Goal: Information Seeking & Learning: Stay updated

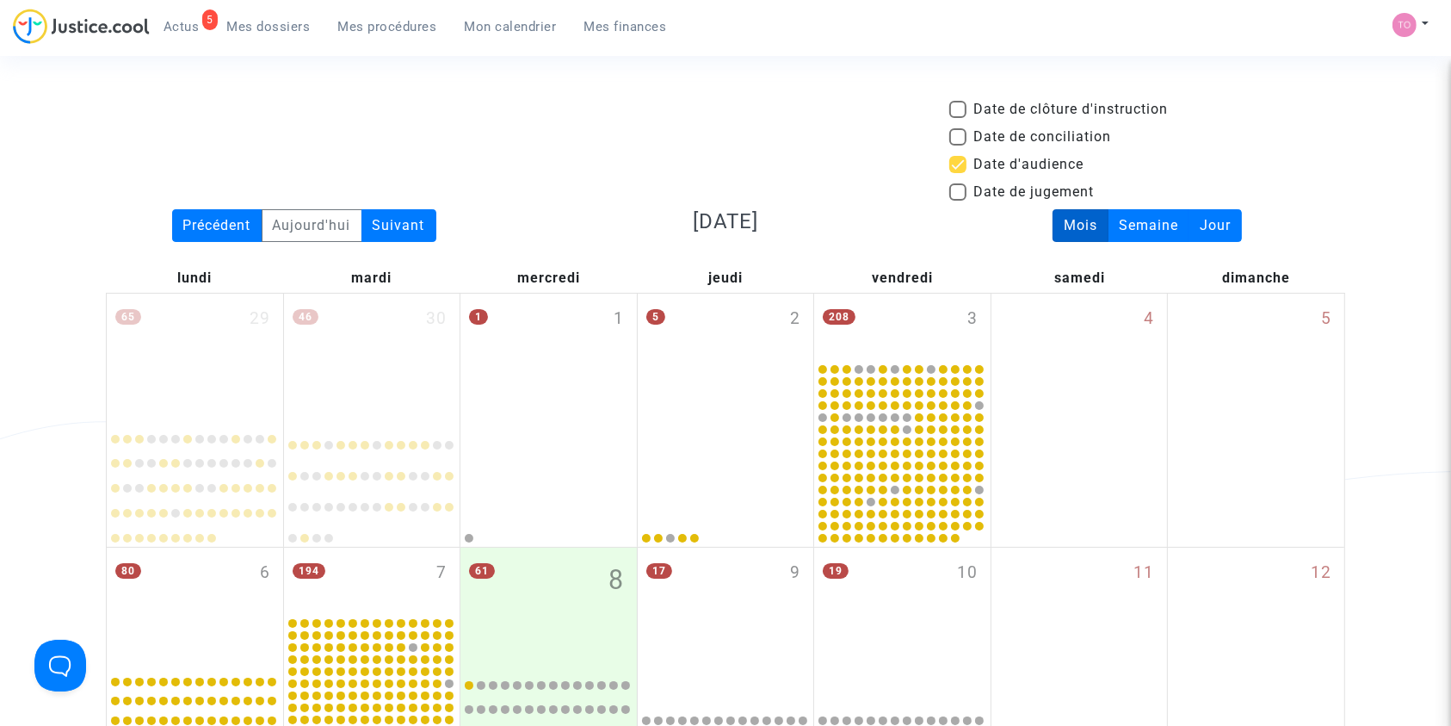
click at [255, 31] on span "Mes dossiers" at bounding box center [268, 26] width 83 height 15
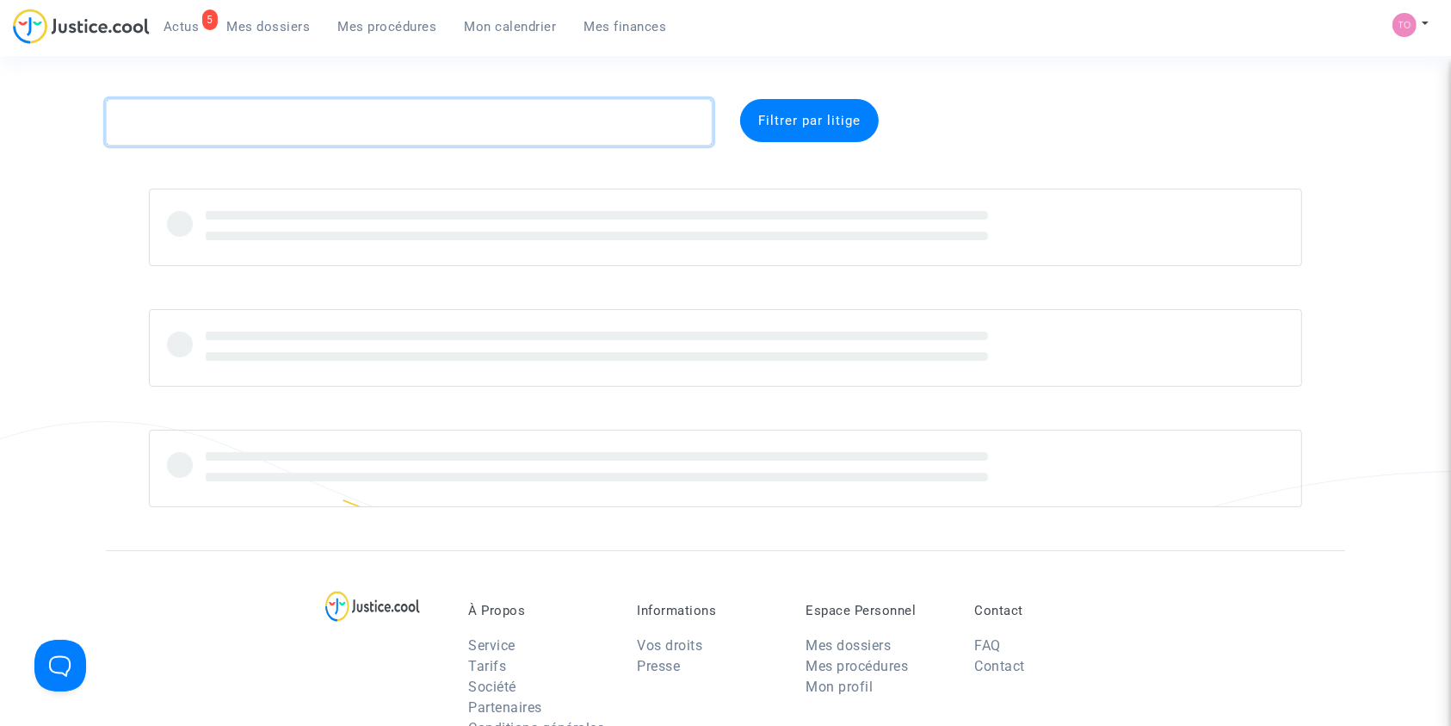
click at [207, 125] on textarea at bounding box center [409, 122] width 607 height 46
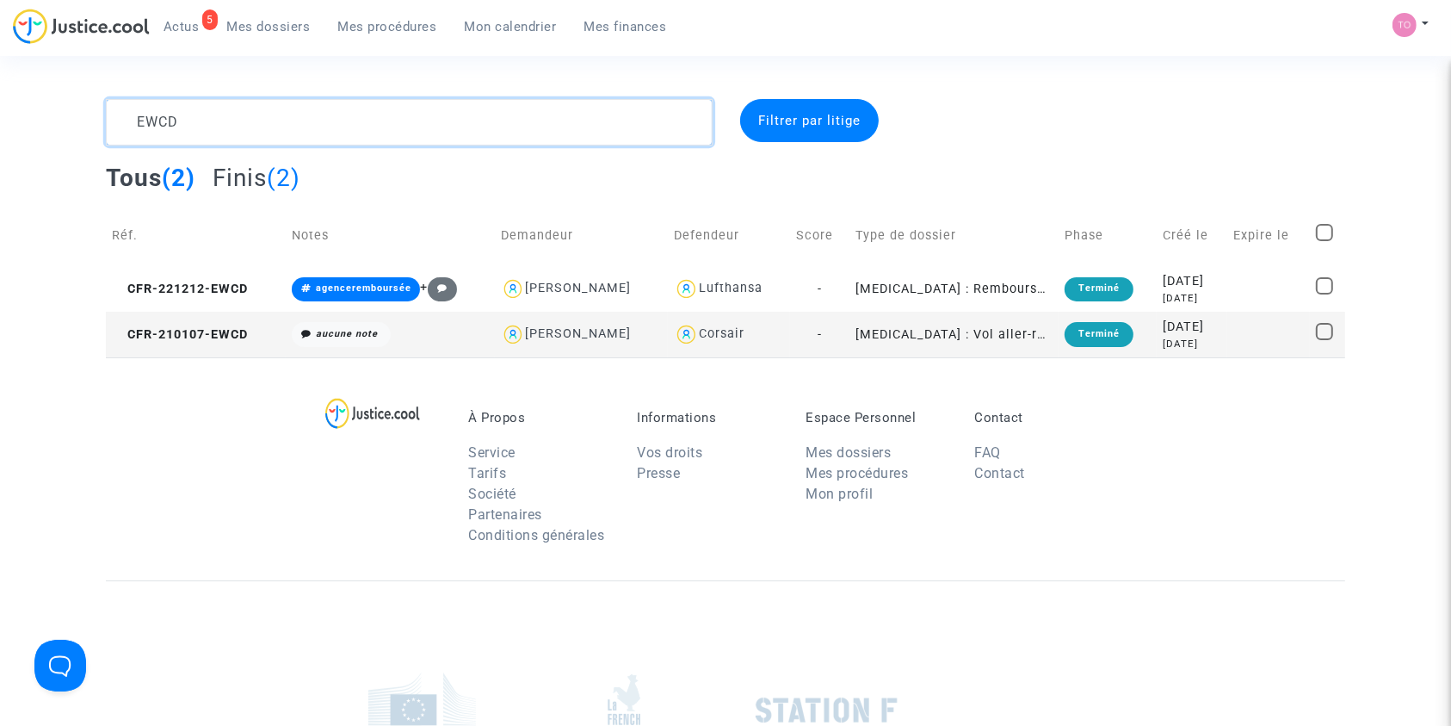
type textarea "EWCD"
click at [384, 19] on span "Mes procédures" at bounding box center [387, 26] width 99 height 15
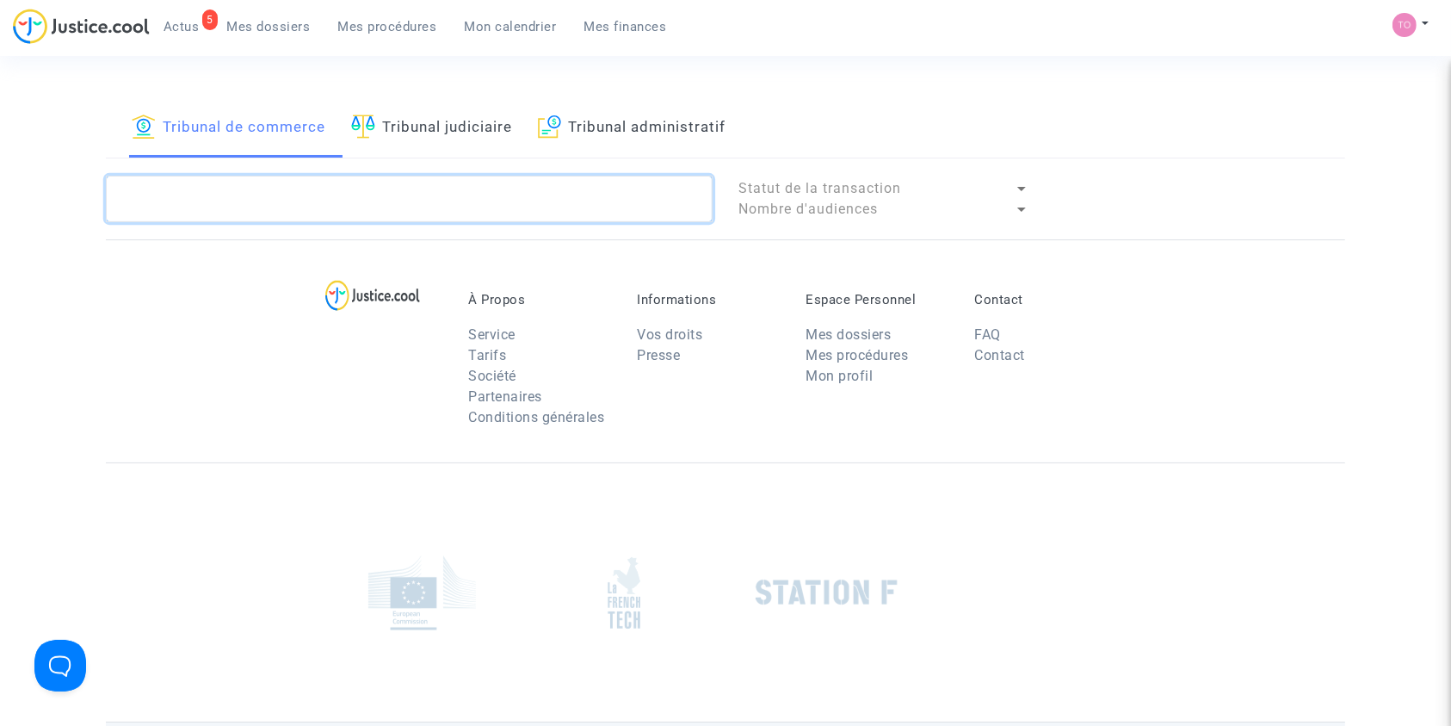
click at [148, 183] on textarea at bounding box center [409, 199] width 607 height 46
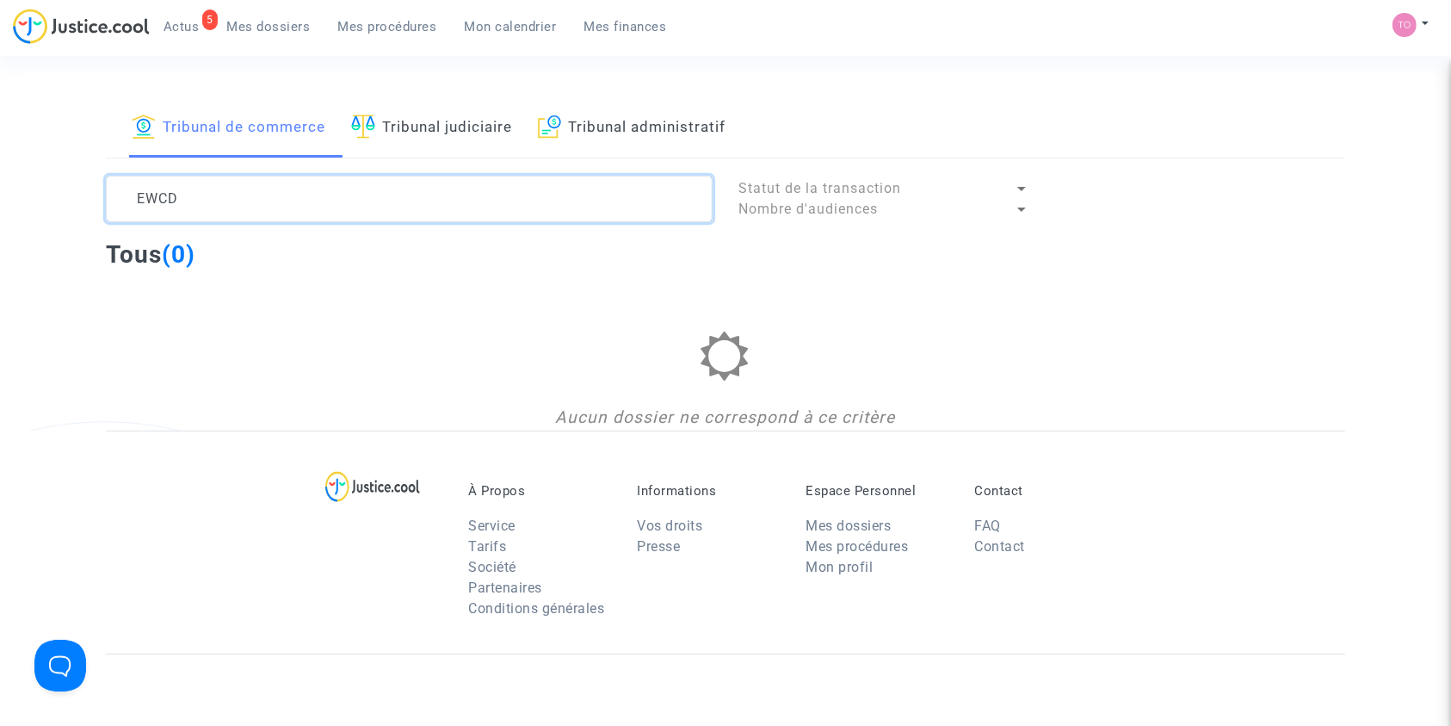
type textarea "EWCD"
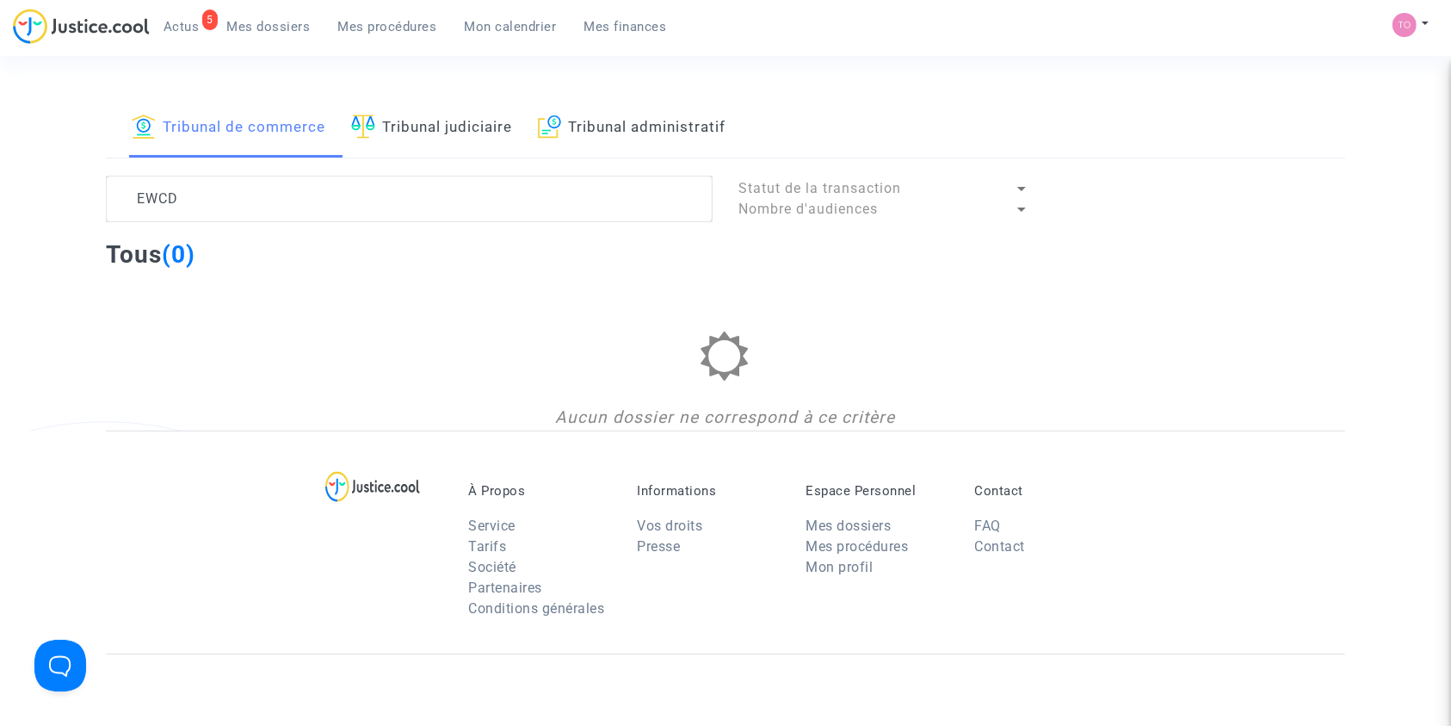
click at [411, 142] on link "Tribunal judiciaire" at bounding box center [431, 128] width 161 height 59
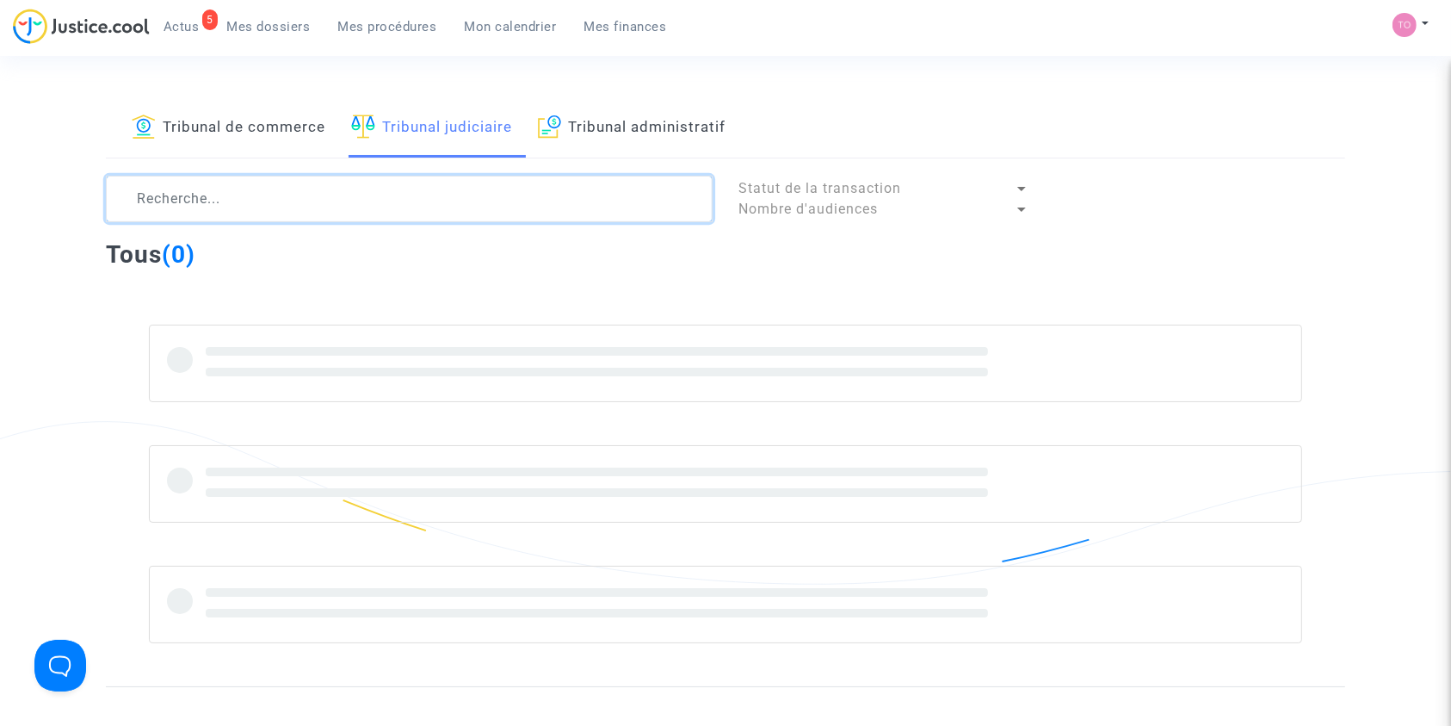
click at [224, 197] on textarea at bounding box center [409, 199] width 607 height 46
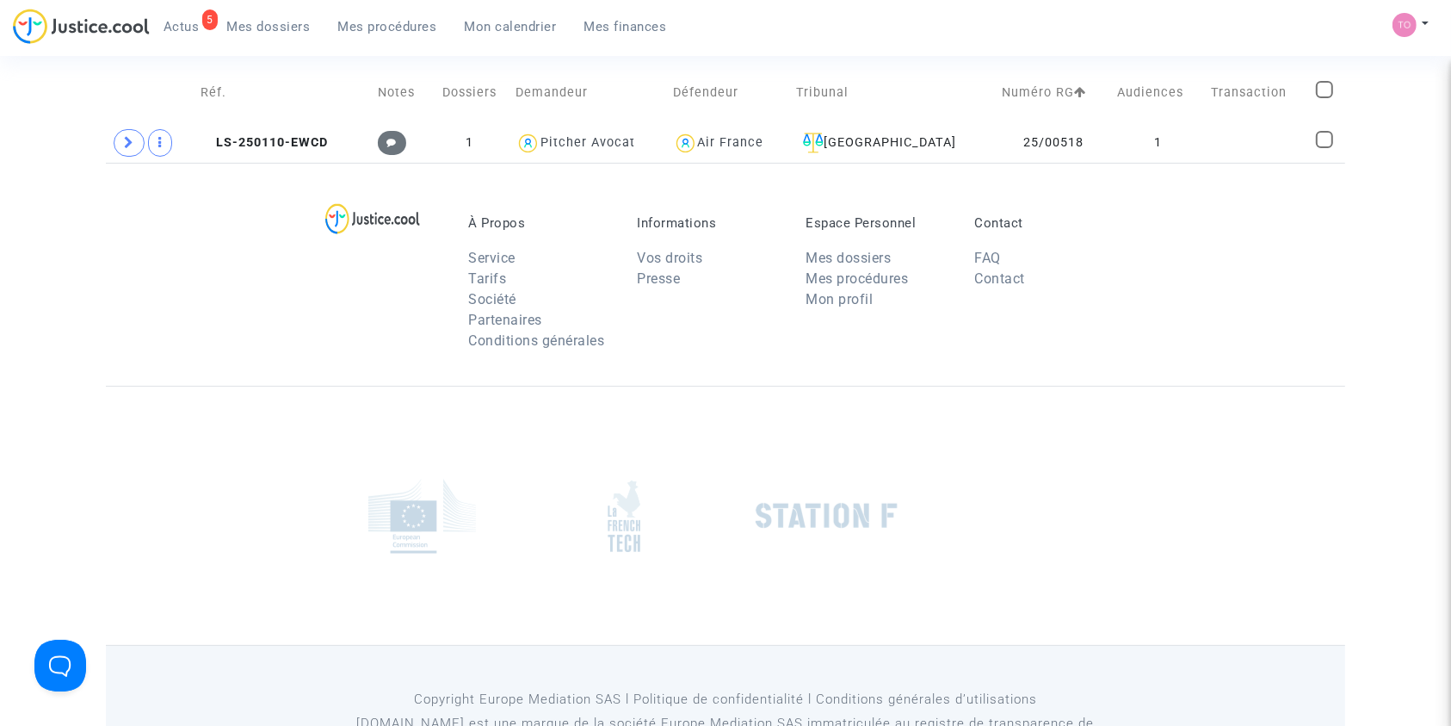
scroll to position [218, 0]
type textarea "EWCD"
click at [1072, 141] on td "25/00518" at bounding box center [1053, 145] width 115 height 40
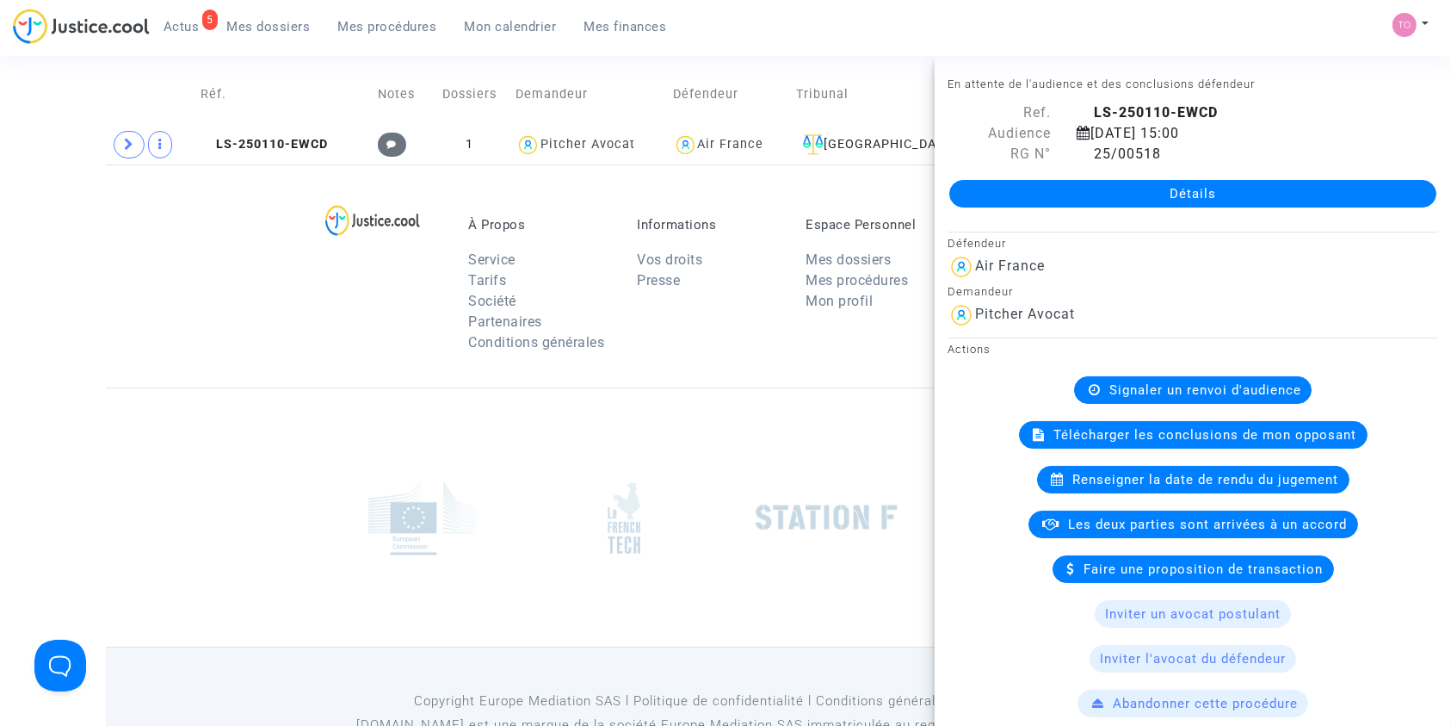
click at [1096, 186] on link "Détails" at bounding box center [1192, 194] width 487 height 28
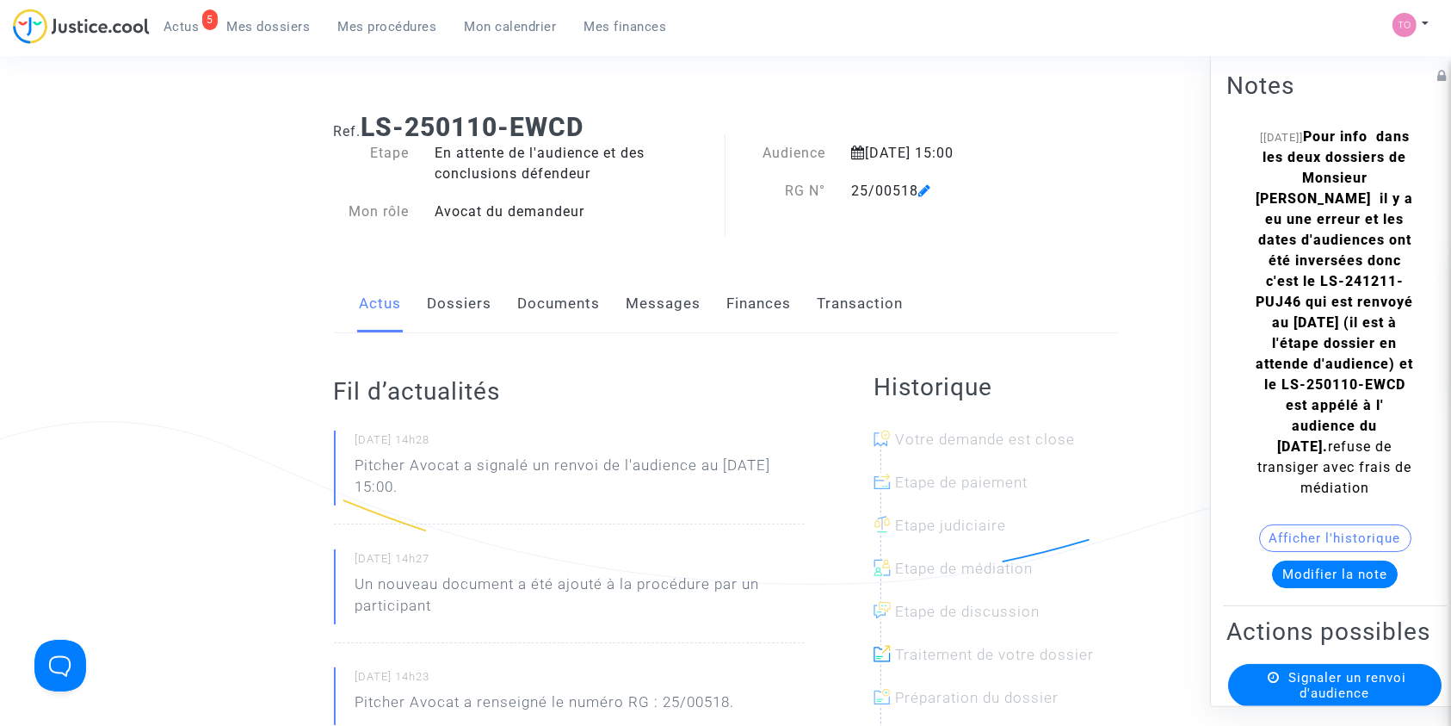
click at [456, 293] on link "Dossiers" at bounding box center [460, 303] width 65 height 57
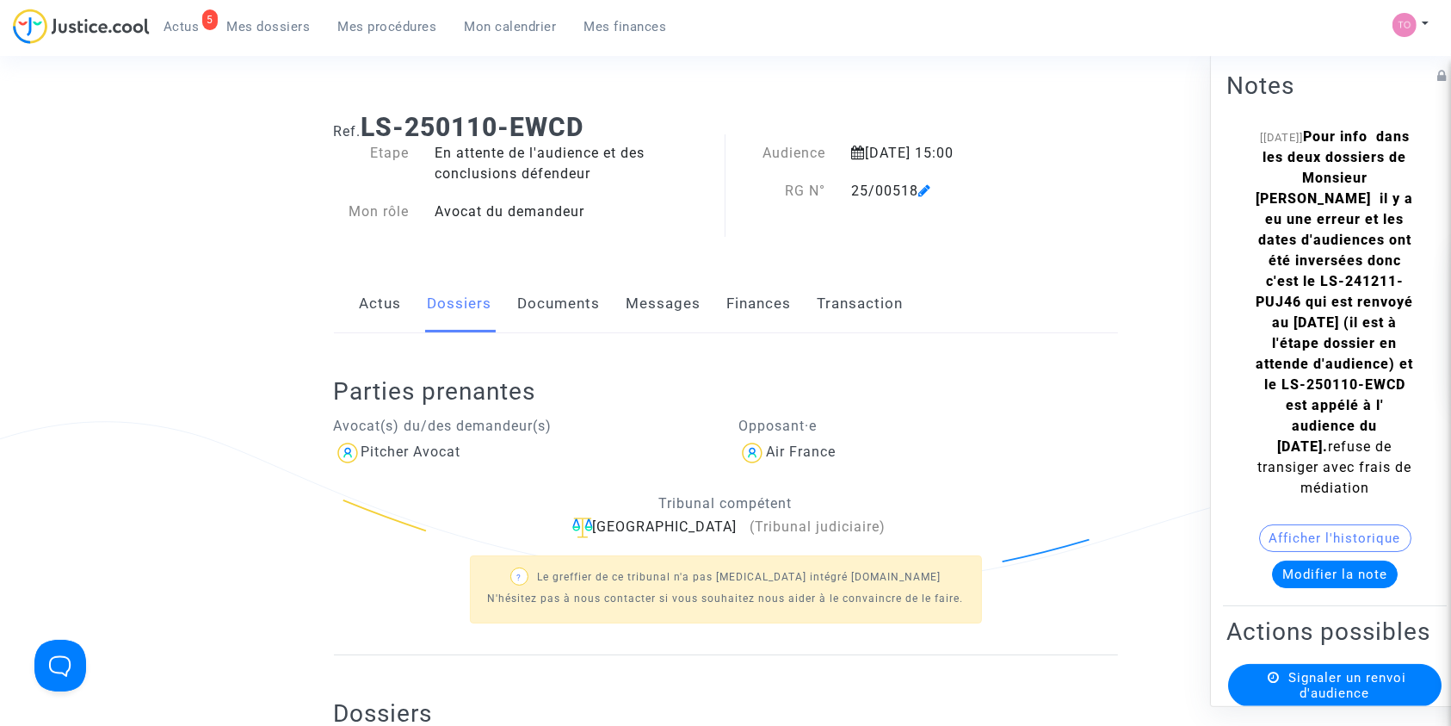
scroll to position [203, 0]
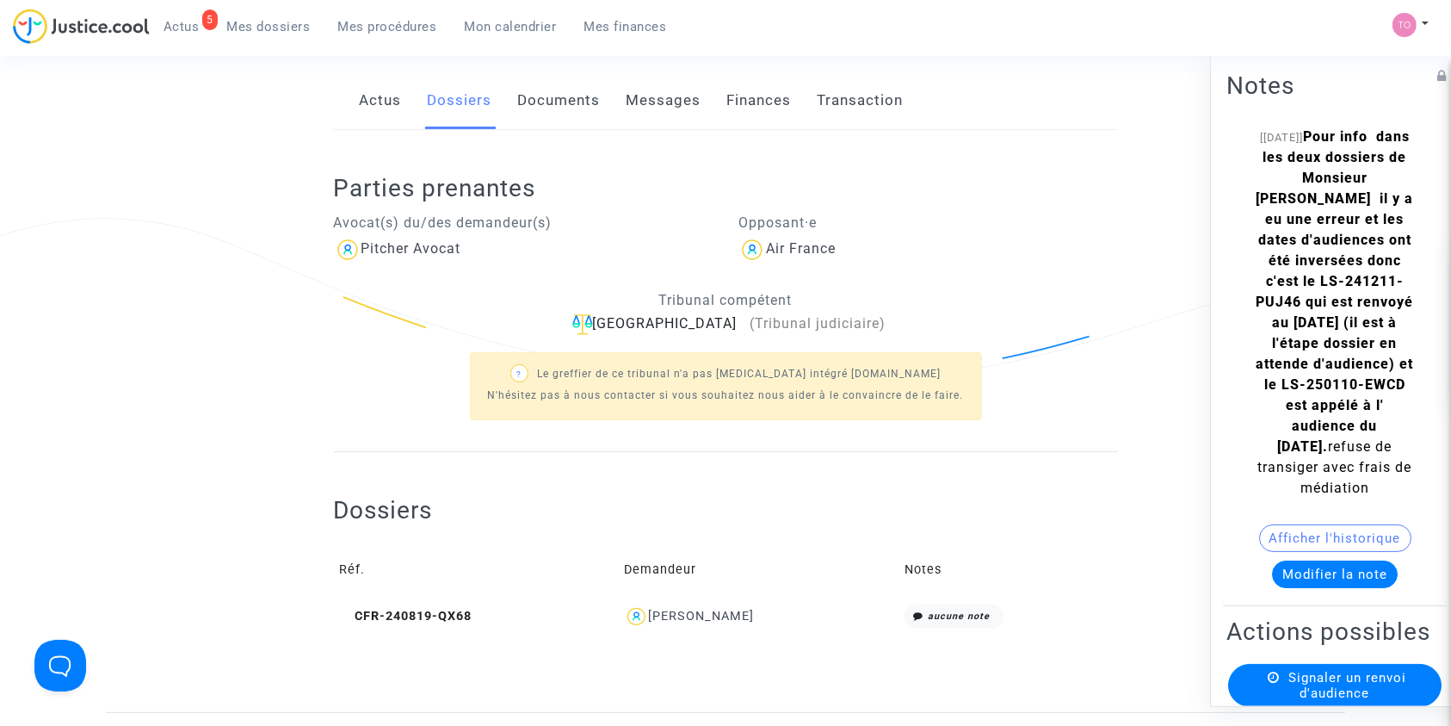
drag, startPoint x: 771, startPoint y: 609, endPoint x: 665, endPoint y: 610, distance: 105.9
click at [665, 610] on div "[PERSON_NAME]" at bounding box center [758, 616] width 269 height 25
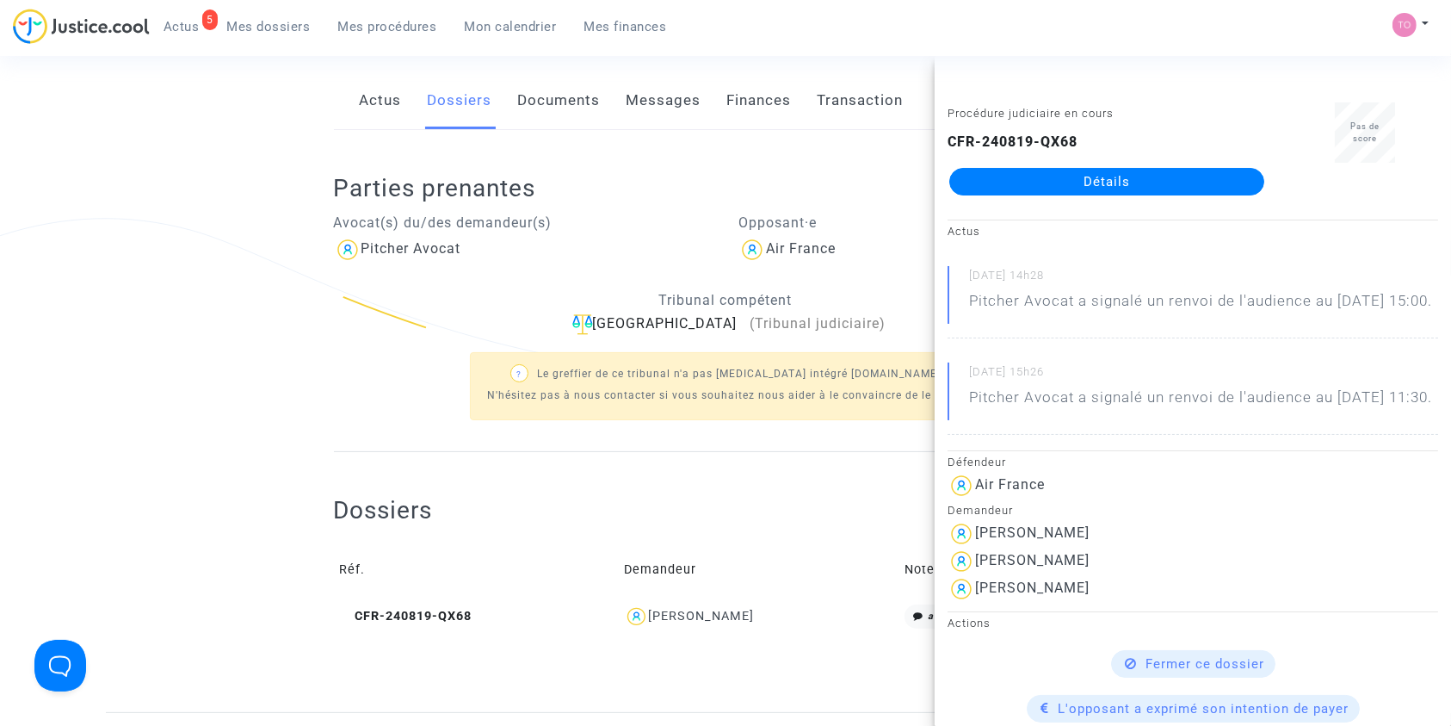
copy div "Barthelot-Viard"
click at [148, 308] on ng-component "Ref. LS-250110-EWCD Etape En attente de l'audience et des conclusions défendeur…" at bounding box center [725, 304] width 1239 height 816
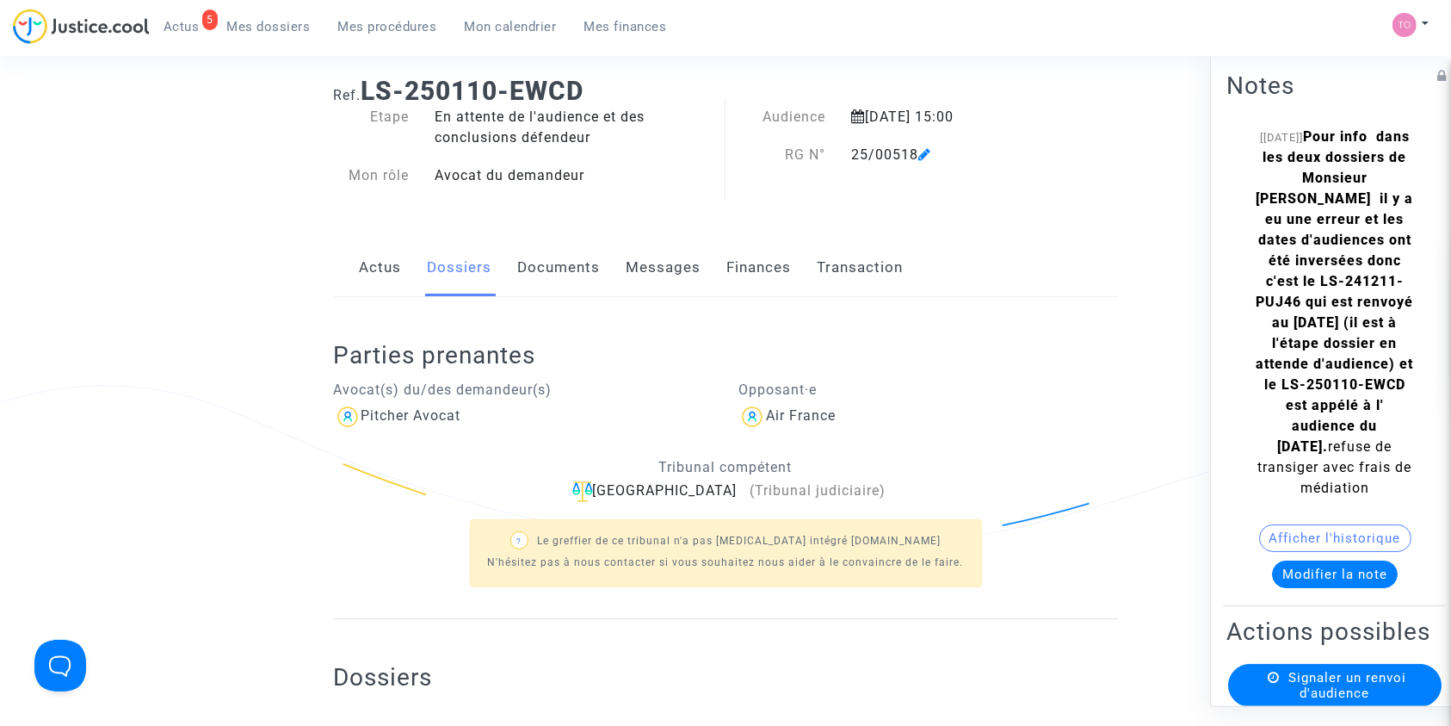
scroll to position [35, 0]
click at [1297, 587] on button "Modifier la note" at bounding box center [1335, 573] width 126 height 28
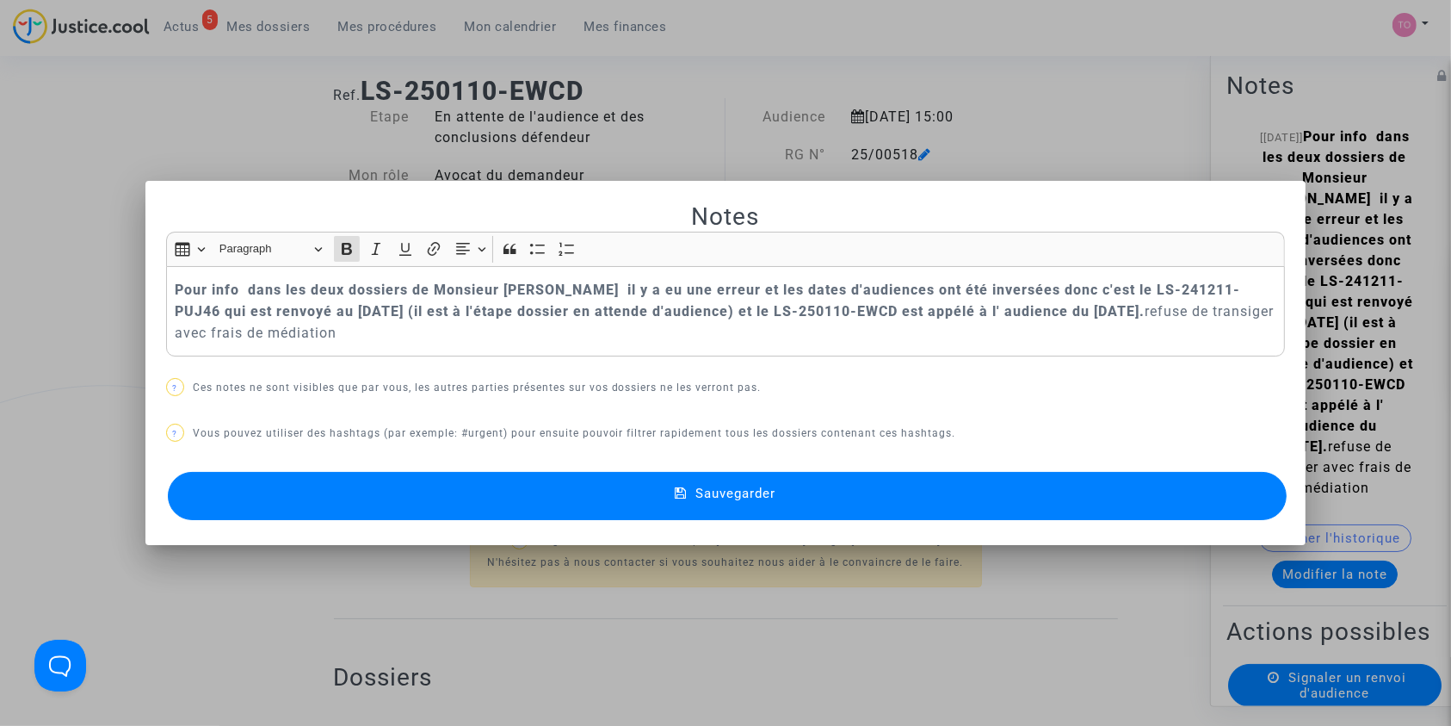
click at [166, 286] on div "Pour info dans les deux dossiers de Monsieur BERTHELOT il y a eu une erreur et …" at bounding box center [726, 311] width 1120 height 91
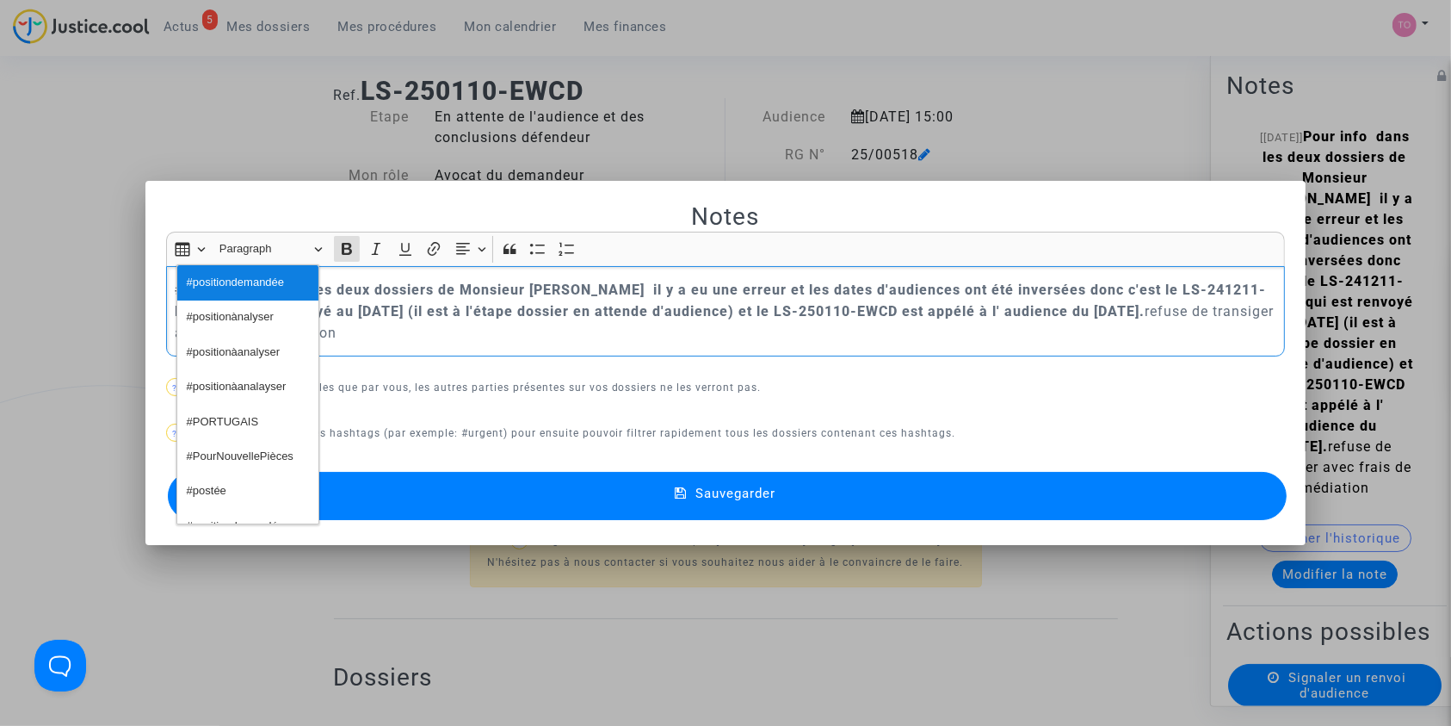
click at [219, 286] on span "#positiondemandée" at bounding box center [235, 282] width 97 height 25
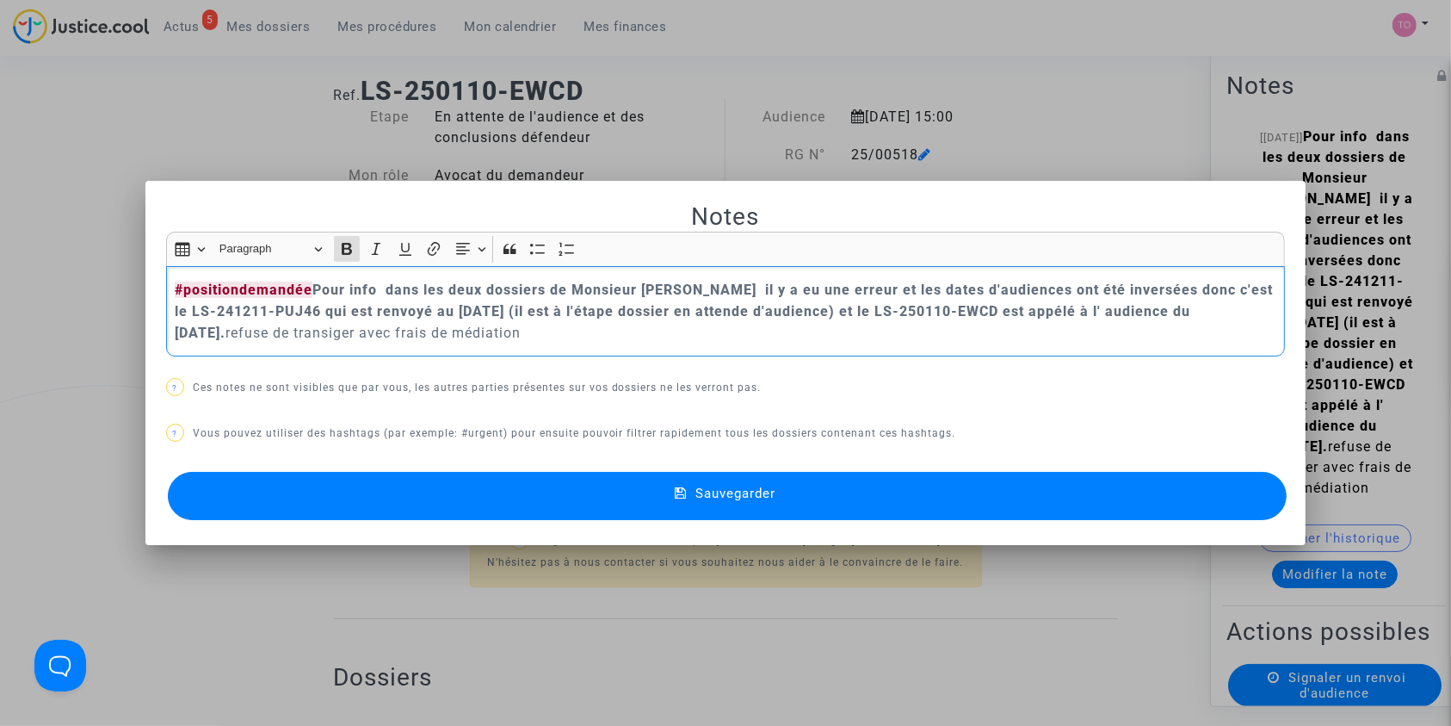
click at [591, 504] on button "Sauvegarder" at bounding box center [728, 496] width 1120 height 48
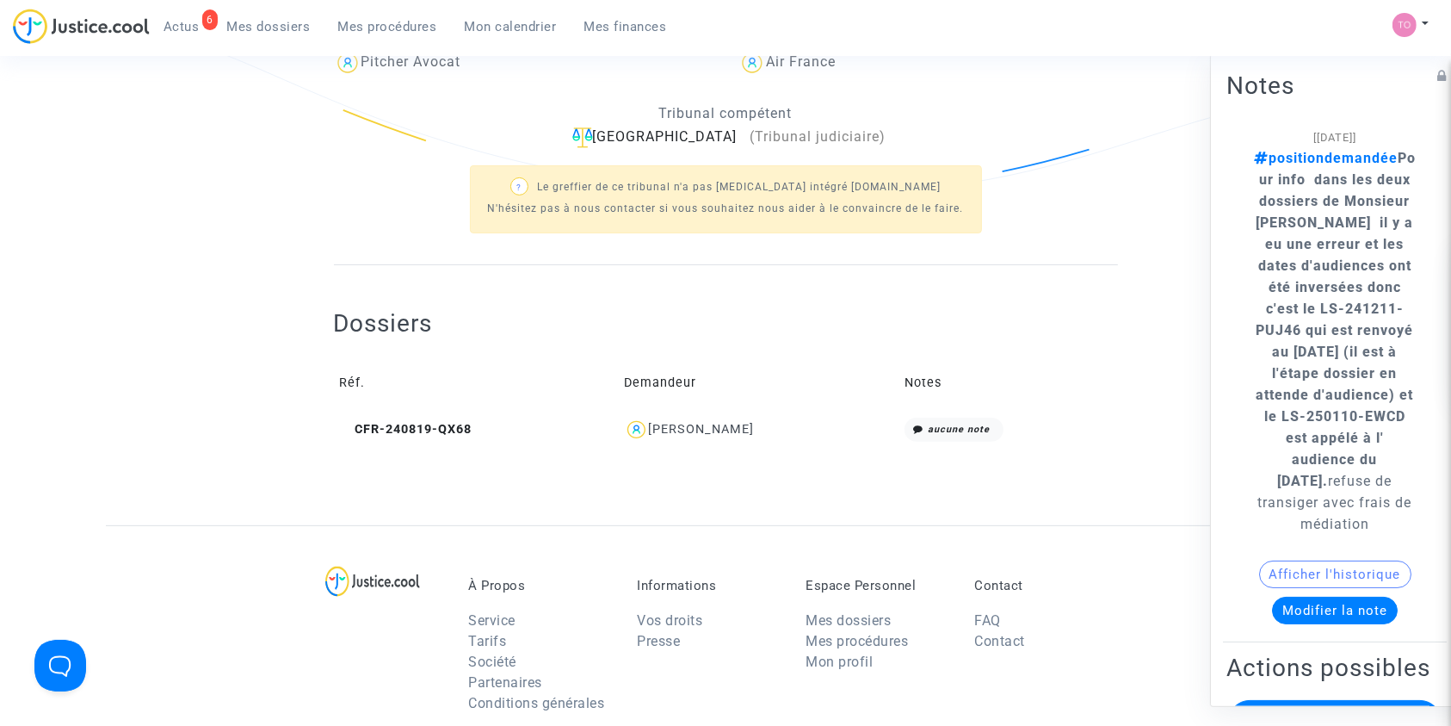
scroll to position [399, 0]
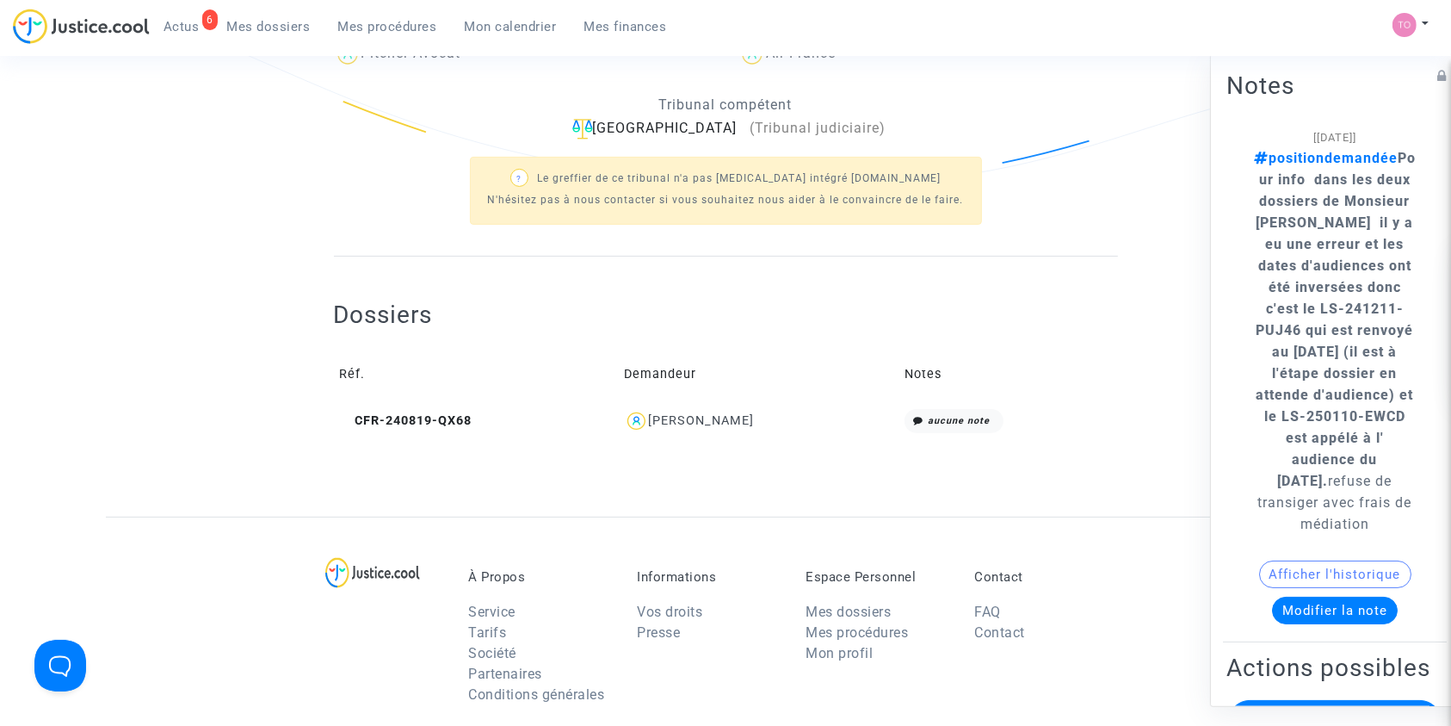
drag, startPoint x: 724, startPoint y: 417, endPoint x: 670, endPoint y: 421, distance: 54.3
click at [670, 421] on div "[PERSON_NAME]" at bounding box center [702, 420] width 106 height 15
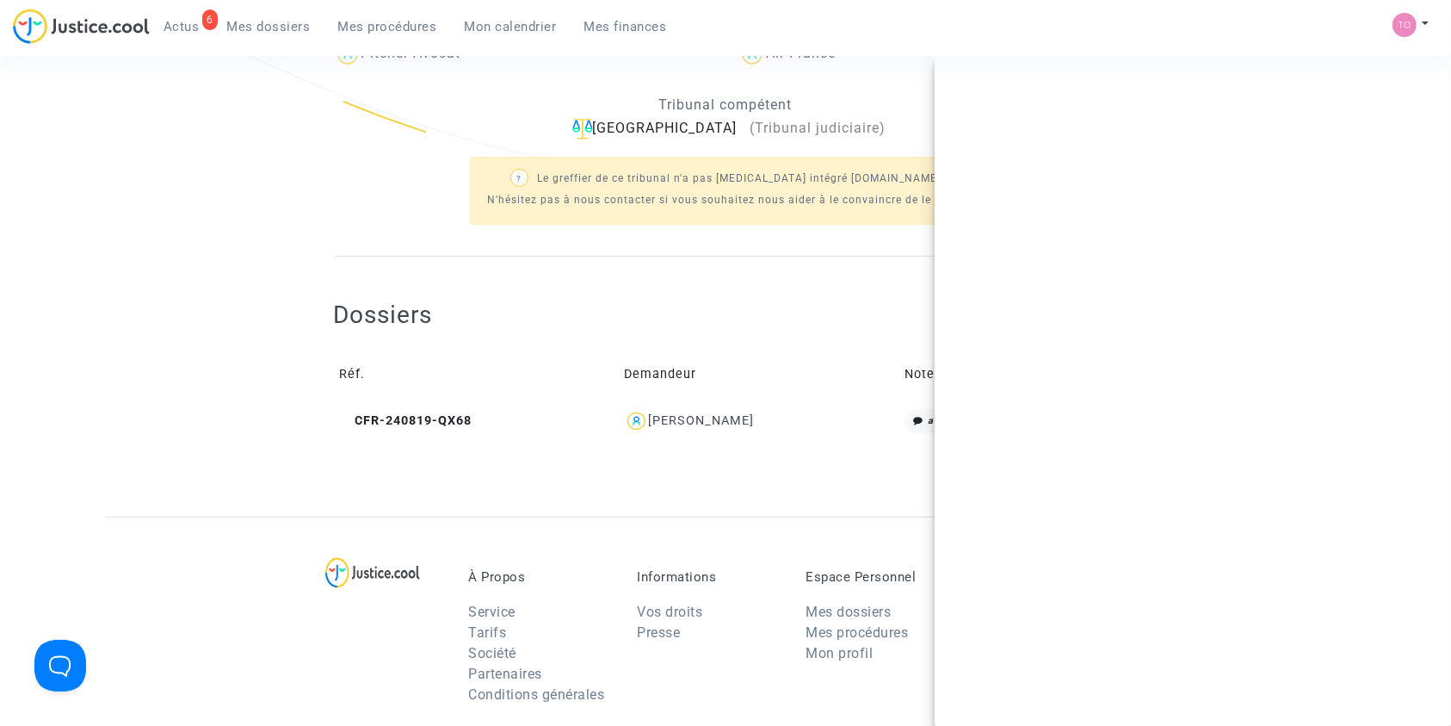
copy div "Barthelot"
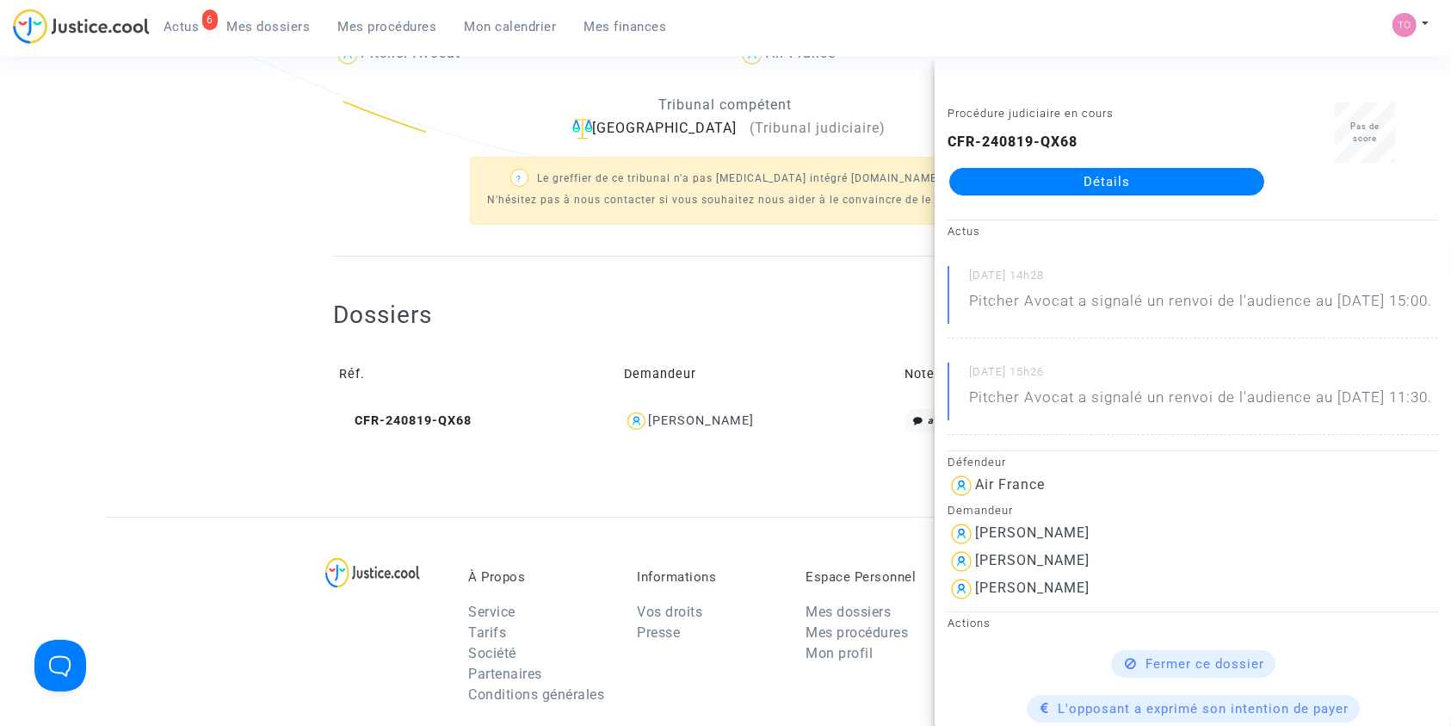
click at [289, 27] on span "Mes dossiers" at bounding box center [268, 26] width 83 height 15
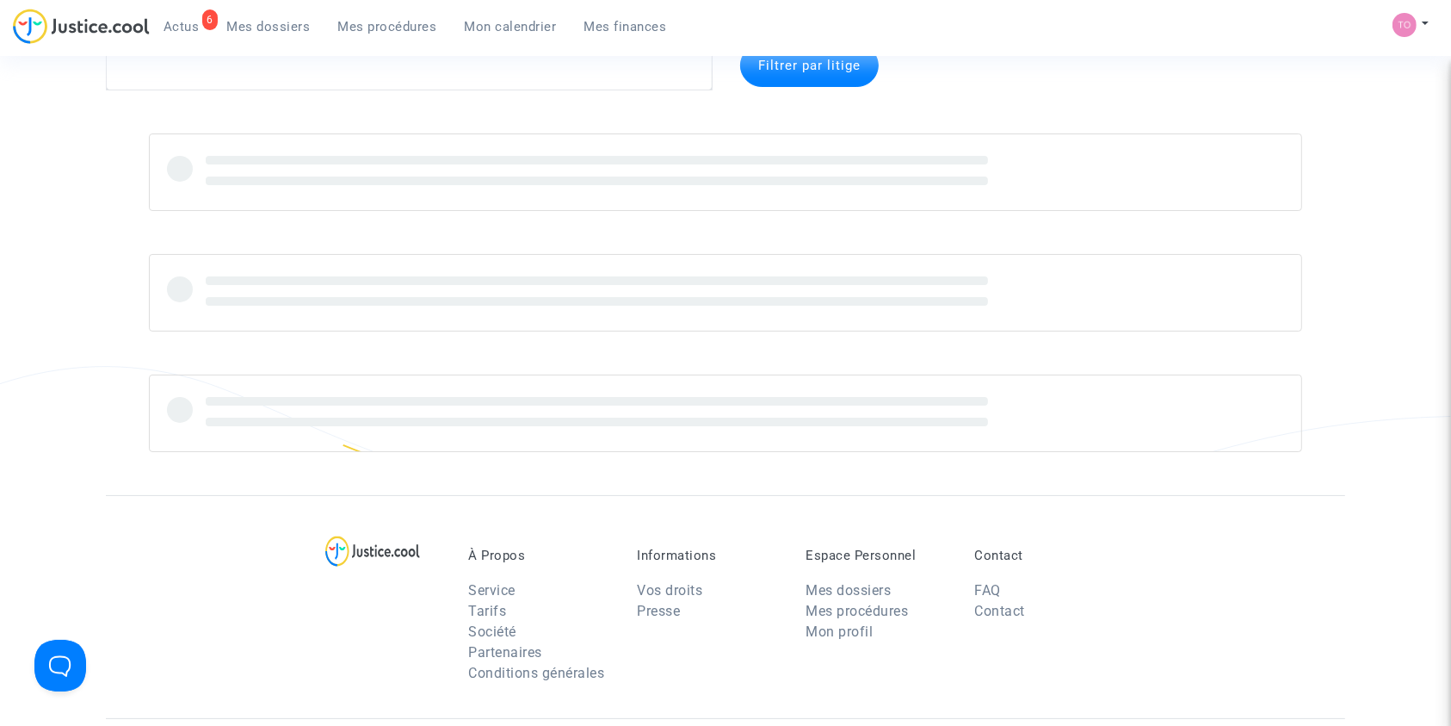
scroll to position [54, 0]
click at [193, 80] on textarea at bounding box center [409, 68] width 607 height 46
paste textarea "Barthelot"
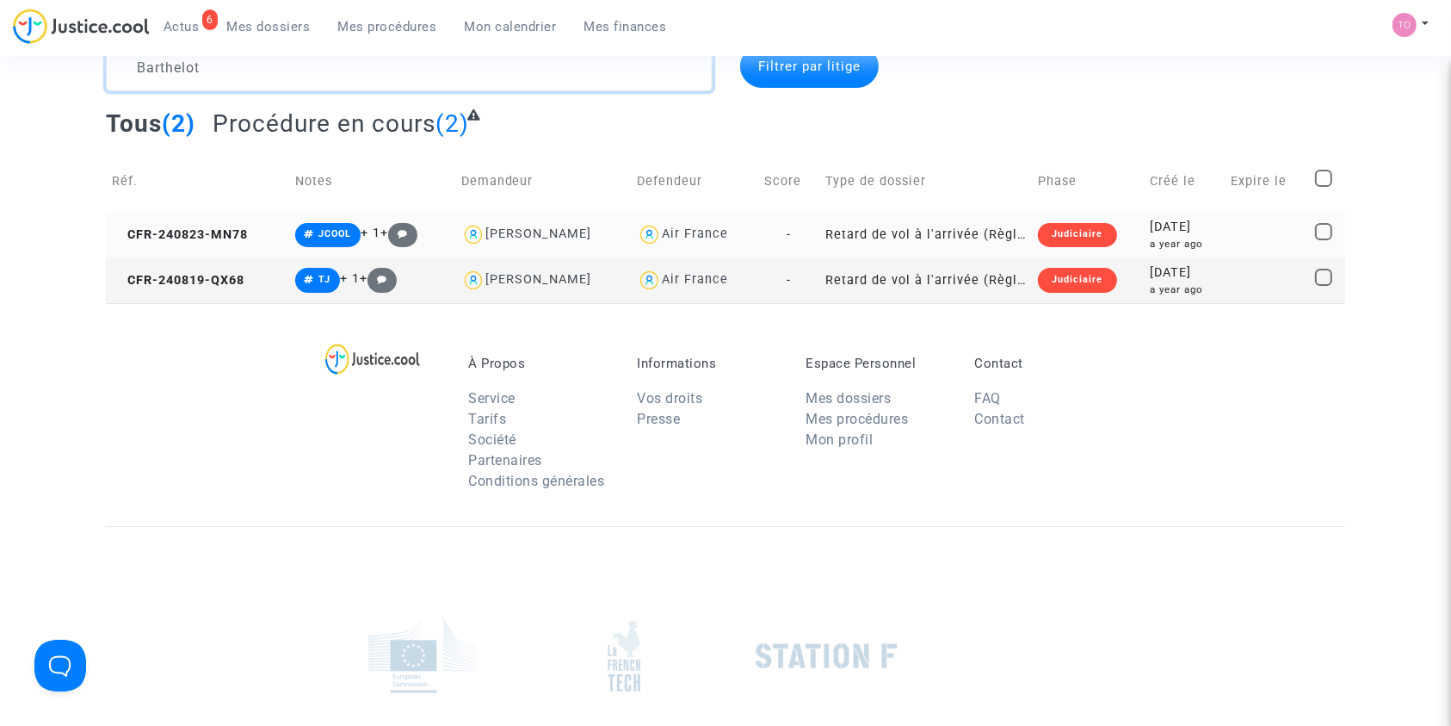
type textarea "Barthelot"
click at [1157, 238] on div "a year ago" at bounding box center [1184, 244] width 69 height 15
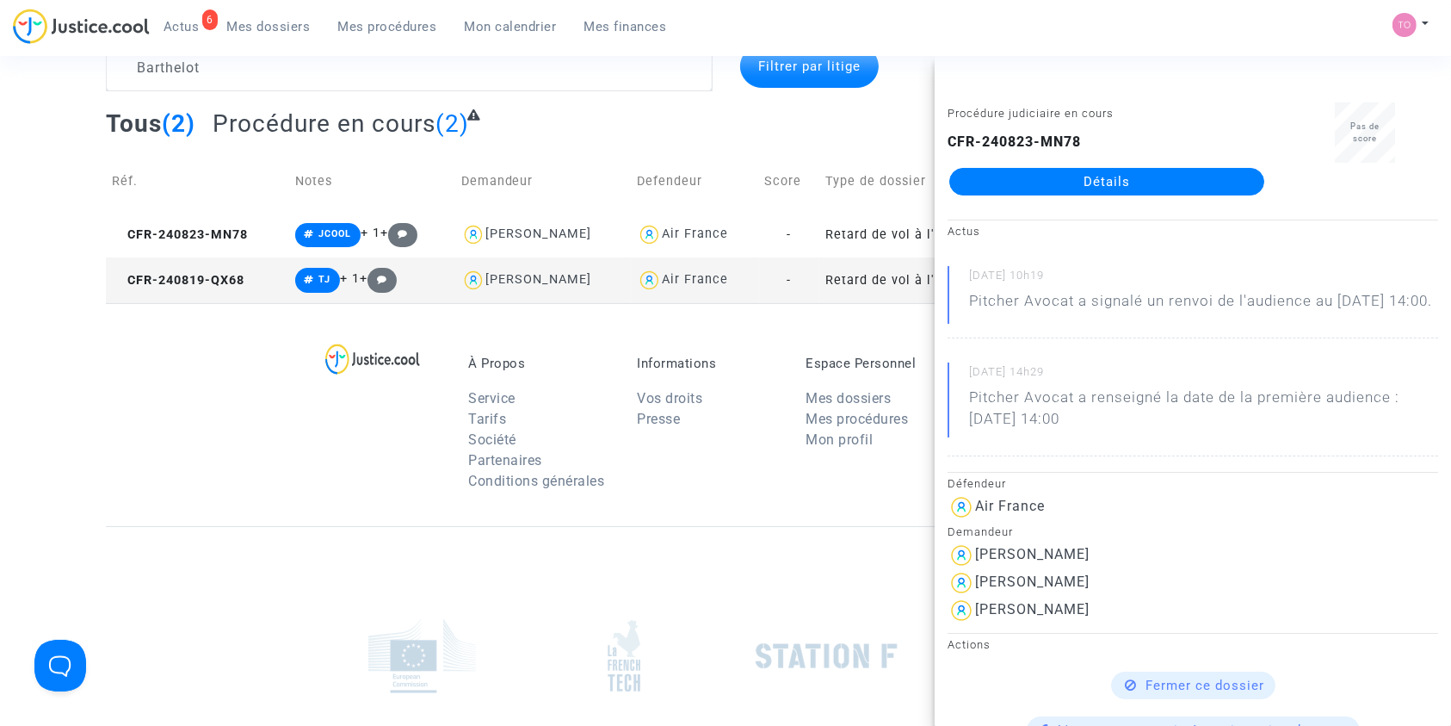
click at [730, 347] on div "À Propos Service Tarifs Société Partenaires Conditions générales Informations V…" at bounding box center [725, 414] width 1239 height 223
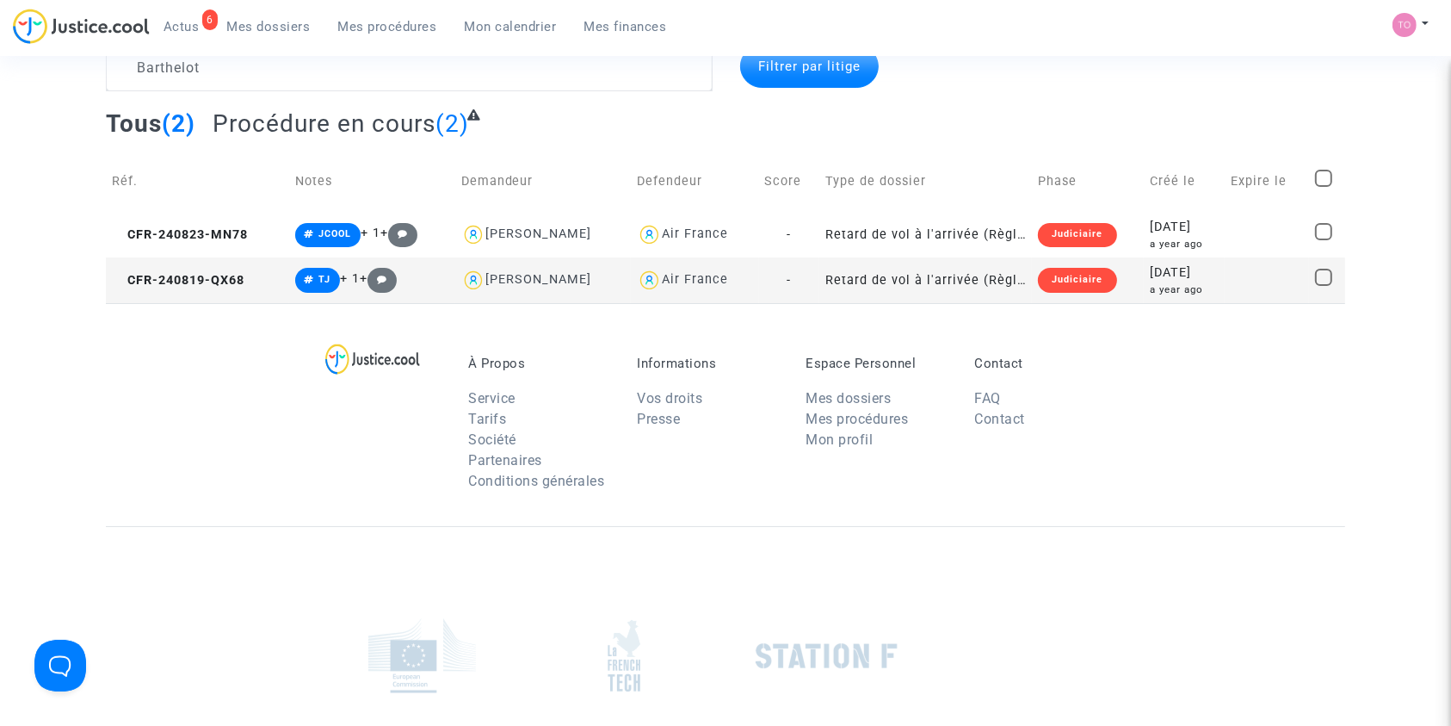
click at [1164, 269] on div "2024-08-19" at bounding box center [1184, 272] width 69 height 19
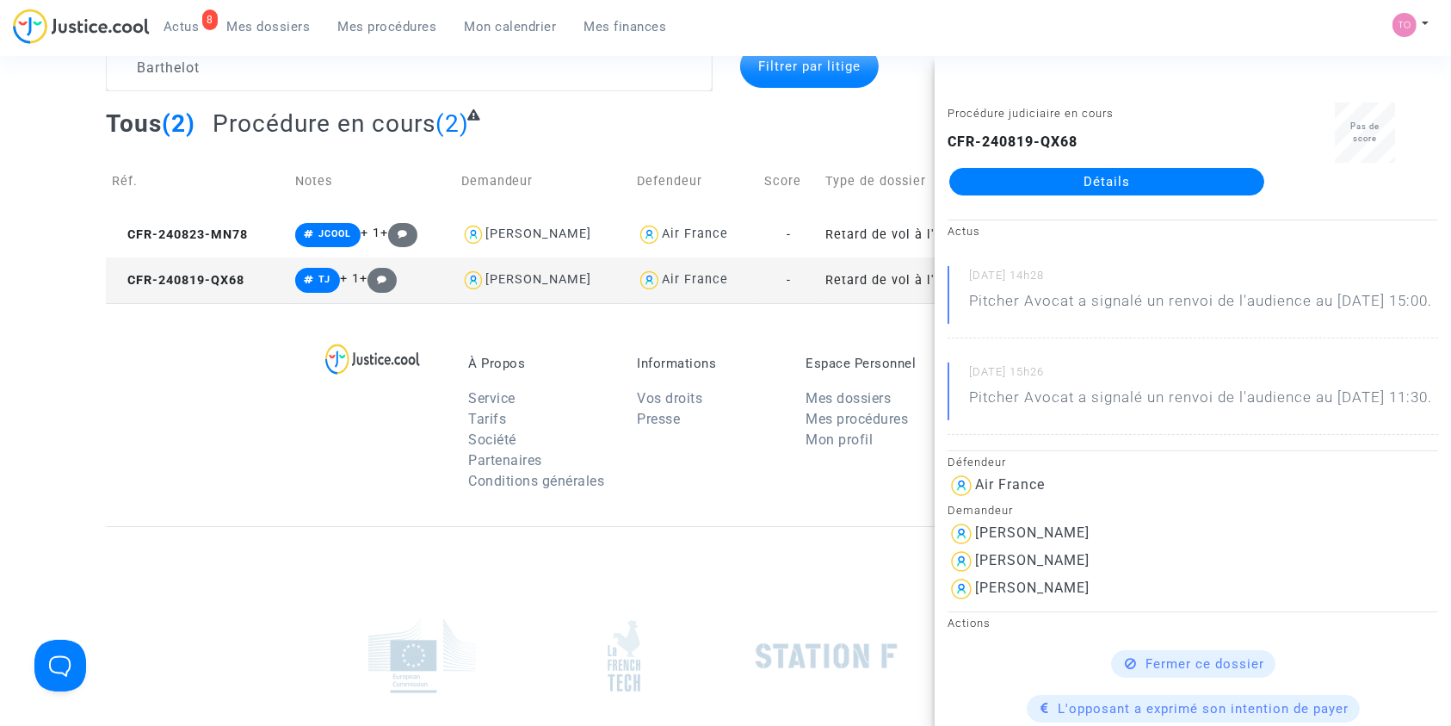
click at [107, 389] on div "À Propos Service Tarifs Société Partenaires Conditions générales Informations V…" at bounding box center [725, 414] width 1239 height 223
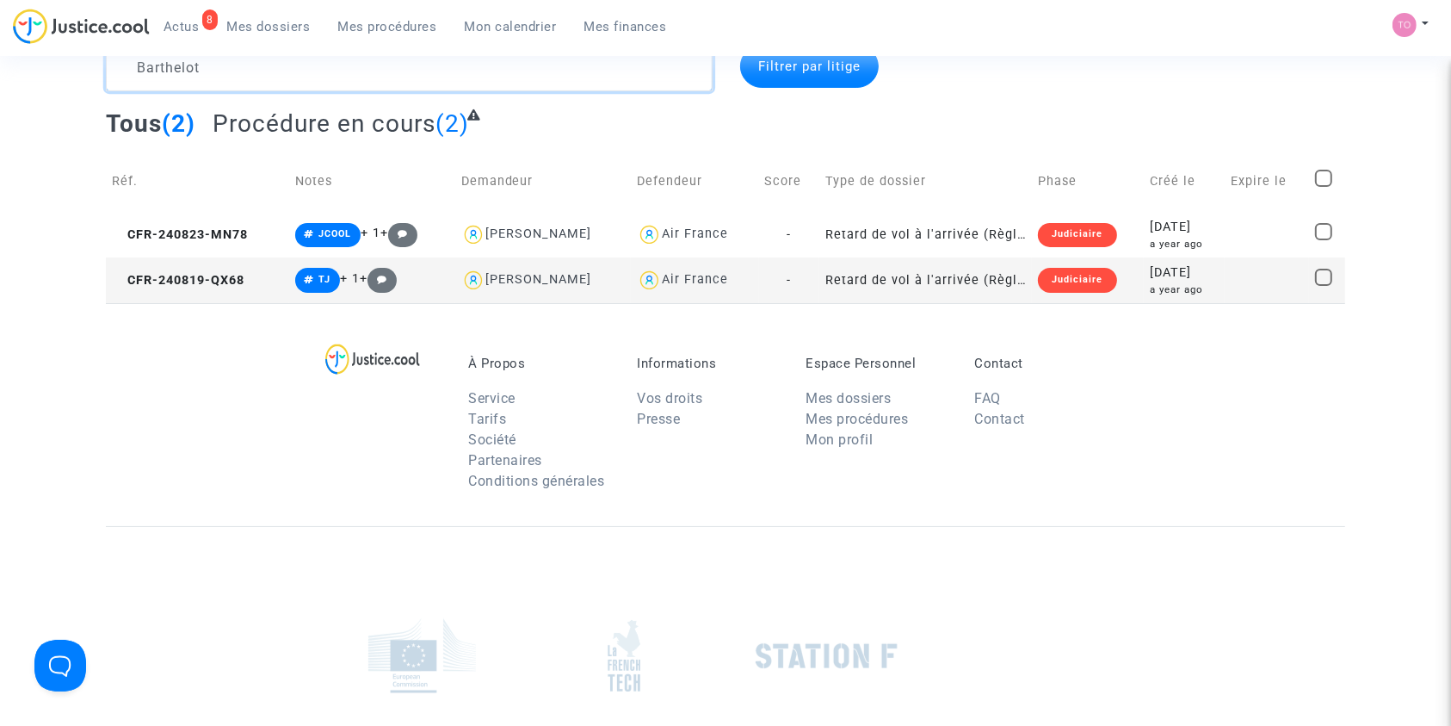
drag, startPoint x: 244, startPoint y: 64, endPoint x: 81, endPoint y: 72, distance: 162.9
click at [81, 72] on div "Barthelot Filtrer par litige Tous (2) Procédure en cours (2) Réf. Notes Demande…" at bounding box center [725, 174] width 1451 height 258
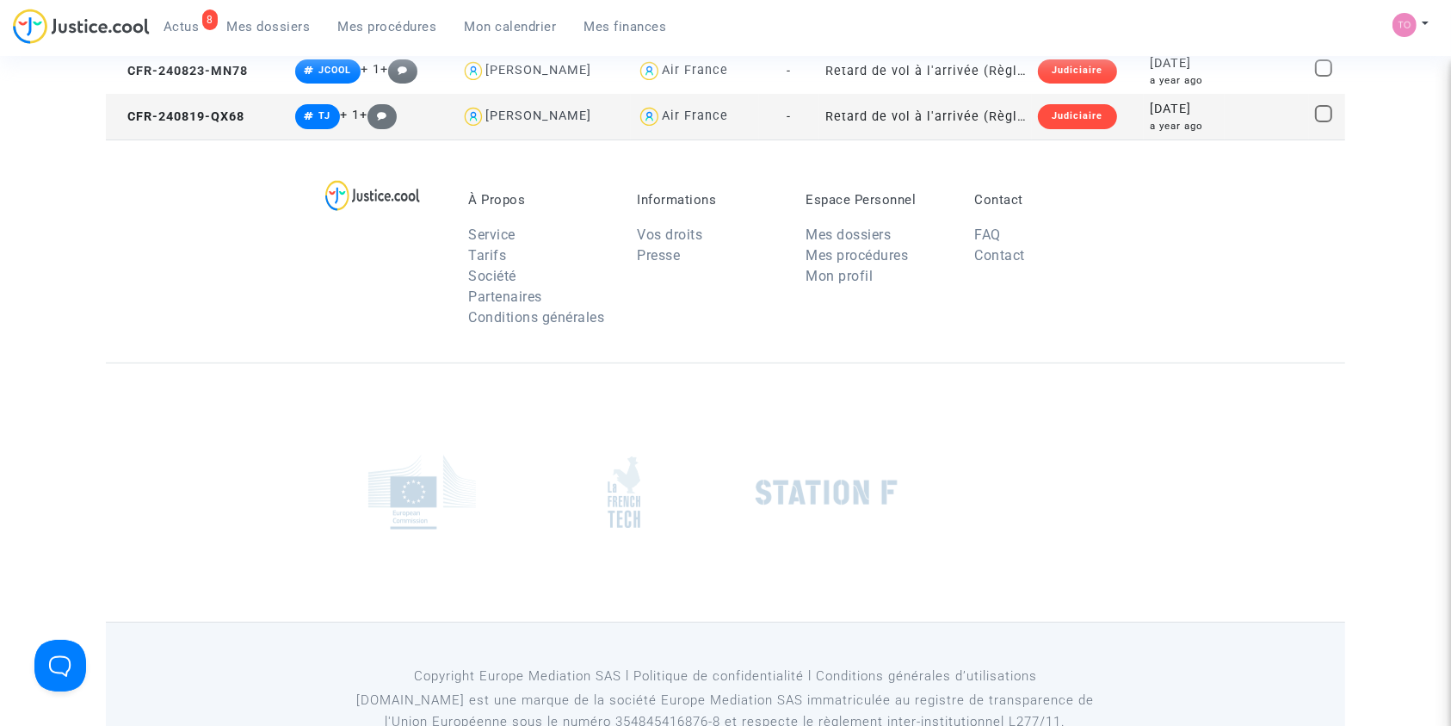
scroll to position [269, 0]
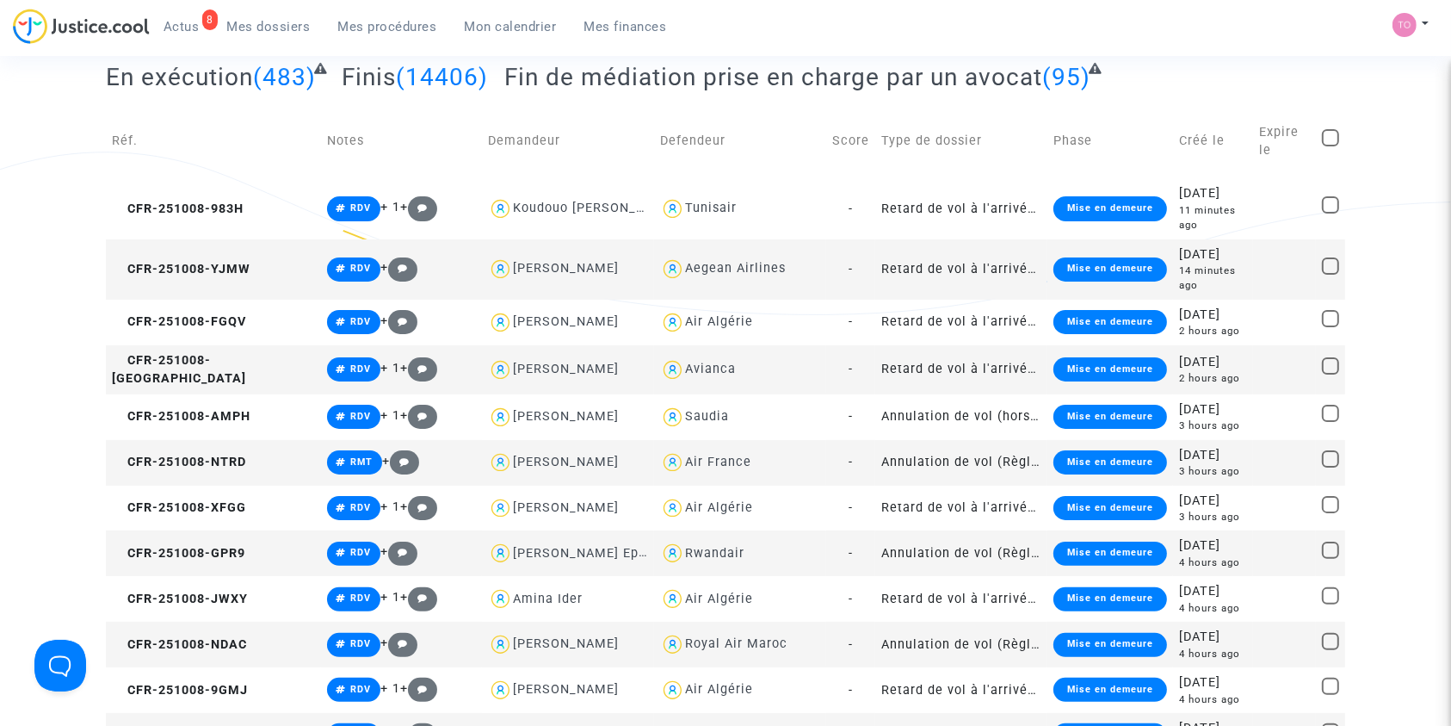
click at [254, 23] on span "Mes dossiers" at bounding box center [268, 26] width 83 height 15
click at [546, 28] on span "Mon calendrier" at bounding box center [511, 26] width 92 height 15
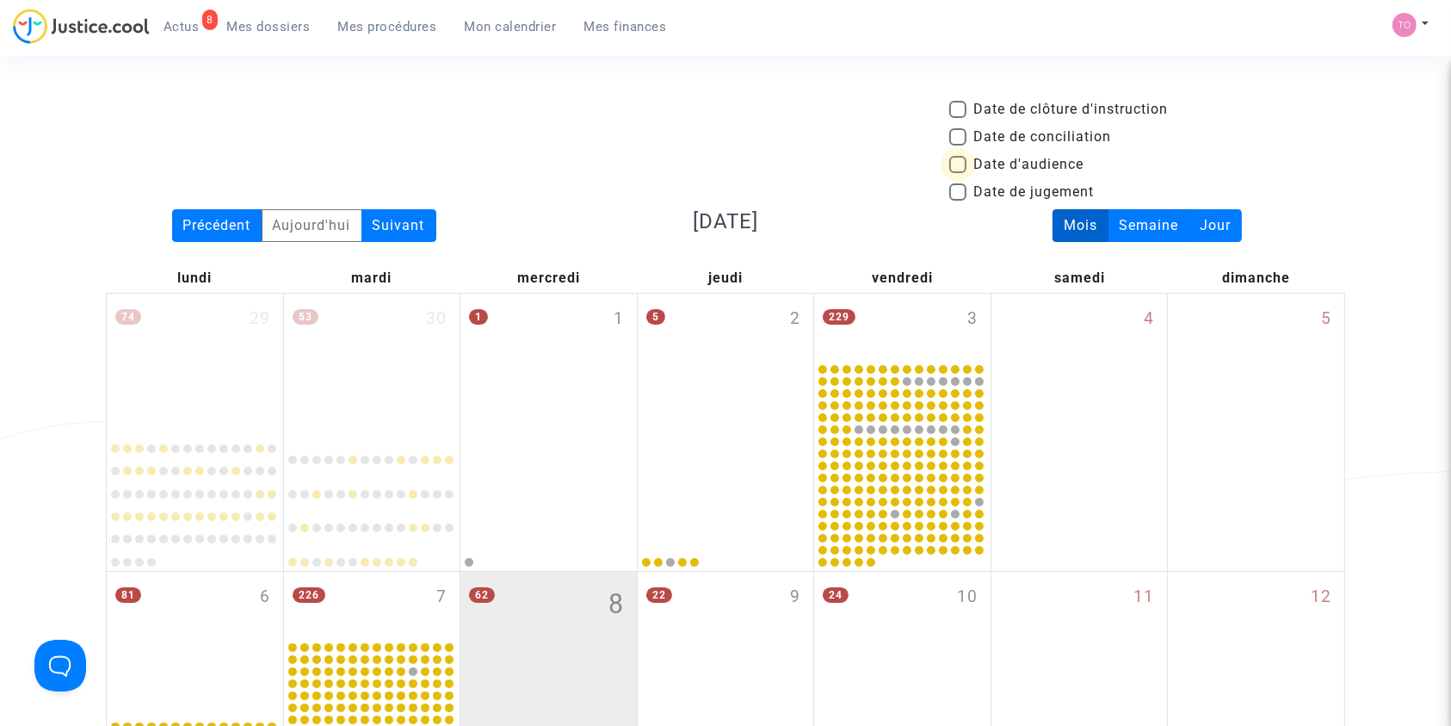
click at [954, 163] on span at bounding box center [957, 164] width 17 height 17
click at [957, 173] on input "Date d'audience" at bounding box center [957, 173] width 1 height 1
checkbox input "true"
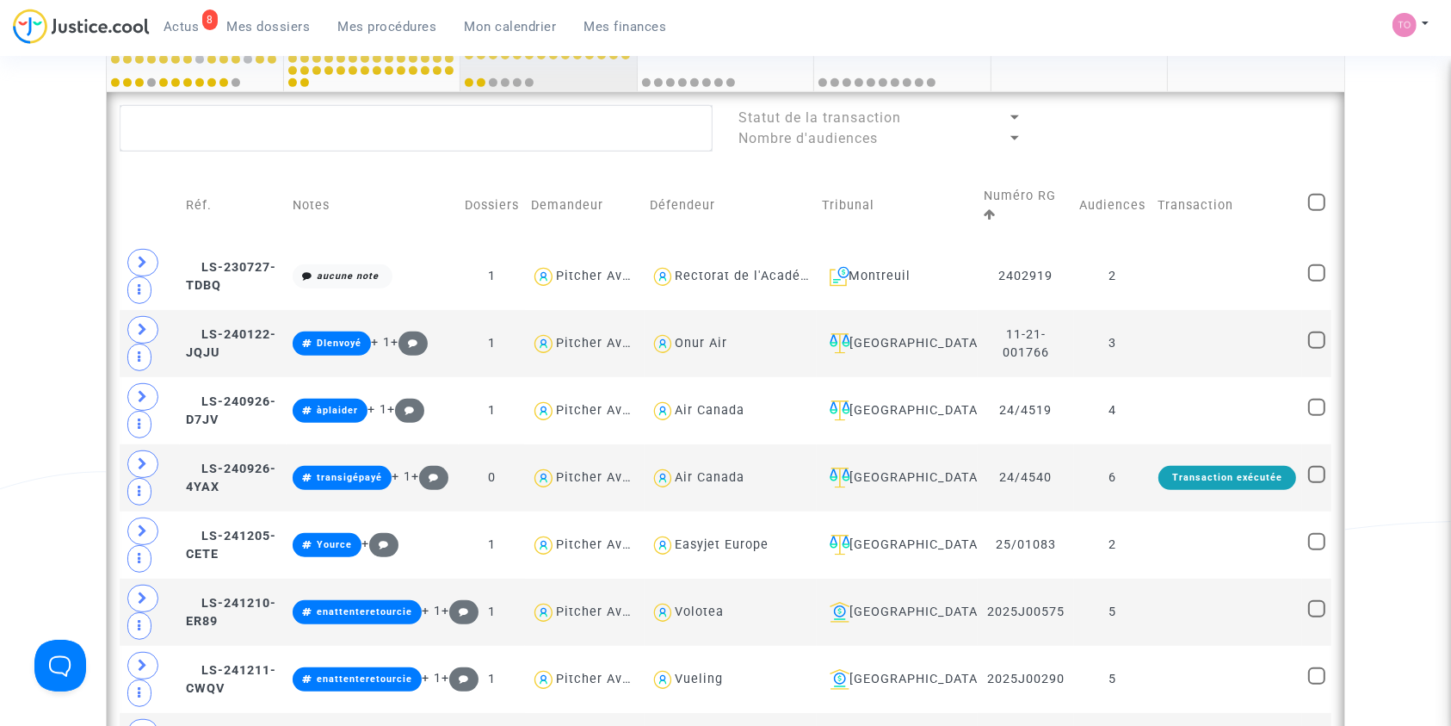
scroll to position [415, 0]
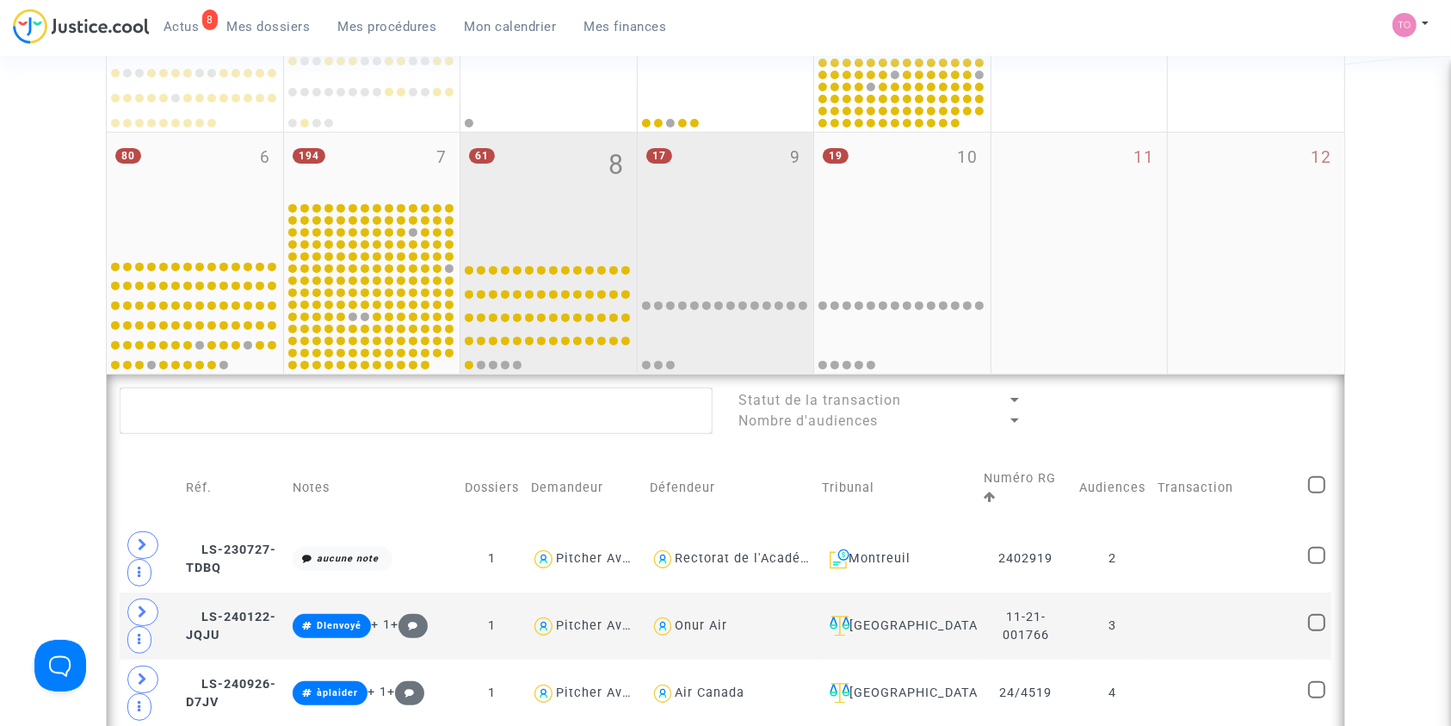
click at [694, 265] on div at bounding box center [725, 312] width 171 height 118
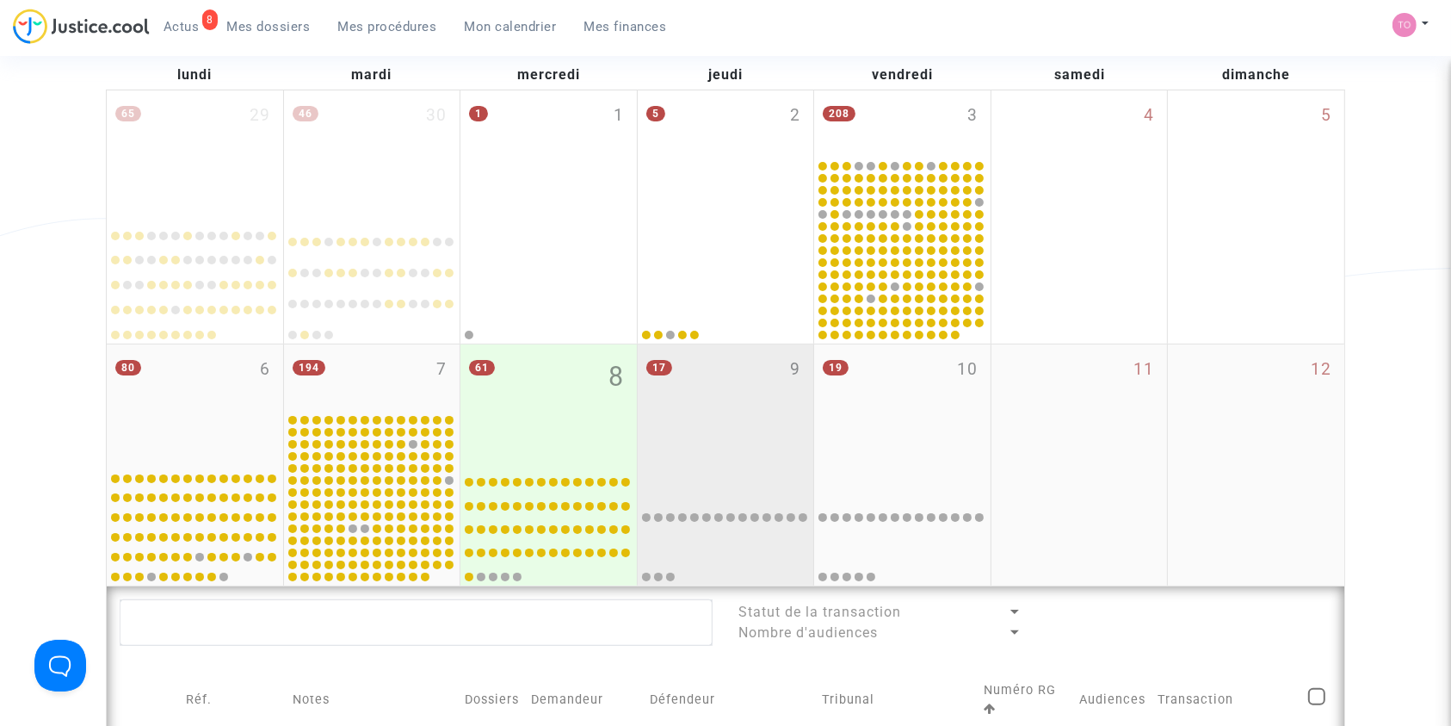
scroll to position [307, 0]
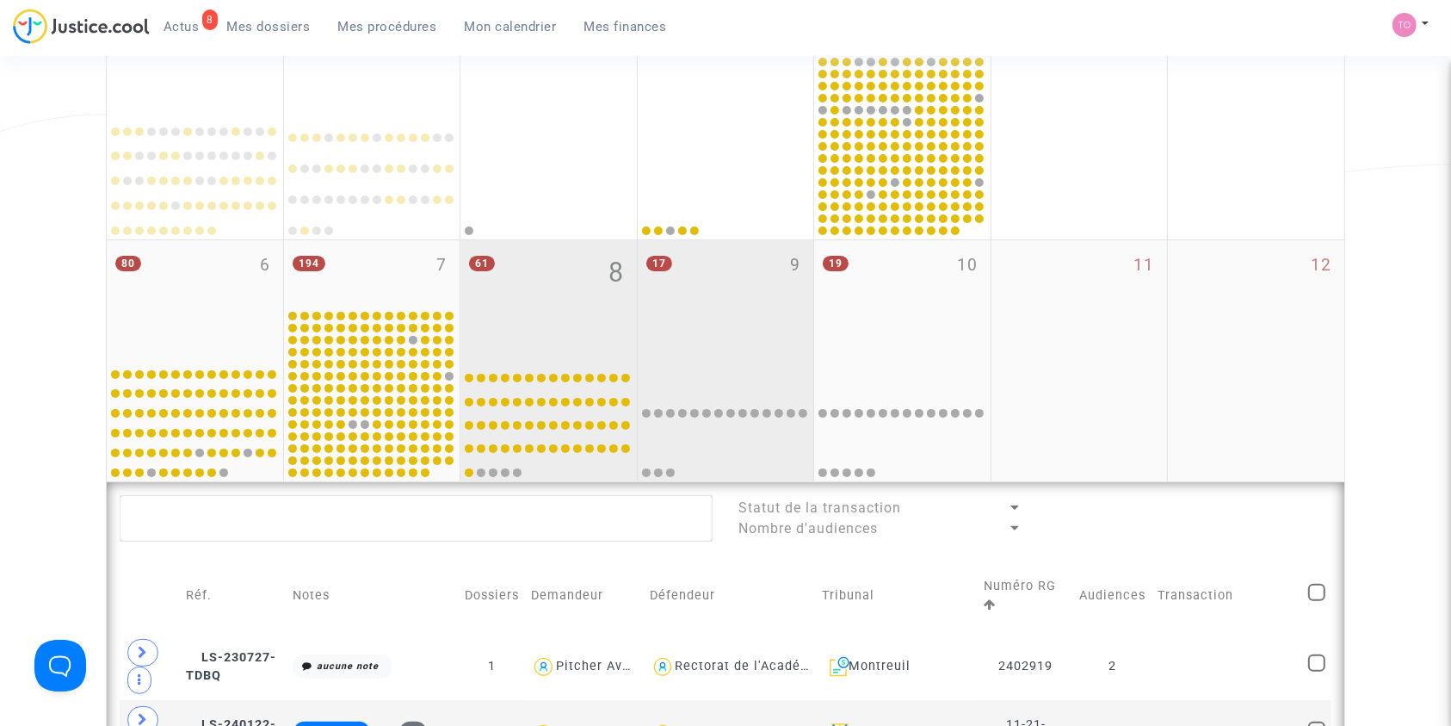
click at [559, 344] on div "61 8" at bounding box center [548, 299] width 176 height 118
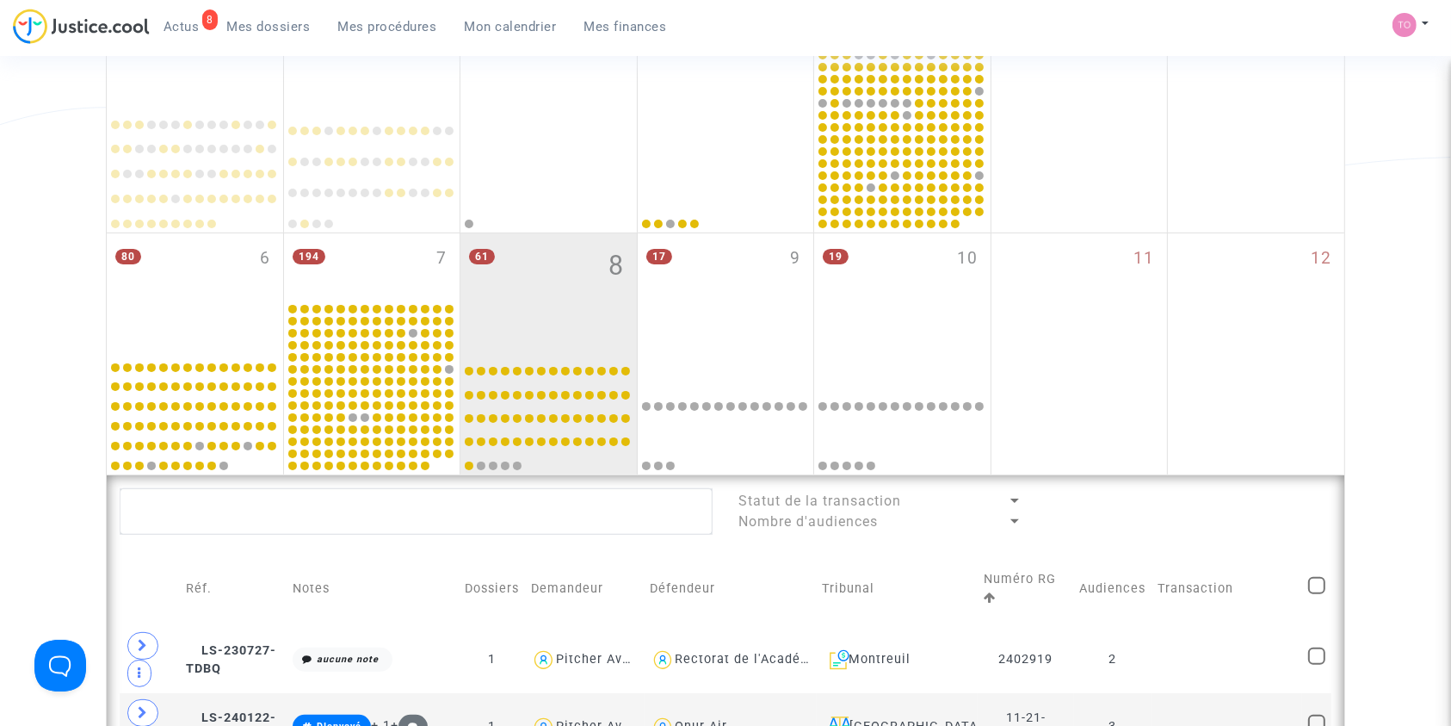
scroll to position [139, 0]
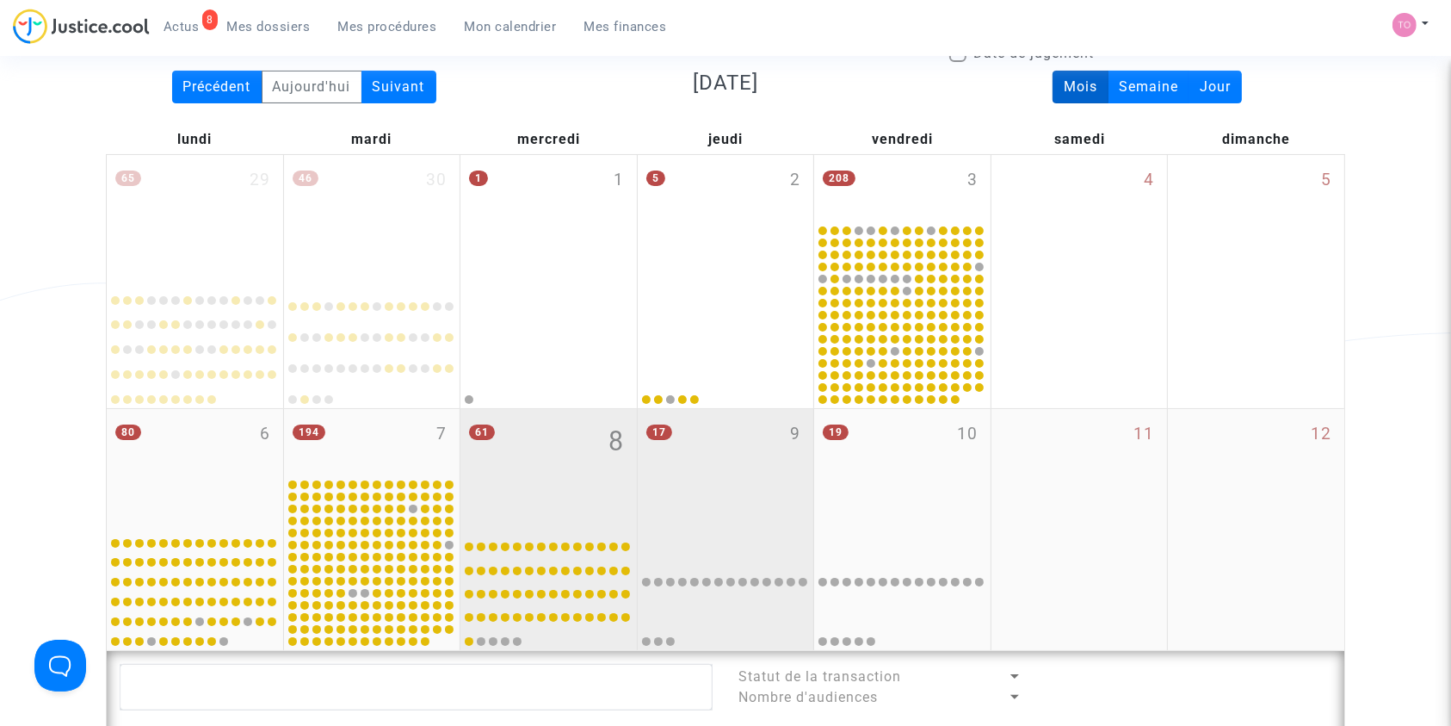
click at [710, 524] on div "17 9" at bounding box center [726, 468] width 176 height 118
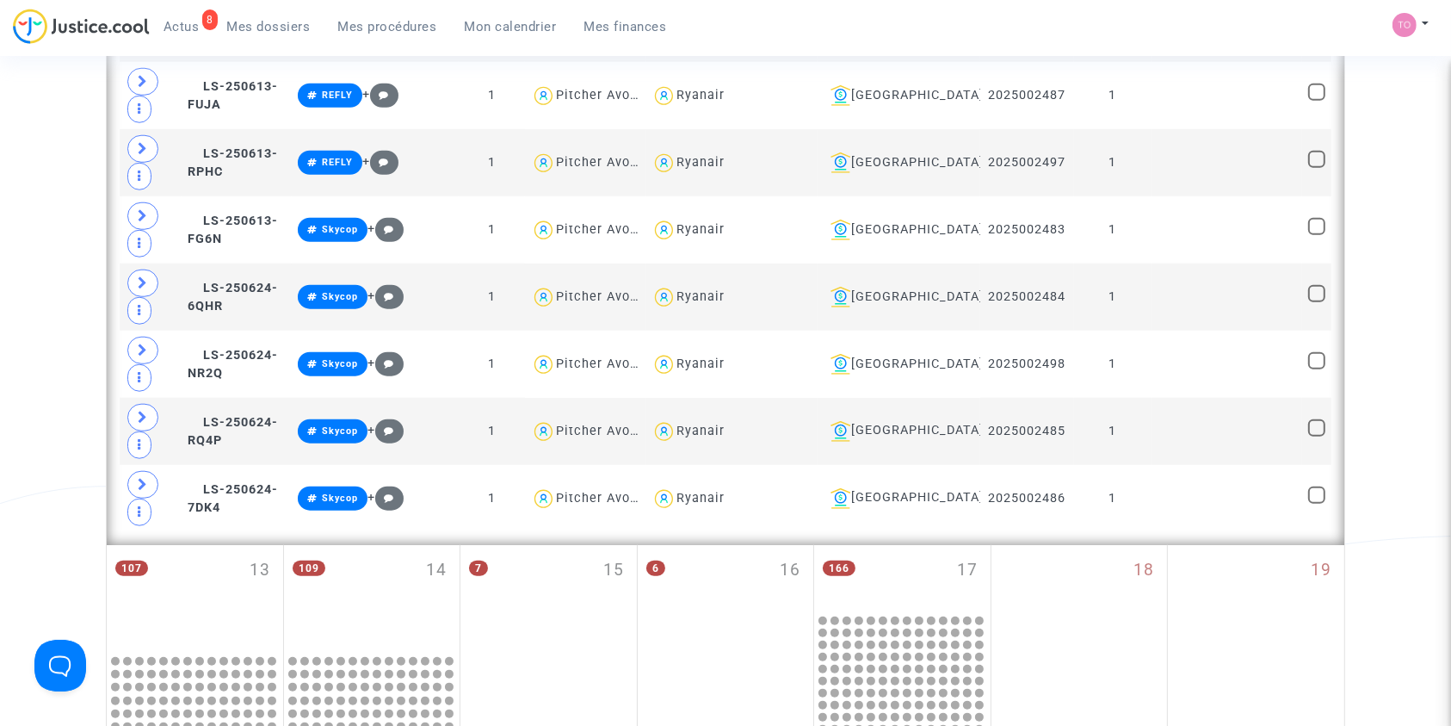
scroll to position [1684, 0]
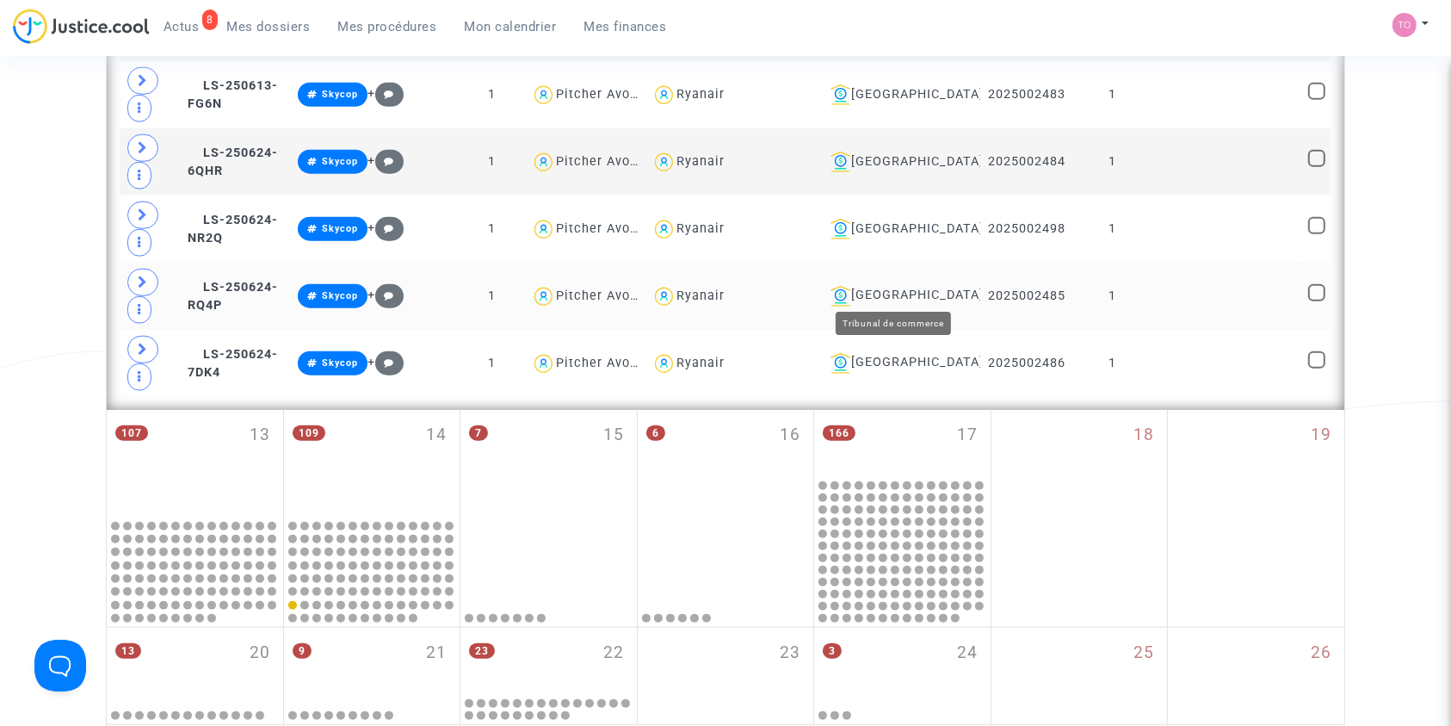
click at [901, 286] on div "Beauvais" at bounding box center [899, 296] width 151 height 21
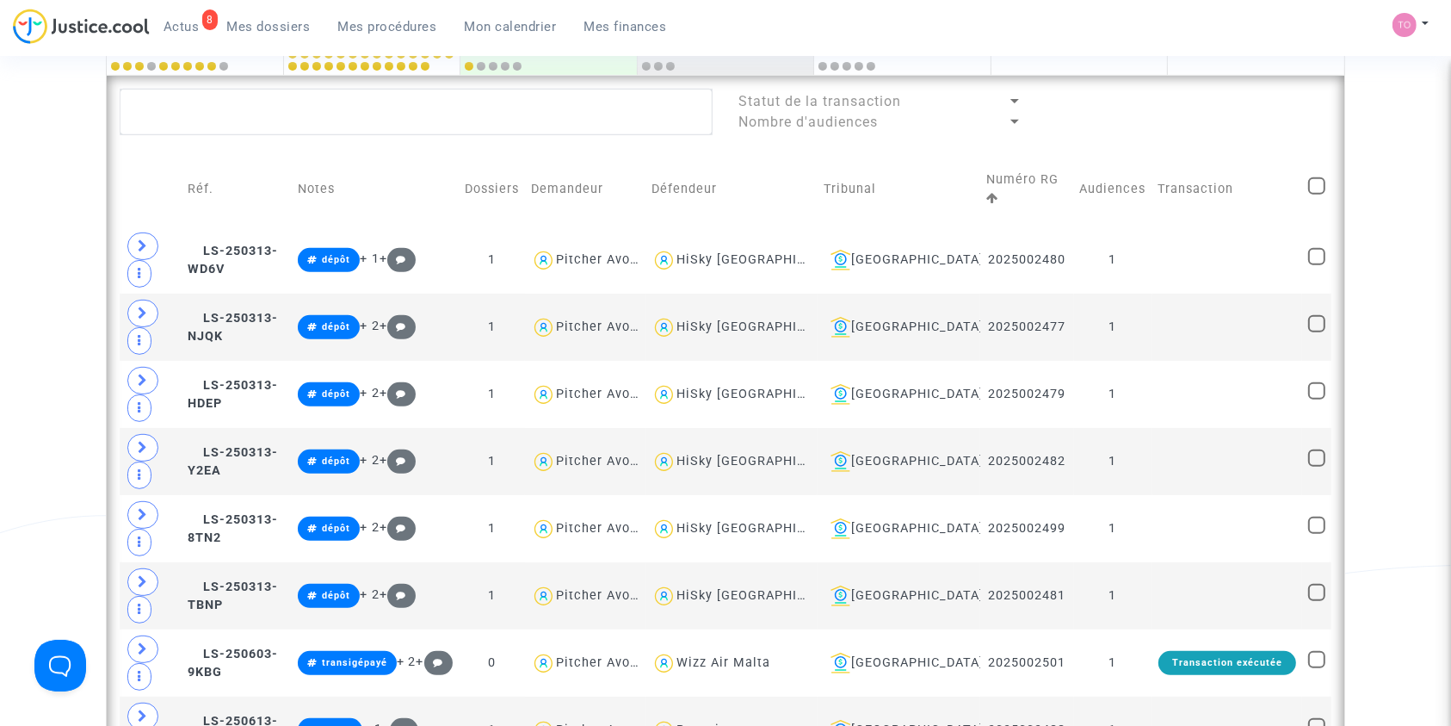
scroll to position [713, 0]
click at [1322, 178] on span at bounding box center [1316, 186] width 17 height 17
click at [1317, 195] on input "checkbox" at bounding box center [1316, 195] width 1 height 1
checkbox input "true"
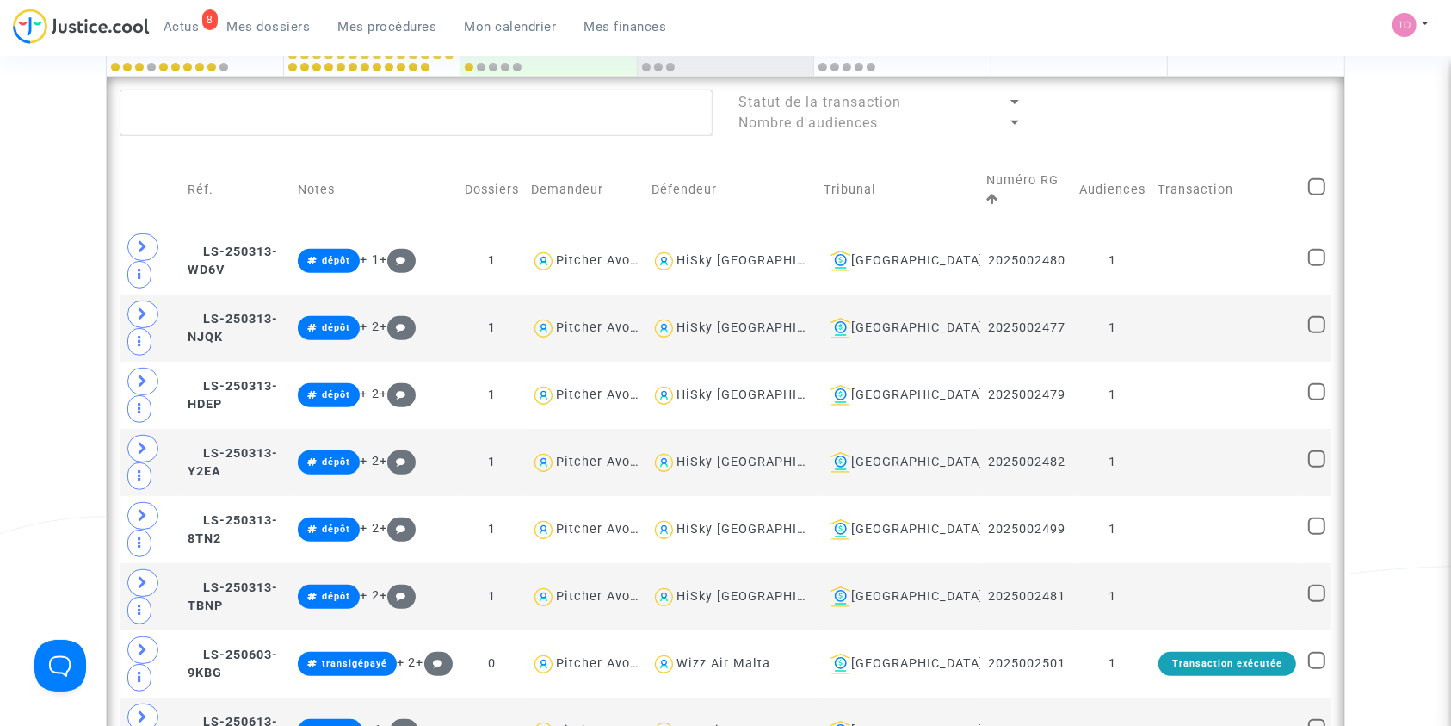
checkbox input "true"
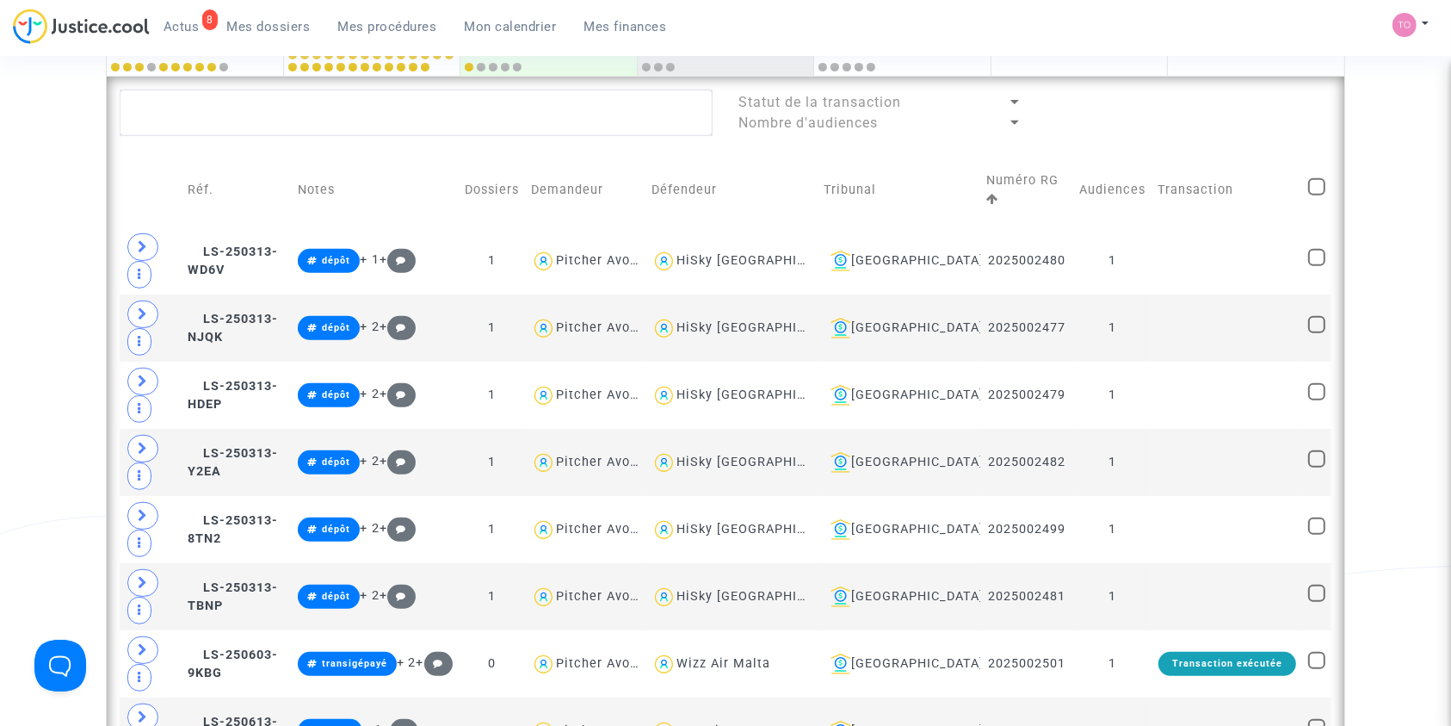
checkbox input "true"
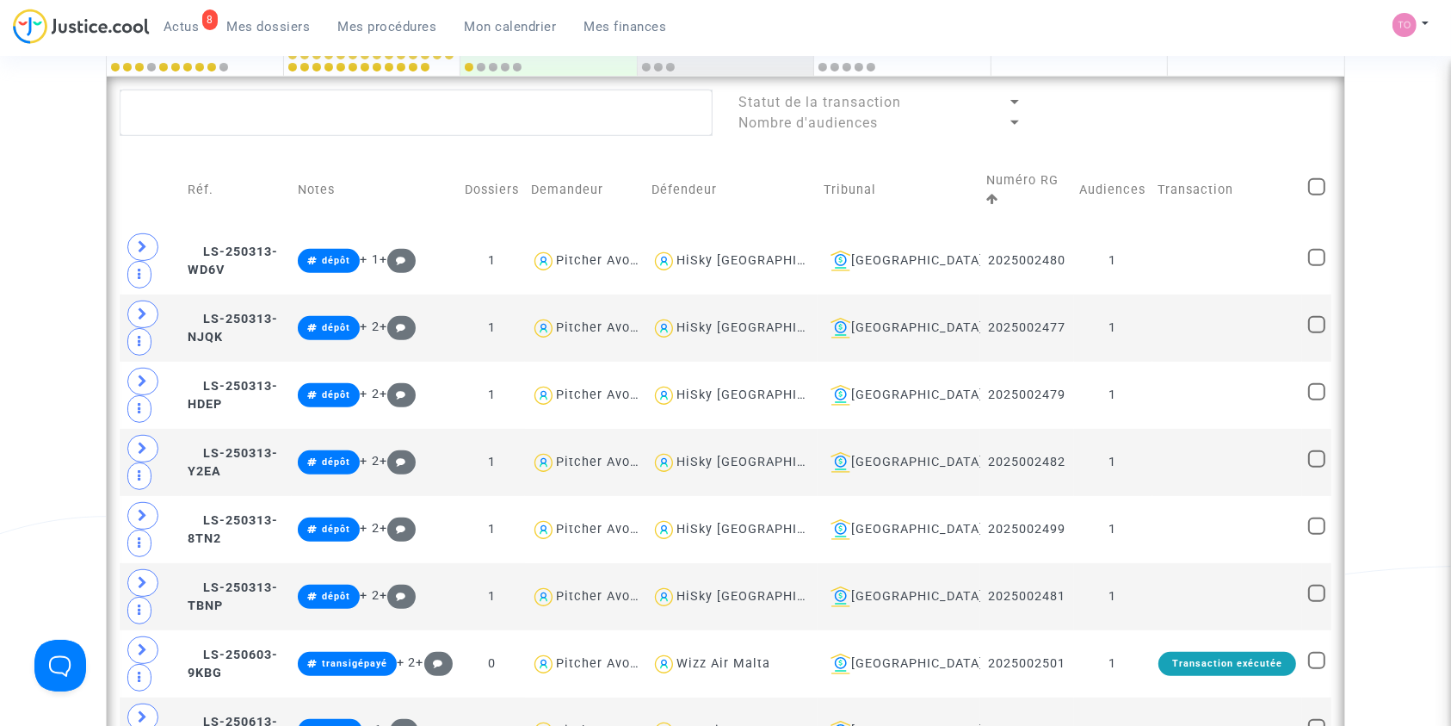
checkbox input "true"
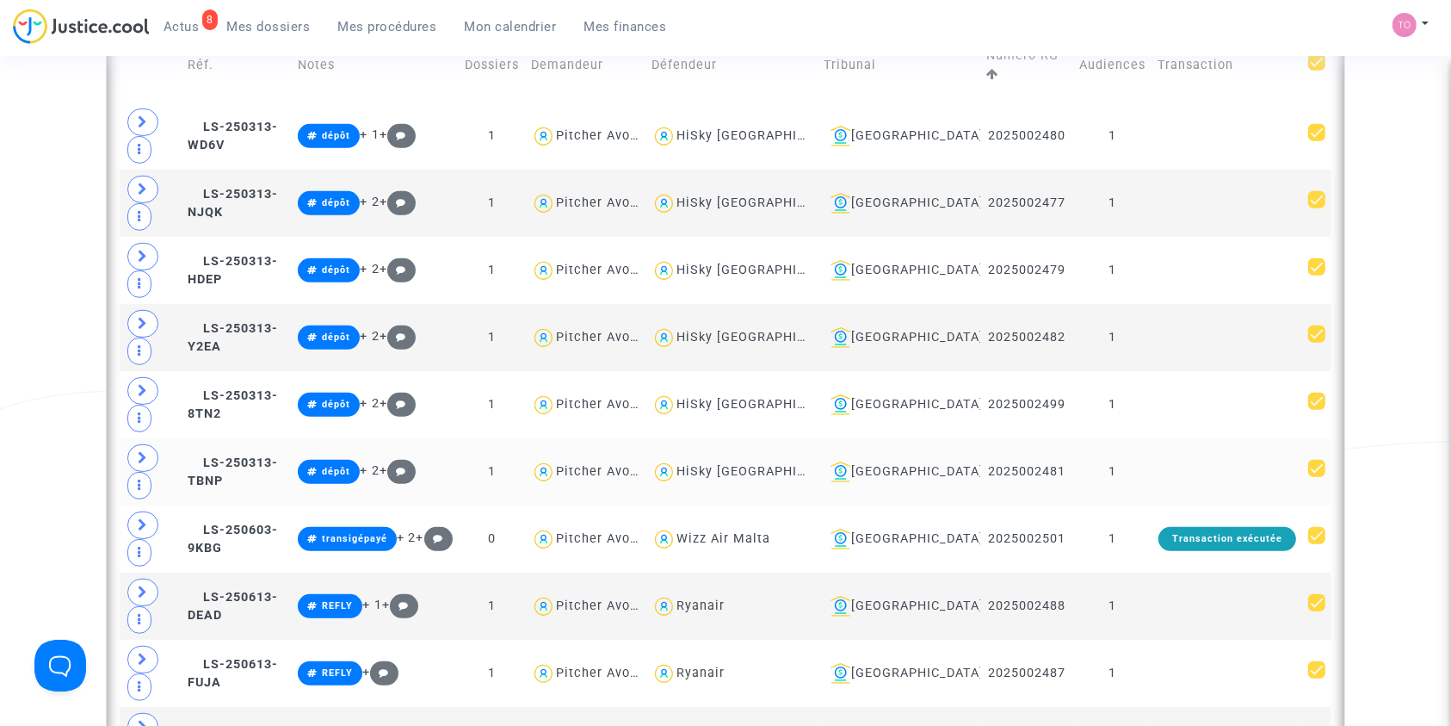
scroll to position [839, 0]
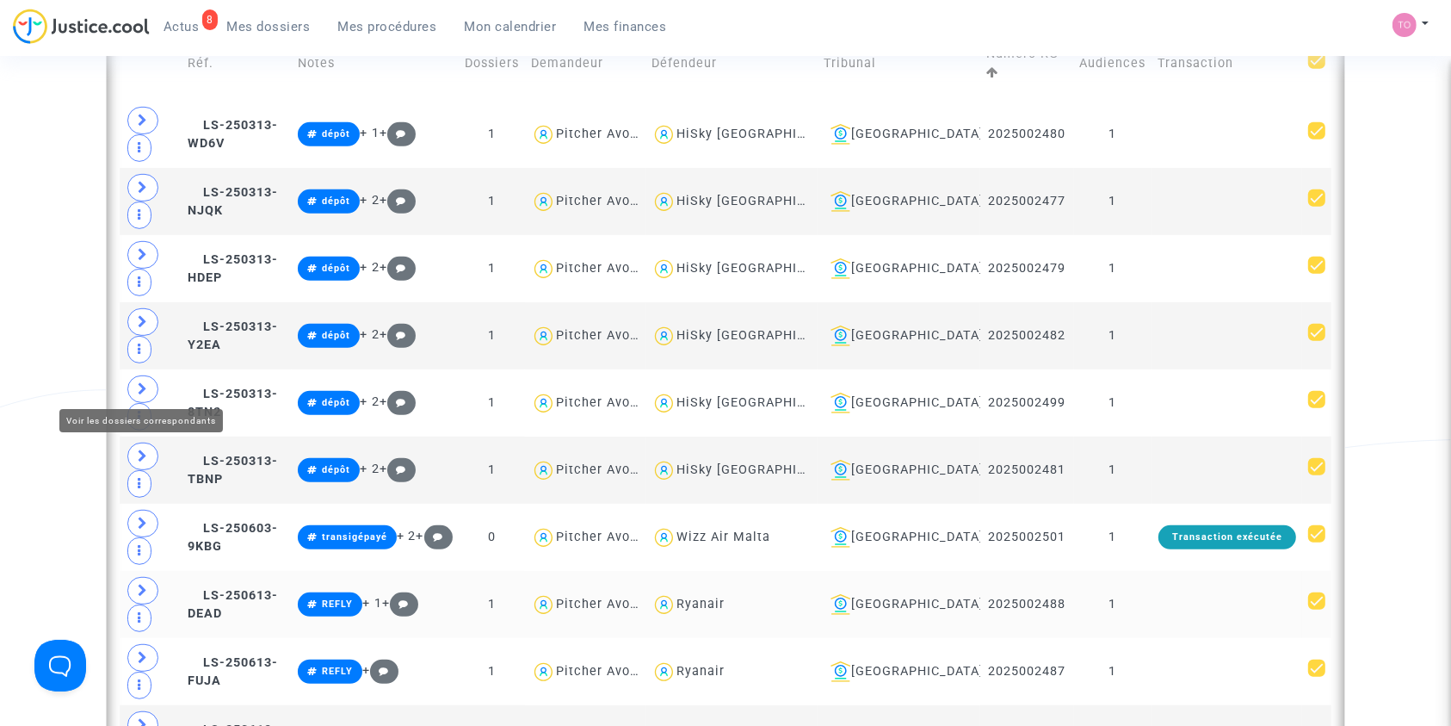
click at [145, 584] on icon at bounding box center [143, 590] width 10 height 13
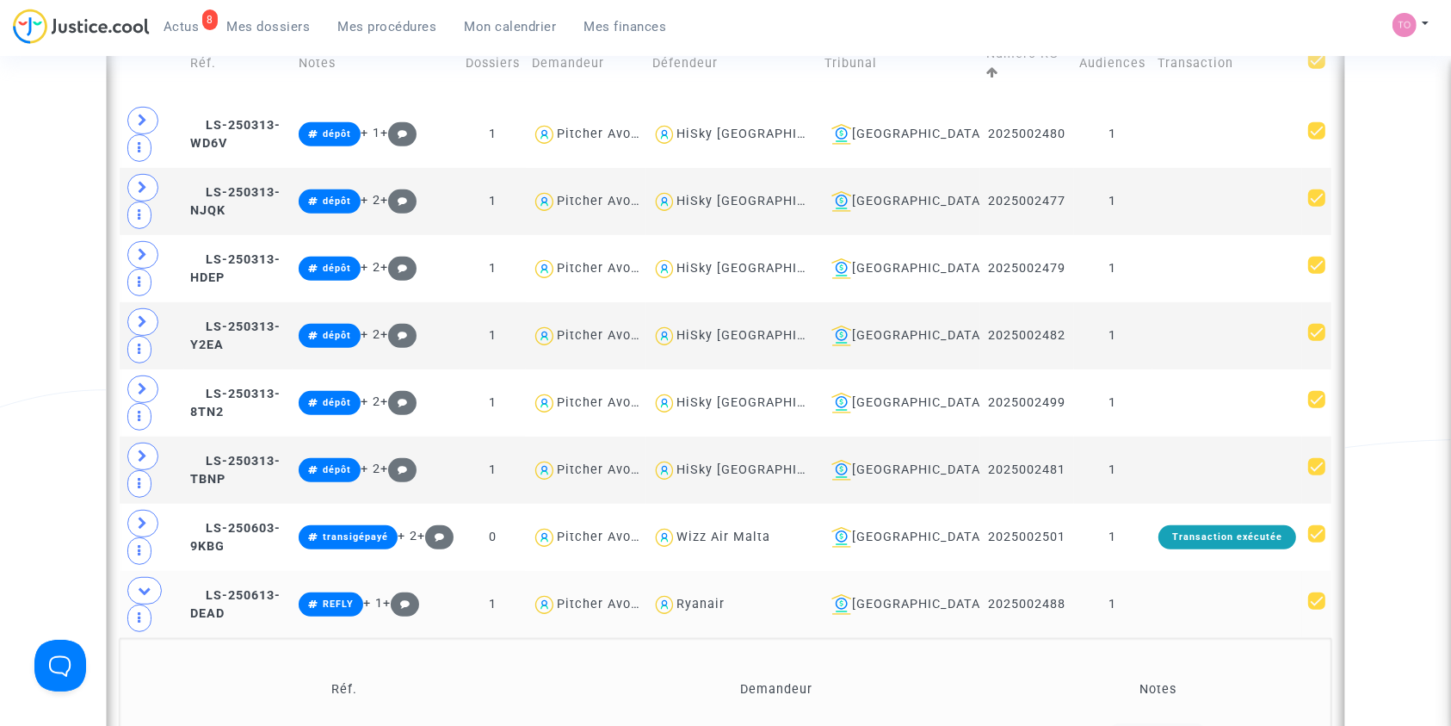
click at [806, 725] on div "Rokhaya DIAGNE" at bounding box center [789, 734] width 106 height 15
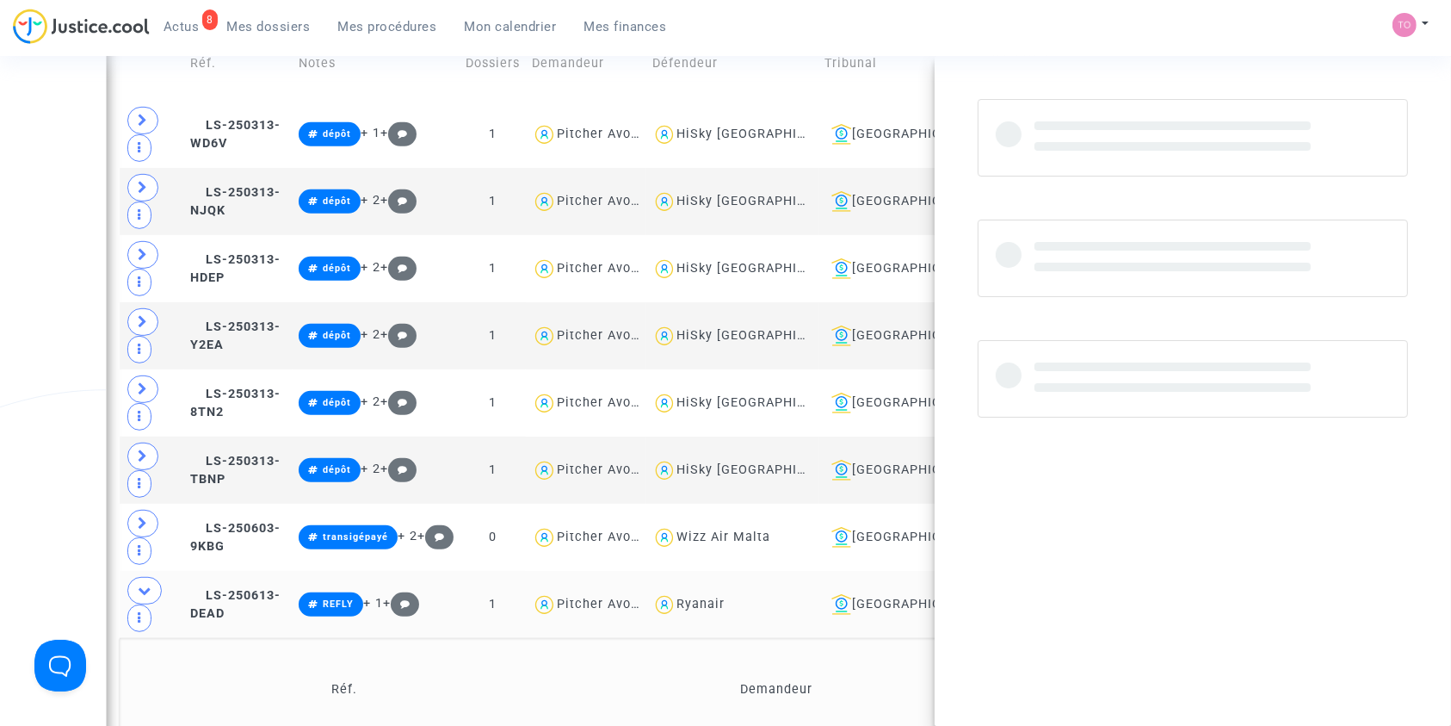
click at [806, 725] on div "Rokhaya DIAGNE" at bounding box center [789, 734] width 106 height 15
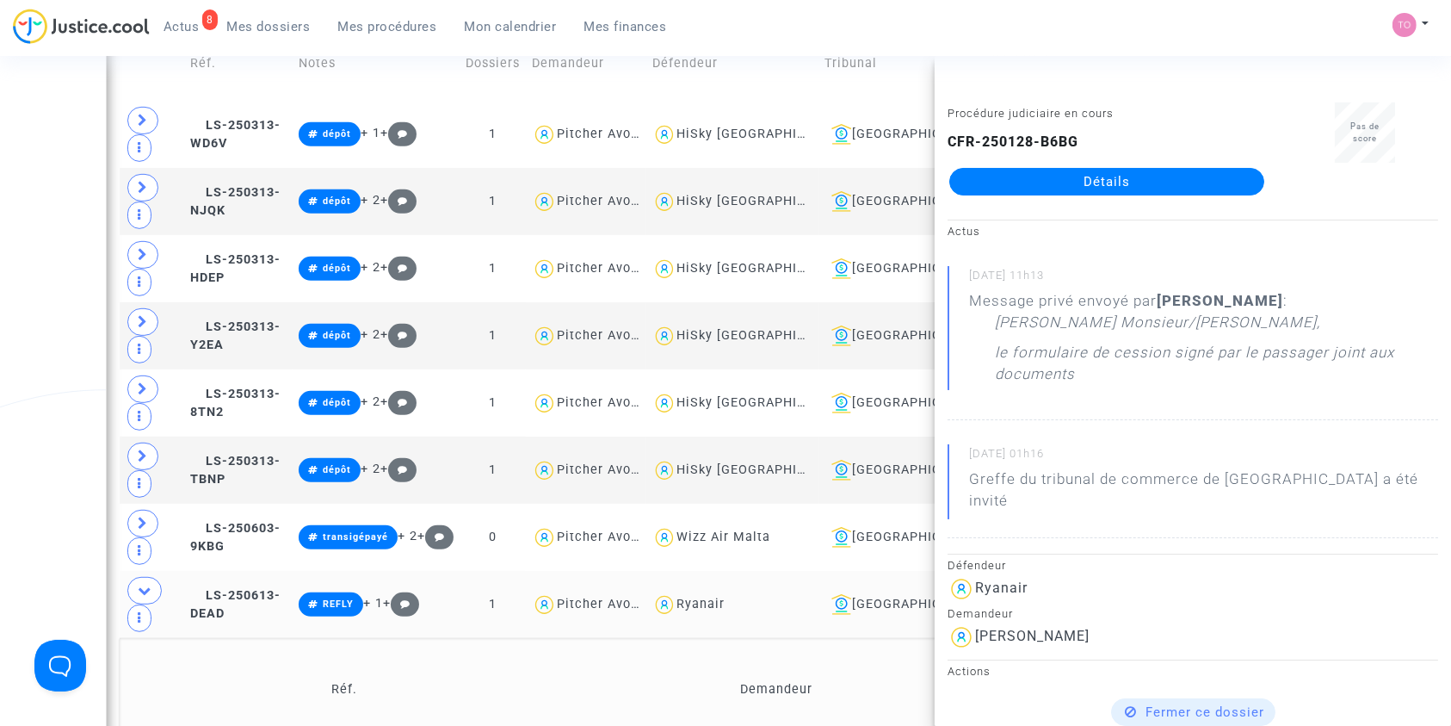
copy div "DIAGNE"
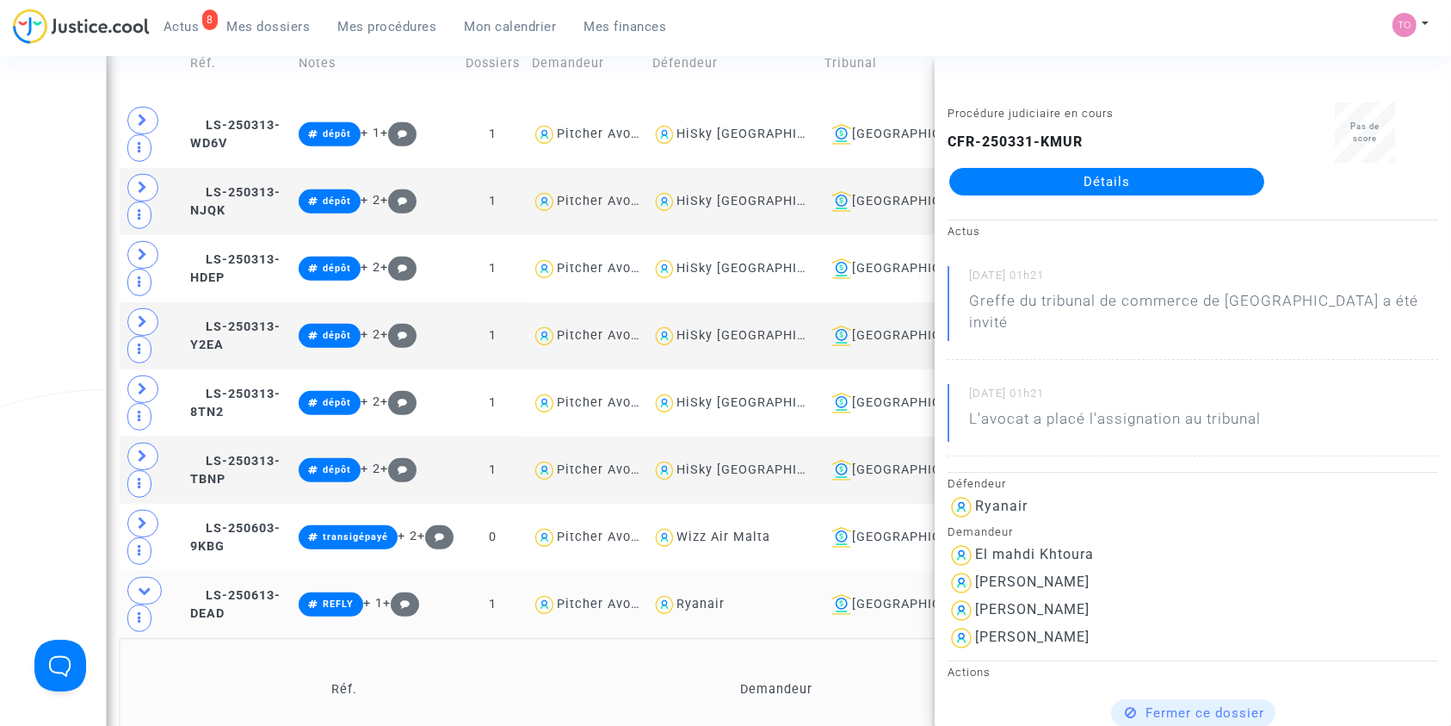
scroll to position [1165, 0]
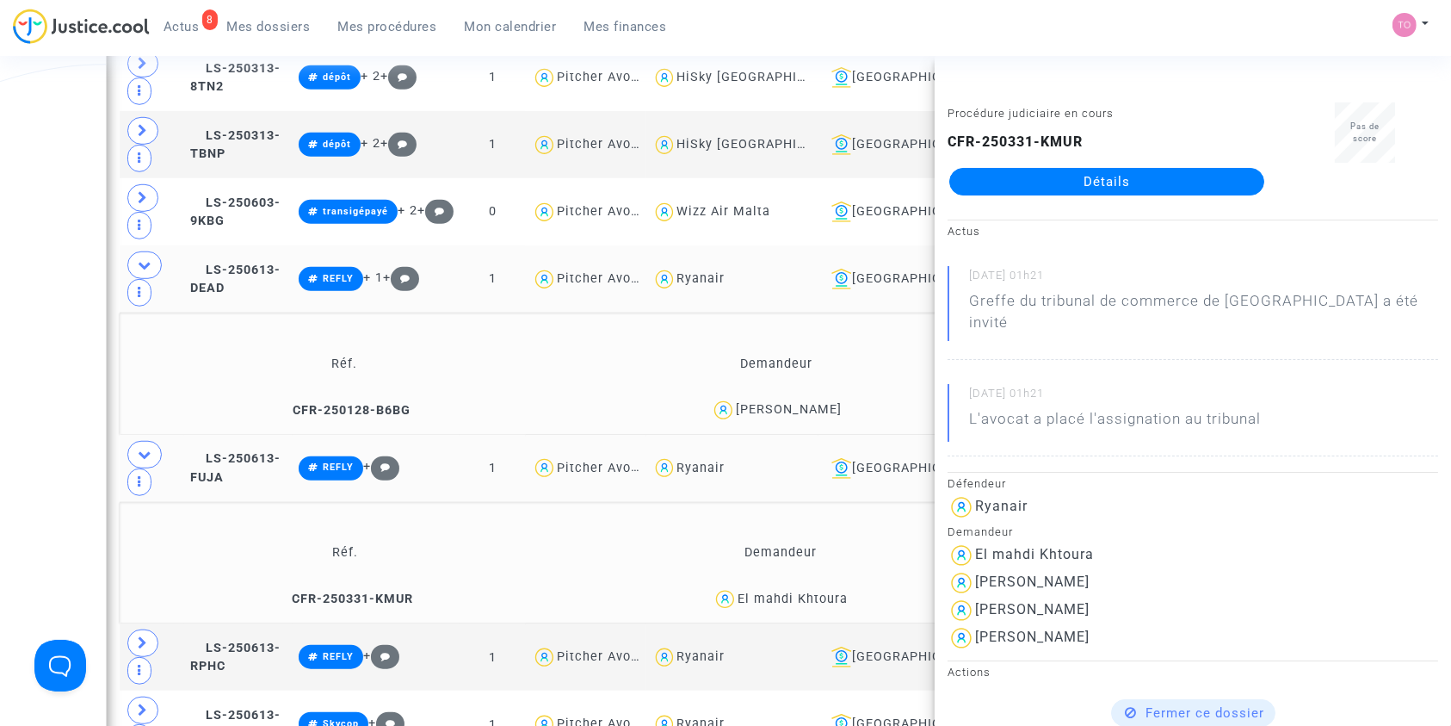
click at [812, 402] on div "Rokhaya DIAGNE" at bounding box center [789, 409] width 106 height 15
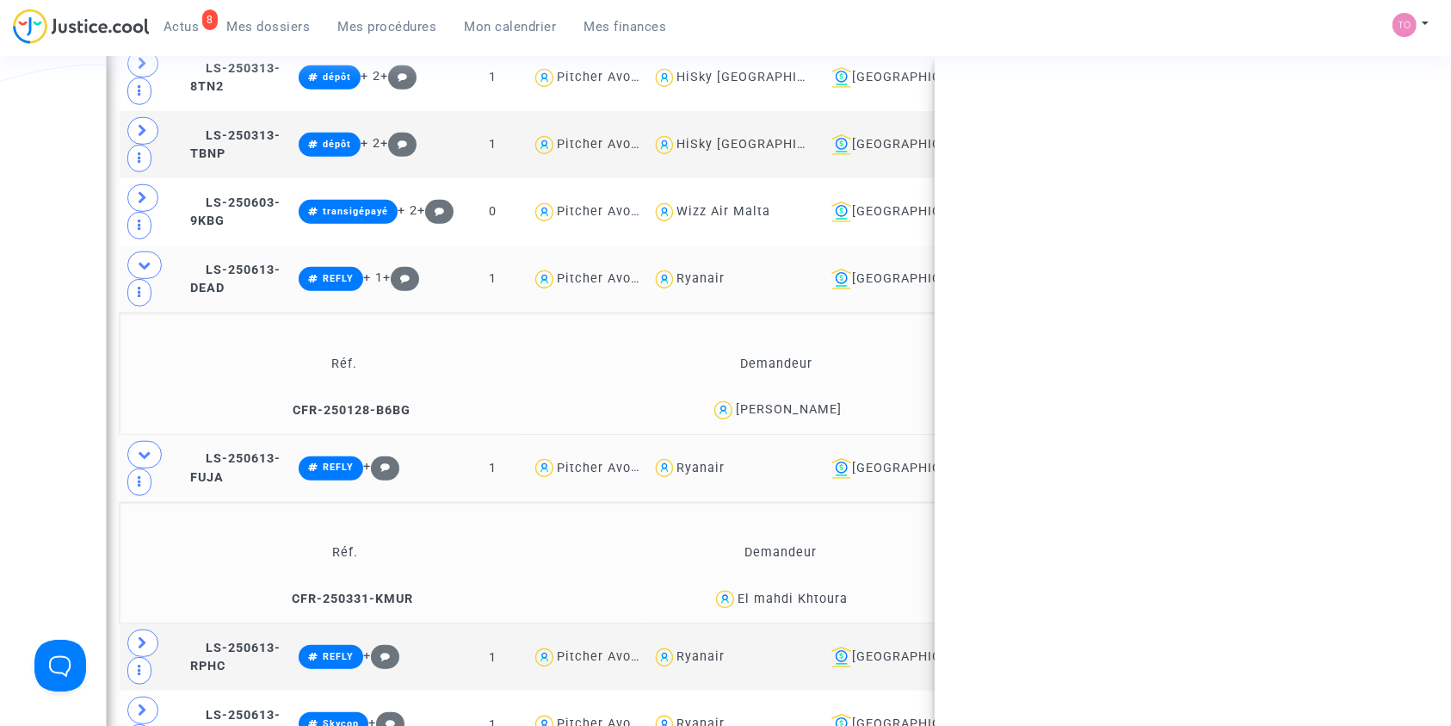
click at [812, 402] on div "Rokhaya DIAGNE" at bounding box center [789, 409] width 106 height 15
copy div "DIAGNE"
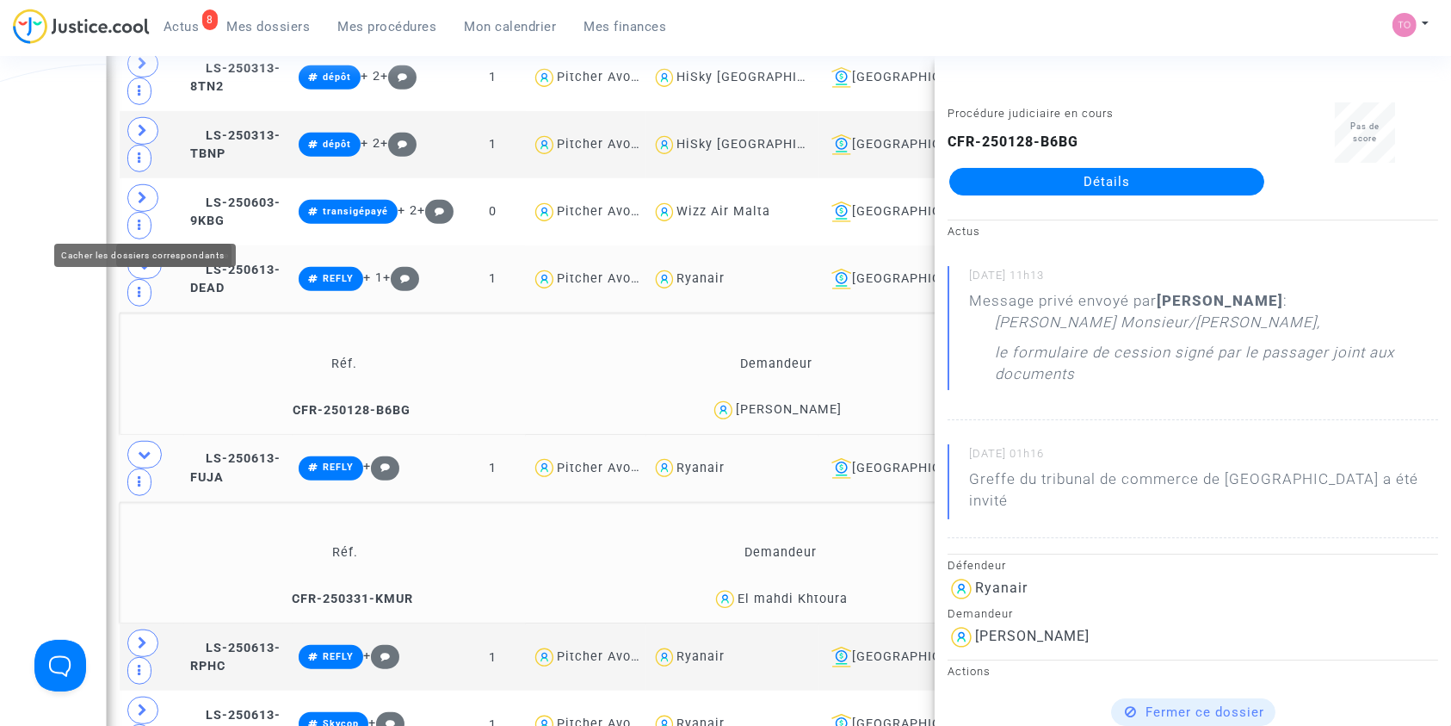
click at [144, 448] on icon at bounding box center [145, 454] width 14 height 13
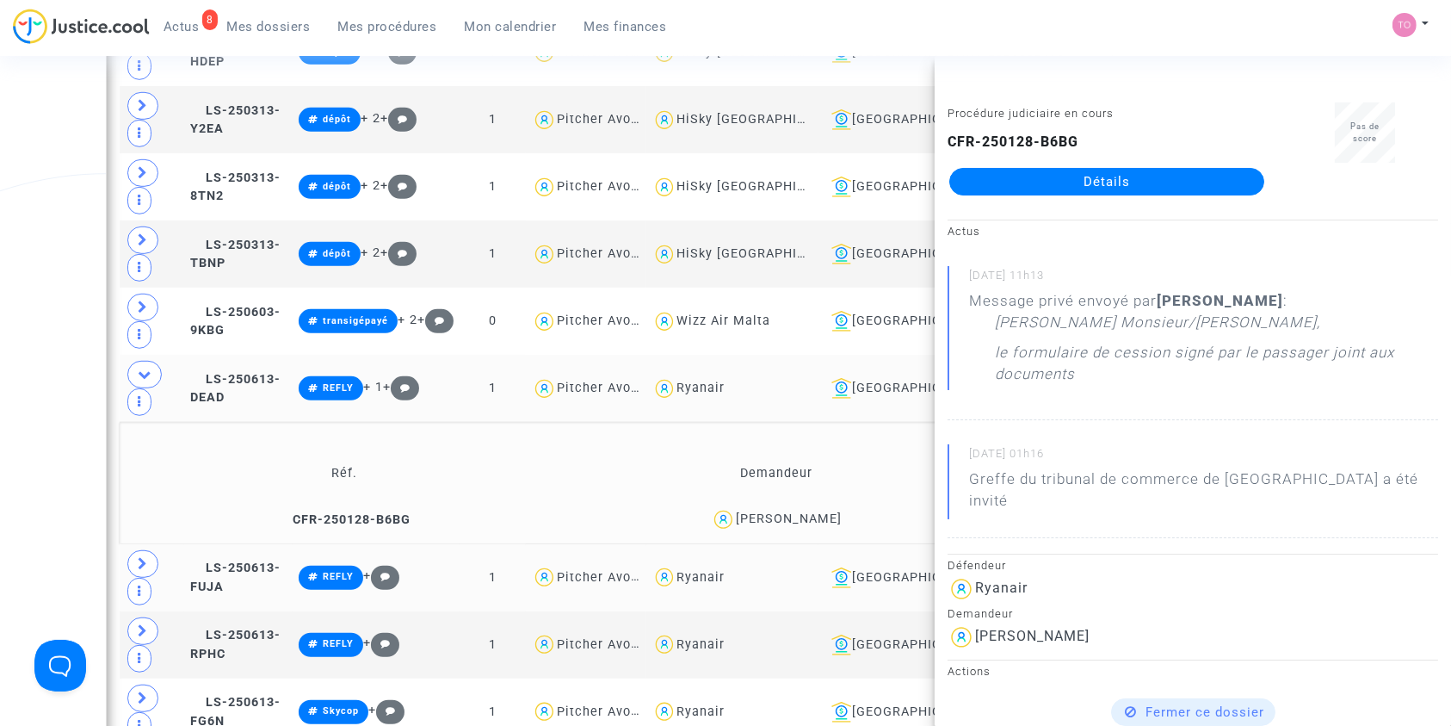
scroll to position [1053, 0]
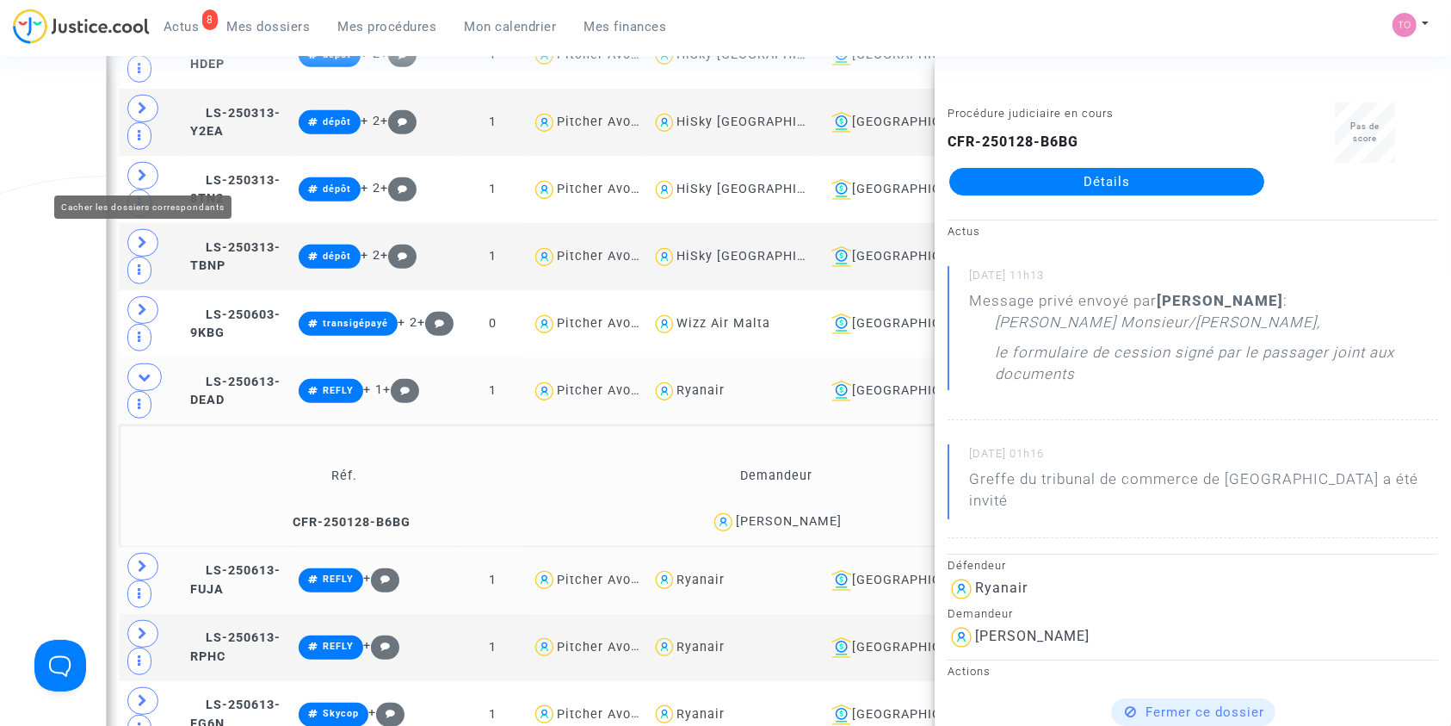
click at [138, 370] on icon at bounding box center [145, 376] width 14 height 13
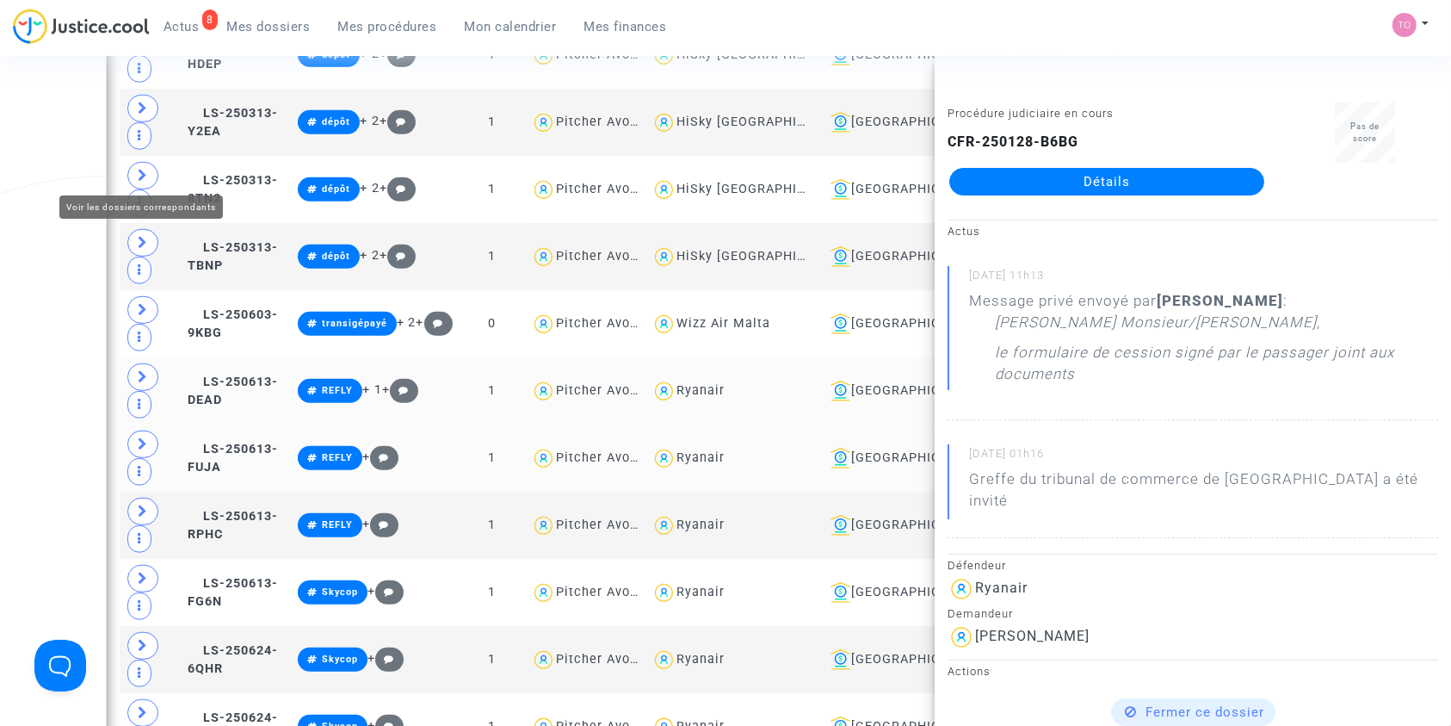
click at [138, 370] on icon at bounding box center [143, 376] width 10 height 13
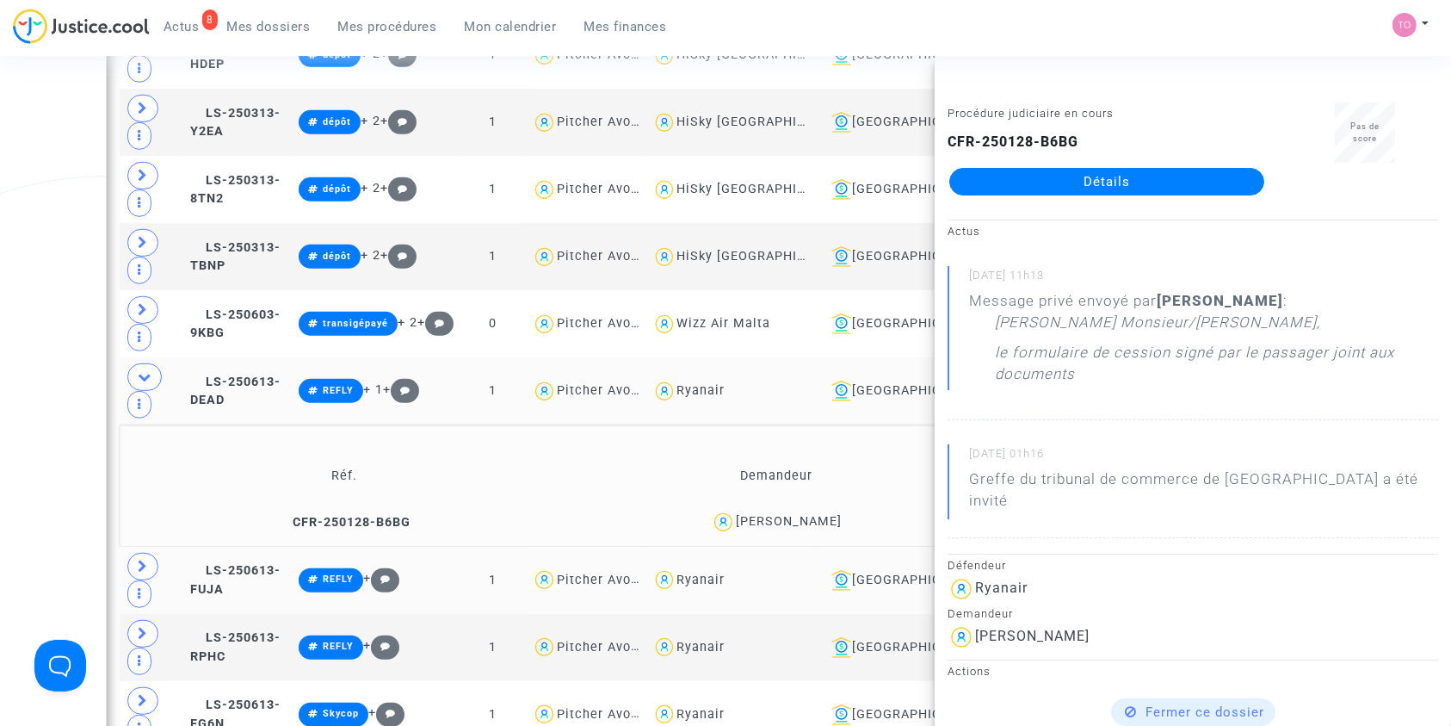
scroll to position [984, 0]
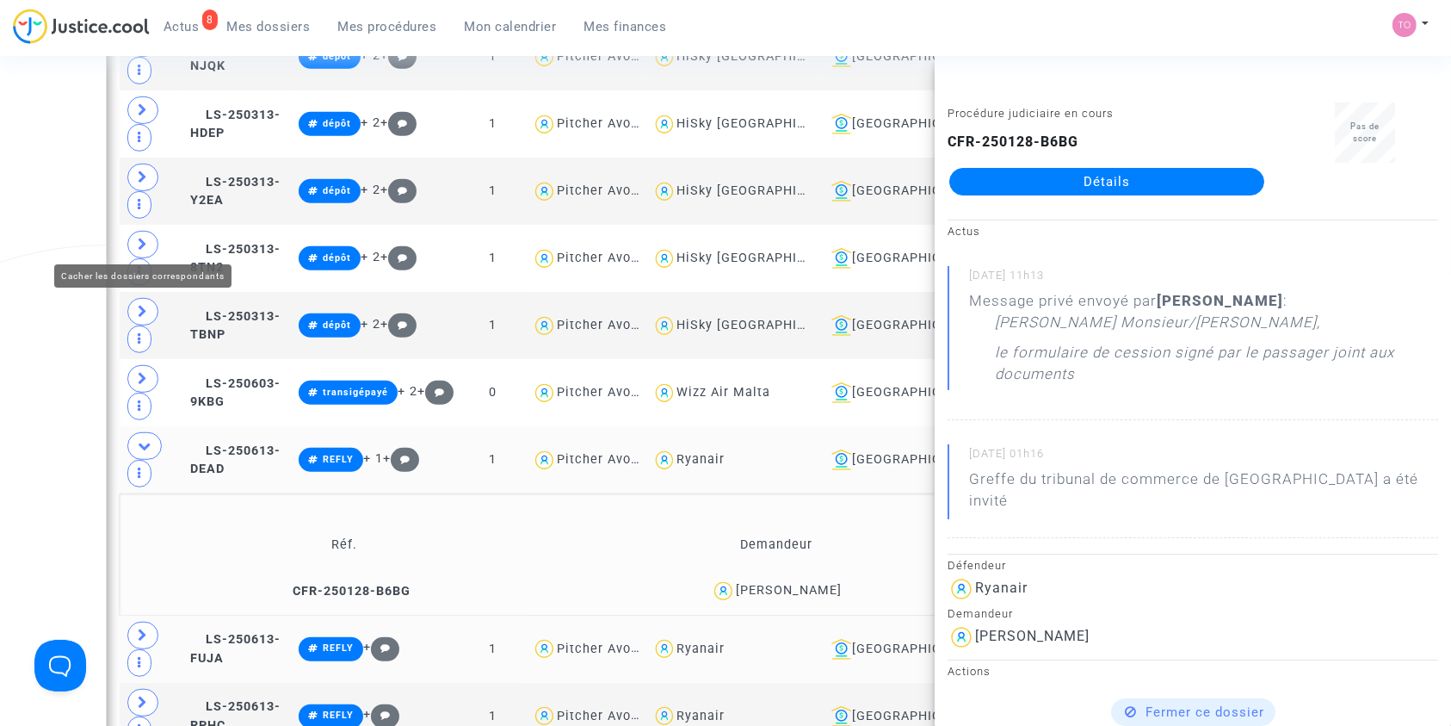
click at [138, 432] on span at bounding box center [144, 446] width 34 height 28
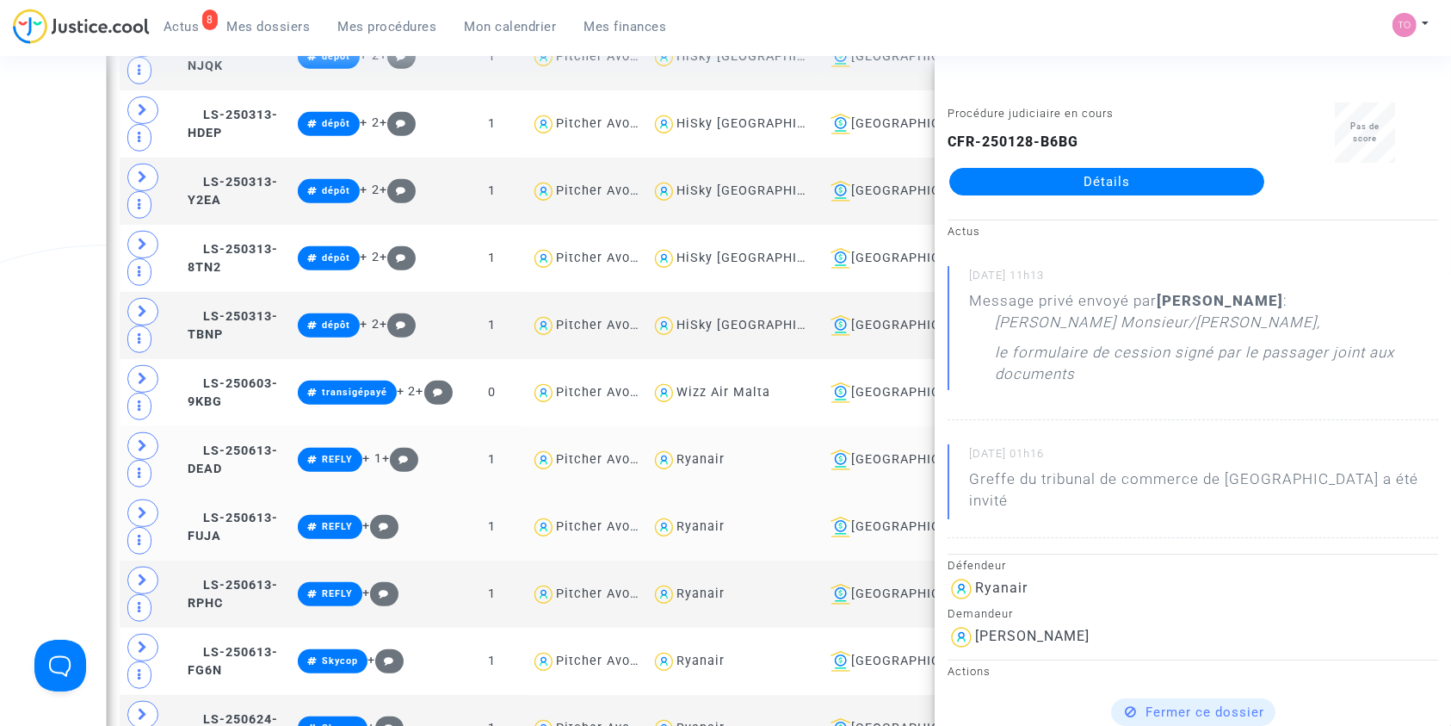
click at [0, 238] on div "Date de clôture d'instruction Date de conciliation Date d'audience Date de juge…" at bounding box center [725, 246] width 1451 height 2263
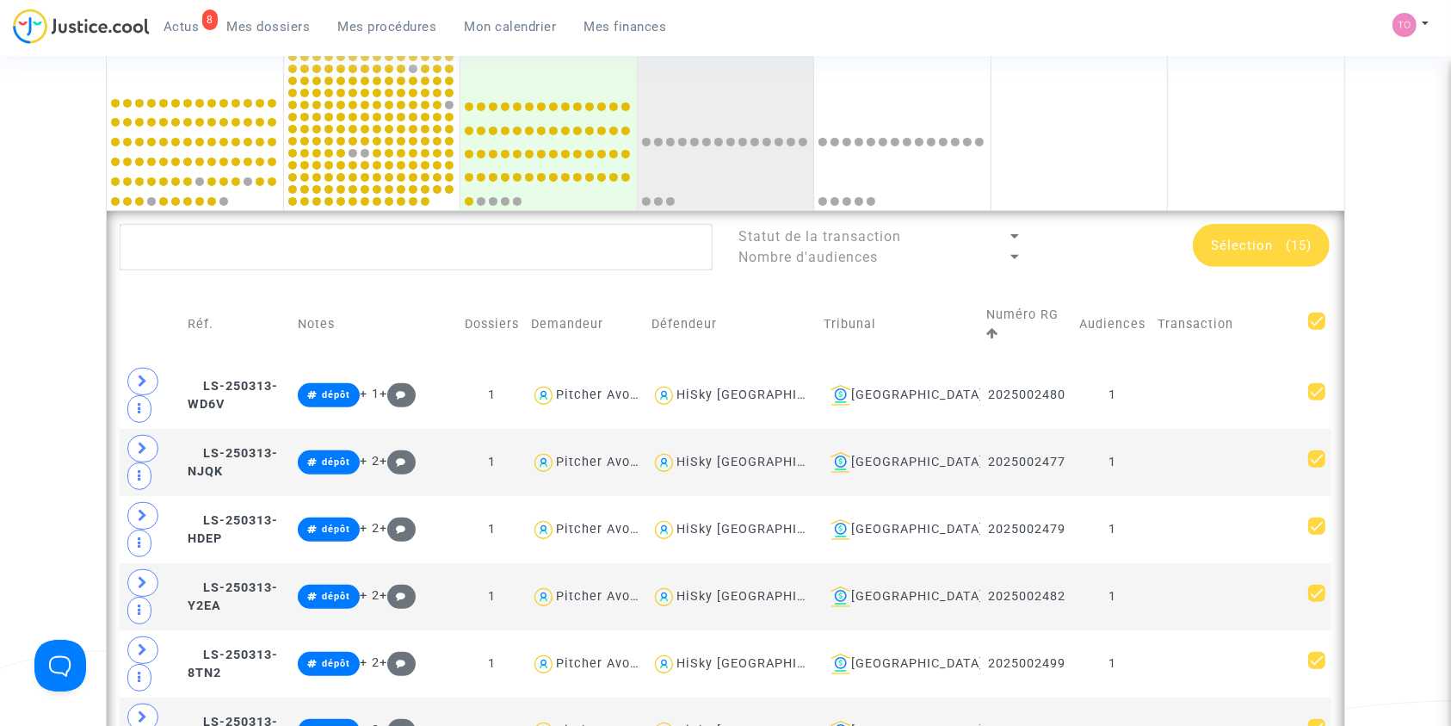
scroll to position [491, 0]
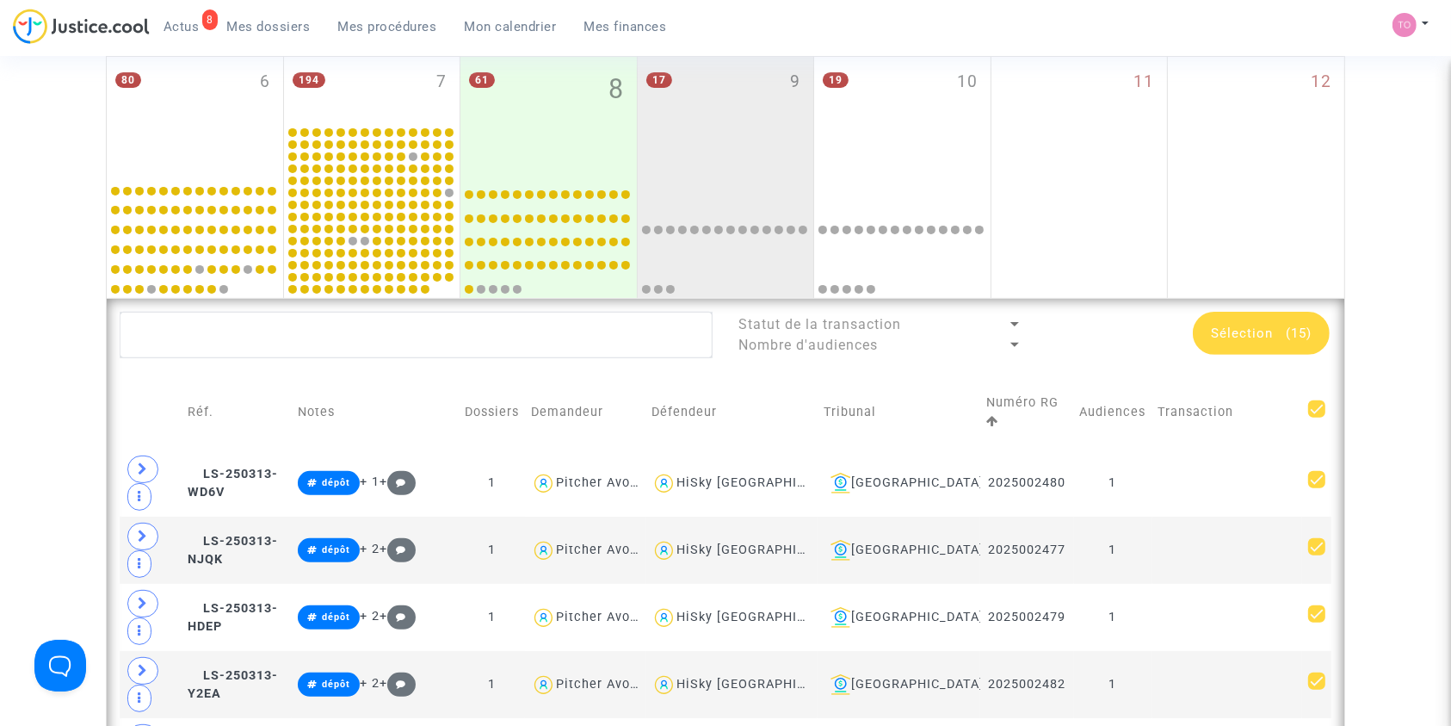
click at [1243, 353] on div "Sélection (15)" at bounding box center [1261, 333] width 137 height 43
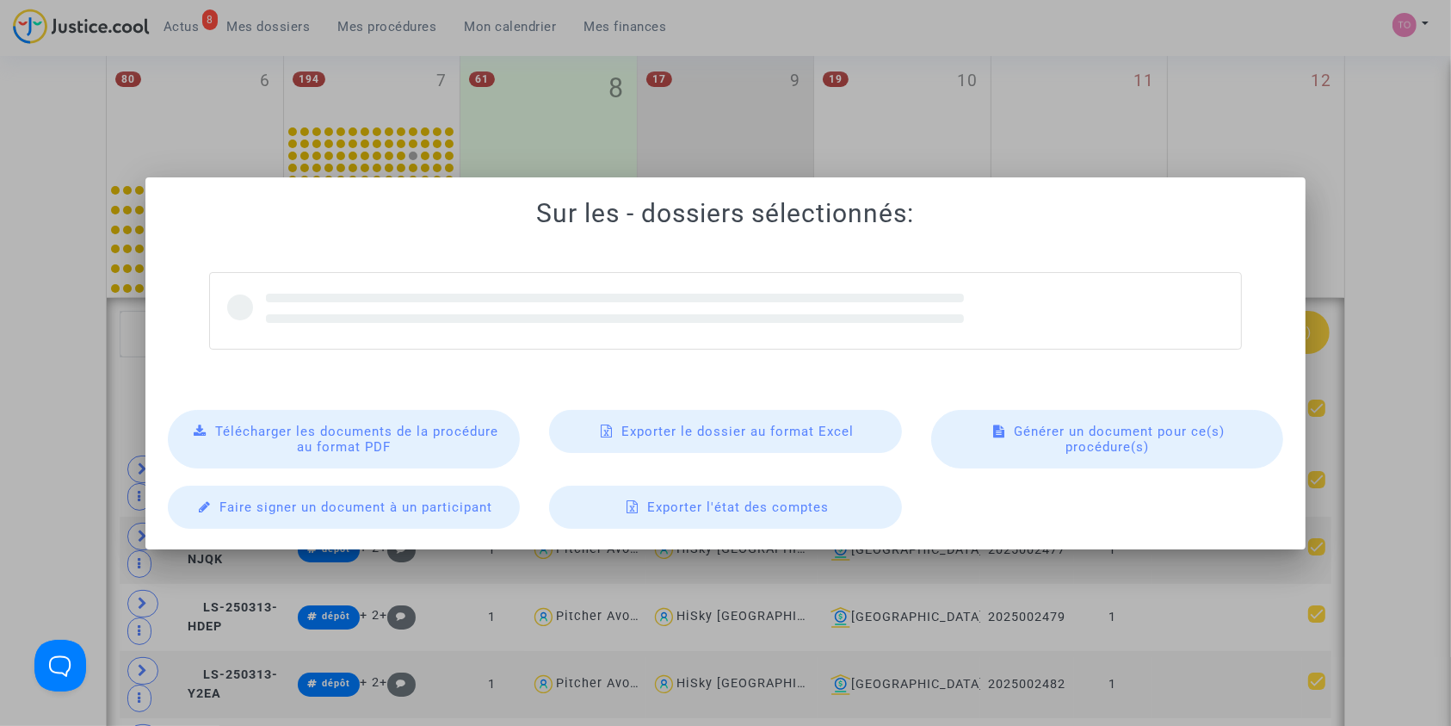
scroll to position [0, 0]
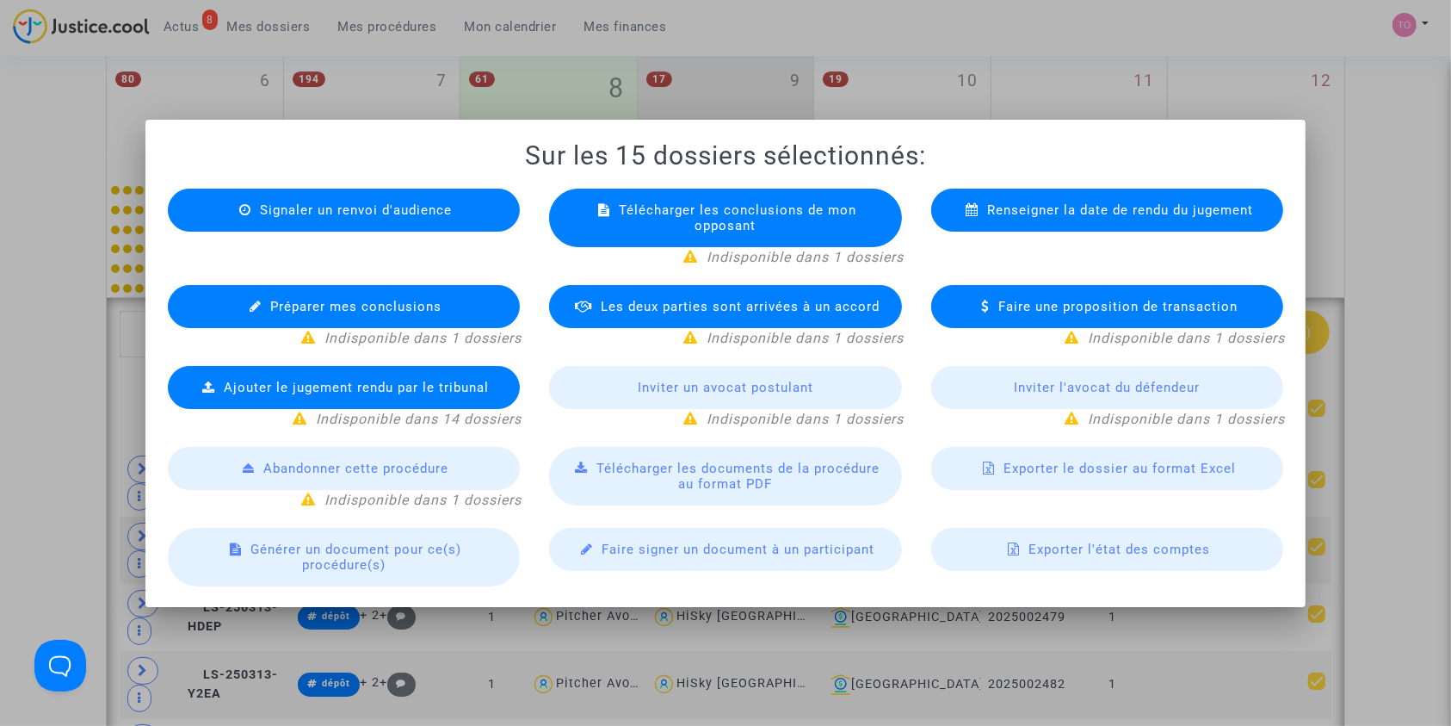
click at [1069, 466] on span "Exporter le dossier au format Excel" at bounding box center [1120, 467] width 232 height 15
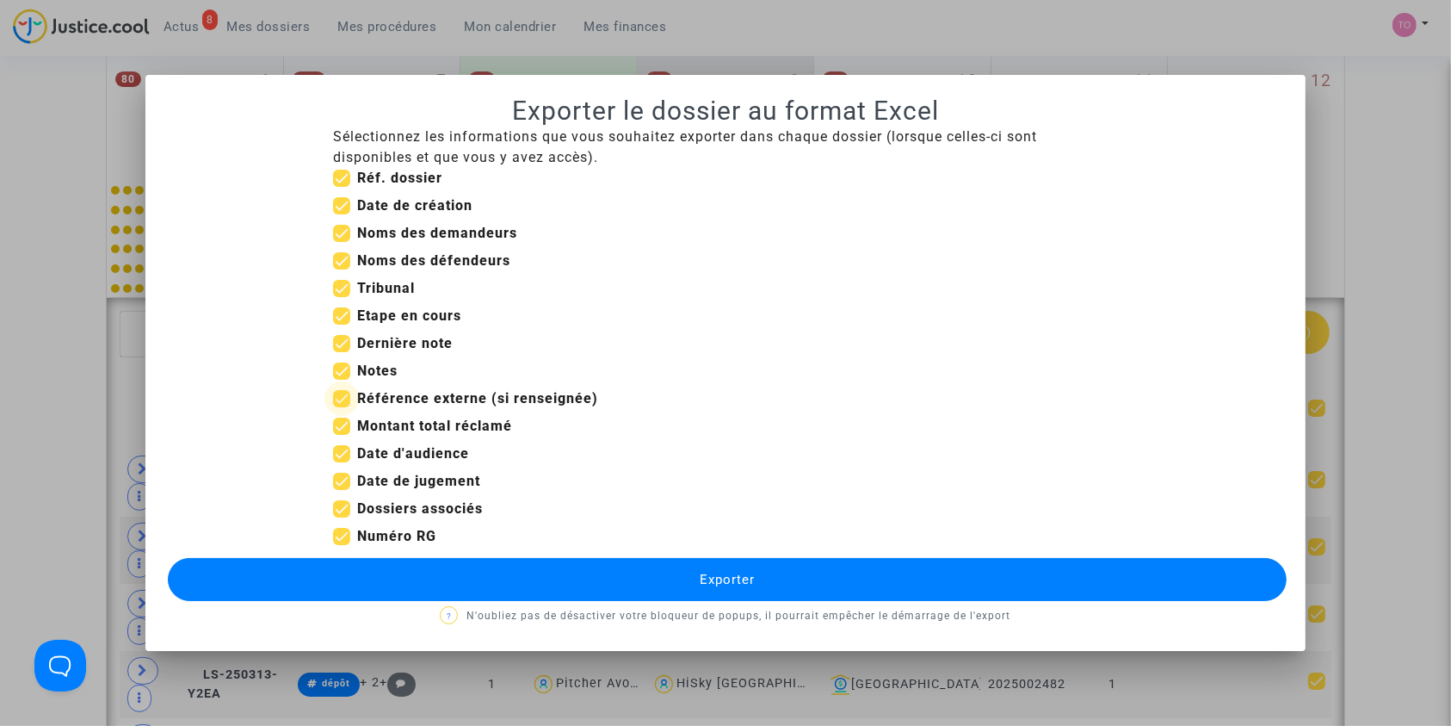
click at [349, 393] on span at bounding box center [341, 398] width 17 height 17
click at [342, 407] on input "Référence externe (si renseignée)" at bounding box center [341, 407] width 1 height 1
checkbox input "false"
click at [343, 374] on span at bounding box center [341, 370] width 17 height 17
click at [342, 380] on input "Notes" at bounding box center [341, 380] width 1 height 1
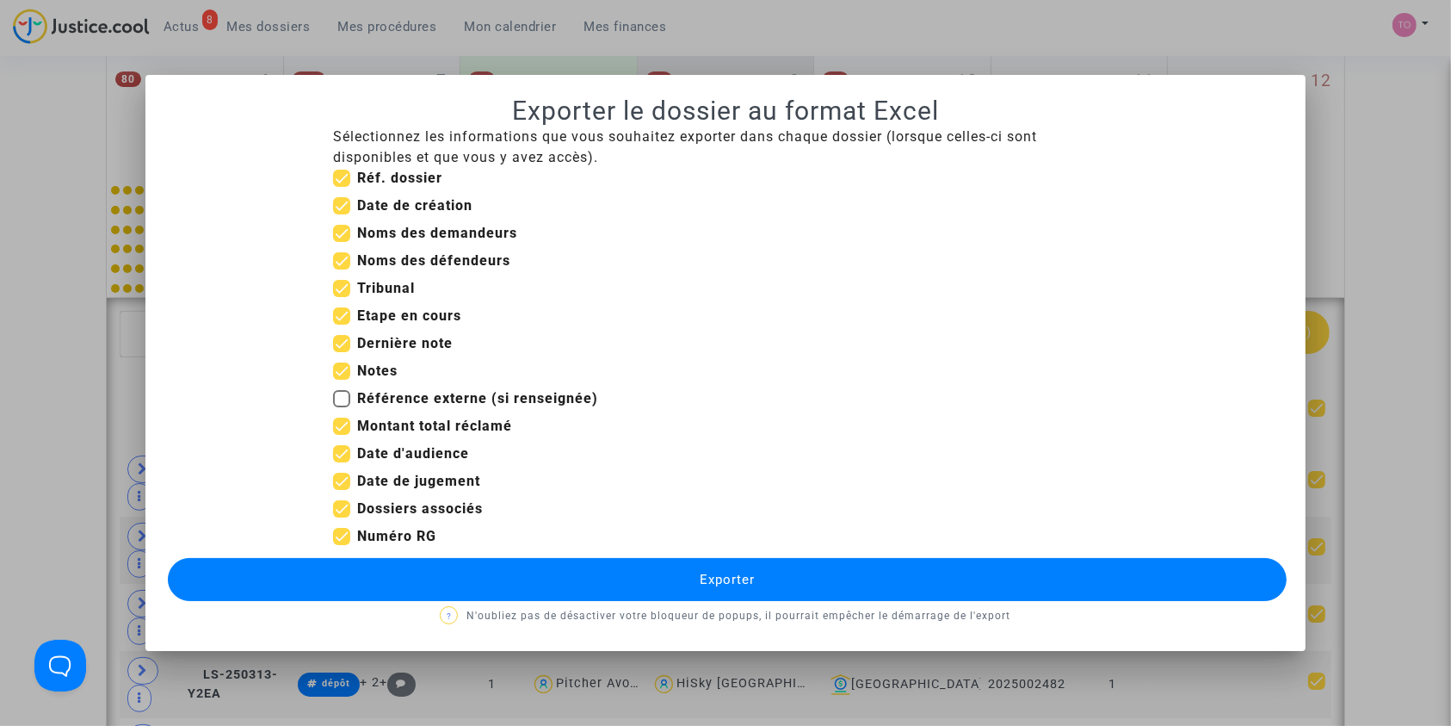
checkbox input "false"
click at [344, 318] on span at bounding box center [341, 315] width 17 height 17
click at [342, 324] on input "Etape en cours" at bounding box center [341, 324] width 1 height 1
checkbox input "false"
click at [343, 197] on span at bounding box center [341, 205] width 17 height 17
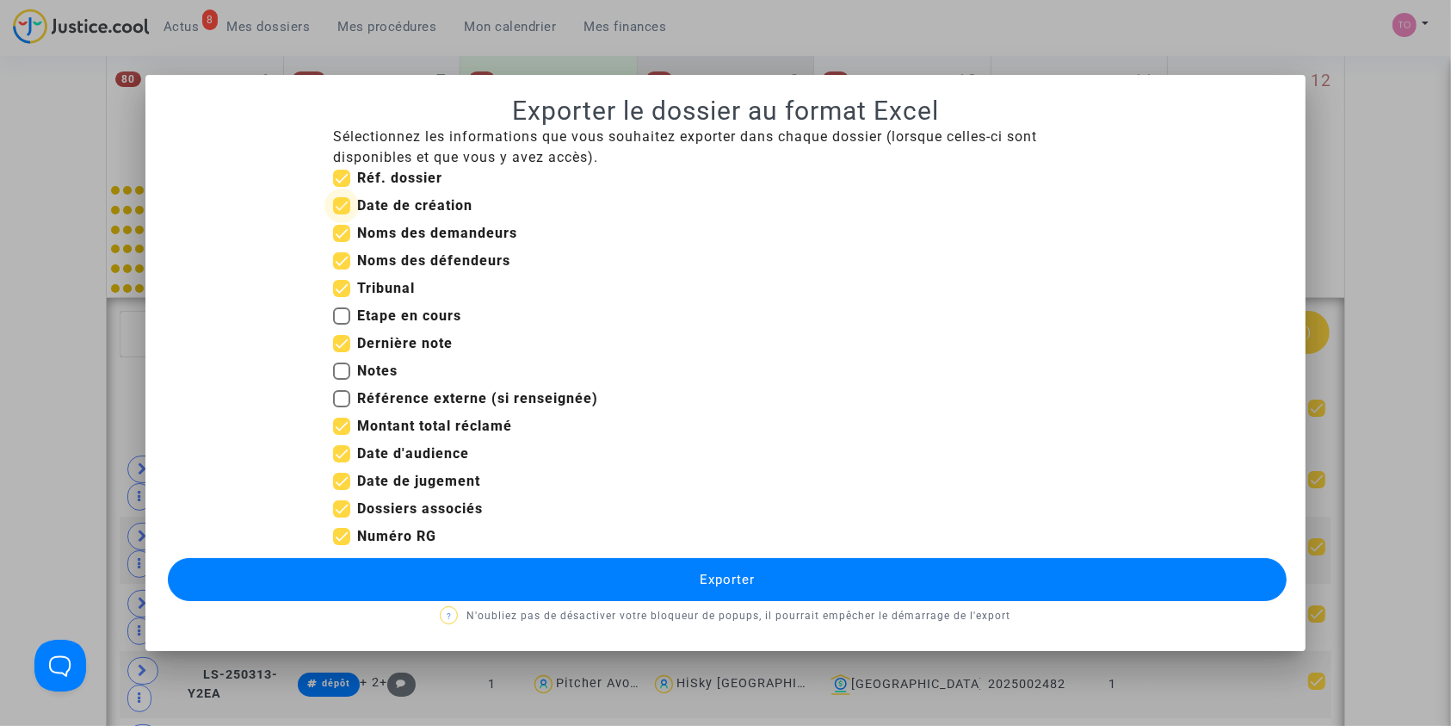
click at [342, 214] on input "Date de création" at bounding box center [341, 214] width 1 height 1
checkbox input "false"
click at [343, 422] on span at bounding box center [341, 425] width 17 height 17
click at [342, 435] on input "Montant total réclamé" at bounding box center [341, 435] width 1 height 1
checkbox input "false"
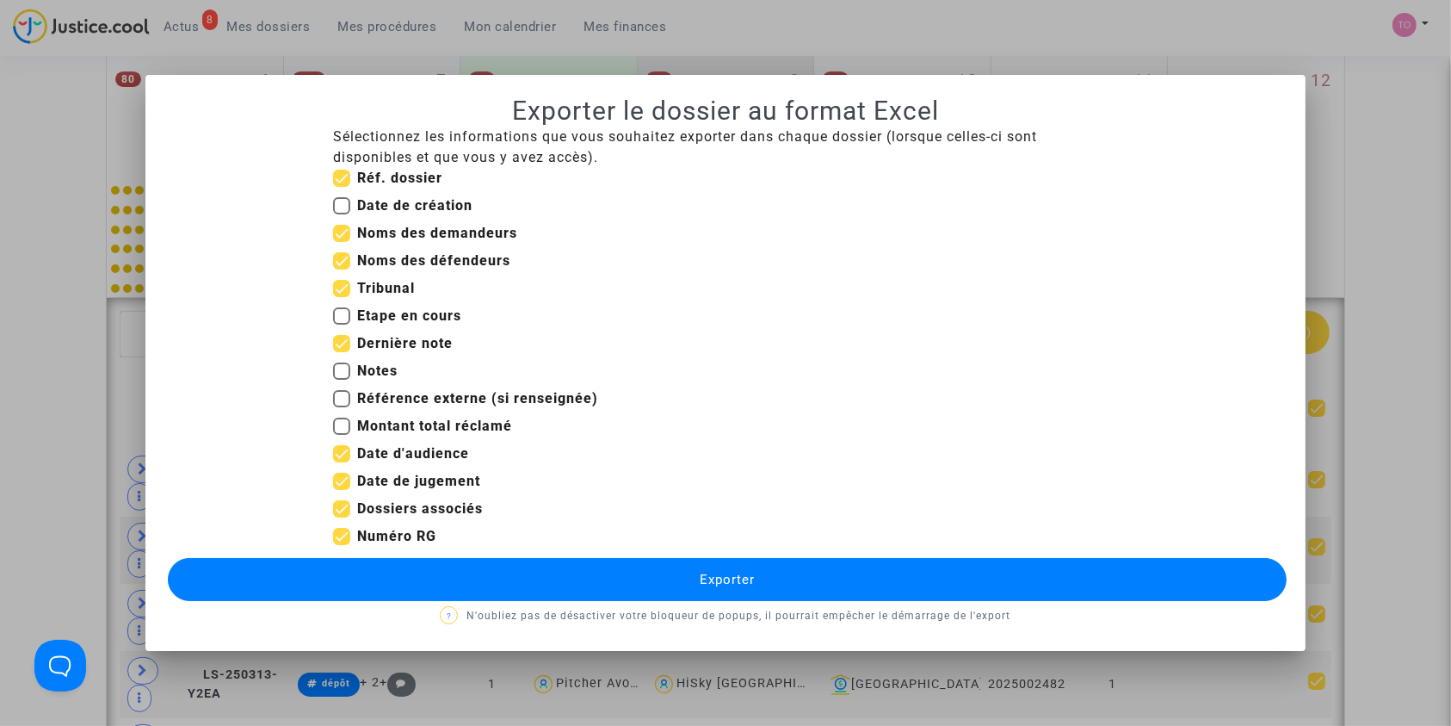
click at [338, 487] on span at bounding box center [341, 481] width 17 height 17
click at [341, 490] on input "Date de jugement" at bounding box center [341, 490] width 1 height 1
checkbox input "false"
click at [337, 510] on span at bounding box center [341, 508] width 17 height 17
click at [341, 517] on input "Dossiers associés" at bounding box center [341, 517] width 1 height 1
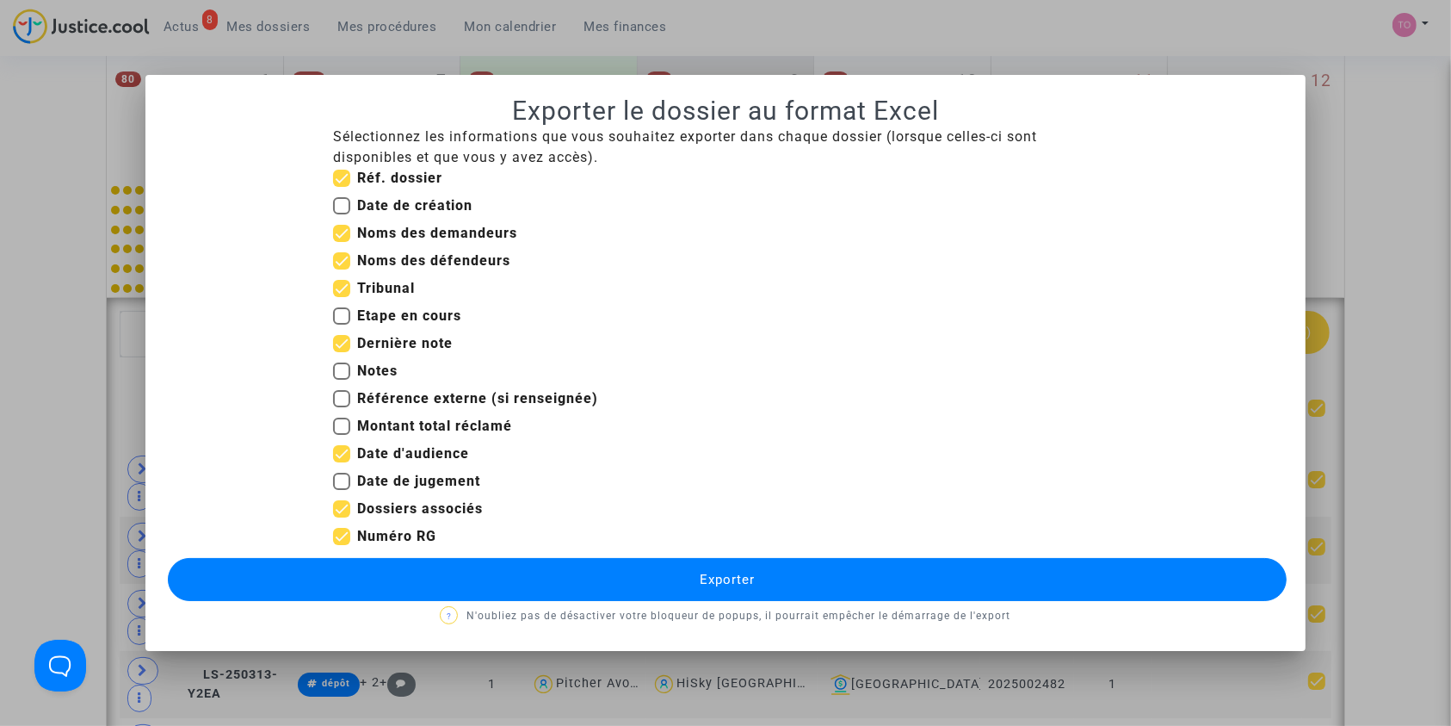
checkbox input "false"
click at [449, 579] on button "Exporter" at bounding box center [728, 579] width 1120 height 43
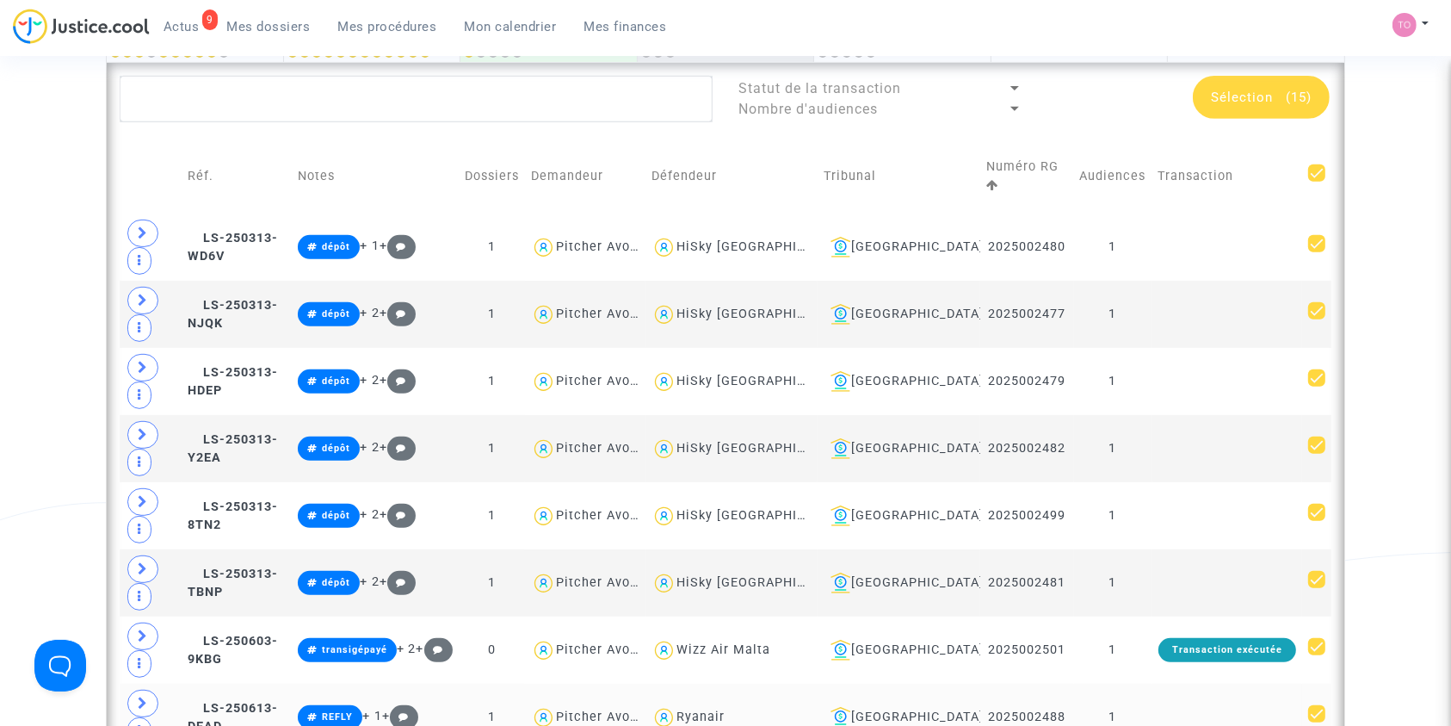
scroll to position [724, 0]
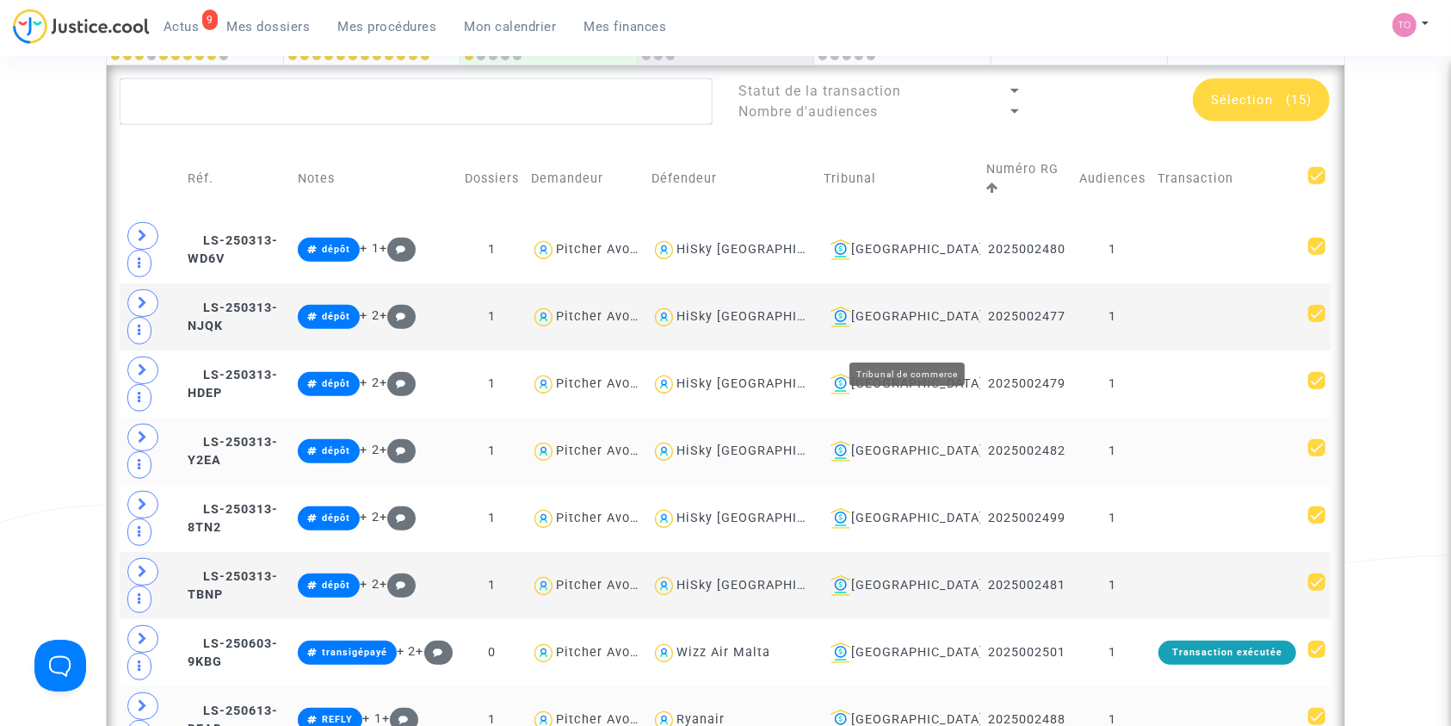
click at [912, 441] on div "[GEOGRAPHIC_DATA]" at bounding box center [899, 451] width 151 height 21
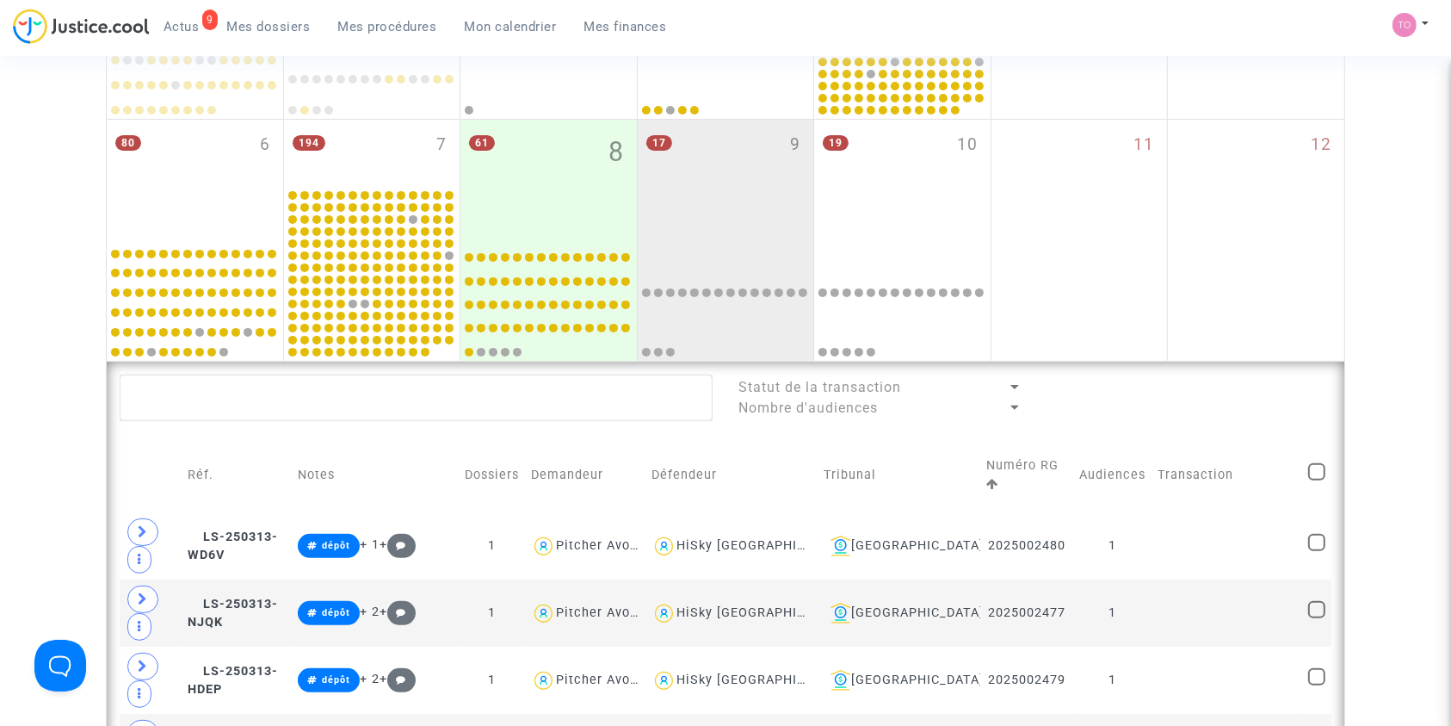
scroll to position [417, 0]
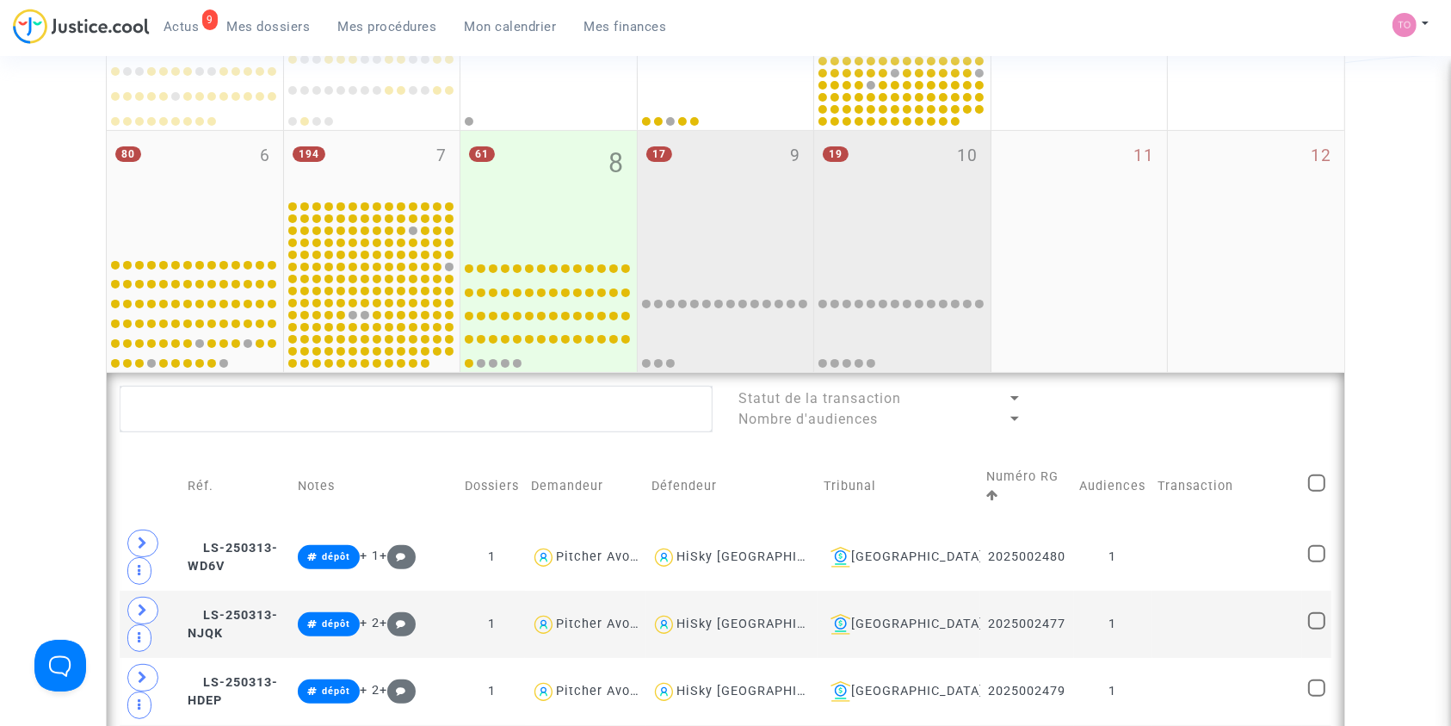
click at [868, 216] on div "19 10" at bounding box center [902, 190] width 176 height 118
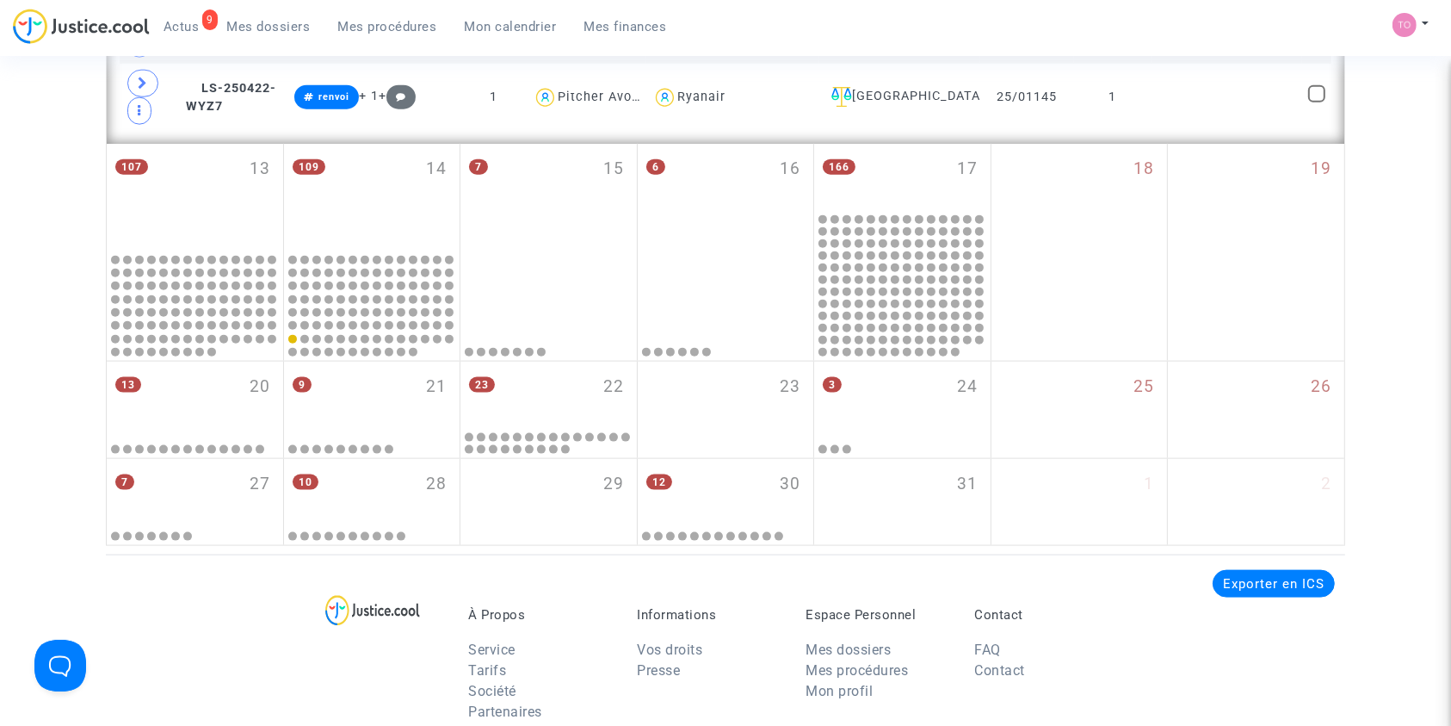
scroll to position [1945, 0]
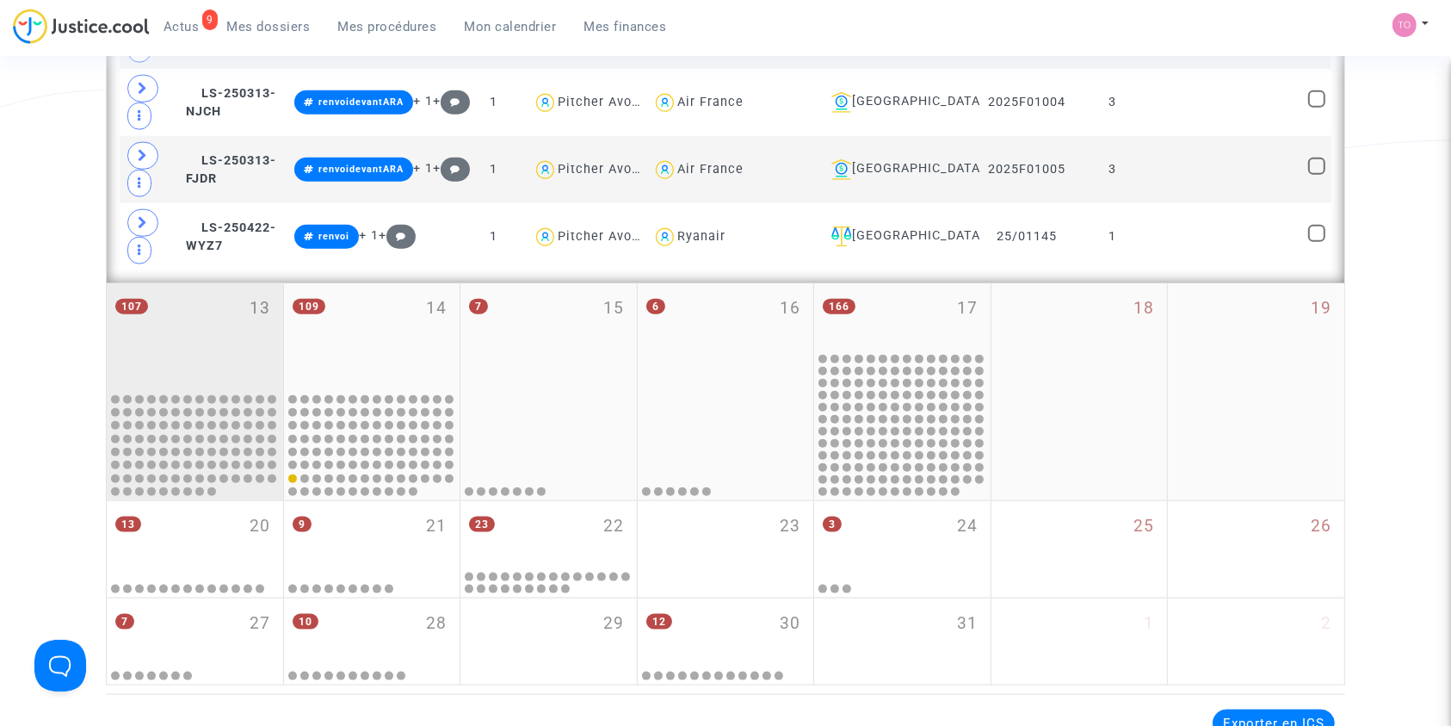
click at [198, 370] on div "107 13" at bounding box center [195, 336] width 176 height 106
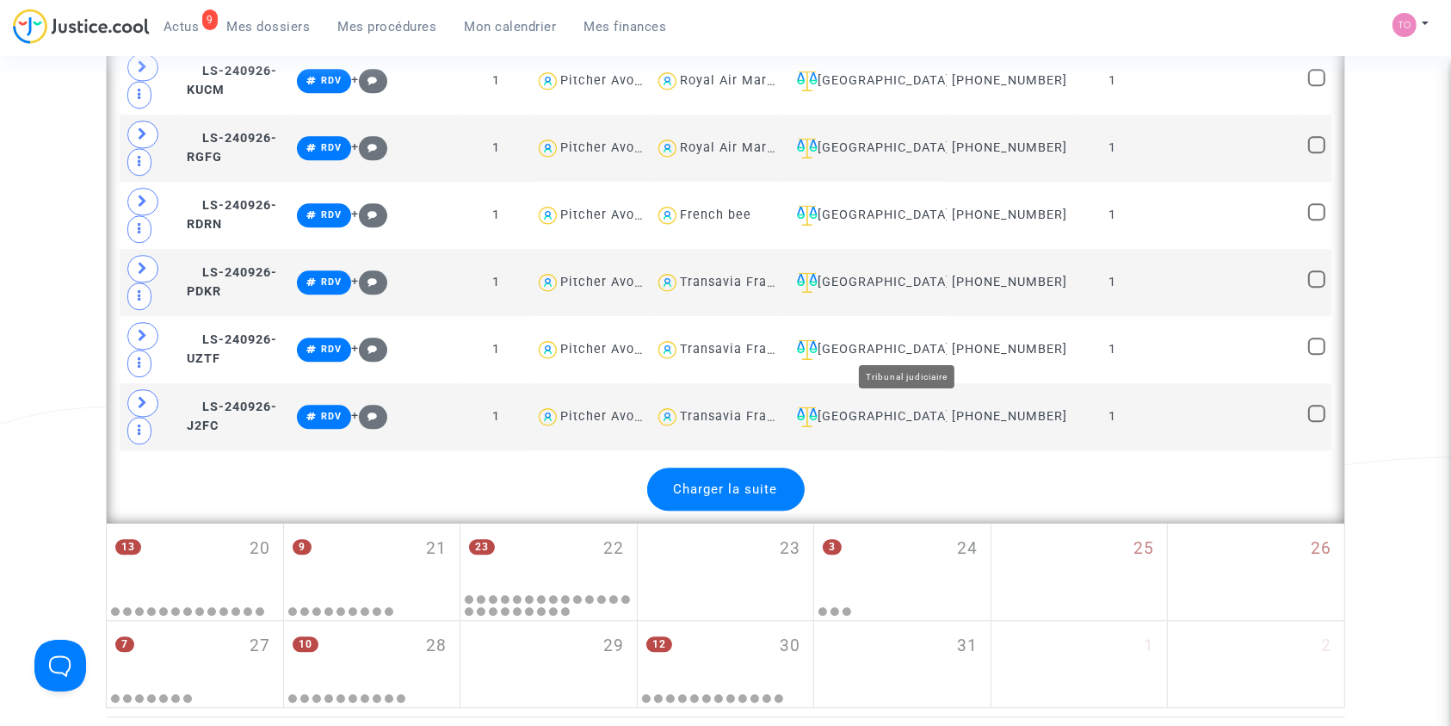
scroll to position [4052, 0]
click at [757, 480] on span "Charger la suite" at bounding box center [726, 487] width 104 height 15
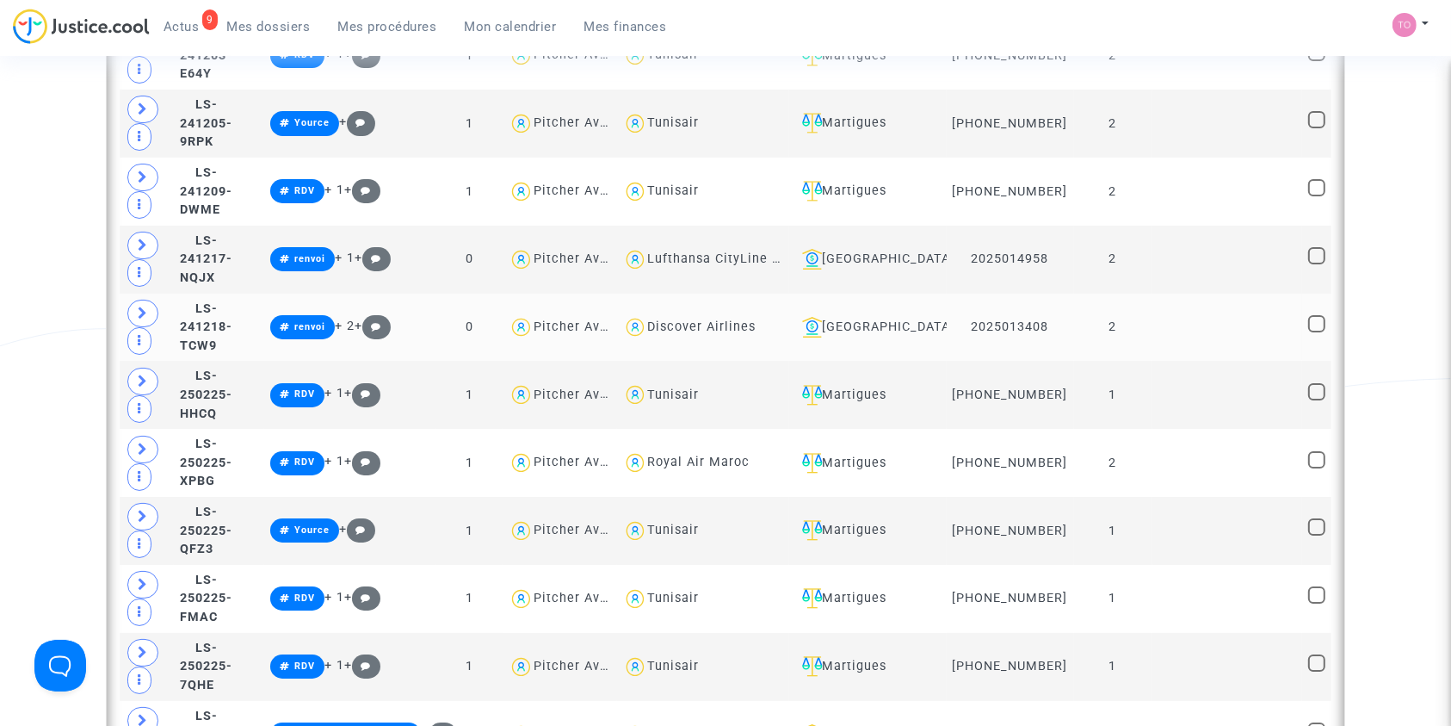
scroll to position [6548, 0]
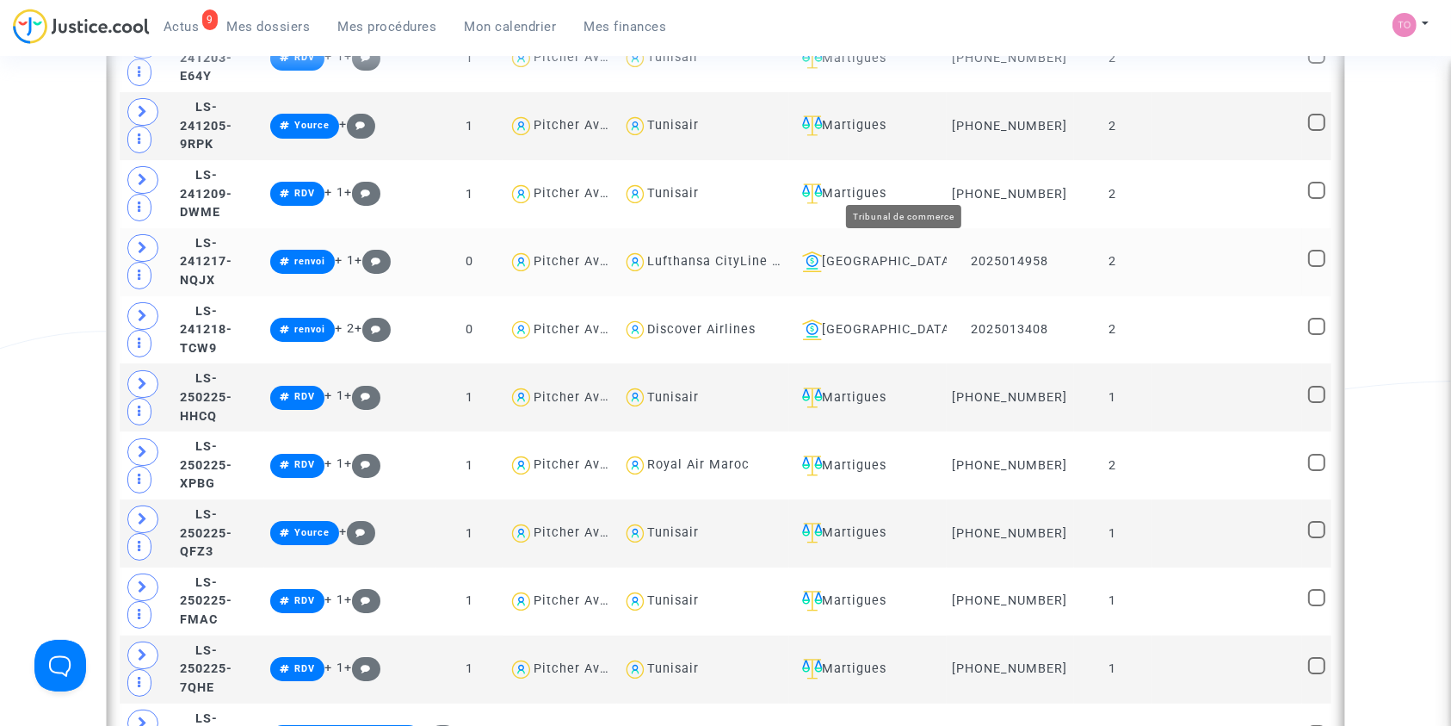
click at [899, 251] on div "Toulouse" at bounding box center [867, 261] width 145 height 21
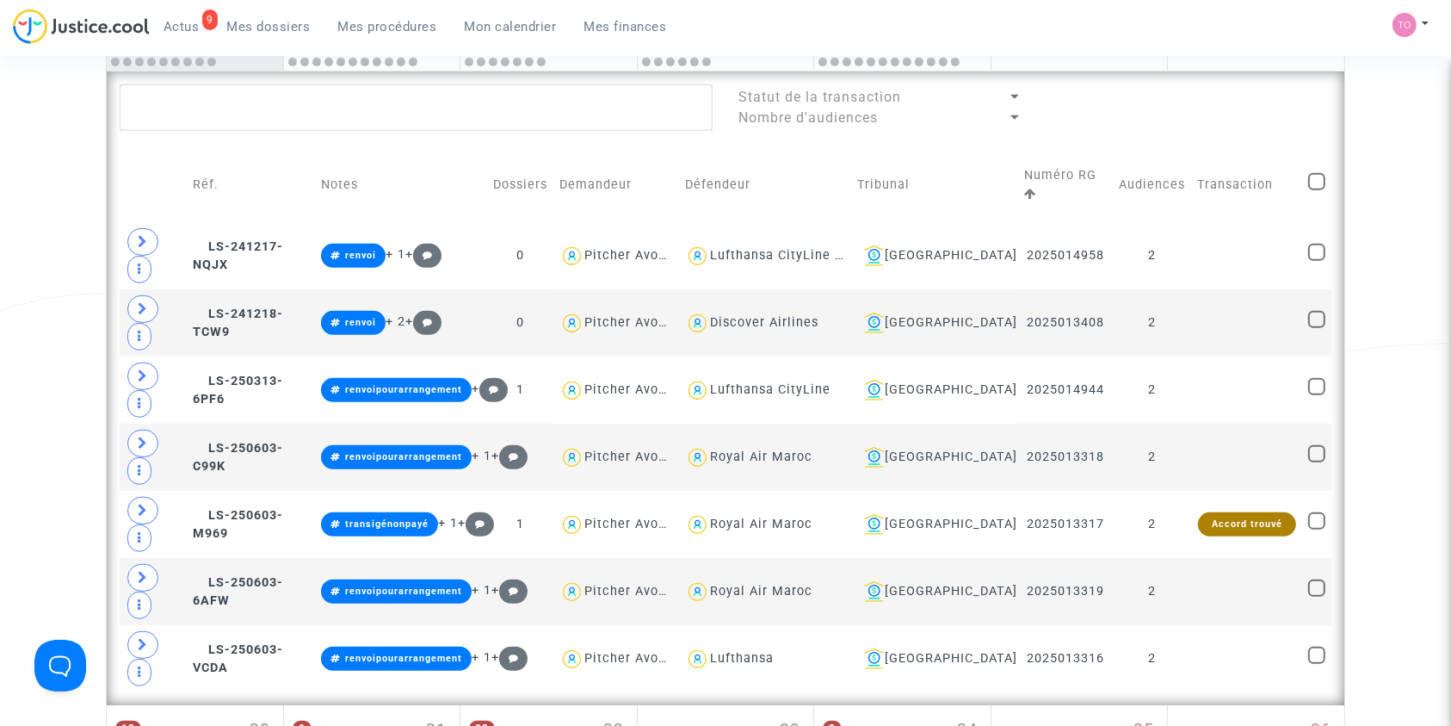
scroll to position [935, 0]
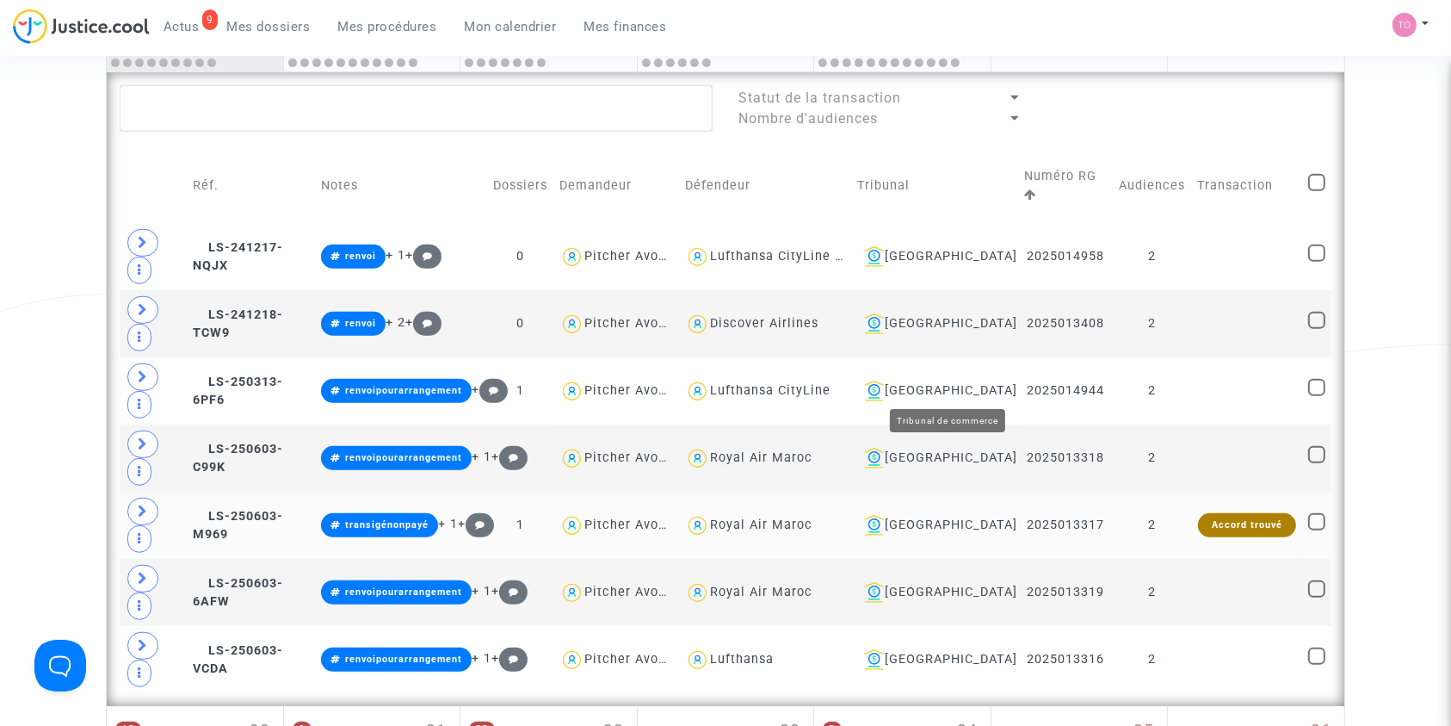
click at [970, 515] on div "Toulouse" at bounding box center [934, 525] width 155 height 21
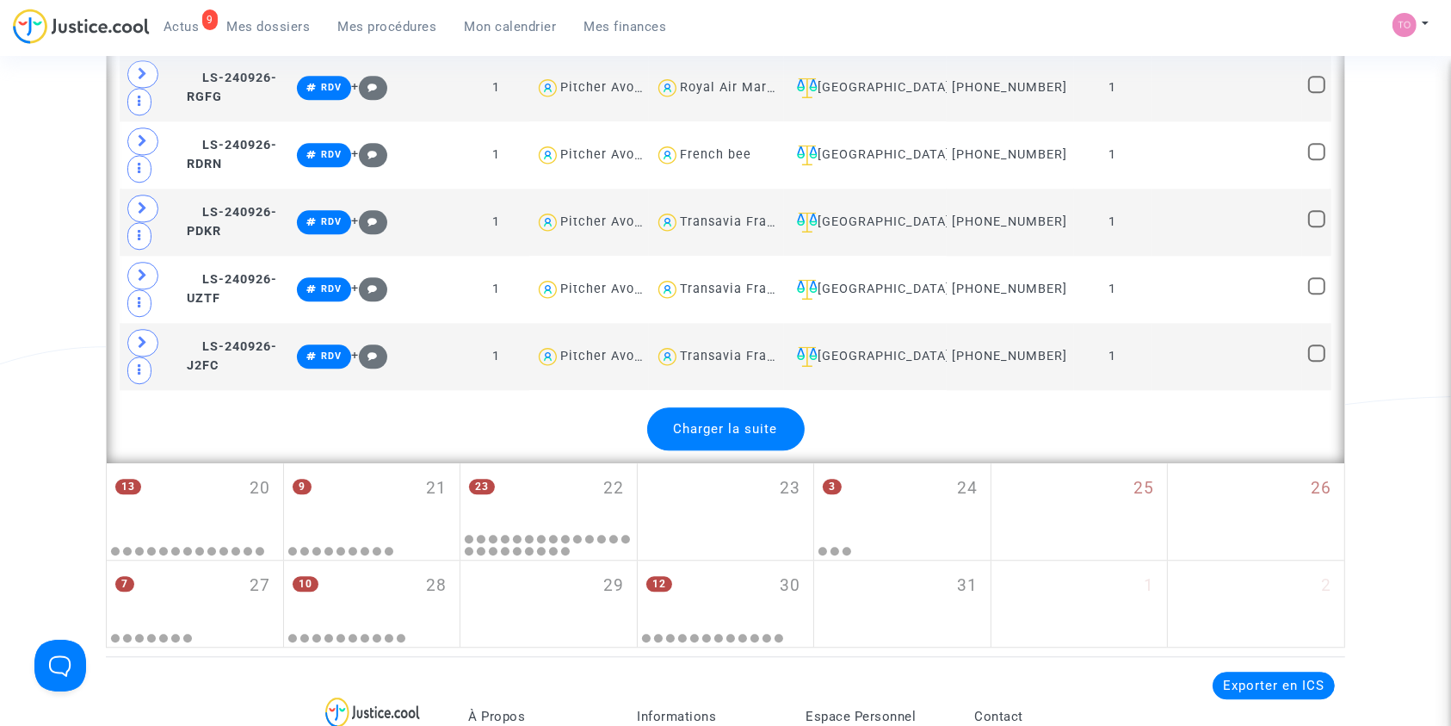
scroll to position [4222, 0]
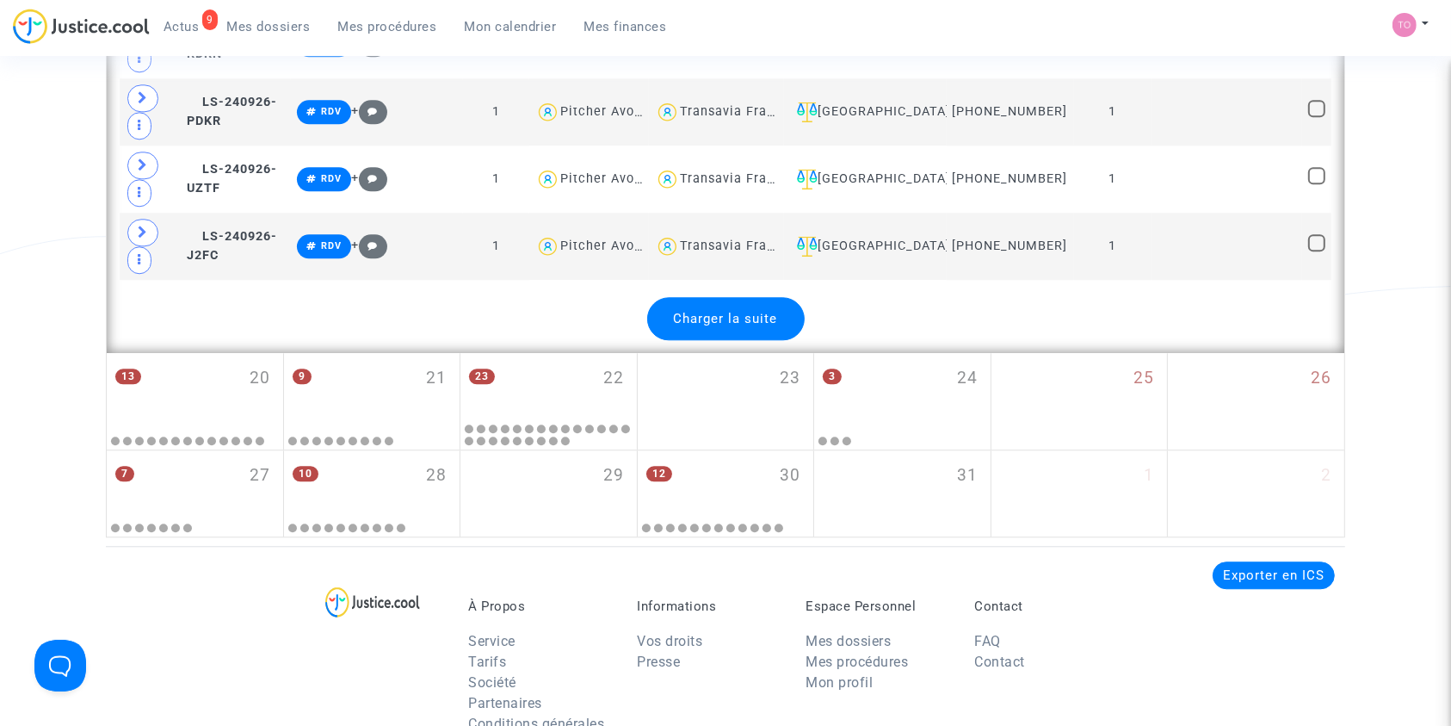
click at [720, 316] on span "Charger la suite" at bounding box center [726, 318] width 104 height 15
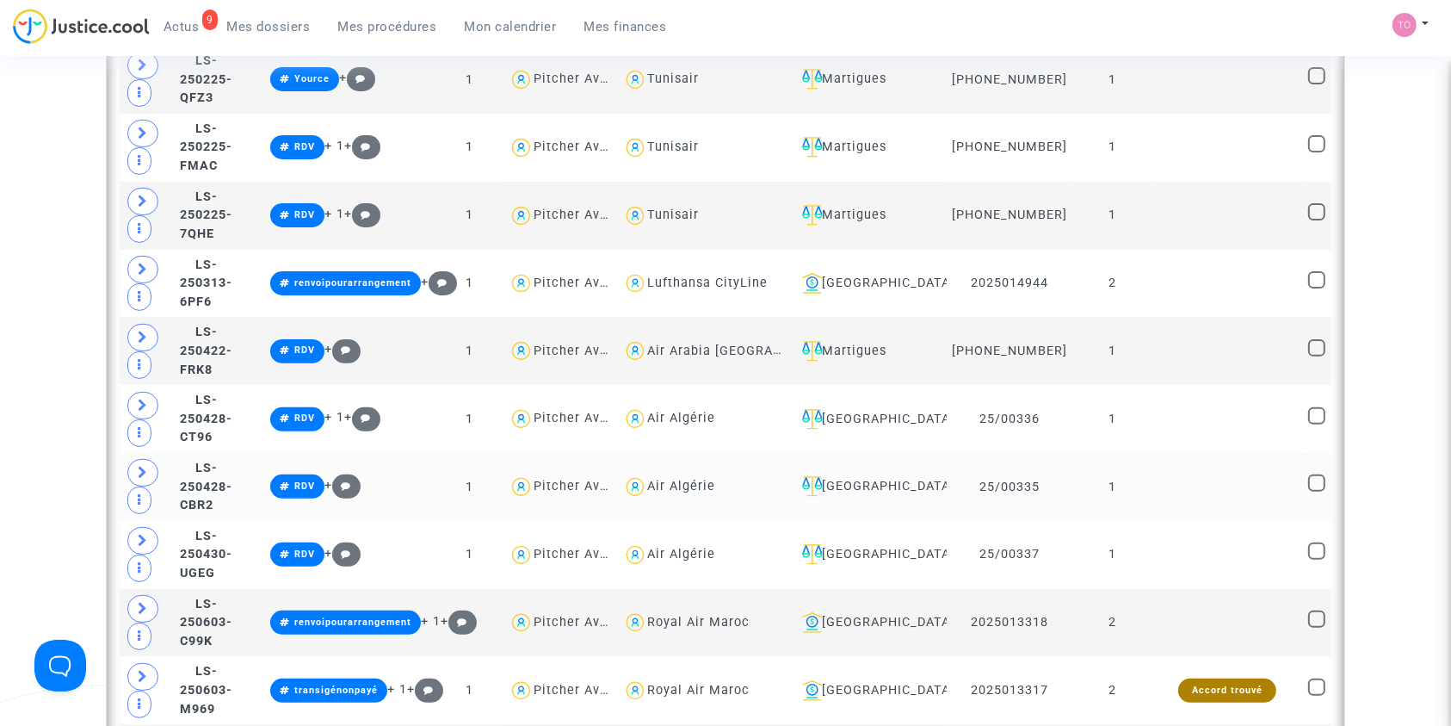
scroll to position [7479, 0]
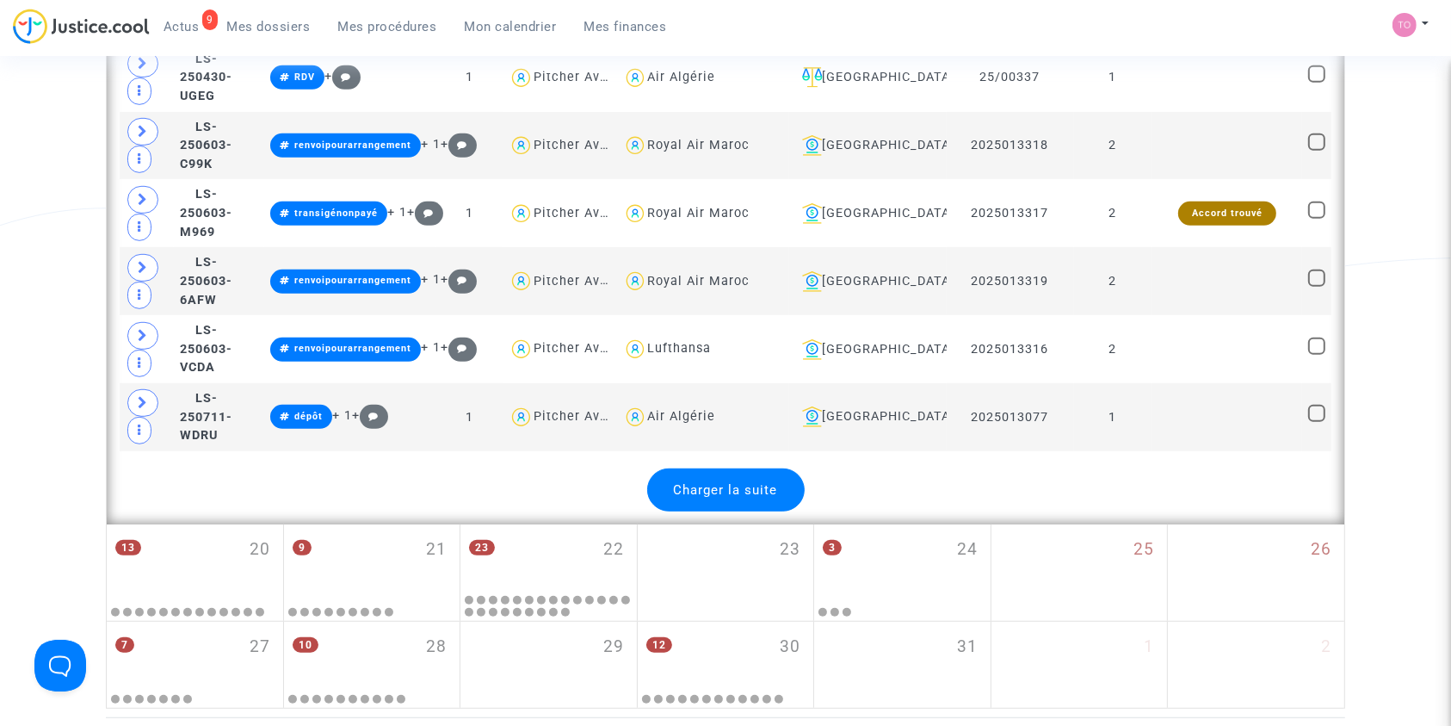
click at [746, 482] on span "Charger la suite" at bounding box center [726, 489] width 104 height 15
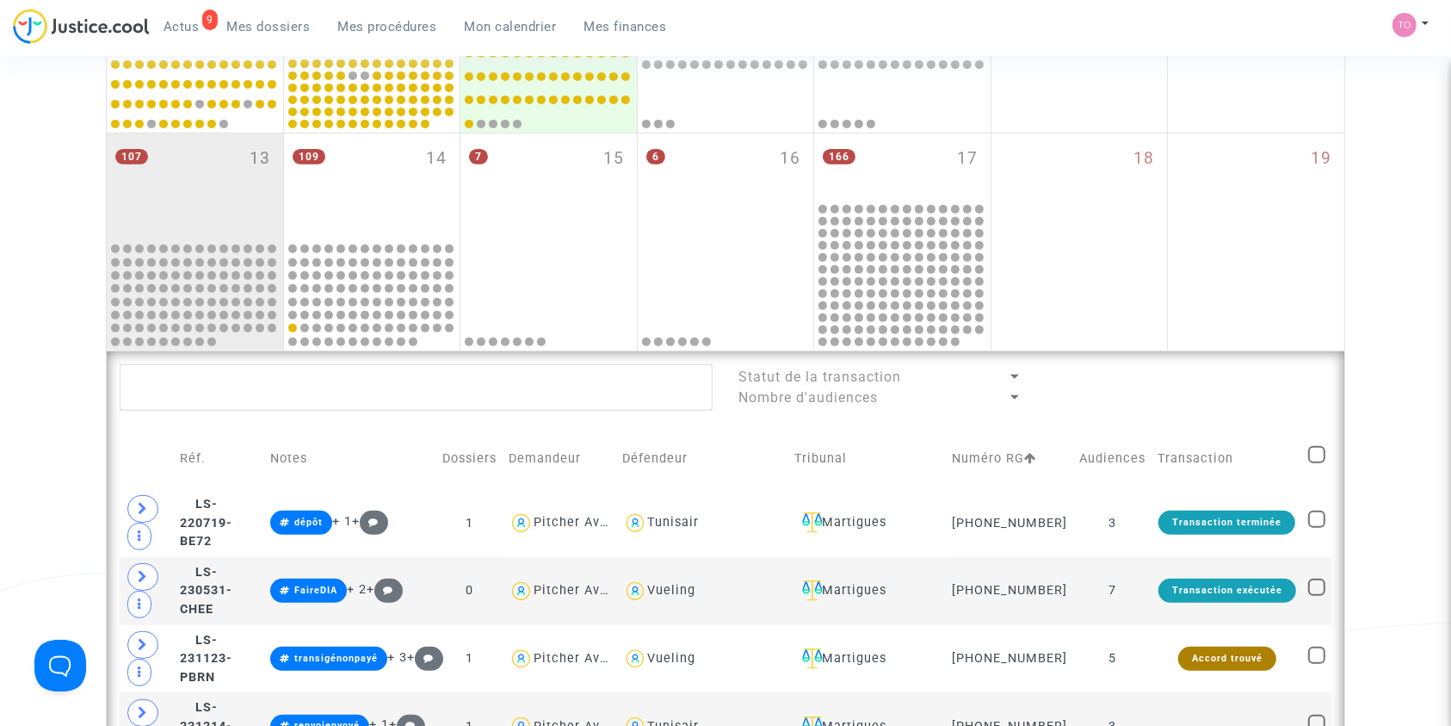
scroll to position [658, 0]
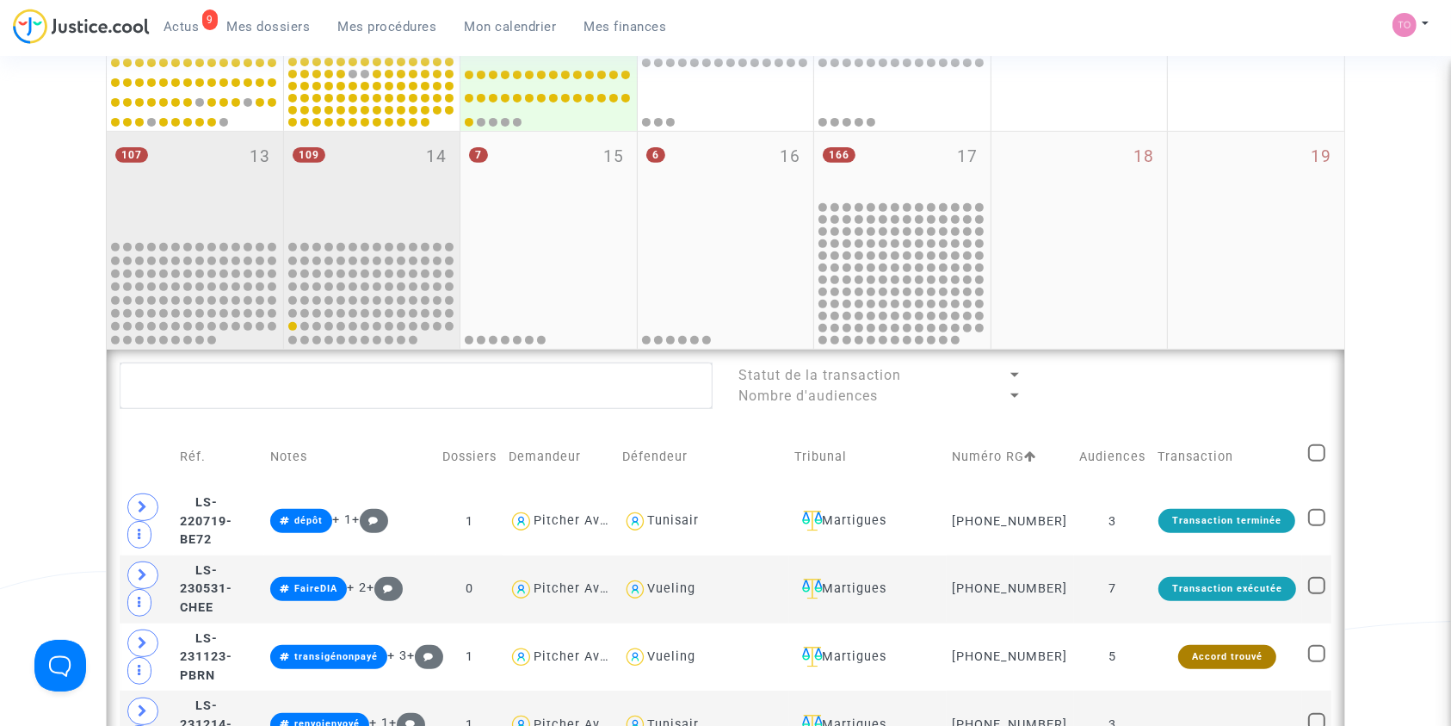
click at [399, 155] on div "109 14" at bounding box center [372, 185] width 176 height 106
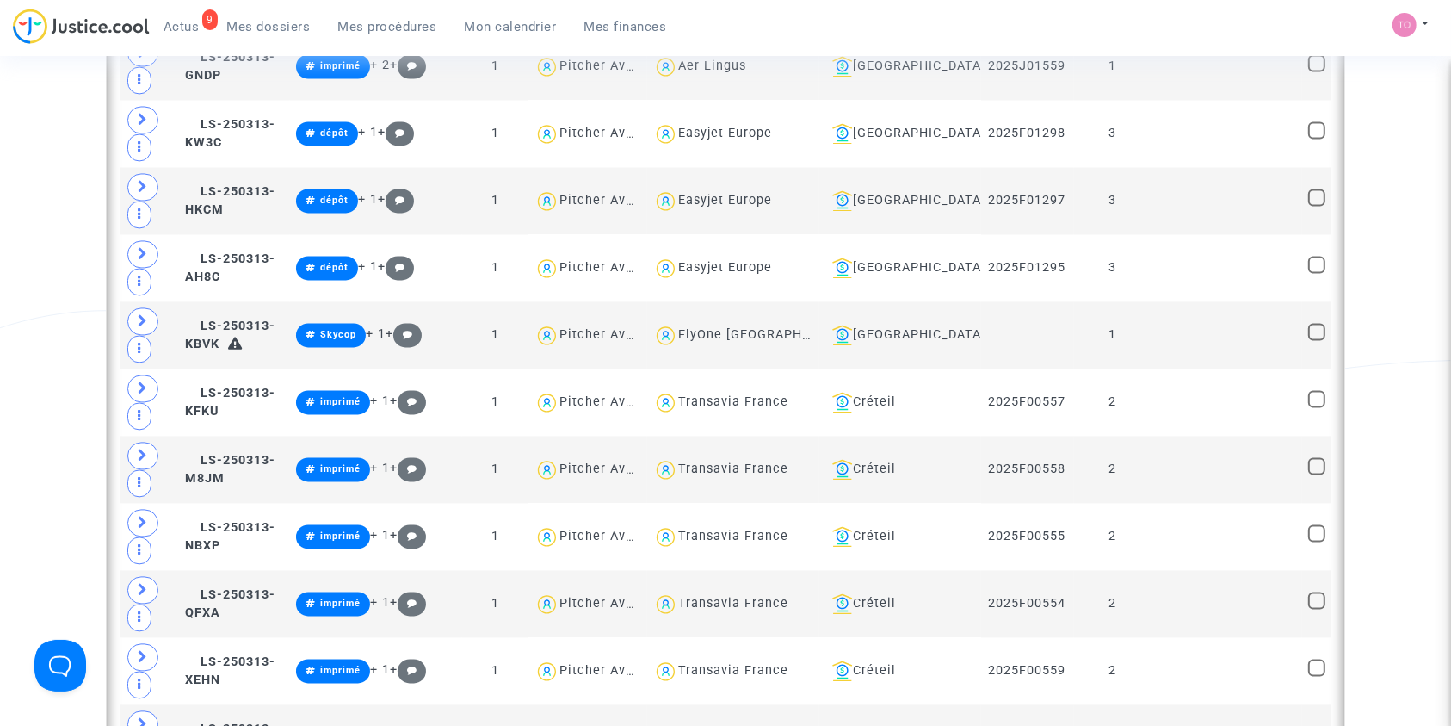
scroll to position [3341, 0]
click at [920, 189] on div "[GEOGRAPHIC_DATA]" at bounding box center [900, 199] width 150 height 21
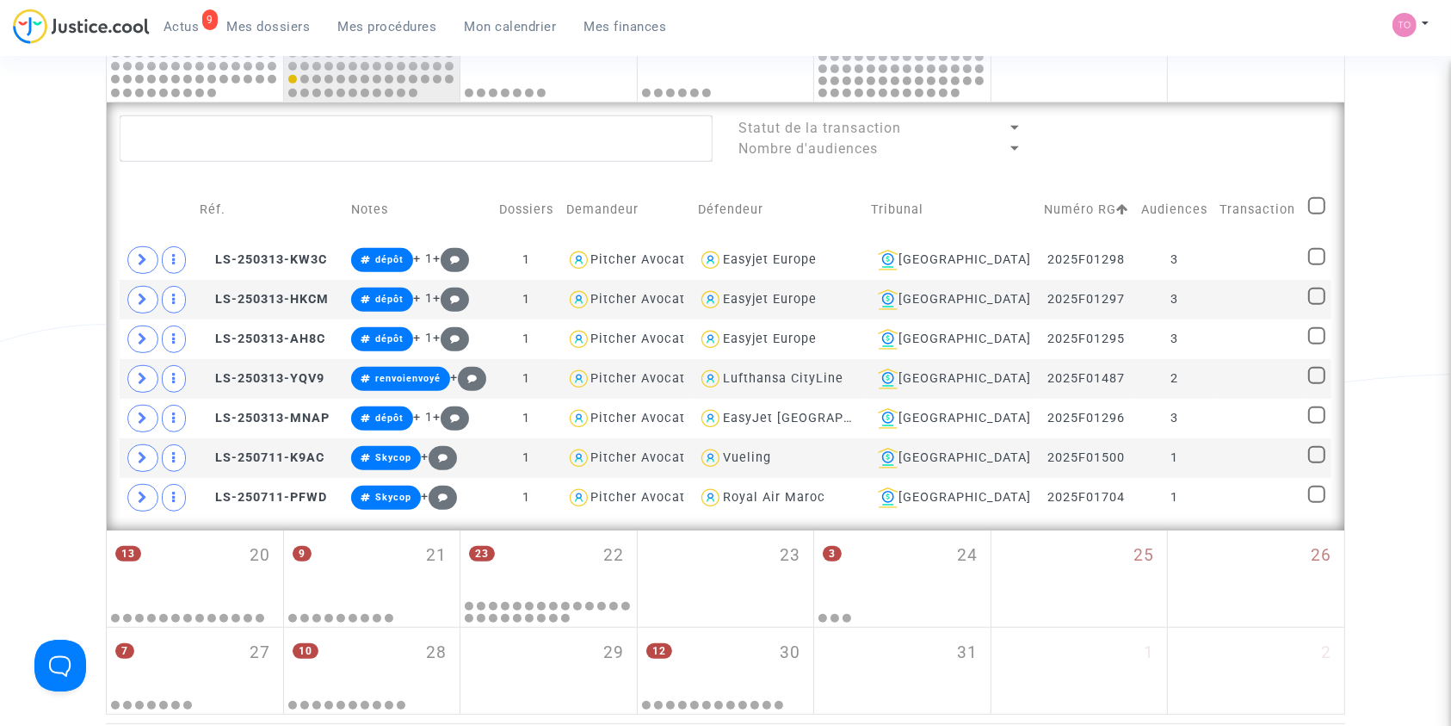
scroll to position [906, 0]
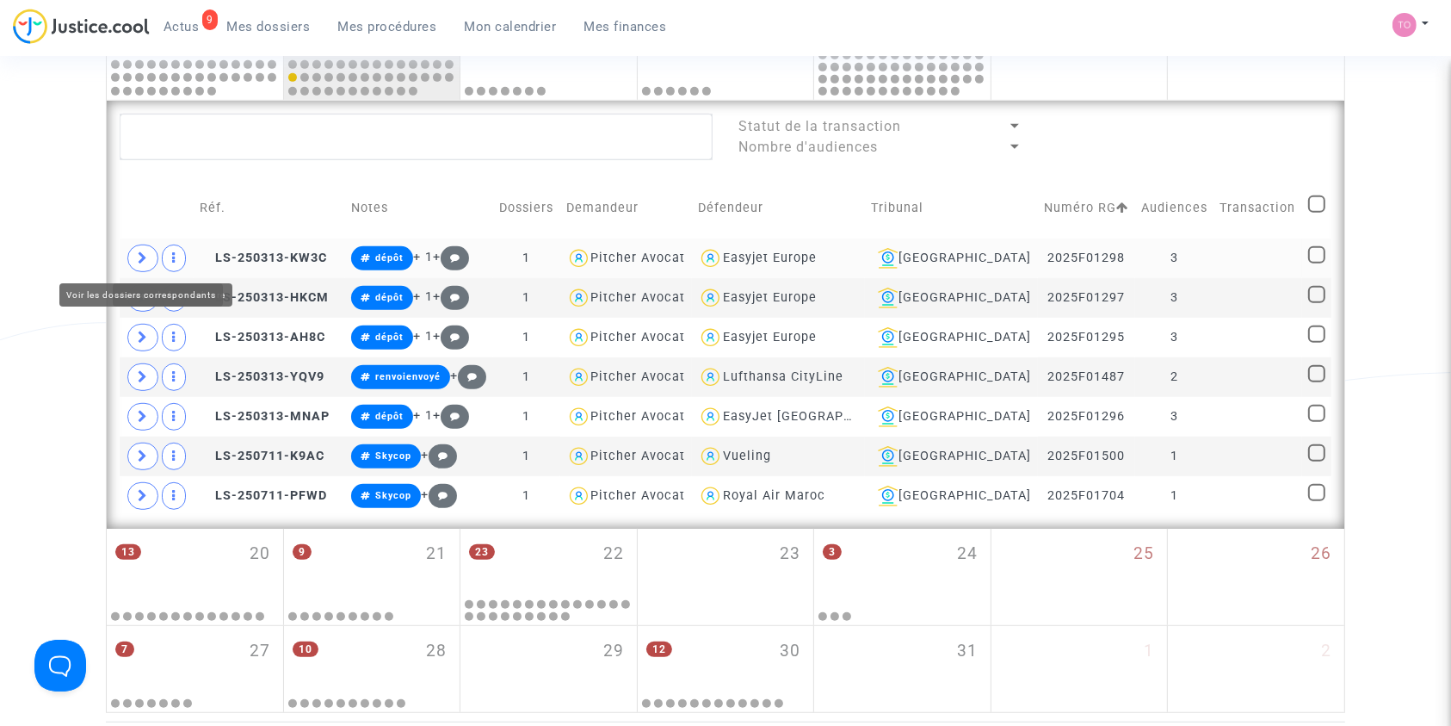
click at [153, 257] on span at bounding box center [142, 258] width 31 height 28
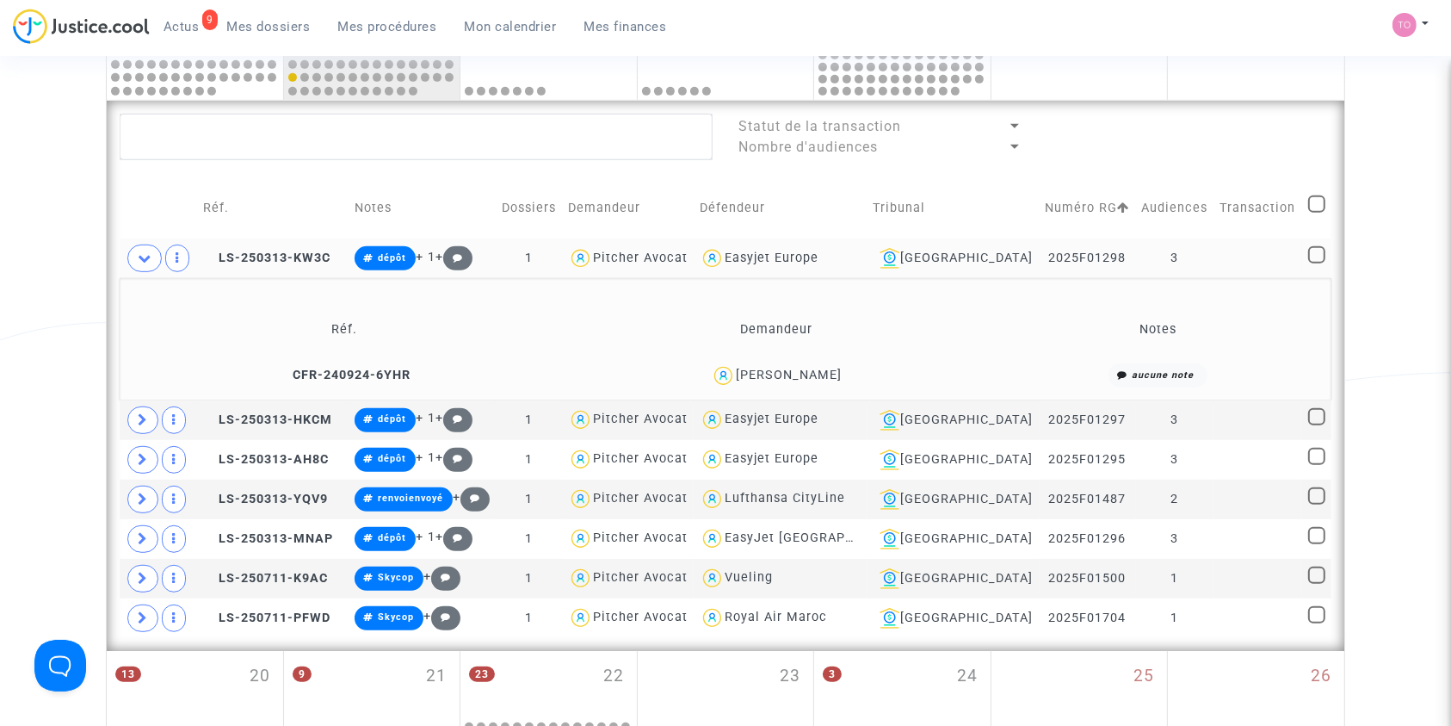
click at [842, 369] on div "Lauriane Baltazar Ramos" at bounding box center [789, 375] width 106 height 15
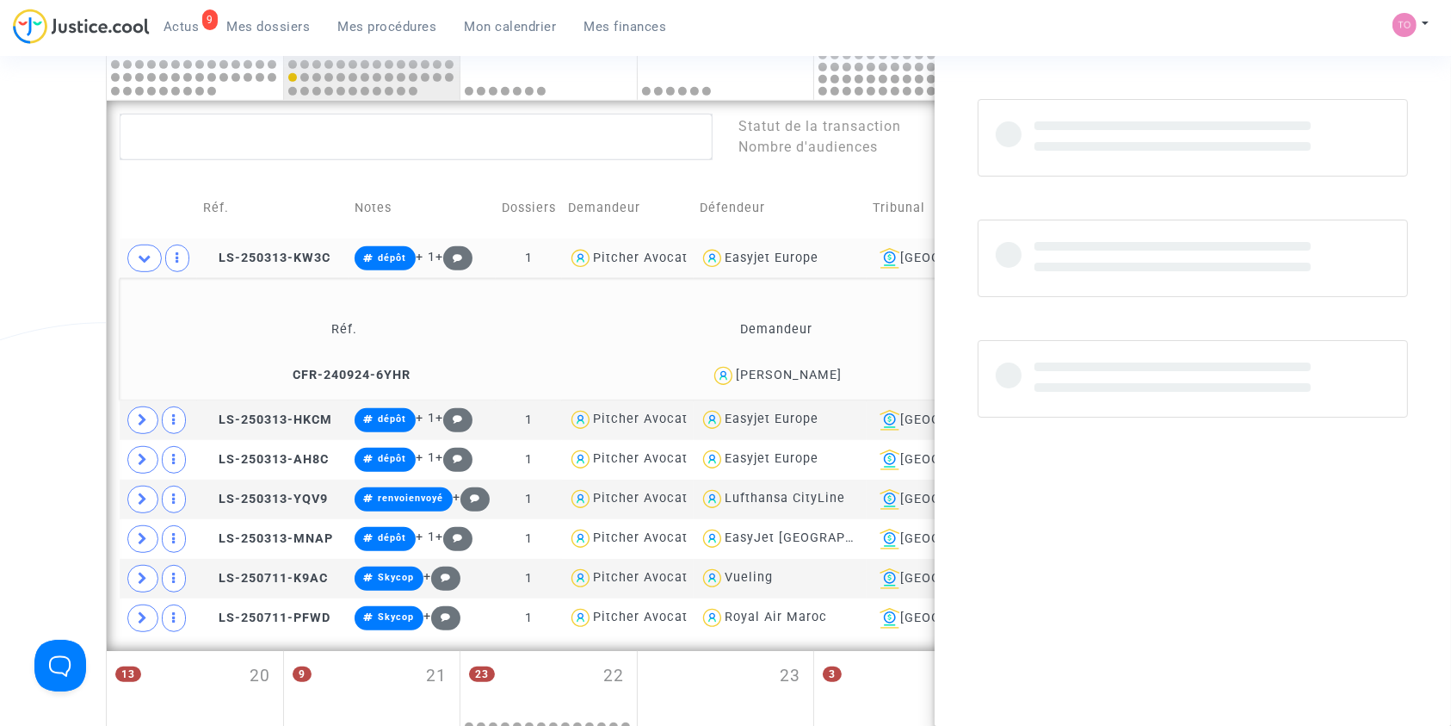
click at [842, 369] on div "Lauriane Baltazar Ramos" at bounding box center [789, 375] width 106 height 15
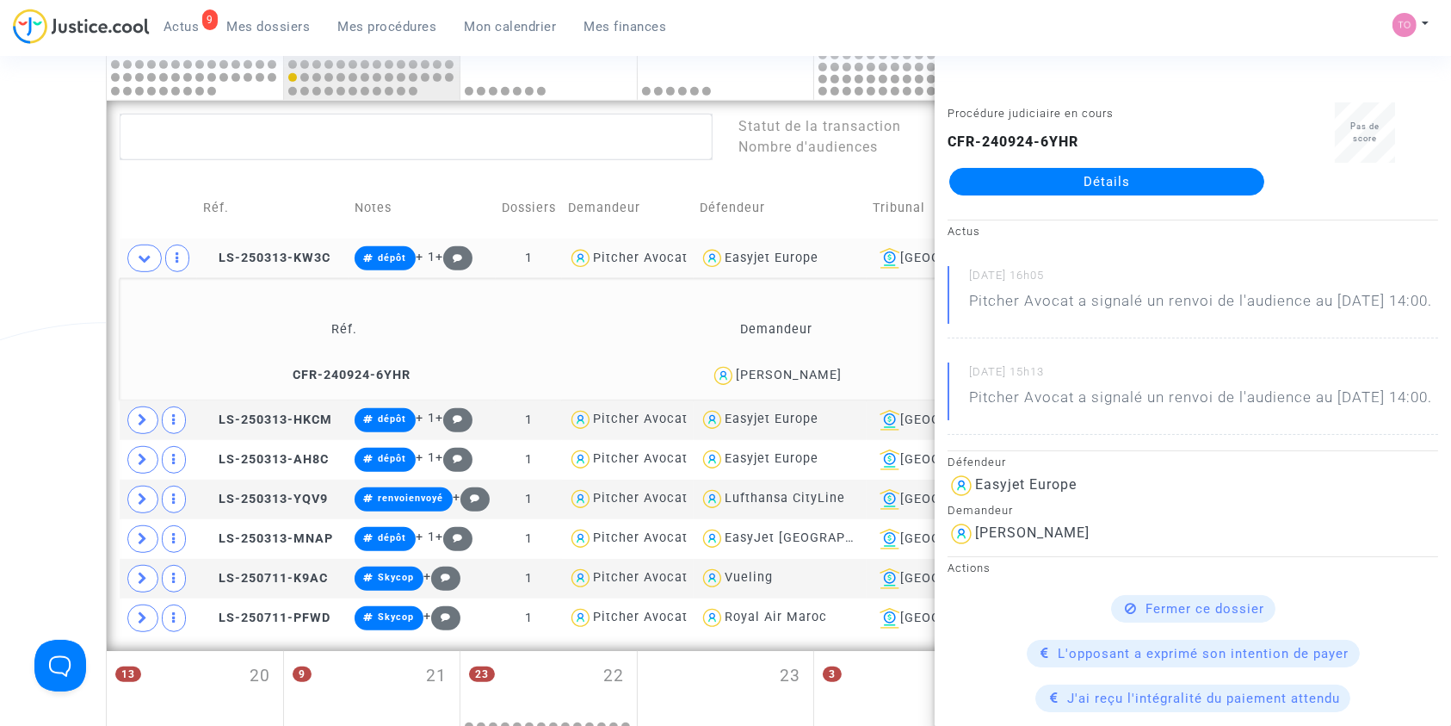
click at [58, 309] on div "Date de clôture d'instruction Date de conciliation Date d'audience Date de juge…" at bounding box center [725, 14] width 1451 height 1642
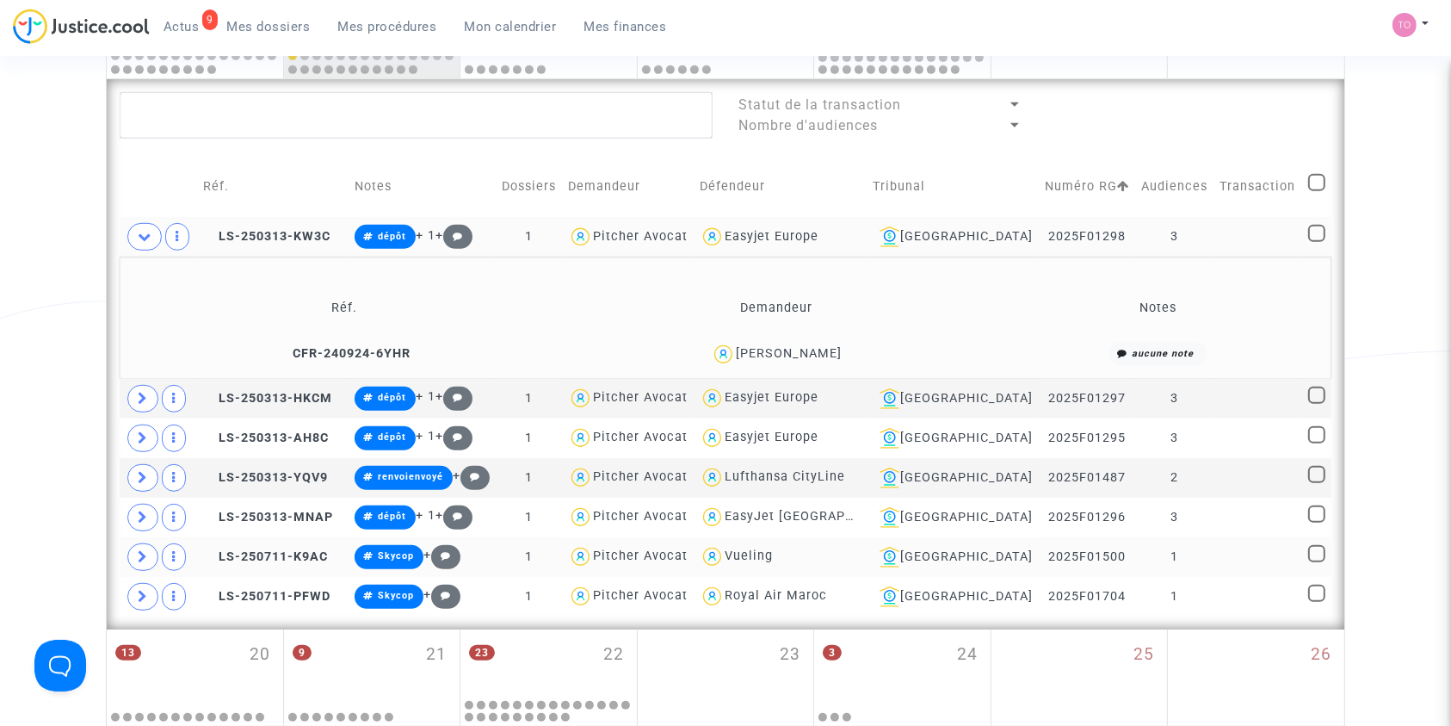
scroll to position [927, 0]
click at [987, 233] on div "[GEOGRAPHIC_DATA]" at bounding box center [953, 237] width 160 height 21
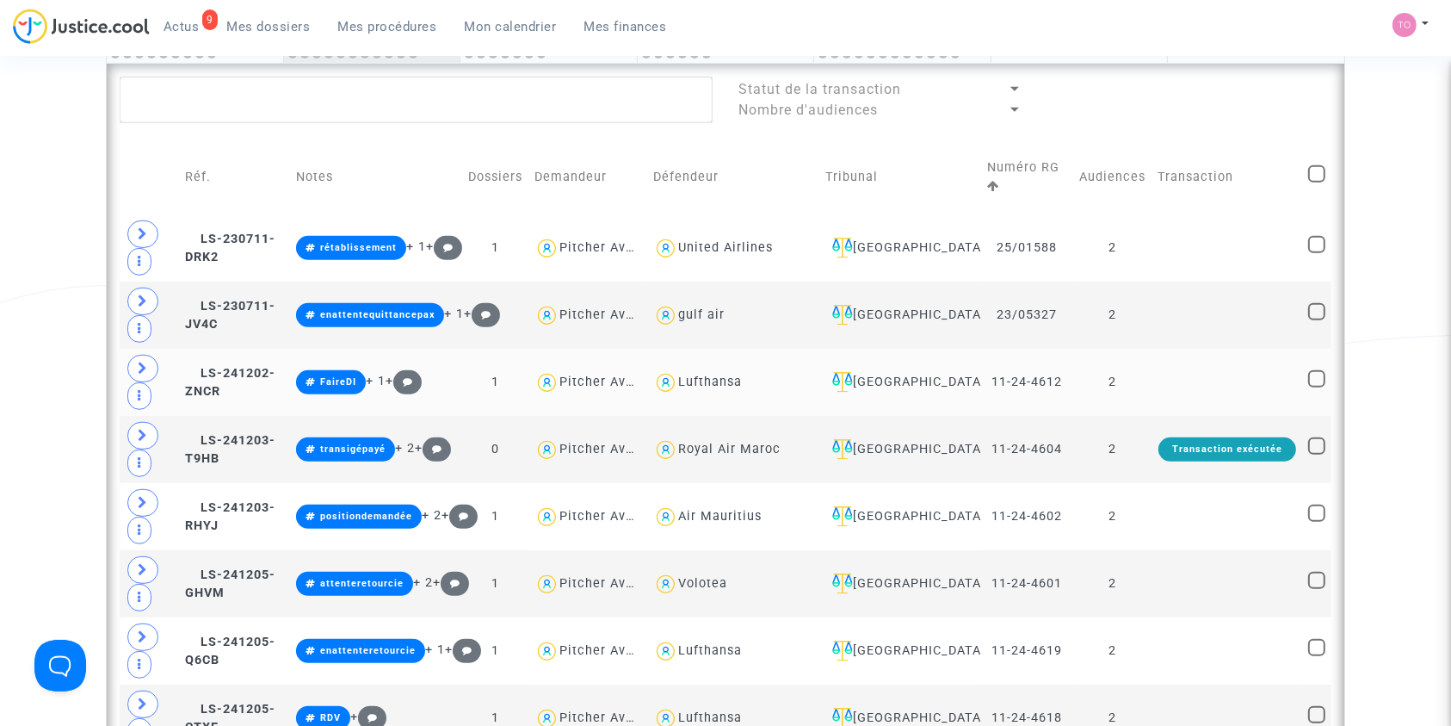
scroll to position [514, 0]
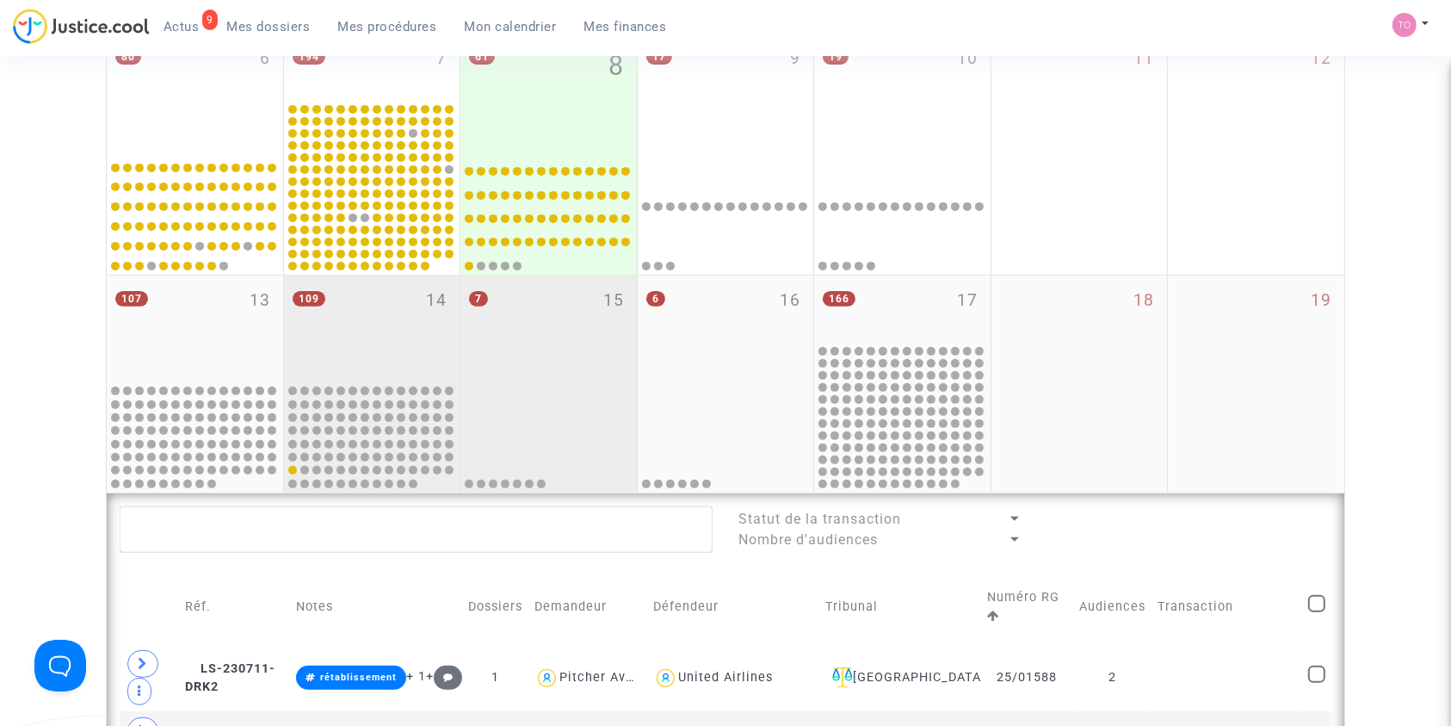
click at [548, 336] on div "7 15" at bounding box center [548, 328] width 176 height 106
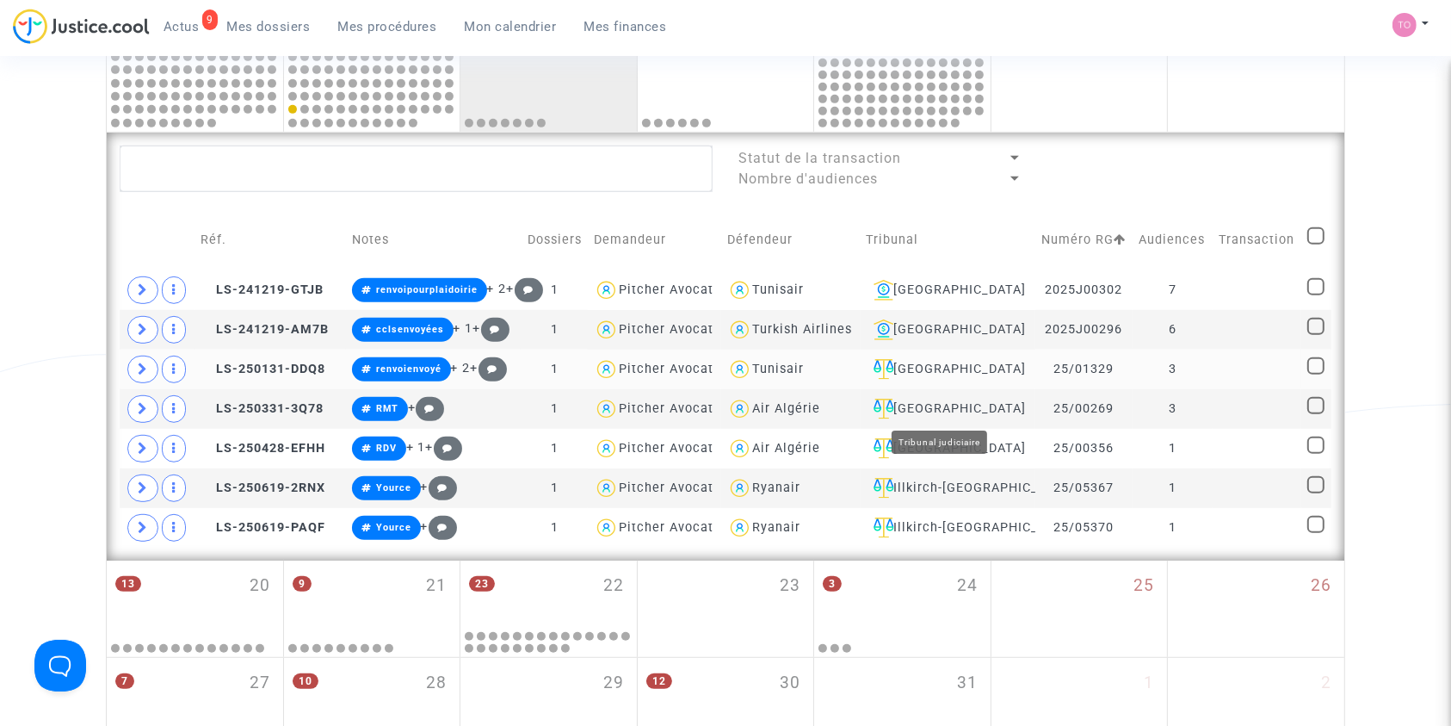
scroll to position [874, 0]
click at [136, 280] on span at bounding box center [142, 290] width 31 height 28
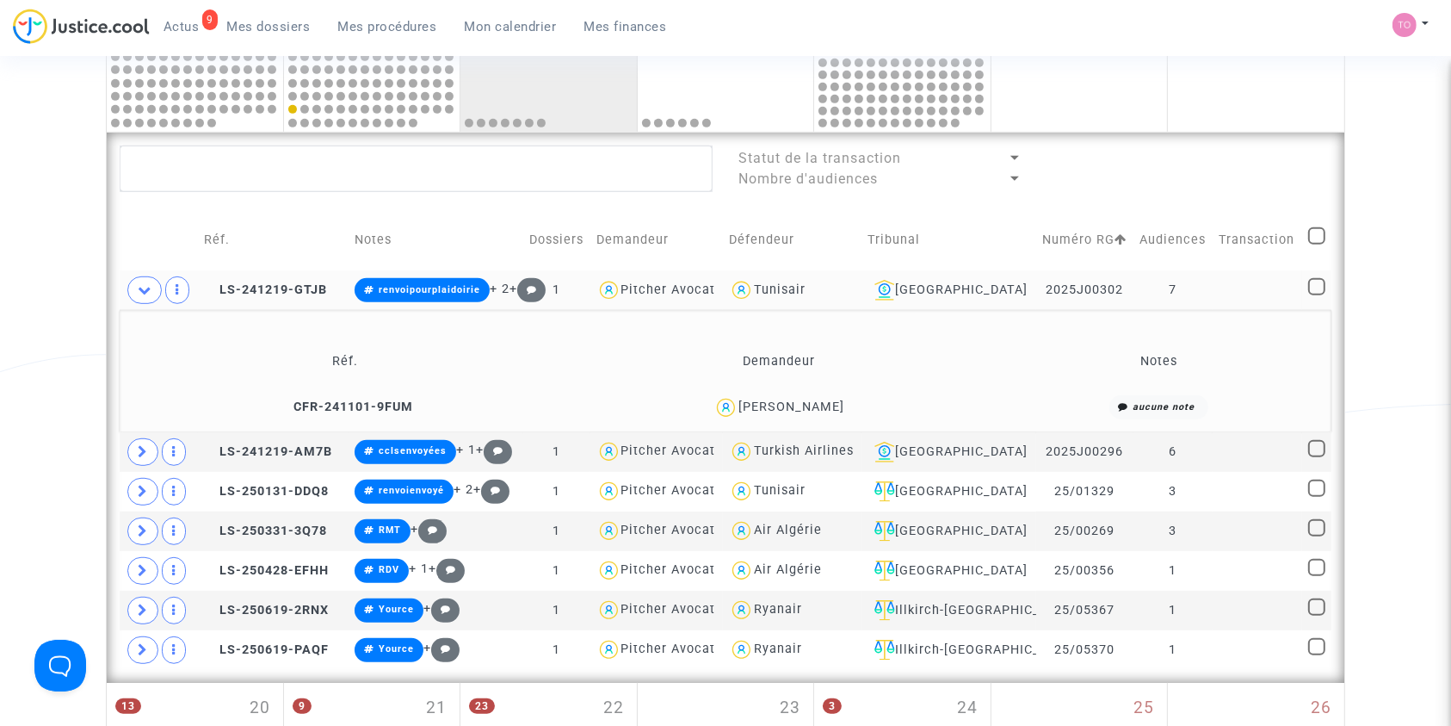
click at [812, 395] on span "Ghazi KHAMOURI" at bounding box center [791, 357] width 106 height 114
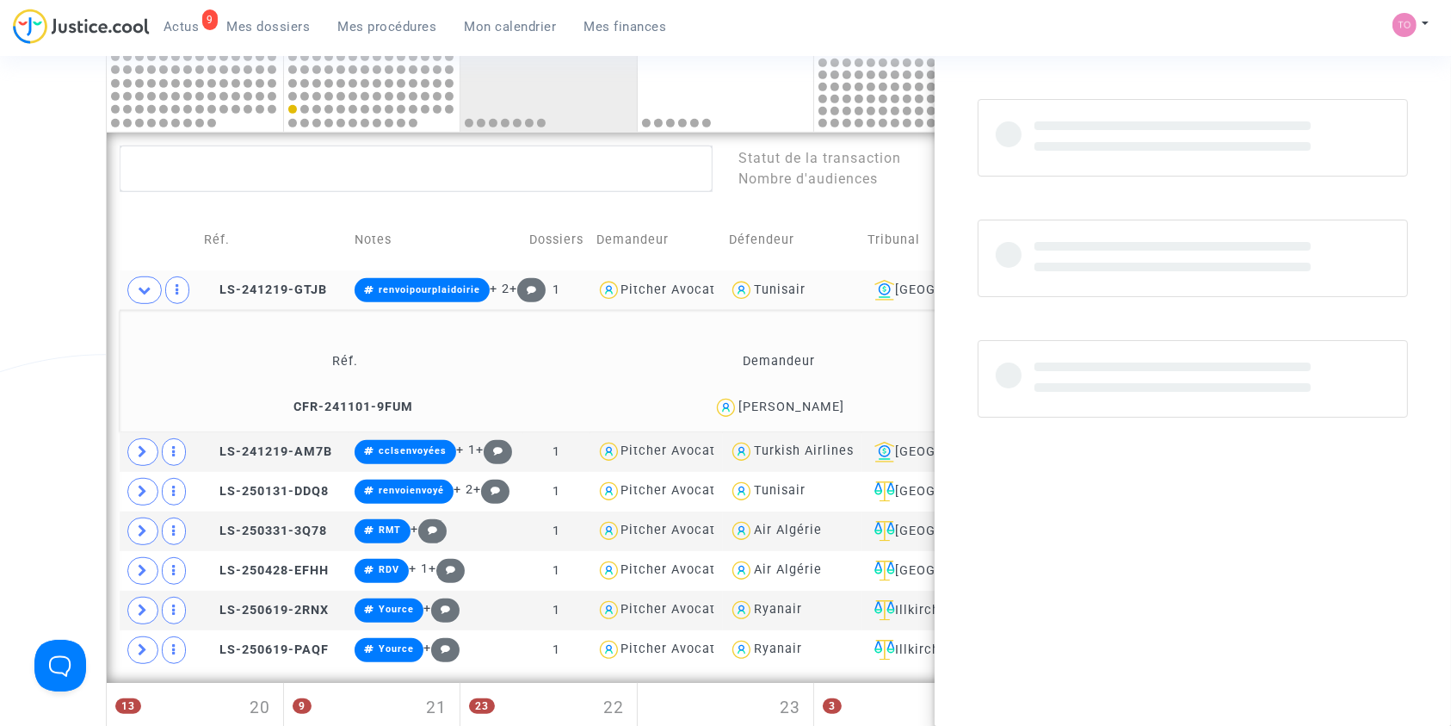
click at [812, 395] on span "Ghazi KHAMOURI" at bounding box center [791, 357] width 106 height 114
copy div "KHAMOURI"
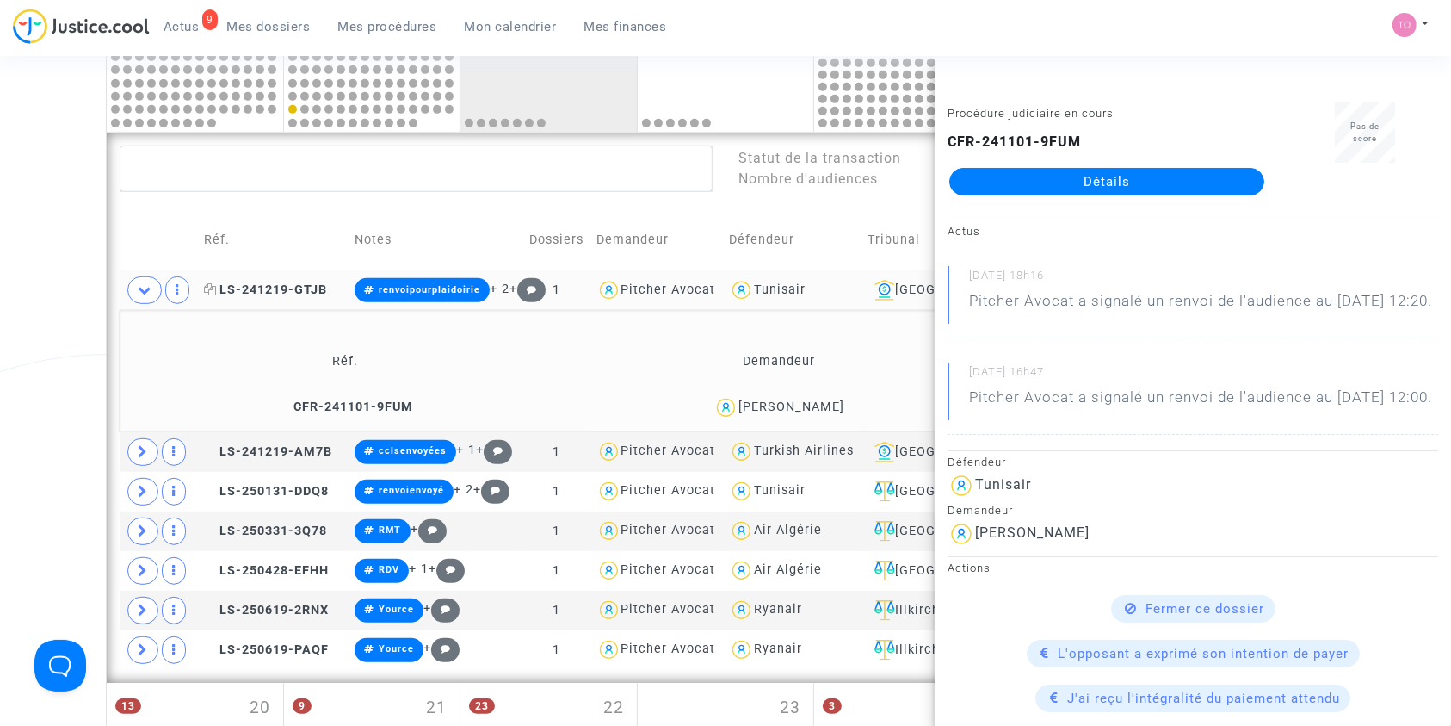
click at [248, 287] on span "LS-241219-GTJB" at bounding box center [265, 289] width 123 height 15
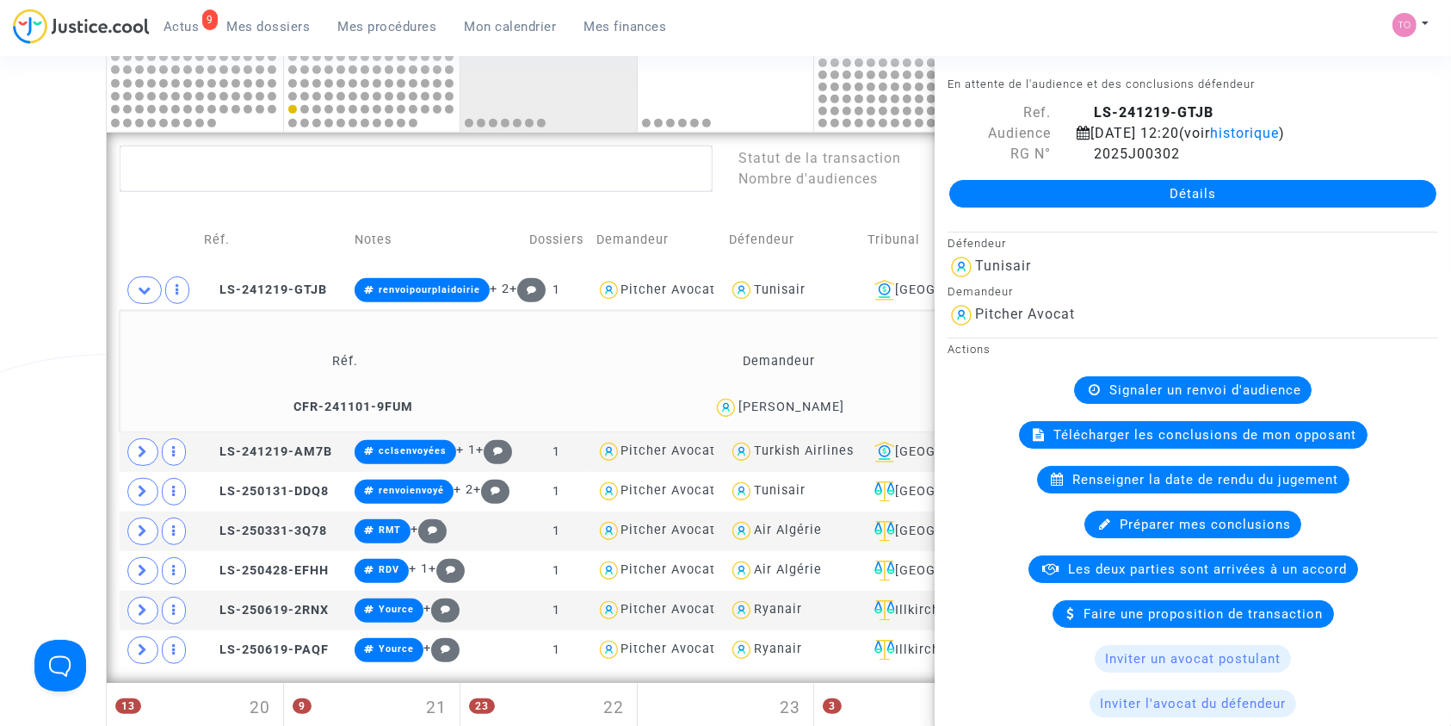
click at [50, 284] on div "Date de clôture d'instruction Date de conciliation Date d'audience Date de juge…" at bounding box center [725, 46] width 1451 height 1642
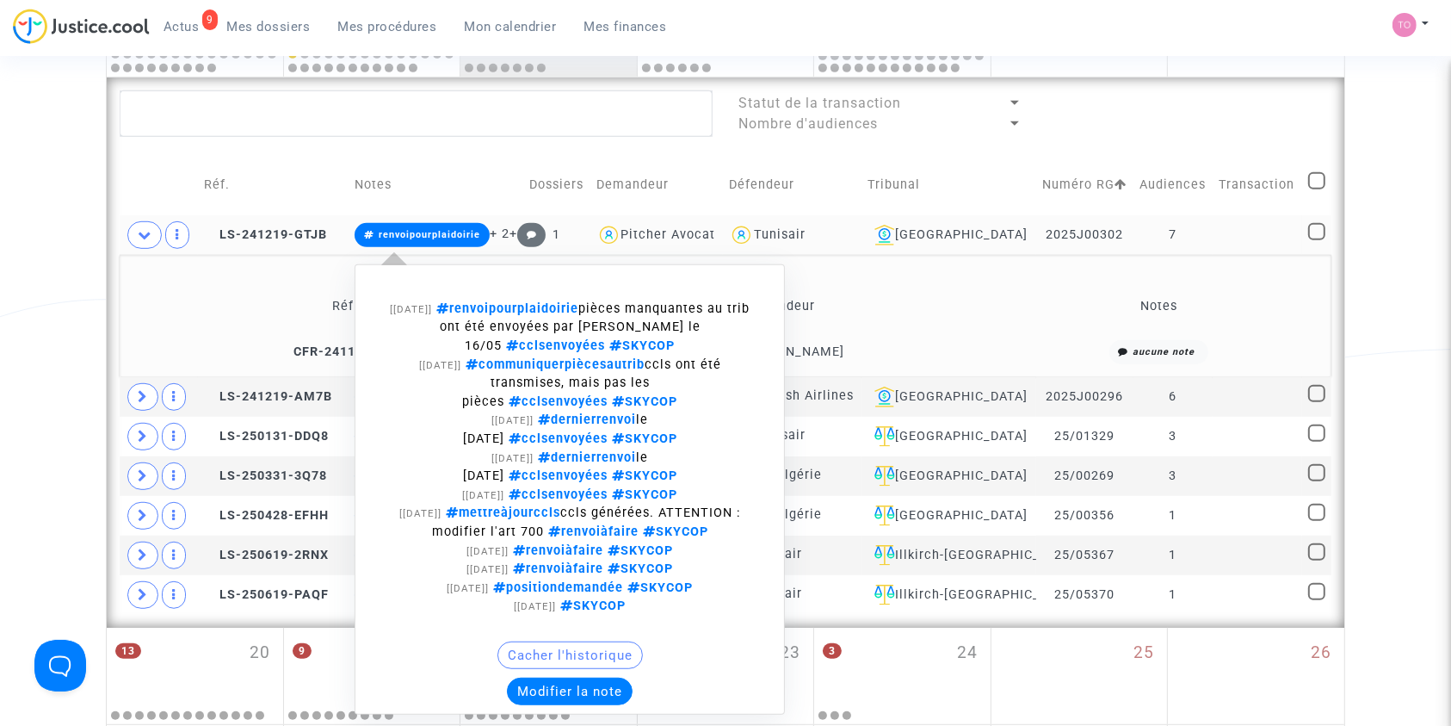
scroll to position [930, 0]
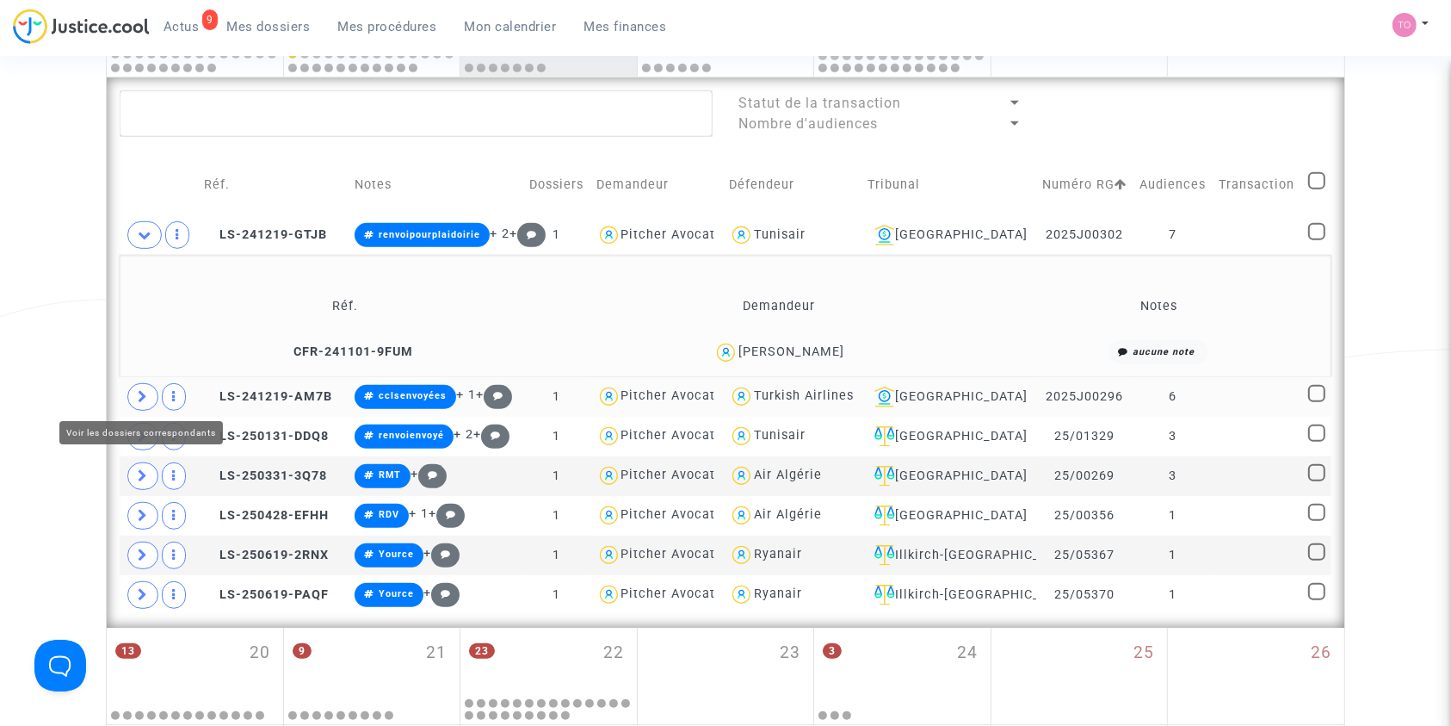
click at [151, 385] on span at bounding box center [142, 397] width 31 height 28
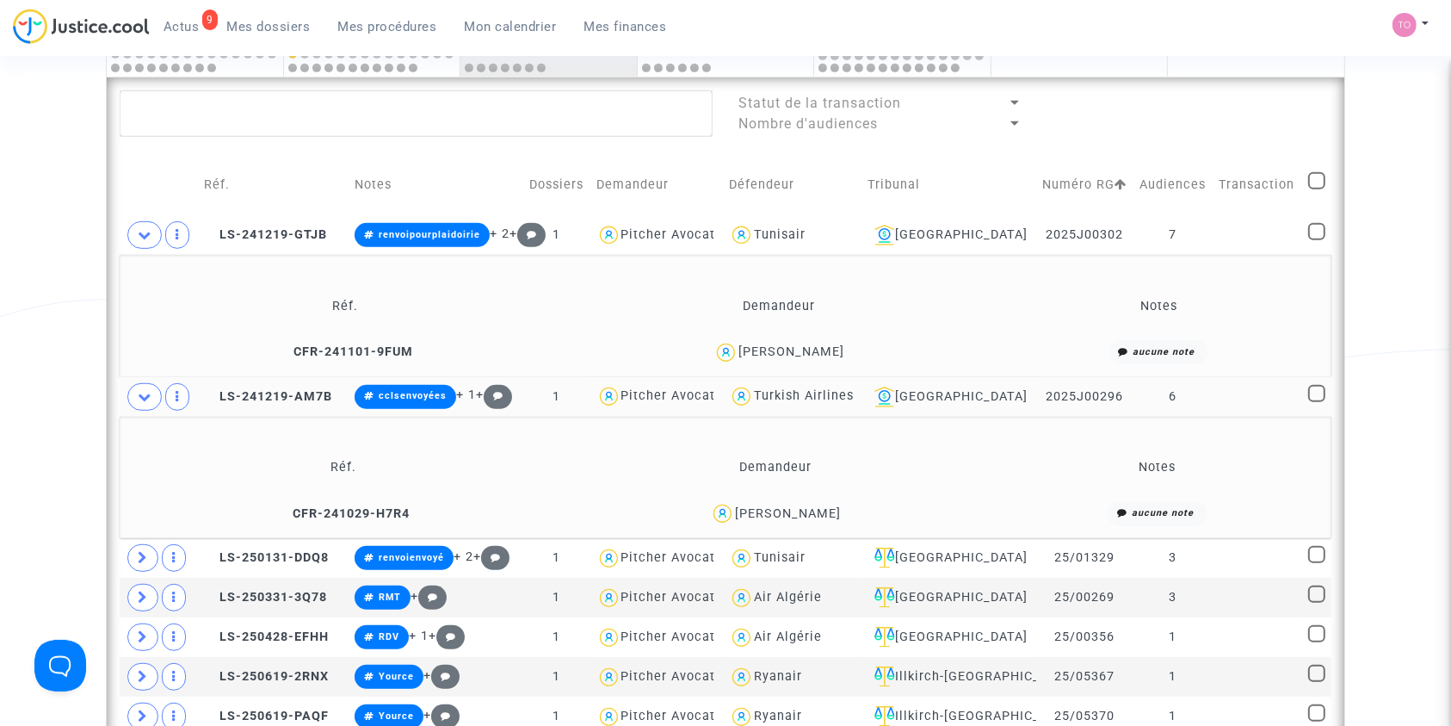
click at [812, 510] on div "Nassim Hassaini" at bounding box center [788, 513] width 106 height 15
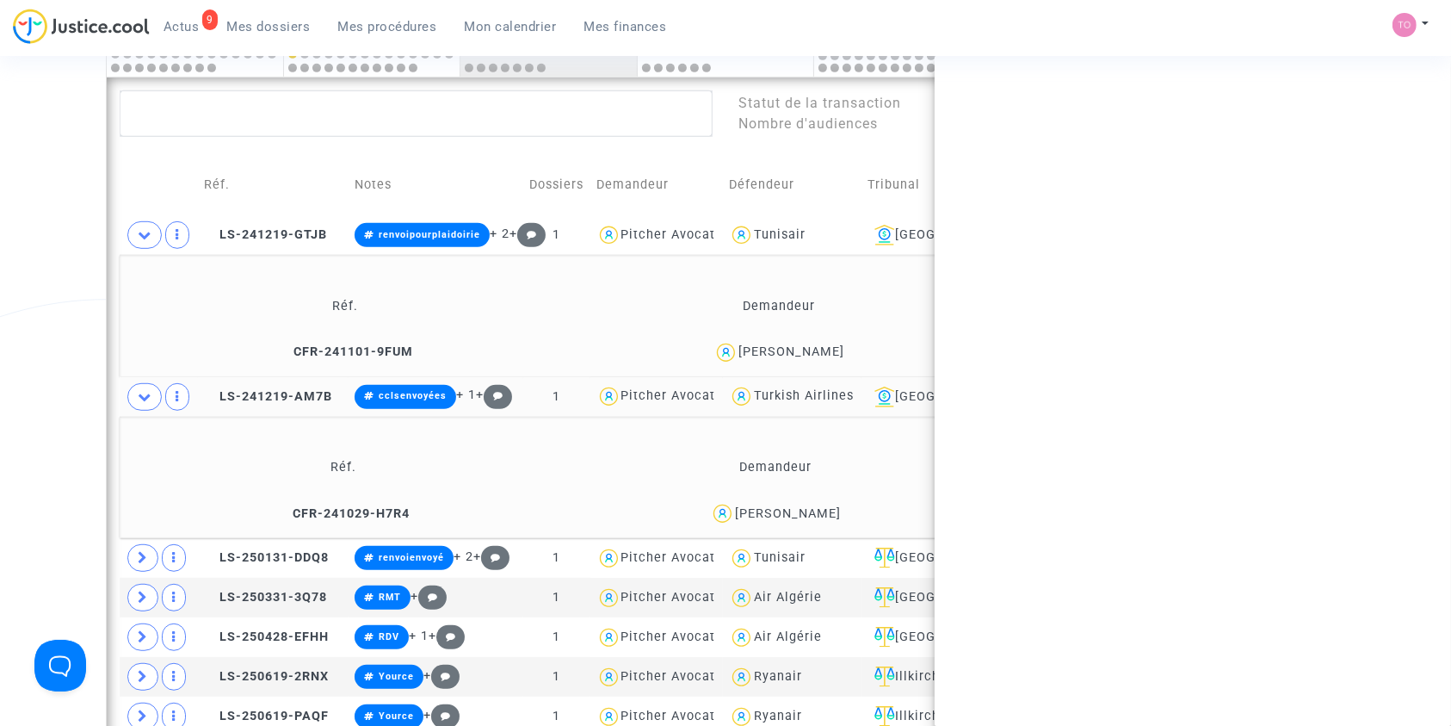
click at [812, 510] on div "Nassim Hassaini" at bounding box center [788, 513] width 106 height 15
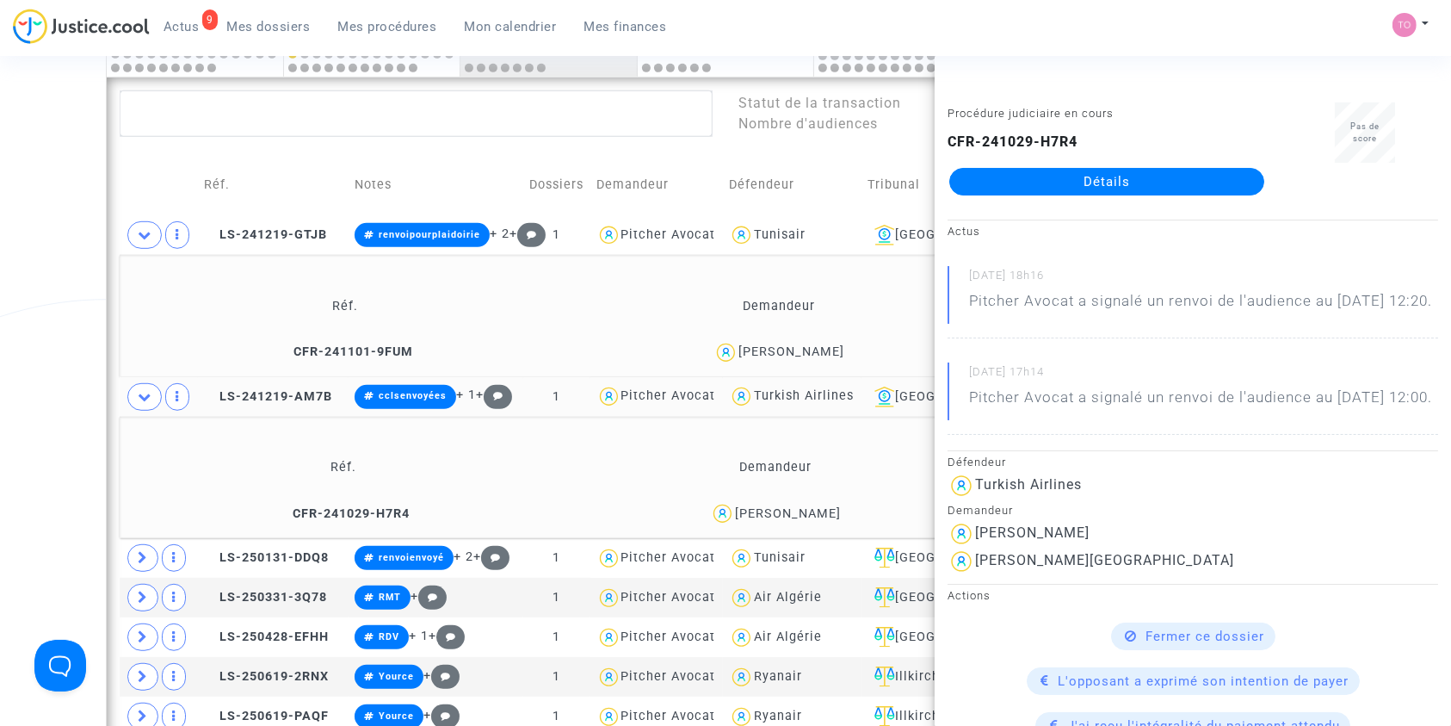
copy div "Hassaini"
click at [36, 325] on div "Date de clôture d'instruction Date de conciliation Date d'audience Date de juge…" at bounding box center [725, 51] width 1451 height 1764
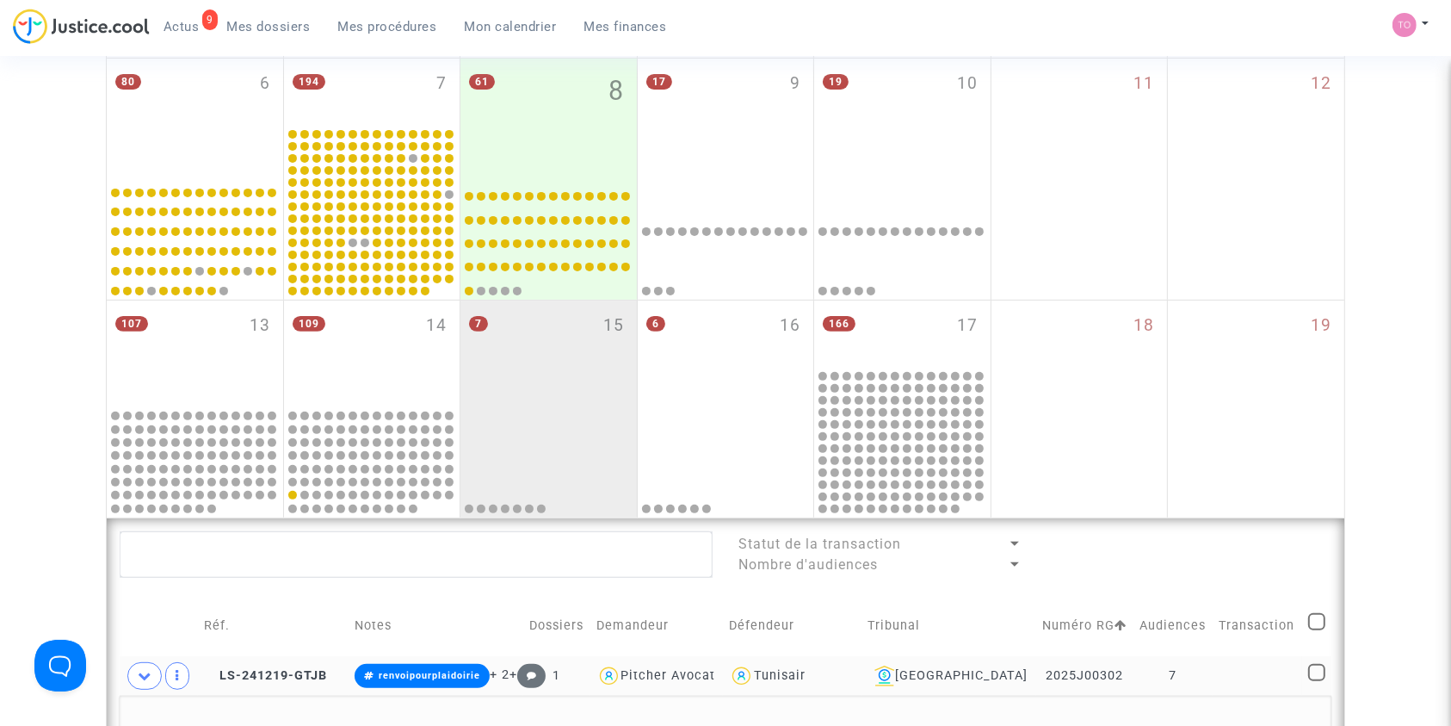
scroll to position [533, 0]
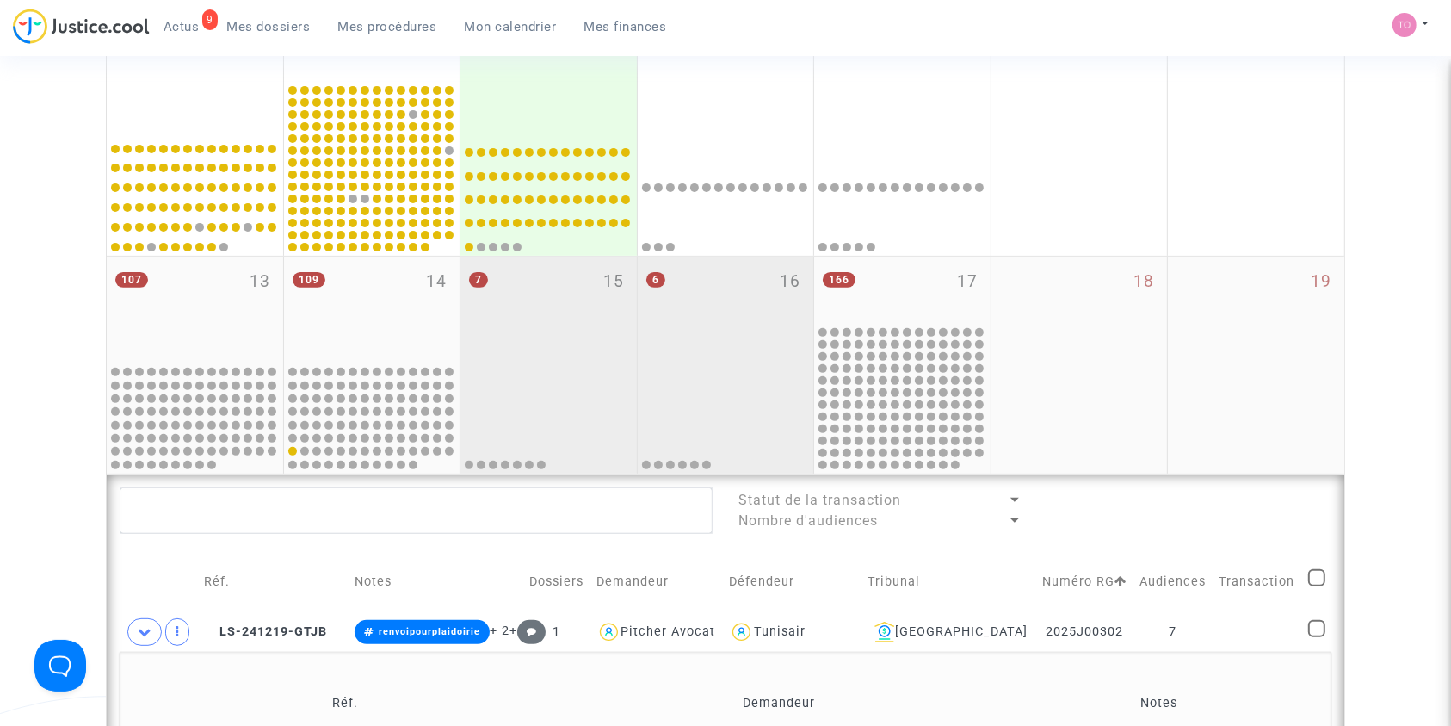
click at [773, 297] on div "6 16" at bounding box center [726, 309] width 176 height 106
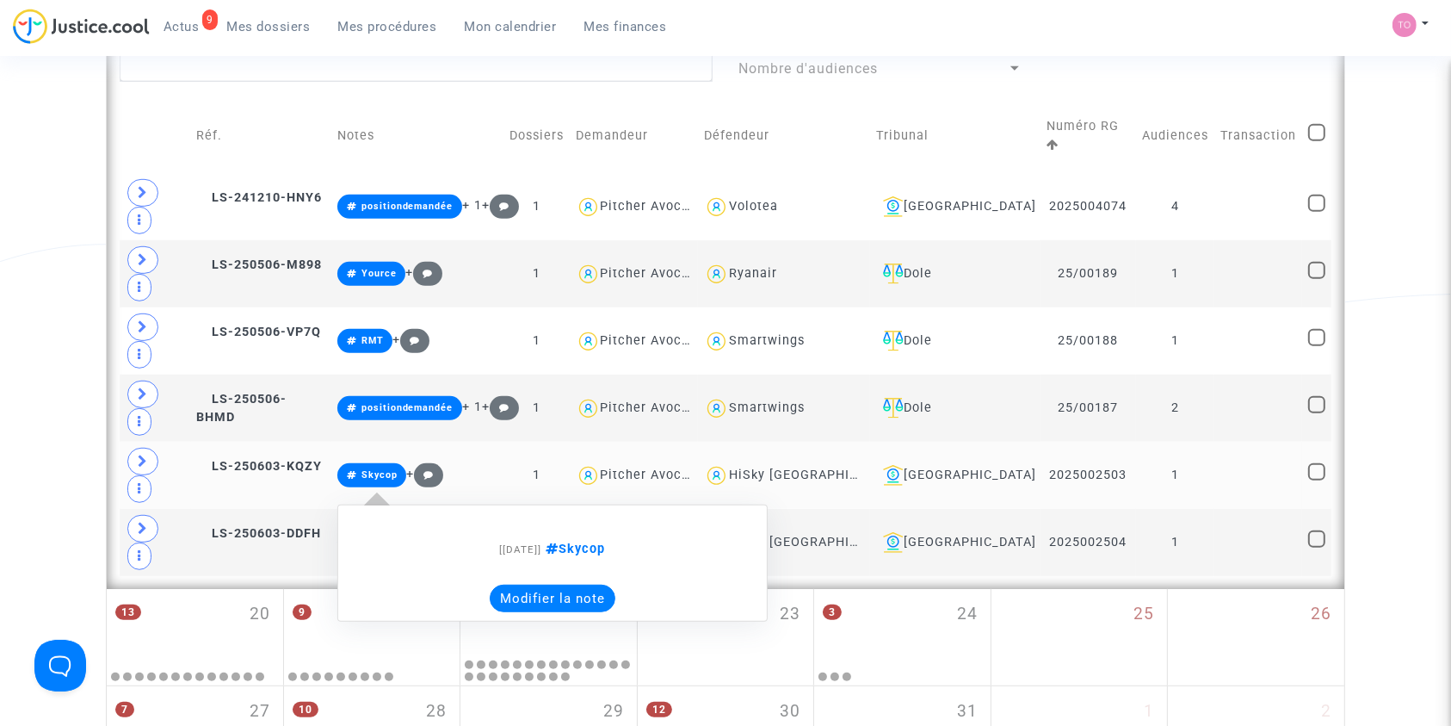
scroll to position [1021, 0]
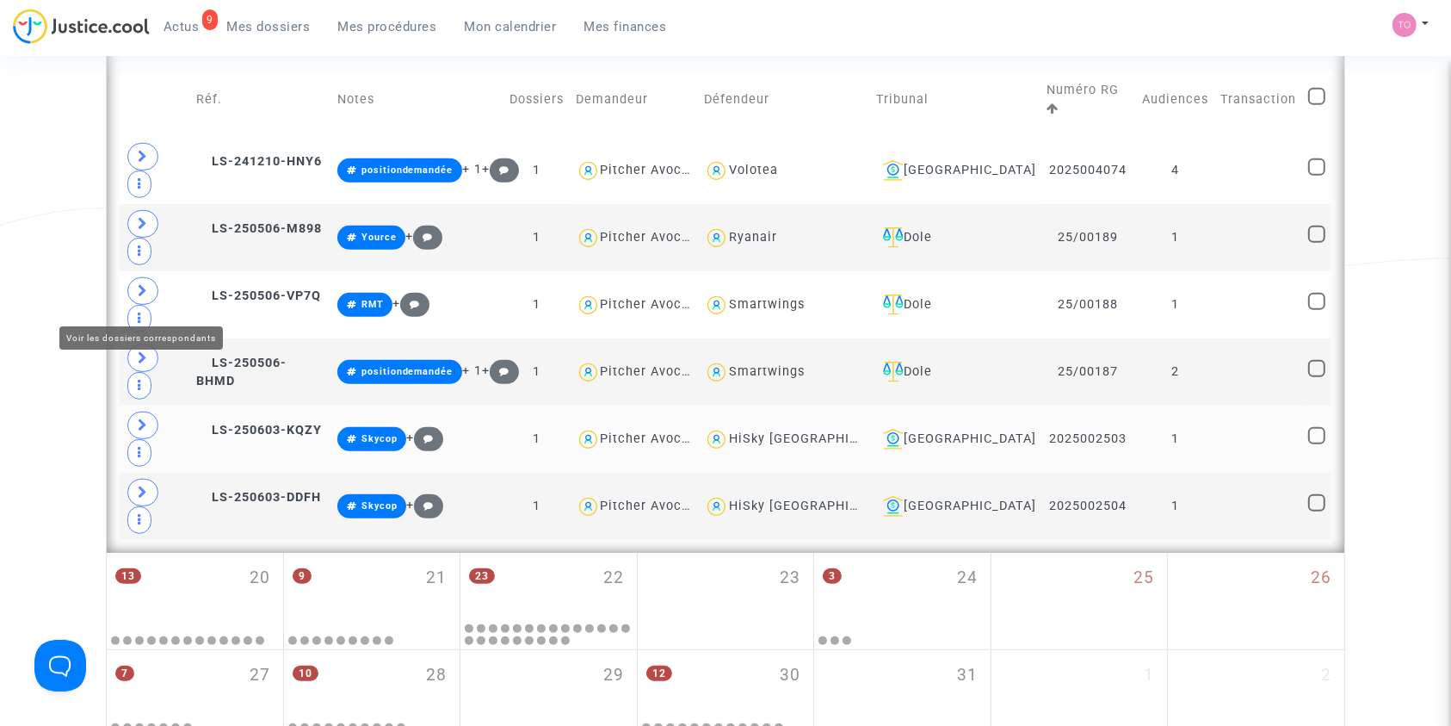
click at [141, 418] on icon at bounding box center [143, 424] width 10 height 13
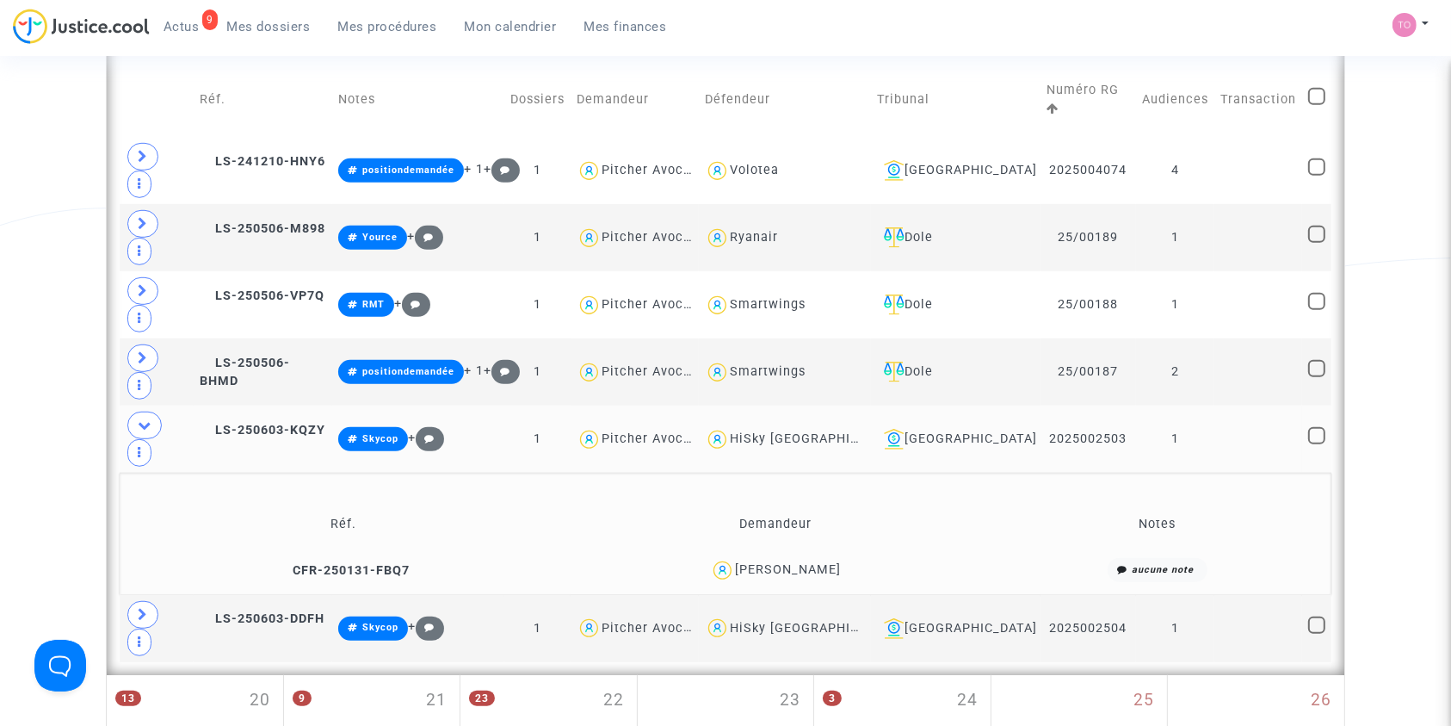
scroll to position [1048, 0]
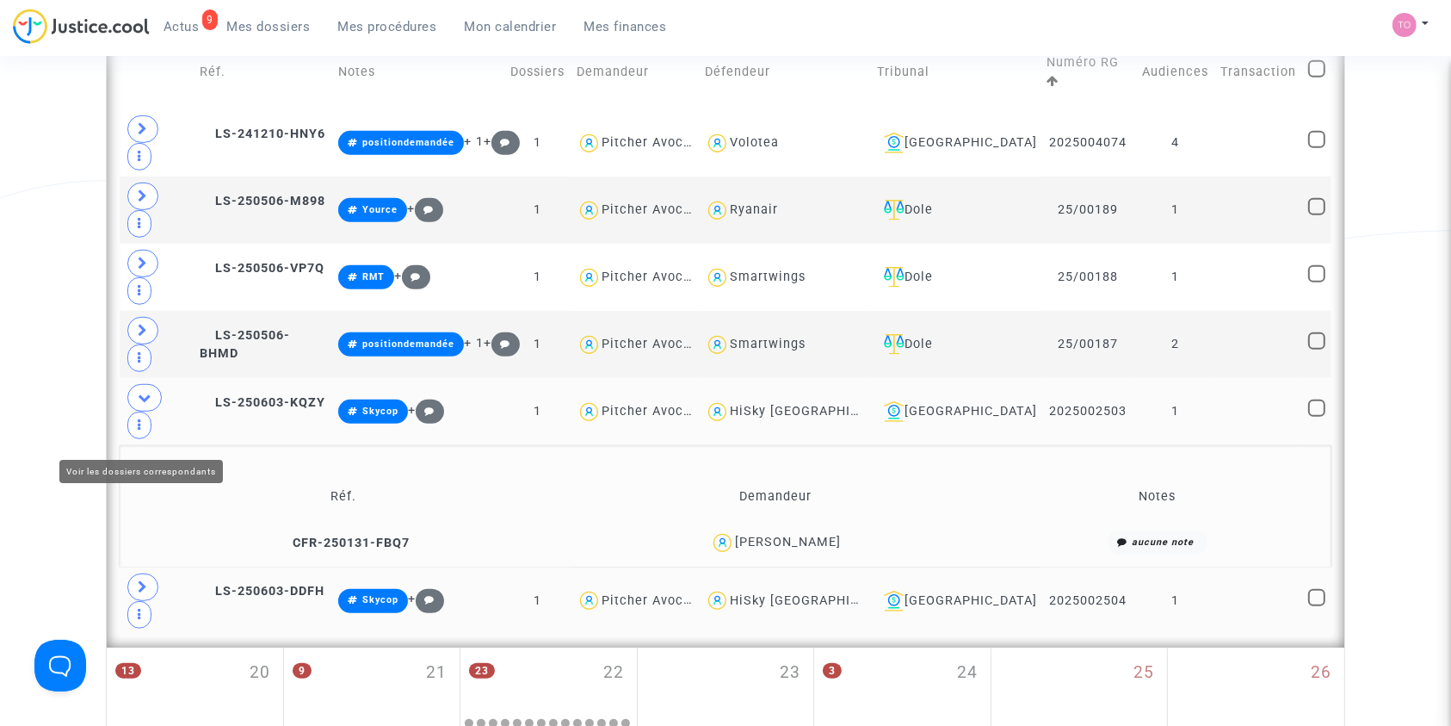
click at [135, 573] on span at bounding box center [142, 587] width 31 height 28
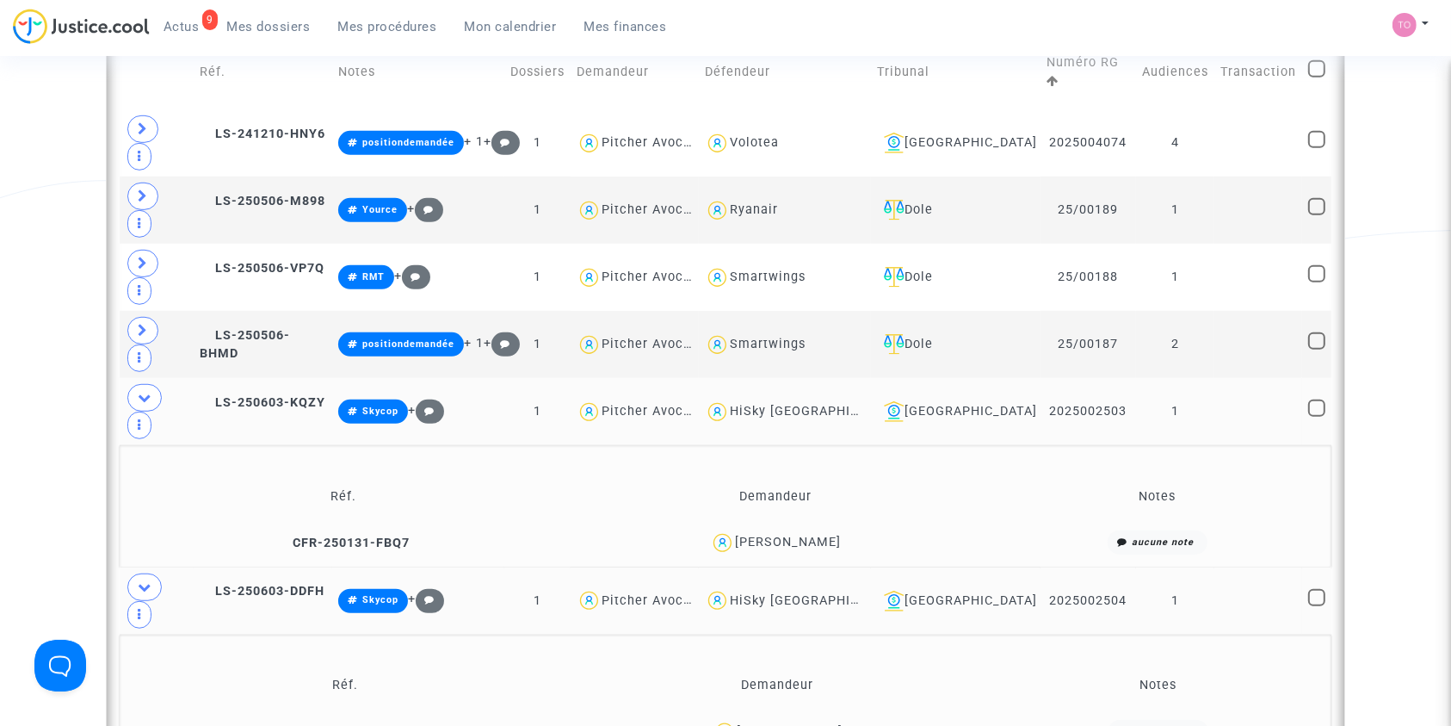
click at [52, 392] on div "Date de clôture d'instruction Date de conciliation Date d'audience Date de juge…" at bounding box center [725, 2] width 1451 height 1902
click at [593, 441] on div "[05/06/2025] Skycop Modifier la note" at bounding box center [553, 499] width 430 height 117
click at [584, 521] on button "Modifier la note" at bounding box center [554, 535] width 126 height 28
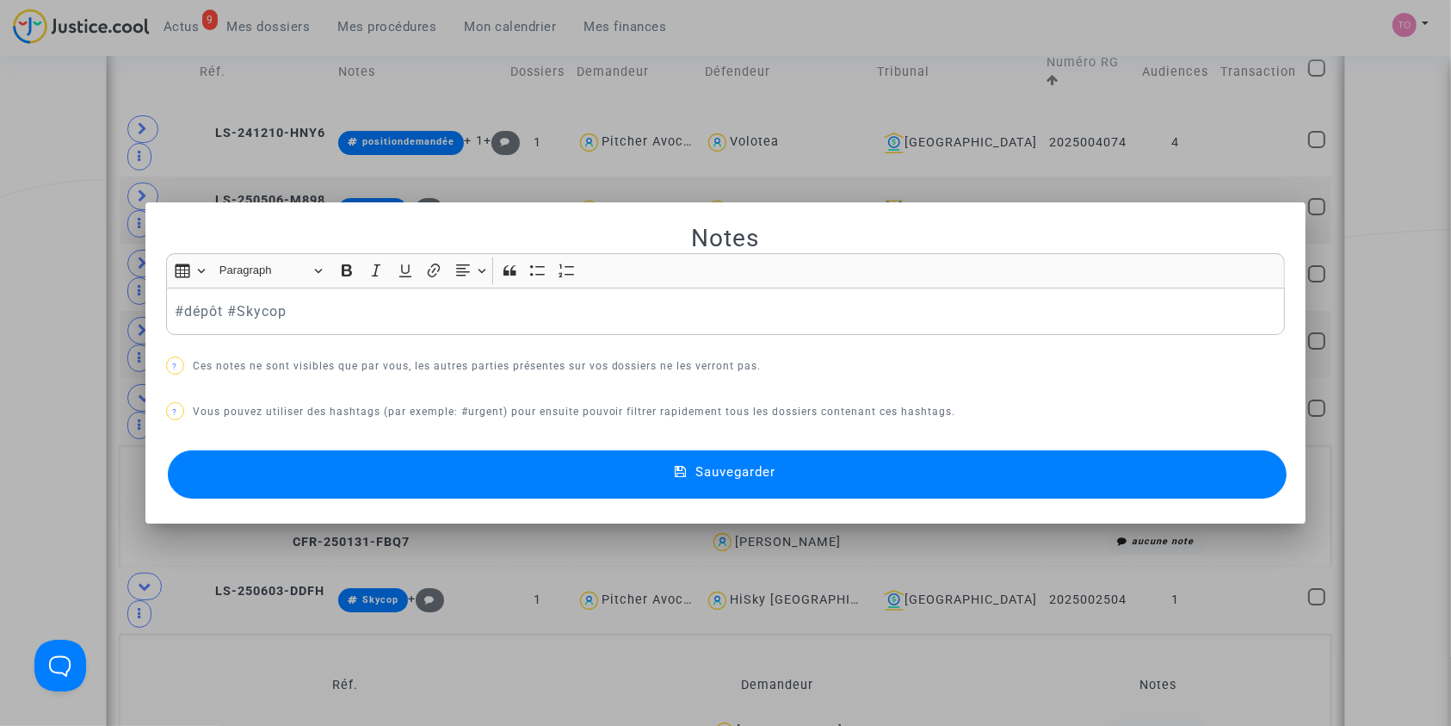
click at [546, 458] on button "Sauvegarder" at bounding box center [728, 474] width 1120 height 48
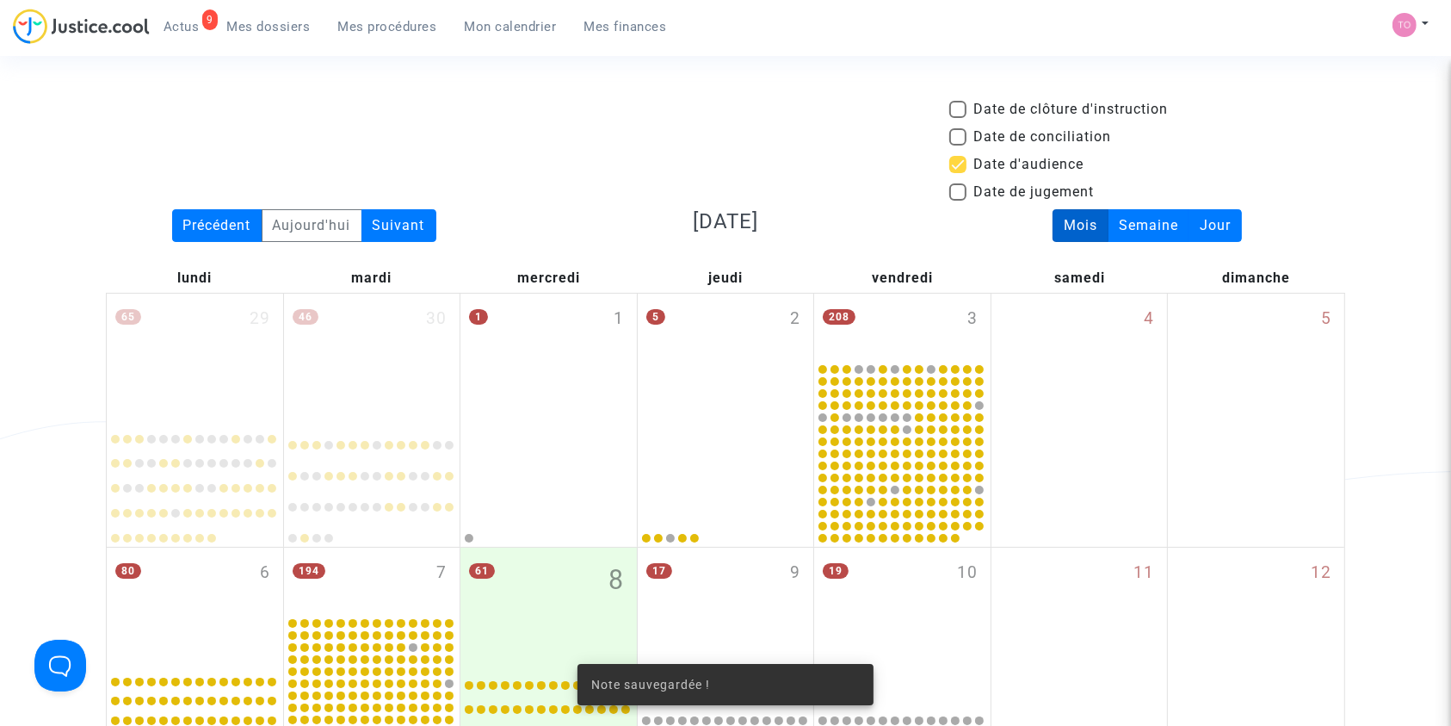
scroll to position [1048, 0]
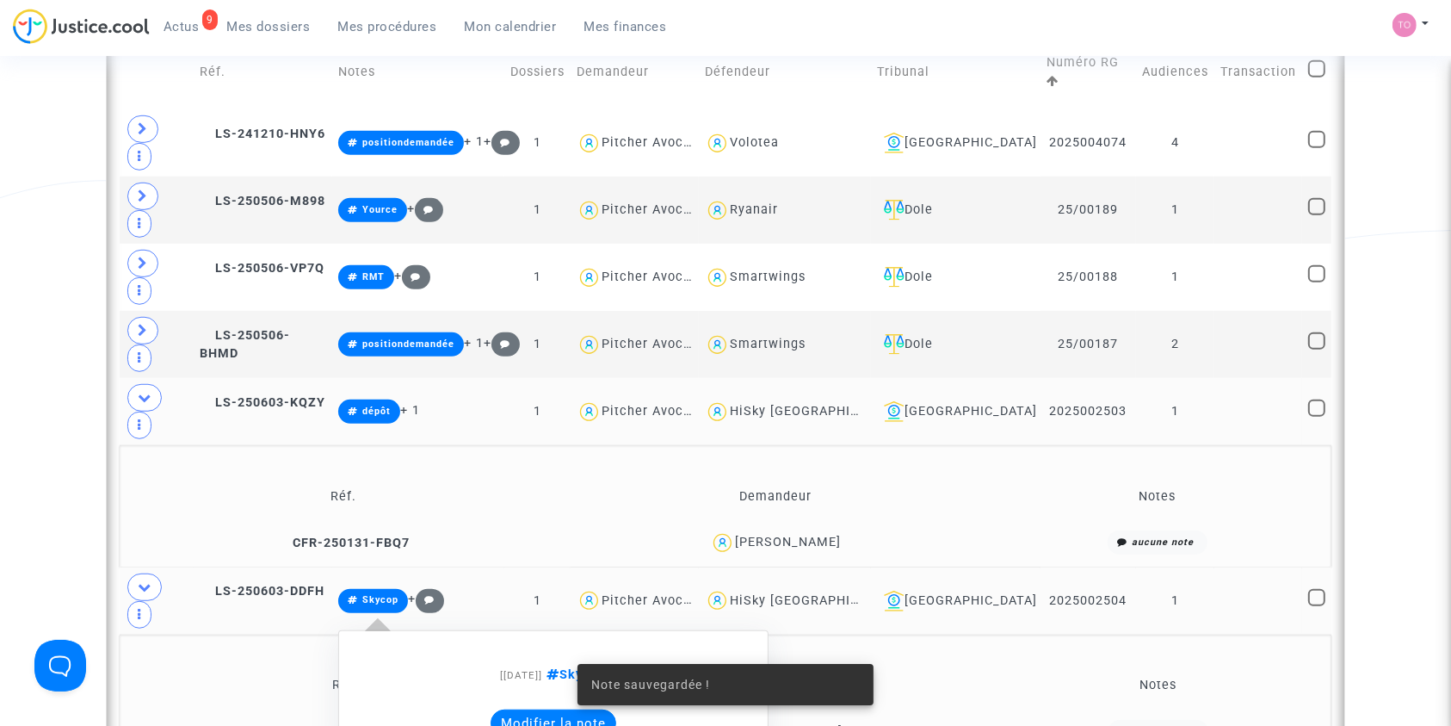
click at [553, 709] on button "Modifier la note" at bounding box center [554, 723] width 126 height 28
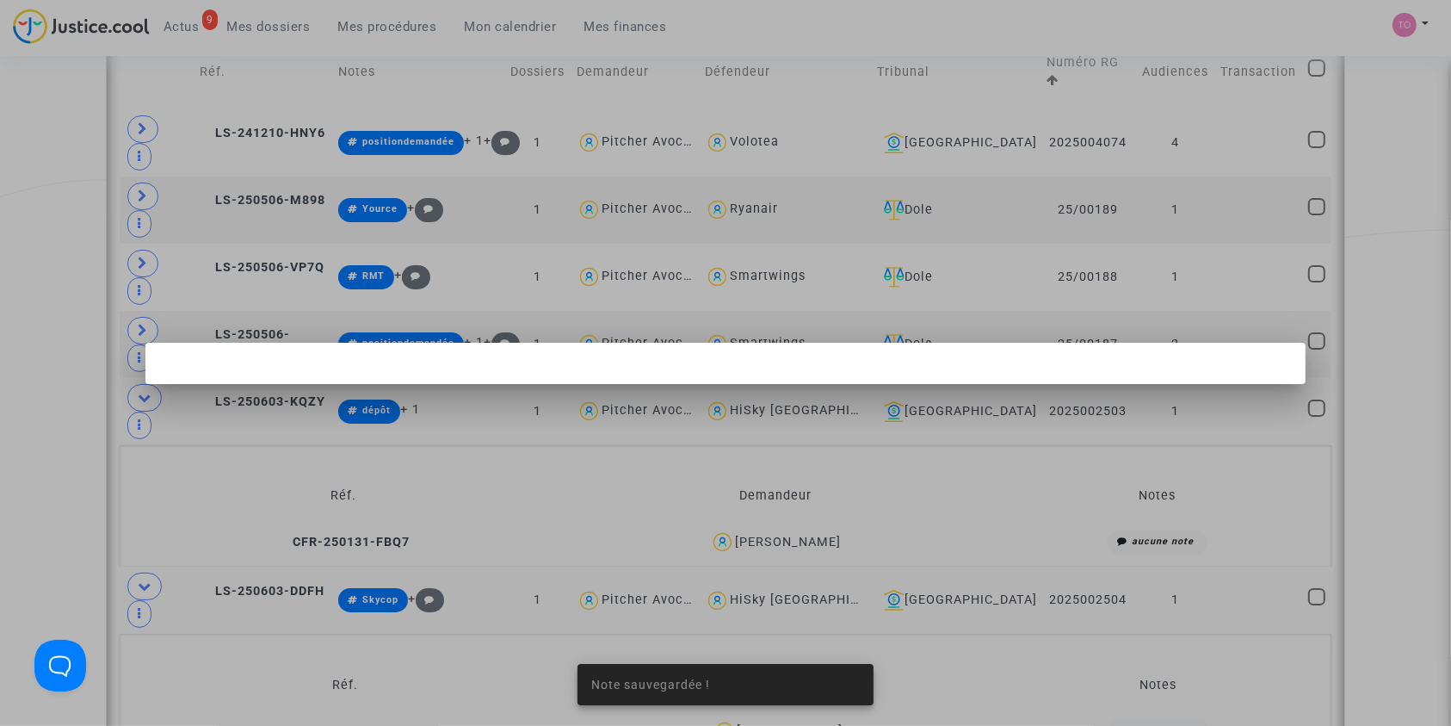
scroll to position [0, 0]
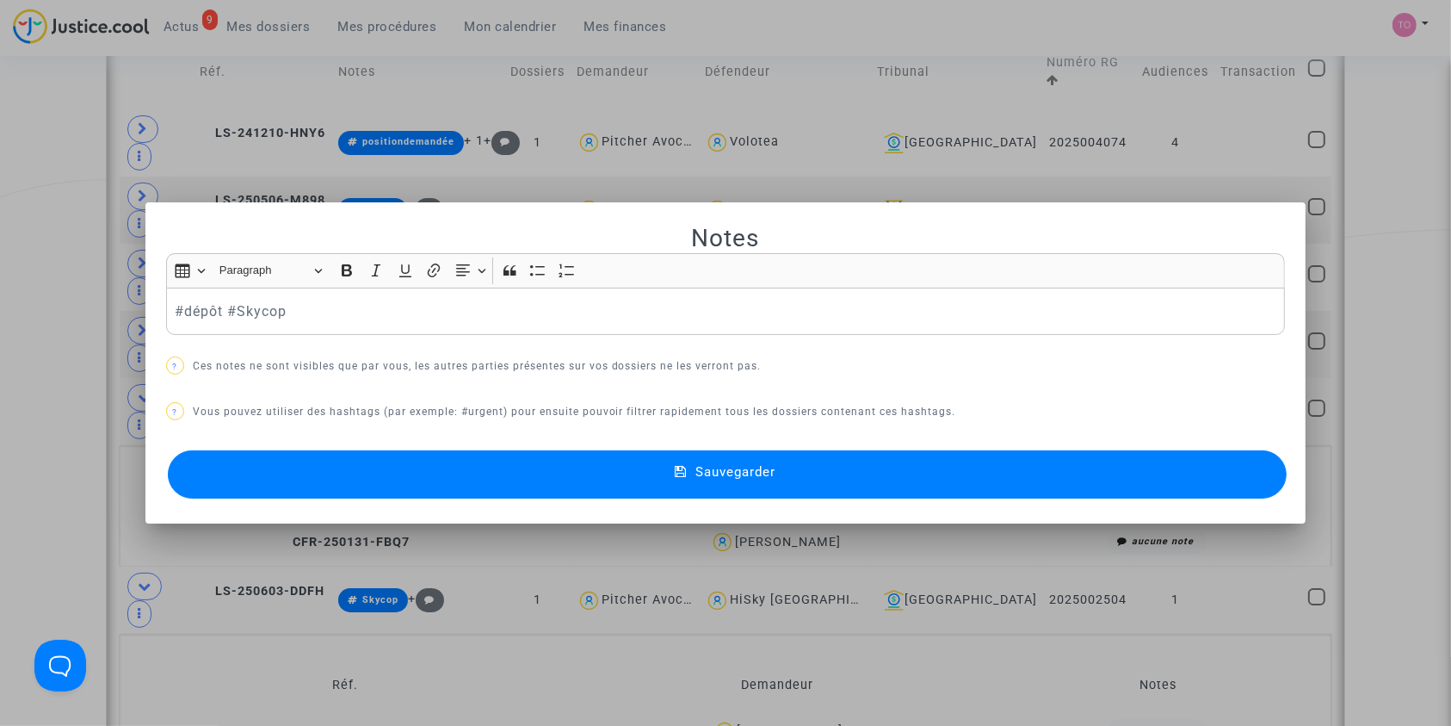
click at [689, 467] on mat-icon at bounding box center [685, 474] width 21 height 21
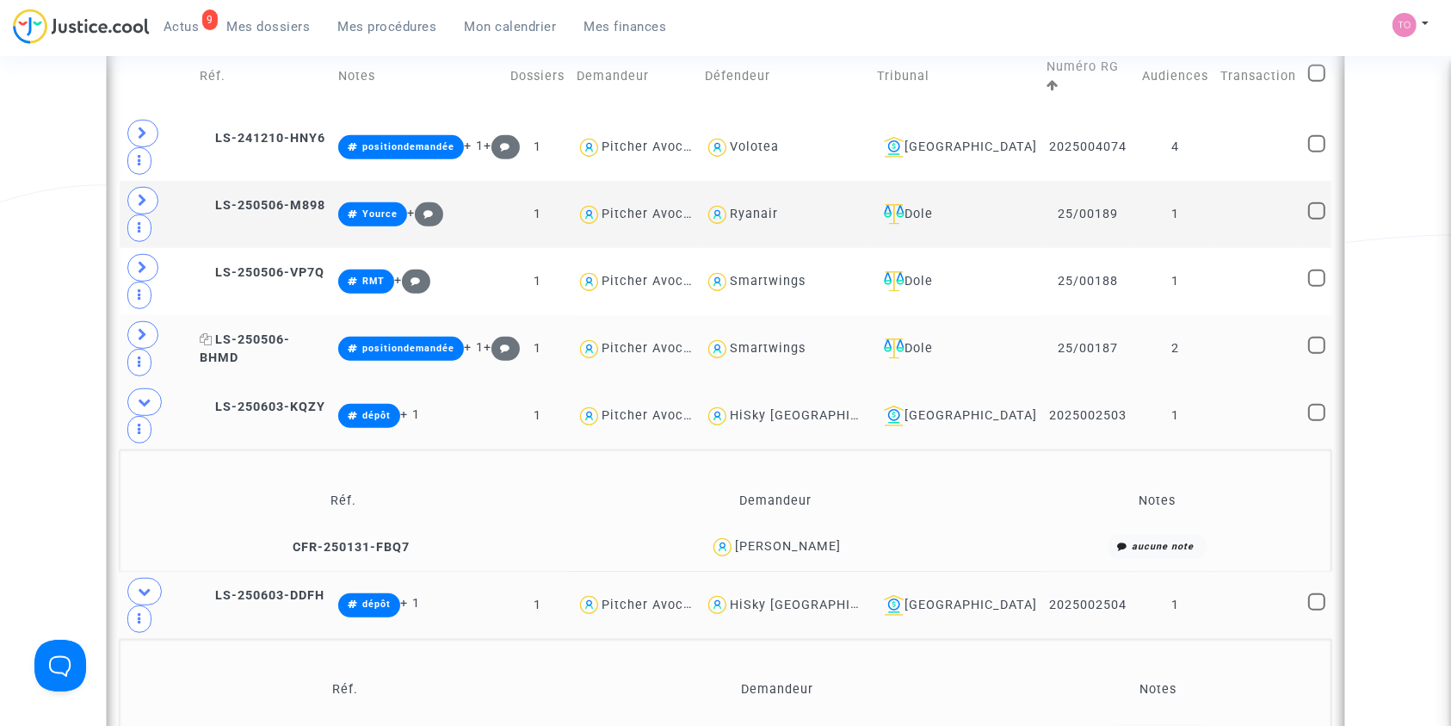
scroll to position [1074, 0]
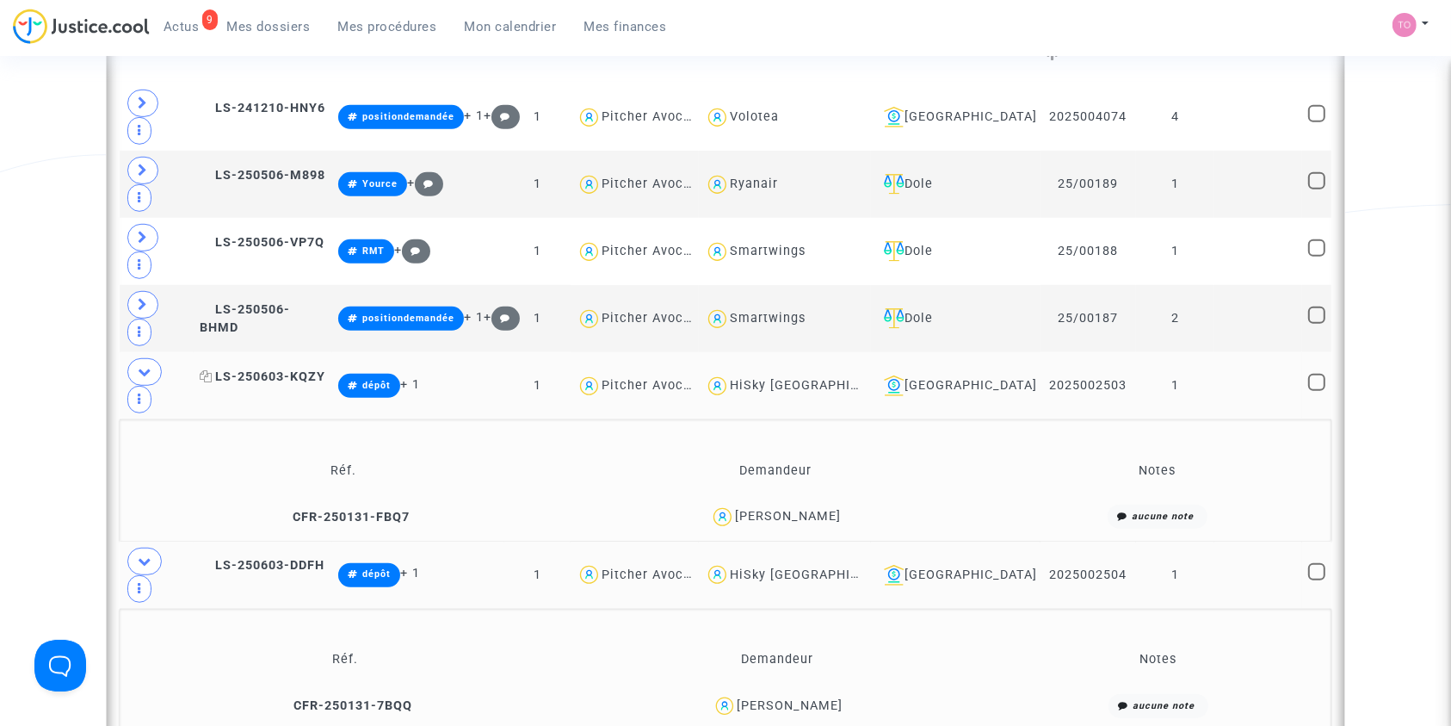
click at [213, 370] on icon at bounding box center [206, 376] width 13 height 12
click at [288, 558] on span "LS-250603-DDFH" at bounding box center [262, 565] width 125 height 15
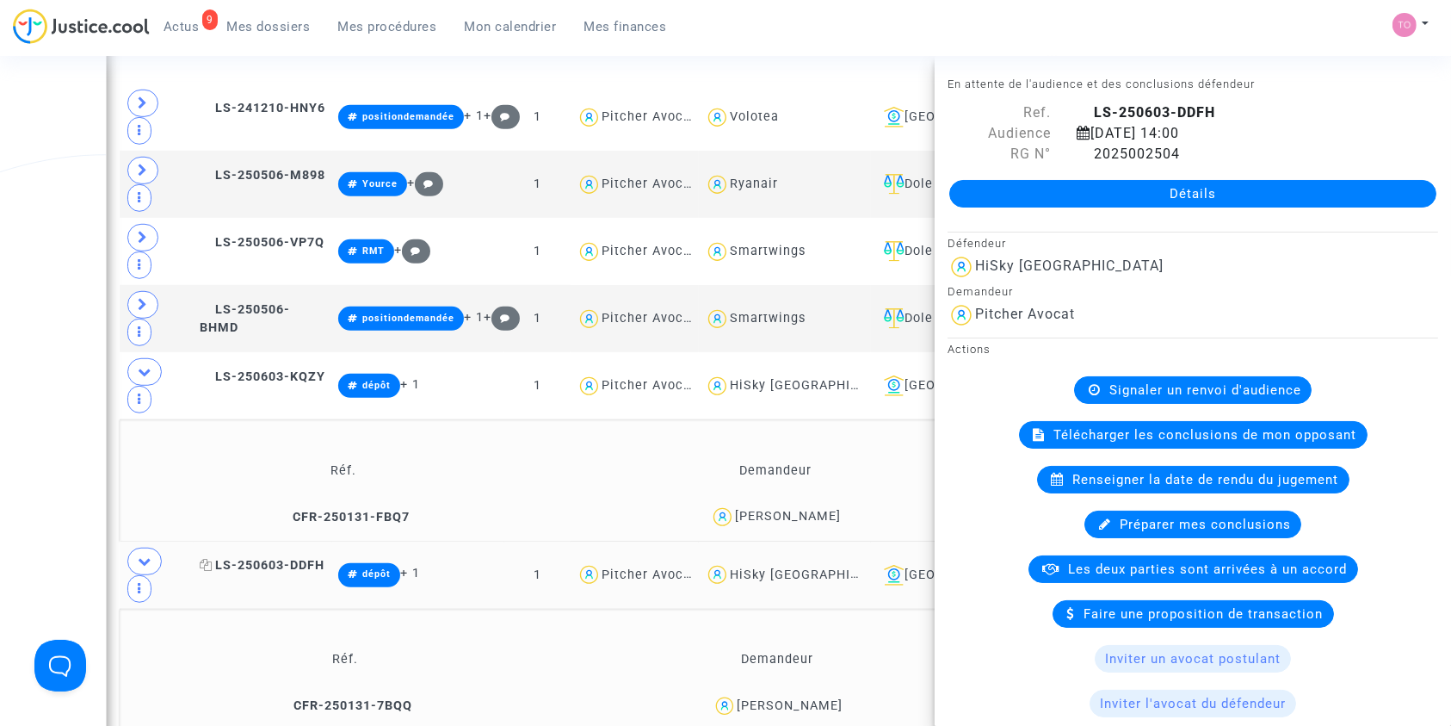
click at [213, 559] on icon at bounding box center [206, 565] width 13 height 12
drag, startPoint x: 828, startPoint y: 361, endPoint x: 759, endPoint y: 366, distance: 69.0
click at [759, 504] on div "Maria Vlas" at bounding box center [774, 516] width 417 height 25
copy div "Maria Vlas"
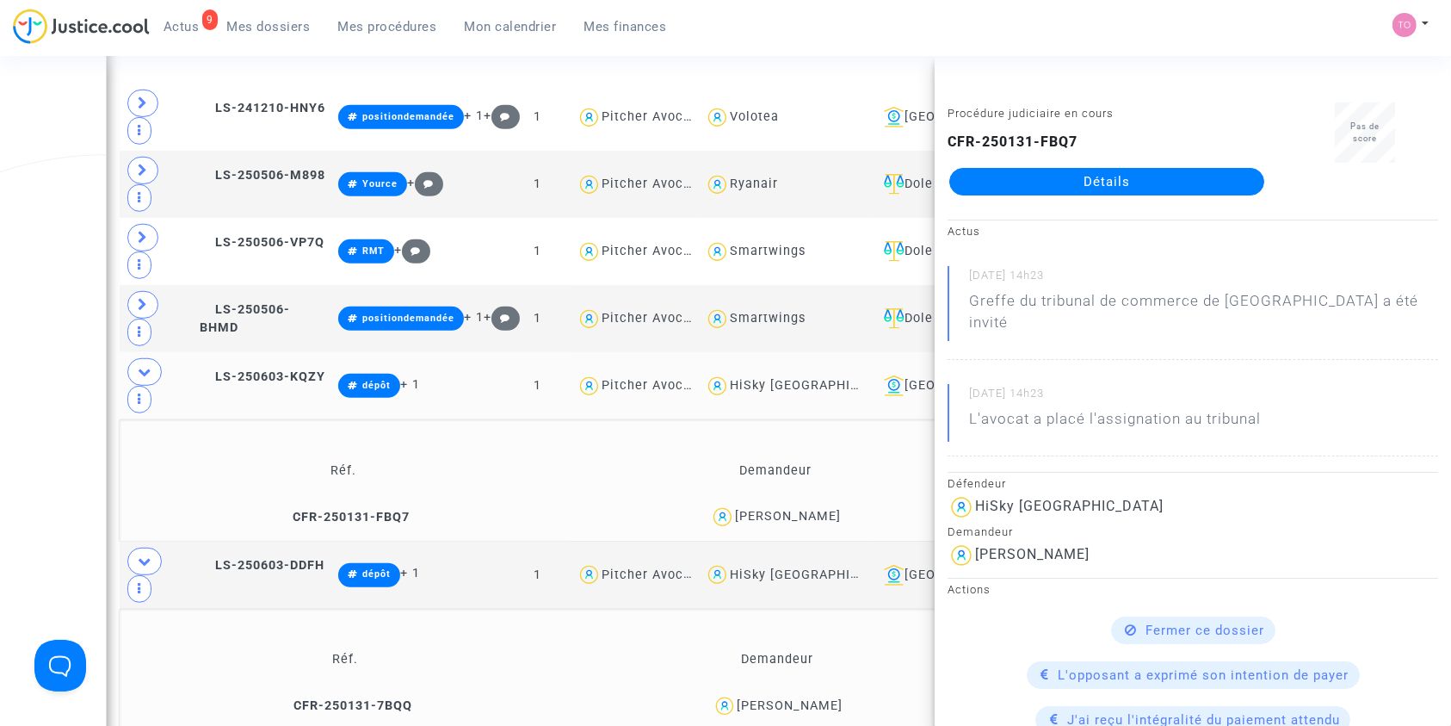
drag, startPoint x: 880, startPoint y: 245, endPoint x: 794, endPoint y: 252, distance: 87.2
click at [794, 374] on div "HiSky Europe" at bounding box center [785, 386] width 160 height 25
type textarea "@"HiSky Europe""
copy div "HiSky Europe"
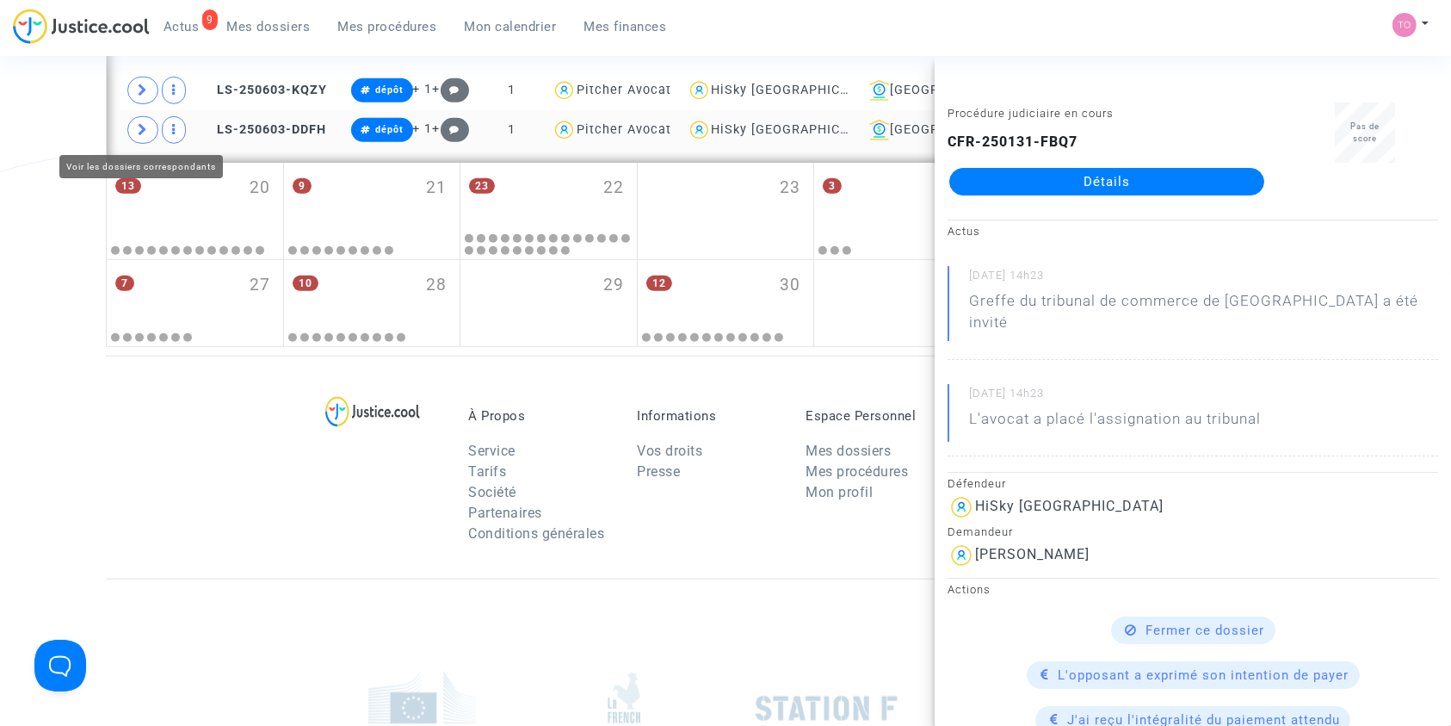
click at [142, 129] on icon at bounding box center [143, 129] width 10 height 13
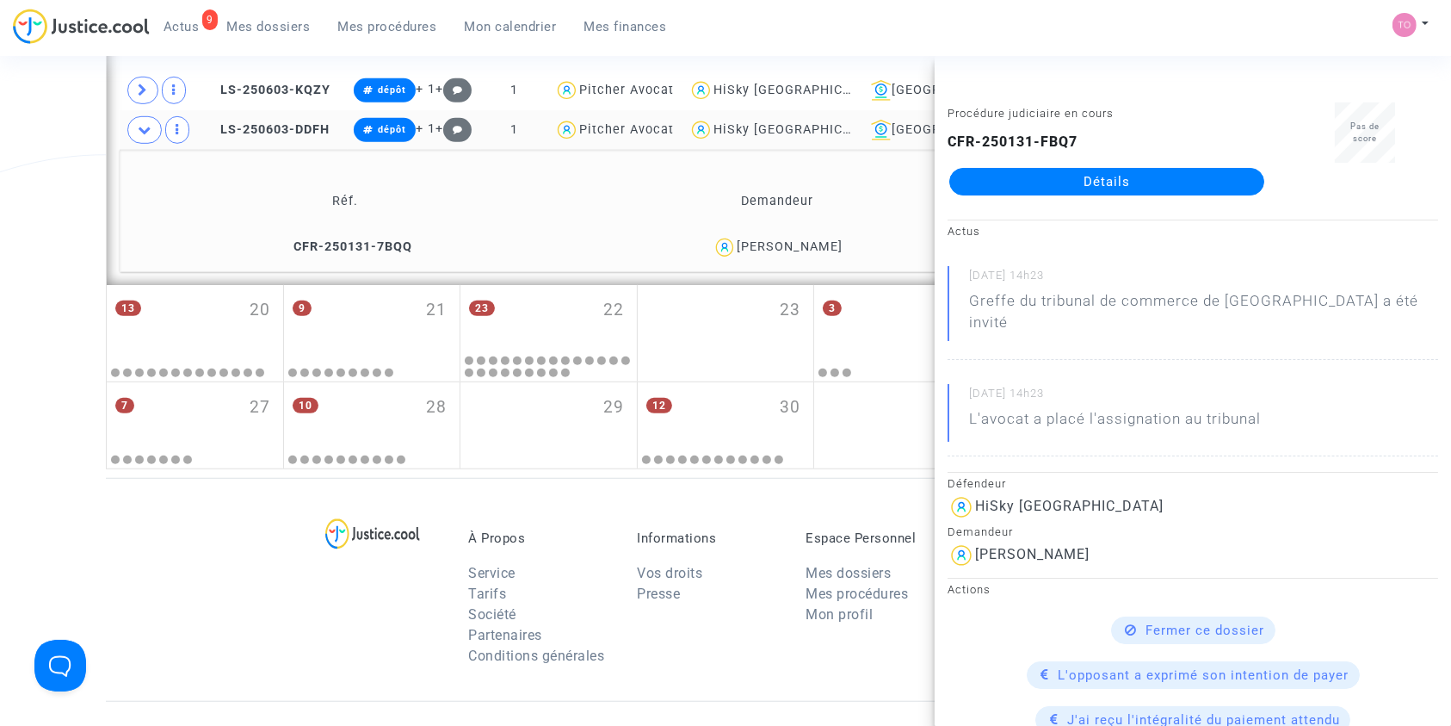
drag, startPoint x: 844, startPoint y: 250, endPoint x: 772, endPoint y: 256, distance: 72.5
click at [772, 256] on div "Stephanie Campean" at bounding box center [778, 247] width 416 height 25
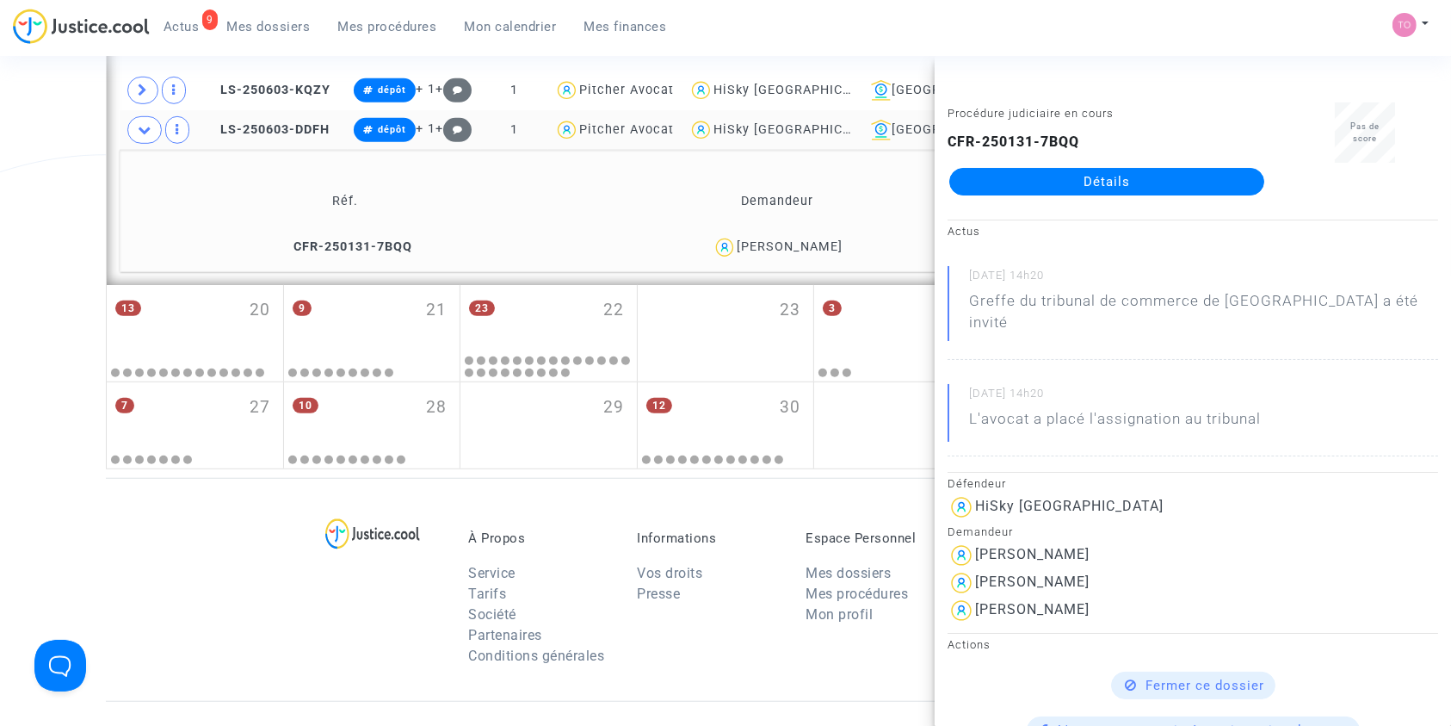
drag, startPoint x: 866, startPoint y: 251, endPoint x: 724, endPoint y: 263, distance: 142.5
click at [724, 263] on td "Stephanie Campean" at bounding box center [778, 247] width 428 height 37
copy div "Stephanie Campean"
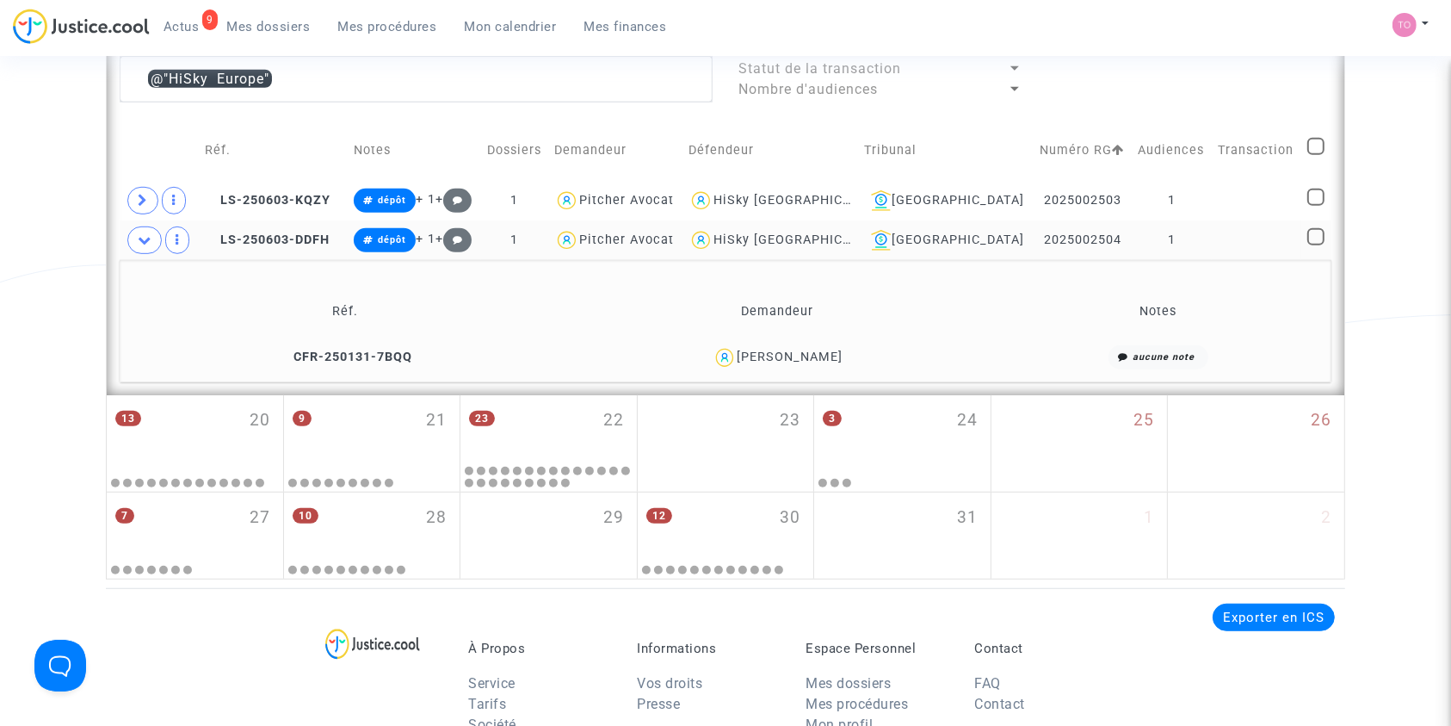
scroll to position [954, 0]
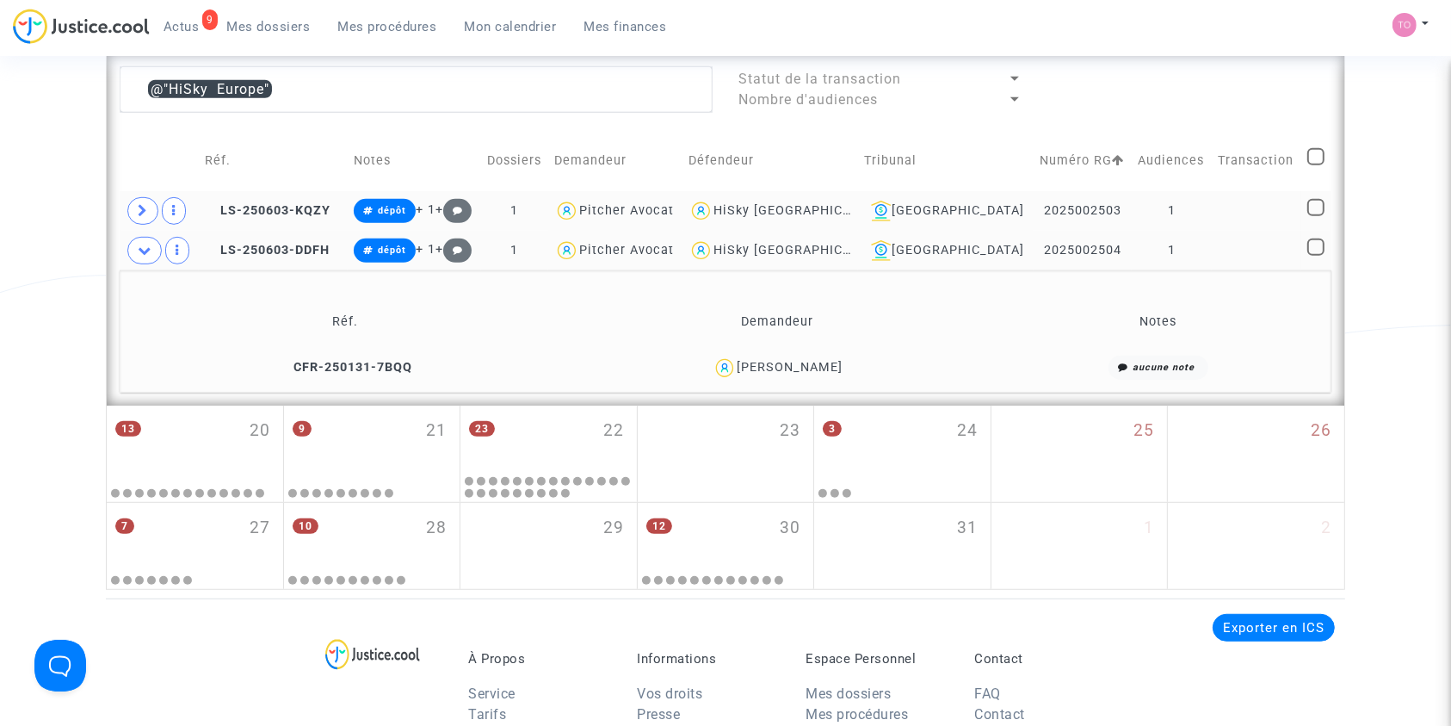
click at [827, 203] on div "HiSky Europe" at bounding box center [800, 210] width 173 height 15
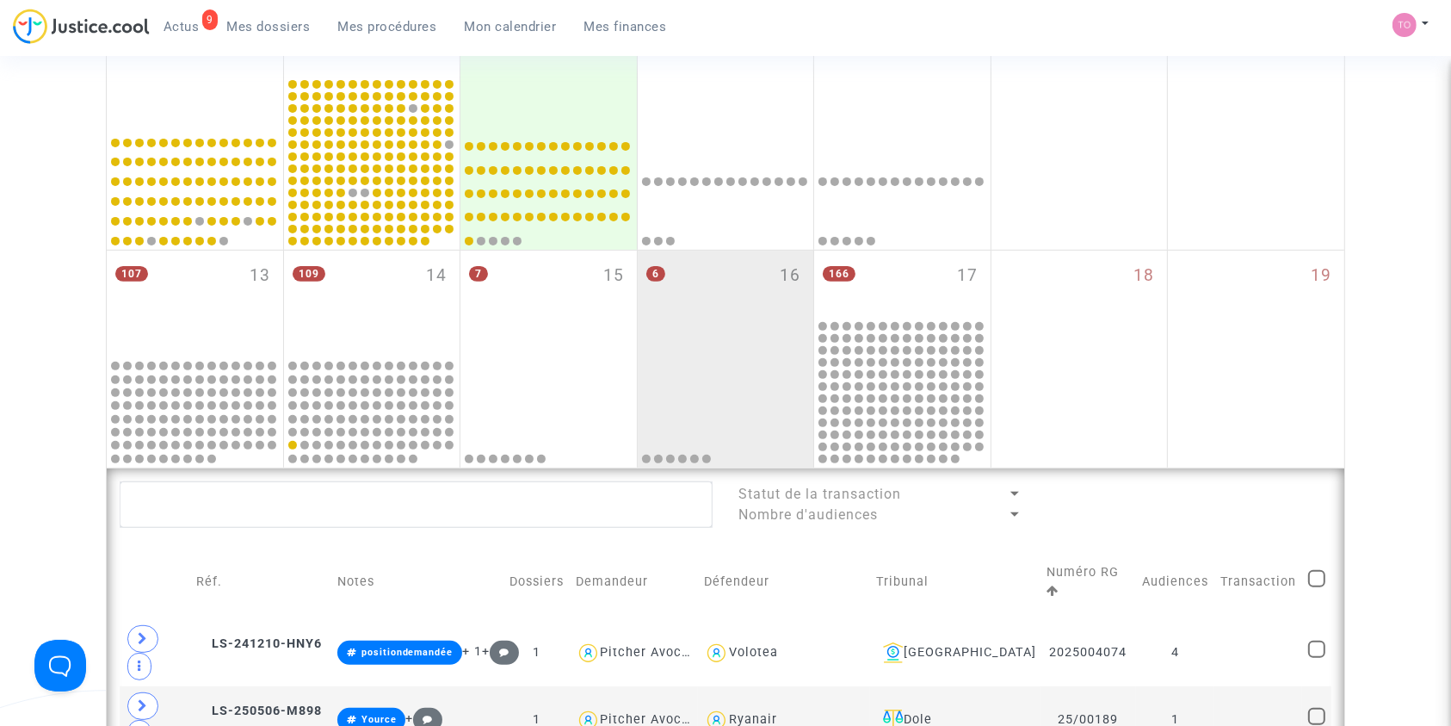
scroll to position [538, 0]
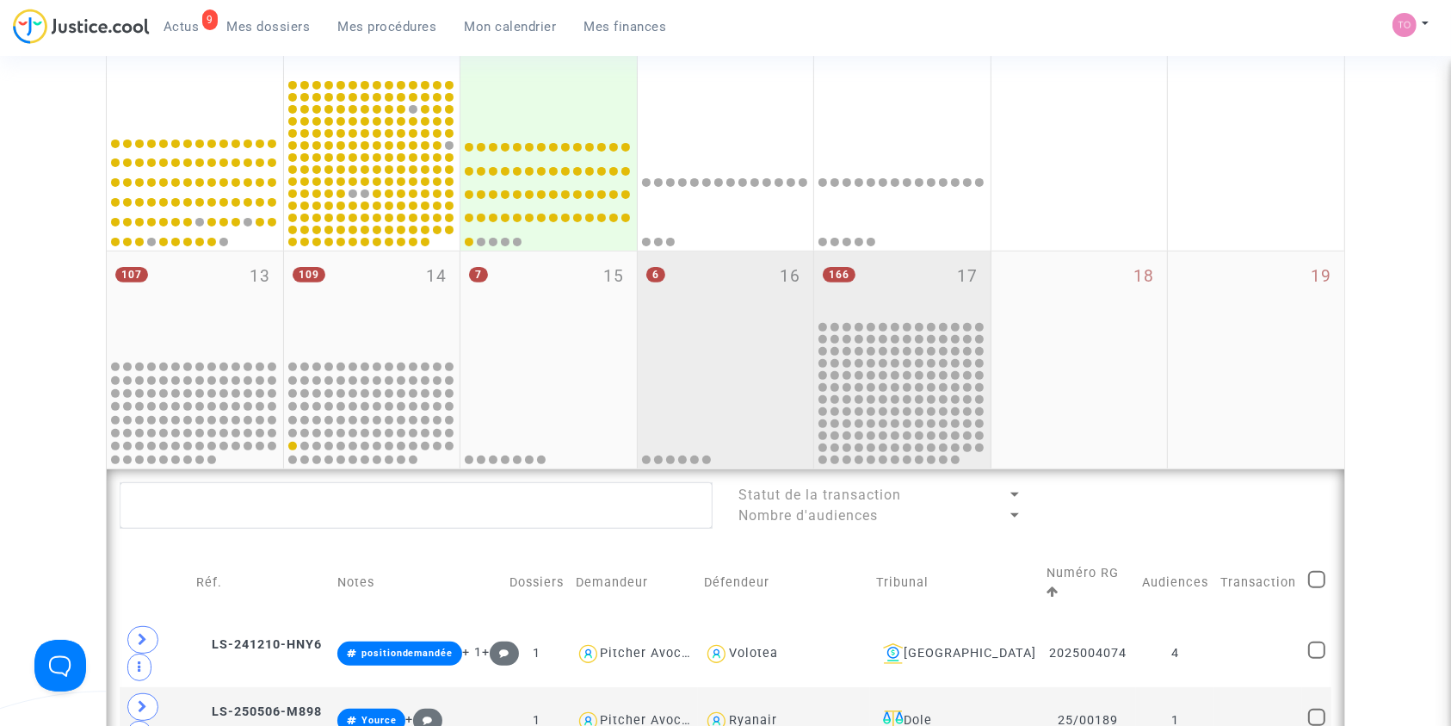
click at [904, 287] on div "166 17" at bounding box center [902, 284] width 176 height 67
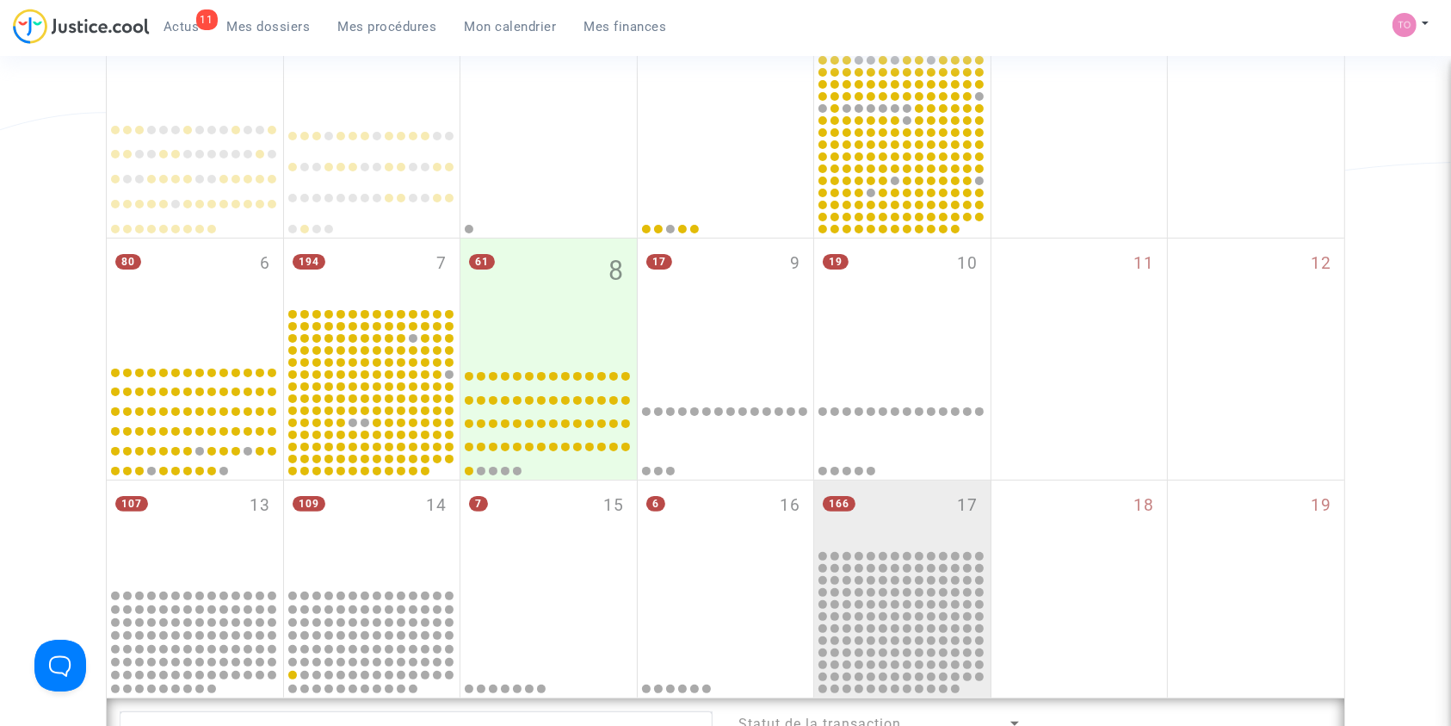
scroll to position [306, 0]
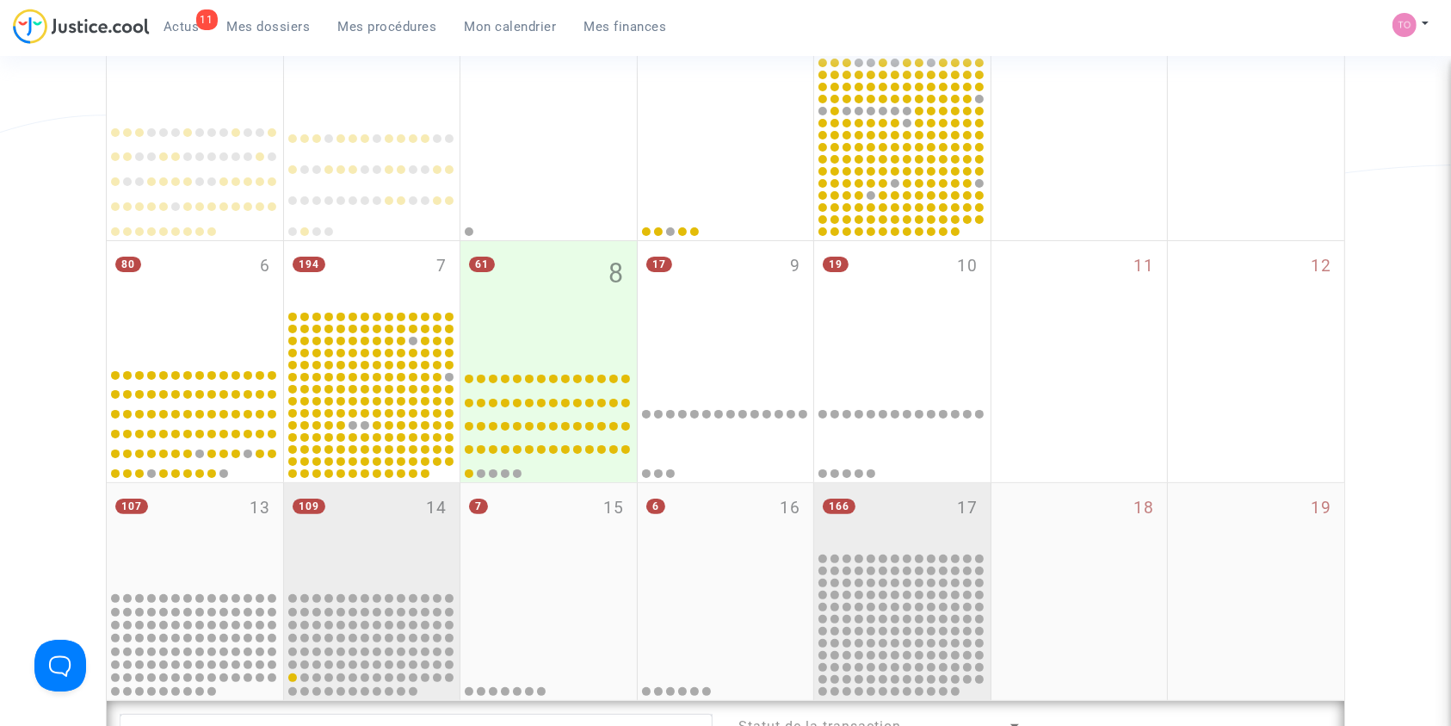
click at [368, 572] on div "109 14" at bounding box center [372, 536] width 176 height 106
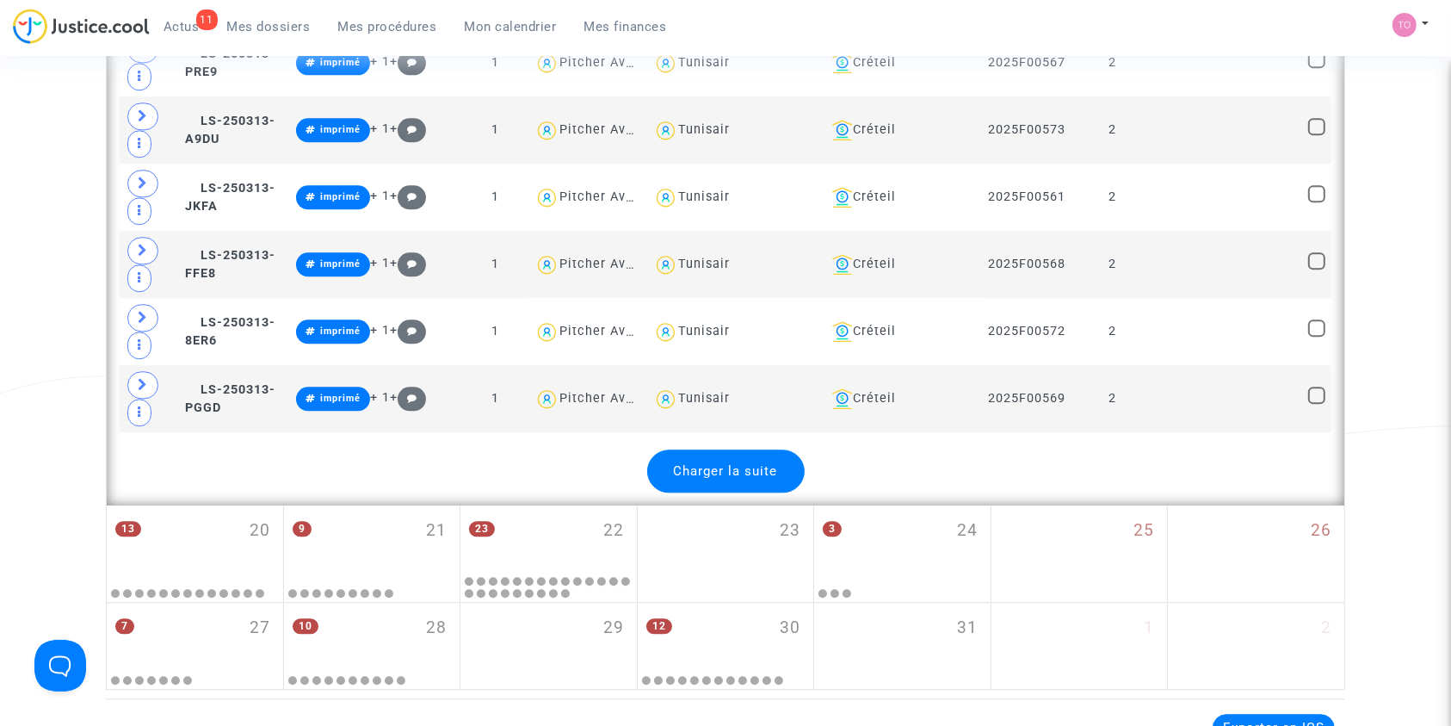
scroll to position [4083, 0]
click at [735, 462] on span "Charger la suite" at bounding box center [726, 469] width 104 height 15
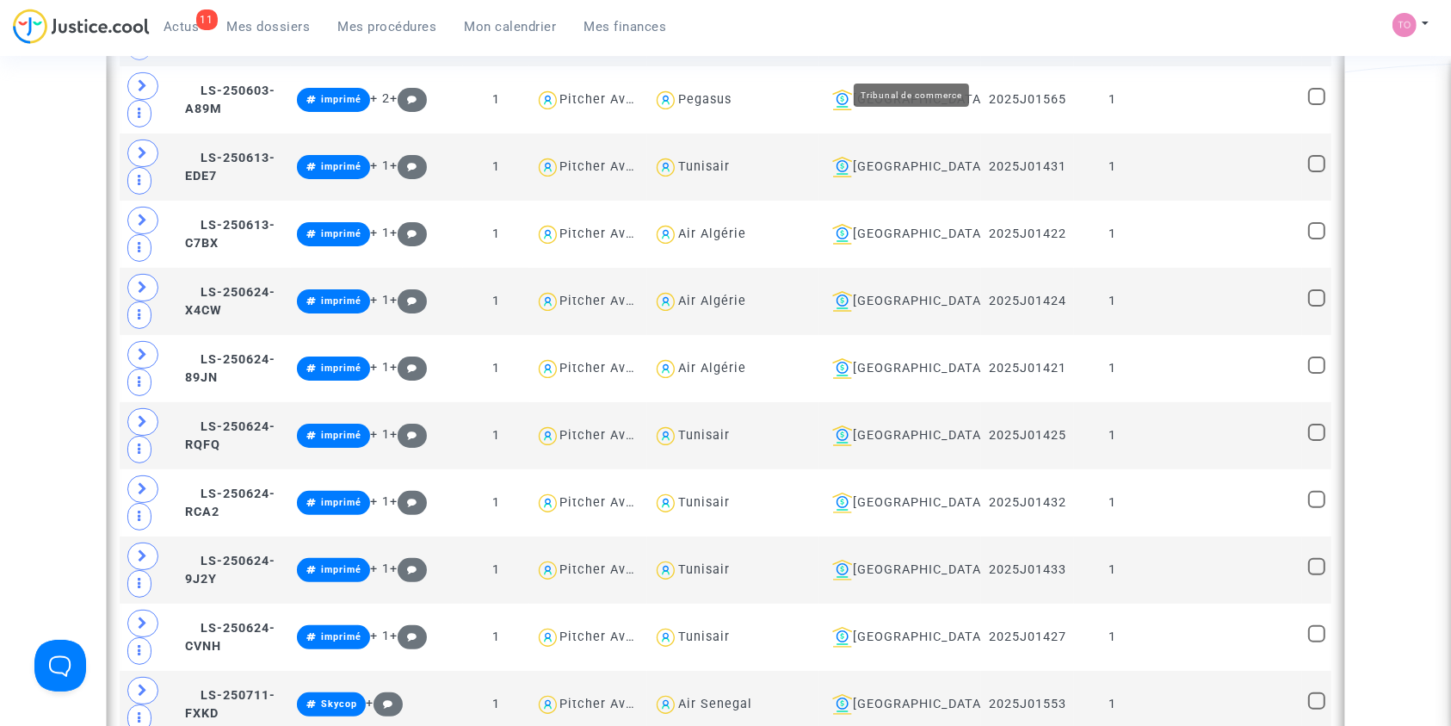
scroll to position [7393, 0]
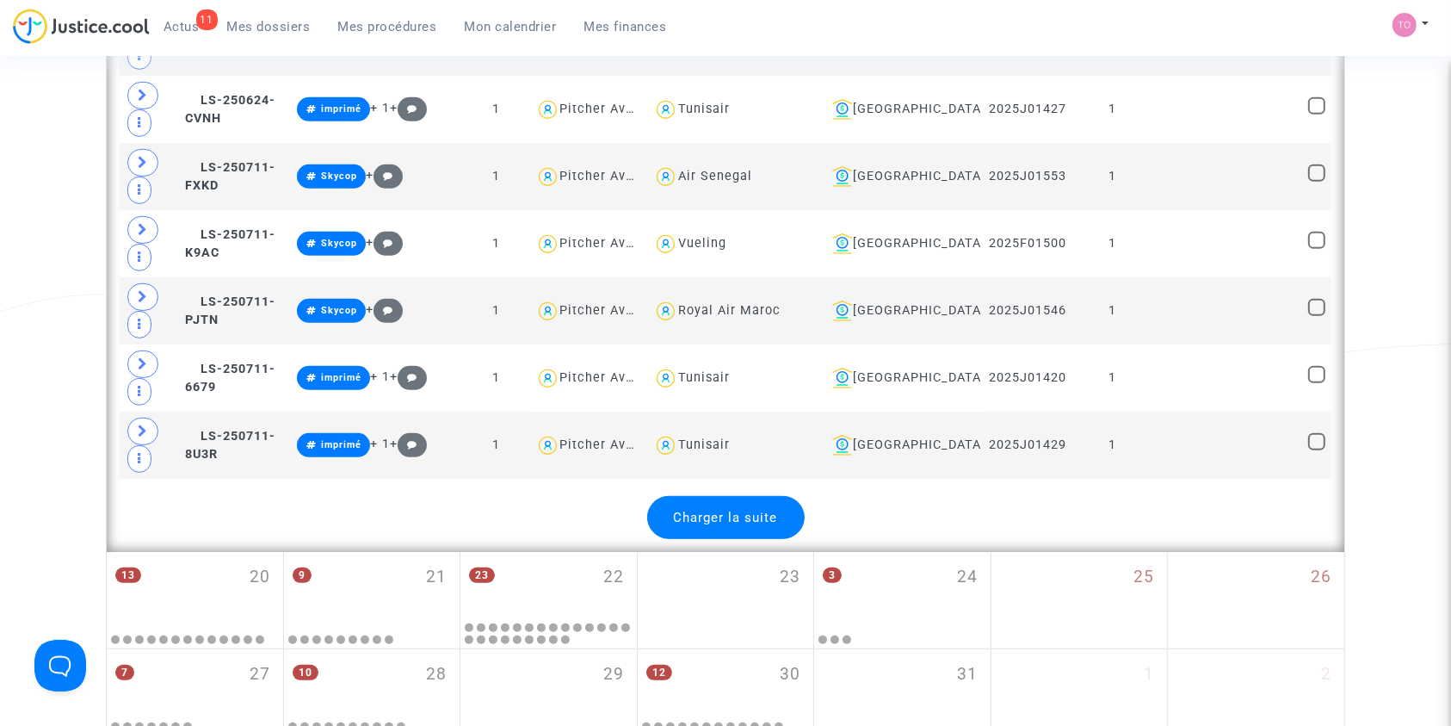
click at [890, 496] on div "Charger la suite" at bounding box center [726, 517] width 1212 height 43
click at [759, 496] on div "Charger la suite" at bounding box center [726, 517] width 158 height 43
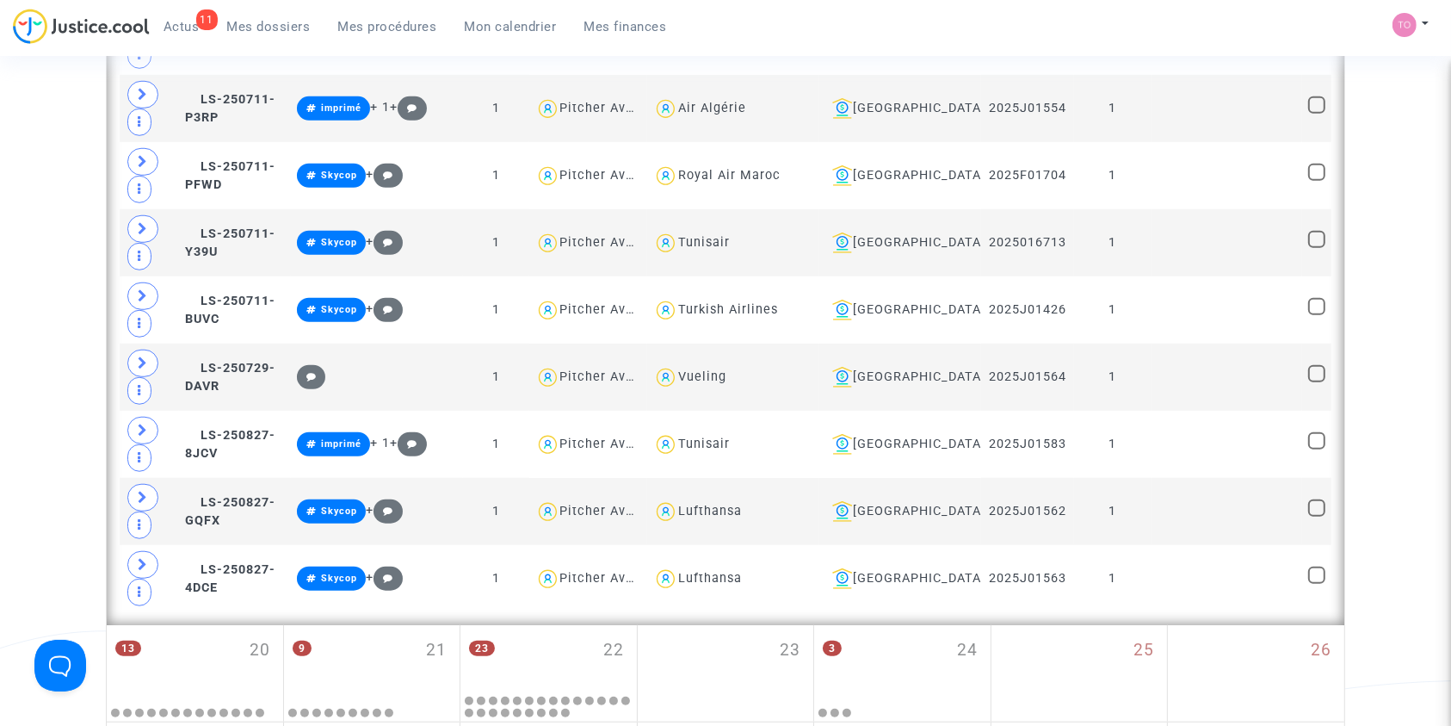
scroll to position [7865, 0]
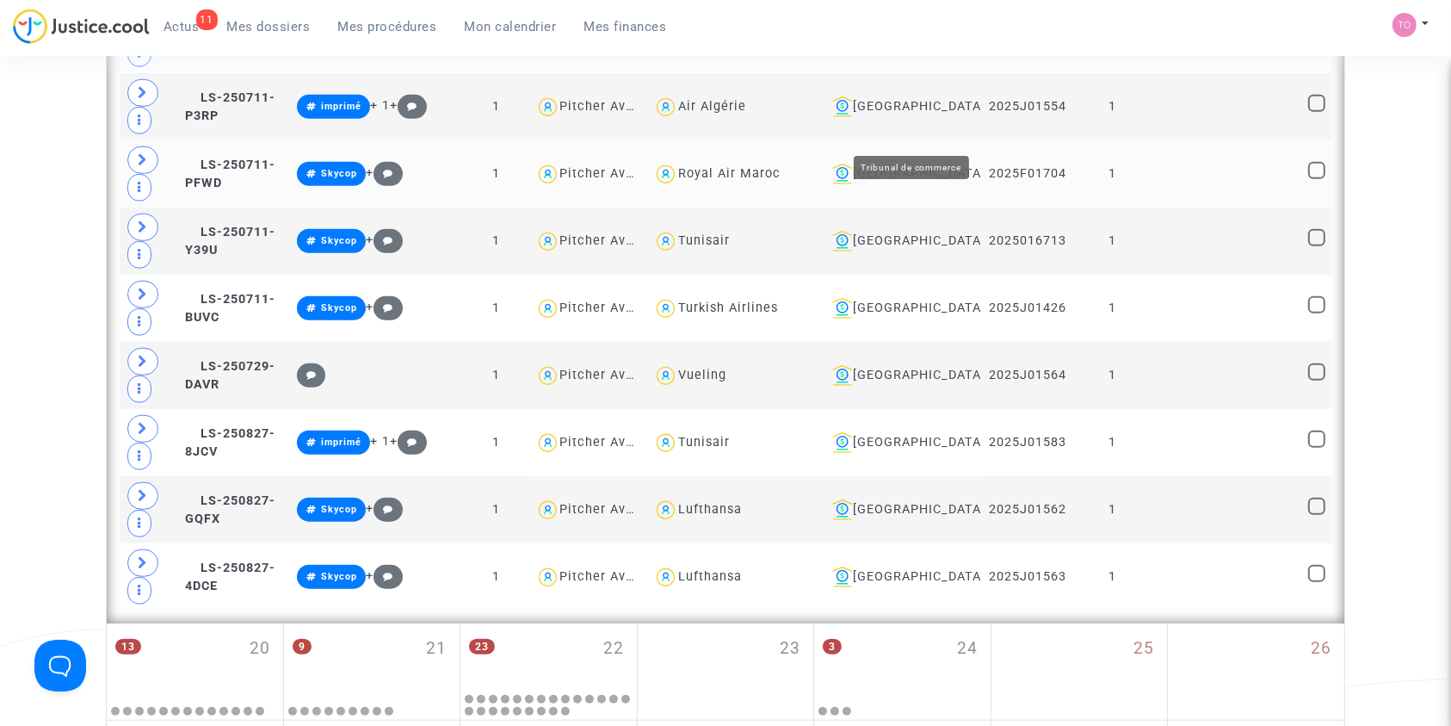
click at [925, 164] on div "[GEOGRAPHIC_DATA]" at bounding box center [899, 174] width 149 height 21
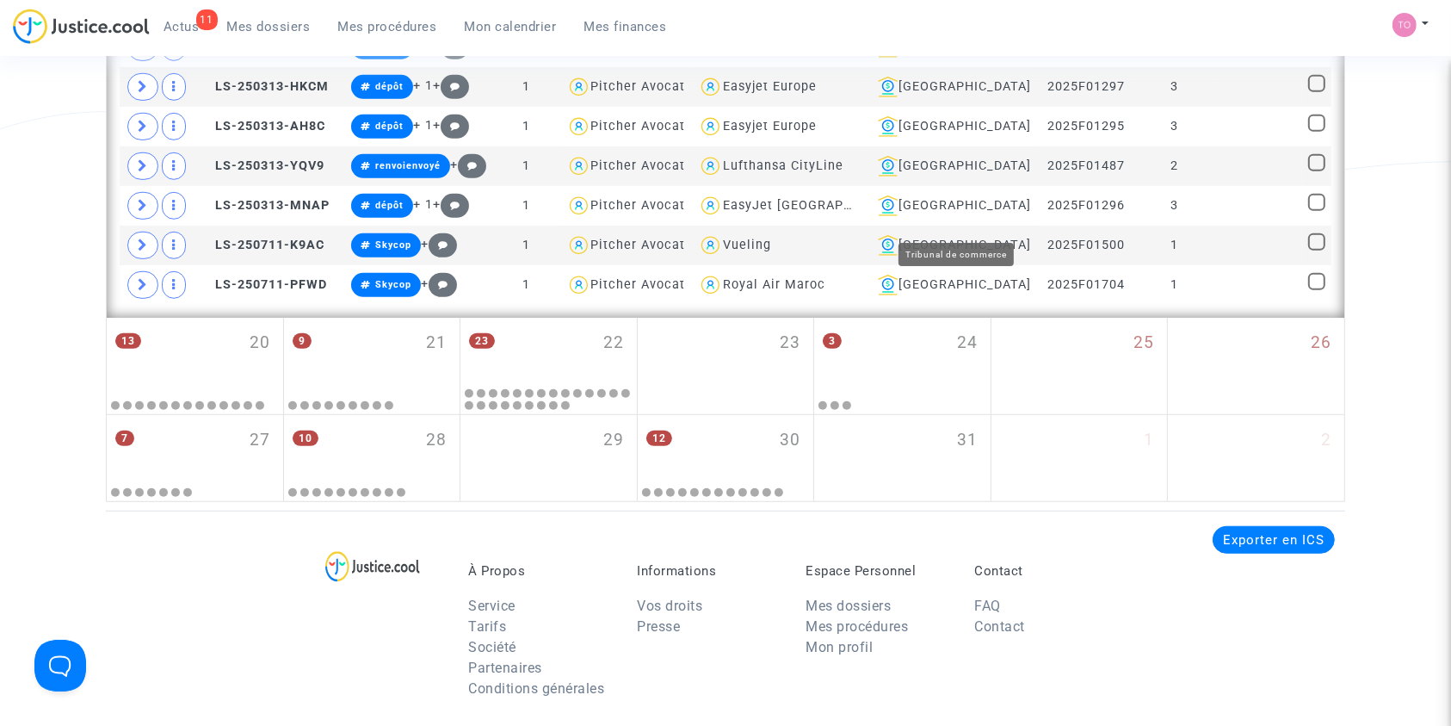
scroll to position [888, 0]
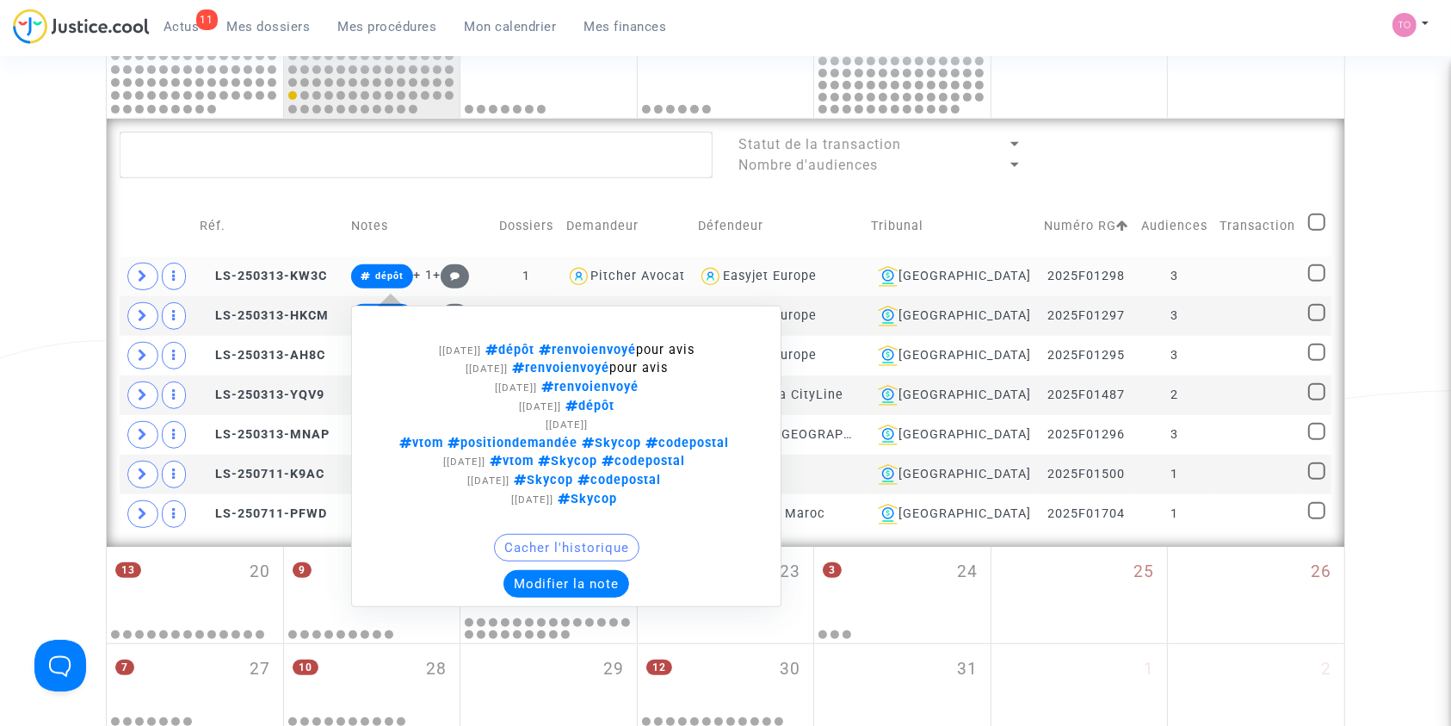
click at [572, 580] on button "Modifier la note" at bounding box center [567, 584] width 126 height 28
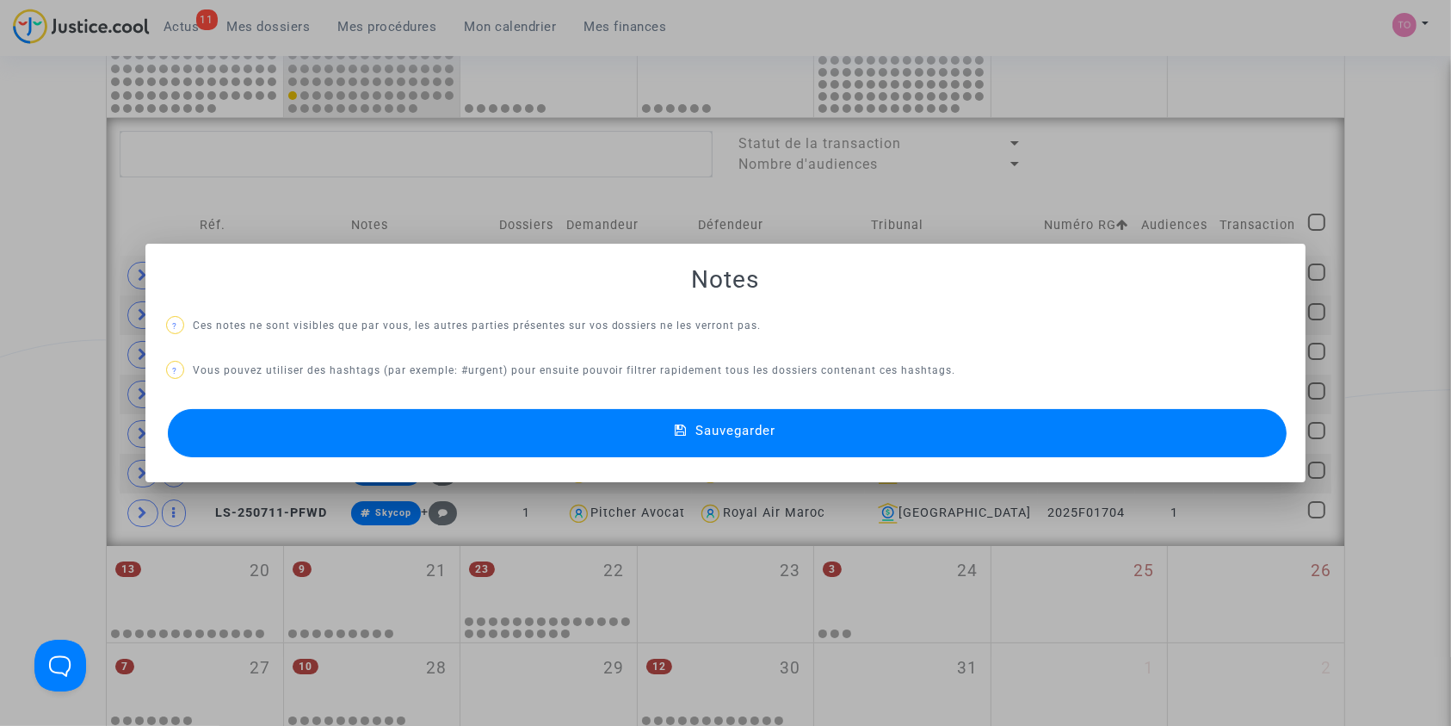
scroll to position [0, 0]
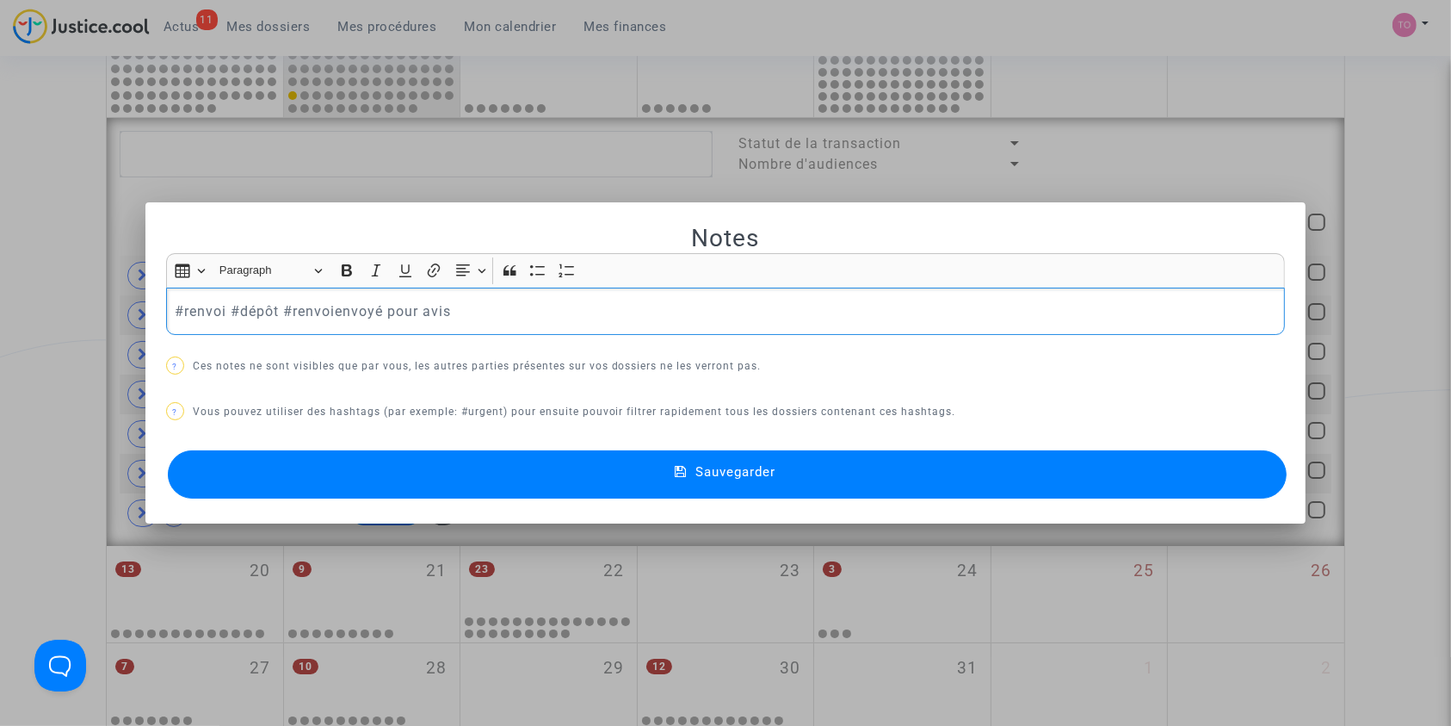
click at [242, 306] on p "#renvoi #dépôt #renvoienvoyé pour avis" at bounding box center [726, 311] width 1102 height 22
click at [242, 306] on p "#renvoi #renvoienvoyé pour avis" at bounding box center [726, 311] width 1102 height 22
click at [242, 306] on p "#renvoipour avis" at bounding box center [726, 311] width 1102 height 22
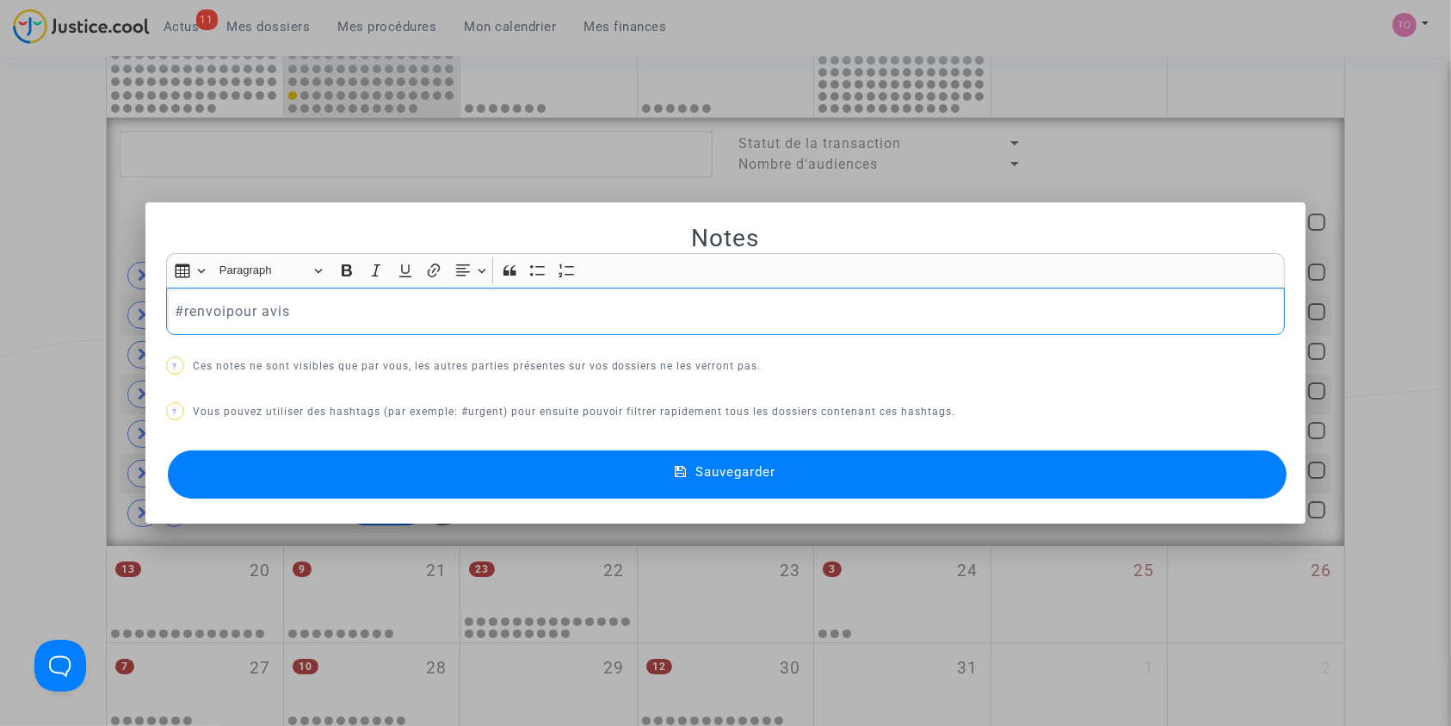
click at [242, 306] on p "#renvoipour avis" at bounding box center [726, 311] width 1102 height 22
drag, startPoint x: 264, startPoint y: 323, endPoint x: 54, endPoint y: 302, distance: 211.0
click at [54, 302] on div "Notes Rich Text Editor Insert table Insert table Heading Paragraph Paragraph He…" at bounding box center [725, 363] width 1451 height 726
copy p "#renvoi"
click at [317, 460] on button "Sauvegarder" at bounding box center [728, 474] width 1120 height 48
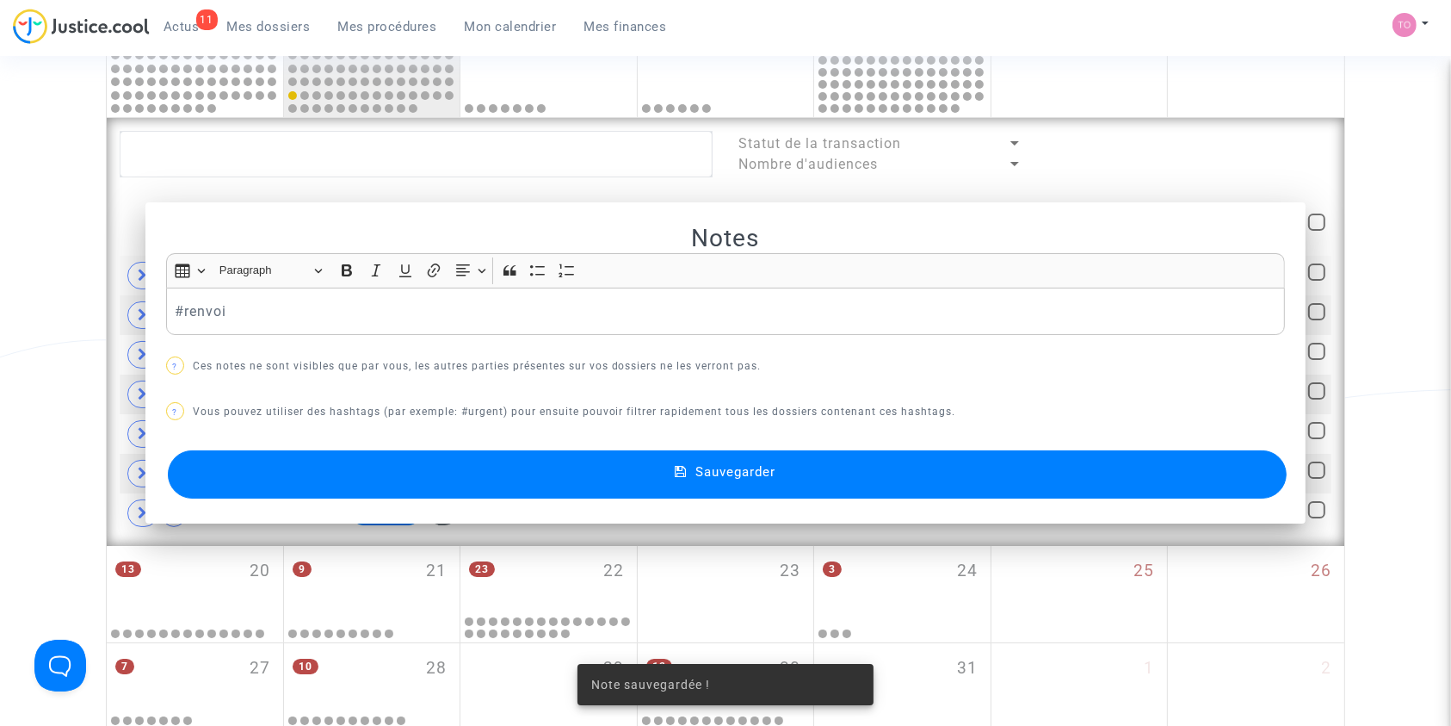
scroll to position [888, 0]
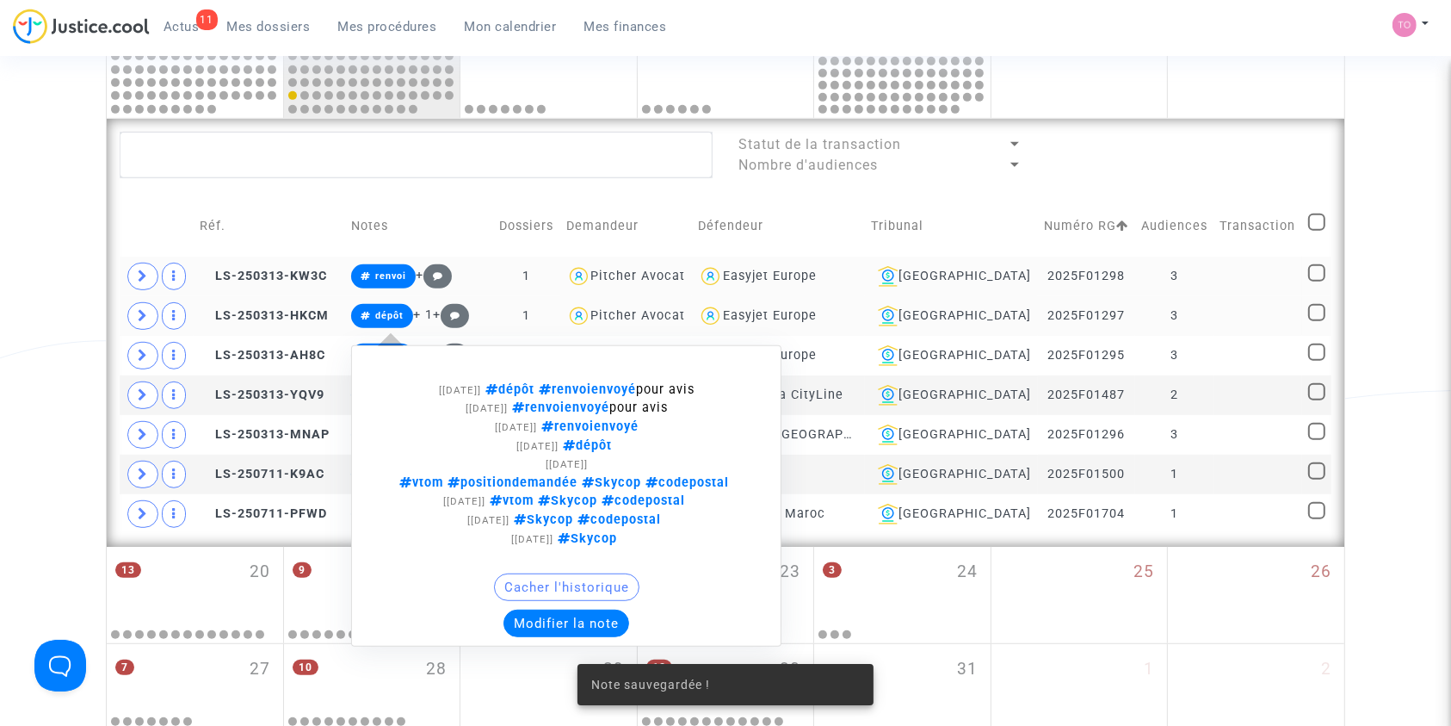
click at [557, 611] on button "Modifier la note" at bounding box center [567, 623] width 126 height 28
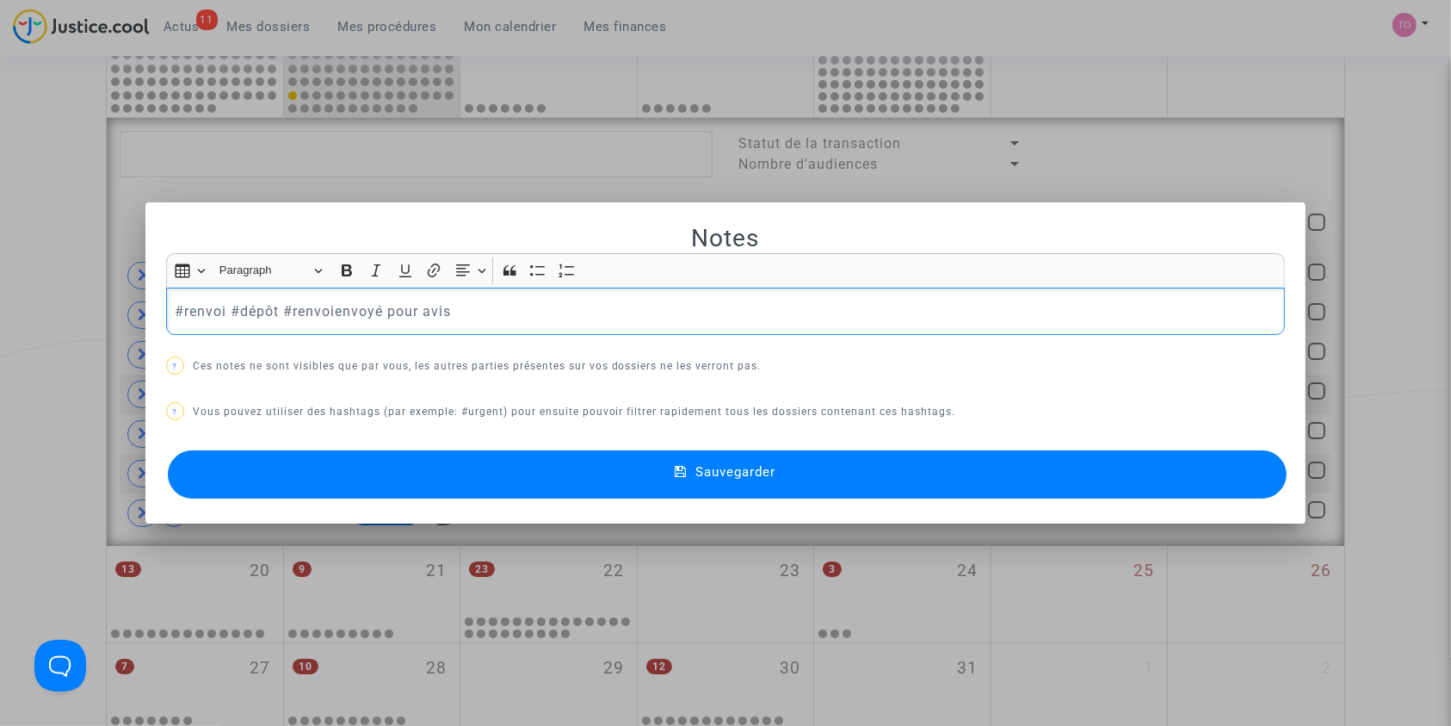
drag, startPoint x: 488, startPoint y: 306, endPoint x: 224, endPoint y: 313, distance: 264.3
click at [224, 313] on p "#renvoi #dépôt #renvoienvoyé pour avis" at bounding box center [726, 311] width 1102 height 22
click at [351, 482] on button "Sauvegarder" at bounding box center [728, 474] width 1120 height 48
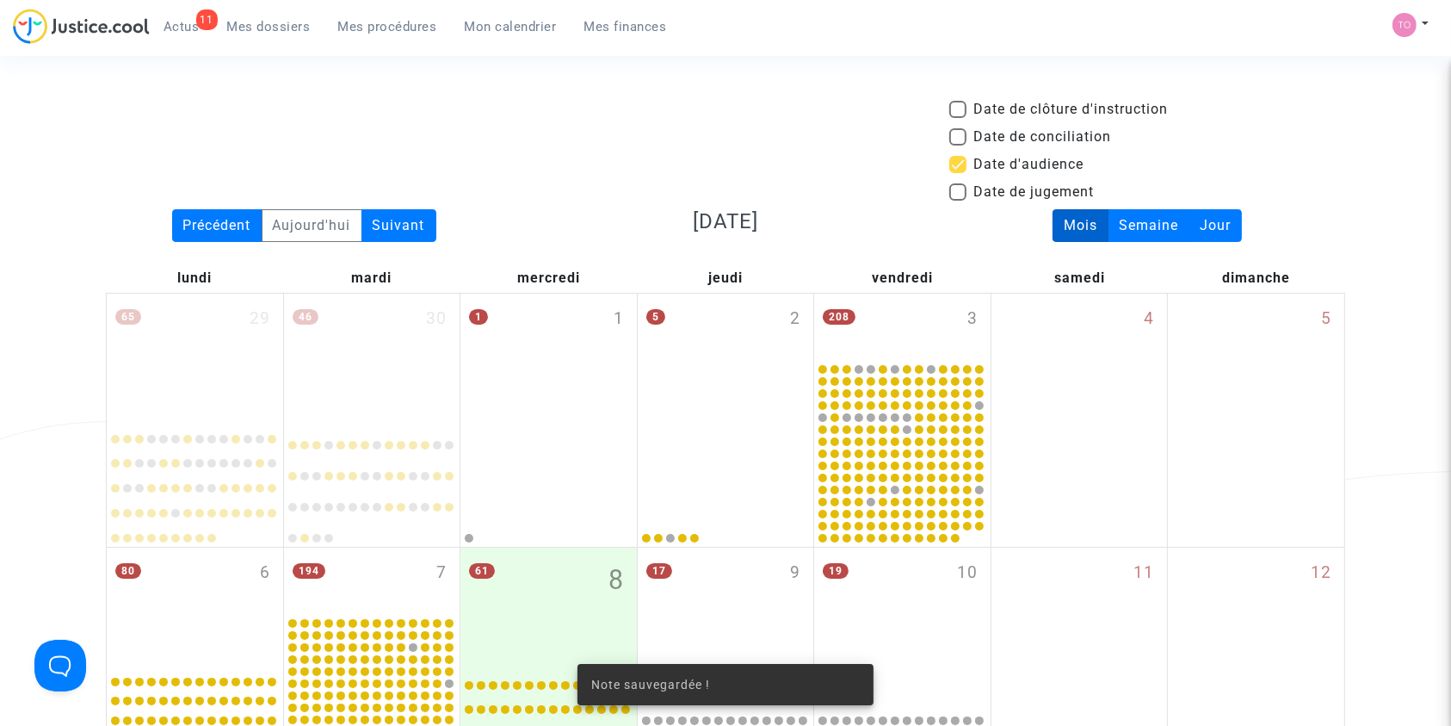
scroll to position [888, 0]
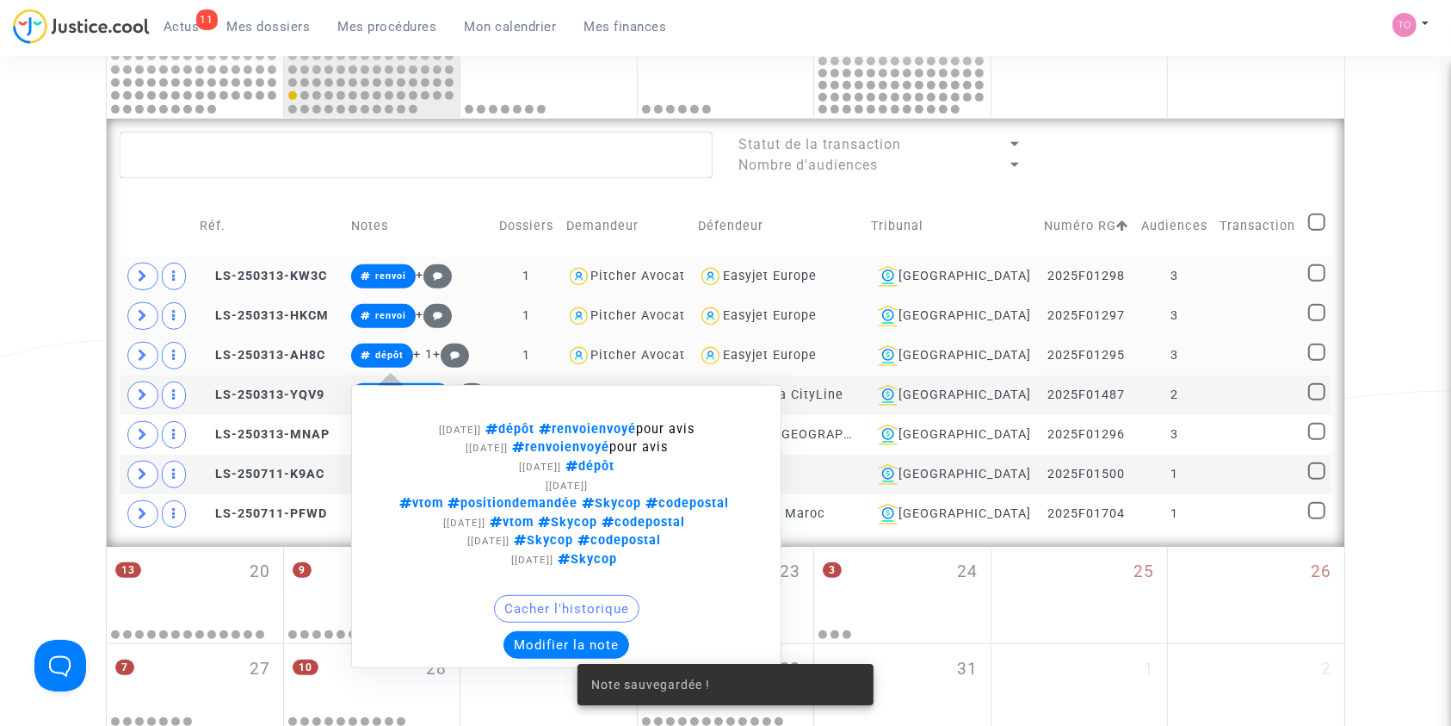
click at [546, 633] on button "Modifier la note" at bounding box center [567, 645] width 126 height 28
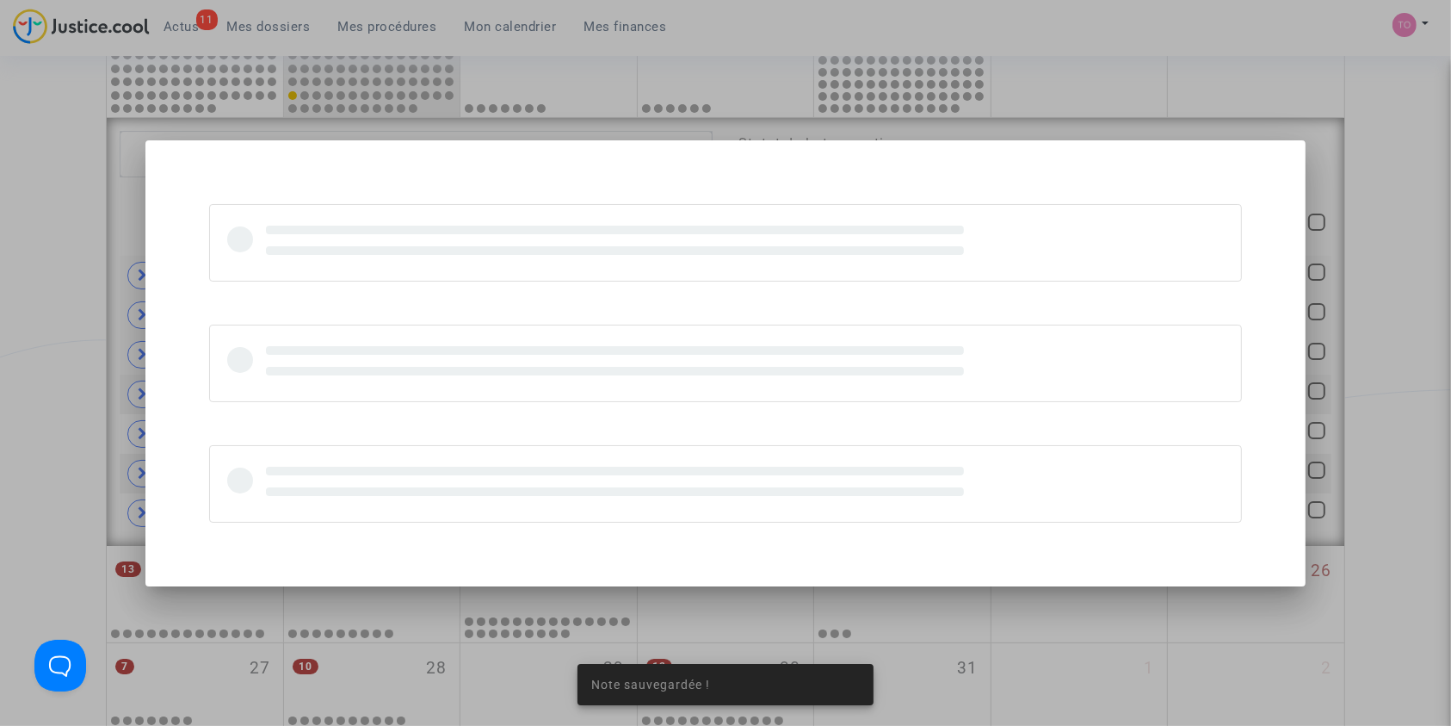
scroll to position [0, 0]
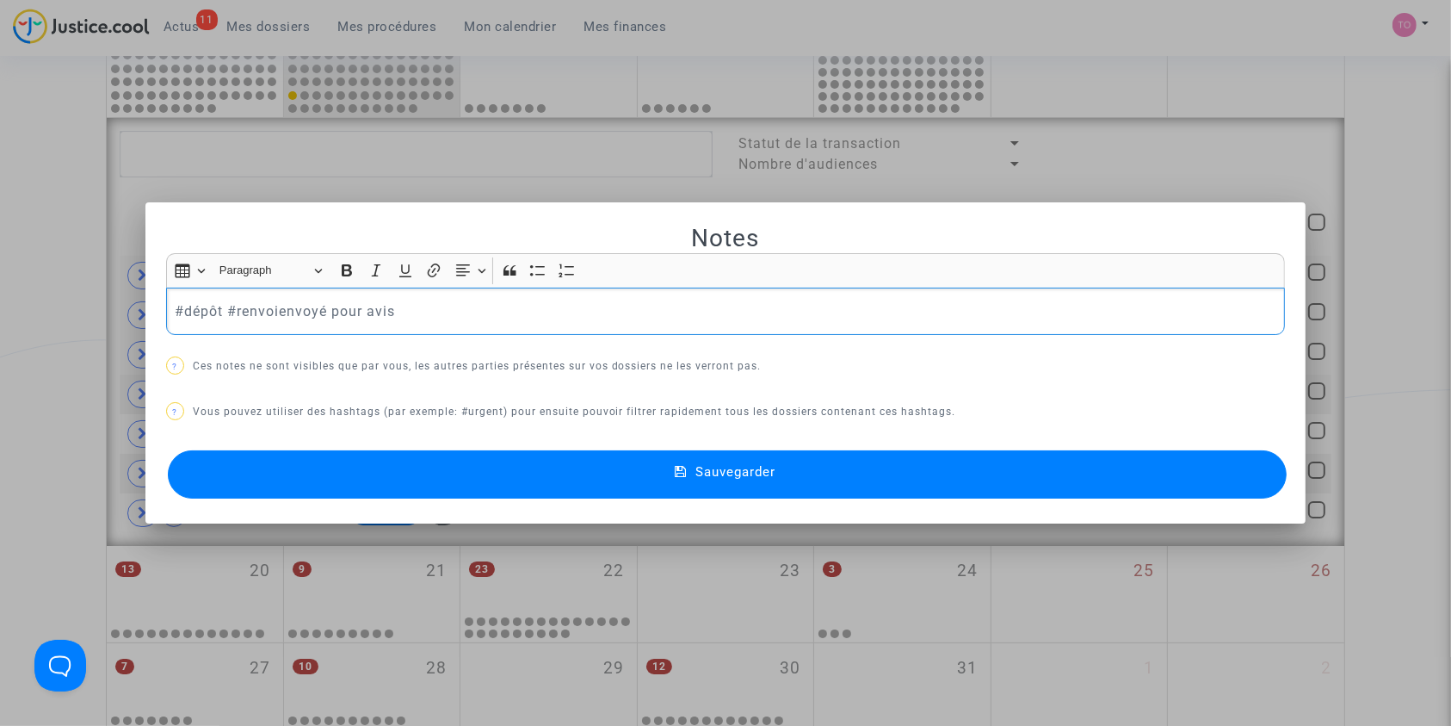
drag, startPoint x: 414, startPoint y: 306, endPoint x: 145, endPoint y: 300, distance: 269.5
click at [145, 300] on mat-dialog-container "Notes Rich Text Editor Insert table Insert table Heading Paragraph Paragraph He…" at bounding box center [725, 362] width 1161 height 321
click at [349, 481] on button "Sauvegarder" at bounding box center [728, 474] width 1120 height 48
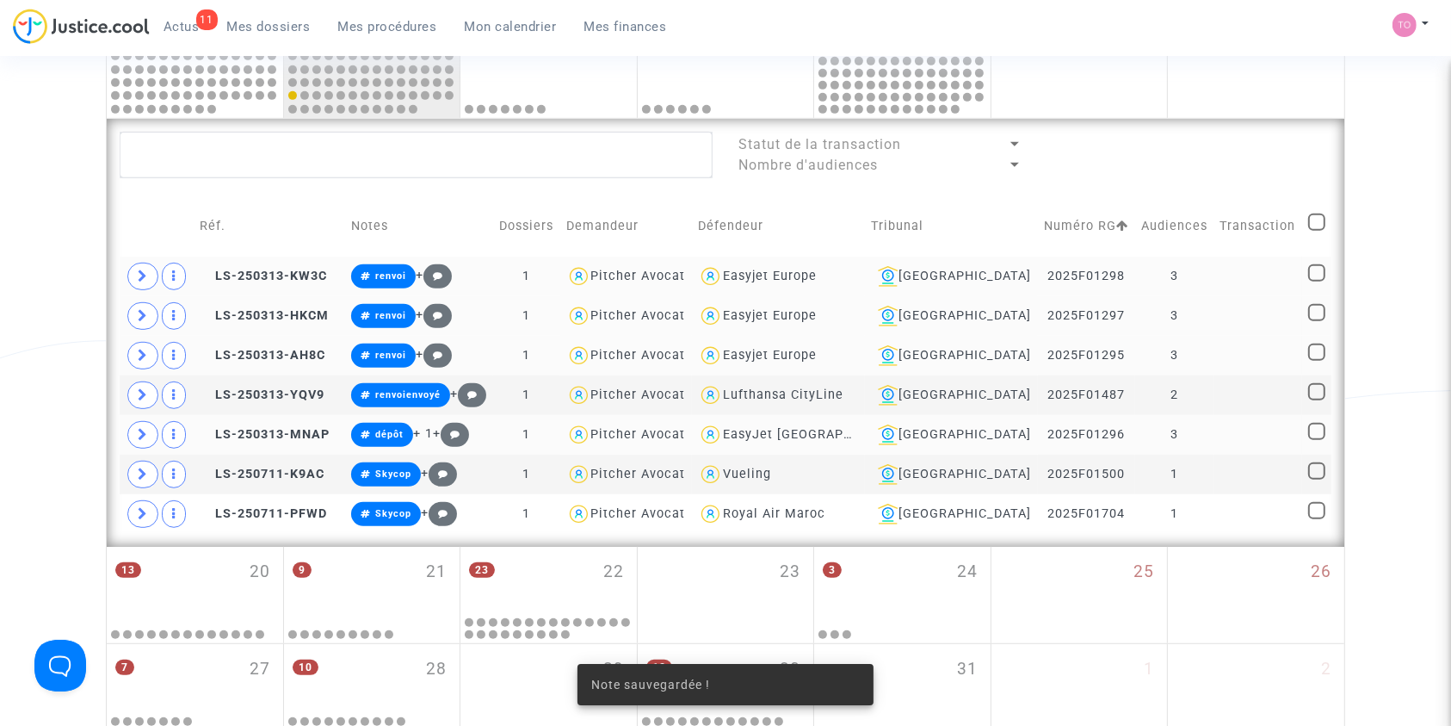
scroll to position [978, 0]
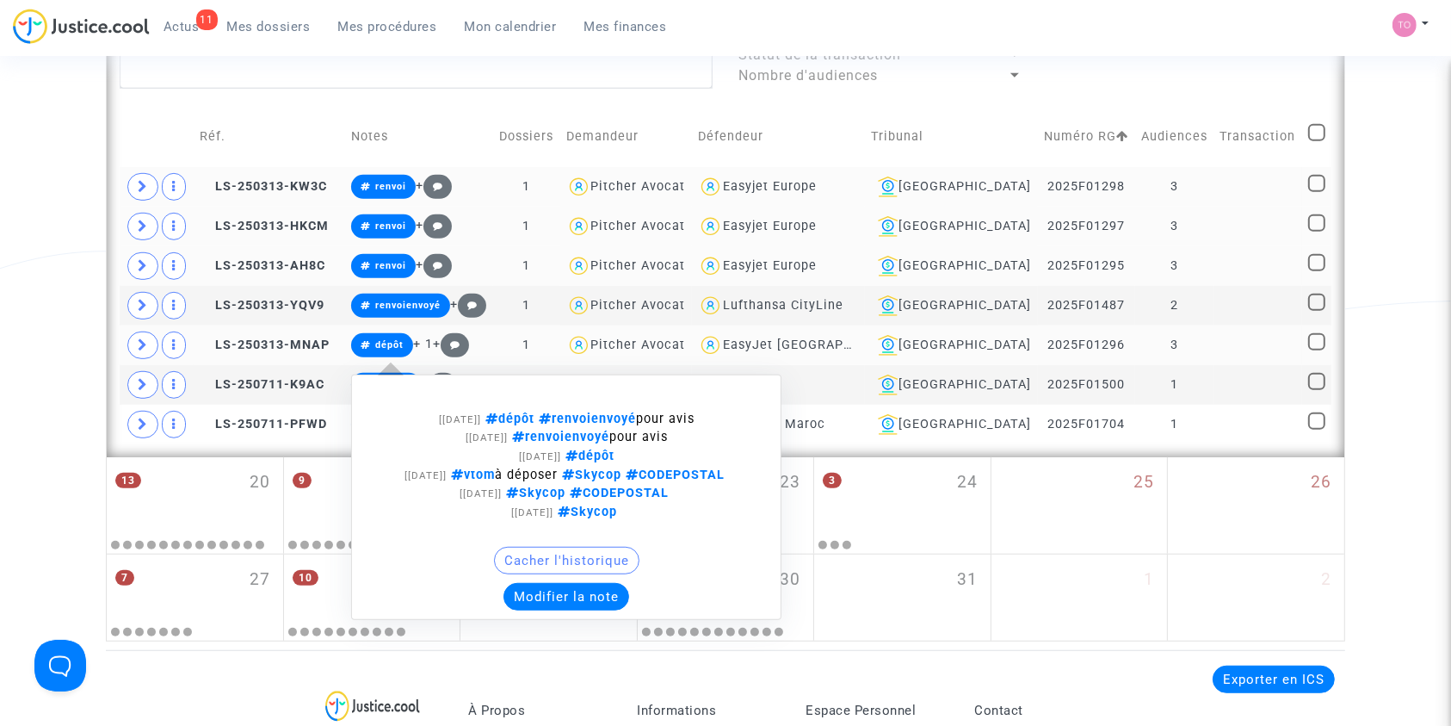
click at [599, 606] on button "Modifier la note" at bounding box center [567, 597] width 126 height 28
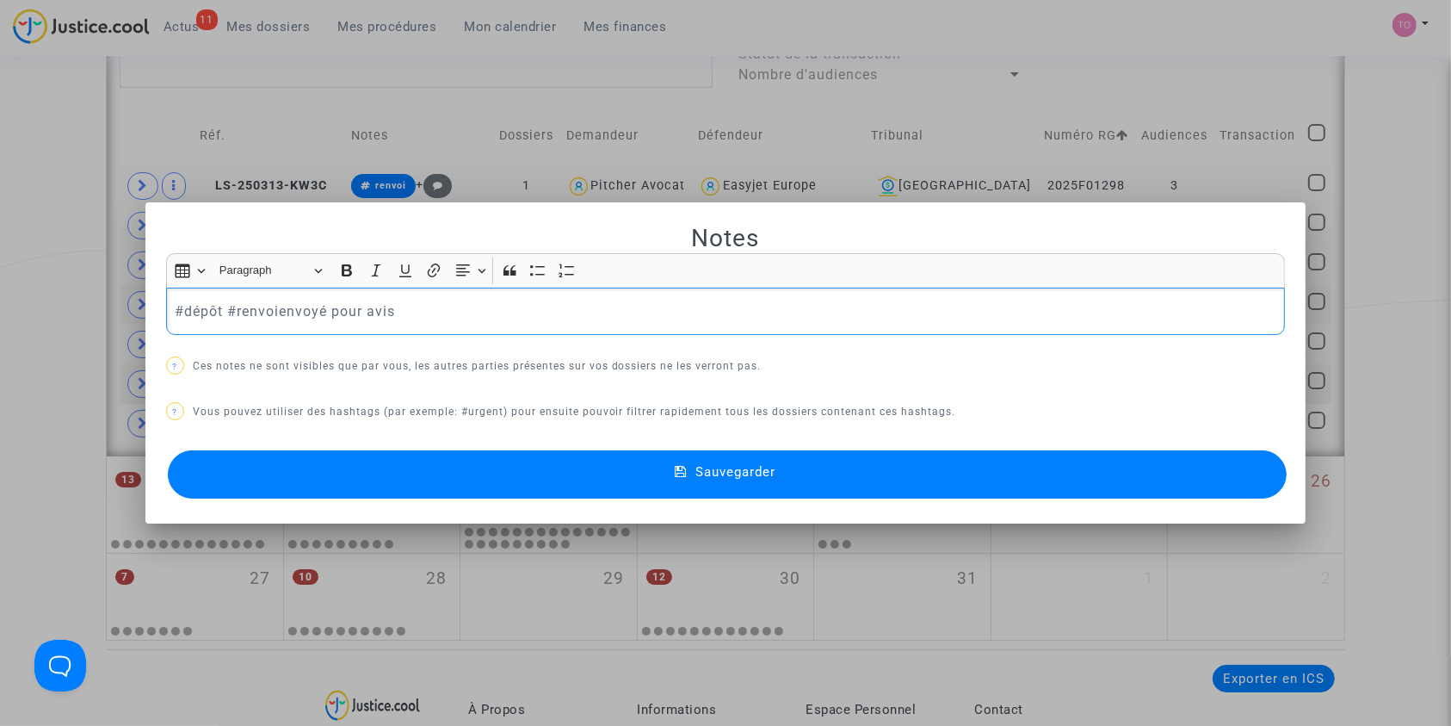
drag, startPoint x: 426, startPoint y: 312, endPoint x: 0, endPoint y: 312, distance: 426.0
click at [0, 312] on div "Notes Rich Text Editor Insert table Insert table Heading Paragraph Paragraph He…" at bounding box center [725, 363] width 1451 height 726
click at [354, 472] on button "Sauvegarder" at bounding box center [728, 474] width 1120 height 48
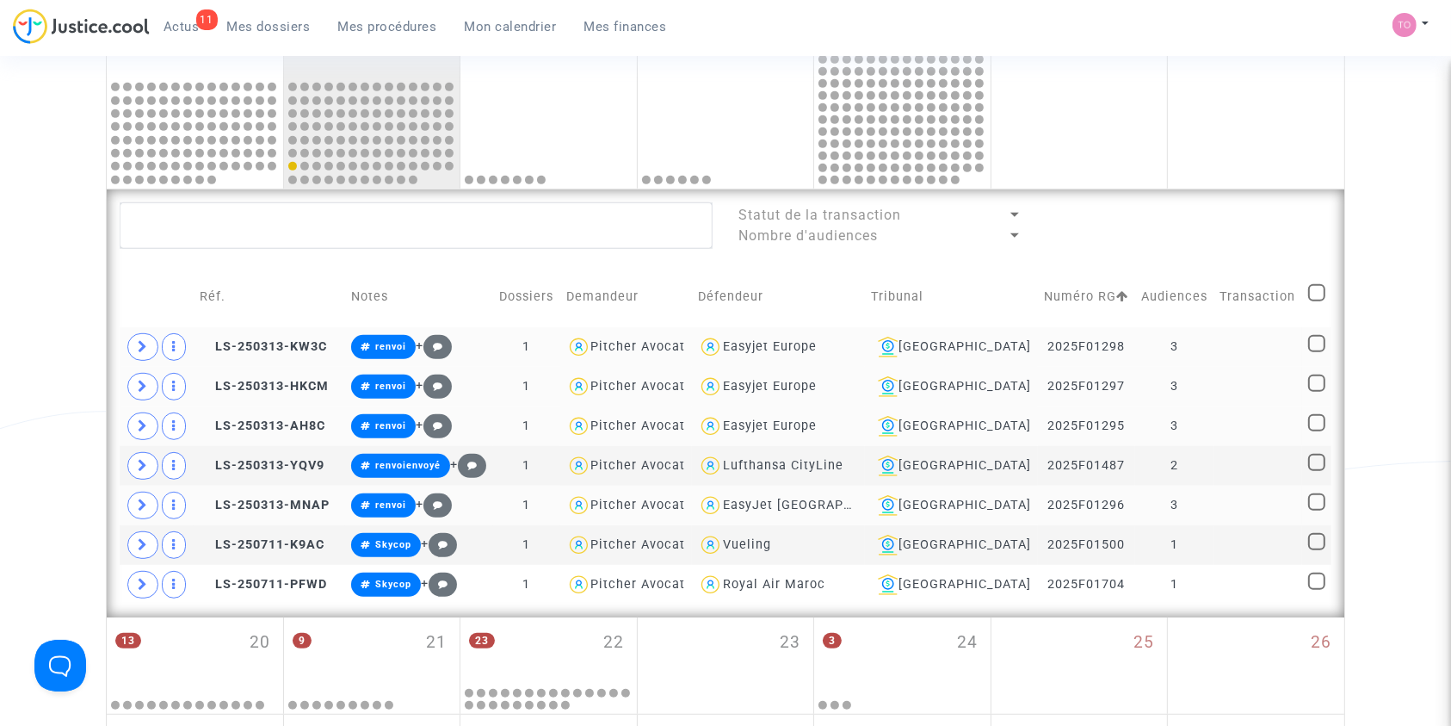
scroll to position [544, 0]
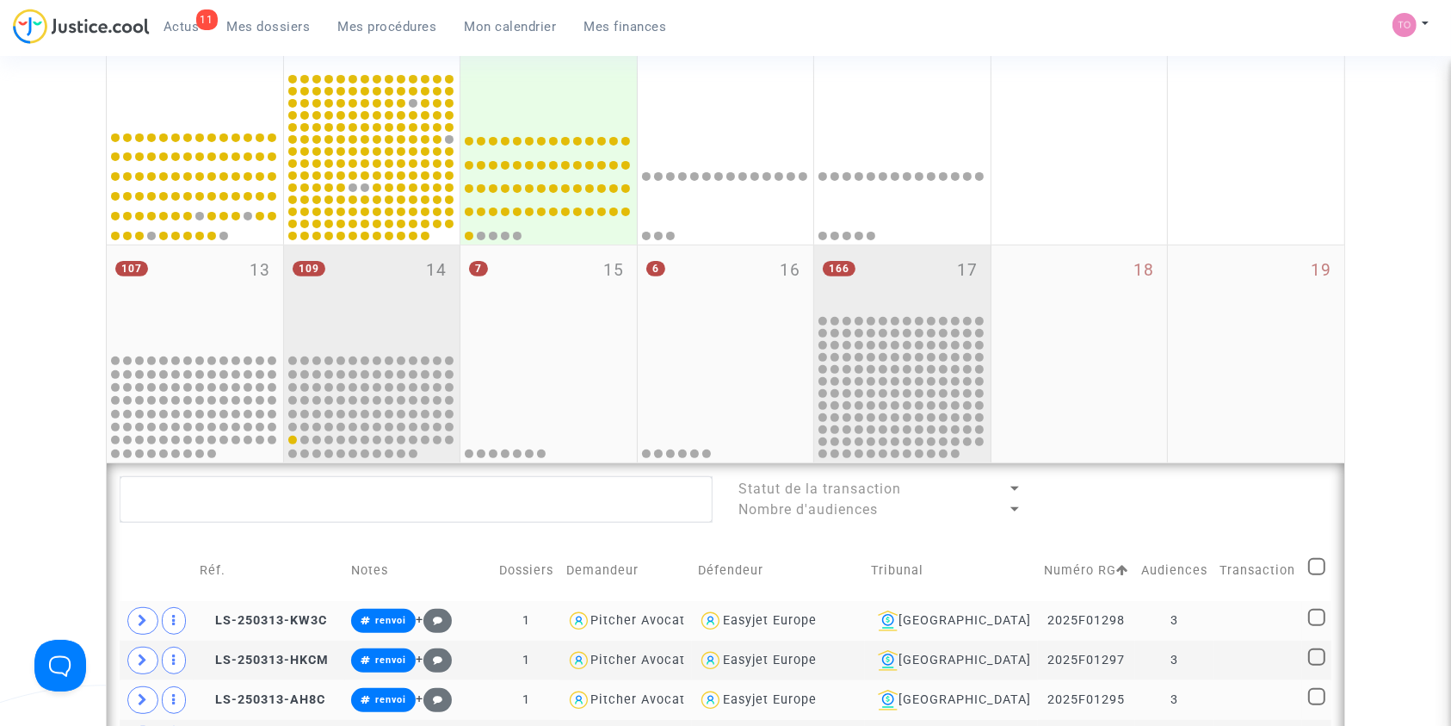
click at [896, 259] on div "166 17" at bounding box center [902, 278] width 176 height 67
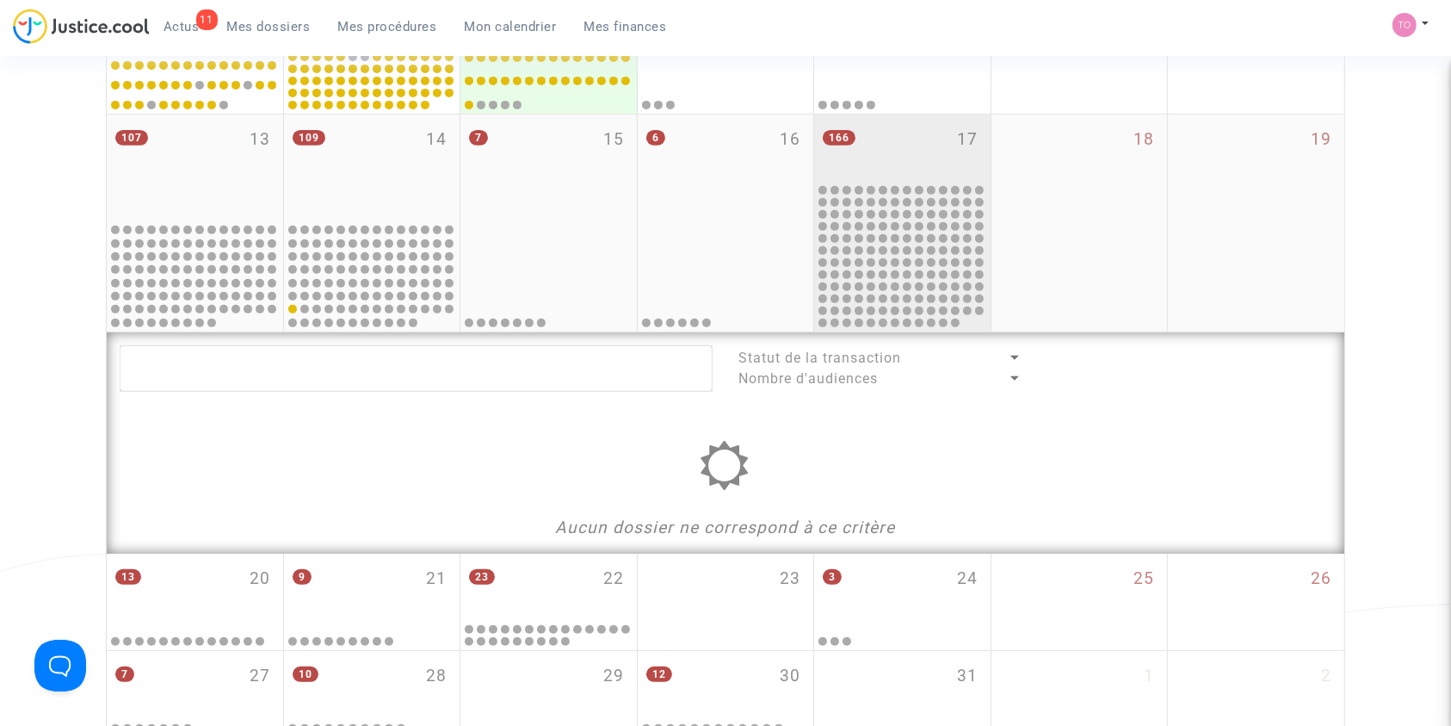
scroll to position [677, 0]
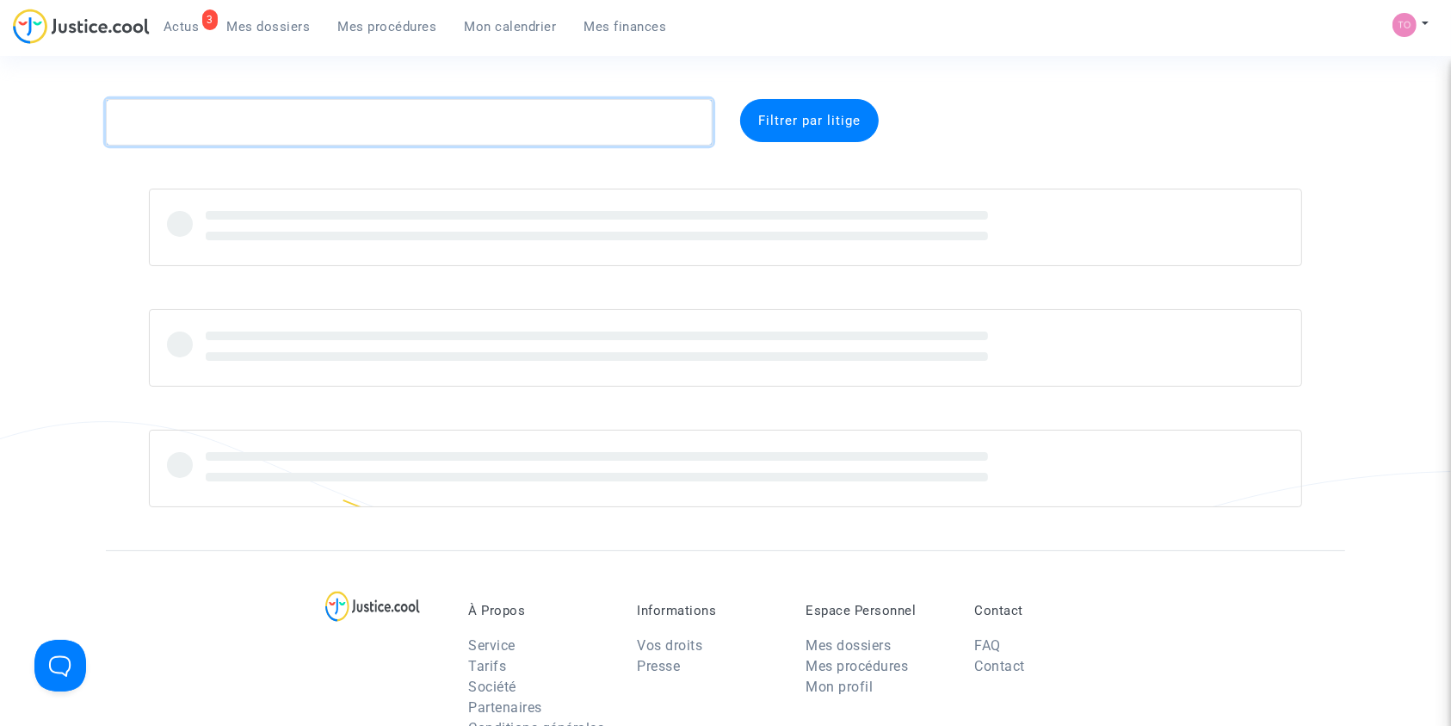
click at [359, 124] on textarea at bounding box center [409, 122] width 607 height 46
paste textarea "LS-250910-H8GF"
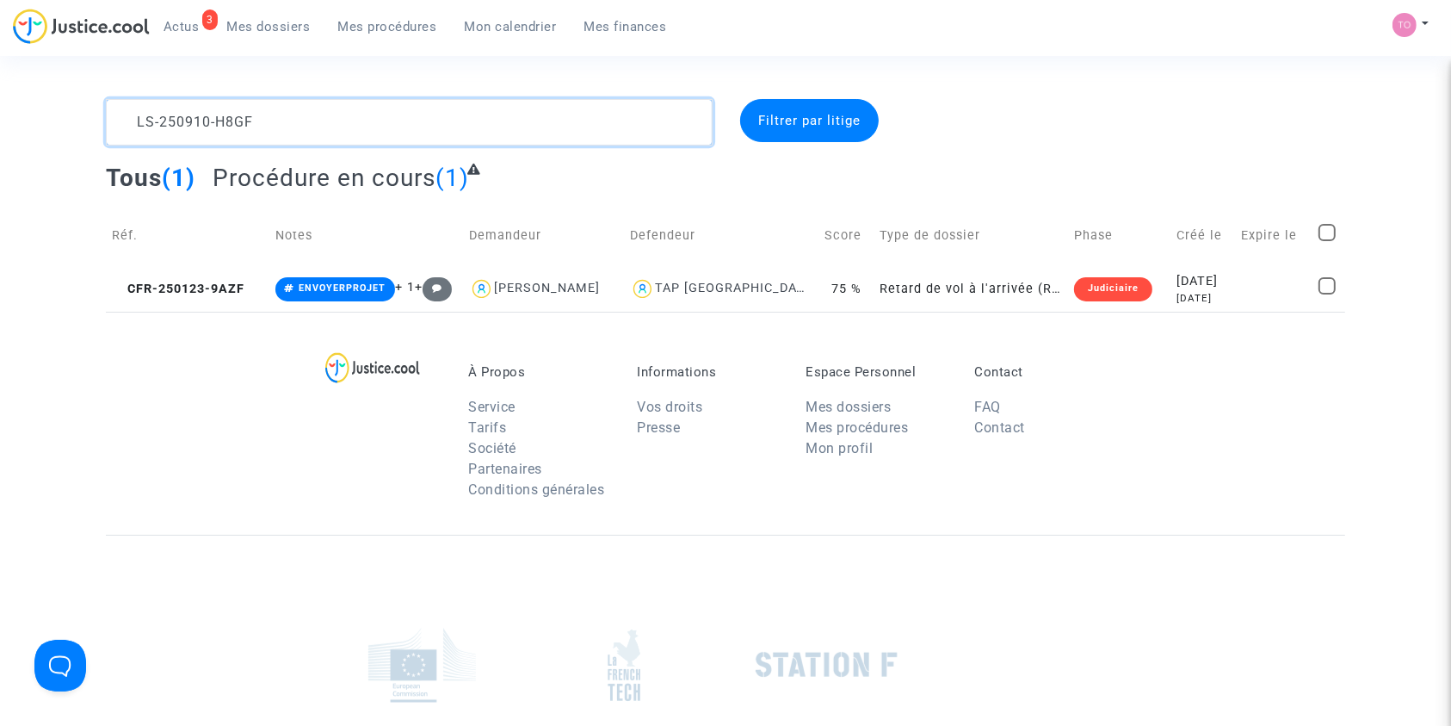
drag, startPoint x: 331, startPoint y: 130, endPoint x: 0, endPoint y: 138, distance: 330.6
click at [0, 138] on div "LS-250910-H8GF Filtrer par litige Tous (1) Procédure en cours (1) Réf. Notes De…" at bounding box center [725, 205] width 1451 height 213
paste textarea "BARADAT"
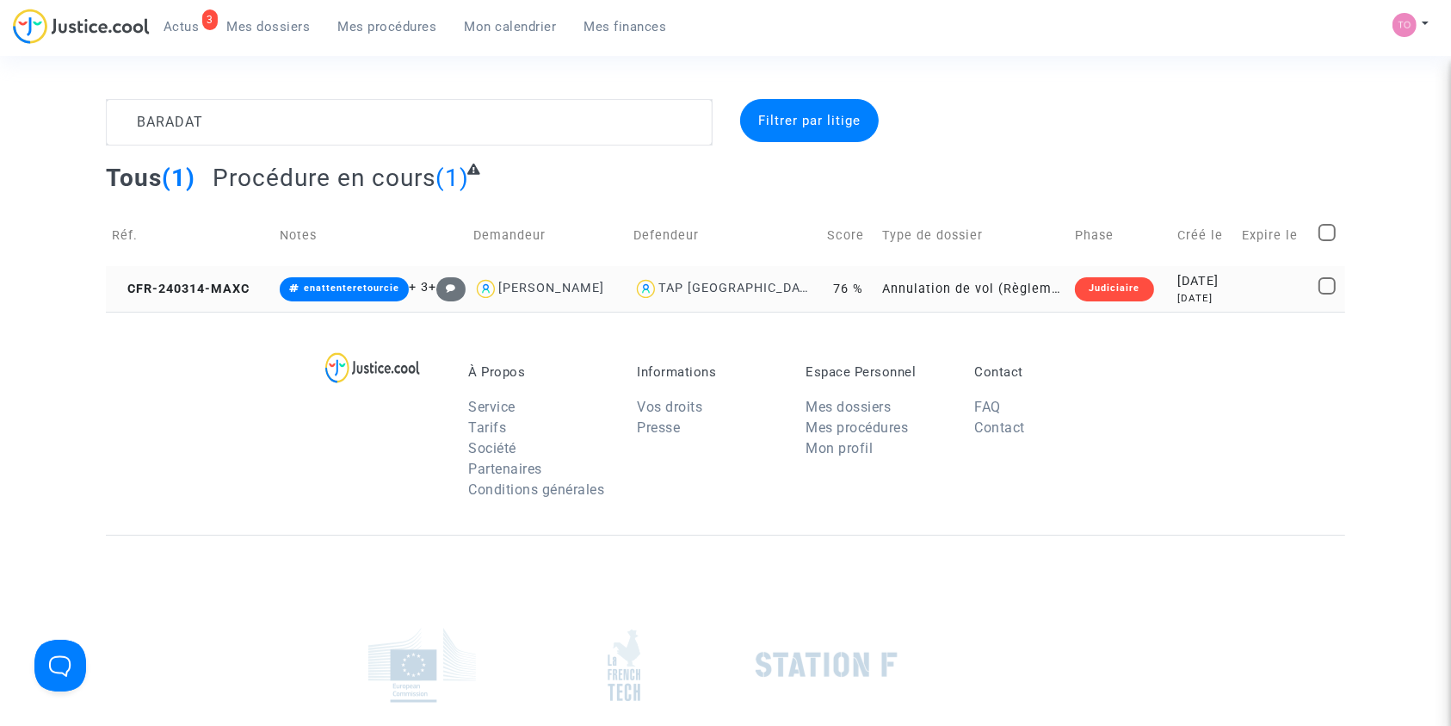
click at [1177, 298] on div "2 years ago" at bounding box center [1203, 298] width 53 height 15
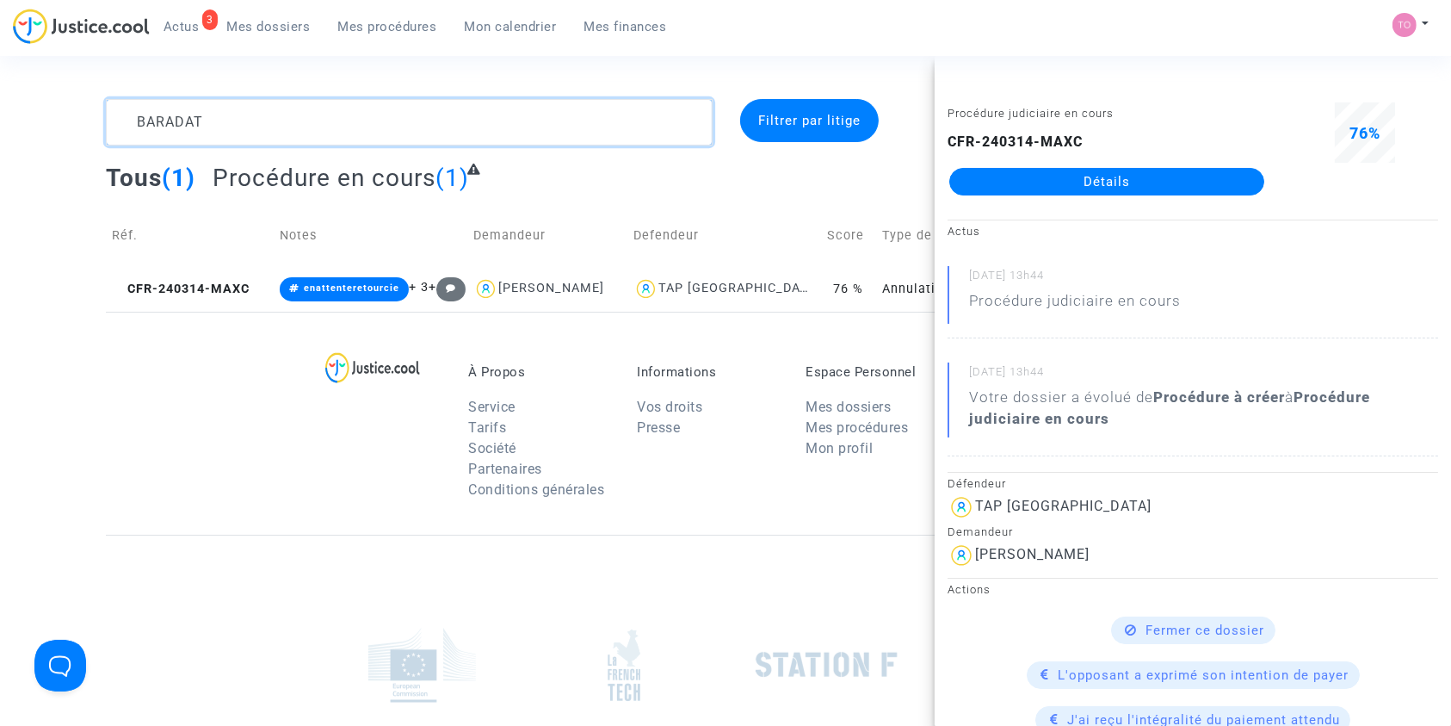
drag, startPoint x: 207, startPoint y: 115, endPoint x: 45, endPoint y: 129, distance: 163.3
click at [45, 129] on div "BARADAT Filtrer par litige Tous (1) Procédure en cours (1) Réf. Notes Demandeur…" at bounding box center [725, 205] width 1451 height 213
paste textarea "CFR-240919-MCMP"
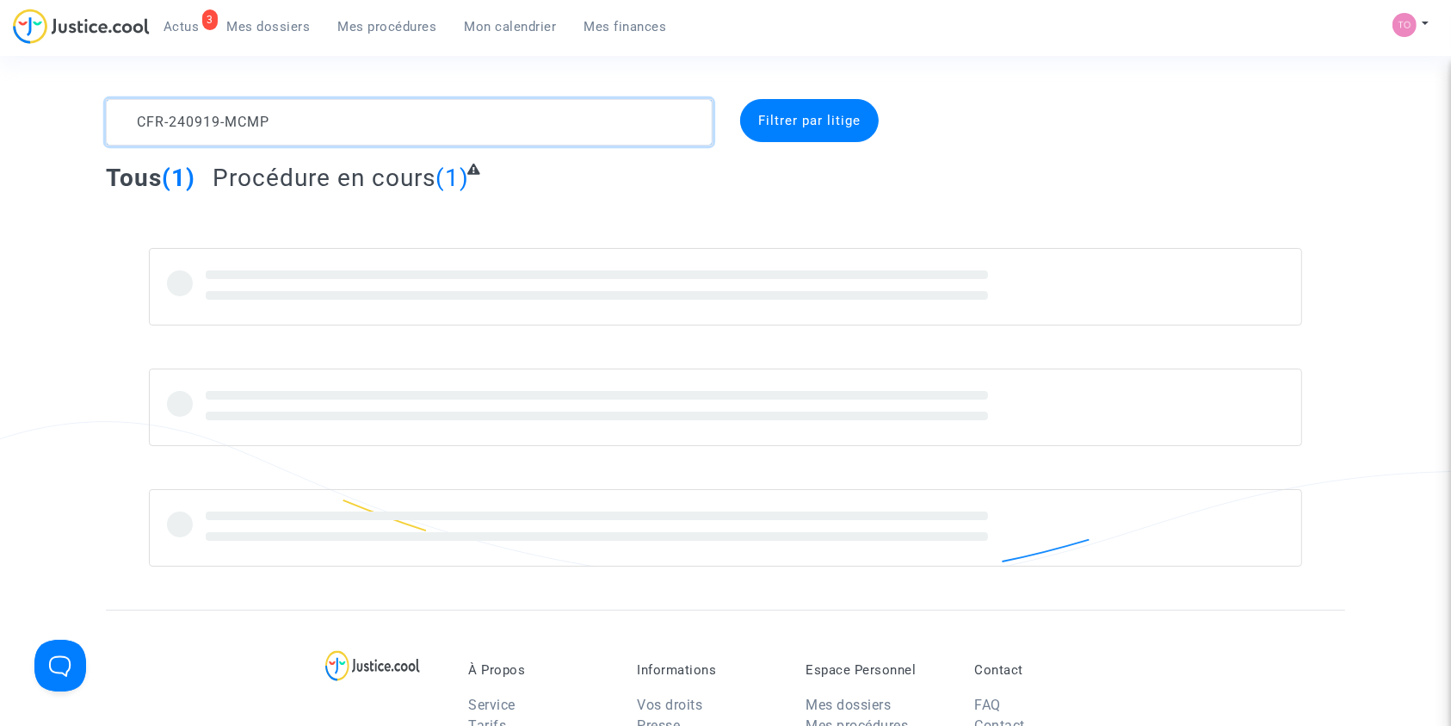
type textarea "CFR-240919-MCMP"
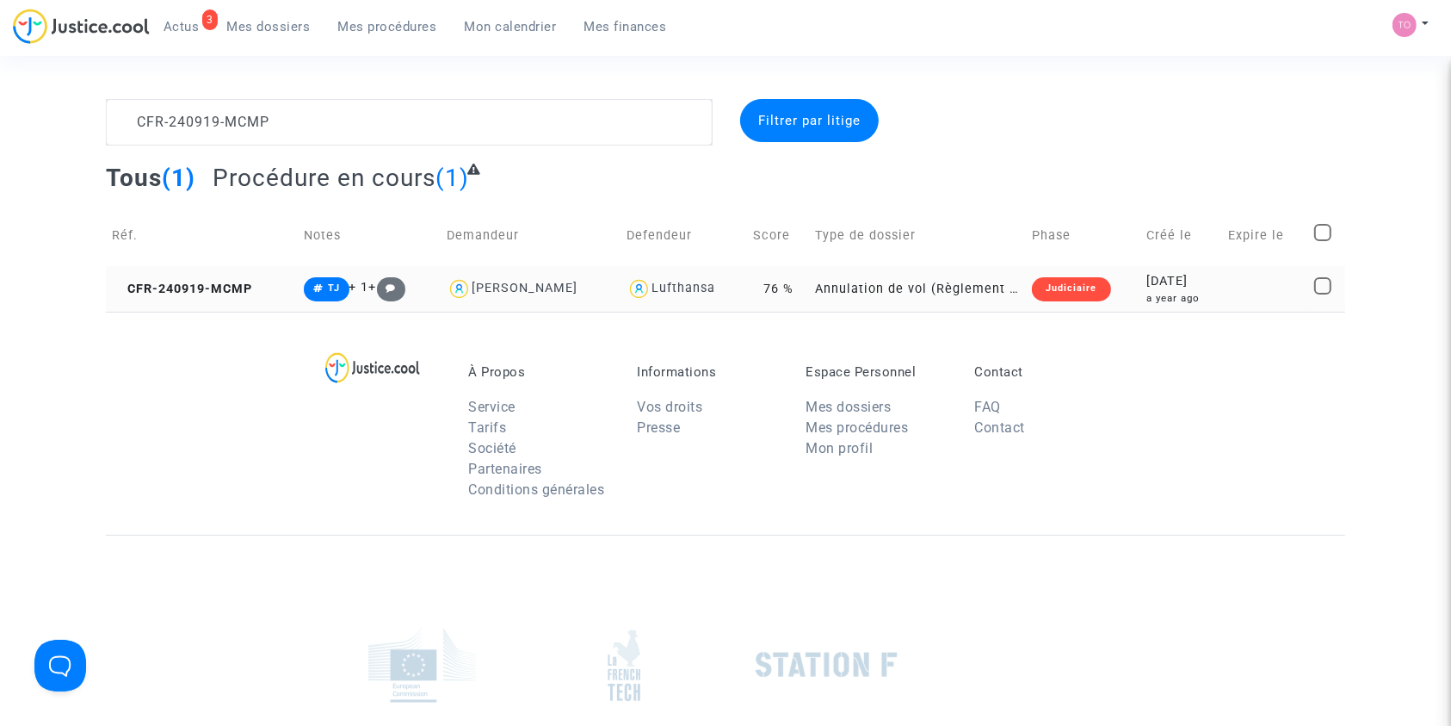
click at [1150, 273] on div "2024-09-19" at bounding box center [1181, 281] width 71 height 19
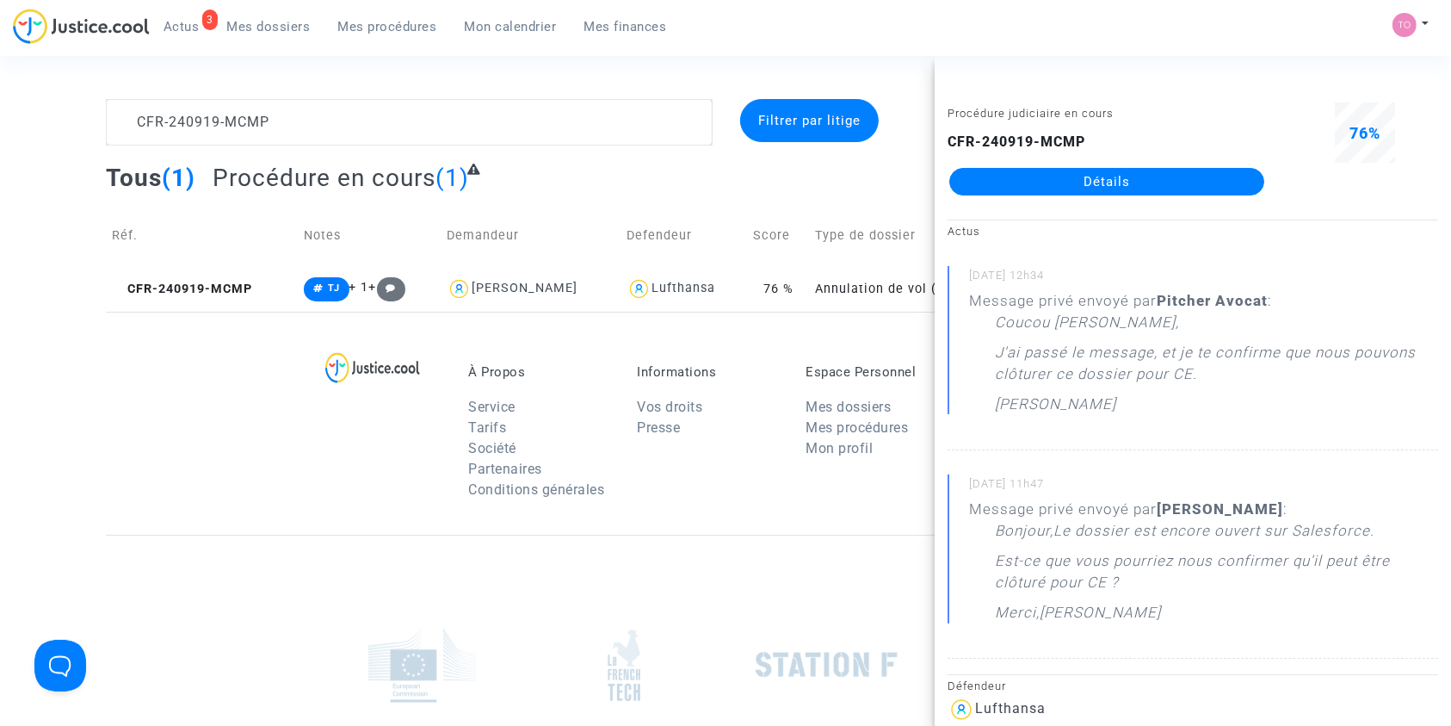
click at [1066, 182] on link "Détails" at bounding box center [1106, 182] width 315 height 28
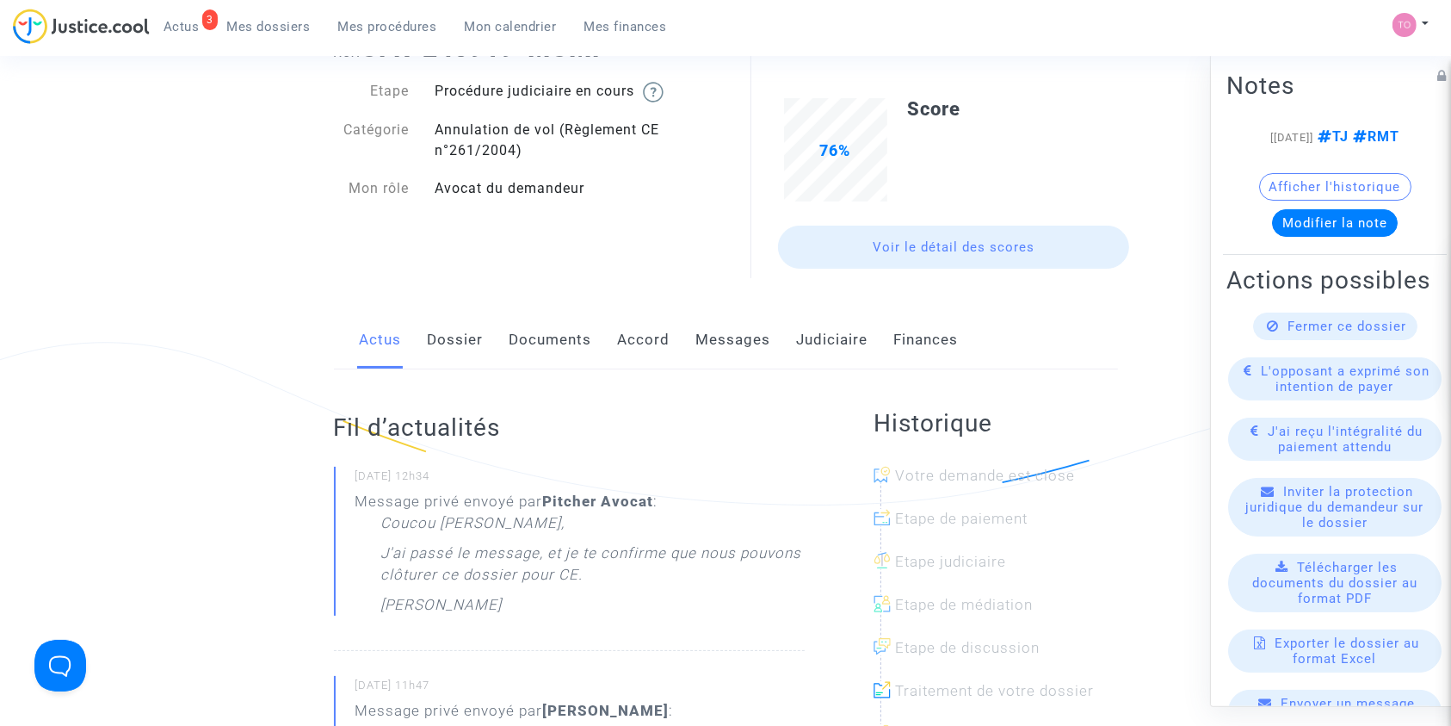
scroll to position [75, 0]
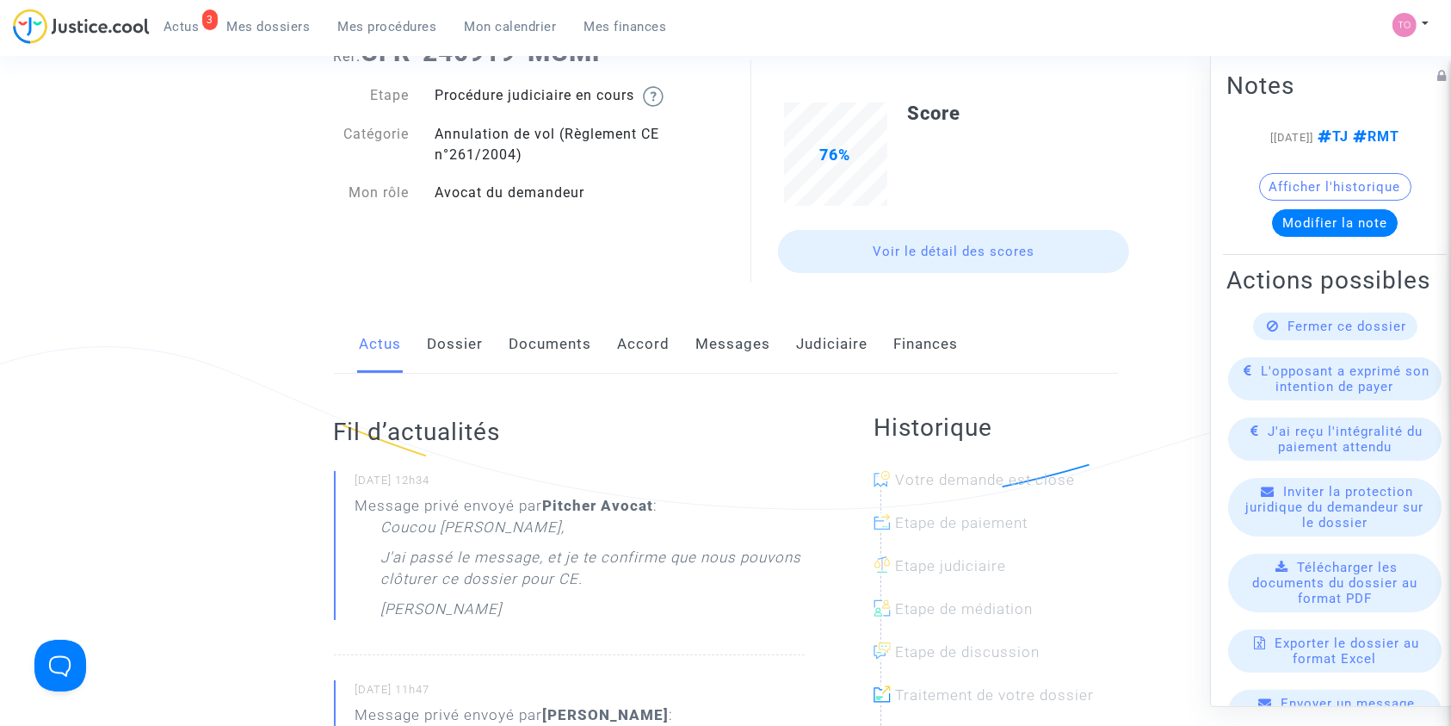
click at [524, 355] on link "Documents" at bounding box center [551, 344] width 83 height 57
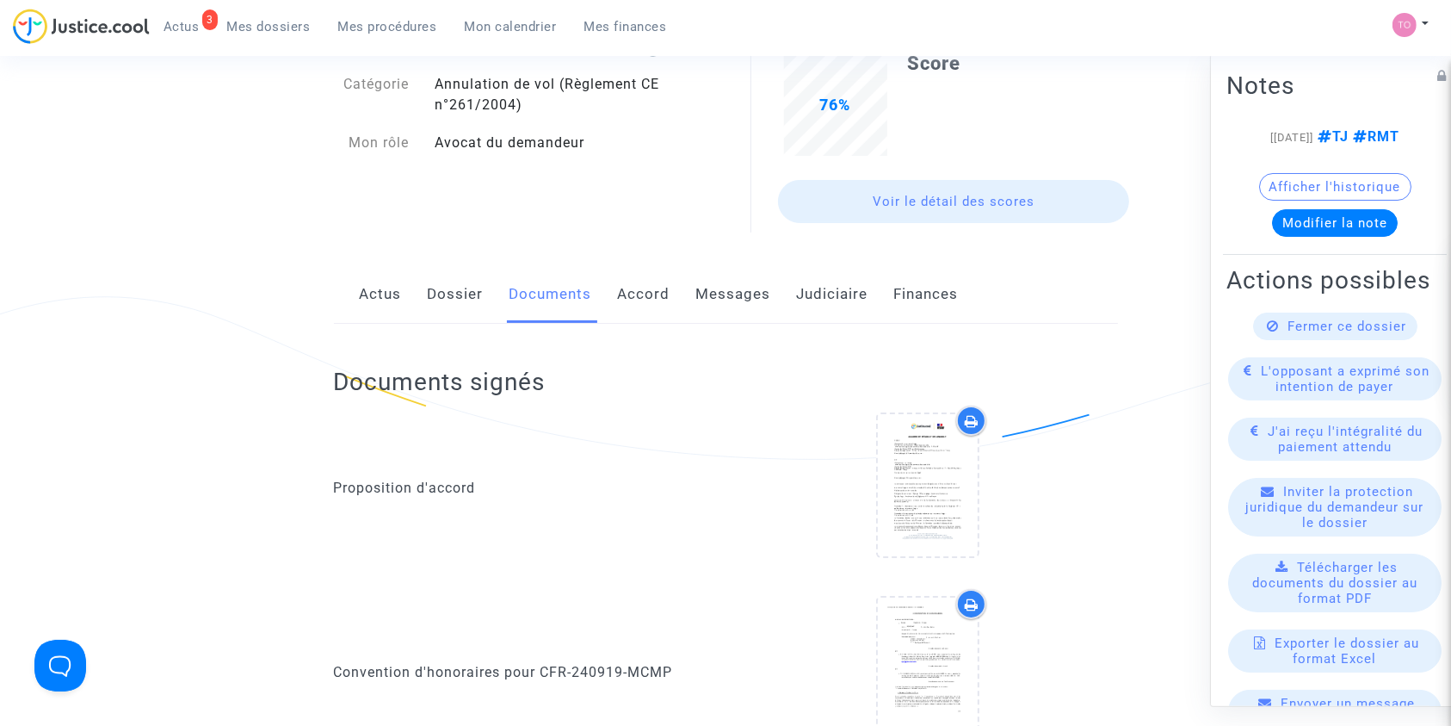
scroll to position [126, 0]
click at [474, 311] on link "Dossier" at bounding box center [456, 293] width 56 height 57
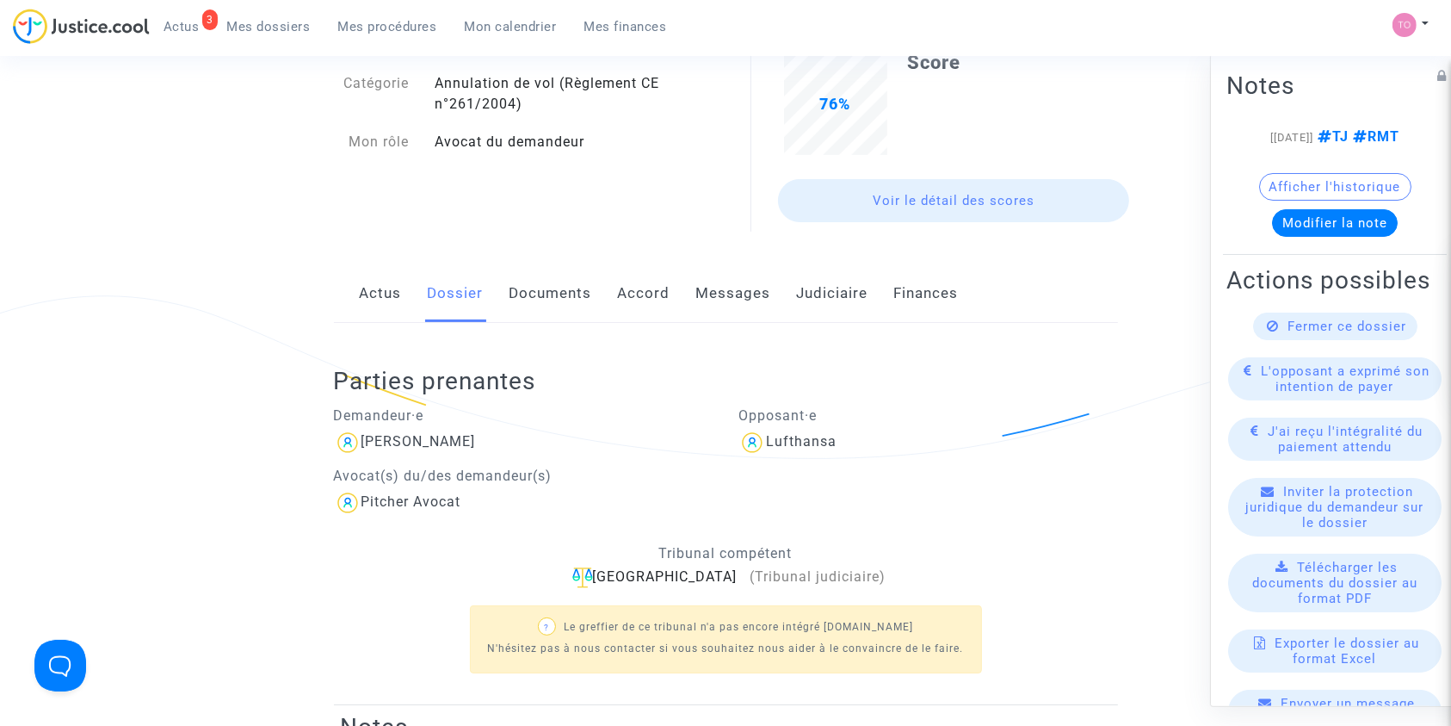
click at [711, 307] on link "Messages" at bounding box center [733, 293] width 75 height 57
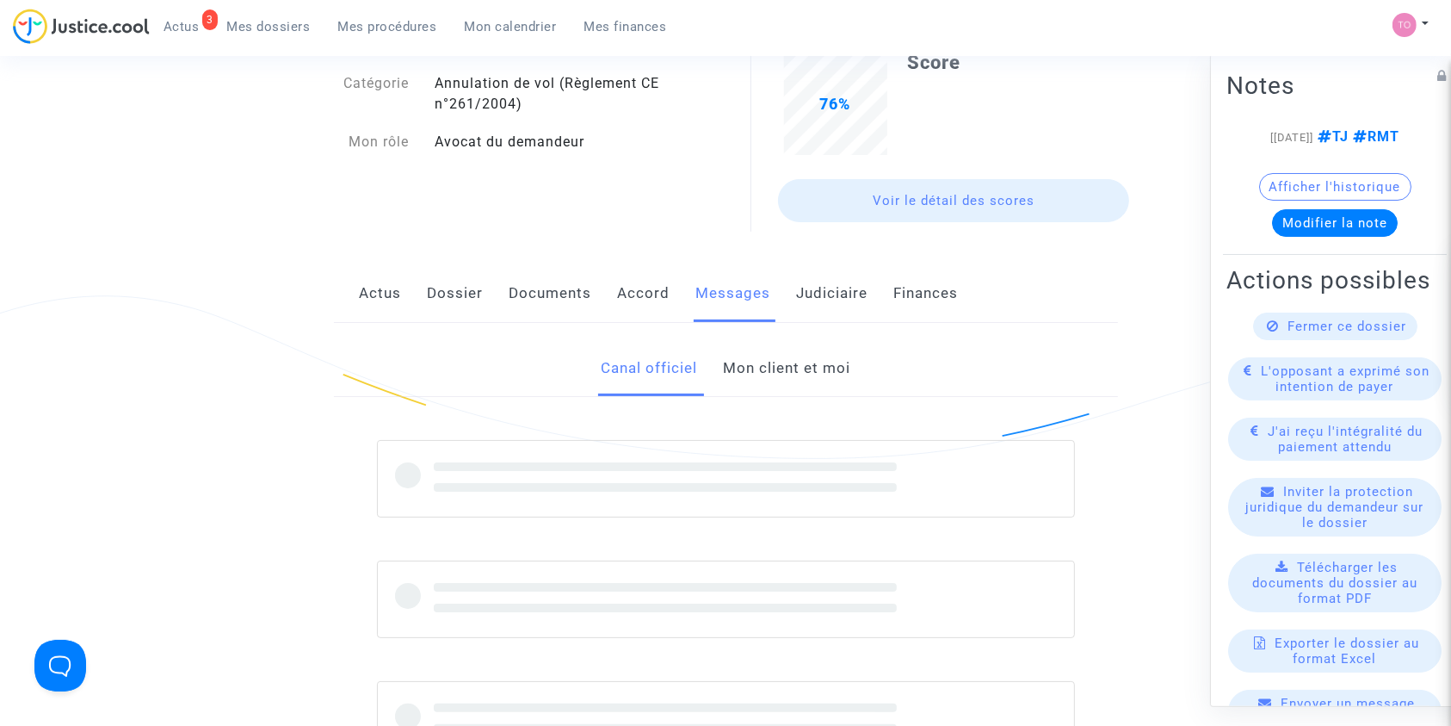
click at [734, 361] on link "Mon client et moi" at bounding box center [786, 368] width 127 height 57
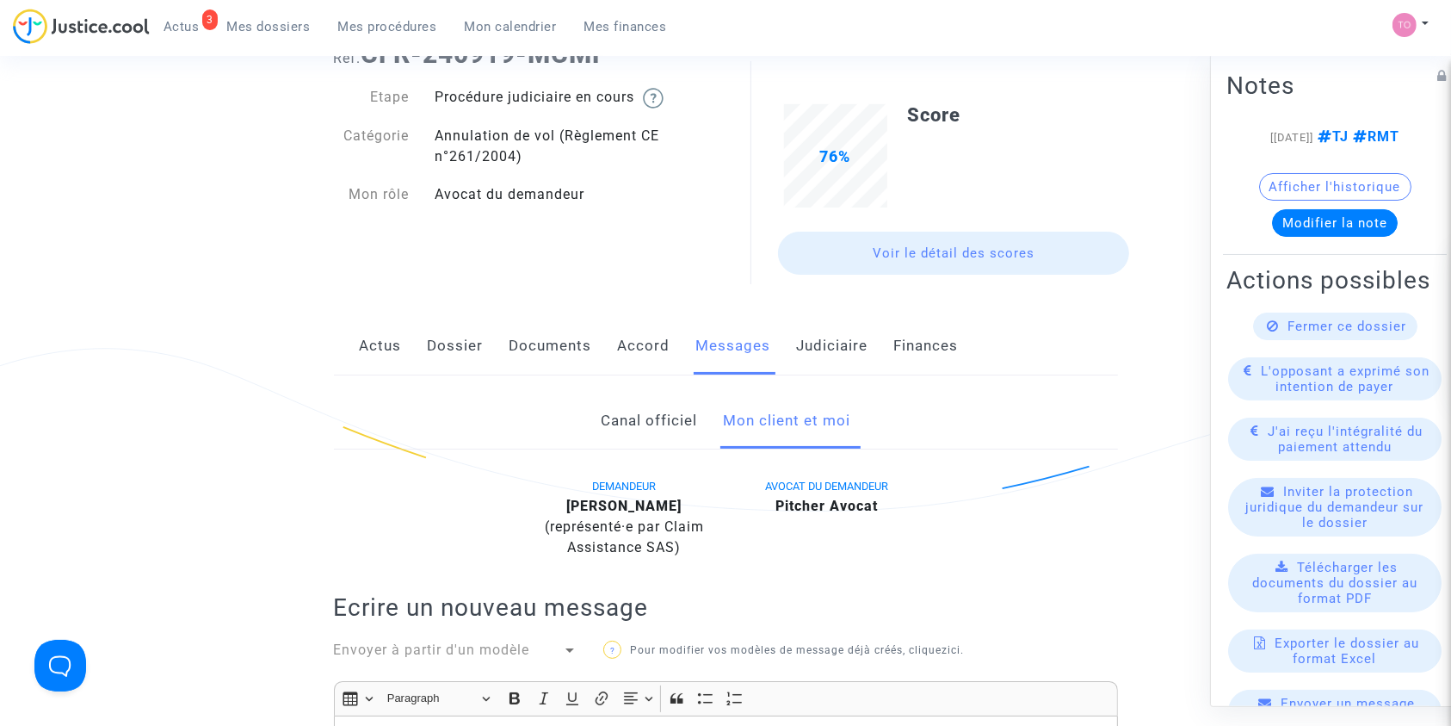
scroll to position [75, 0]
click at [438, 349] on link "Dossier" at bounding box center [456, 344] width 56 height 57
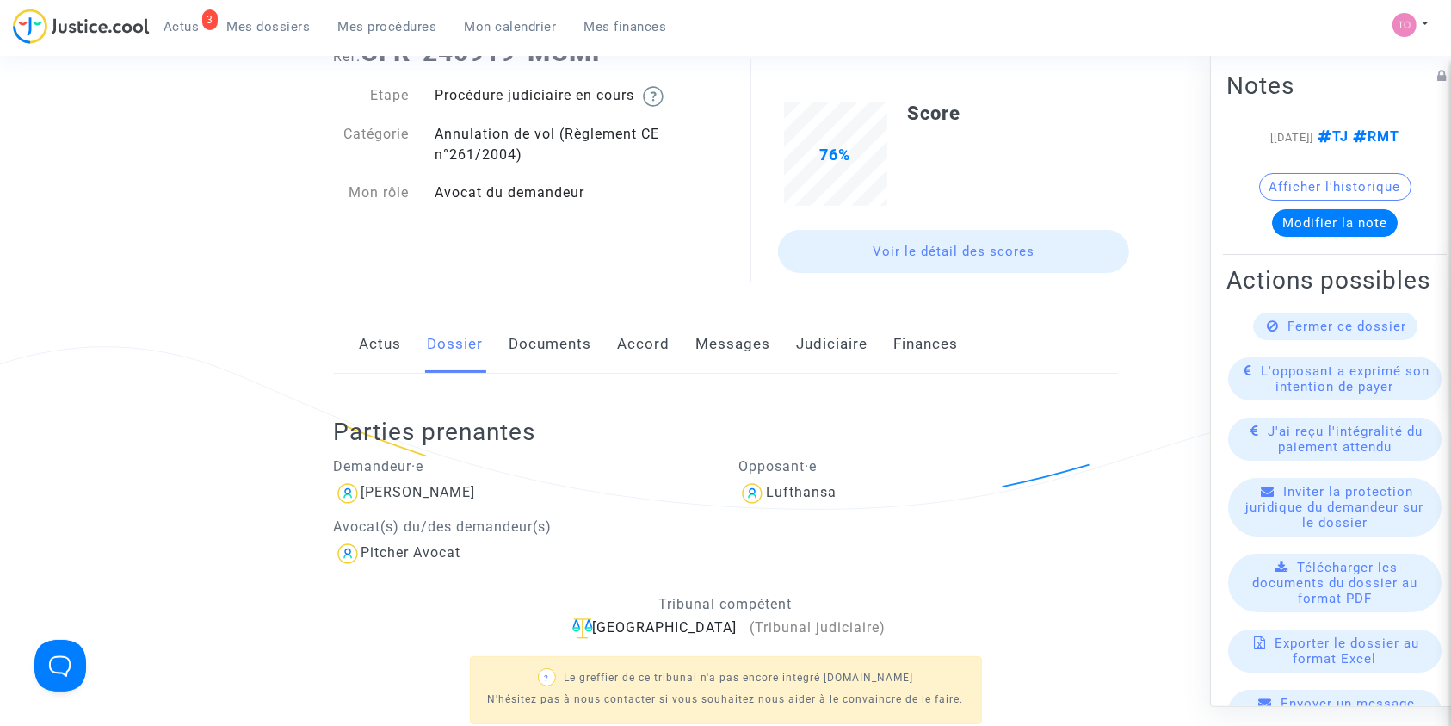
click at [720, 357] on link "Messages" at bounding box center [733, 344] width 75 height 57
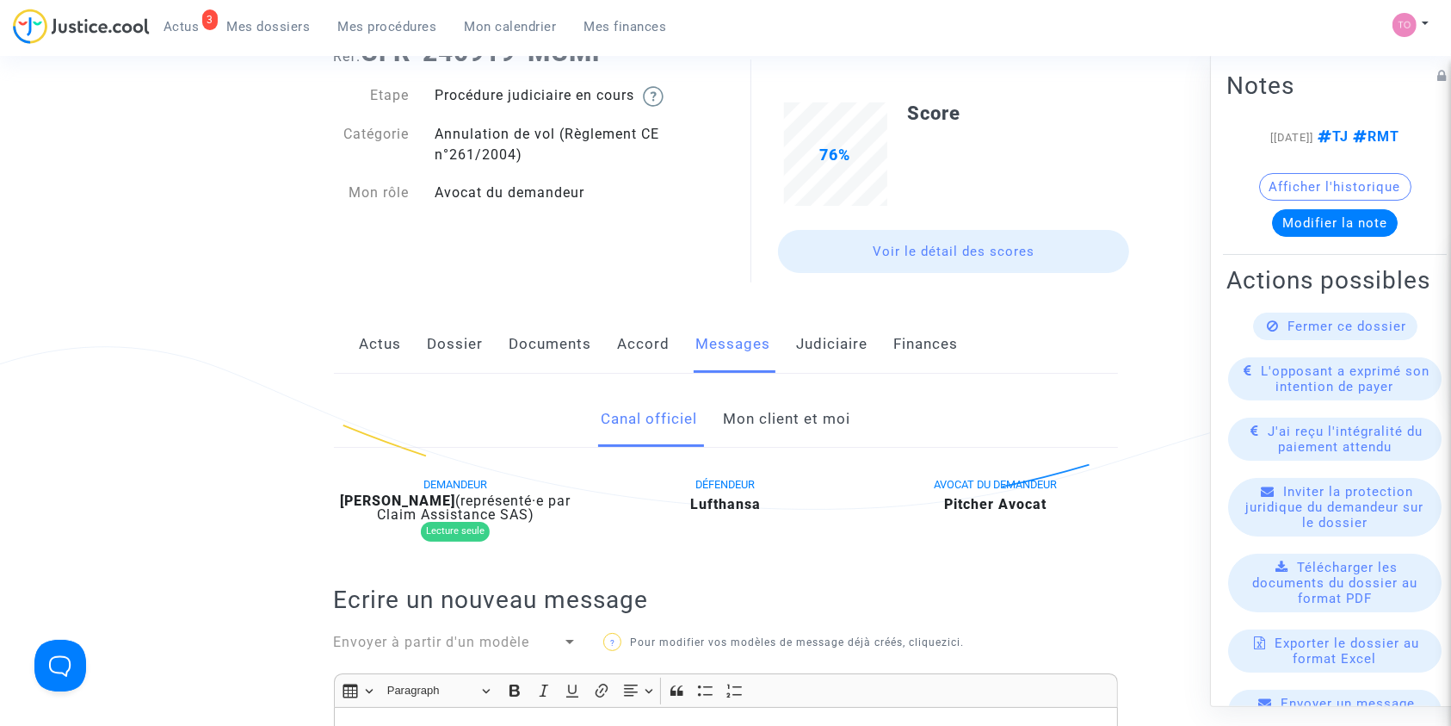
click at [762, 435] on link "Mon client et moi" at bounding box center [786, 419] width 127 height 57
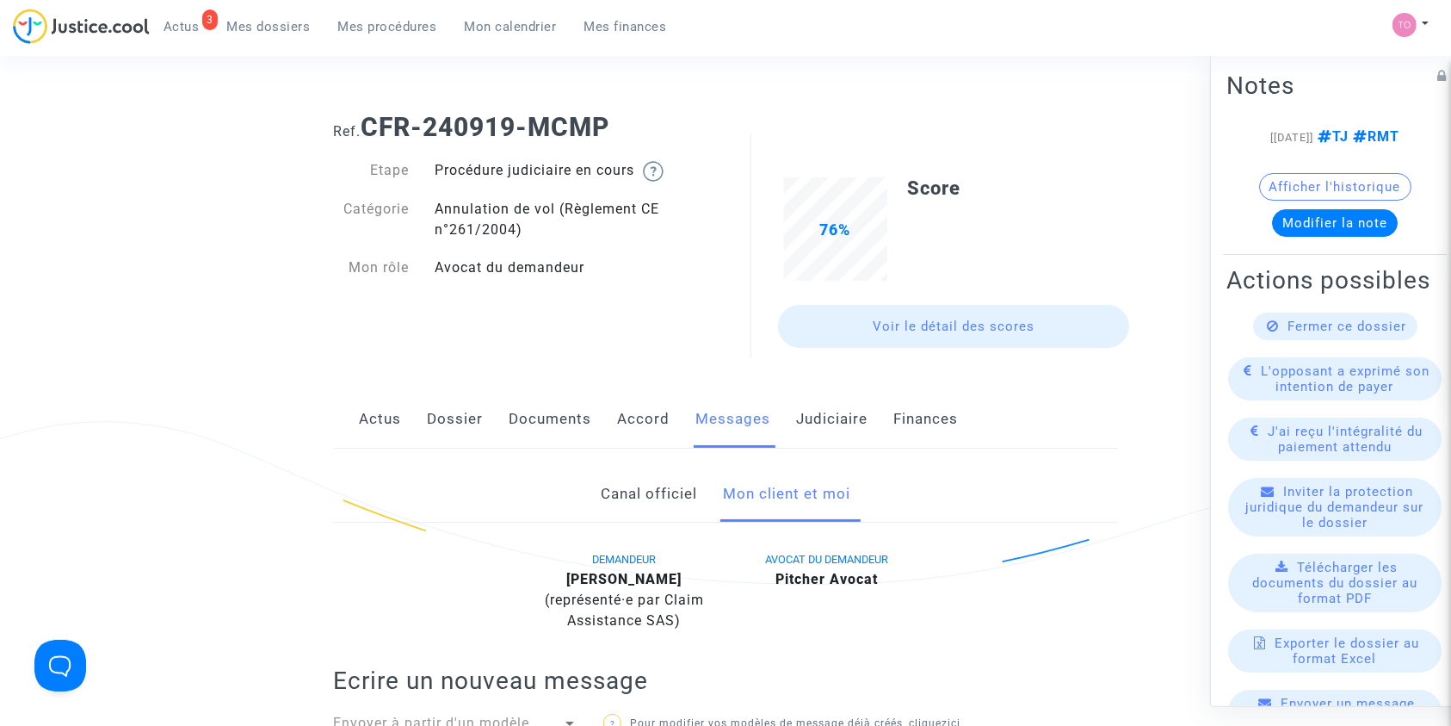
click at [847, 410] on link "Judiciaire" at bounding box center [832, 419] width 71 height 57
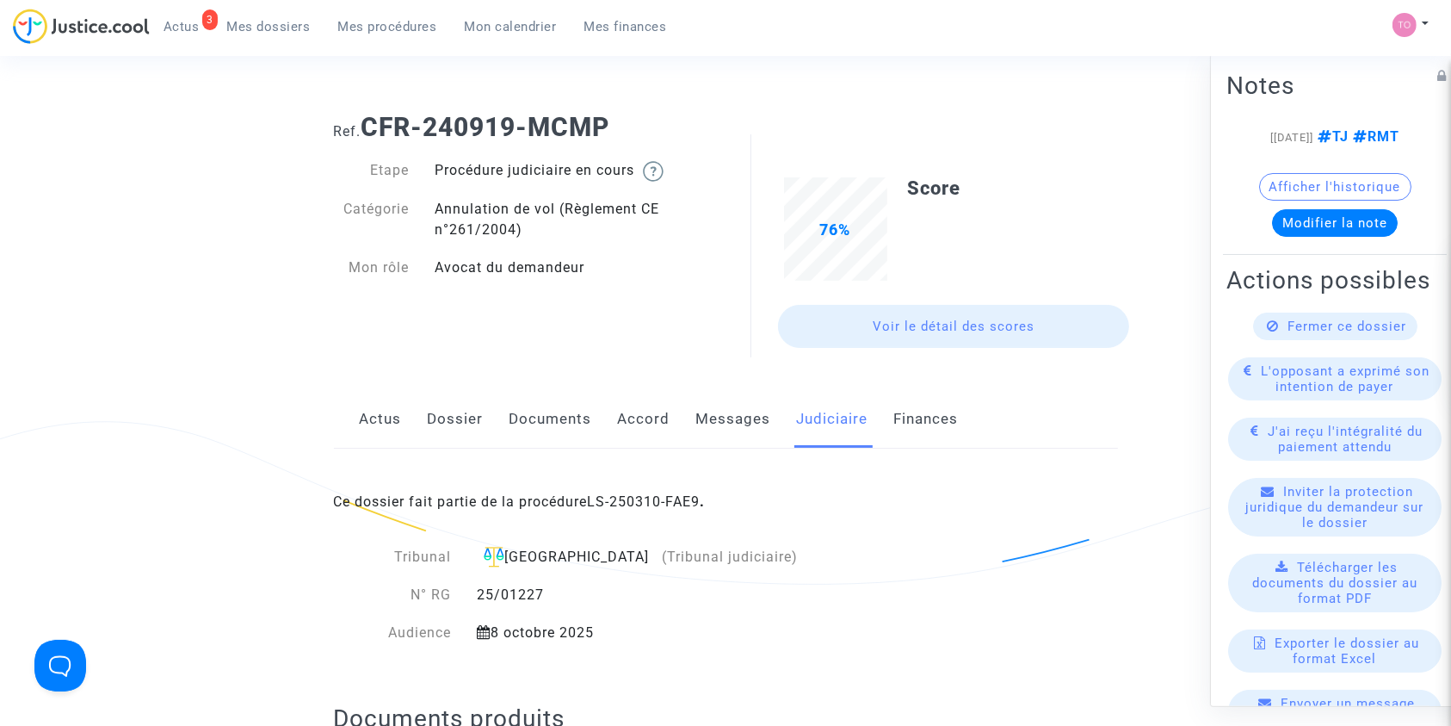
click at [737, 409] on link "Messages" at bounding box center [733, 419] width 75 height 57
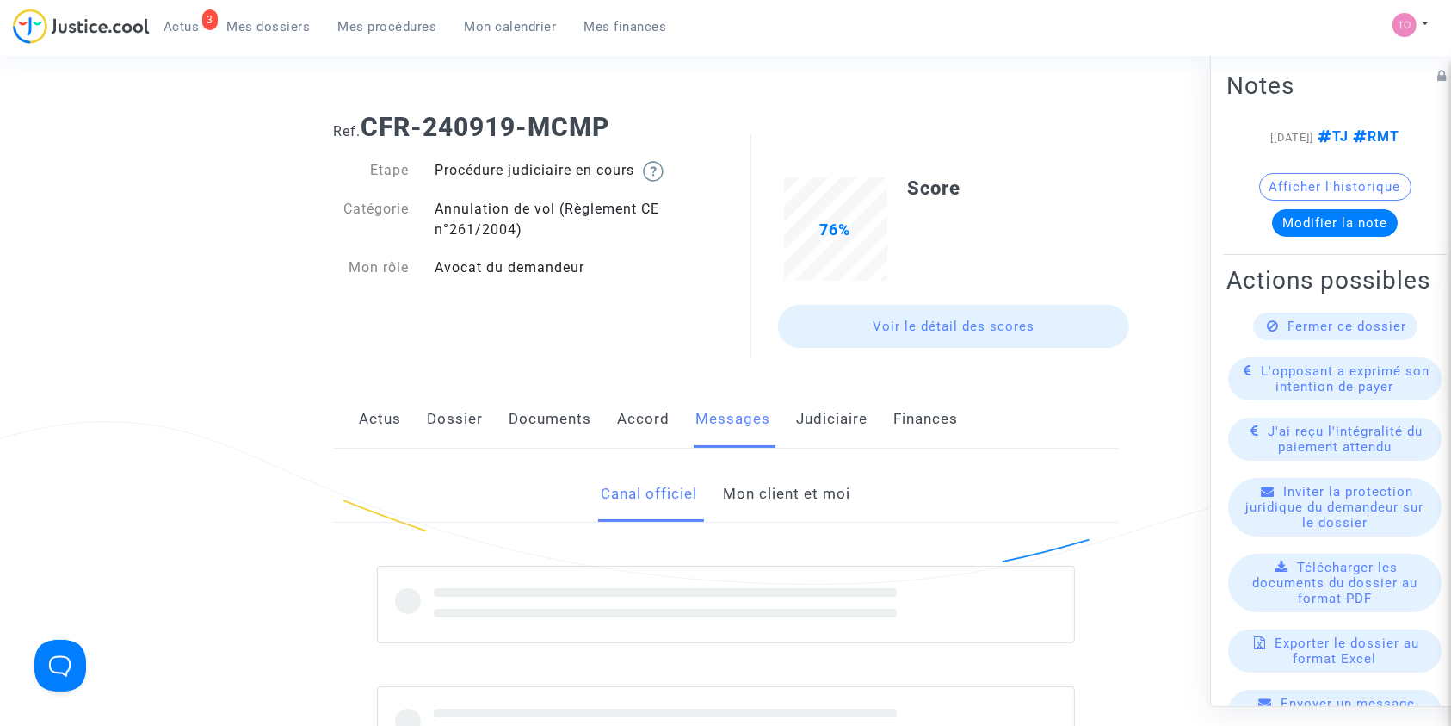
click at [738, 471] on link "Mon client et moi" at bounding box center [786, 494] width 127 height 57
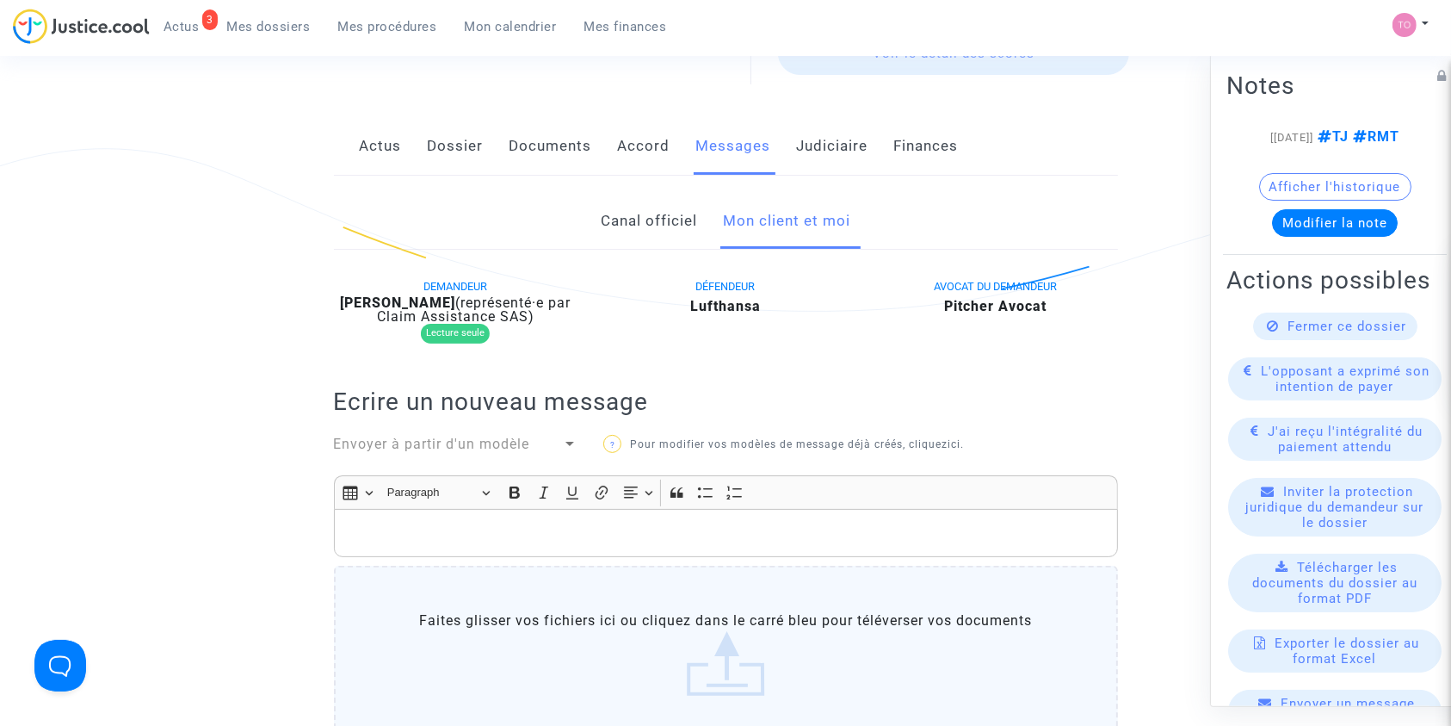
scroll to position [194, 0]
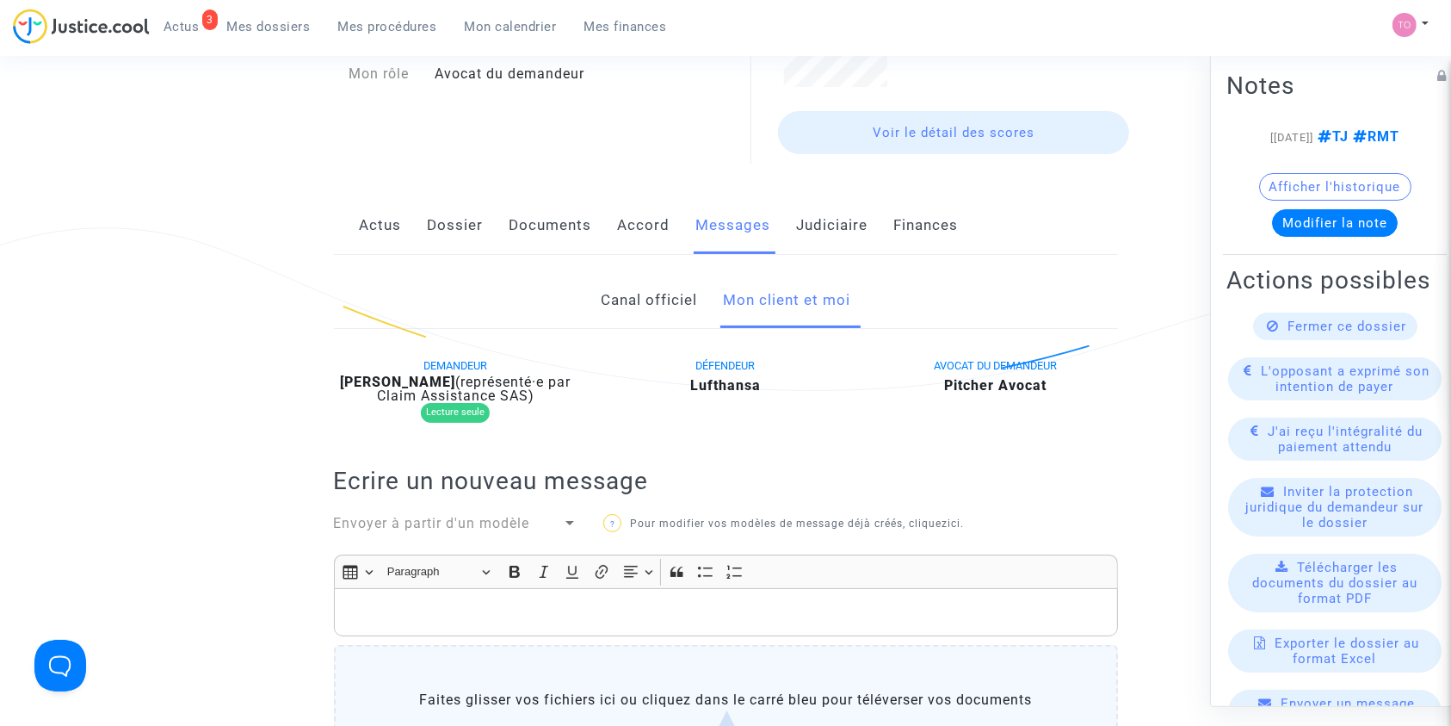
click at [644, 306] on link "Canal officiel" at bounding box center [649, 300] width 96 height 57
click at [806, 305] on link "Mon client et moi" at bounding box center [786, 300] width 127 height 57
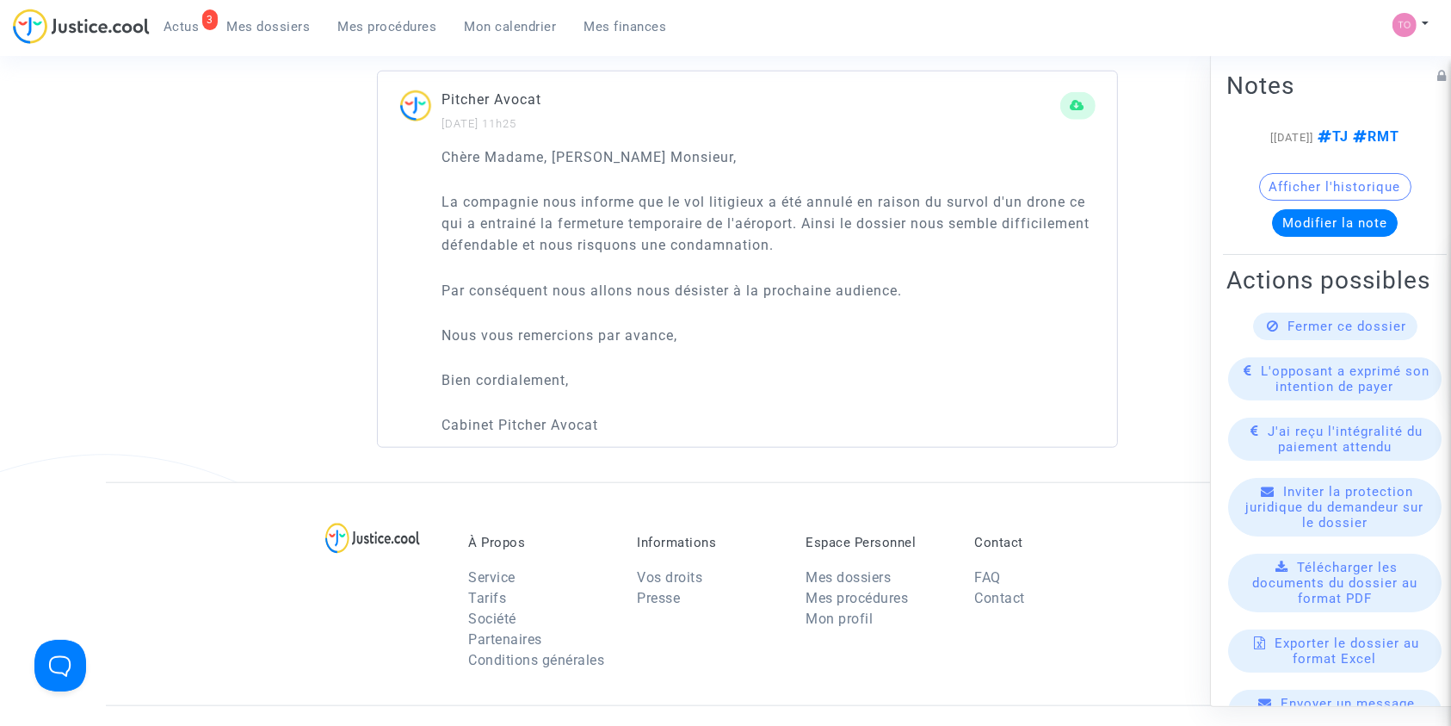
scroll to position [1585, 0]
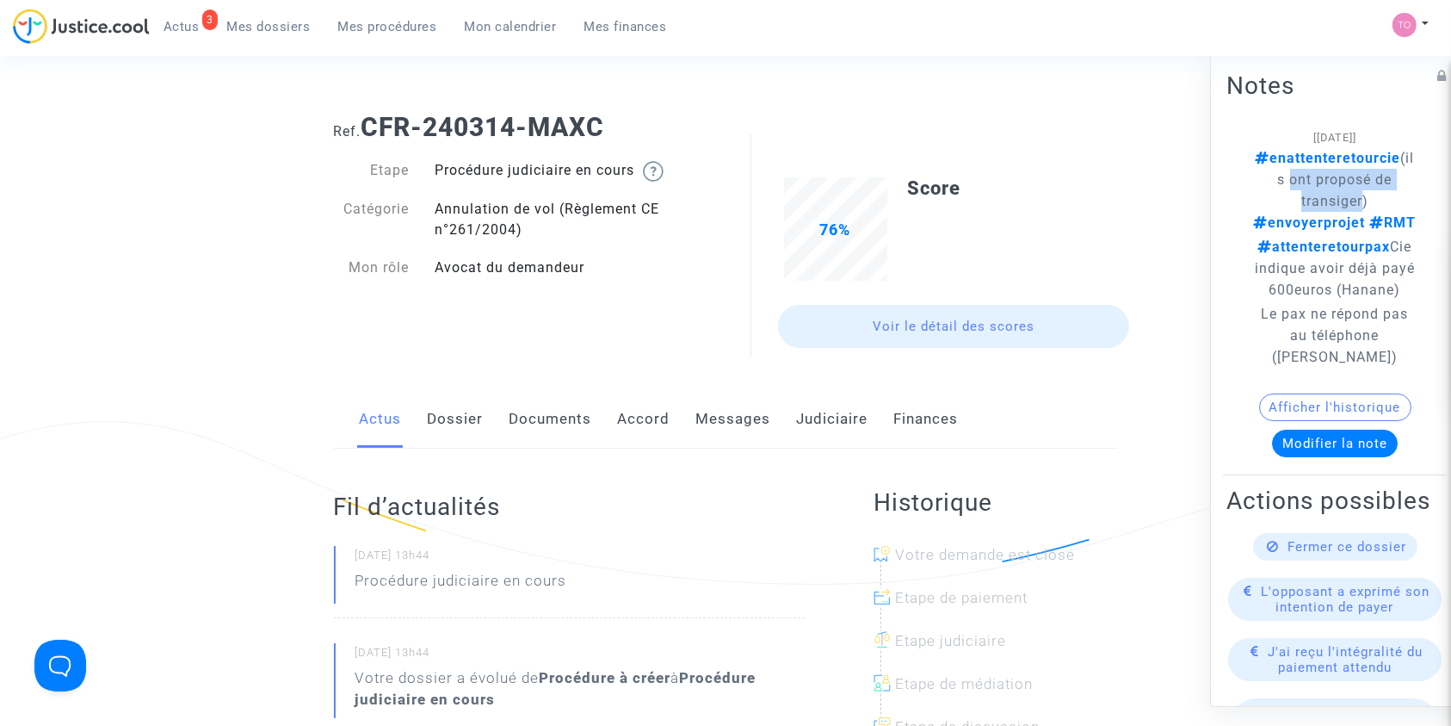
drag, startPoint x: 1281, startPoint y: 183, endPoint x: 1344, endPoint y: 199, distance: 65.5
click at [1344, 199] on span "enattenteretourcie (ils ont proposé de transiger) envoyerprojet RMT" at bounding box center [1335, 189] width 163 height 81
click at [454, 418] on link "Dossier" at bounding box center [456, 419] width 56 height 57
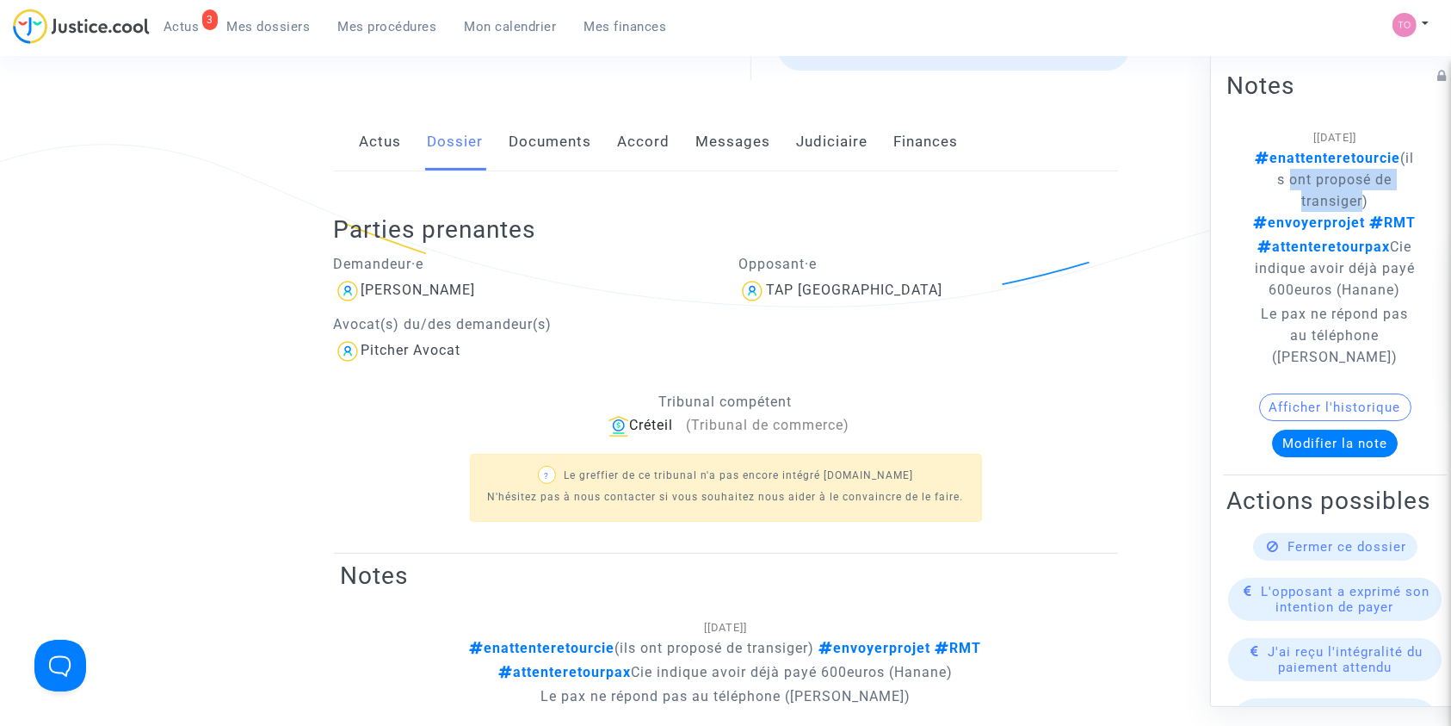
scroll to position [279, 0]
drag, startPoint x: 477, startPoint y: 287, endPoint x: 514, endPoint y: 289, distance: 37.1
click at [514, 289] on div "Jerome Baradat" at bounding box center [524, 289] width 380 height 28
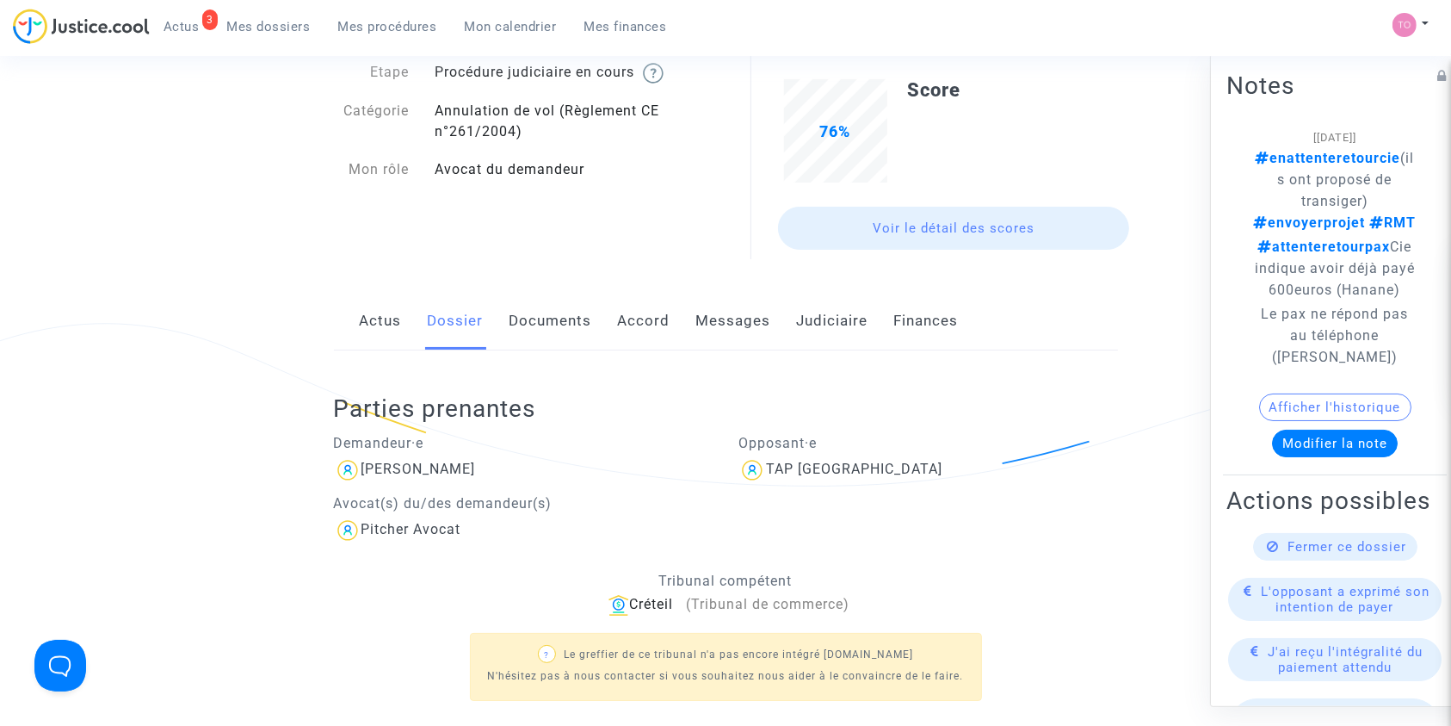
scroll to position [0, 0]
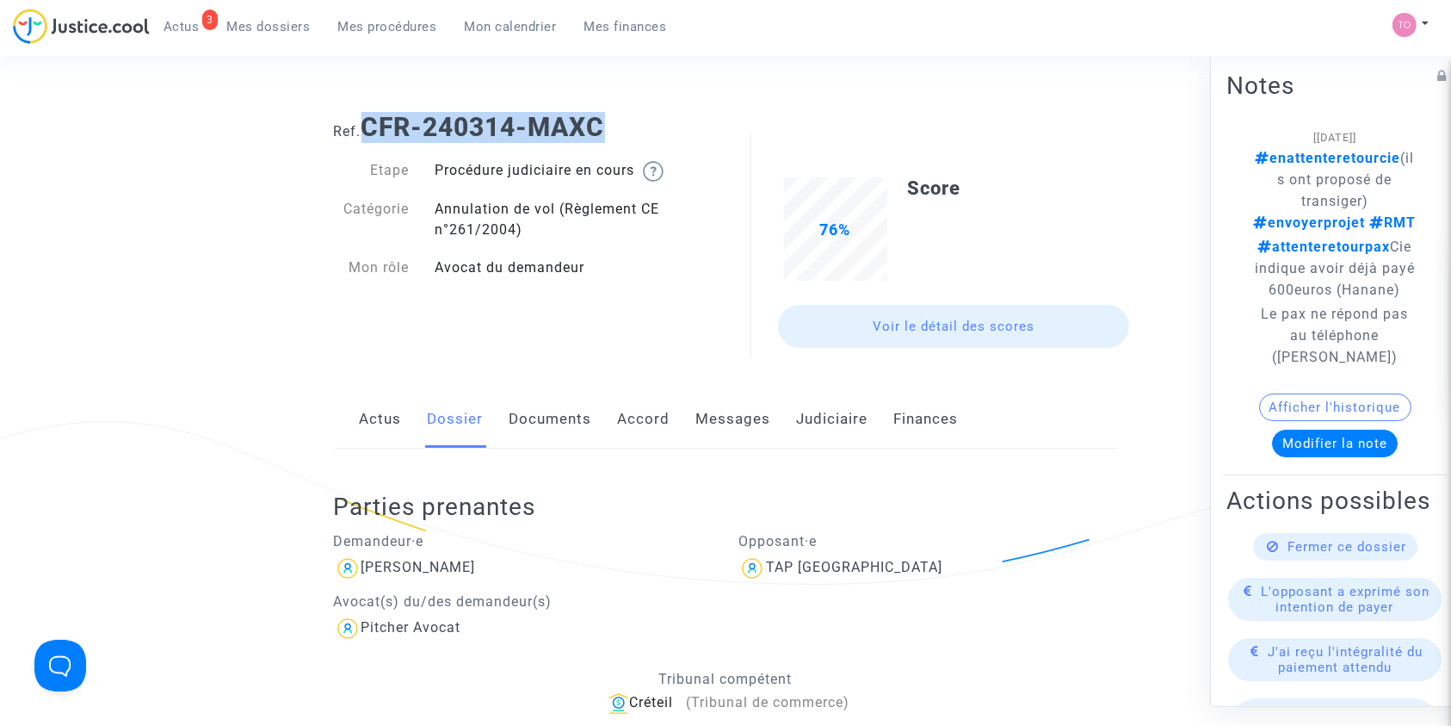
drag, startPoint x: 640, startPoint y: 120, endPoint x: 371, endPoint y: 125, distance: 269.4
click at [371, 125] on h1 "Ref. CFR-240314-MAXC" at bounding box center [726, 127] width 784 height 31
copy b "CFR-240314-MAXC"
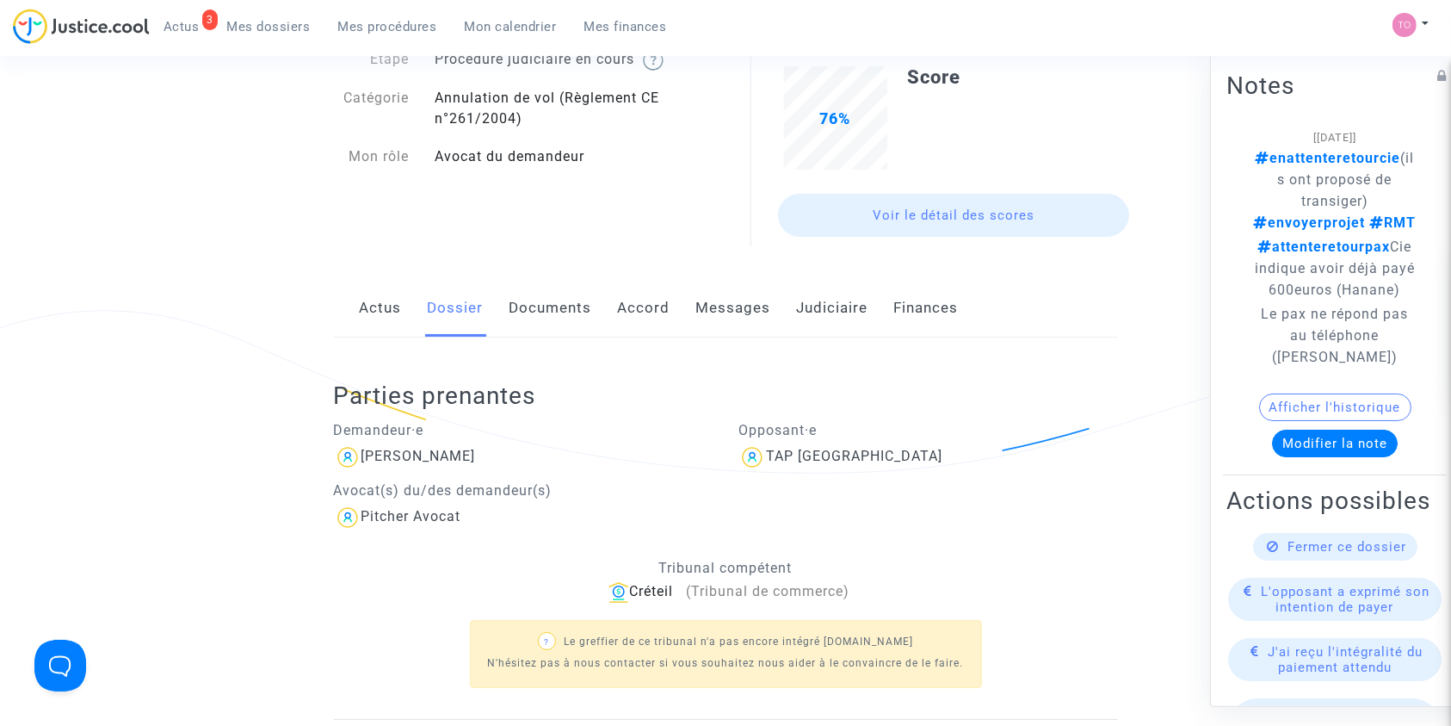
scroll to position [112, 0]
drag, startPoint x: 485, startPoint y: 453, endPoint x: 361, endPoint y: 458, distance: 123.2
click at [361, 458] on div "Jerome Baradat" at bounding box center [524, 456] width 380 height 28
copy div "Jerome Baradat"
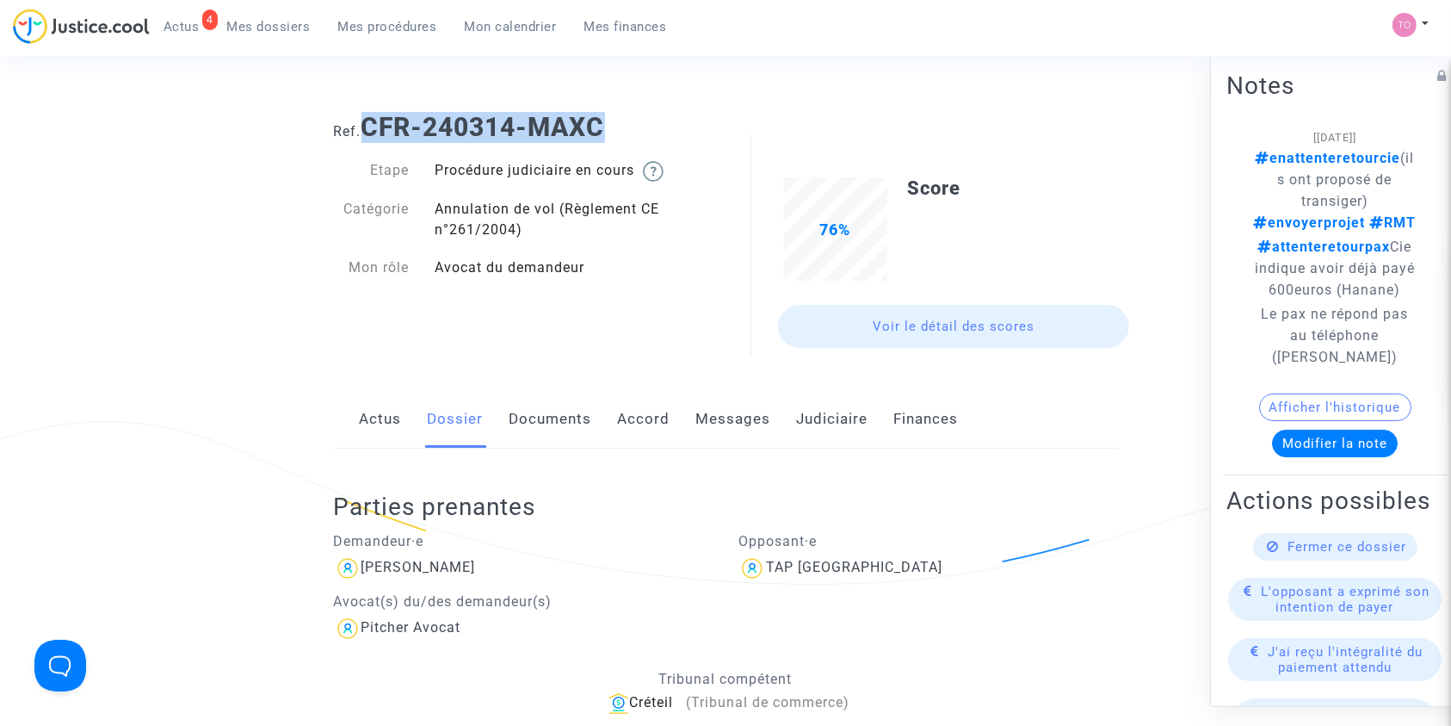
click at [812, 435] on link "Judiciaire" at bounding box center [832, 419] width 71 height 57
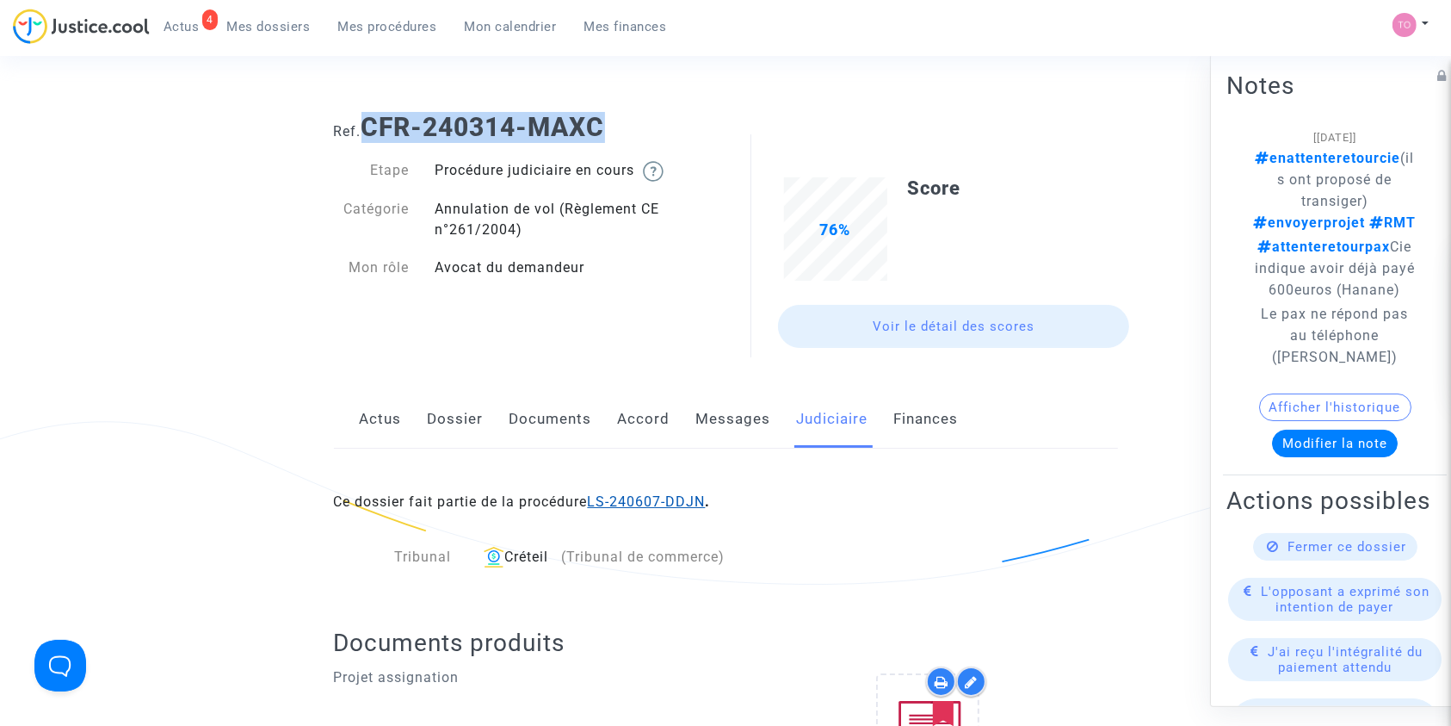
click at [628, 502] on link "LS-240607-DDJN" at bounding box center [647, 501] width 118 height 16
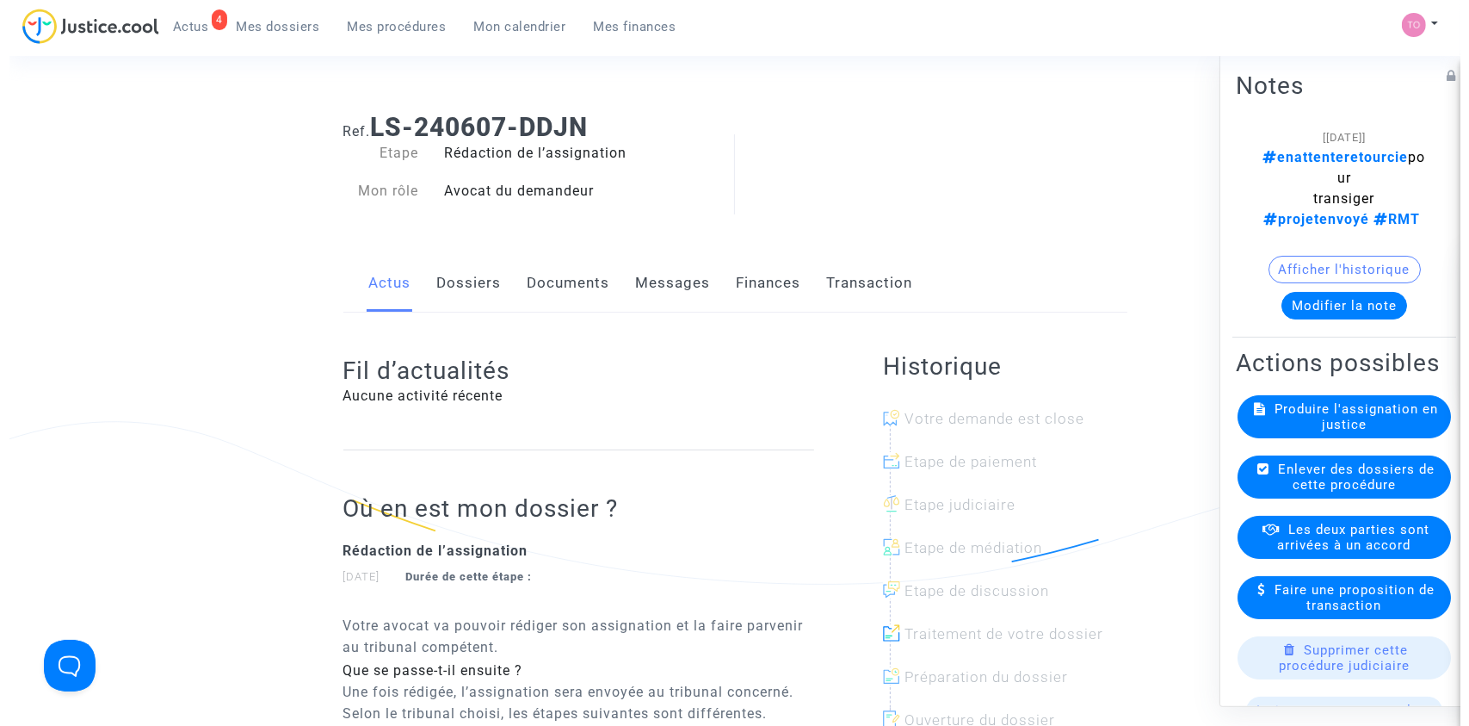
scroll to position [59, 0]
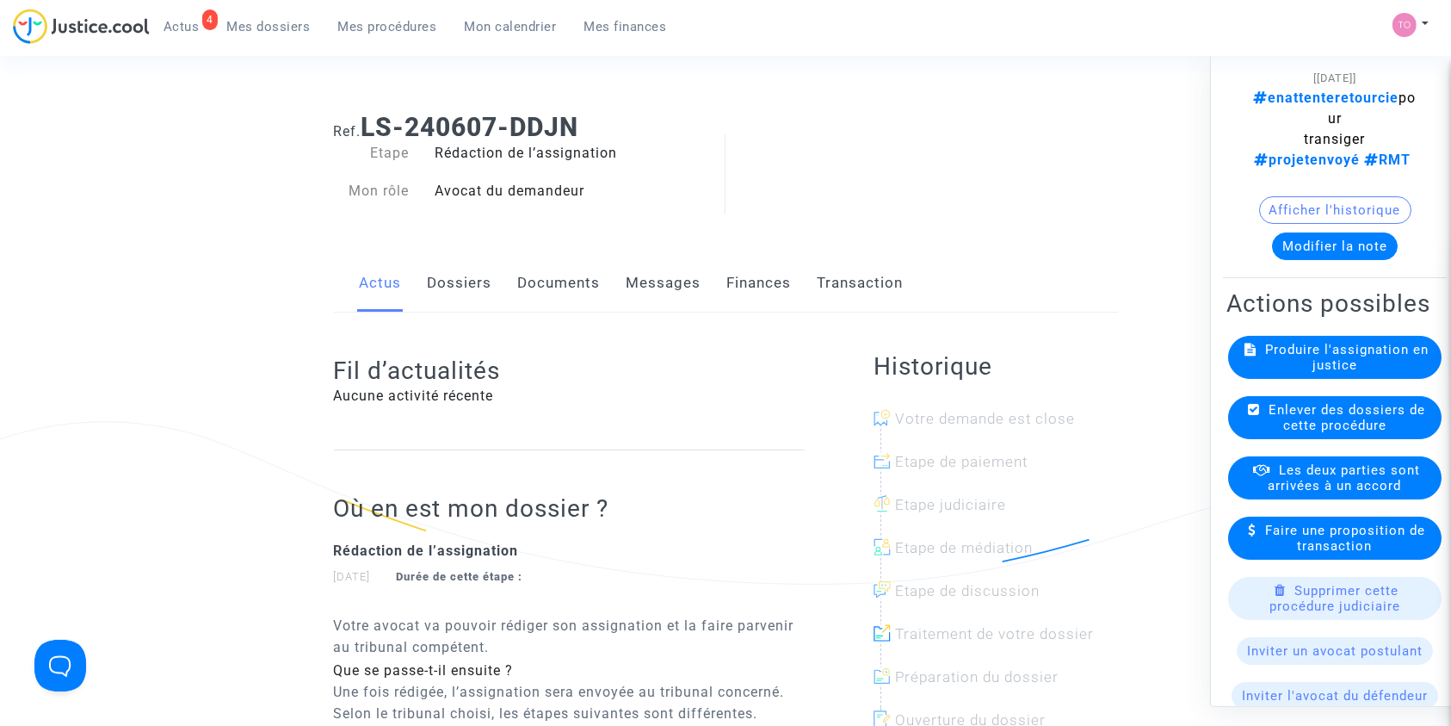
click at [1321, 232] on button "Modifier la note" at bounding box center [1335, 246] width 126 height 28
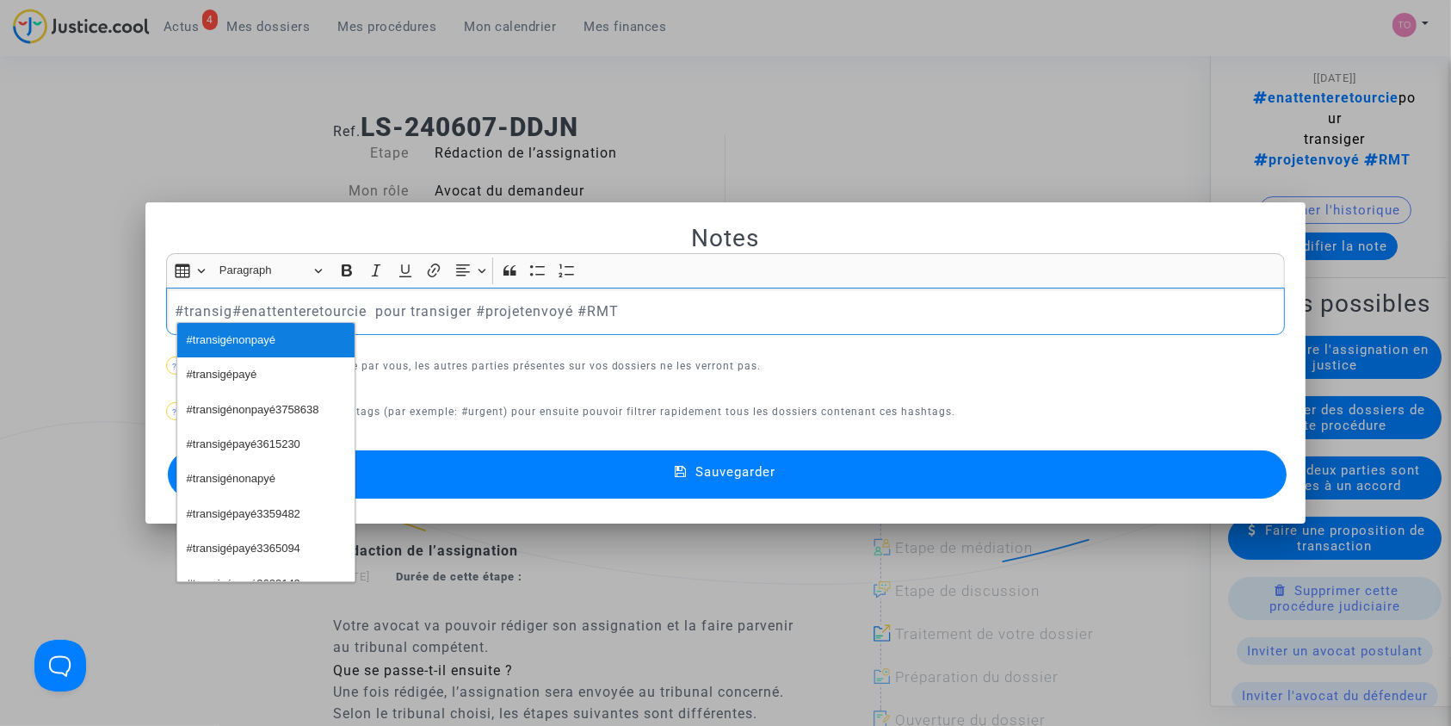
click at [266, 348] on span "#transigénonpayé" at bounding box center [231, 340] width 89 height 25
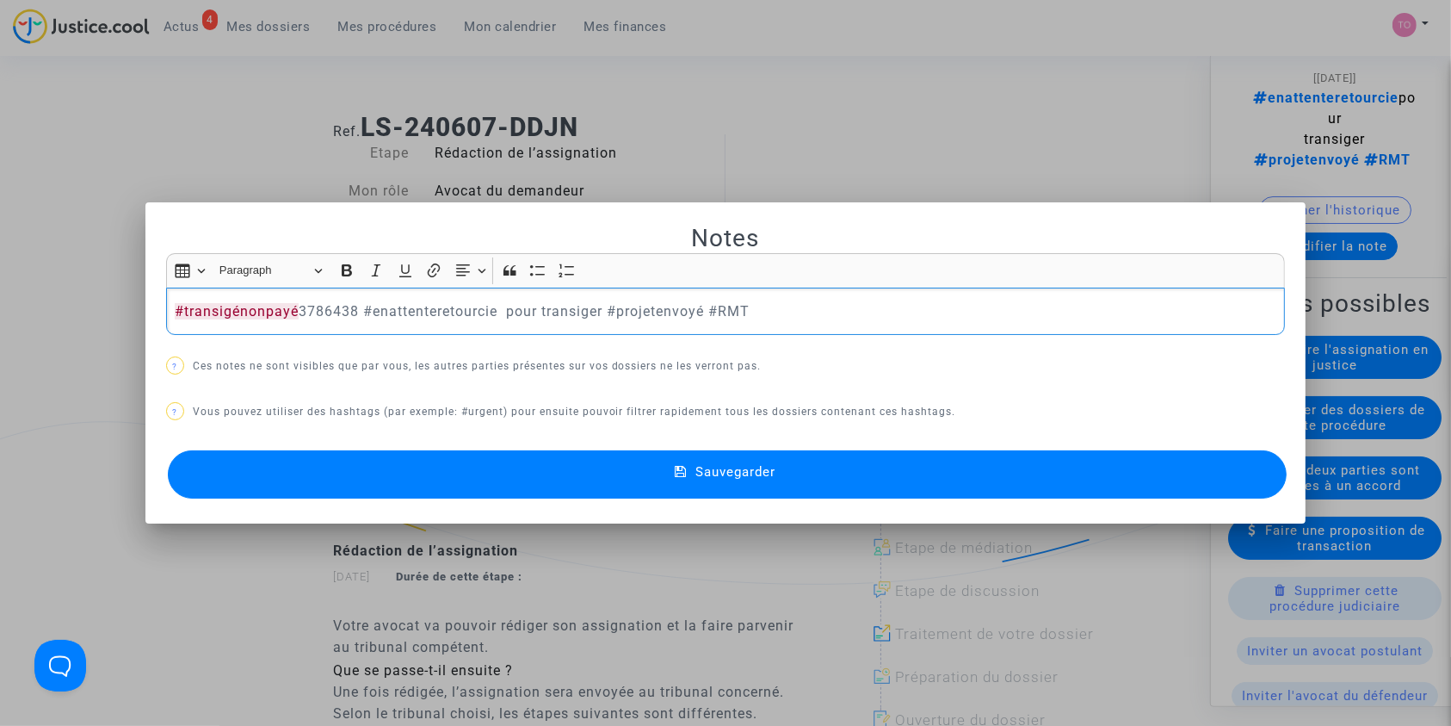
click at [423, 306] on p "#transigénonpayé 3786438 #enattenteretourcie pour transiger #projetenvoyé #RMT" at bounding box center [726, 311] width 1102 height 22
click at [423, 306] on p "#transigénonpayé 3786438 pour transiger #projetenvoyé #RMT" at bounding box center [726, 311] width 1102 height 22
click at [432, 460] on button "Sauvegarder" at bounding box center [728, 474] width 1120 height 48
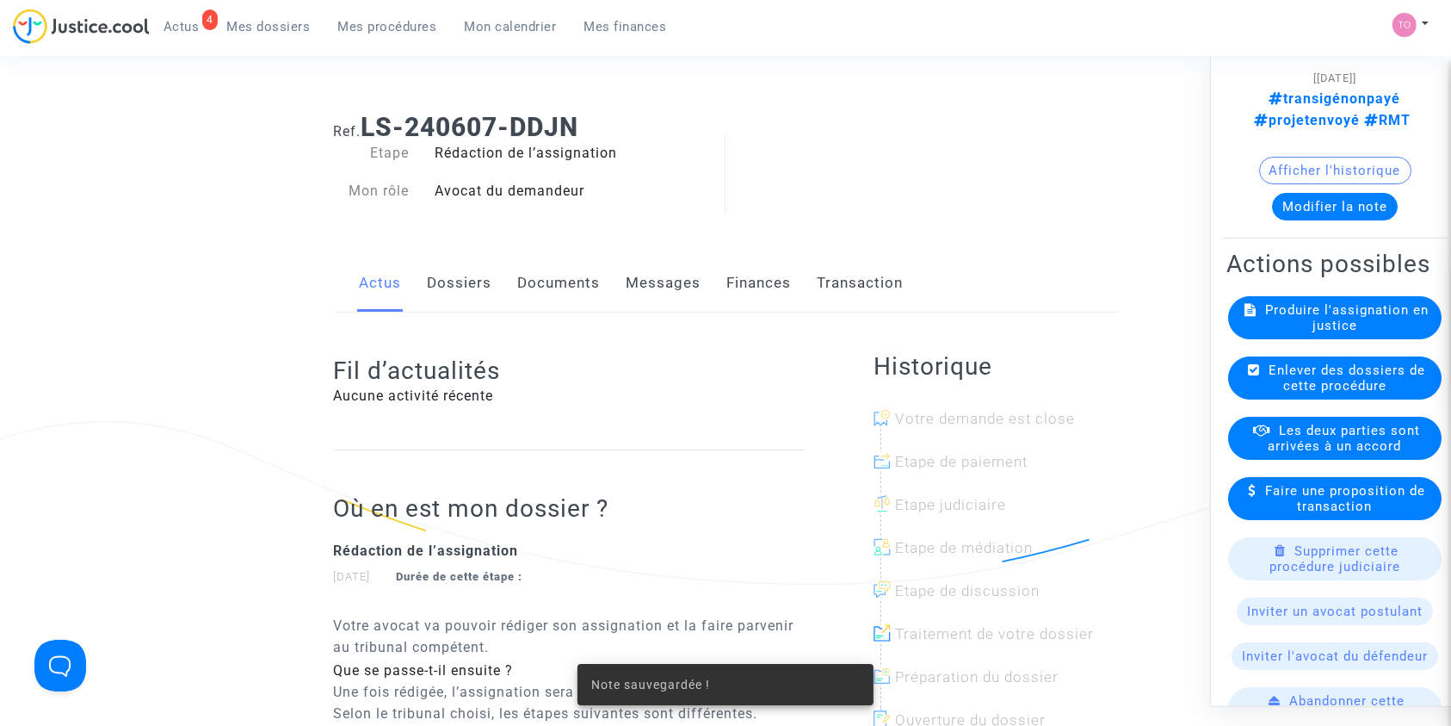
click at [1365, 442] on span "Les deux parties sont arrivées à un accord" at bounding box center [1345, 437] width 152 height 31
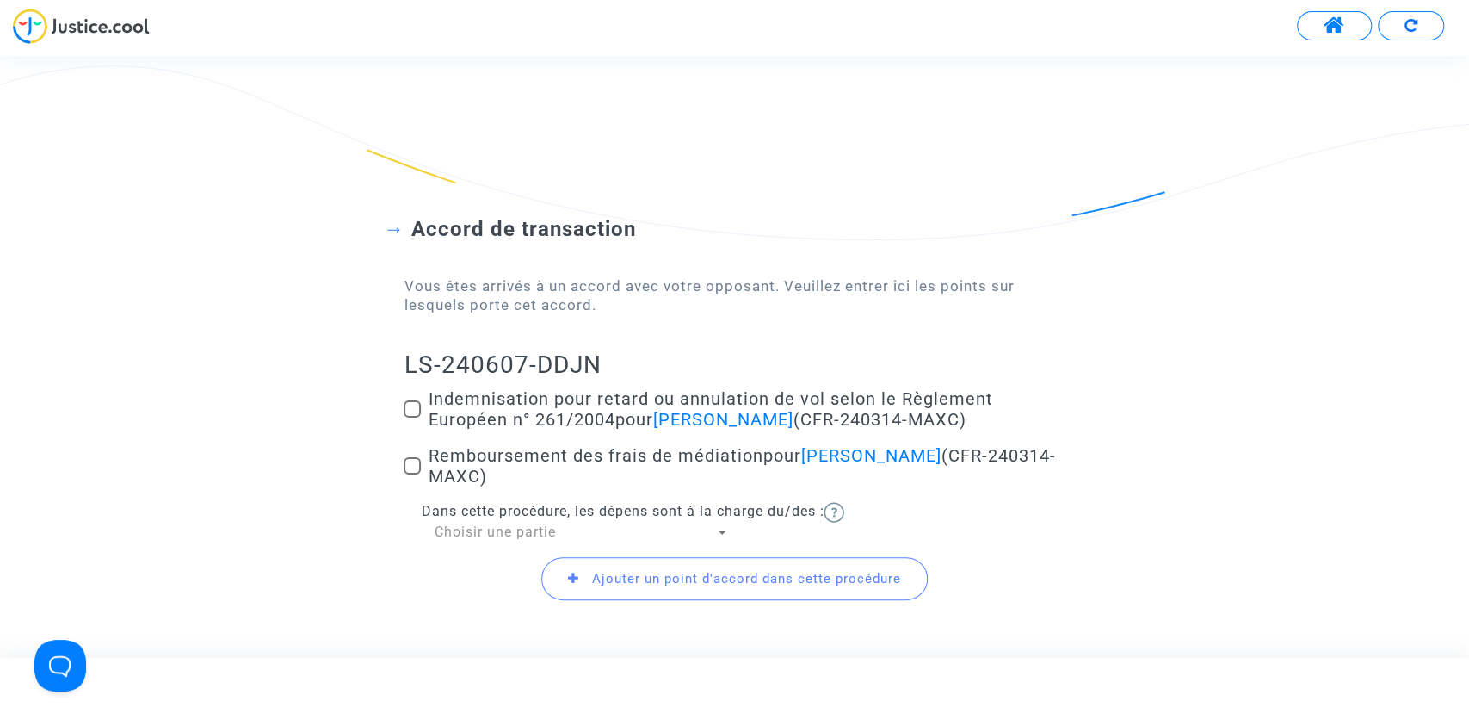
click at [426, 403] on label "Indemnisation pour retard ou annulation de vol selon le Règlement Européen n° 2…" at bounding box center [734, 408] width 661 height 41
click at [412, 417] on input "Indemnisation pour retard ou annulation de vol selon le Règlement Européen n° 2…" at bounding box center [411, 417] width 1 height 1
checkbox input "true"
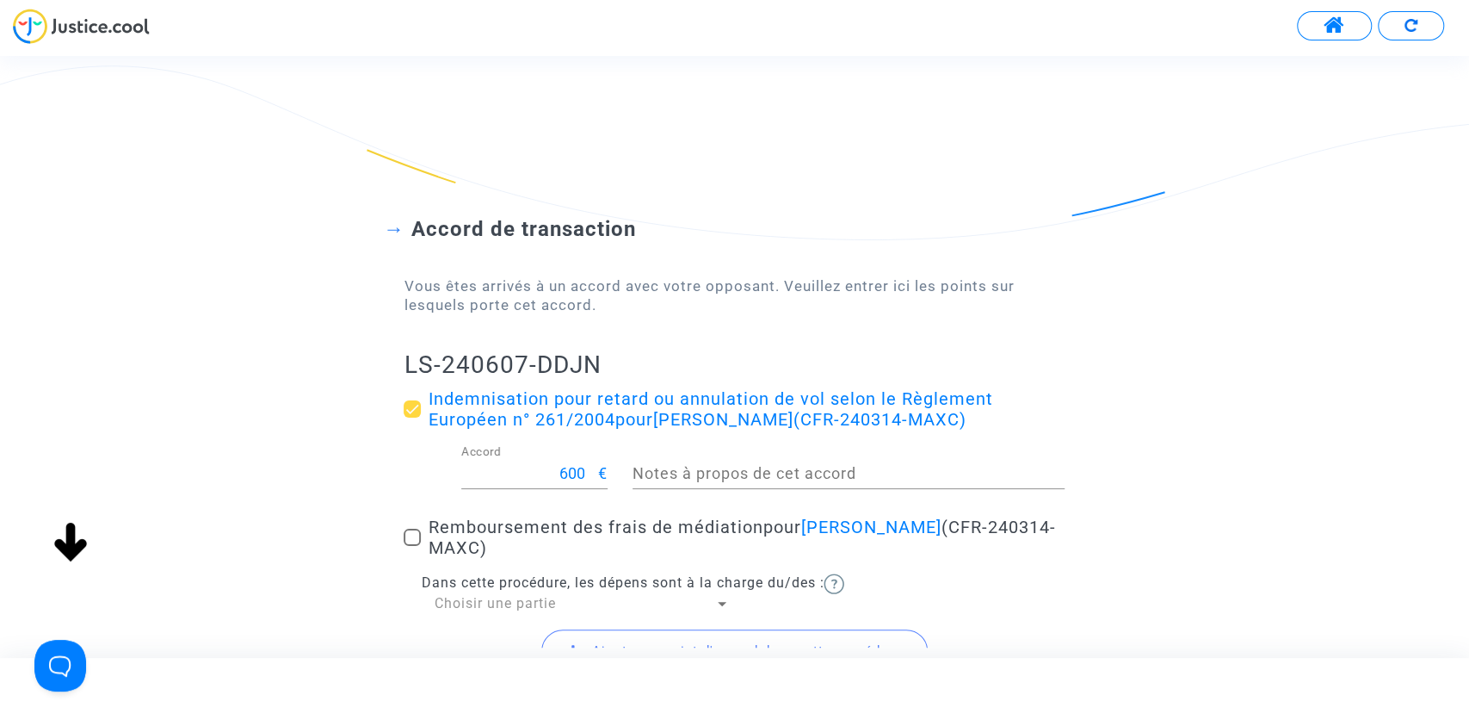
click at [406, 541] on span at bounding box center [412, 536] width 17 height 17
click at [411, 546] on input "Remboursement des frais de médiation pour Jerome Baradat (CFR-240314-MAXC)" at bounding box center [411, 546] width 1 height 1
checkbox input "true"
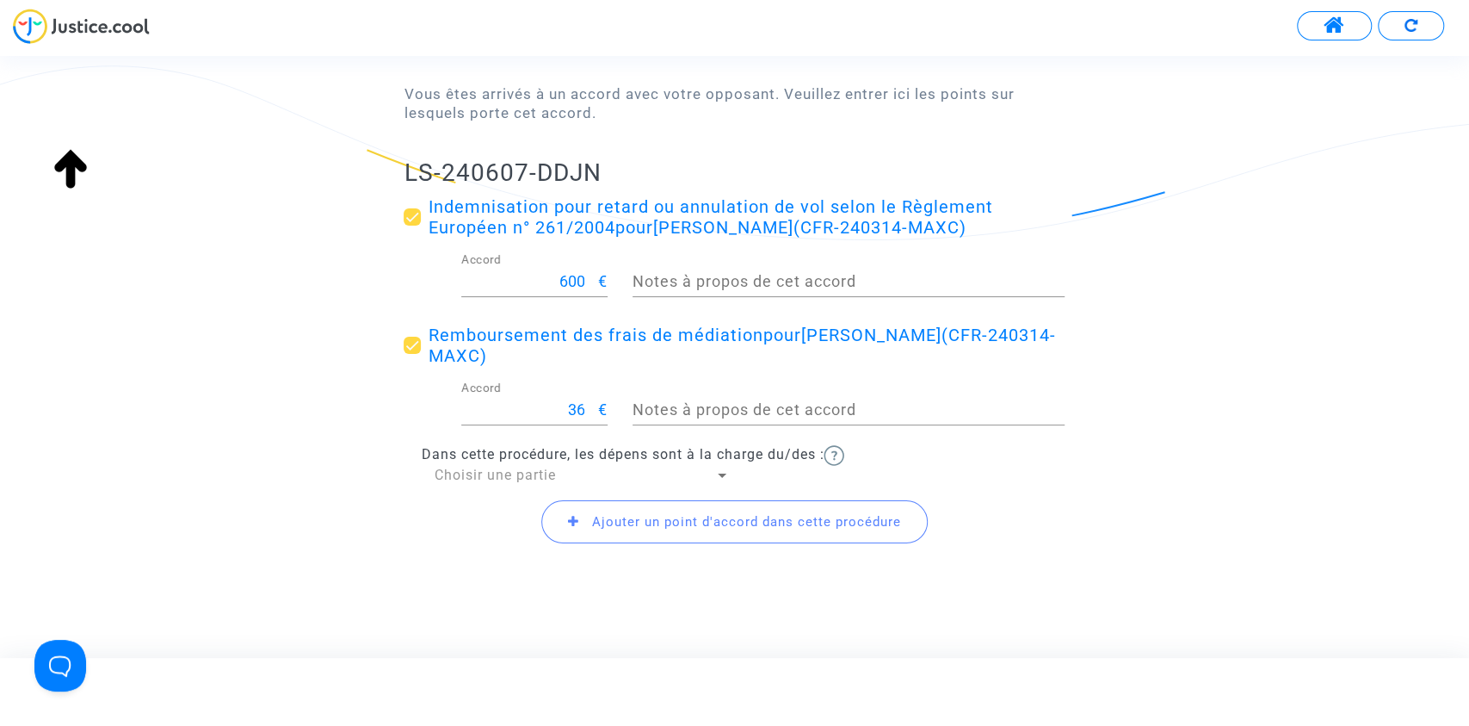
scroll to position [193, 0]
click at [469, 478] on span "Choisir une partie" at bounding box center [494, 474] width 121 height 16
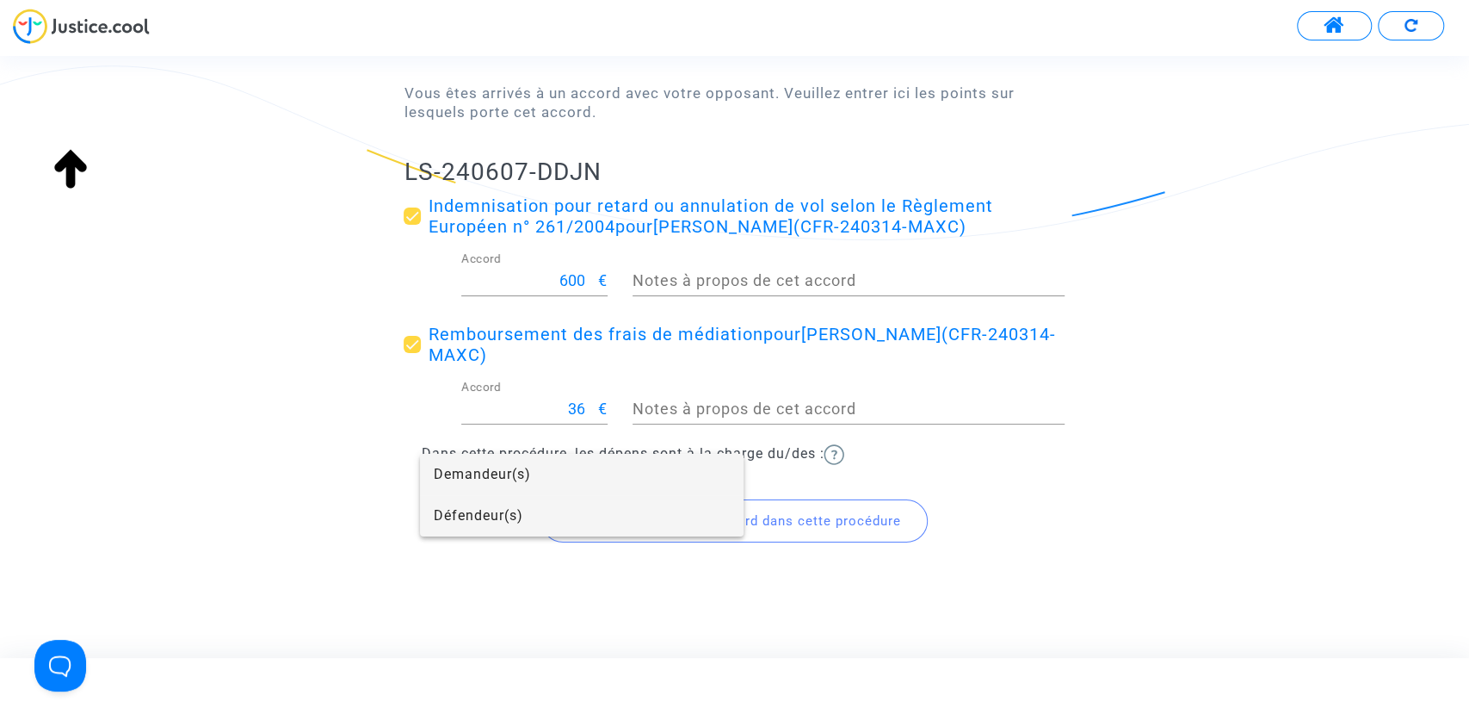
click at [475, 521] on span "Défendeur(s)" at bounding box center [582, 515] width 296 height 41
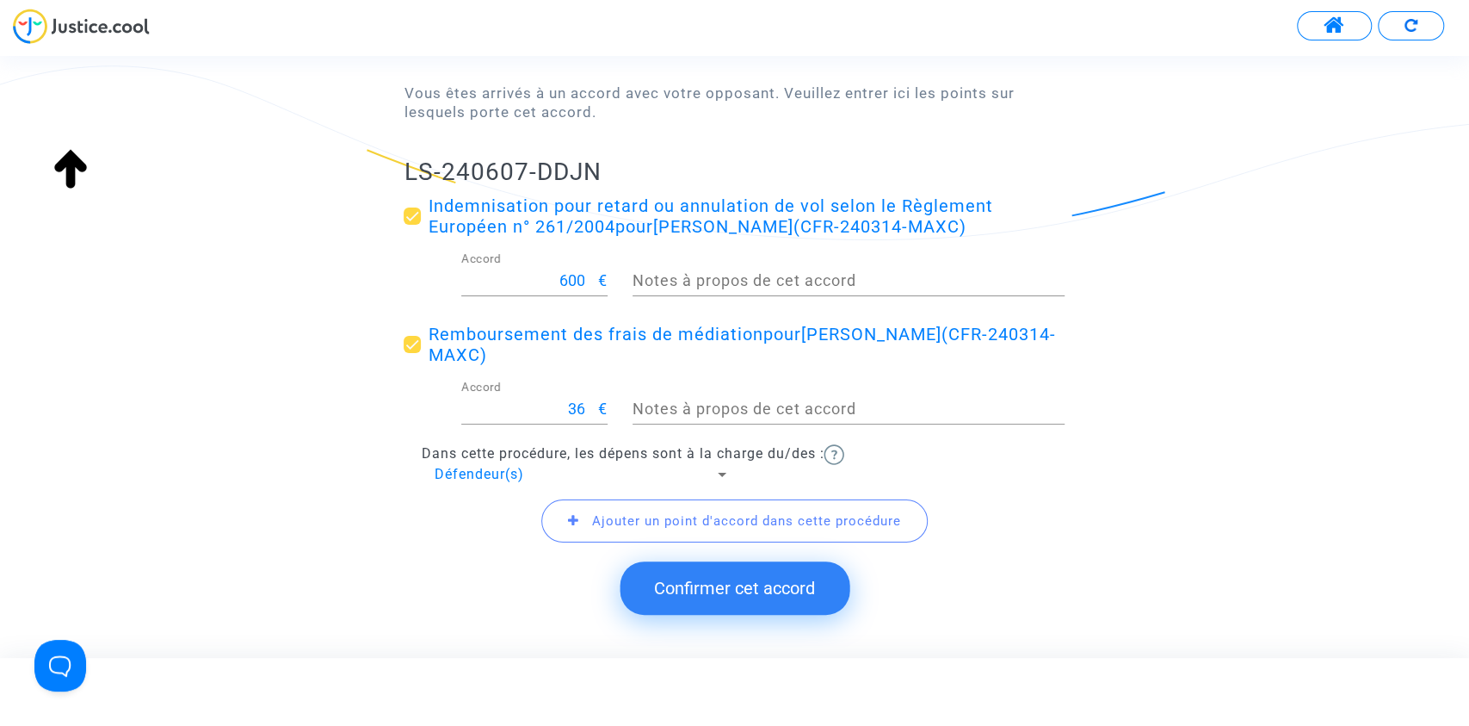
click at [675, 522] on span "Ajouter un point d'accord dans cette procédure" at bounding box center [746, 520] width 309 height 15
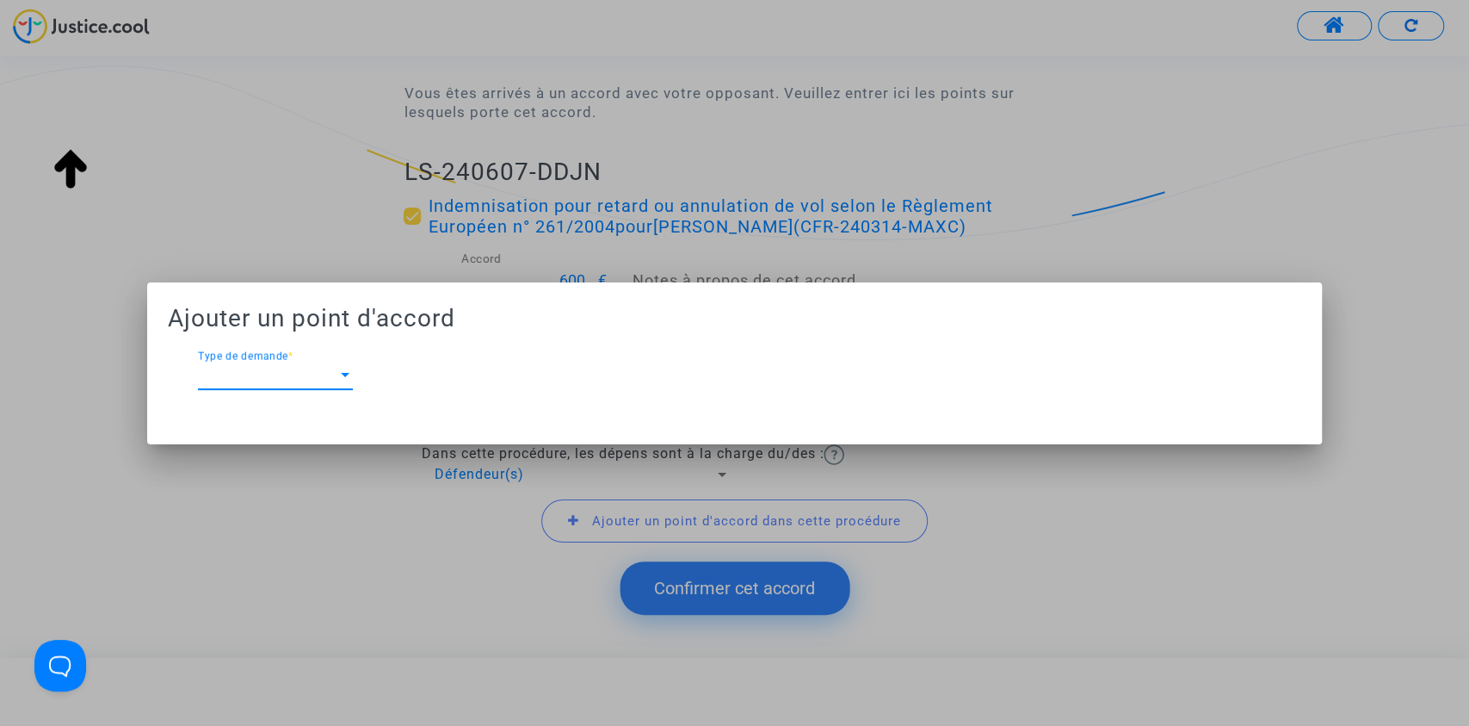
click at [295, 368] on span "Type de demande" at bounding box center [267, 375] width 139 height 15
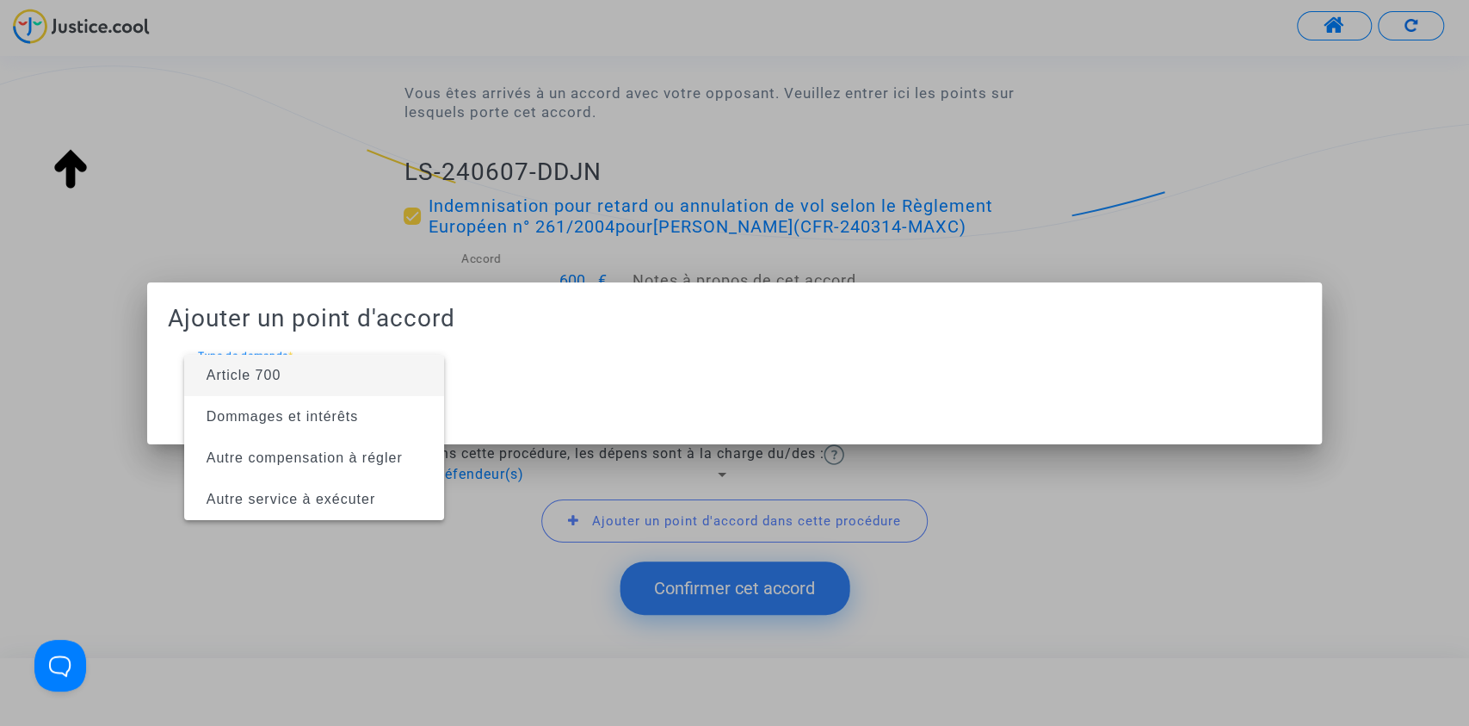
click at [257, 382] on span "Article 700" at bounding box center [244, 375] width 75 height 15
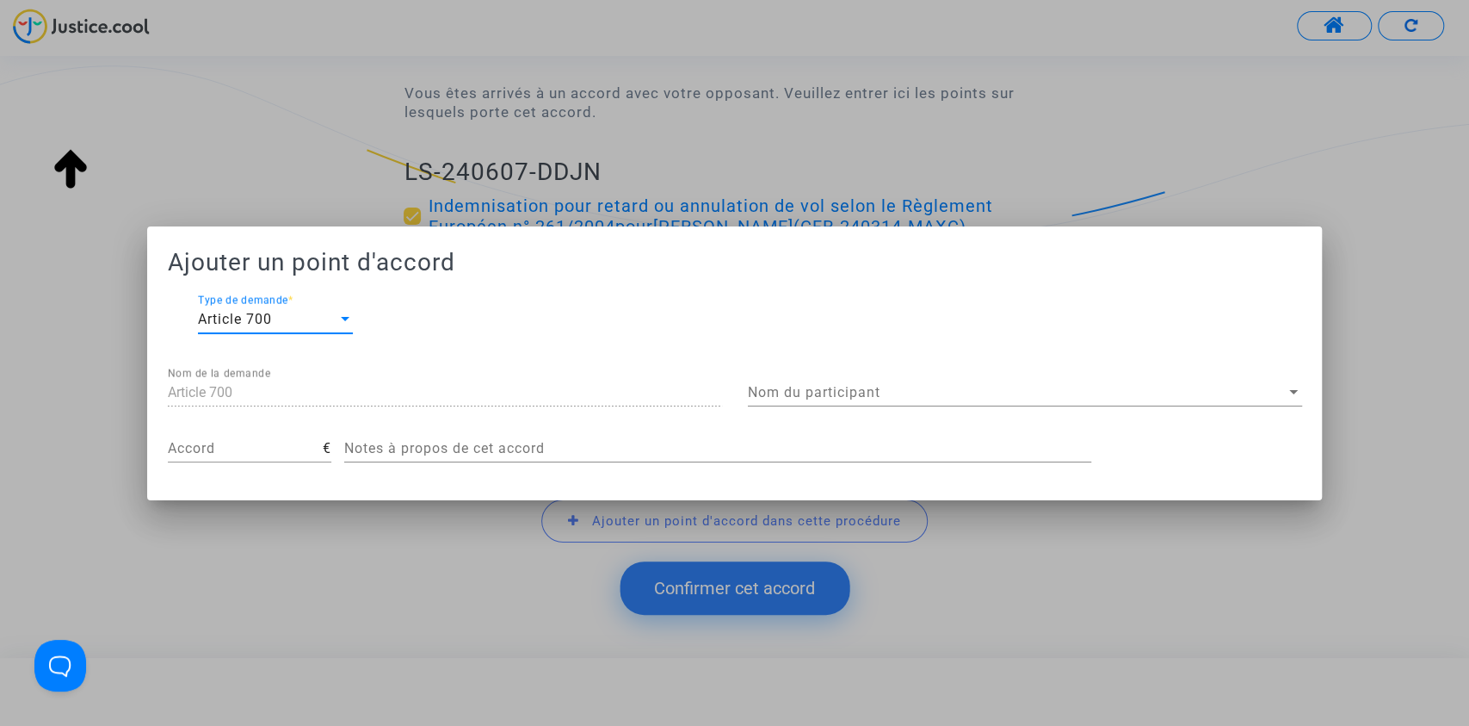
click at [237, 444] on input "Accord" at bounding box center [245, 448] width 155 height 15
type input "300"
click at [819, 386] on span "Nom du participant" at bounding box center [1017, 392] width 539 height 15
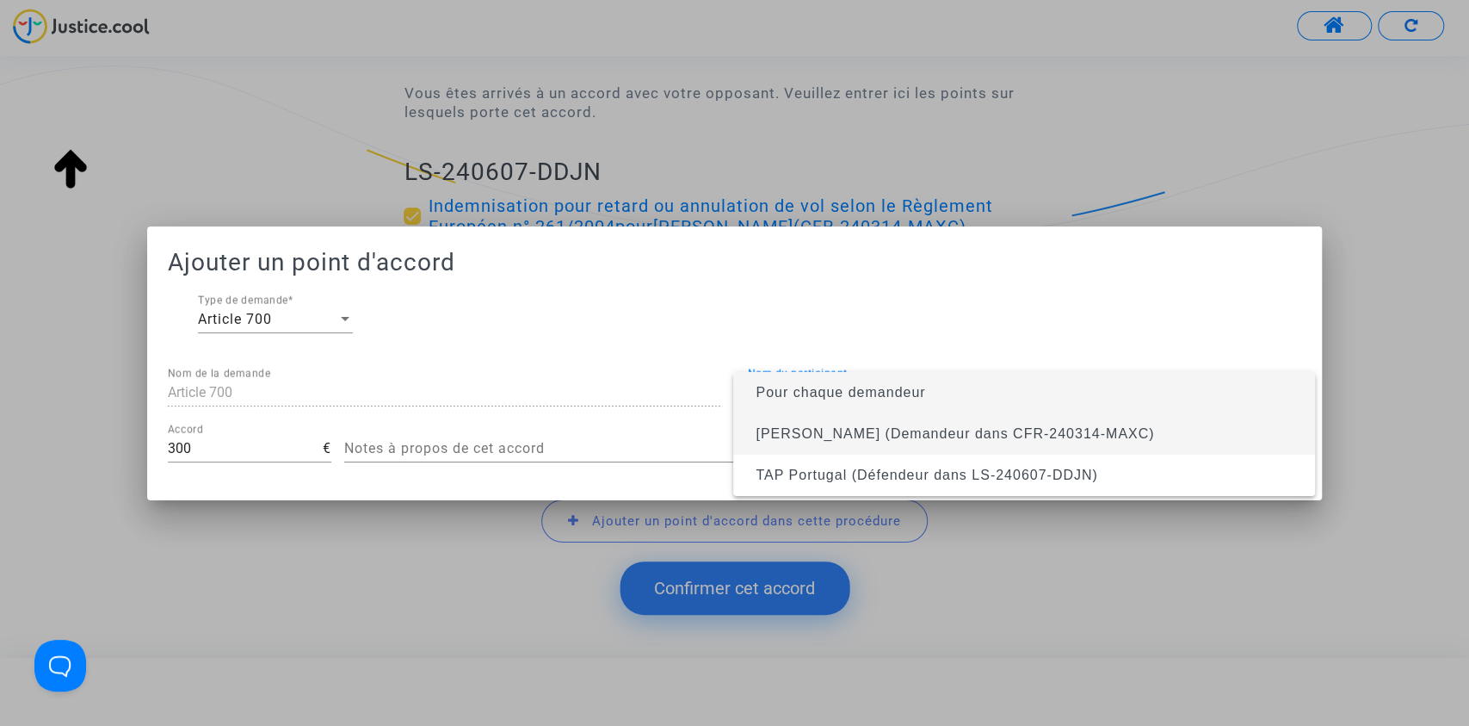
click at [769, 441] on span "Jerome Baradat (Demandeur dans CFR-240314-MAXC)" at bounding box center [1024, 433] width 554 height 41
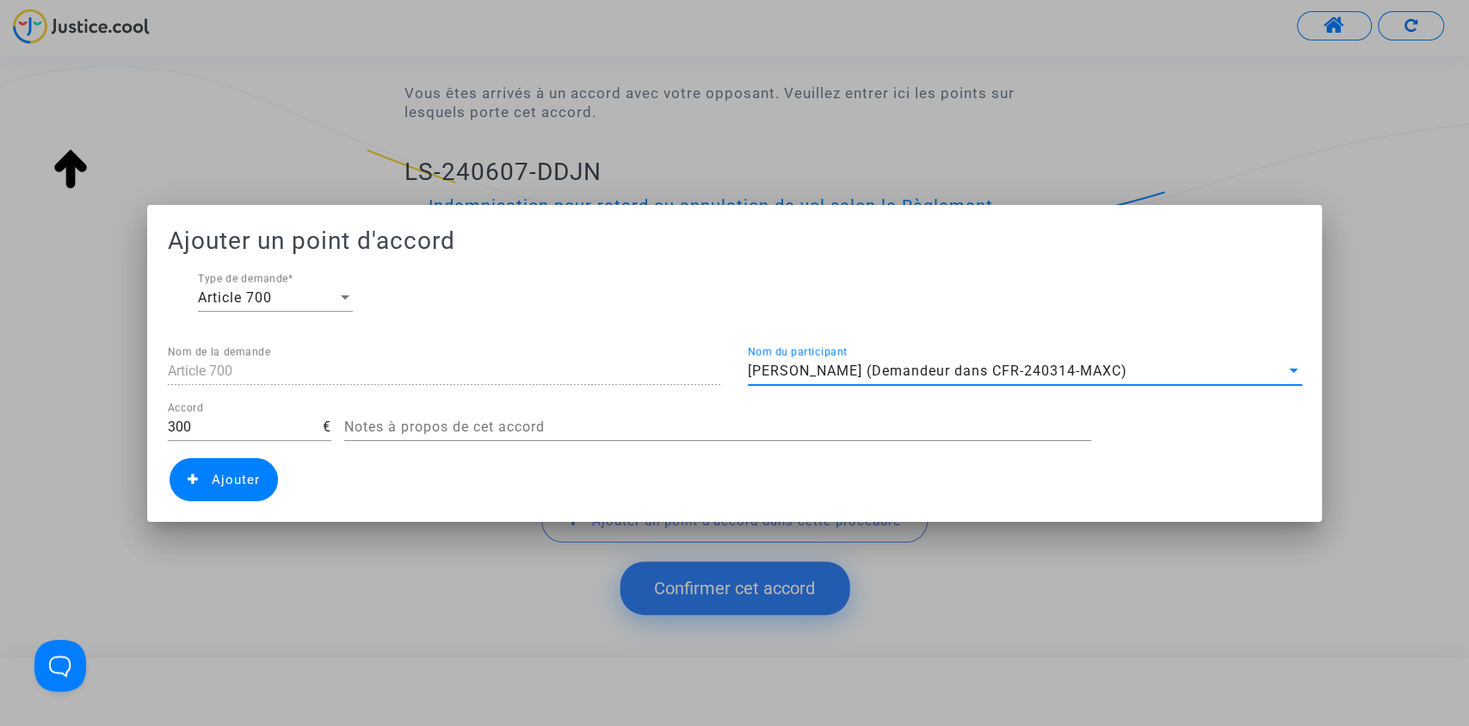
click at [212, 481] on span "Ajouter" at bounding box center [236, 479] width 48 height 15
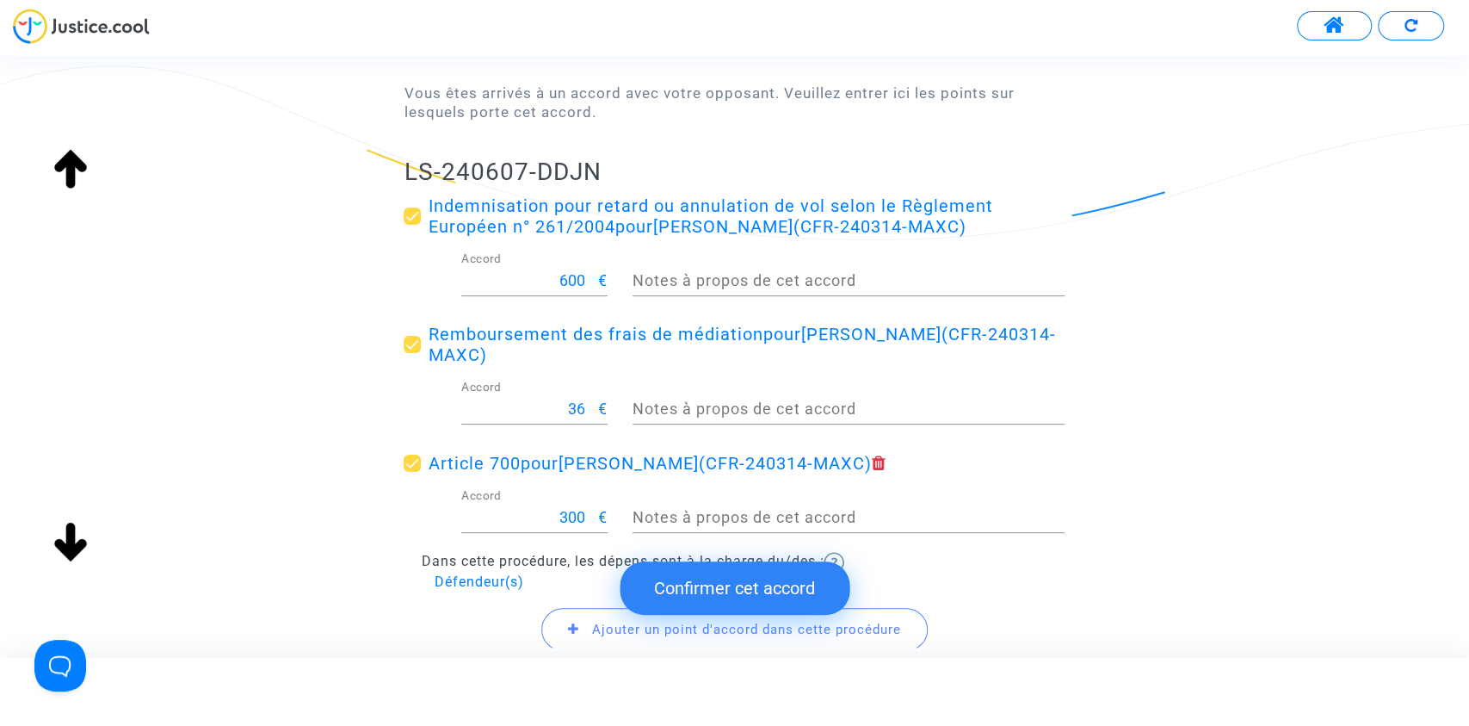
click at [695, 589] on button "Confirmer cet accord" at bounding box center [735, 587] width 230 height 53
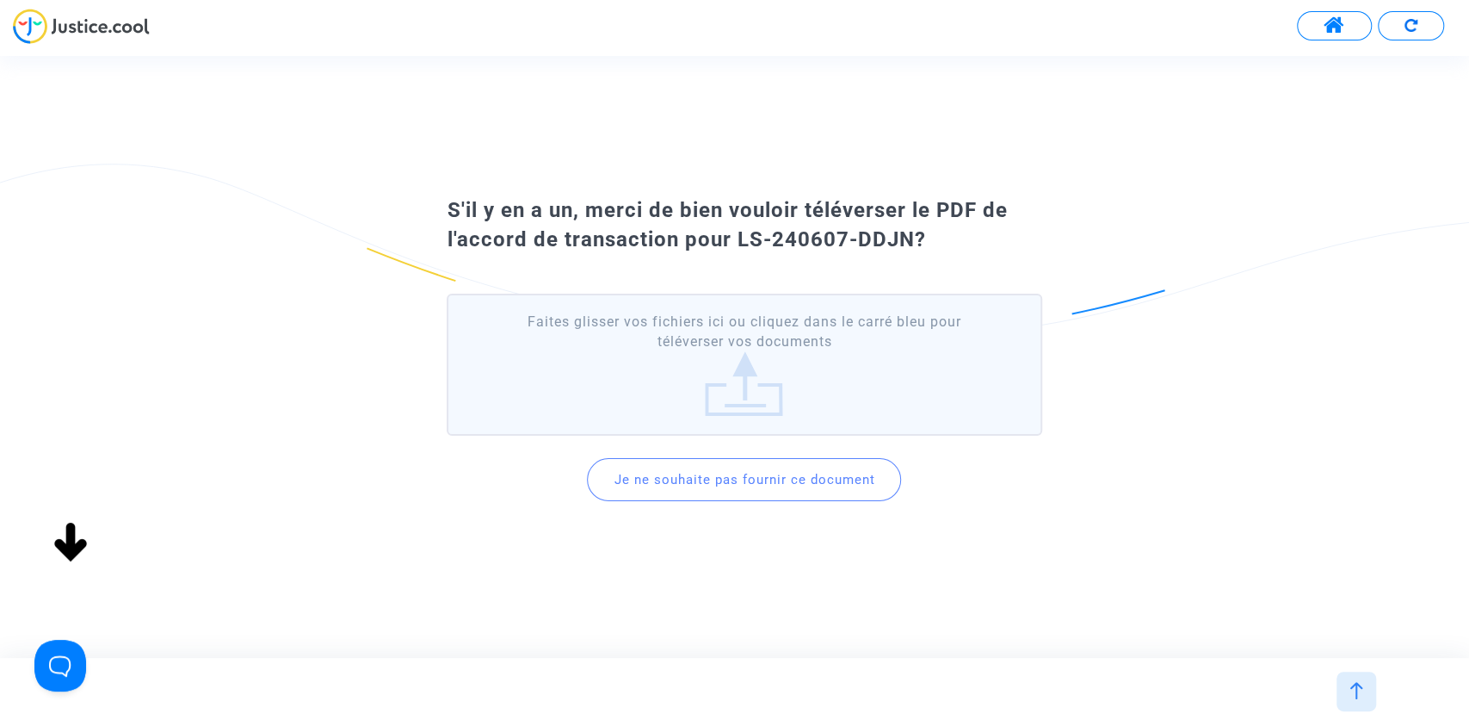
click at [724, 479] on button "Je ne souhaite pas fournir ce document" at bounding box center [744, 479] width 314 height 43
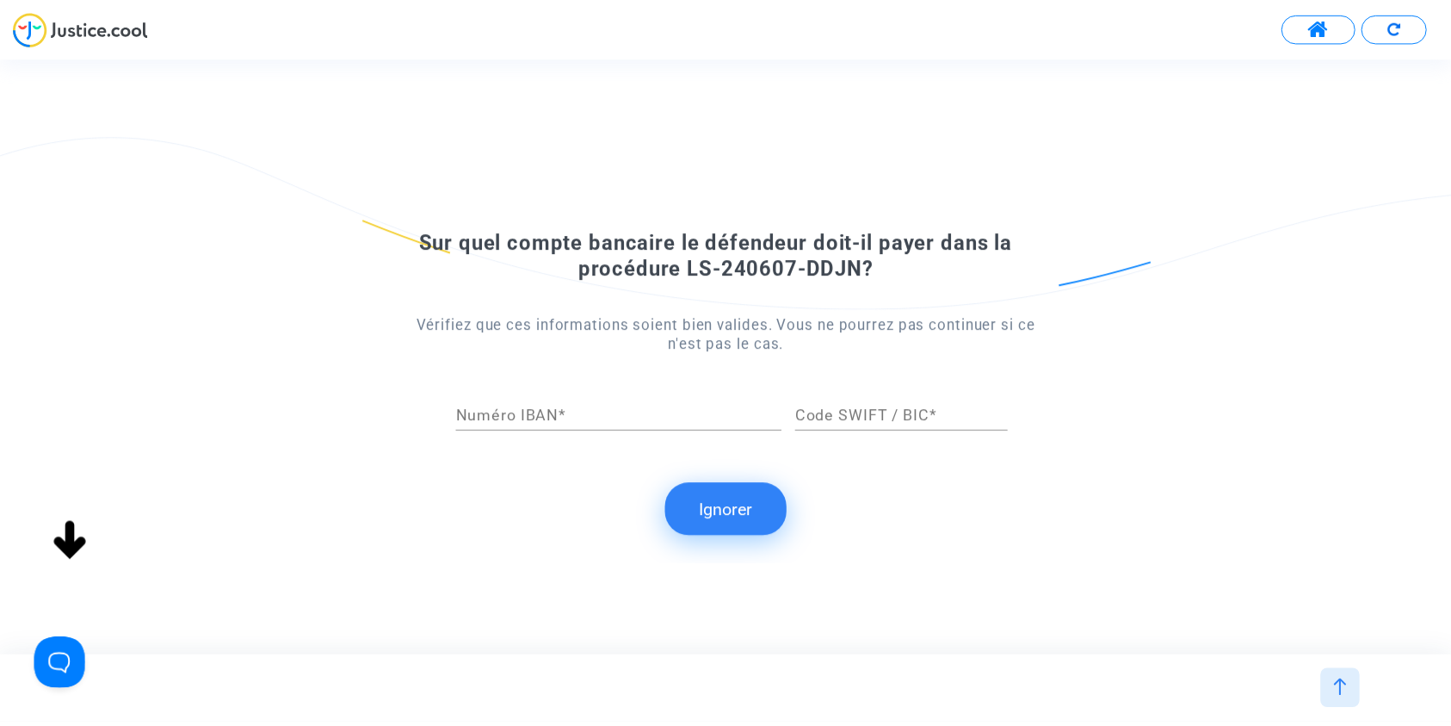
scroll to position [0, 0]
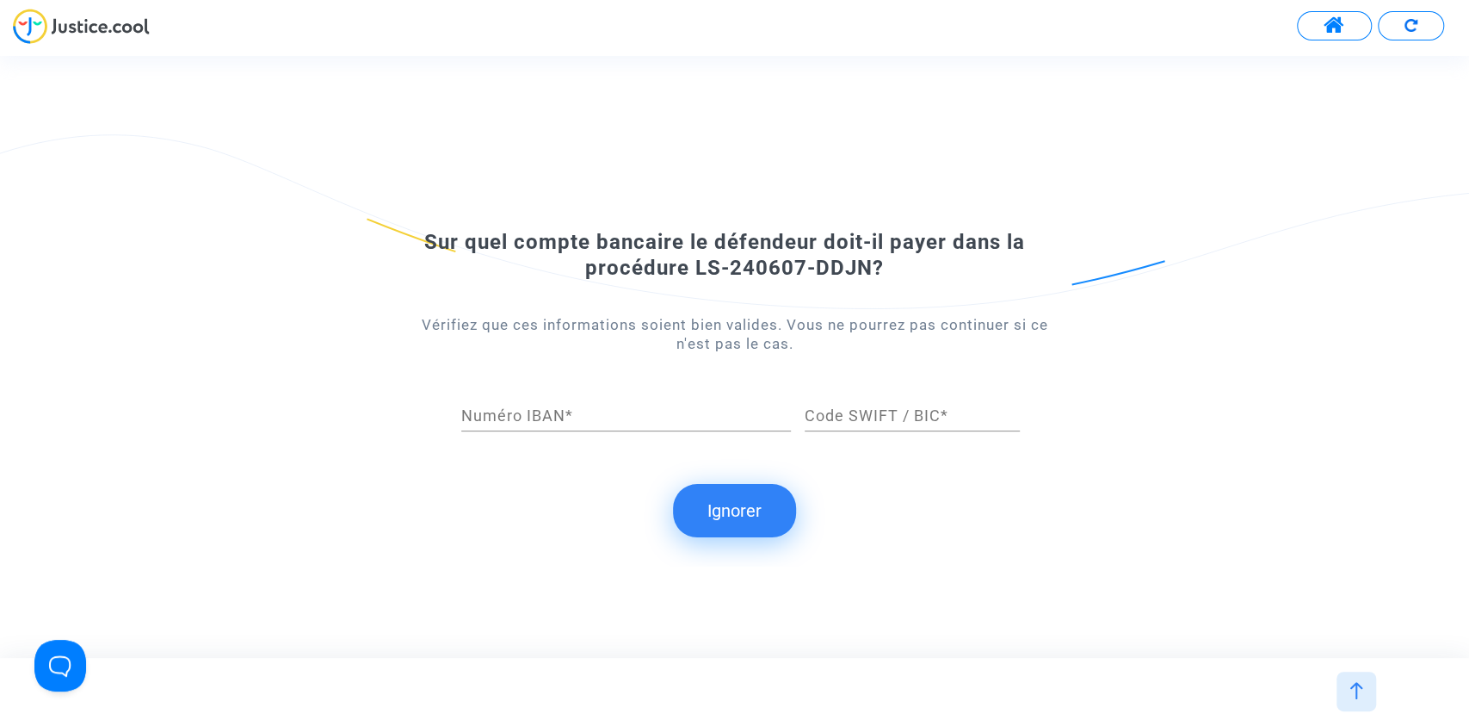
click at [726, 513] on button "Ignorer" at bounding box center [734, 510] width 123 height 53
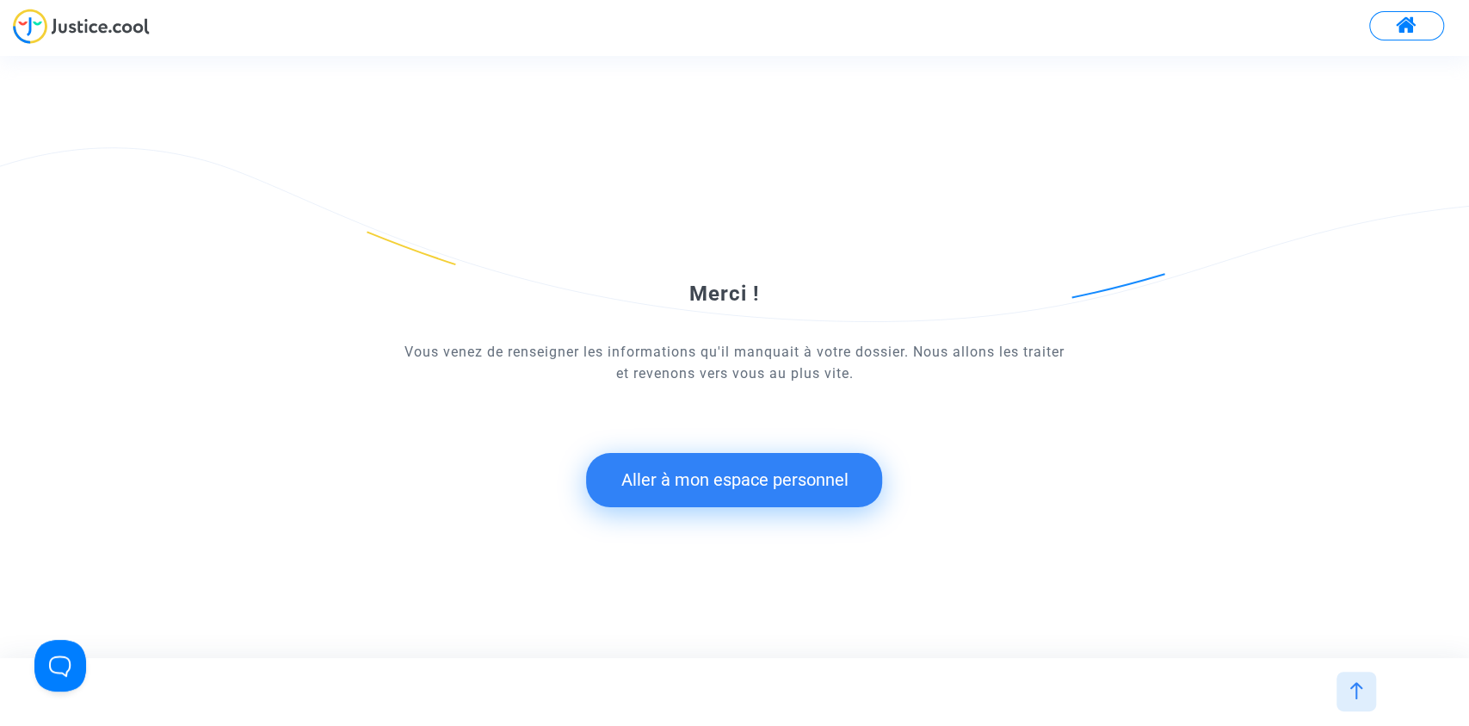
click at [726, 478] on button "Aller à mon espace personnel" at bounding box center [734, 479] width 296 height 53
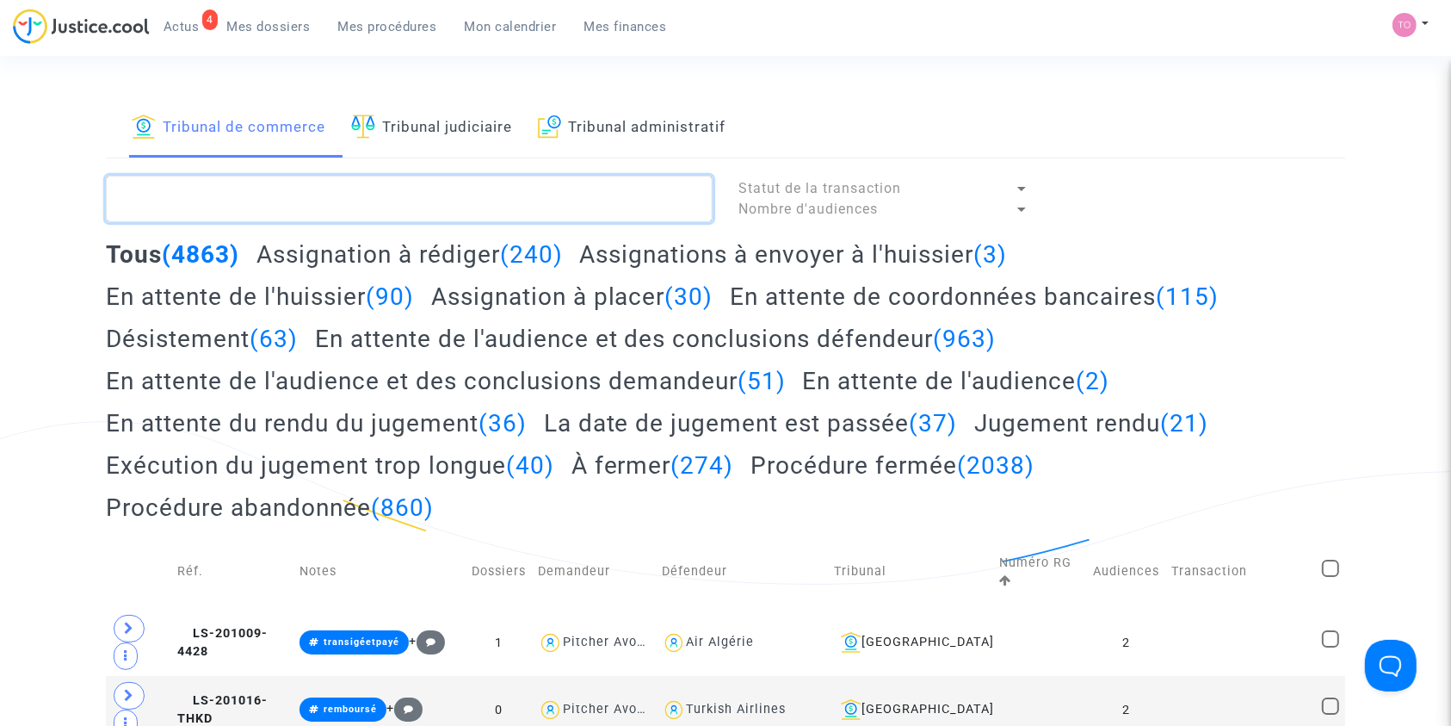
click at [269, 196] on textarea at bounding box center [409, 199] width 607 height 46
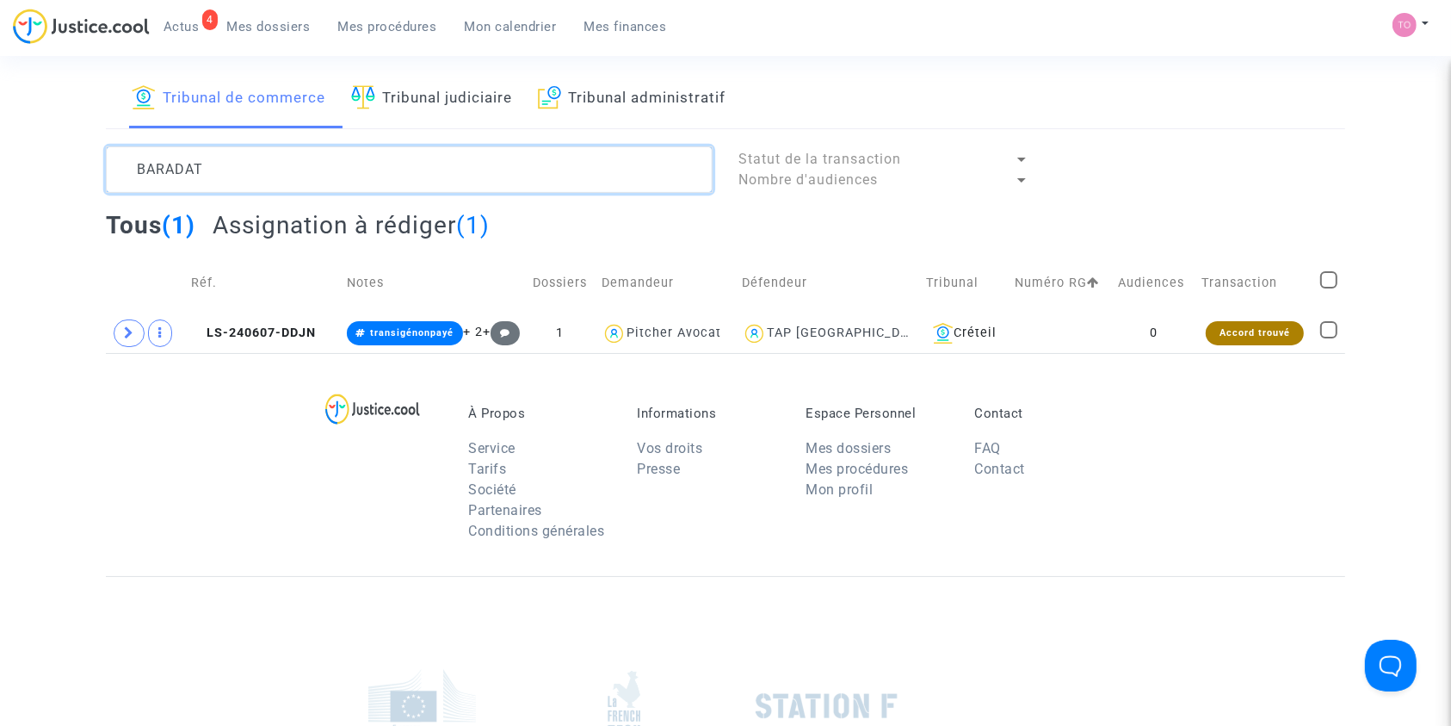
scroll to position [28, 0]
type textarea "BARADAT"
click at [1114, 324] on td "0" at bounding box center [1153, 334] width 83 height 40
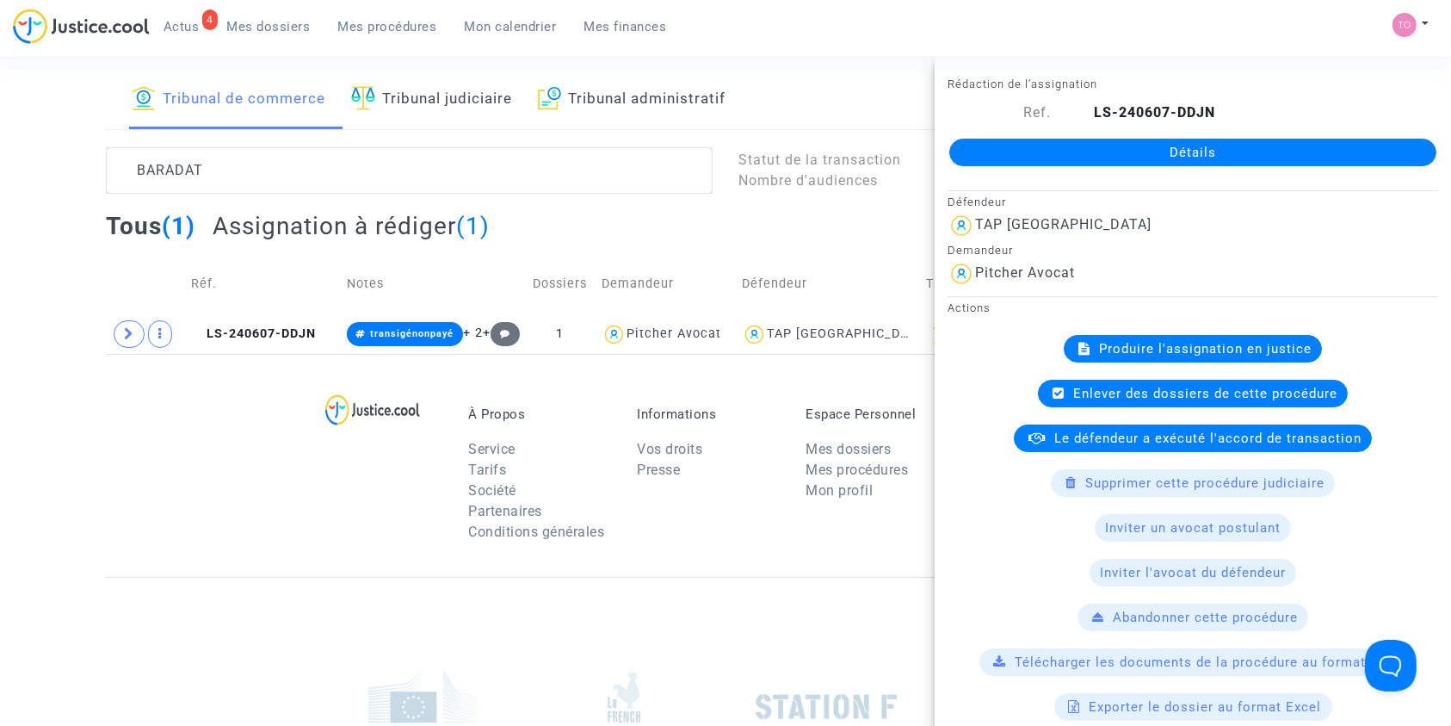
click at [1128, 146] on link "Détails" at bounding box center [1192, 153] width 487 height 28
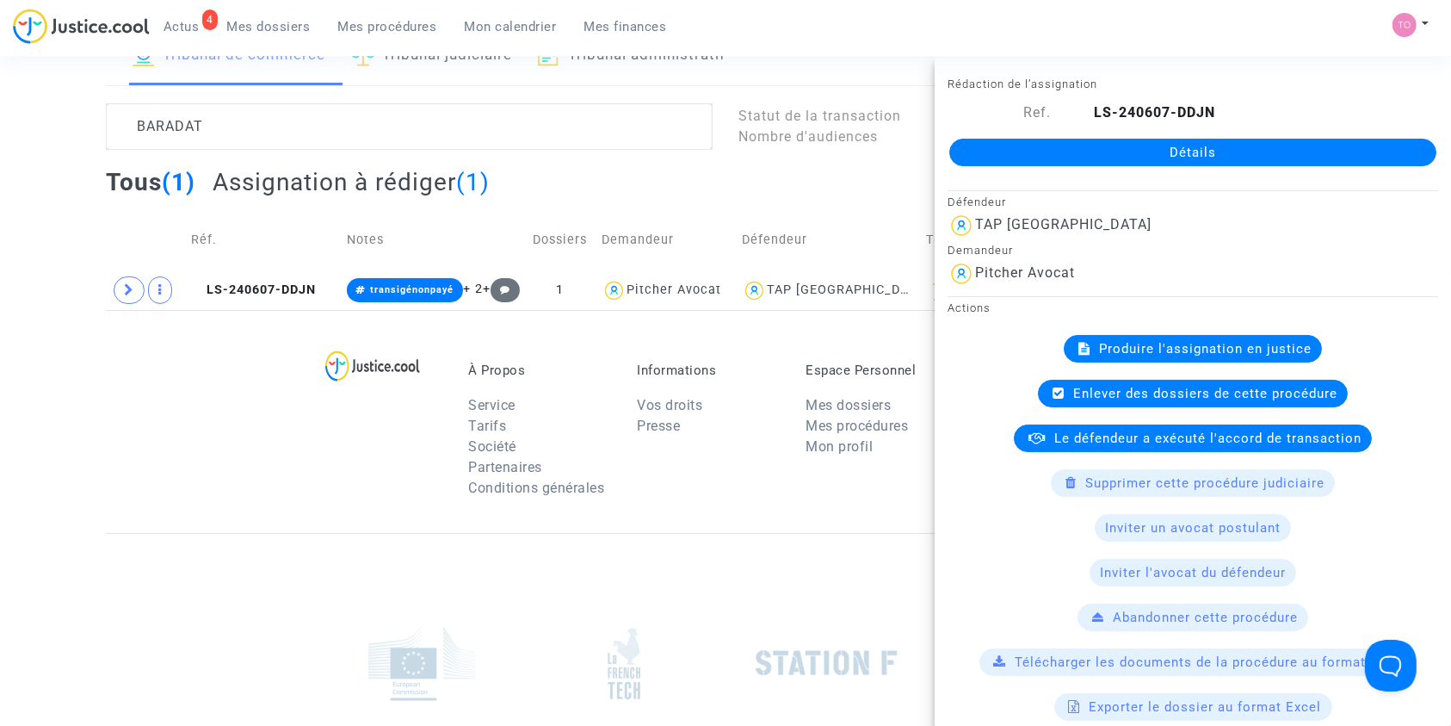
scroll to position [28, 0]
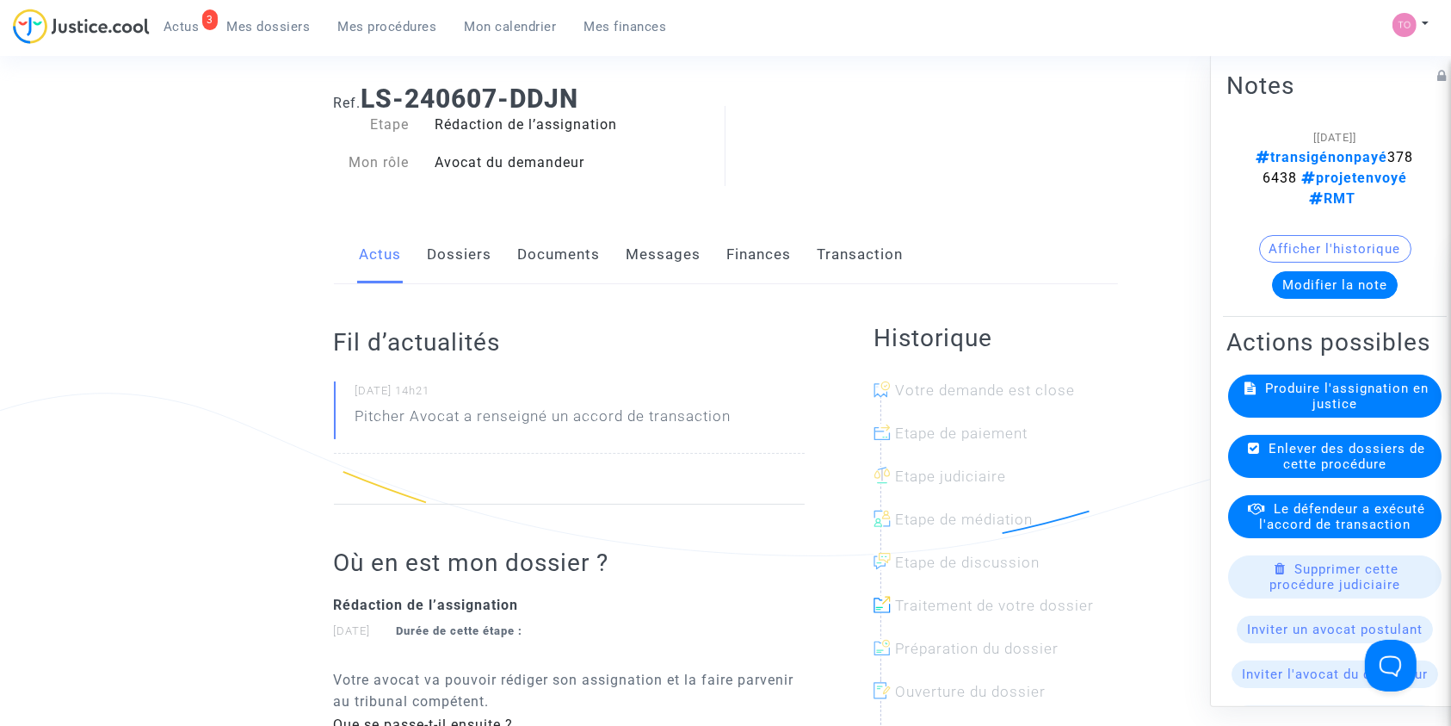
click at [293, 25] on span "Mes dossiers" at bounding box center [268, 26] width 83 height 15
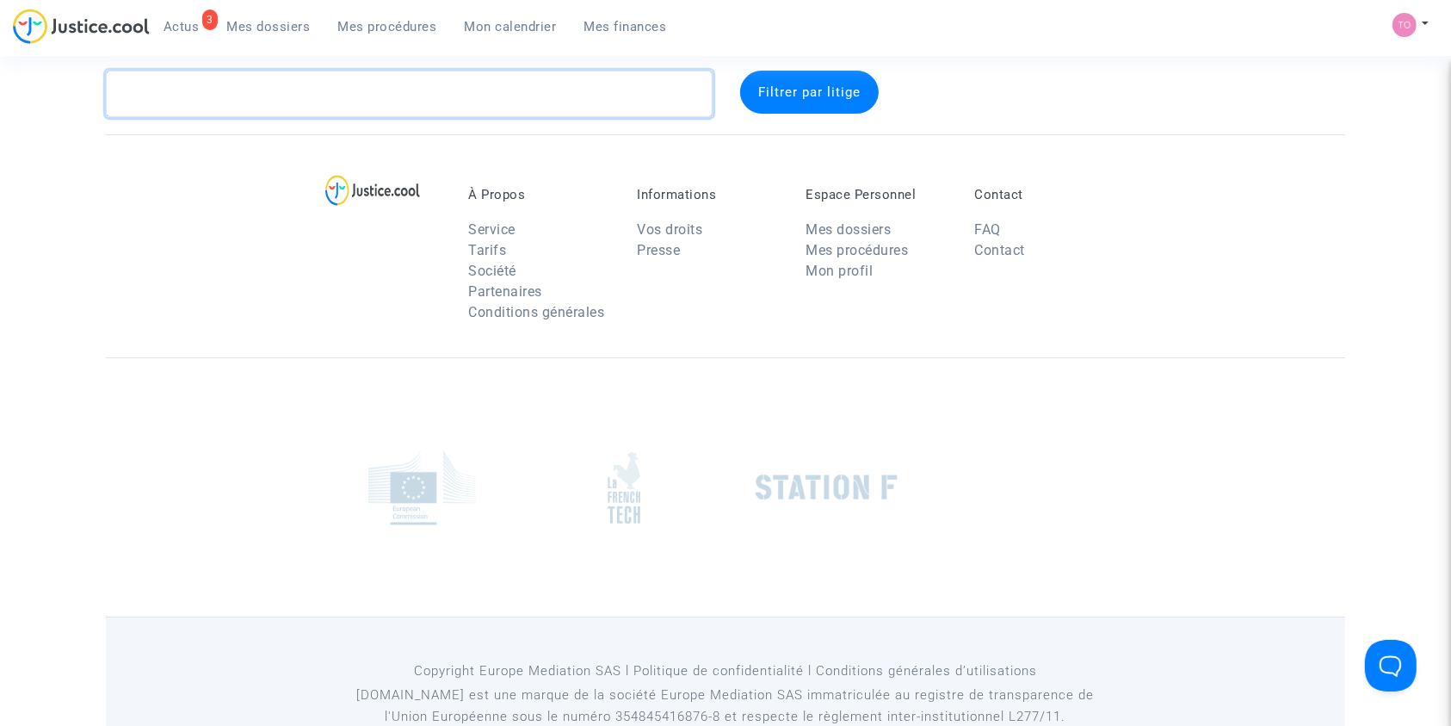
click at [210, 101] on textarea at bounding box center [409, 94] width 607 height 46
paste textarea "CFR-200707-22FN"
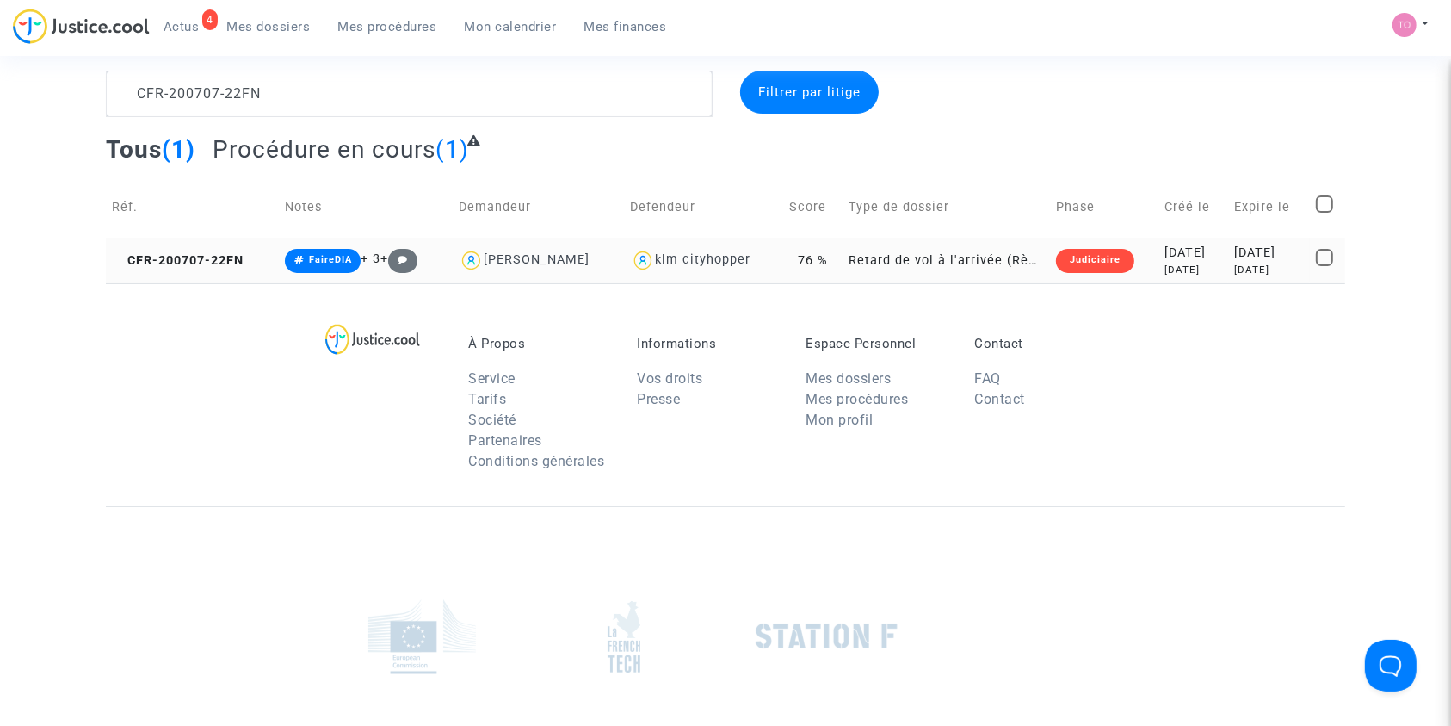
click at [1165, 248] on div "2020-07-07" at bounding box center [1194, 253] width 58 height 19
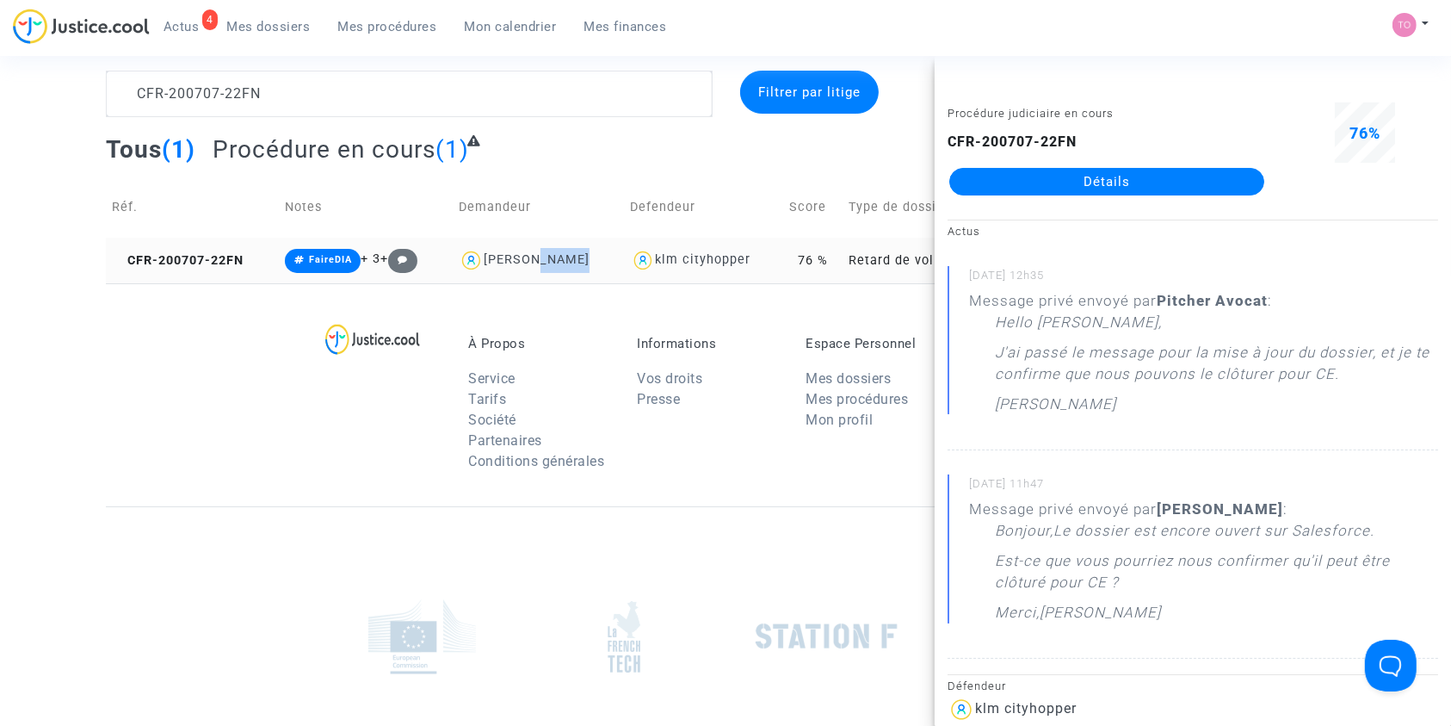
drag, startPoint x: 590, startPoint y: 256, endPoint x: 544, endPoint y: 257, distance: 46.5
click at [544, 257] on div "MATHIEU BASIN" at bounding box center [538, 260] width 159 height 25
click at [226, 384] on div "À Propos Service Tarifs Société Partenaires Conditions générales Informations V…" at bounding box center [725, 394] width 1239 height 223
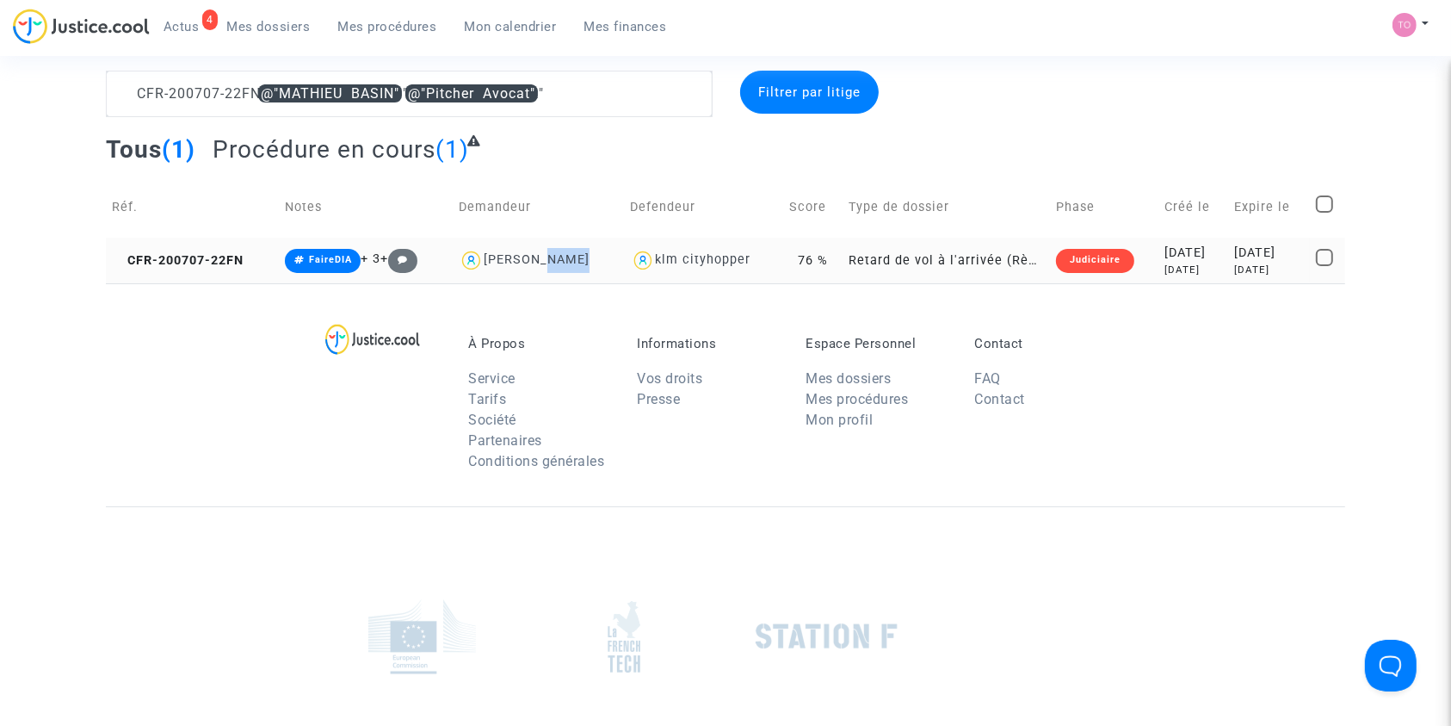
drag, startPoint x: 590, startPoint y: 255, endPoint x: 548, endPoint y: 259, distance: 41.5
click at [548, 259] on div "MATHIEU BASIN" at bounding box center [538, 260] width 159 height 25
type textarea "CFR-200707-22FN"
copy div "BASIN"
click at [1177, 260] on div "2020-07-07" at bounding box center [1194, 253] width 58 height 19
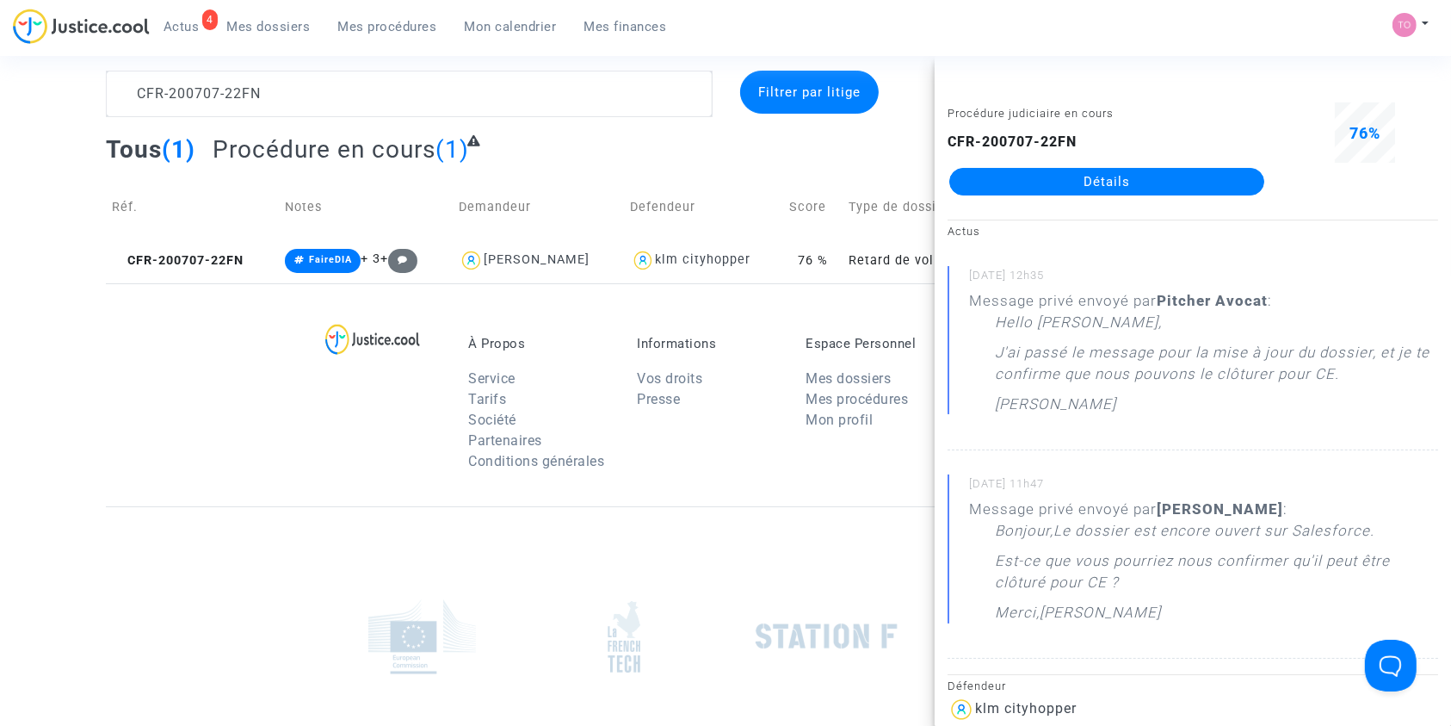
click at [1066, 187] on link "Détails" at bounding box center [1106, 182] width 315 height 28
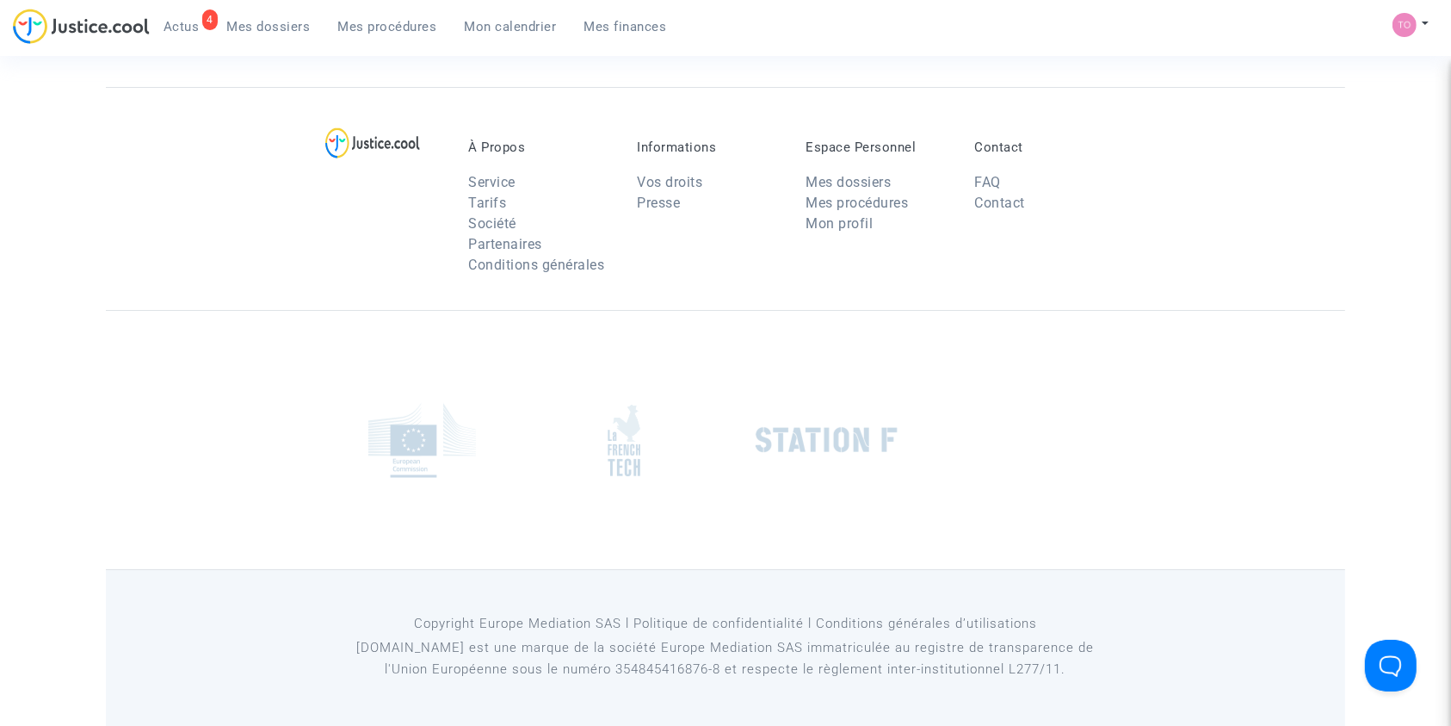
scroll to position [28, 0]
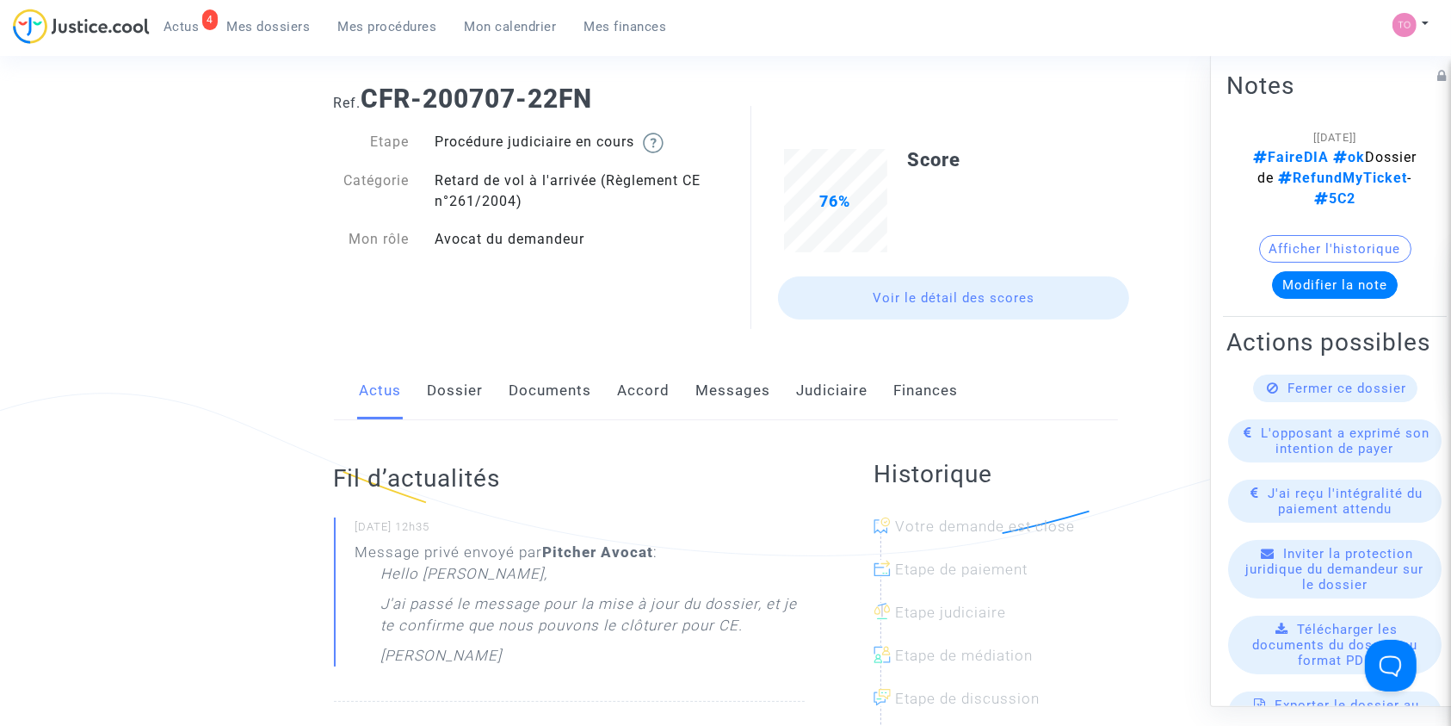
click at [702, 386] on link "Messages" at bounding box center [733, 390] width 75 height 57
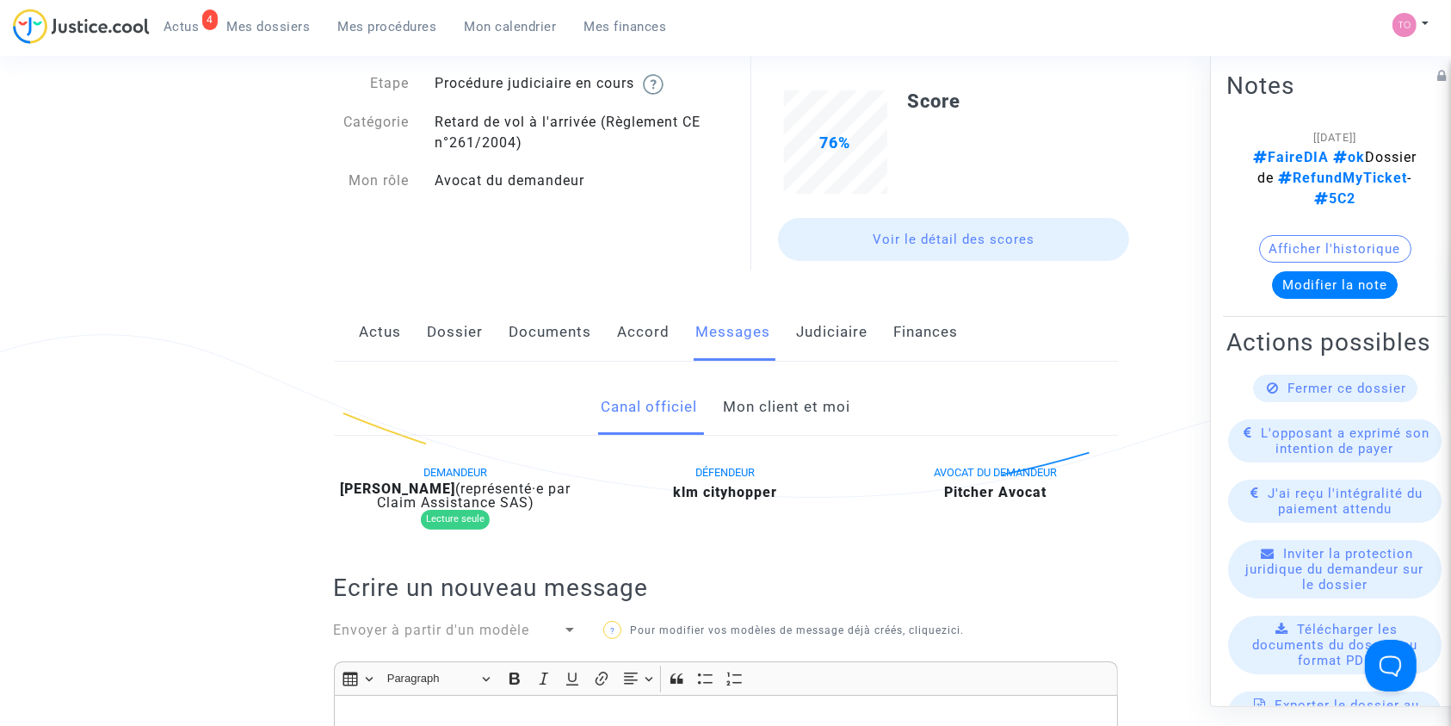
scroll to position [195, 0]
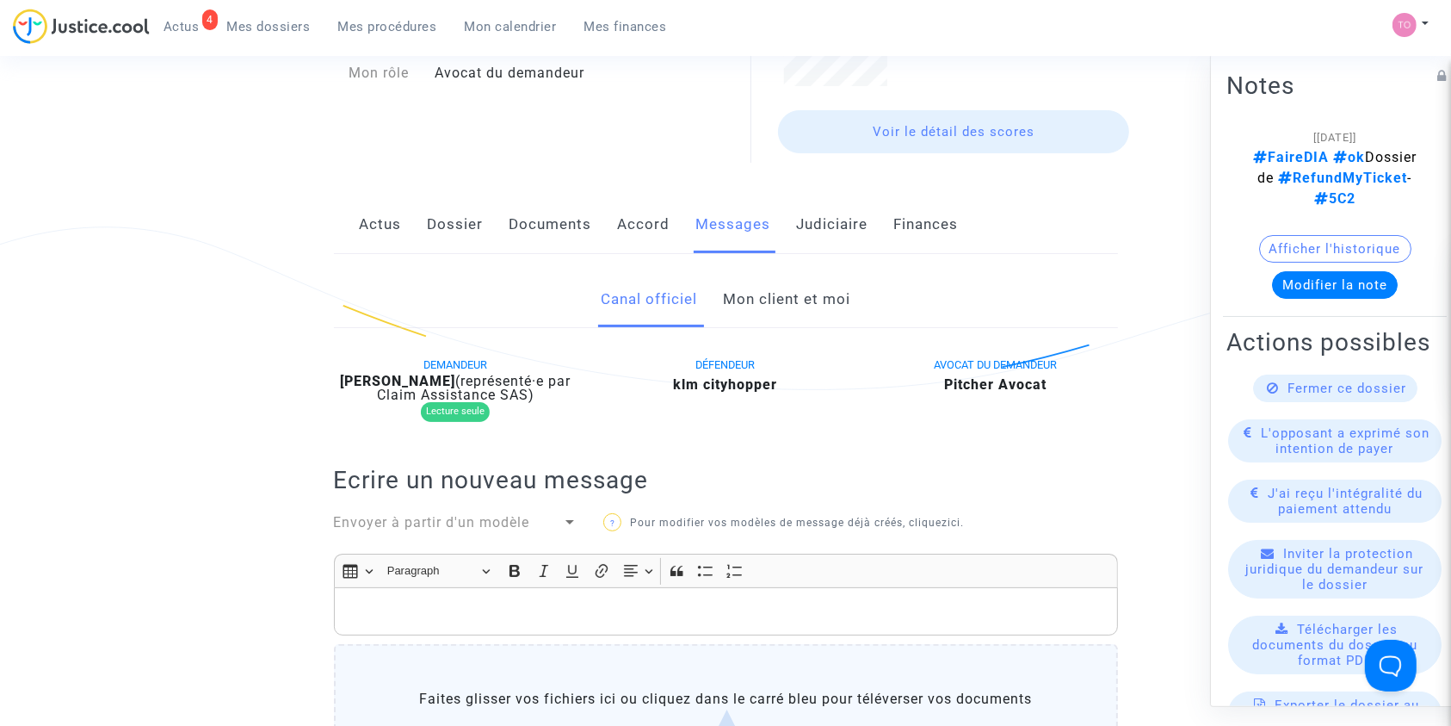
click at [754, 299] on link "Mon client et moi" at bounding box center [786, 299] width 127 height 57
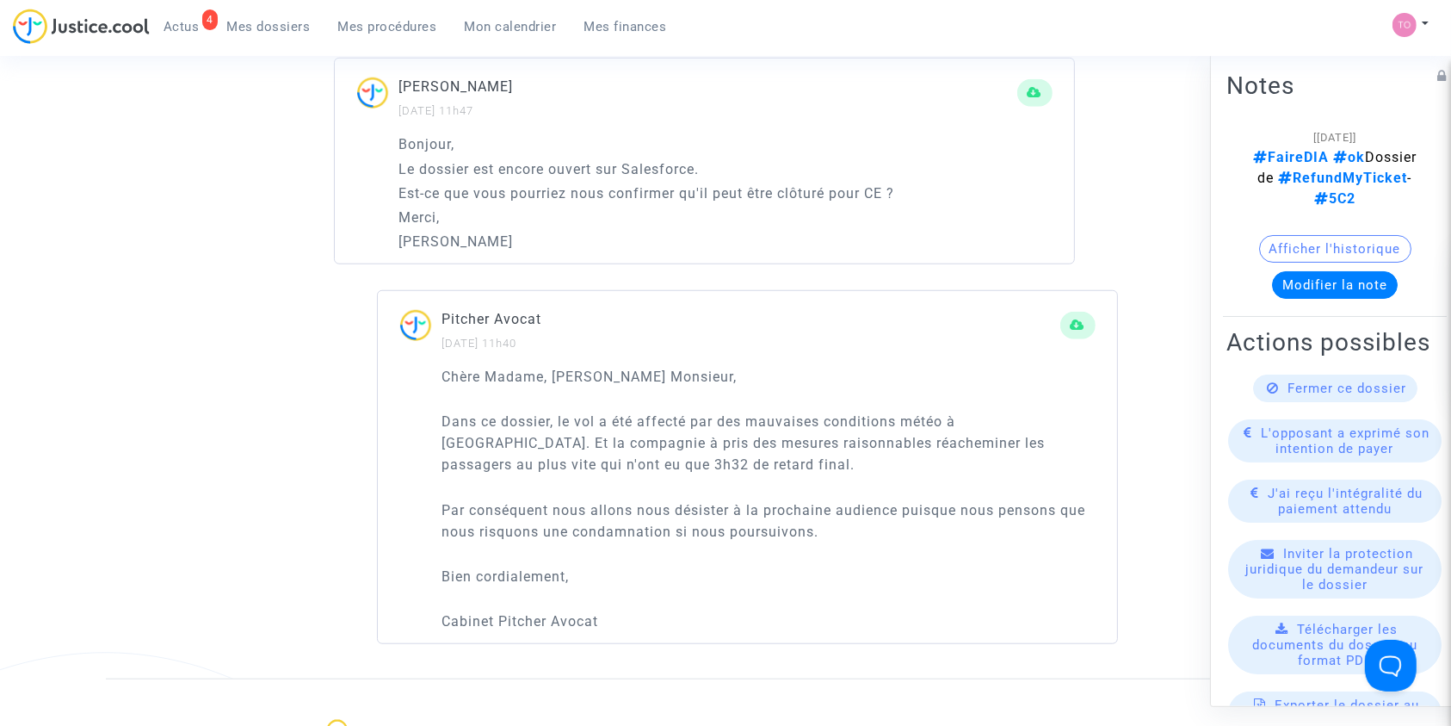
scroll to position [1381, 0]
drag, startPoint x: 749, startPoint y: 420, endPoint x: 1040, endPoint y: 418, distance: 290.9
click at [1040, 418] on p "Dans ce dossier, le vol a été affecté par des mauvaises conditions météo à Amst…" at bounding box center [768, 444] width 653 height 65
copy p "mauvaises conditions météo à Amsterdam"
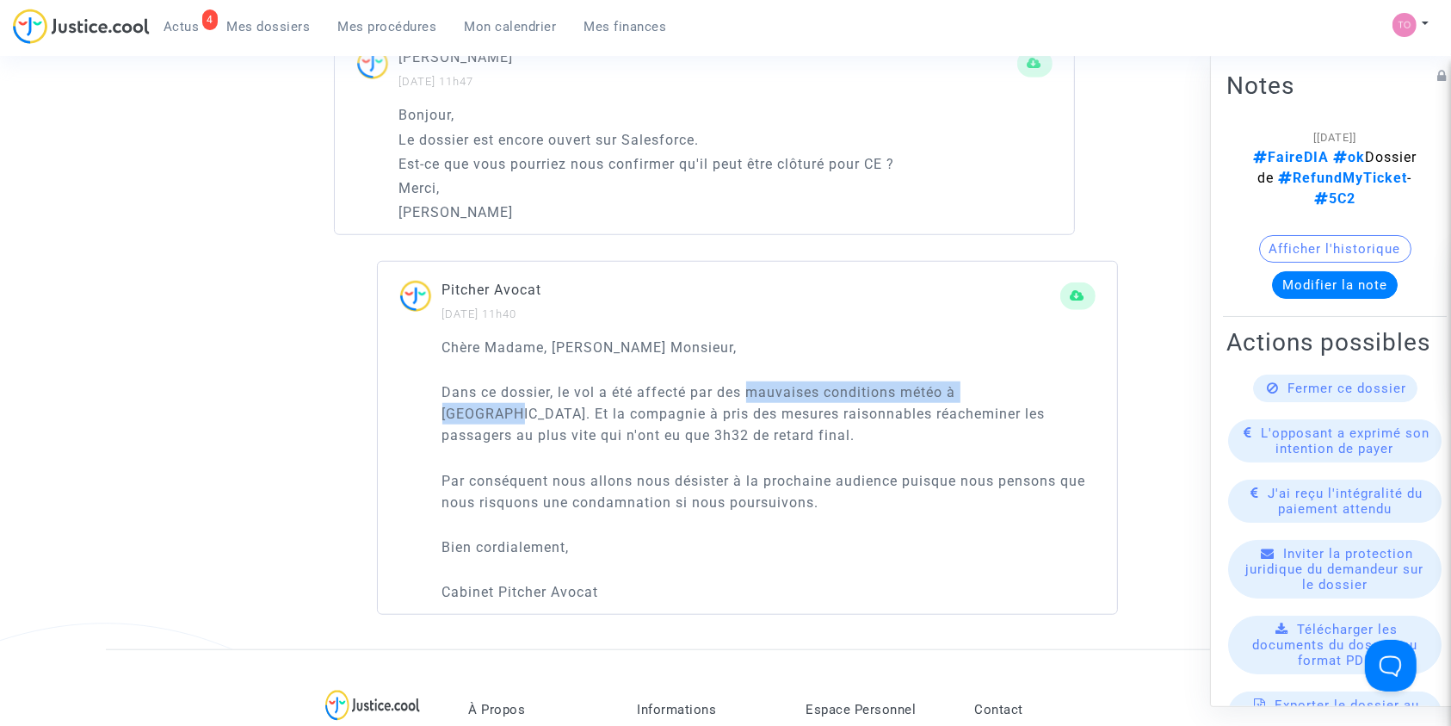
scroll to position [1413, 0]
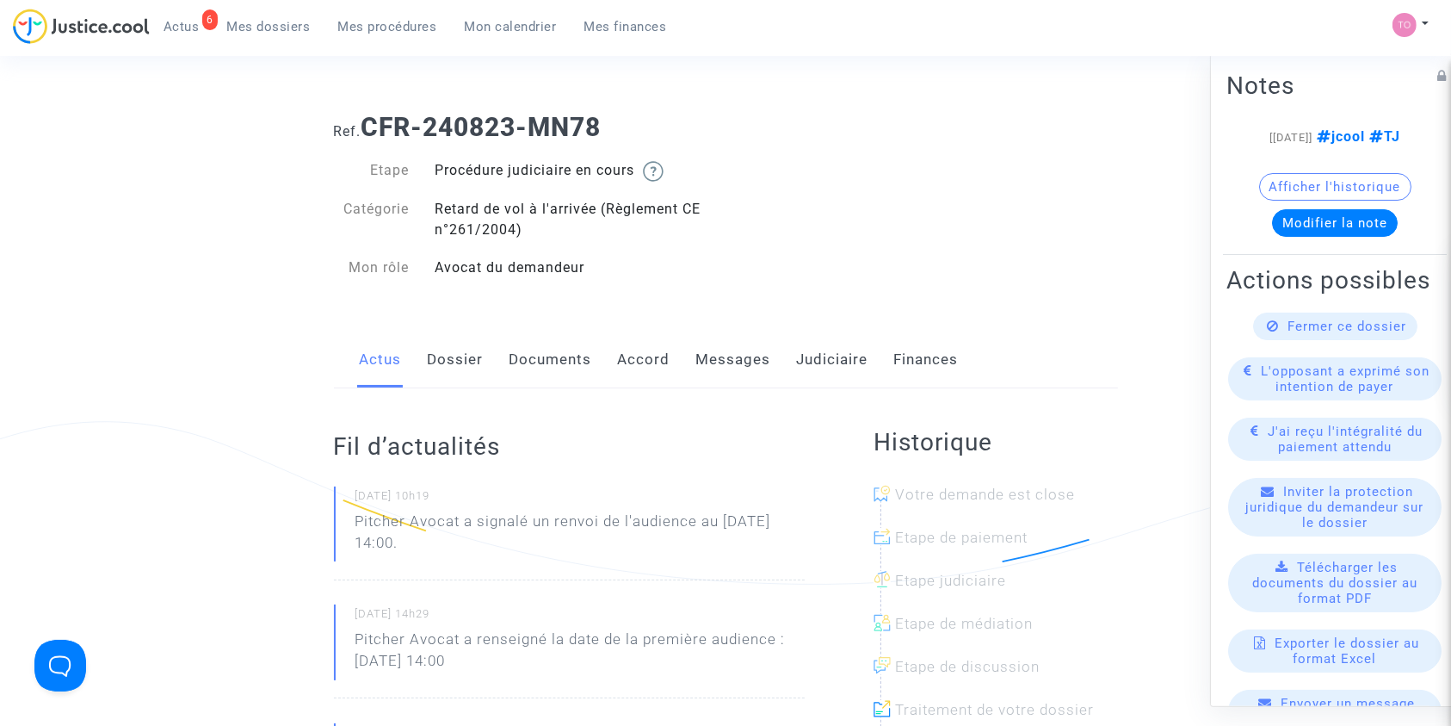
click at [452, 361] on link "Dossier" at bounding box center [456, 359] width 56 height 57
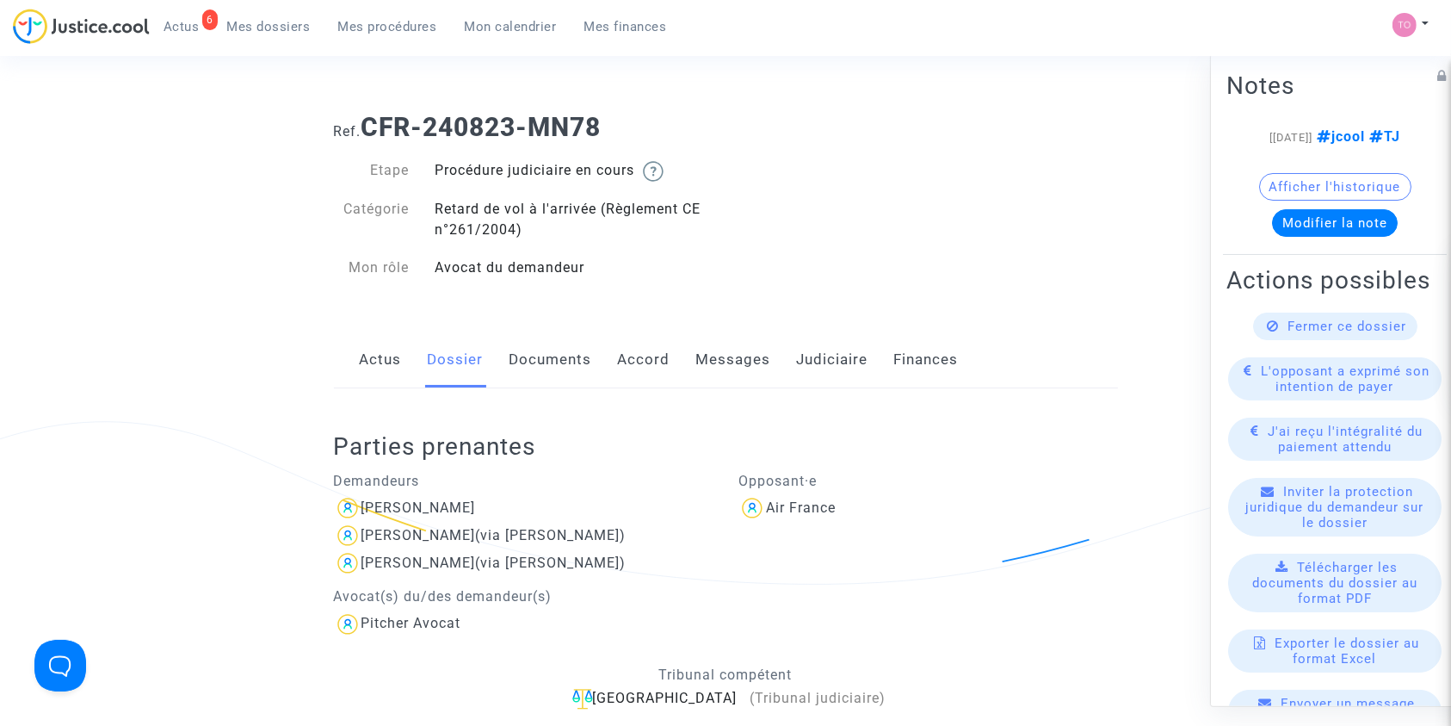
click at [822, 358] on link "Judiciaire" at bounding box center [832, 359] width 71 height 57
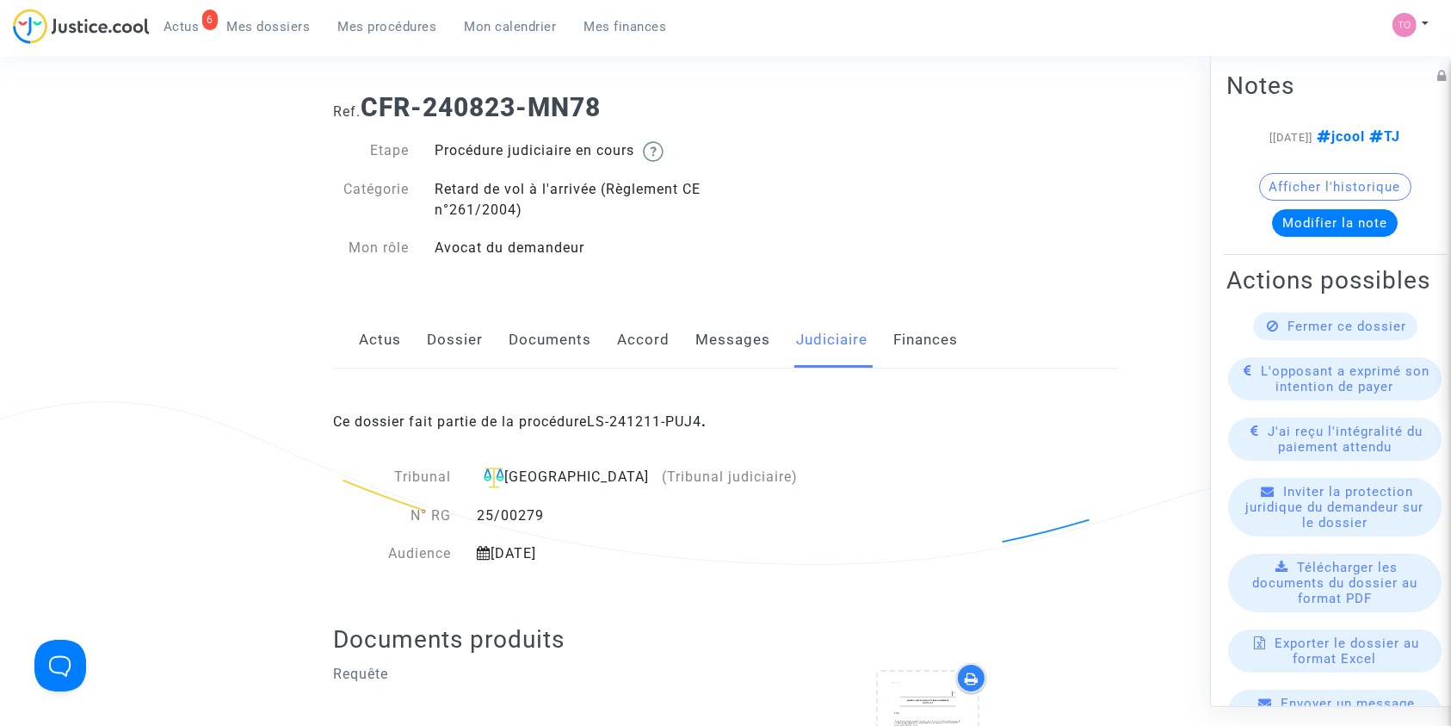
scroll to position [21, 0]
click at [1322, 234] on button "Modifier la note" at bounding box center [1335, 222] width 126 height 28
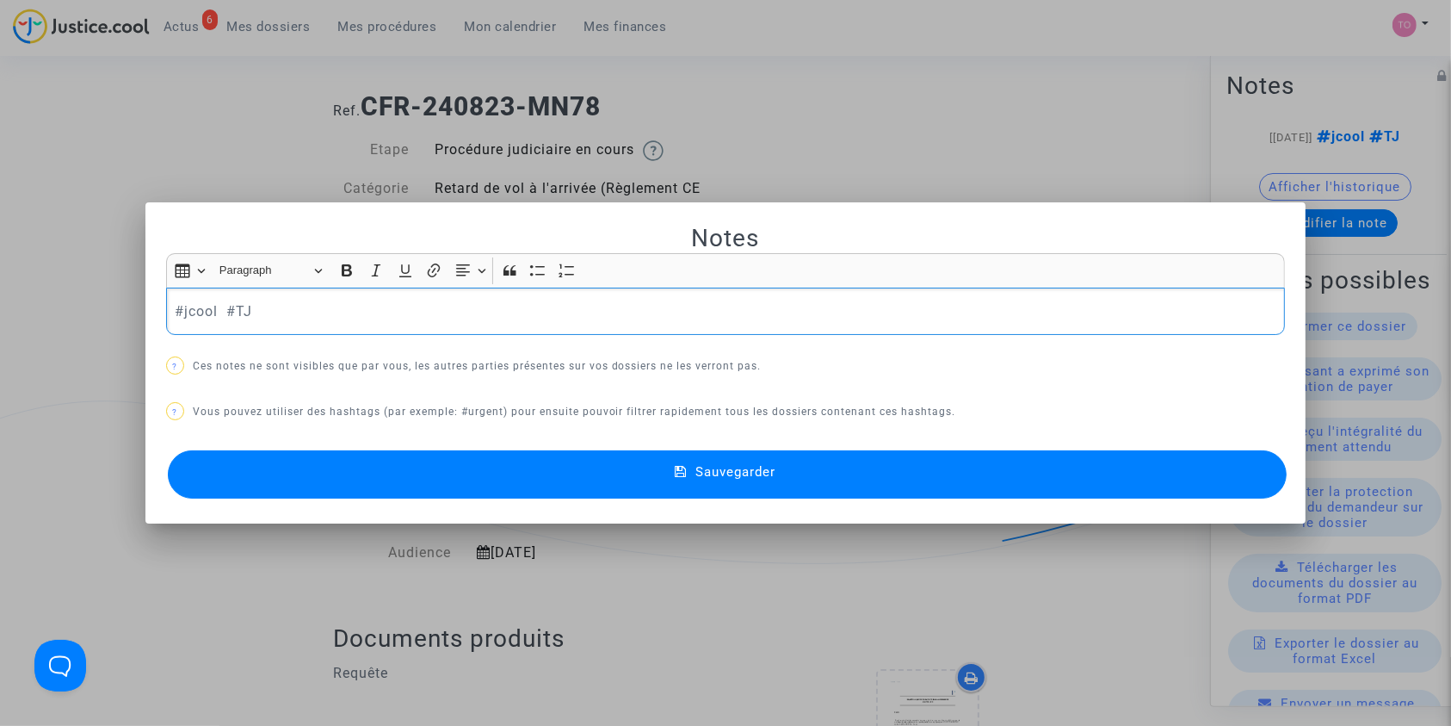
scroll to position [0, 0]
click at [1034, 127] on div at bounding box center [725, 363] width 1451 height 726
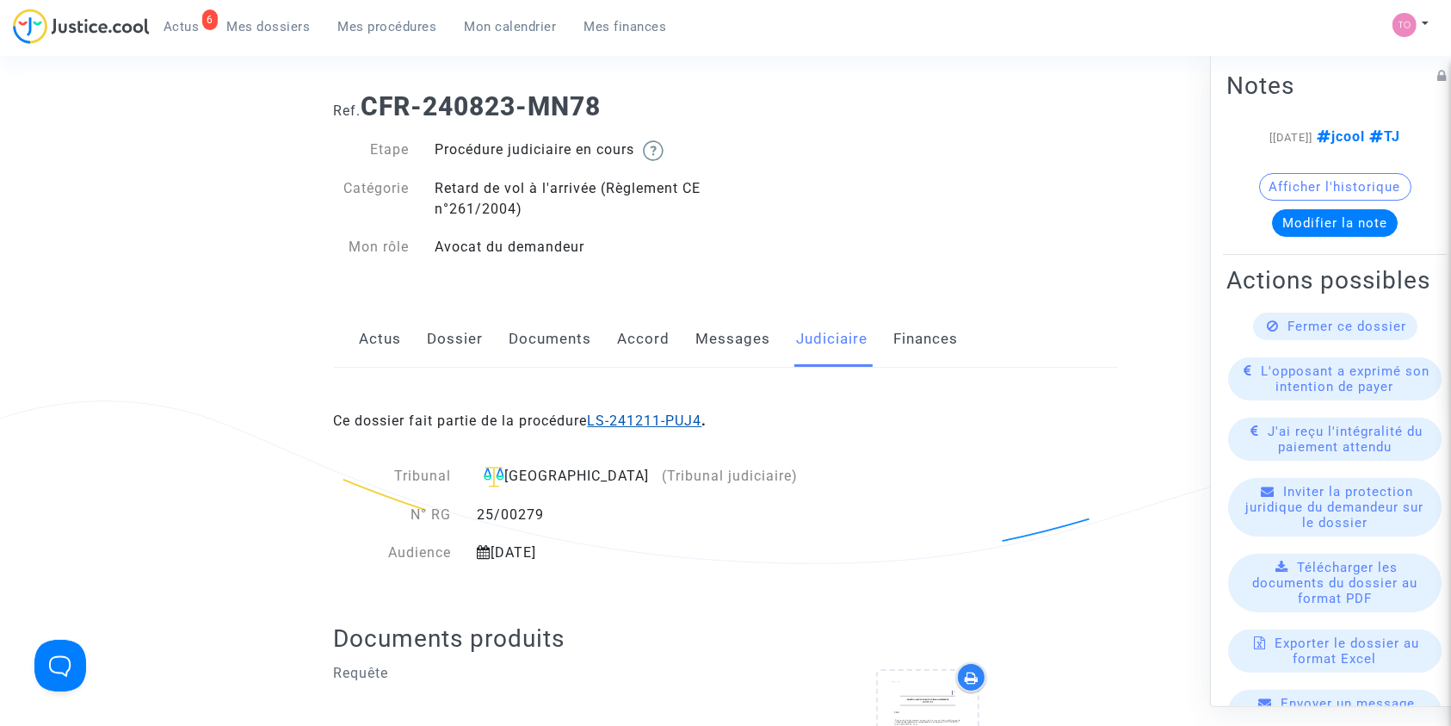
click at [637, 423] on link "LS-241211-PUJ4" at bounding box center [645, 420] width 114 height 16
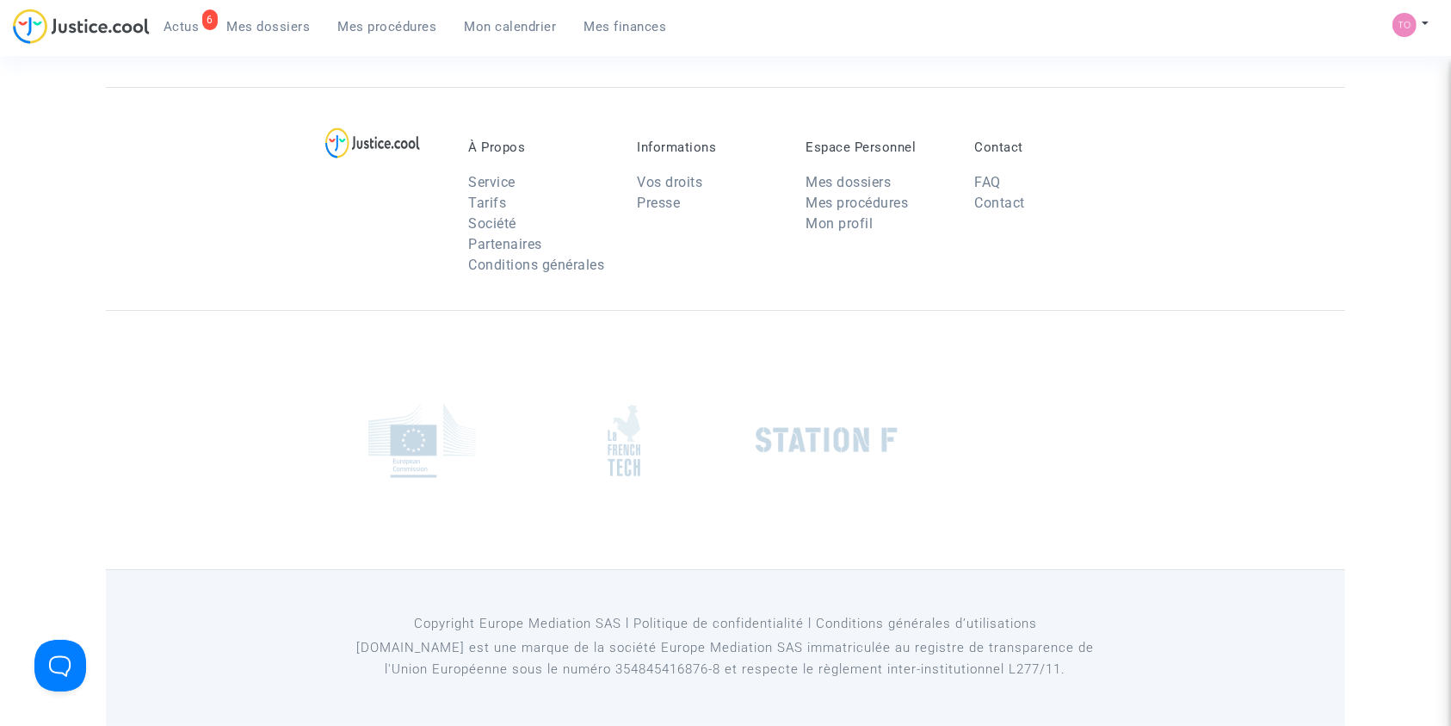
scroll to position [21, 0]
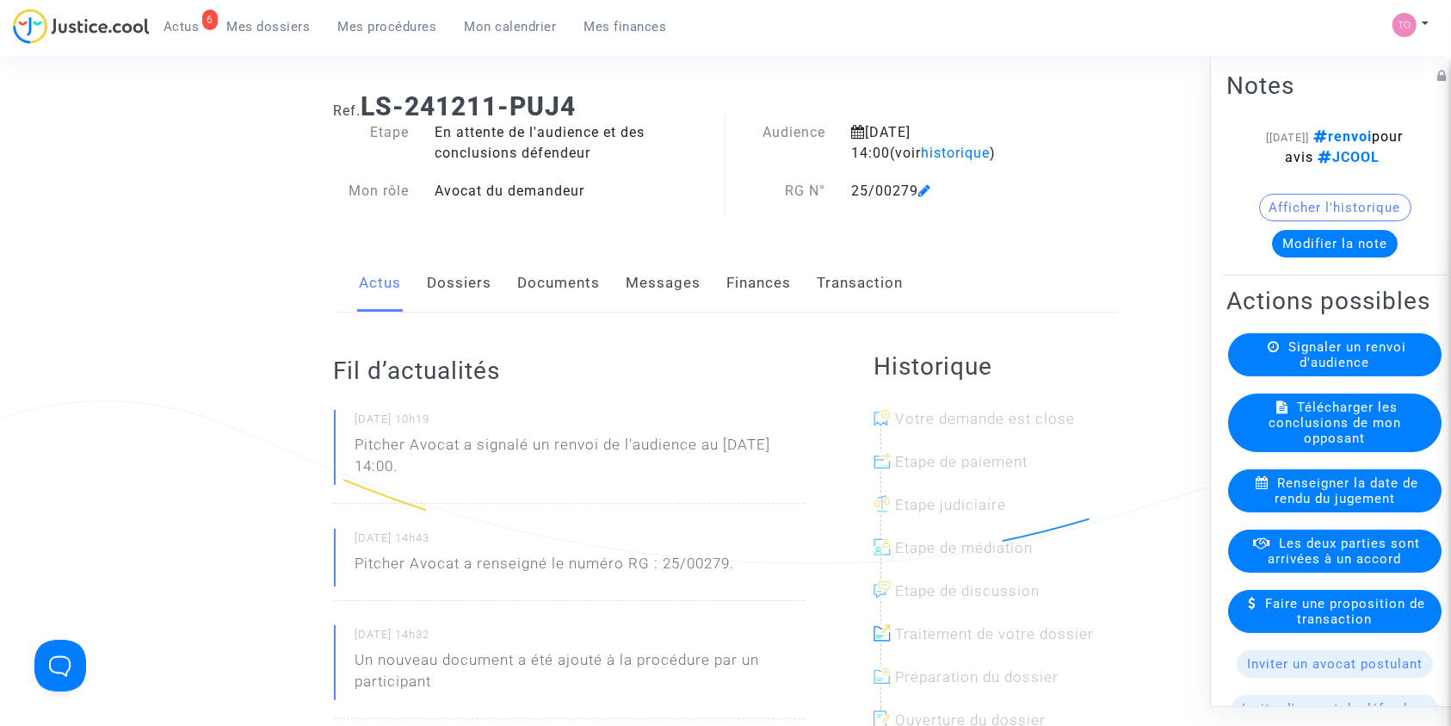
click at [1302, 231] on button "Modifier la note" at bounding box center [1335, 243] width 126 height 28
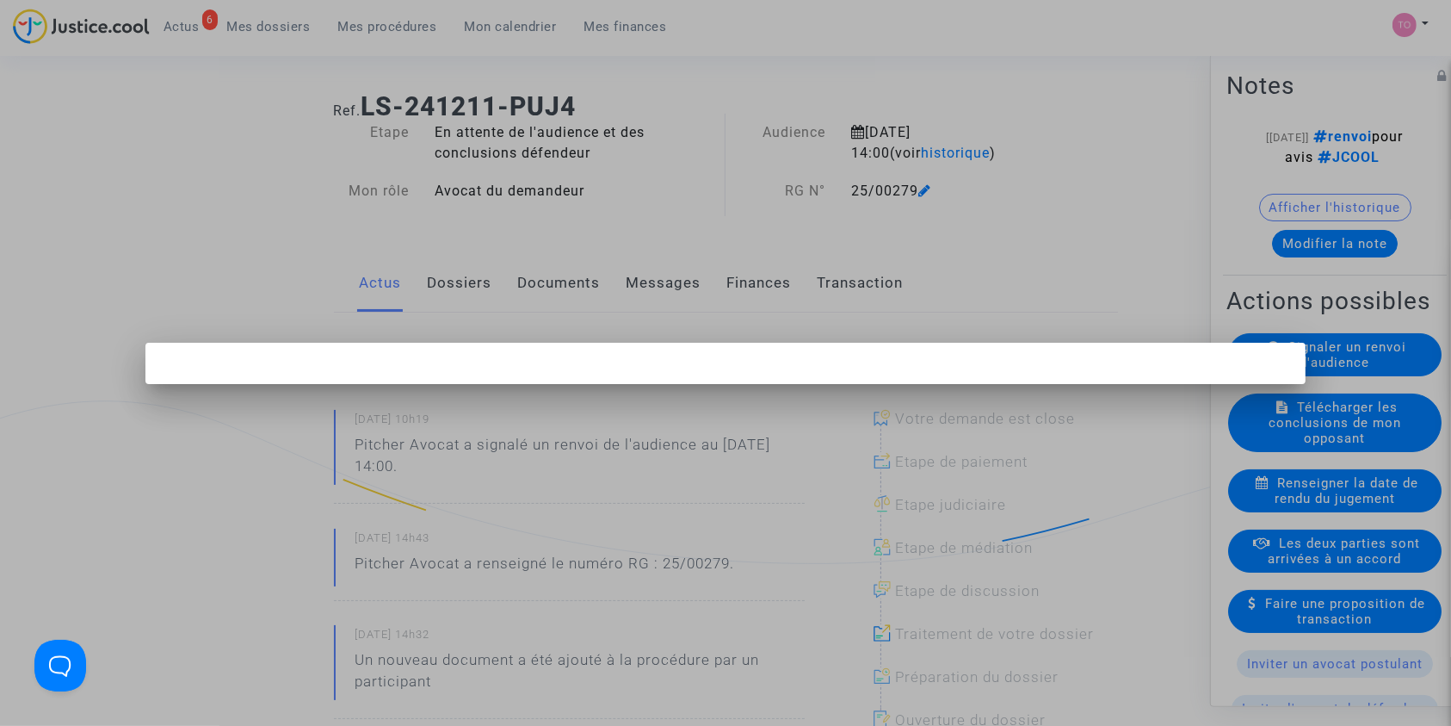
scroll to position [0, 0]
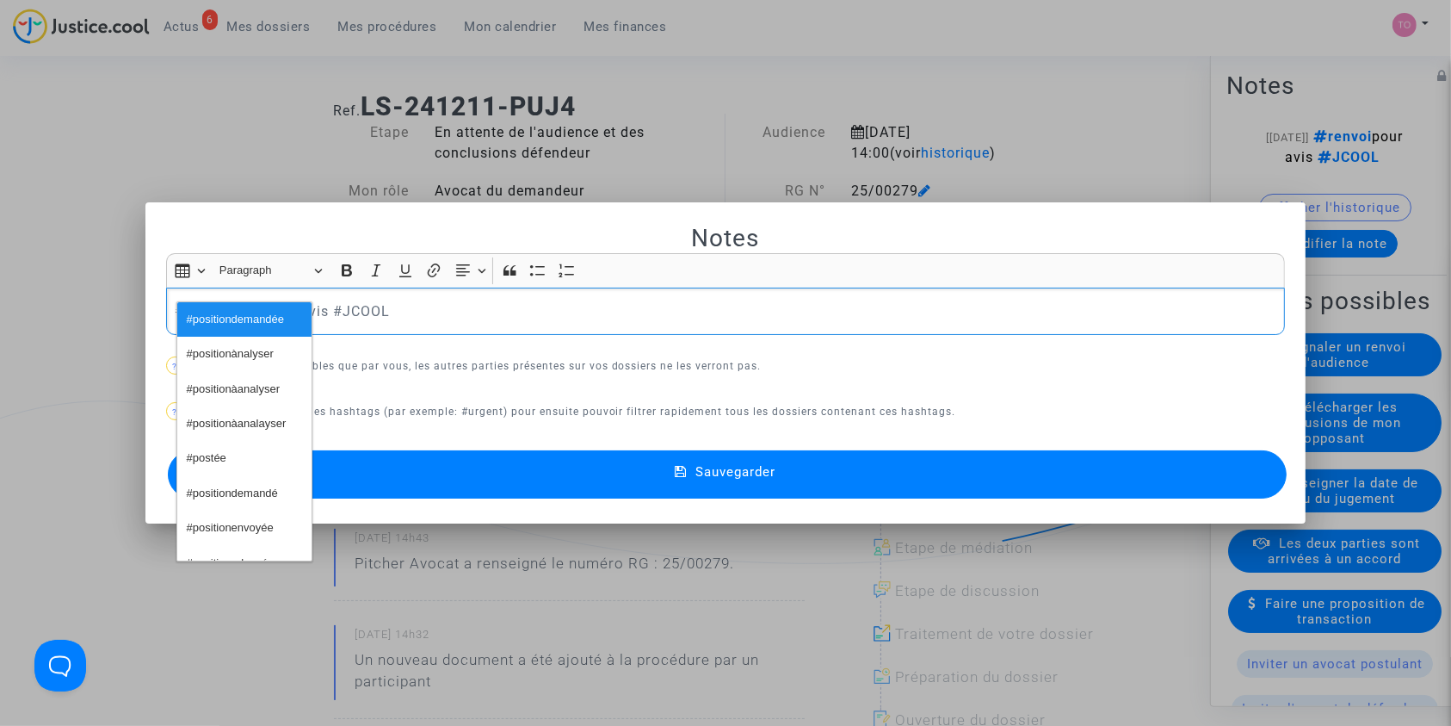
click at [234, 329] on span "#positiondemandée" at bounding box center [235, 319] width 97 height 25
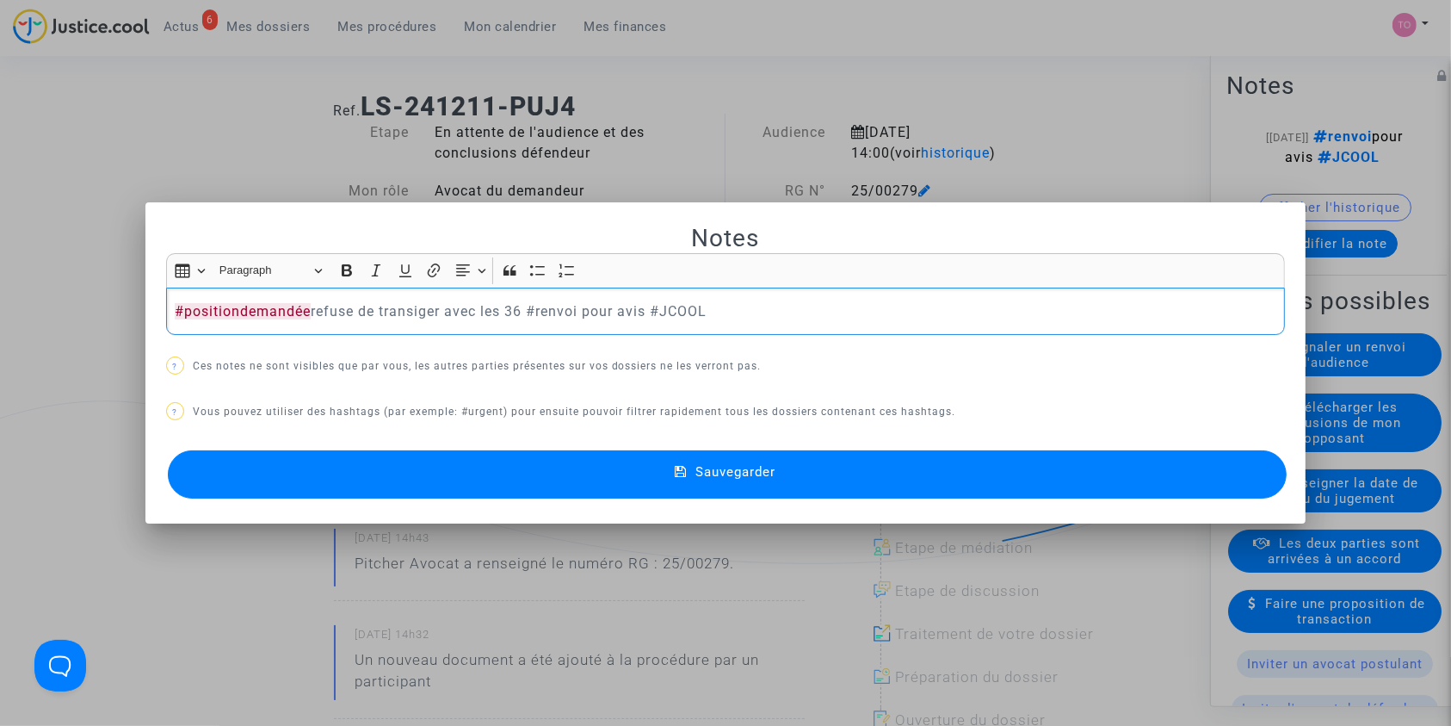
click at [503, 477] on button "Sauvegarder" at bounding box center [728, 474] width 1120 height 48
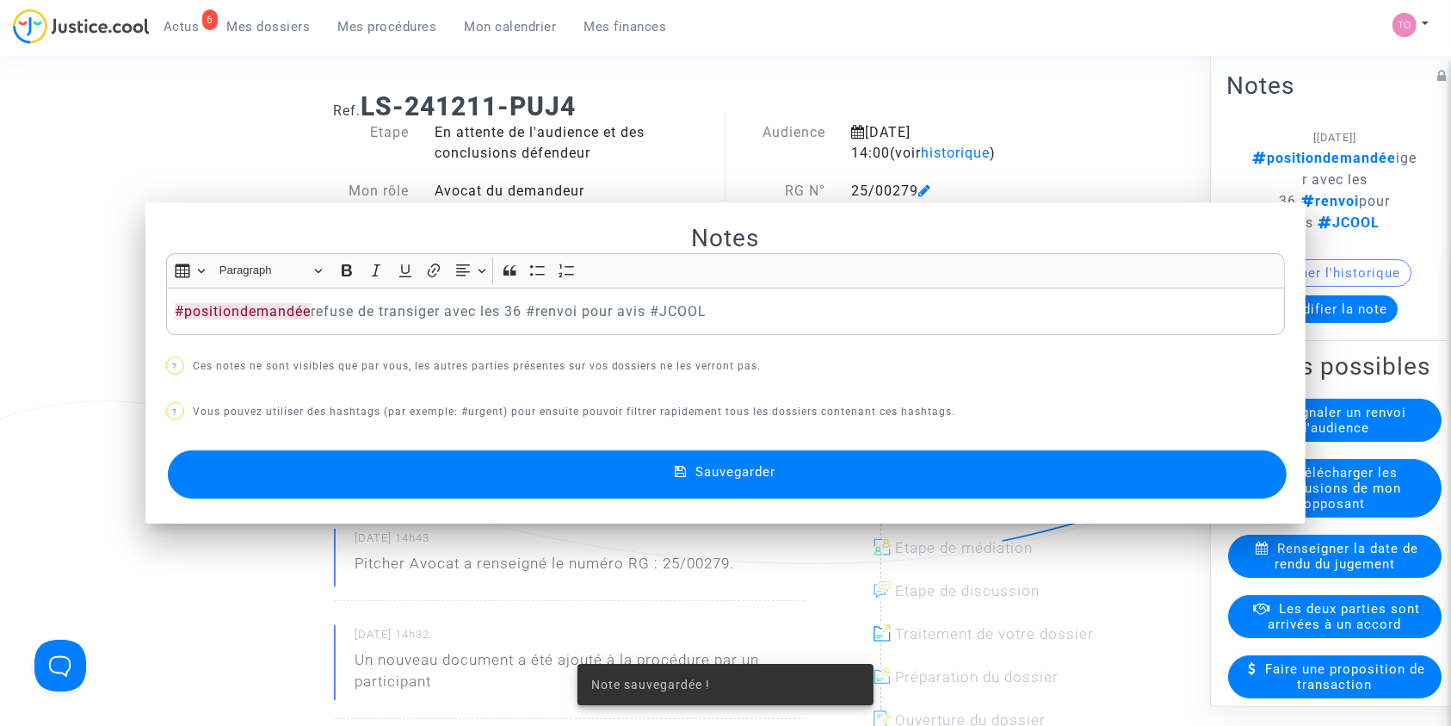
scroll to position [21, 0]
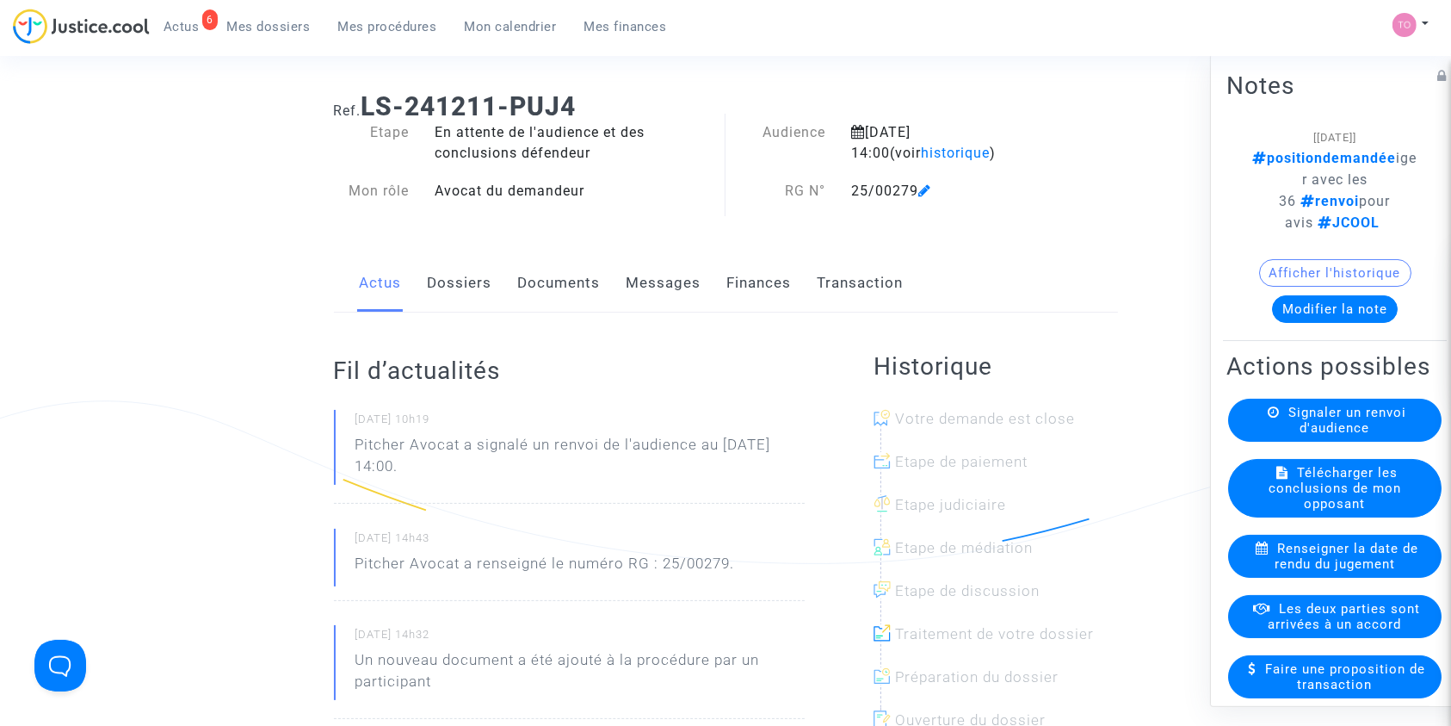
drag, startPoint x: 848, startPoint y: 181, endPoint x: 915, endPoint y: 180, distance: 67.1
click at [915, 181] on div "25/00279" at bounding box center [950, 191] width 225 height 21
copy div "25/00279"
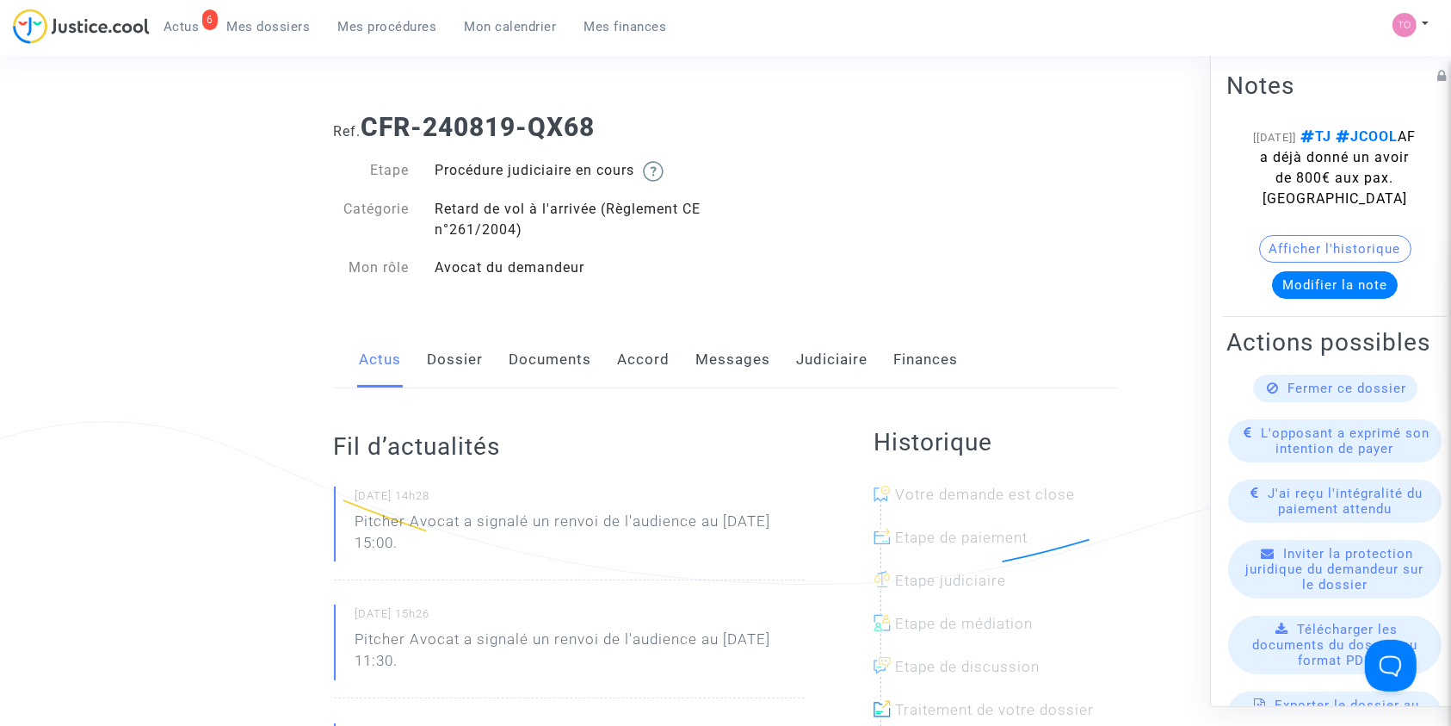
click at [797, 370] on link "Judiciaire" at bounding box center [832, 359] width 71 height 57
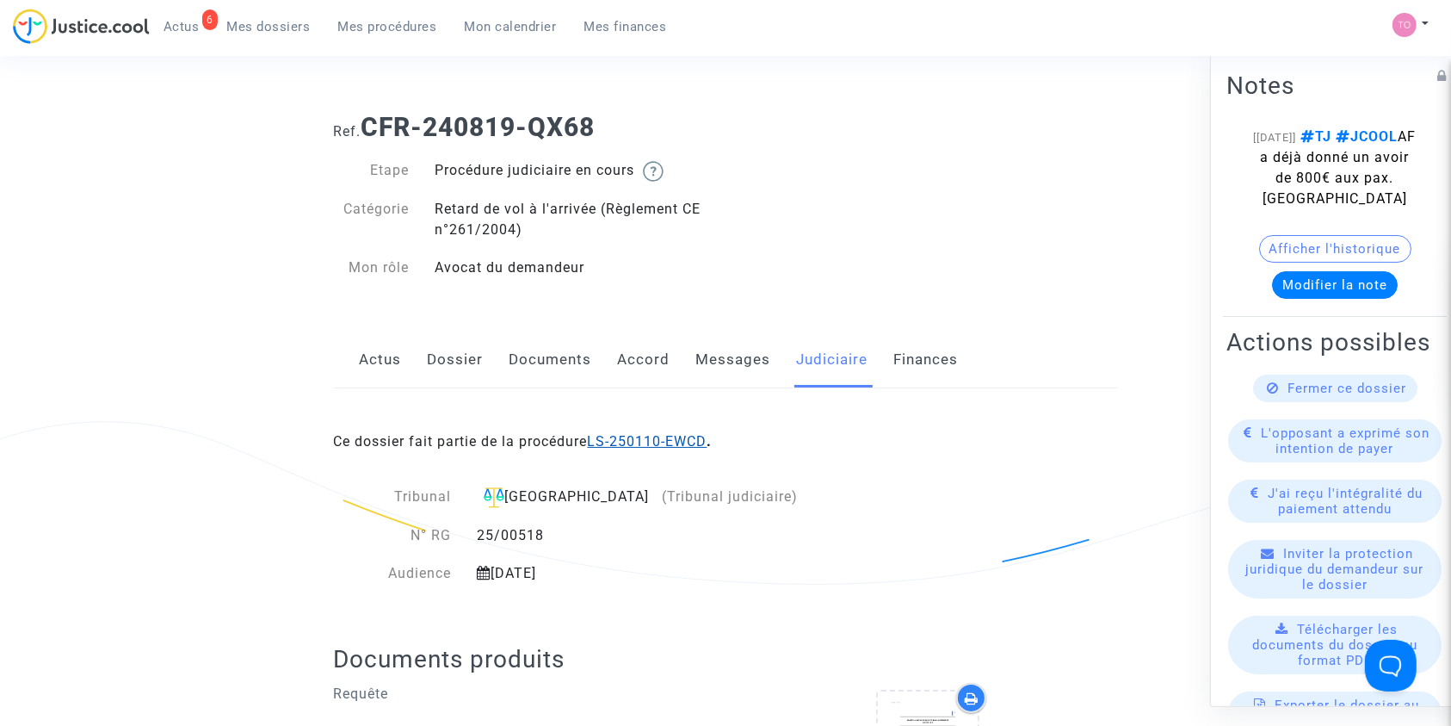
click at [642, 445] on link "LS-250110-EWCD" at bounding box center [648, 441] width 120 height 16
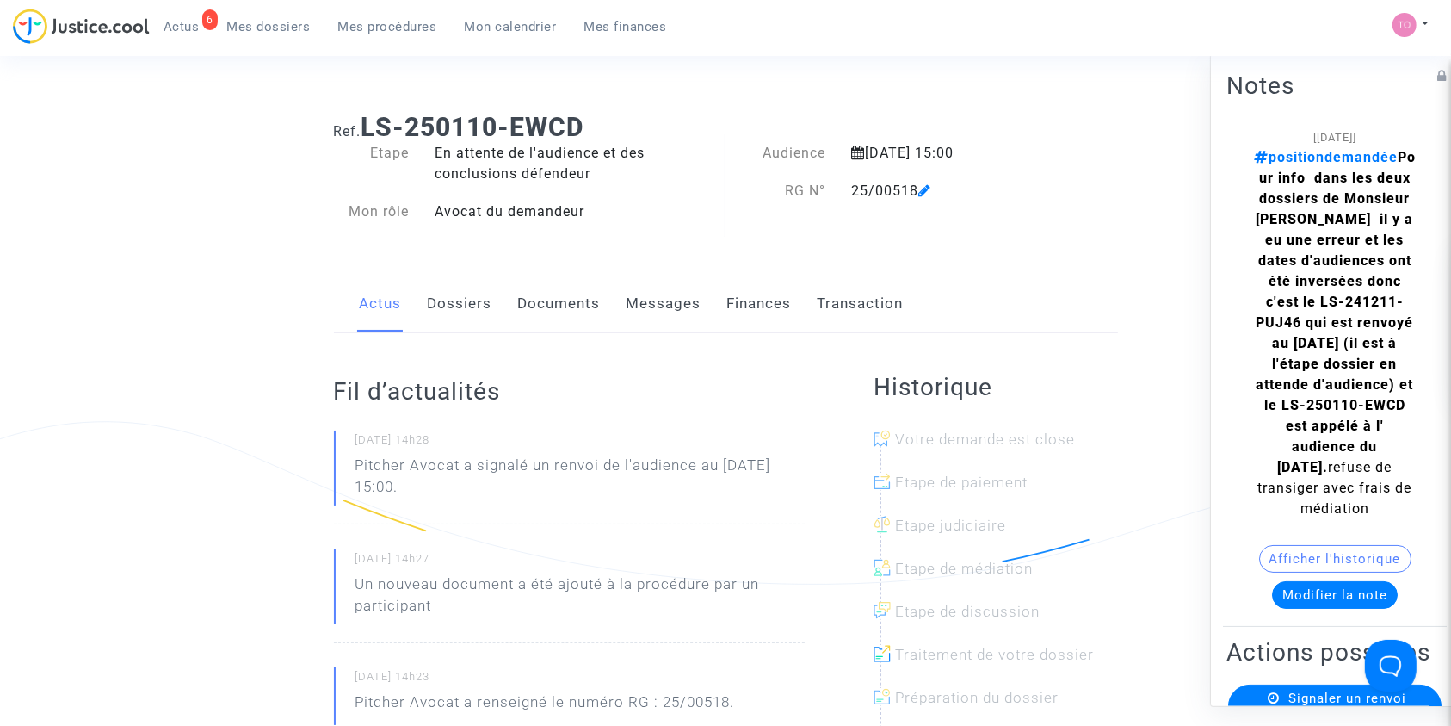
click at [436, 301] on link "Dossiers" at bounding box center [460, 303] width 65 height 57
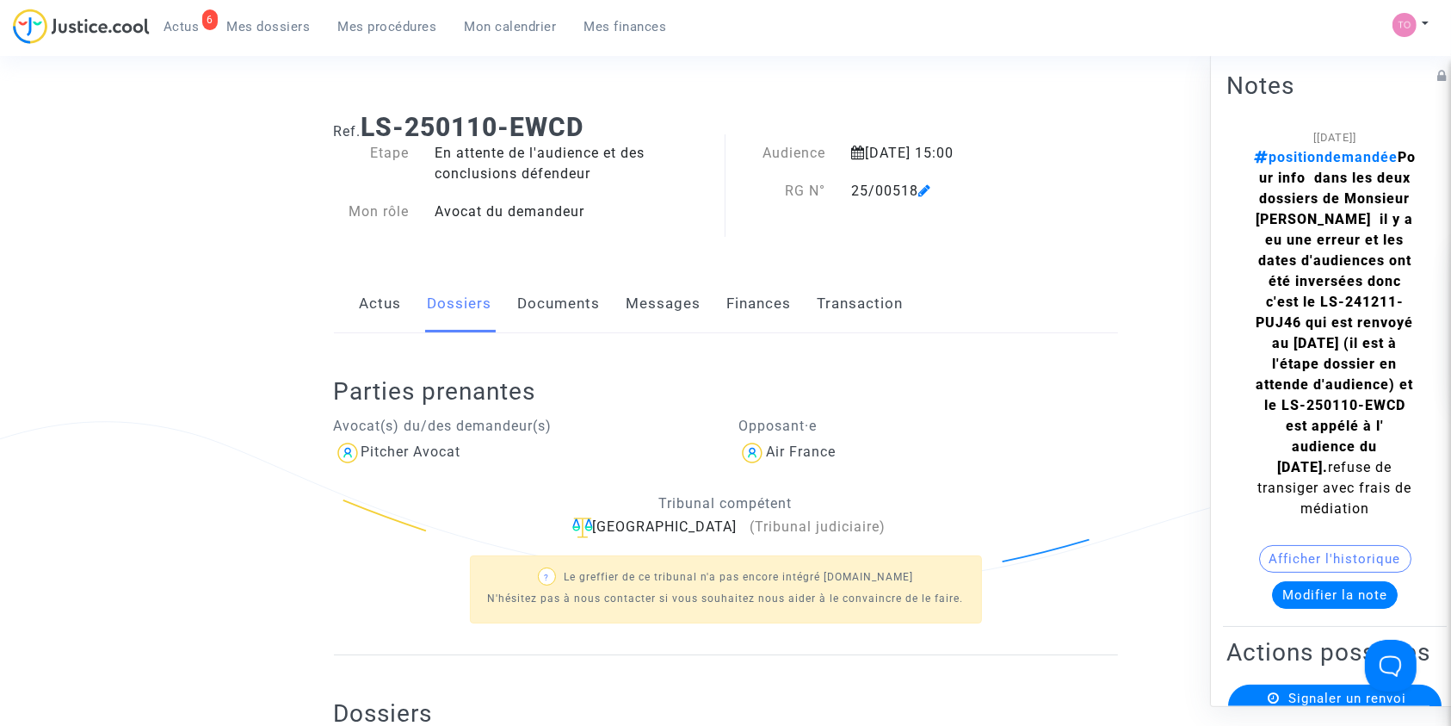
scroll to position [380, 0]
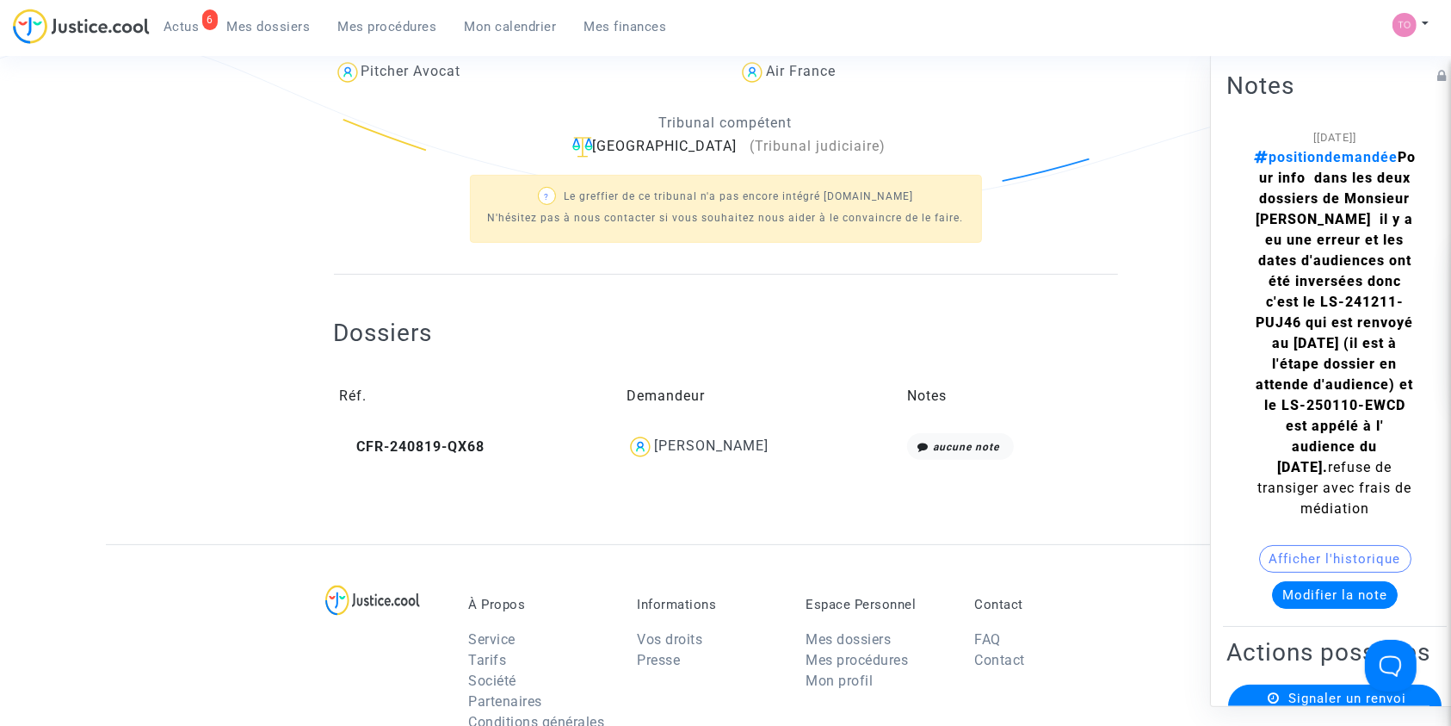
drag, startPoint x: 800, startPoint y: 451, endPoint x: 674, endPoint y: 454, distance: 125.7
click at [674, 454] on div "[PERSON_NAME]" at bounding box center [761, 447] width 269 height 28
copy div "[PERSON_NAME]"
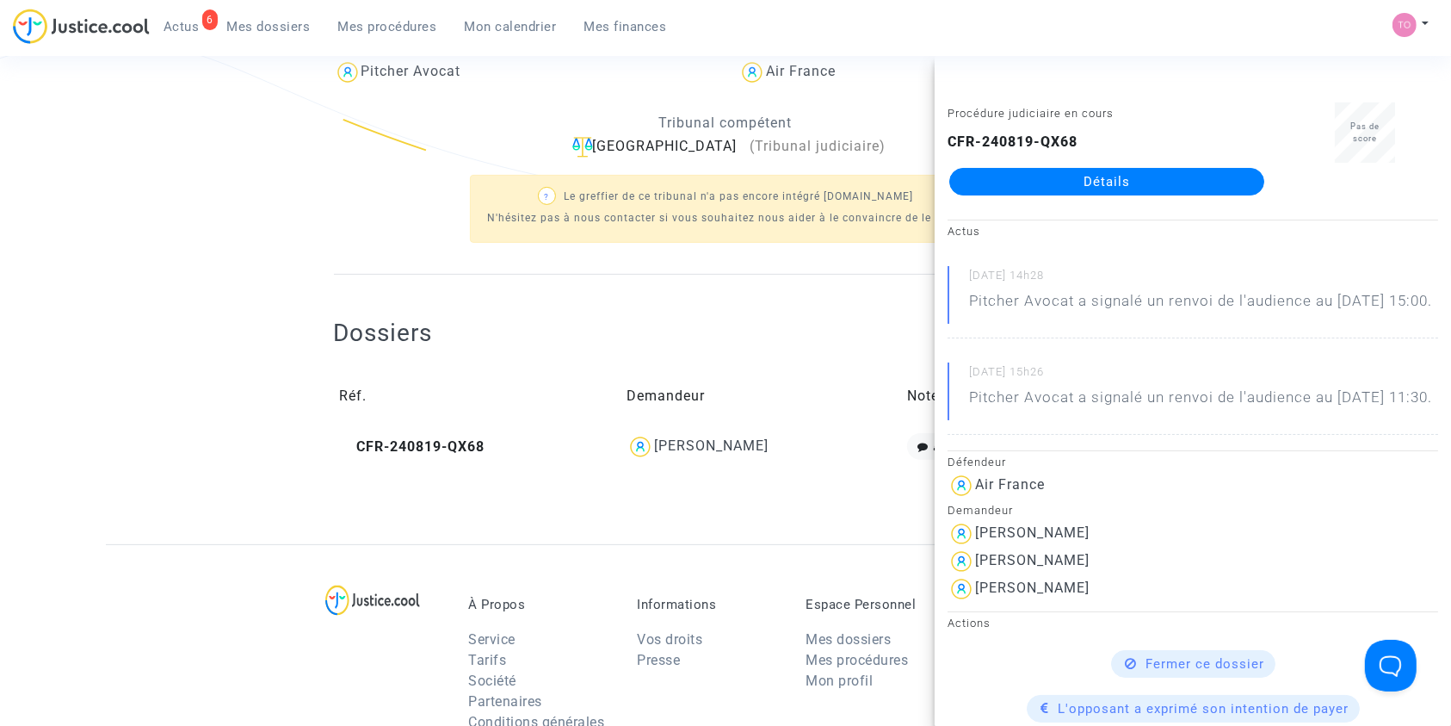
click at [199, 179] on ng-component "Ref. LS-250110-EWCD Etape En attente de l'audience et des conclusions défendeur…" at bounding box center [725, 131] width 1239 height 825
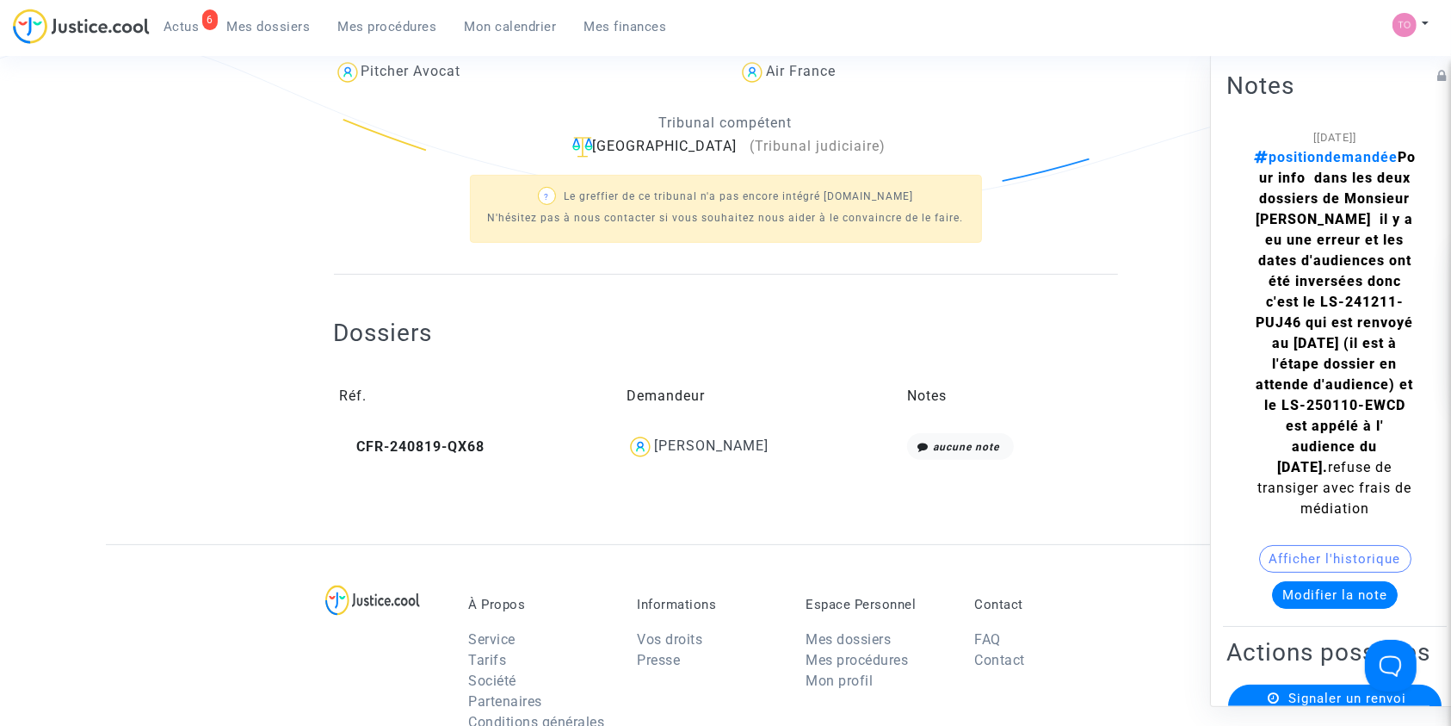
scroll to position [0, 0]
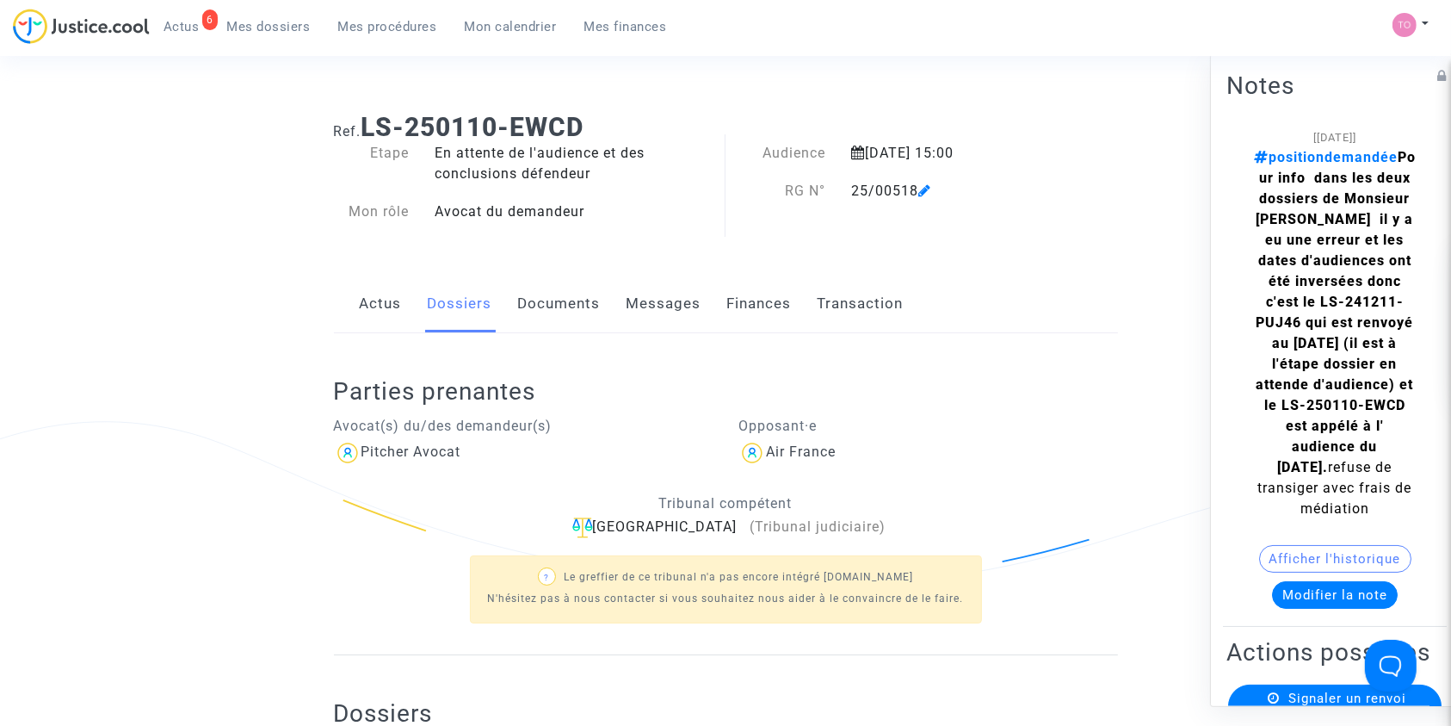
drag, startPoint x: 850, startPoint y: 188, endPoint x: 918, endPoint y: 192, distance: 68.9
click at [918, 192] on div "25/00518" at bounding box center [950, 191] width 225 height 21
copy div "25/00518"
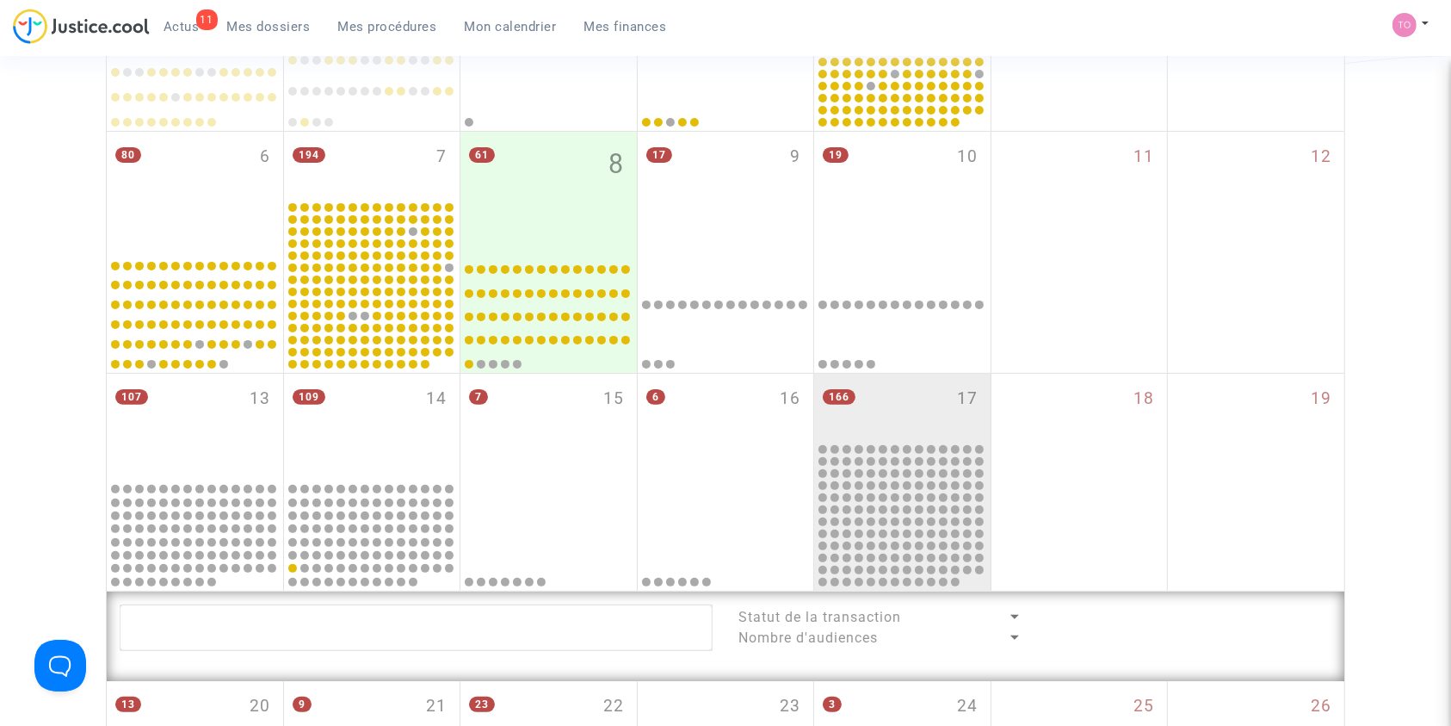
scroll to position [372, 0]
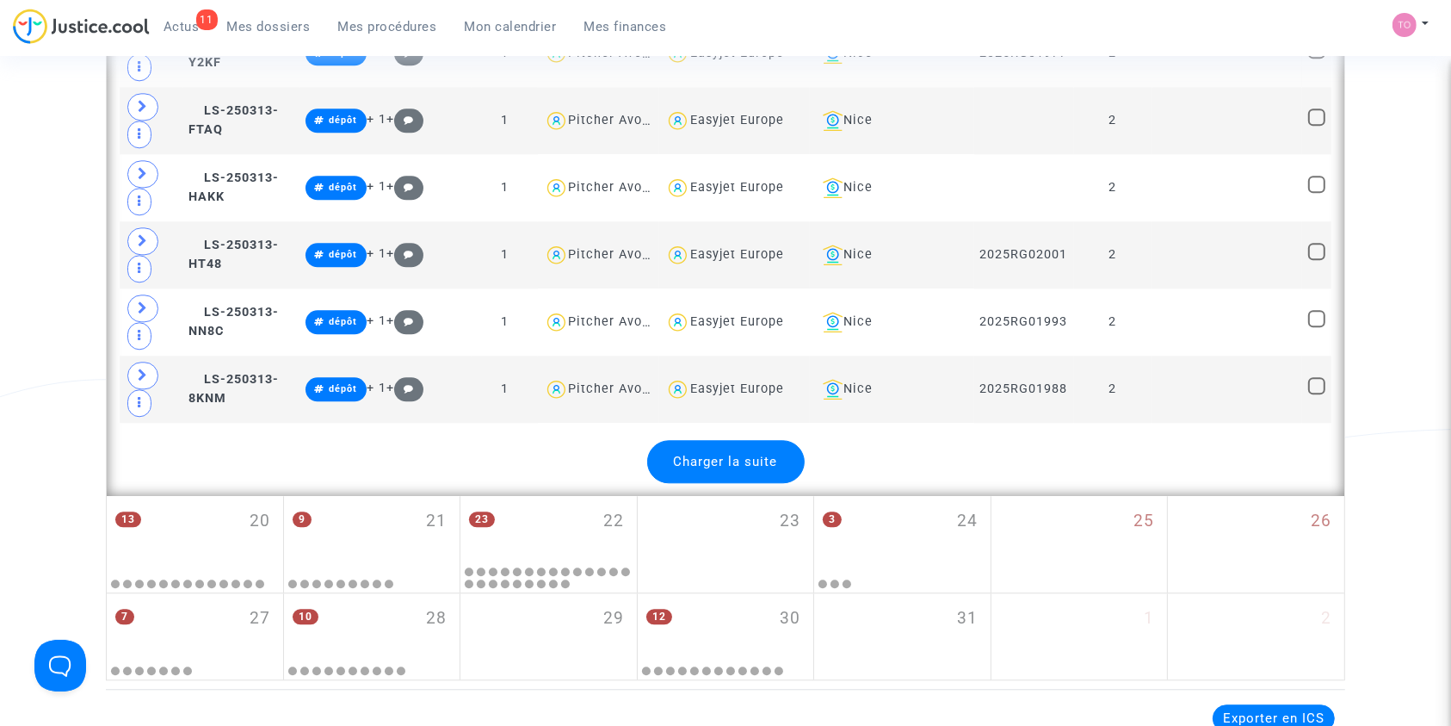
scroll to position [4198, 0]
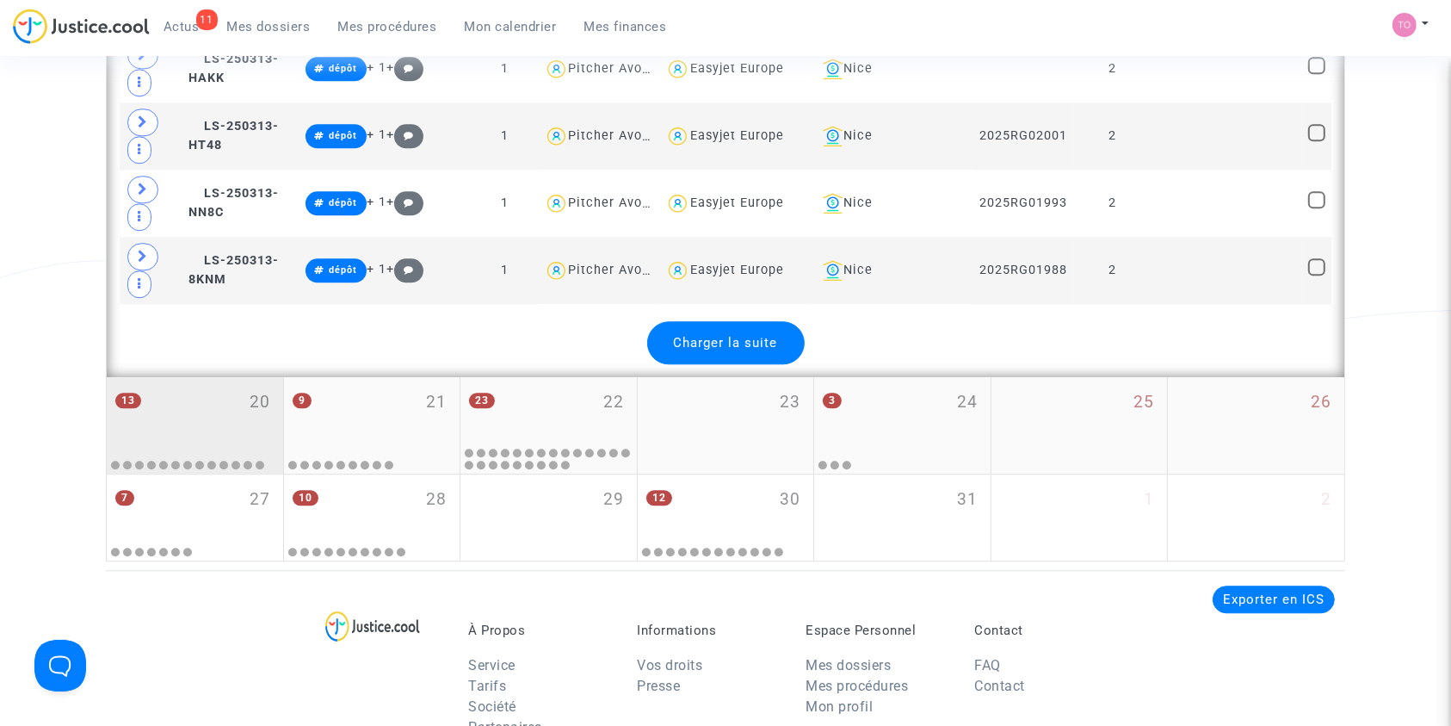
click at [225, 398] on div "13 20" at bounding box center [195, 410] width 176 height 67
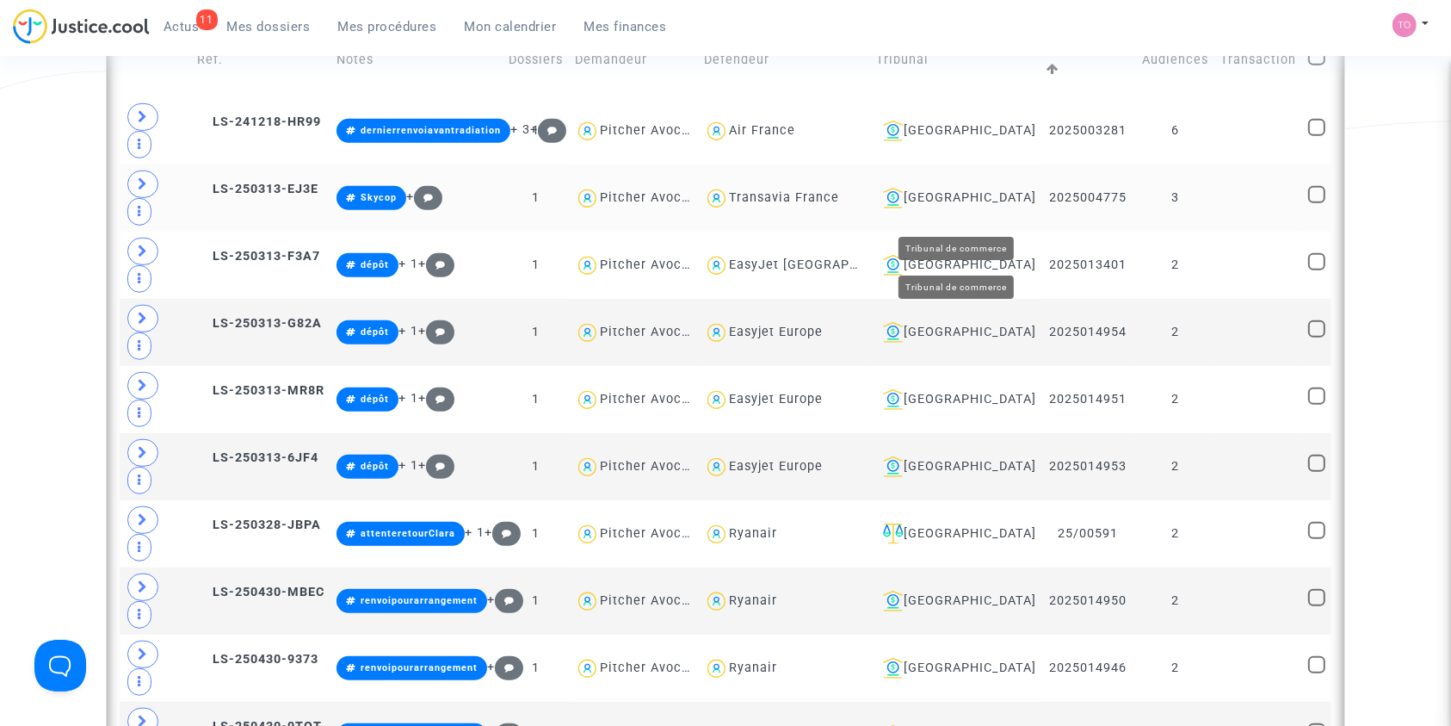
scroll to position [1170, 0]
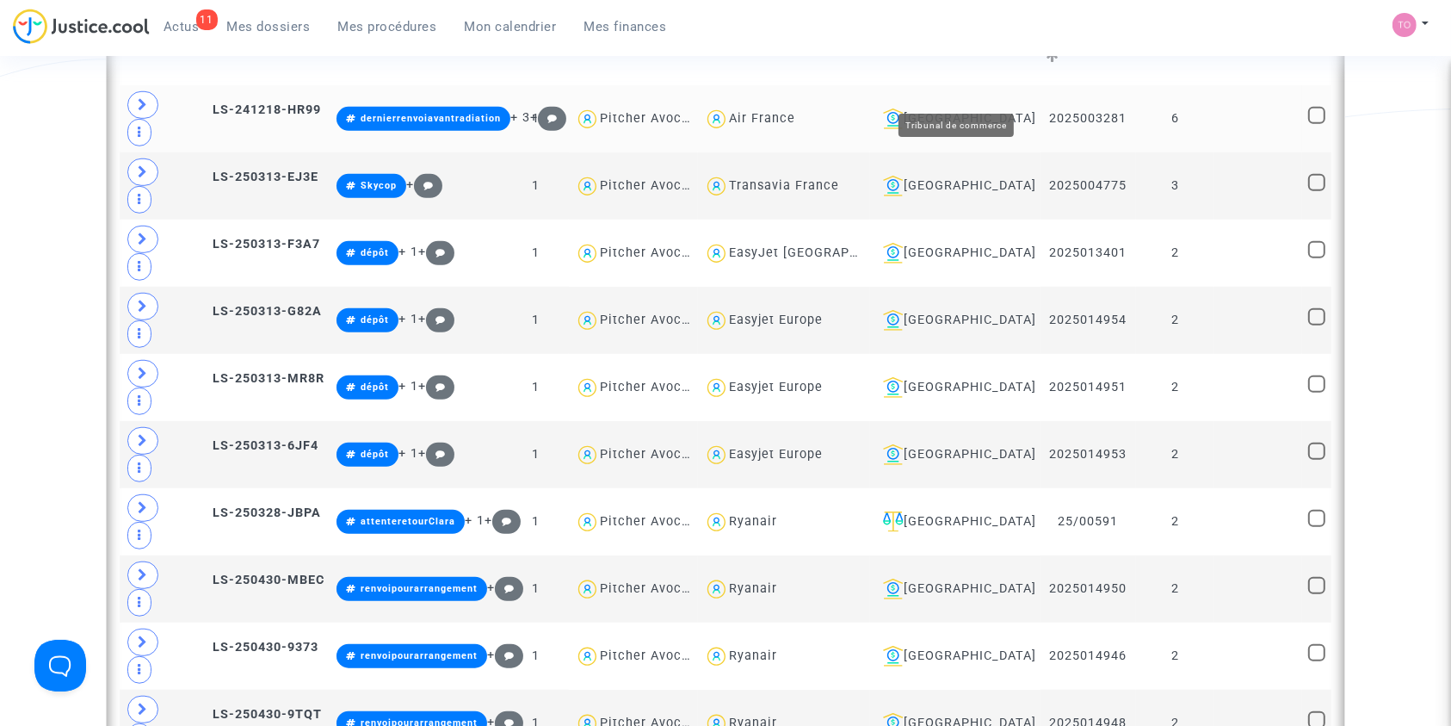
click at [964, 108] on div "[GEOGRAPHIC_DATA]" at bounding box center [955, 118] width 158 height 21
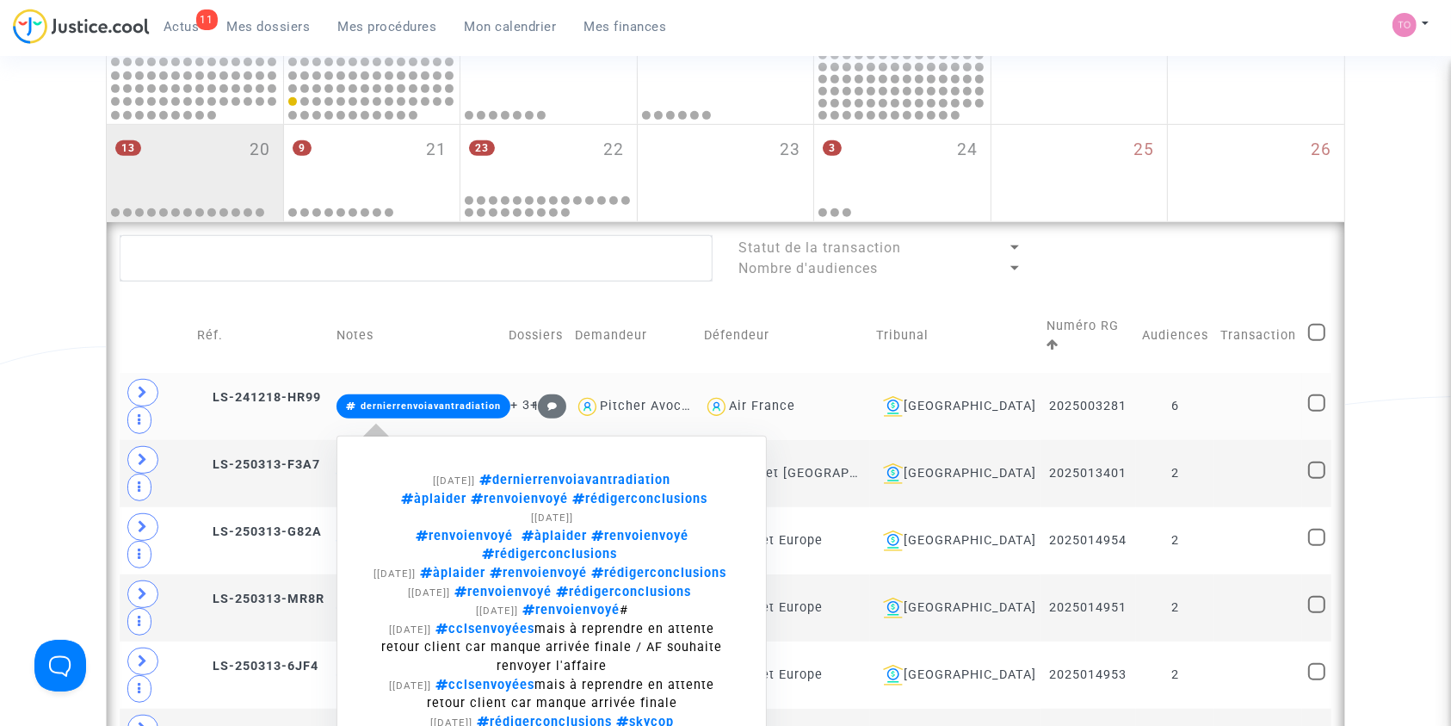
scroll to position [884, 0]
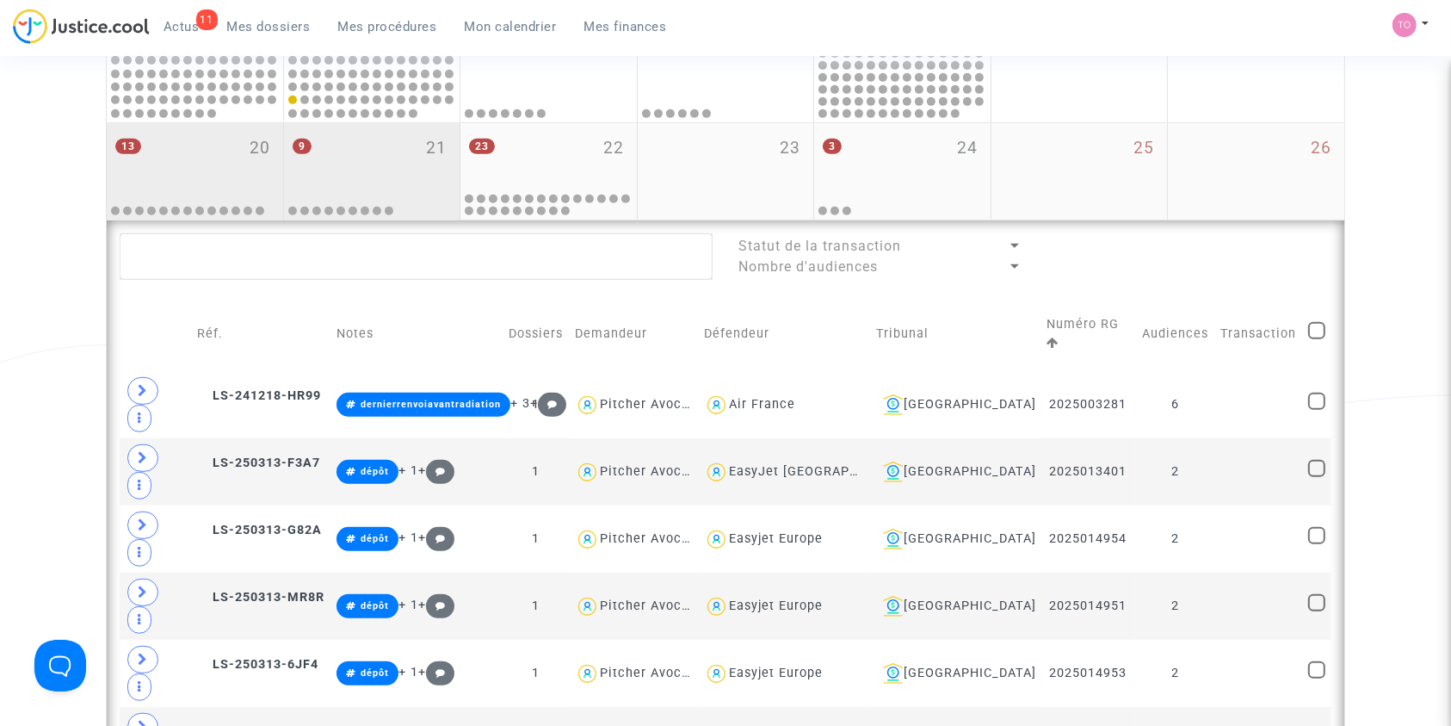
click at [379, 161] on div "9 21" at bounding box center [372, 156] width 176 height 67
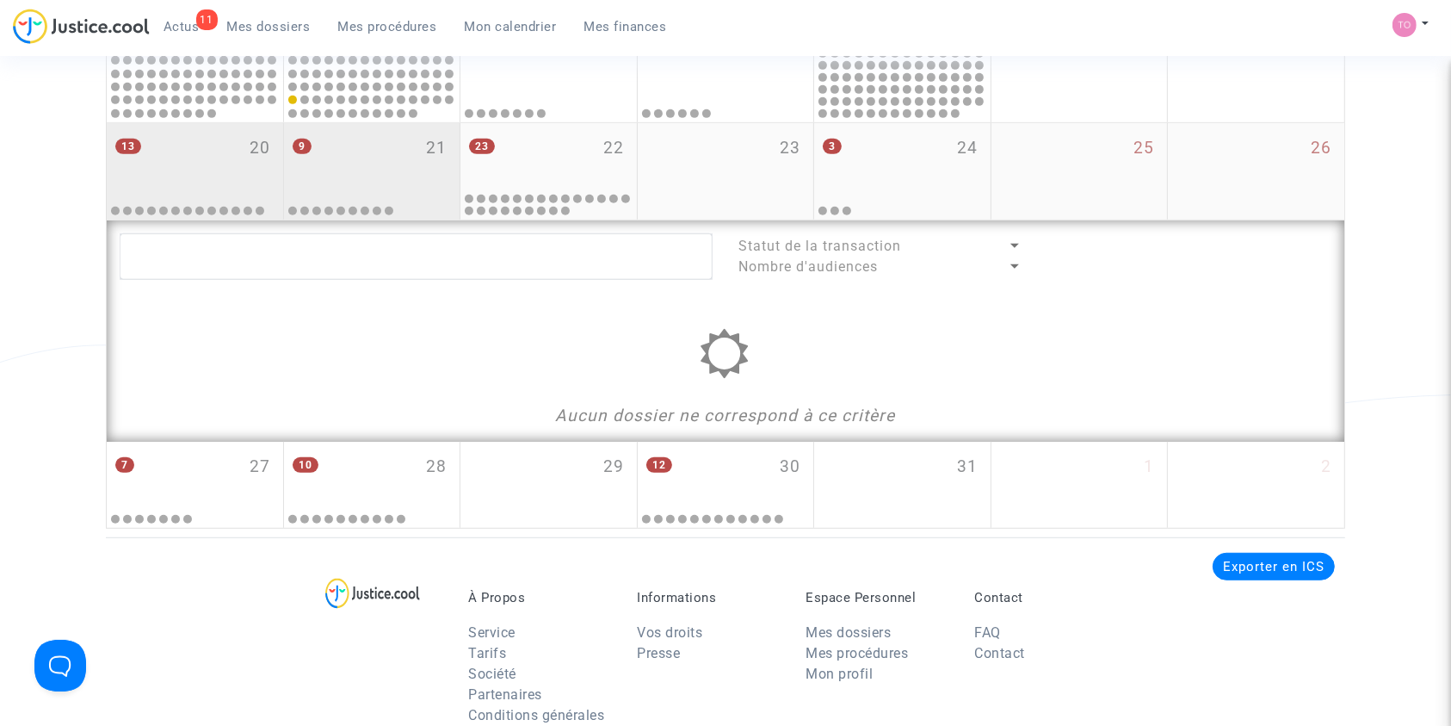
click at [244, 156] on div "13 20" at bounding box center [195, 156] width 176 height 67
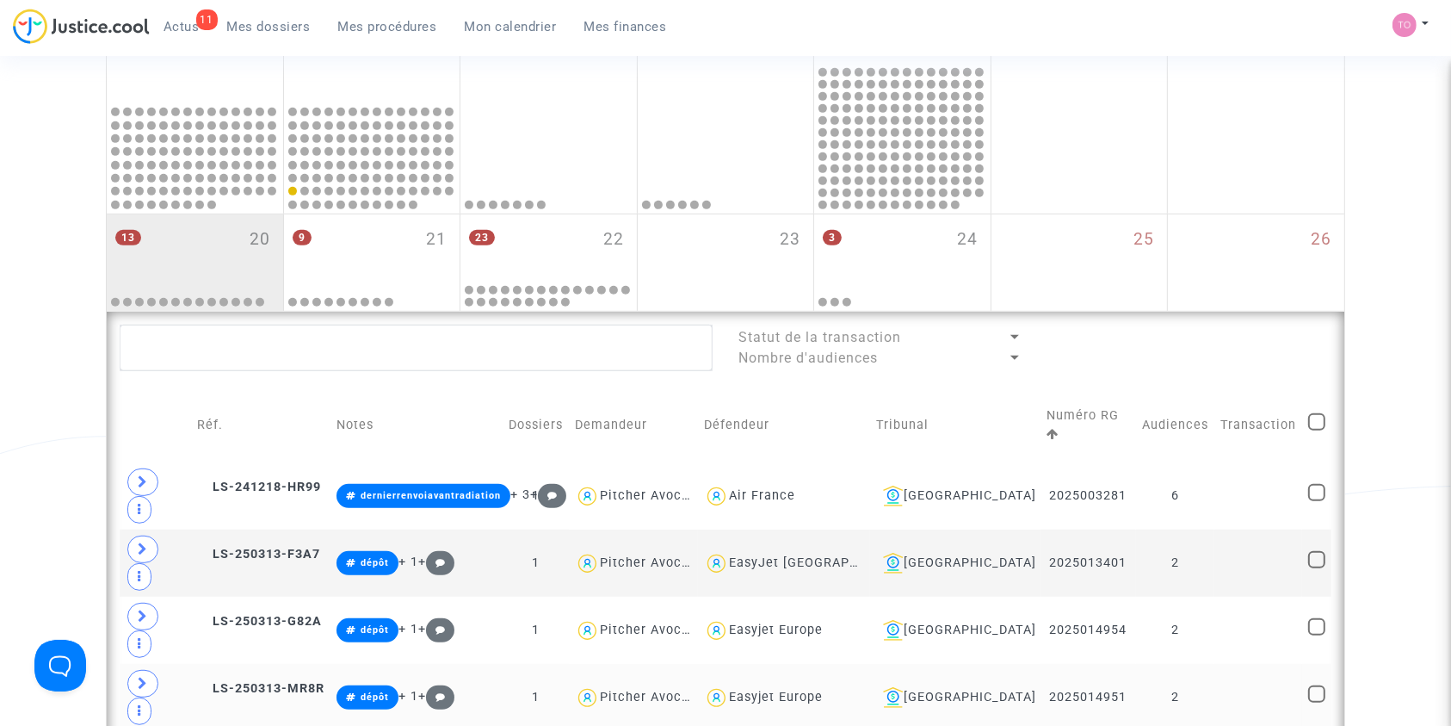
scroll to position [792, 0]
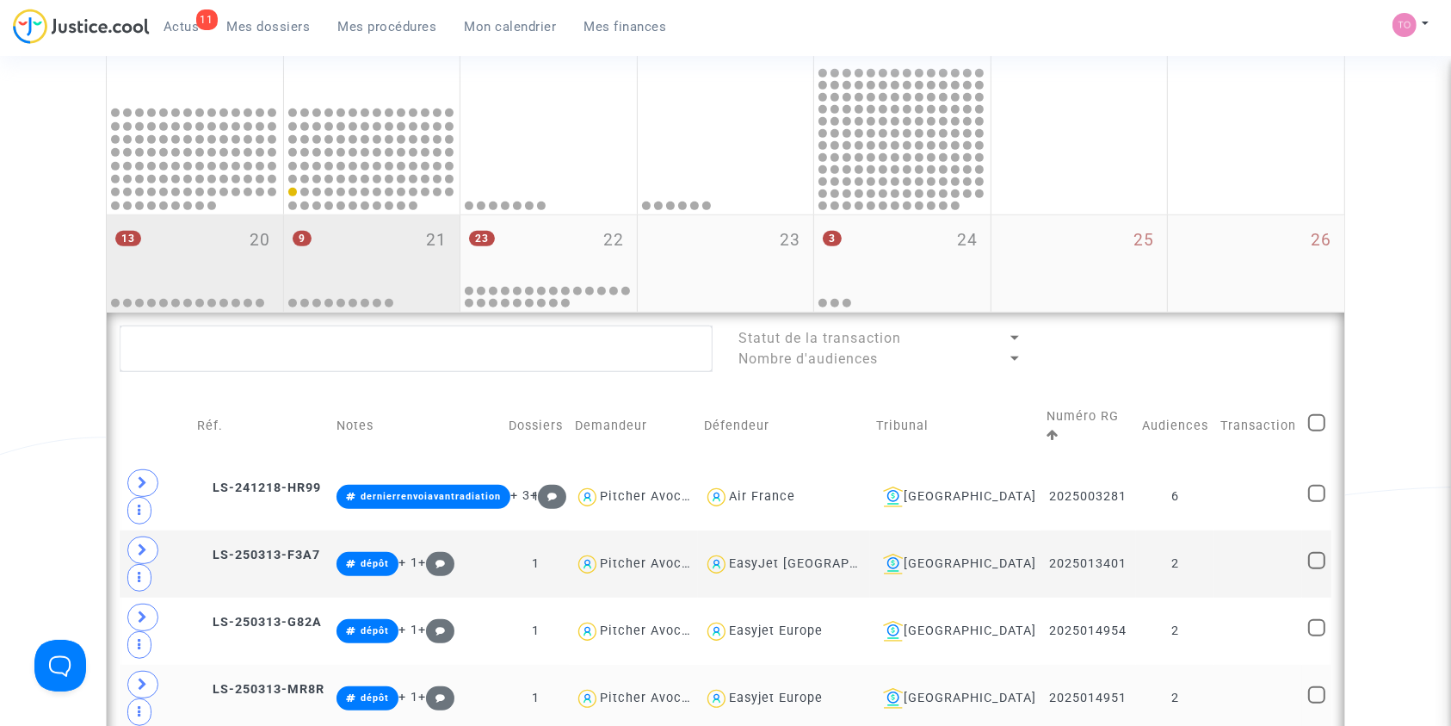
click at [392, 244] on div "9 21" at bounding box center [372, 248] width 176 height 67
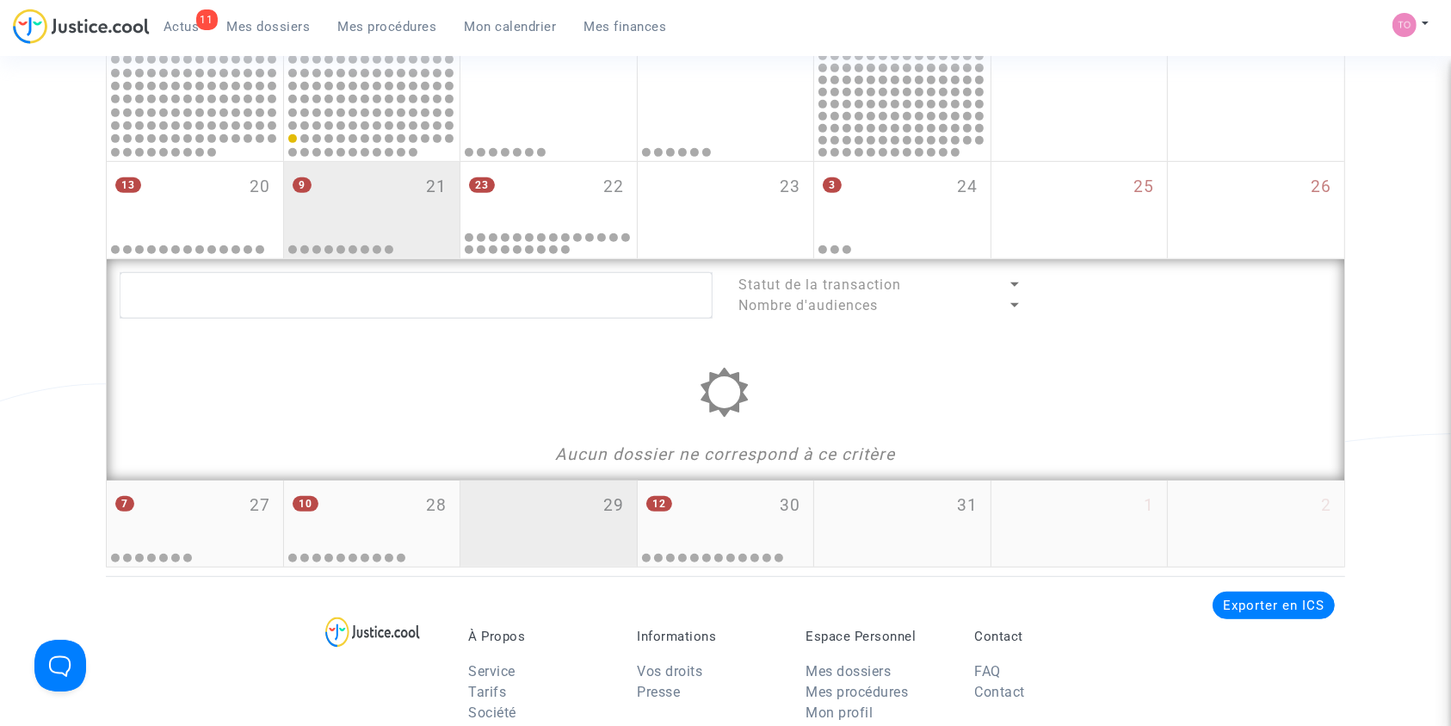
scroll to position [843, 0]
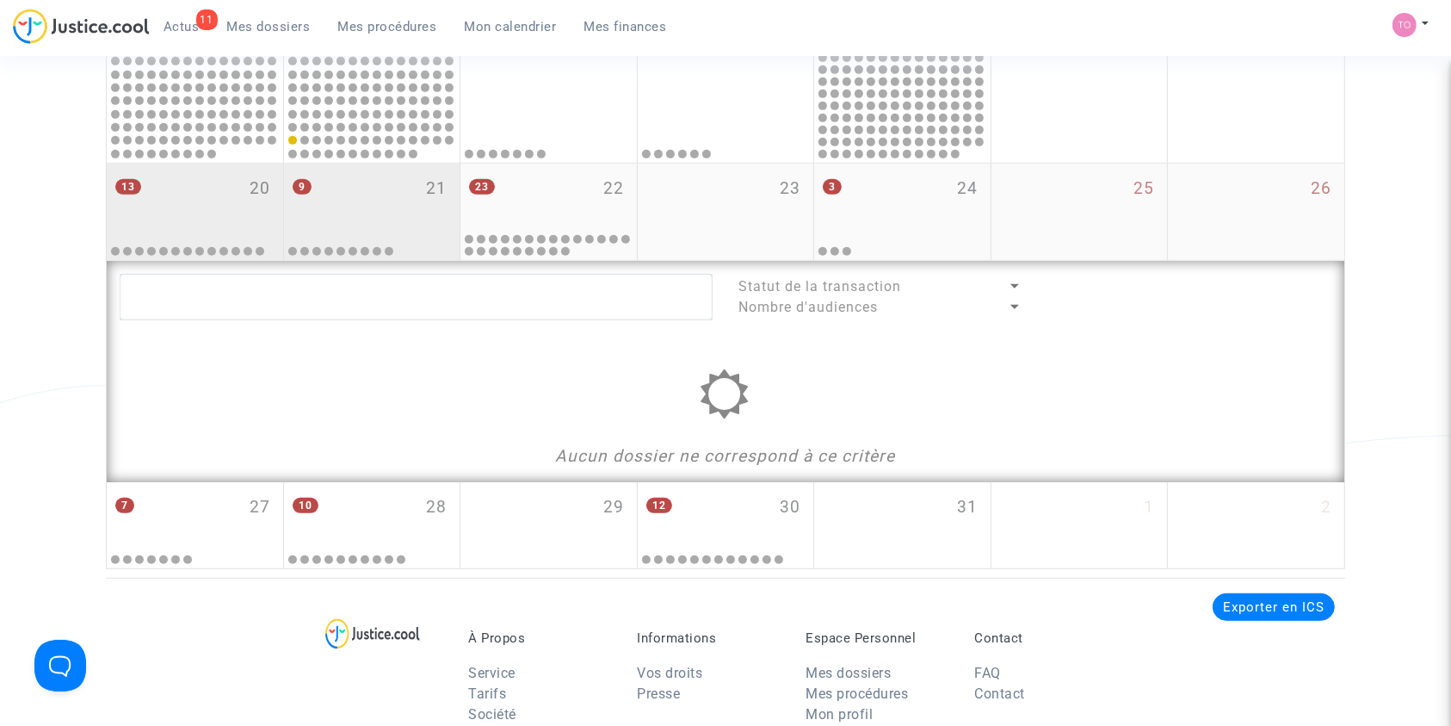
click at [160, 182] on div "13 20" at bounding box center [195, 197] width 176 height 67
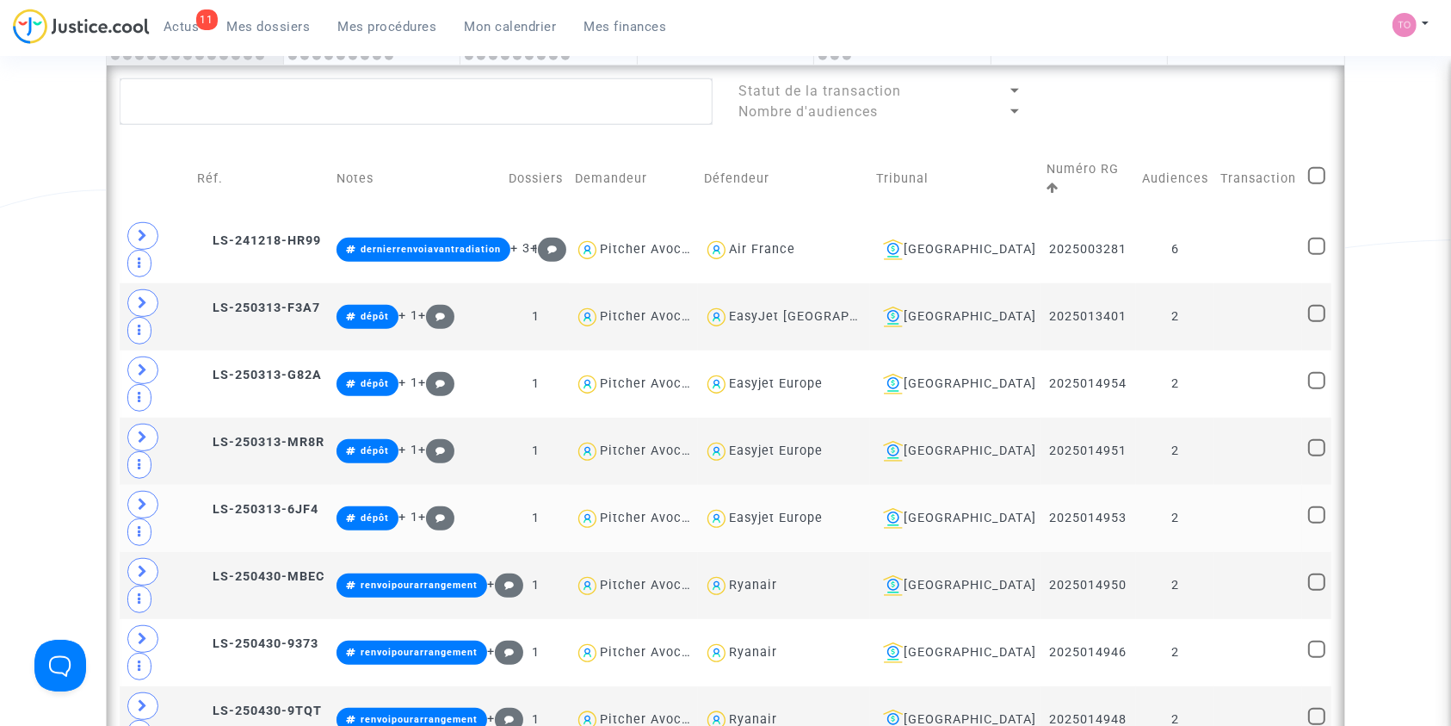
scroll to position [1038, 0]
click at [207, 302] on icon at bounding box center [203, 308] width 13 height 12
click at [207, 369] on icon at bounding box center [203, 375] width 13 height 12
click at [208, 436] on icon at bounding box center [203, 442] width 13 height 12
click at [207, 504] on icon at bounding box center [203, 510] width 13 height 12
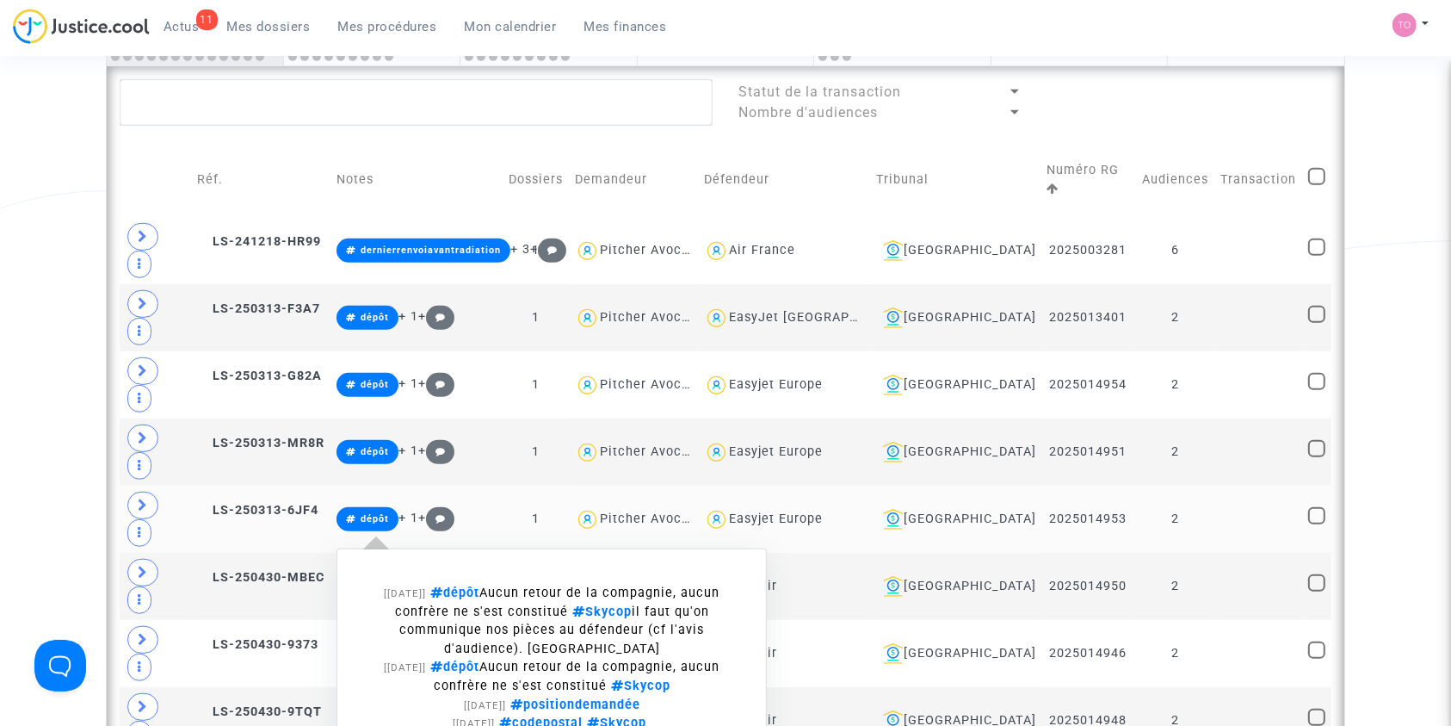
click at [382, 531] on div "[17/09/2025] dépôt Aucun retour de la compagnie, aucun confrère ne s'est consti…" at bounding box center [552, 699] width 430 height 336
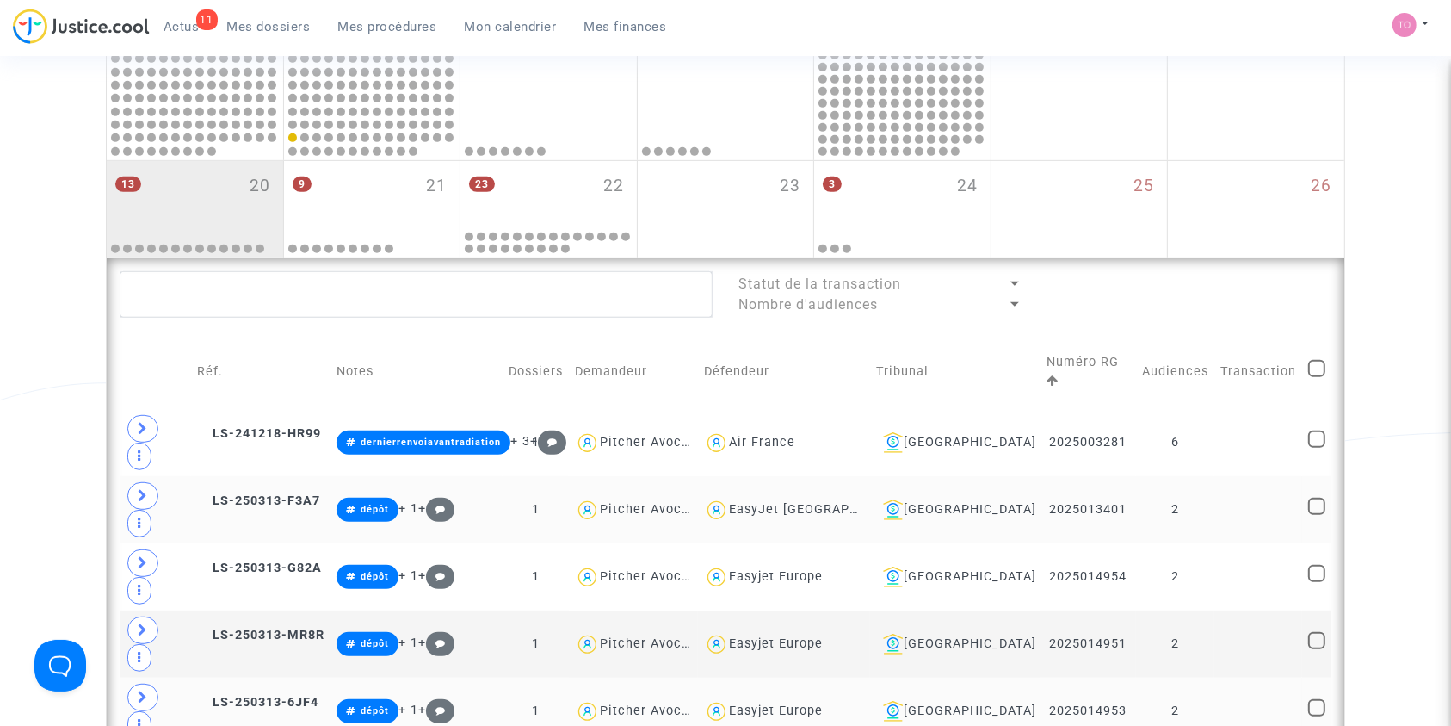
scroll to position [840, 0]
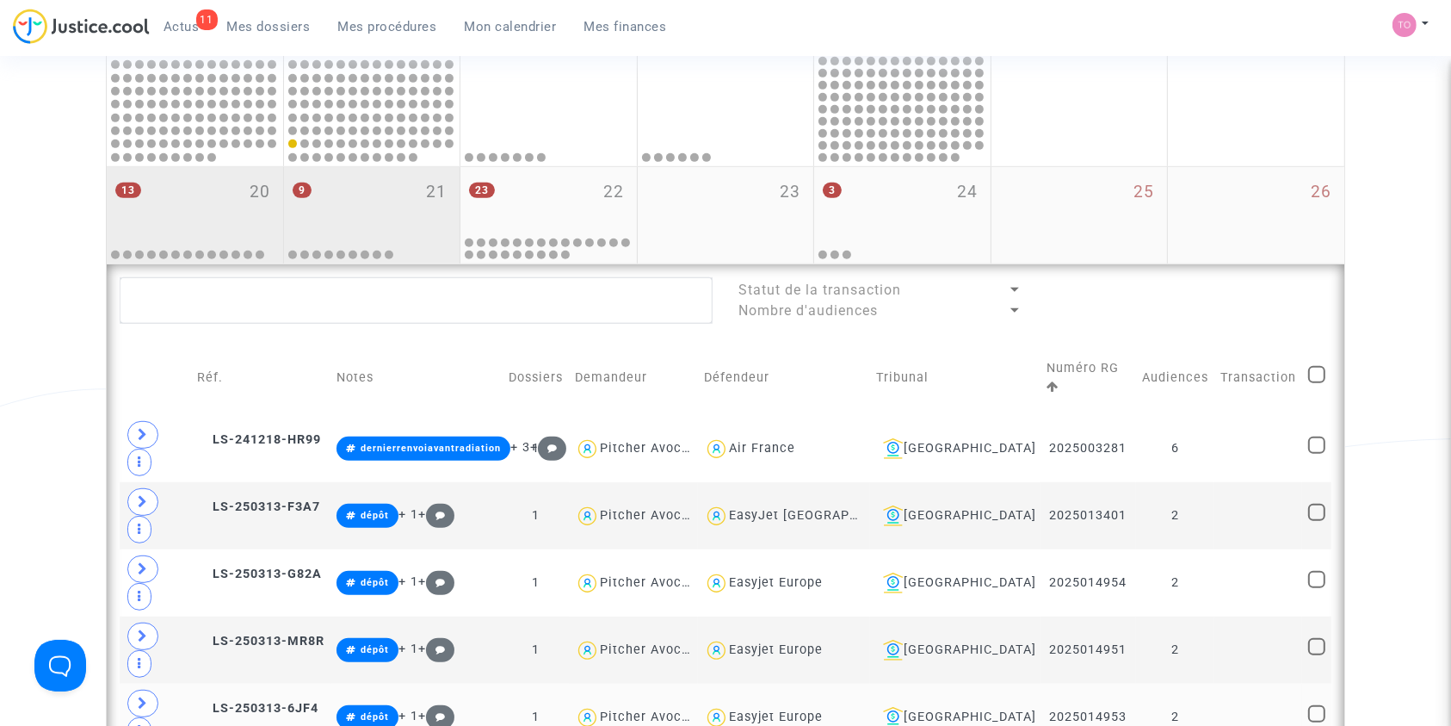
click at [378, 213] on div "9 21" at bounding box center [372, 200] width 176 height 67
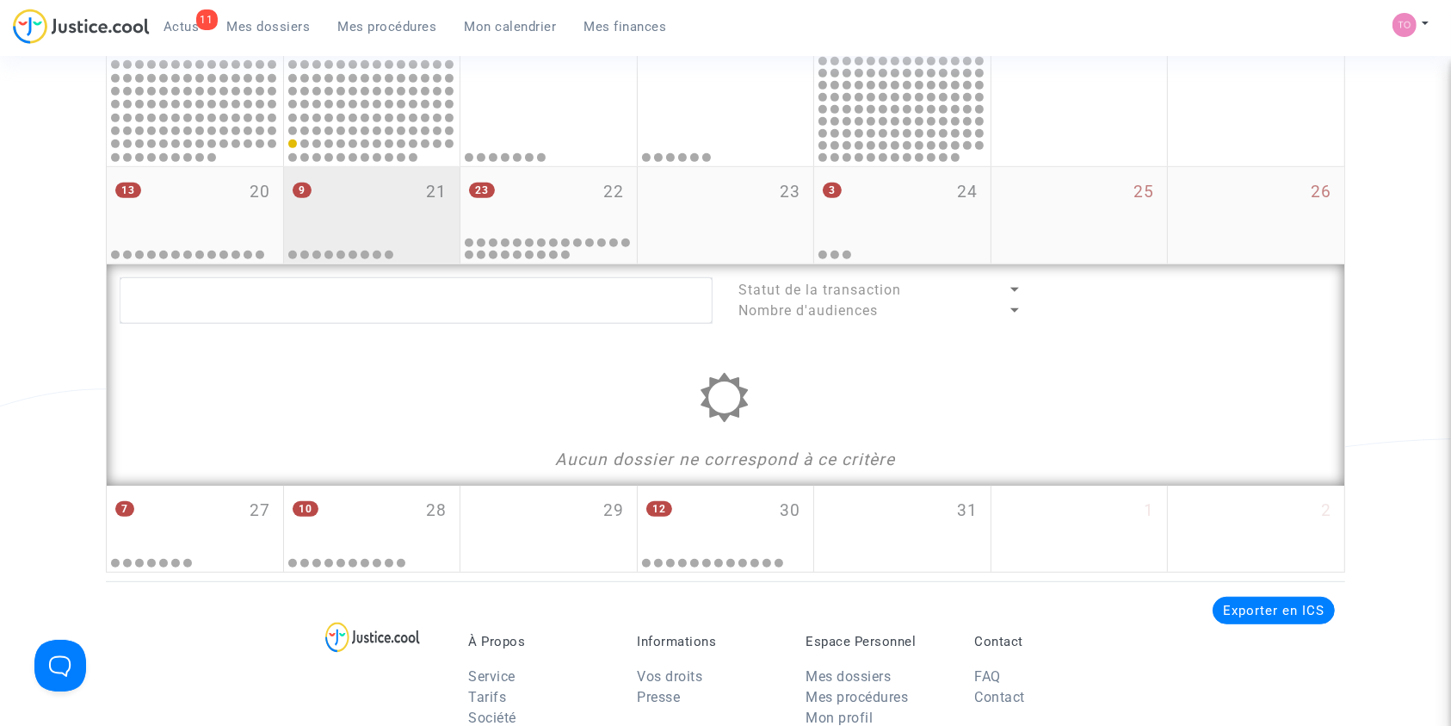
click at [369, 205] on div "9 21" at bounding box center [372, 200] width 176 height 67
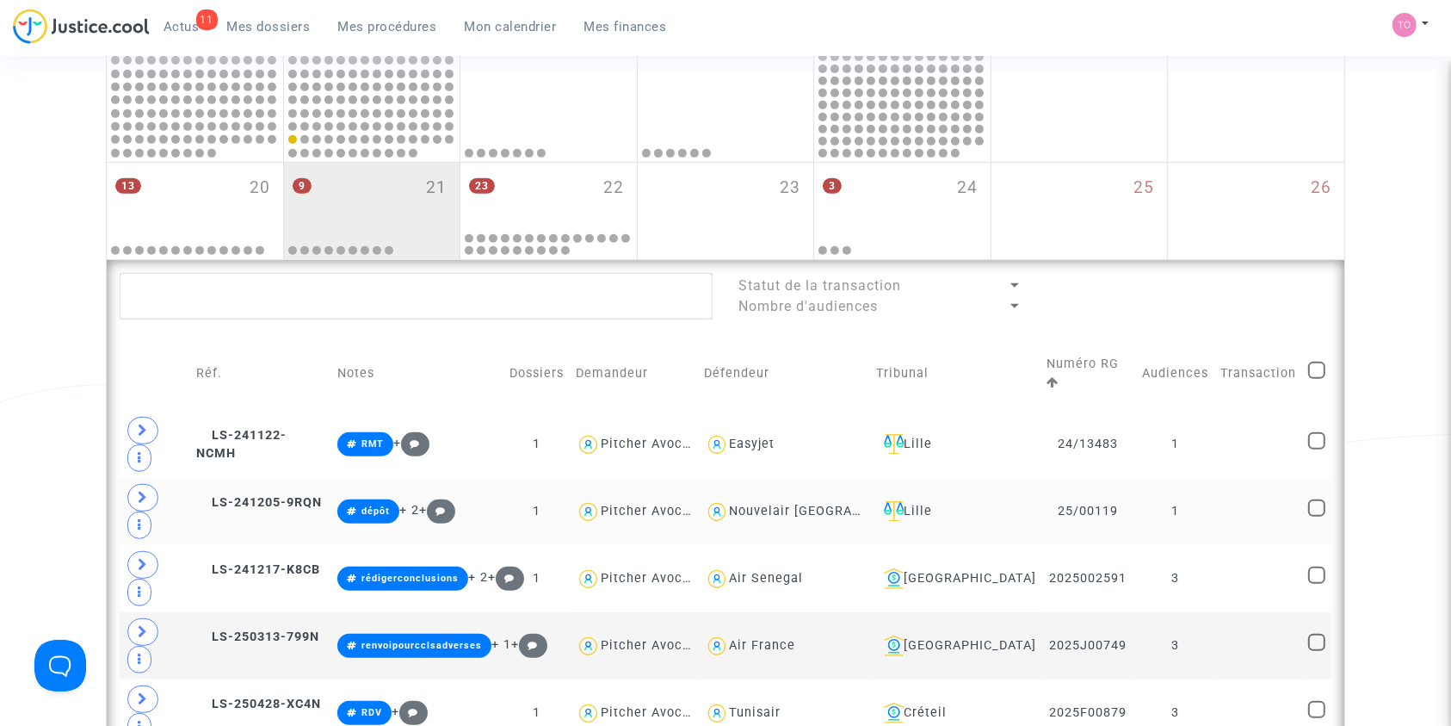
scroll to position [812, 0]
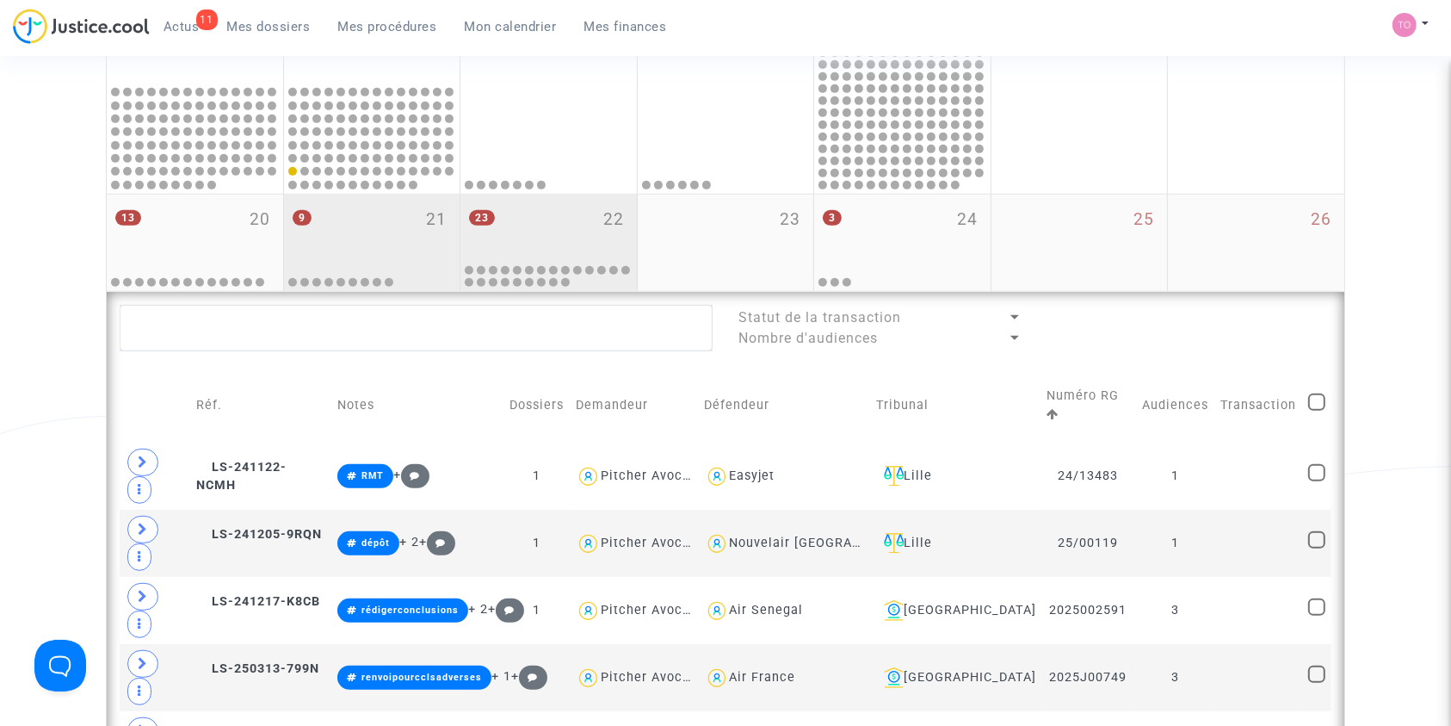
click at [560, 213] on div "23 22" at bounding box center [548, 228] width 176 height 67
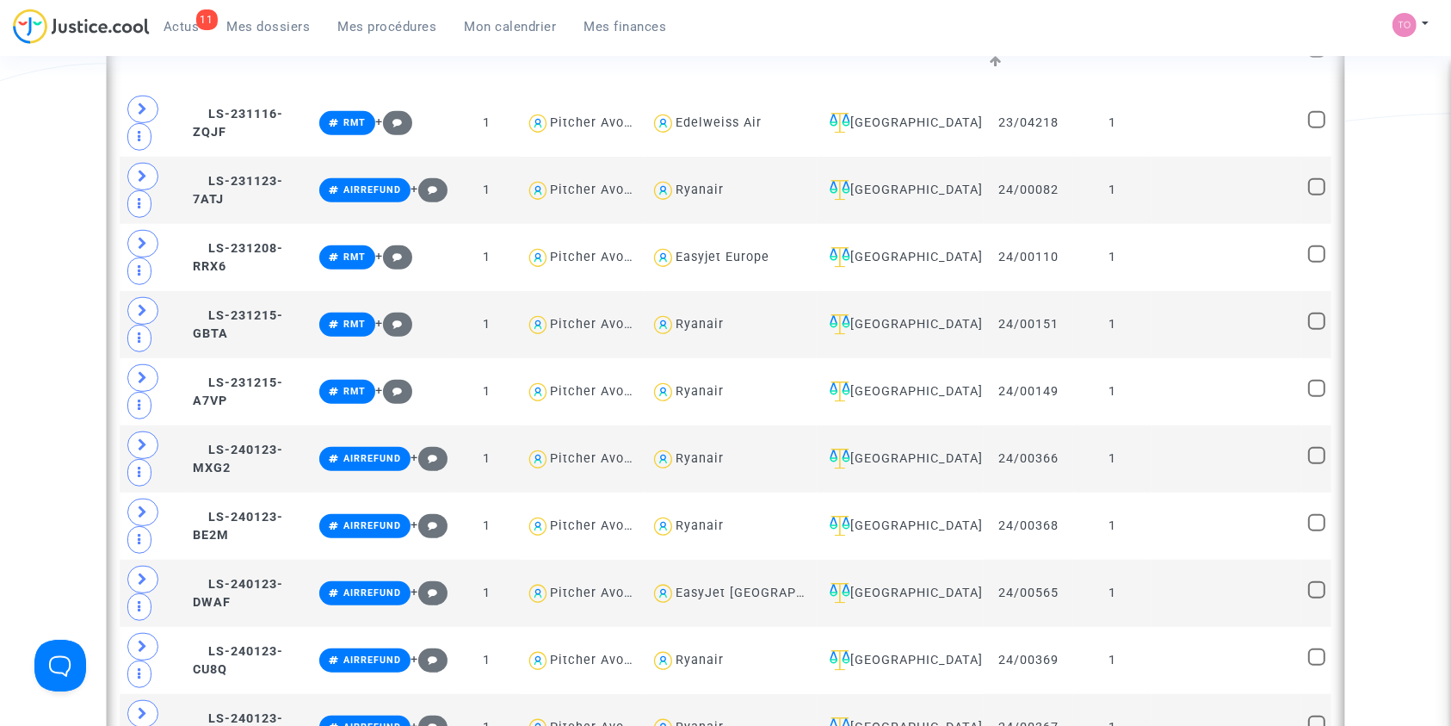
scroll to position [1164, 0]
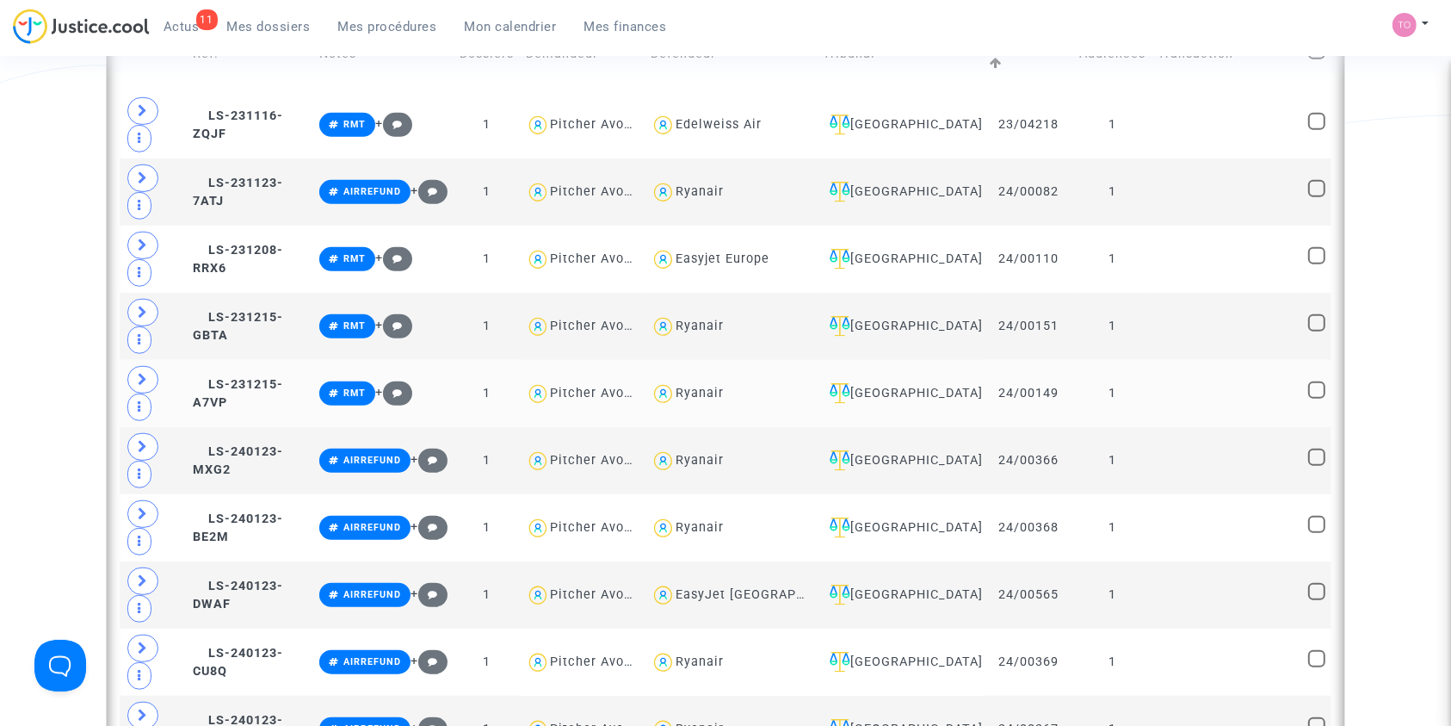
click at [275, 360] on td "LS-231215-A7VP" at bounding box center [250, 393] width 127 height 67
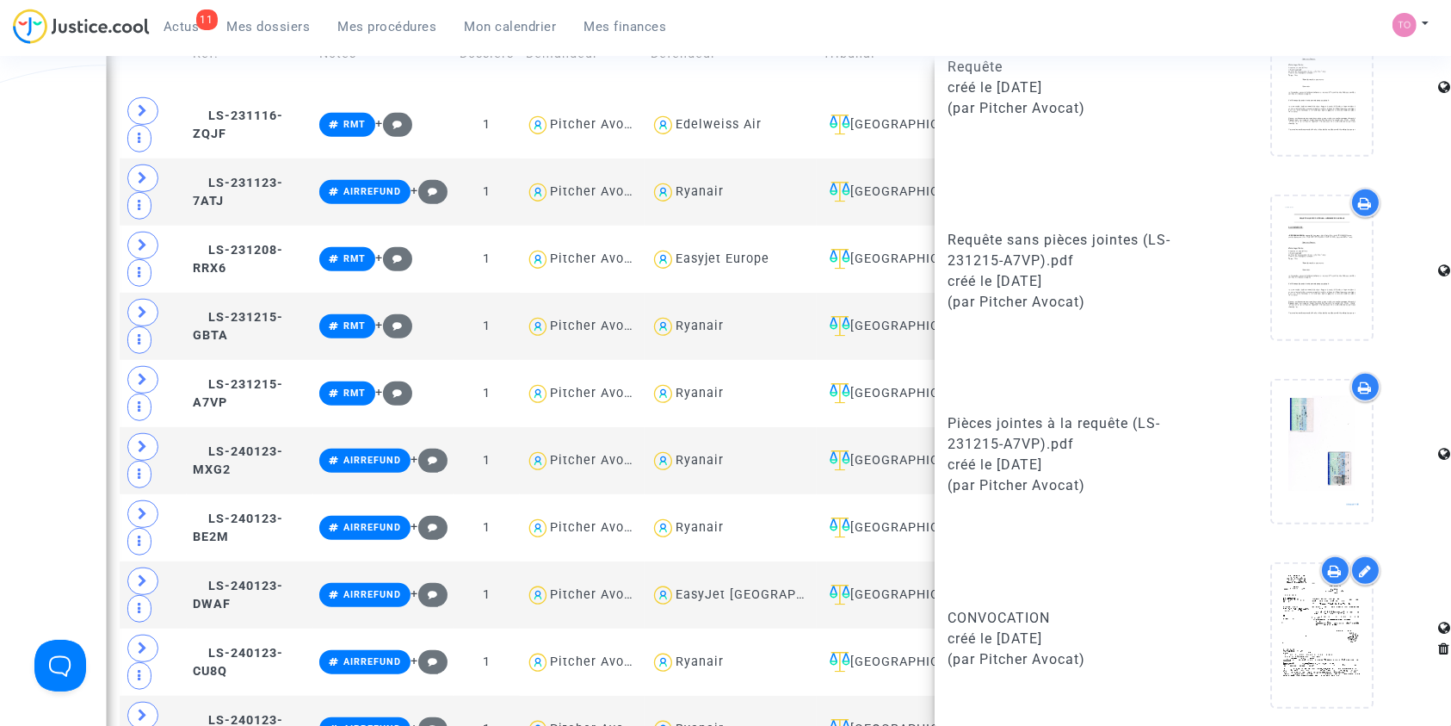
scroll to position [1210, 0]
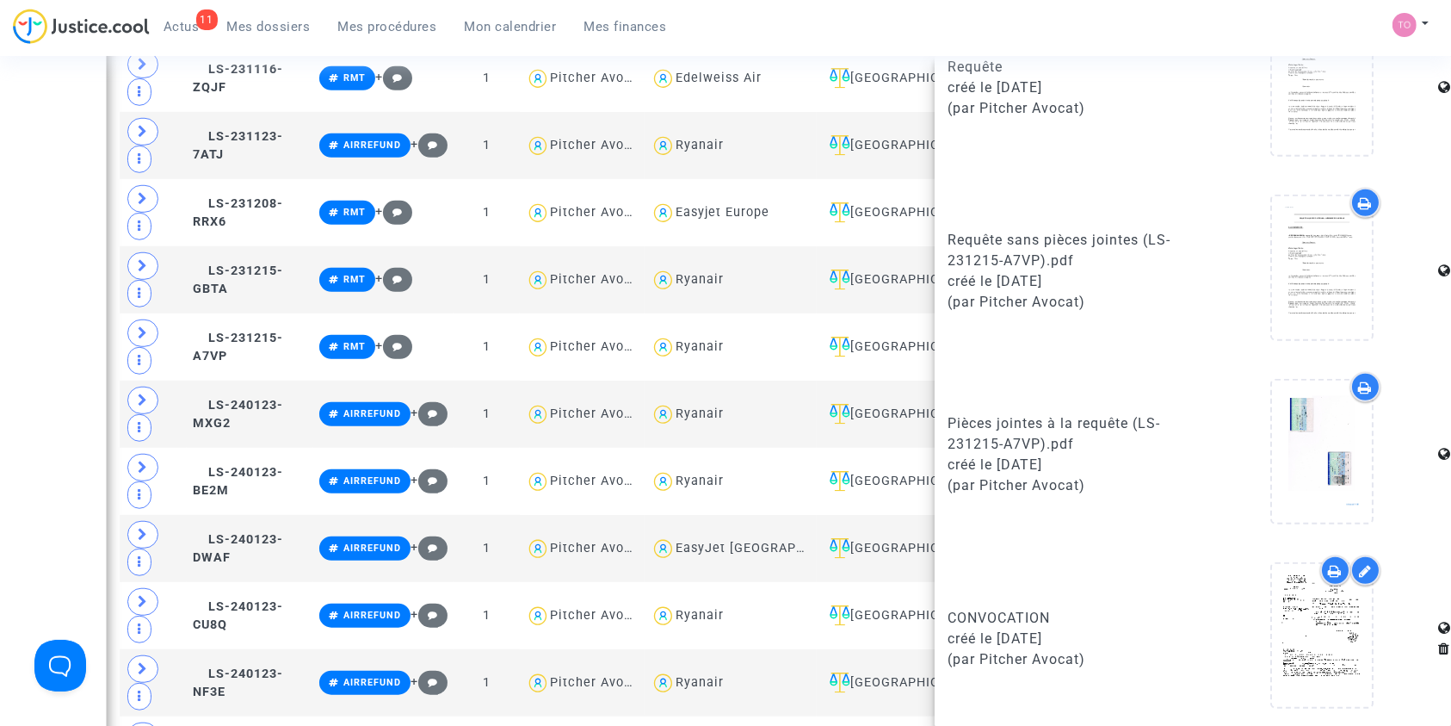
click at [1367, 642] on upload-item at bounding box center [1322, 638] width 117 height 166
click at [1304, 627] on icon at bounding box center [1322, 635] width 56 height 55
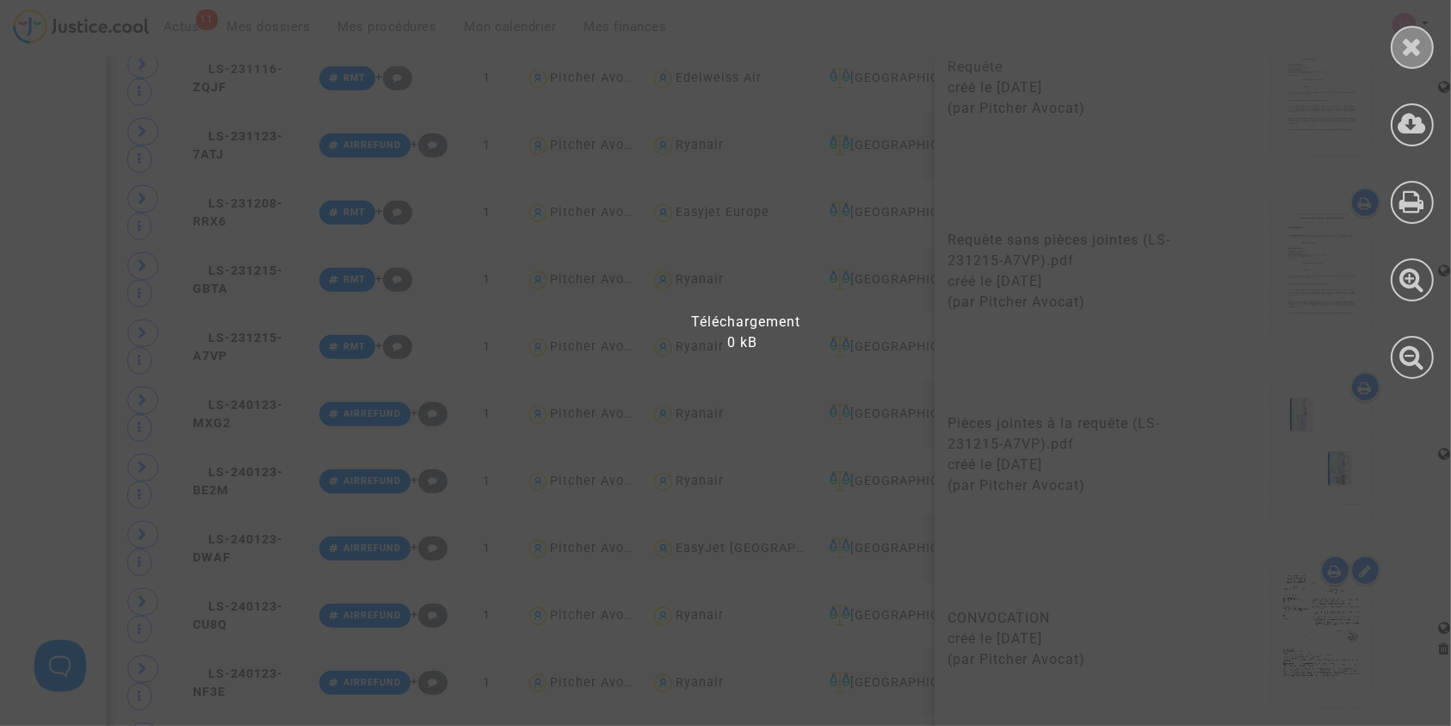
click at [1409, 52] on icon at bounding box center [1413, 47] width 22 height 26
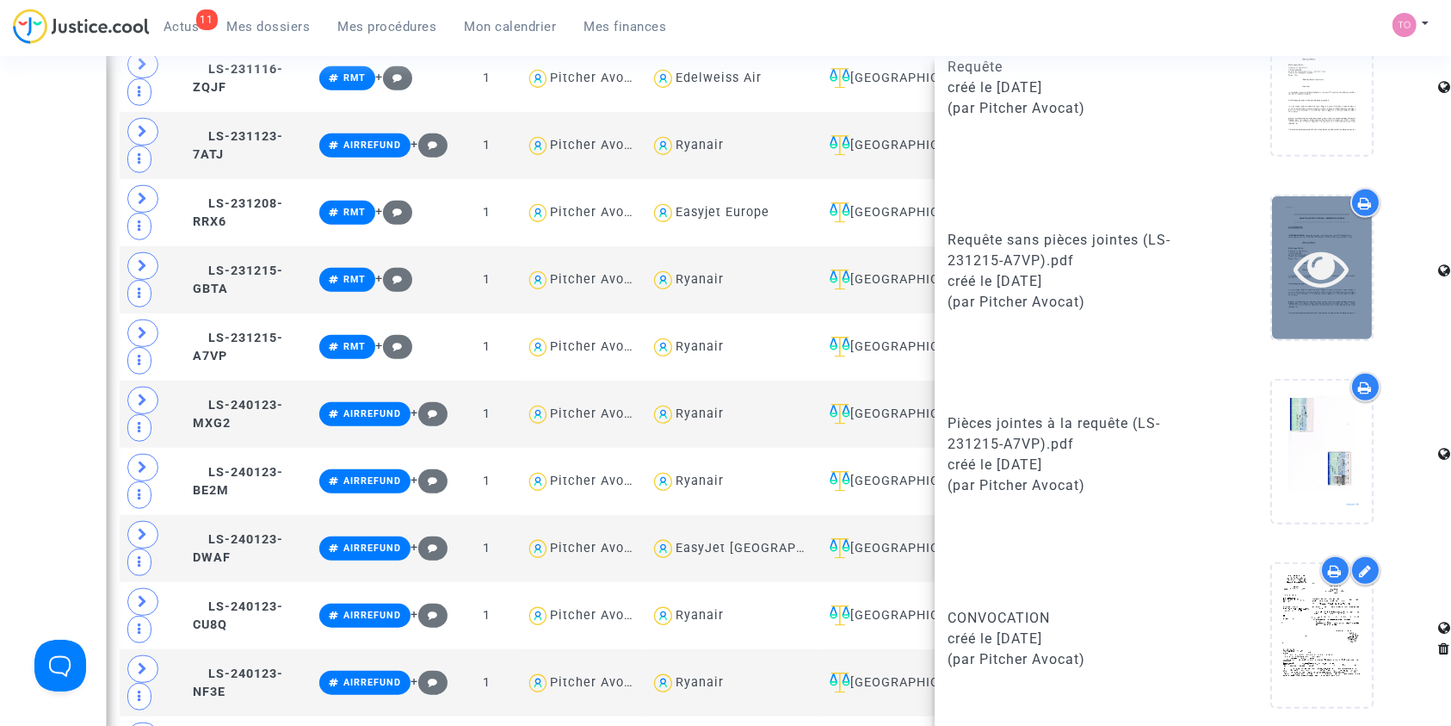
click at [1319, 232] on div at bounding box center [1322, 267] width 100 height 142
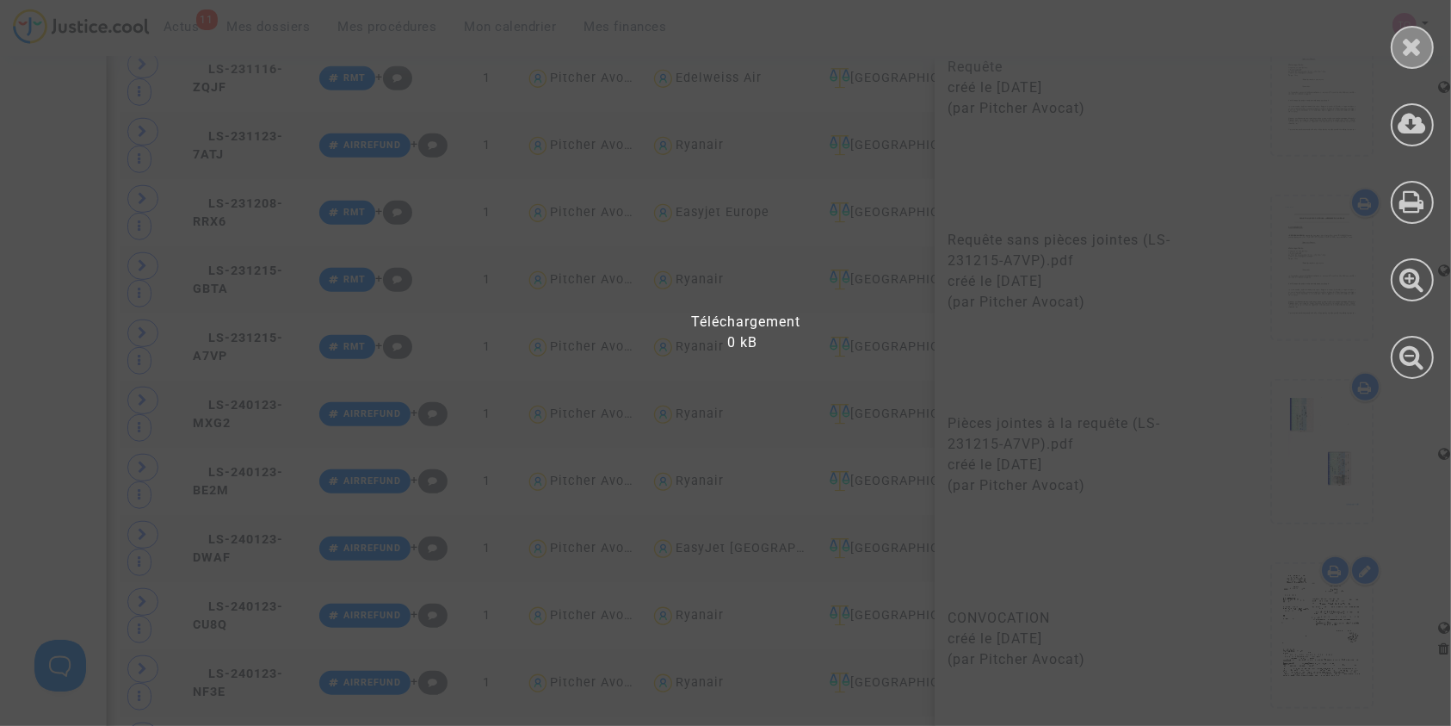
click at [1421, 47] on icon at bounding box center [1413, 47] width 22 height 26
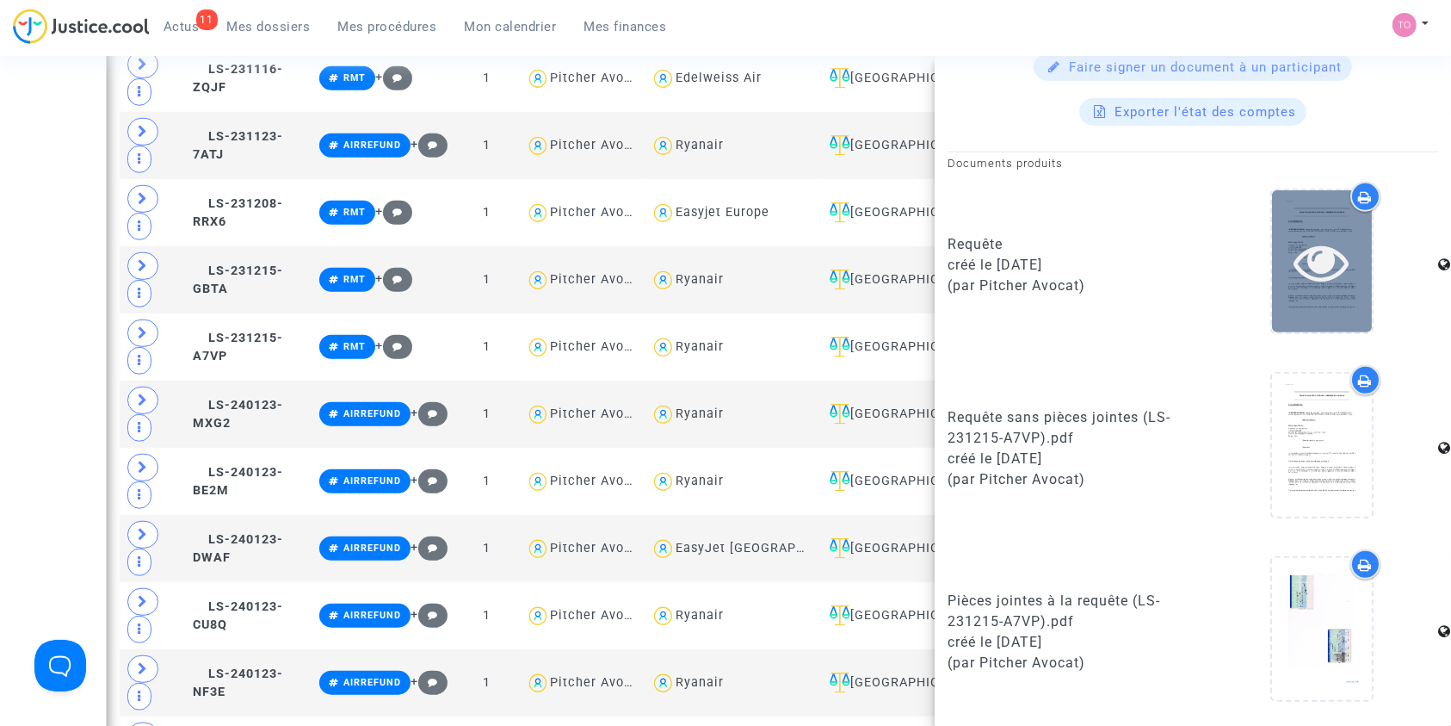
scroll to position [813, 0]
click at [1294, 260] on icon at bounding box center [1322, 263] width 56 height 55
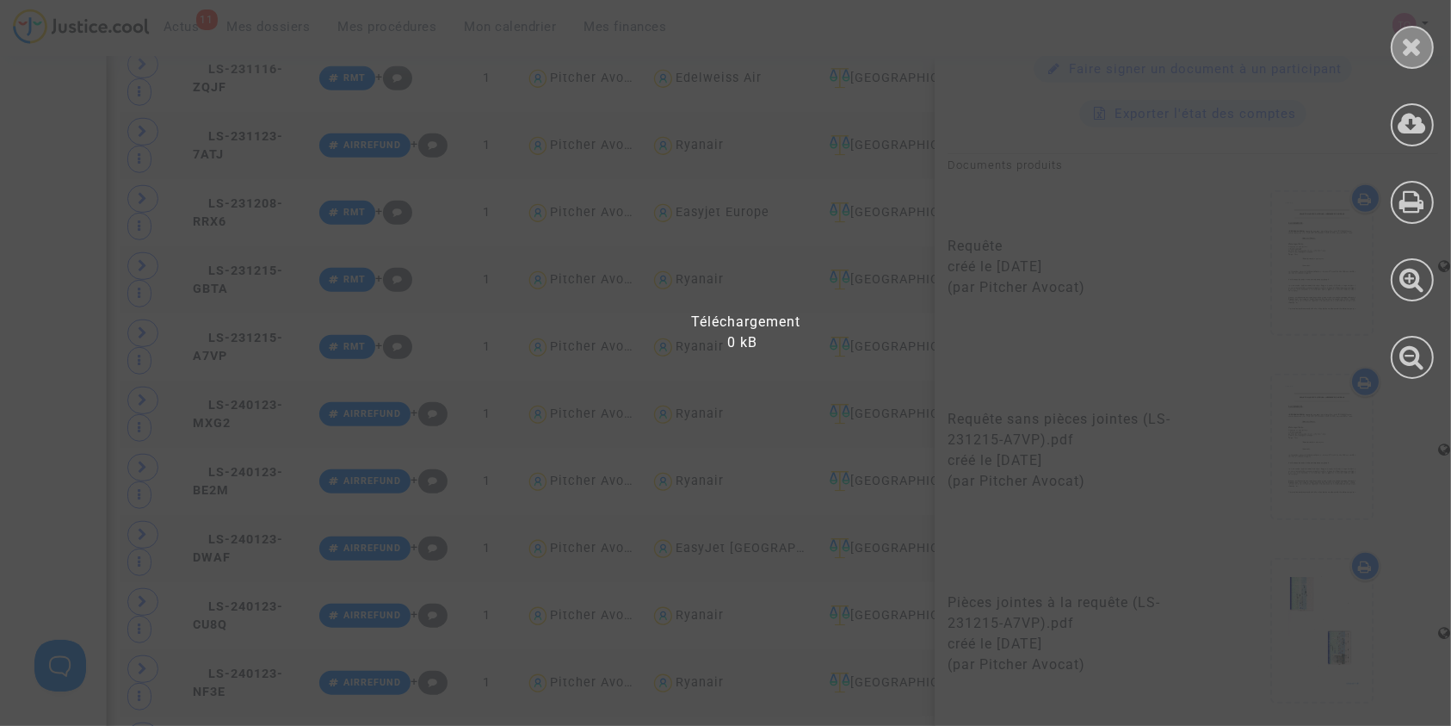
click at [1416, 51] on icon at bounding box center [1413, 47] width 22 height 26
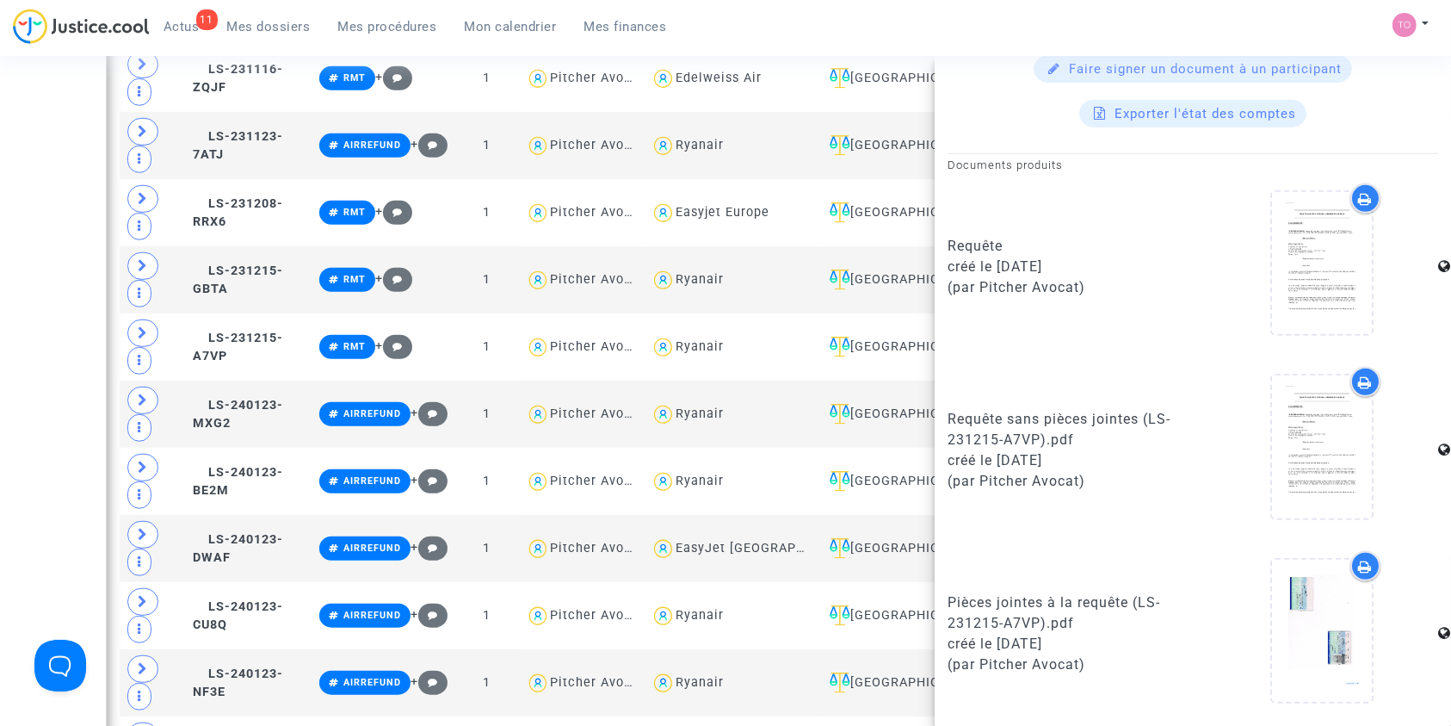
click at [52, 272] on div "Date de clôture d'instruction Date de conciliation Date d'audience Date de juge…" at bounding box center [725, 255] width 1451 height 2733
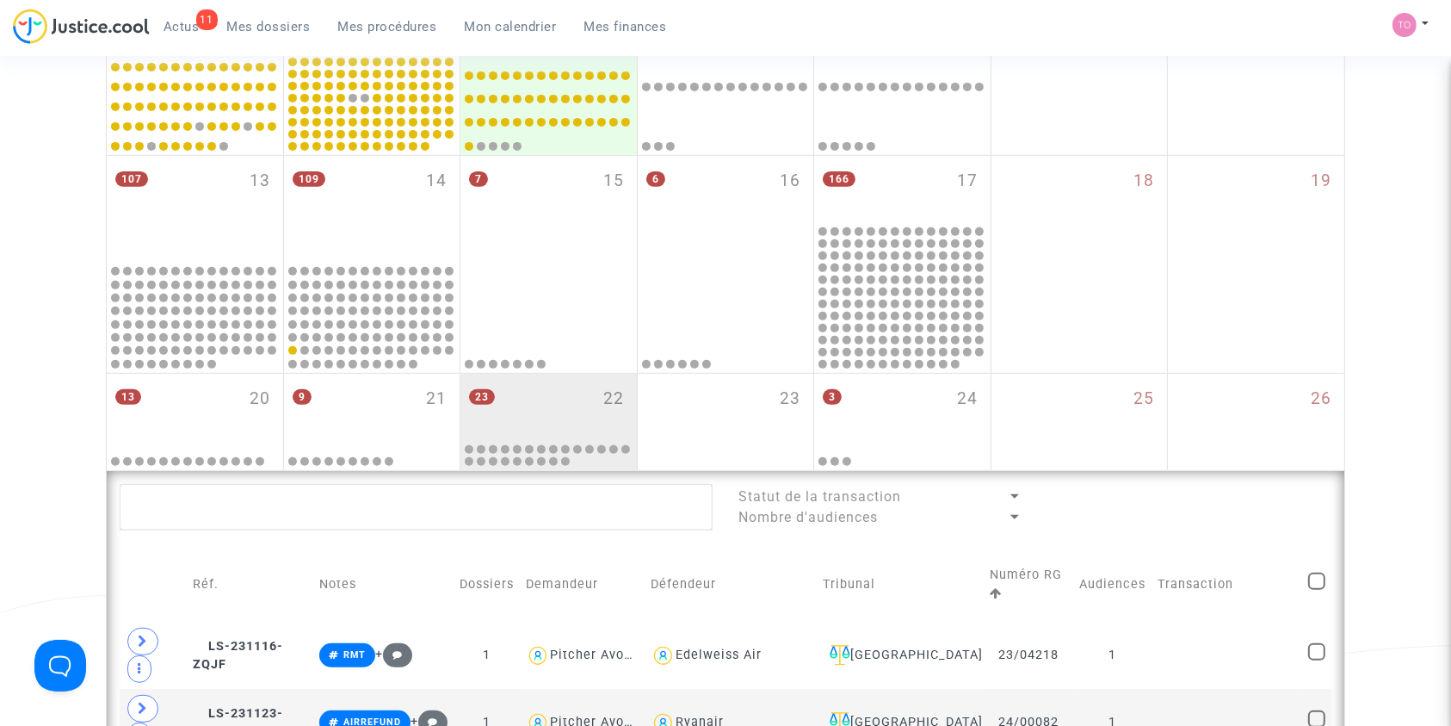
scroll to position [632, 0]
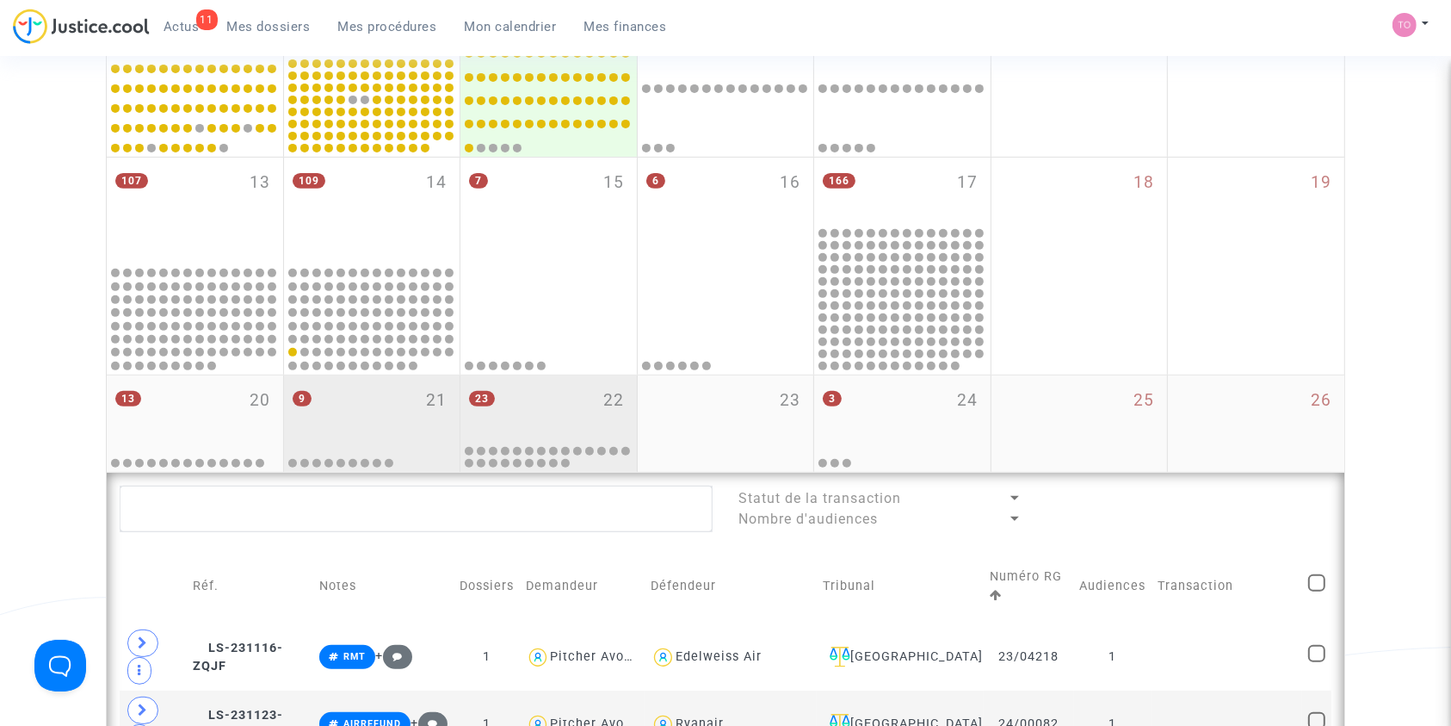
click at [290, 411] on div "9 21" at bounding box center [372, 408] width 176 height 67
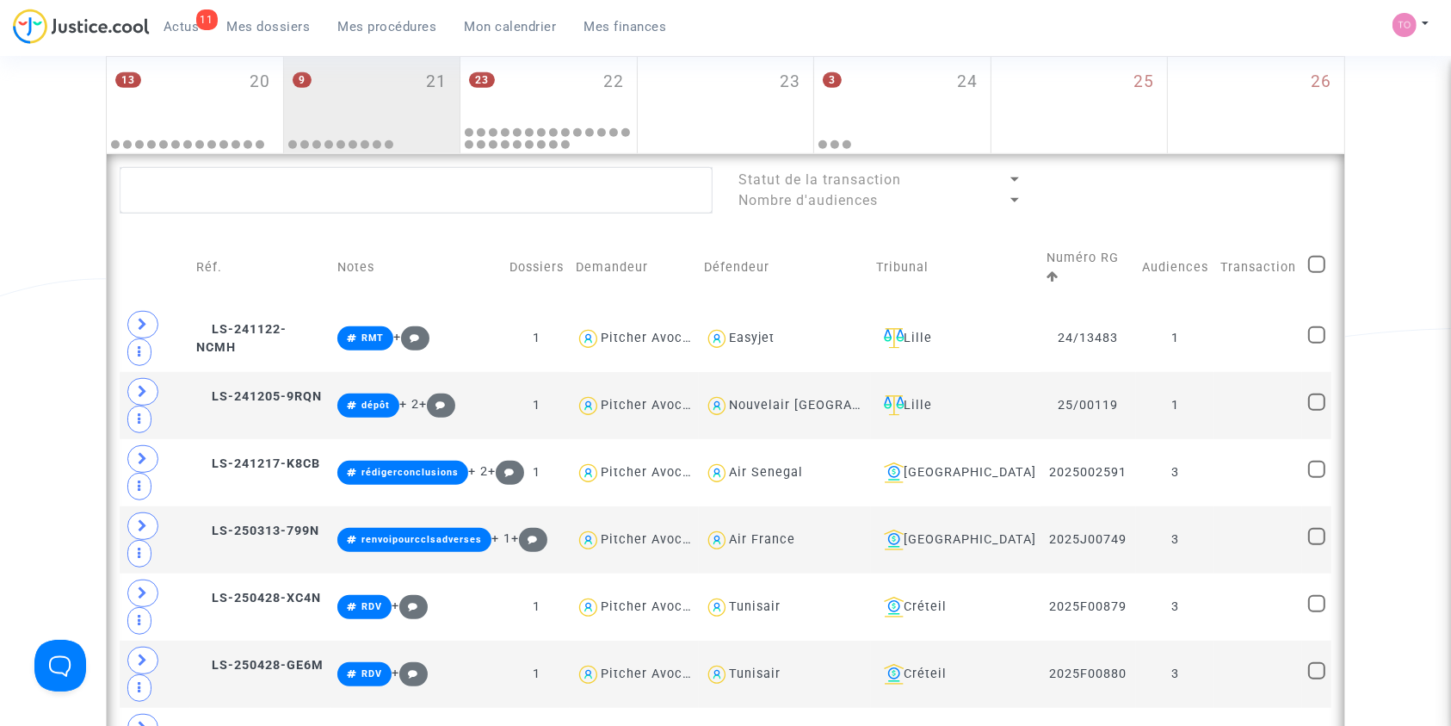
scroll to position [952, 0]
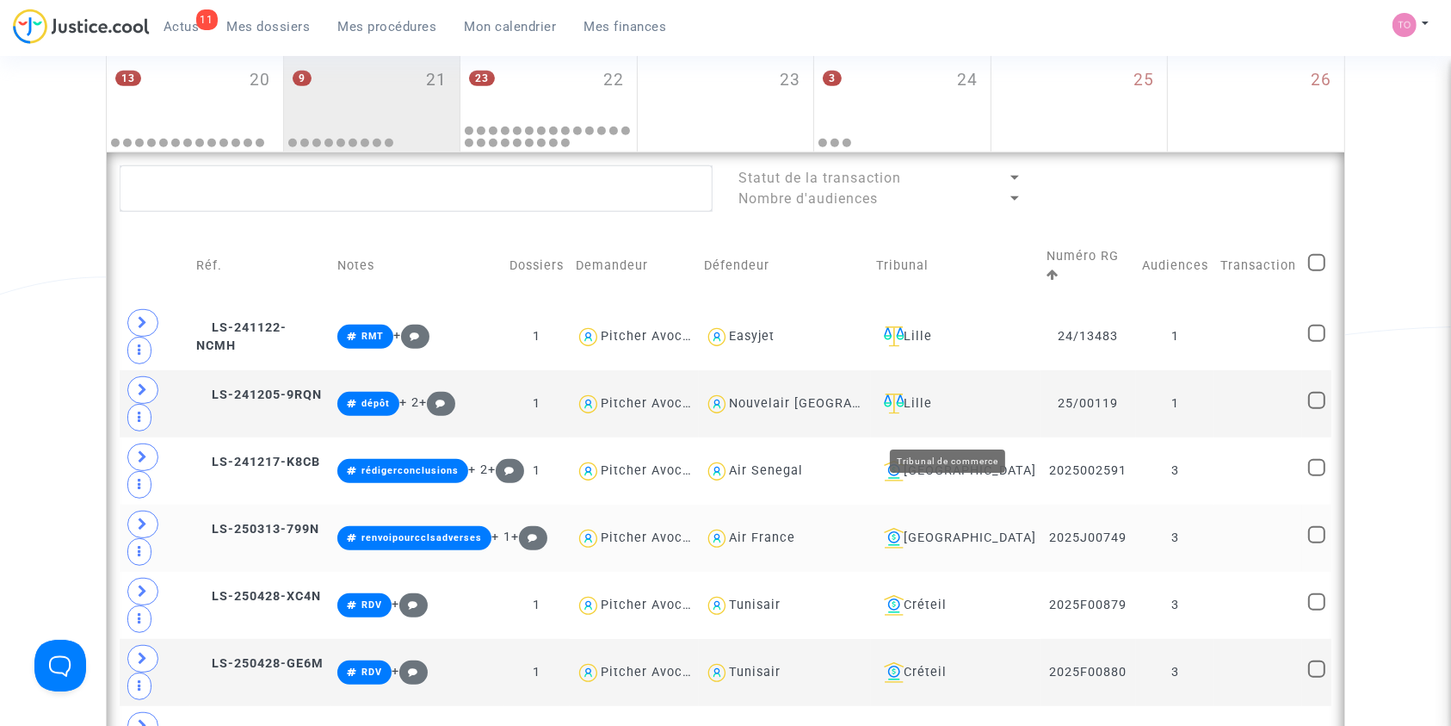
click at [930, 528] on div "[GEOGRAPHIC_DATA]" at bounding box center [956, 538] width 158 height 21
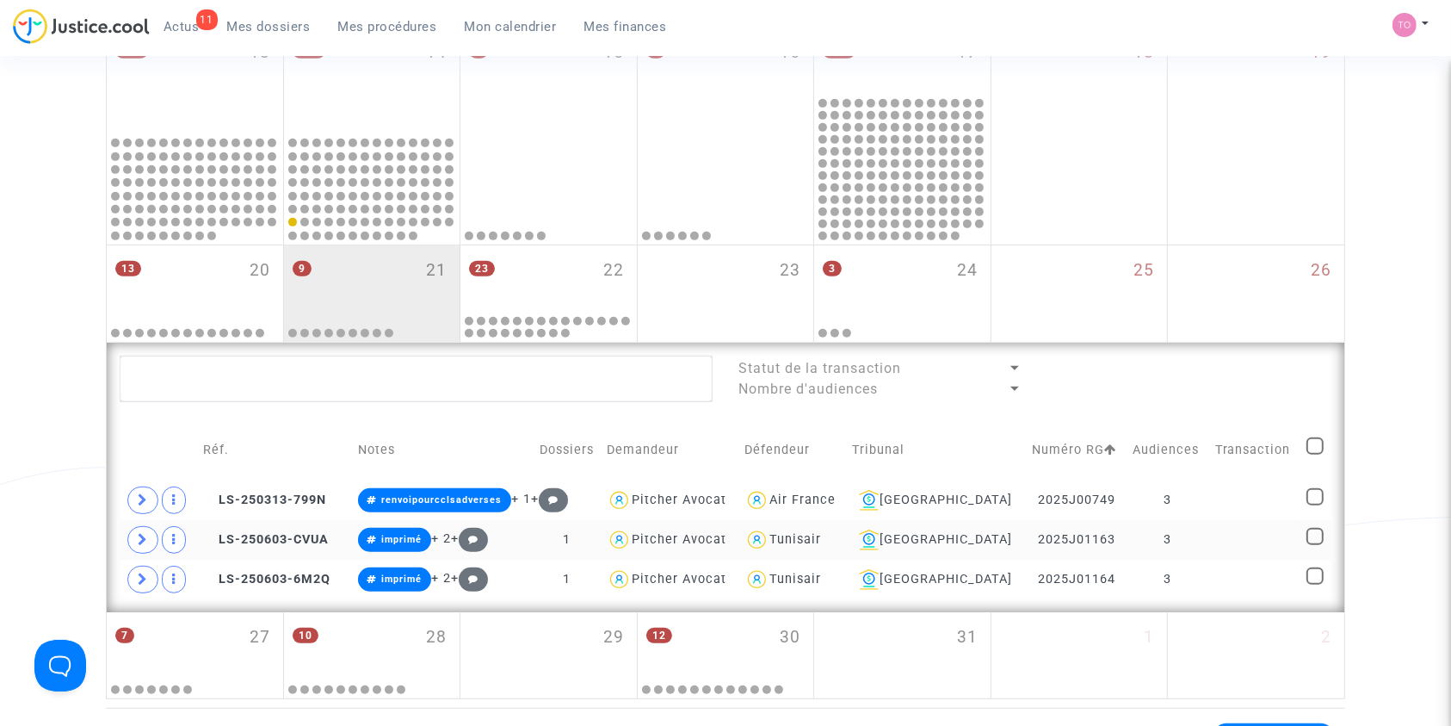
scroll to position [760, 0]
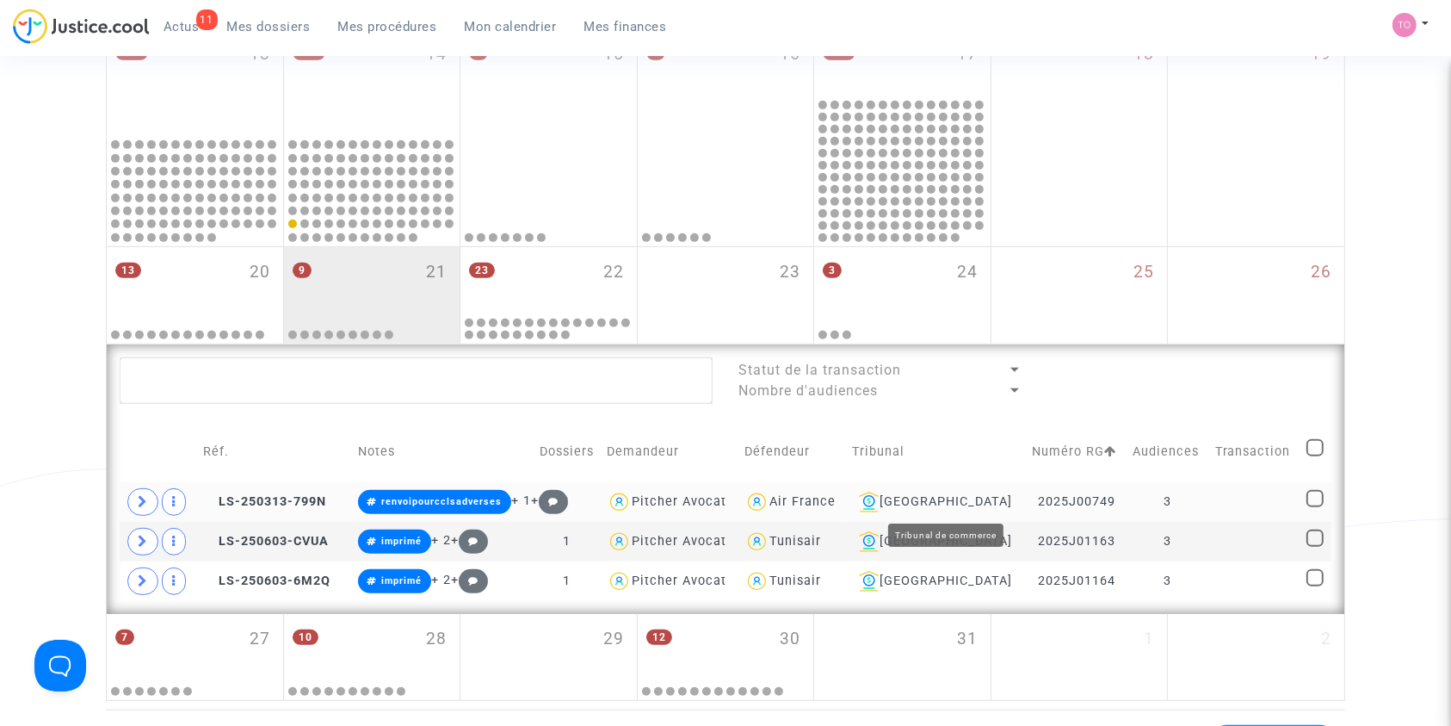
click at [959, 494] on div "[GEOGRAPHIC_DATA]" at bounding box center [936, 501] width 168 height 21
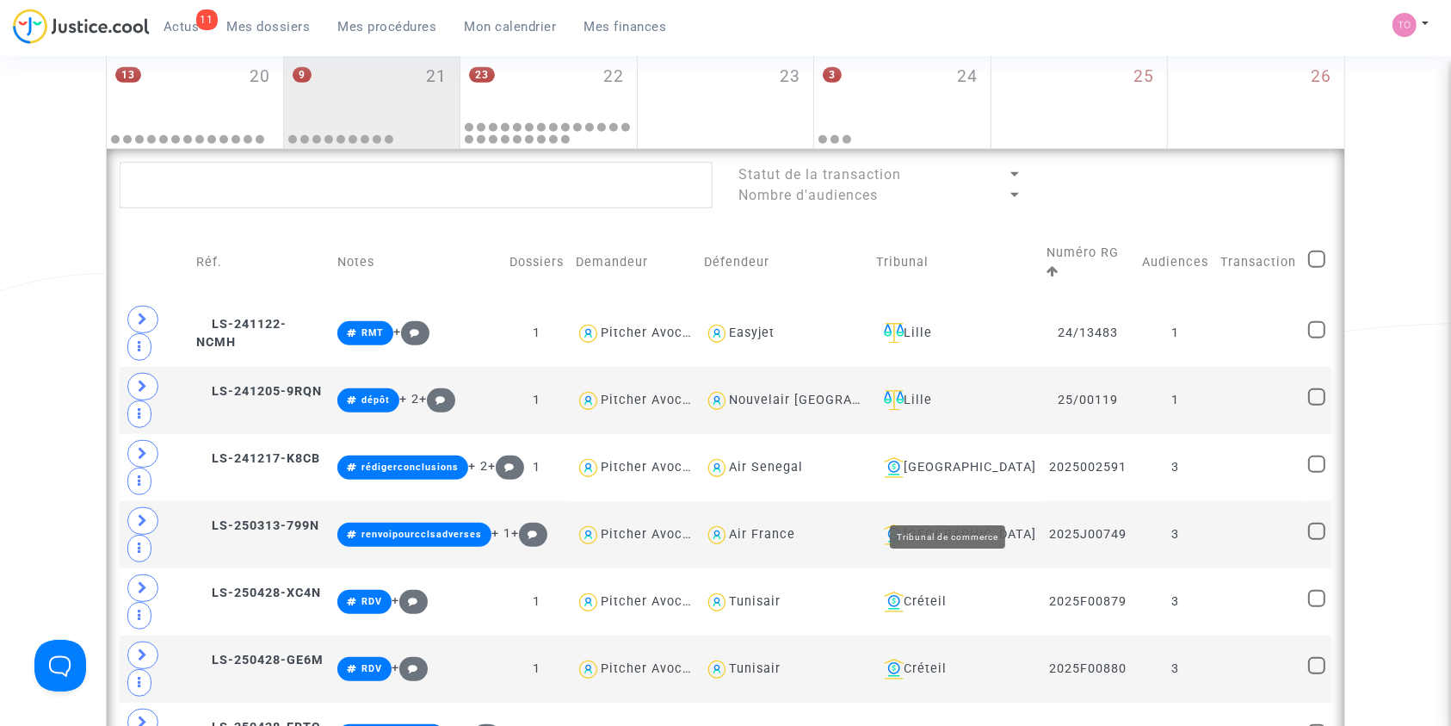
scroll to position [973, 0]
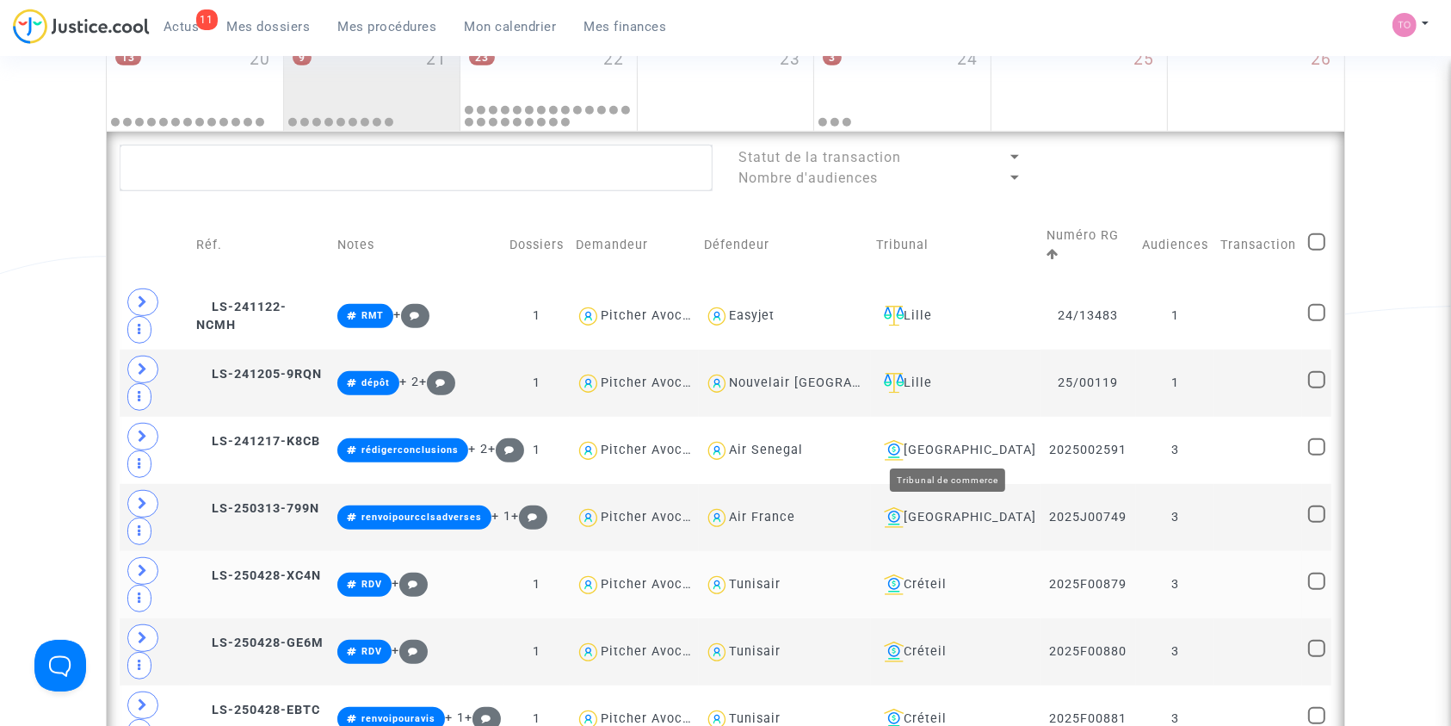
click at [930, 574] on div "Créteil" at bounding box center [956, 584] width 158 height 21
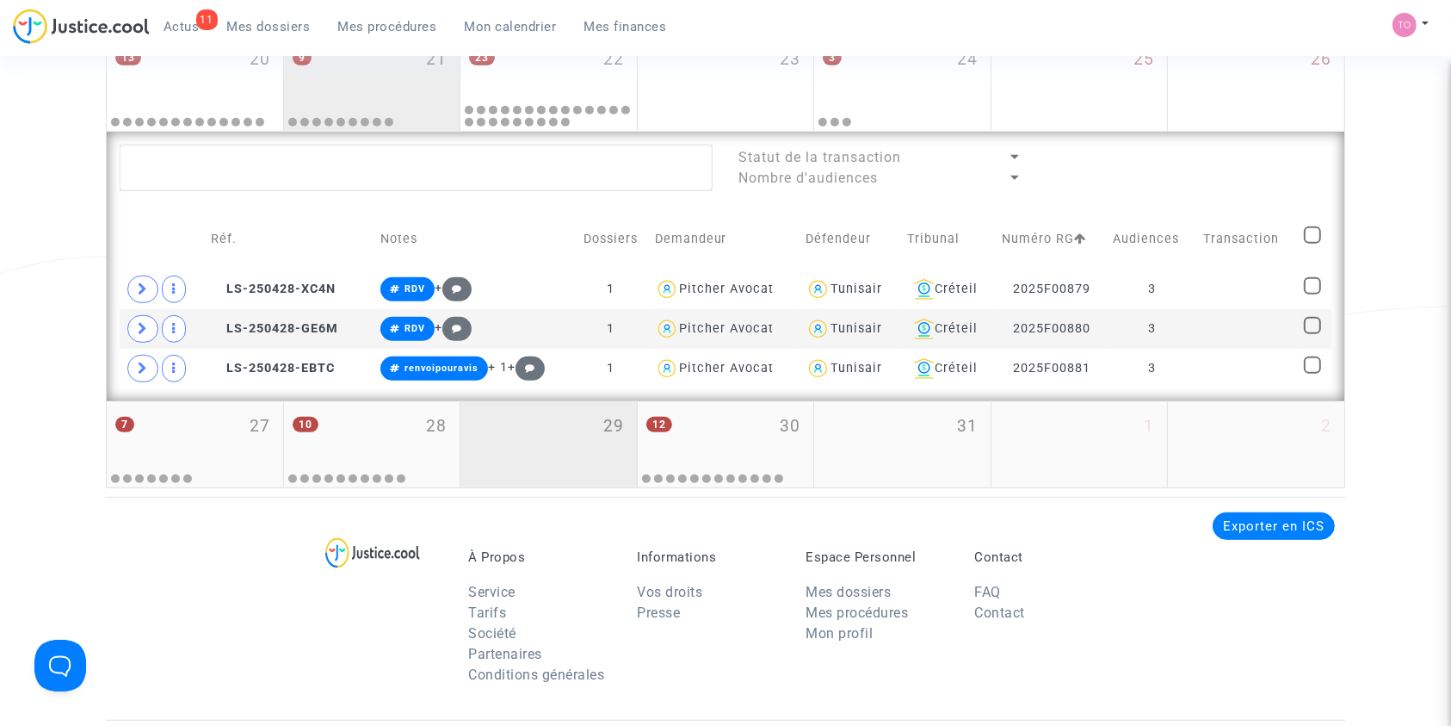
scroll to position [888, 0]
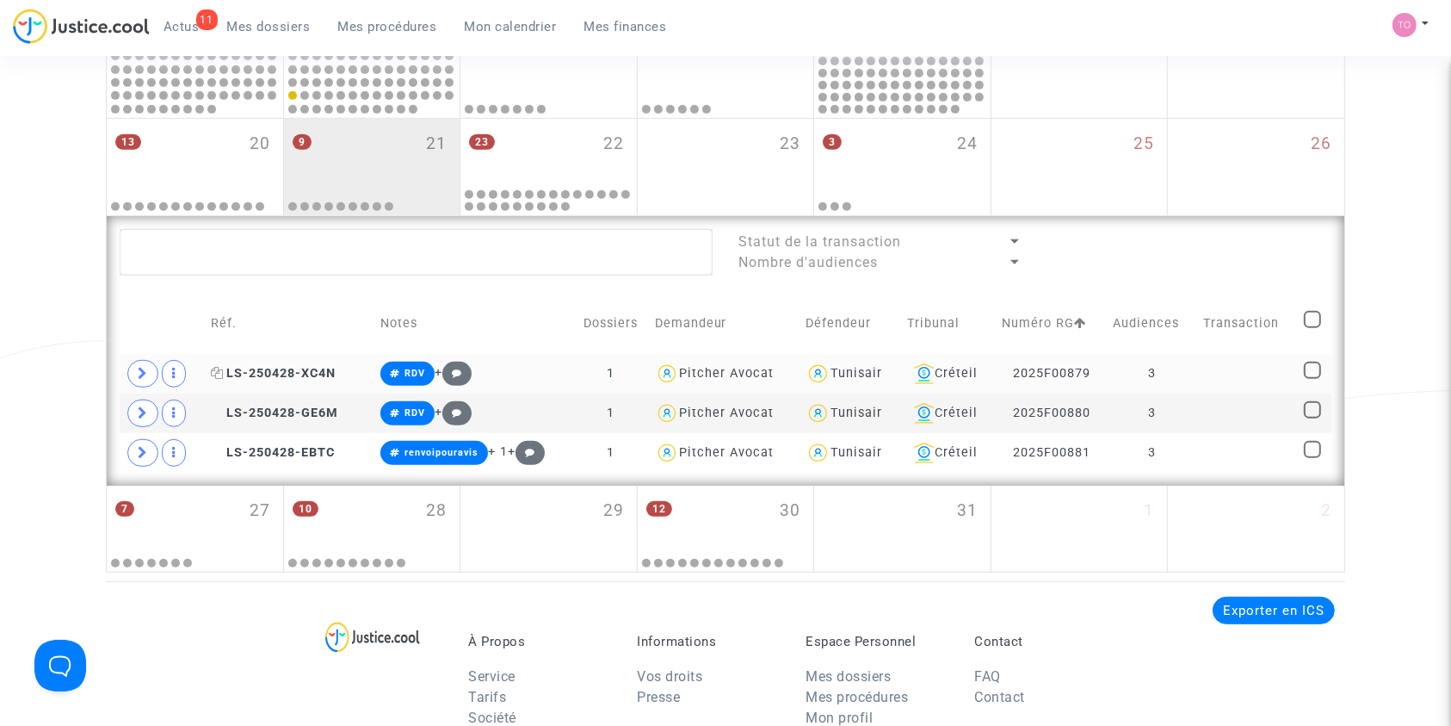
click at [216, 368] on icon at bounding box center [217, 373] width 13 height 12
click at [213, 406] on icon at bounding box center [217, 412] width 13 height 12
click at [222, 451] on span "LS-250428-EBTC" at bounding box center [273, 452] width 124 height 15
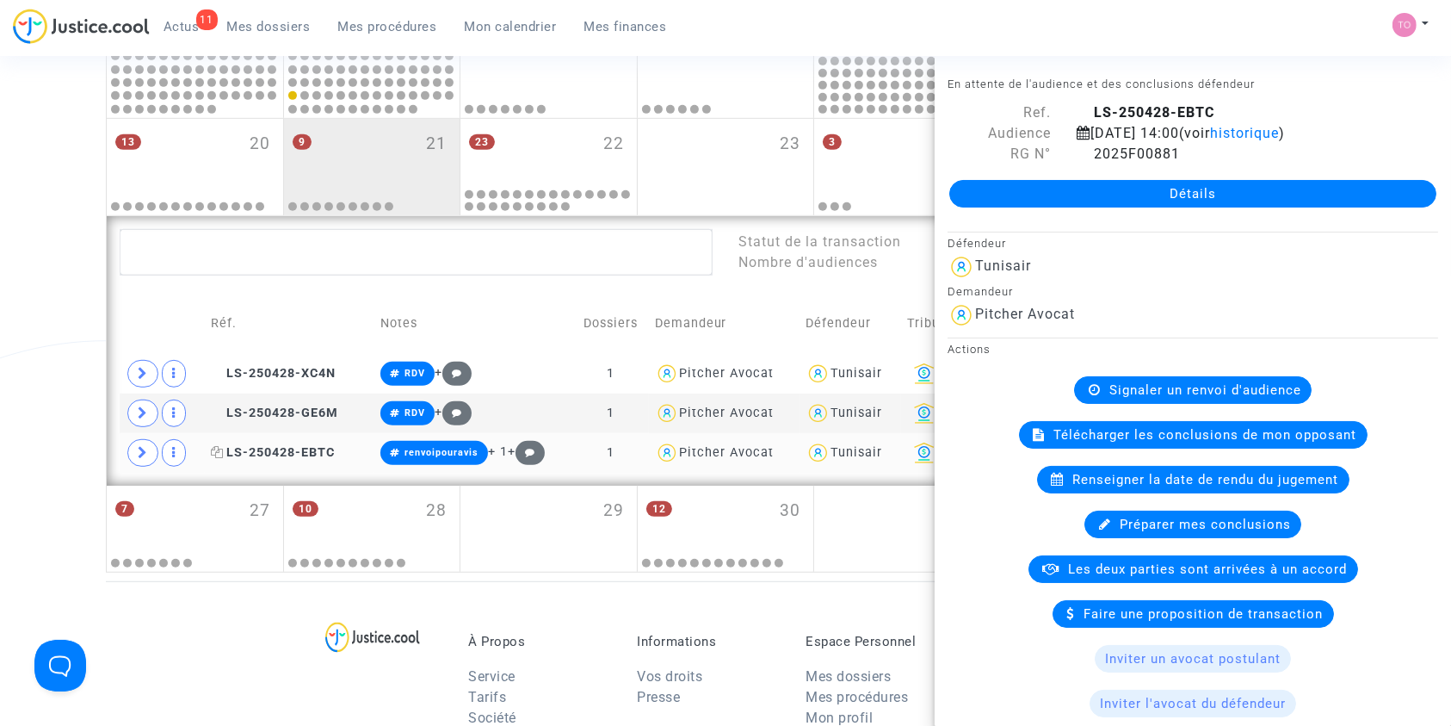
click at [217, 449] on icon at bounding box center [217, 452] width 13 height 12
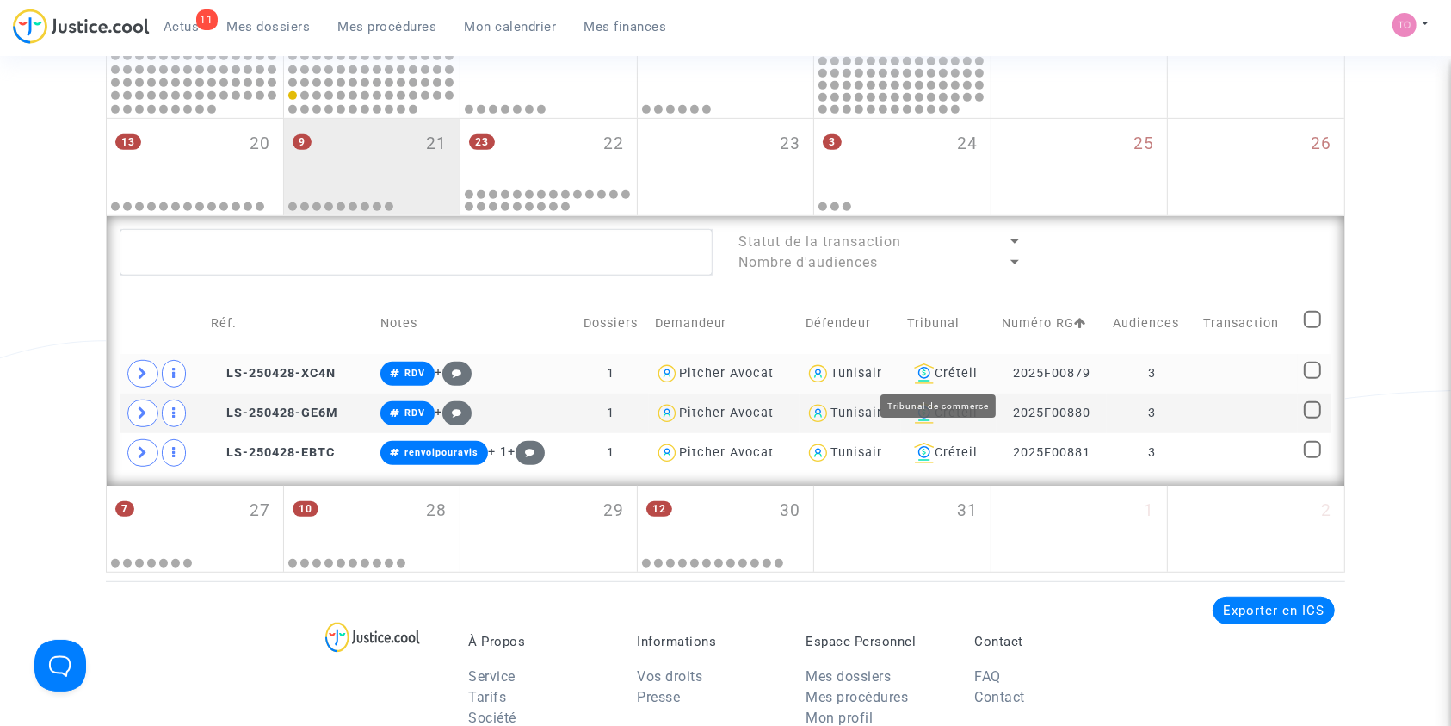
click at [943, 365] on div "Créteil" at bounding box center [948, 373] width 83 height 21
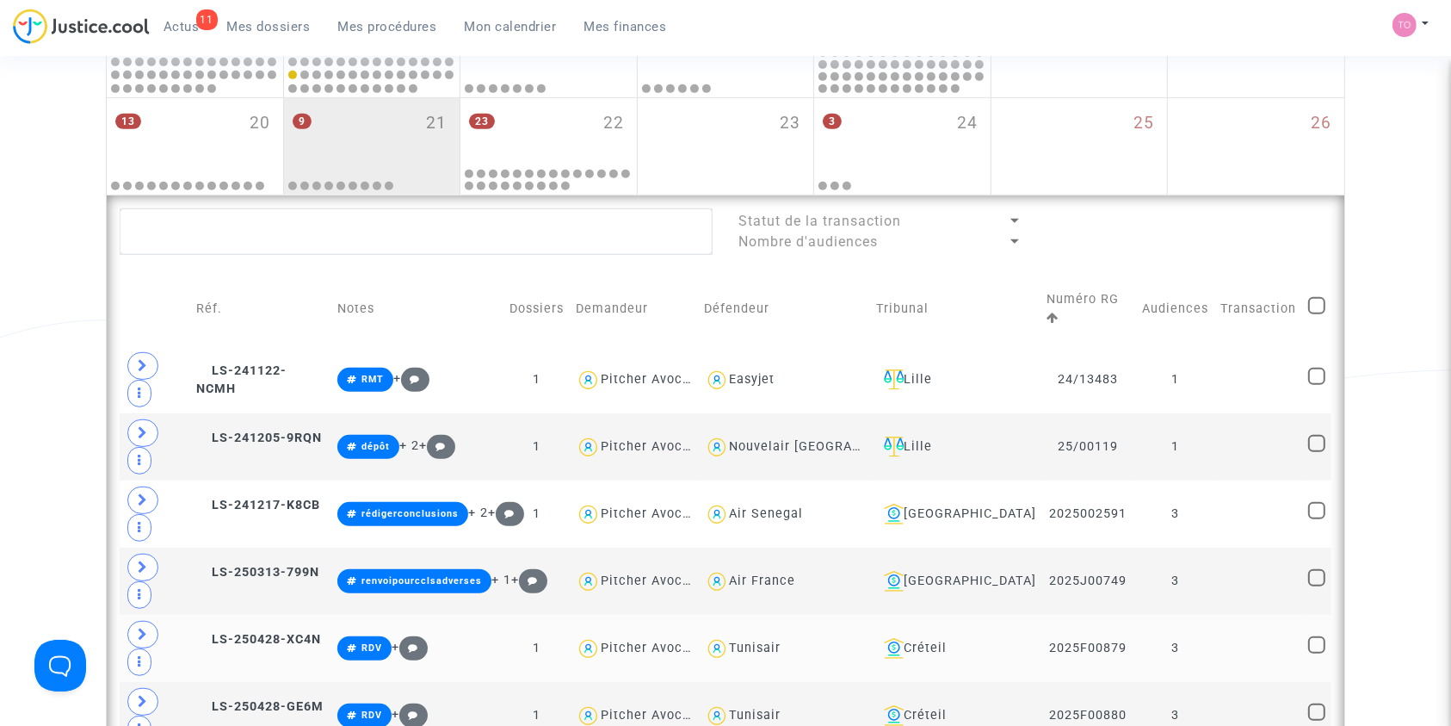
scroll to position [877, 0]
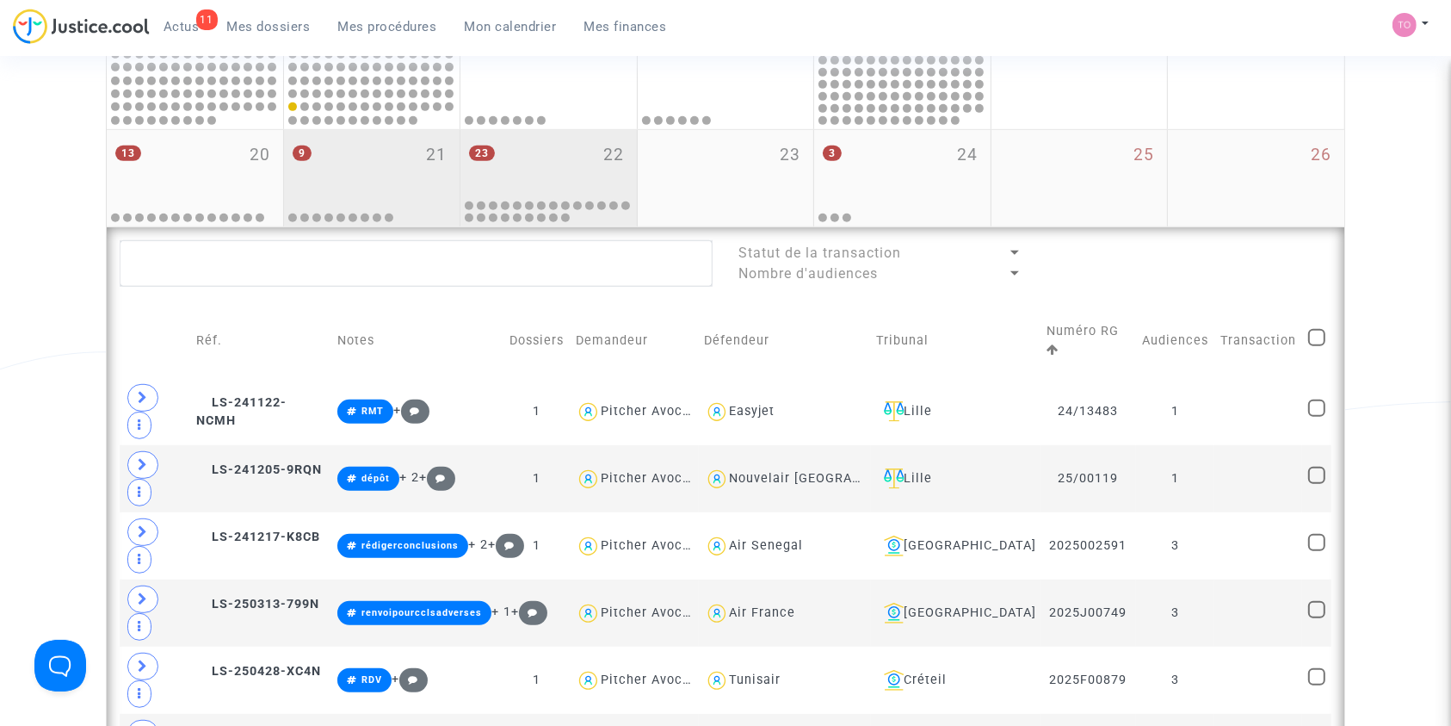
click at [549, 157] on div "23 22" at bounding box center [548, 163] width 176 height 67
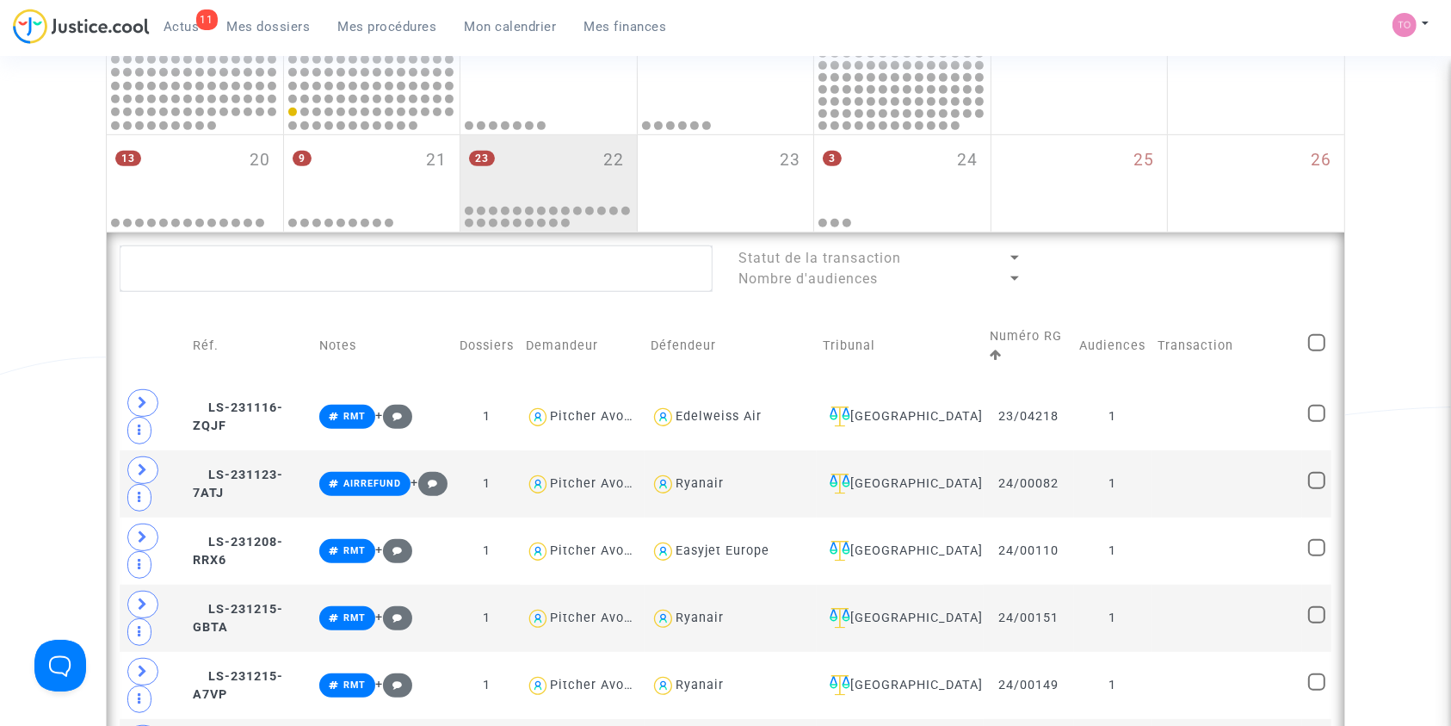
scroll to position [868, 0]
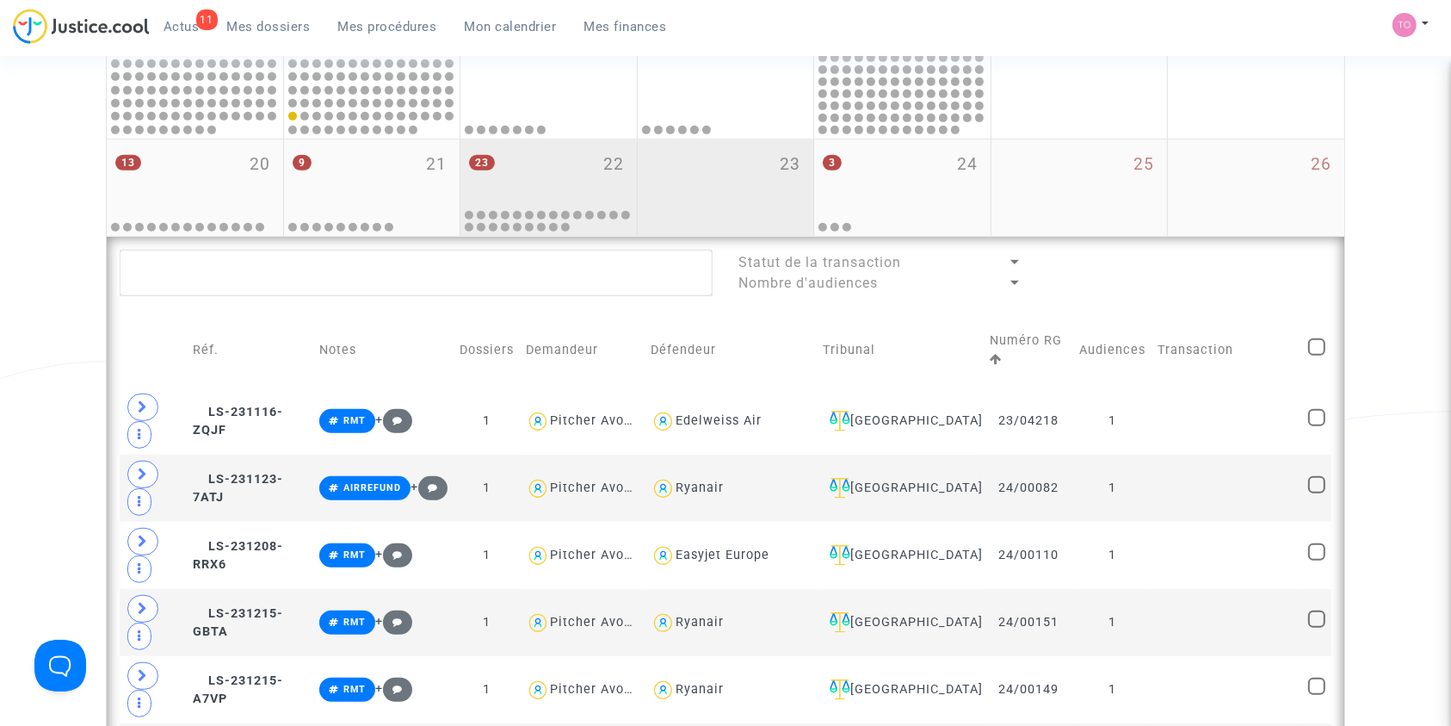
click at [716, 182] on div "23" at bounding box center [726, 187] width 176 height 96
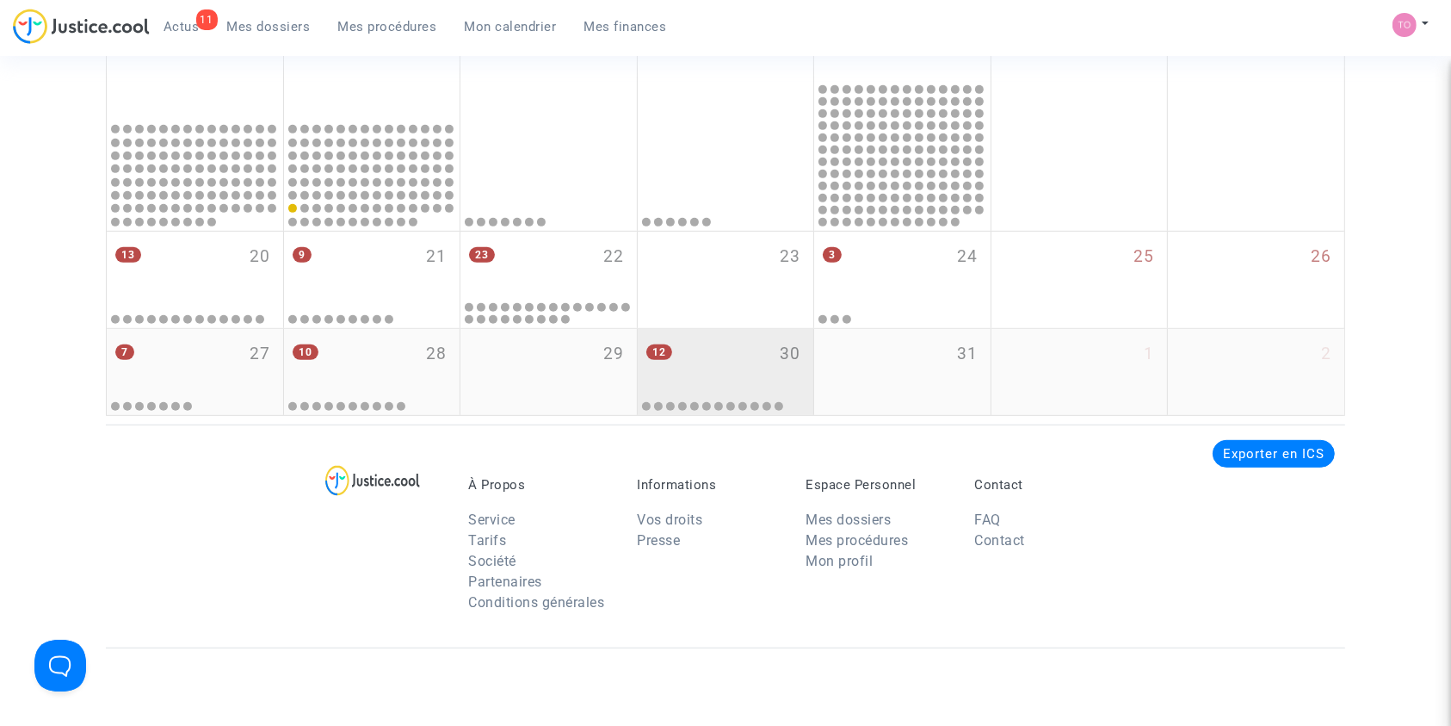
scroll to position [772, 0]
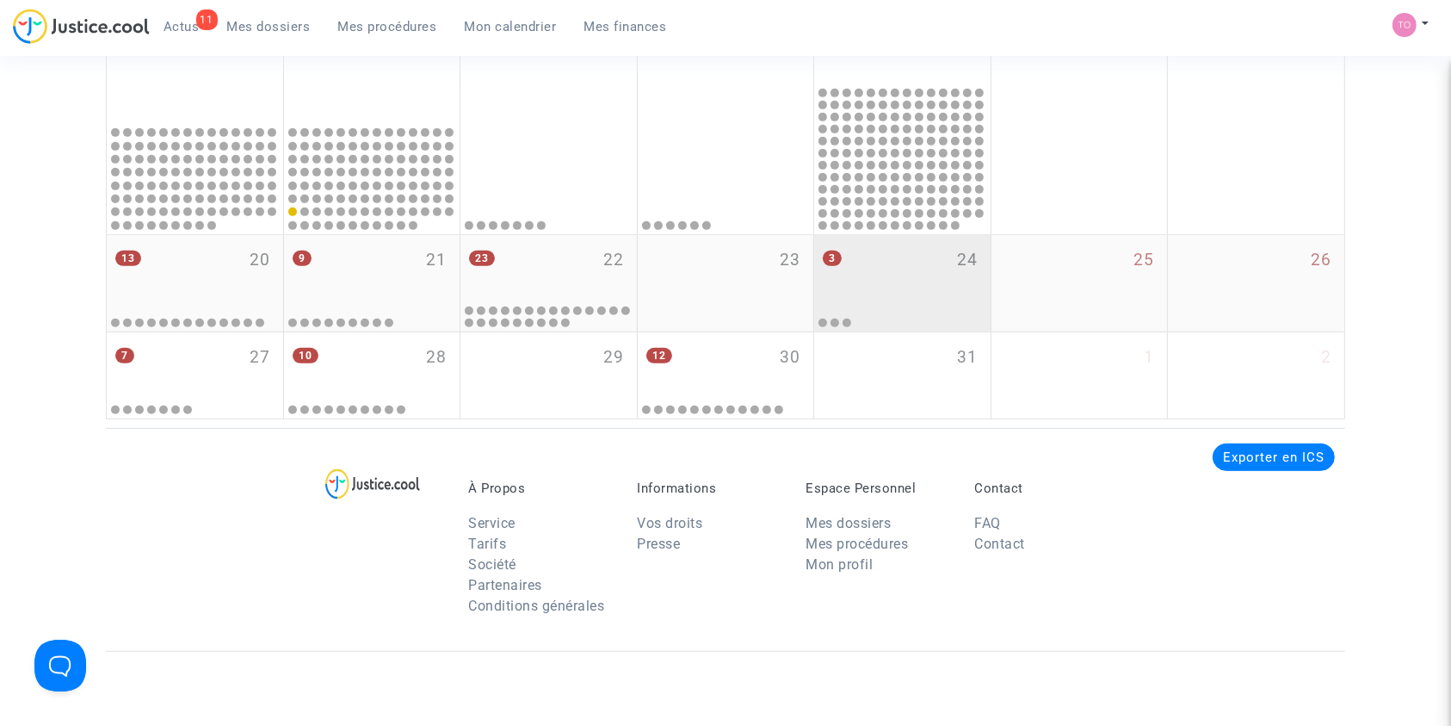
click at [893, 286] on div "3 24" at bounding box center [902, 268] width 176 height 67
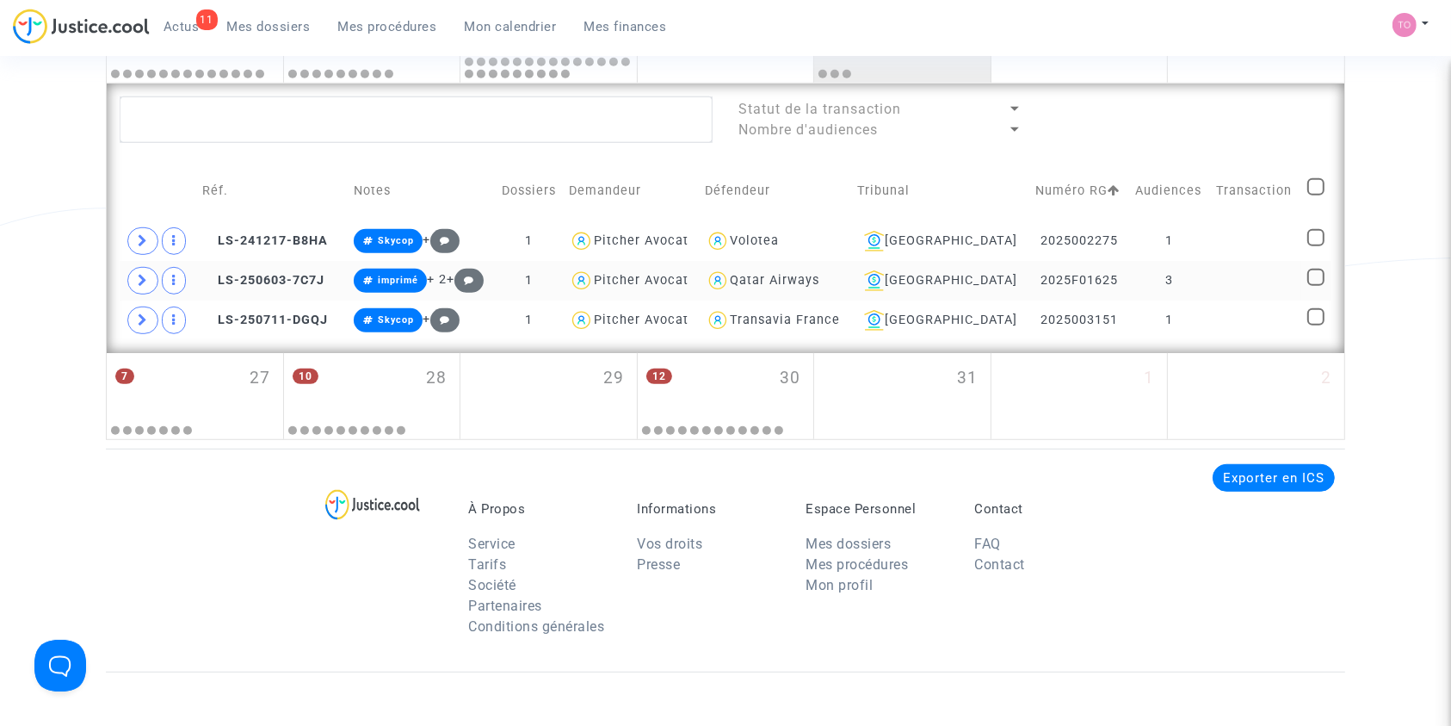
scroll to position [1161, 0]
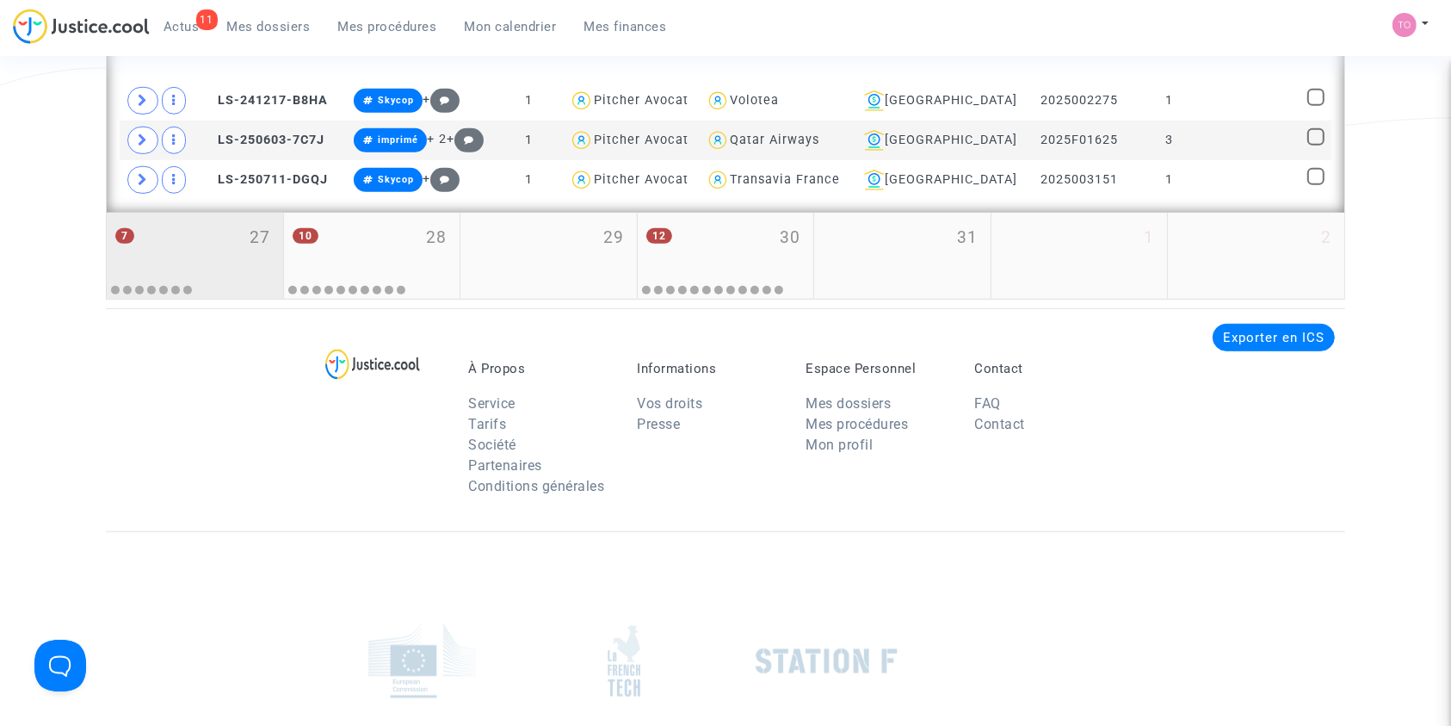
click at [142, 251] on div "7 27" at bounding box center [195, 246] width 176 height 67
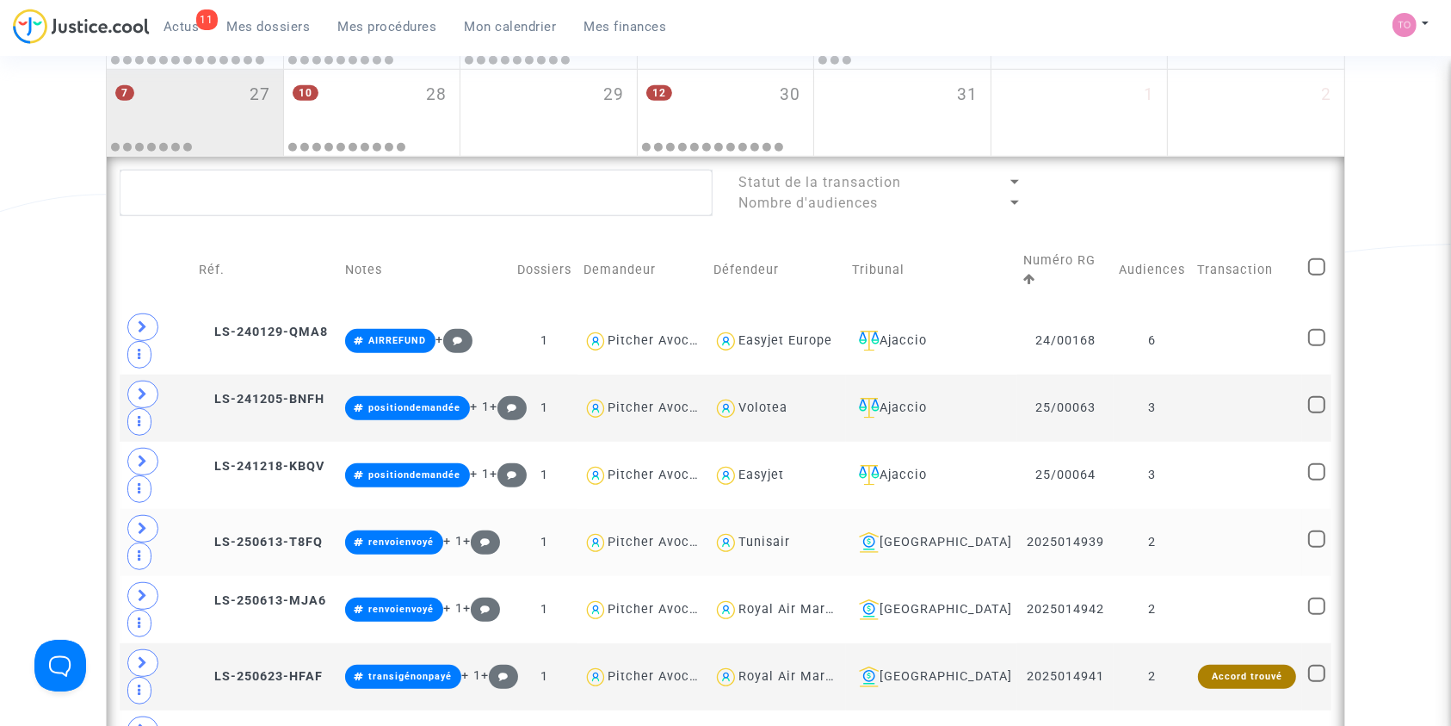
scroll to position [1034, 0]
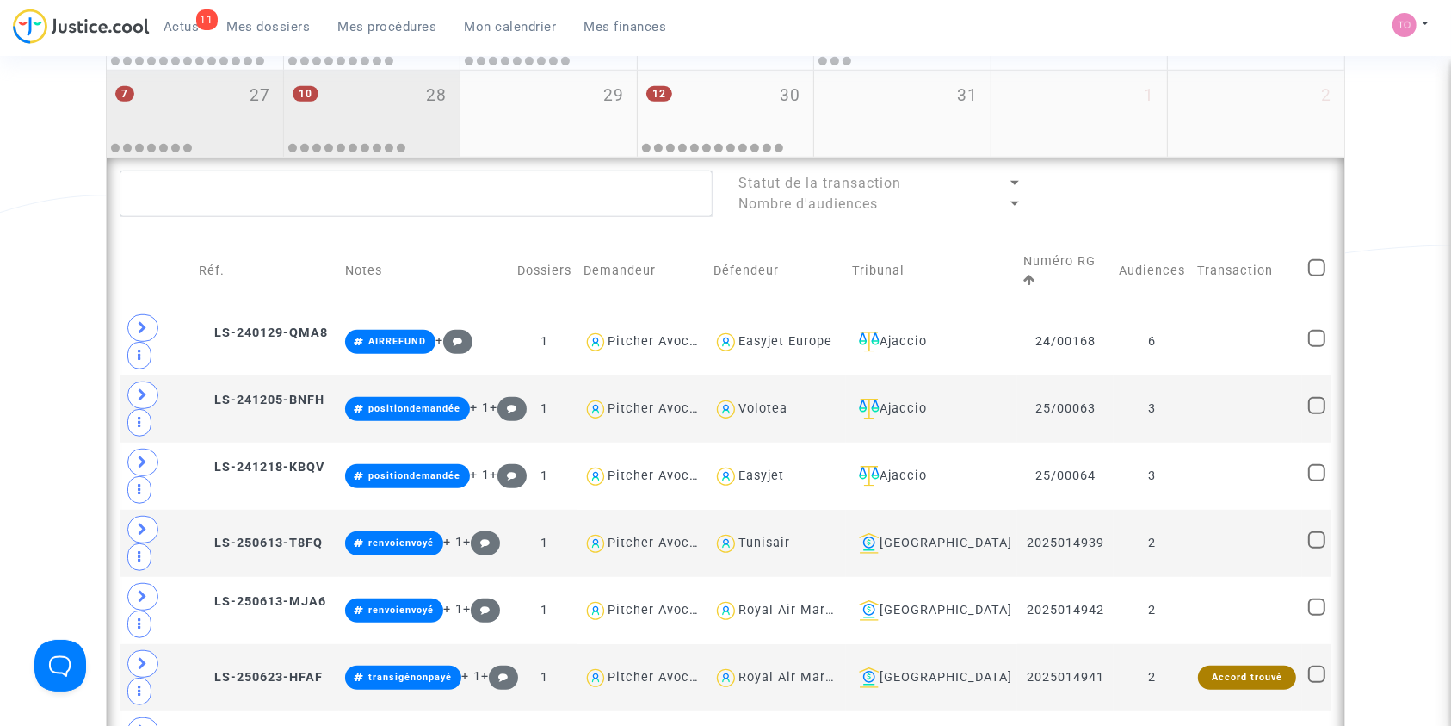
click at [327, 123] on div "10 28" at bounding box center [372, 104] width 176 height 67
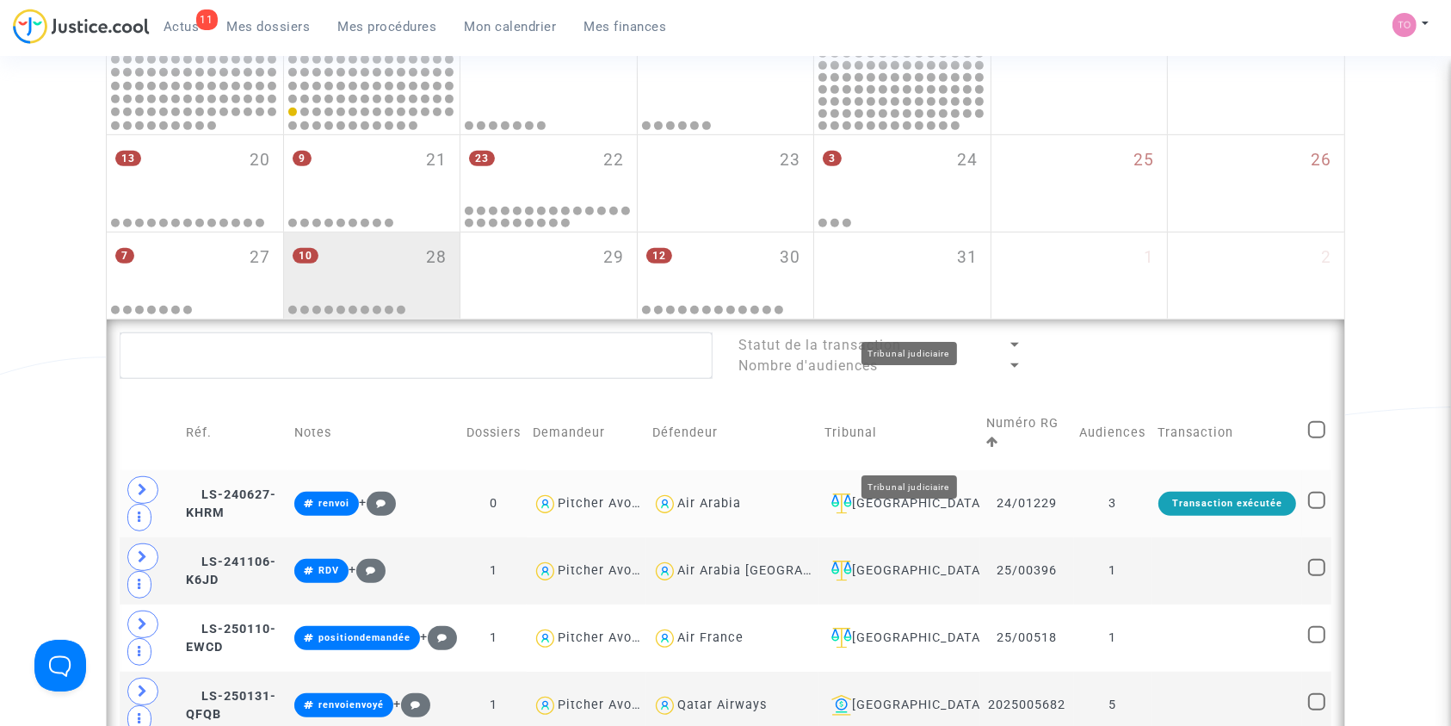
scroll to position [1081, 0]
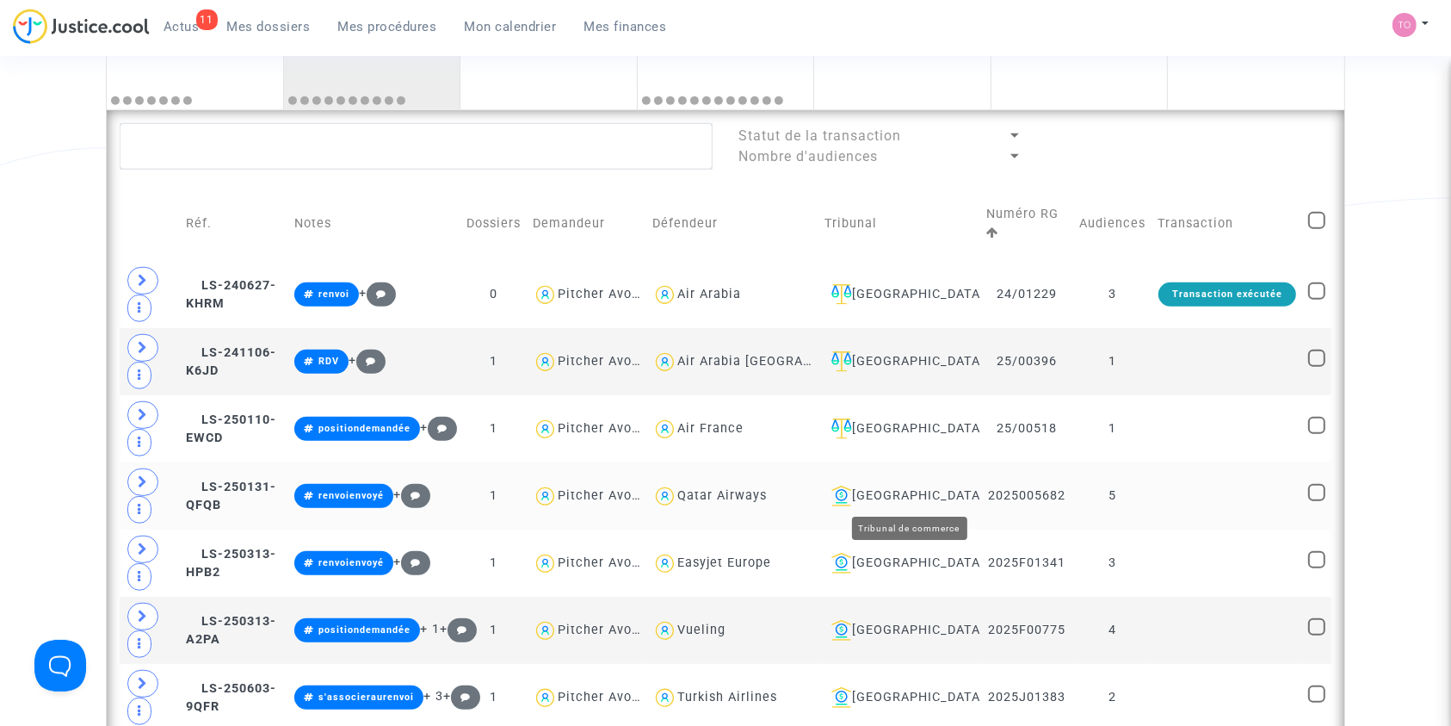
click at [930, 491] on div "Toulouse" at bounding box center [900, 495] width 150 height 21
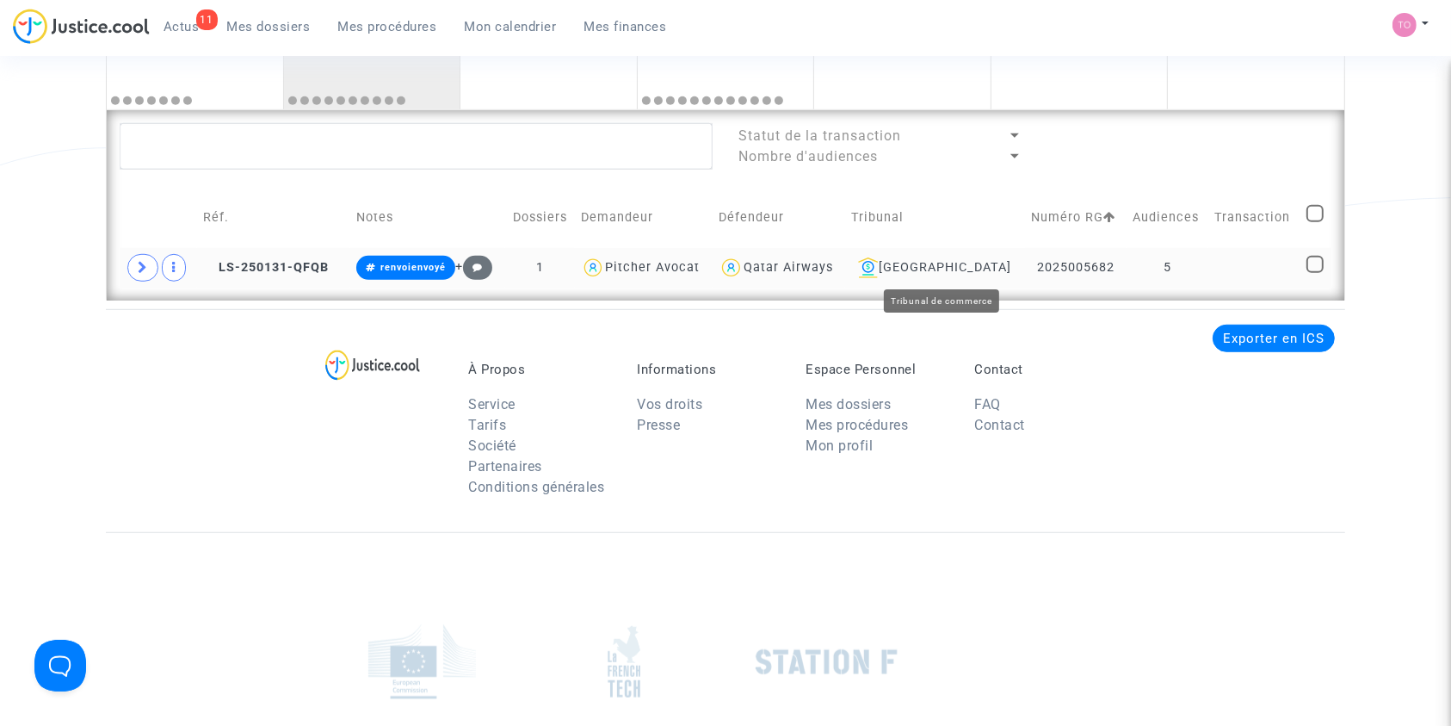
click at [954, 265] on div "Toulouse" at bounding box center [935, 267] width 169 height 21
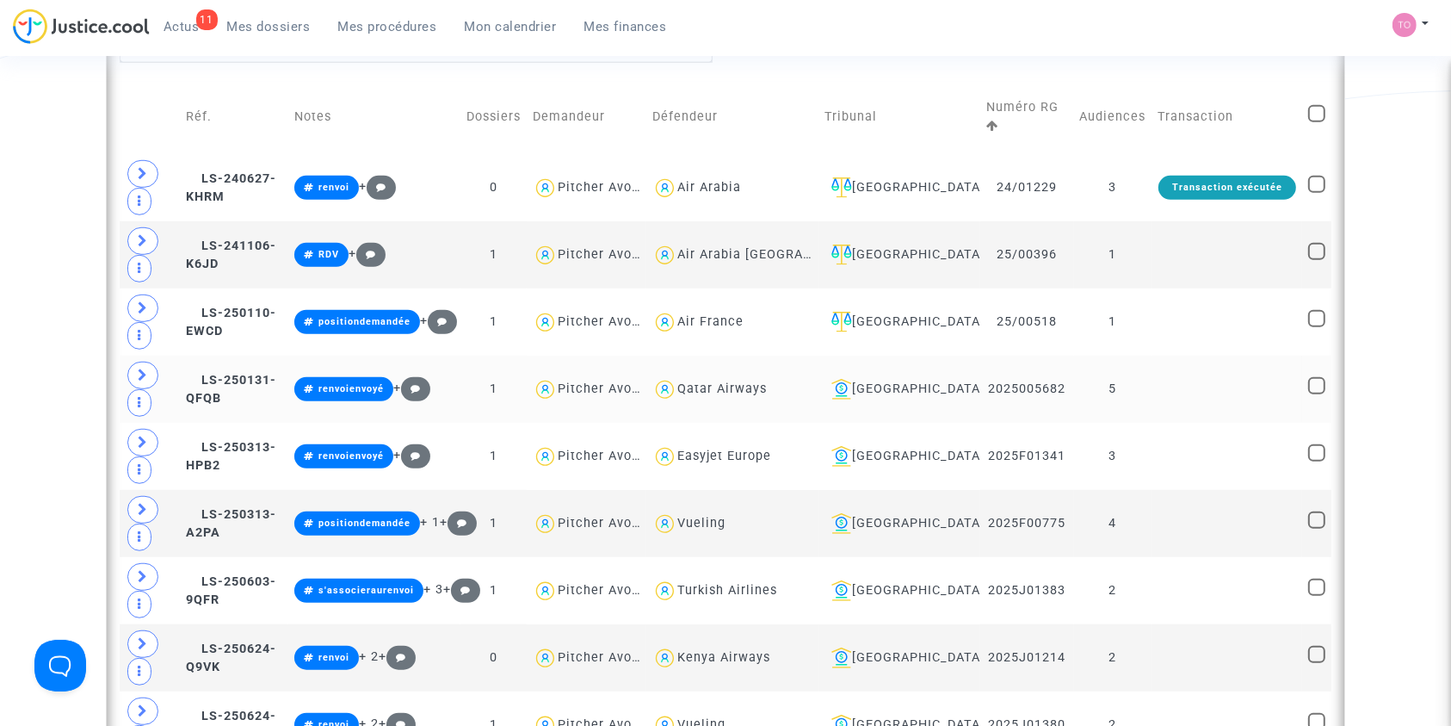
scroll to position [1189, 0]
click at [906, 451] on div "[GEOGRAPHIC_DATA]" at bounding box center [900, 455] width 150 height 21
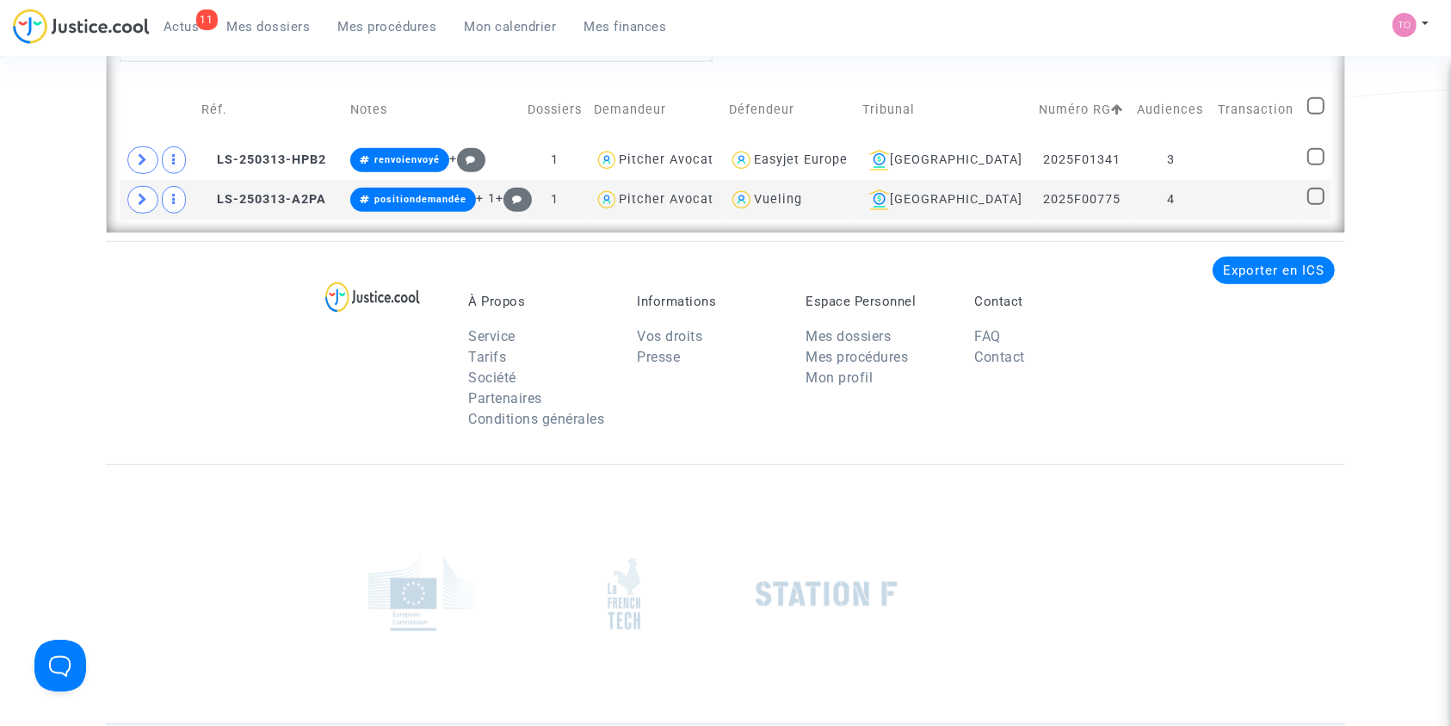
scroll to position [1116, 0]
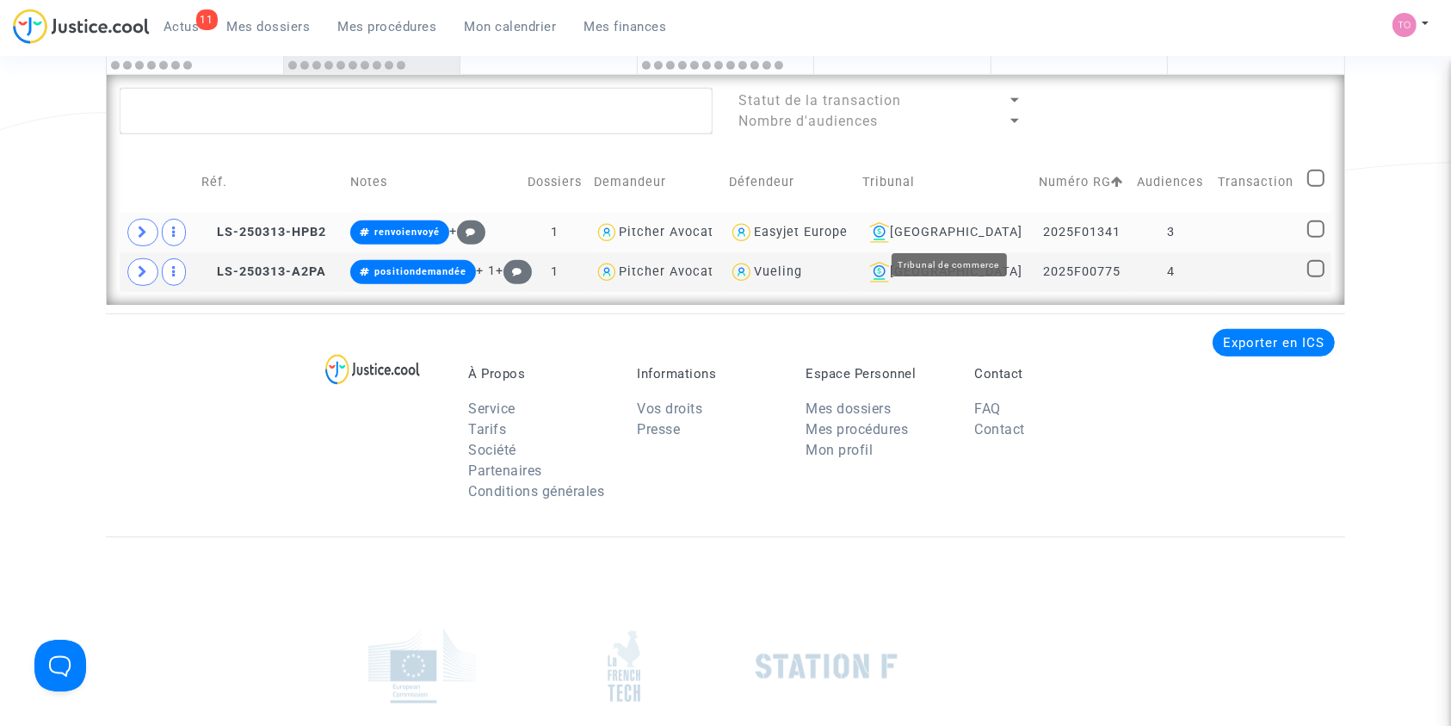
click at [954, 226] on div "[GEOGRAPHIC_DATA]" at bounding box center [944, 232] width 164 height 21
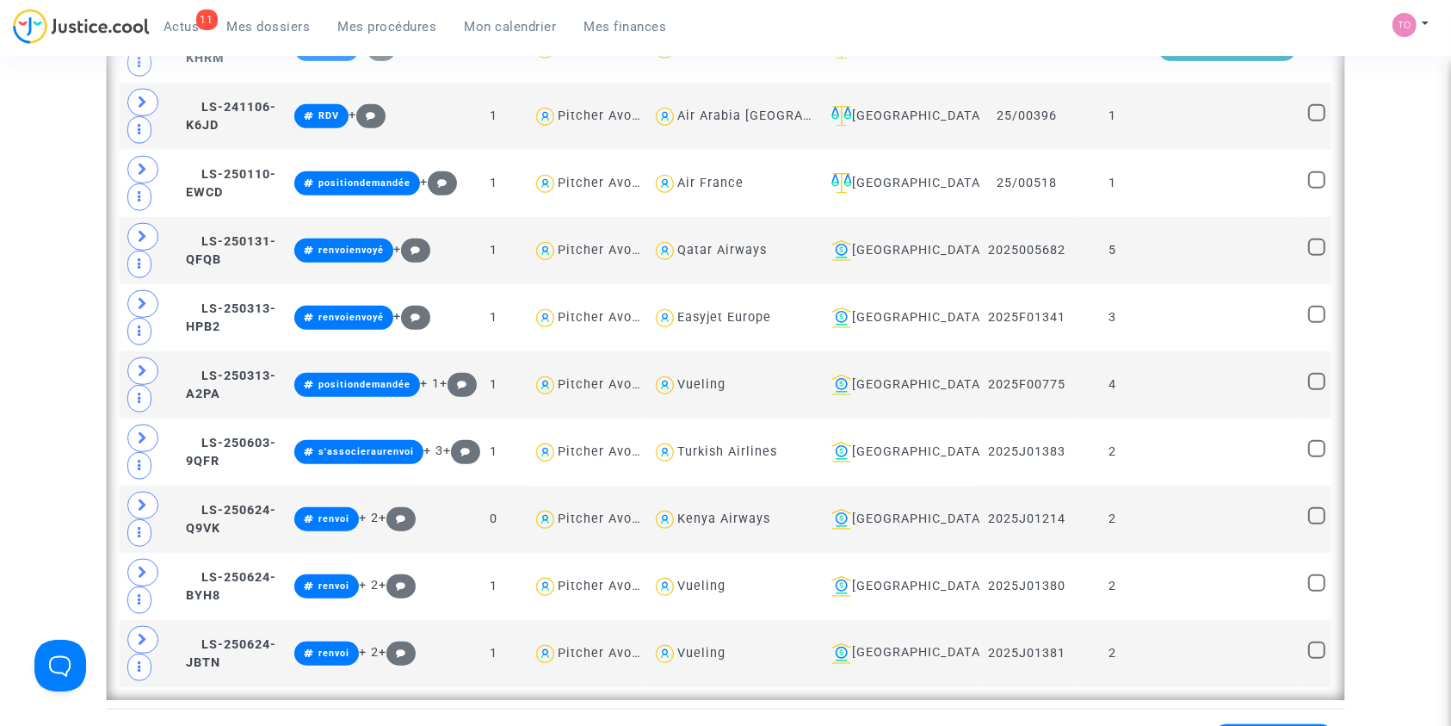
scroll to position [1329, 0]
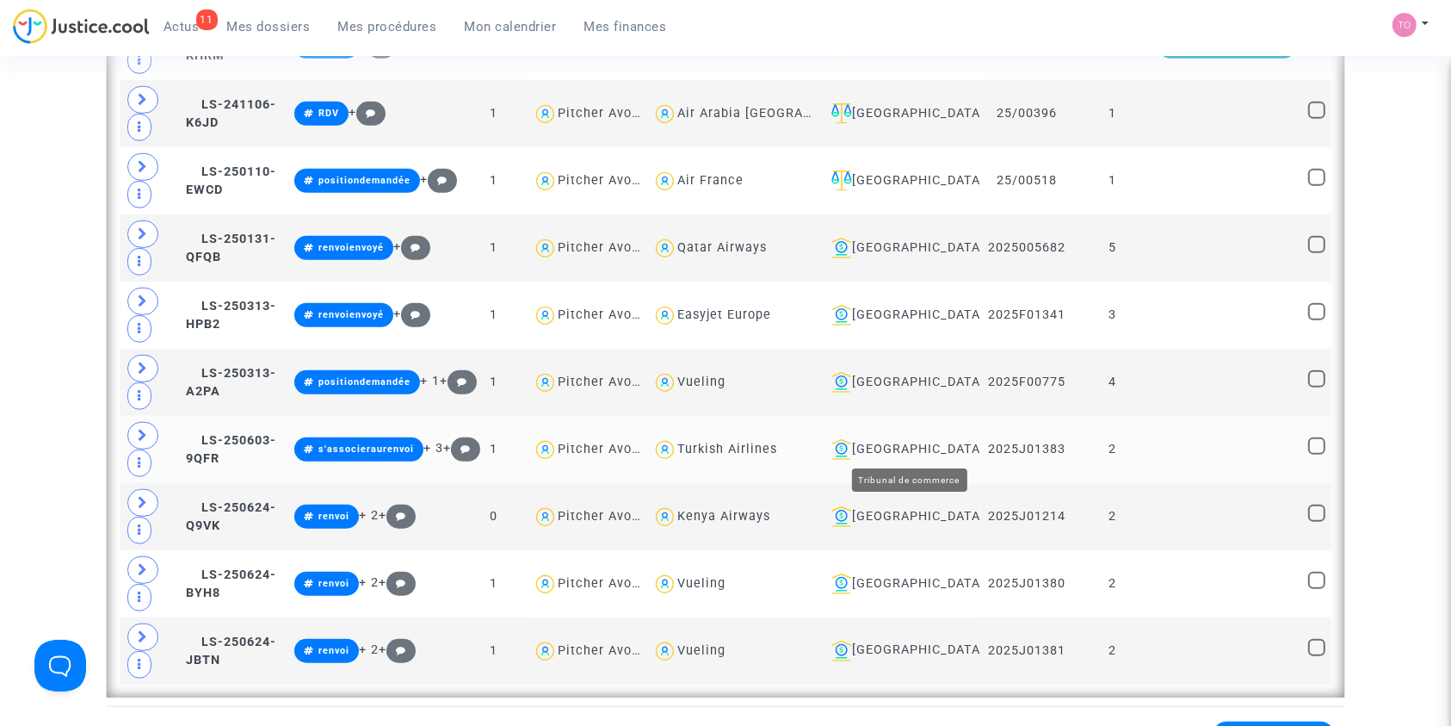
click at [905, 446] on div "[GEOGRAPHIC_DATA]" at bounding box center [900, 449] width 150 height 21
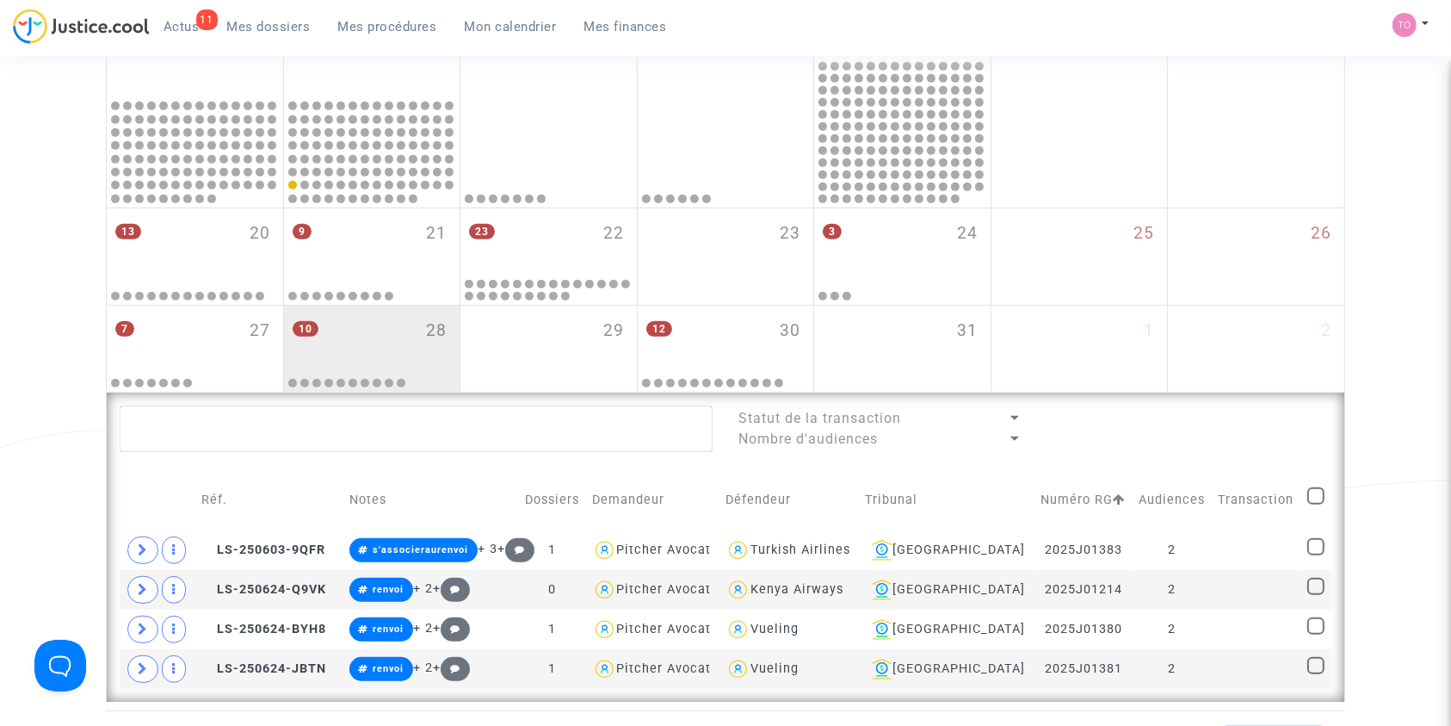
scroll to position [798, 0]
click at [973, 546] on div "[GEOGRAPHIC_DATA]" at bounding box center [947, 551] width 164 height 21
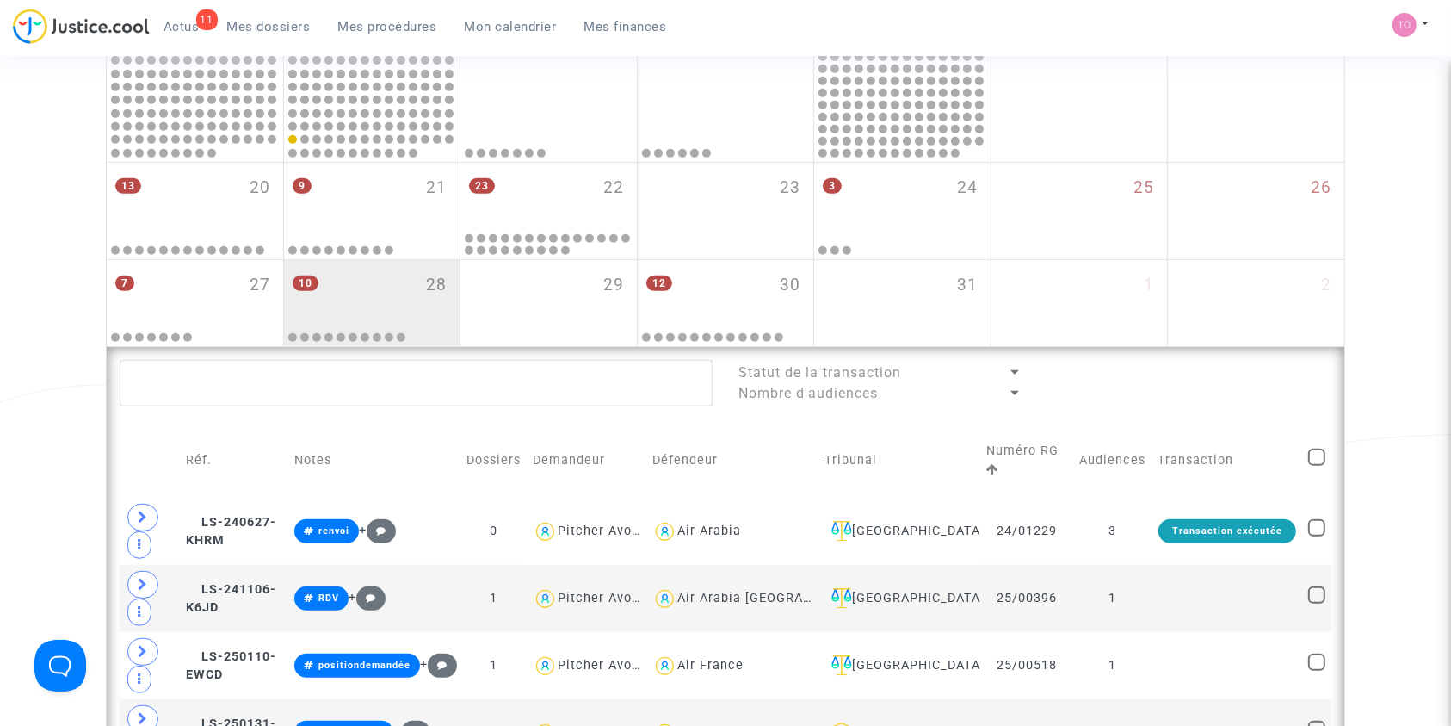
scroll to position [841, 0]
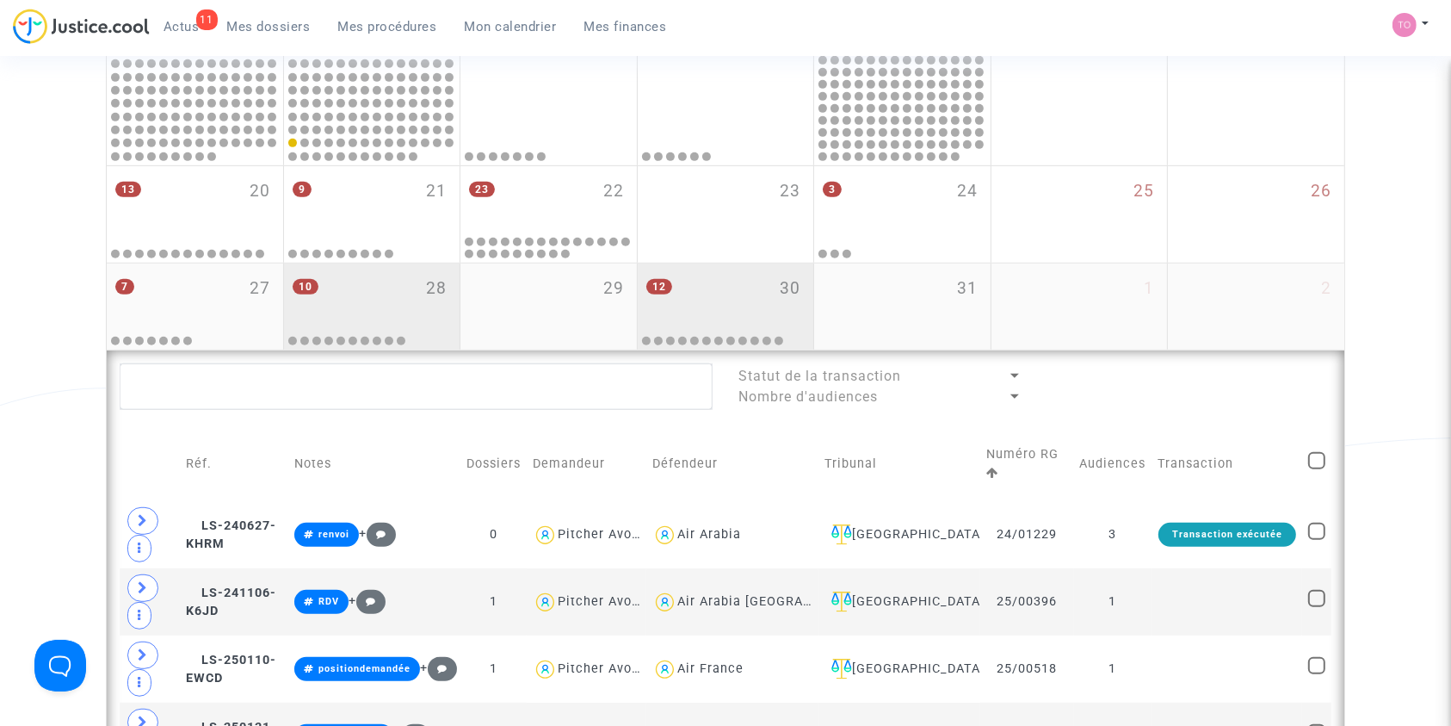
click at [744, 313] on div "12 30" at bounding box center [726, 296] width 176 height 67
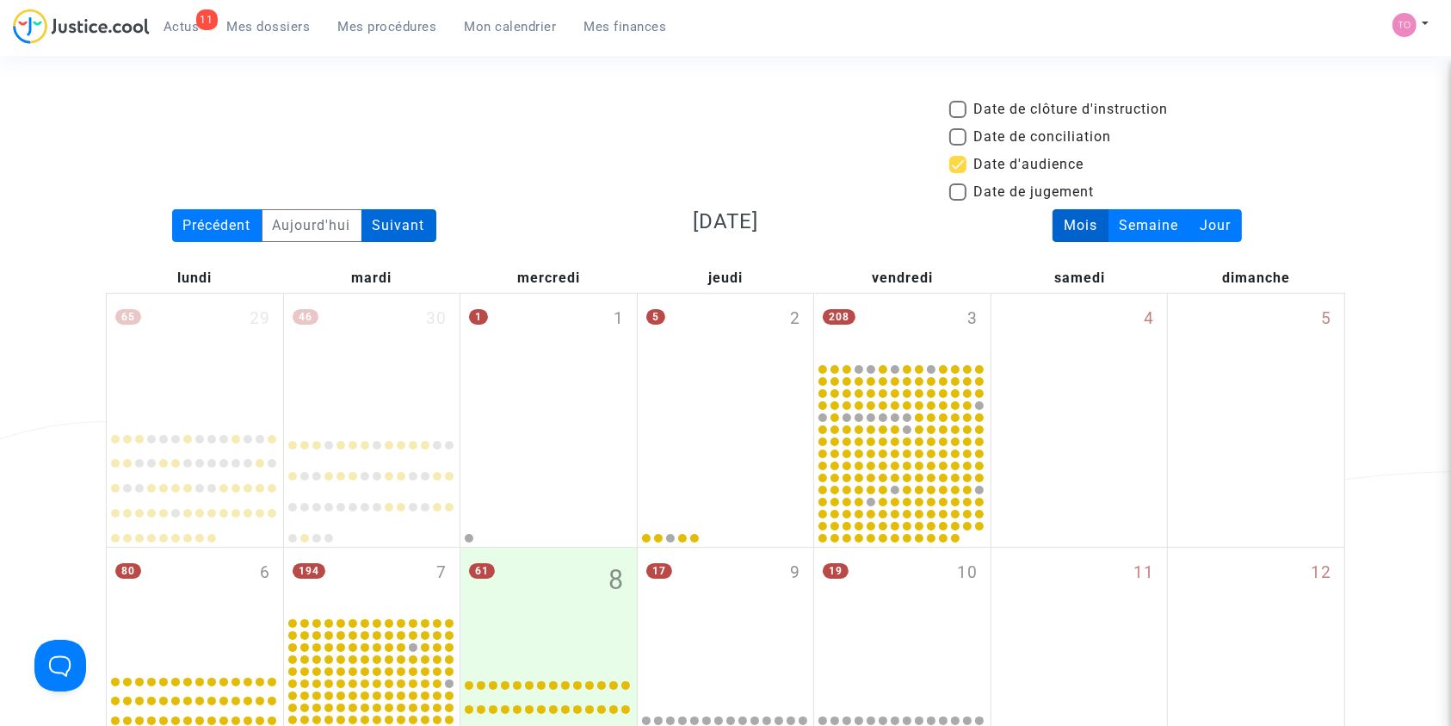
click at [409, 223] on div "Suivant" at bounding box center [398, 225] width 75 height 33
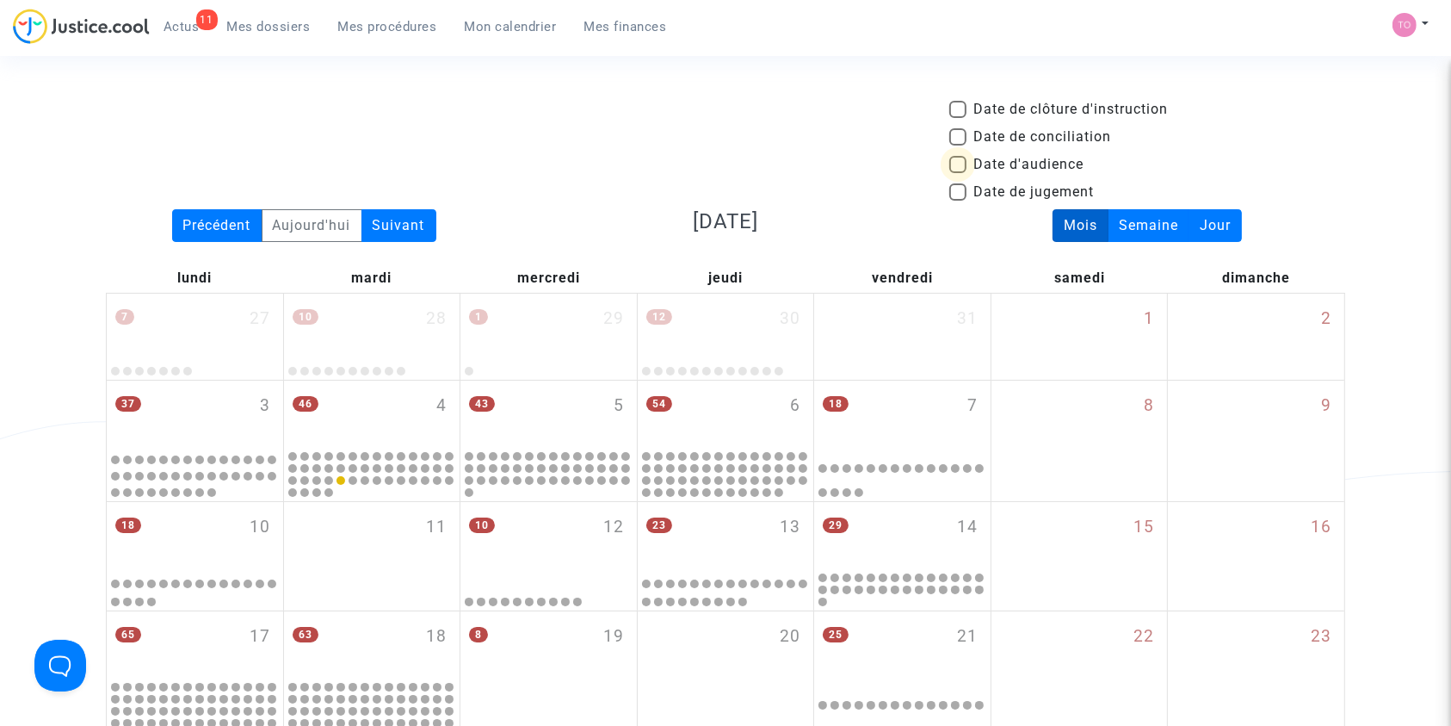
click at [958, 164] on span at bounding box center [957, 164] width 17 height 17
click at [958, 173] on input "Date d'audience" at bounding box center [957, 173] width 1 height 1
checkbox input "true"
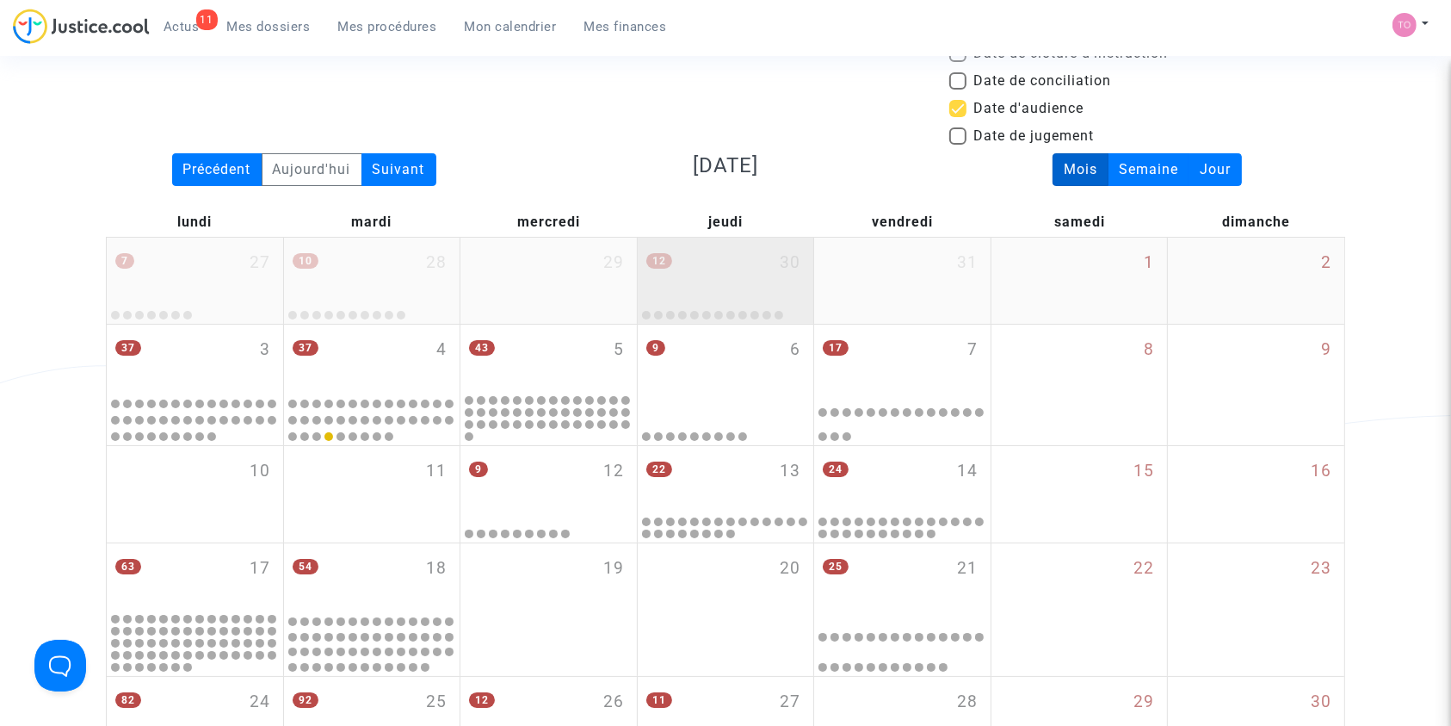
scroll to position [61, 0]
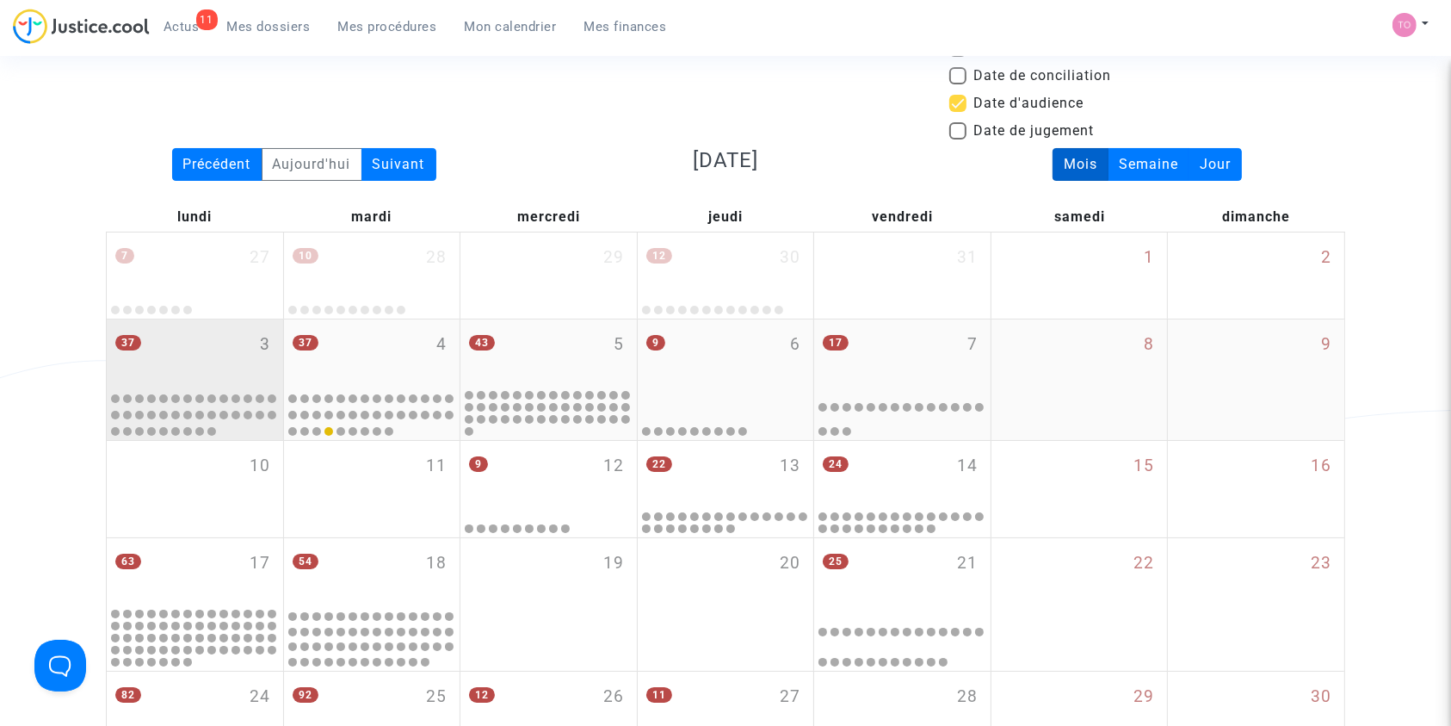
click at [212, 338] on div "37 3" at bounding box center [195, 352] width 176 height 67
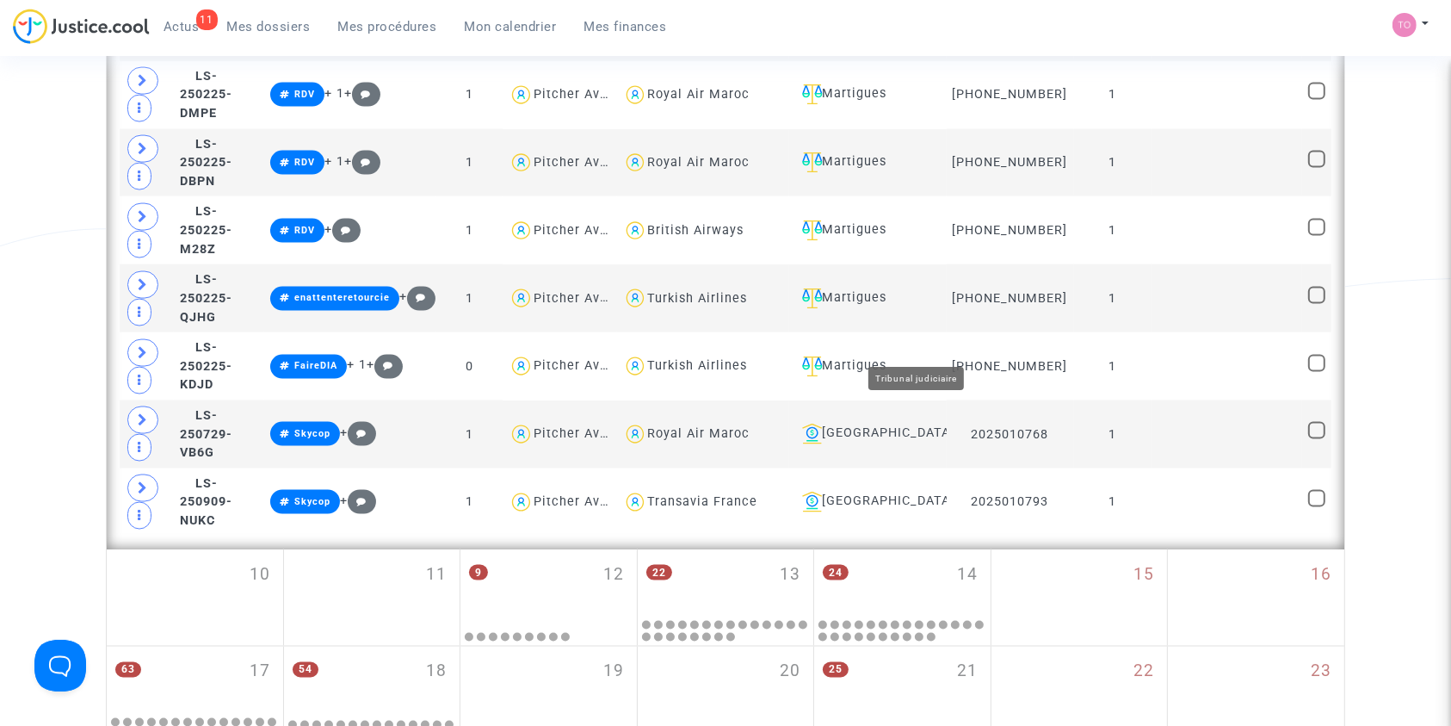
scroll to position [2683, 0]
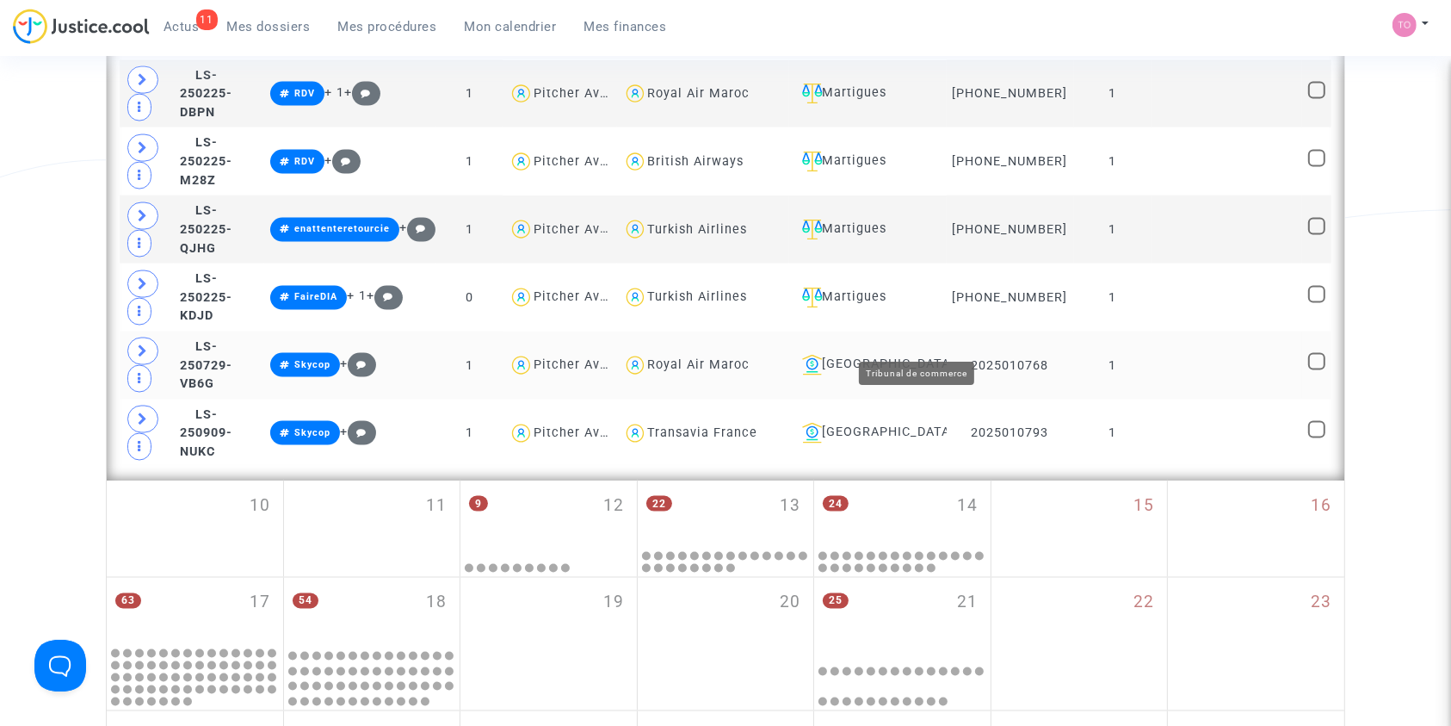
click at [927, 355] on div "[GEOGRAPHIC_DATA]" at bounding box center [867, 365] width 145 height 21
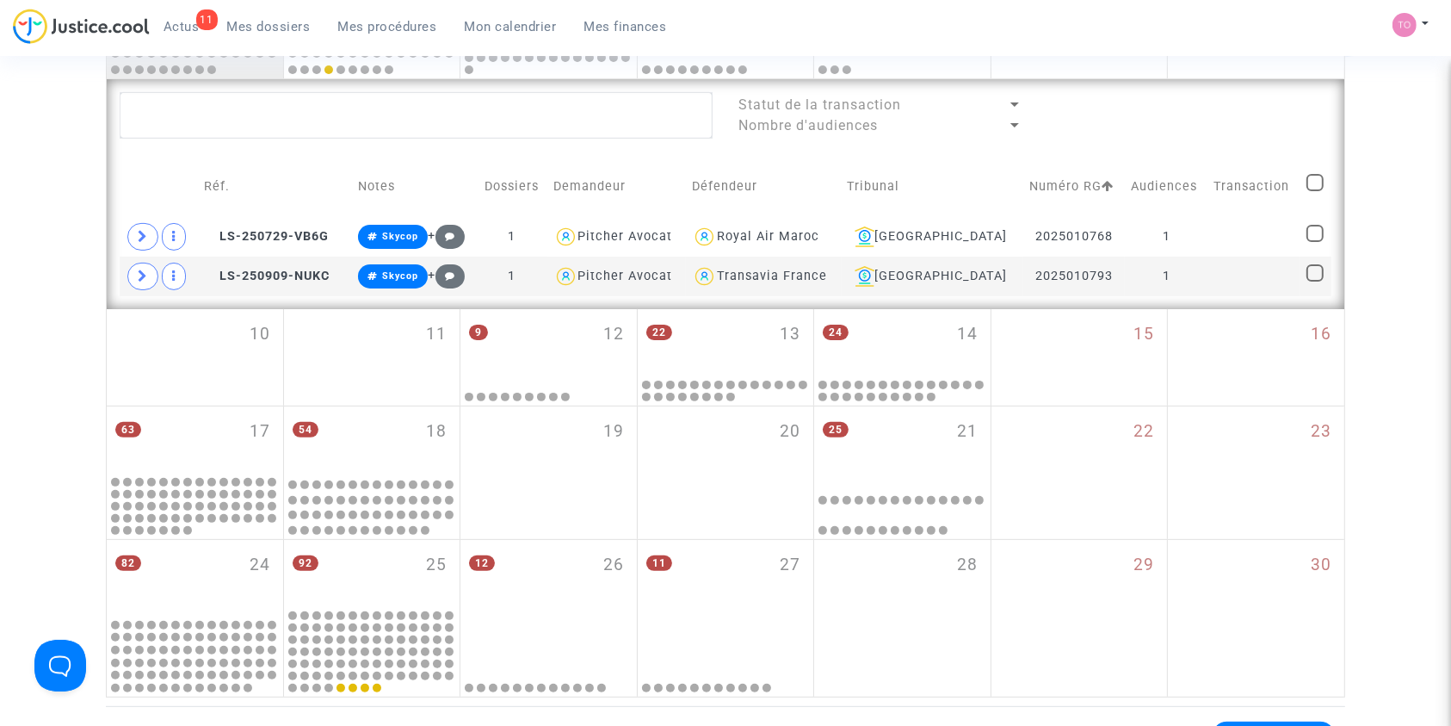
scroll to position [422, 0]
click at [944, 233] on div "[GEOGRAPHIC_DATA]" at bounding box center [933, 237] width 170 height 21
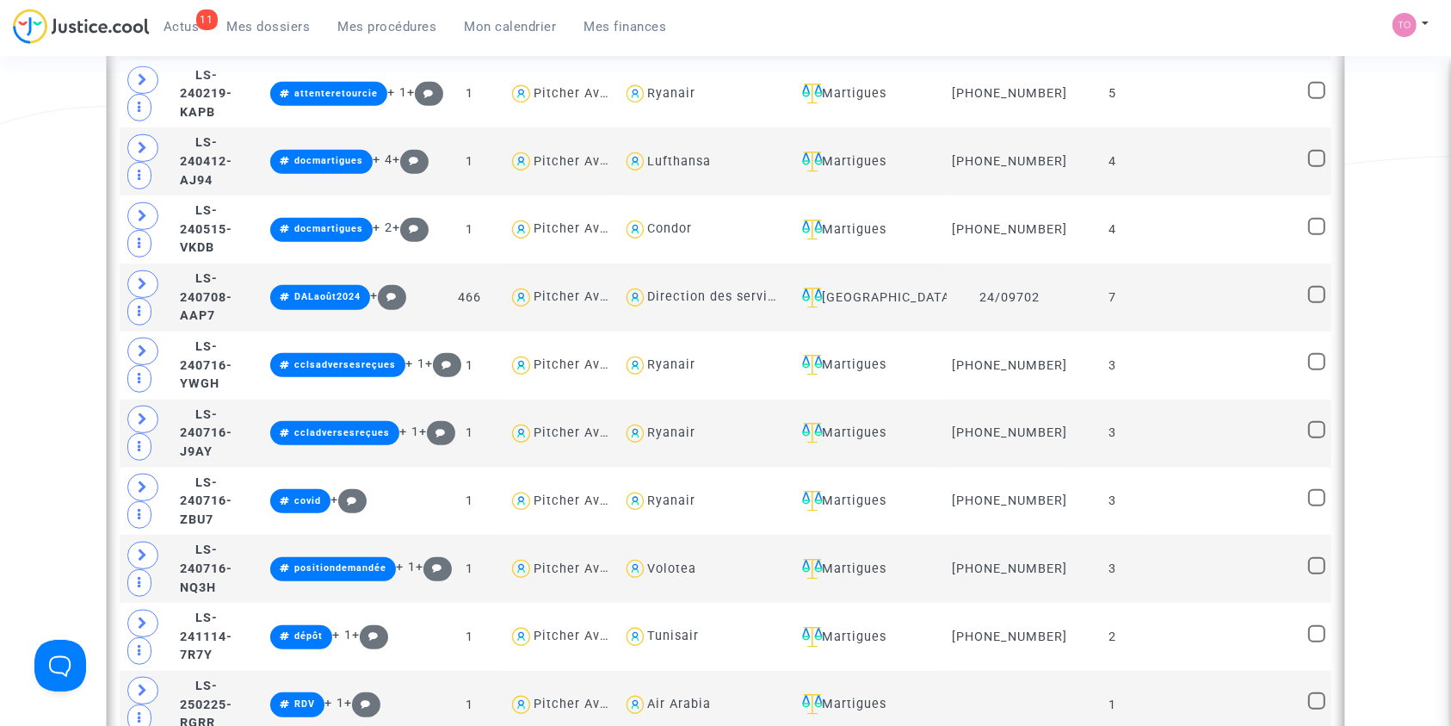
scroll to position [1124, 0]
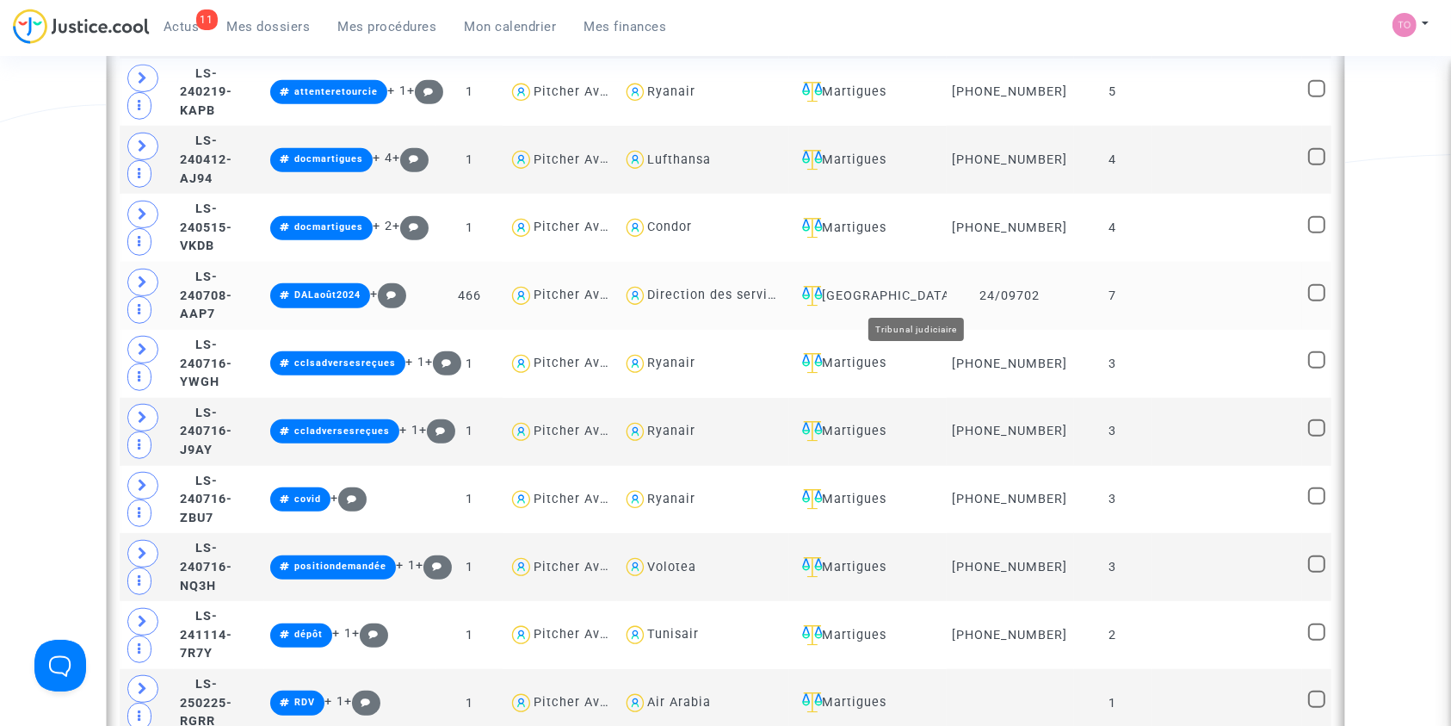
click at [920, 300] on div "[GEOGRAPHIC_DATA]" at bounding box center [867, 296] width 145 height 21
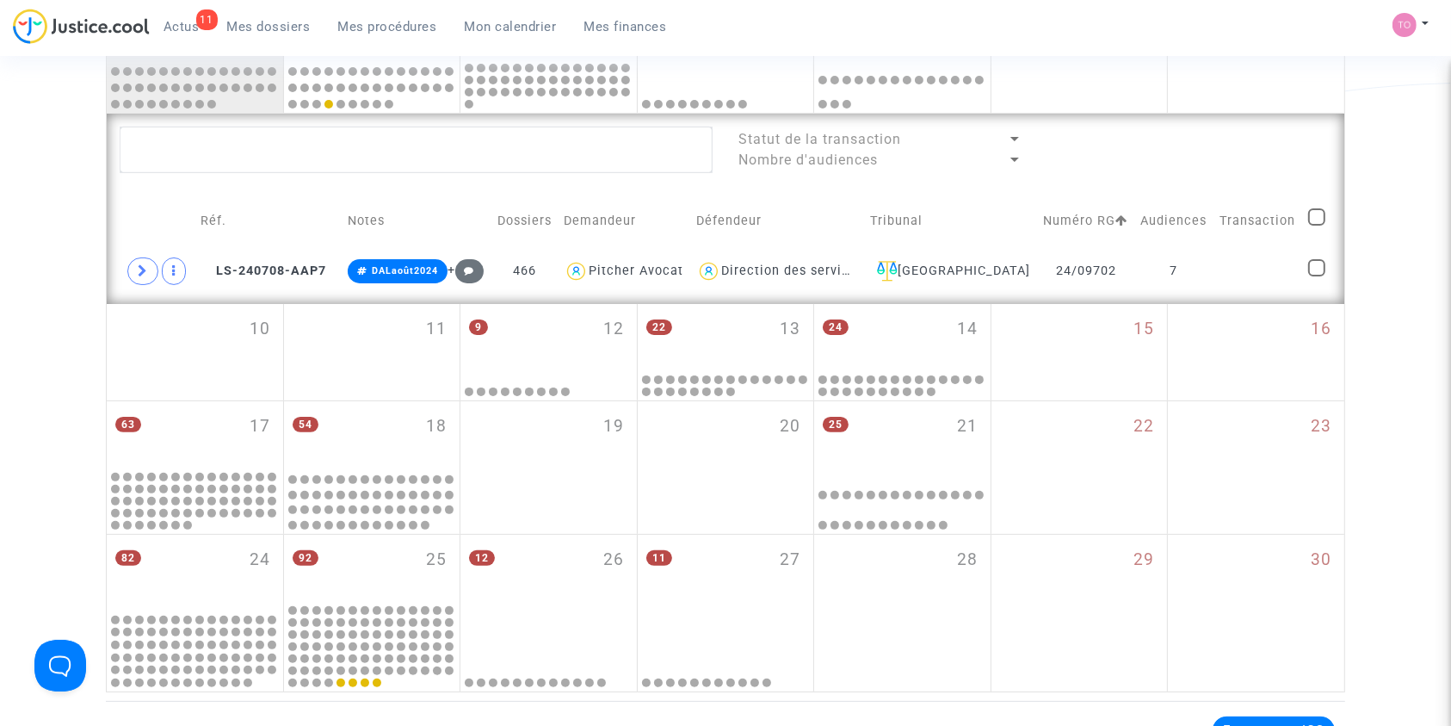
scroll to position [386, 0]
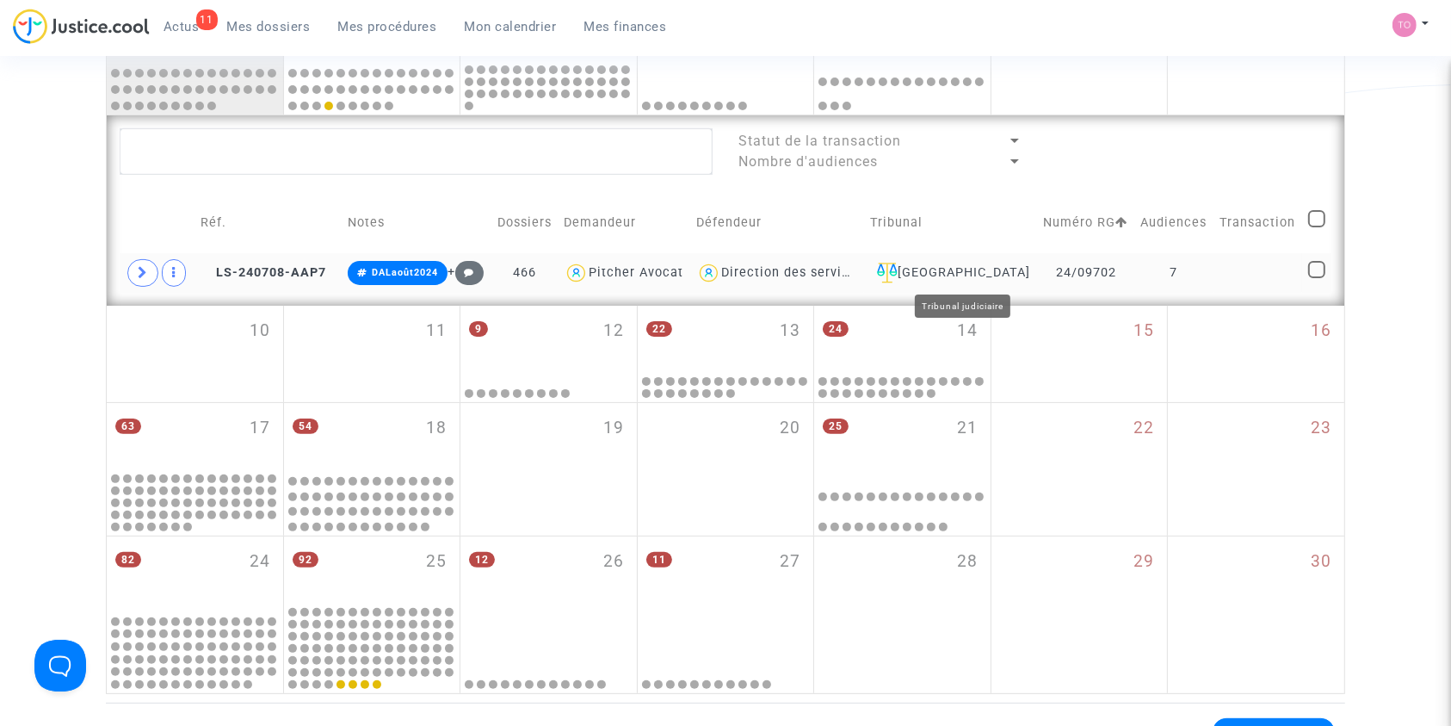
click at [981, 265] on div "[GEOGRAPHIC_DATA]" at bounding box center [951, 273] width 162 height 21
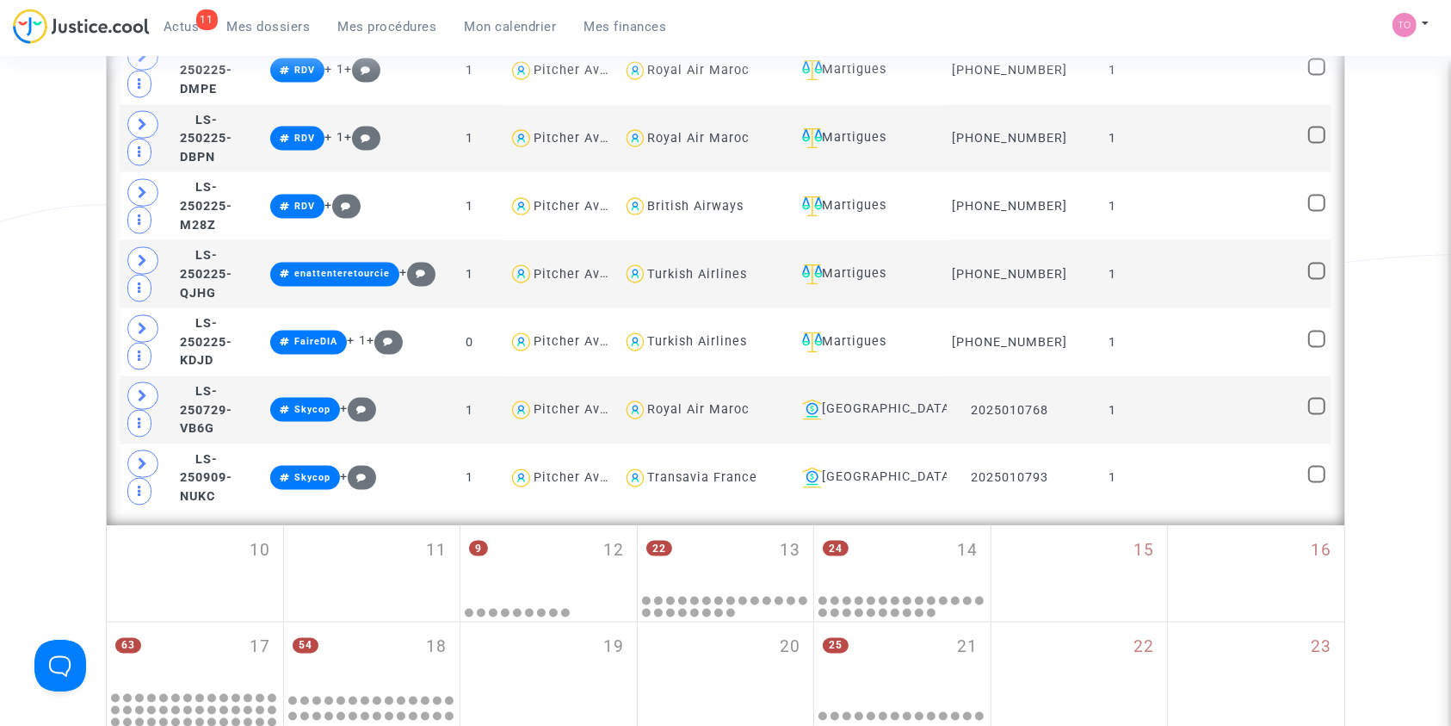
scroll to position [2675, 0]
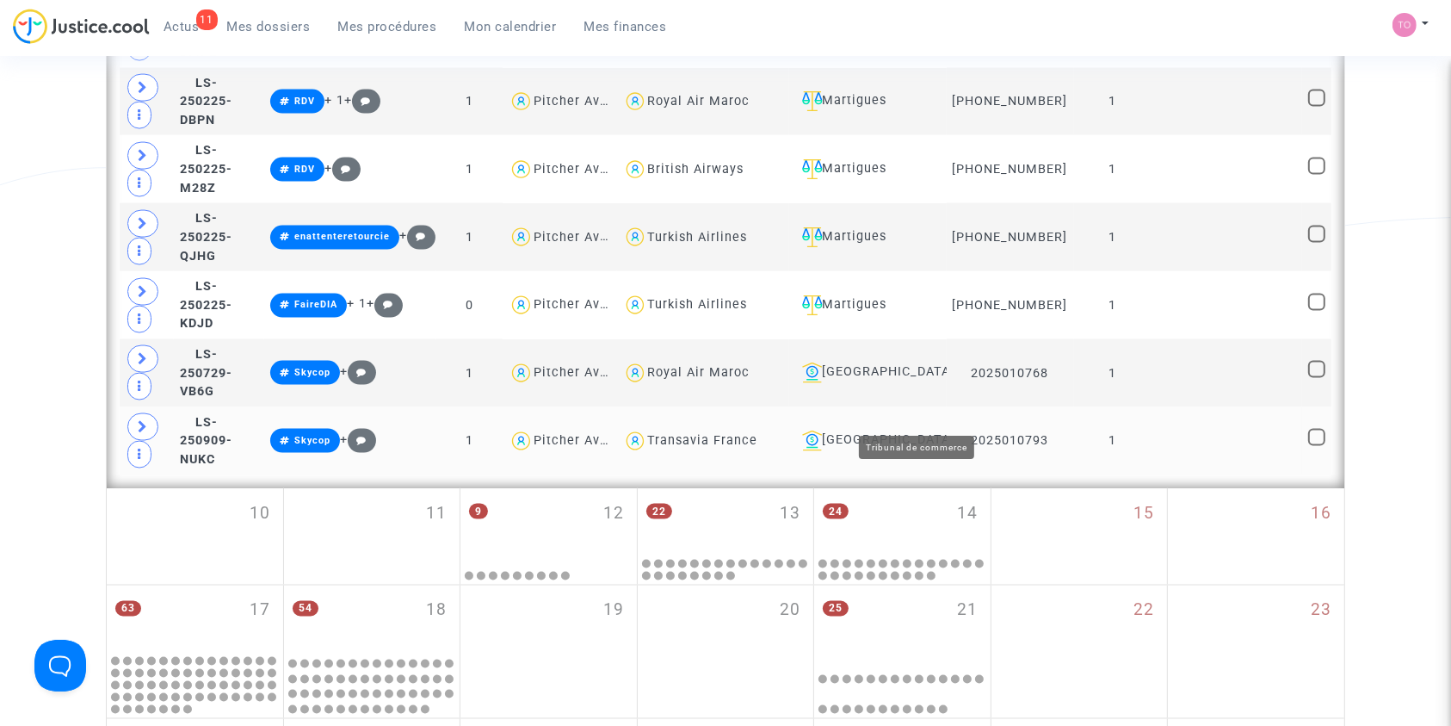
click at [930, 430] on div "[GEOGRAPHIC_DATA]" at bounding box center [867, 440] width 145 height 21
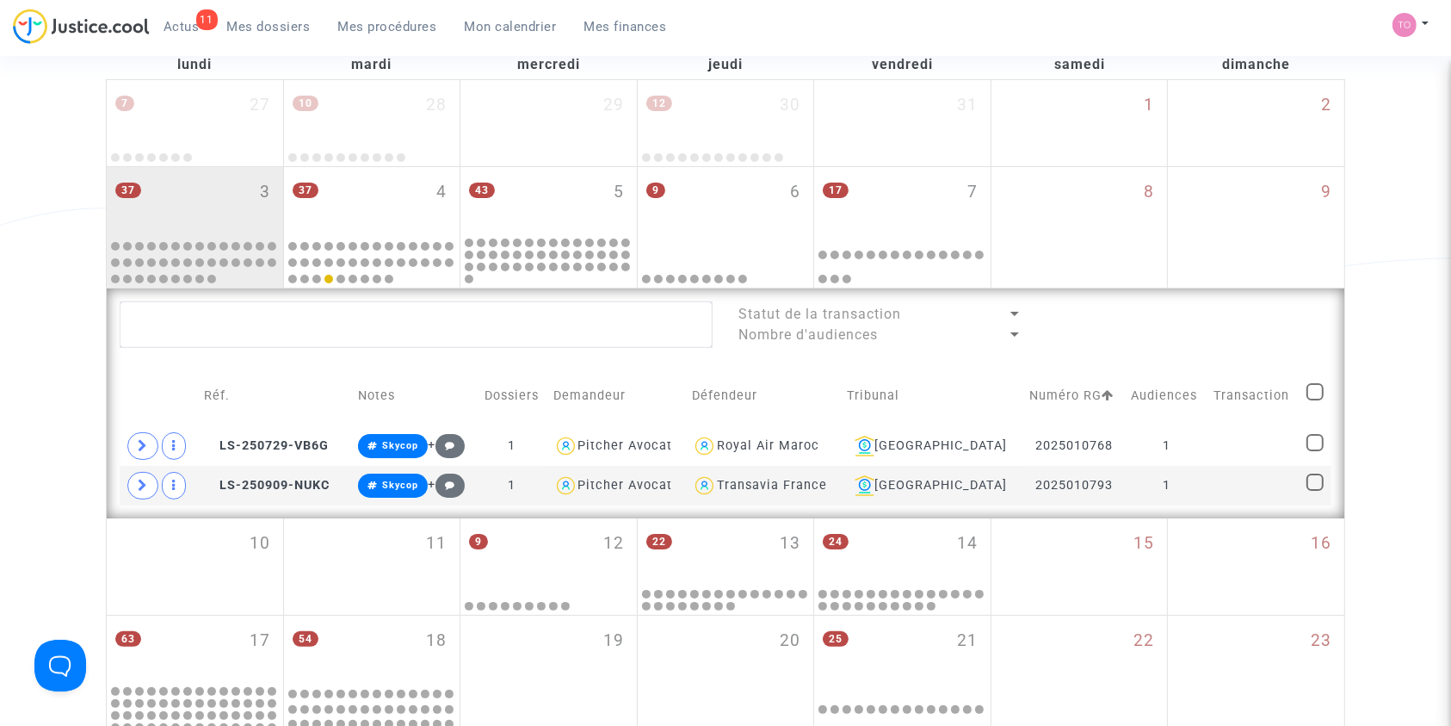
scroll to position [96, 0]
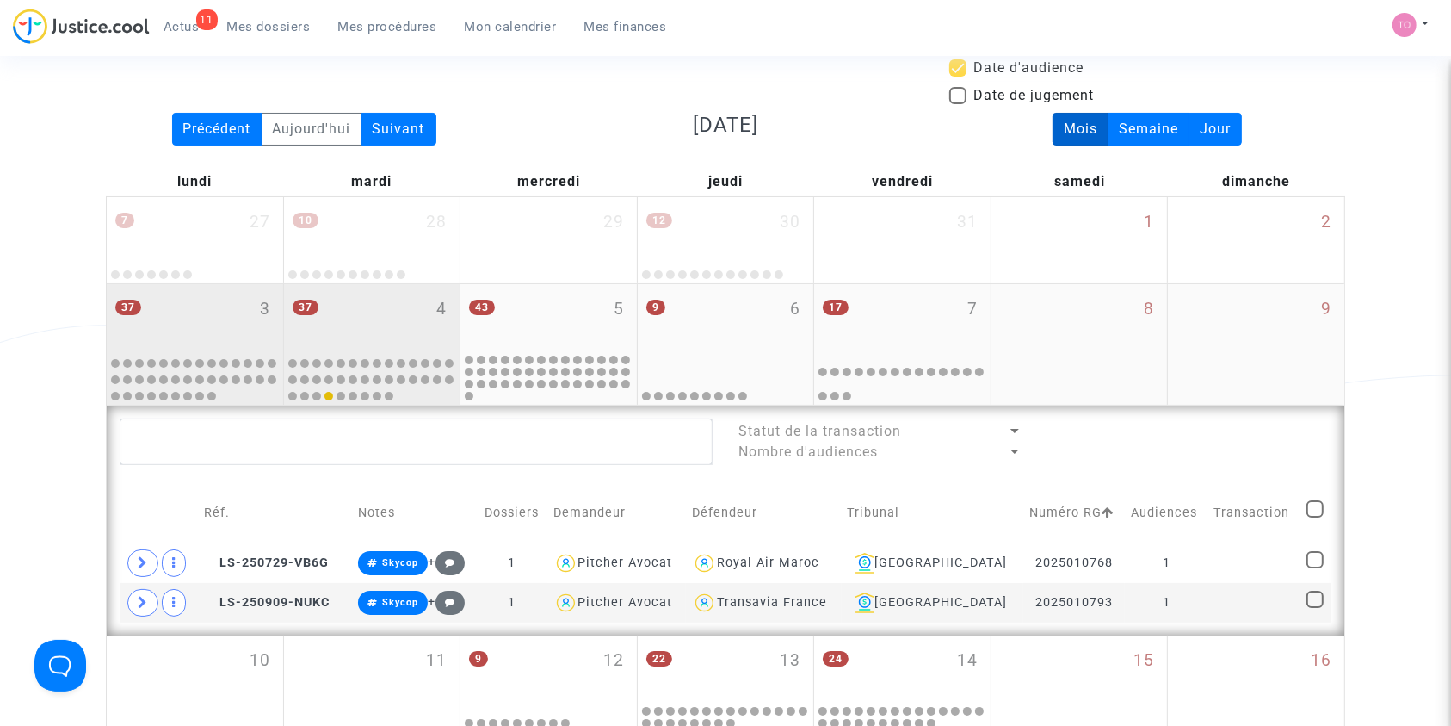
click at [378, 303] on div "37 4" at bounding box center [372, 317] width 176 height 67
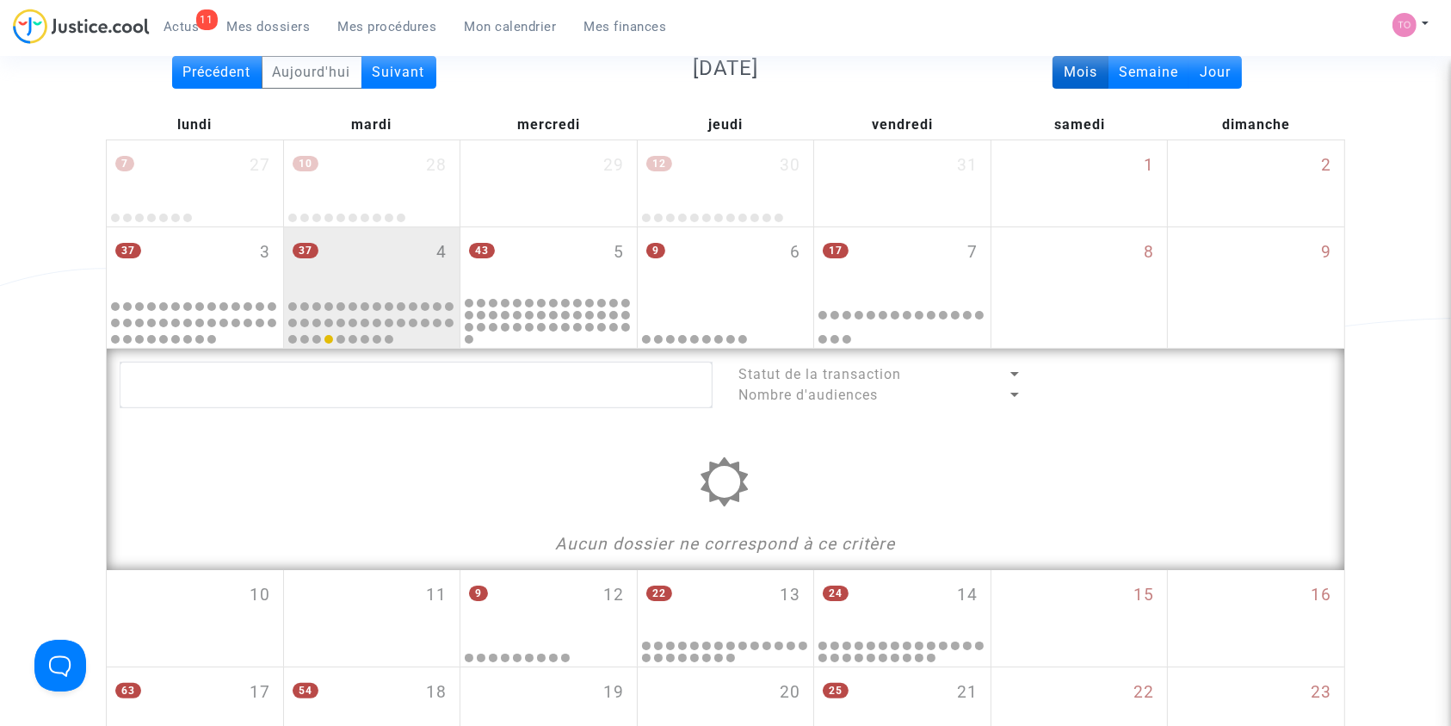
scroll to position [151, 0]
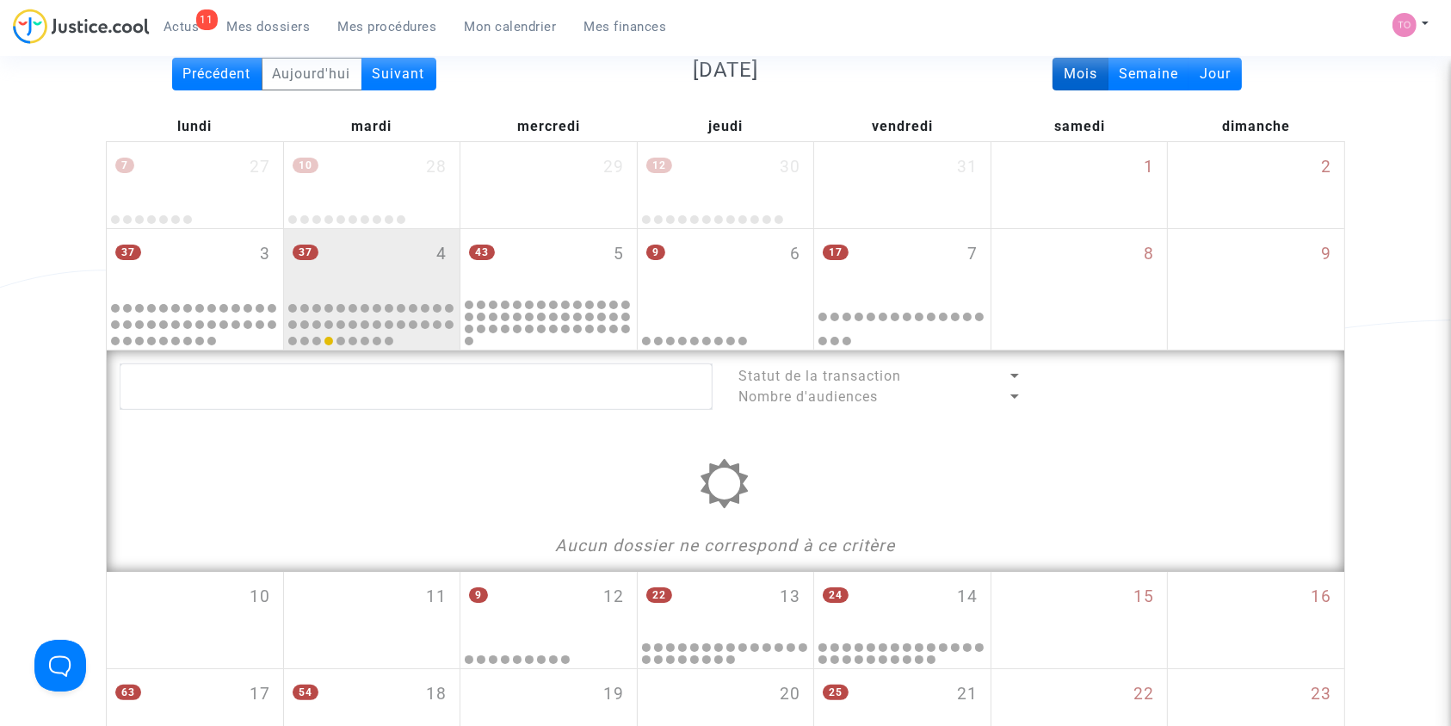
click at [203, 51] on div "11 Actus Mes dossiers Mes procédures Mon calendrier Mes finances" at bounding box center [347, 32] width 668 height 47
click at [203, 80] on div "Précédent" at bounding box center [217, 74] width 90 height 33
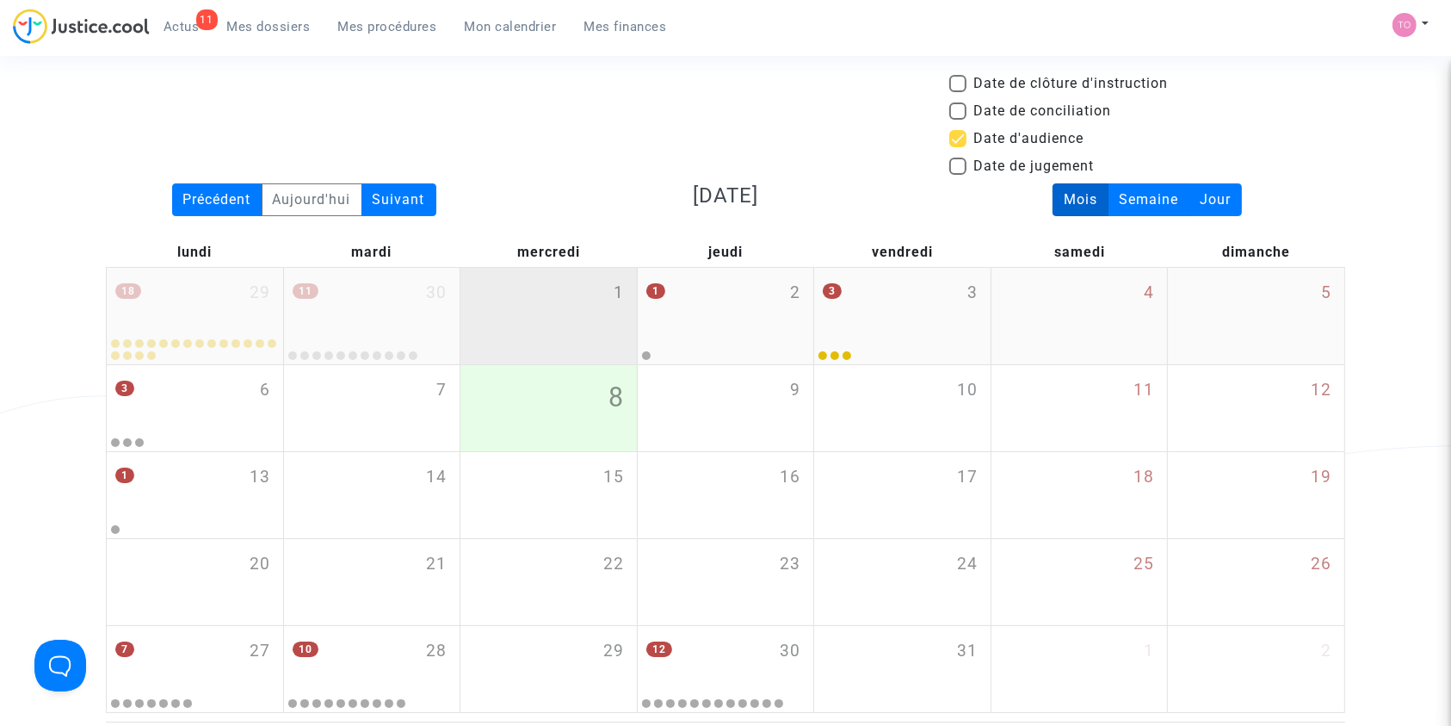
scroll to position [25, 0]
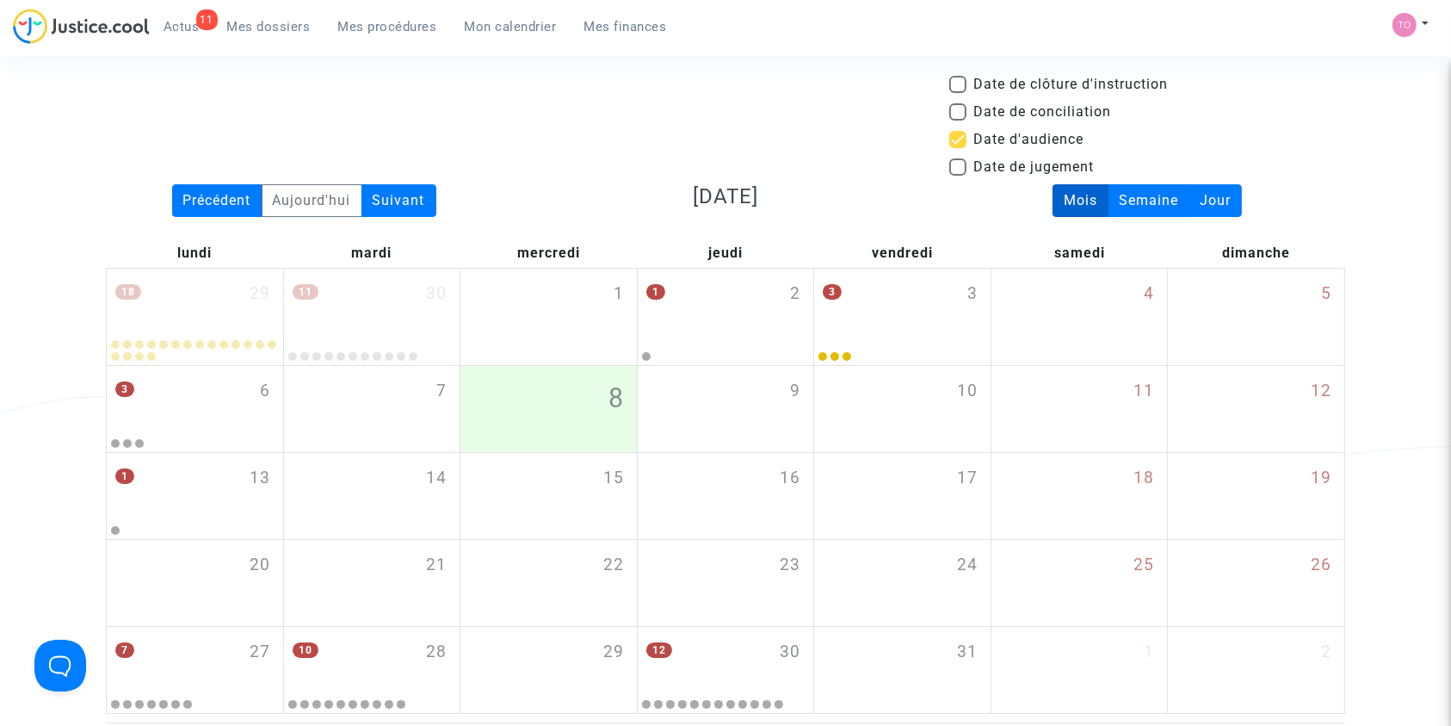
click at [961, 135] on span at bounding box center [957, 139] width 17 height 17
click at [958, 148] on input "Date d'audience" at bounding box center [957, 148] width 1 height 1
click at [961, 135] on span at bounding box center [957, 139] width 17 height 17
click at [958, 148] on input "Date d'audience" at bounding box center [957, 148] width 1 height 1
checkbox input "true"
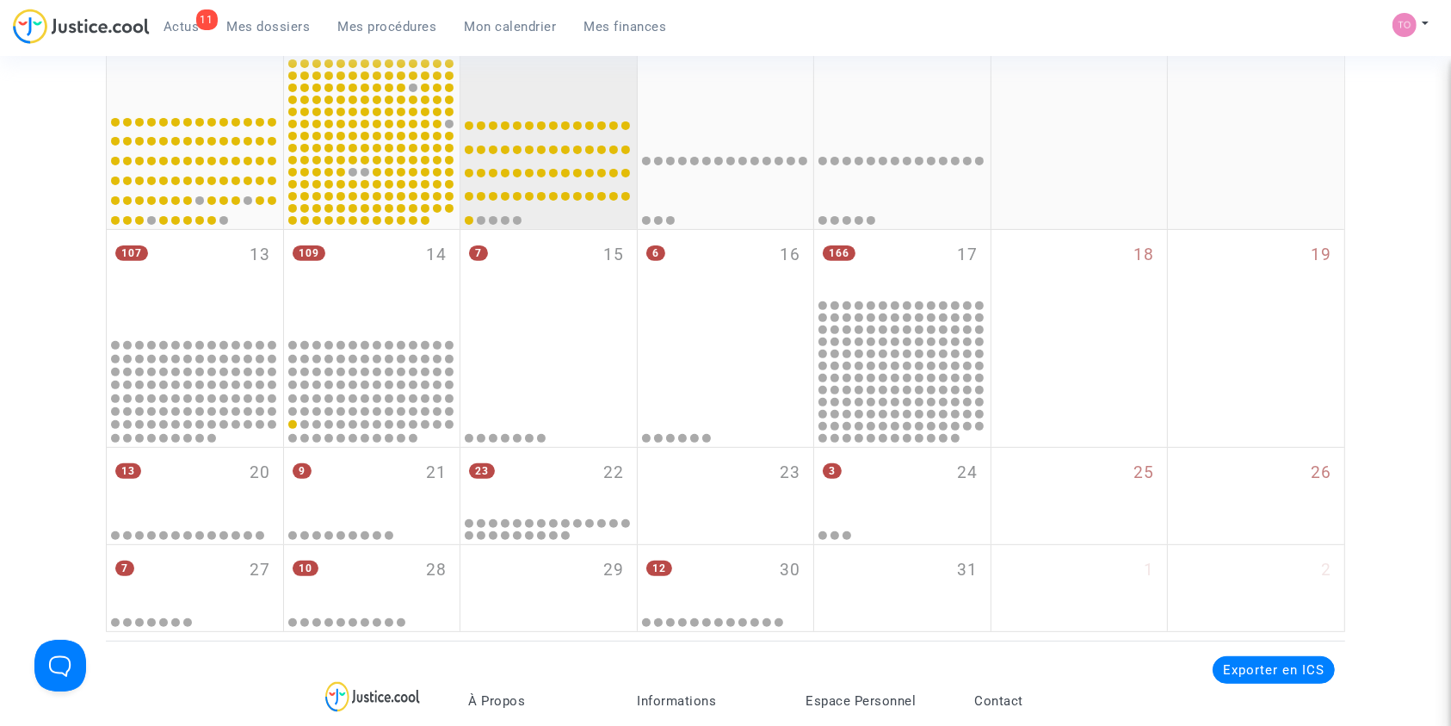
scroll to position [654, 0]
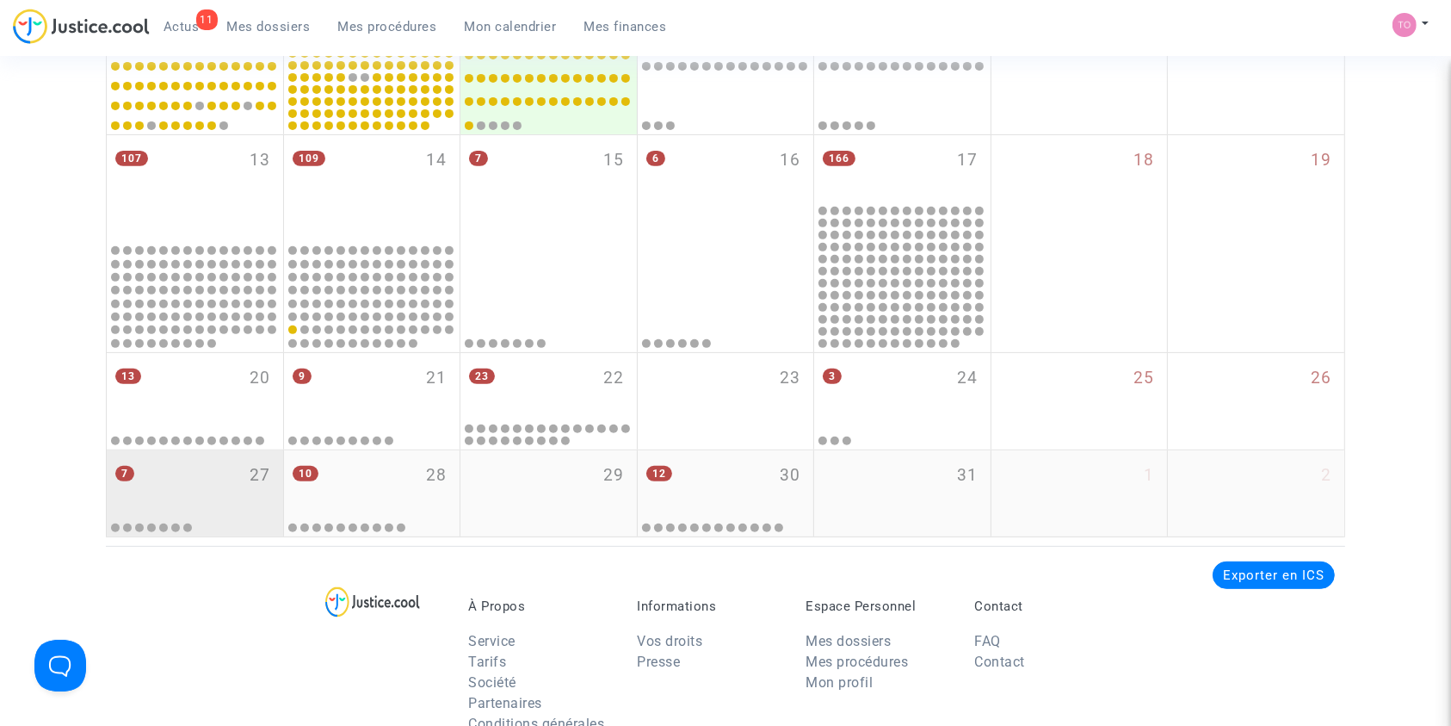
click at [162, 458] on div "7 27" at bounding box center [195, 483] width 176 height 67
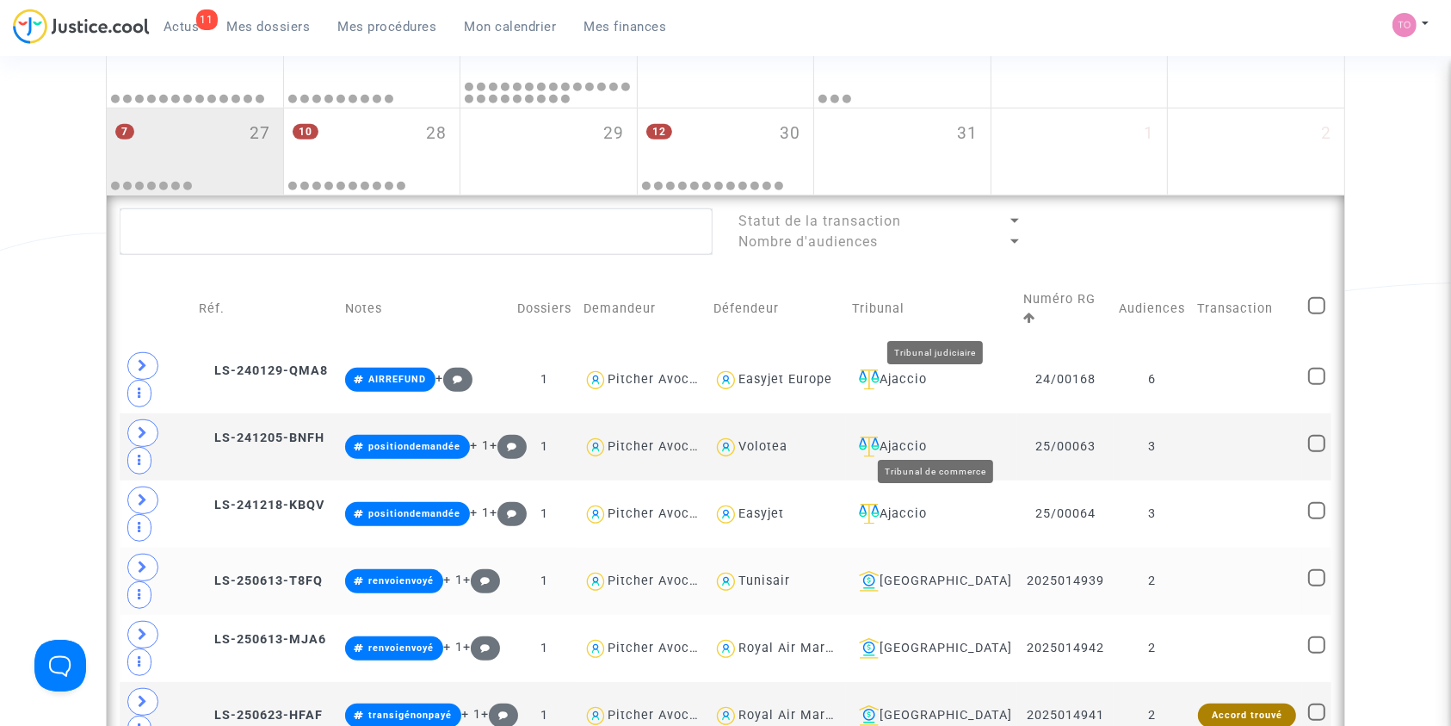
scroll to position [992, 0]
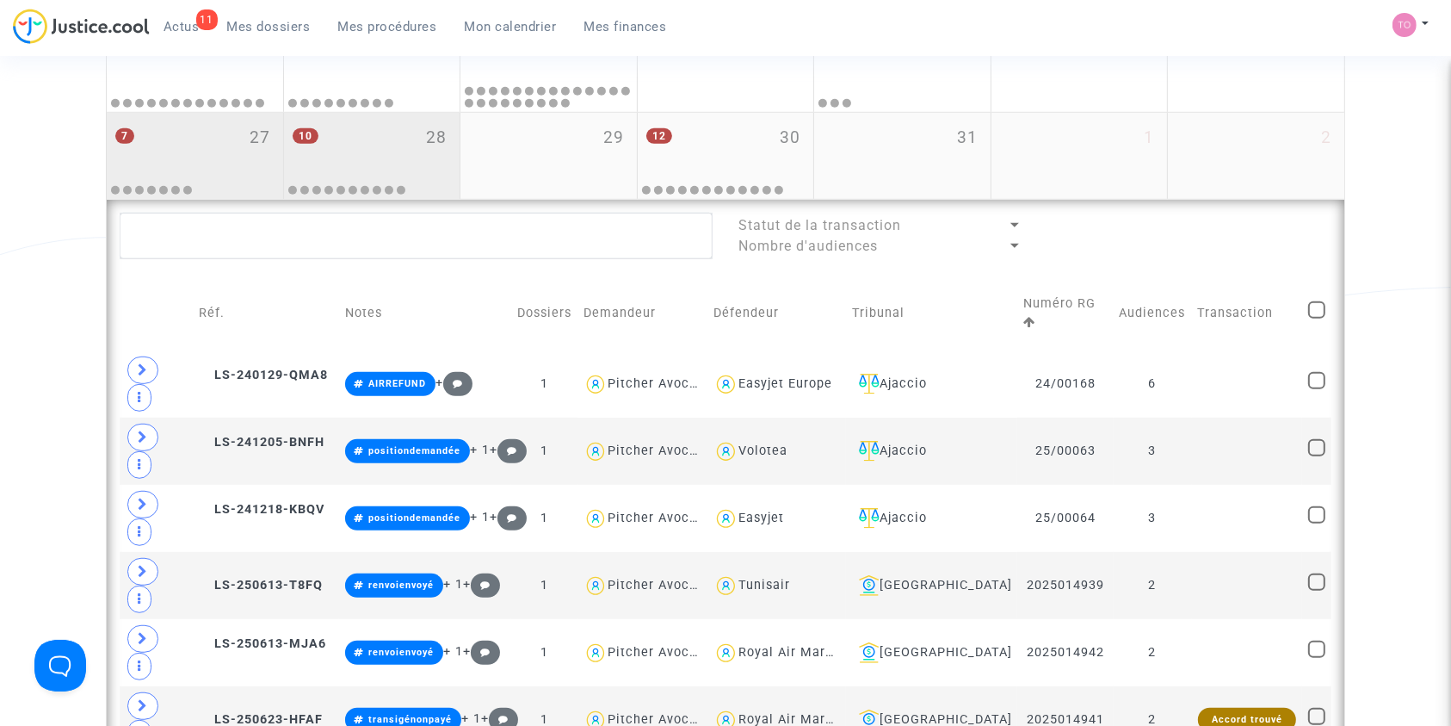
click at [382, 163] on div "10 28" at bounding box center [372, 146] width 176 height 67
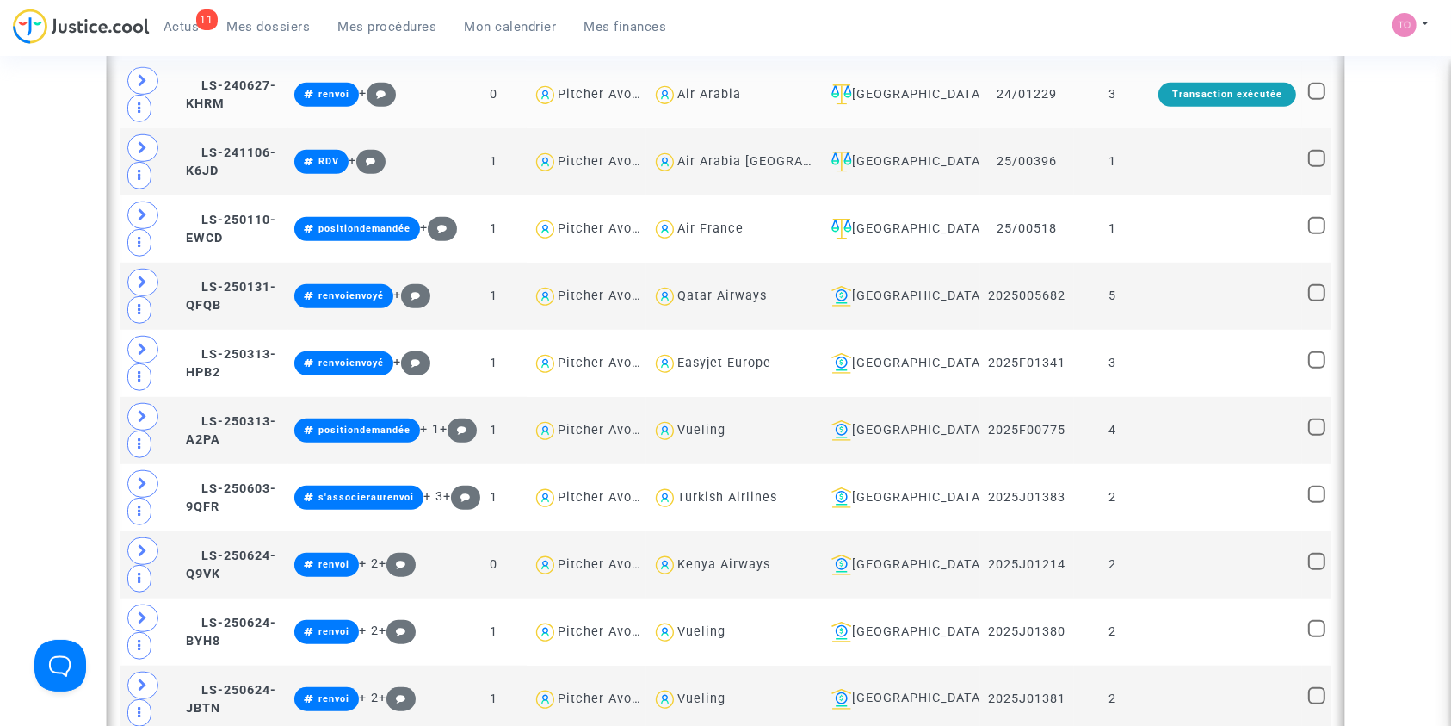
scroll to position [1377, 0]
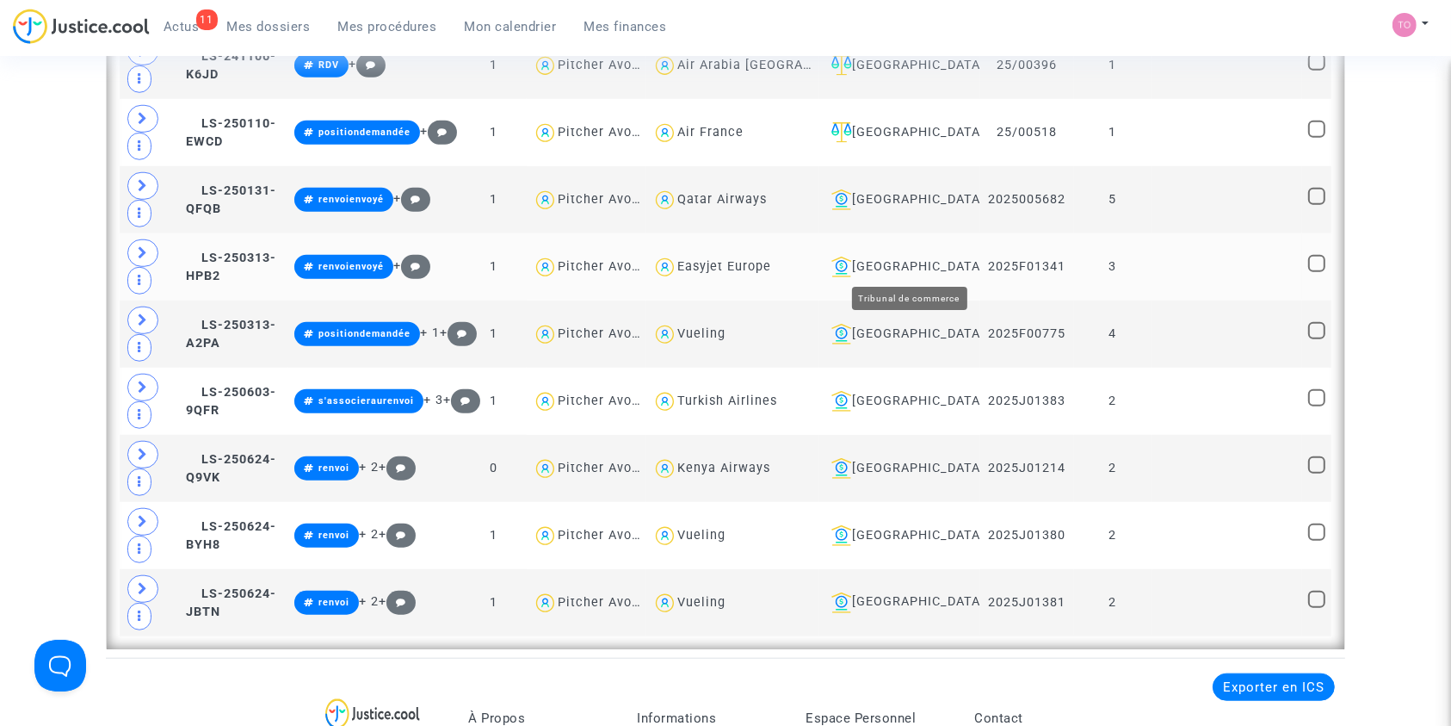
click at [928, 264] on div "[GEOGRAPHIC_DATA]" at bounding box center [900, 266] width 150 height 21
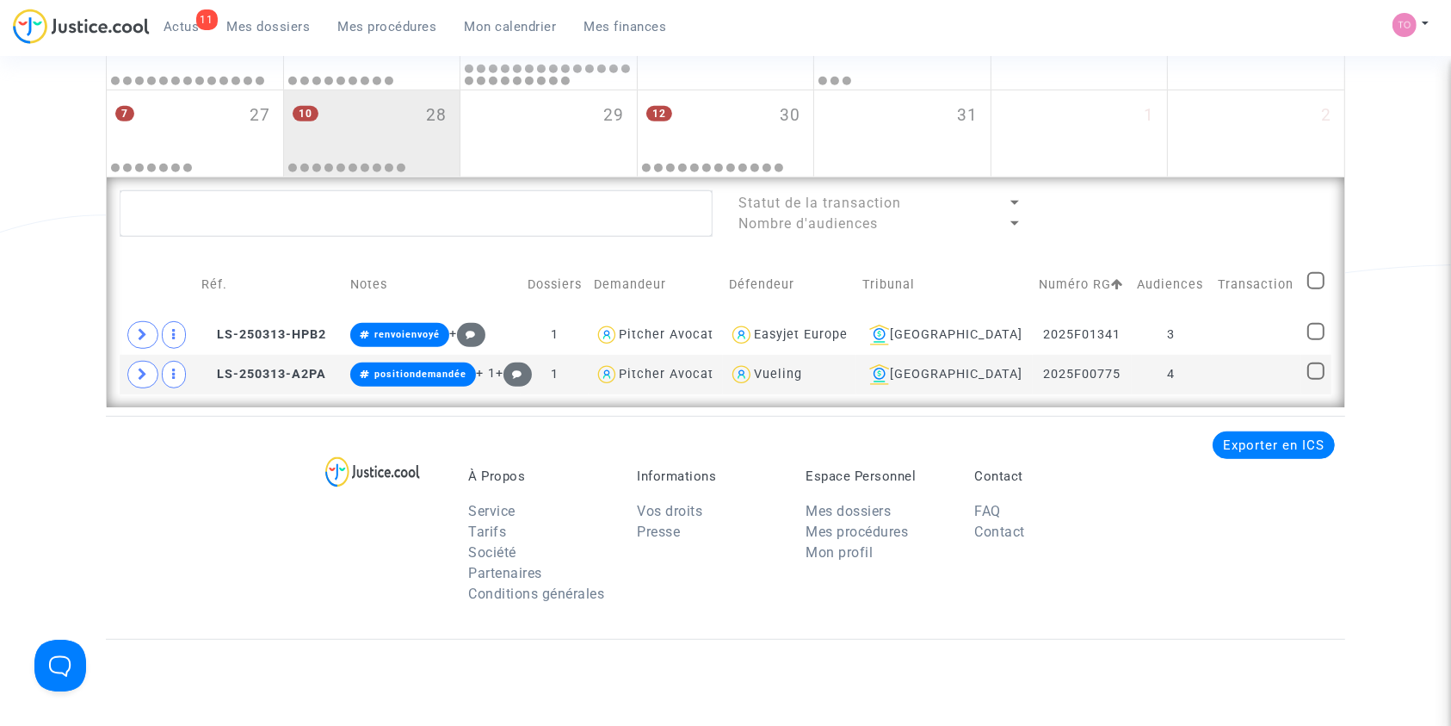
scroll to position [1013, 0]
click at [213, 334] on icon at bounding box center [207, 335] width 13 height 12
click at [214, 334] on icon at bounding box center [207, 335] width 13 height 12
click at [149, 331] on span at bounding box center [142, 336] width 31 height 28
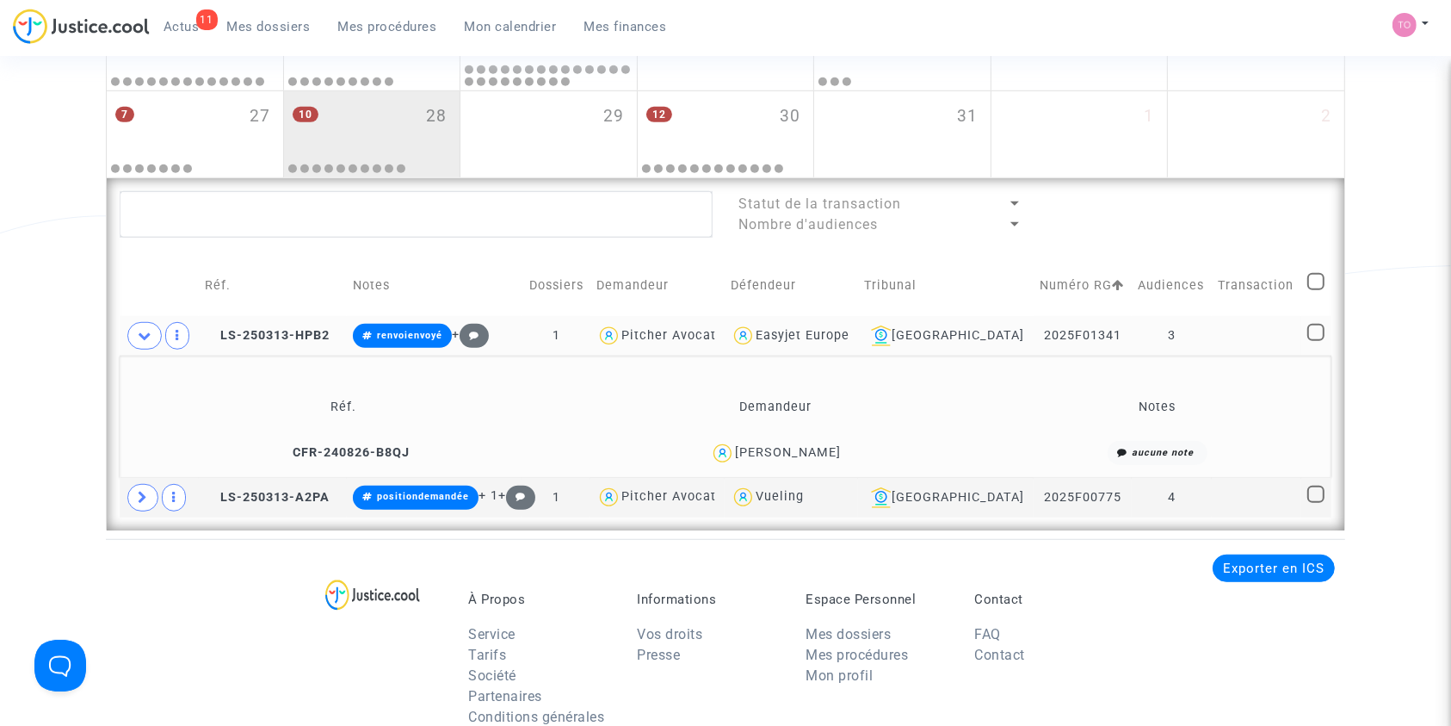
drag, startPoint x: 862, startPoint y: 450, endPoint x: 714, endPoint y: 447, distance: 148.1
click at [714, 447] on div "David Santos Carvalho" at bounding box center [774, 453] width 417 height 25
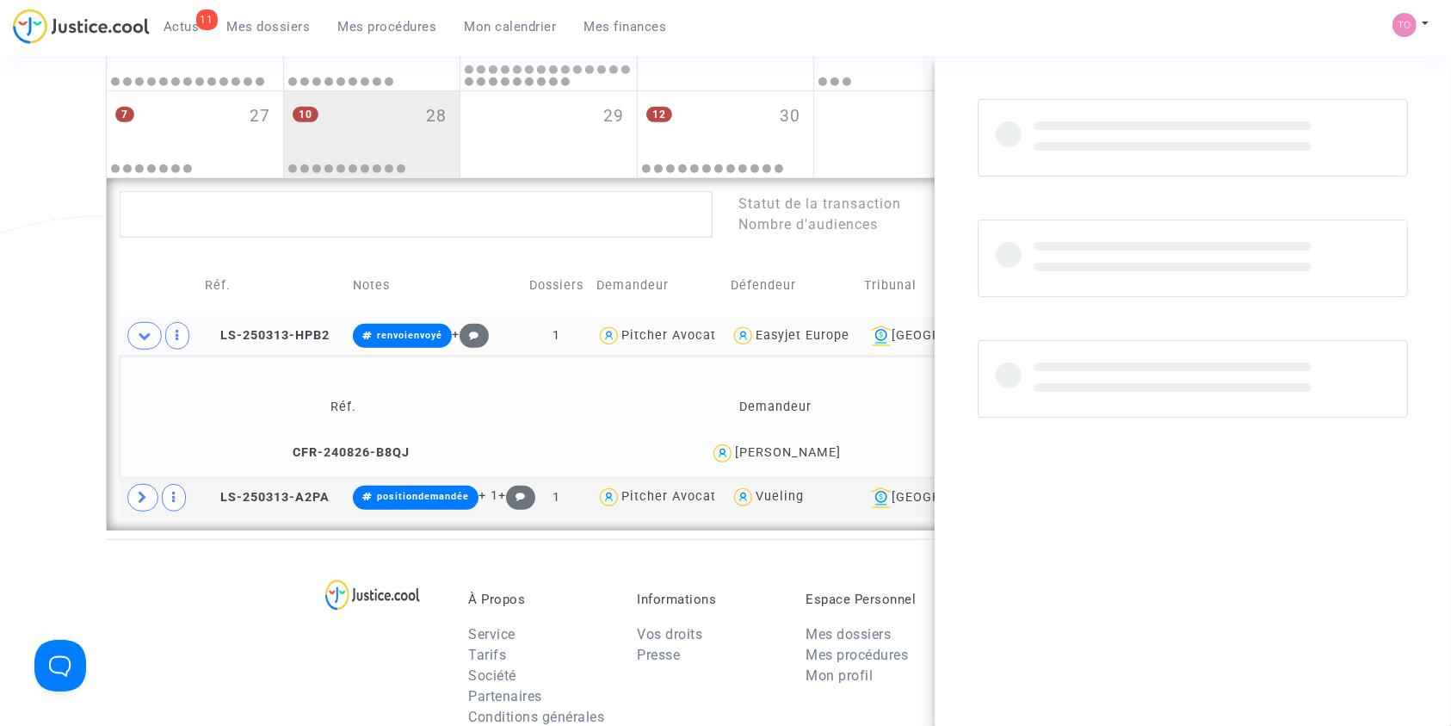
copy div "David Santos Carvalho"
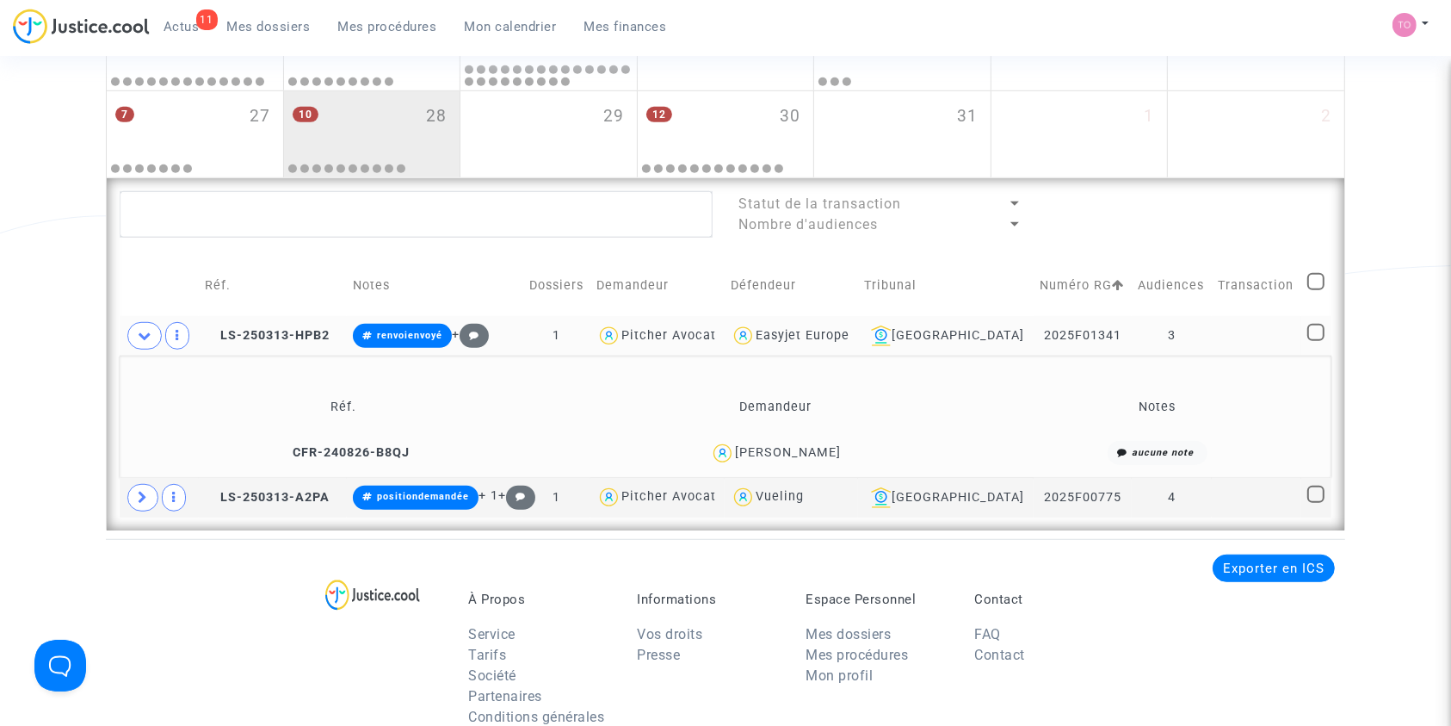
click at [816, 445] on div "David Santos Carvalho" at bounding box center [788, 452] width 106 height 15
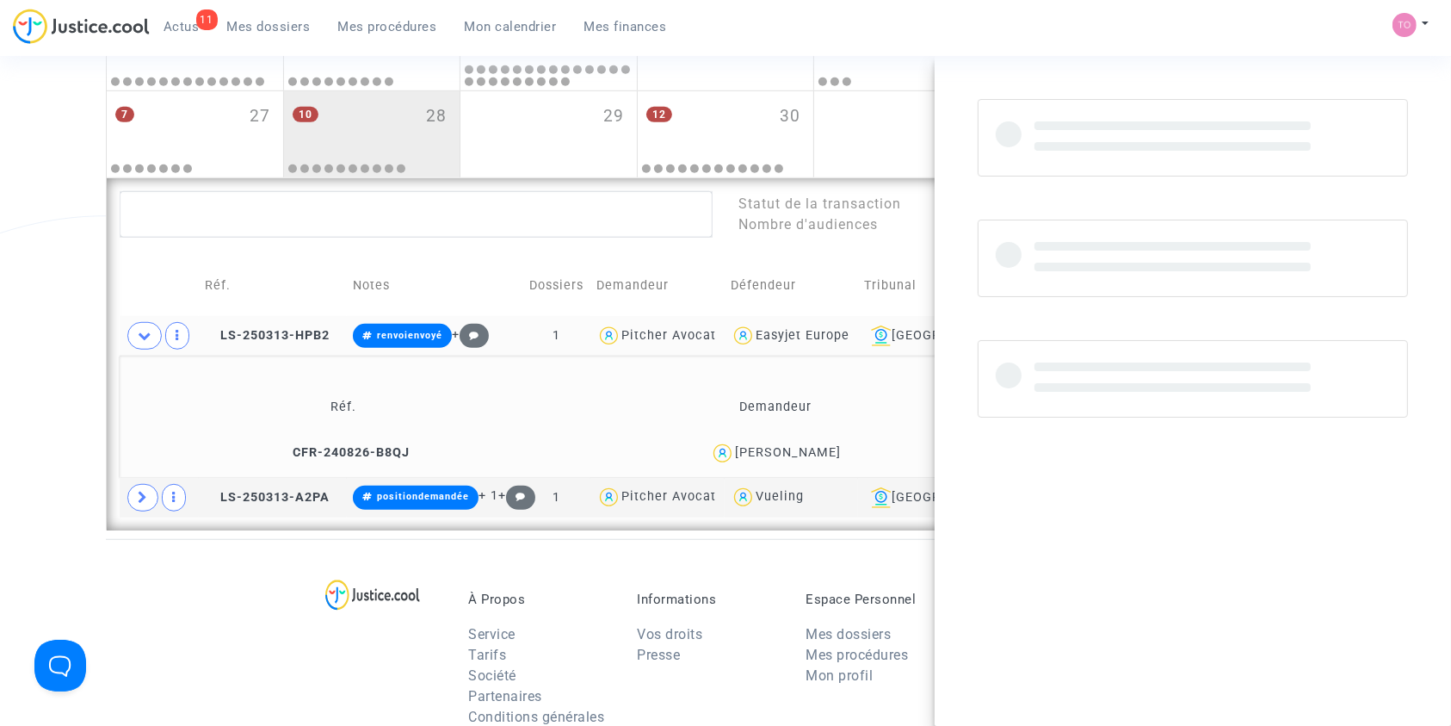
copy div "Carvalho"
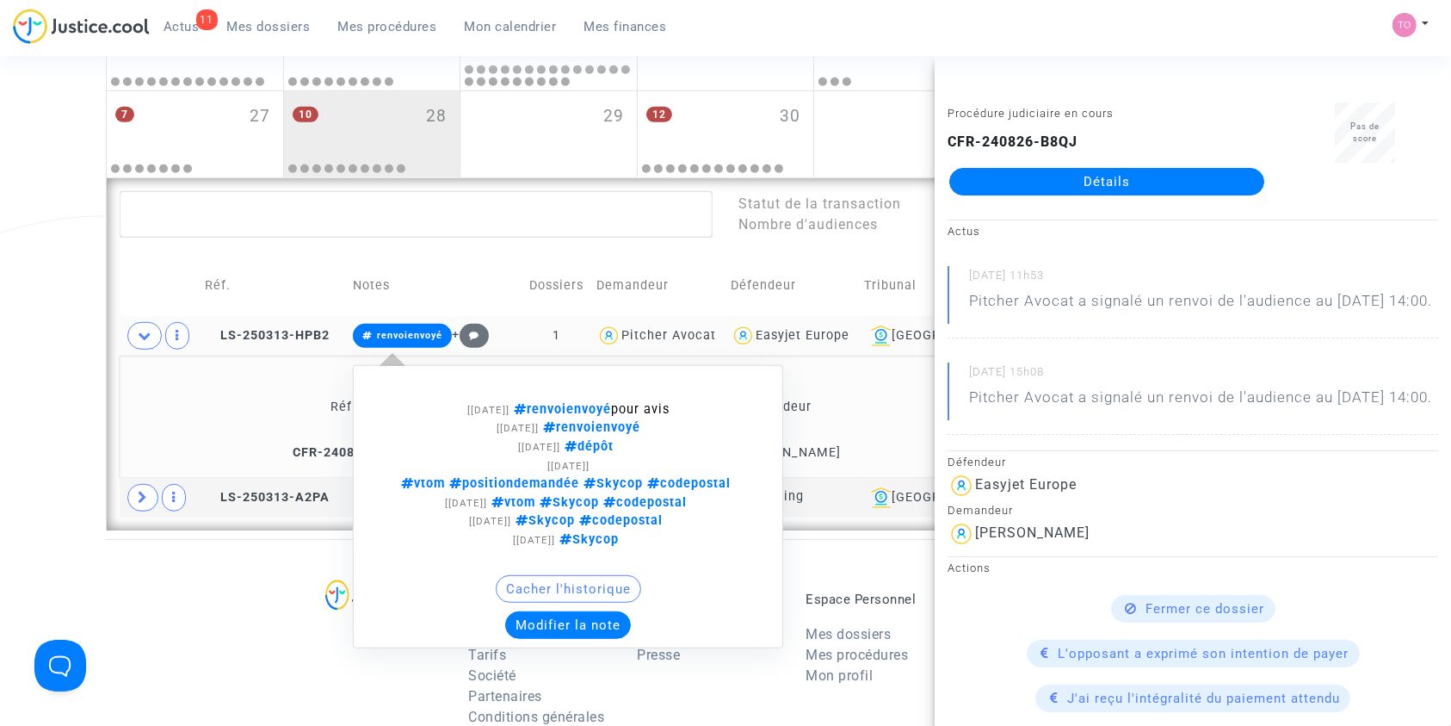
click at [585, 618] on button "Modifier la note" at bounding box center [568, 625] width 126 height 28
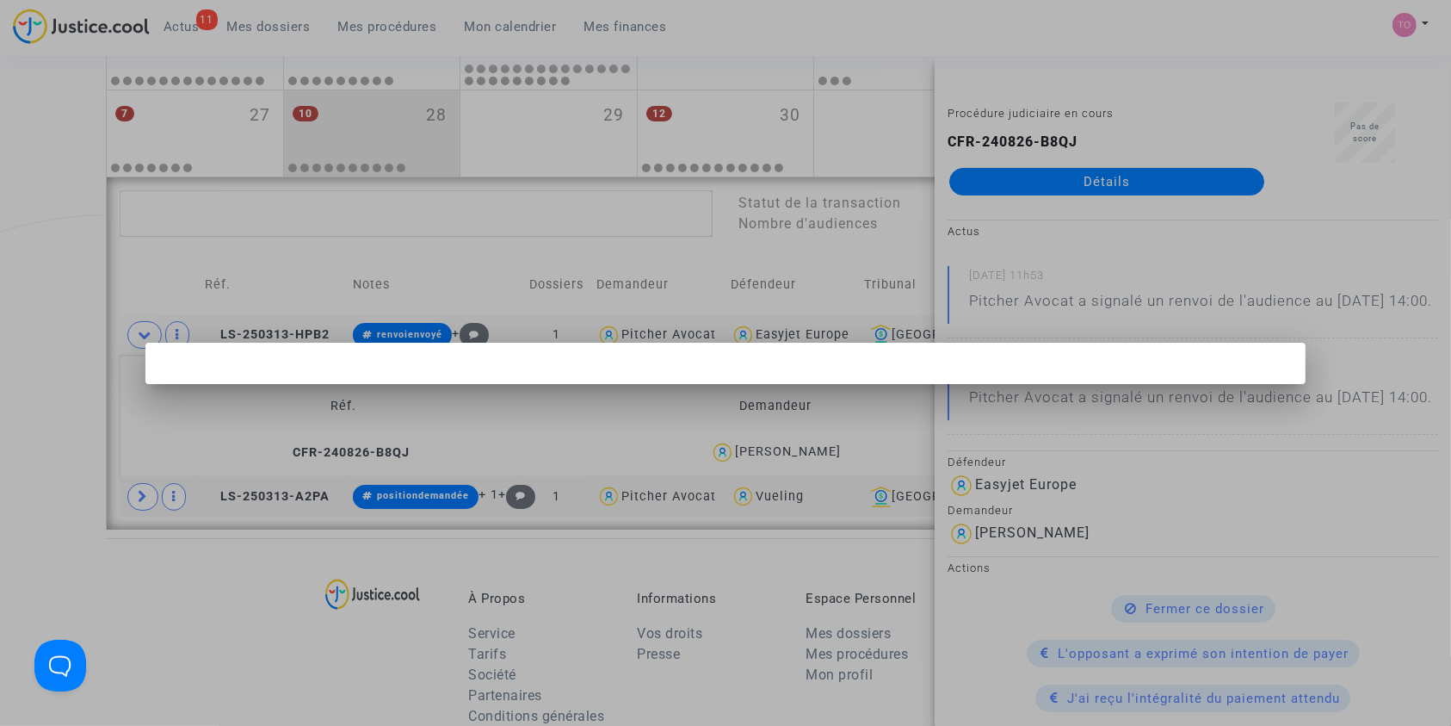
scroll to position [0, 0]
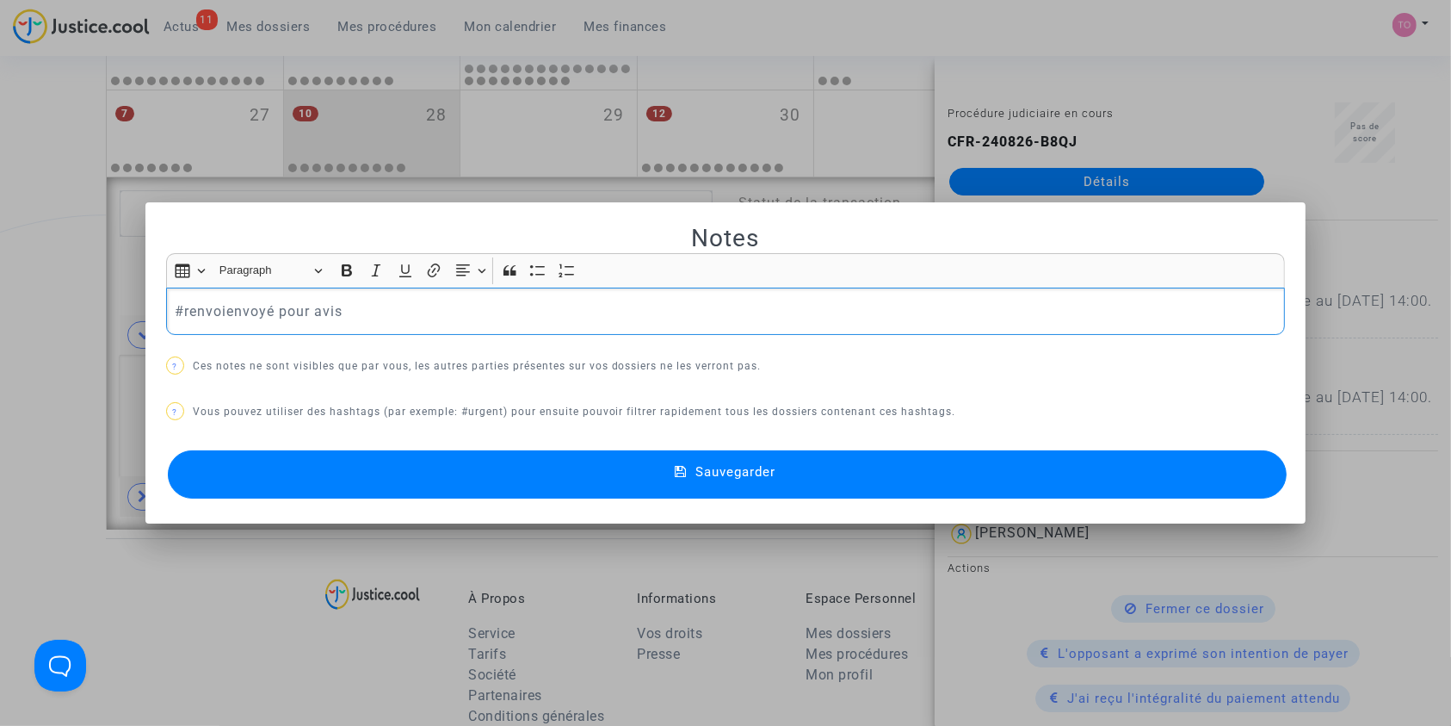
drag, startPoint x: 337, startPoint y: 309, endPoint x: 179, endPoint y: 314, distance: 158.5
click at [179, 314] on p "#renvoienvoyé pour avis" at bounding box center [726, 311] width 1102 height 22
click at [285, 491] on button "Sauvegarder" at bounding box center [728, 474] width 1120 height 48
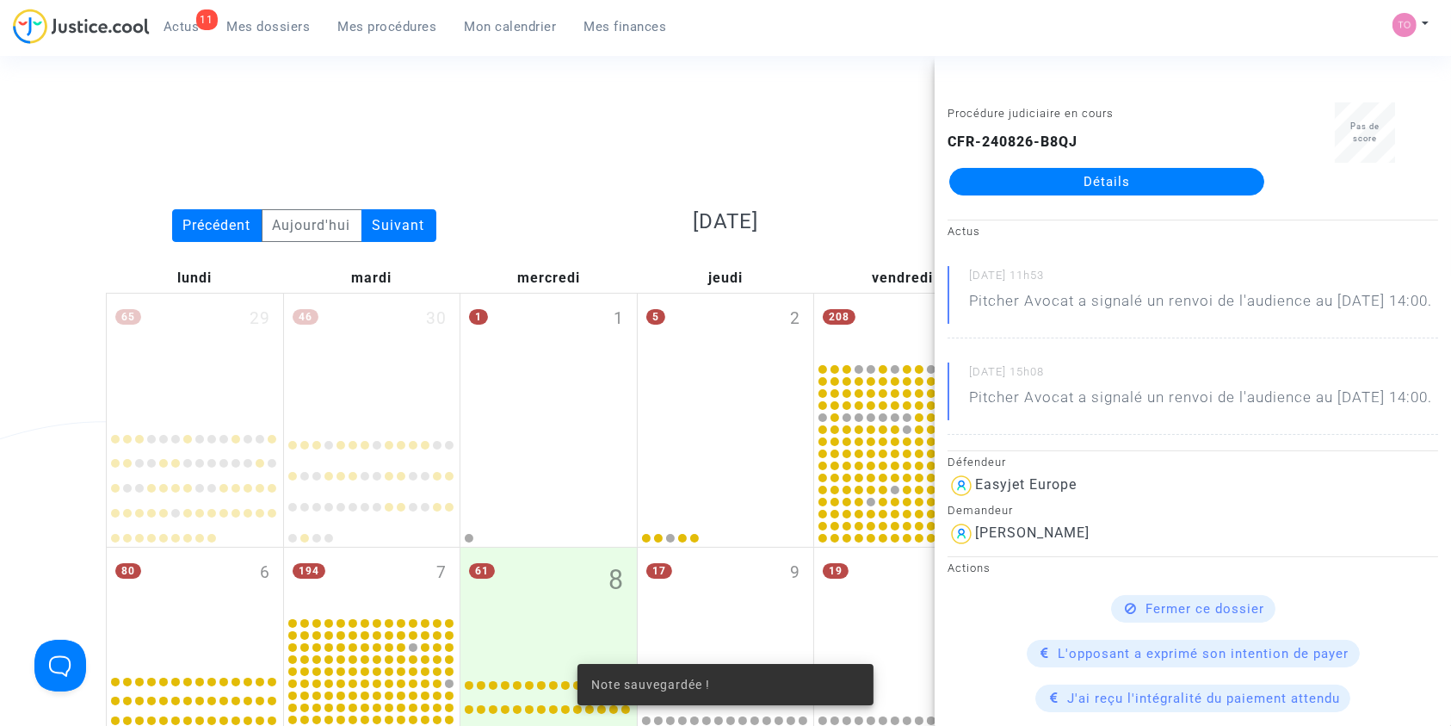
scroll to position [1013, 0]
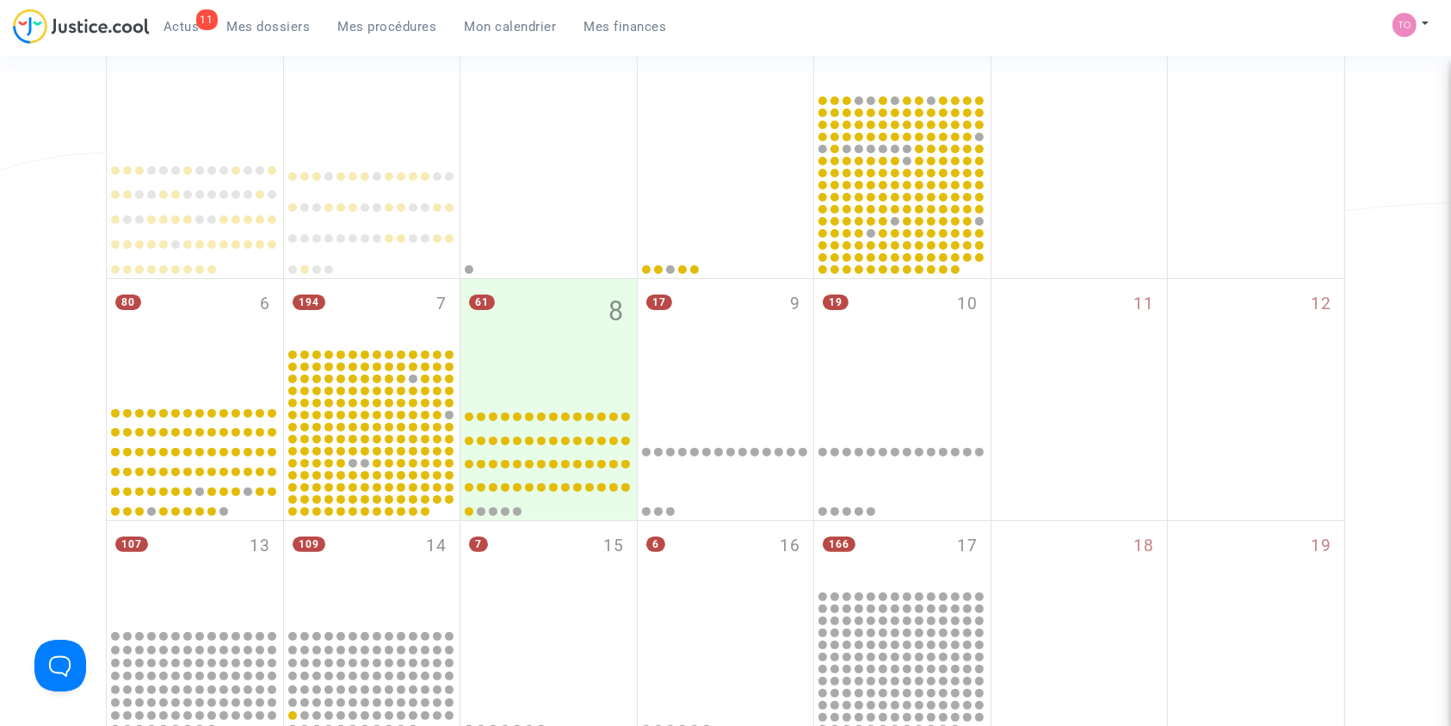
scroll to position [69, 0]
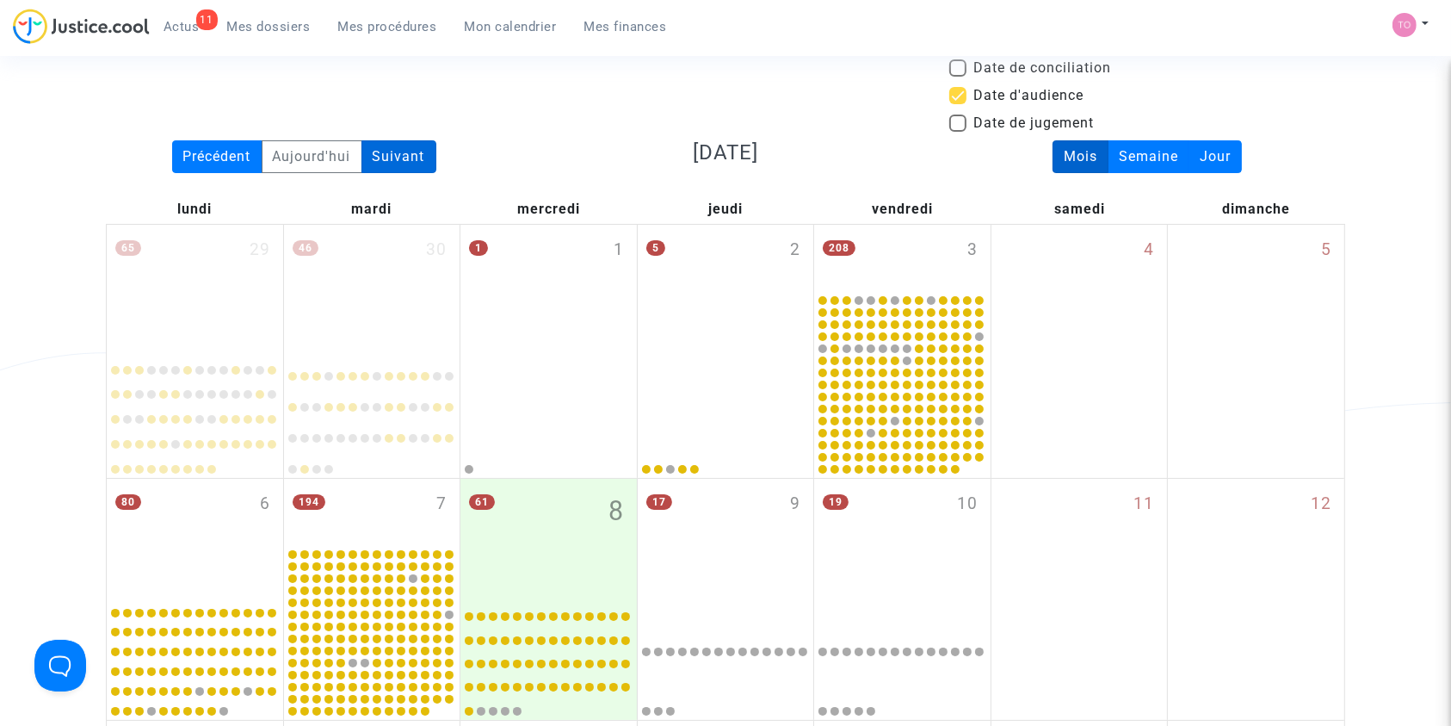
click at [403, 148] on div "Suivant" at bounding box center [398, 156] width 75 height 33
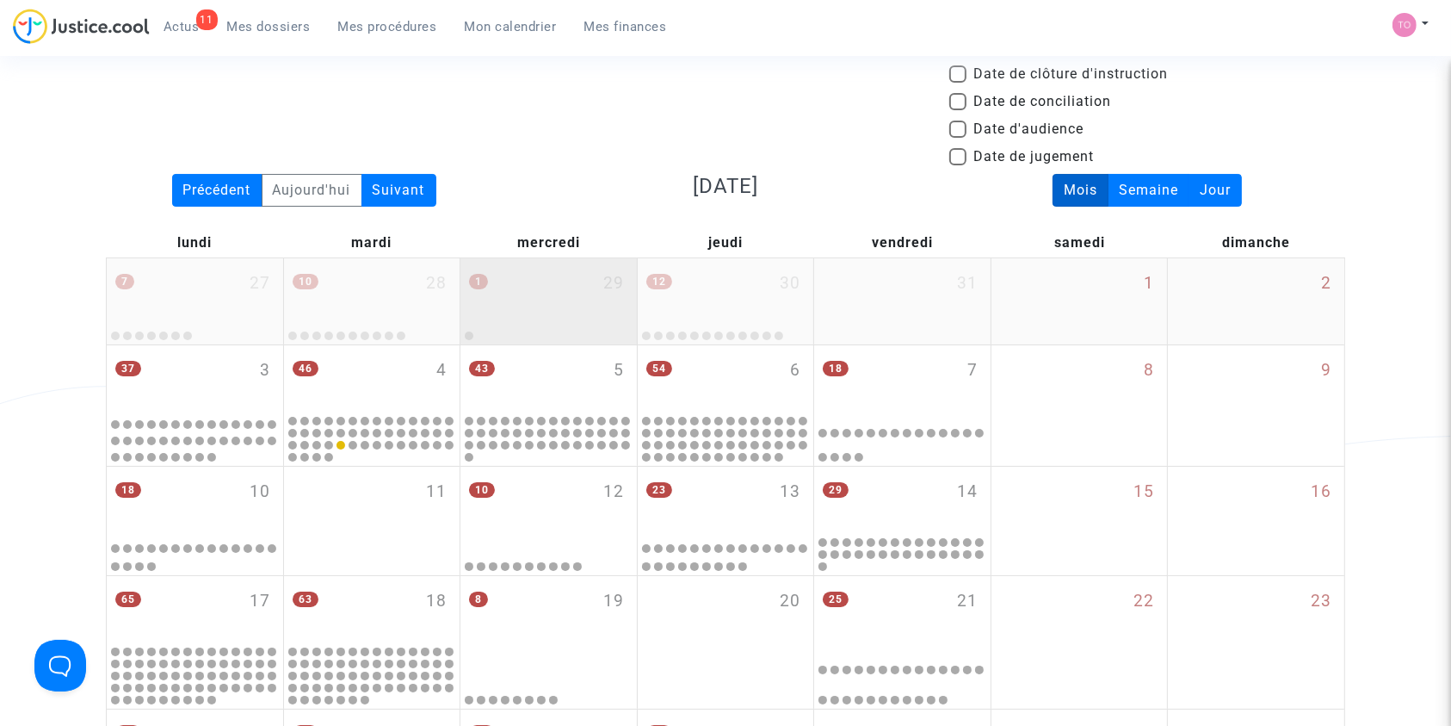
scroll to position [33, 0]
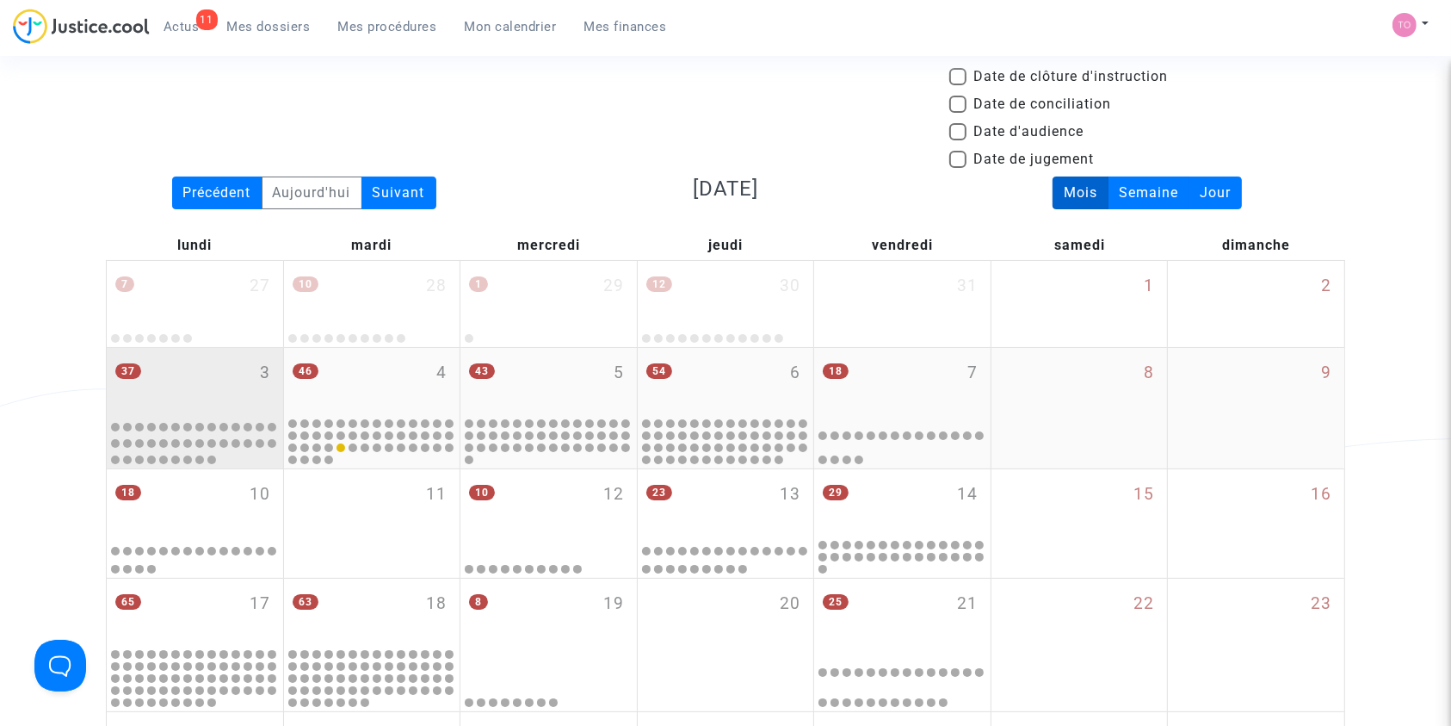
click at [204, 367] on div "37 3" at bounding box center [195, 381] width 176 height 67
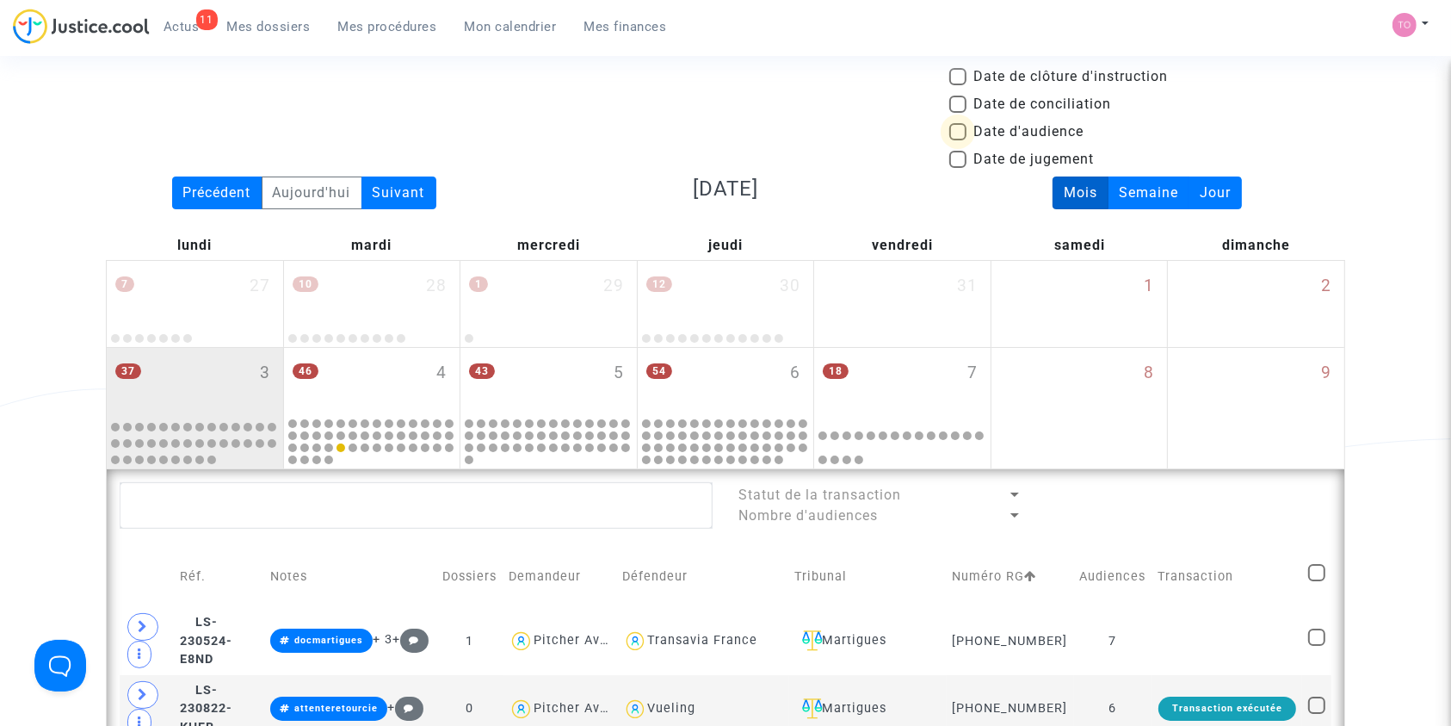
click at [957, 123] on span at bounding box center [957, 131] width 17 height 17
click at [957, 140] on input "Date d'audience" at bounding box center [957, 140] width 1 height 1
checkbox input "true"
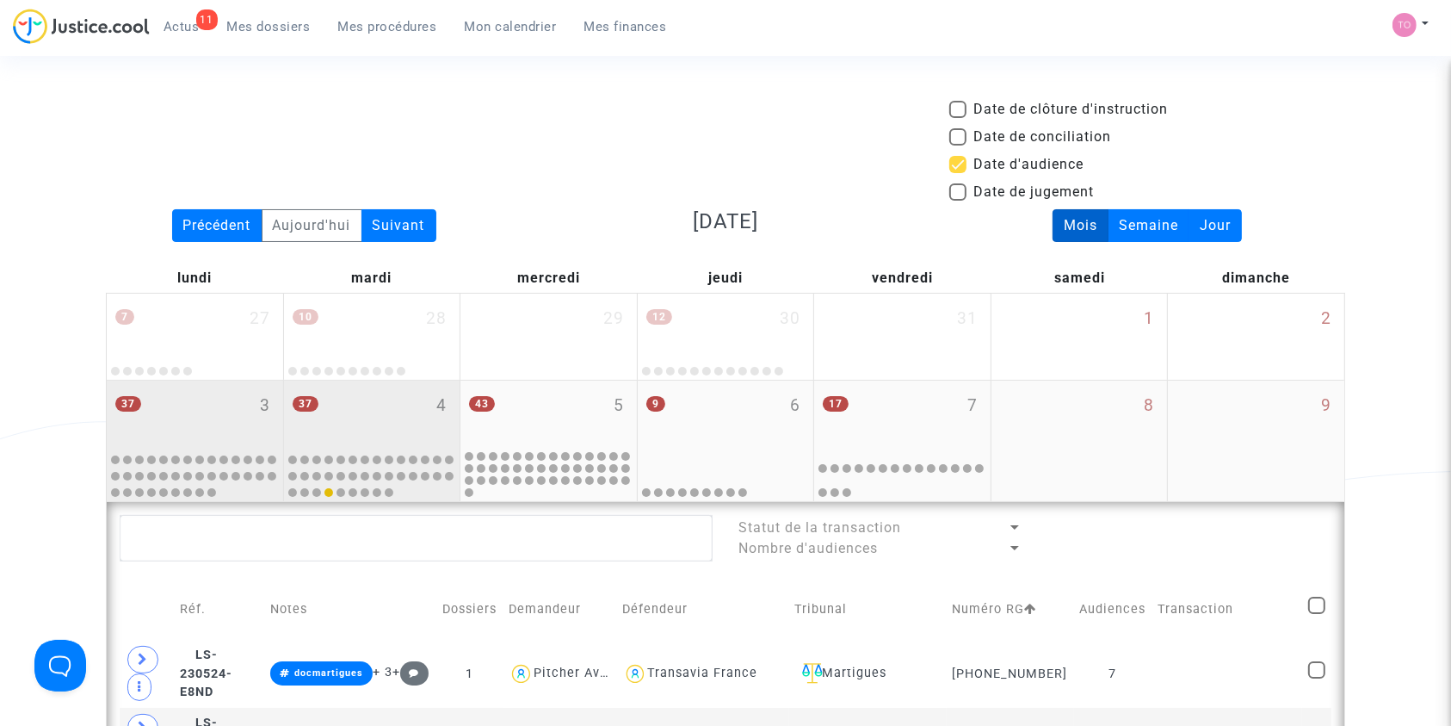
click at [432, 396] on div "37 4" at bounding box center [372, 413] width 176 height 67
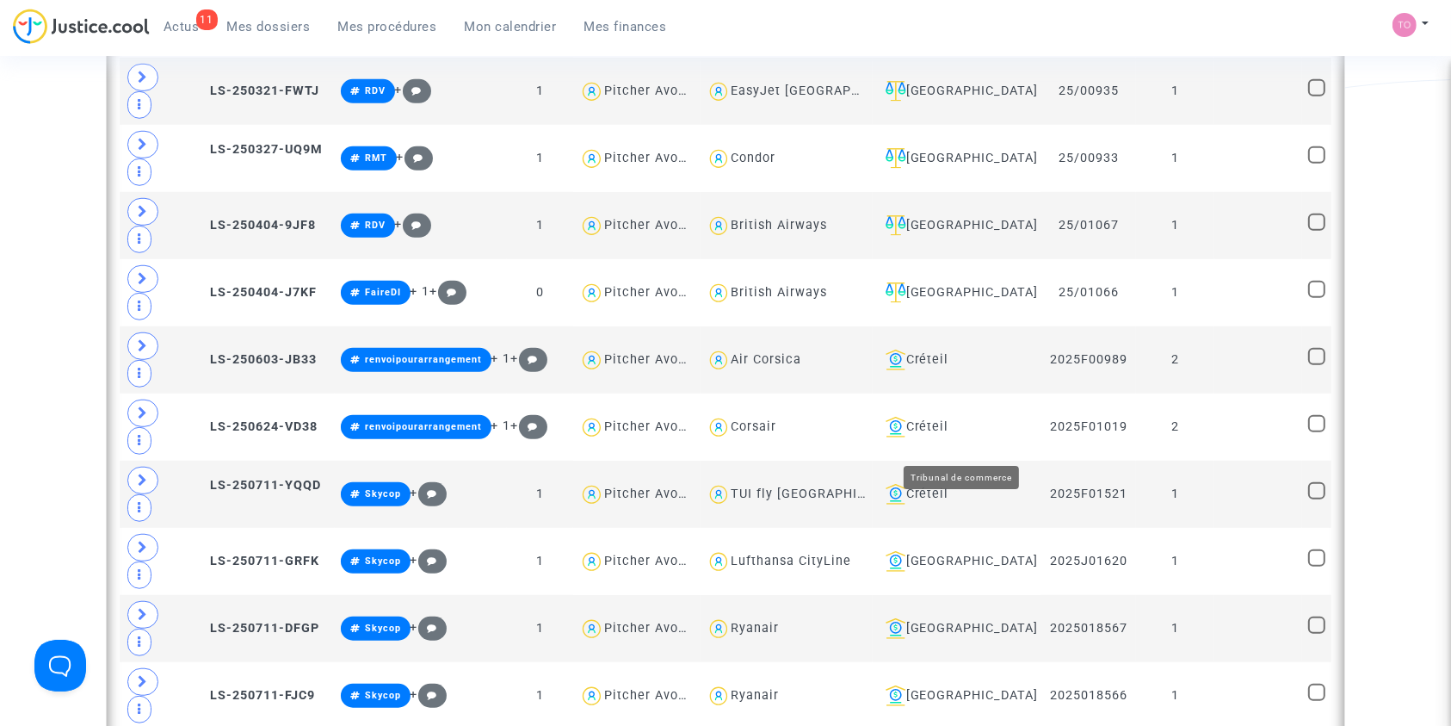
scroll to position [1200, 0]
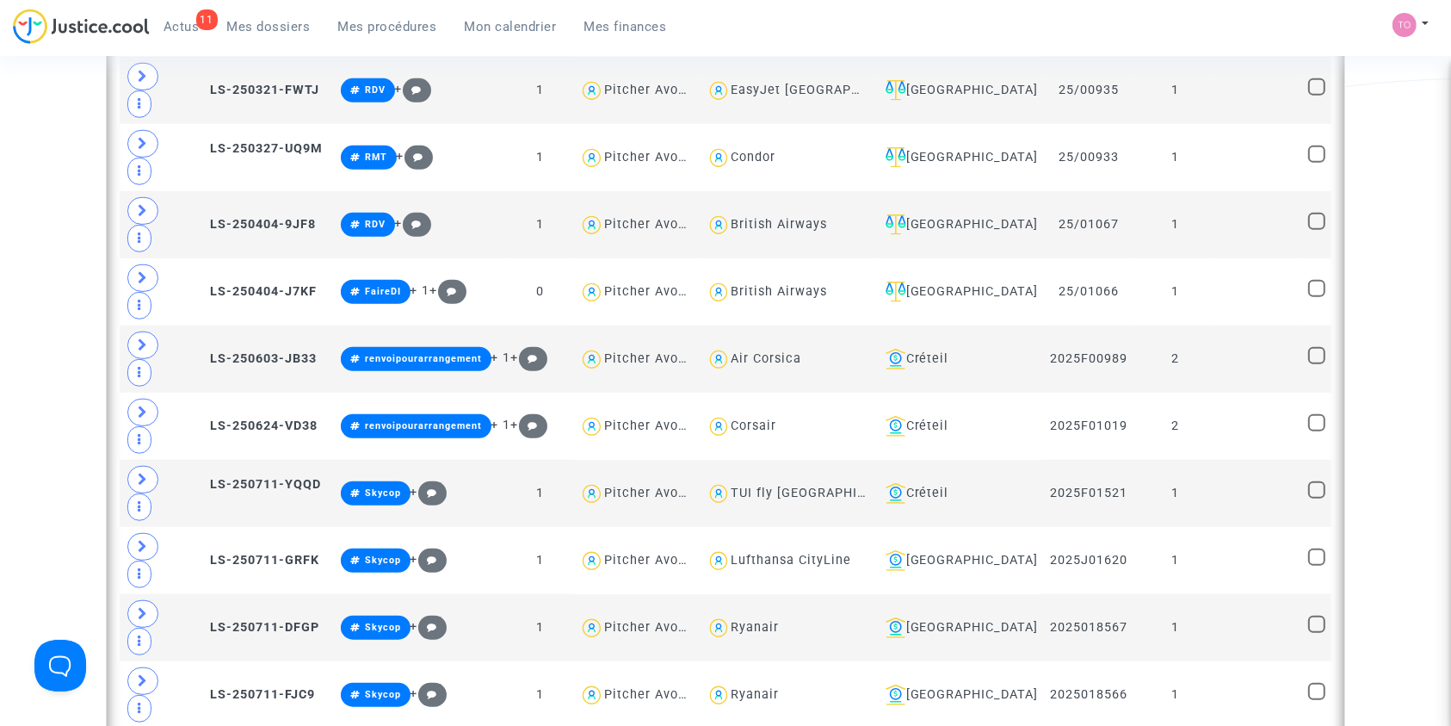
type textarea "@Tunisair"
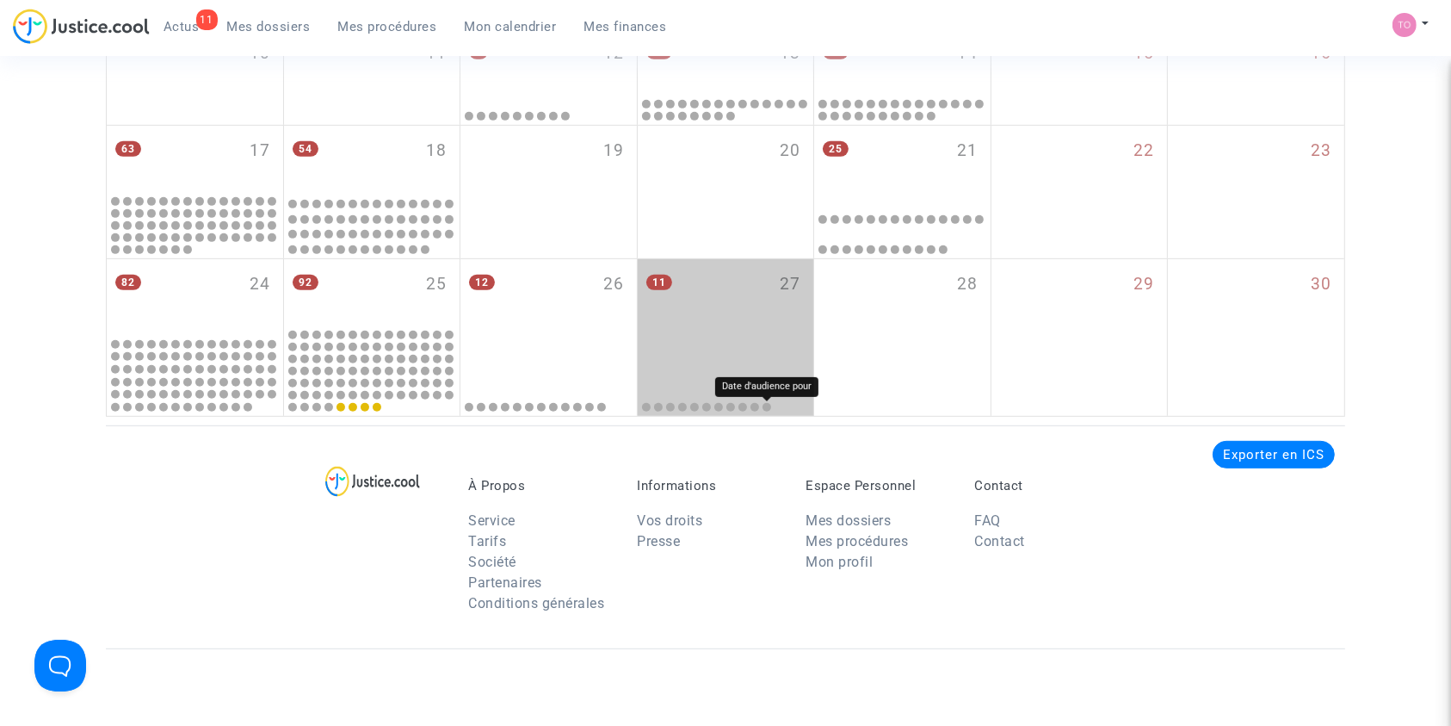
scroll to position [403, 0]
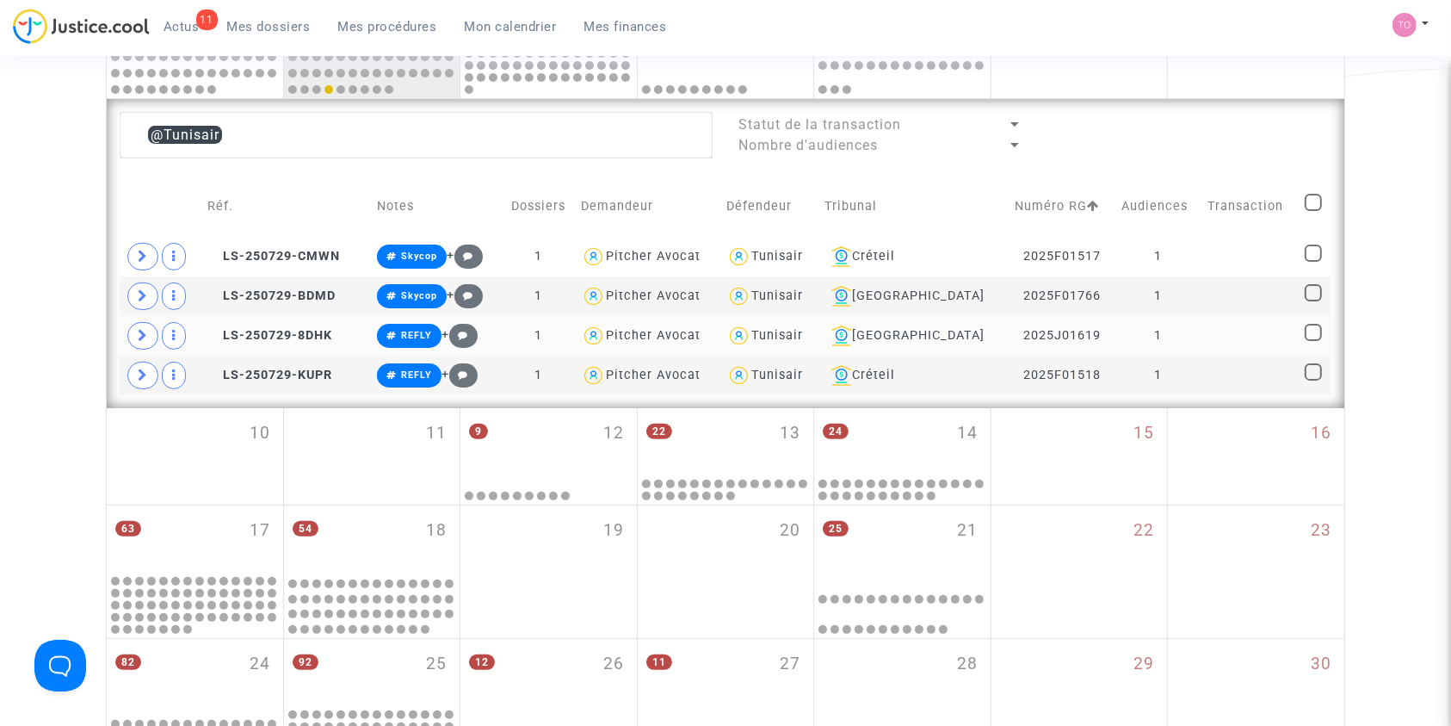
click at [803, 328] on div "Tunisair" at bounding box center [777, 335] width 52 height 15
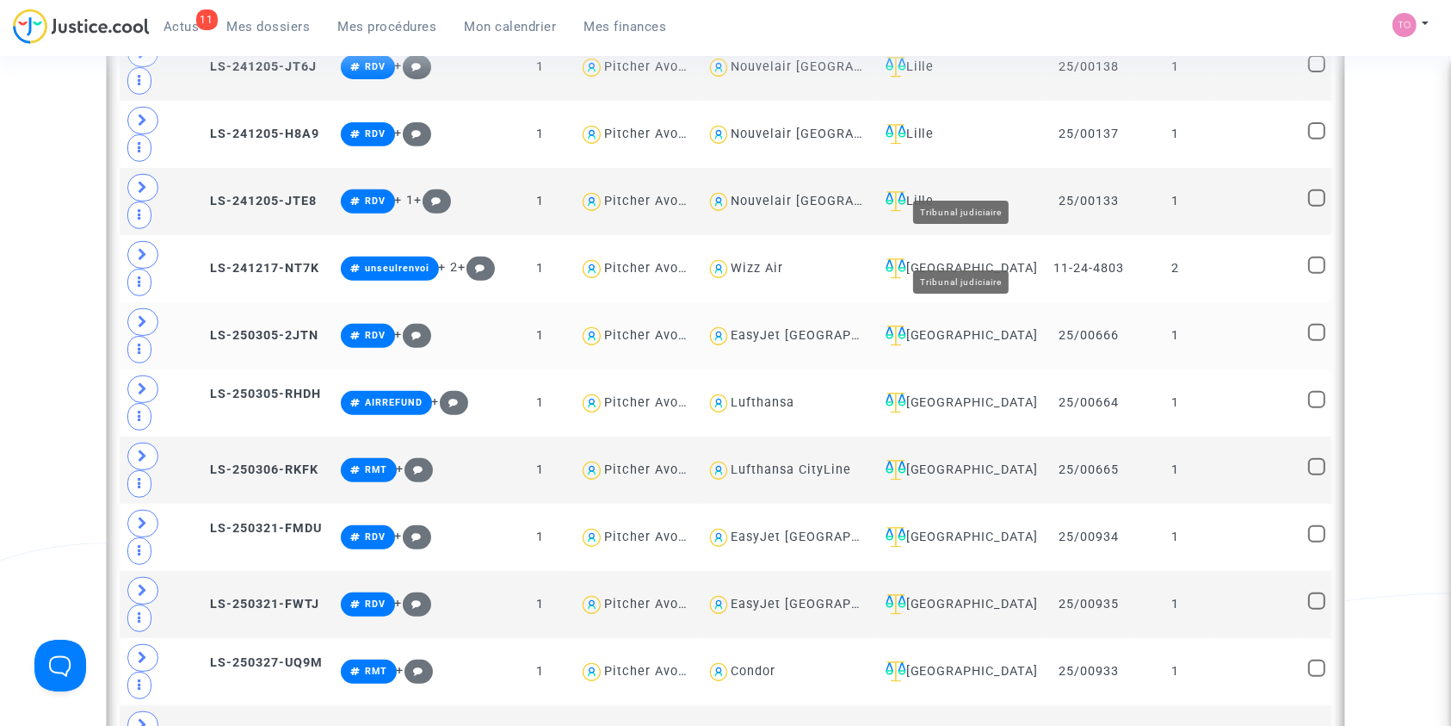
scroll to position [405, 0]
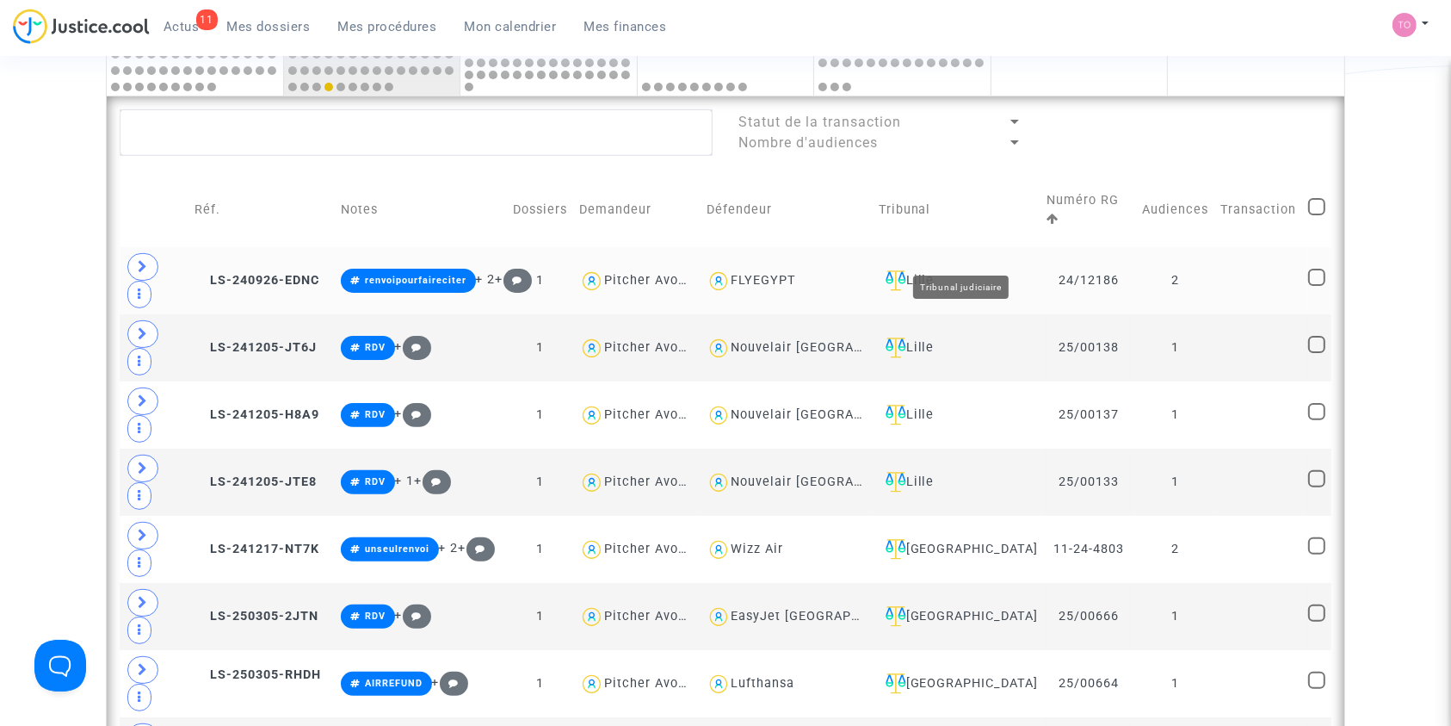
click at [943, 270] on div "Lille" at bounding box center [957, 280] width 157 height 21
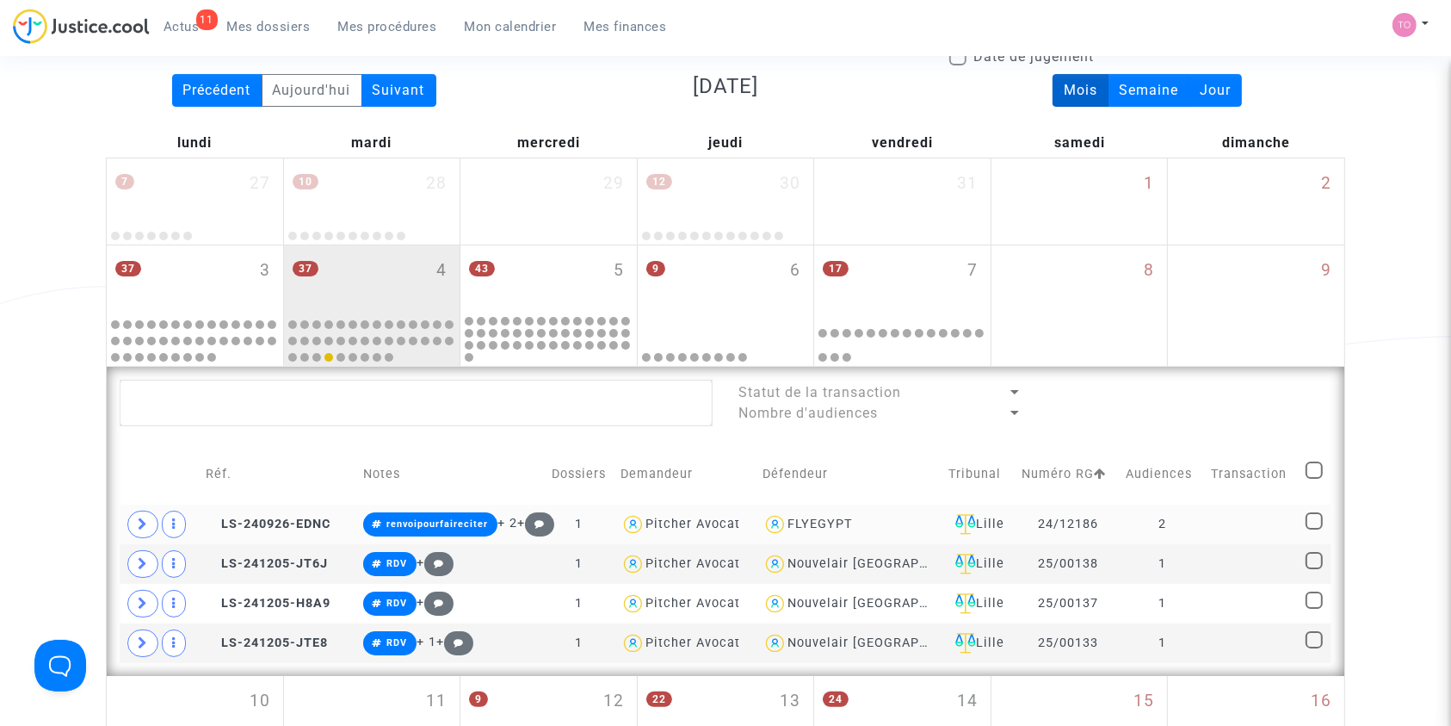
scroll to position [134, 0]
click at [978, 521] on div "Lille" at bounding box center [978, 525] width 61 height 21
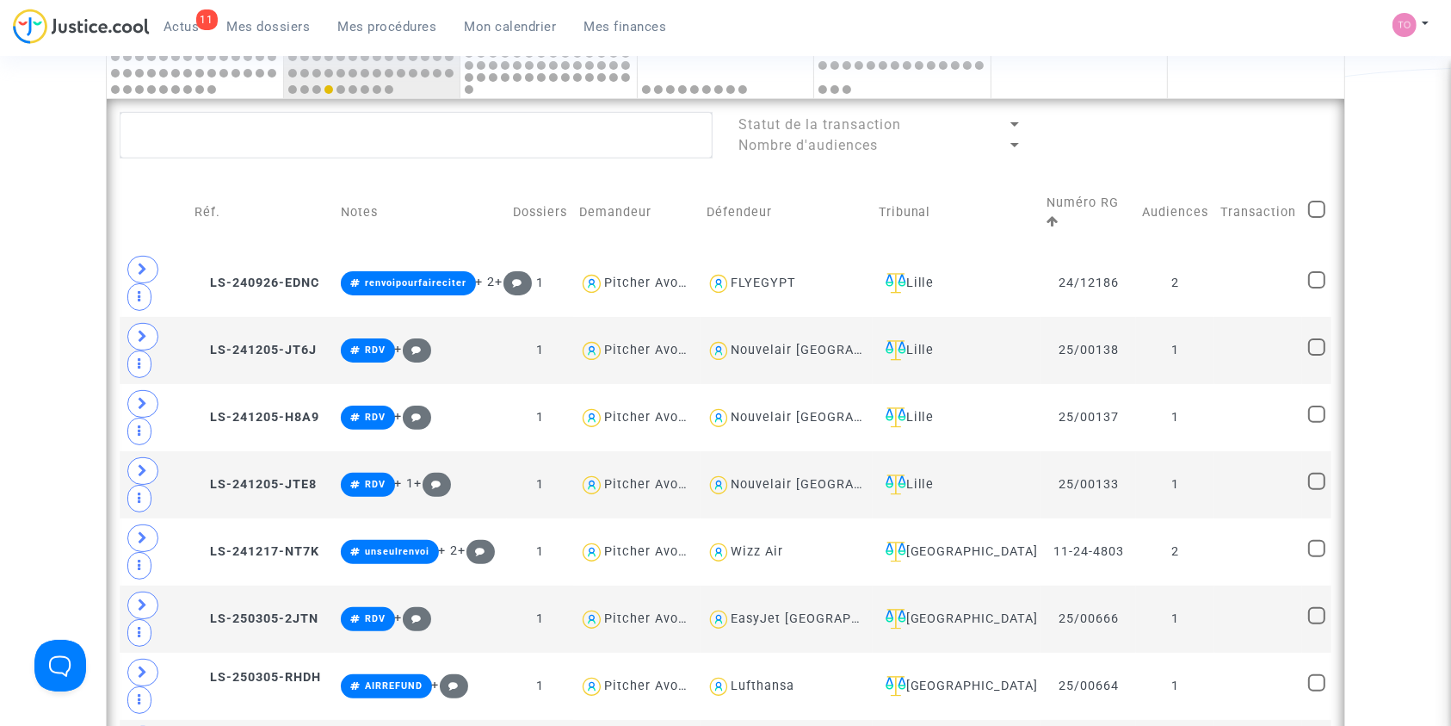
scroll to position [404, 0]
click at [983, 541] on div "Villeurbanne" at bounding box center [957, 551] width 157 height 21
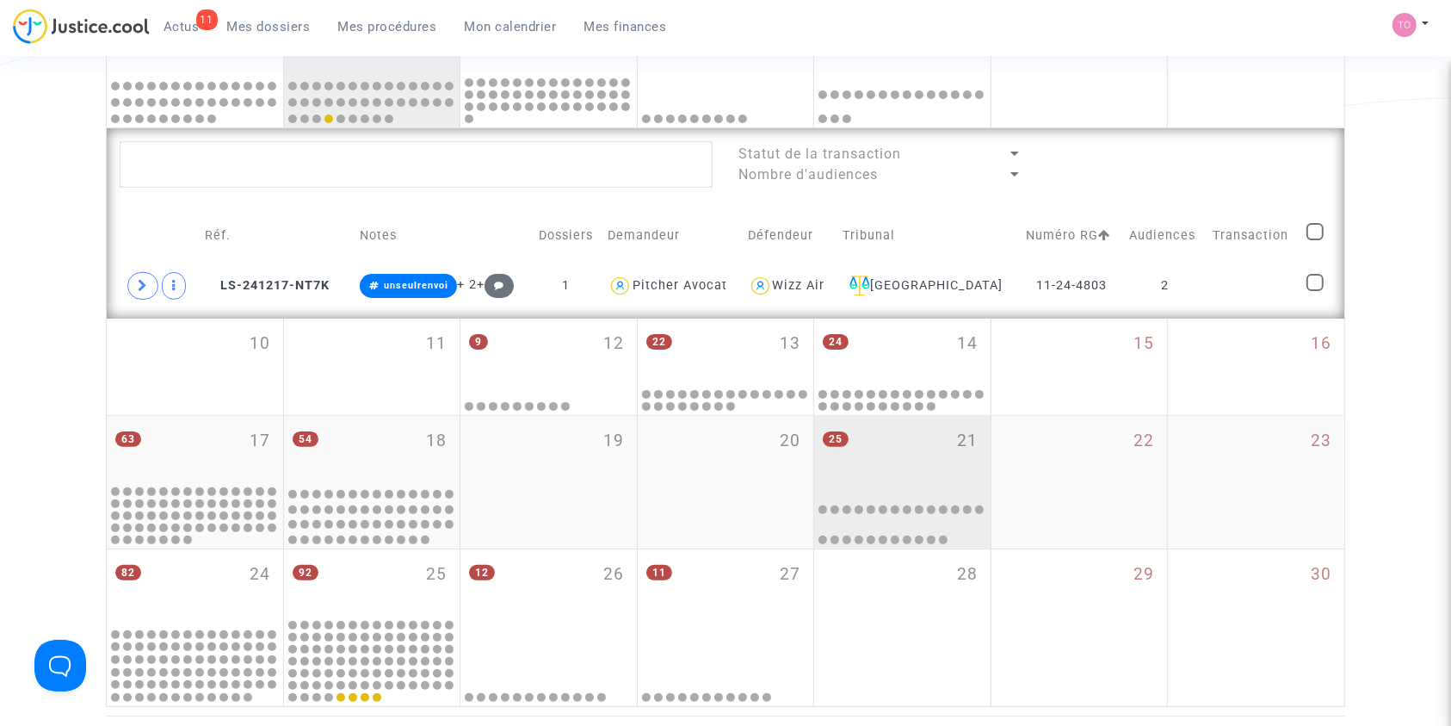
scroll to position [373, 0]
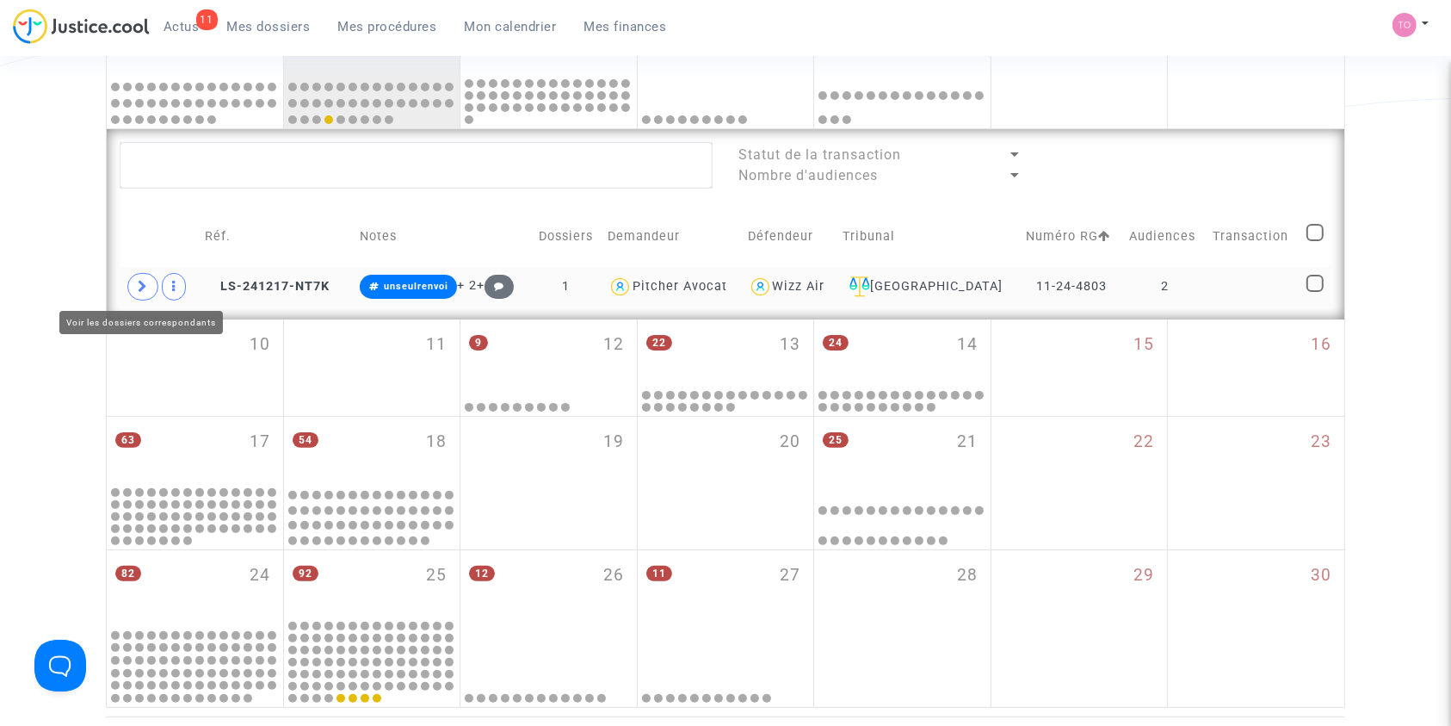
click at [139, 292] on icon at bounding box center [143, 286] width 10 height 13
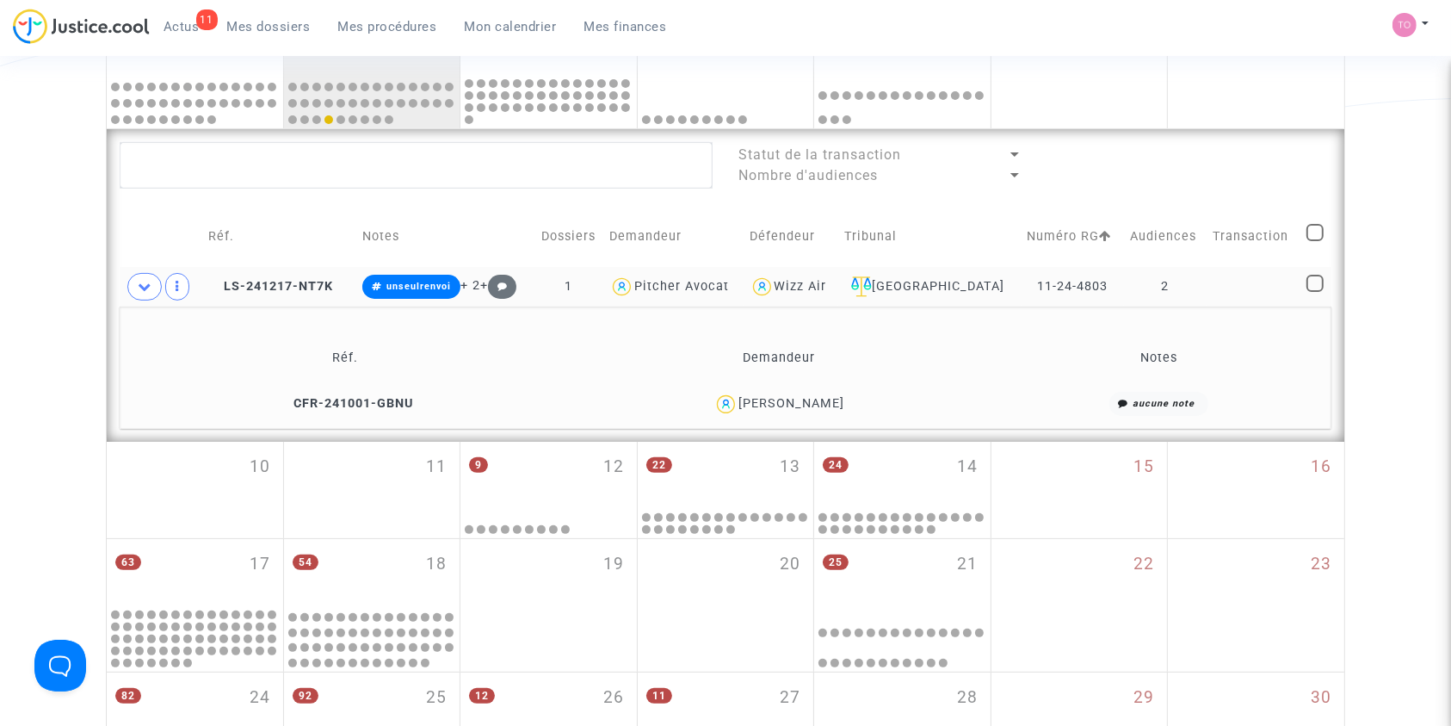
click at [803, 405] on div "Maha Gaida" at bounding box center [791, 403] width 106 height 15
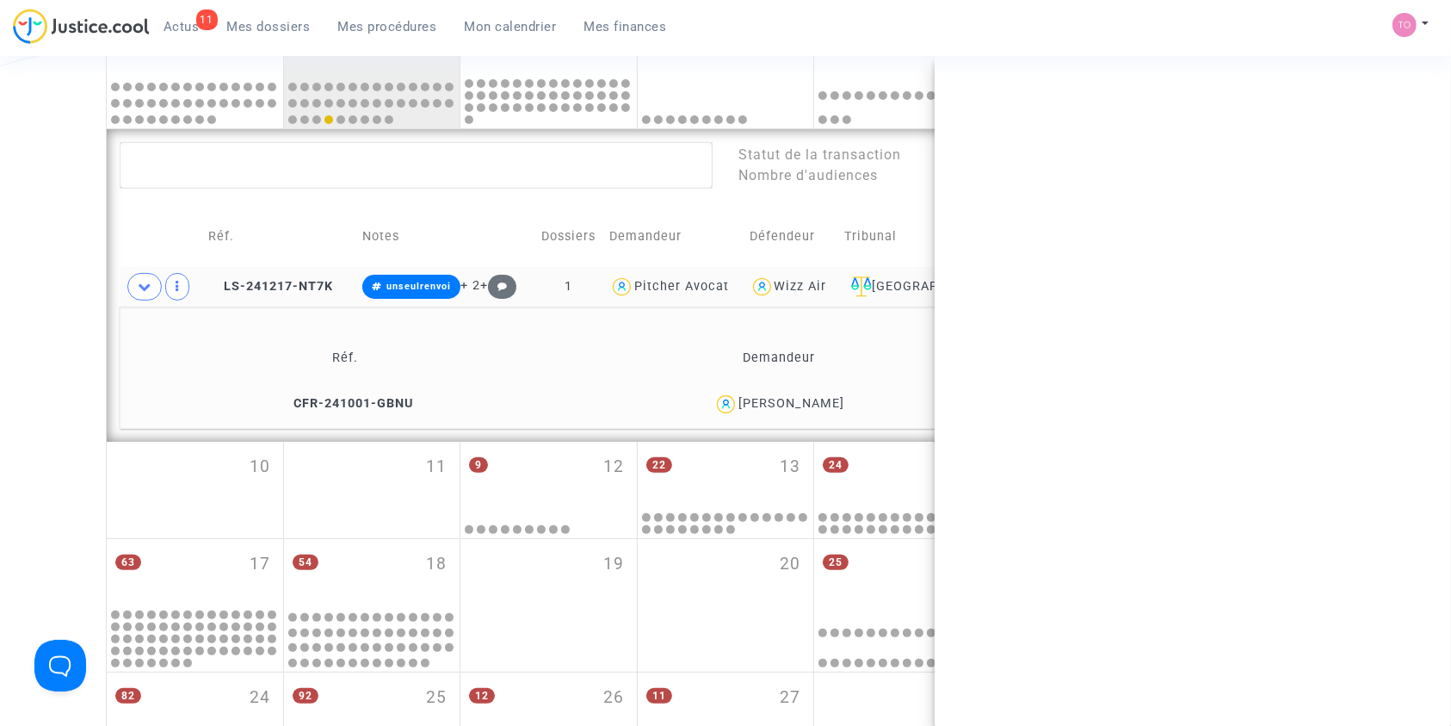
click at [803, 405] on div "Maha Gaida" at bounding box center [791, 403] width 106 height 15
copy div "Gaida"
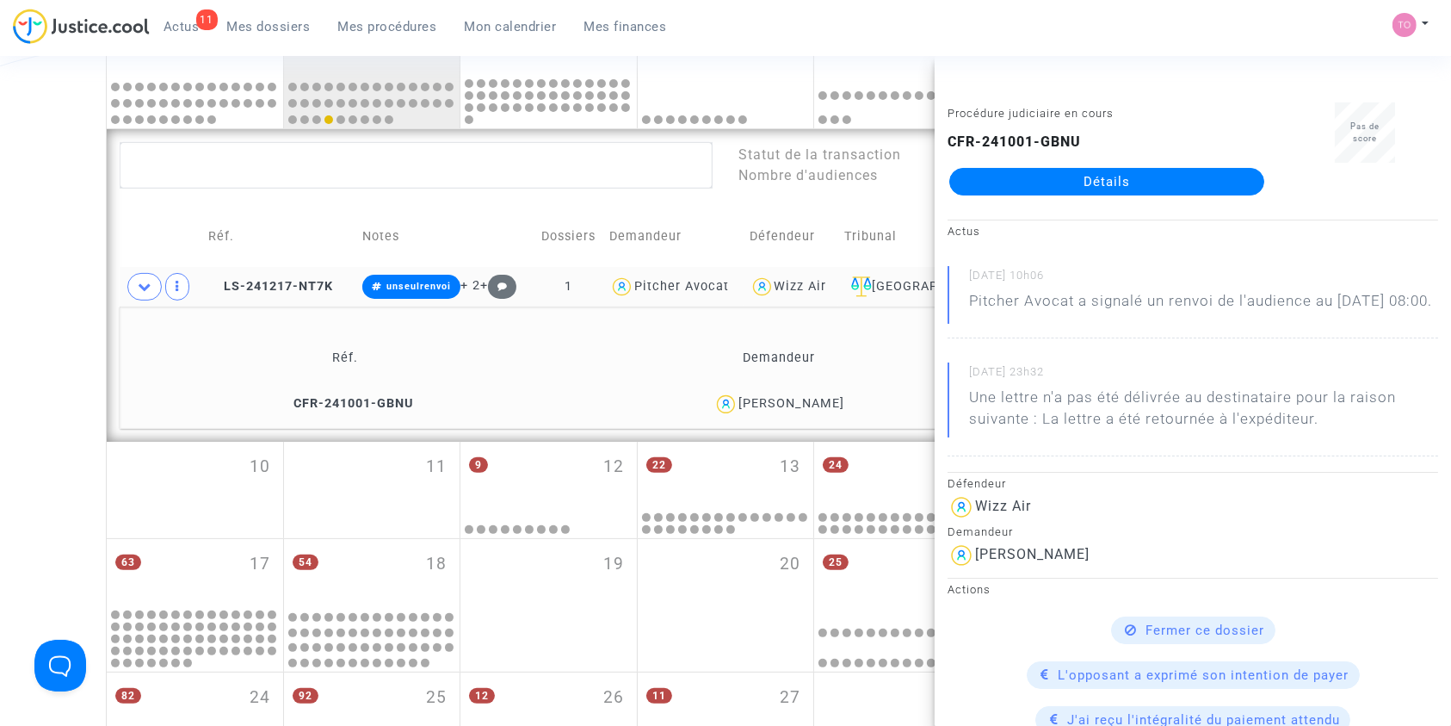
click at [39, 313] on div "Date de clôture d'instruction Date de conciliation Date d'audience Date de juge…" at bounding box center [725, 277] width 1451 height 1103
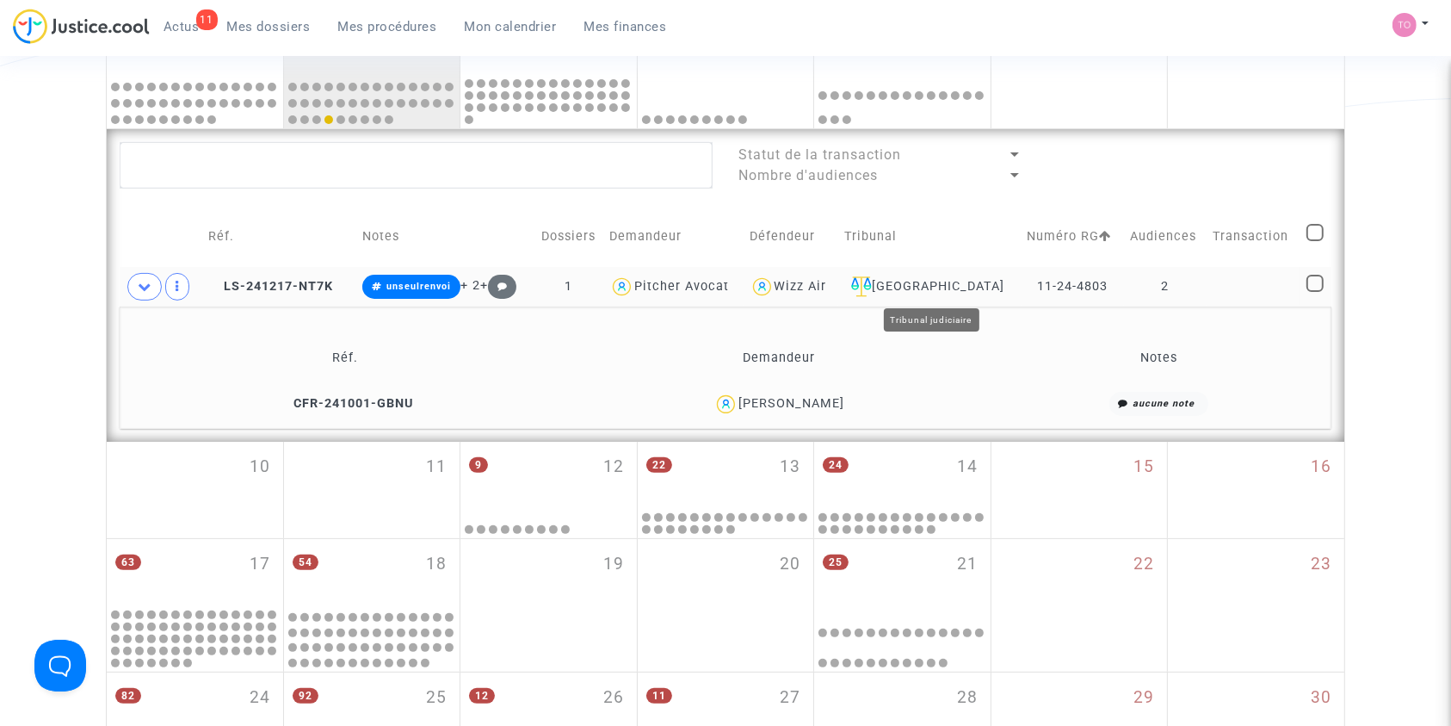
click at [933, 283] on div "Villeurbanne" at bounding box center [929, 286] width 171 height 21
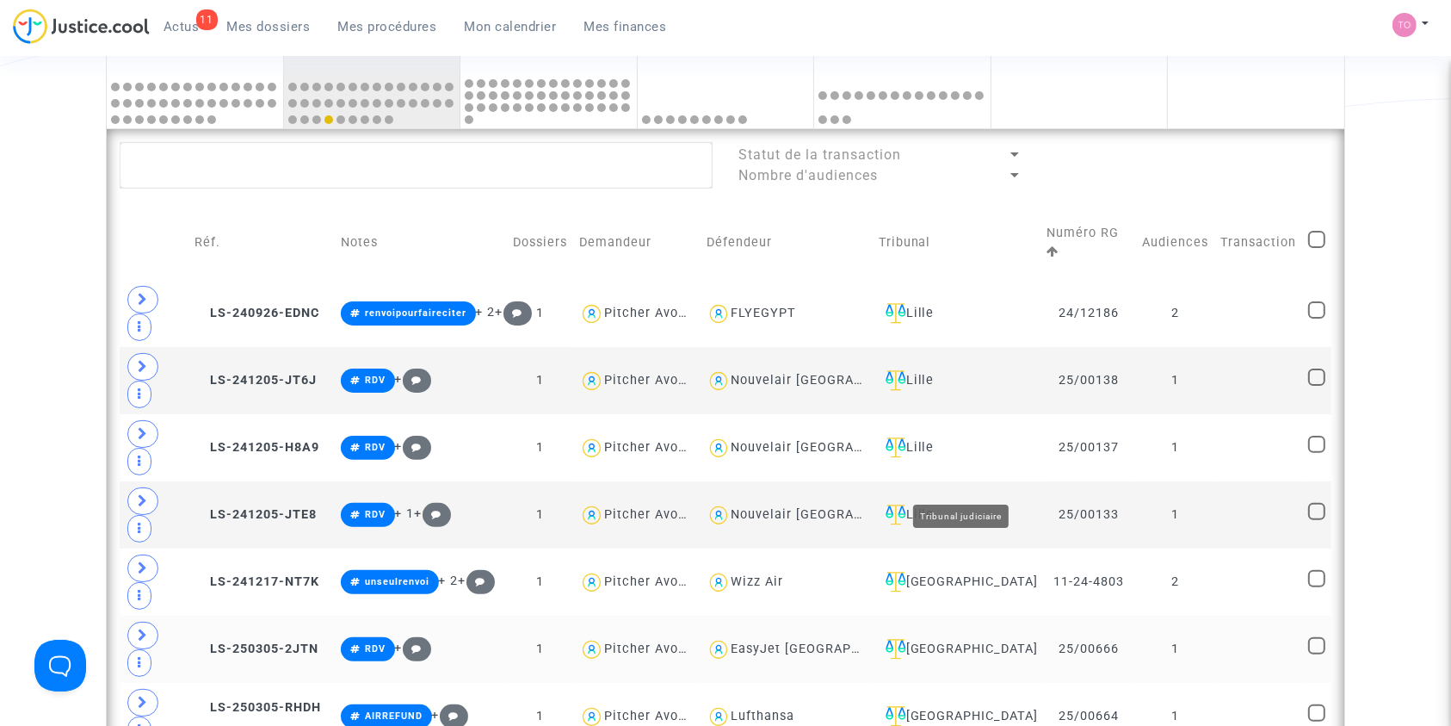
click at [960, 639] on div "Mulhouse" at bounding box center [957, 649] width 157 height 21
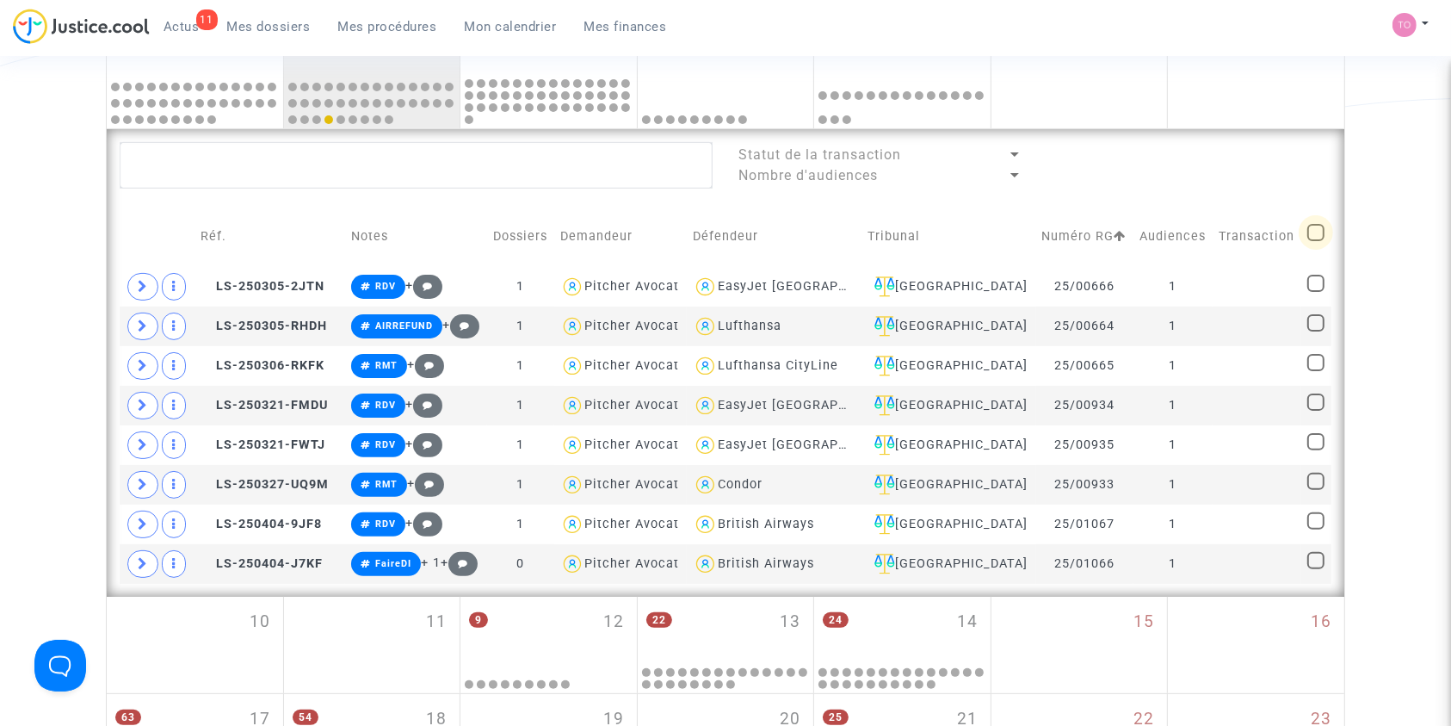
click at [1319, 226] on span at bounding box center [1315, 232] width 17 height 17
click at [1316, 241] on input "checkbox" at bounding box center [1315, 241] width 1 height 1
checkbox input "true"
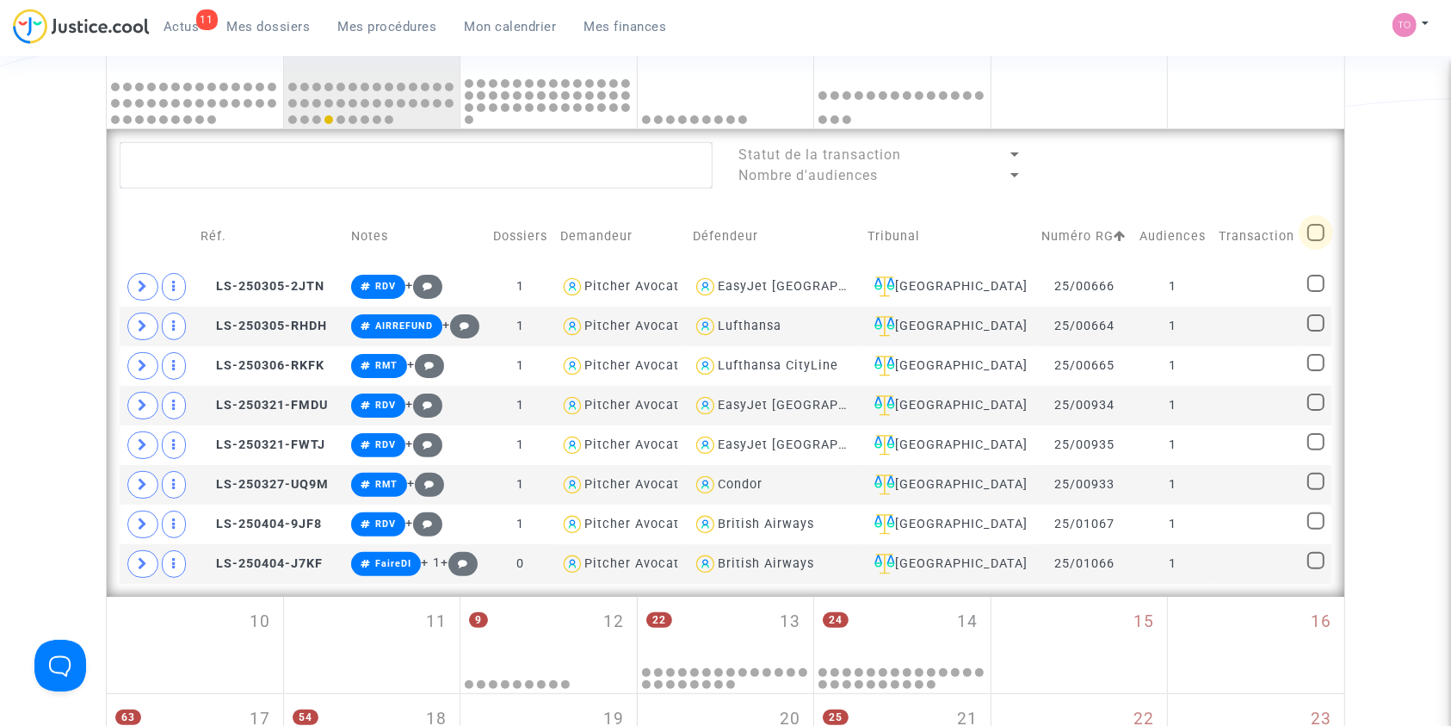
checkbox input "true"
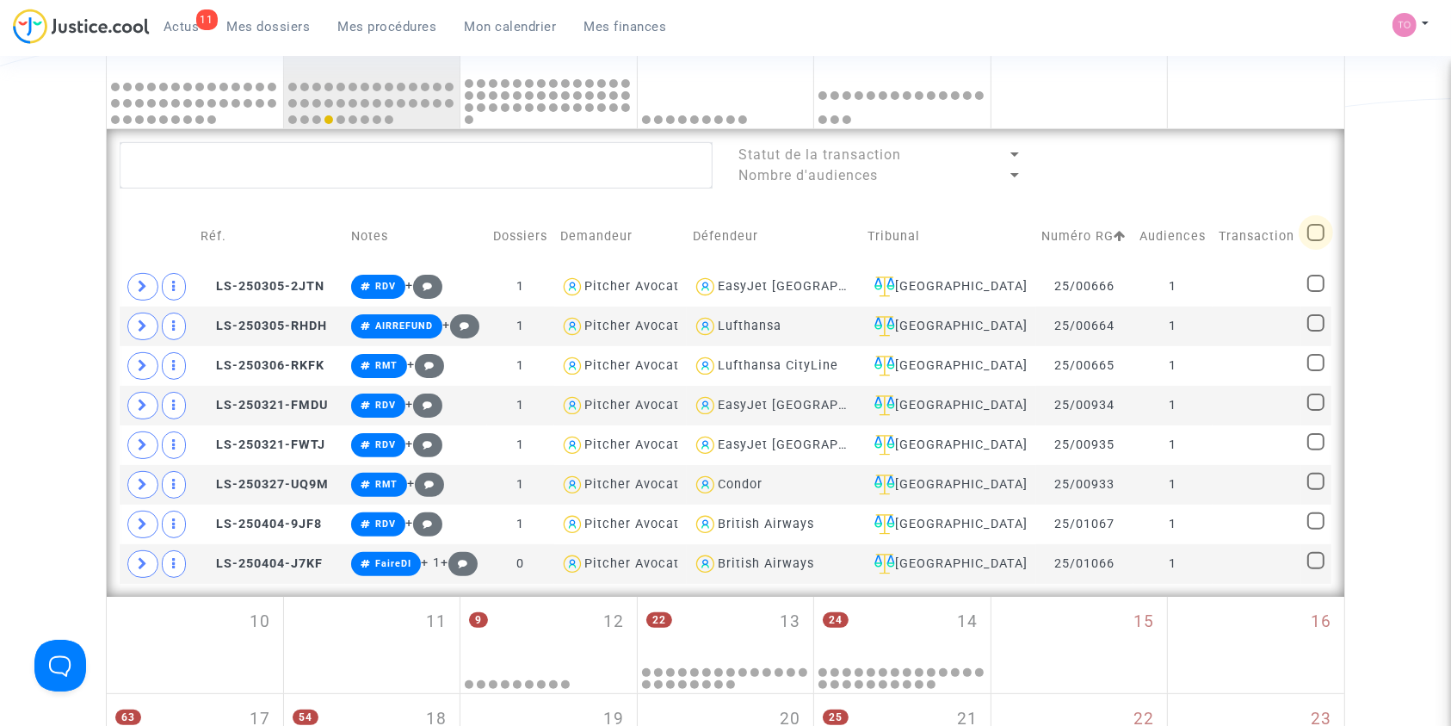
checkbox input "true"
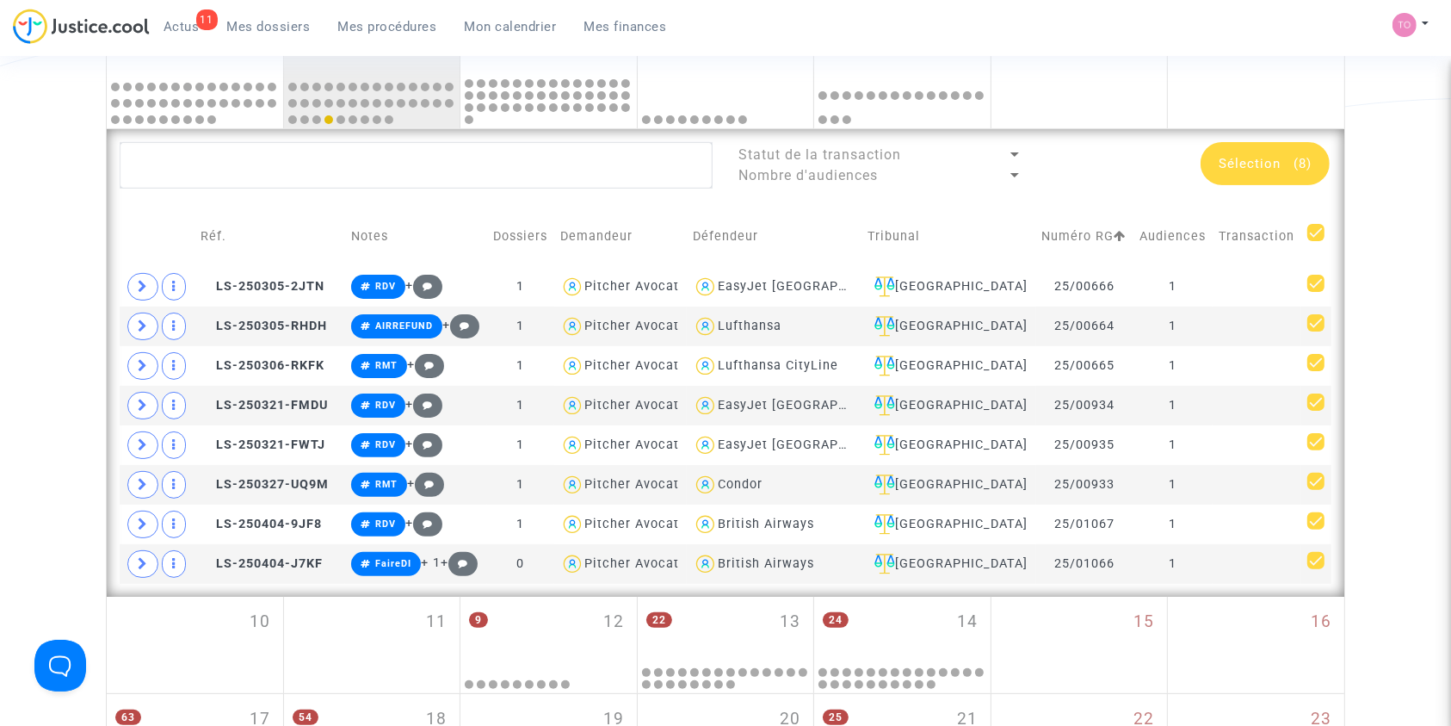
click at [1255, 169] on span "Sélection" at bounding box center [1250, 163] width 62 height 15
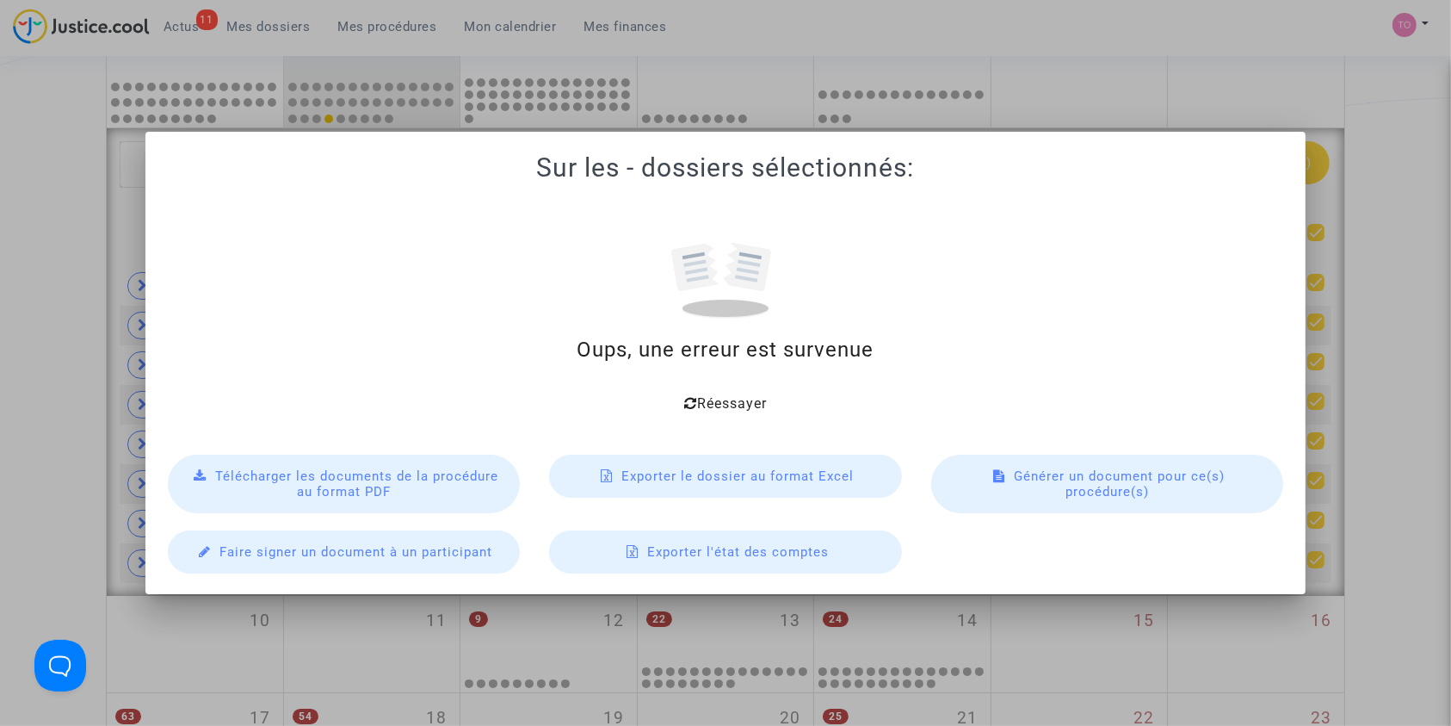
click at [1407, 141] on div at bounding box center [725, 363] width 1451 height 726
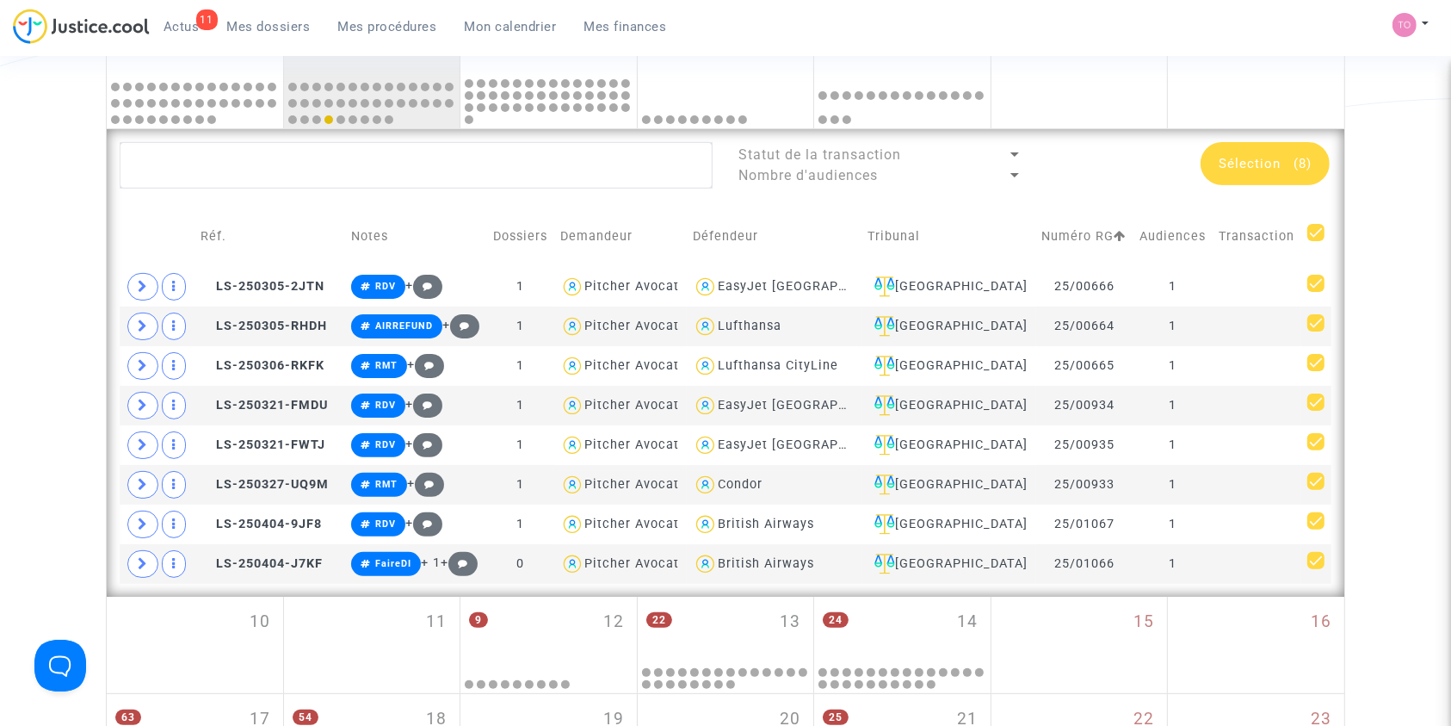
click at [1308, 231] on span at bounding box center [1315, 232] width 17 height 17
click at [1315, 241] on input "checkbox" at bounding box center [1315, 241] width 1 height 1
checkbox input "false"
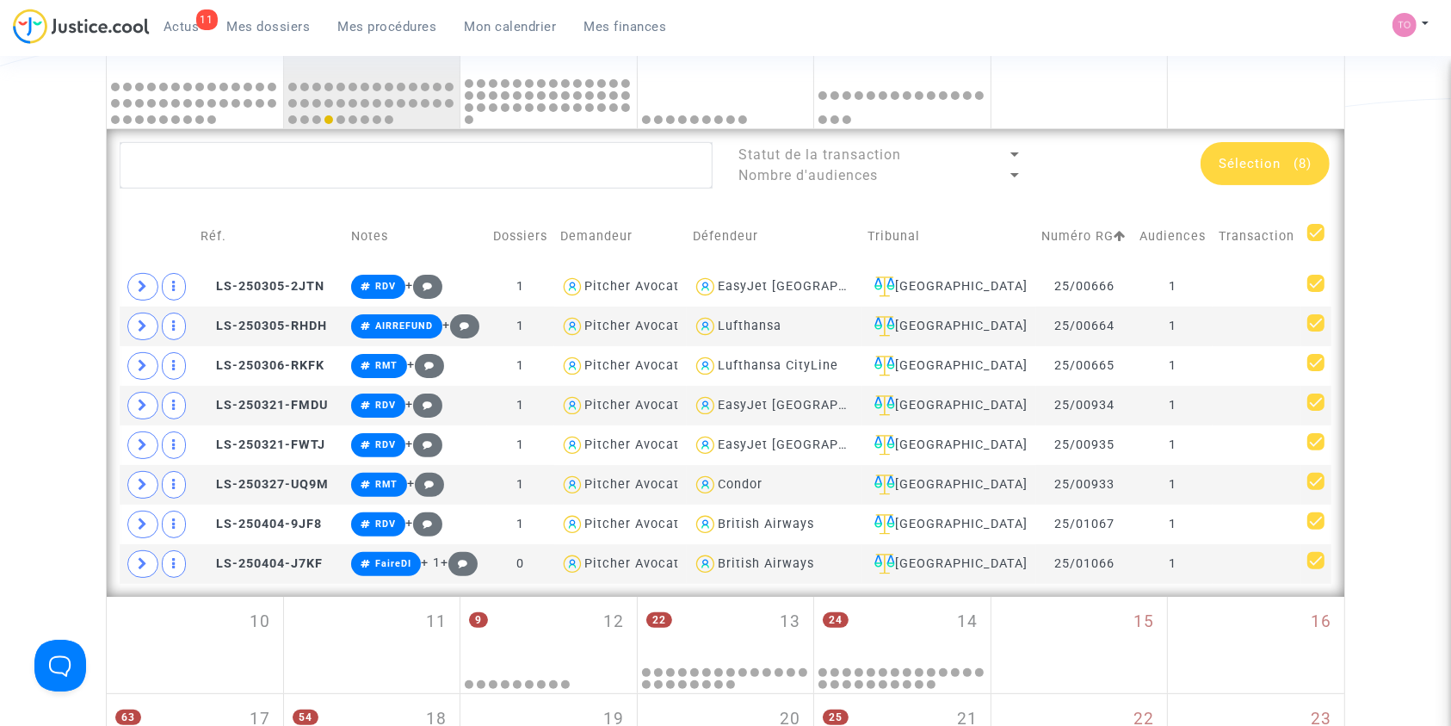
checkbox input "false"
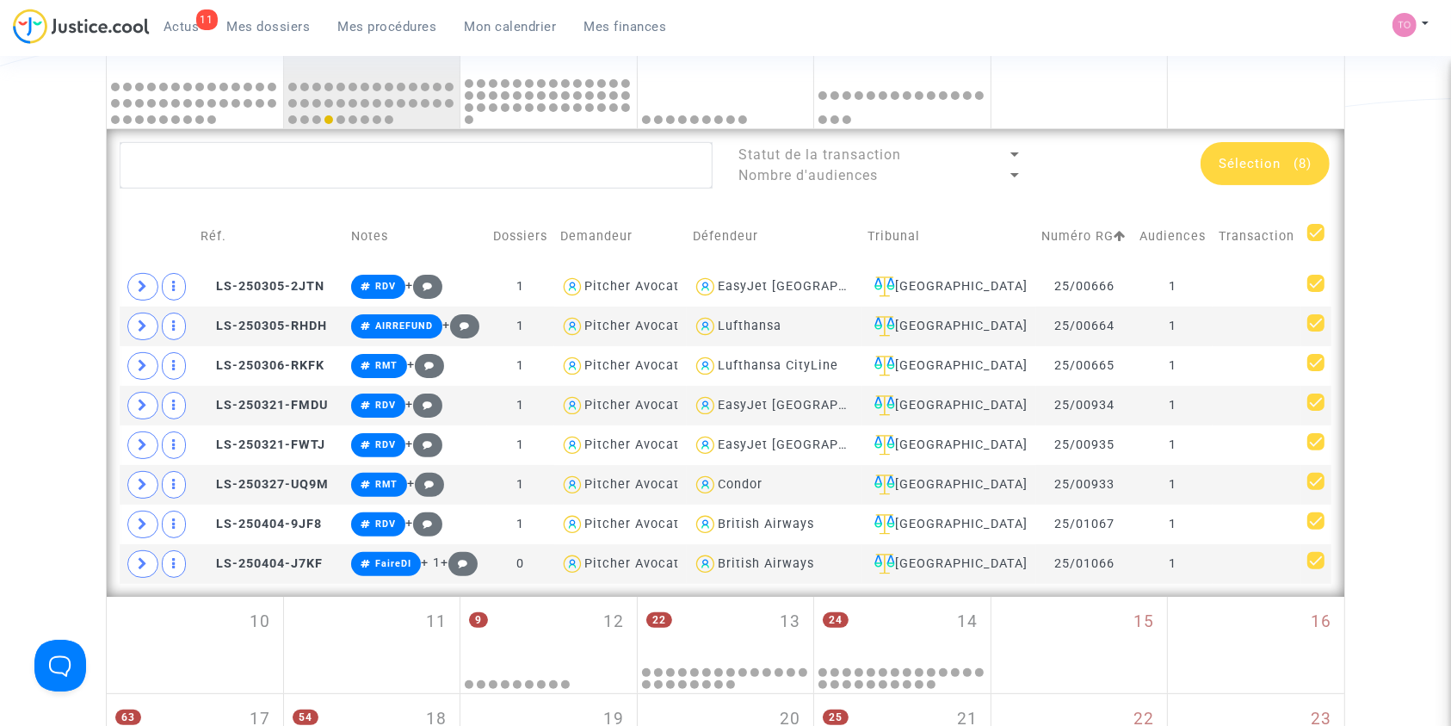
checkbox input "false"
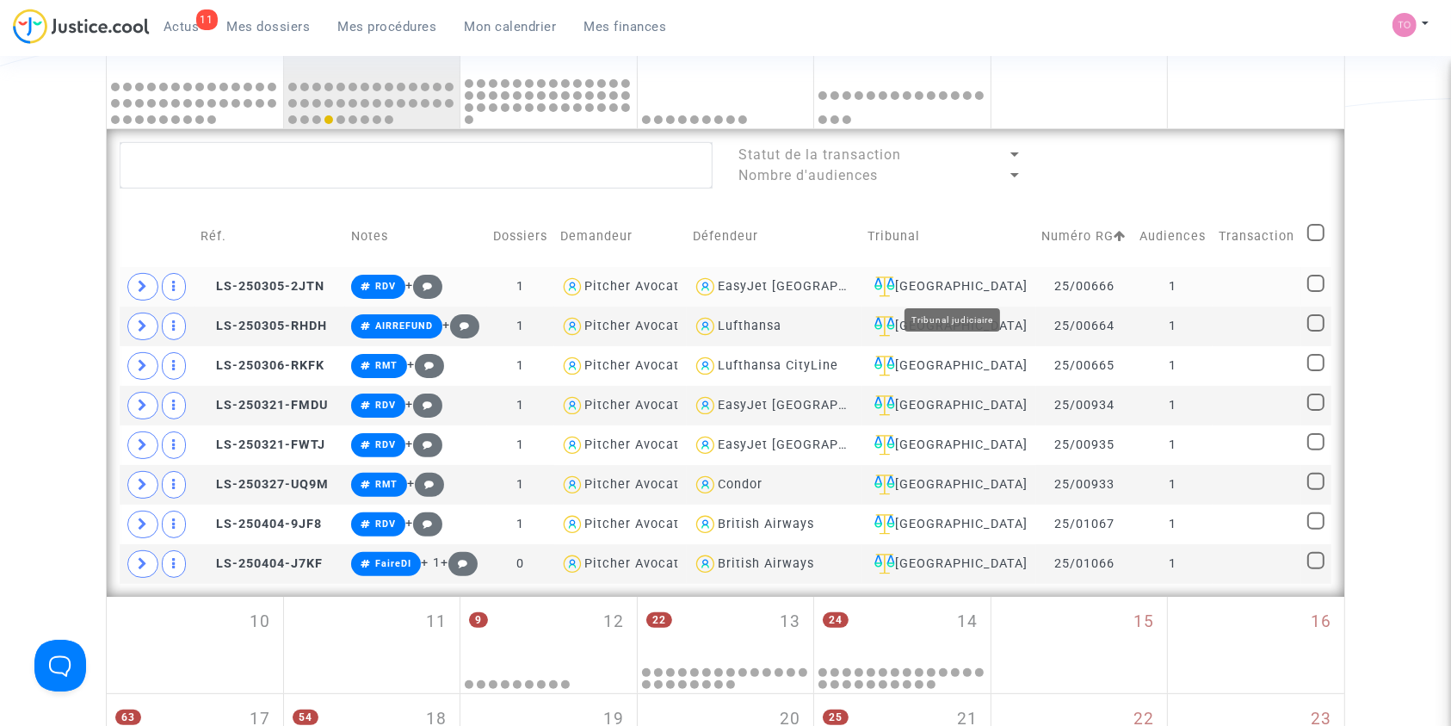
click at [962, 282] on div "Mulhouse" at bounding box center [949, 286] width 163 height 21
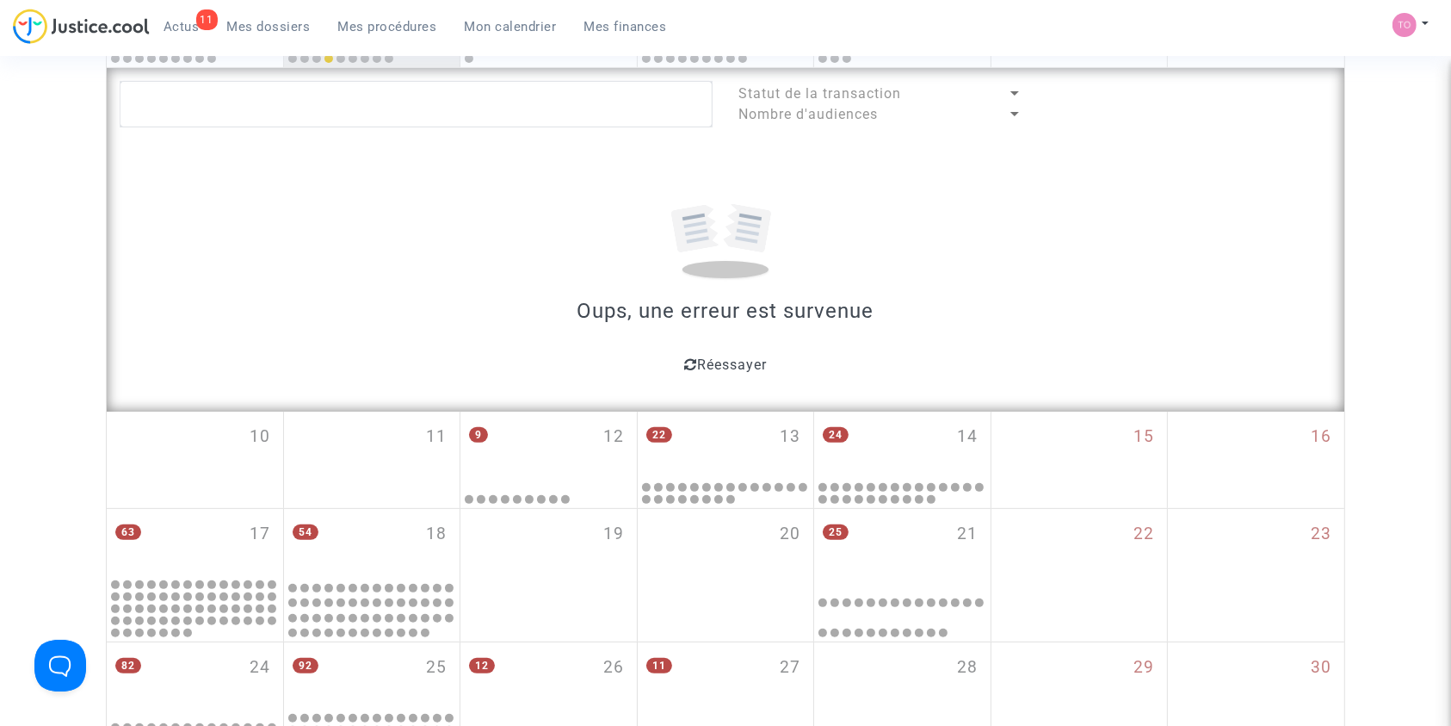
scroll to position [433, 0]
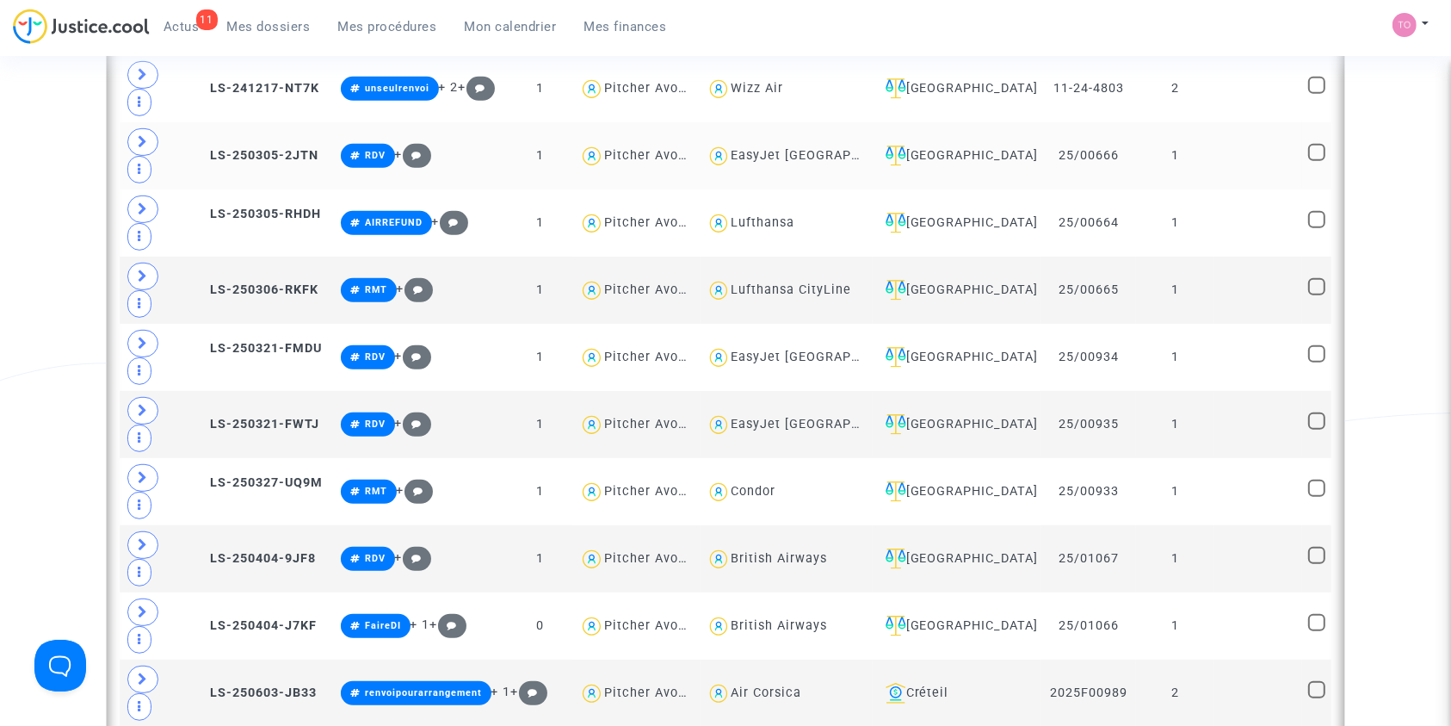
scroll to position [868, 0]
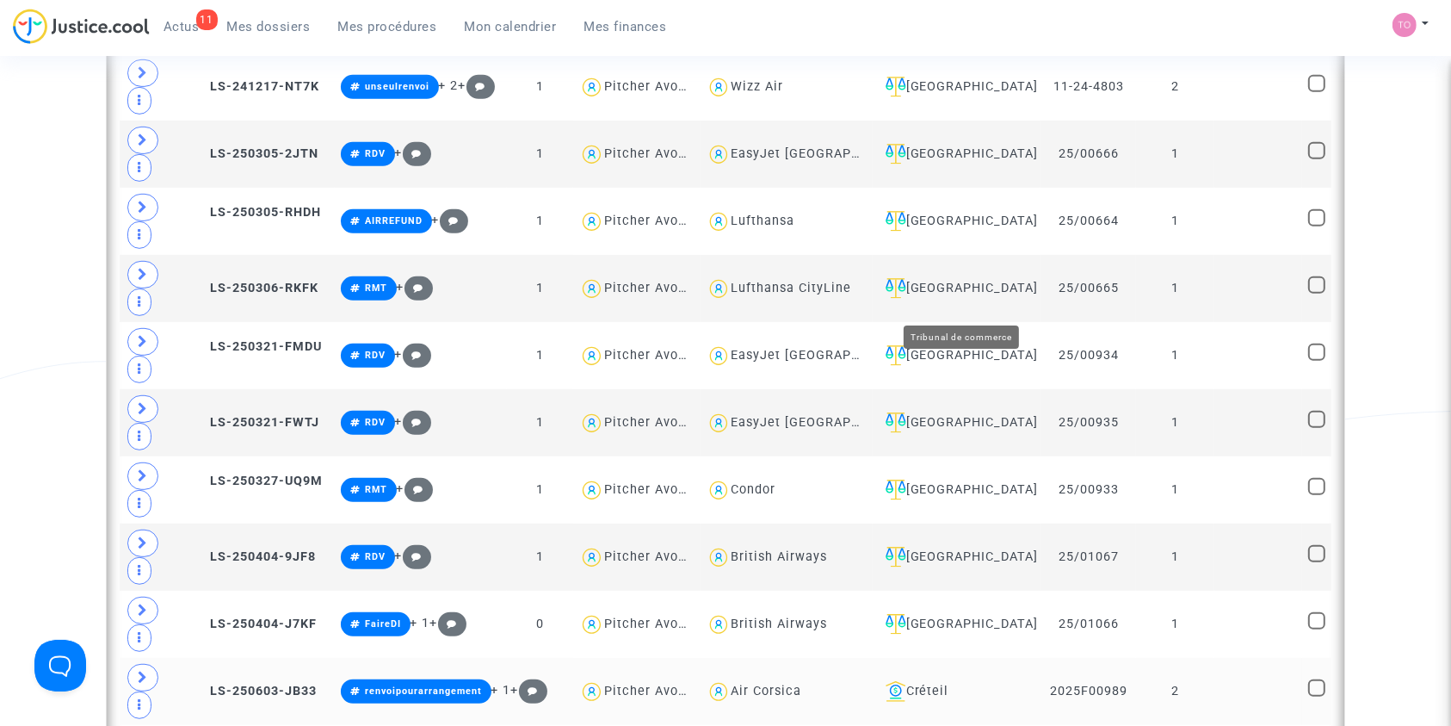
click at [961, 681] on div "Créteil" at bounding box center [957, 691] width 157 height 21
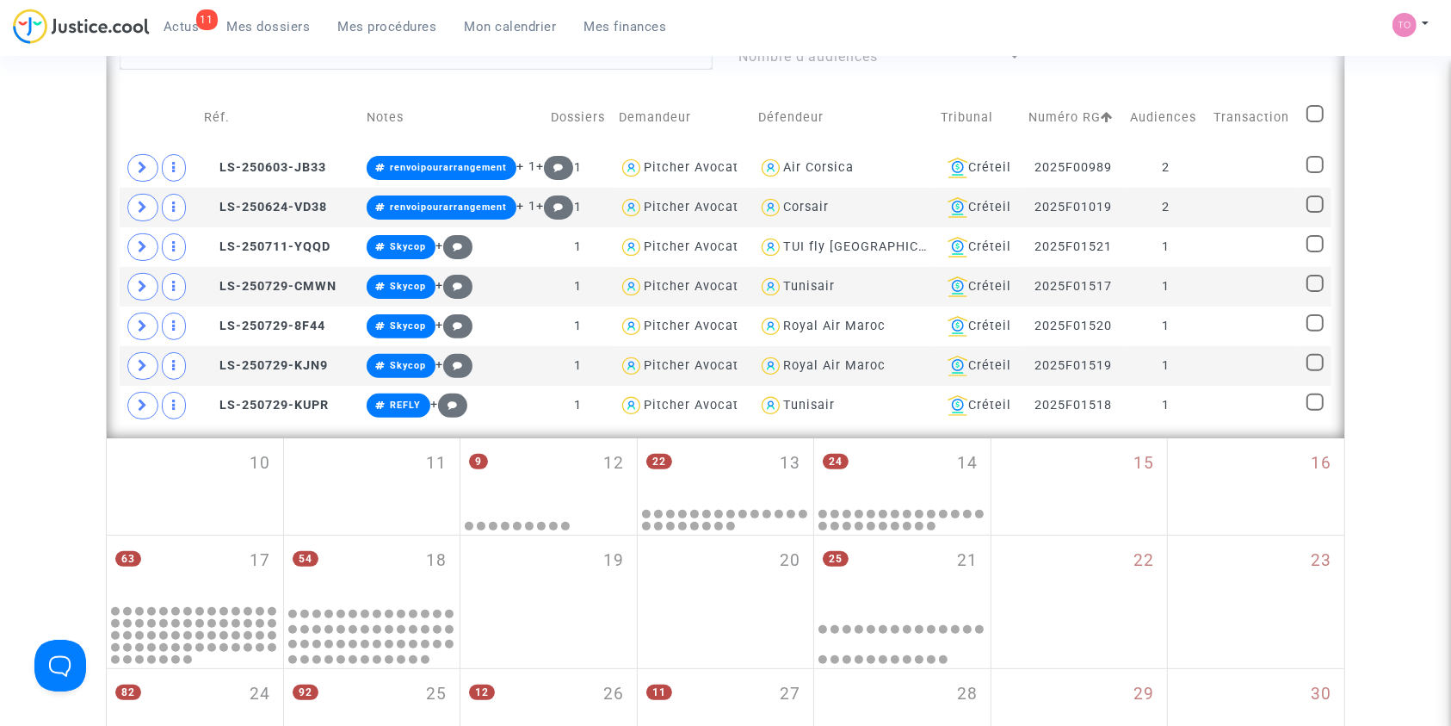
scroll to position [491, 0]
click at [1314, 117] on span at bounding box center [1315, 114] width 17 height 17
click at [1314, 123] on input "checkbox" at bounding box center [1314, 123] width 1 height 1
checkbox input "true"
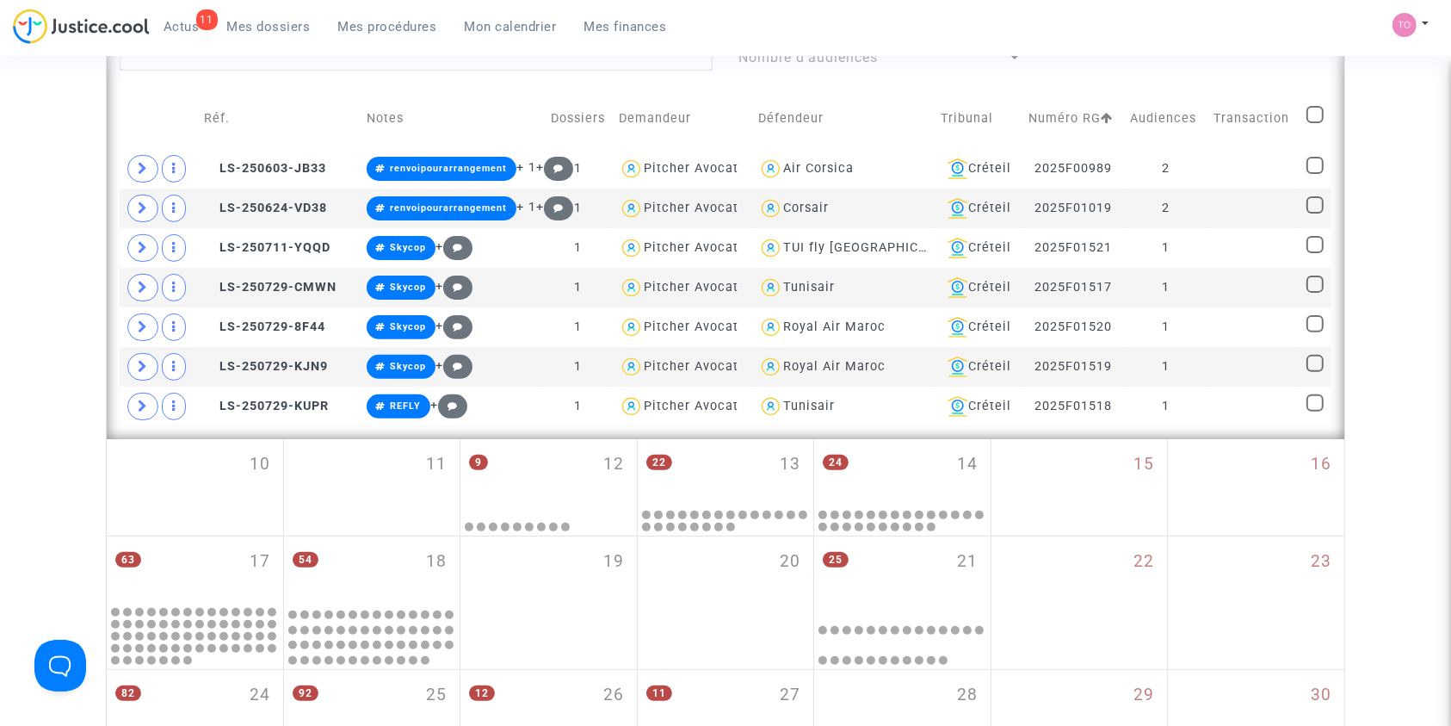
checkbox input "true"
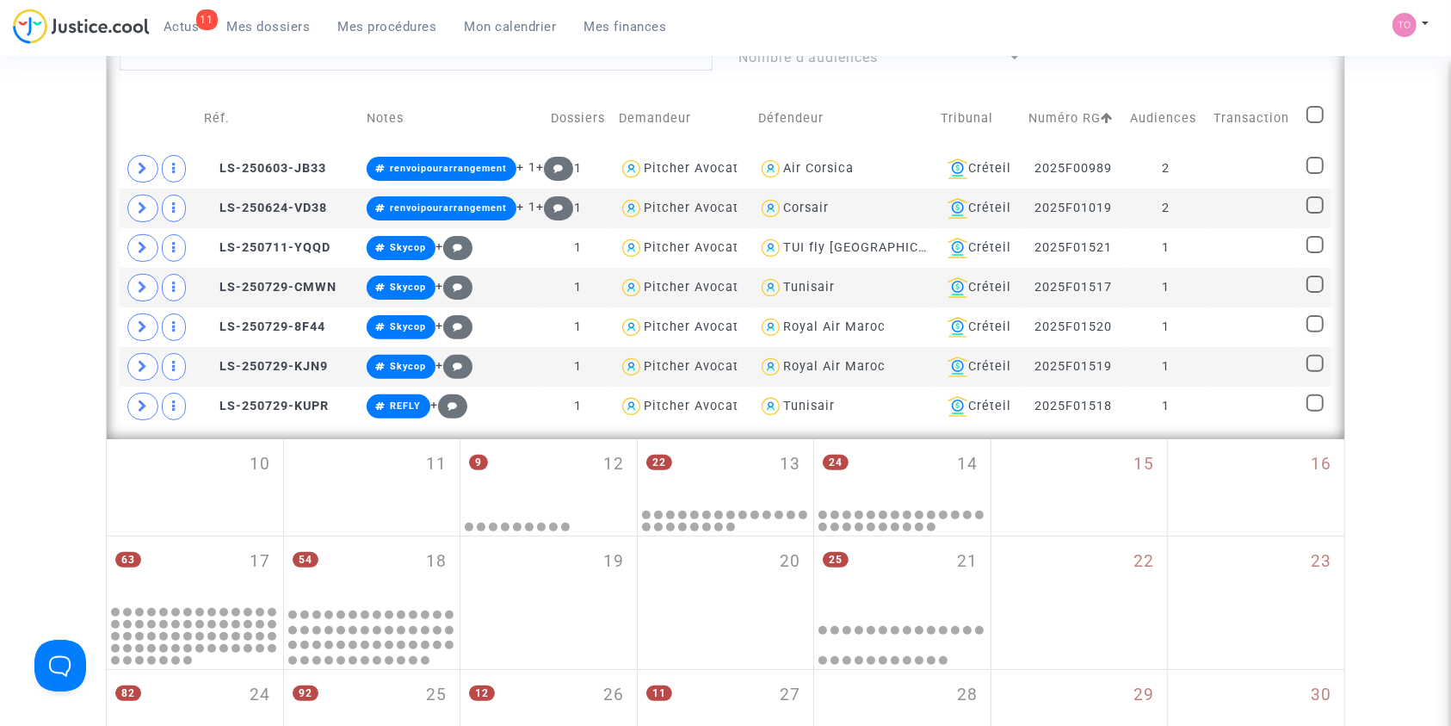
checkbox input "true"
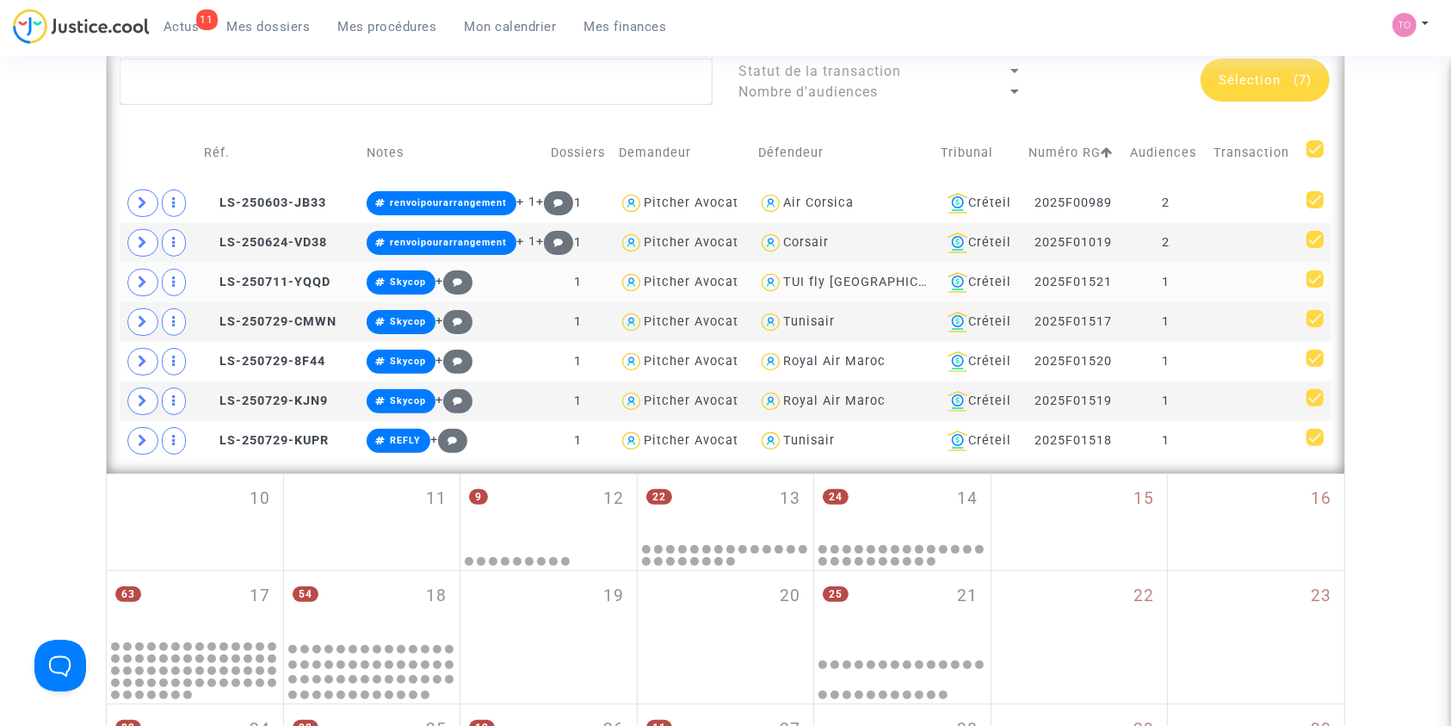
scroll to position [454, 0]
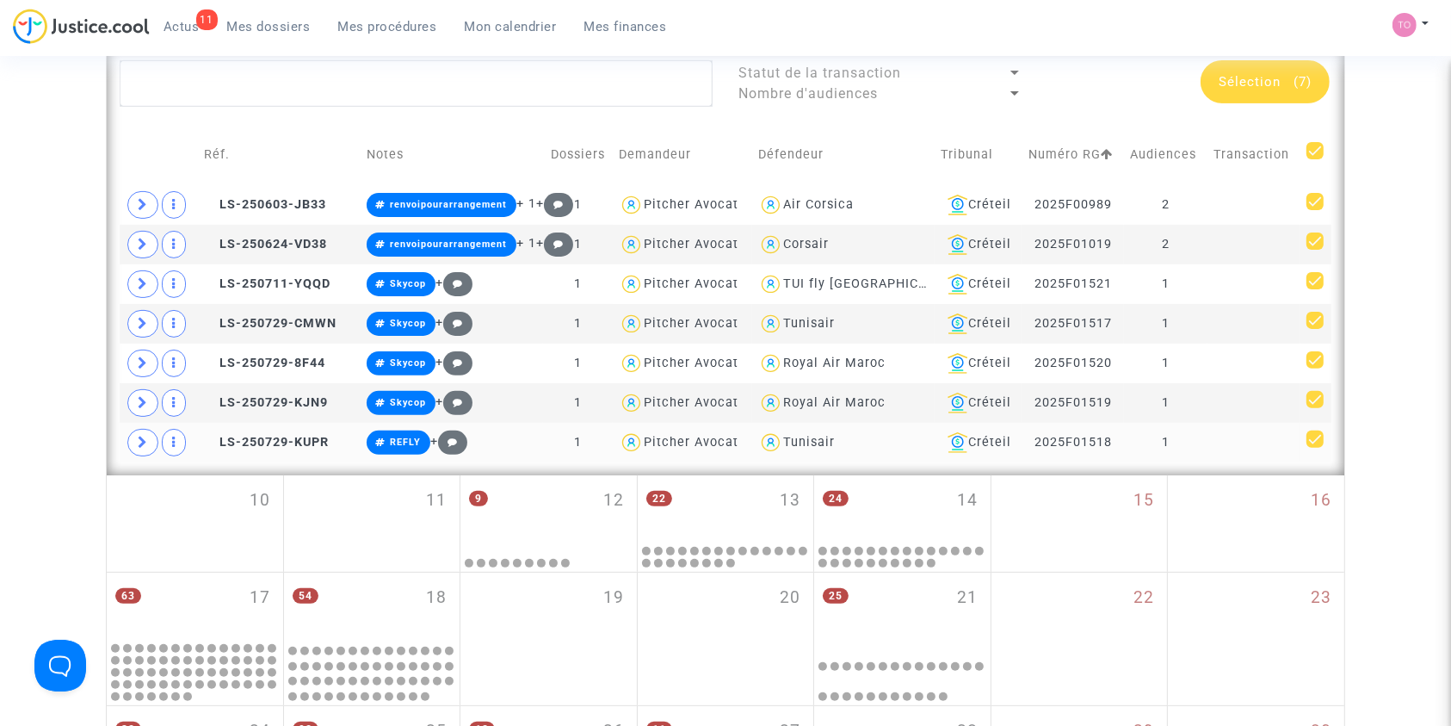
click at [806, 439] on div "Tunisair" at bounding box center [809, 442] width 52 height 15
type textarea "@Tunisair"
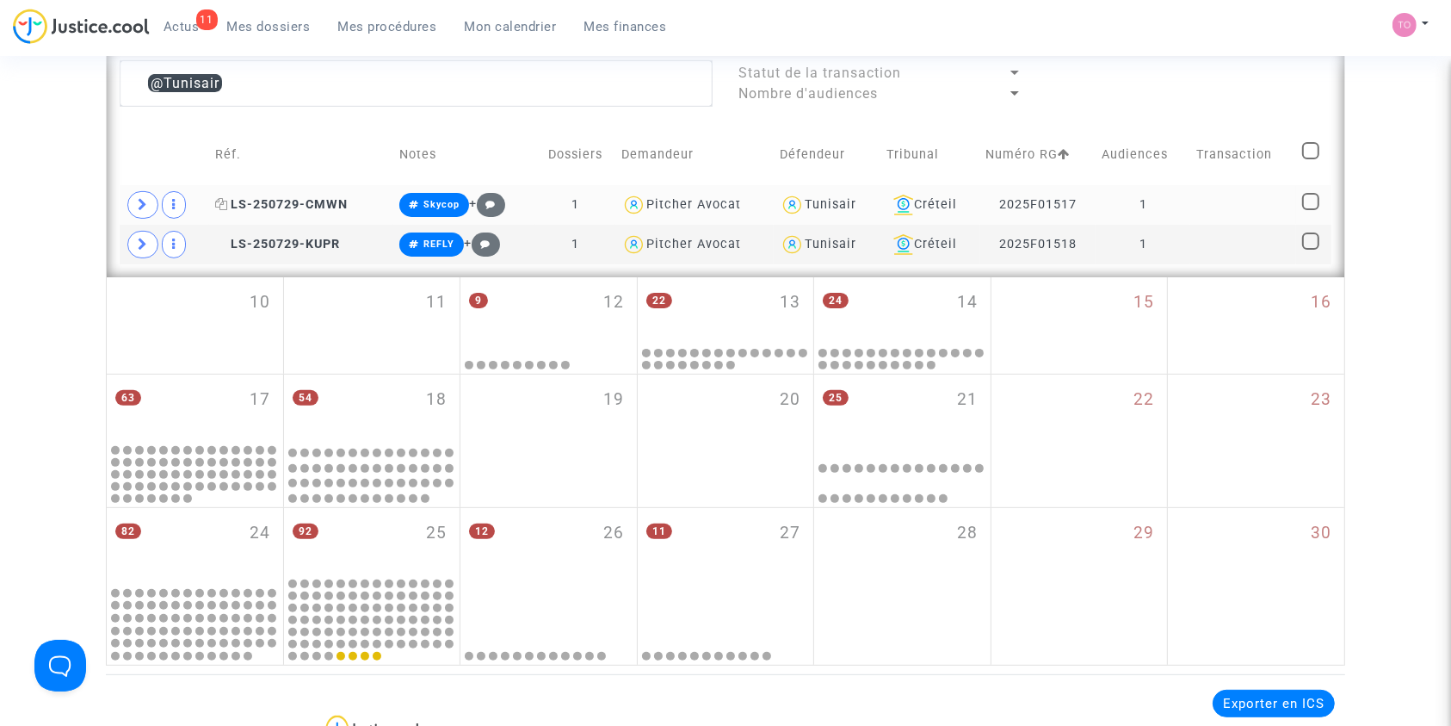
click at [217, 201] on icon at bounding box center [221, 204] width 13 height 12
click at [215, 238] on icon at bounding box center [221, 244] width 13 height 12
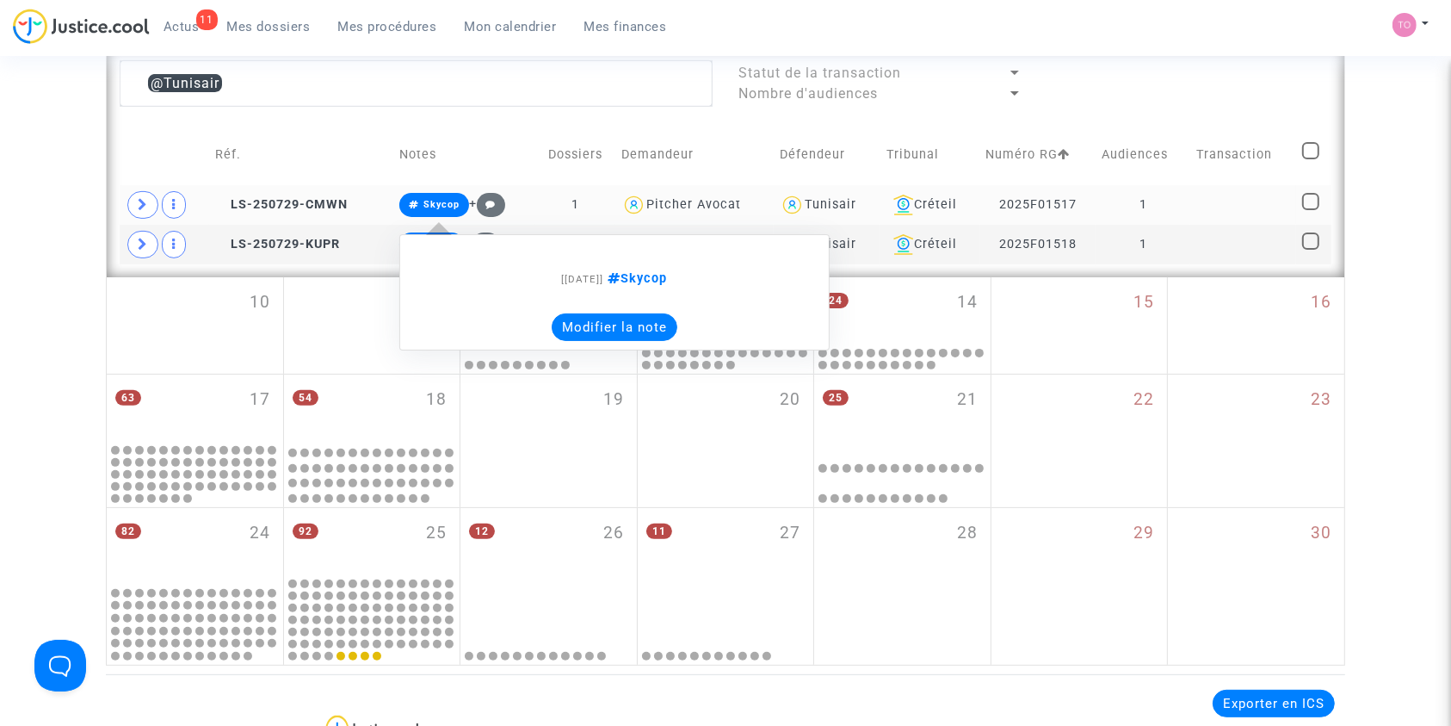
click at [615, 323] on button "Modifier la note" at bounding box center [615, 327] width 126 height 28
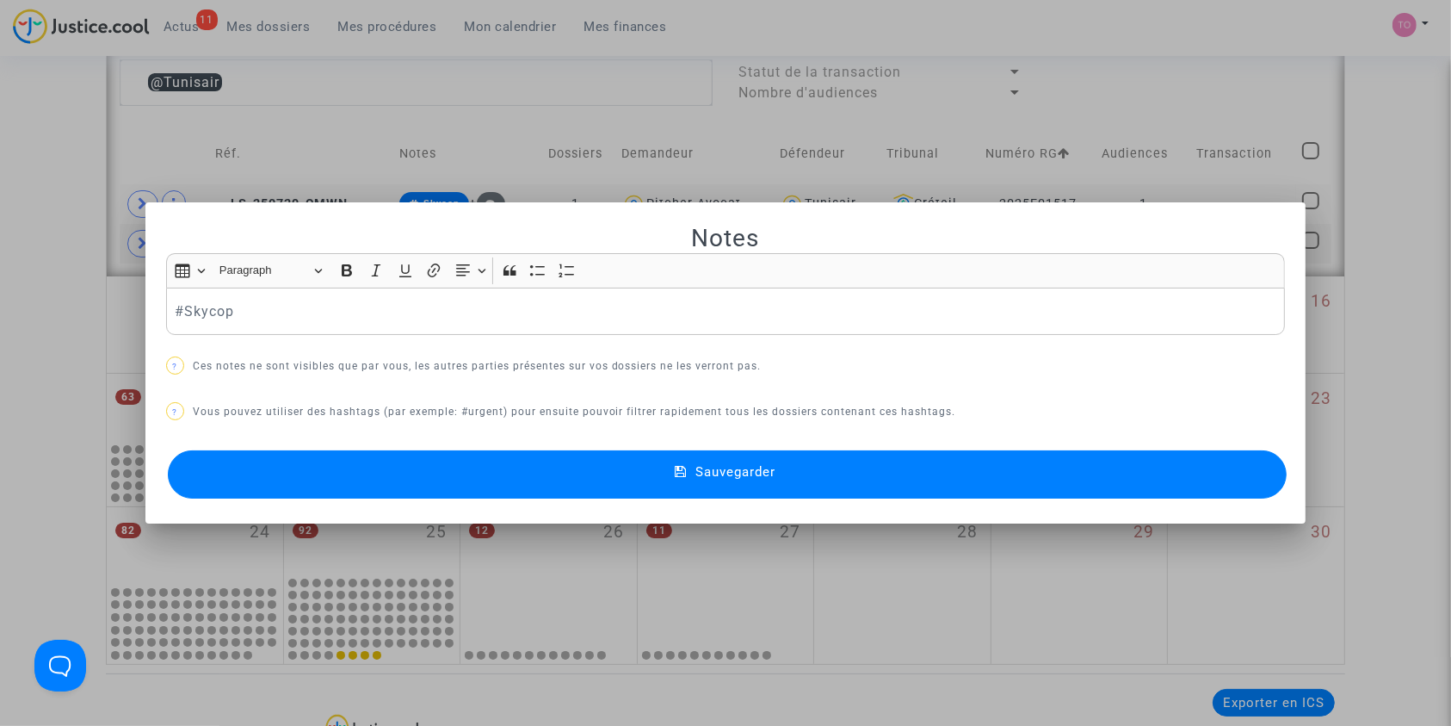
click at [175, 305] on p "#Skycop" at bounding box center [726, 311] width 1102 height 22
click at [175, 309] on p "^#dépôt #Skycop" at bounding box center [726, 311] width 1102 height 22
click at [400, 481] on button "Sauvegarder" at bounding box center [728, 474] width 1120 height 48
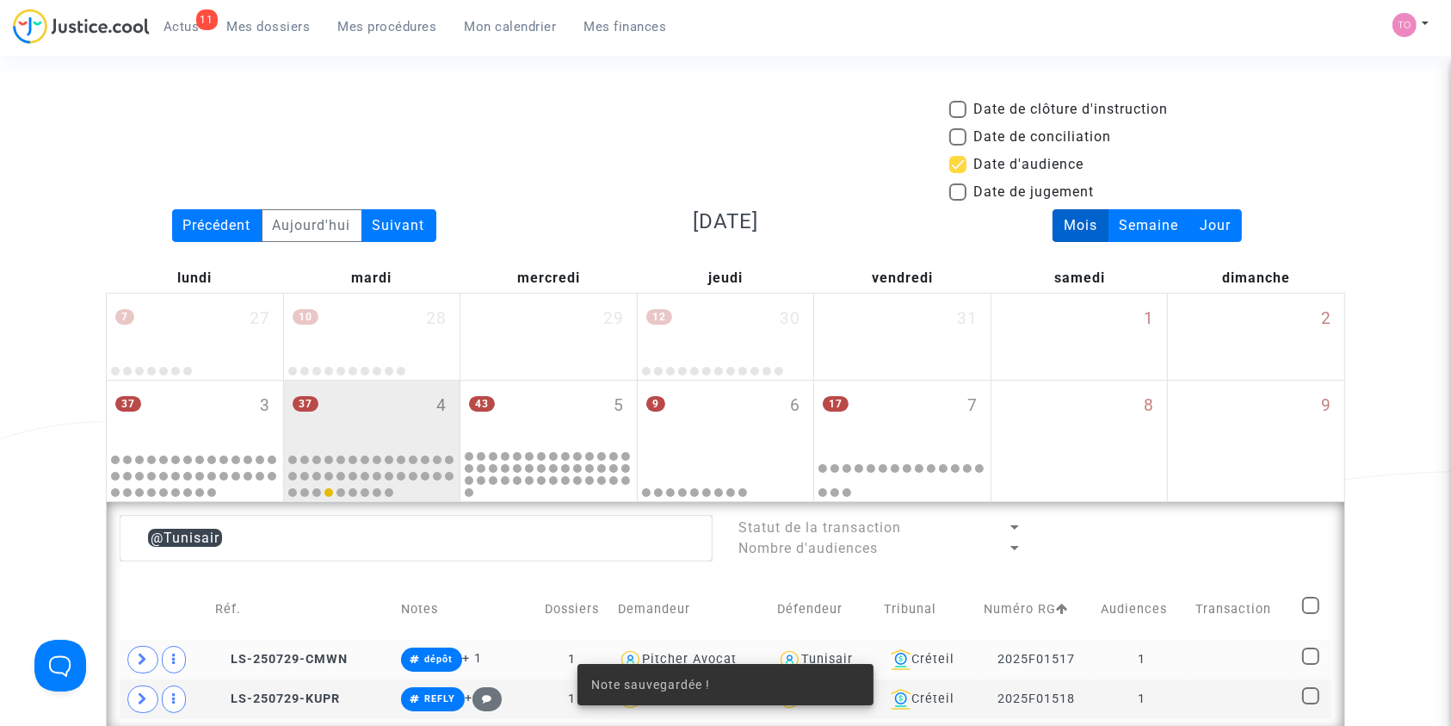
scroll to position [454, 0]
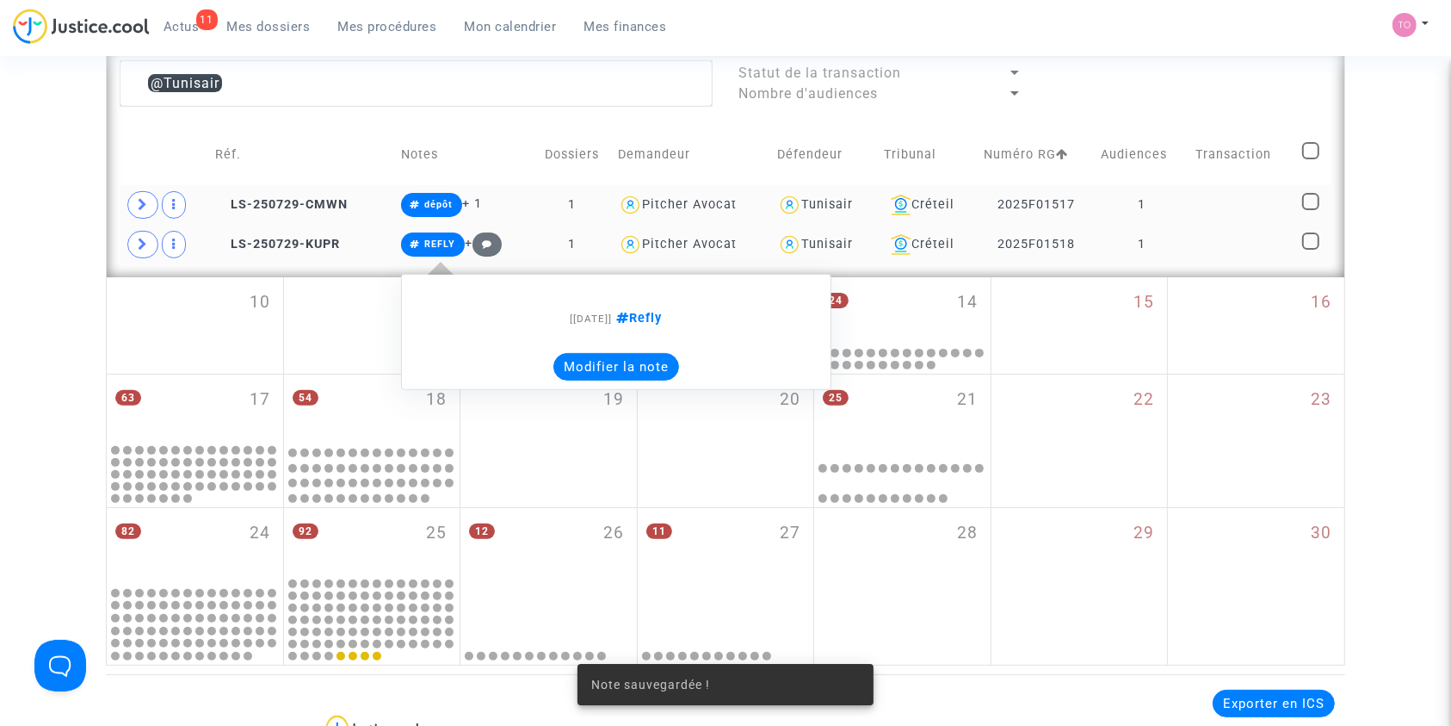
click at [603, 374] on button "Modifier la note" at bounding box center [616, 367] width 126 height 28
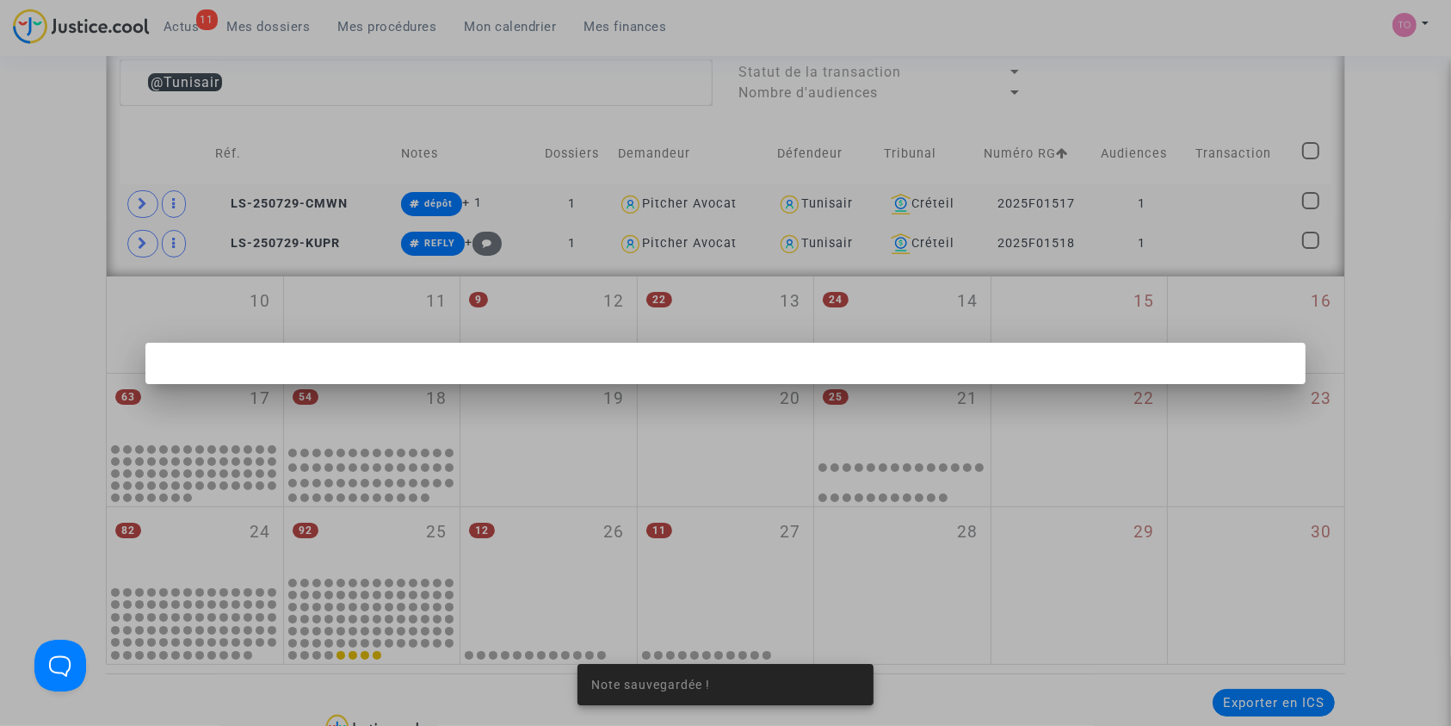
scroll to position [0, 0]
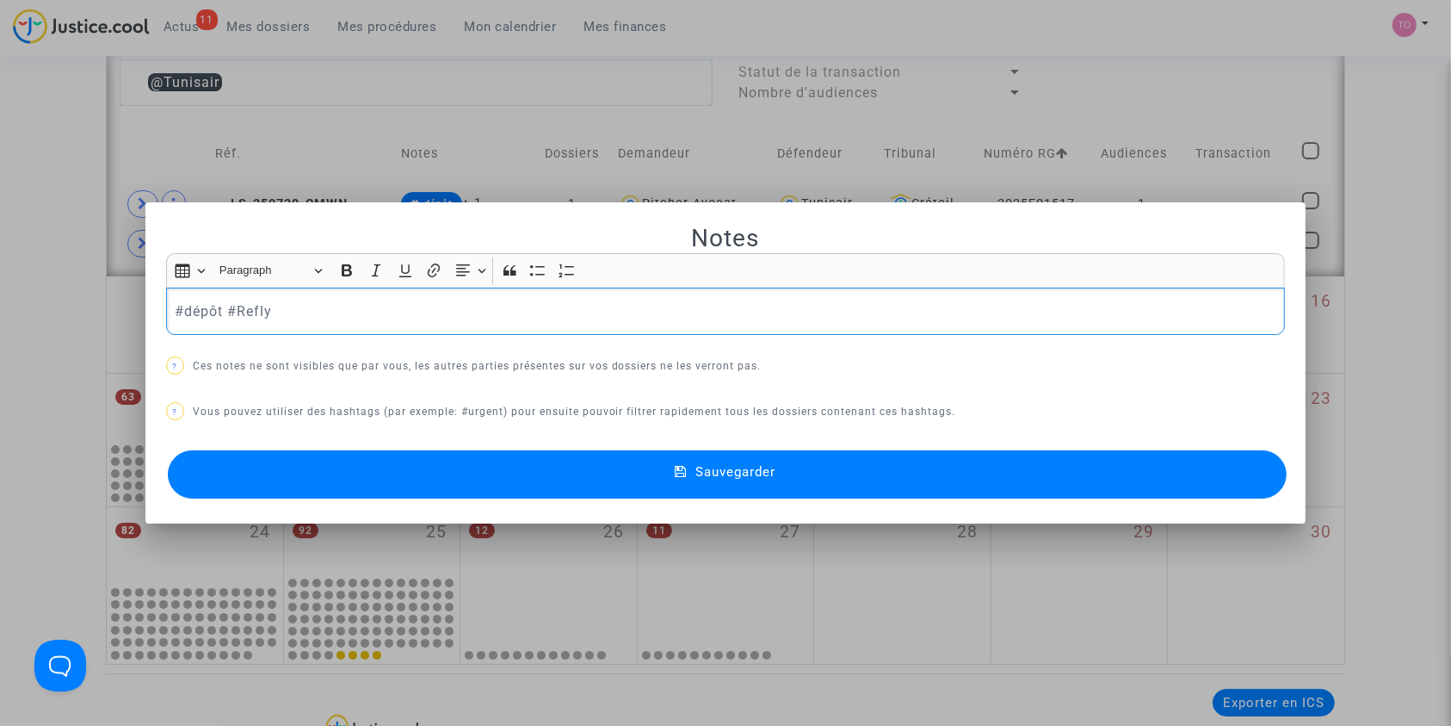
click at [584, 482] on button "Sauvegarder" at bounding box center [728, 474] width 1120 height 48
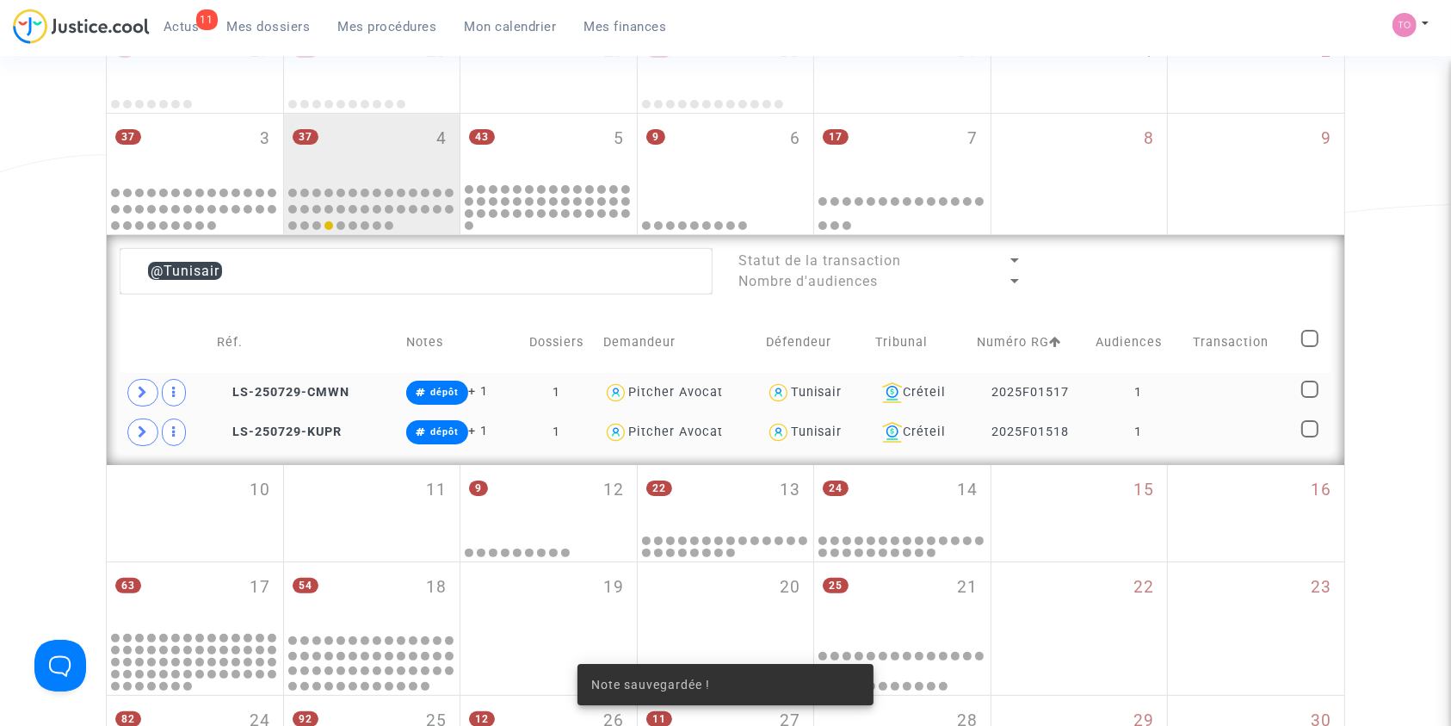
scroll to position [260, 0]
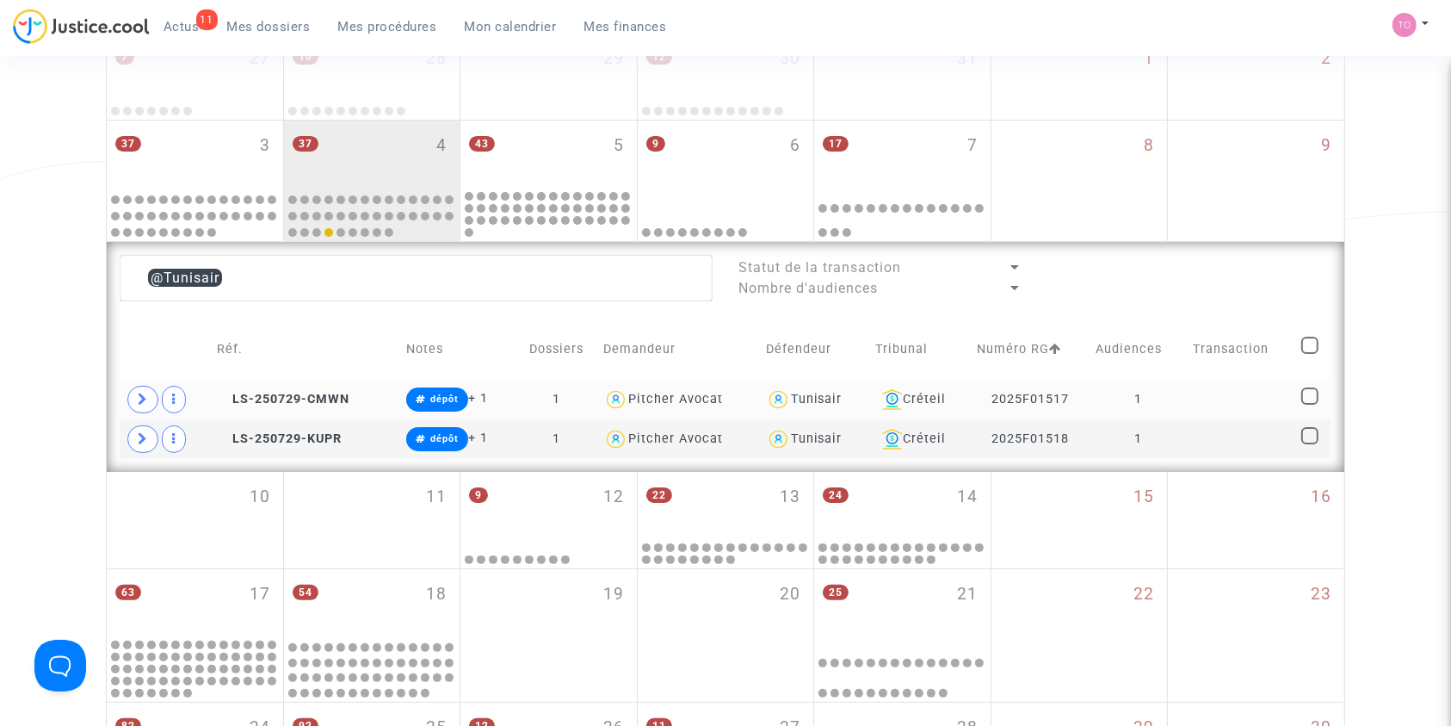
click at [806, 395] on div "Tunisair" at bounding box center [817, 399] width 52 height 15
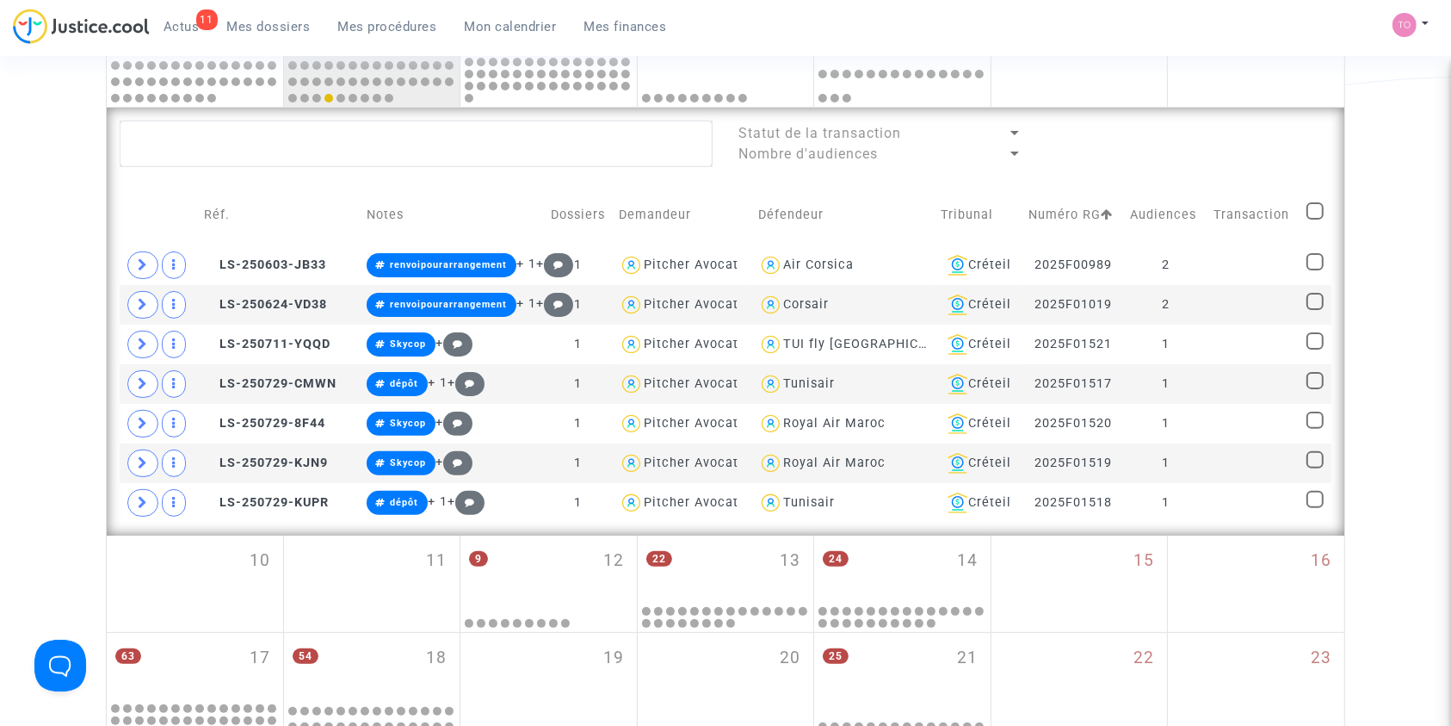
scroll to position [395, 0]
click at [973, 418] on div "Créteil" at bounding box center [979, 422] width 76 height 21
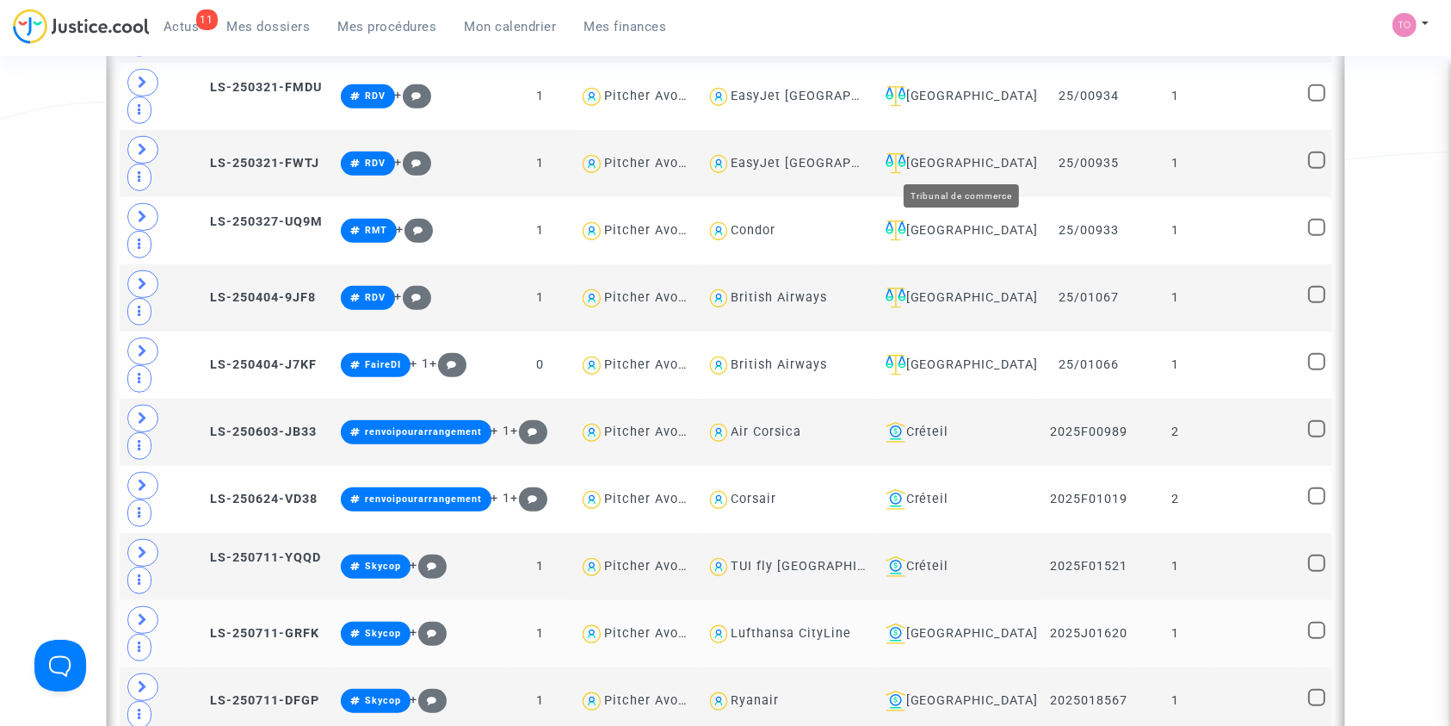
scroll to position [983, 0]
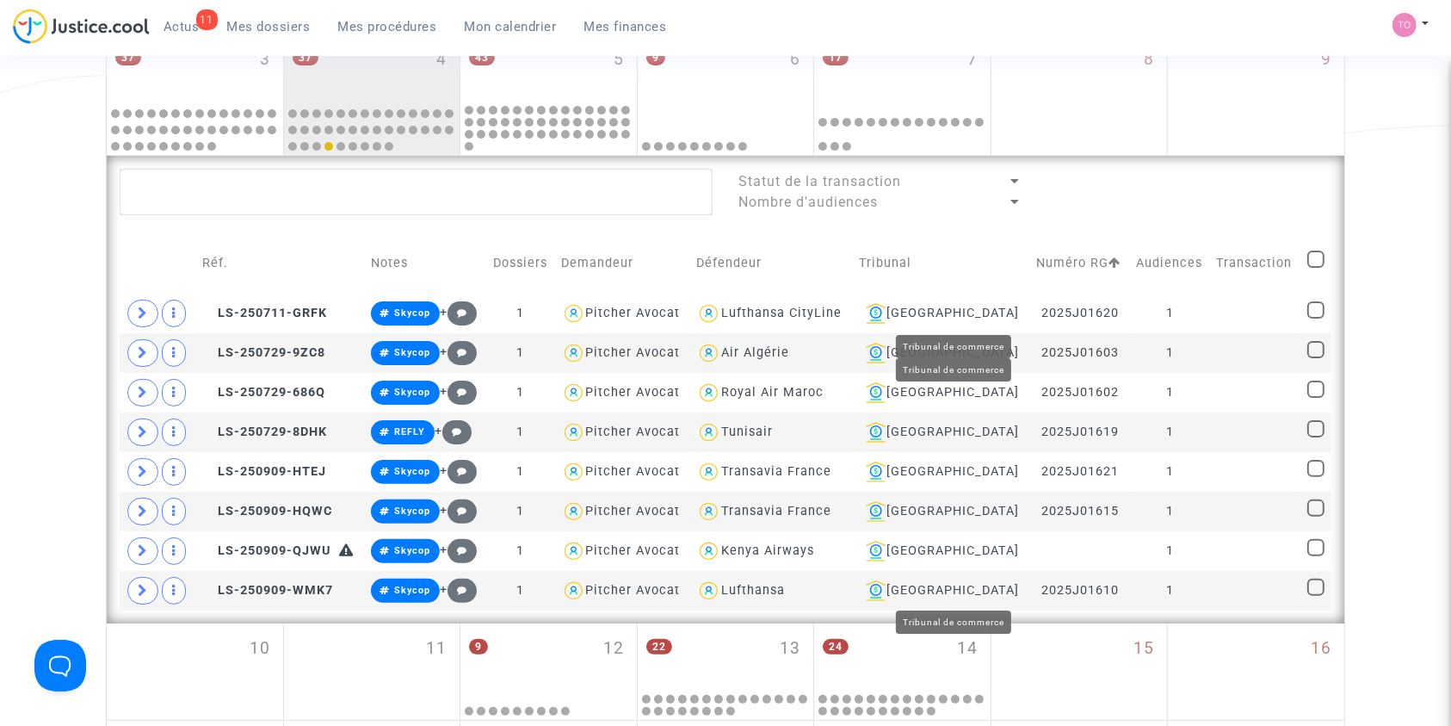
scroll to position [340, 0]
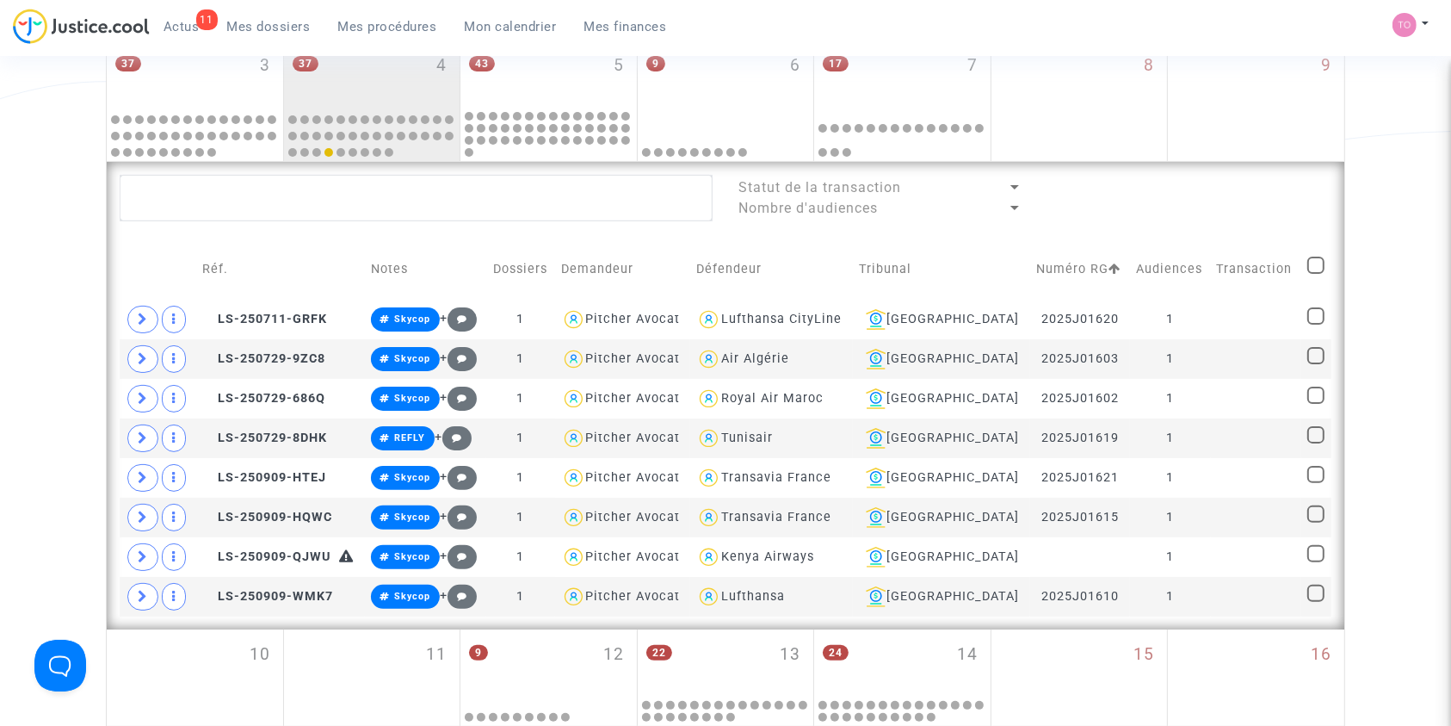
click at [1308, 266] on span at bounding box center [1315, 264] width 17 height 17
click at [1315, 274] on input "checkbox" at bounding box center [1315, 274] width 1 height 1
checkbox input "true"
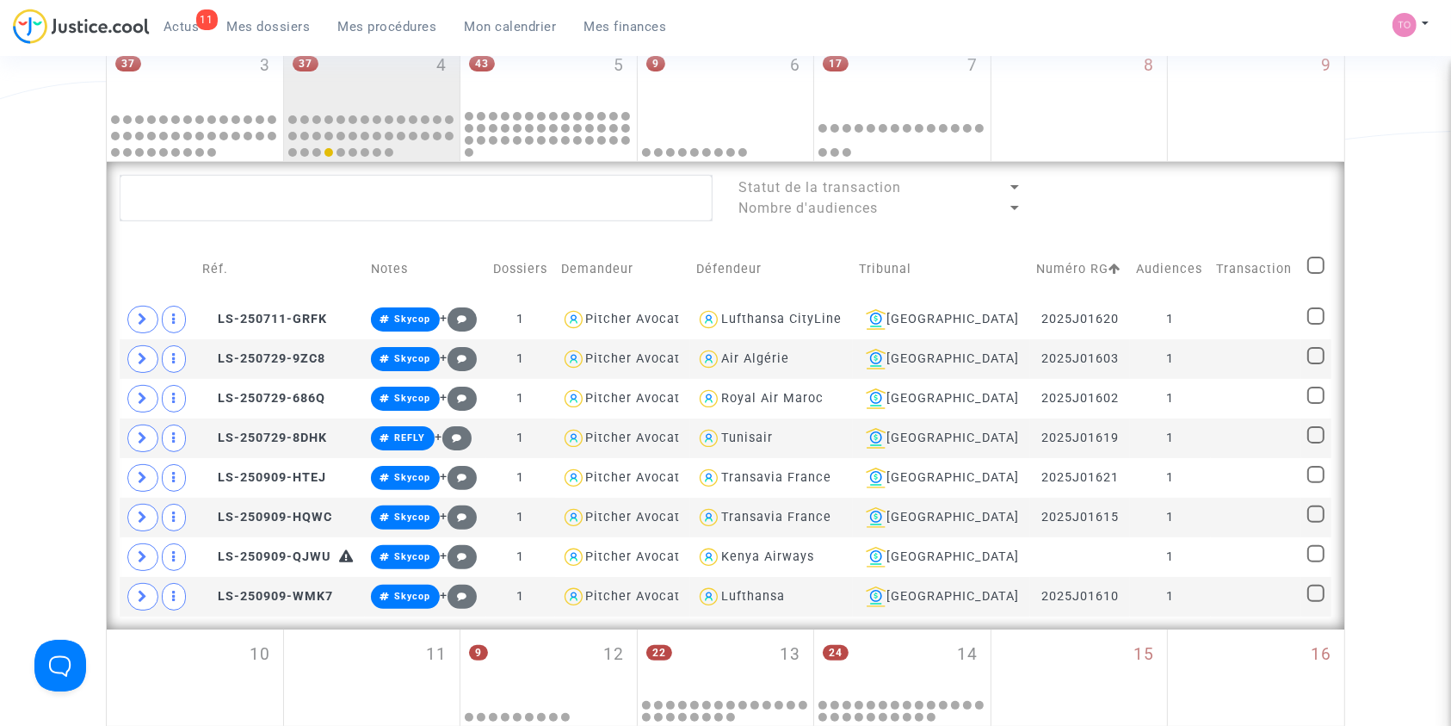
checkbox input "true"
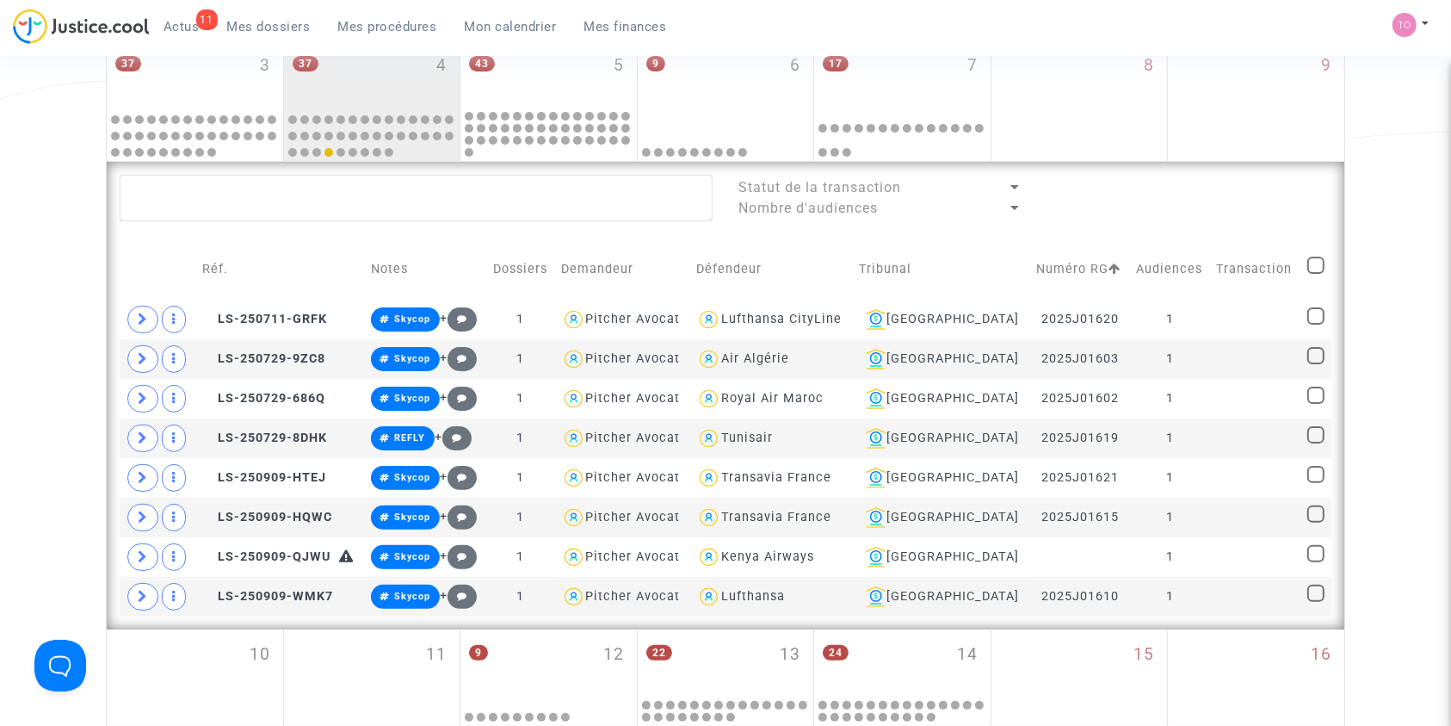
checkbox input "true"
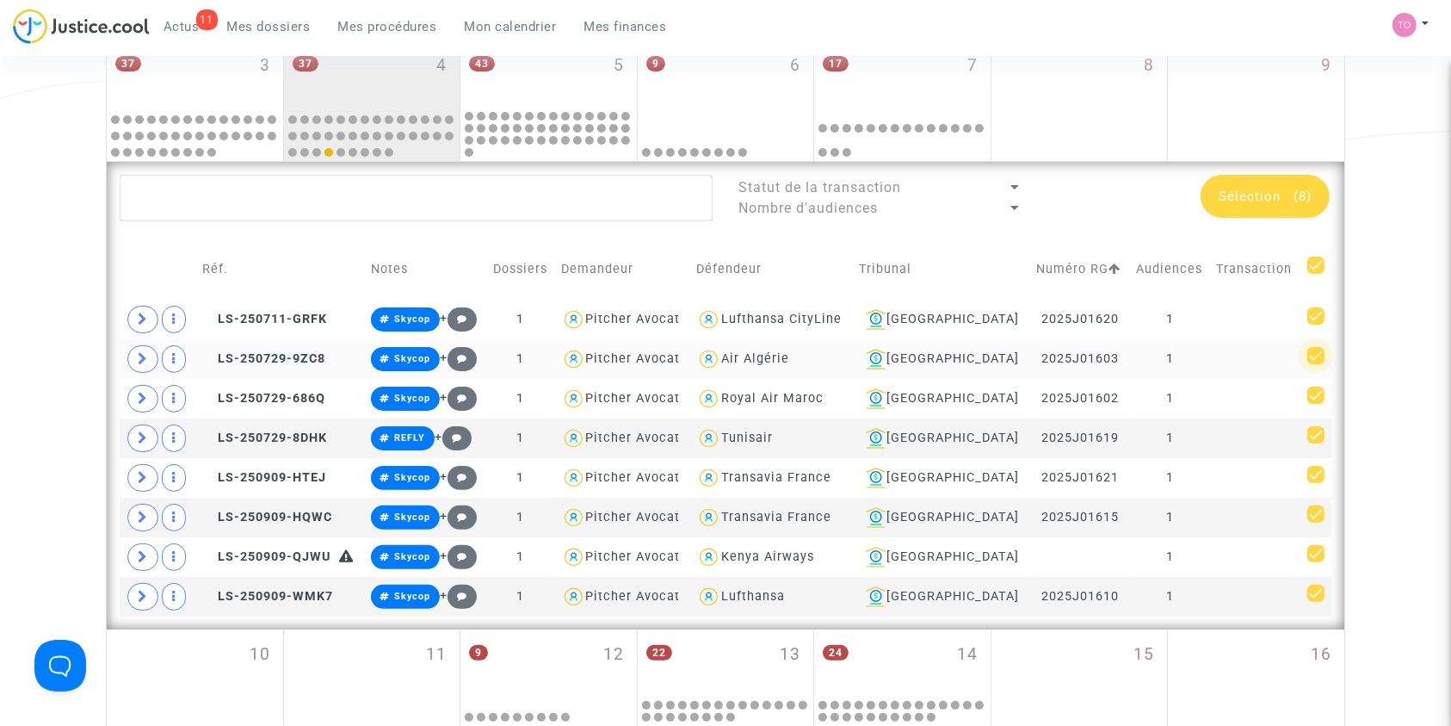
click at [1319, 355] on span at bounding box center [1315, 355] width 17 height 17
click at [1316, 364] on input "checkbox" at bounding box center [1315, 364] width 1 height 1
checkbox input "false"
click at [1313, 430] on span at bounding box center [1315, 434] width 17 height 17
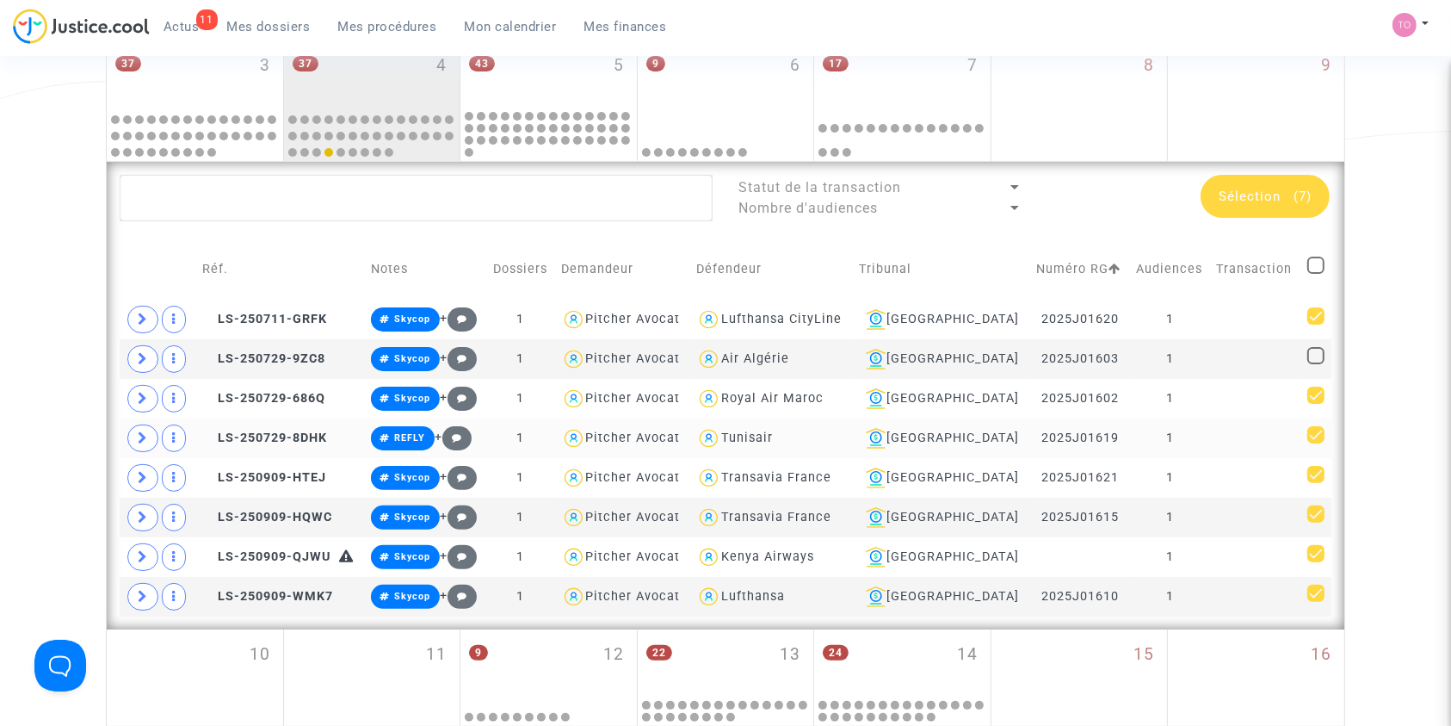
click at [1315, 443] on input "checkbox" at bounding box center [1315, 443] width 1 height 1
checkbox input "false"
click at [211, 355] on icon at bounding box center [208, 358] width 13 height 12
click at [213, 433] on icon at bounding box center [208, 437] width 13 height 12
click at [971, 391] on div "[GEOGRAPHIC_DATA]" at bounding box center [941, 398] width 165 height 21
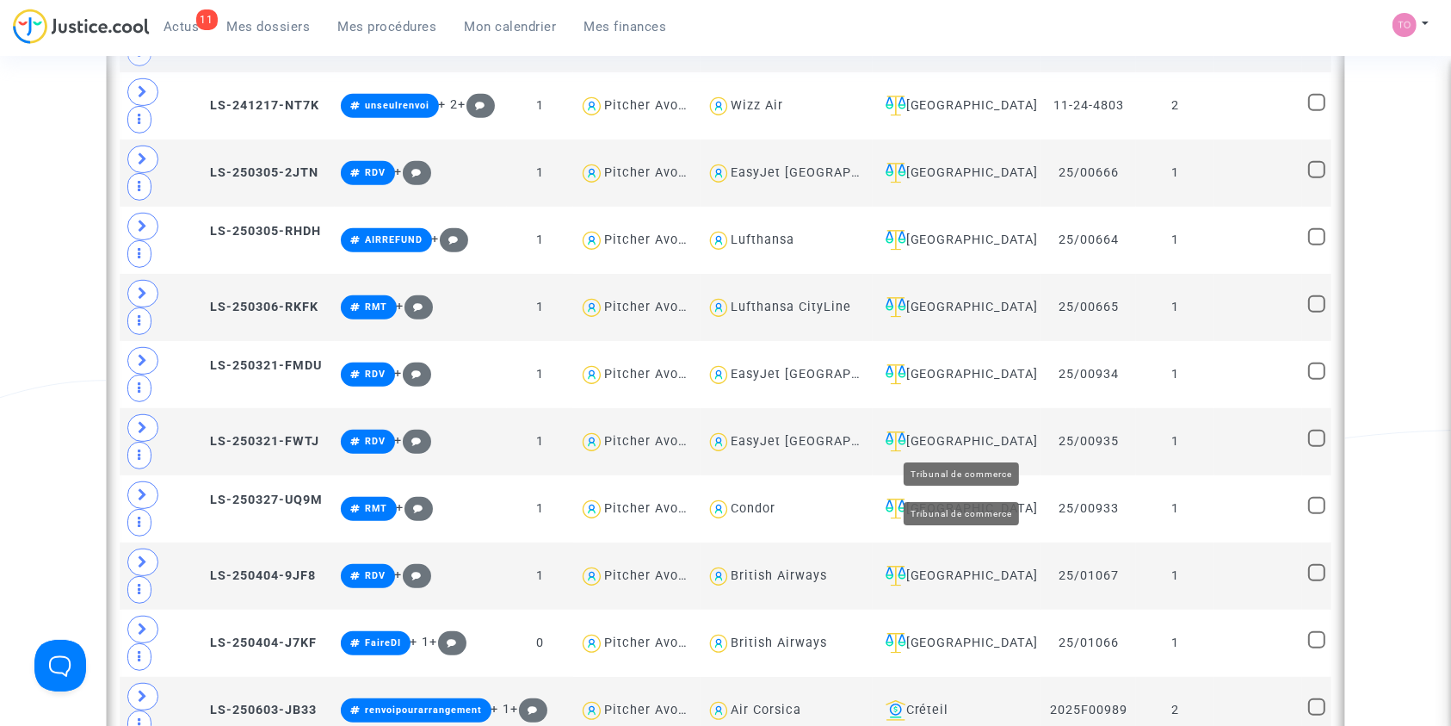
scroll to position [850, 0]
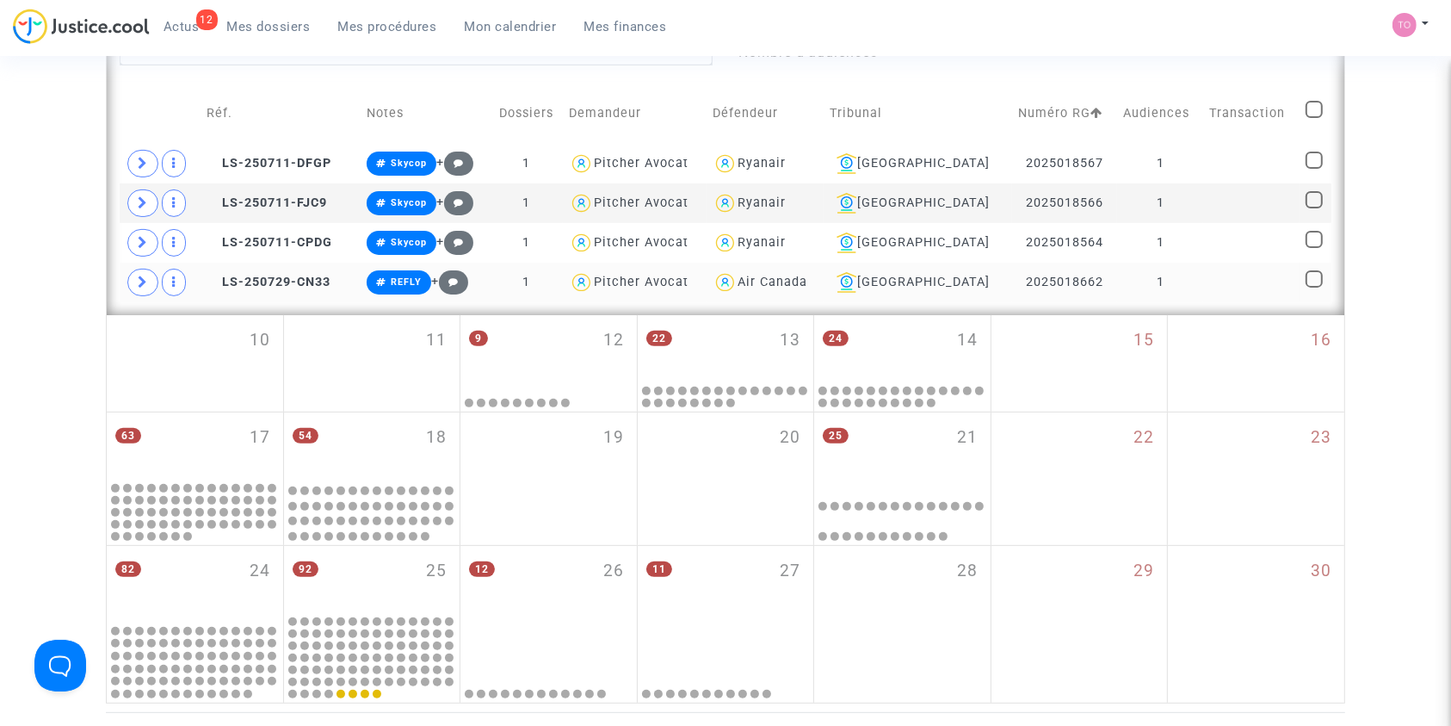
scroll to position [479, 0]
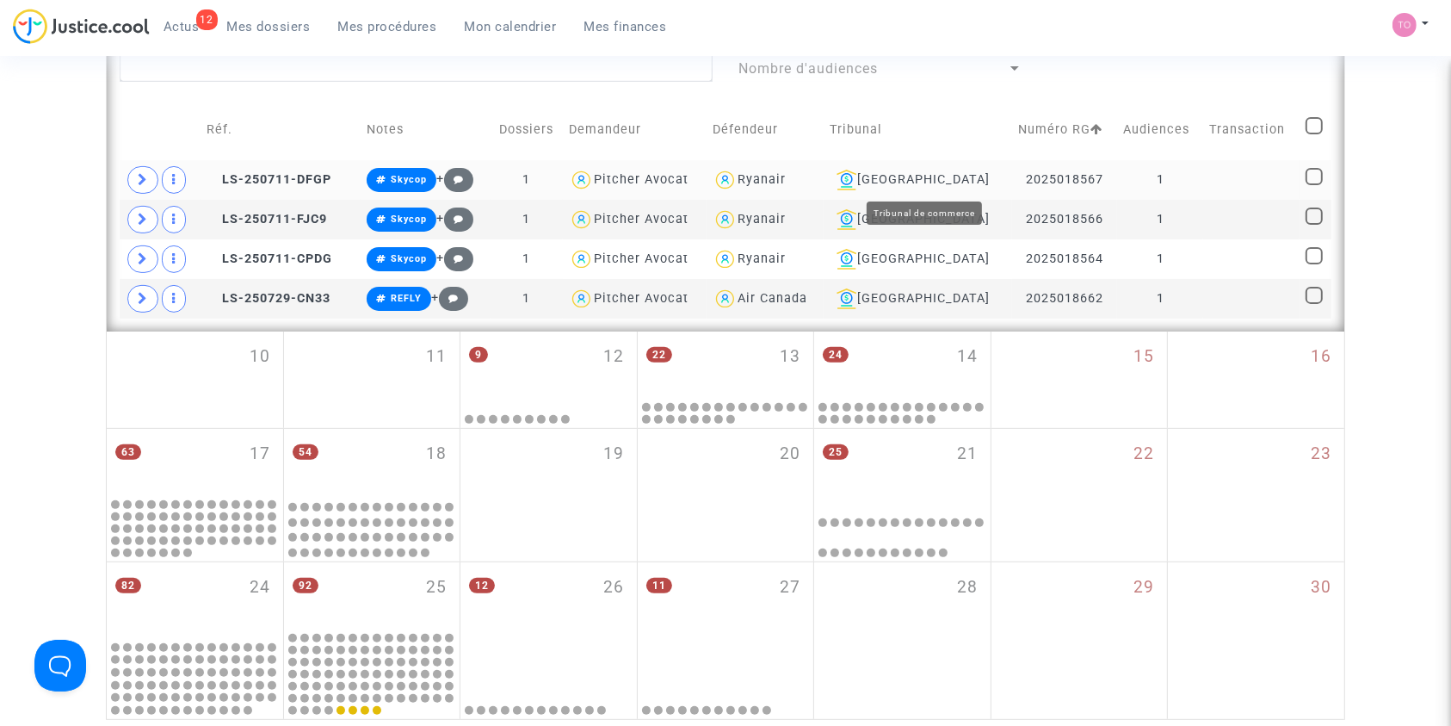
click at [930, 170] on div "Toulouse" at bounding box center [918, 180] width 176 height 21
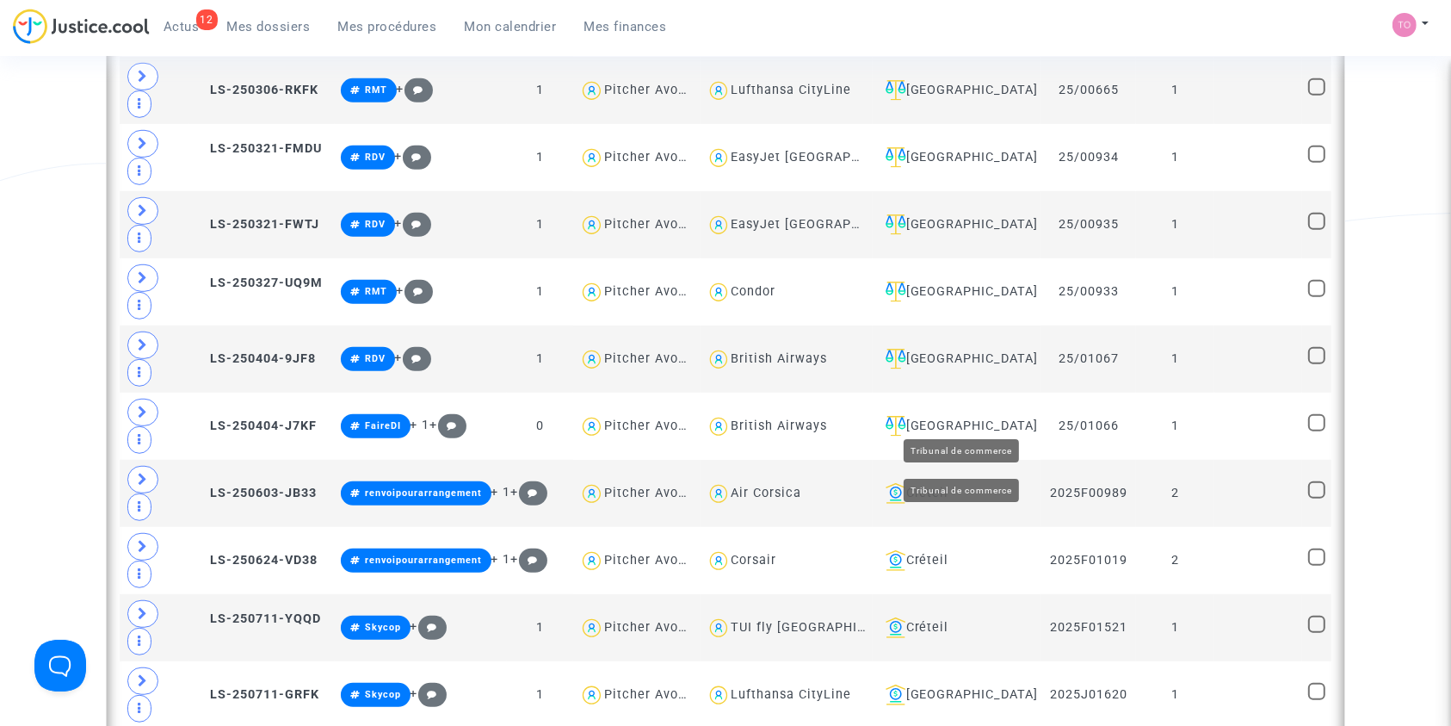
scroll to position [1107, 0]
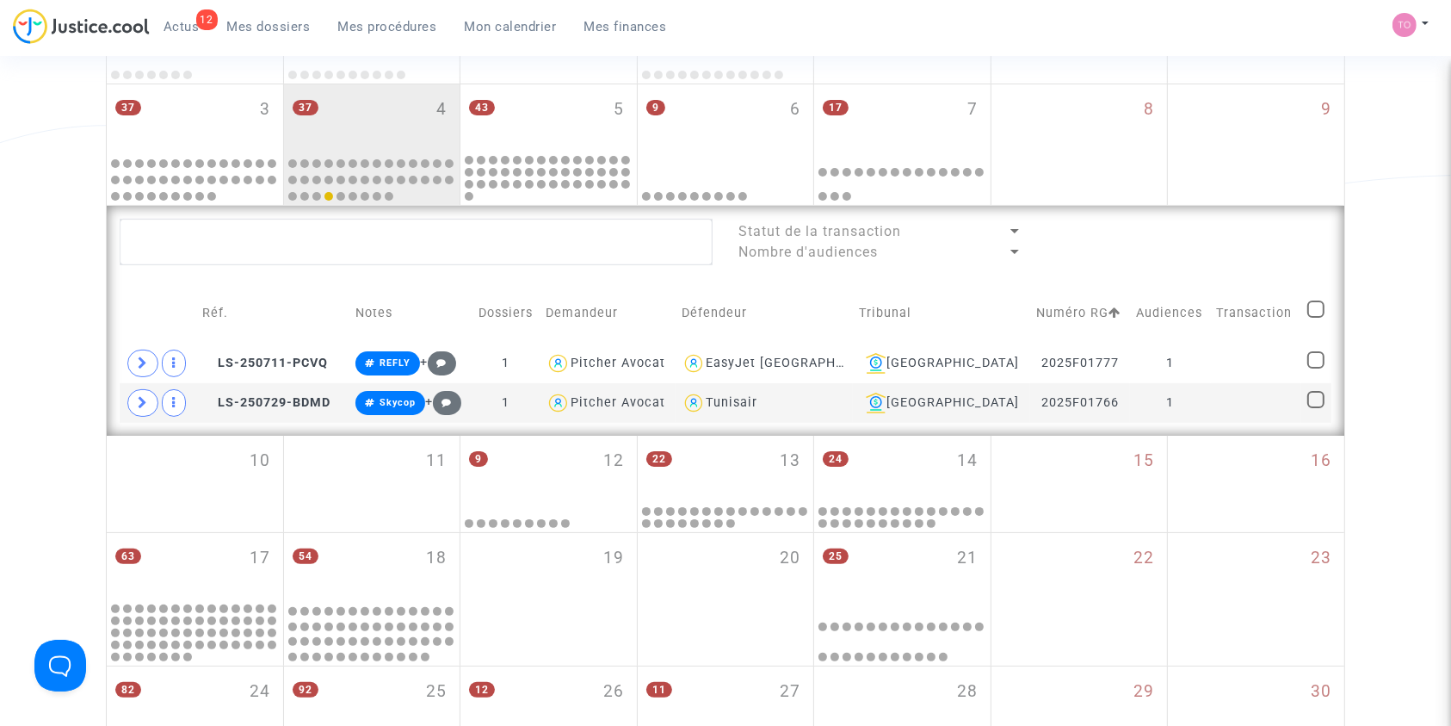
scroll to position [294, 0]
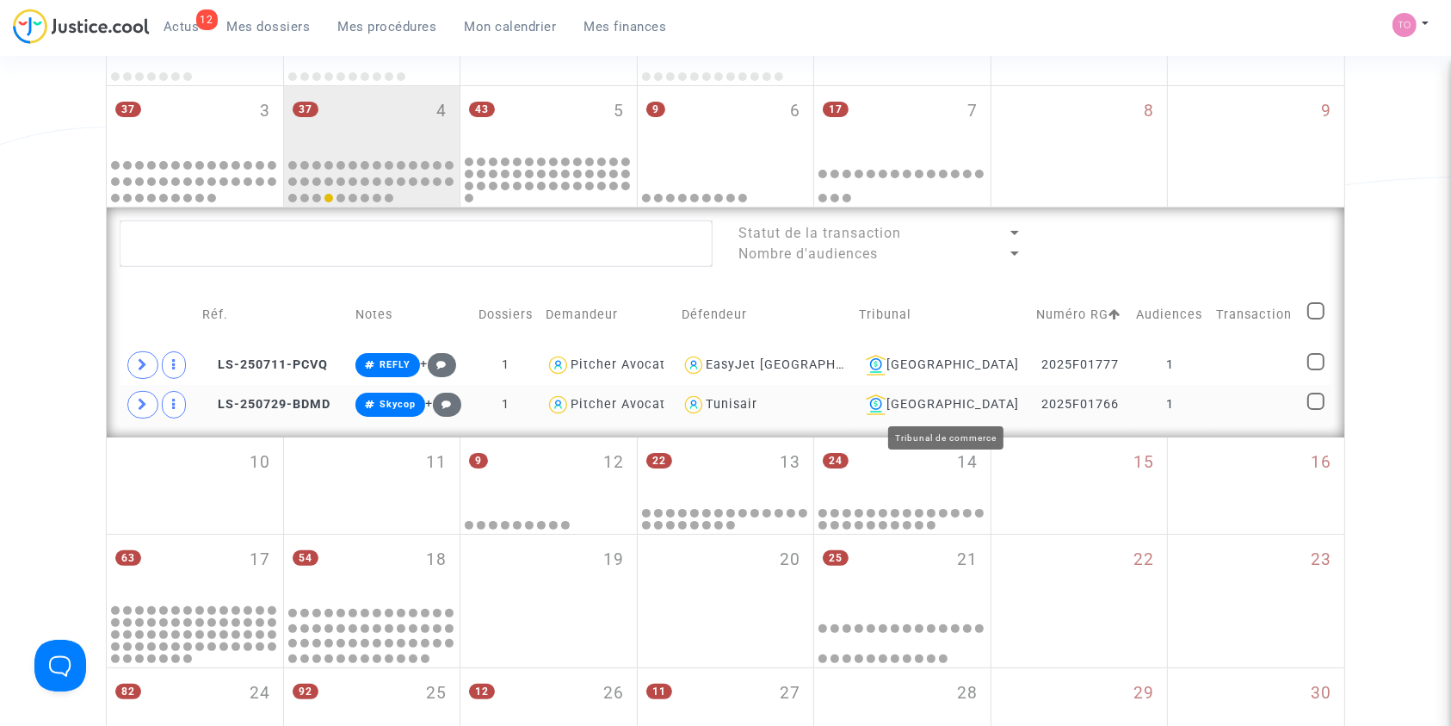
click at [956, 398] on div "[GEOGRAPHIC_DATA]" at bounding box center [941, 404] width 165 height 21
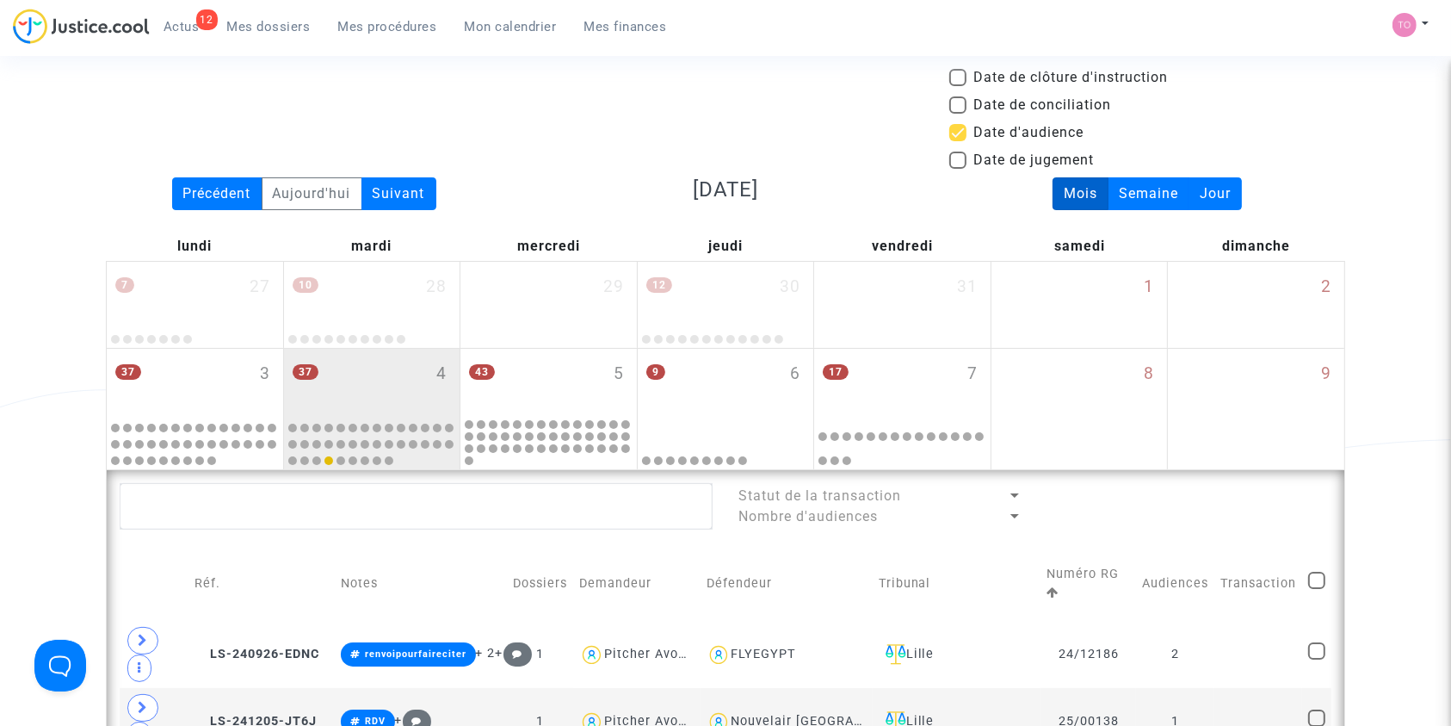
scroll to position [30, 0]
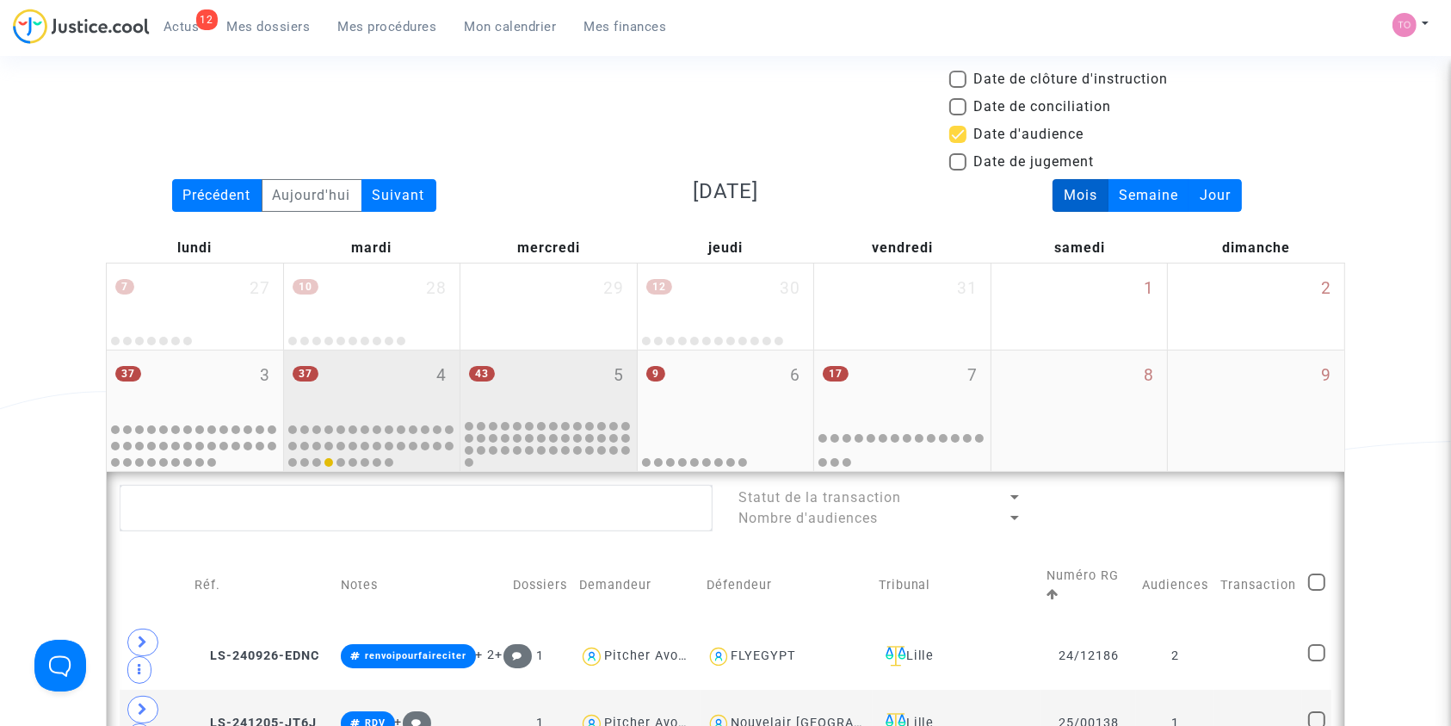
click at [601, 382] on div "43 5" at bounding box center [548, 383] width 176 height 67
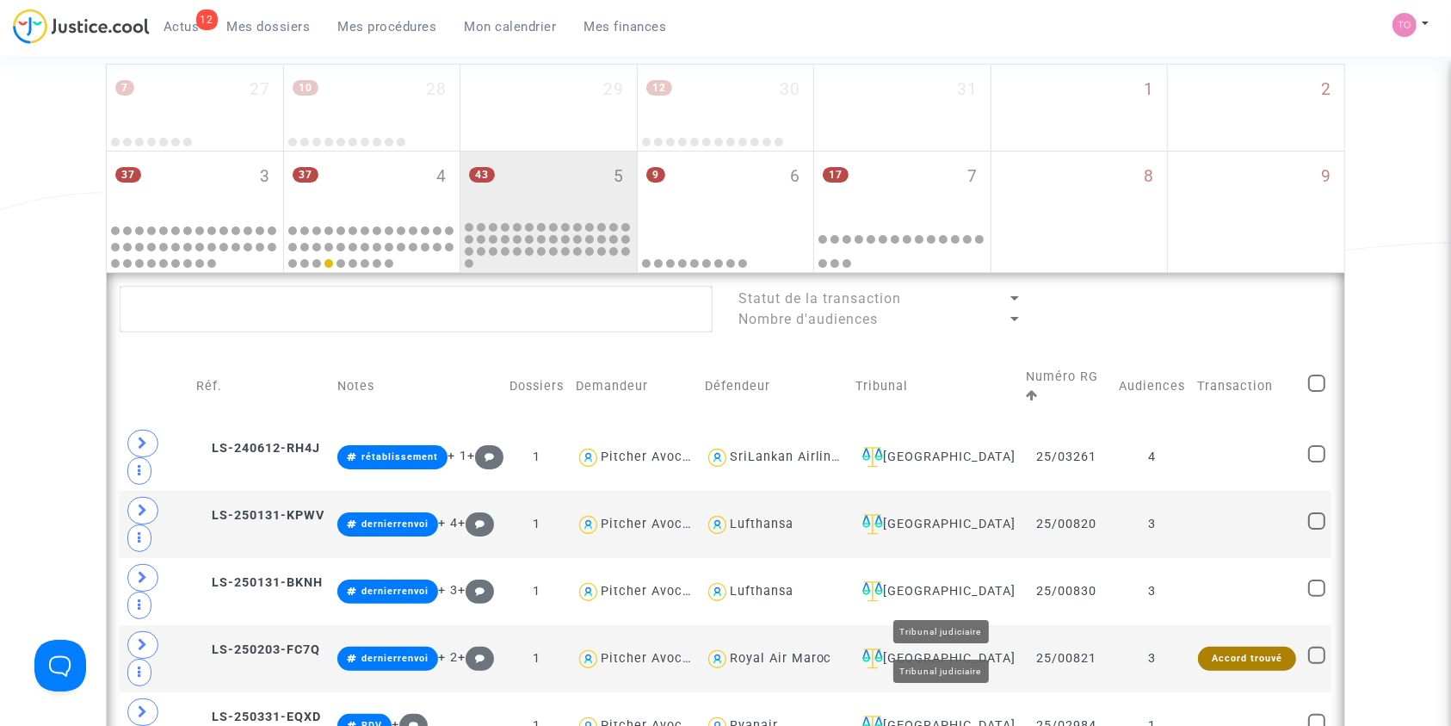
scroll to position [227, 0]
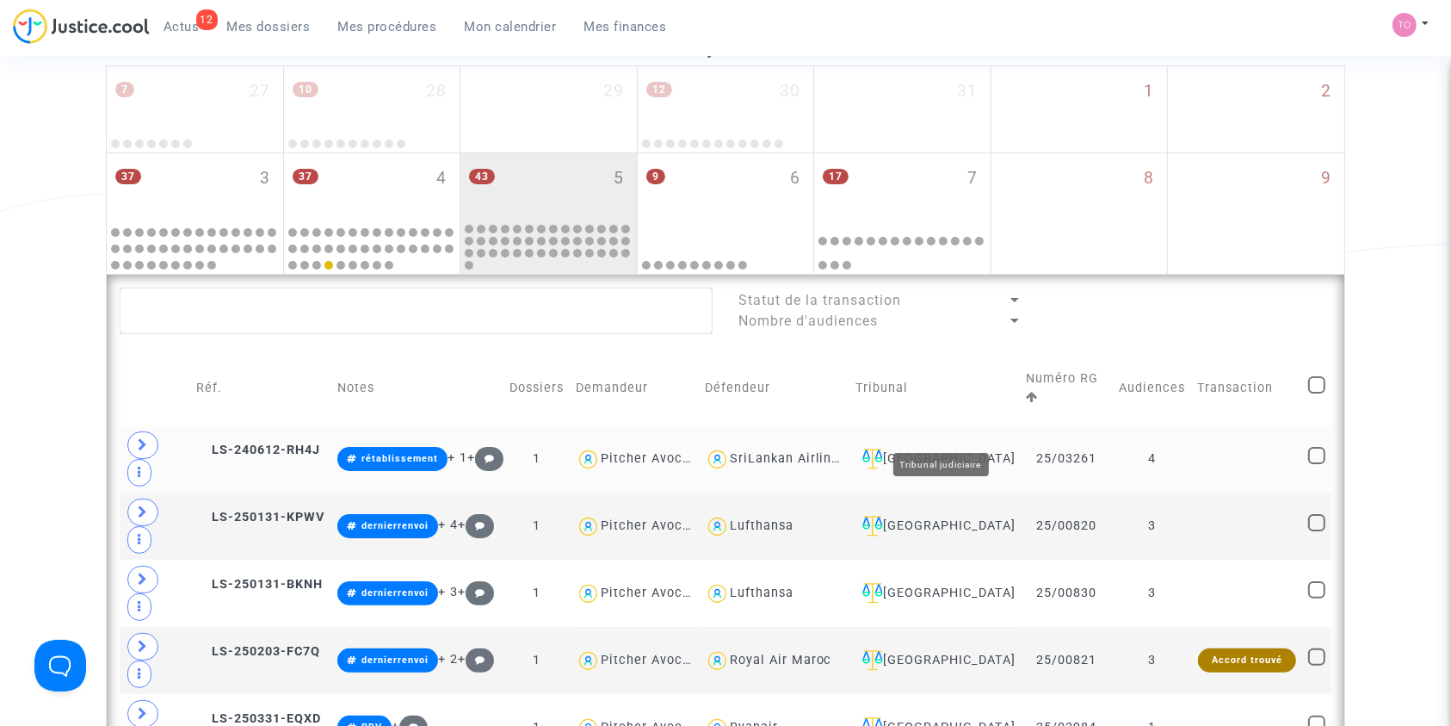
click at [962, 448] on div "Toulouse" at bounding box center [935, 458] width 158 height 21
click at [1316, 376] on span at bounding box center [1316, 384] width 17 height 17
click at [1316, 393] on input "checkbox" at bounding box center [1316, 393] width 1 height 1
checkbox input "true"
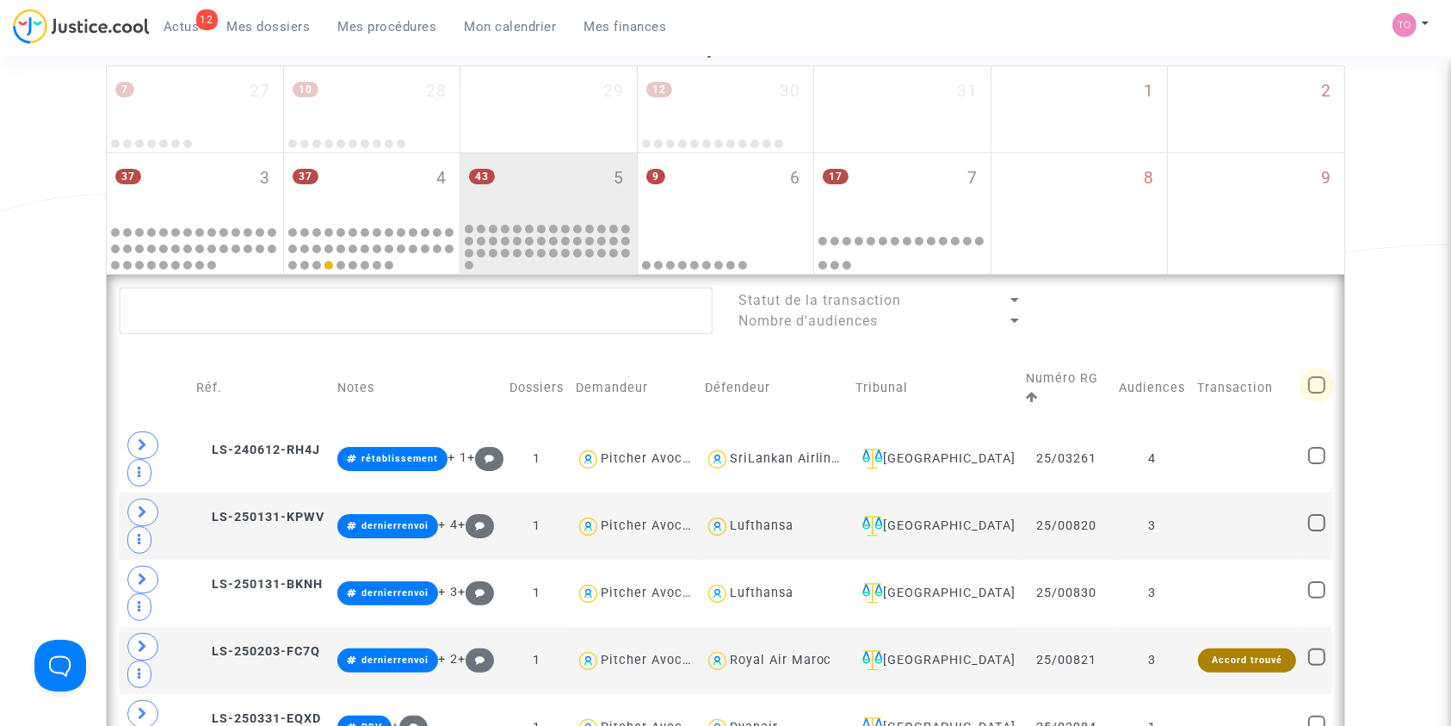
checkbox input "true"
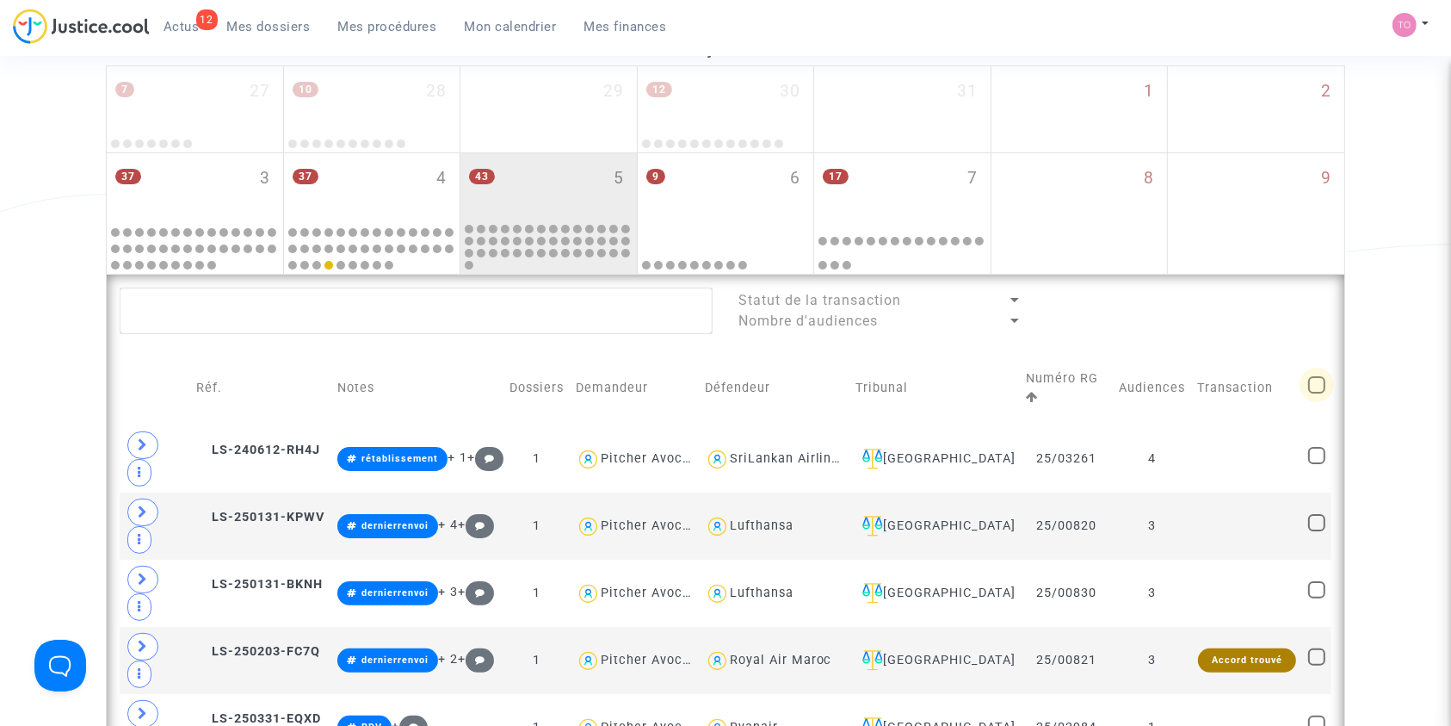
checkbox input "true"
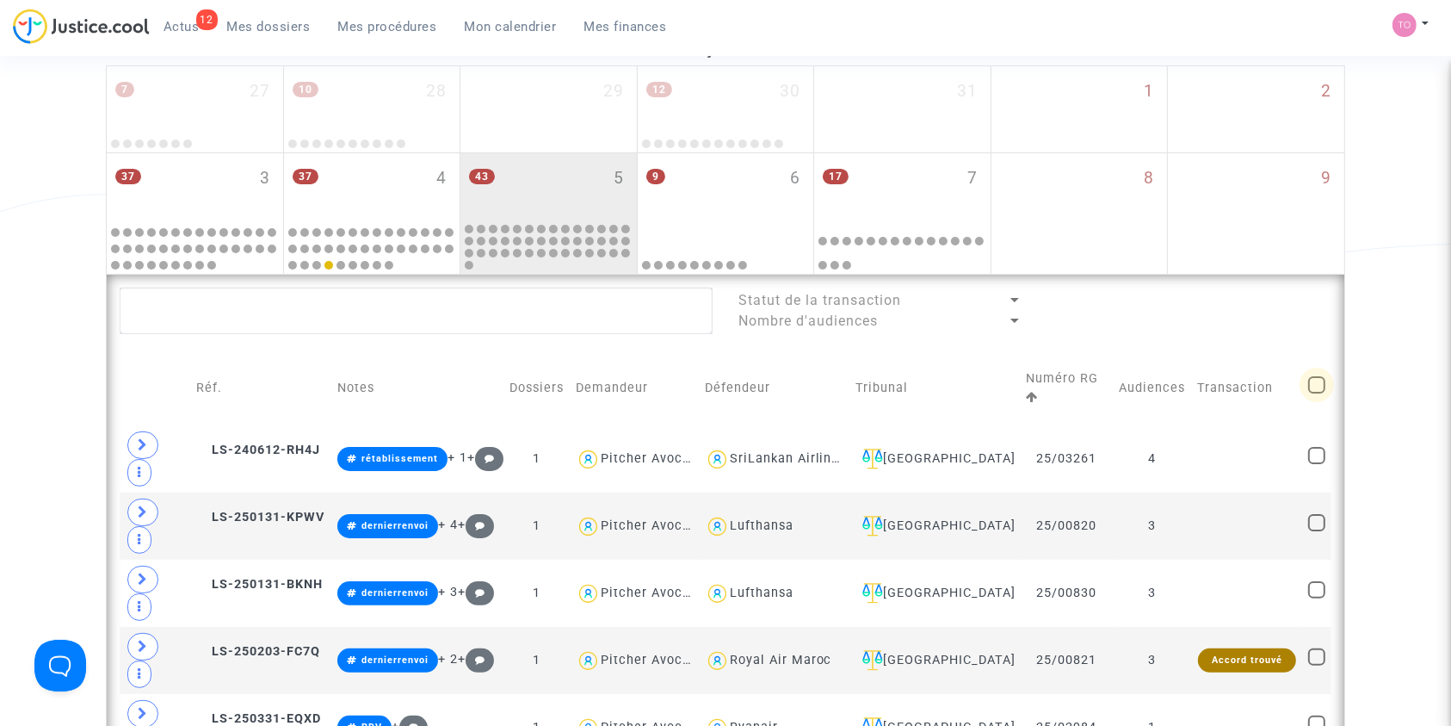
checkbox input "true"
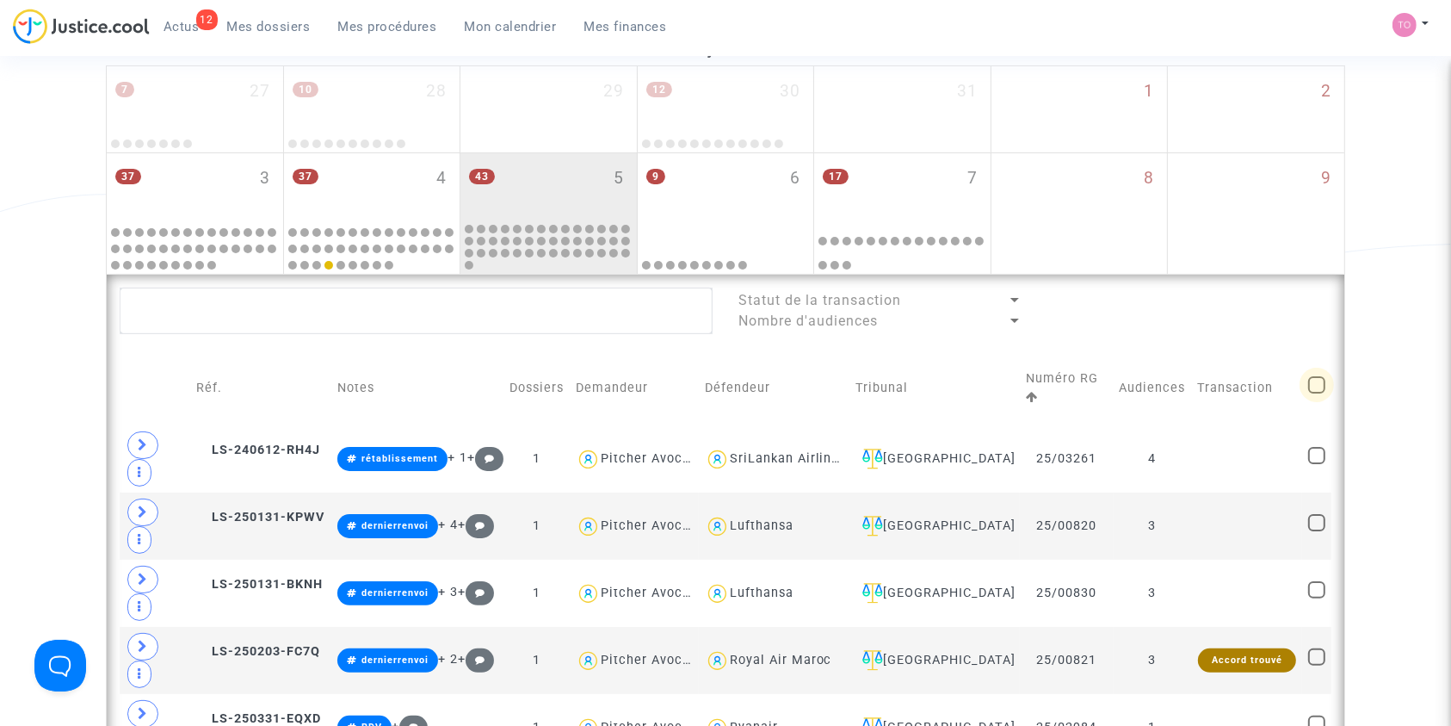
checkbox input "true"
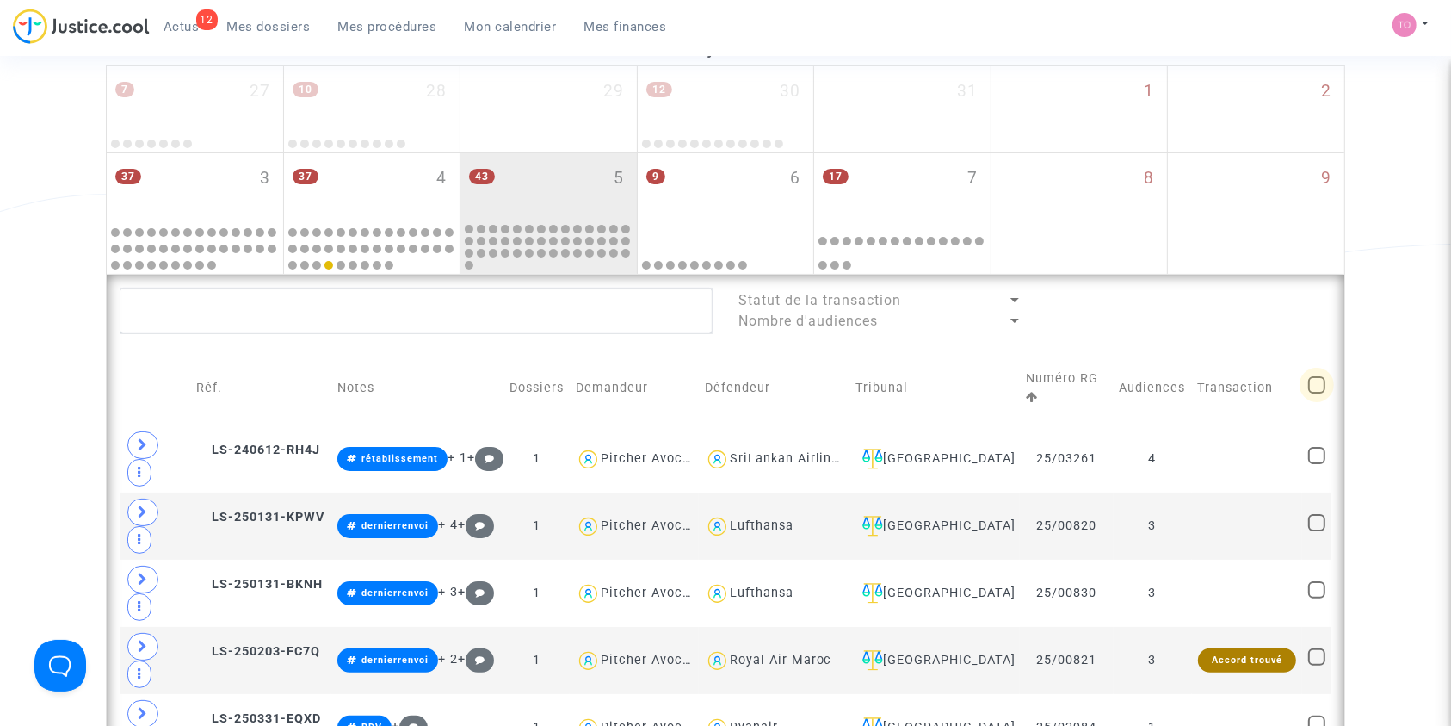
checkbox input "true"
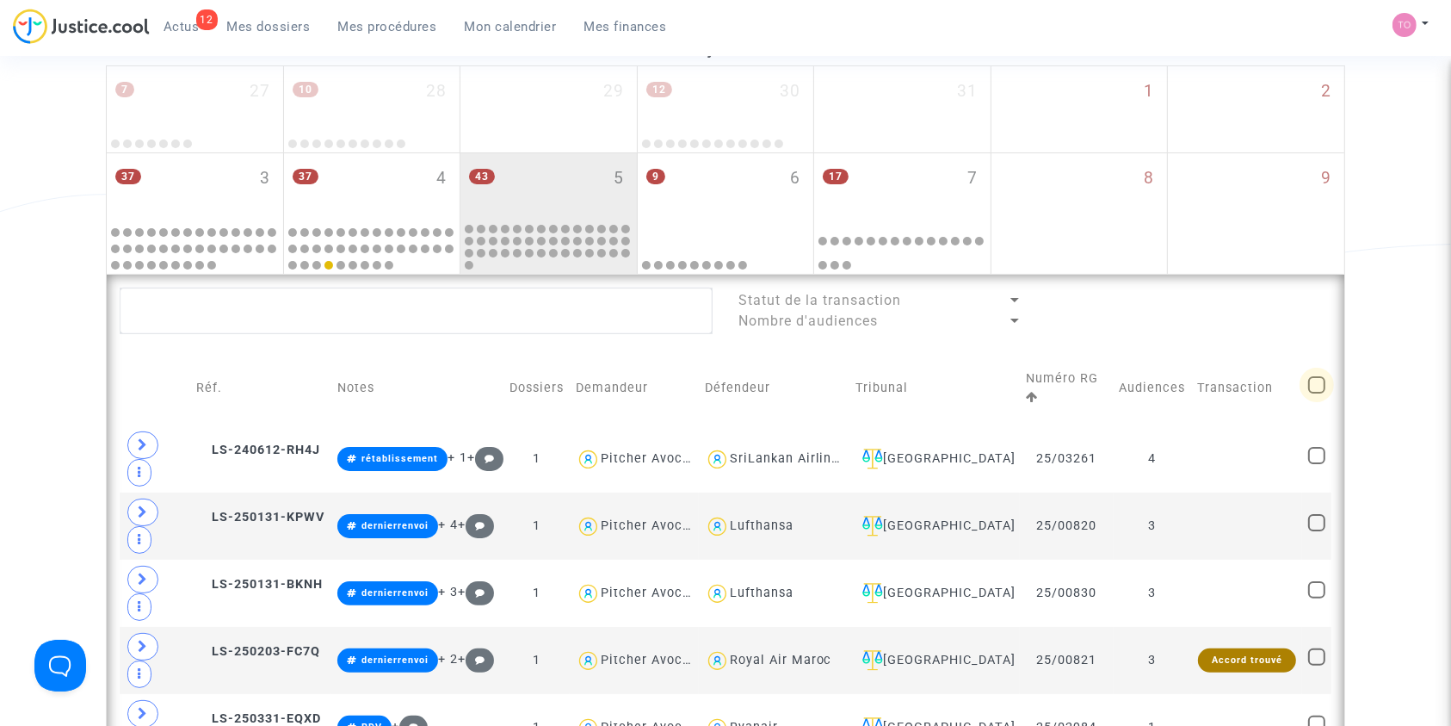
checkbox input "true"
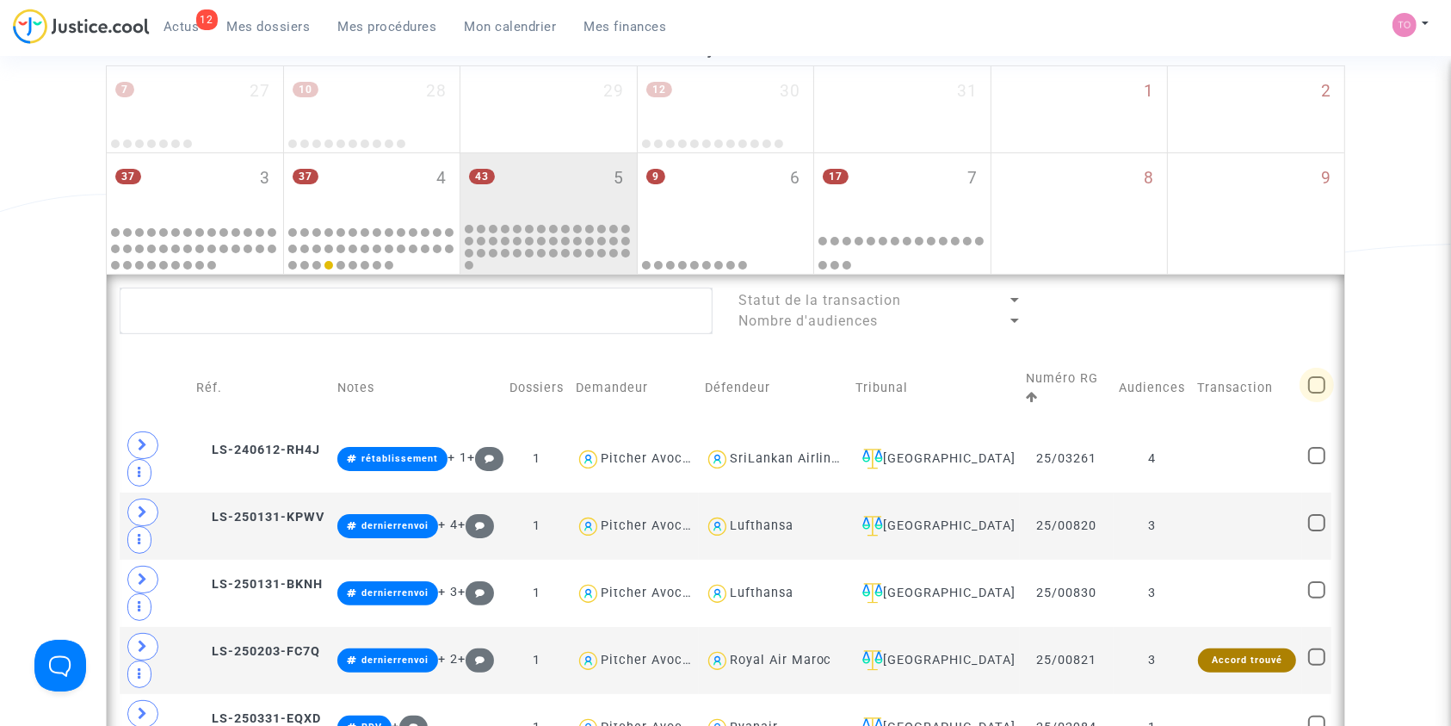
checkbox input "true"
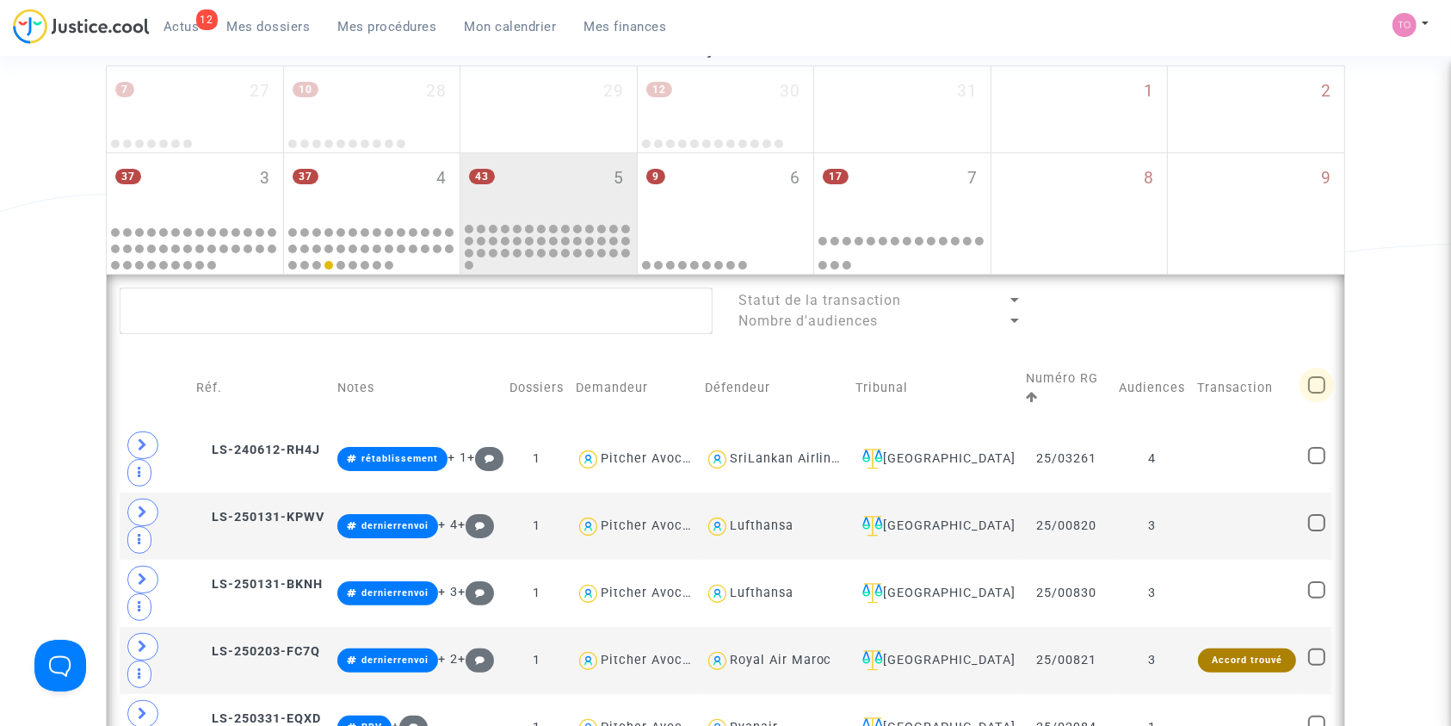
checkbox input "true"
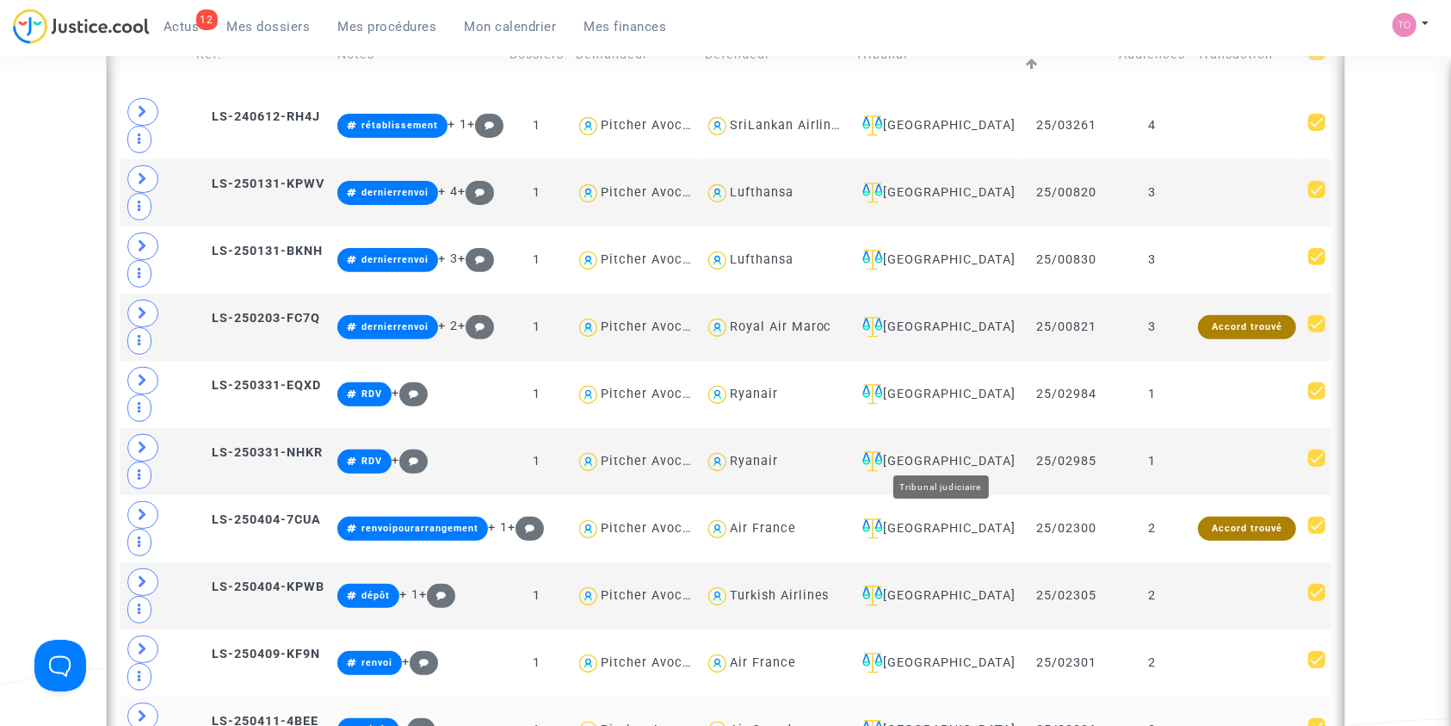
click at [965, 720] on div "Toulouse" at bounding box center [935, 730] width 158 height 21
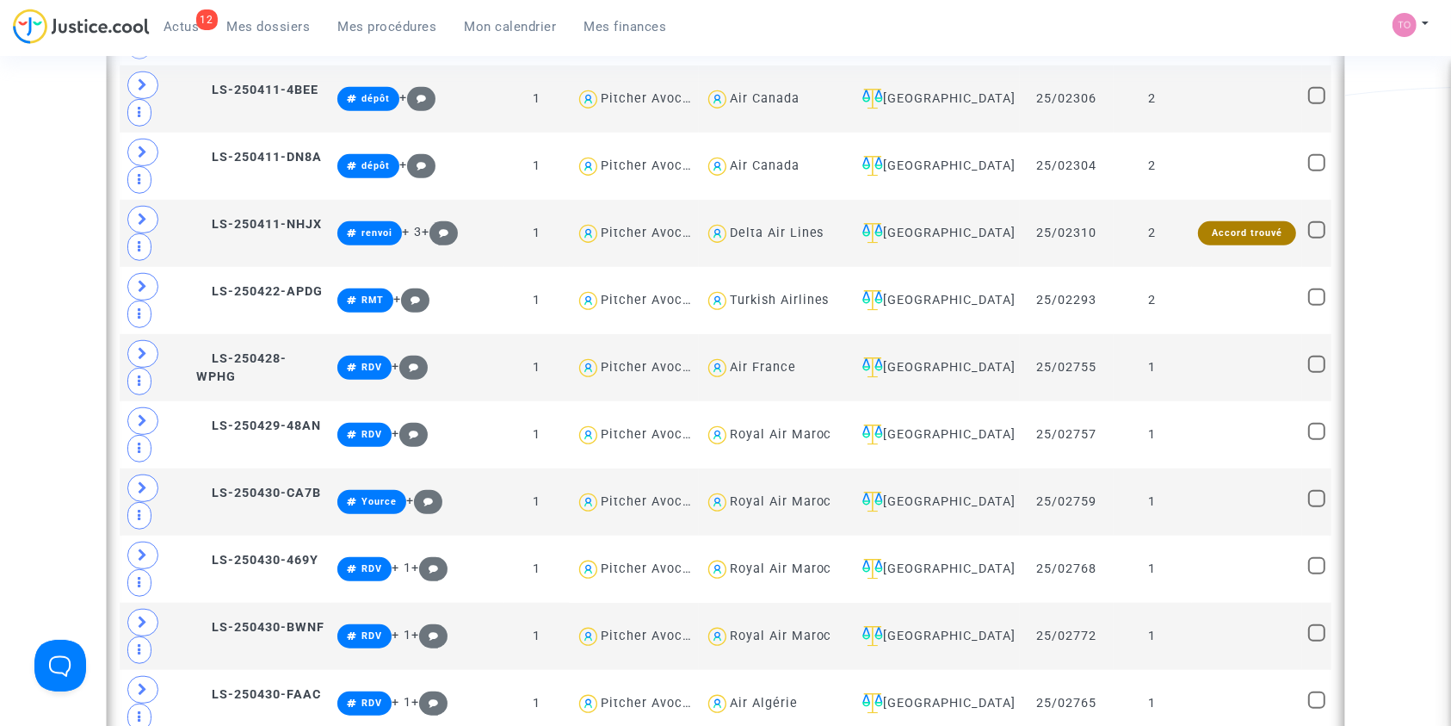
scroll to position [1194, 0]
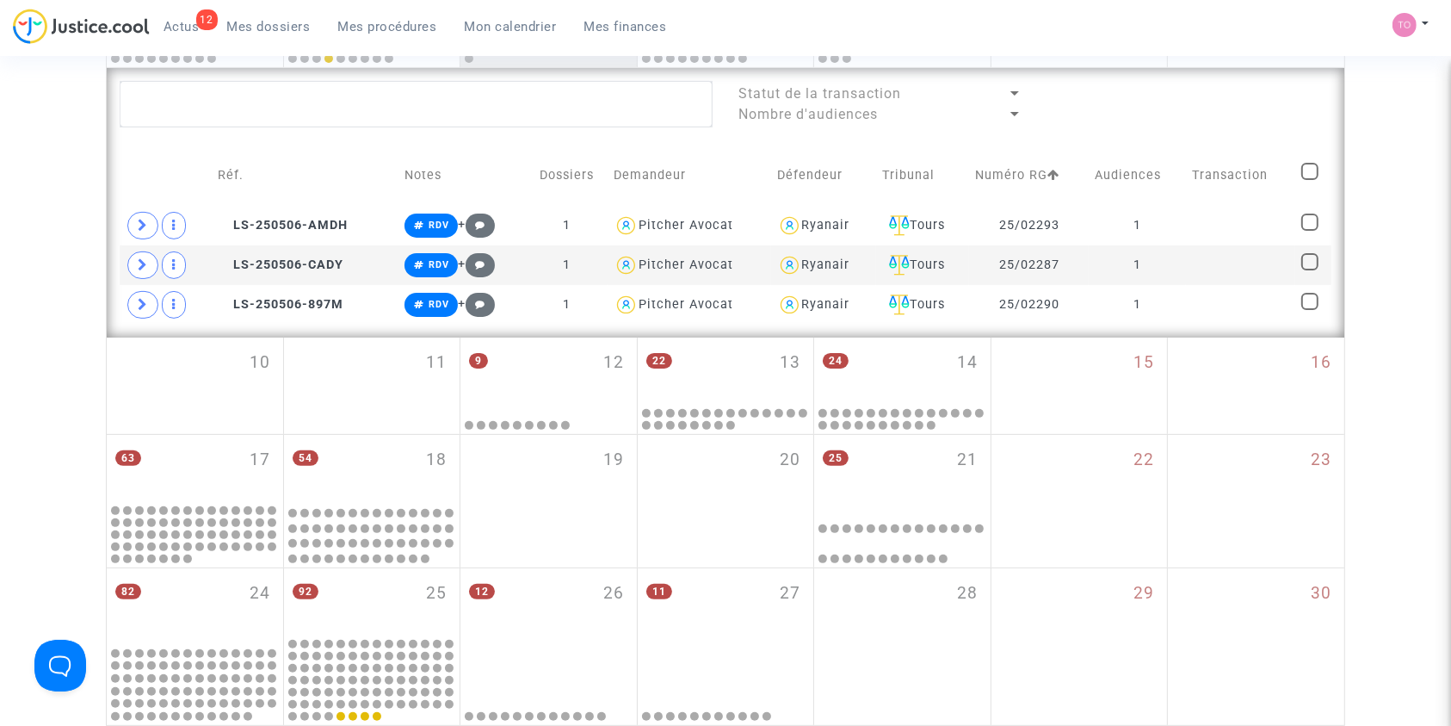
scroll to position [418, 0]
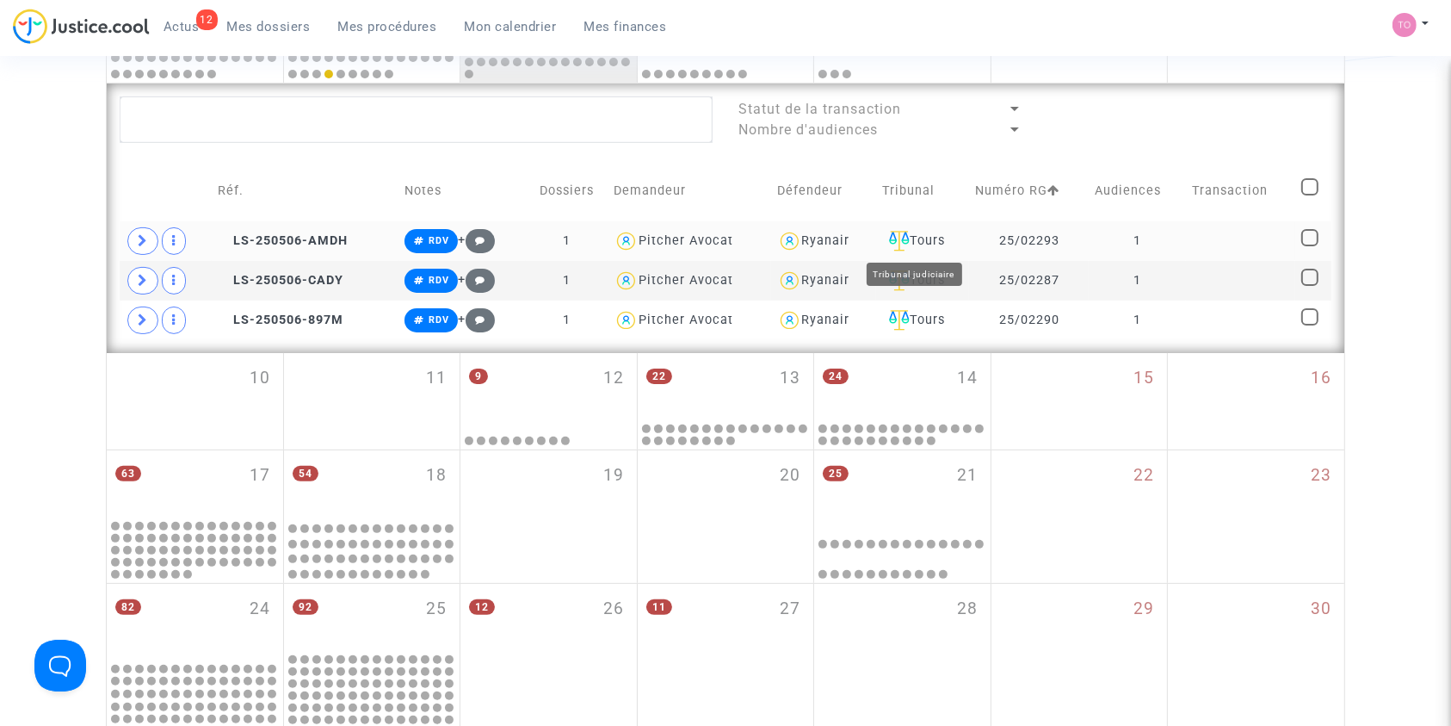
click at [936, 232] on div "Tours" at bounding box center [922, 241] width 81 height 21
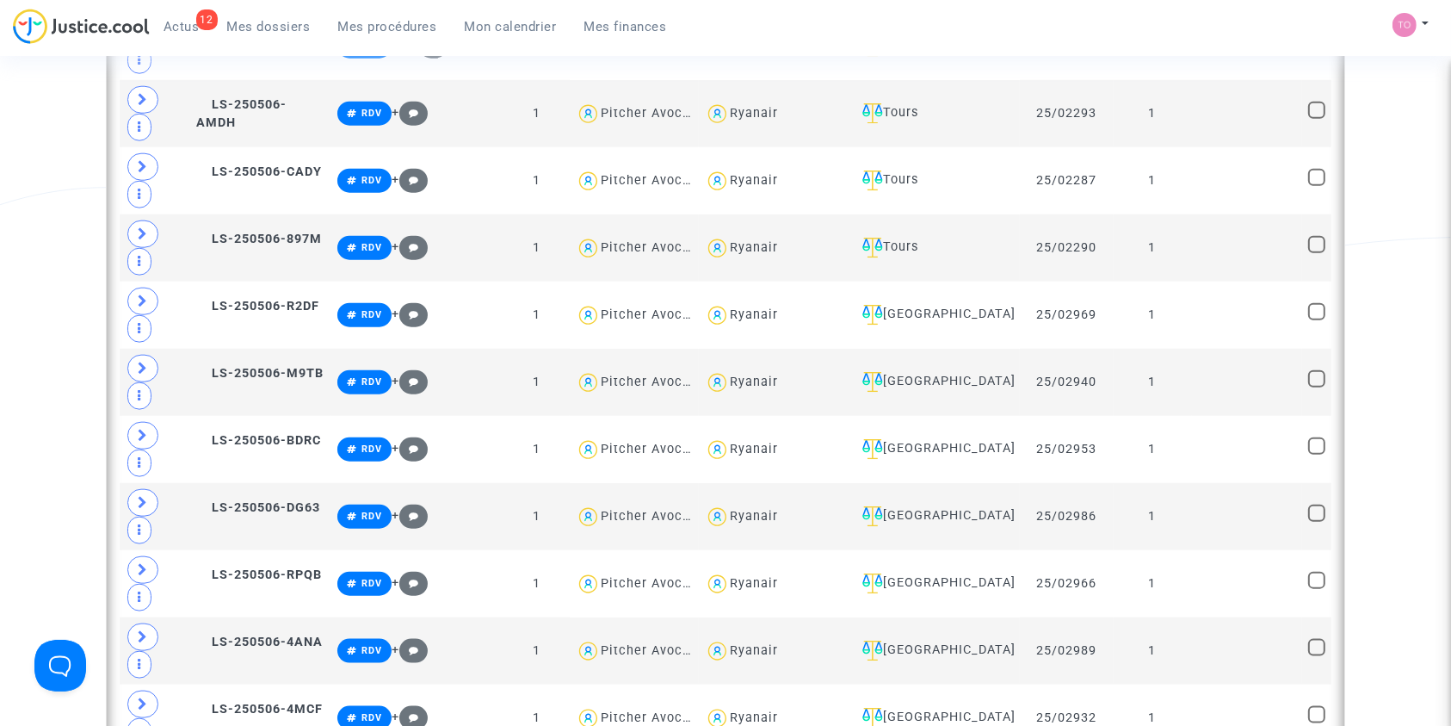
scroll to position [1851, 0]
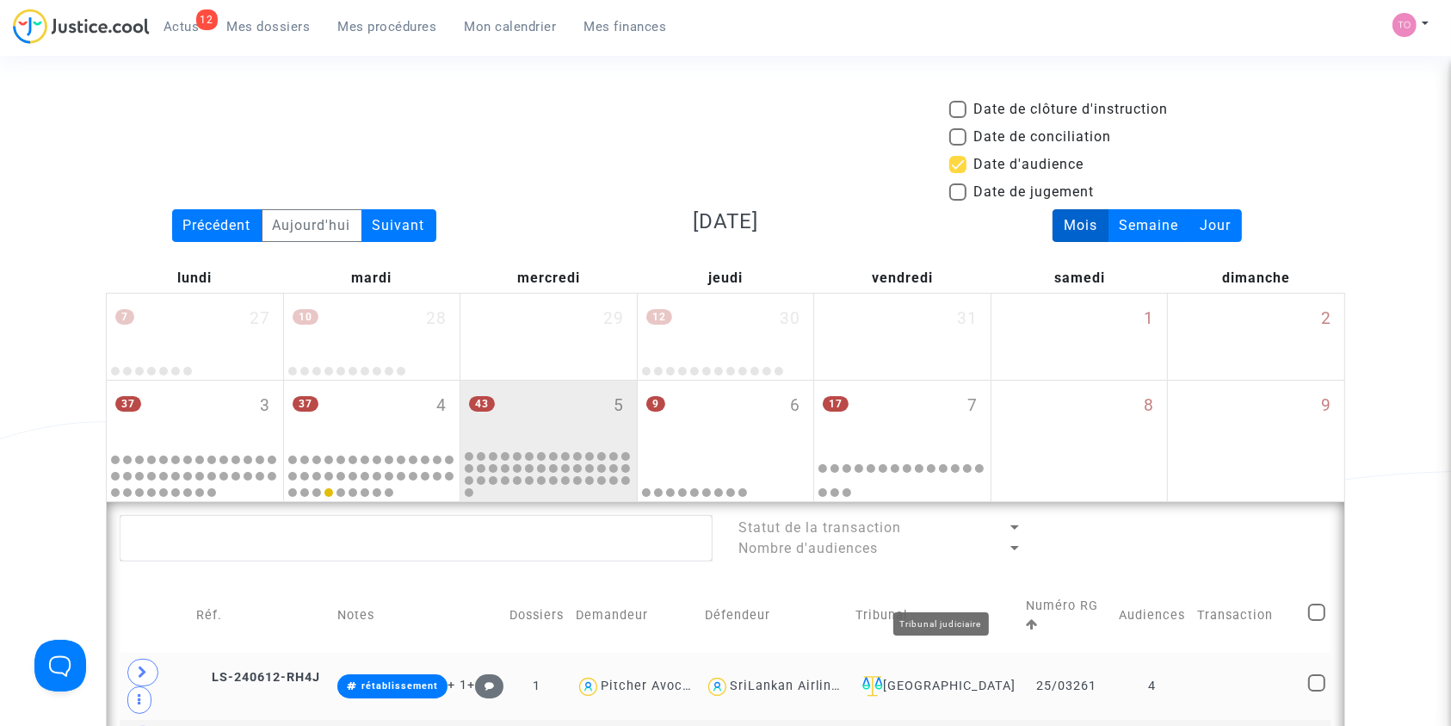
click at [942, 676] on div "Toulouse" at bounding box center [935, 686] width 158 height 21
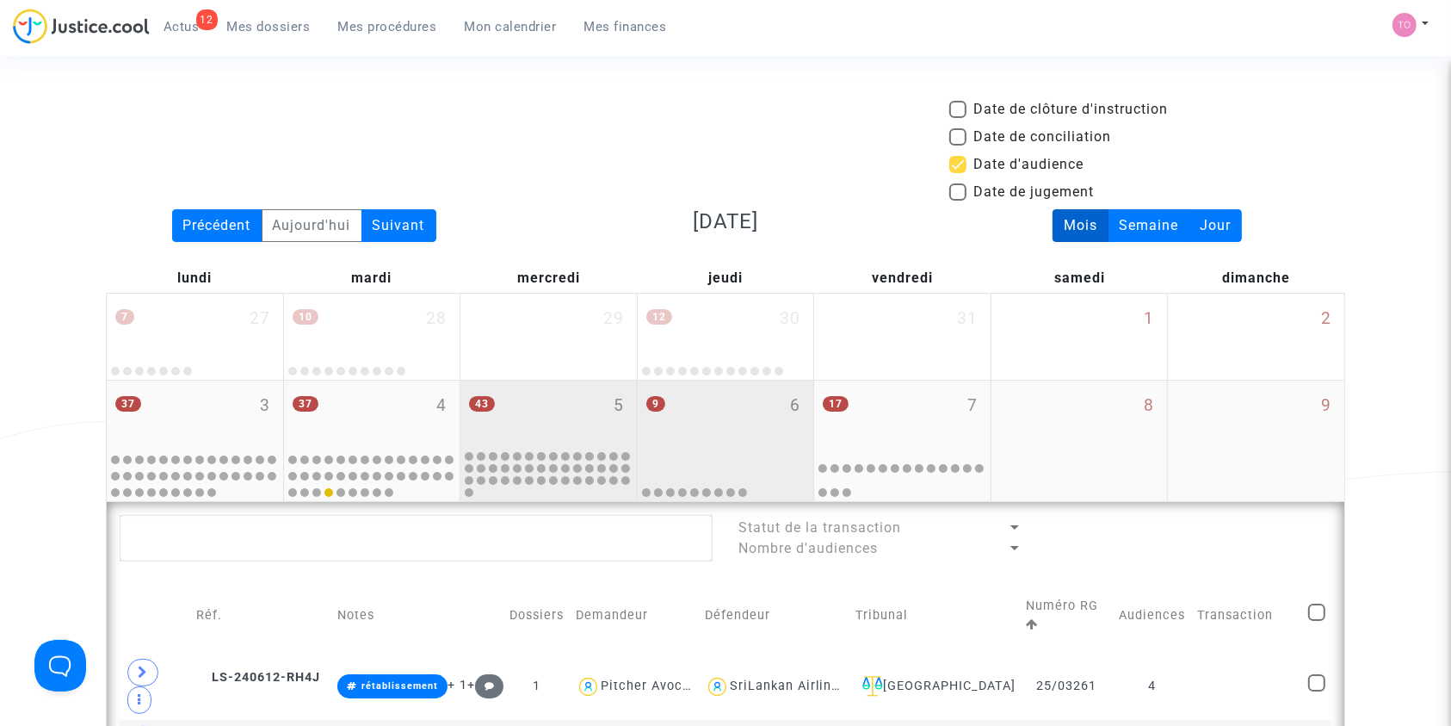
click at [675, 421] on div "9 6" at bounding box center [726, 413] width 176 height 67
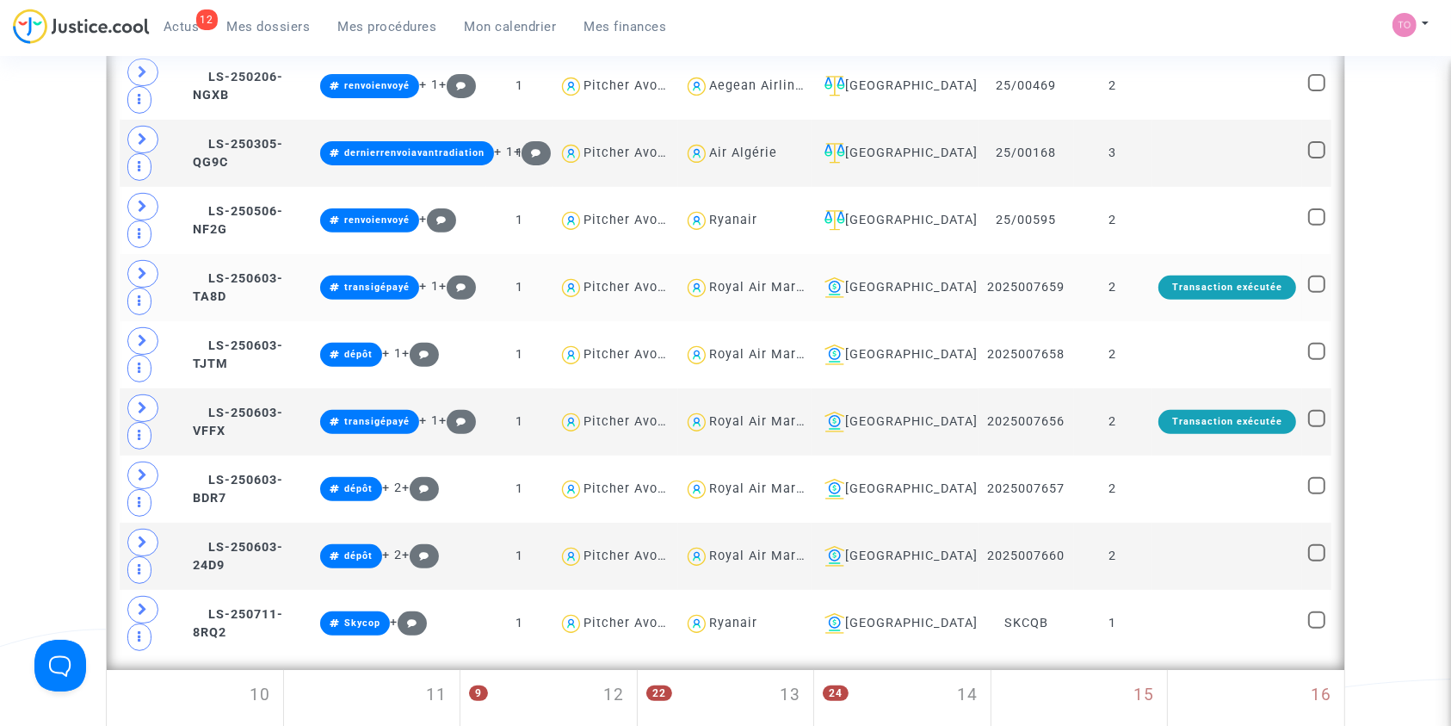
scroll to position [602, 0]
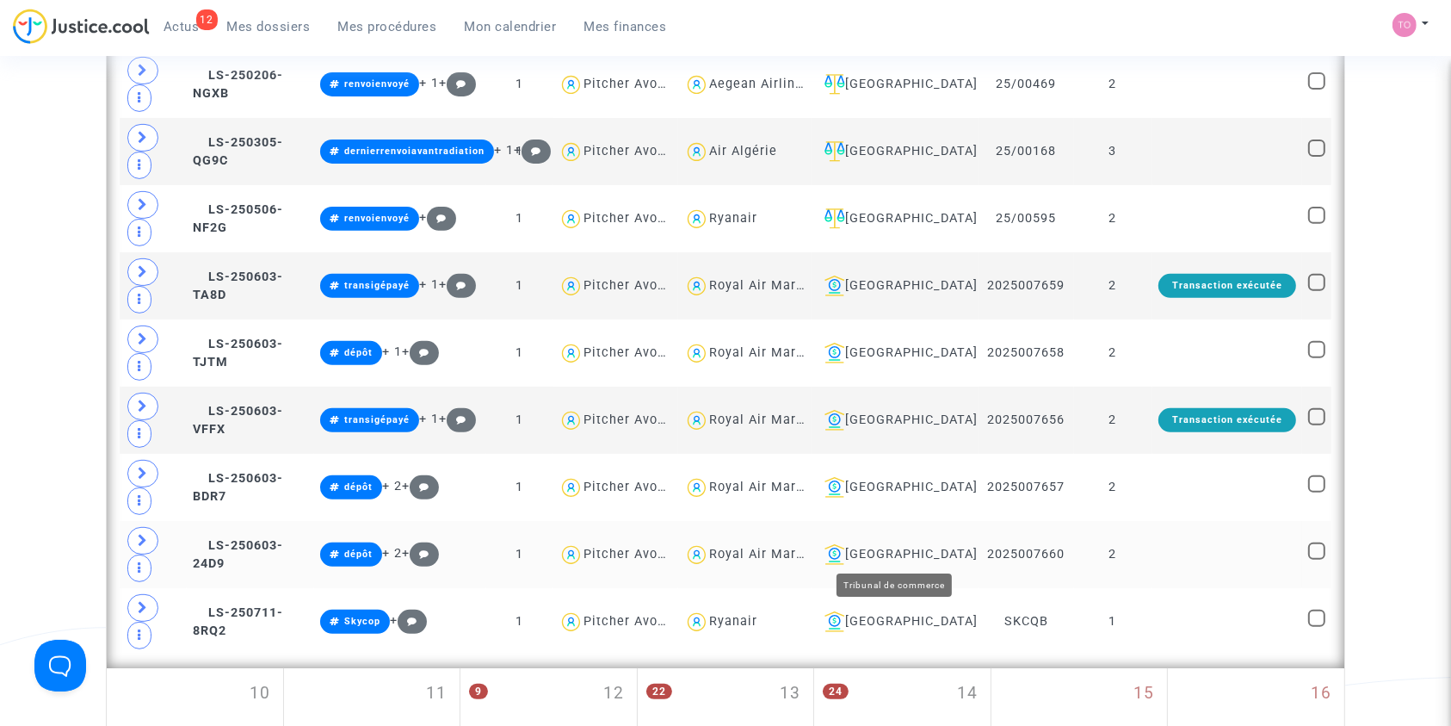
click at [872, 544] on div "[GEOGRAPHIC_DATA]" at bounding box center [895, 554] width 155 height 21
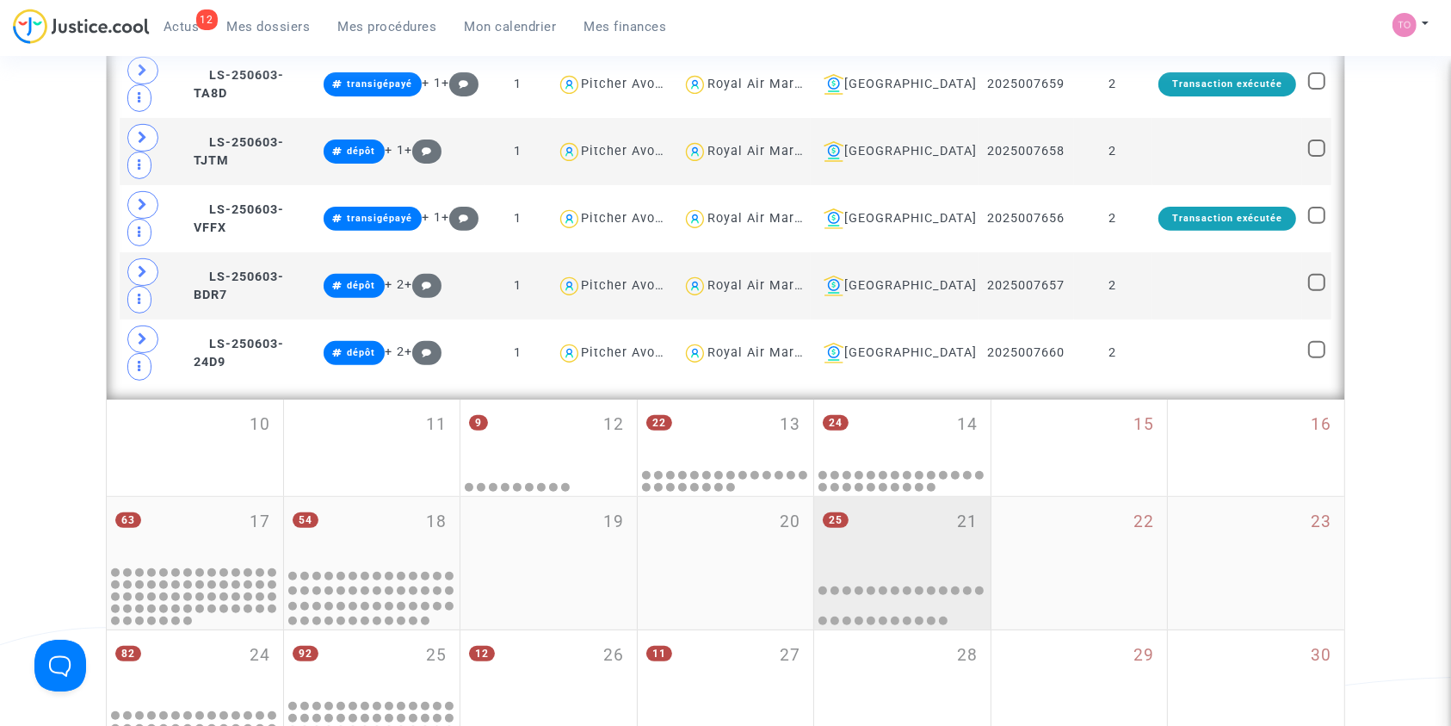
scroll to position [425, 0]
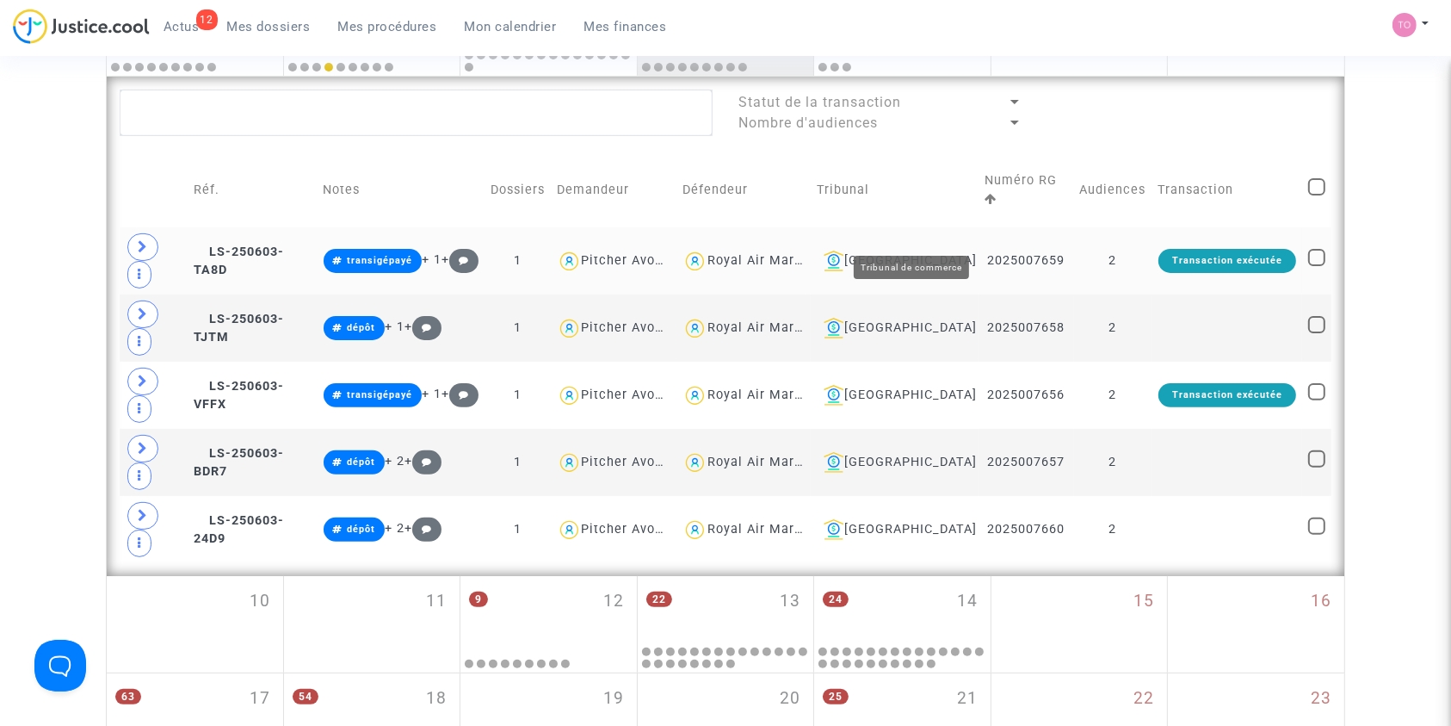
click at [943, 250] on div "[GEOGRAPHIC_DATA]" at bounding box center [895, 260] width 156 height 21
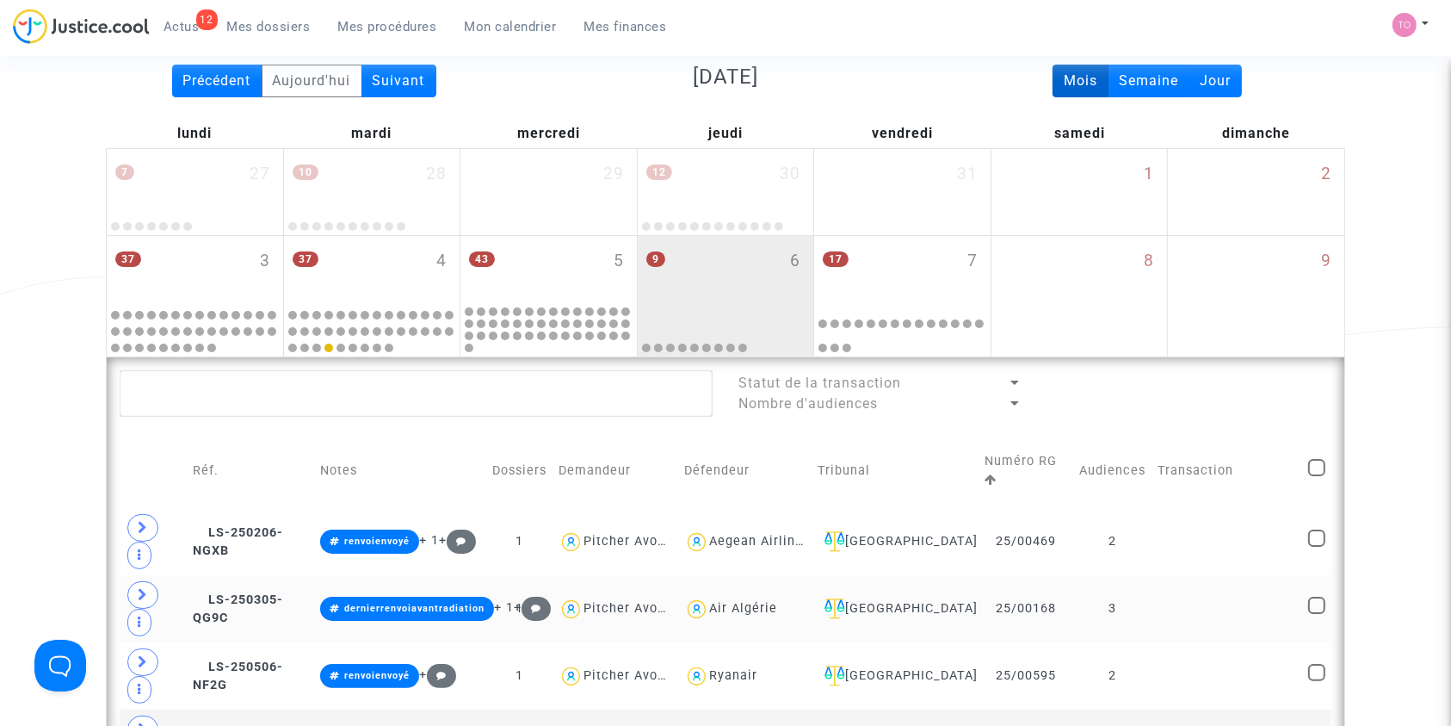
scroll to position [141, 0]
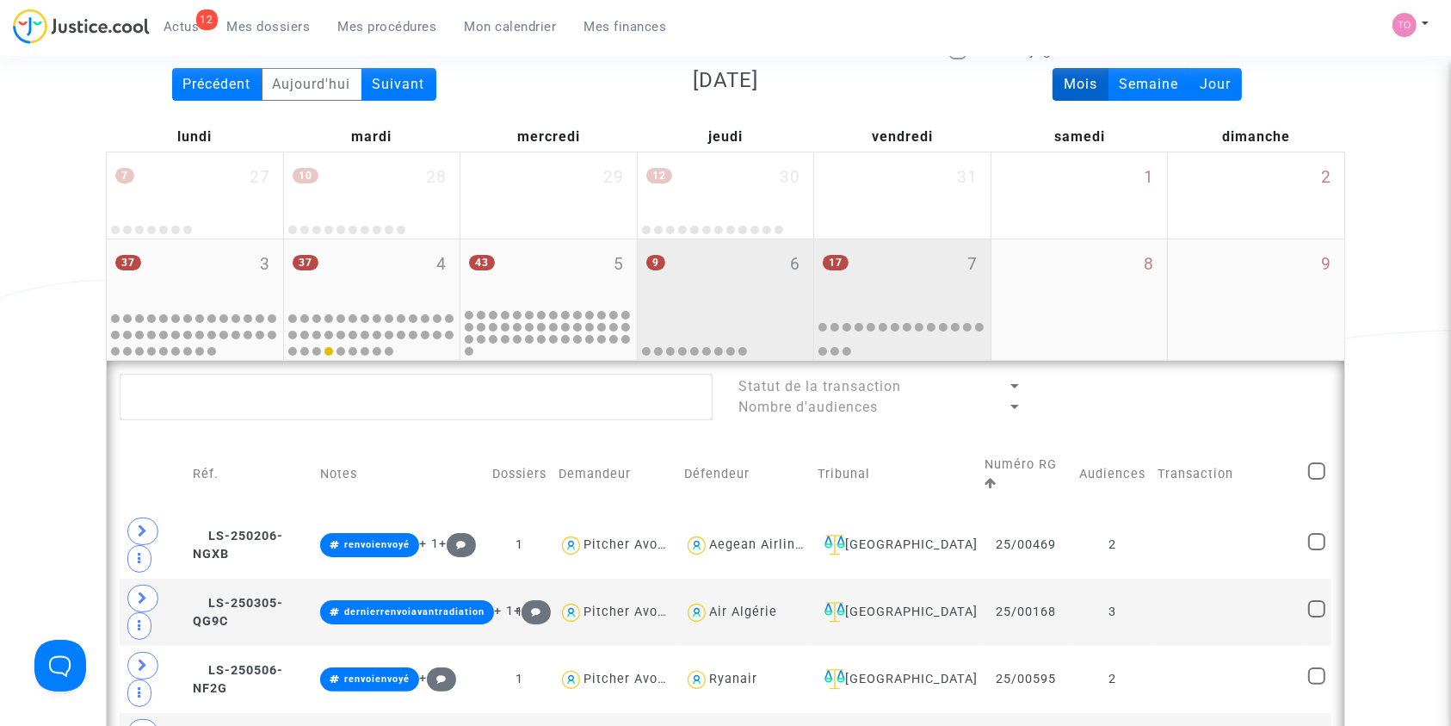
click at [880, 293] on div "17 7" at bounding box center [902, 272] width 176 height 67
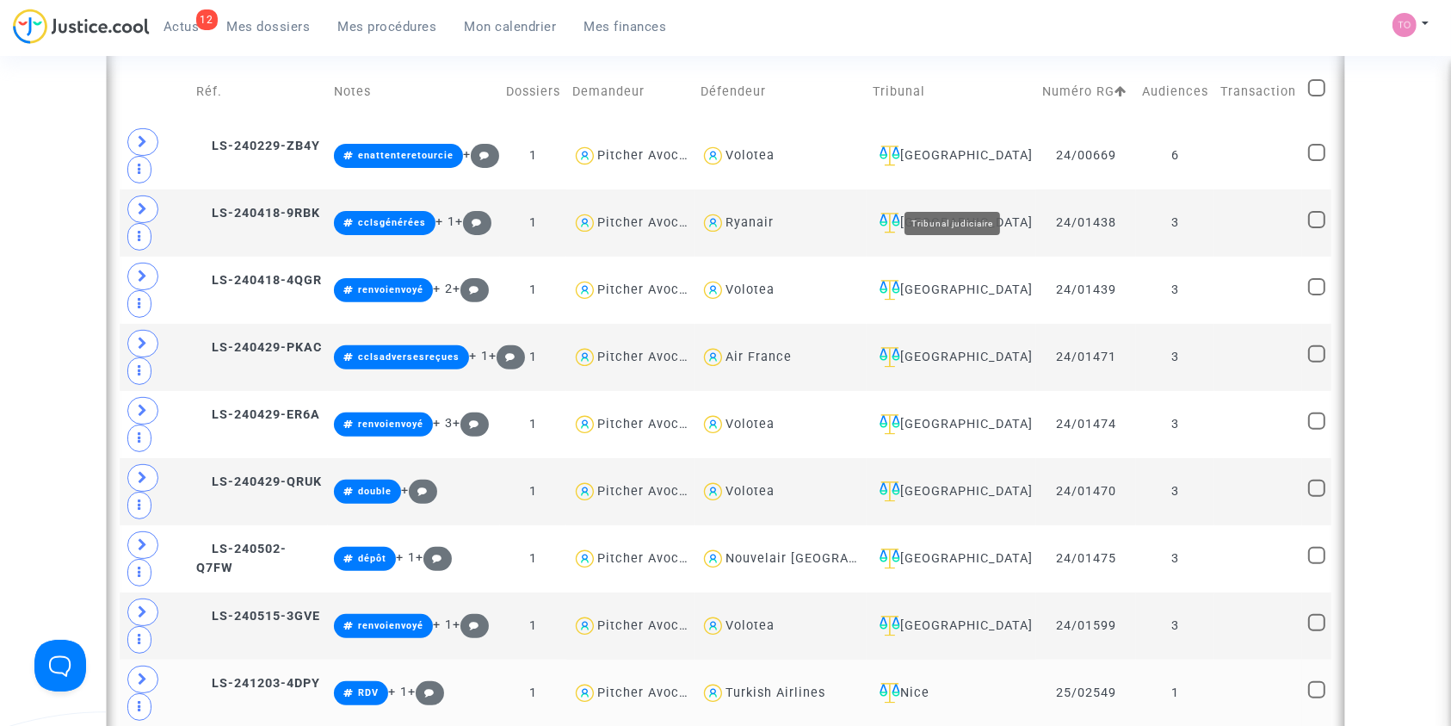
scroll to position [854, 0]
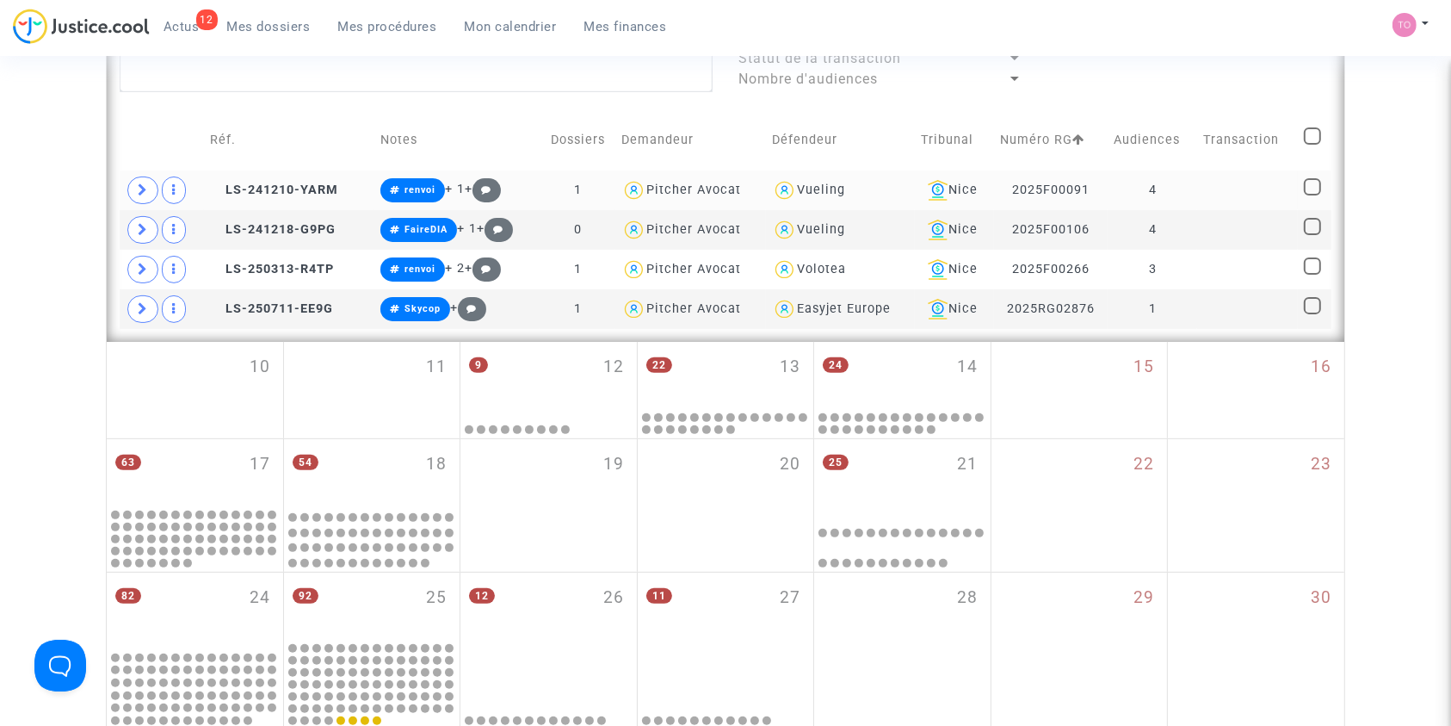
scroll to position [471, 0]
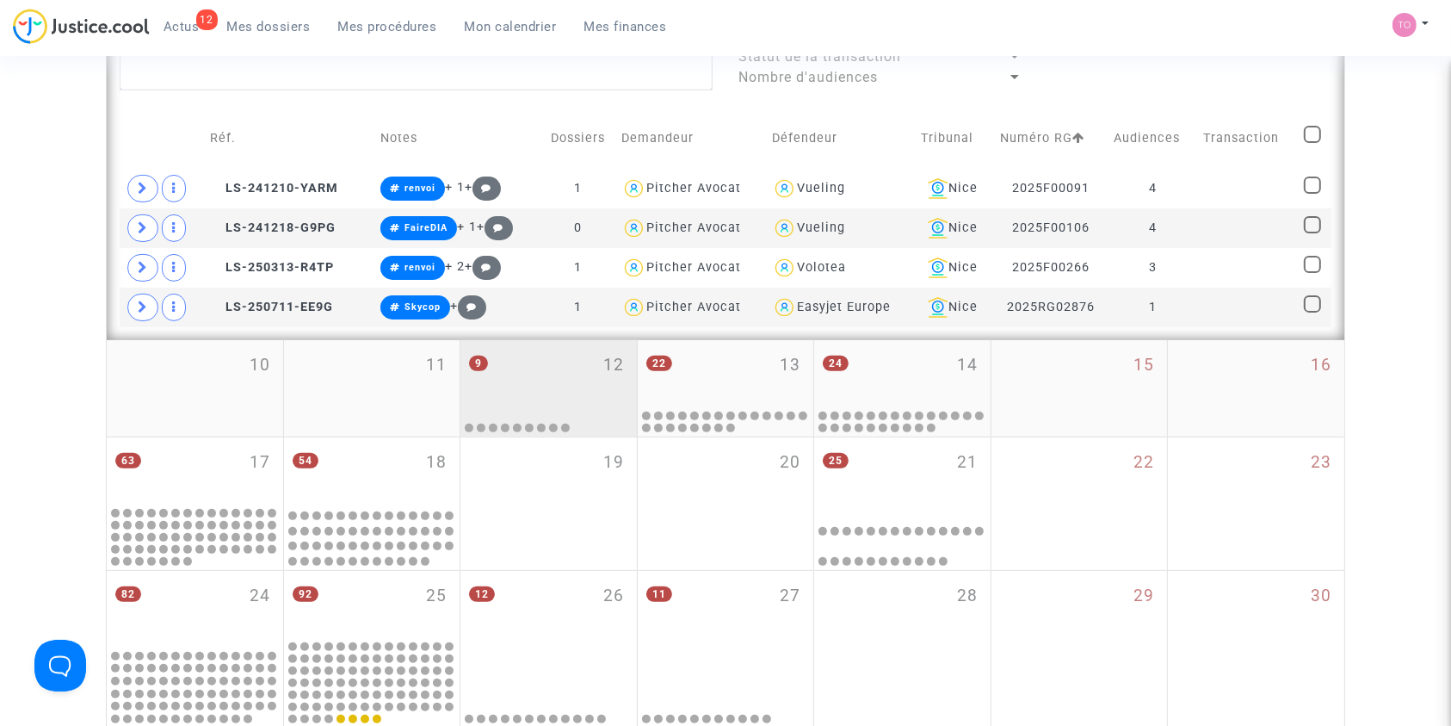
click at [554, 375] on div "9 12" at bounding box center [548, 373] width 176 height 67
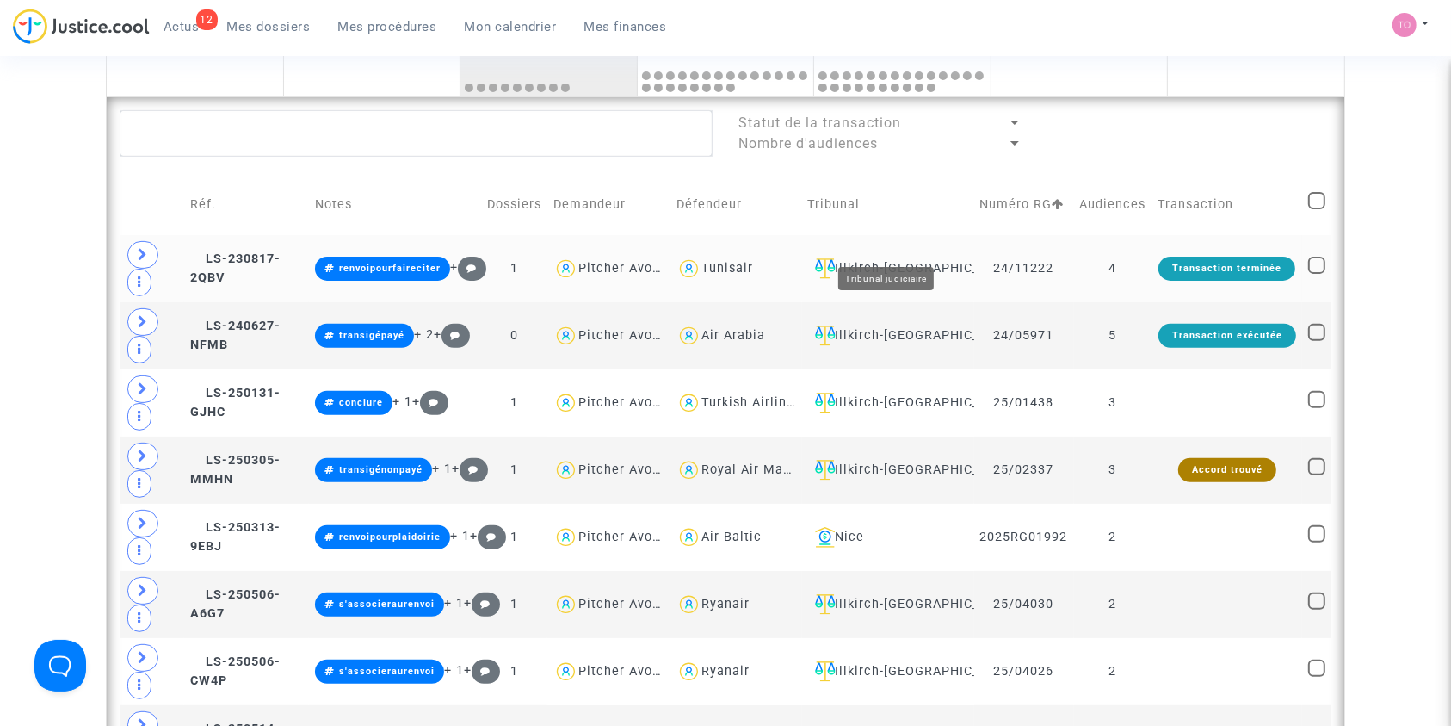
scroll to position [593, 0]
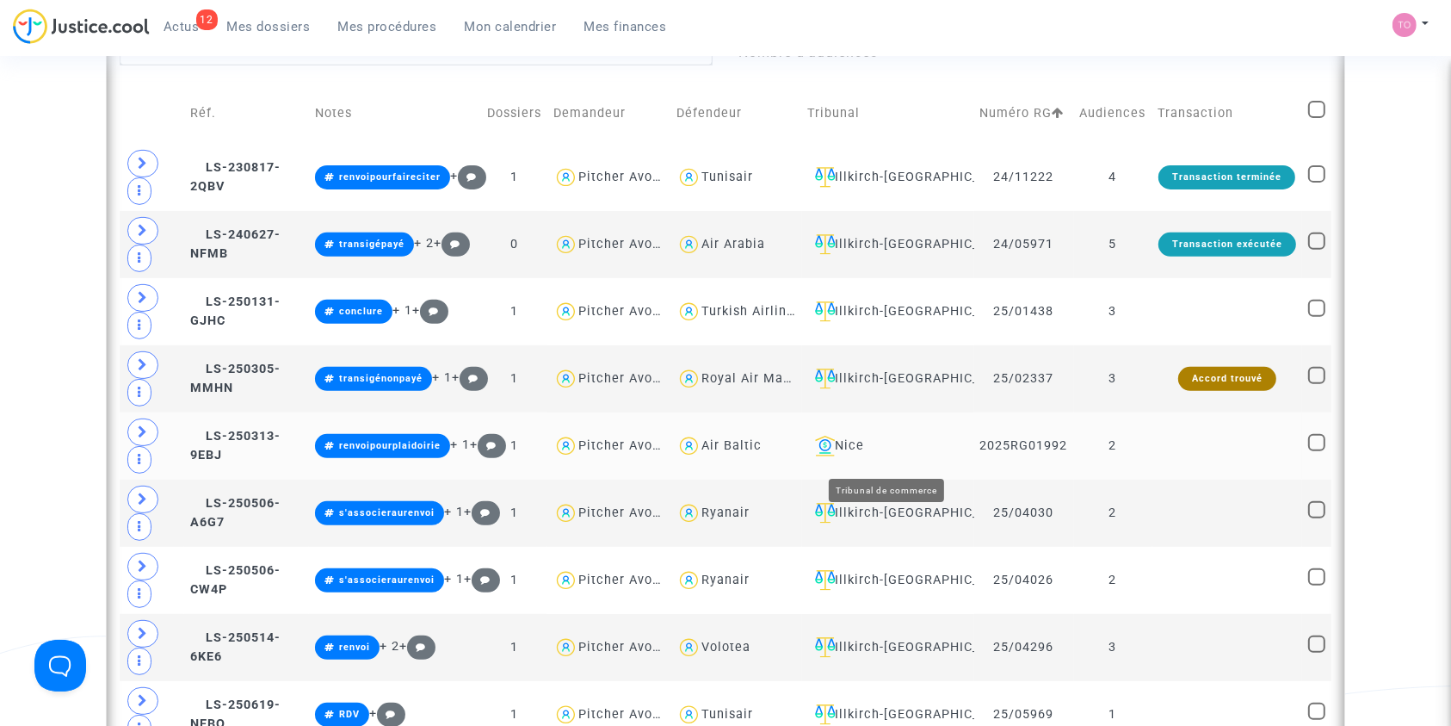
click at [856, 448] on div "Nice" at bounding box center [888, 446] width 160 height 21
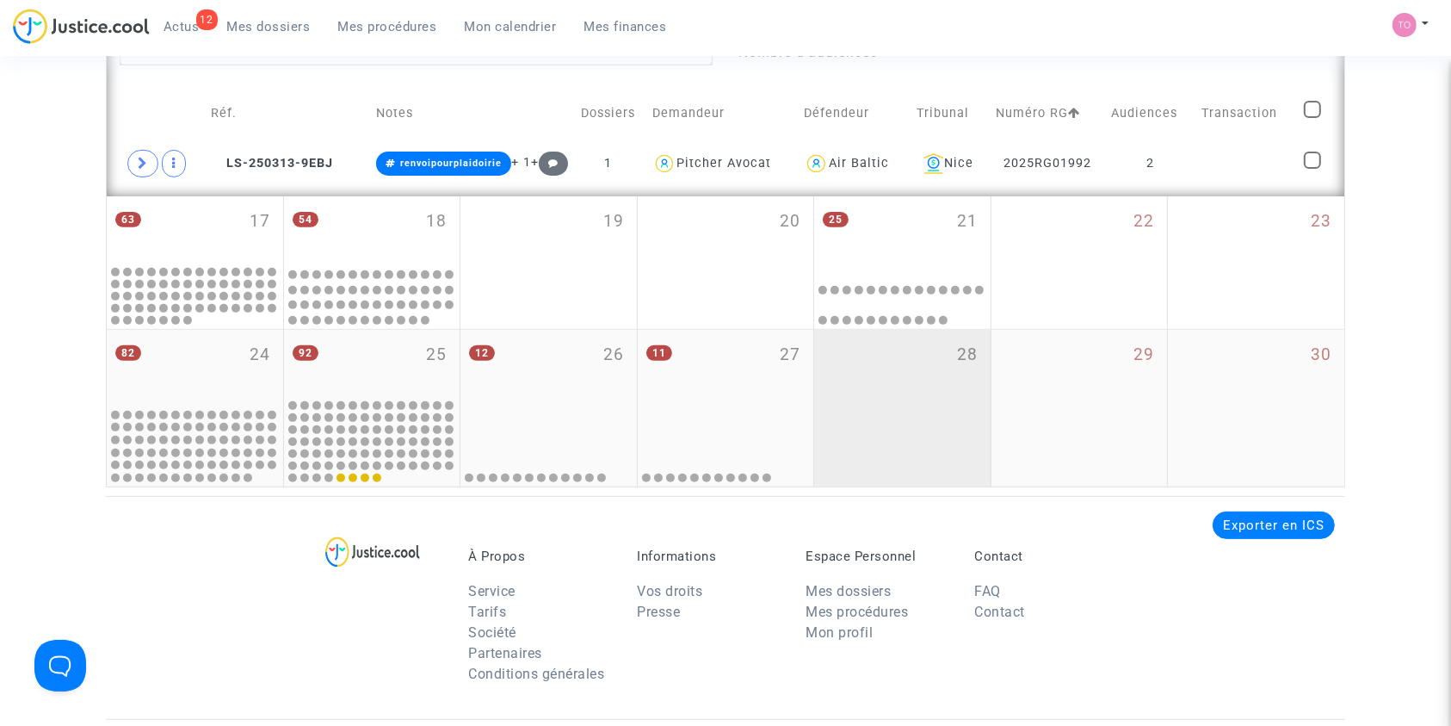
scroll to position [545, 0]
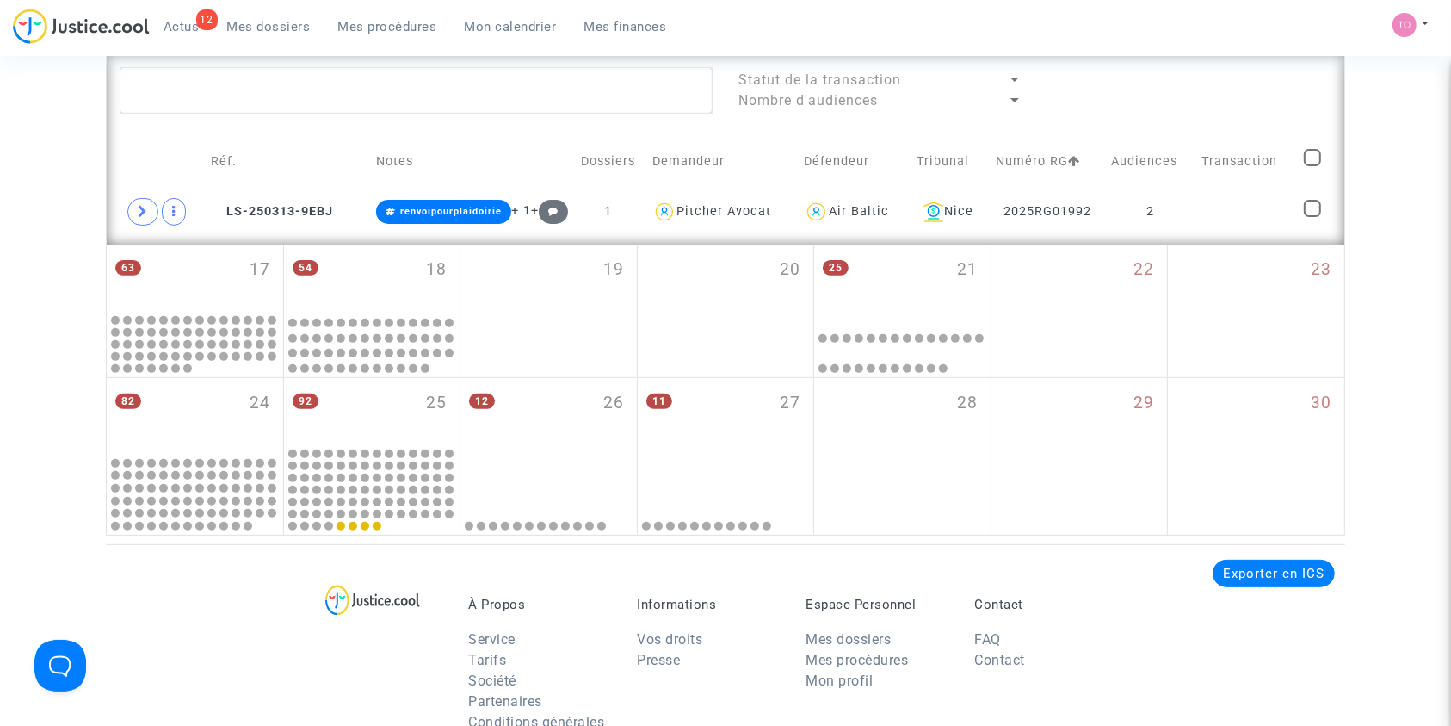
drag, startPoint x: 950, startPoint y: 207, endPoint x: 952, endPoint y: 126, distance: 81.8
click at [952, 126] on lawsuits-list "Statut de la transaction Nombre d'audiences Réf. Notes Dossiers Demandeur Défen…" at bounding box center [726, 149] width 1212 height 164
click at [959, 207] on div "Nice" at bounding box center [951, 211] width 68 height 21
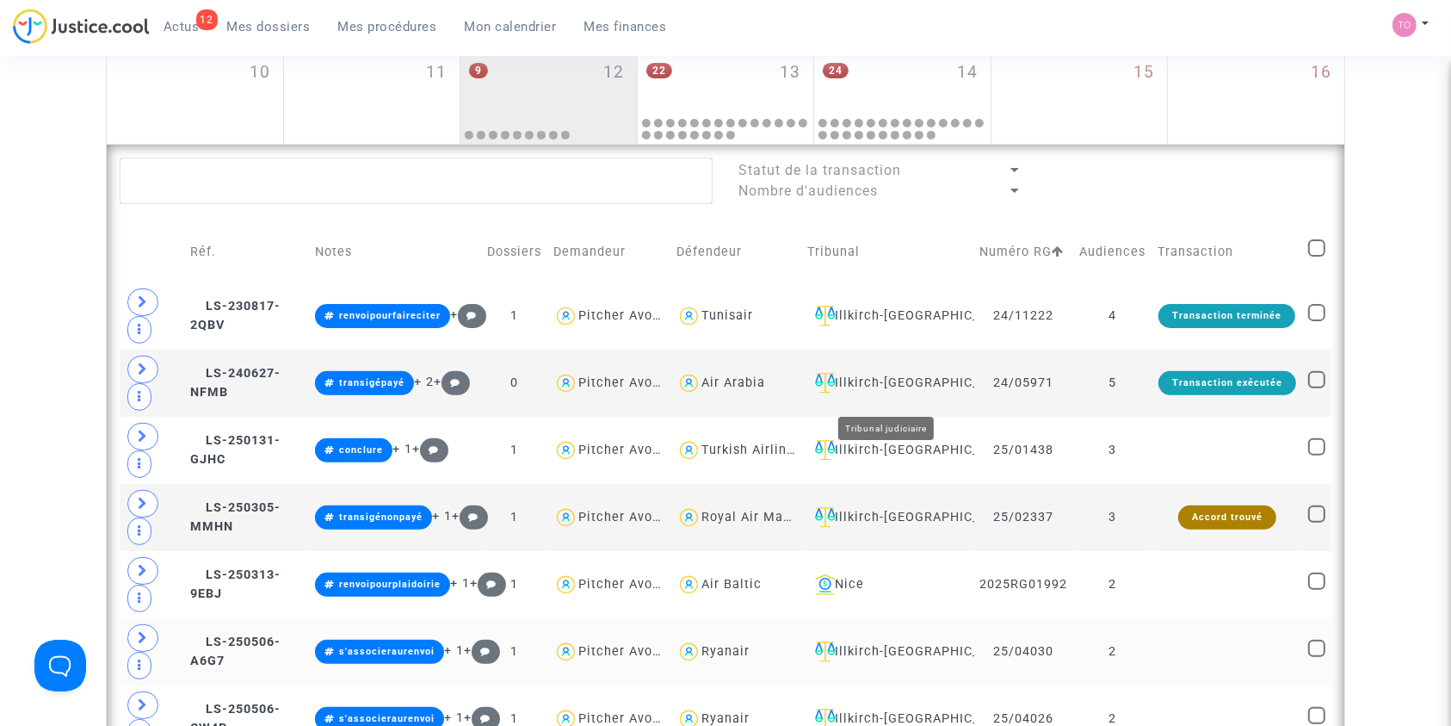
scroll to position [454, 0]
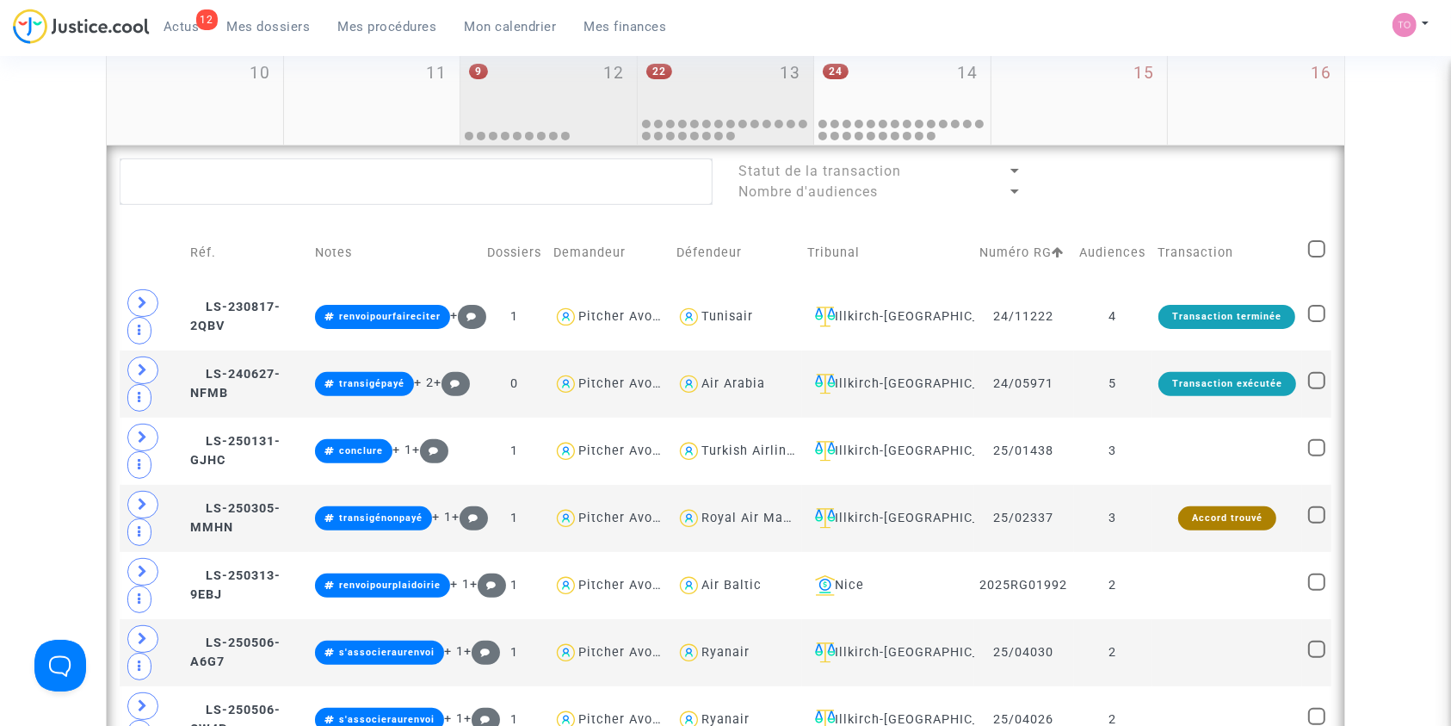
click at [716, 82] on div "22 13" at bounding box center [726, 81] width 176 height 67
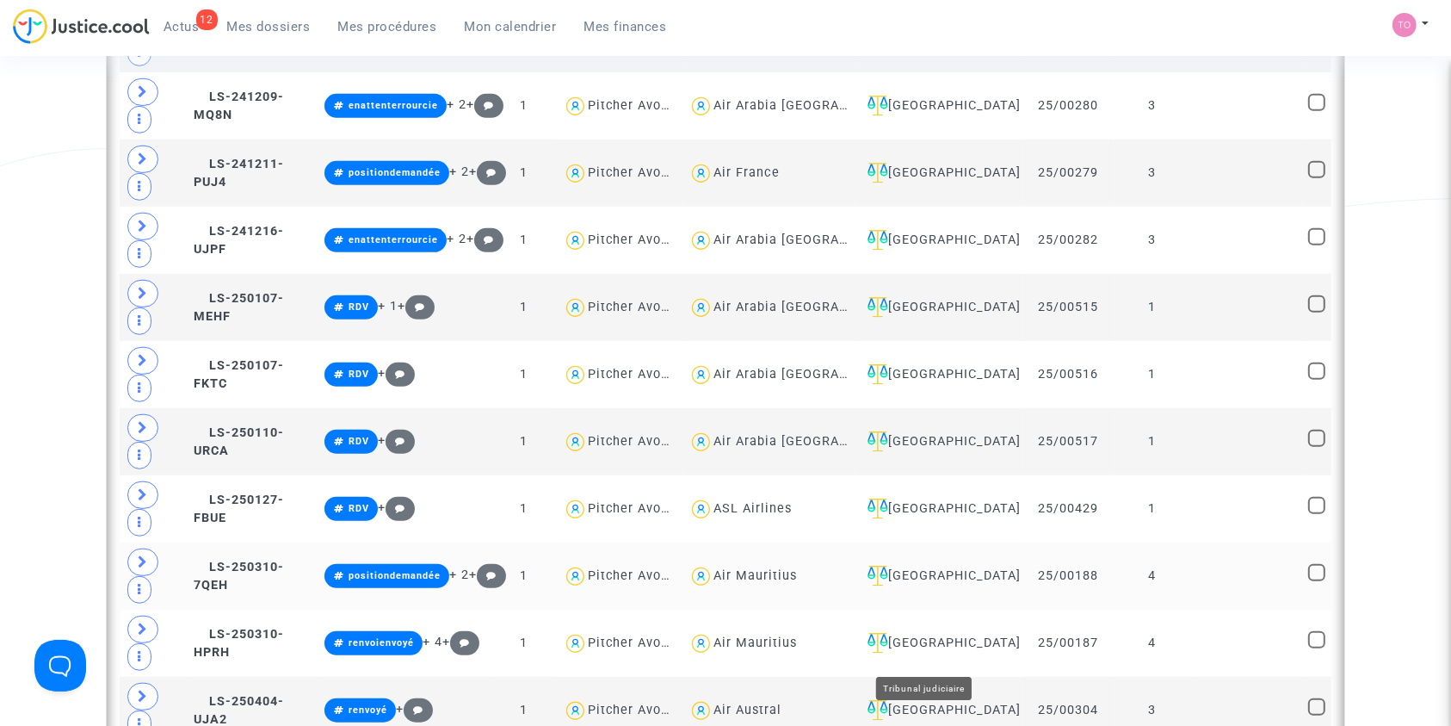
scroll to position [1060, 0]
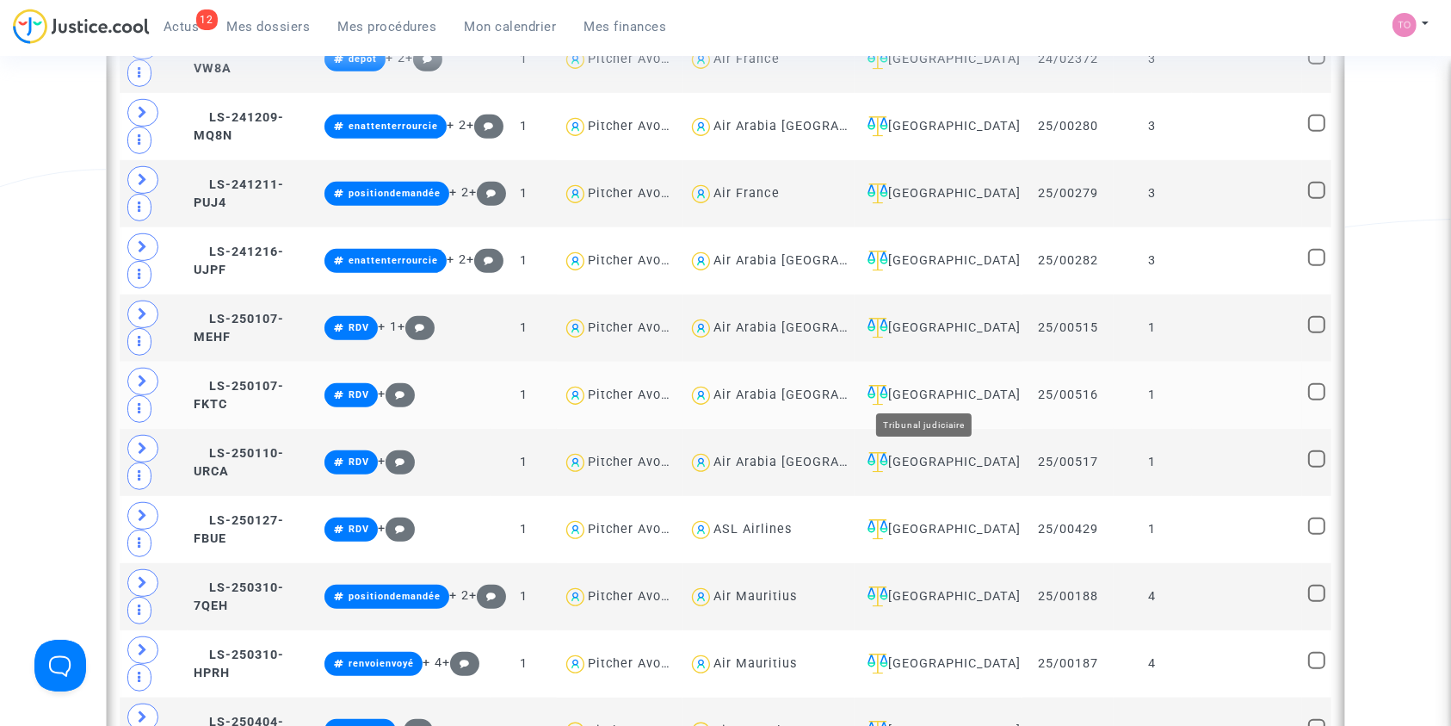
click at [916, 390] on div "Montpellier" at bounding box center [939, 395] width 156 height 21
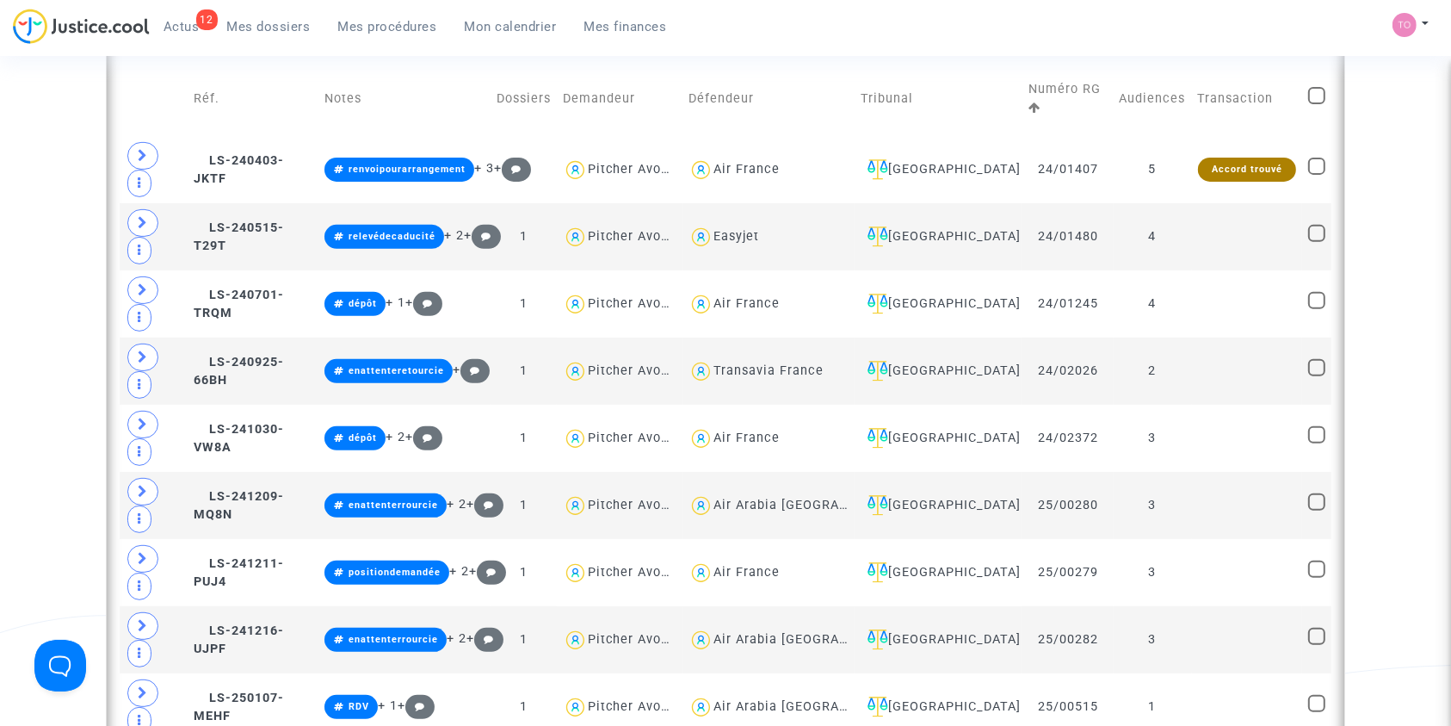
scroll to position [609, 0]
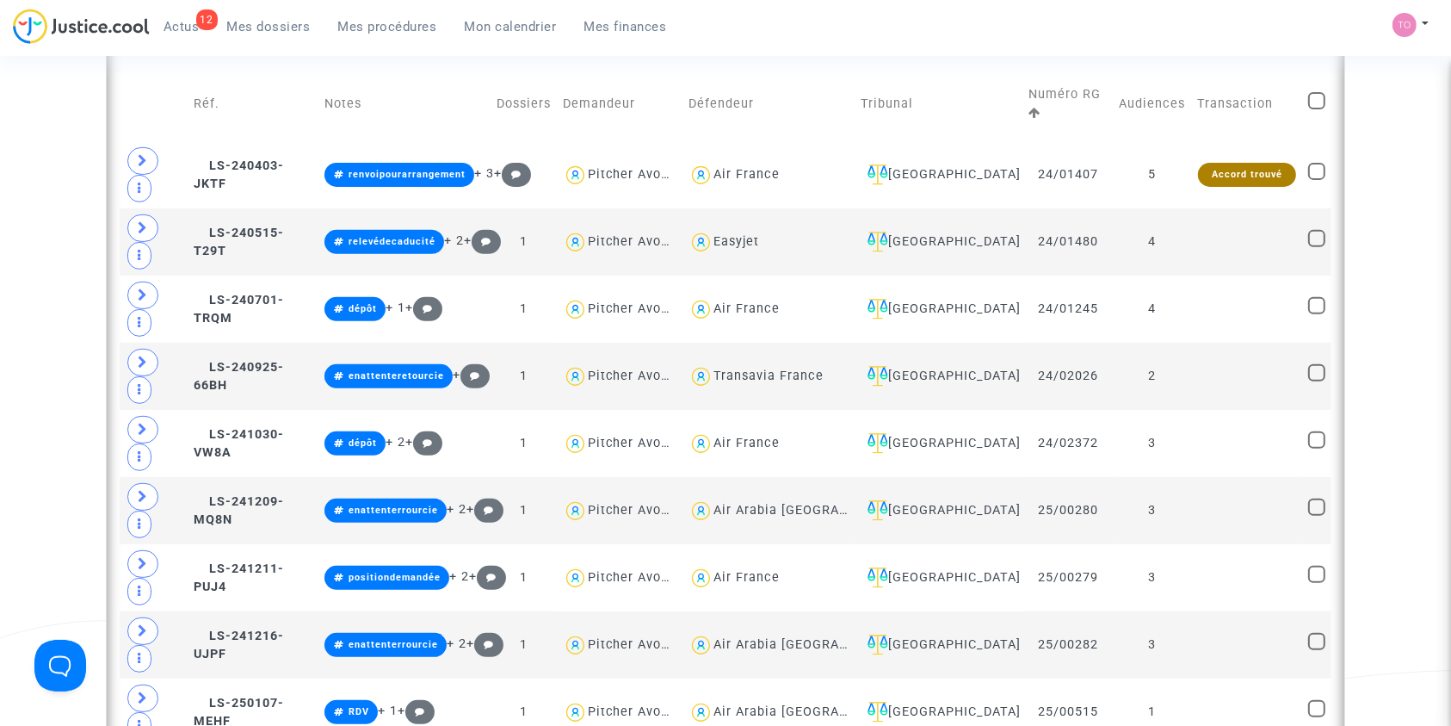
click at [1317, 92] on span at bounding box center [1316, 100] width 17 height 17
click at [1317, 109] on input "checkbox" at bounding box center [1316, 109] width 1 height 1
checkbox input "true"
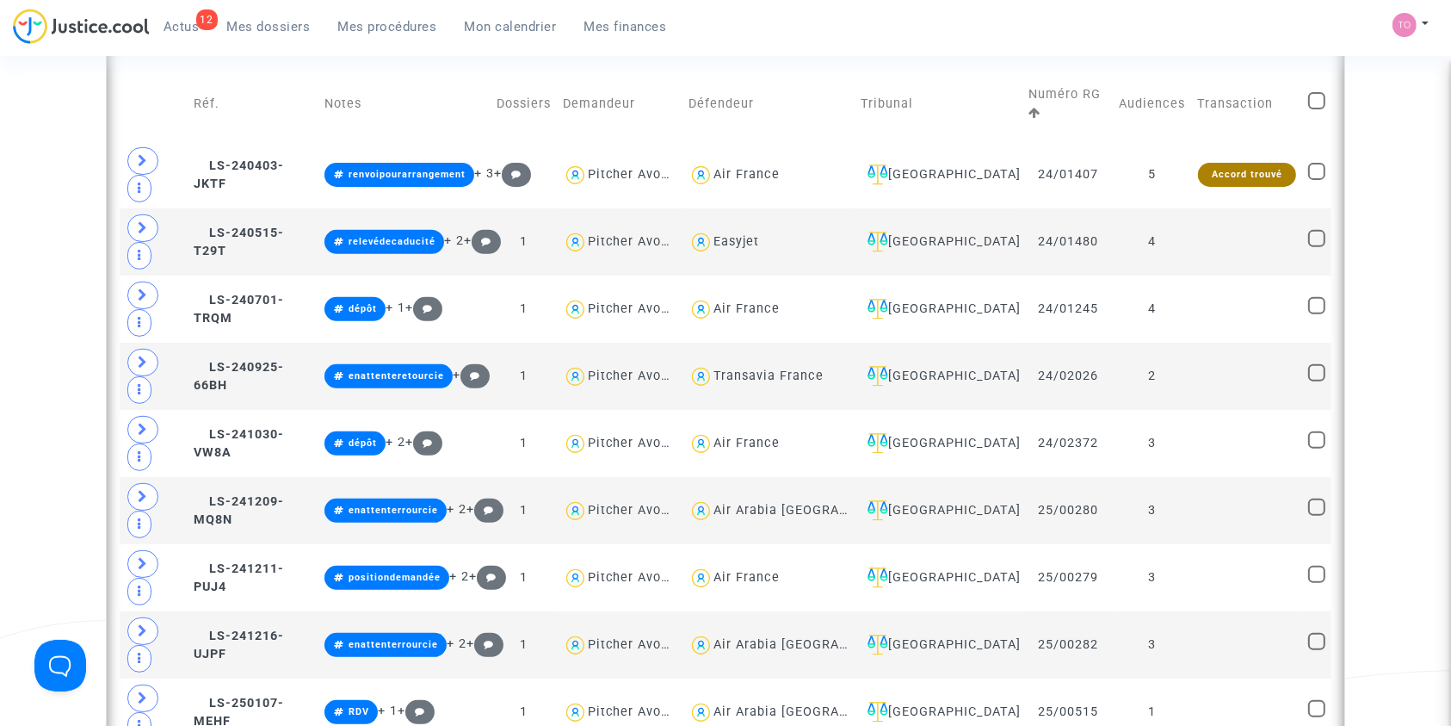
checkbox input "true"
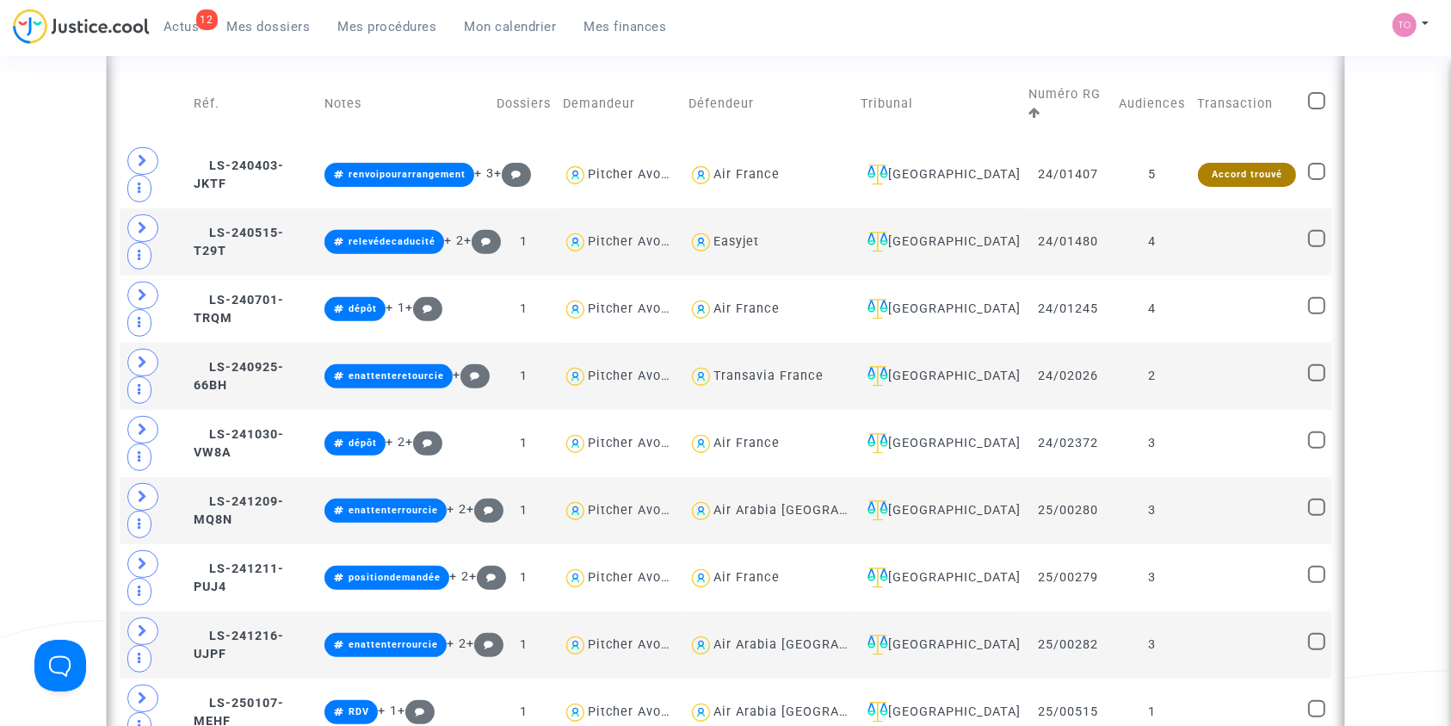
checkbox input "true"
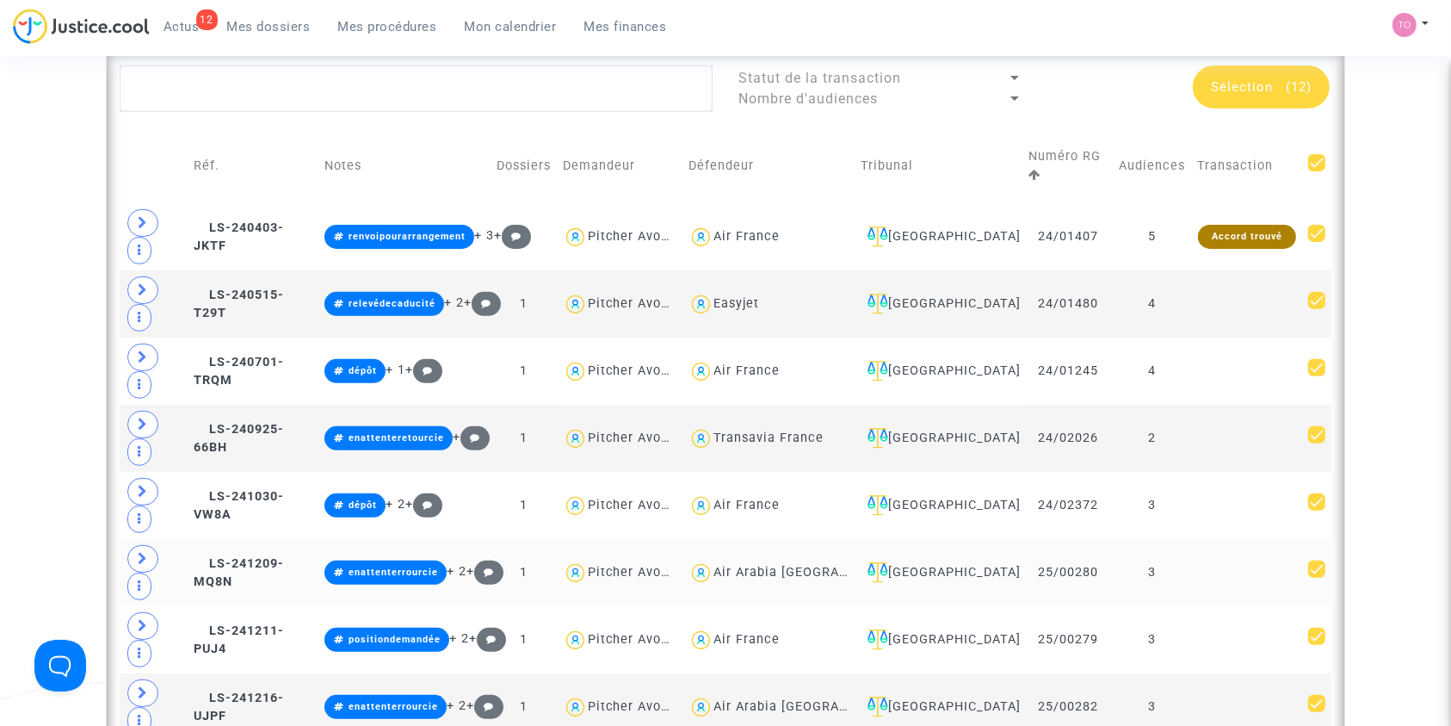
scroll to position [540, 0]
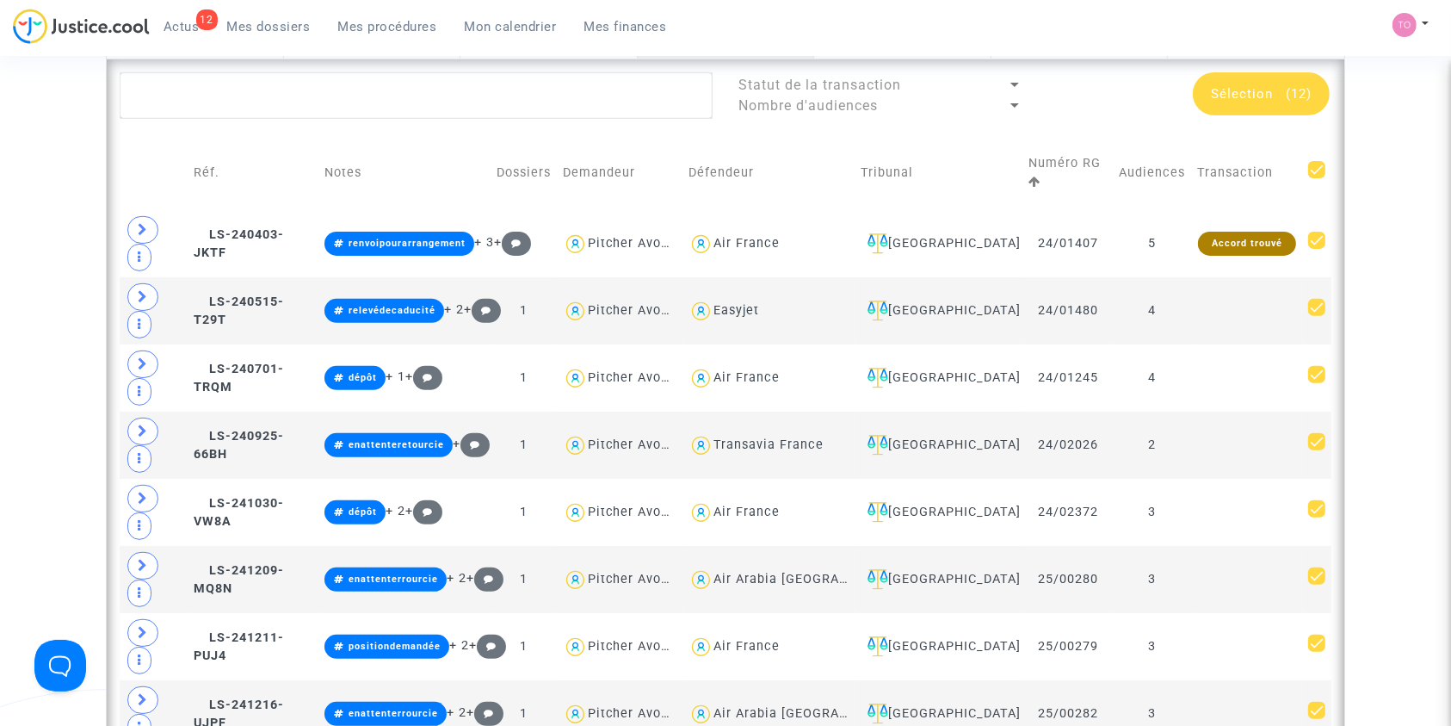
click at [1246, 88] on span "Sélection" at bounding box center [1242, 93] width 62 height 15
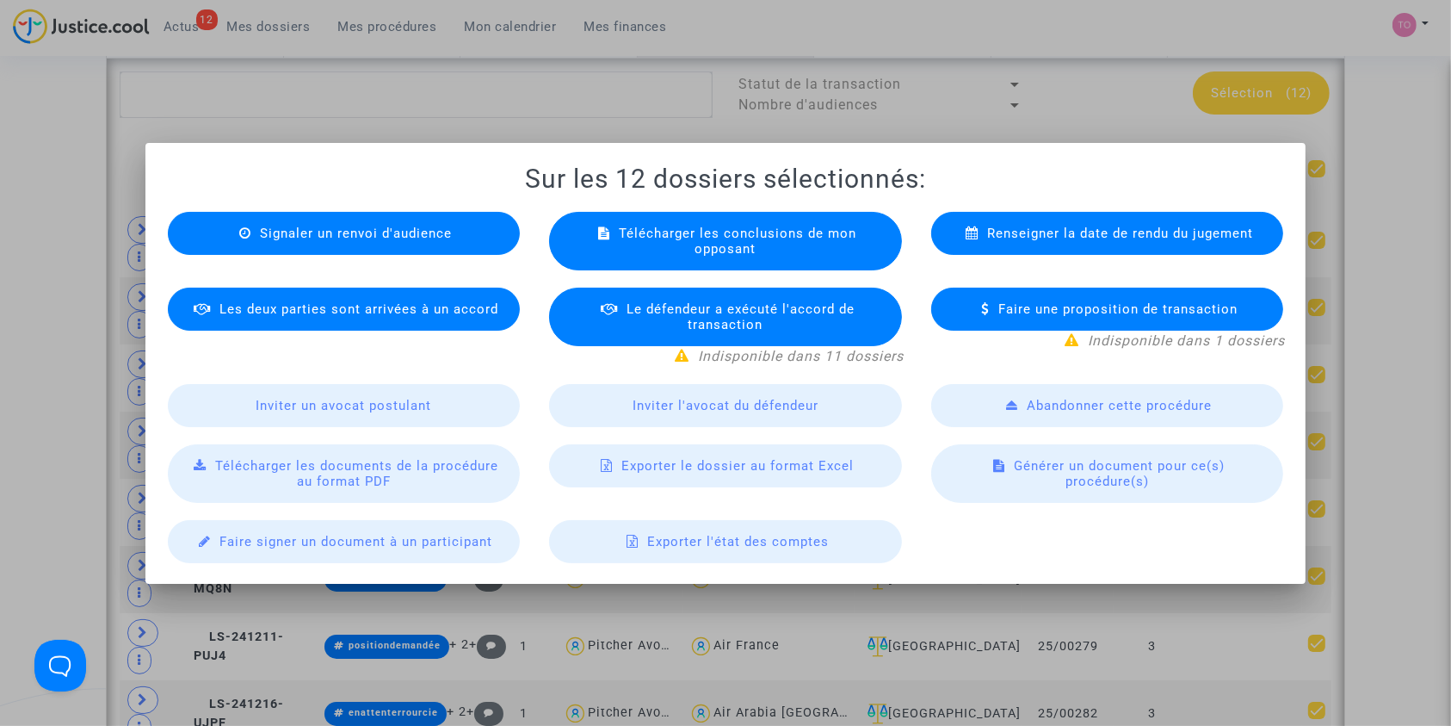
click at [1001, 119] on div at bounding box center [725, 363] width 1451 height 726
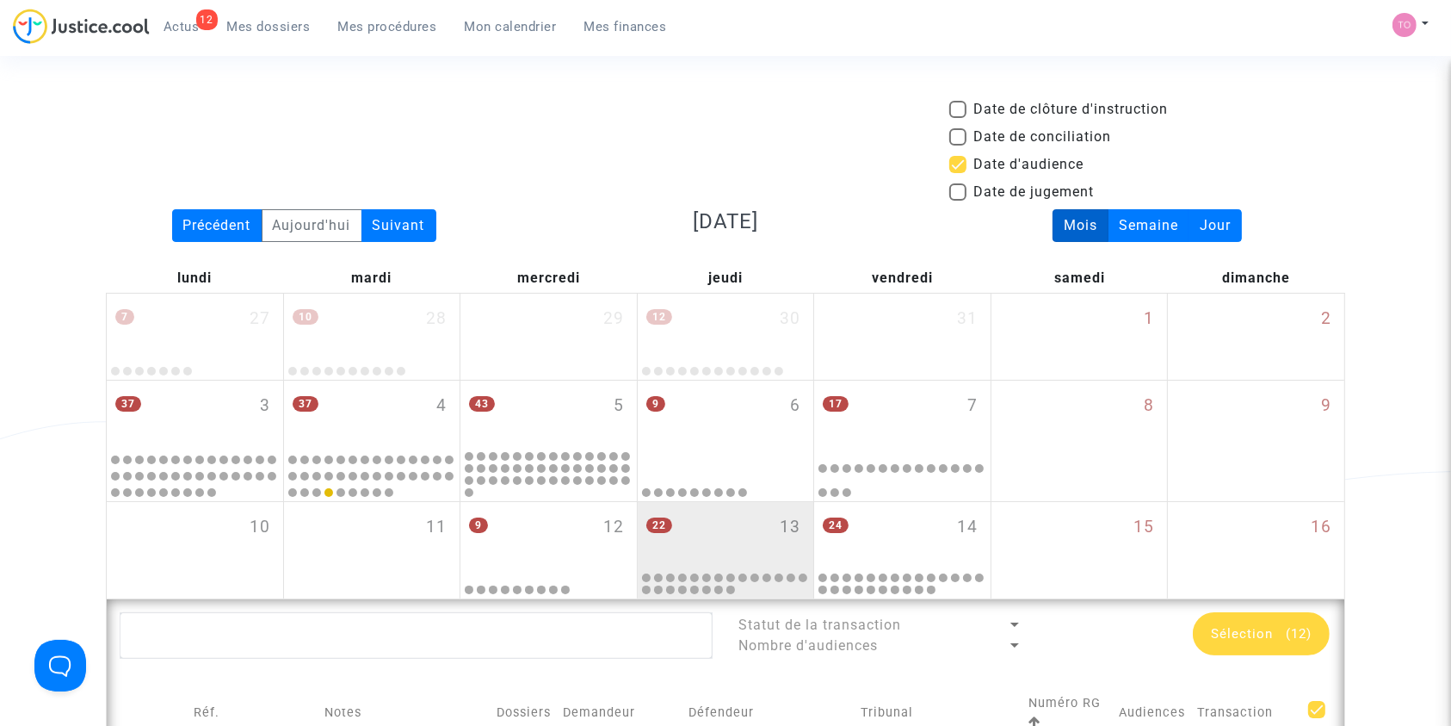
scroll to position [540, 0]
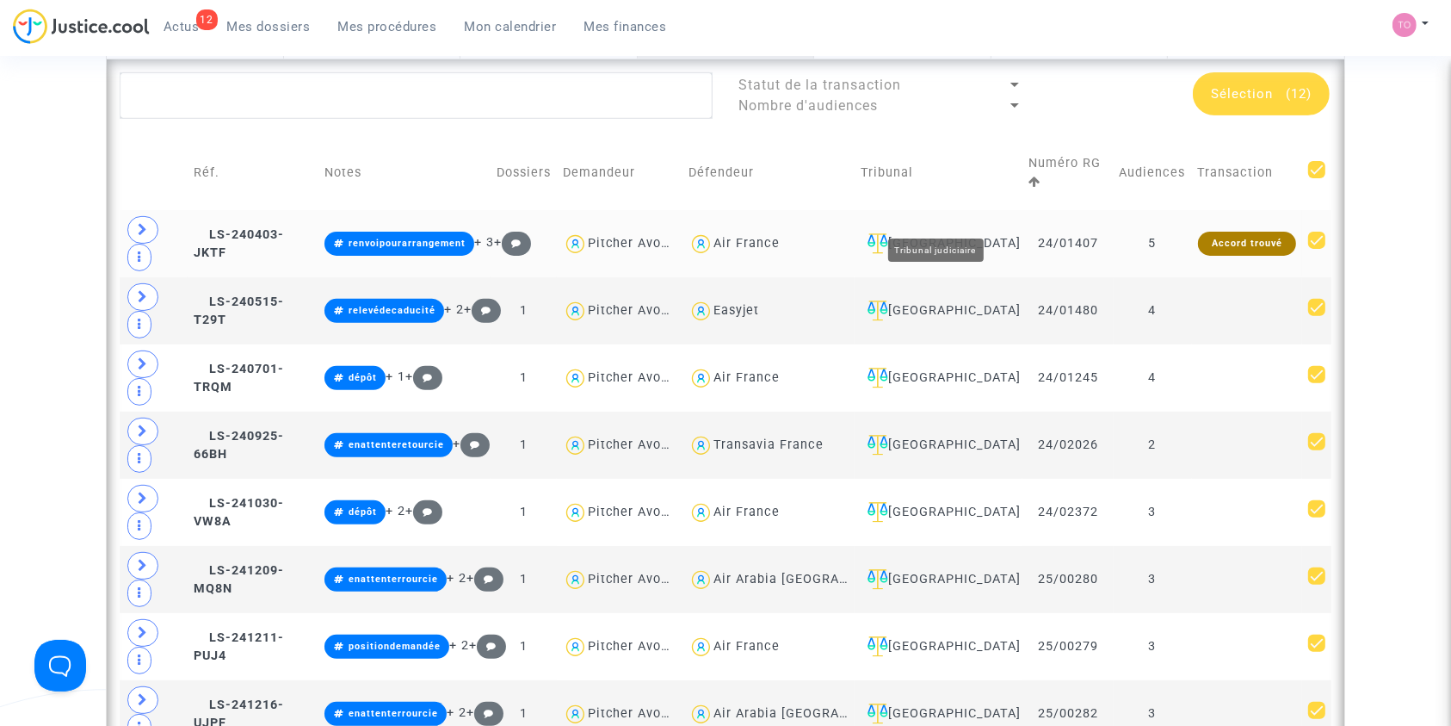
click at [947, 233] on div "Montpellier" at bounding box center [939, 243] width 156 height 21
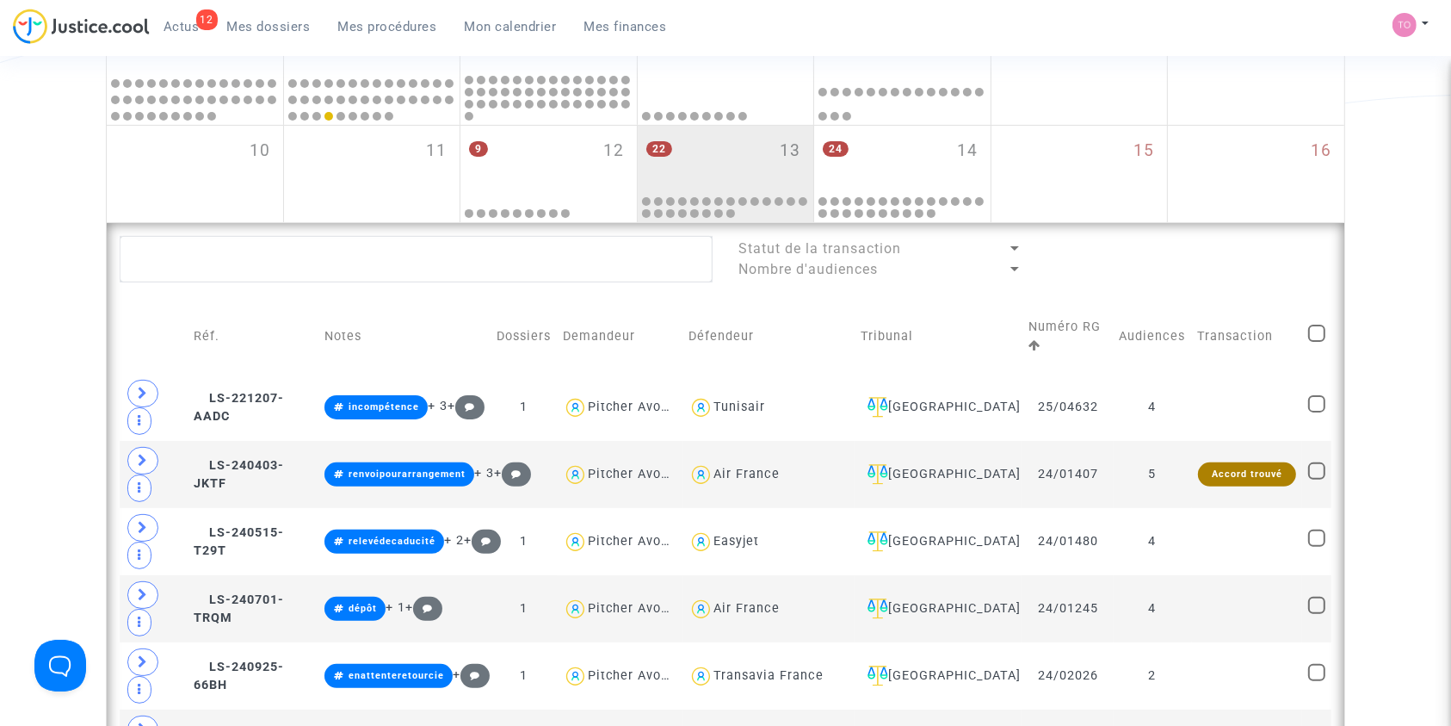
scroll to position [374, 0]
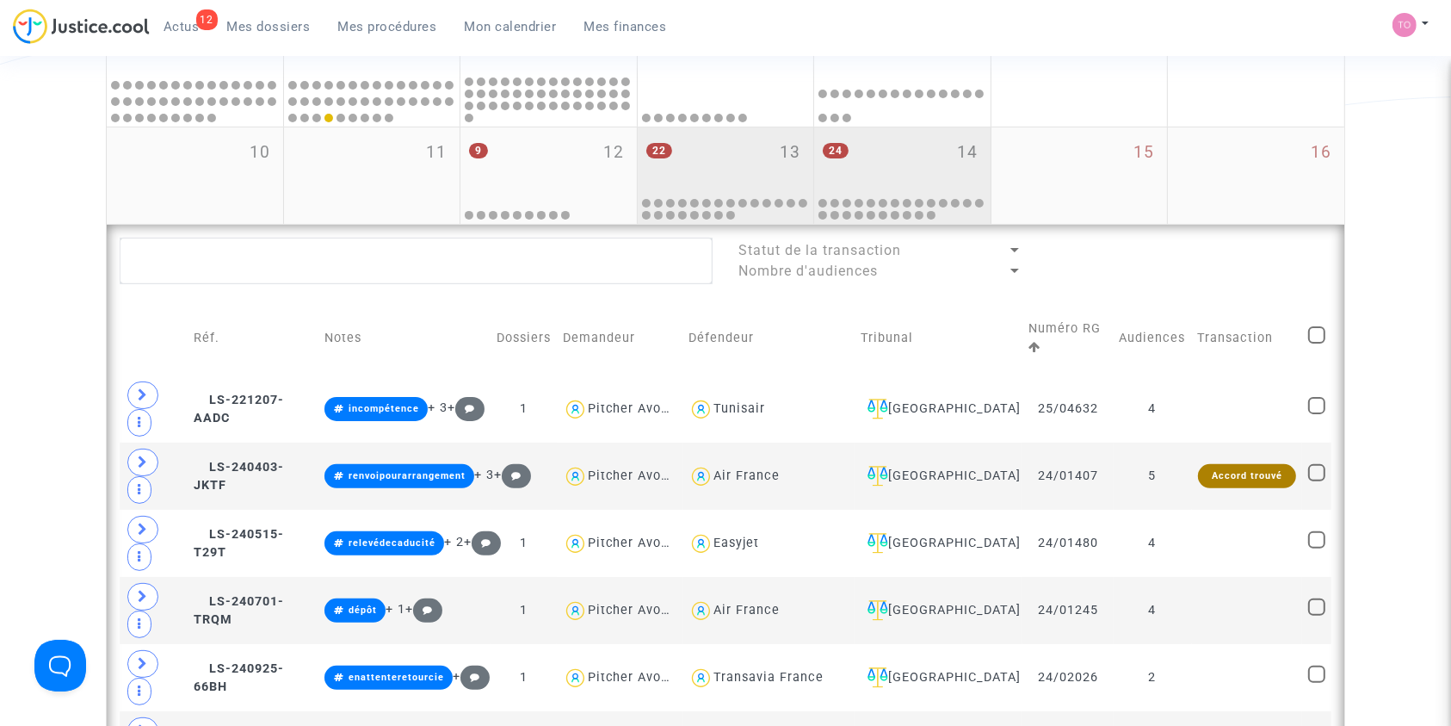
click at [899, 164] on div "24 14" at bounding box center [902, 160] width 176 height 67
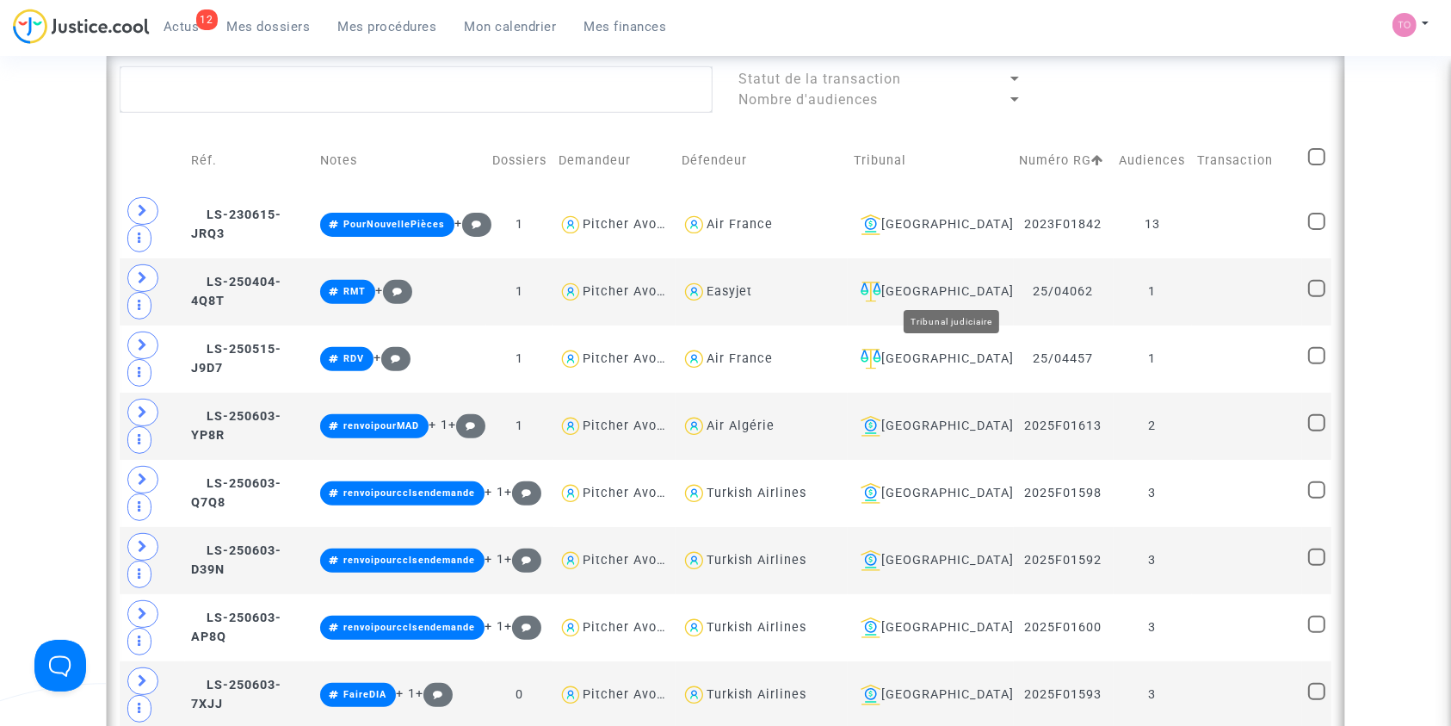
scroll to position [547, 0]
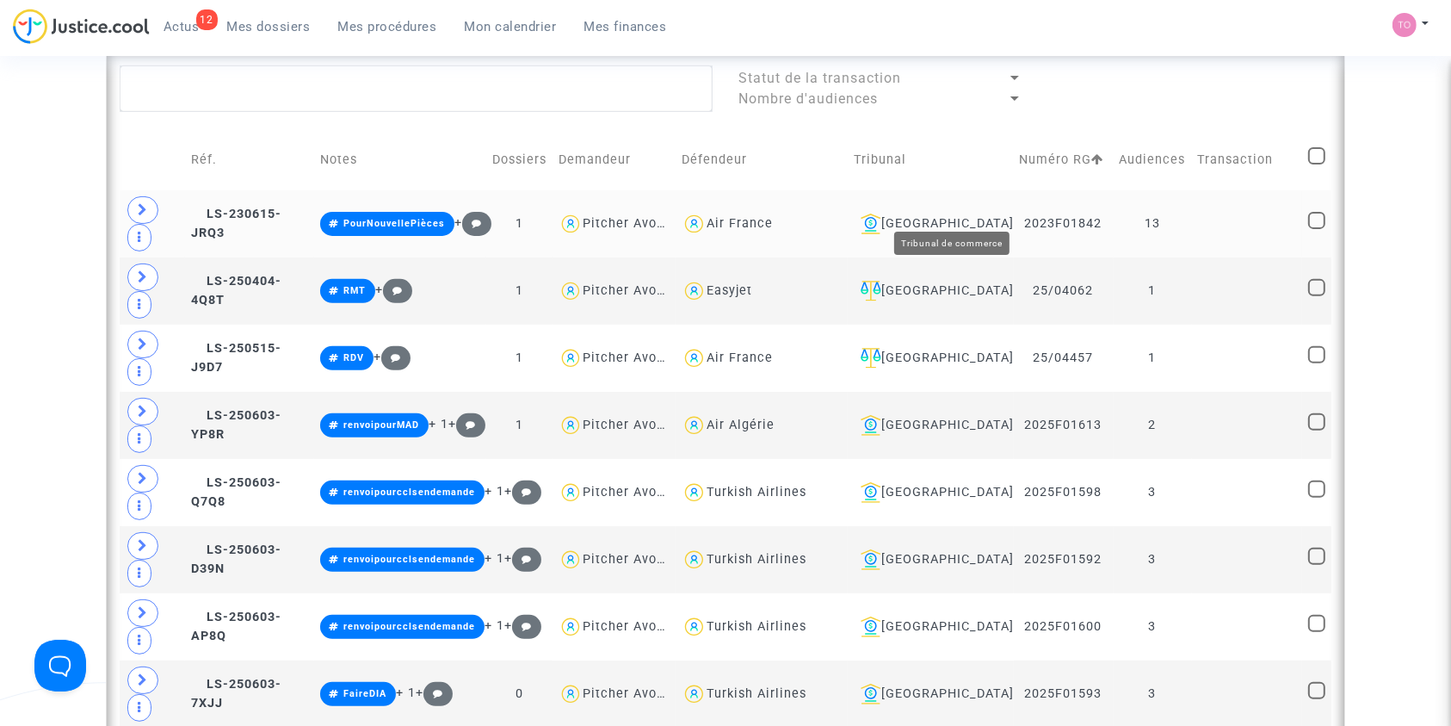
click at [971, 213] on div "Bobigny" at bounding box center [930, 223] width 153 height 21
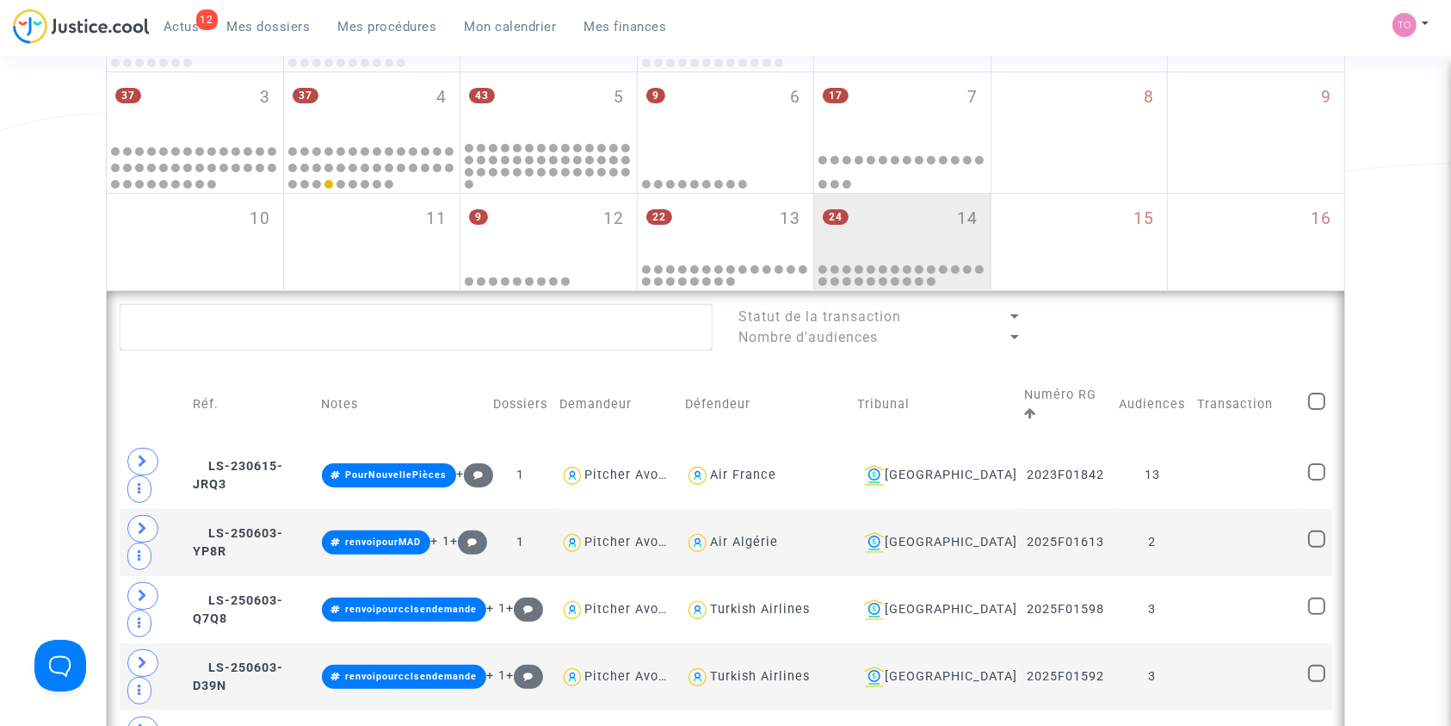
scroll to position [310, 0]
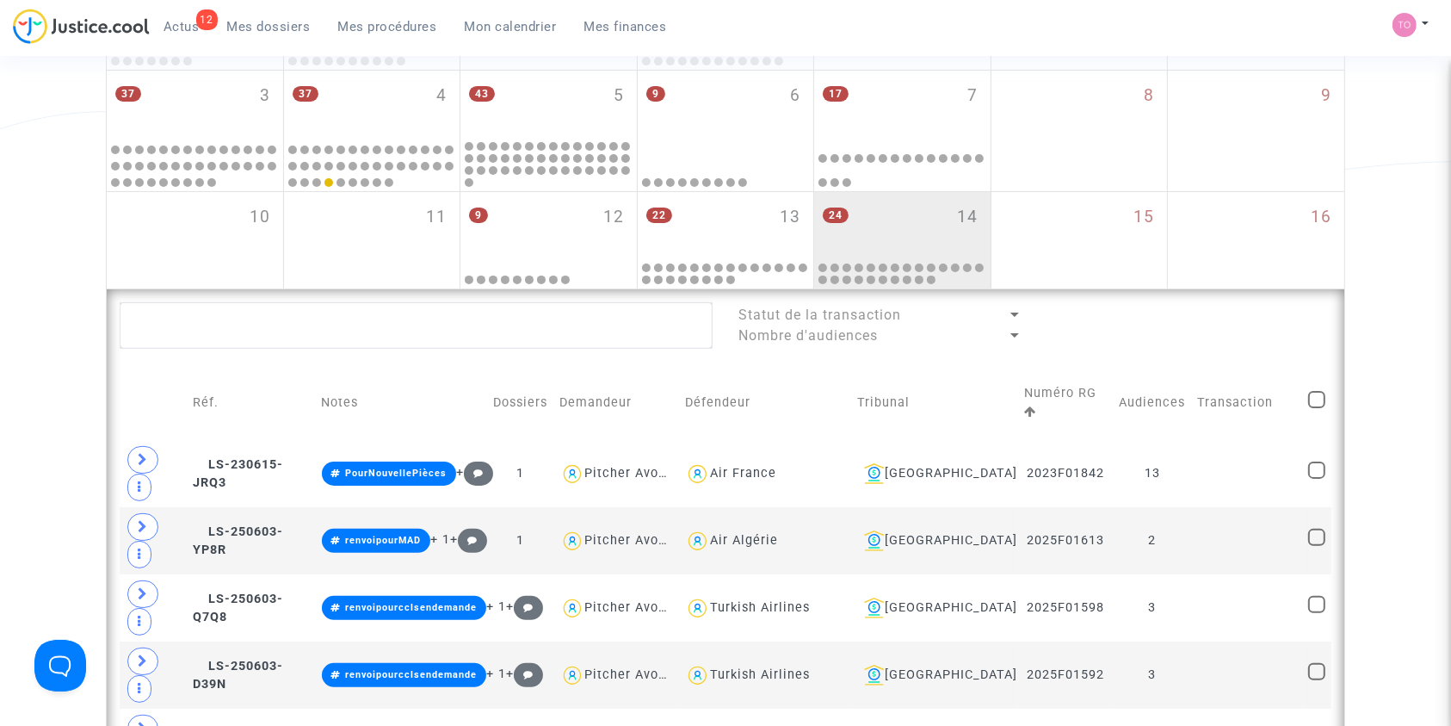
click at [1316, 395] on span at bounding box center [1316, 399] width 17 height 17
click at [1316, 408] on input "checkbox" at bounding box center [1316, 408] width 1 height 1
checkbox input "true"
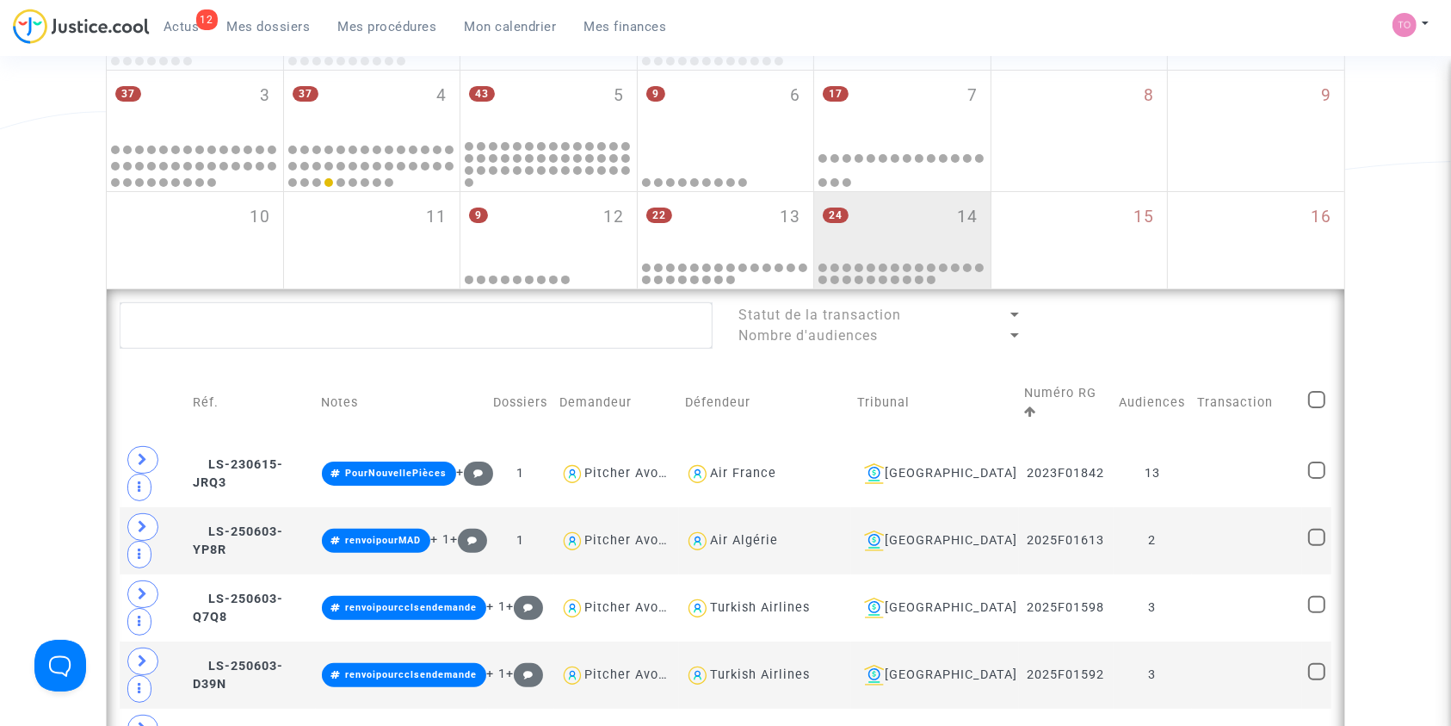
checkbox input "true"
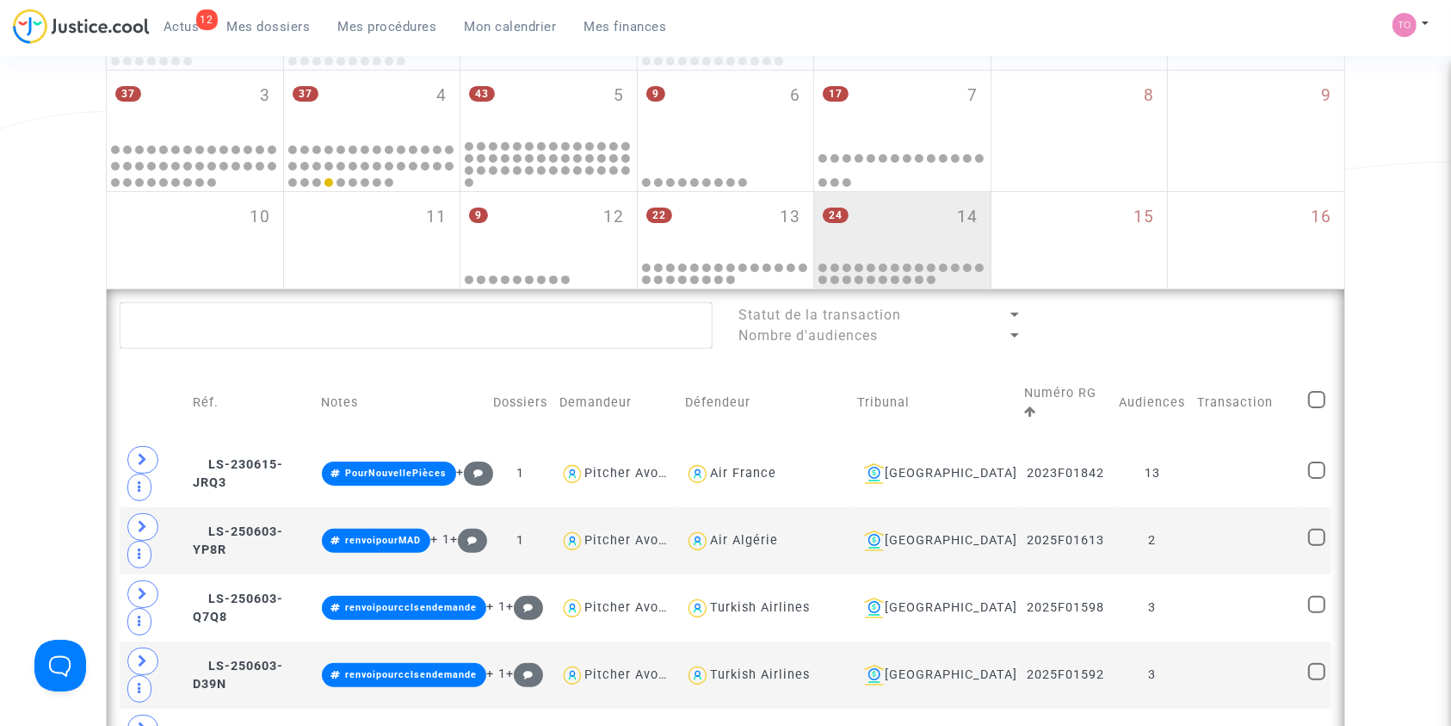
checkbox input "true"
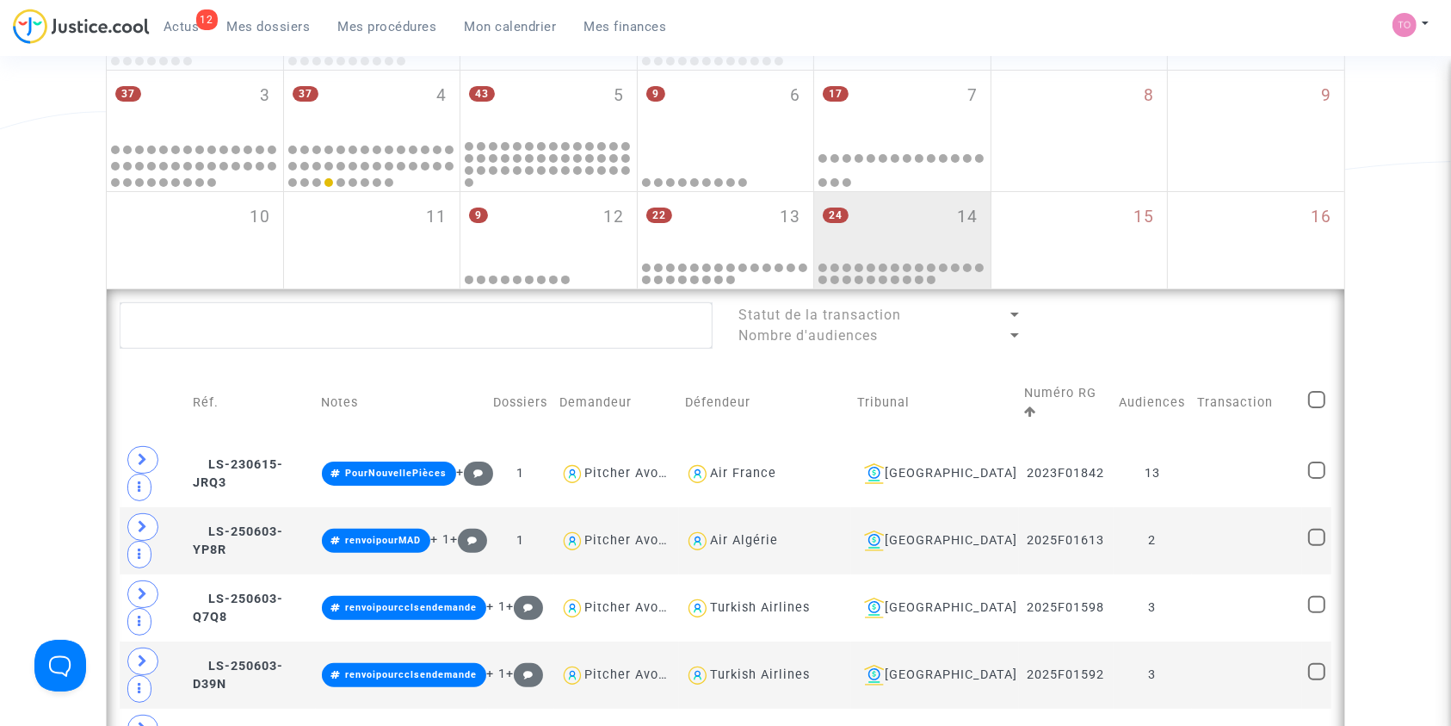
checkbox input "true"
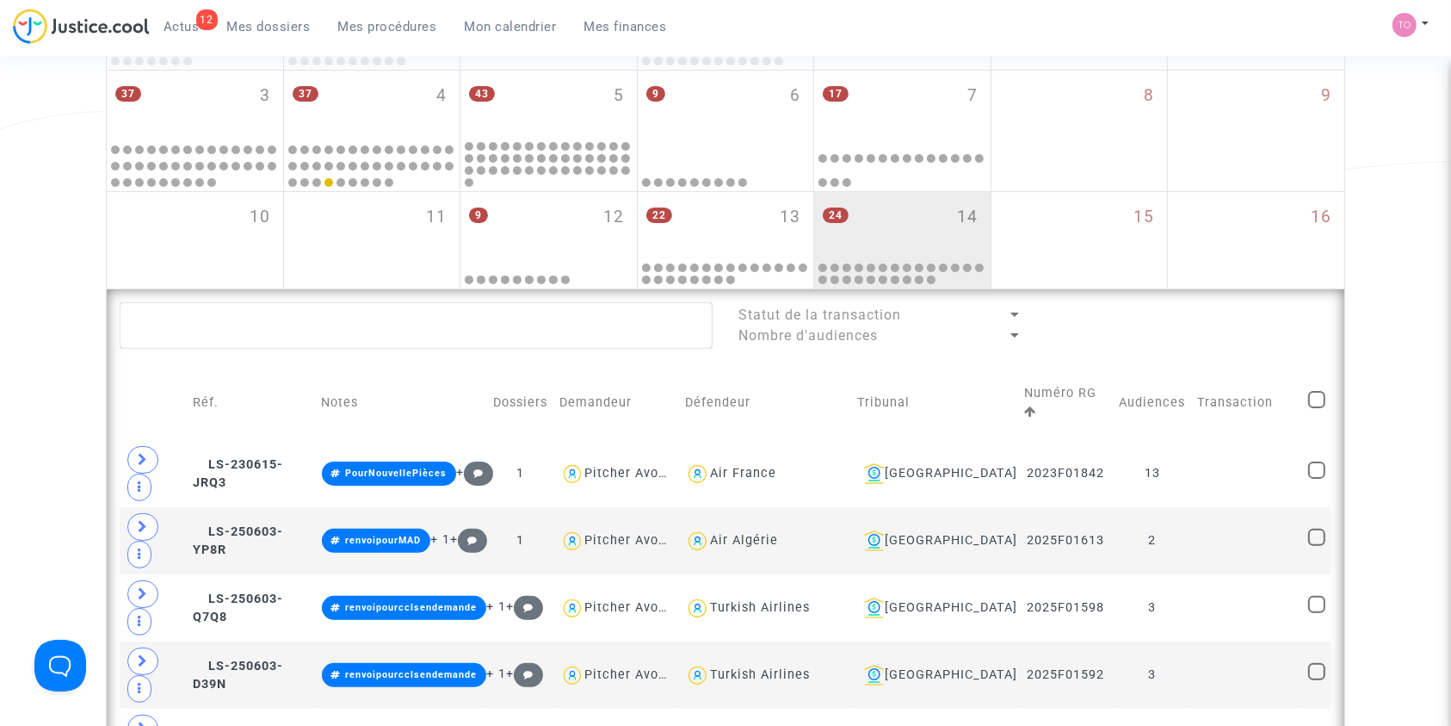
checkbox input "true"
click at [1315, 391] on span at bounding box center [1316, 399] width 17 height 17
click at [1316, 408] on input "checkbox" at bounding box center [1316, 408] width 1 height 1
checkbox input "false"
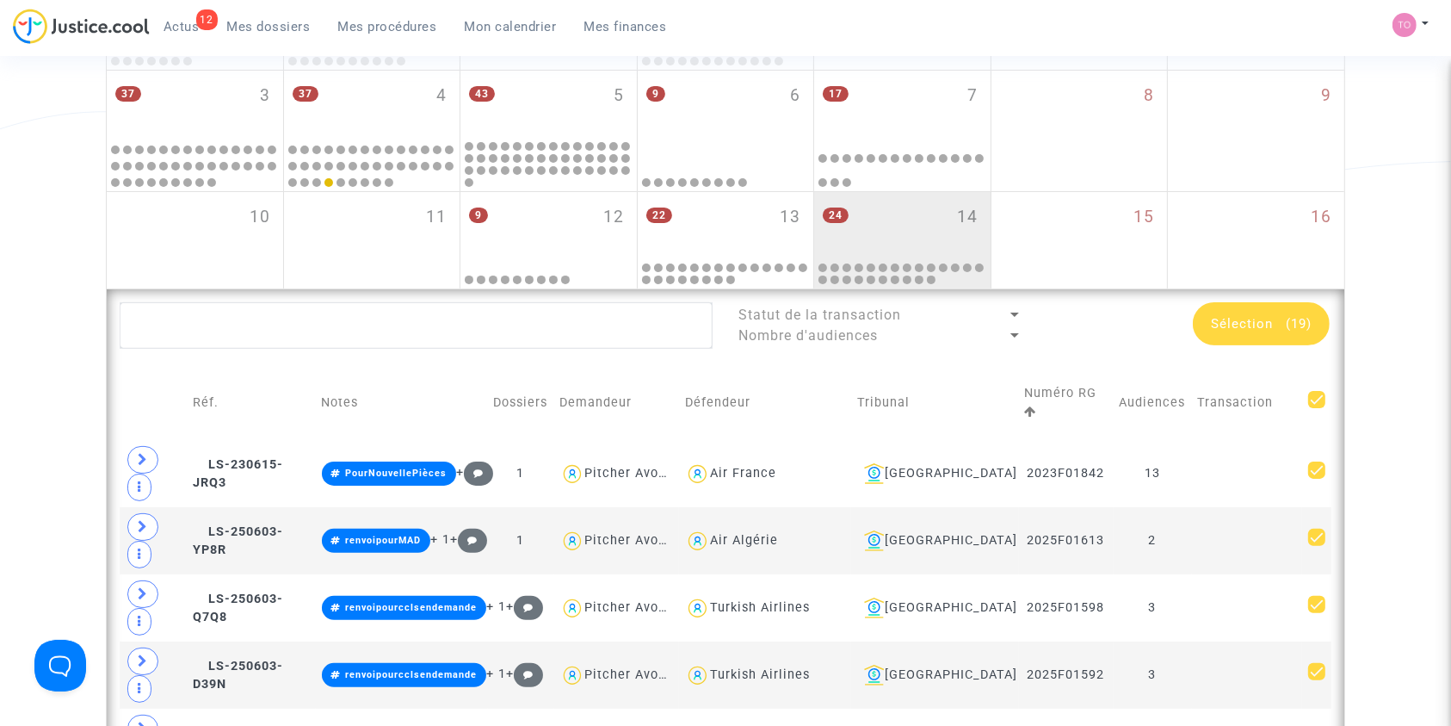
checkbox input "false"
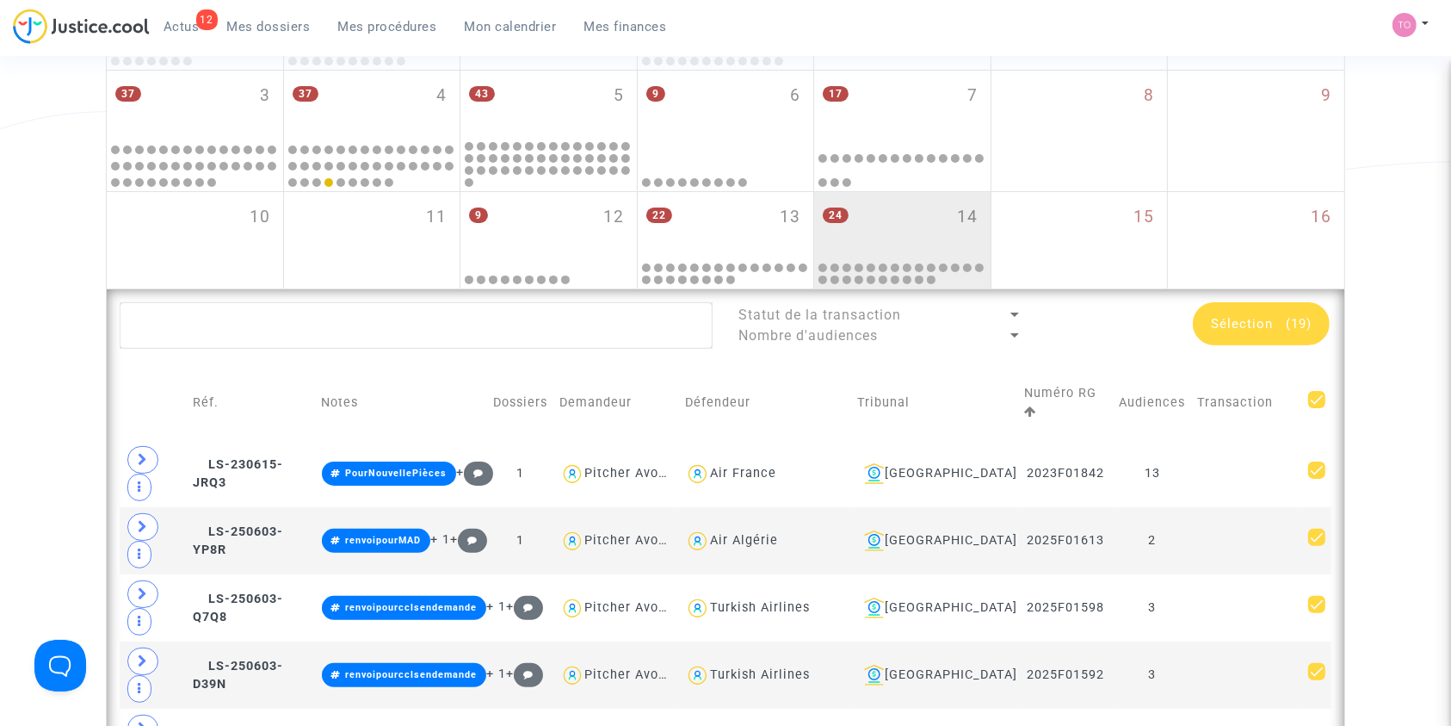
checkbox input "false"
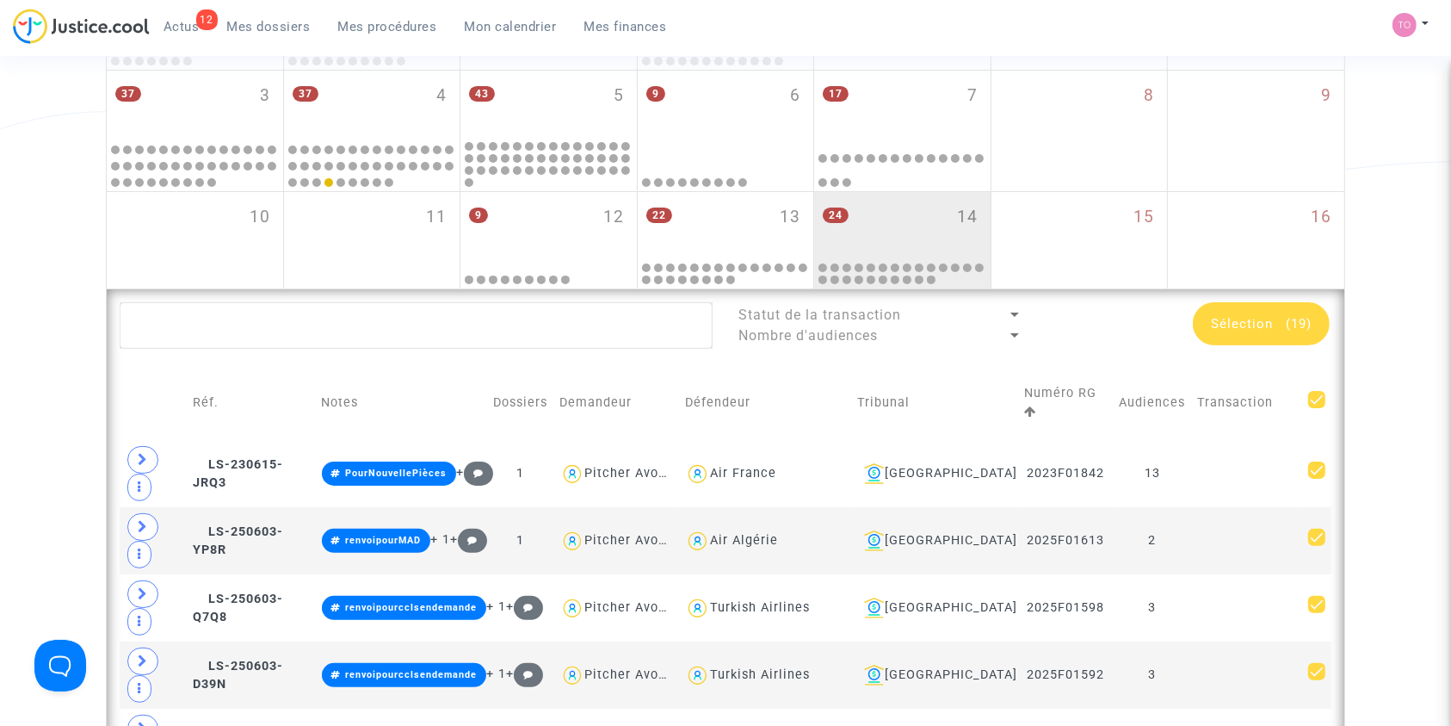
checkbox input "false"
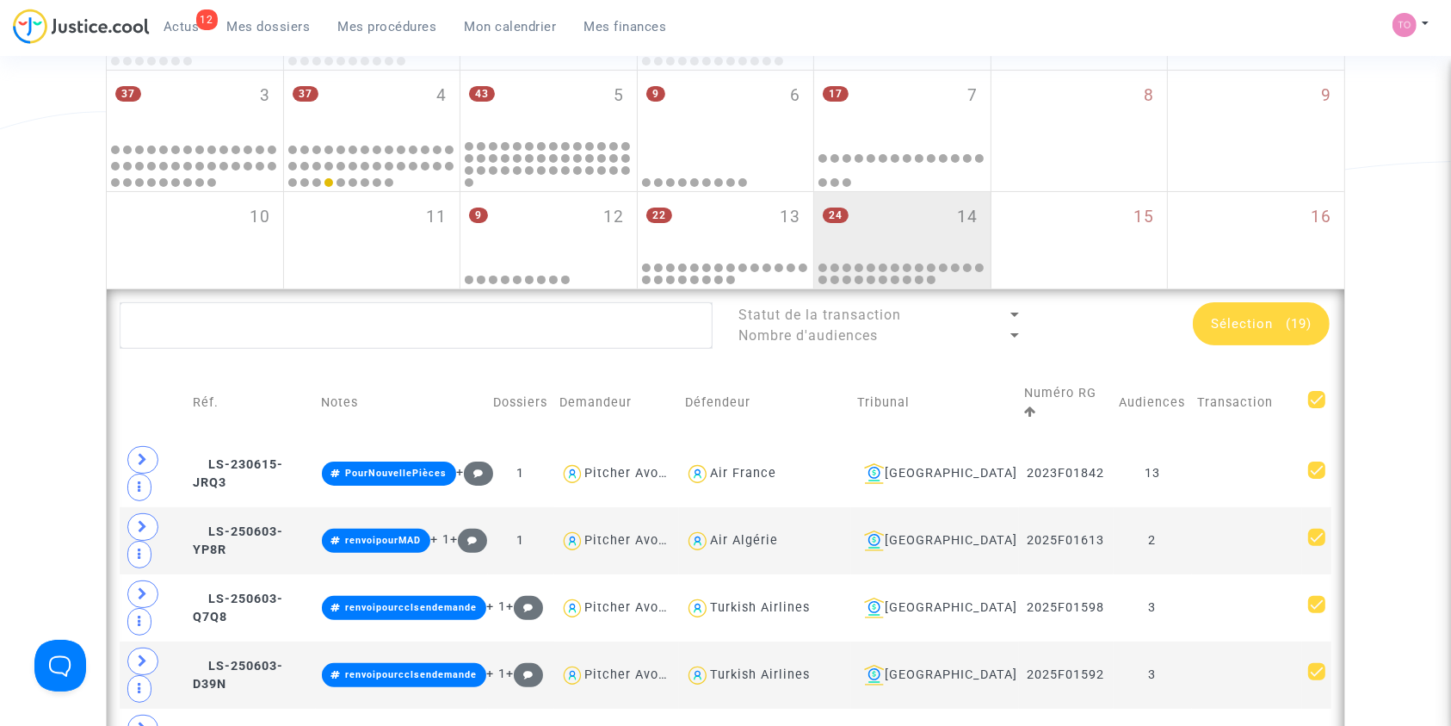
checkbox input "false"
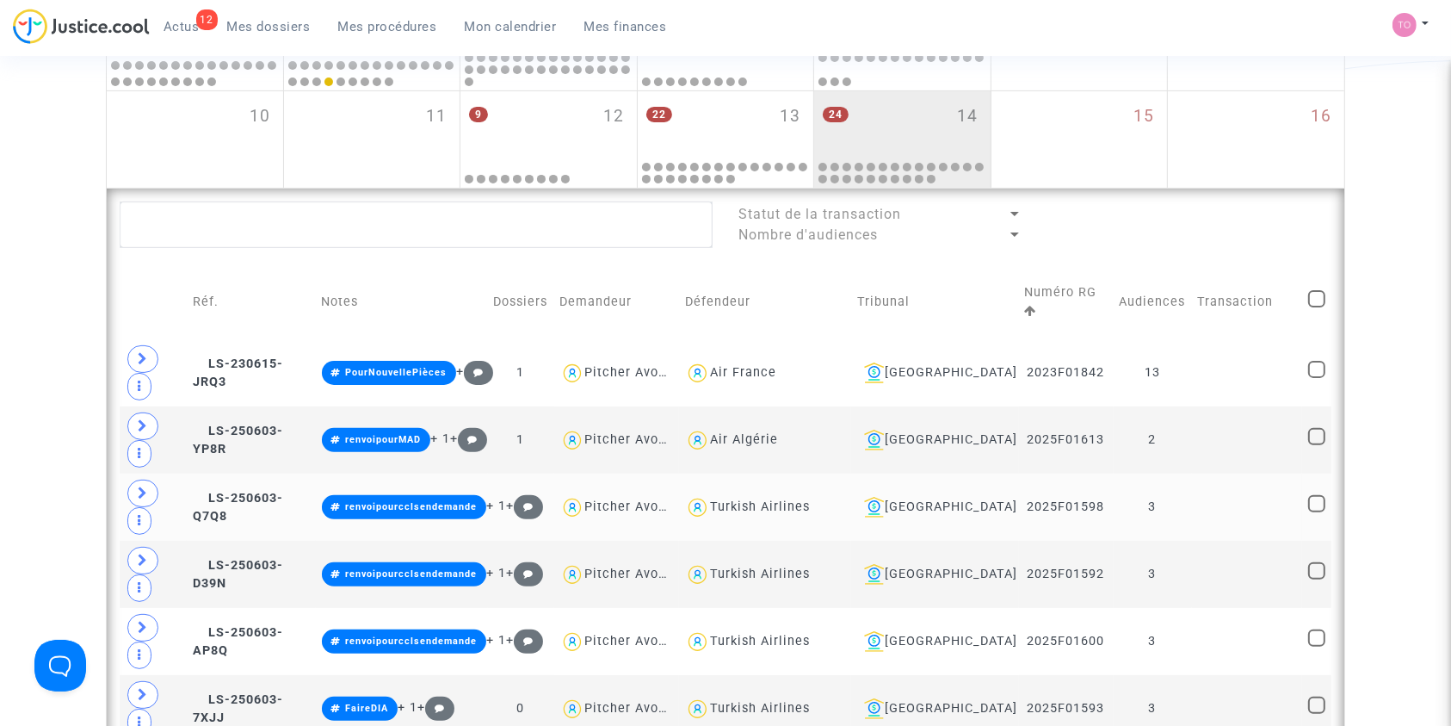
scroll to position [411, 0]
click at [206, 423] on icon at bounding box center [199, 429] width 13 height 12
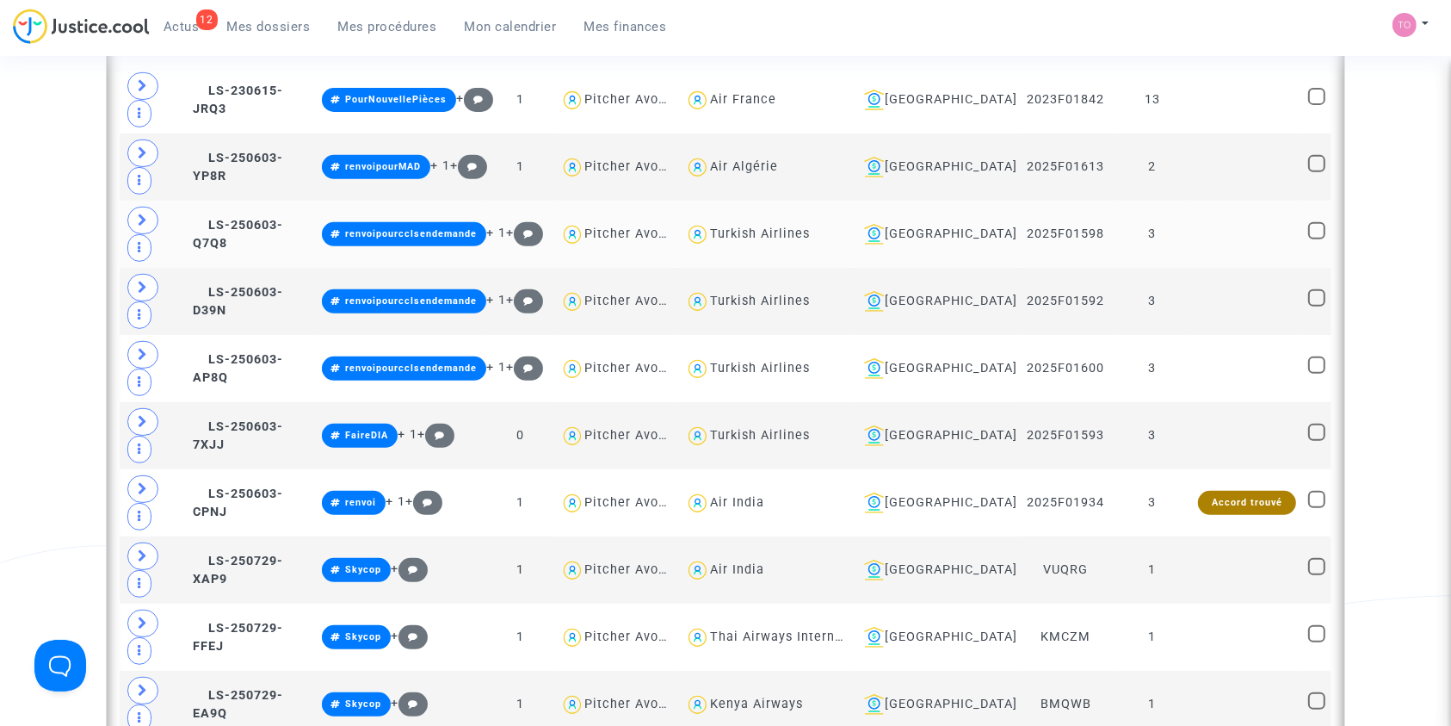
scroll to position [686, 0]
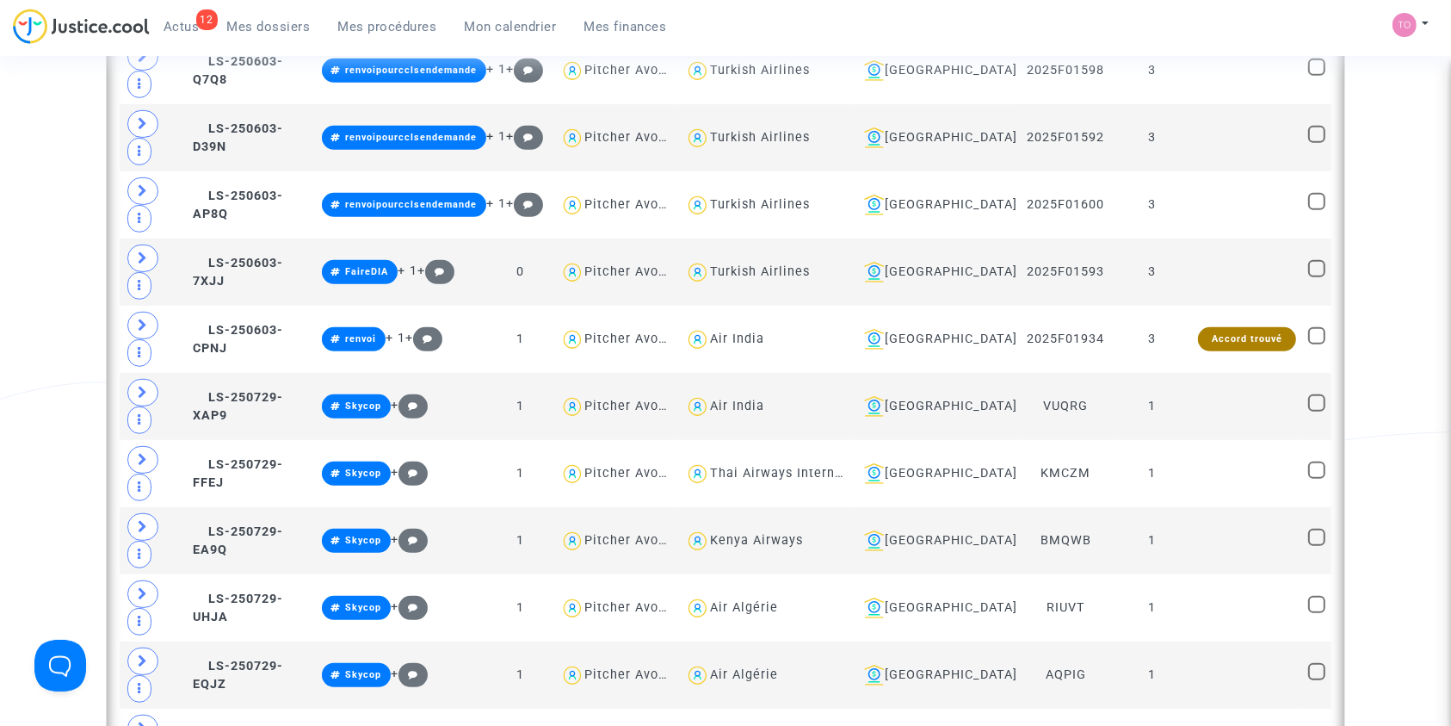
scroll to position [906, 0]
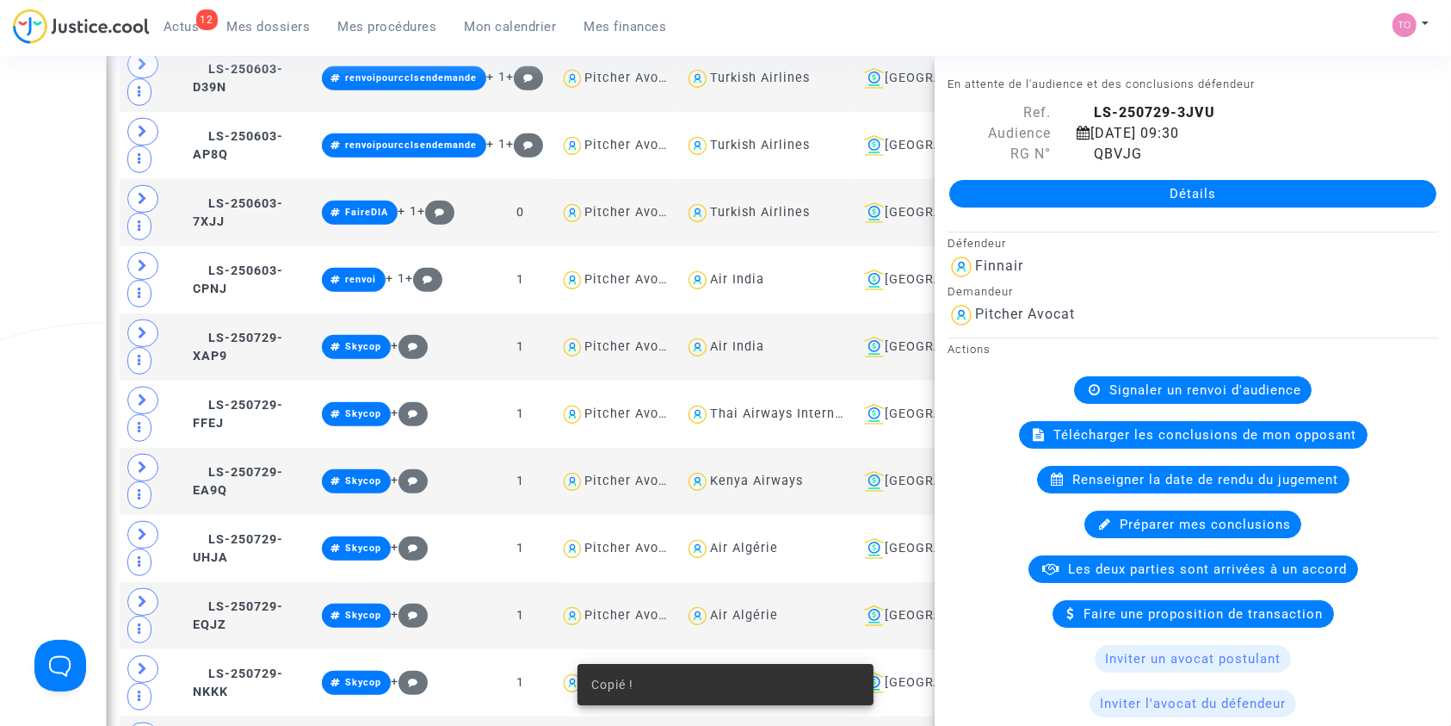
click at [31, 498] on div "Date de clôture d'instruction Date de conciliation Date d'audience Date de juge…" at bounding box center [725, 308] width 1451 height 2230
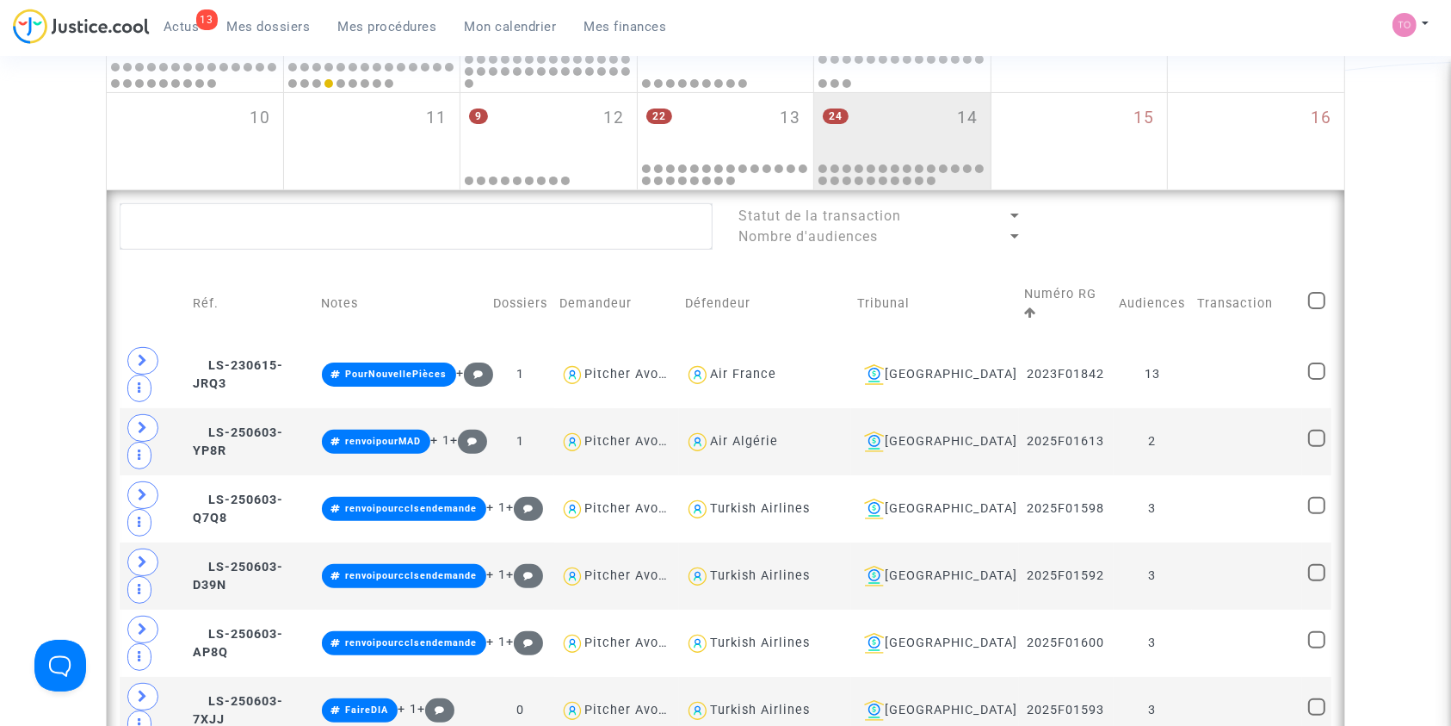
scroll to position [408, 0]
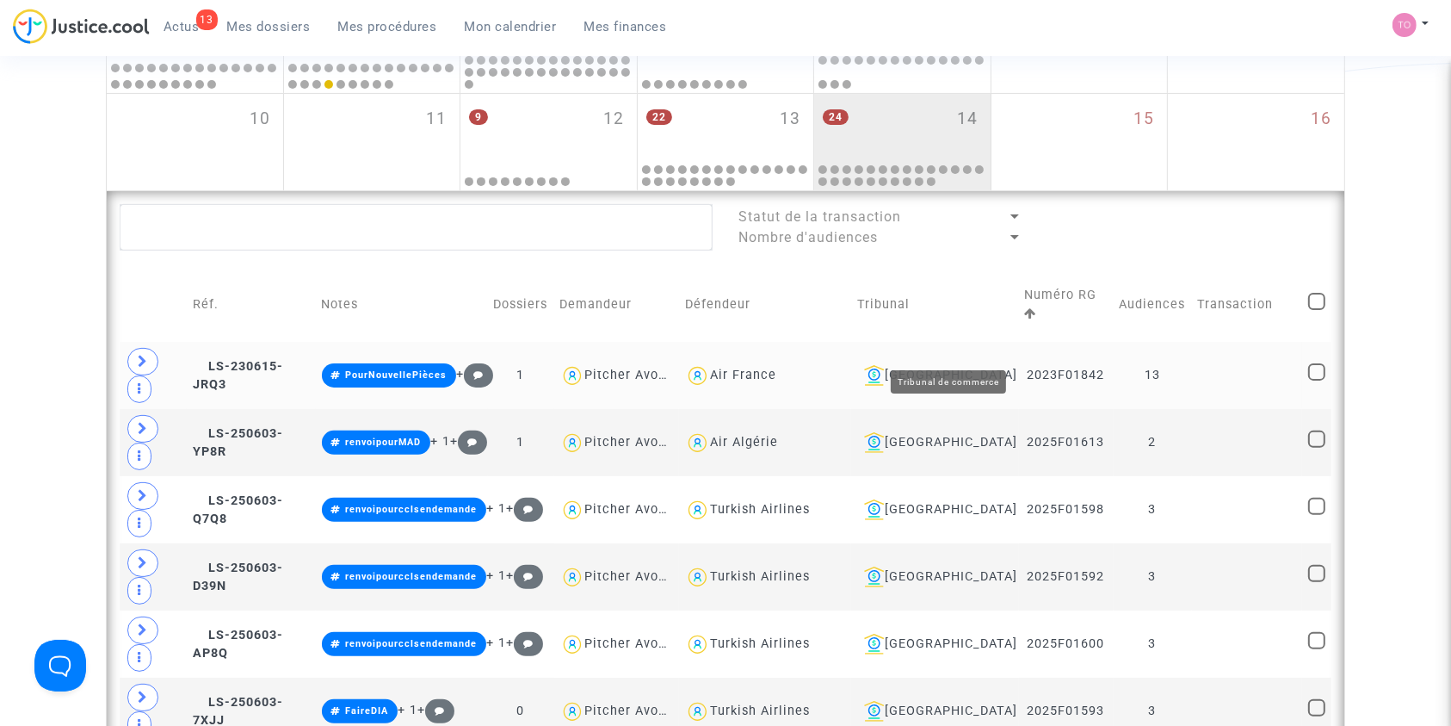
click at [964, 365] on div "Bobigny" at bounding box center [934, 375] width 155 height 21
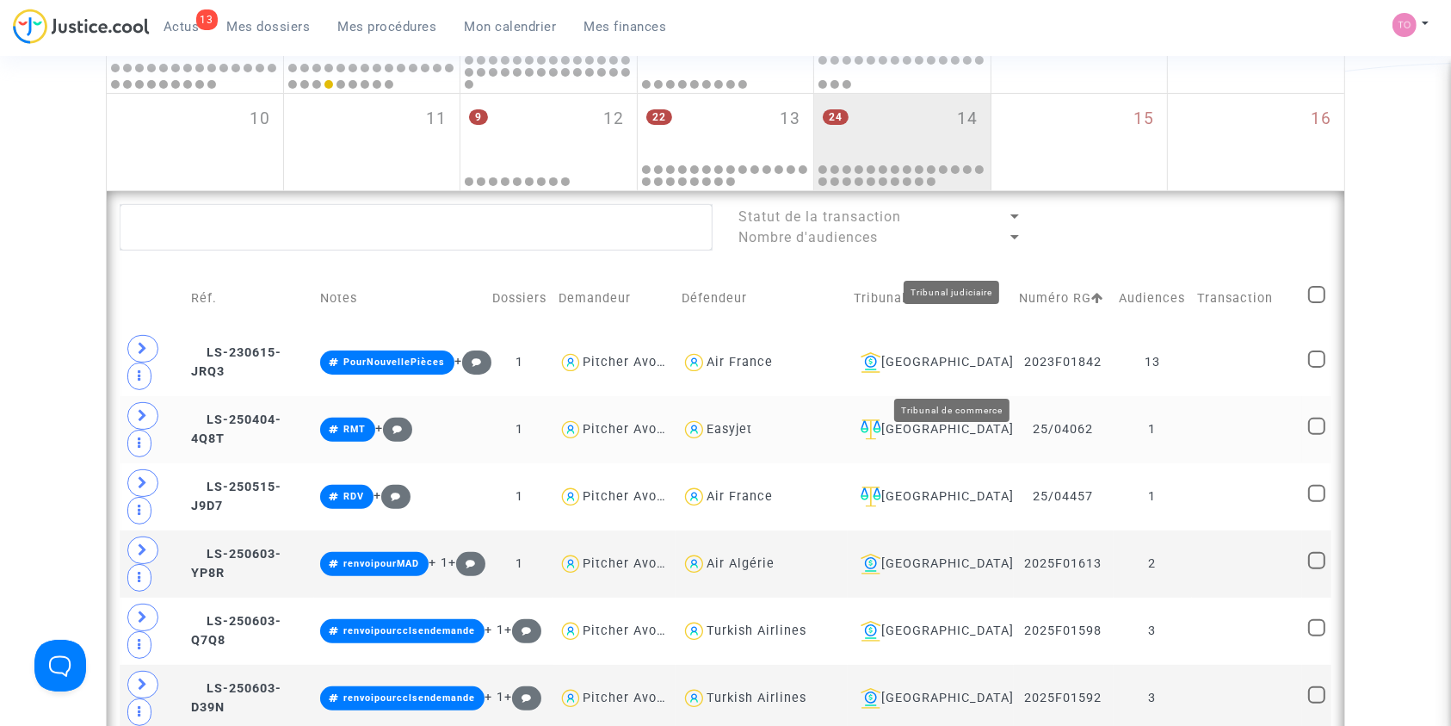
scroll to position [551, 0]
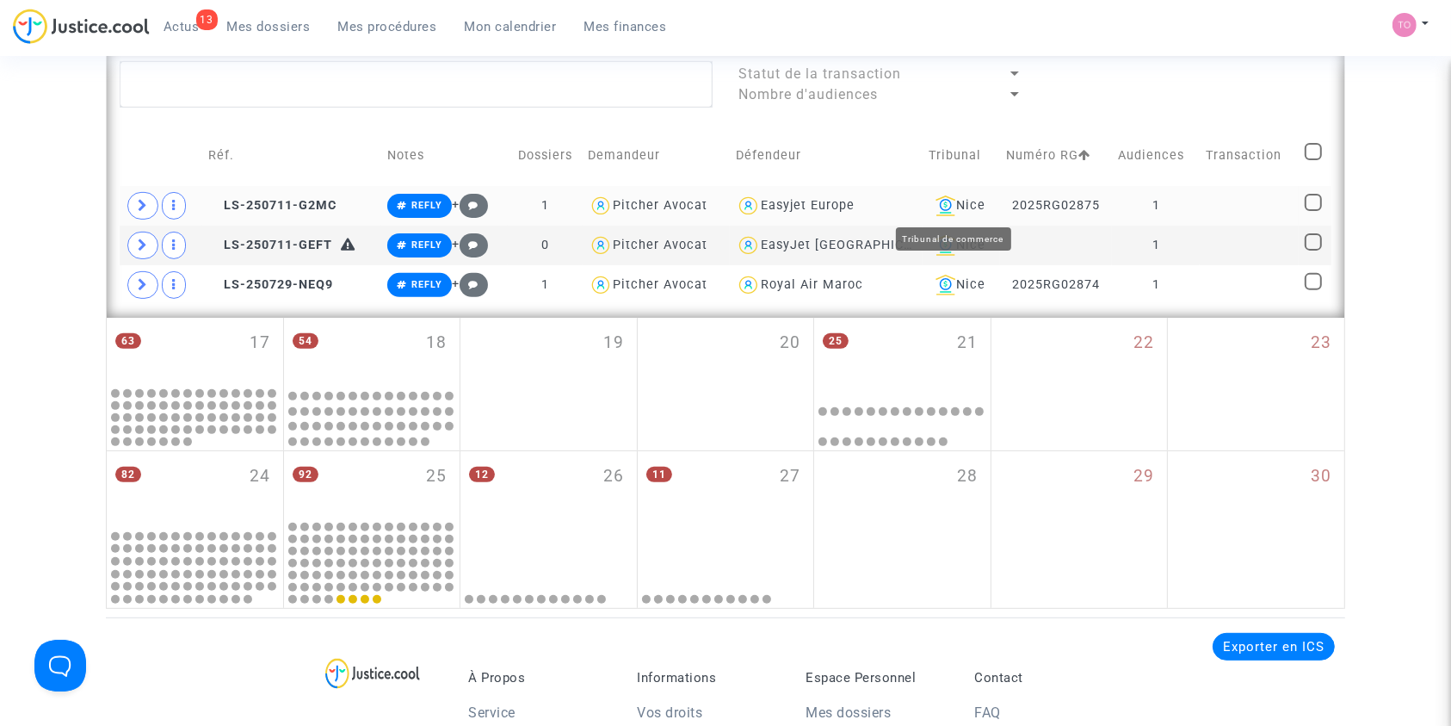
click at [970, 209] on div "Nice" at bounding box center [961, 205] width 65 height 21
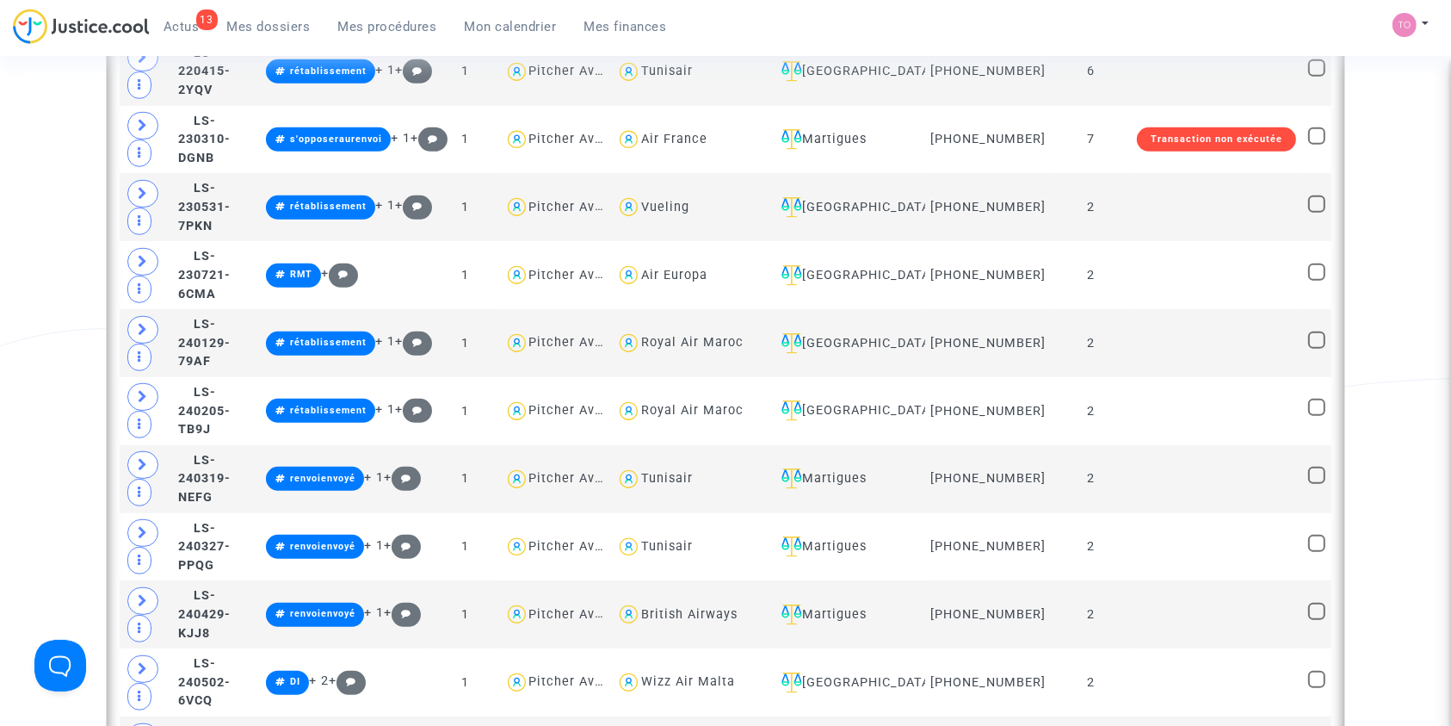
scroll to position [1372, 0]
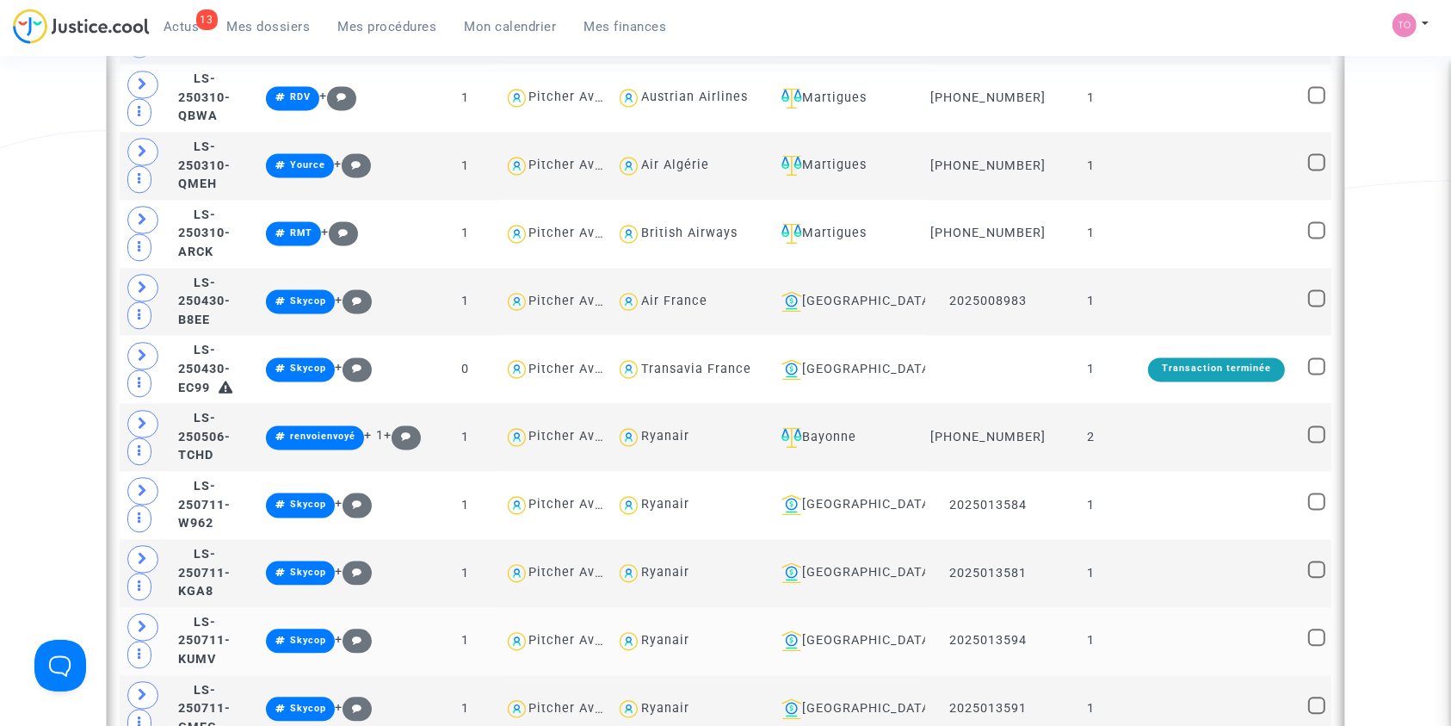
scroll to position [3692, 0]
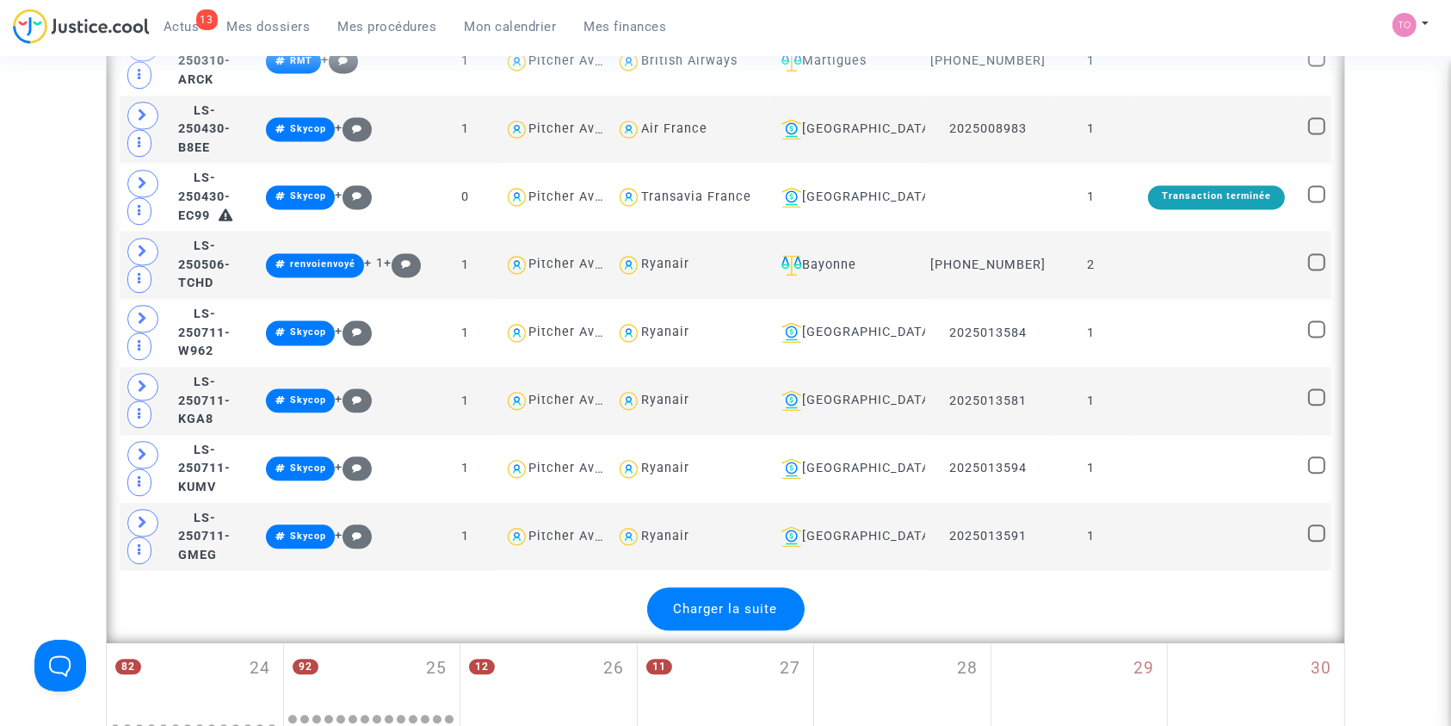
click at [748, 587] on div "Charger la suite" at bounding box center [726, 608] width 158 height 43
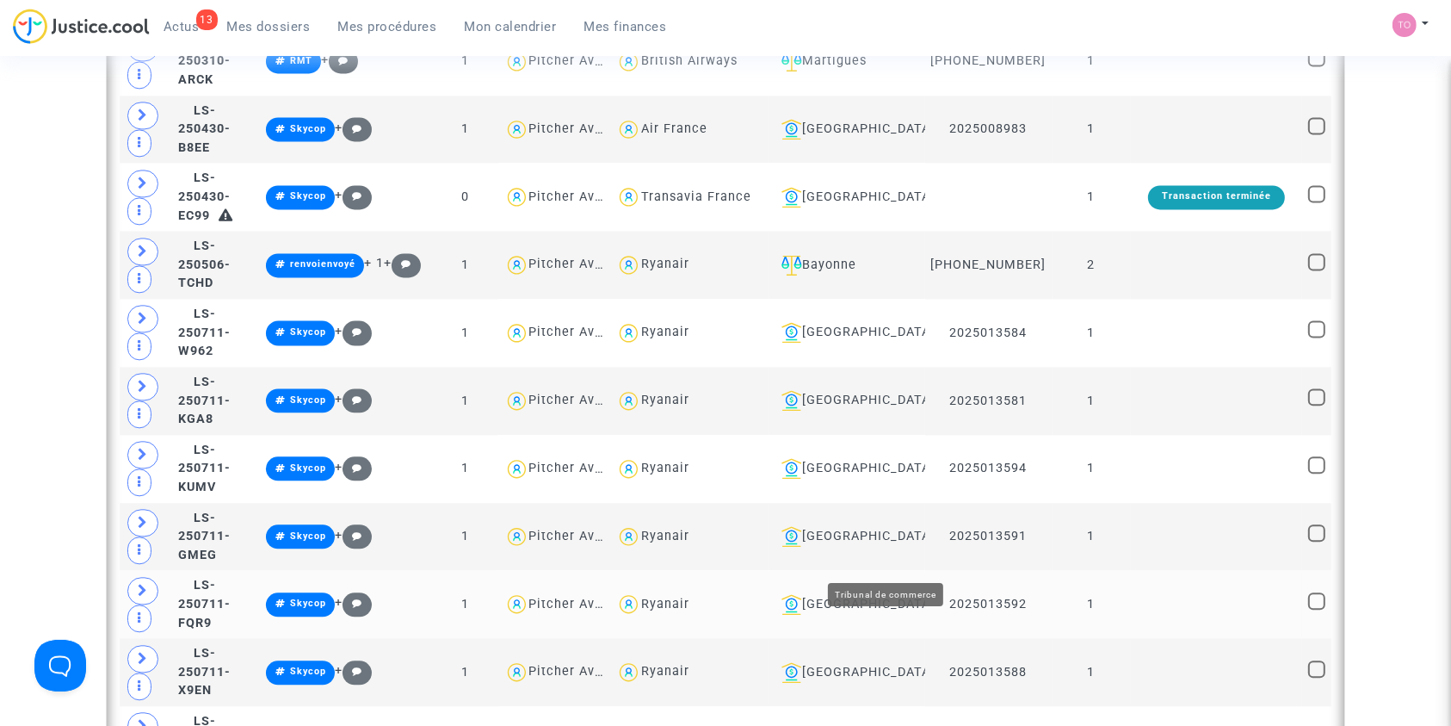
click at [911, 594] on div "Aix-en-Provence" at bounding box center [847, 604] width 144 height 21
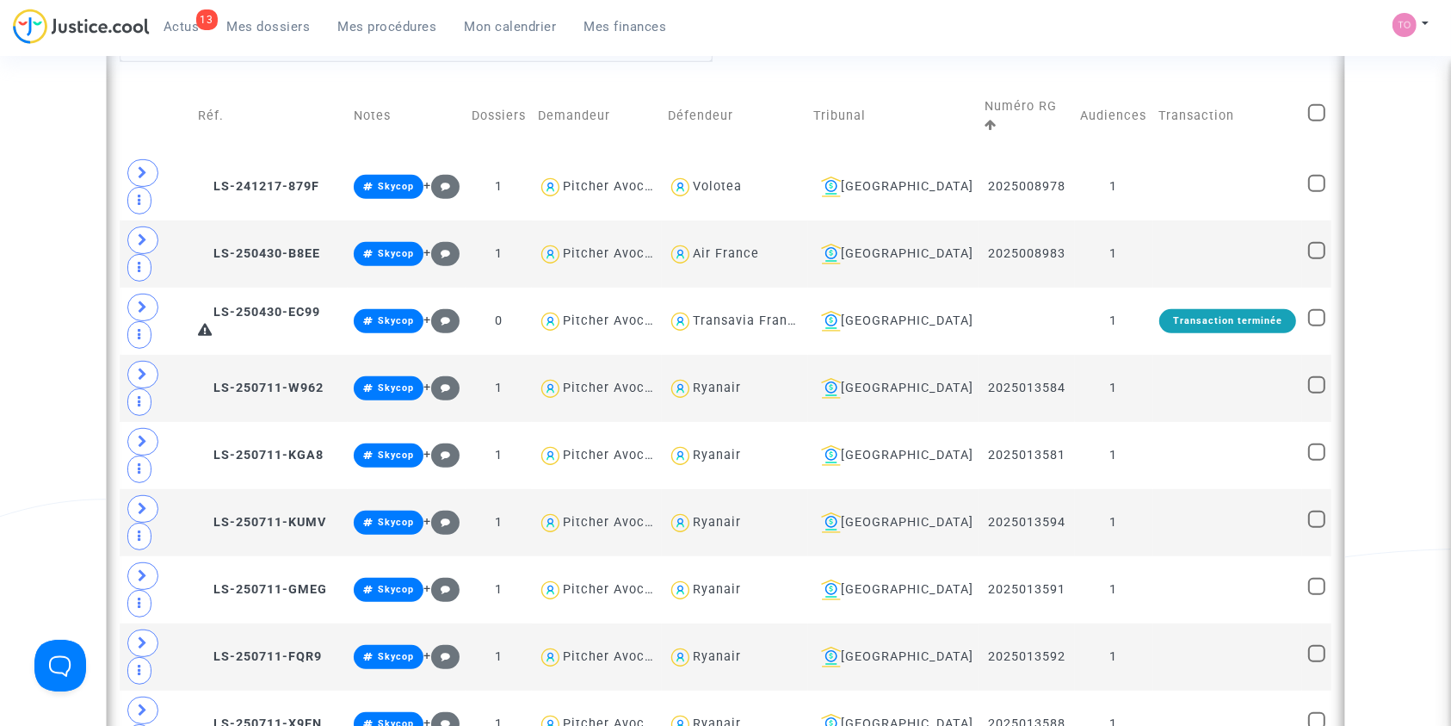
scroll to position [720, 0]
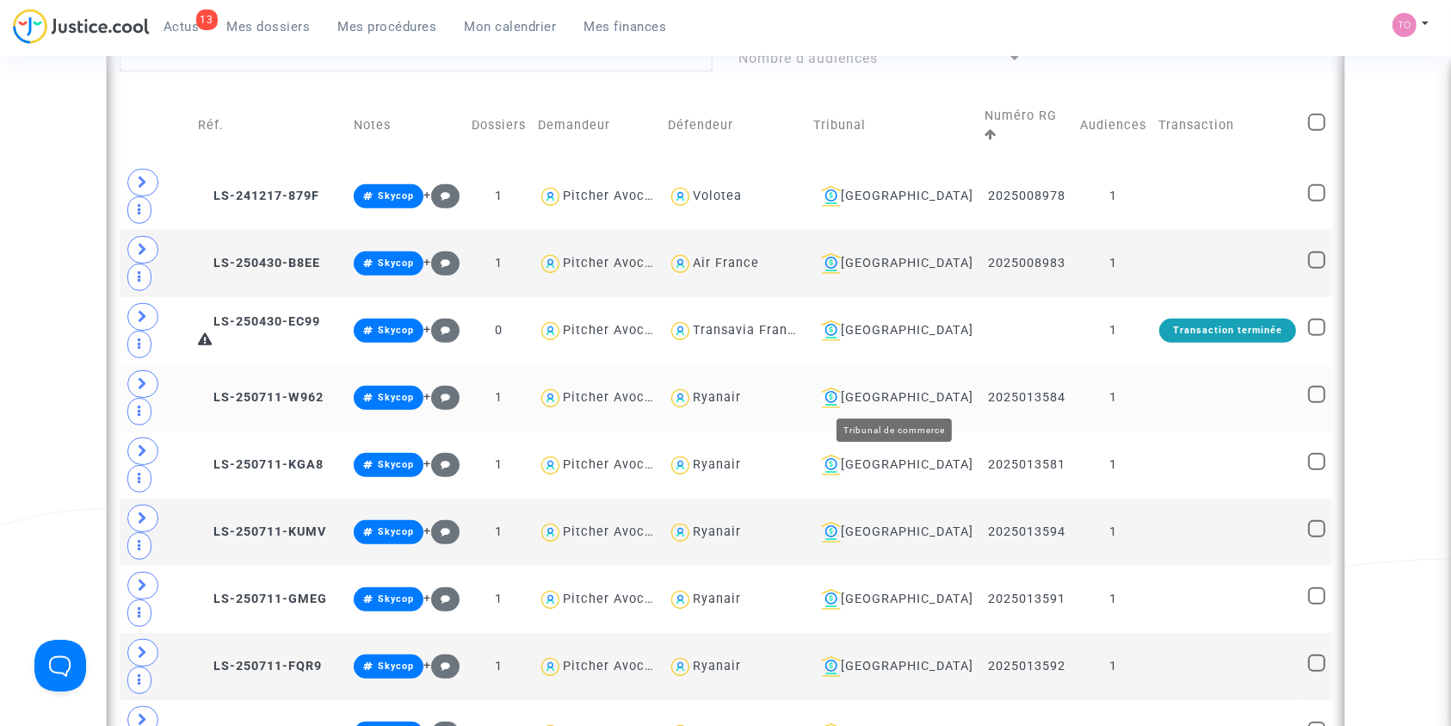
click at [881, 389] on div "Aix-en-Provence" at bounding box center [893, 397] width 159 height 21
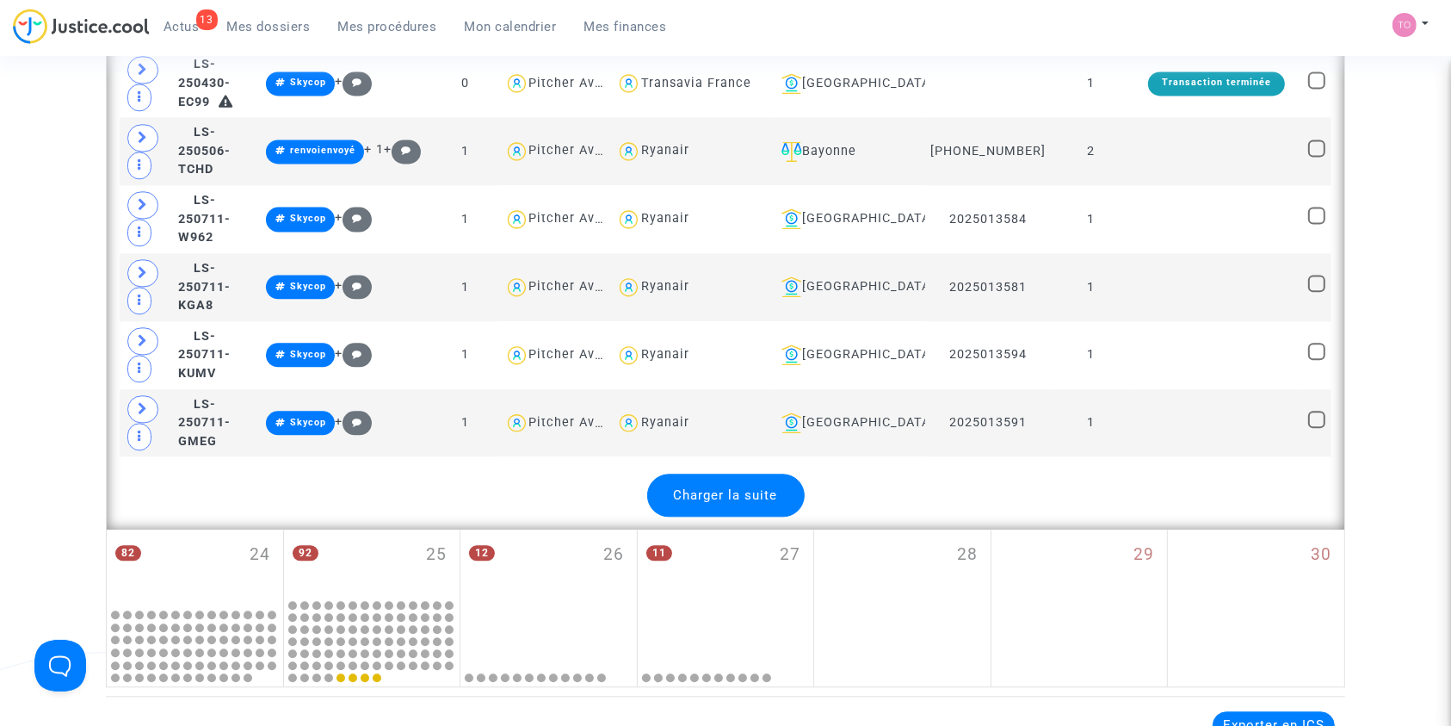
scroll to position [3808, 0]
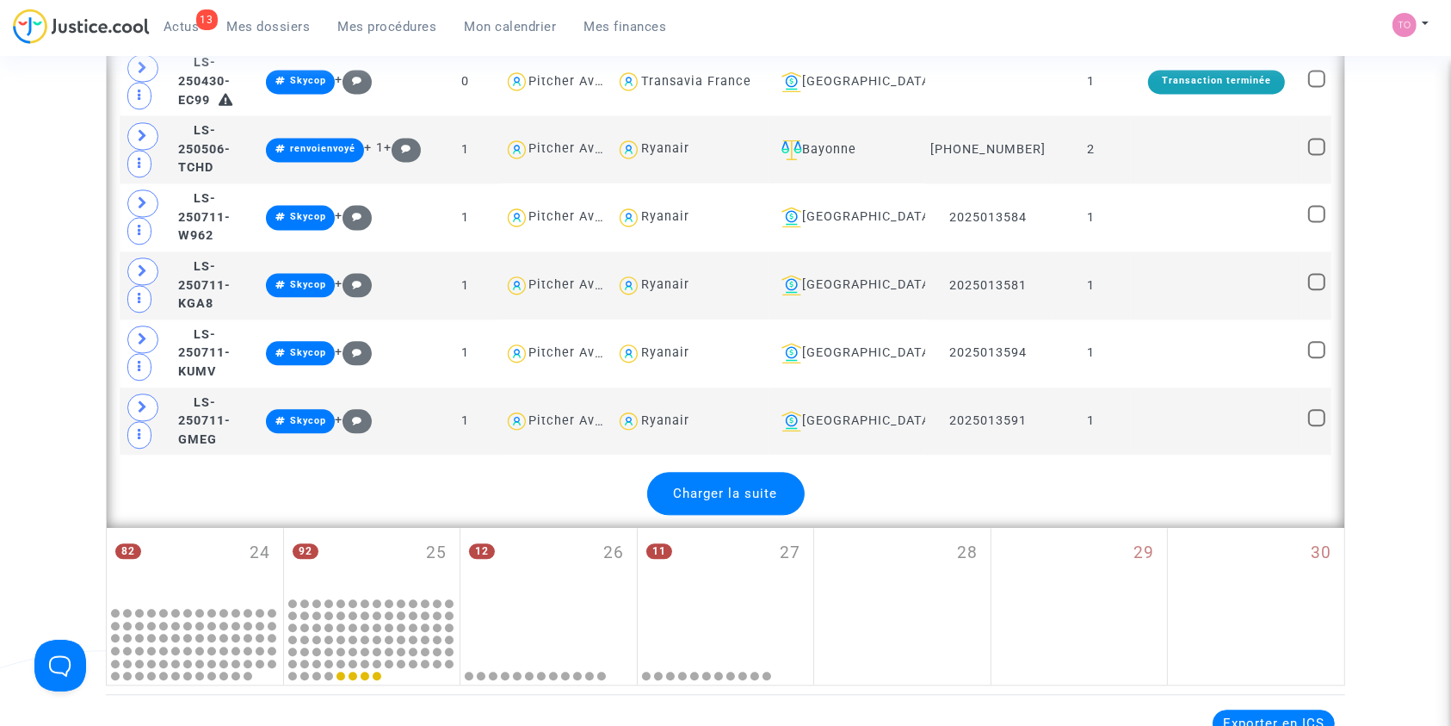
click at [751, 485] on span "Charger la suite" at bounding box center [726, 492] width 104 height 15
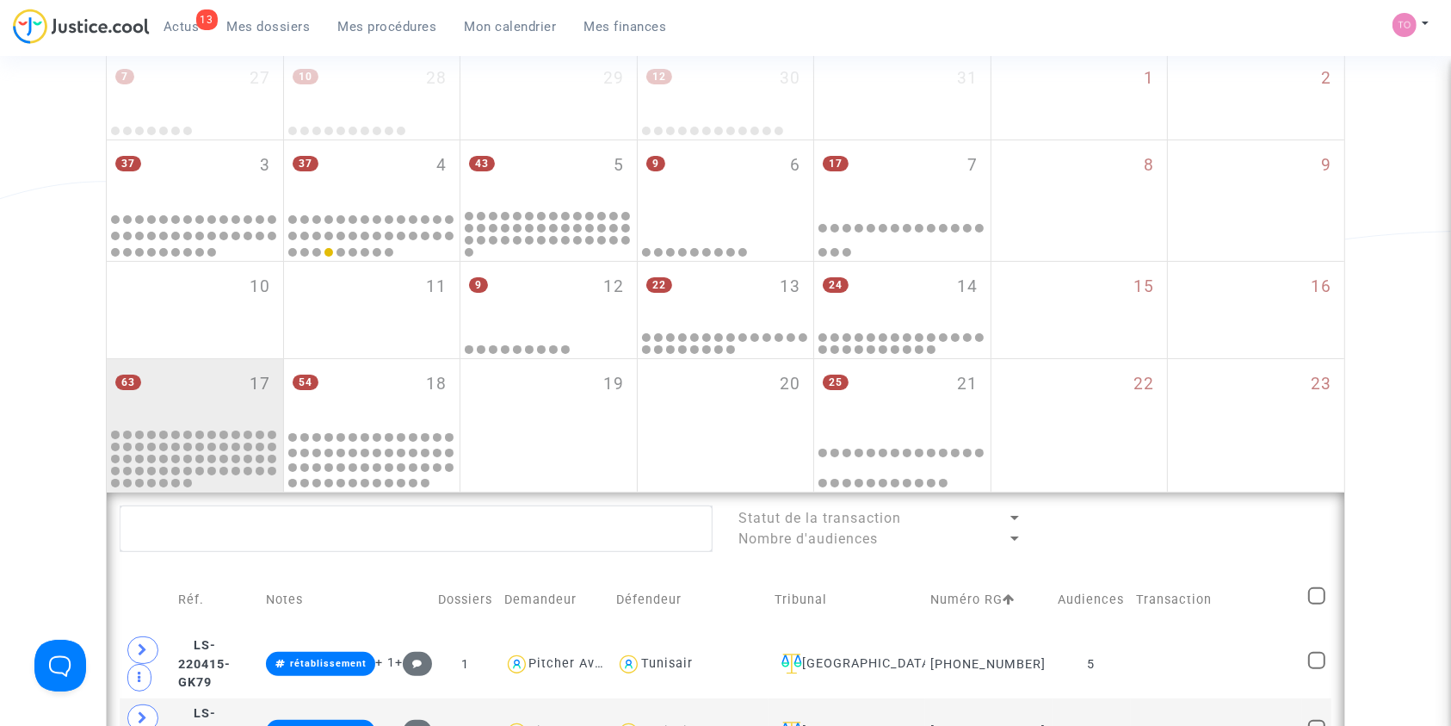
scroll to position [243, 0]
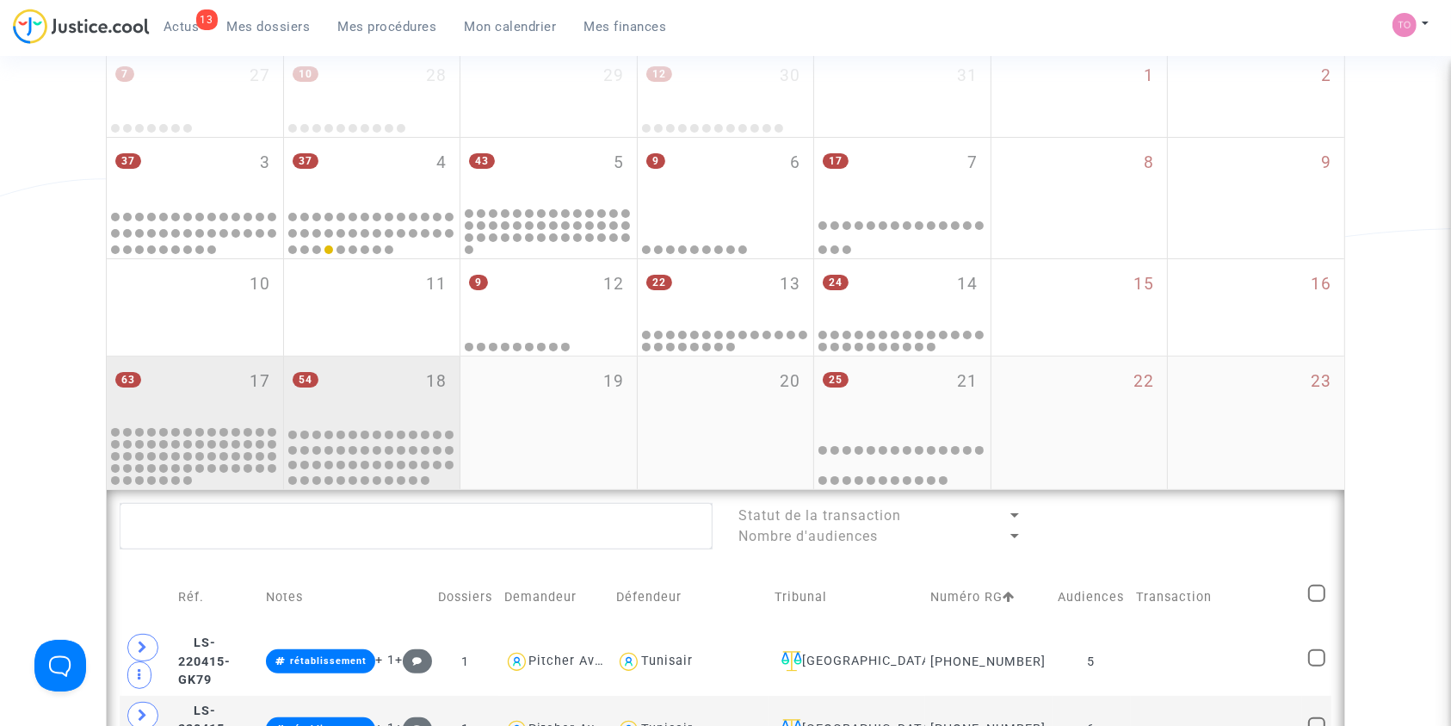
click at [386, 362] on div "54 18" at bounding box center [372, 389] width 176 height 67
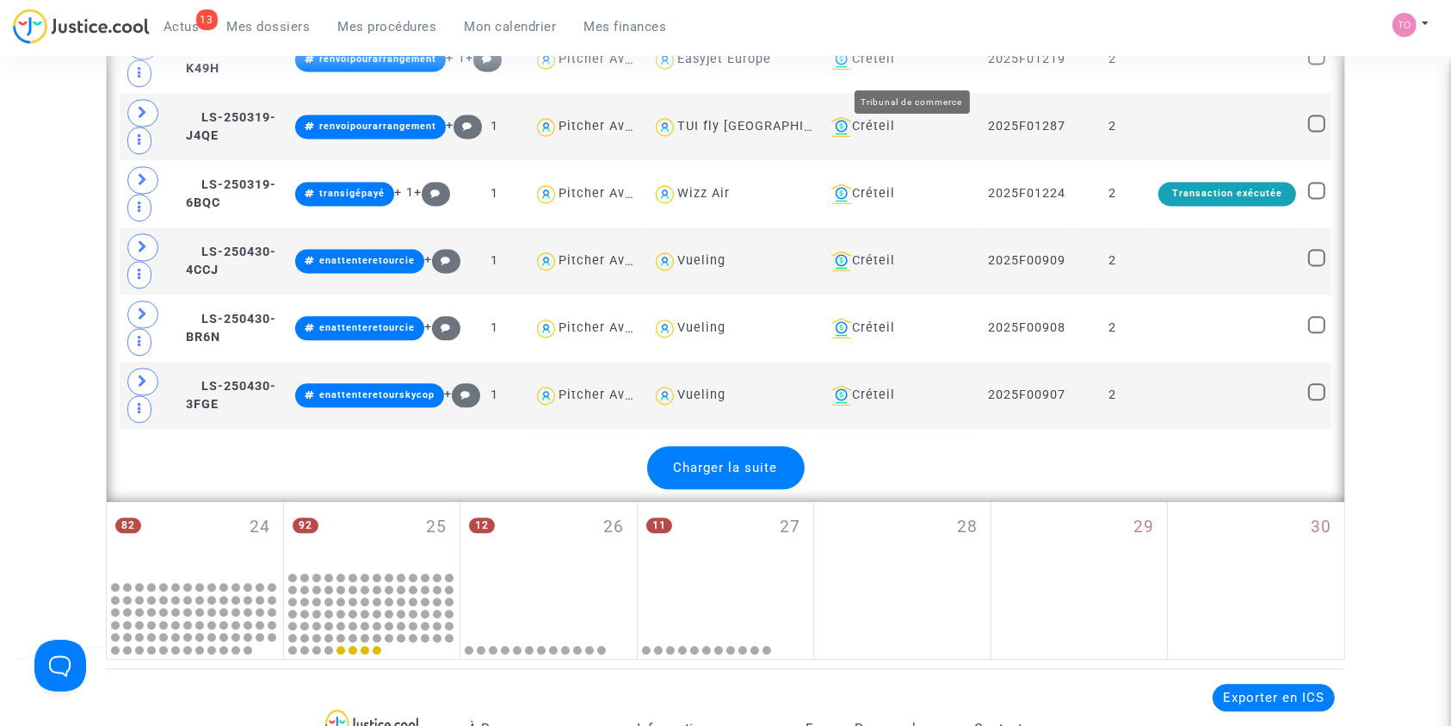
scroll to position [3812, 0]
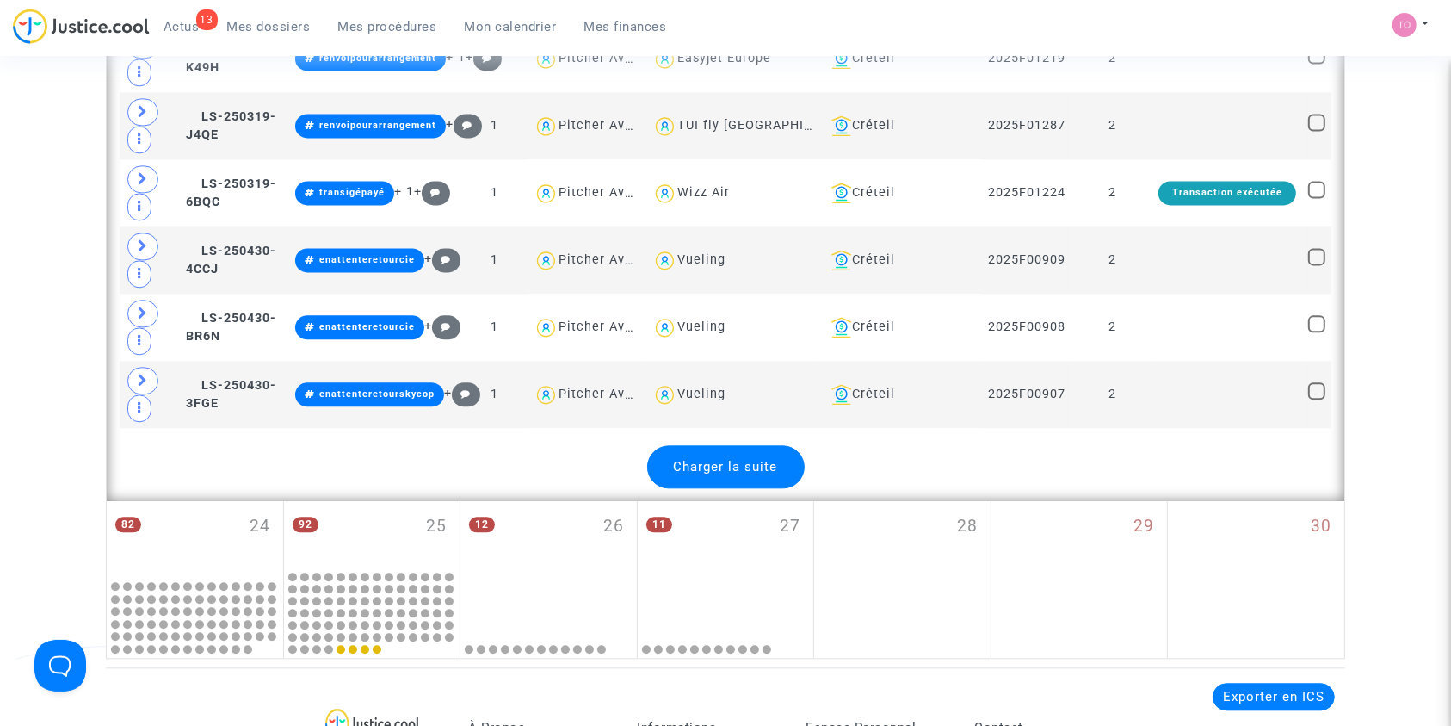
click at [775, 459] on span "Charger la suite" at bounding box center [726, 466] width 104 height 15
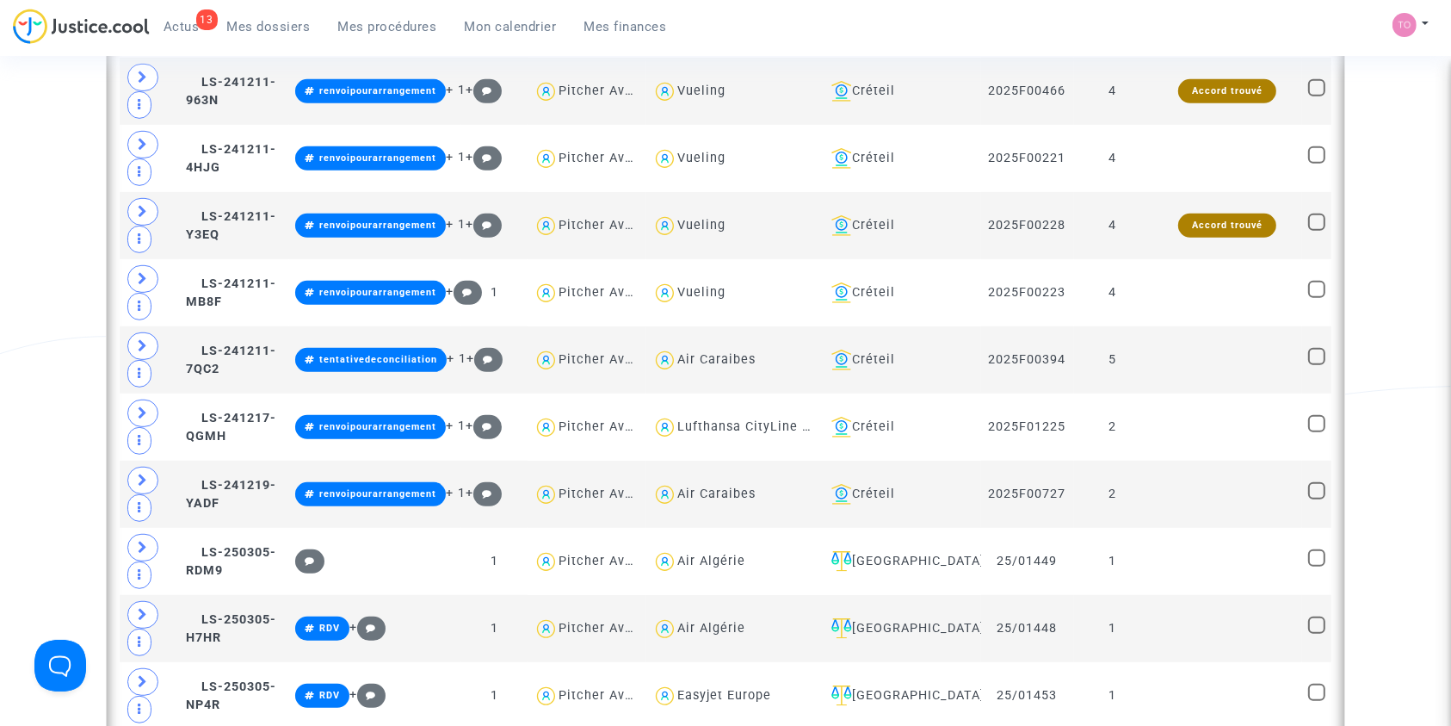
scroll to position [647, 0]
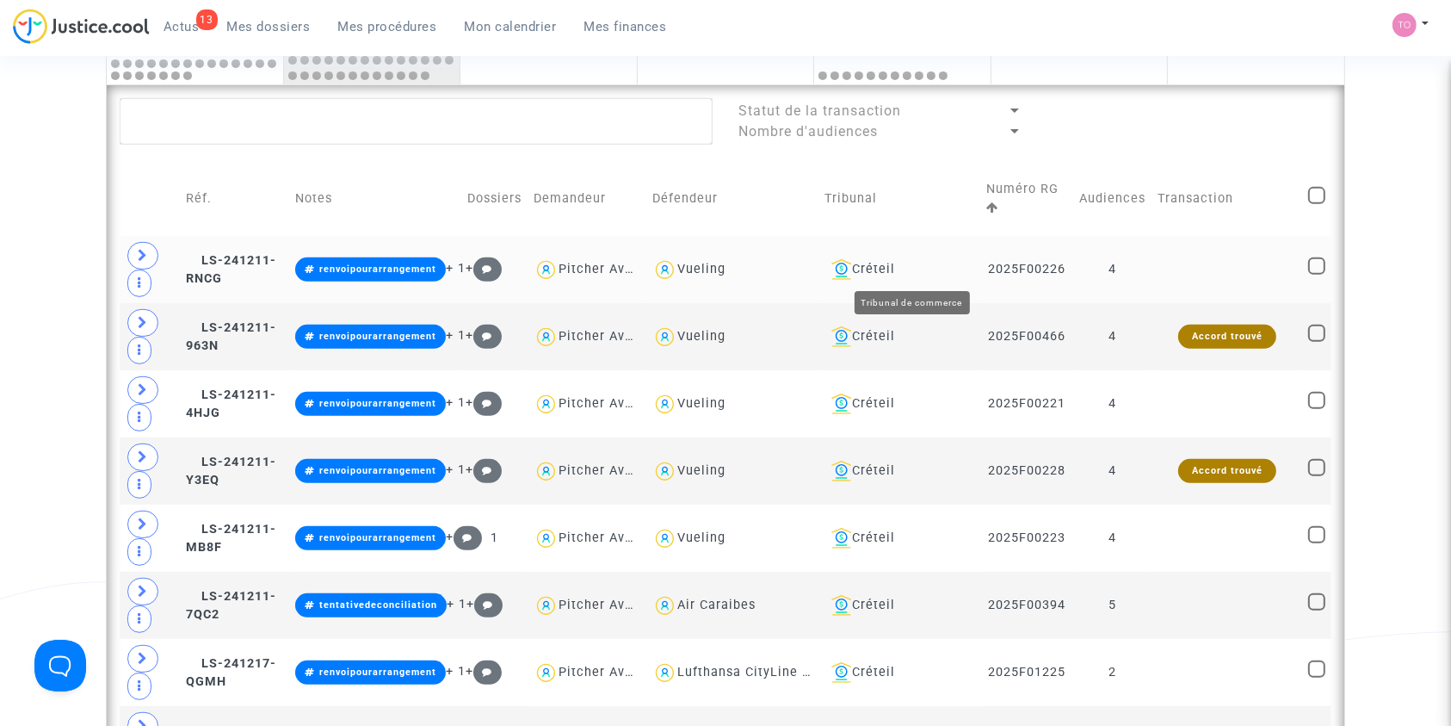
click at [909, 267] on div "Créteil" at bounding box center [900, 269] width 150 height 21
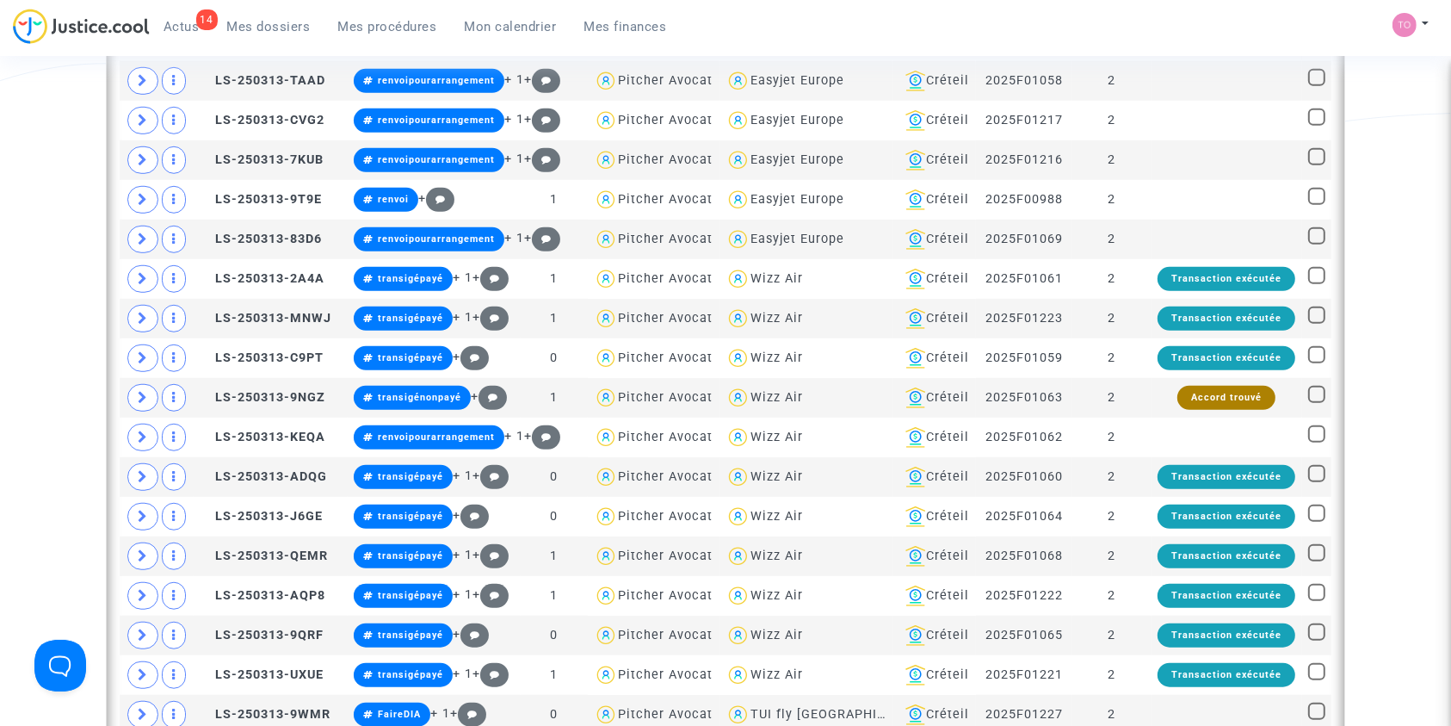
scroll to position [1167, 0]
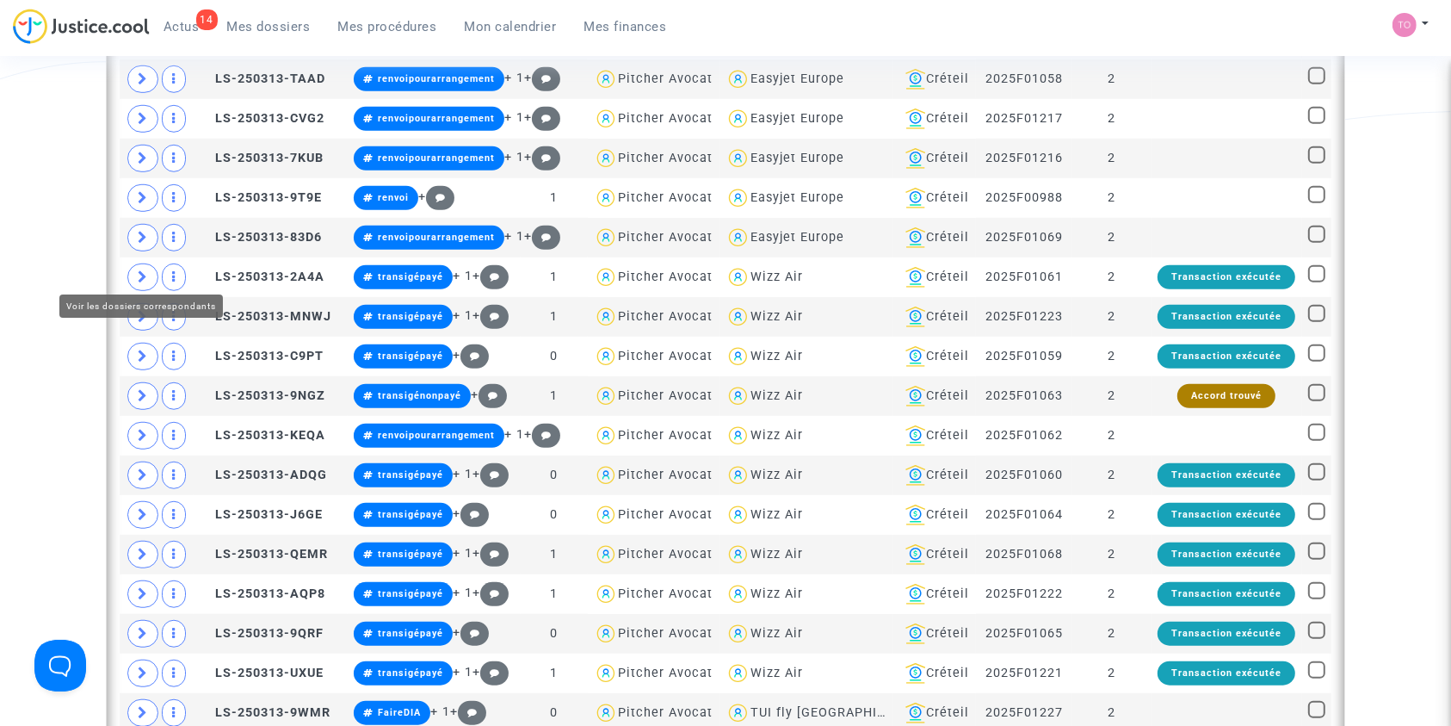
click at [145, 46] on icon at bounding box center [143, 39] width 10 height 13
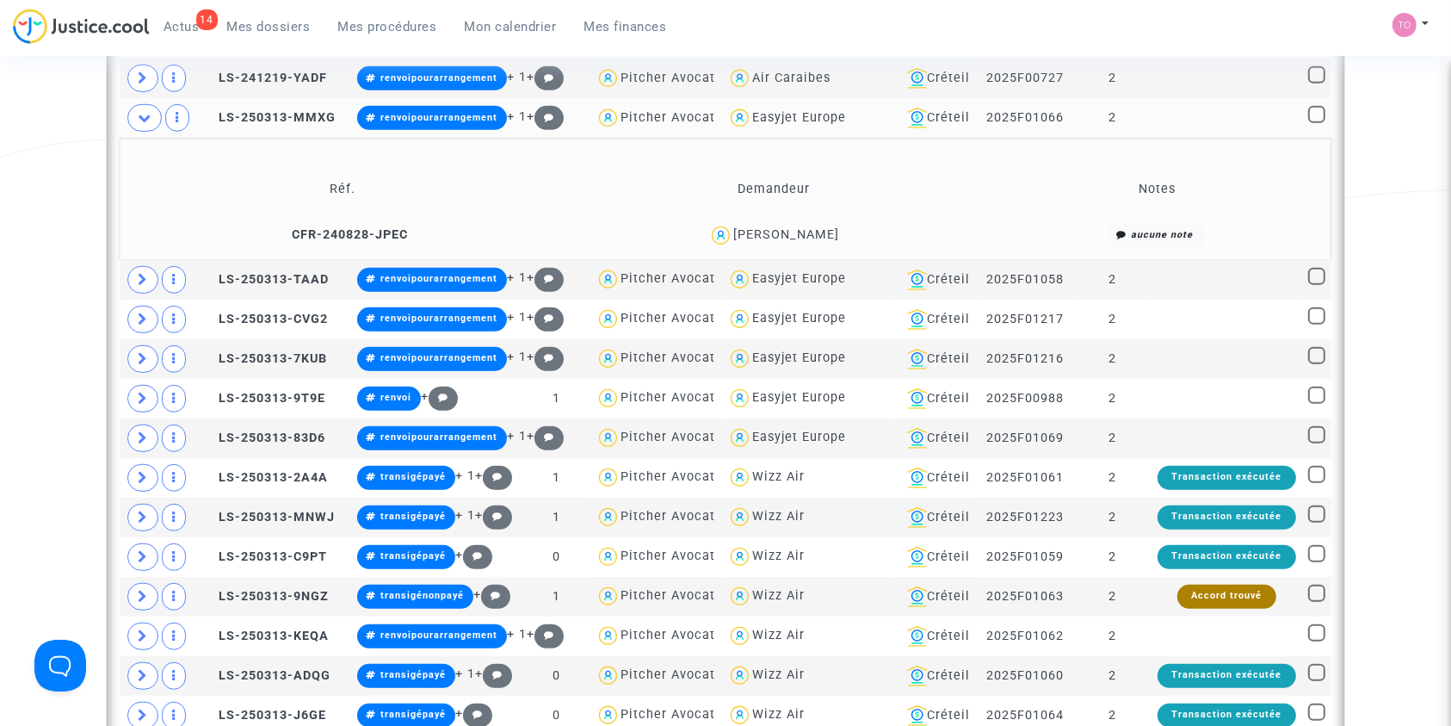
scroll to position [1084, 0]
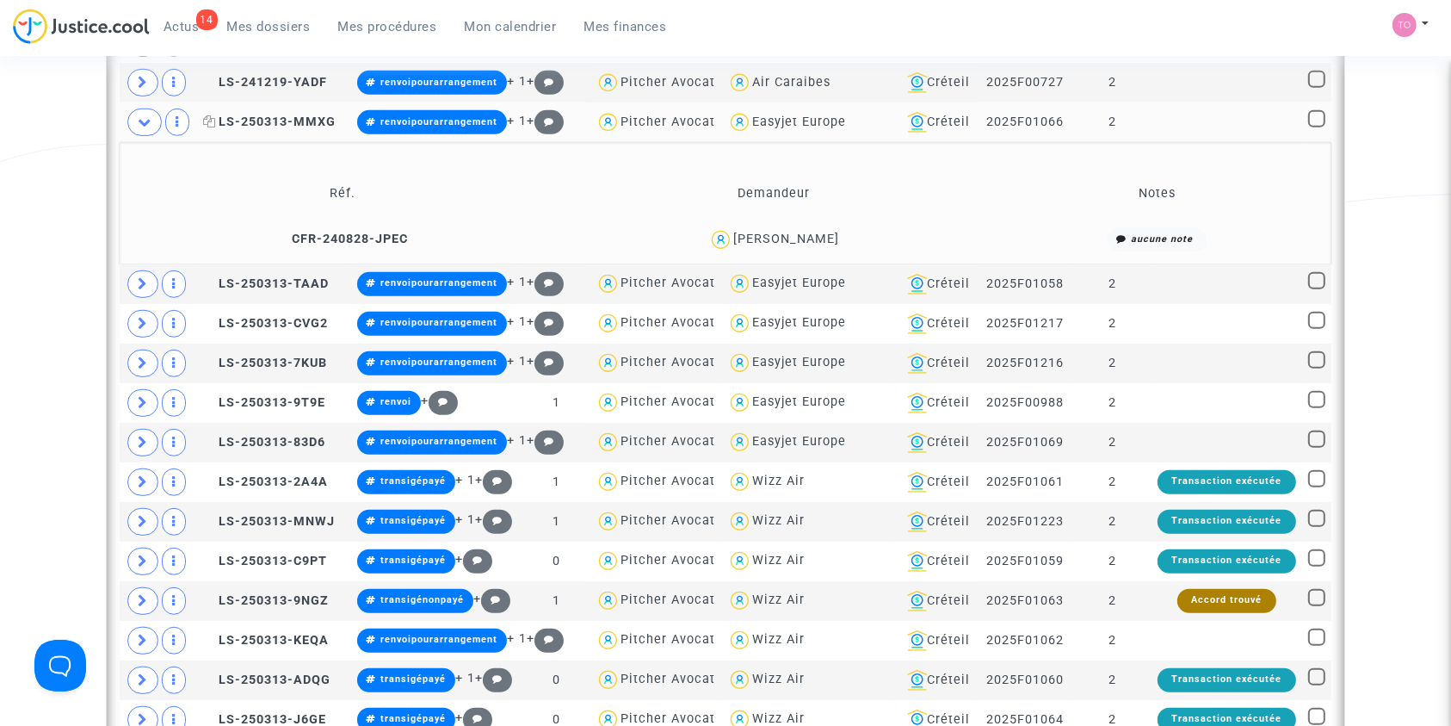
click at [209, 127] on icon at bounding box center [209, 121] width 13 height 12
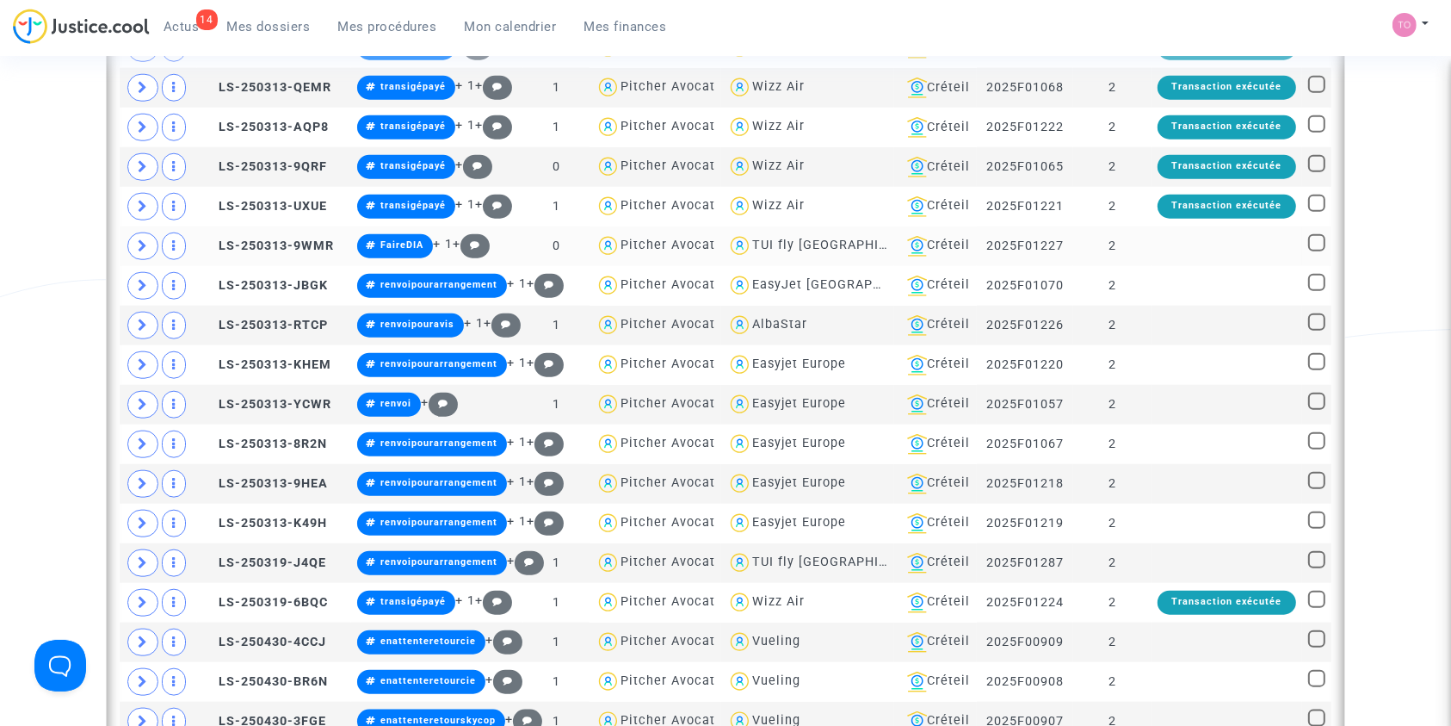
scroll to position [1757, 0]
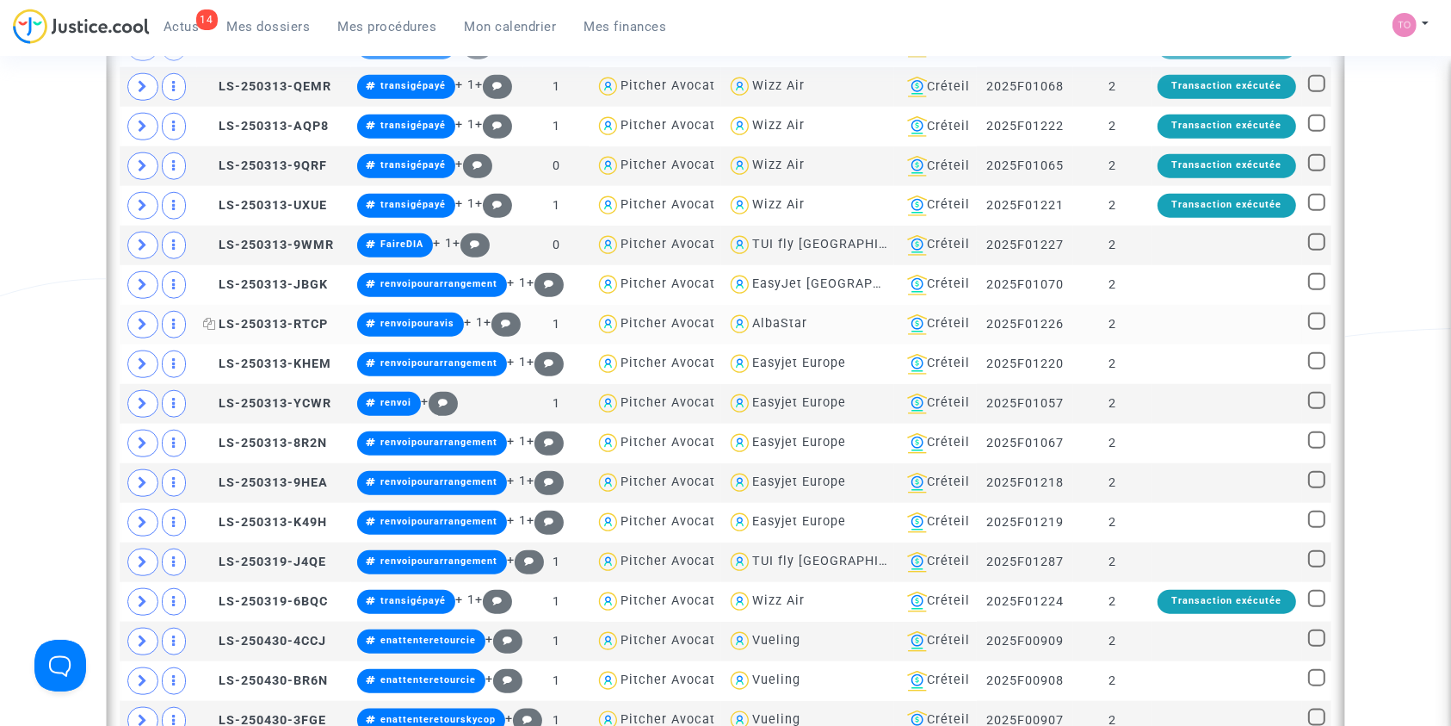
click at [208, 330] on icon at bounding box center [209, 324] width 13 height 12
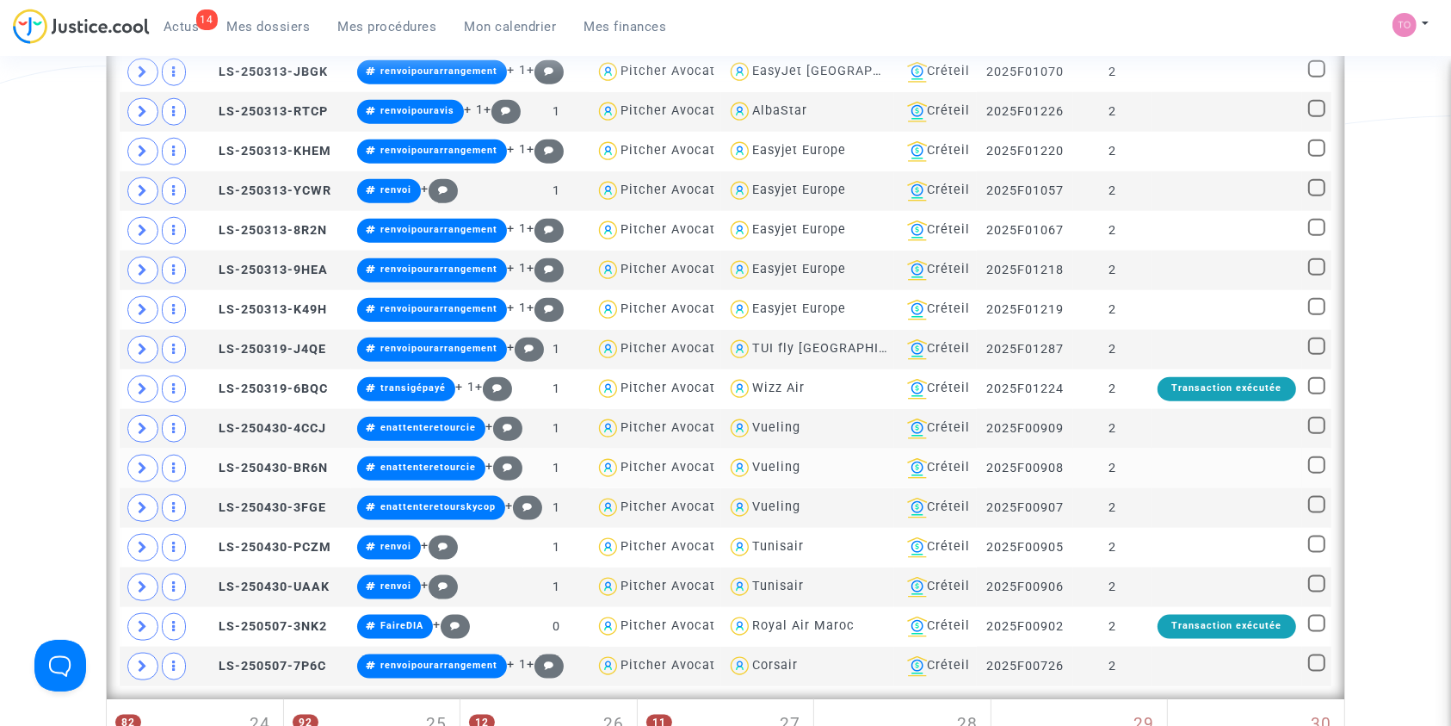
scroll to position [1968, 0]
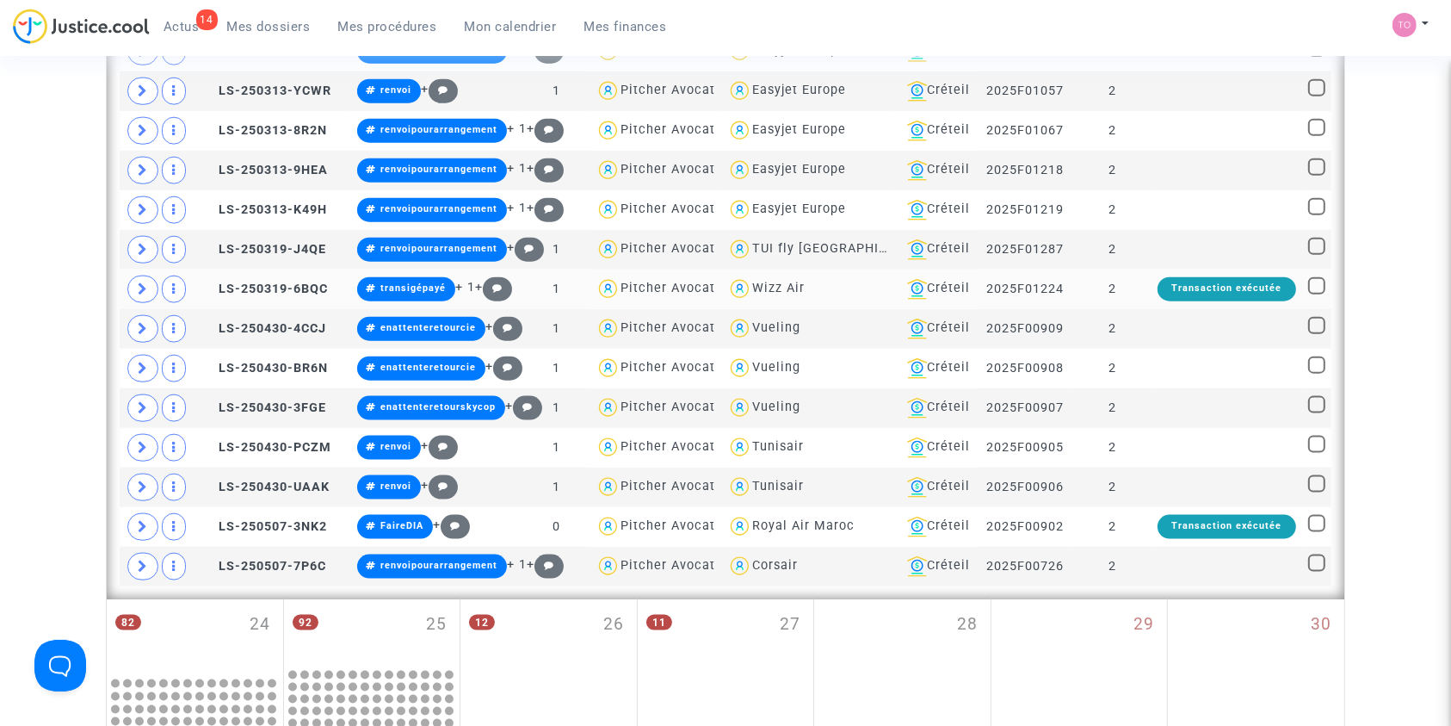
click at [788, 380] on div "Vueling" at bounding box center [807, 367] width 160 height 25
type textarea "@Vueling"
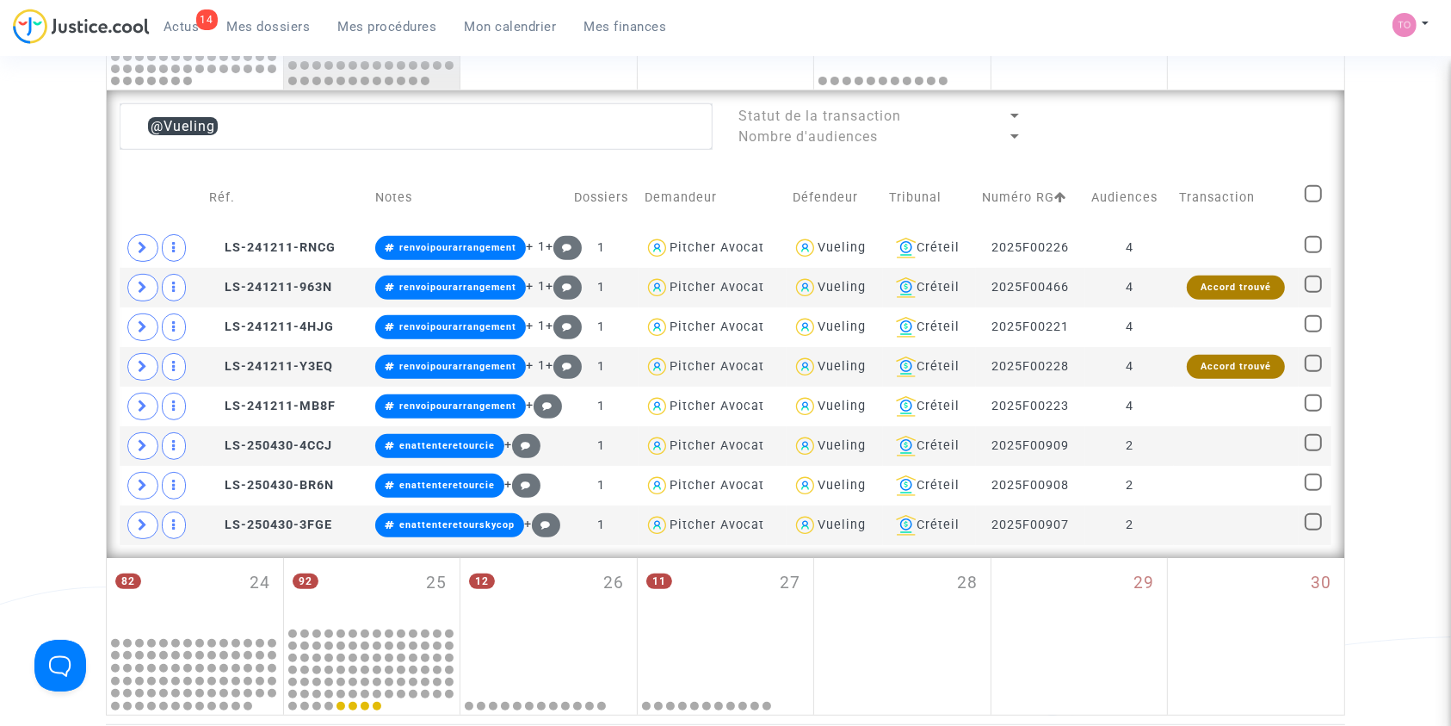
scroll to position [644, 0]
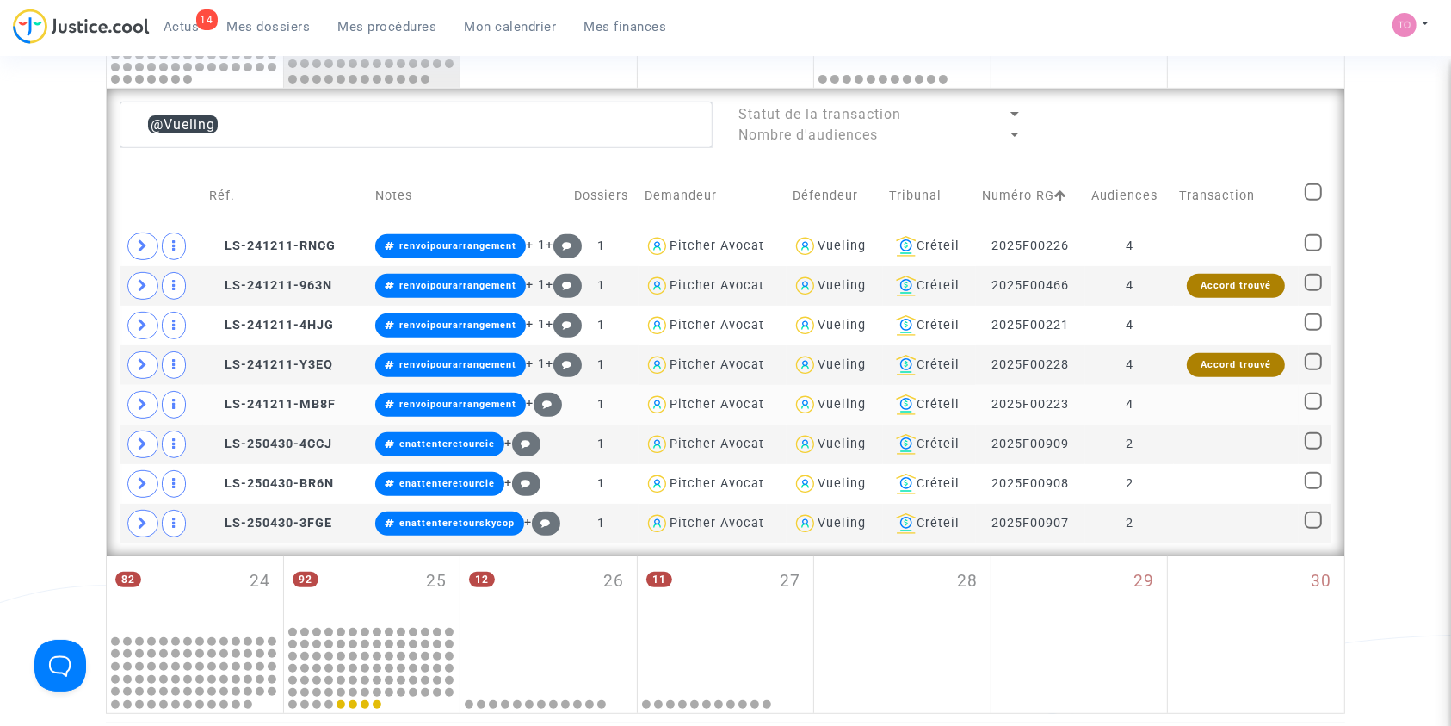
click at [819, 397] on div "Vueling" at bounding box center [842, 404] width 48 height 15
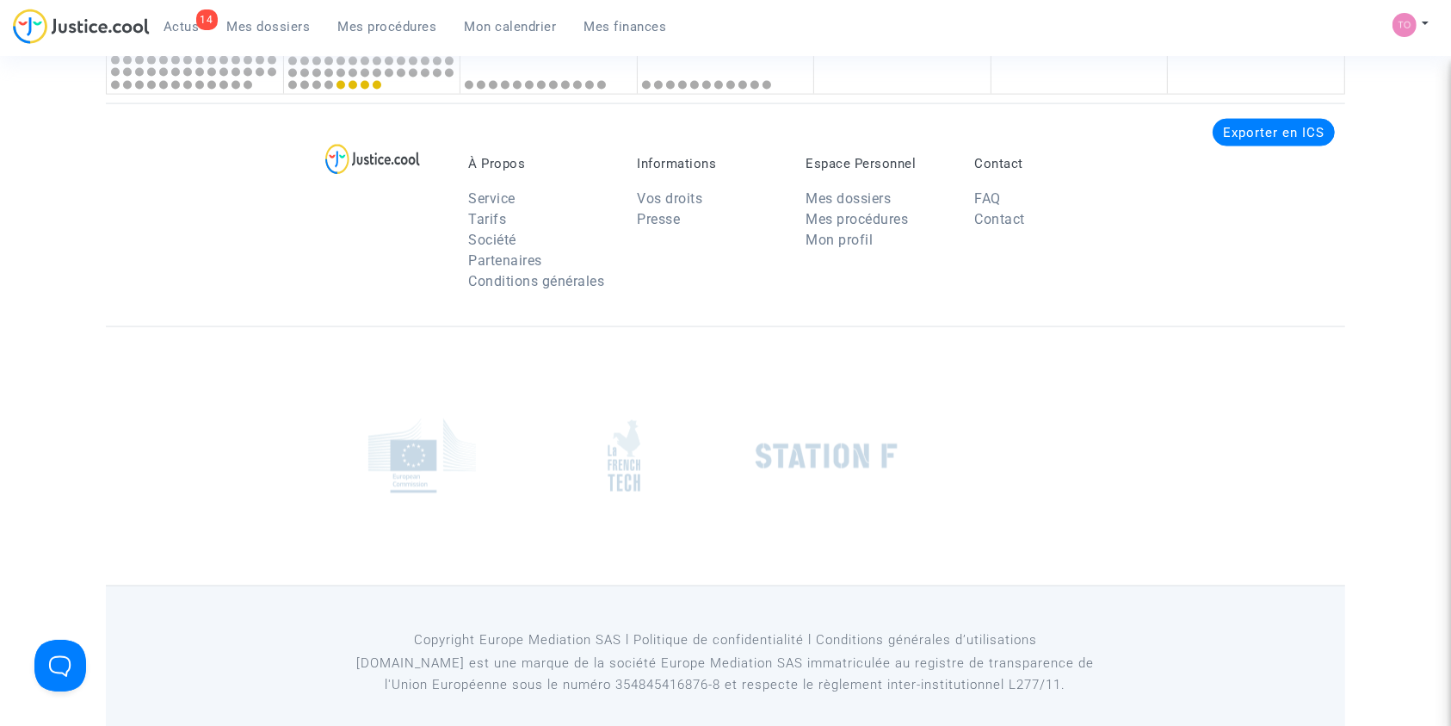
scroll to position [2610, 0]
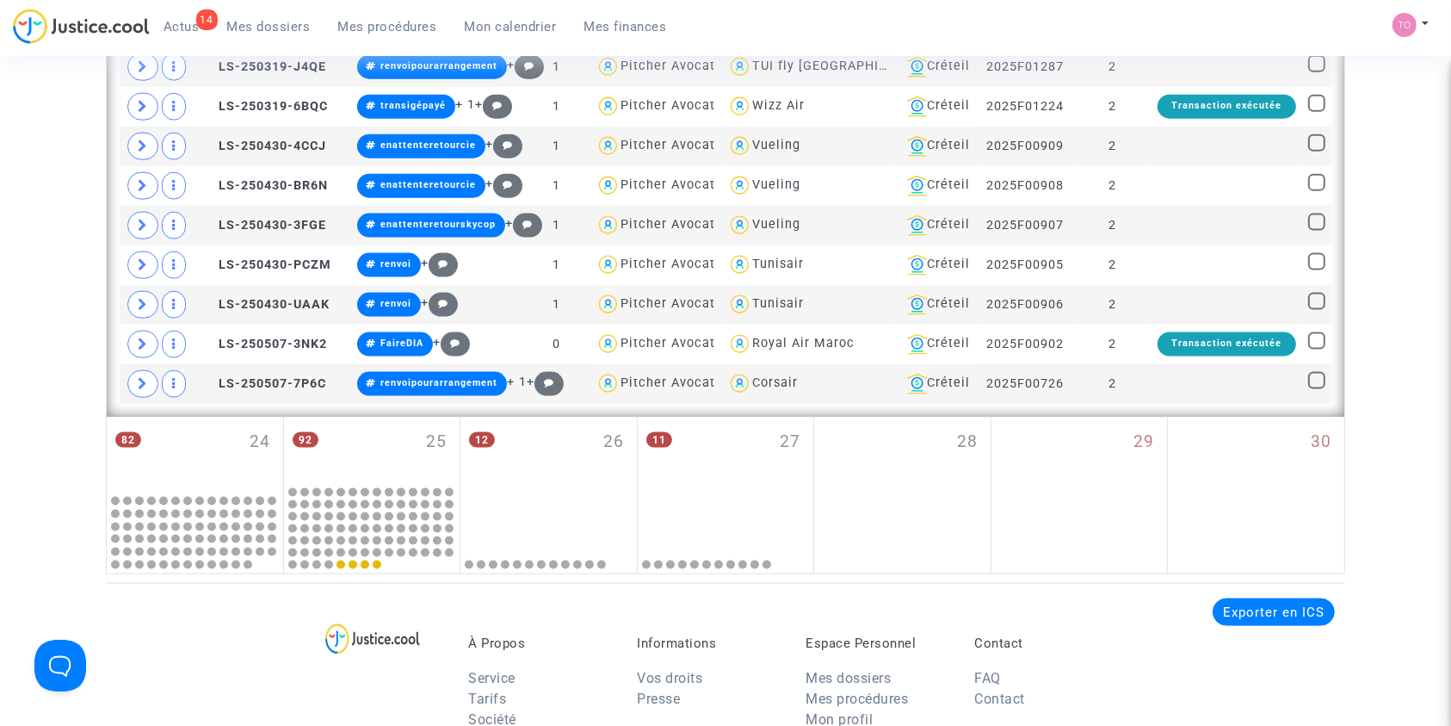
scroll to position [2094, 0]
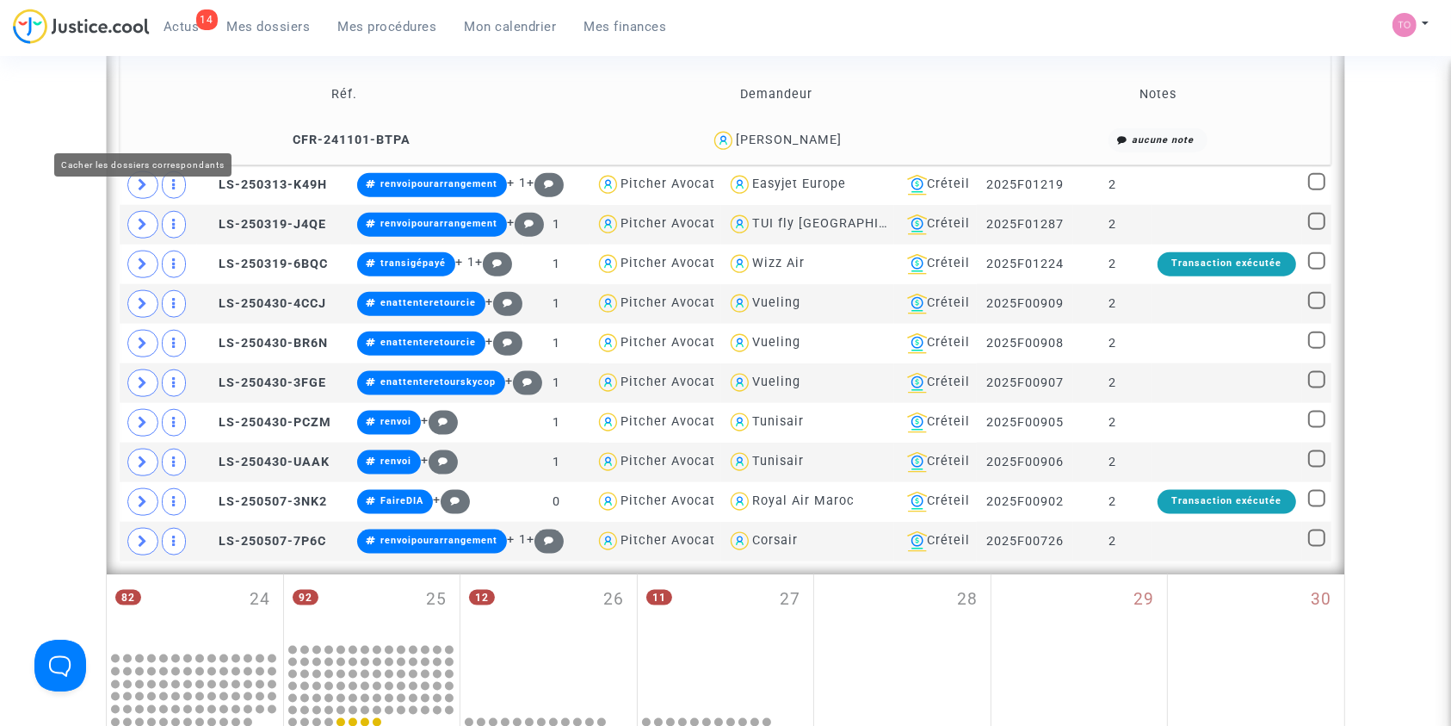
click at [149, 29] on icon at bounding box center [145, 22] width 14 height 13
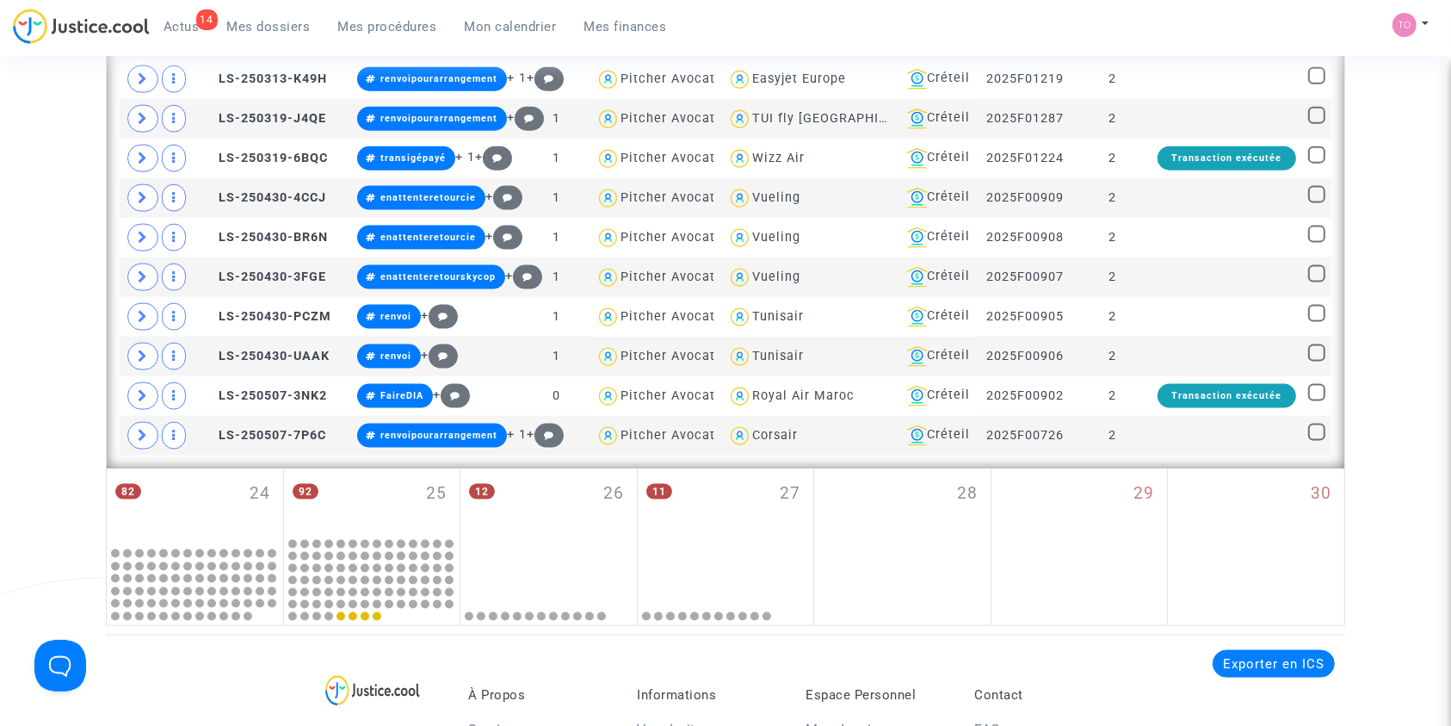
scroll to position [2266, 0]
click at [212, 321] on icon at bounding box center [209, 315] width 13 height 12
click at [204, 361] on icon at bounding box center [209, 355] width 13 height 12
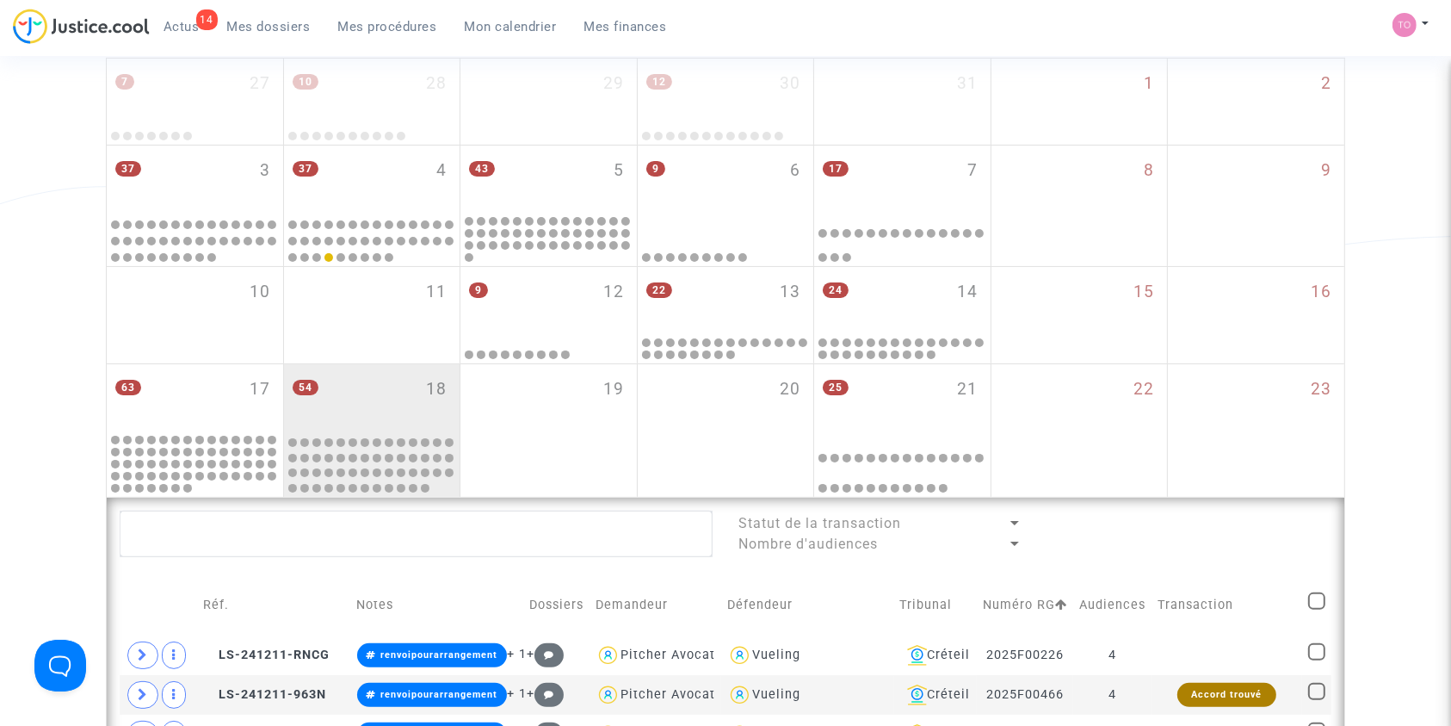
scroll to position [247, 0]
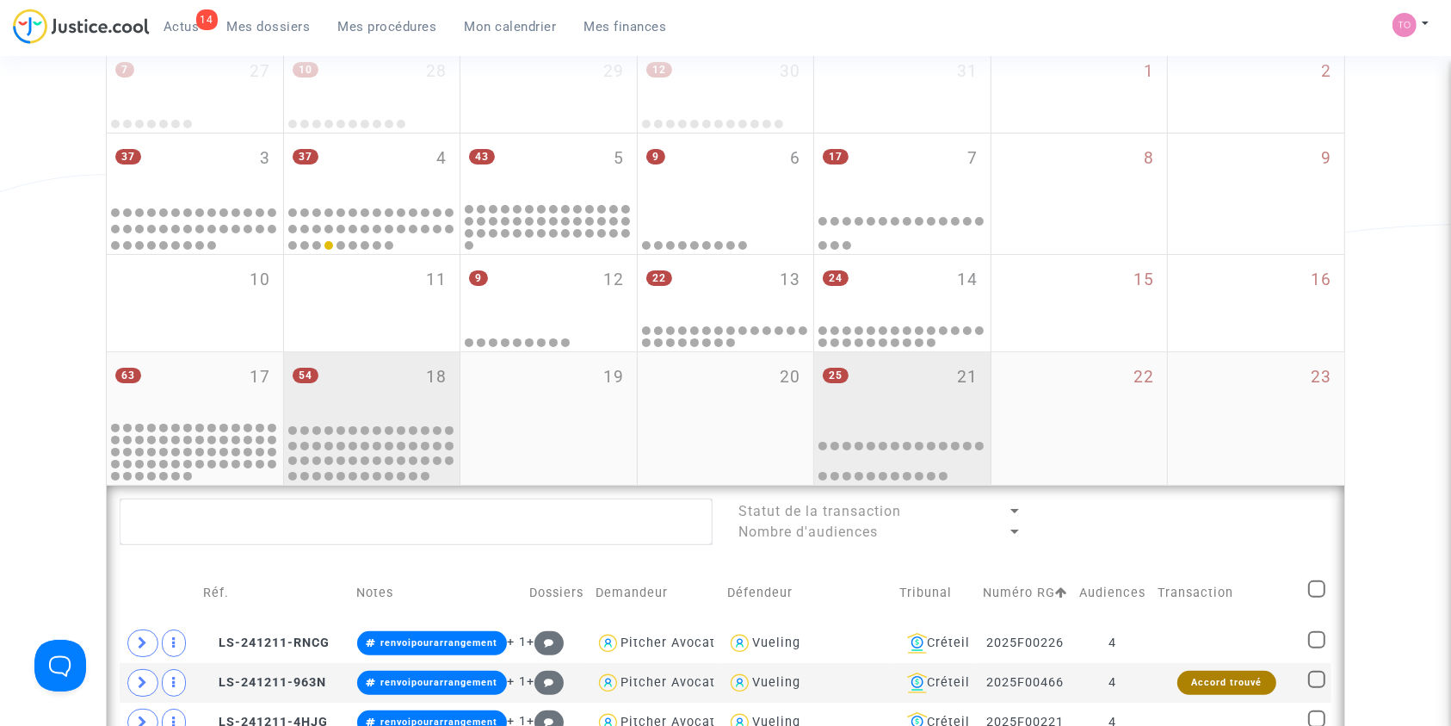
click at [927, 381] on div "25 21" at bounding box center [902, 385] width 176 height 67
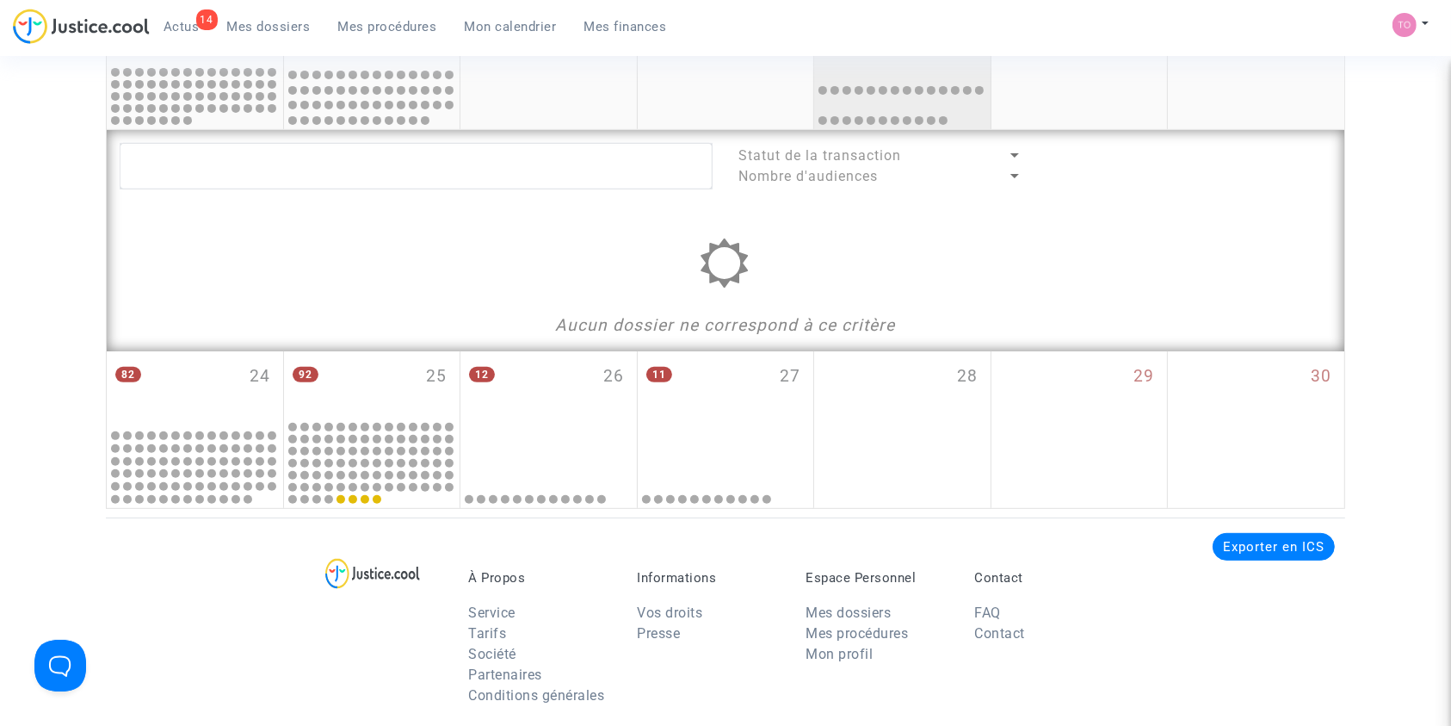
scroll to position [617, 0]
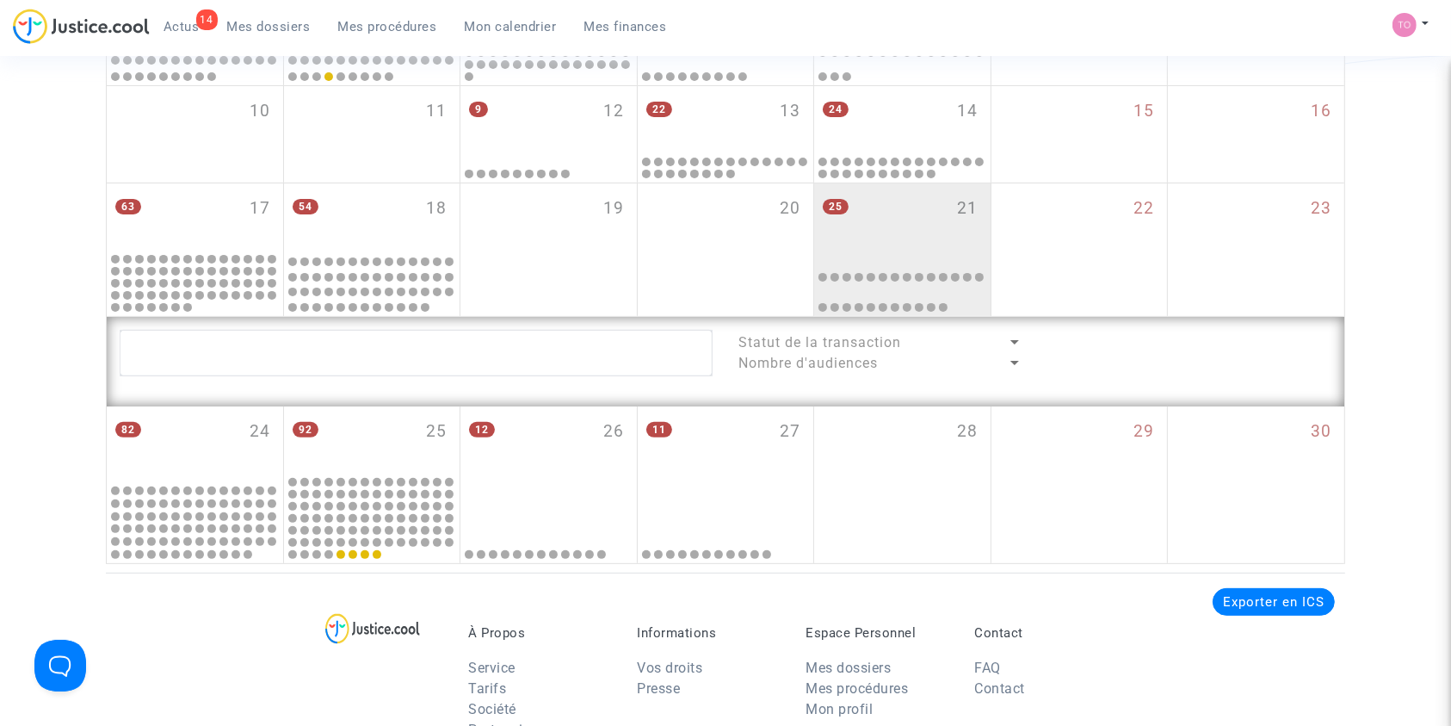
scroll to position [372, 0]
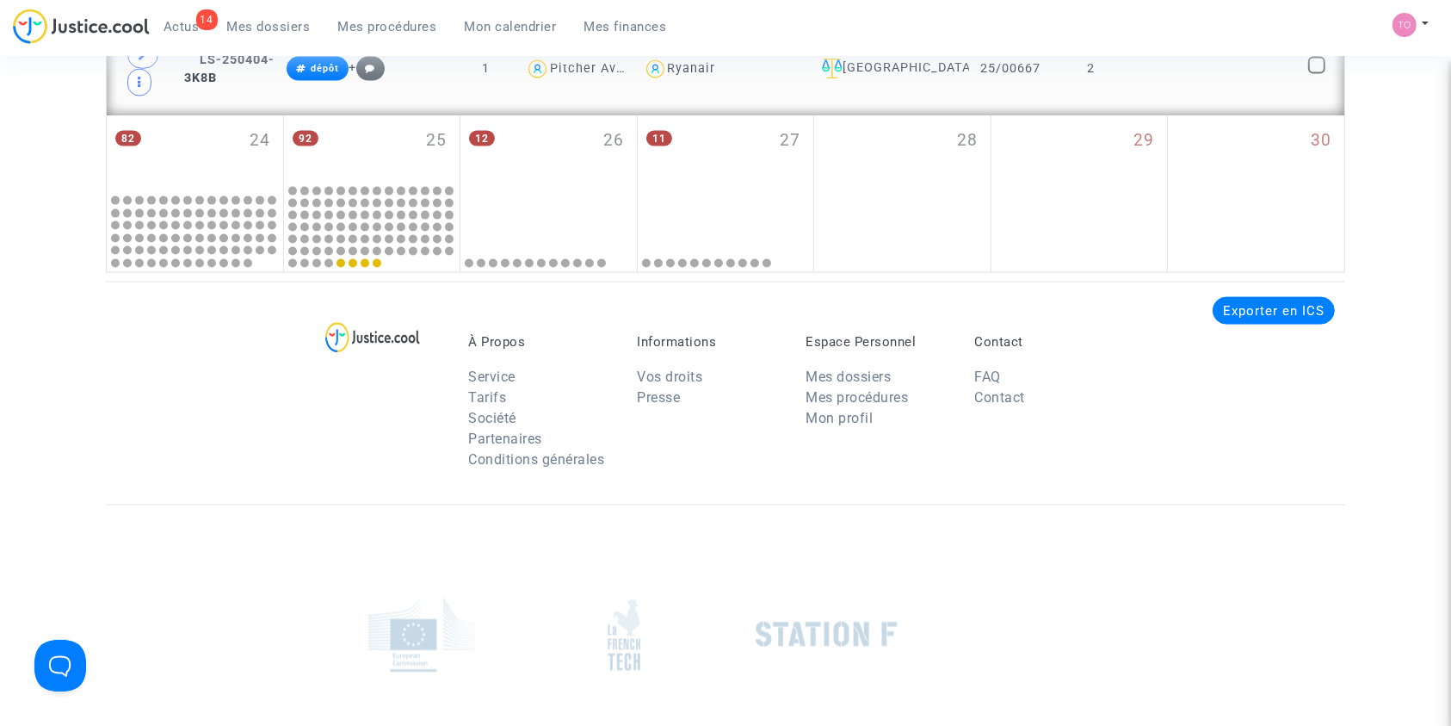
scroll to position [2476, 0]
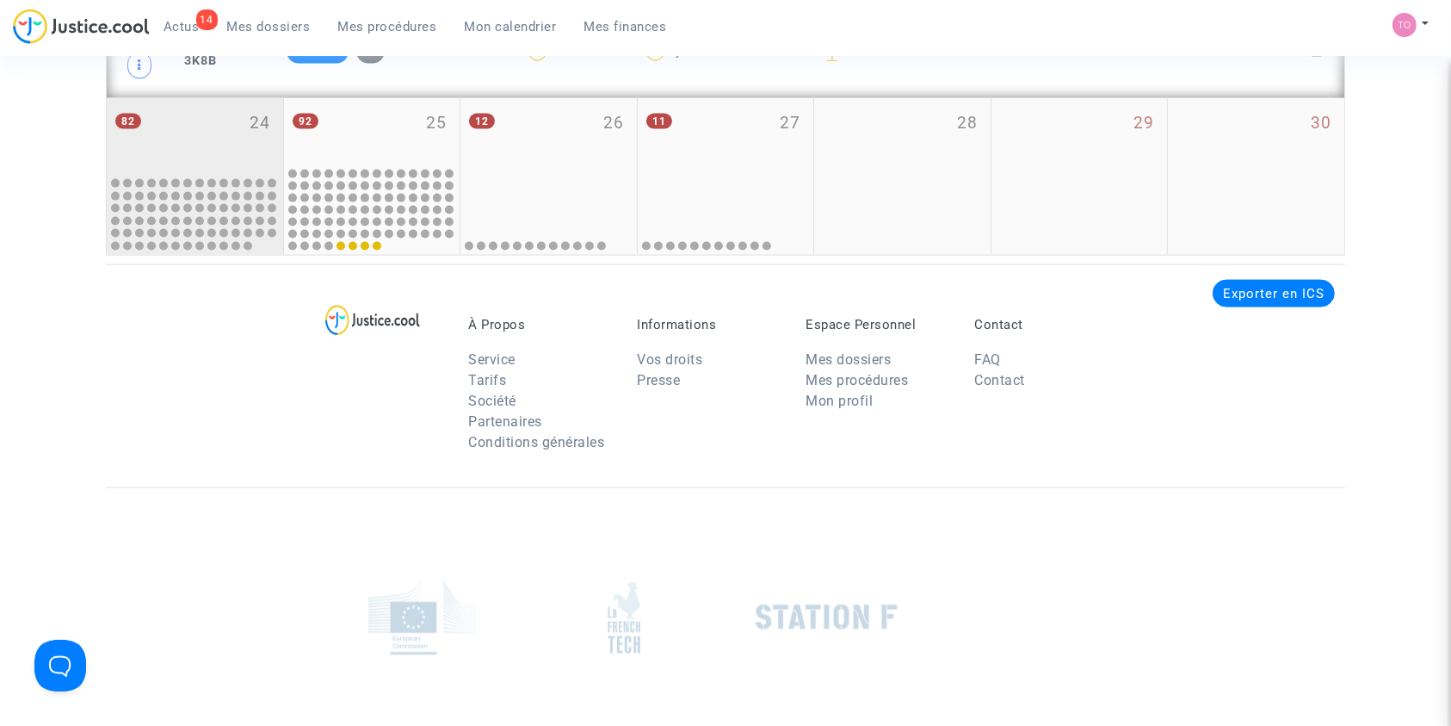
click at [203, 134] on div "82 24" at bounding box center [195, 136] width 176 height 76
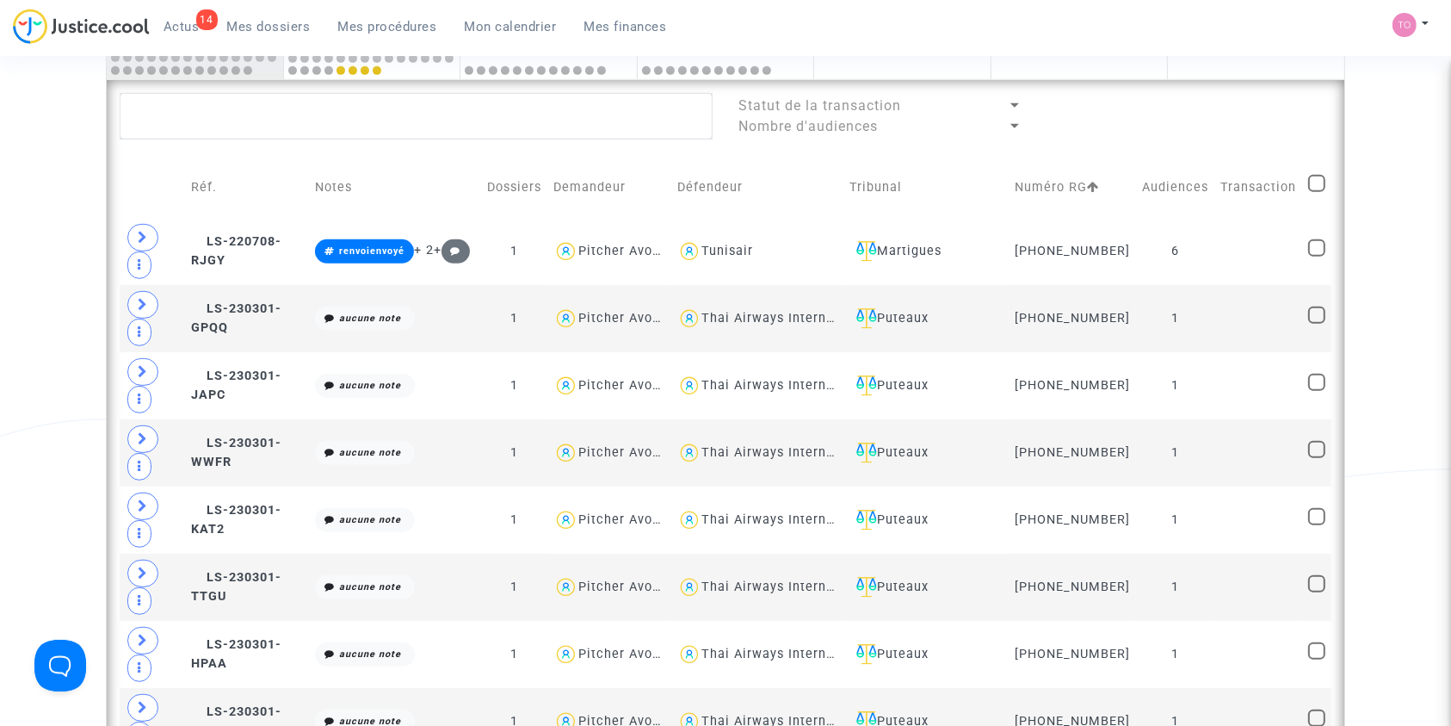
scroll to position [645, 0]
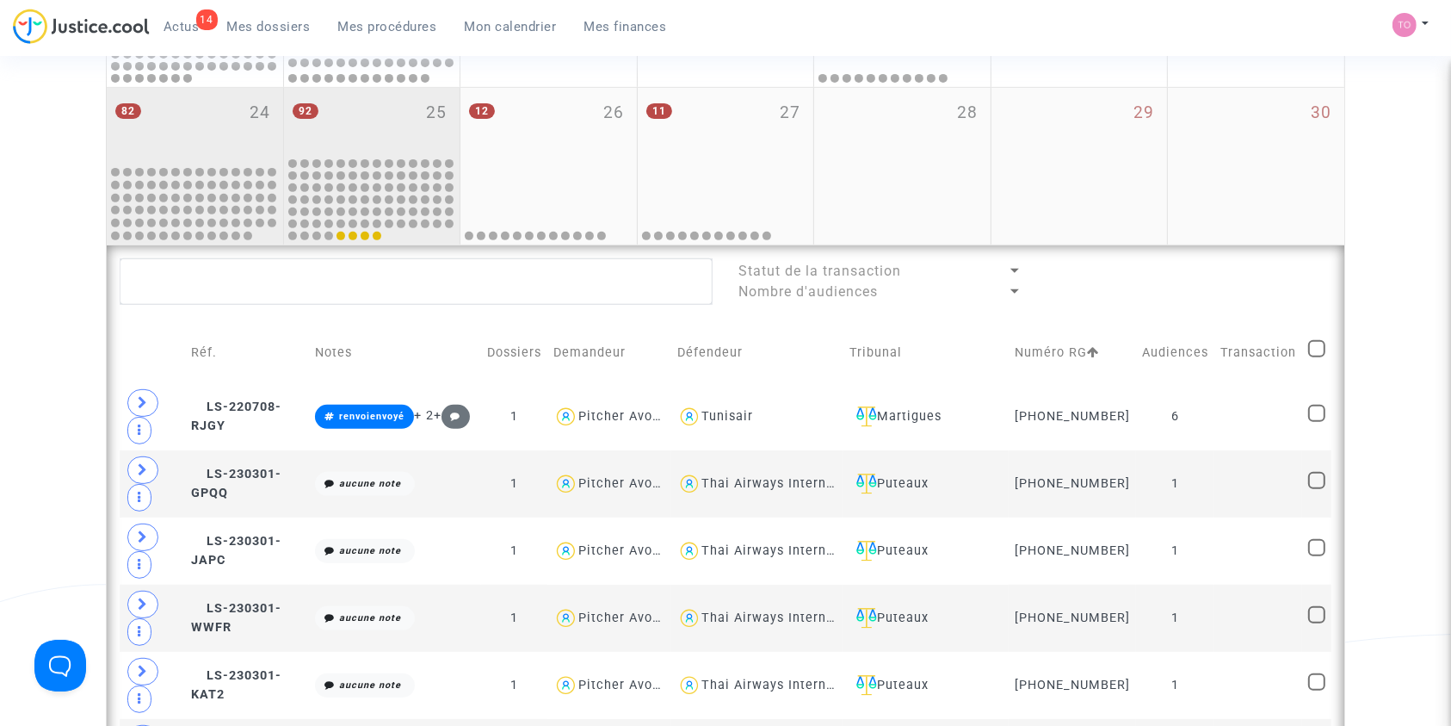
click at [330, 120] on div "92 25" at bounding box center [372, 121] width 176 height 67
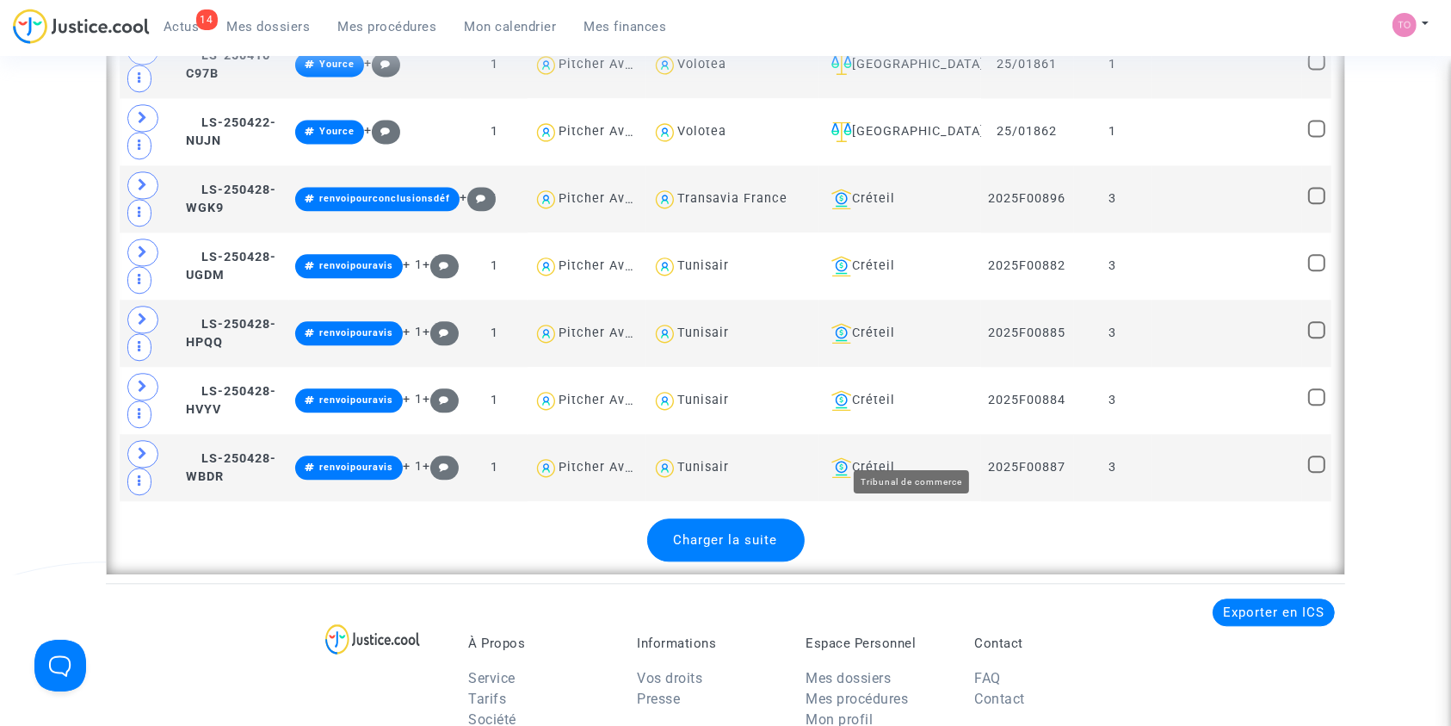
scroll to position [3943, 0]
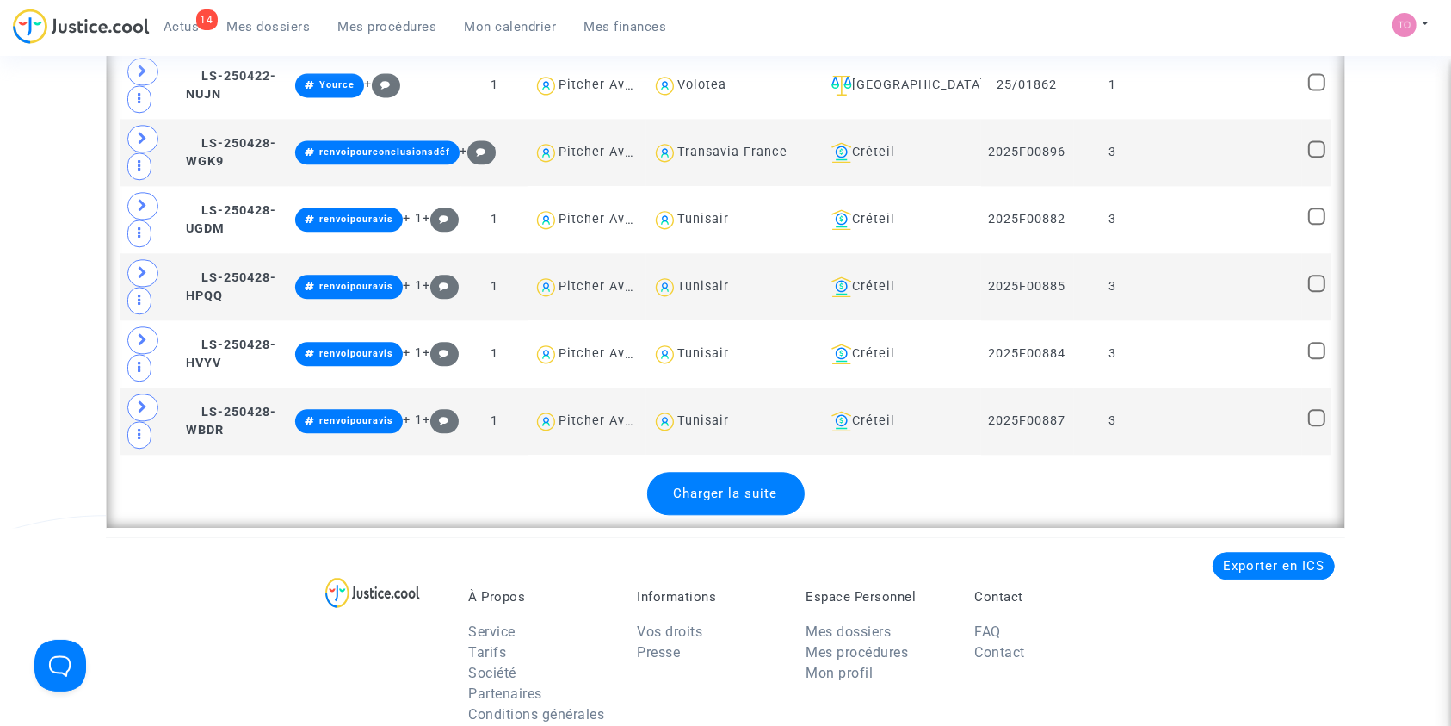
click at [785, 472] on div "Charger la suite" at bounding box center [726, 493] width 158 height 43
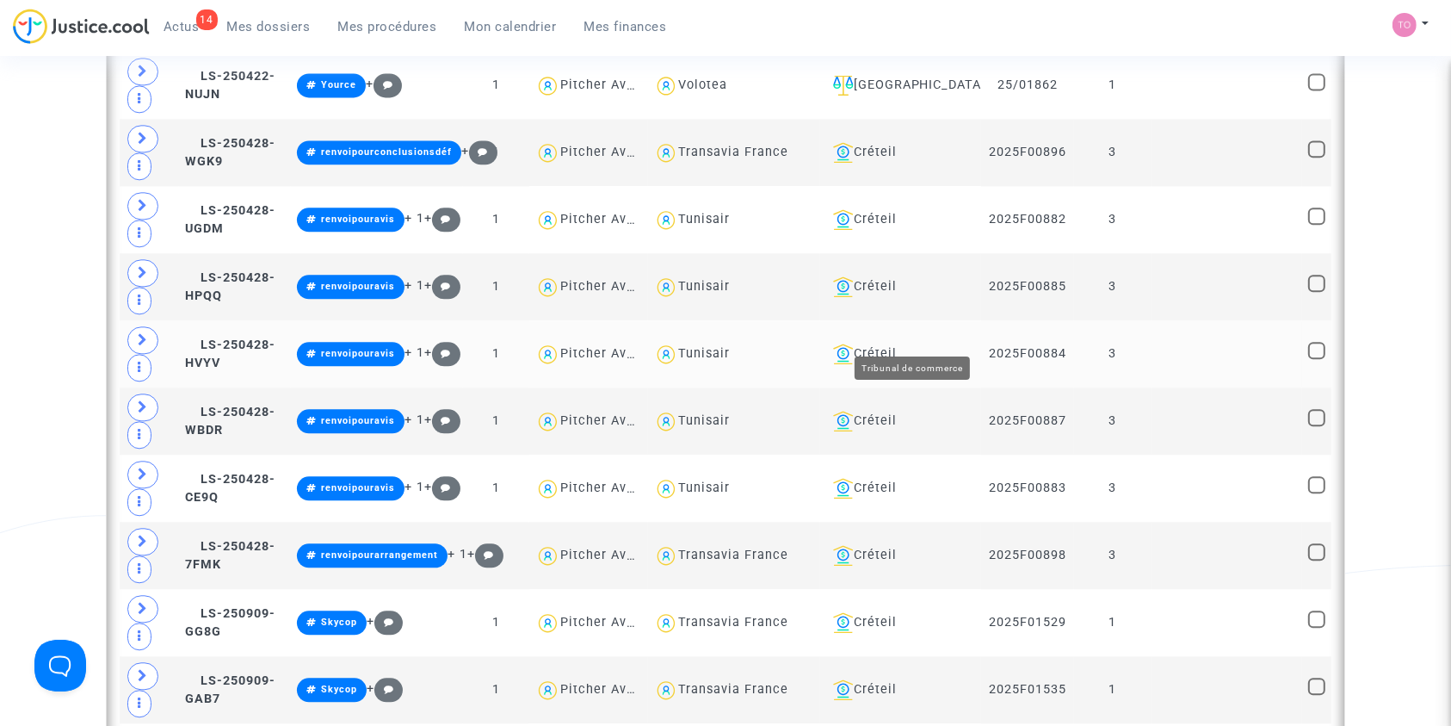
click at [926, 343] on div "Créteil" at bounding box center [900, 353] width 149 height 21
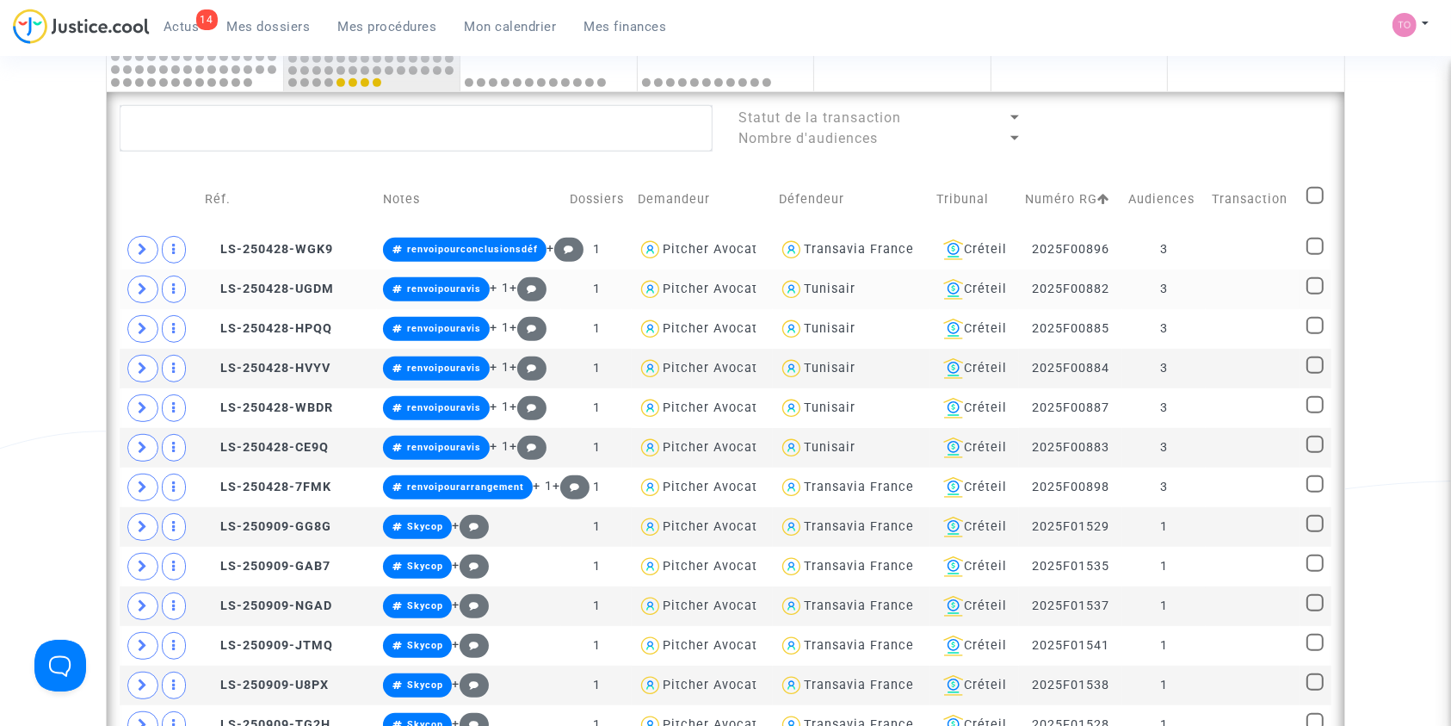
scroll to position [830, 0]
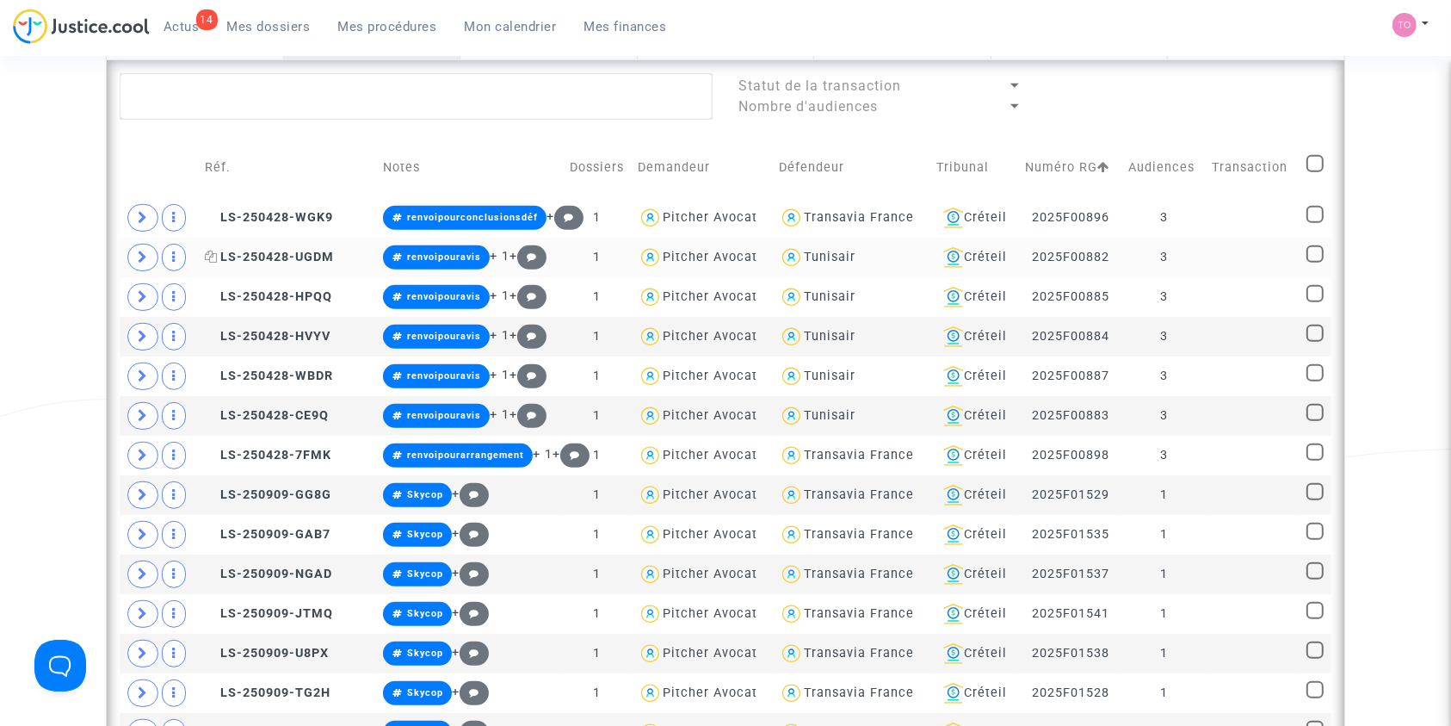
click at [211, 255] on icon at bounding box center [211, 256] width 13 height 12
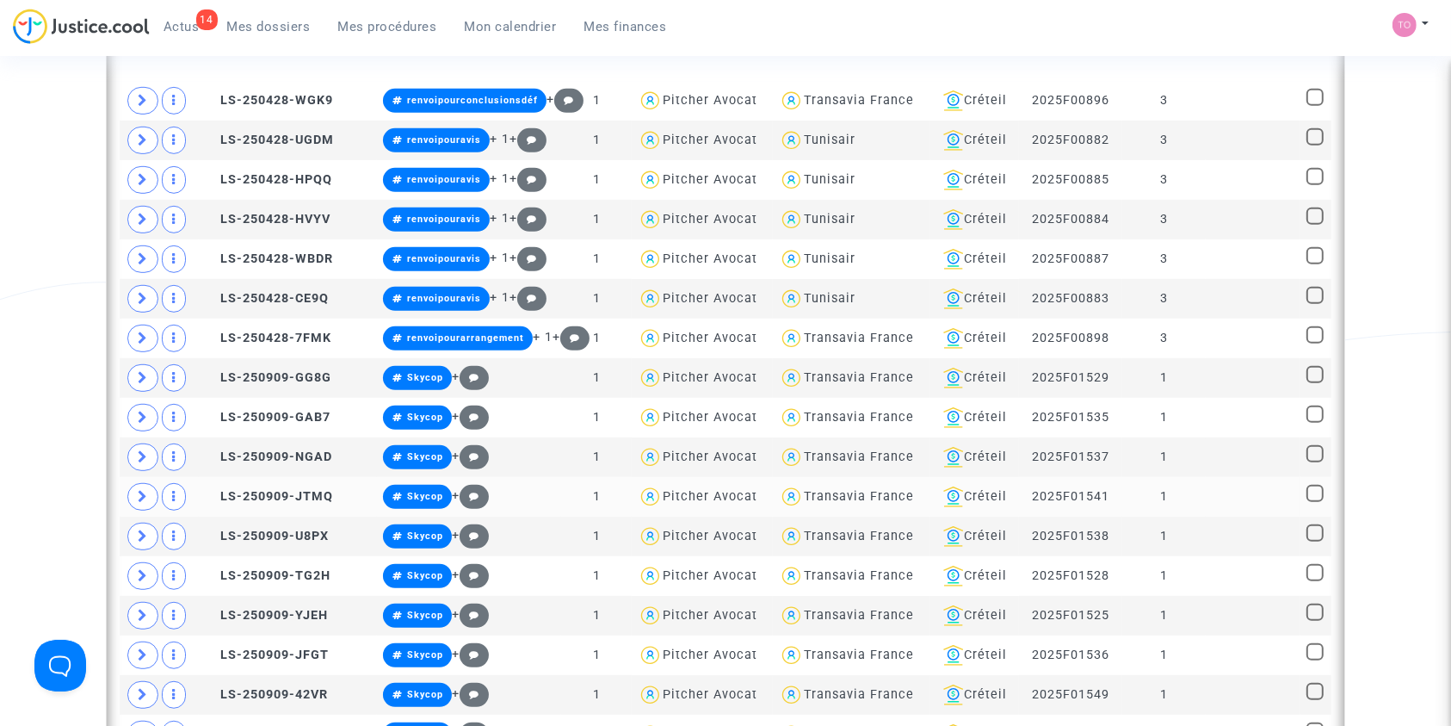
scroll to position [757, 0]
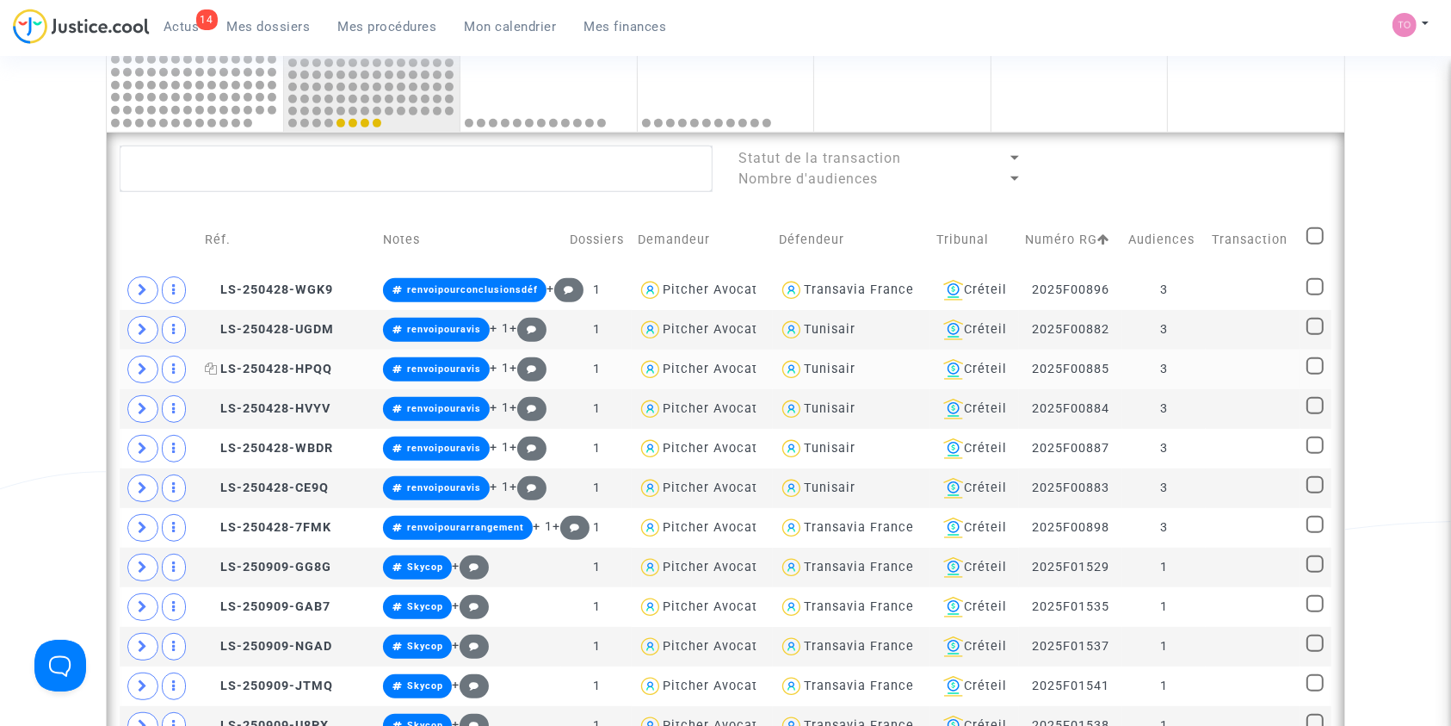
click at [205, 363] on icon at bounding box center [211, 368] width 13 height 12
click at [210, 405] on icon at bounding box center [211, 408] width 13 height 12
click at [207, 444] on icon at bounding box center [211, 448] width 13 height 12
click at [207, 485] on icon at bounding box center [211, 487] width 13 height 12
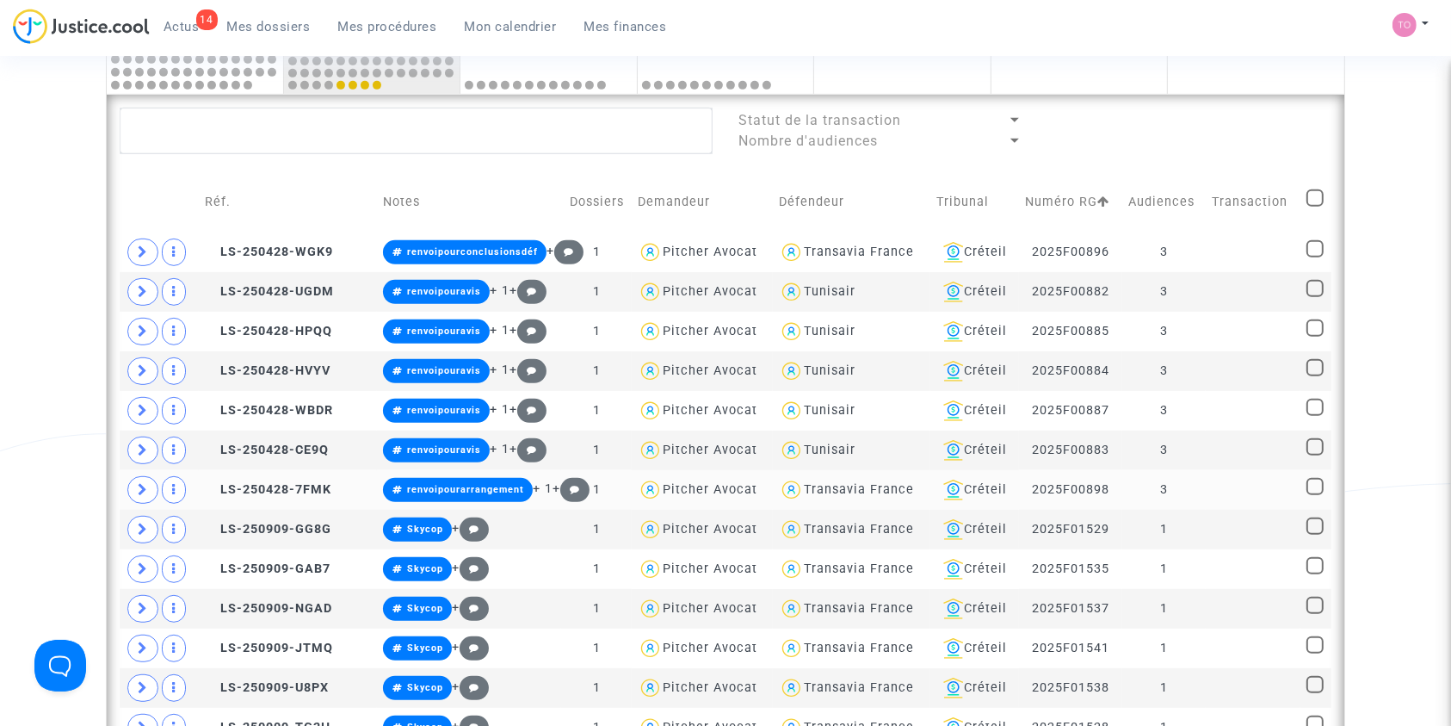
scroll to position [809, 0]
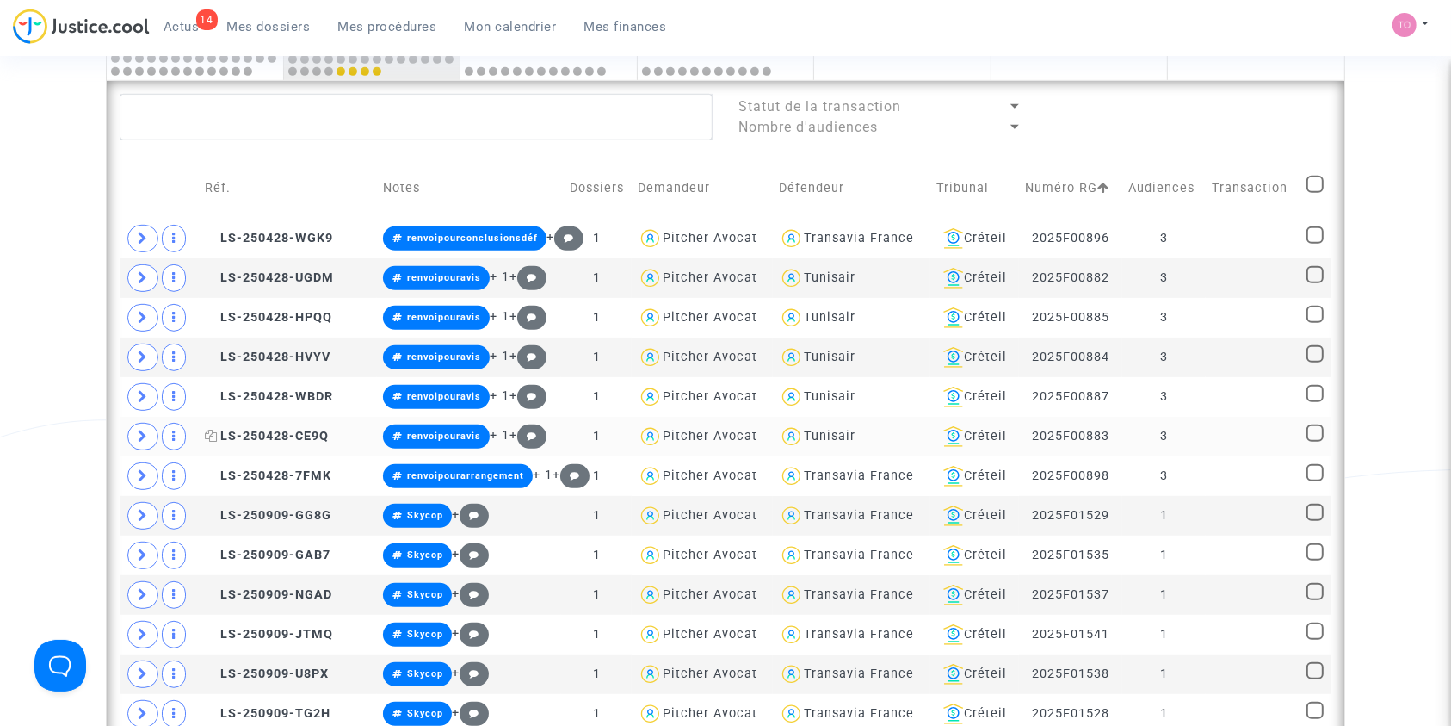
click at [210, 432] on icon at bounding box center [211, 435] width 13 height 12
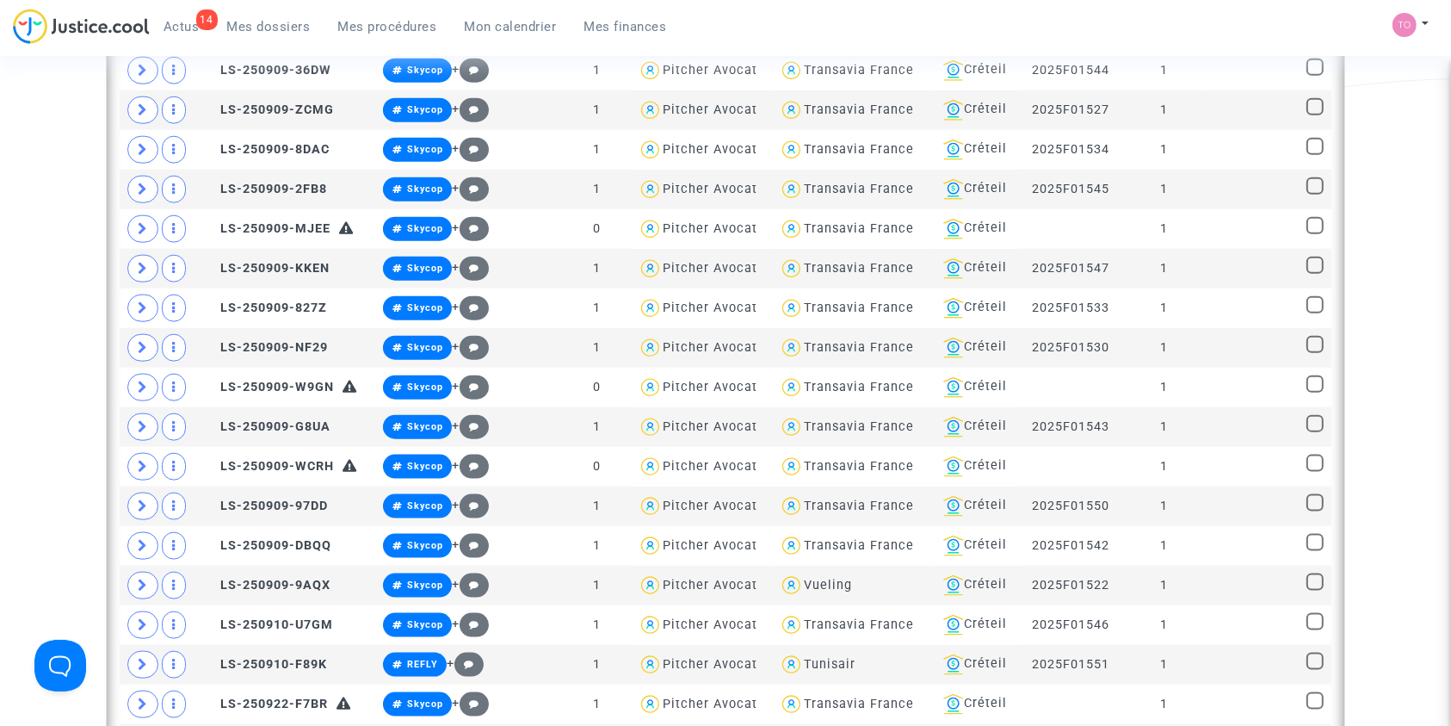
scroll to position [2224, 0]
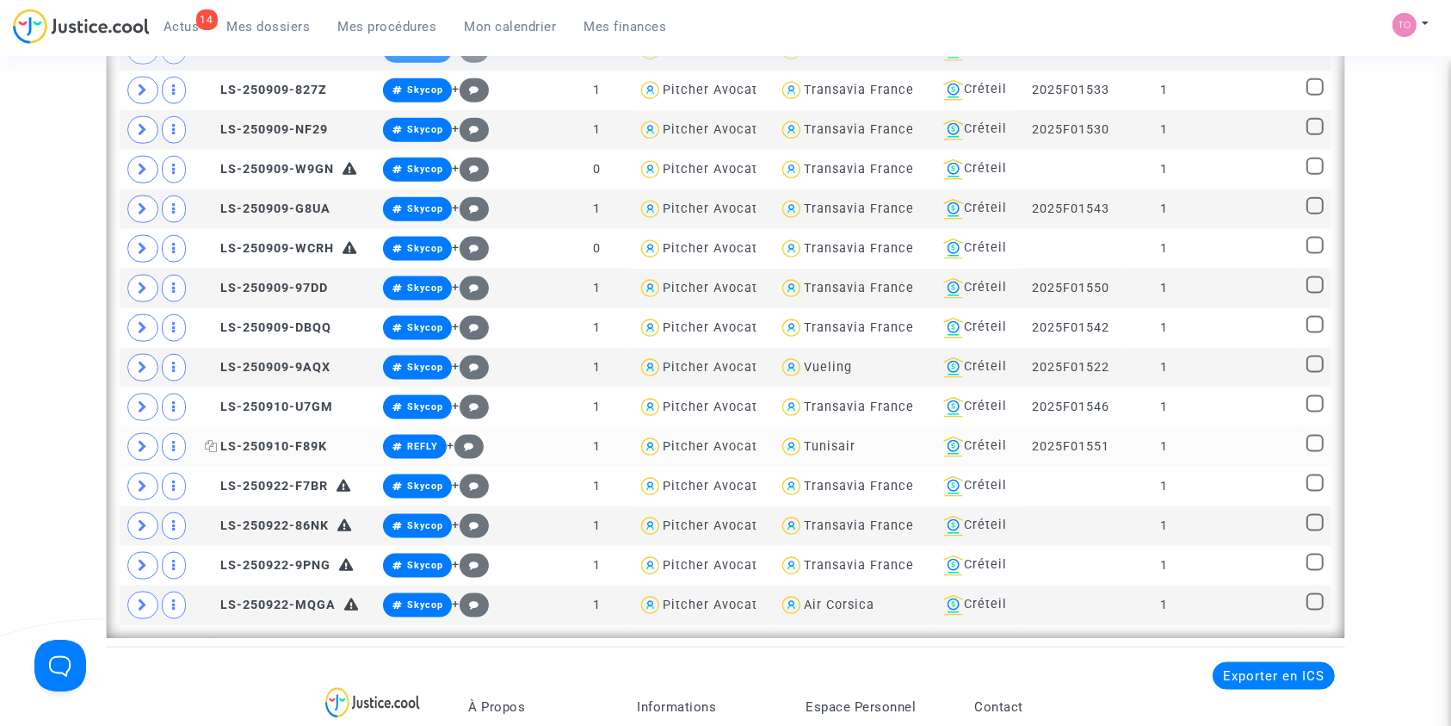
click at [213, 440] on icon at bounding box center [211, 446] width 13 height 12
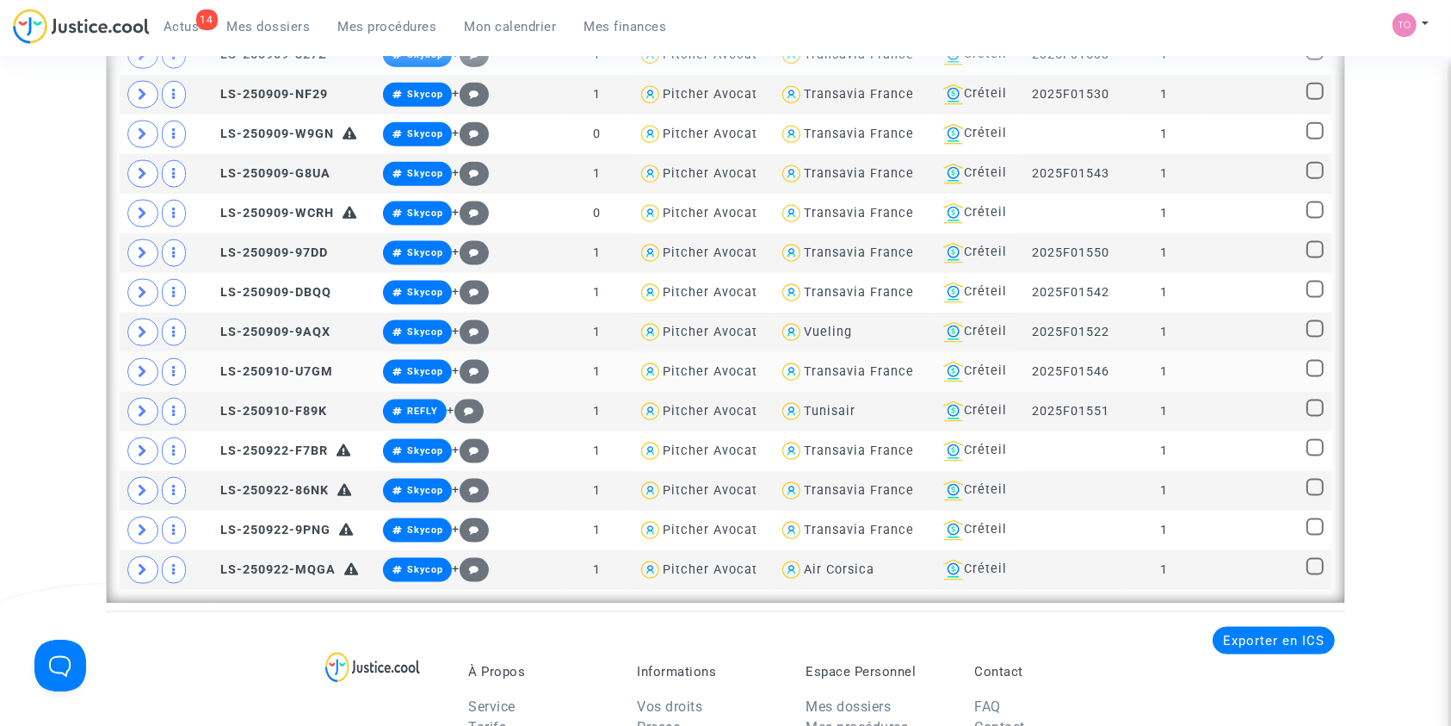
scroll to position [2261, 0]
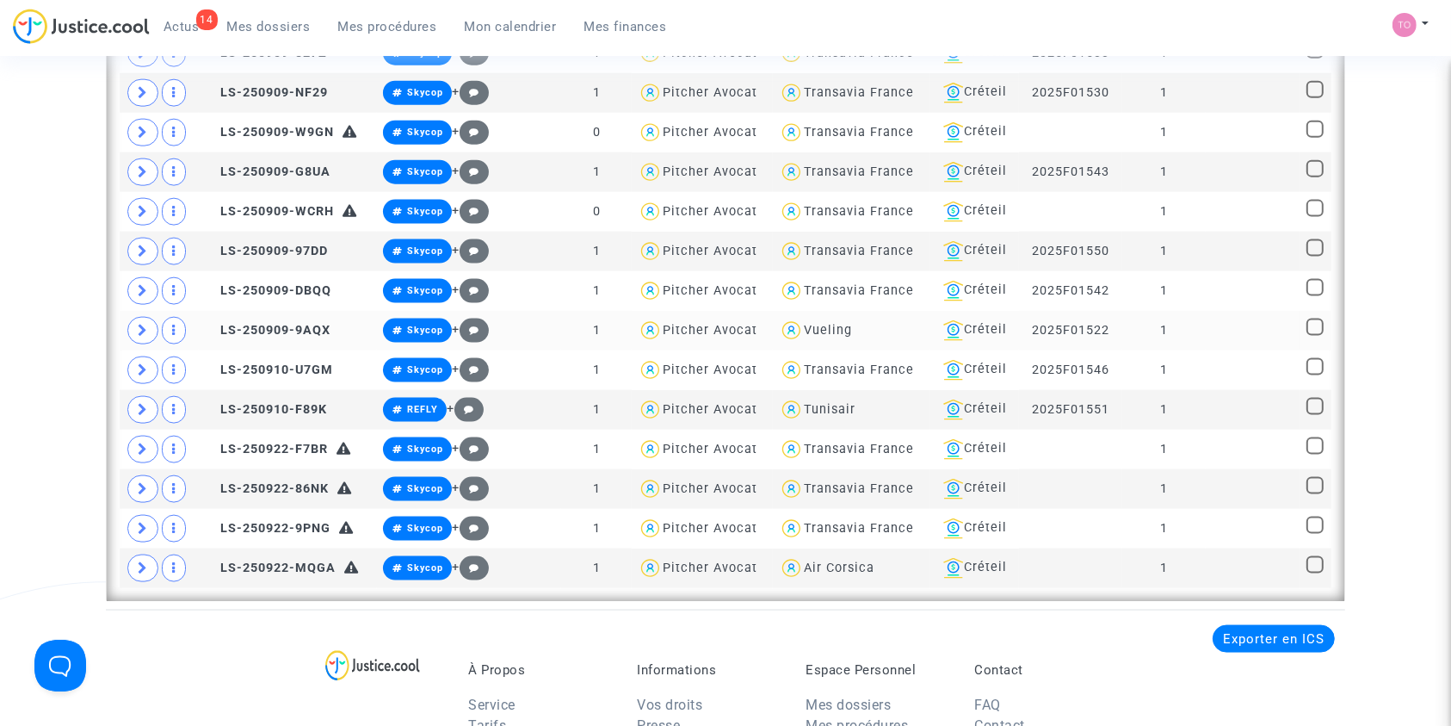
click at [981, 311] on td "Créteil" at bounding box center [974, 331] width 89 height 40
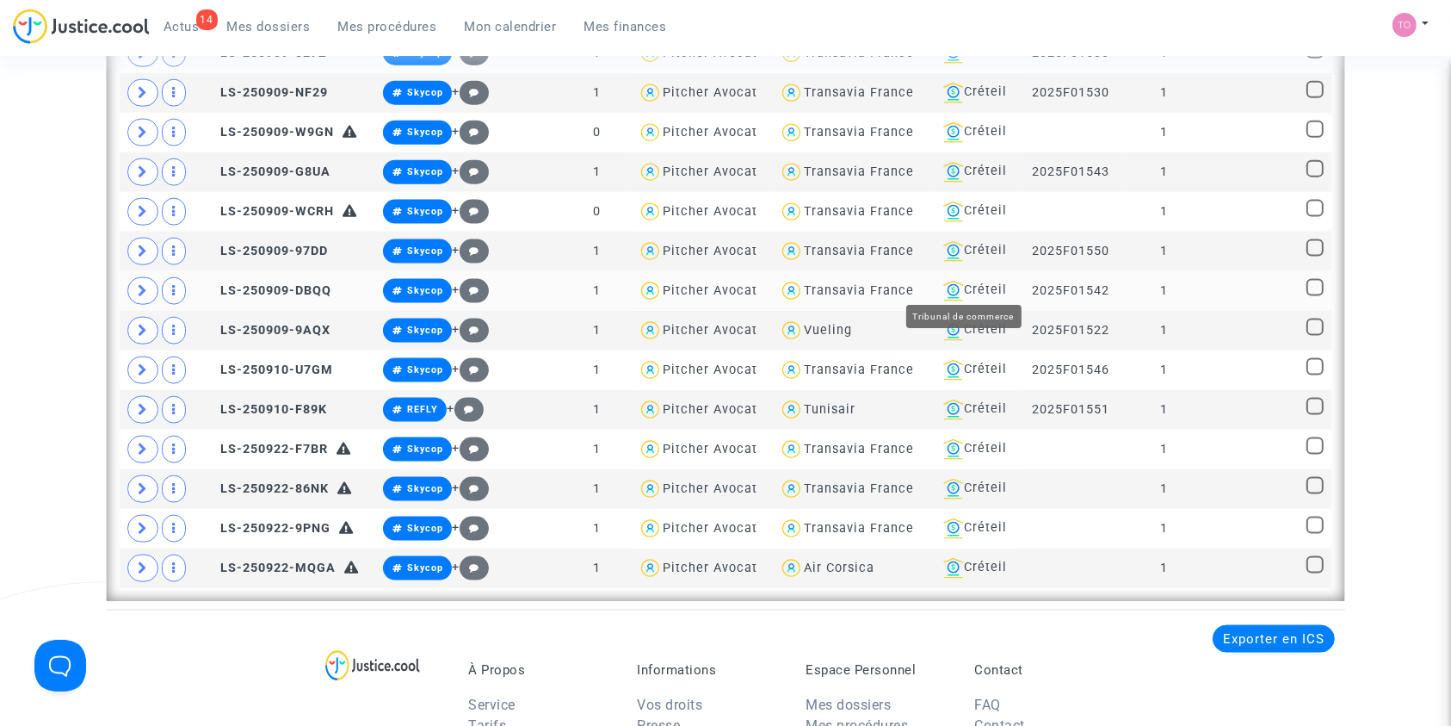
click at [967, 281] on div "Créteil" at bounding box center [974, 291] width 77 height 21
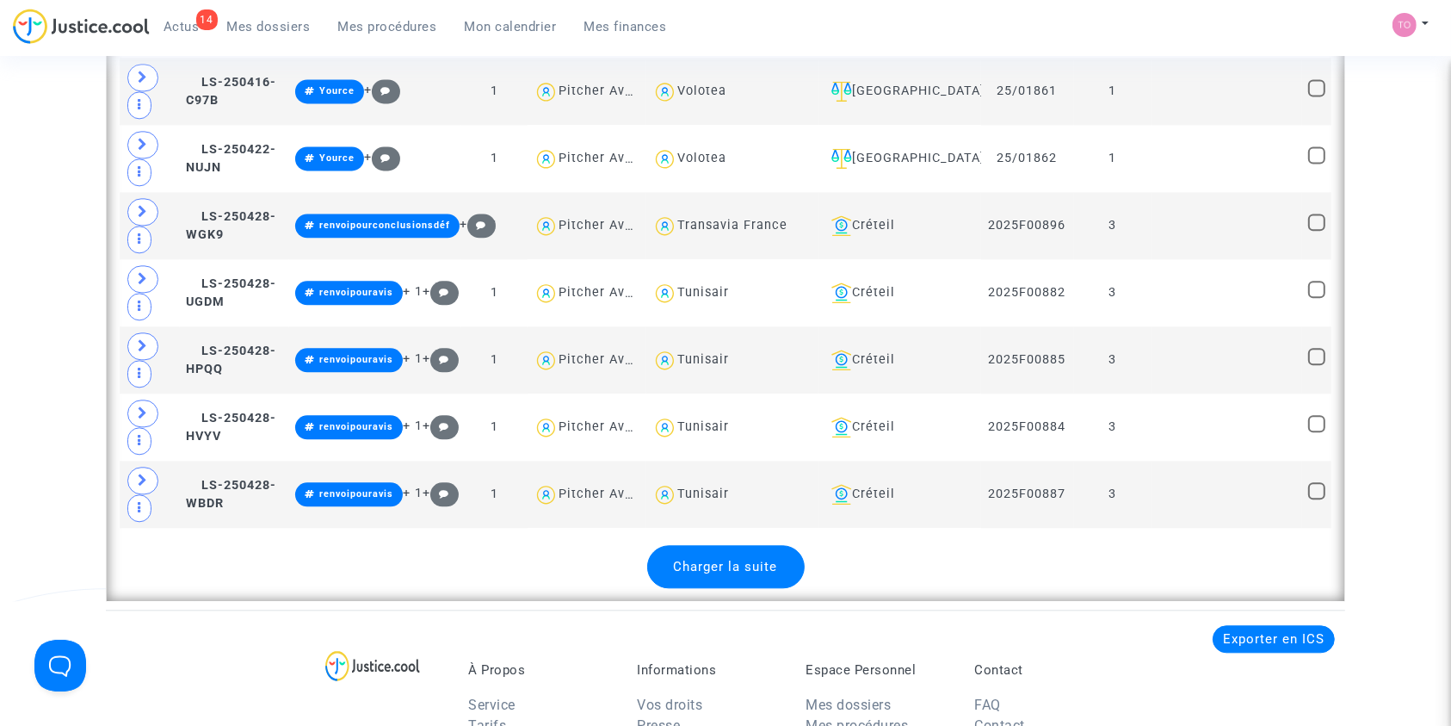
scroll to position [3869, 0]
click at [697, 546] on div "Charger la suite" at bounding box center [726, 567] width 158 height 43
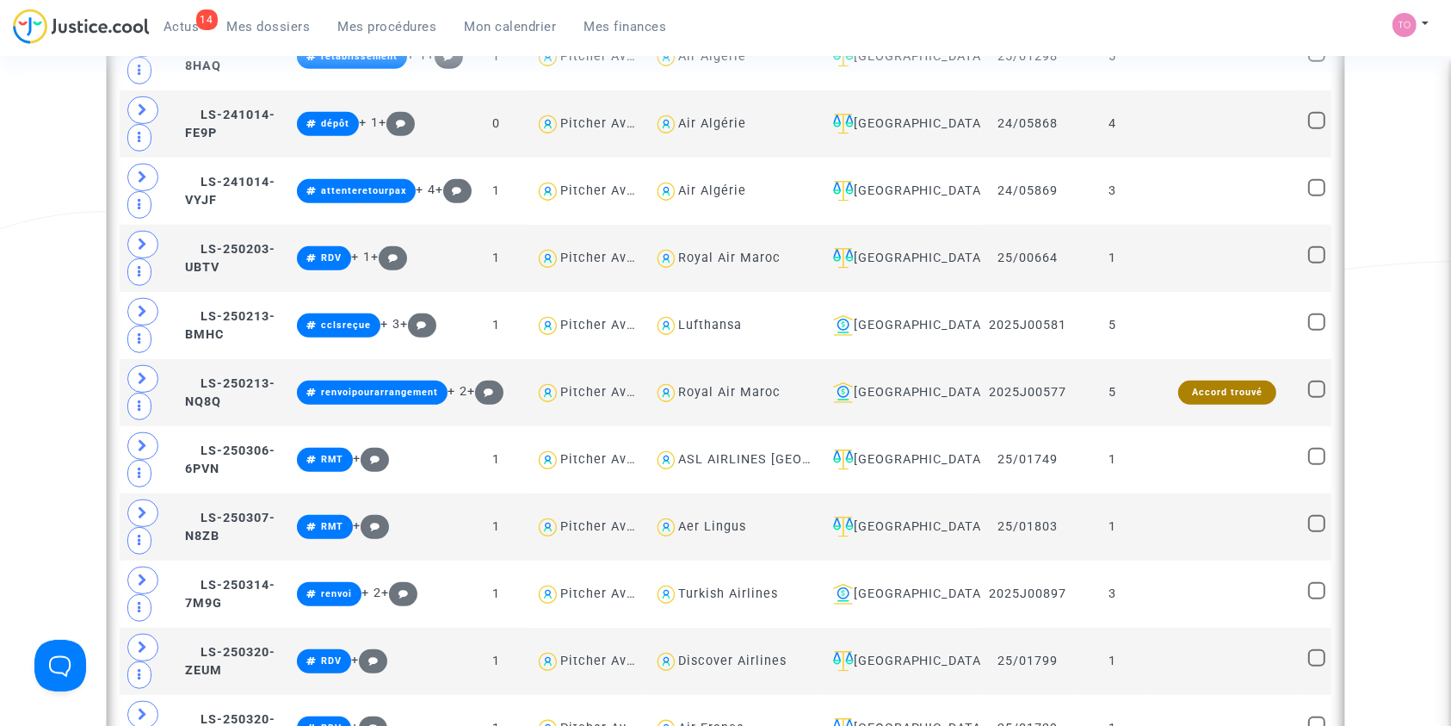
scroll to position [1177, 0]
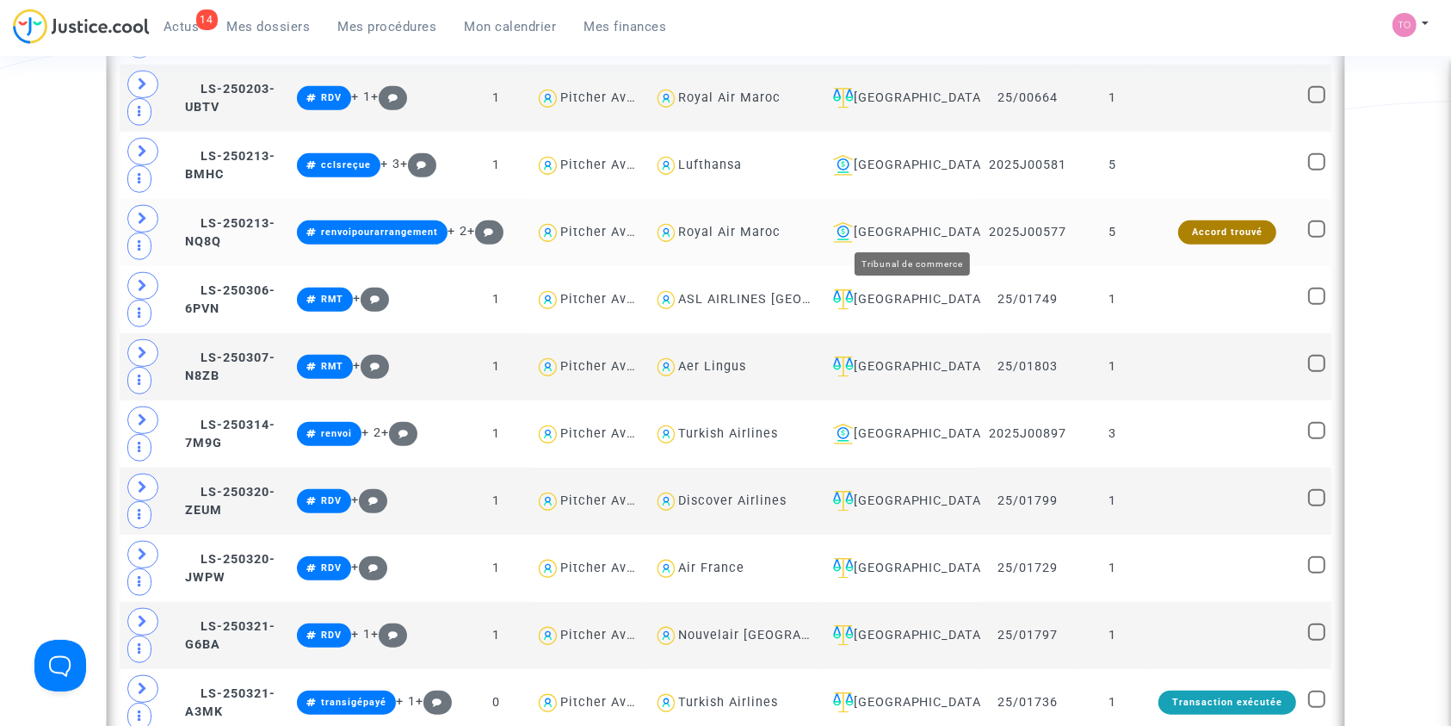
click at [918, 224] on div "[GEOGRAPHIC_DATA]" at bounding box center [900, 232] width 149 height 21
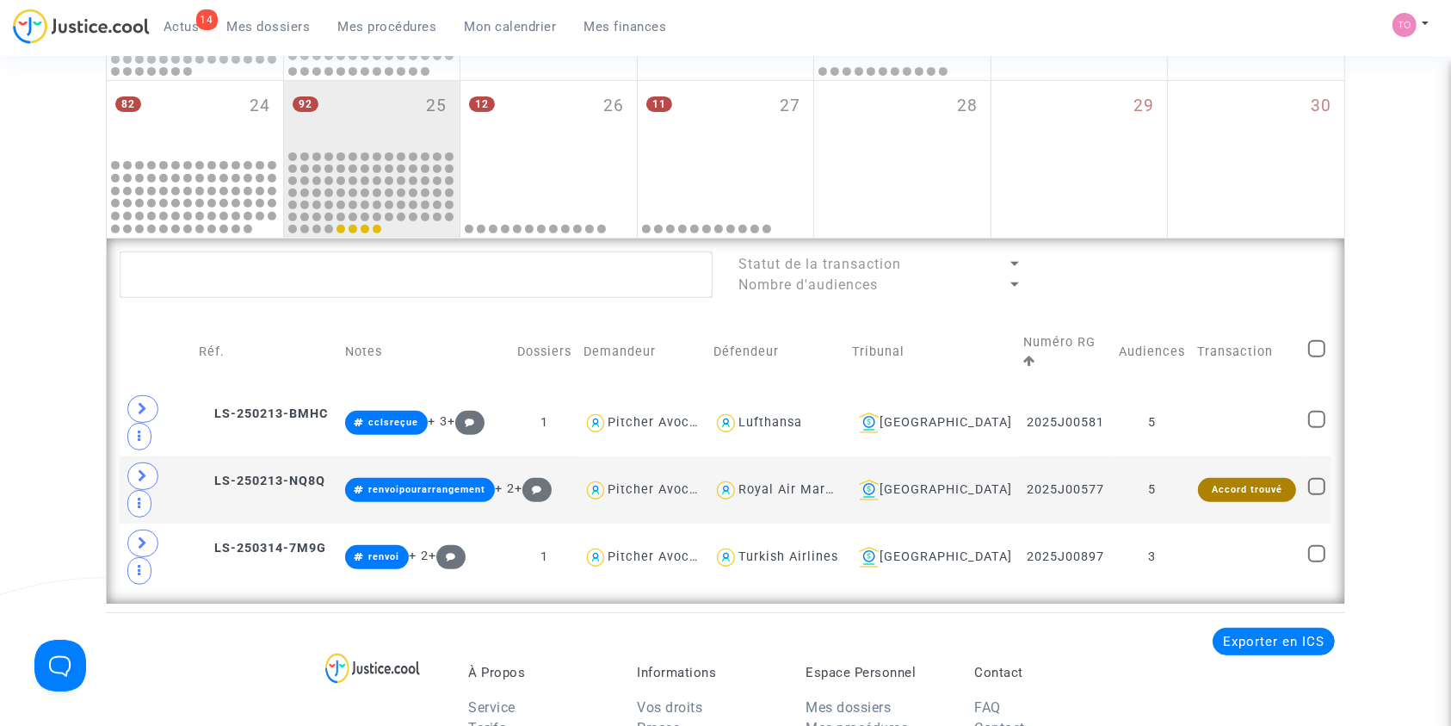
scroll to position [651, 0]
click at [956, 413] on div "[GEOGRAPHIC_DATA]" at bounding box center [931, 423] width 159 height 21
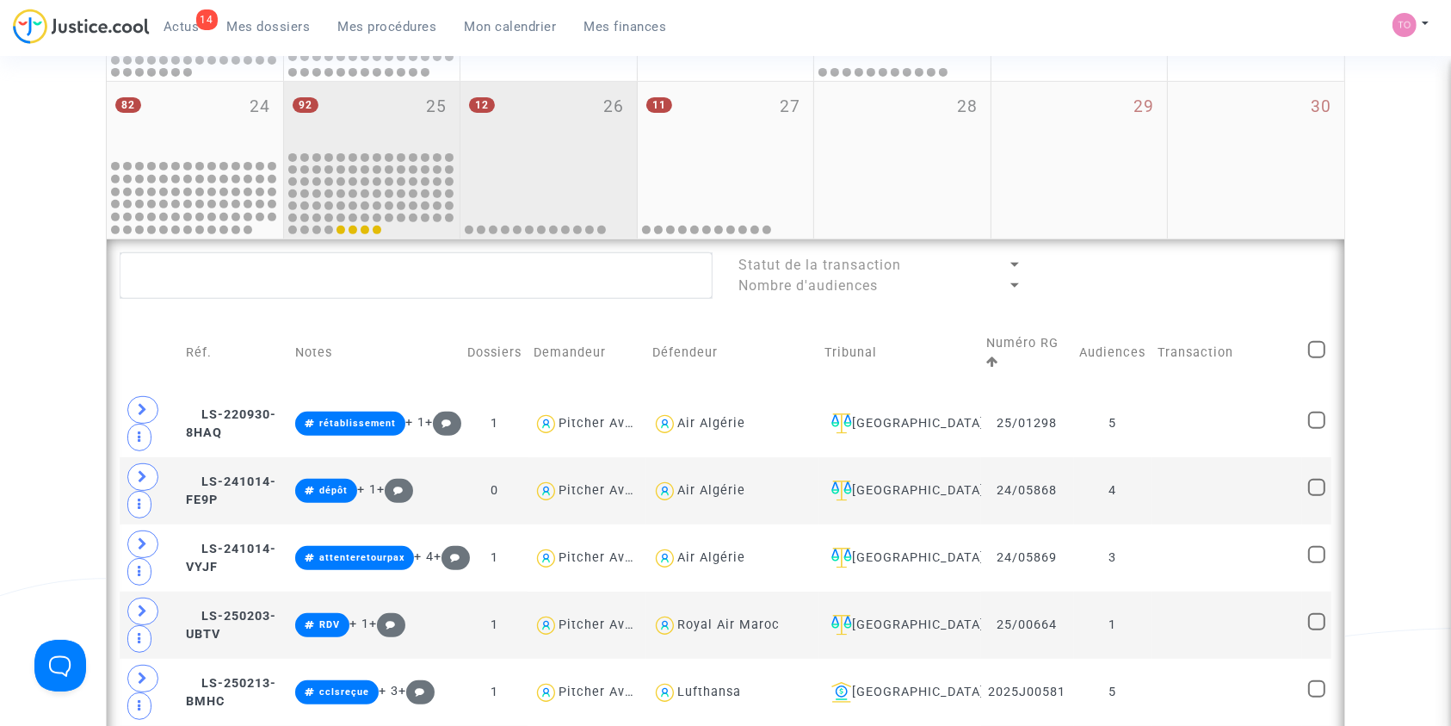
click at [544, 189] on div at bounding box center [548, 198] width 171 height 76
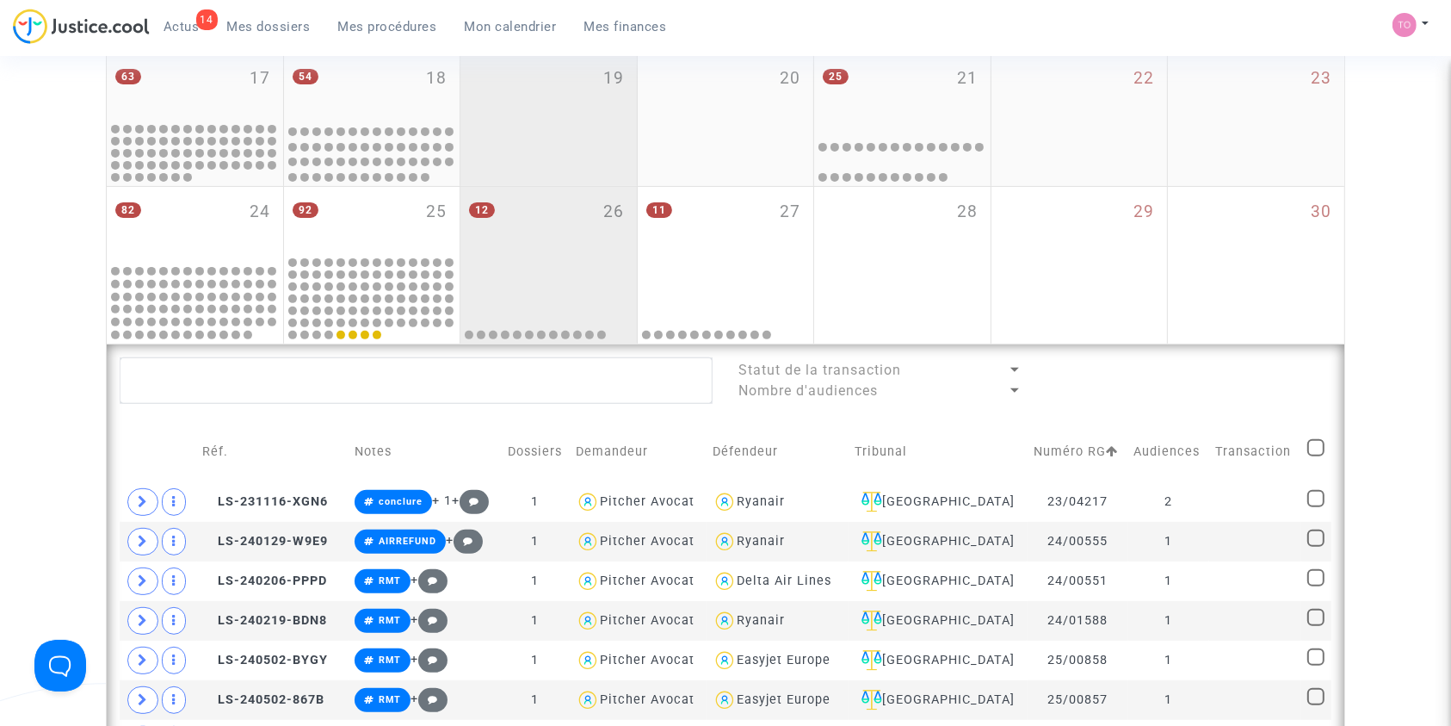
scroll to position [543, 0]
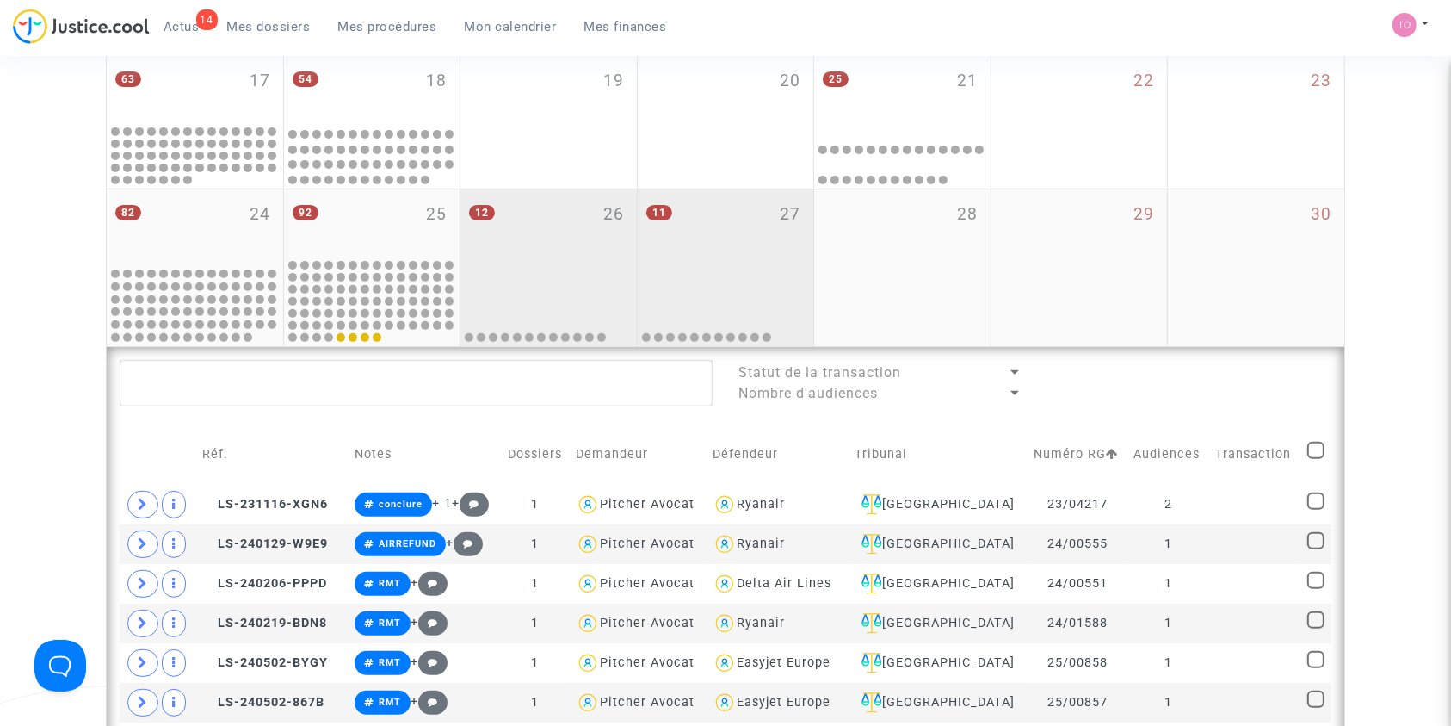
click at [737, 230] on div "11 27" at bounding box center [726, 227] width 176 height 76
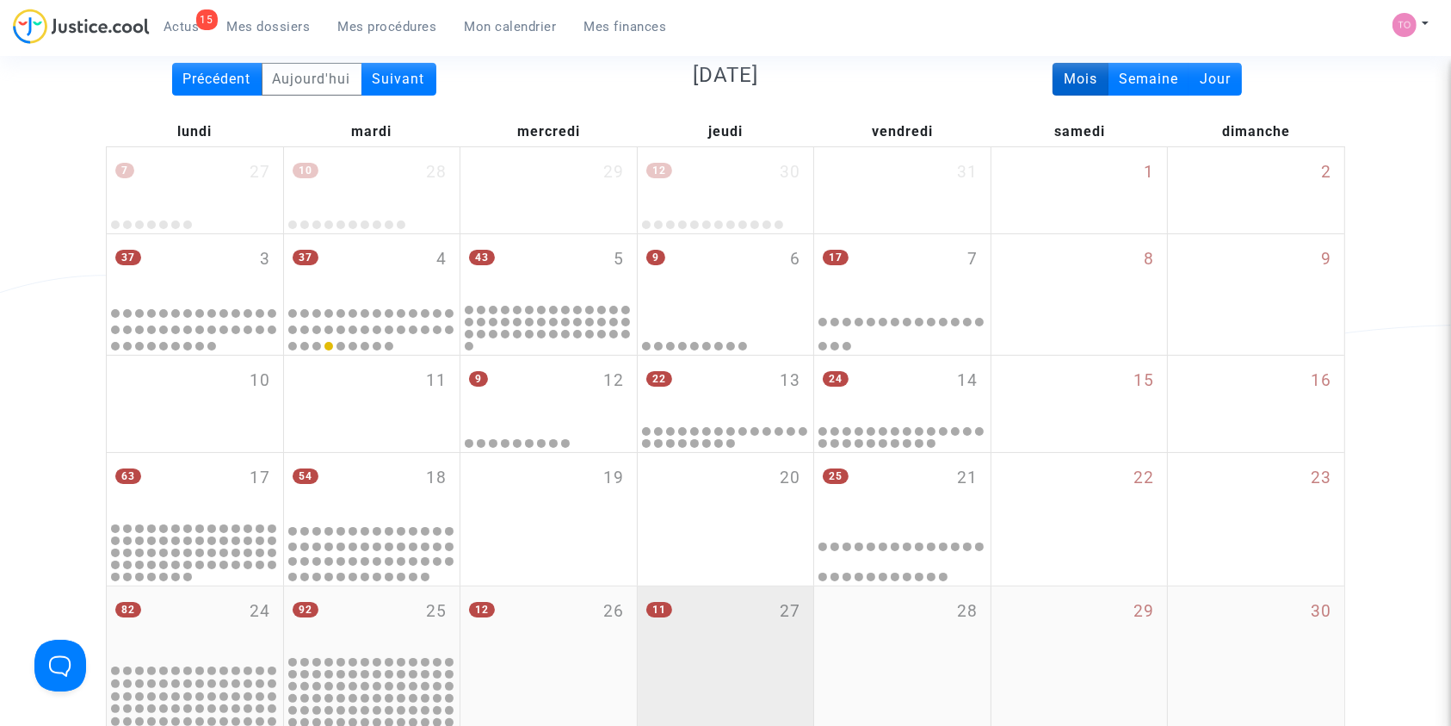
scroll to position [42, 0]
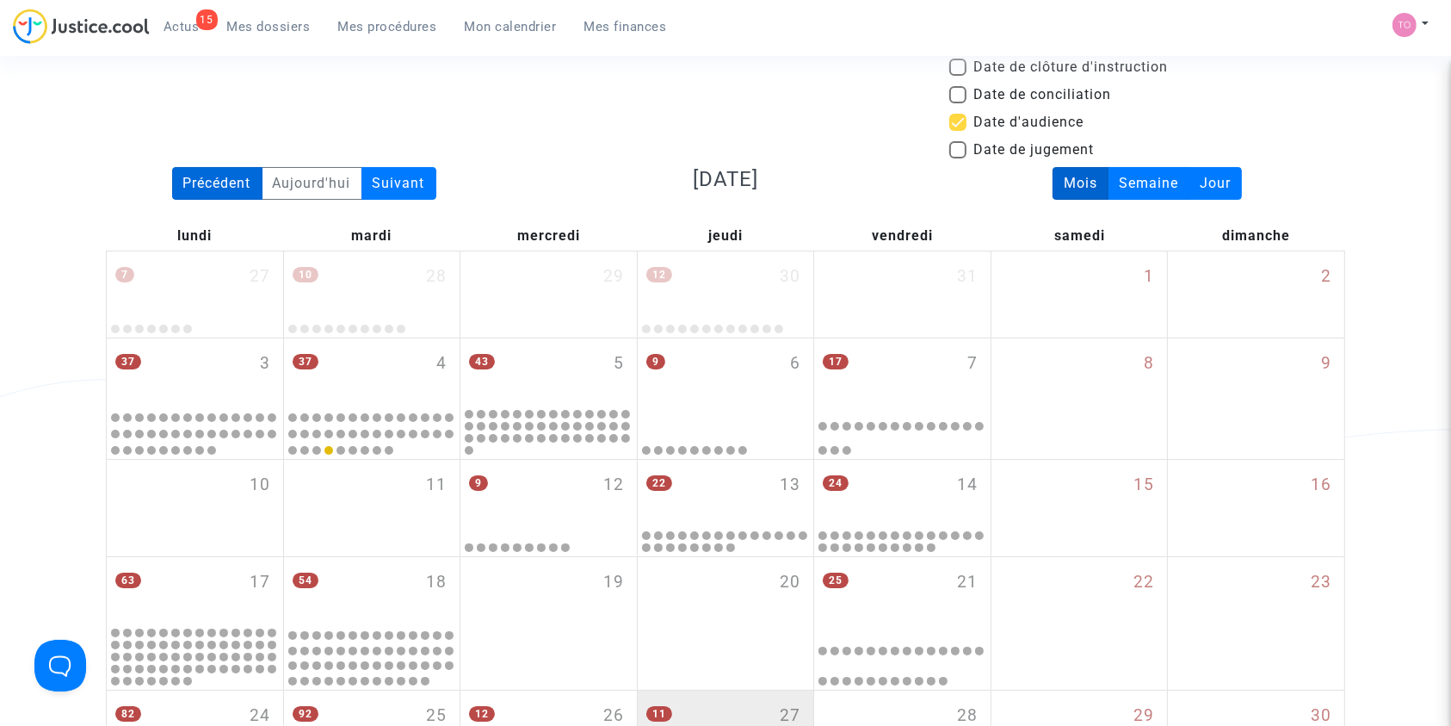
click at [220, 175] on div "Précédent" at bounding box center [217, 183] width 90 height 33
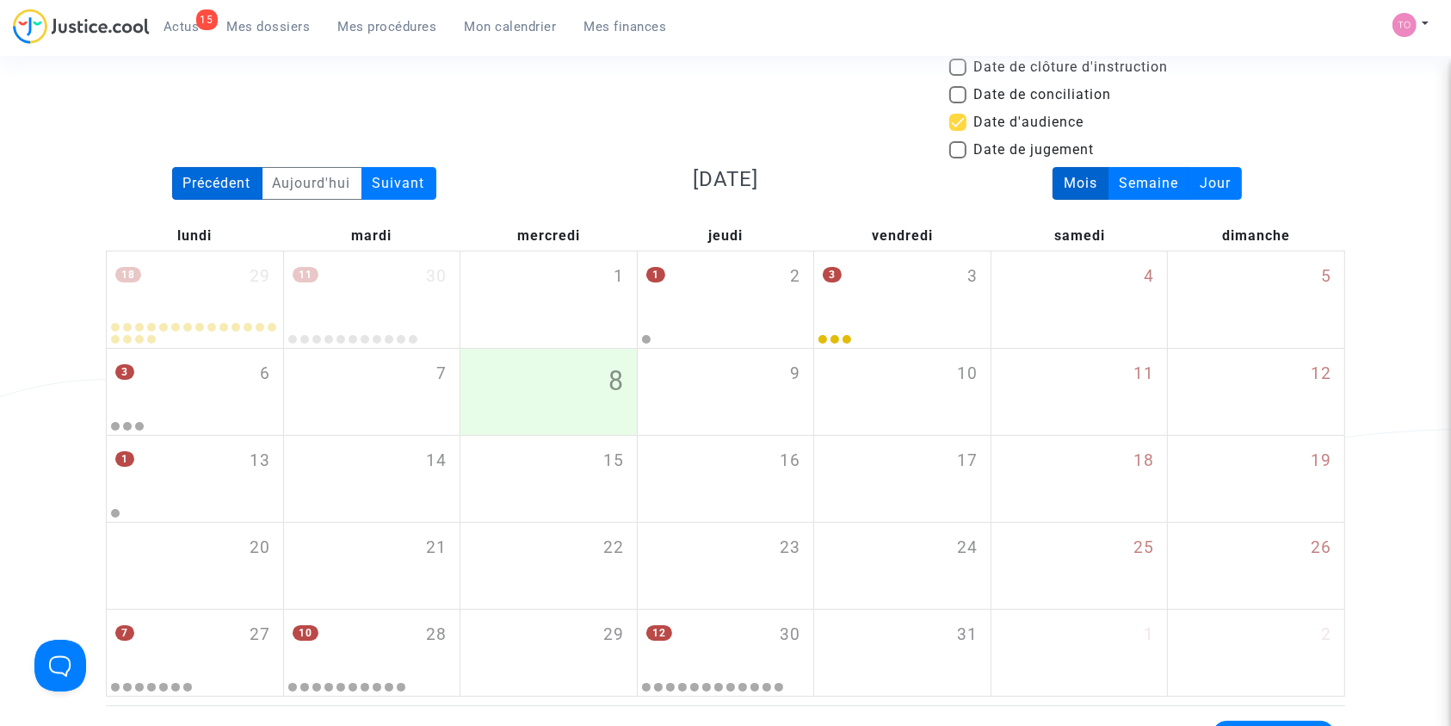
click at [220, 175] on div "Précédent" at bounding box center [217, 183] width 90 height 33
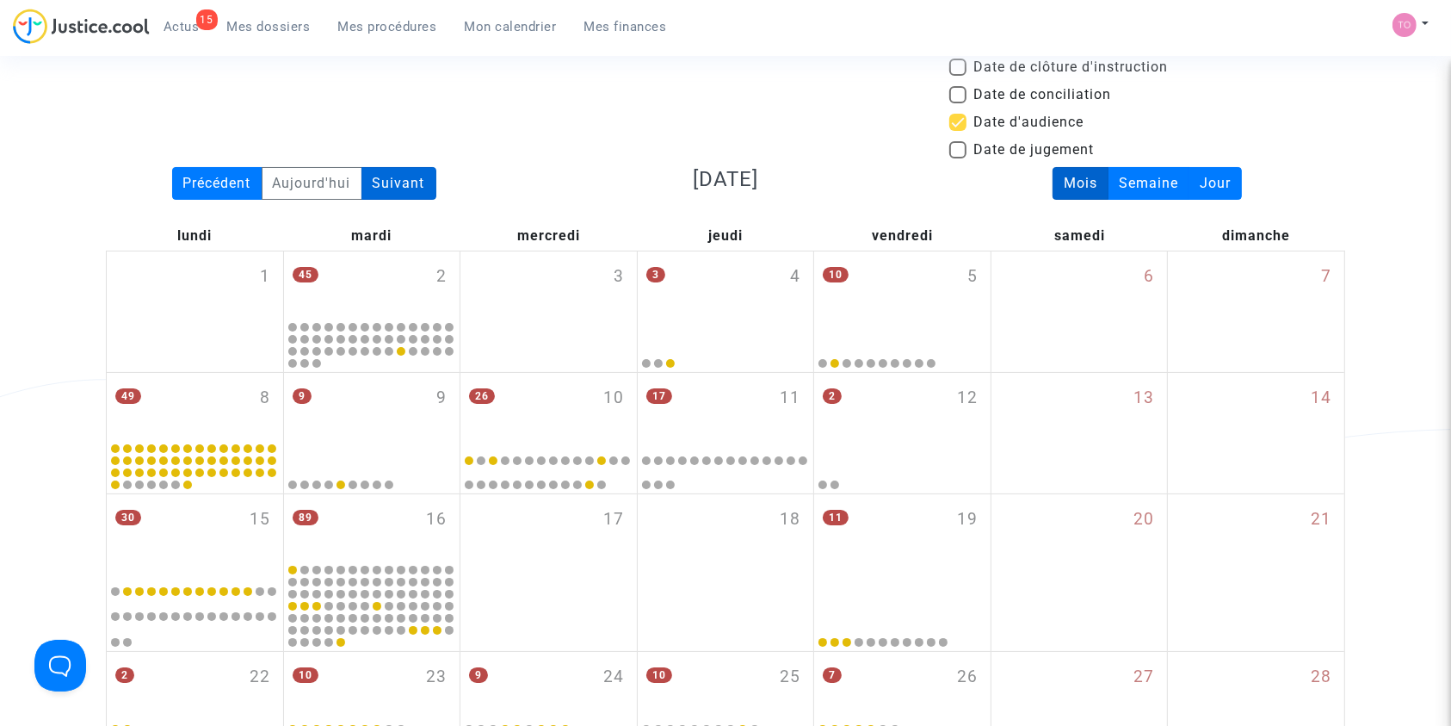
click at [388, 182] on div "Suivant" at bounding box center [398, 183] width 75 height 33
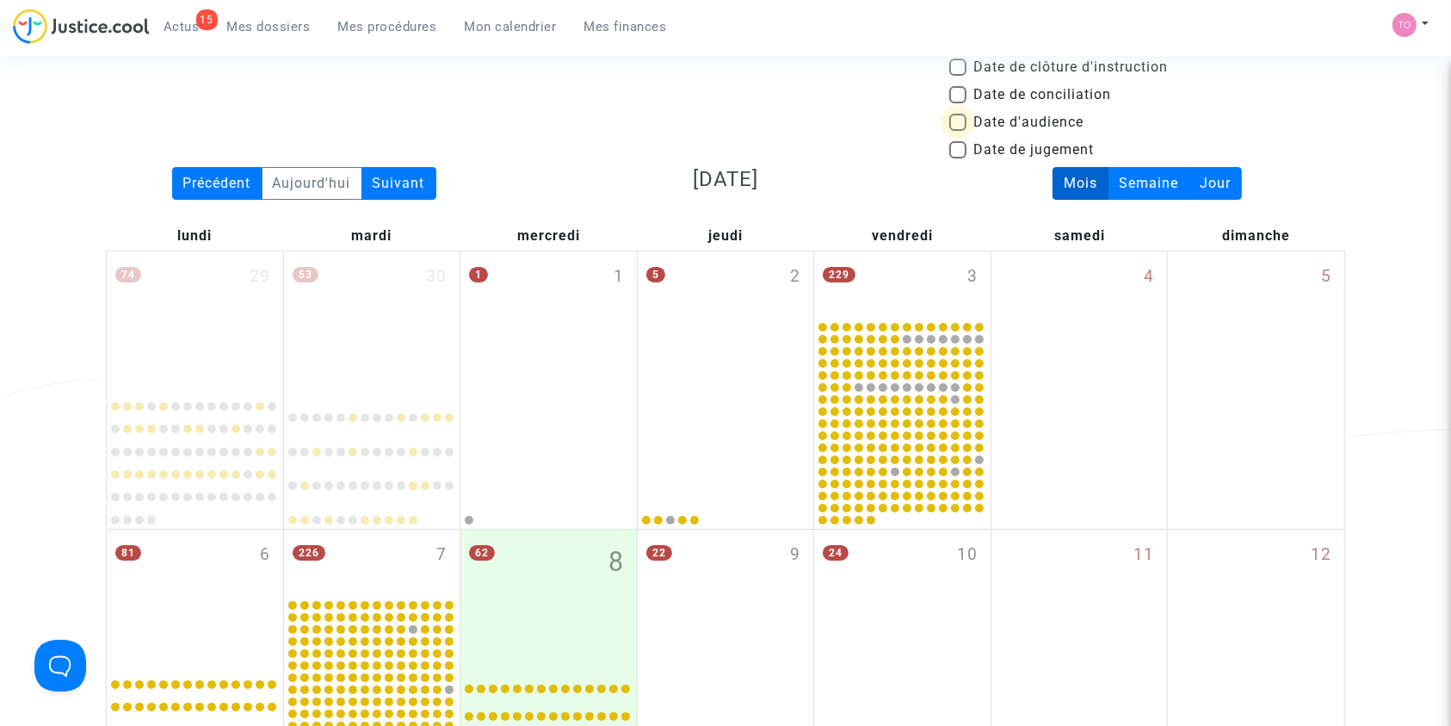
click at [961, 123] on span at bounding box center [957, 122] width 17 height 17
click at [958, 131] on input "Date d'audience" at bounding box center [957, 131] width 1 height 1
checkbox input "true"
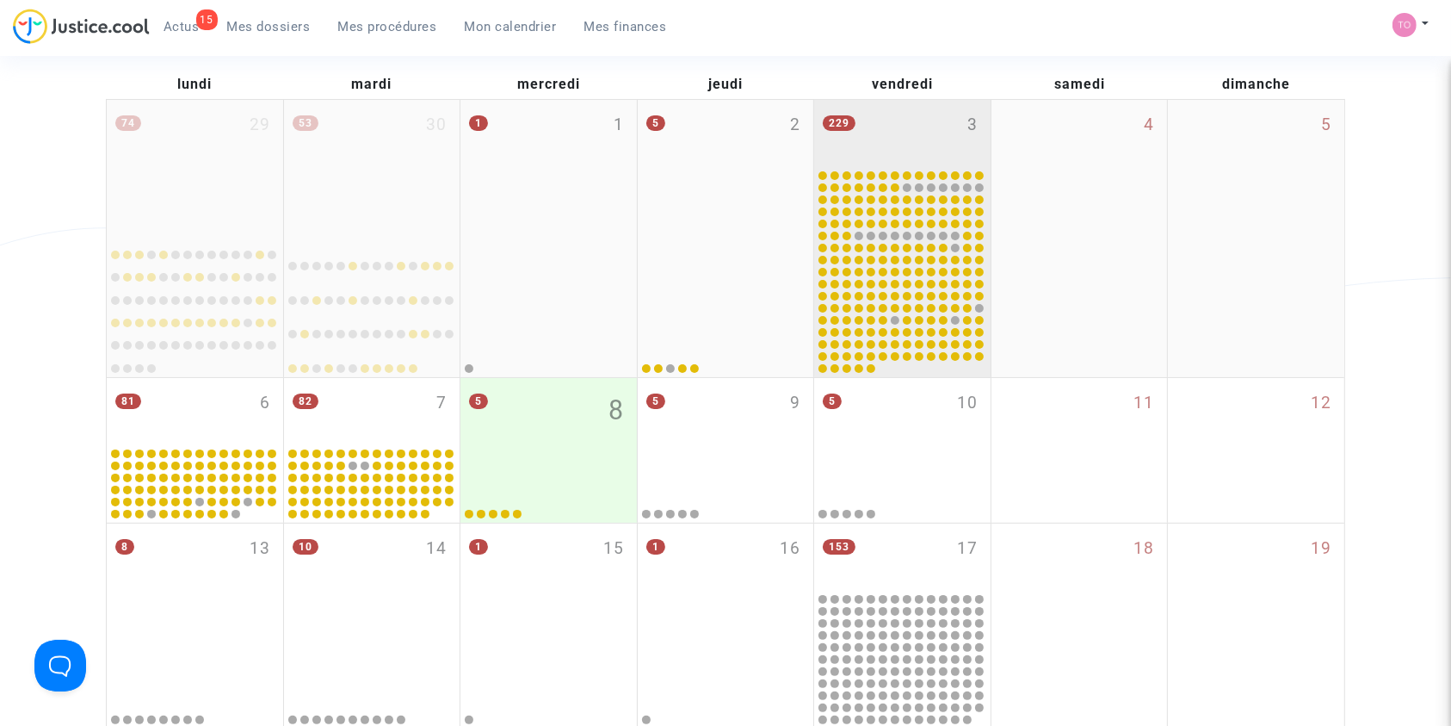
scroll to position [314, 0]
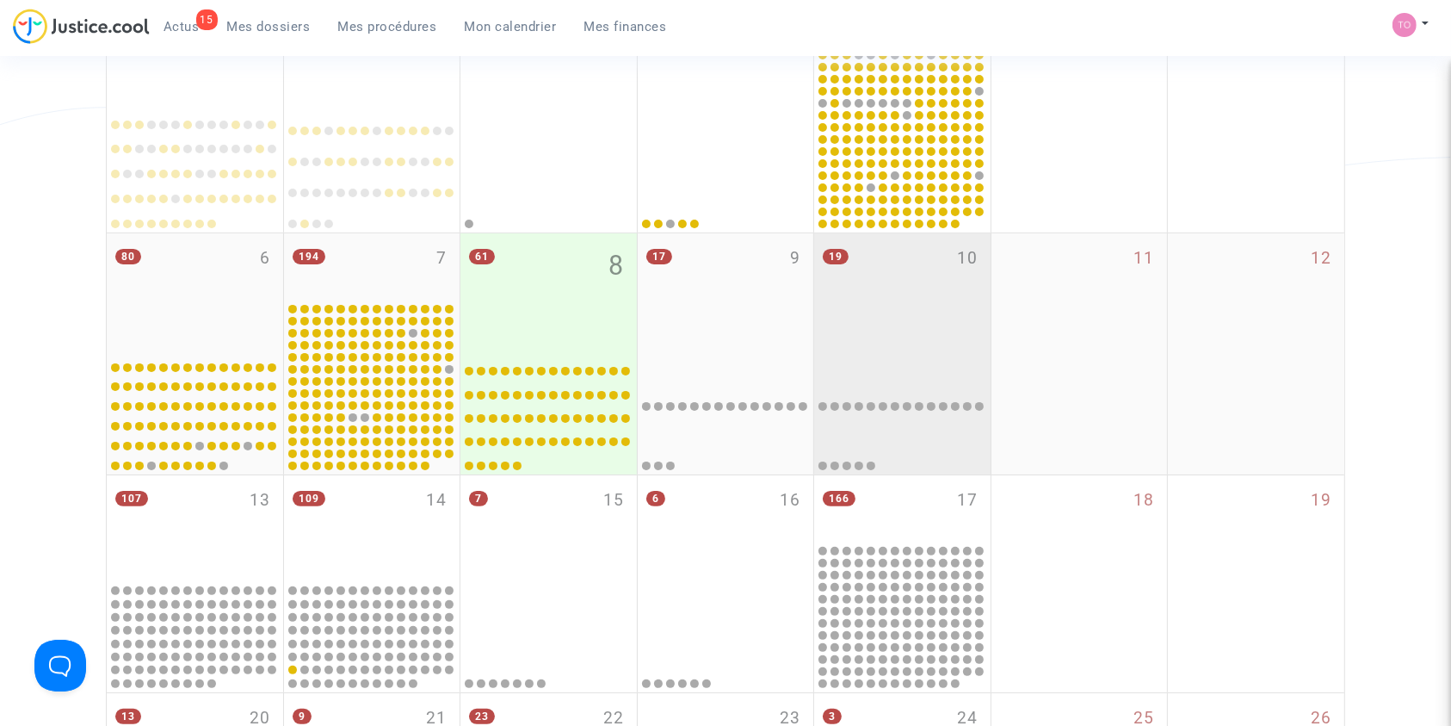
click at [887, 337] on div "19 10" at bounding box center [902, 292] width 176 height 118
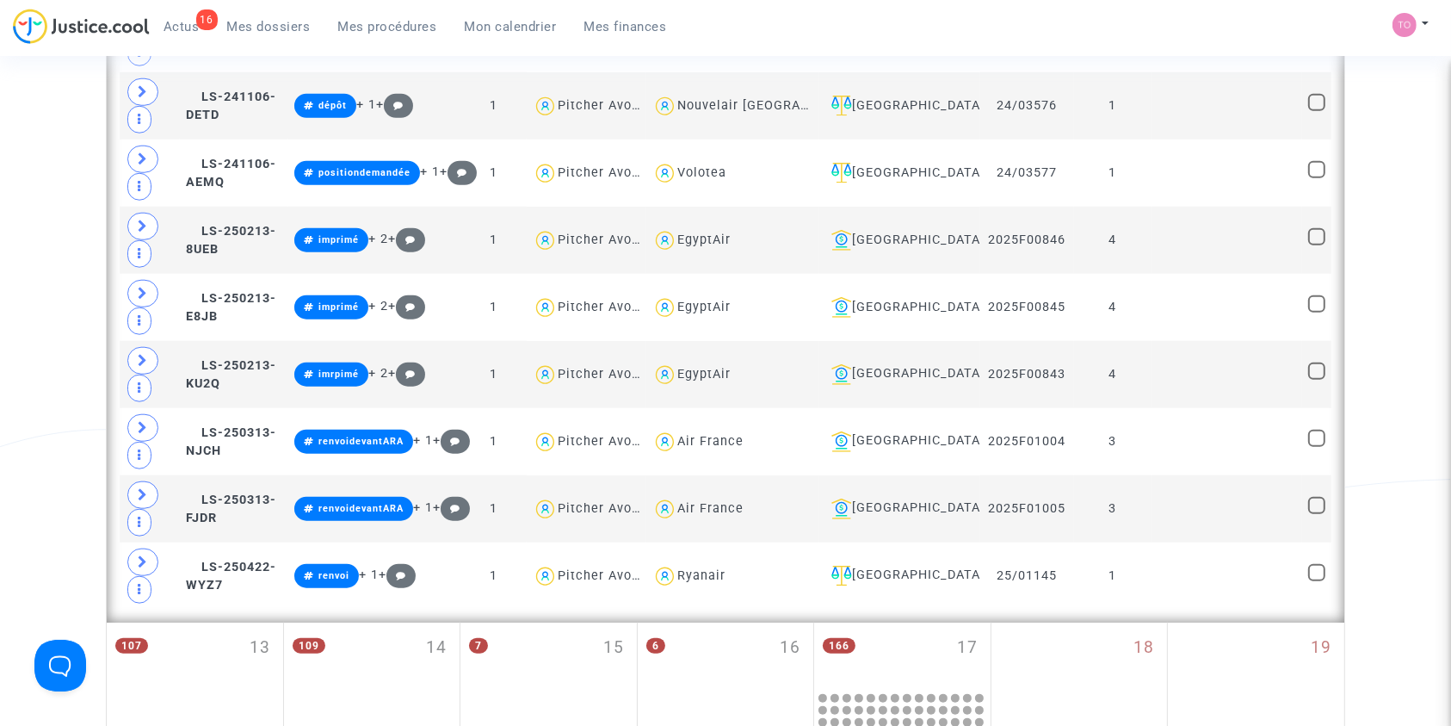
scroll to position [1608, 0]
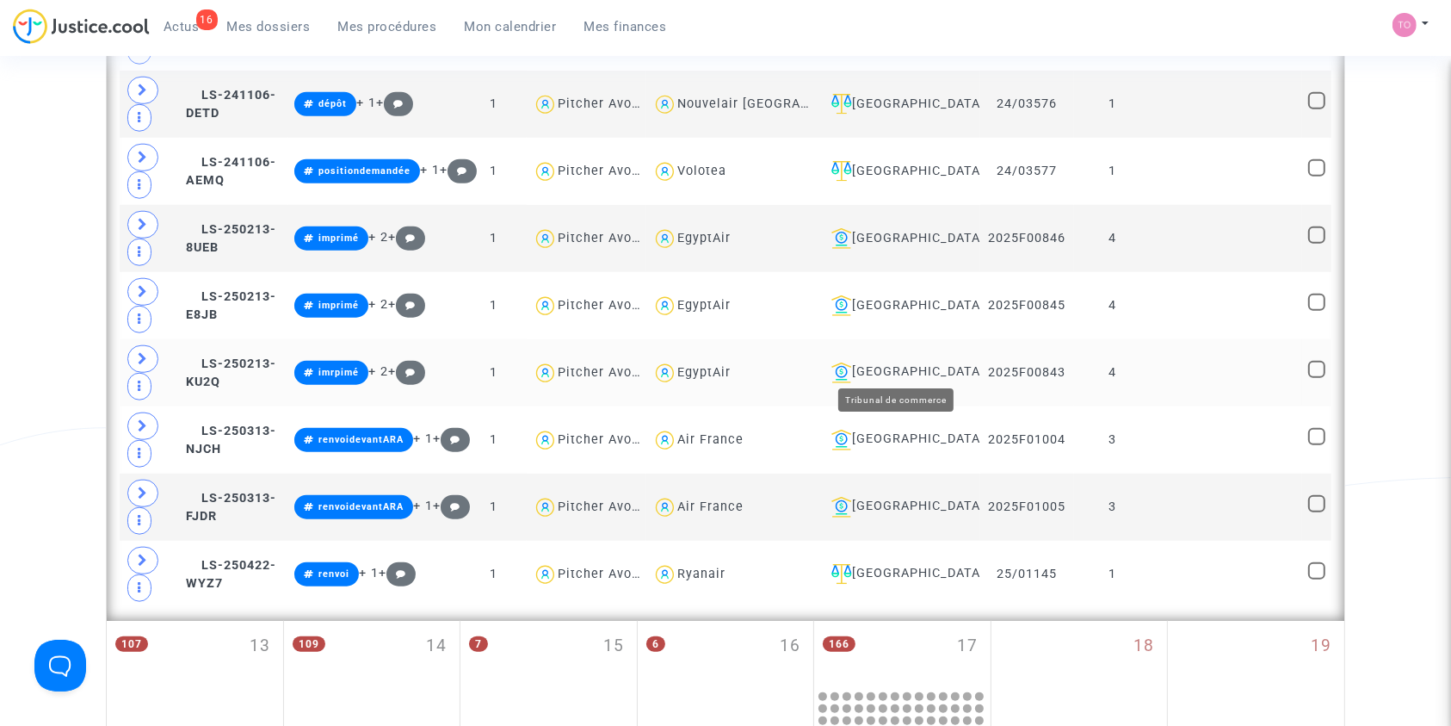
click at [891, 364] on div "Bobigny" at bounding box center [900, 372] width 150 height 21
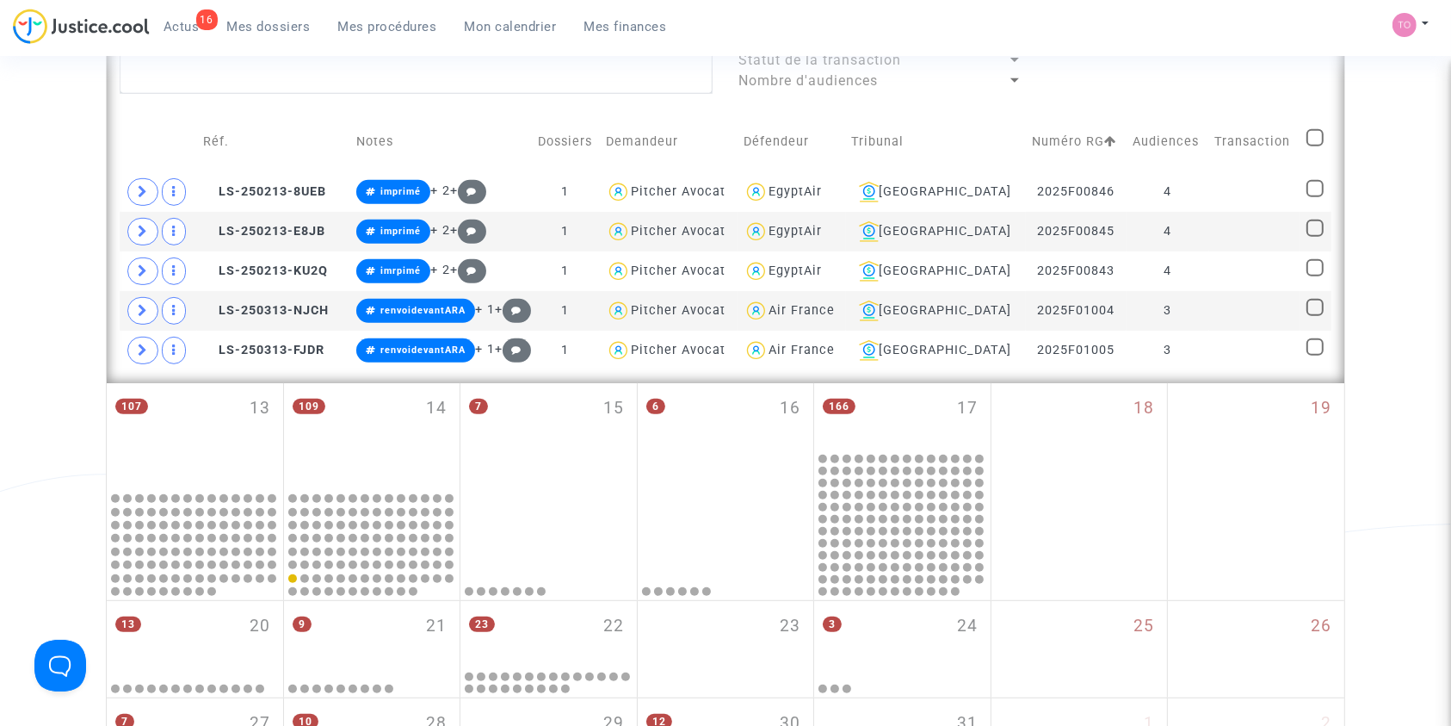
scroll to position [682, 0]
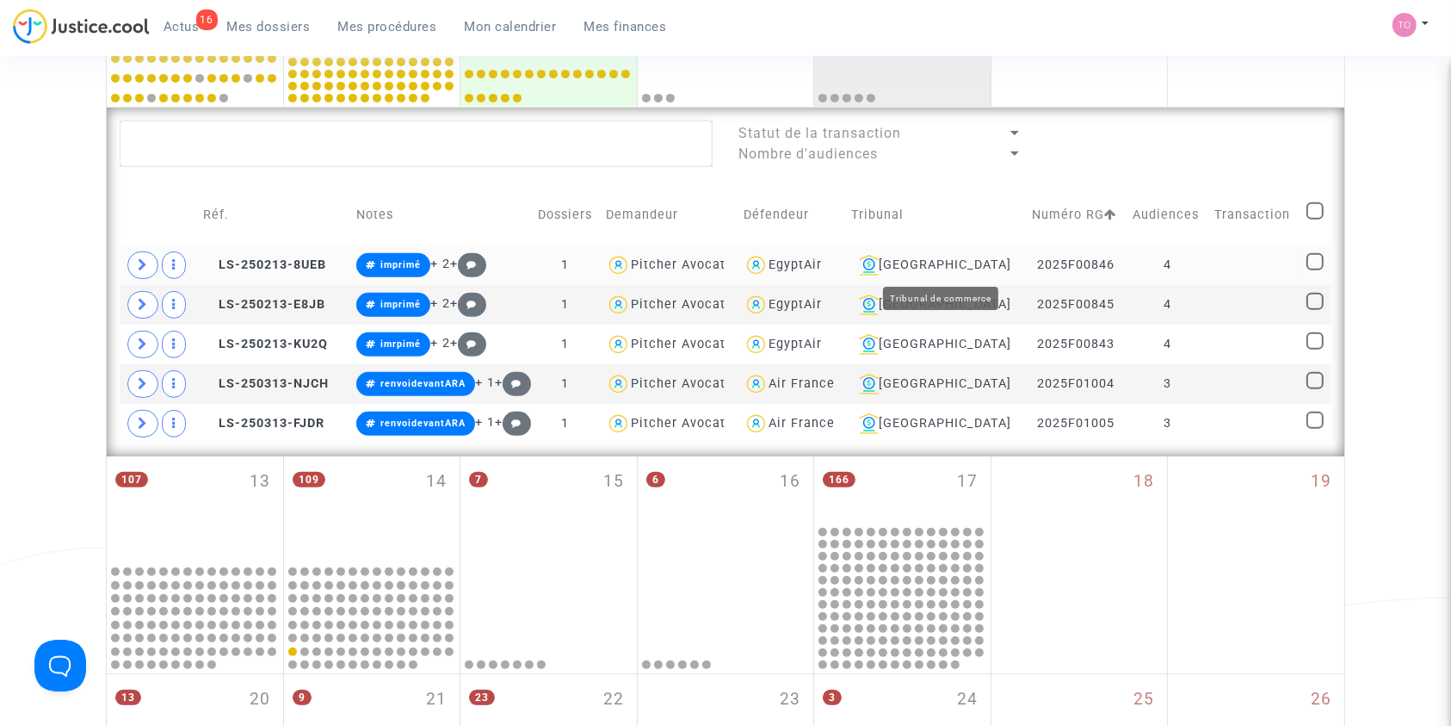
click at [961, 265] on div "Bobigny" at bounding box center [936, 265] width 168 height 21
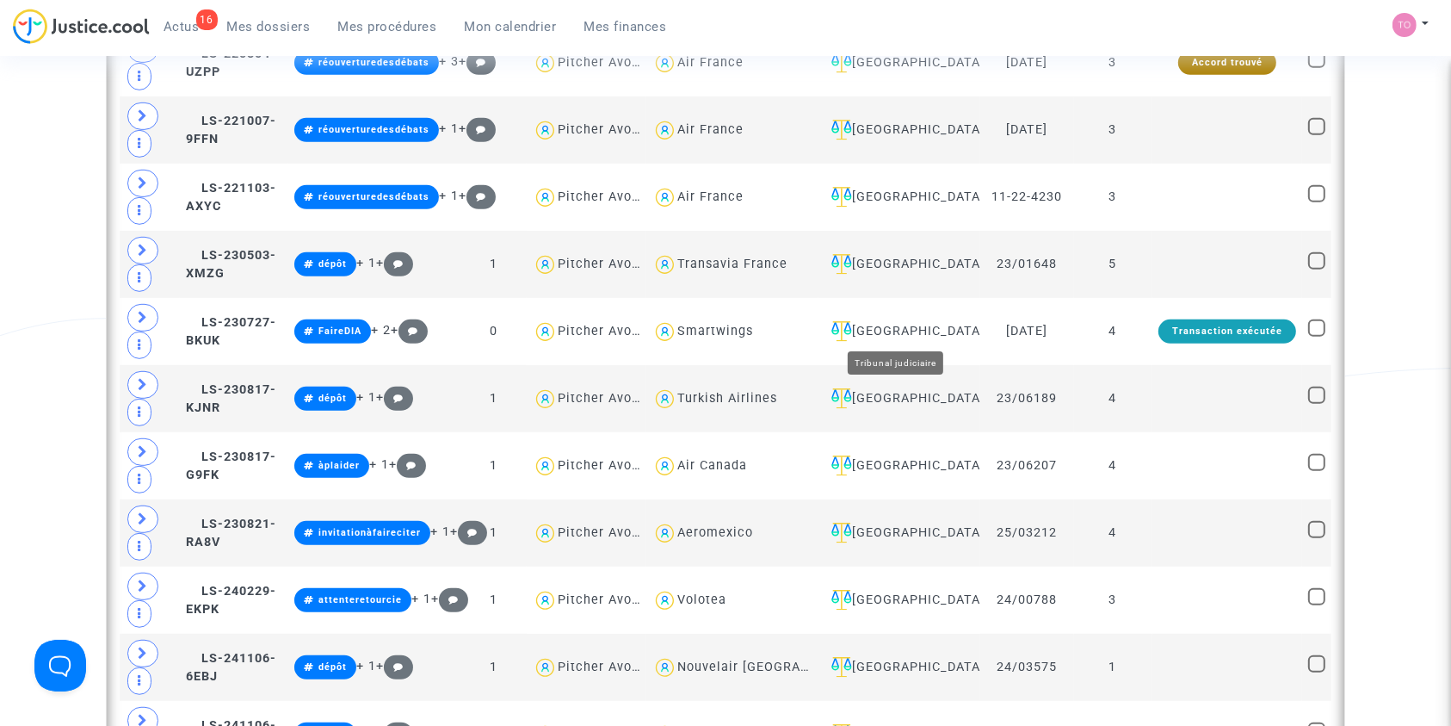
scroll to position [1148, 0]
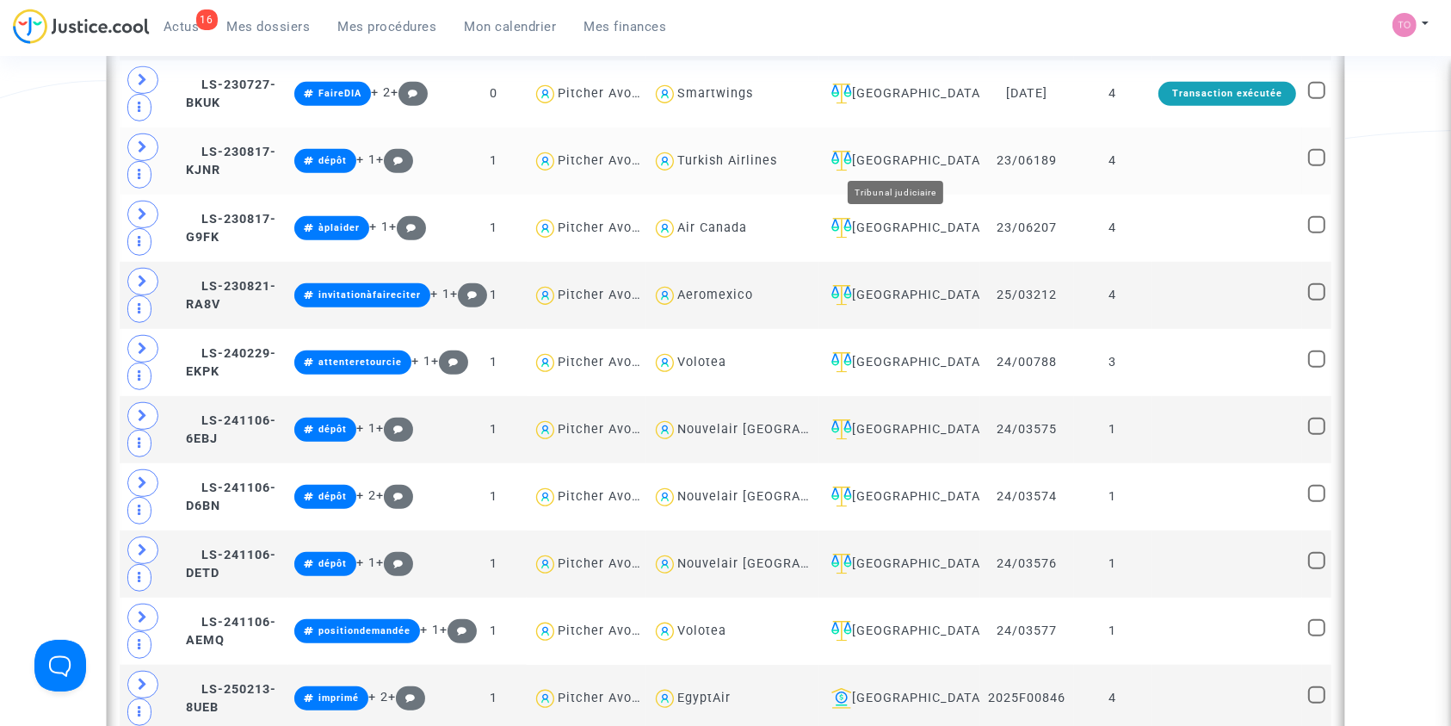
click at [880, 158] on div "Paris" at bounding box center [900, 161] width 150 height 21
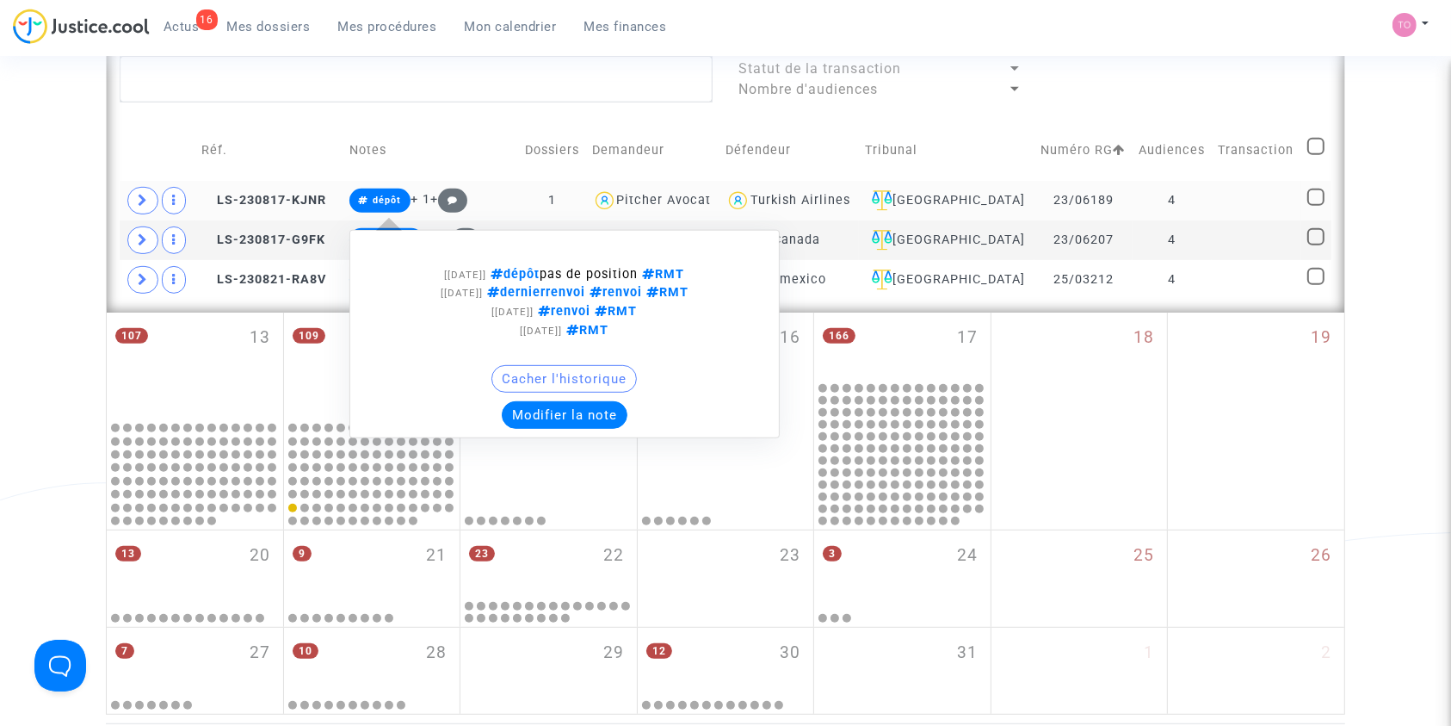
scroll to position [748, 0]
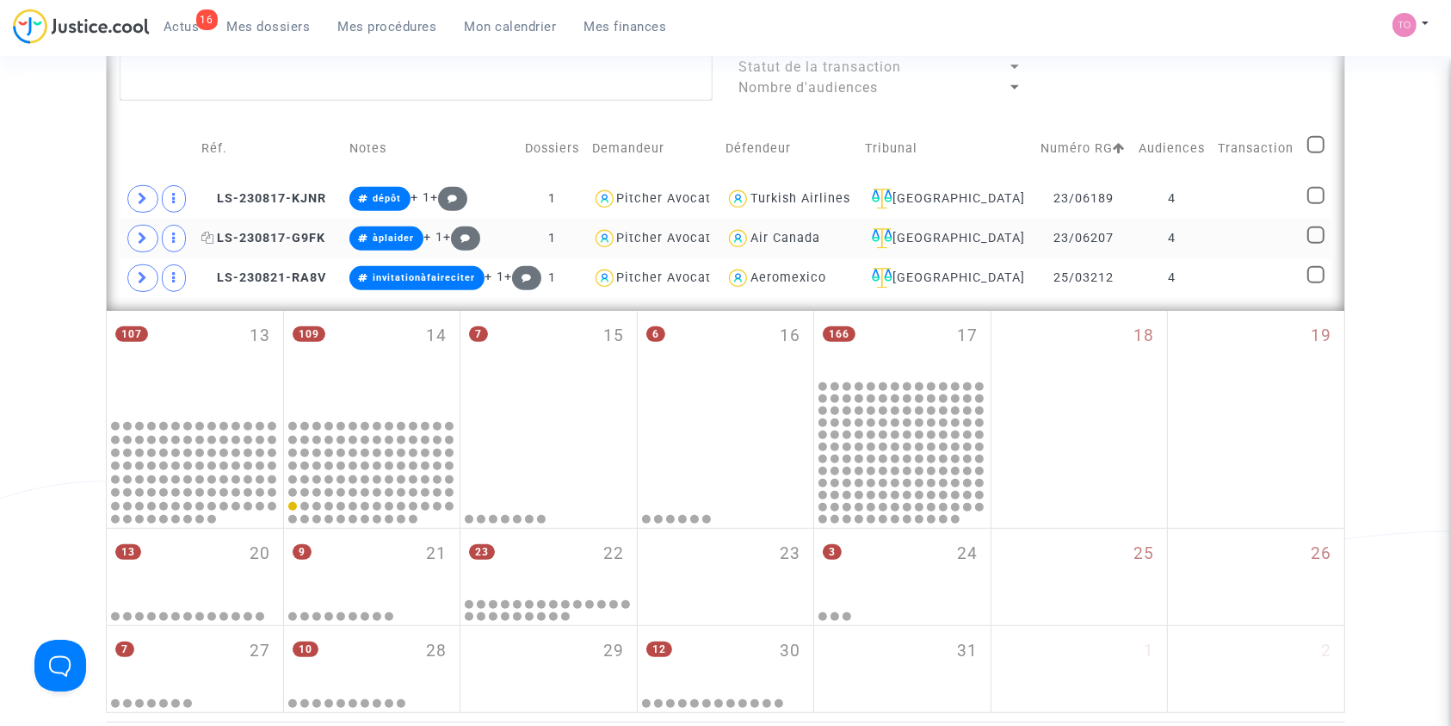
click at [297, 234] on span "LS-230817-G9FK" at bounding box center [263, 238] width 124 height 15
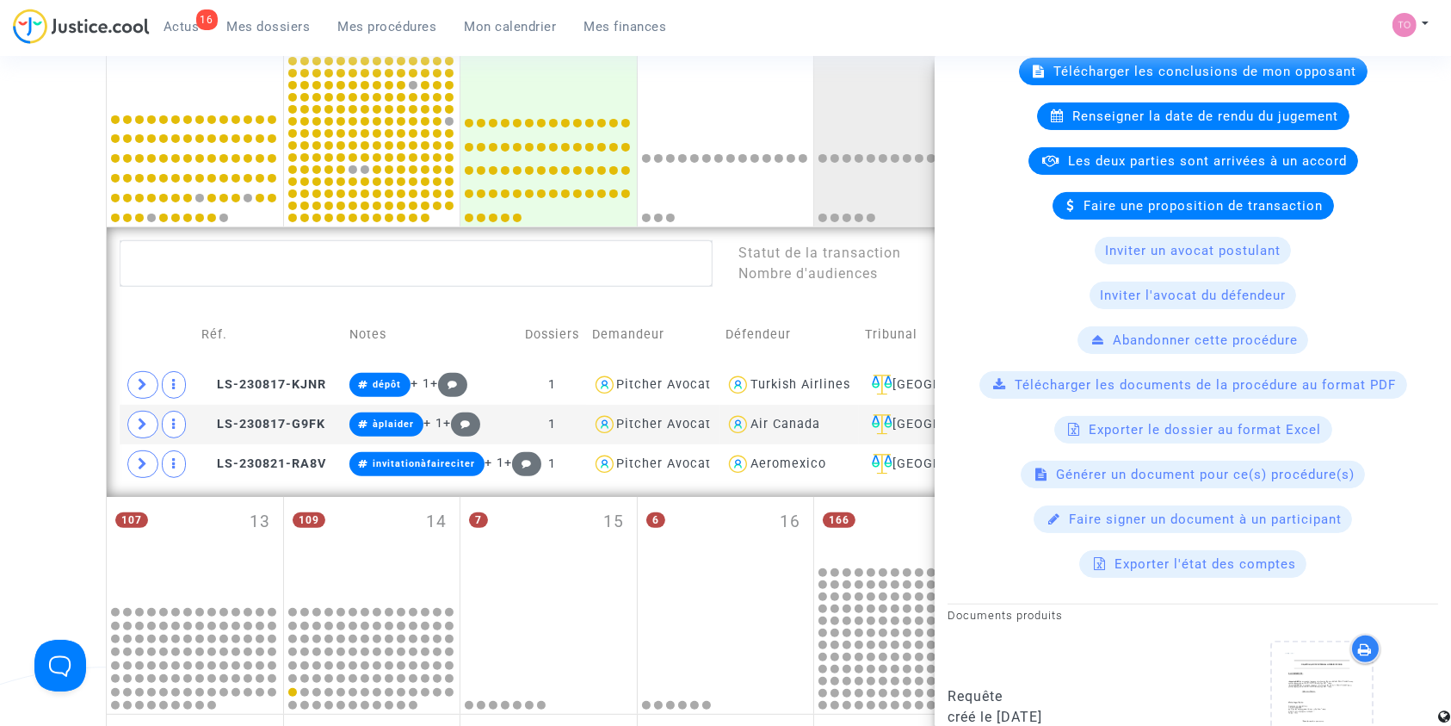
scroll to position [569, 0]
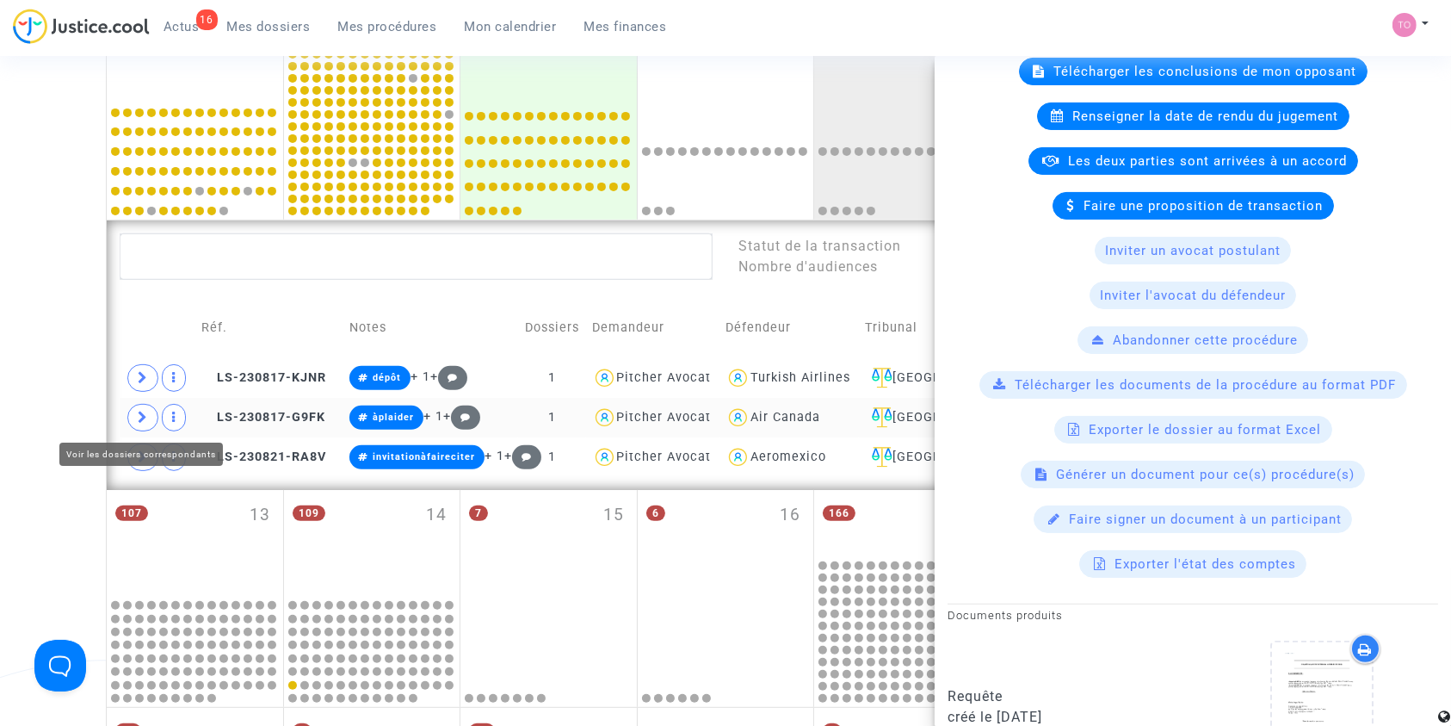
click at [146, 412] on icon at bounding box center [143, 417] width 10 height 13
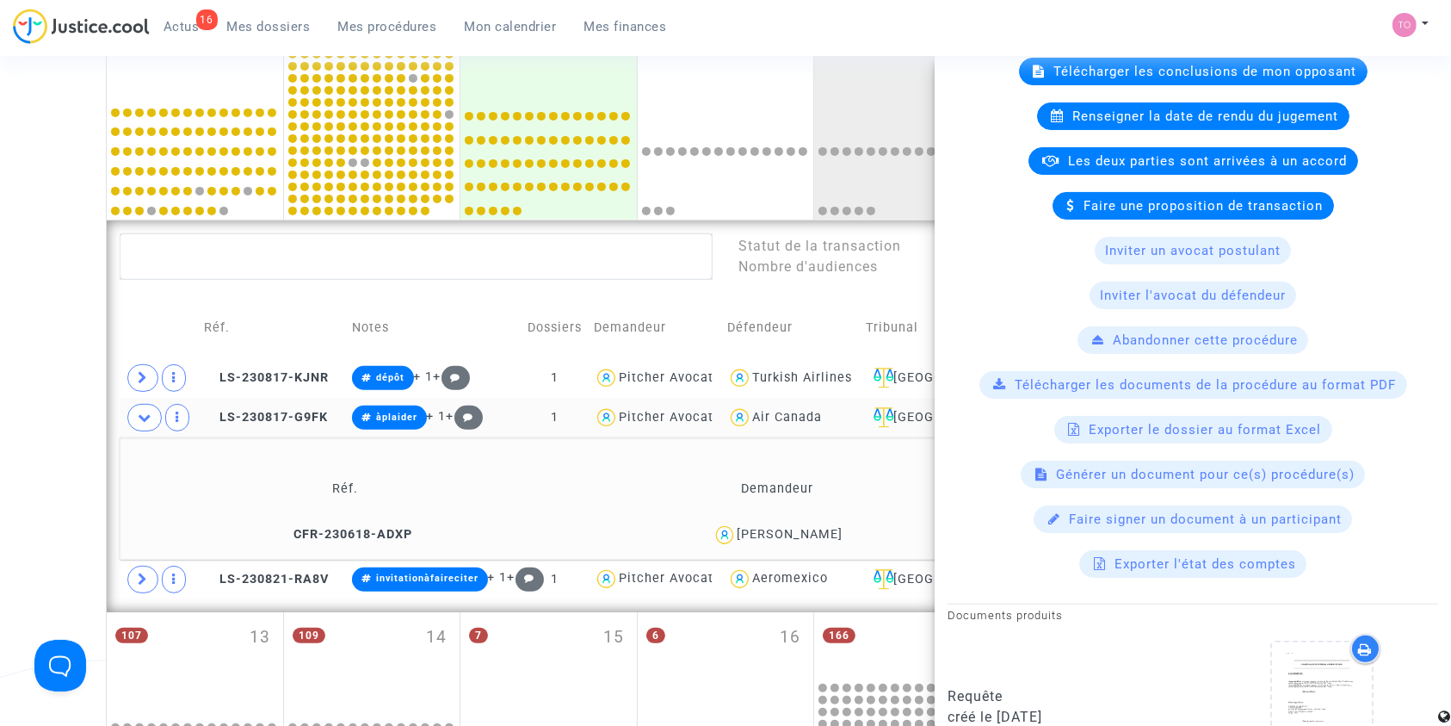
click at [56, 382] on div "Date de clôture d'instruction Date de conciliation Date d'audience Date de juge…" at bounding box center [725, 272] width 1451 height 1484
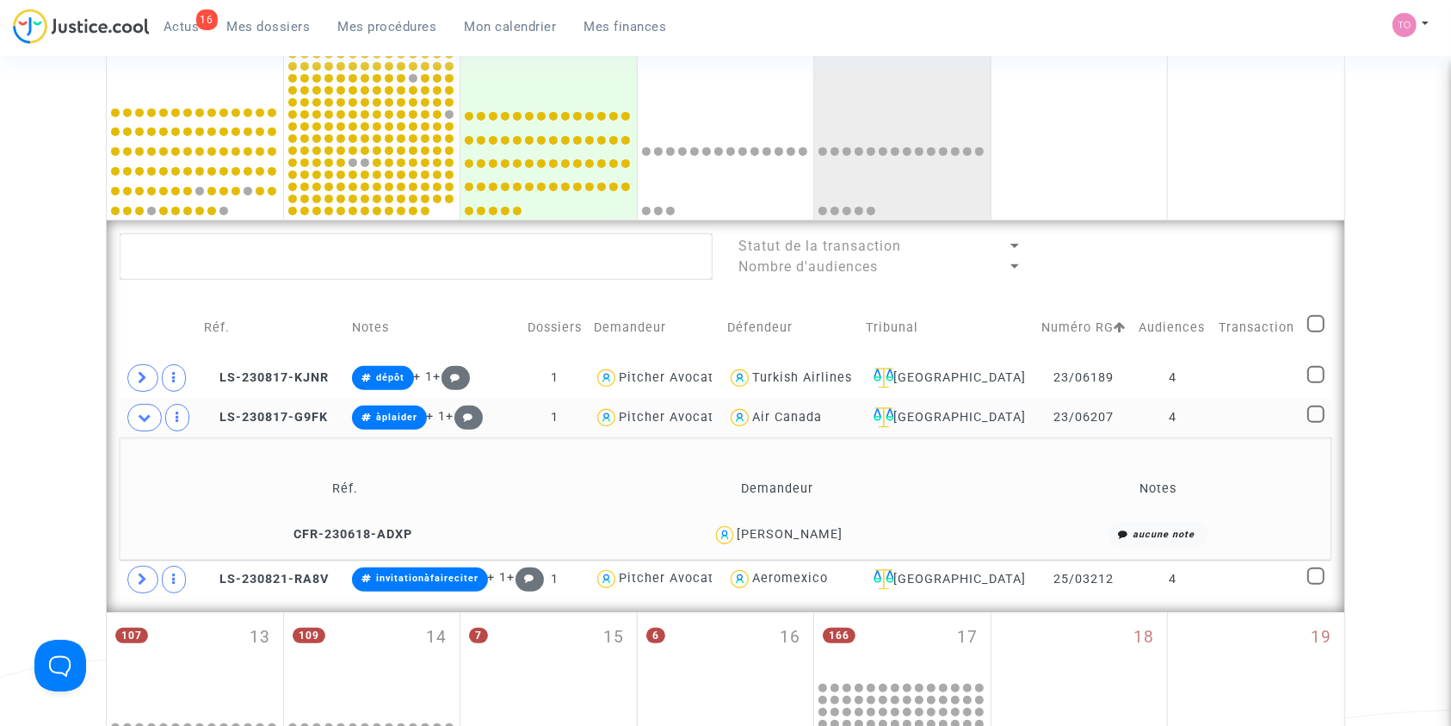
click at [824, 528] on div "Quentin SABY" at bounding box center [790, 534] width 106 height 15
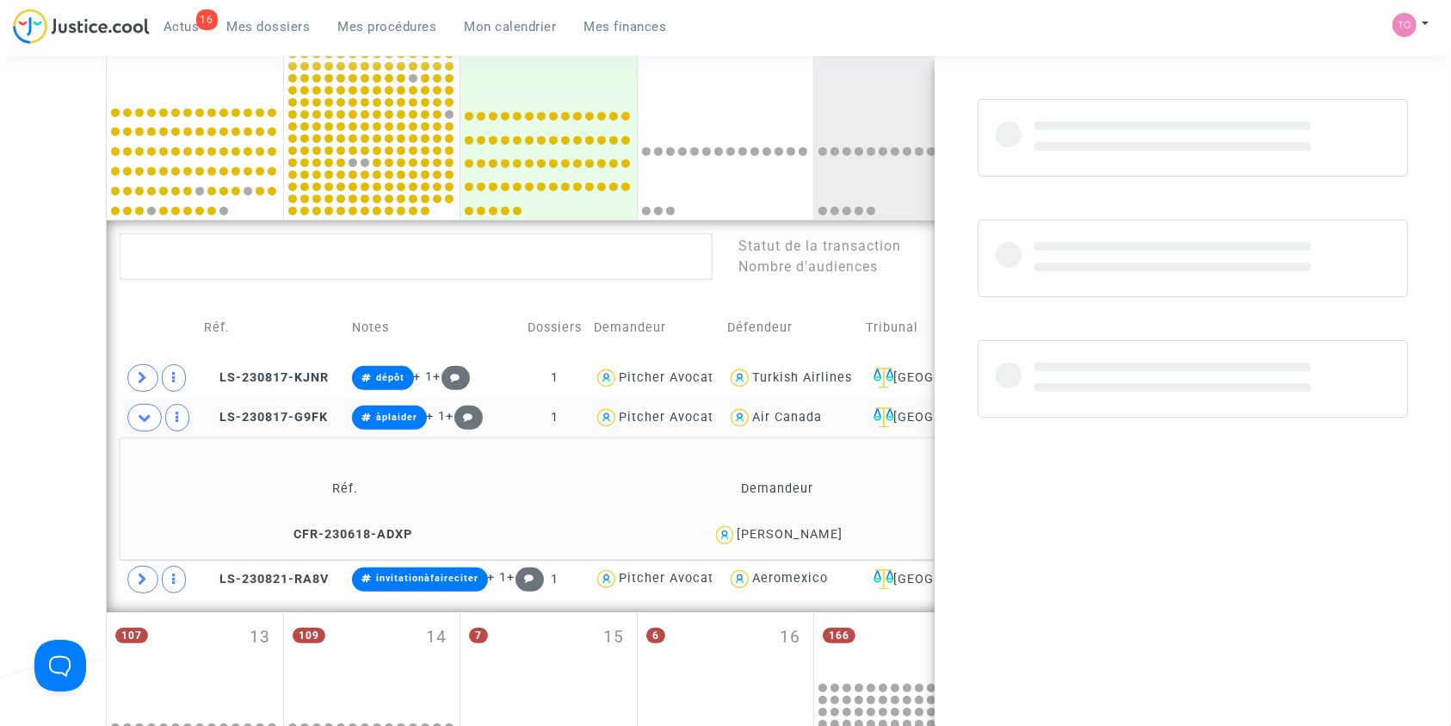
copy div "SABY"
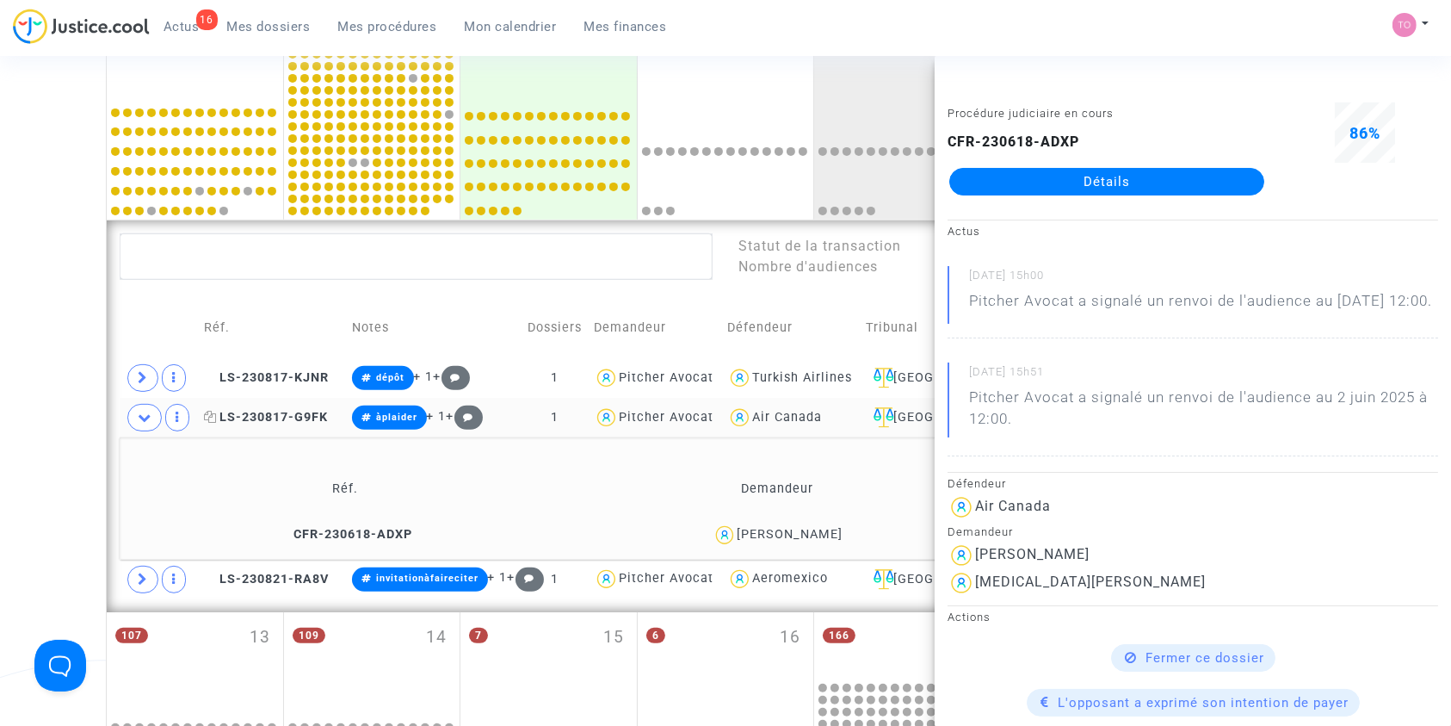
click at [296, 410] on span "LS-230817-G9FK" at bounding box center [266, 417] width 124 height 15
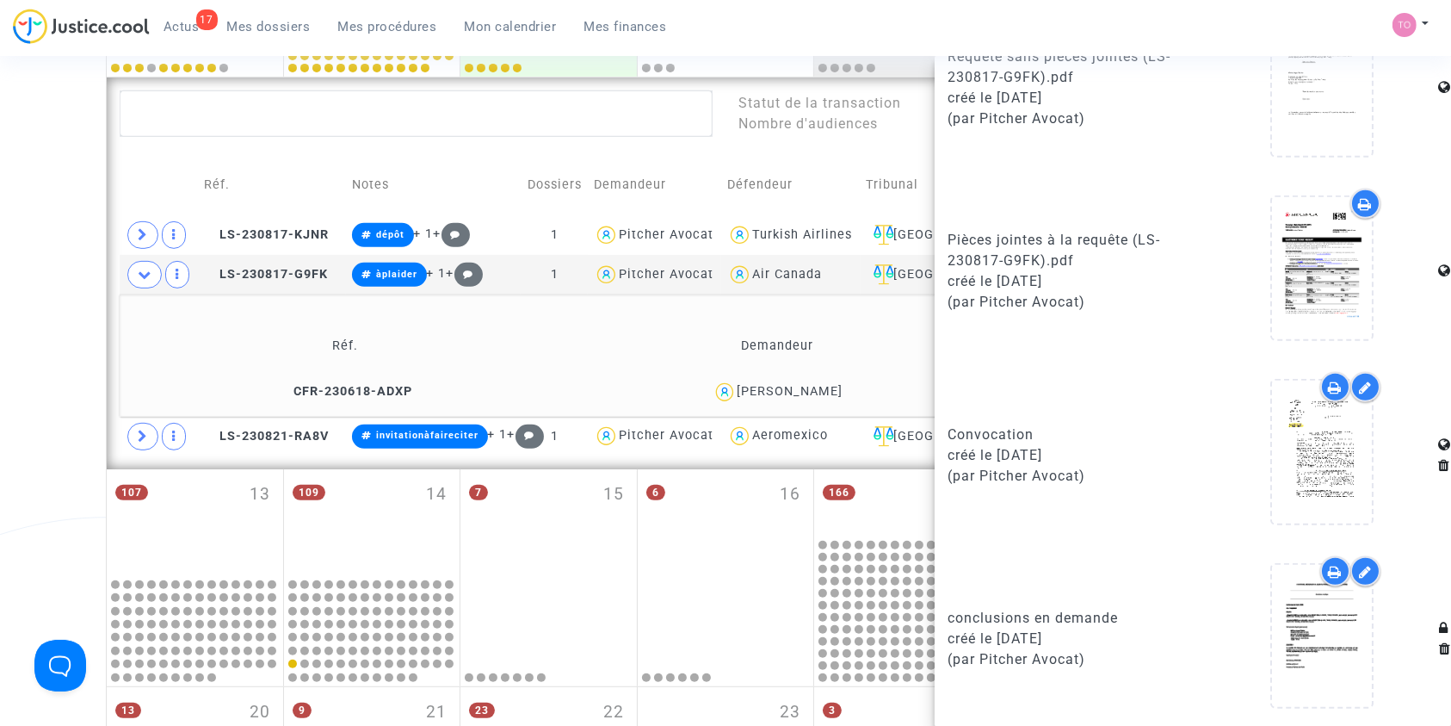
scroll to position [702, 0]
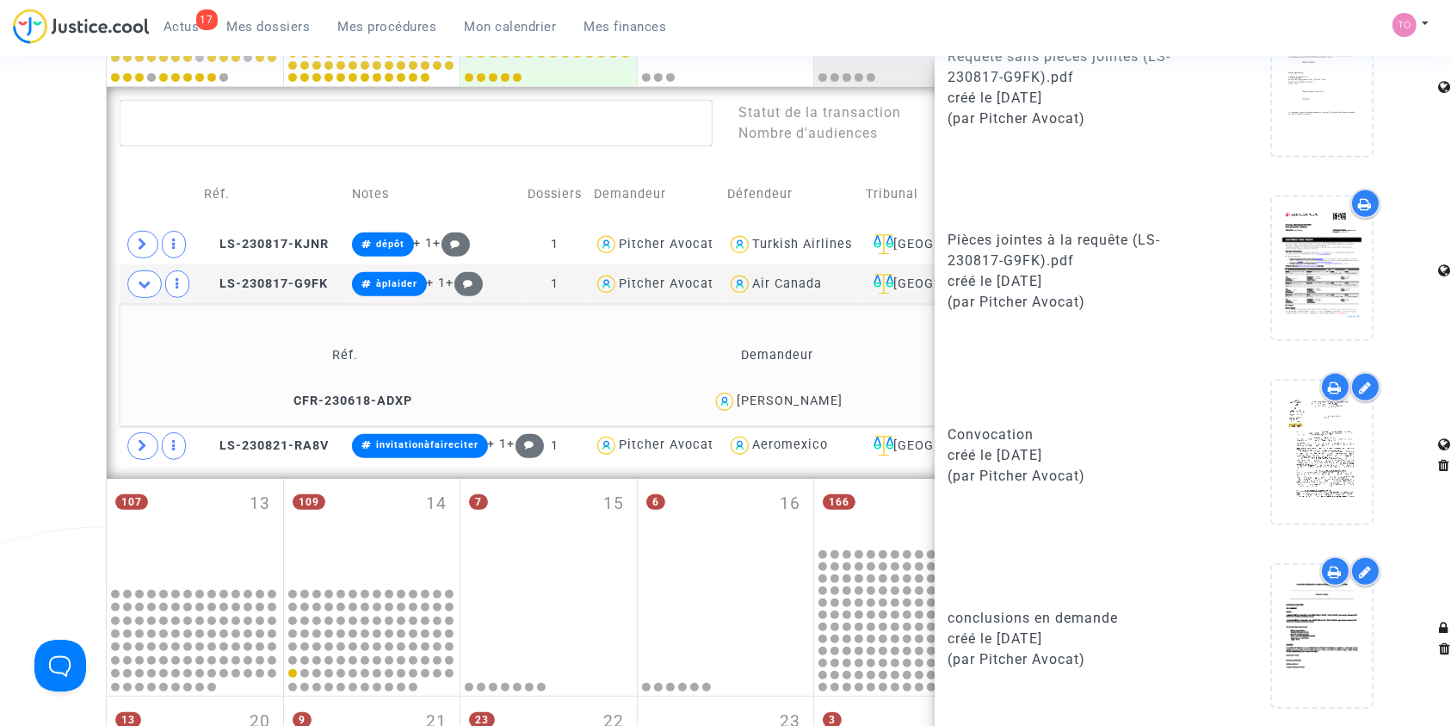
click at [83, 330] on div "Date de clôture d'instruction Date de conciliation Date d'audience Date de juge…" at bounding box center [725, 139] width 1451 height 1484
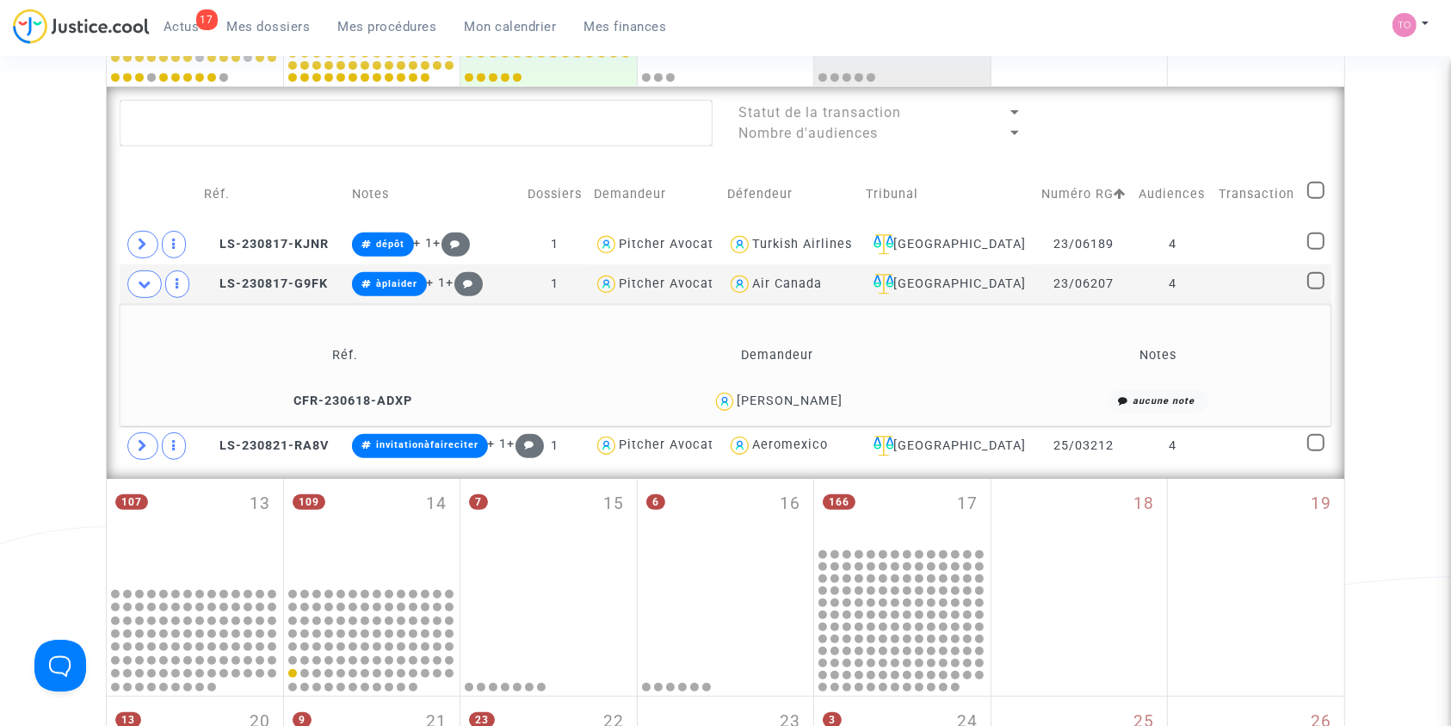
scroll to position [0, 0]
click at [145, 444] on icon at bounding box center [143, 445] width 10 height 13
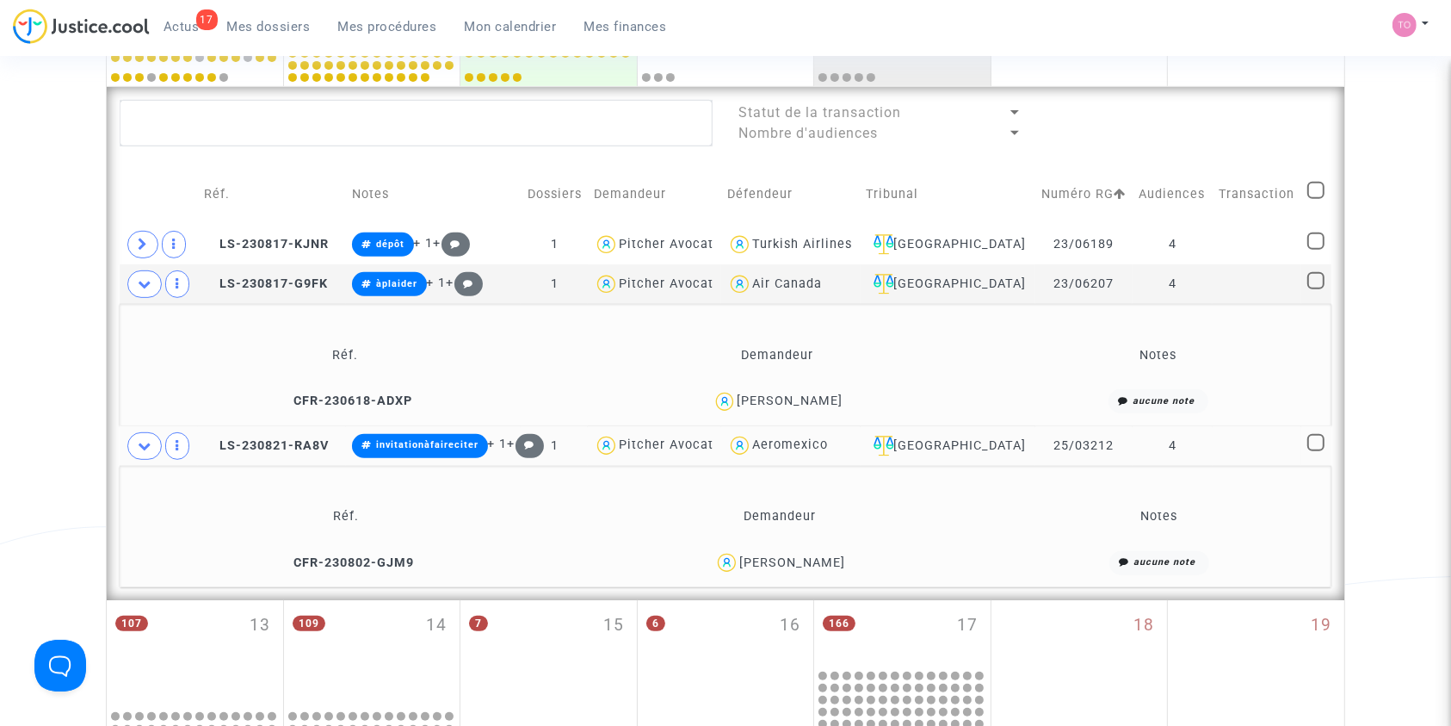
click at [297, 434] on td "LS-230821-RA8V" at bounding box center [272, 446] width 148 height 40
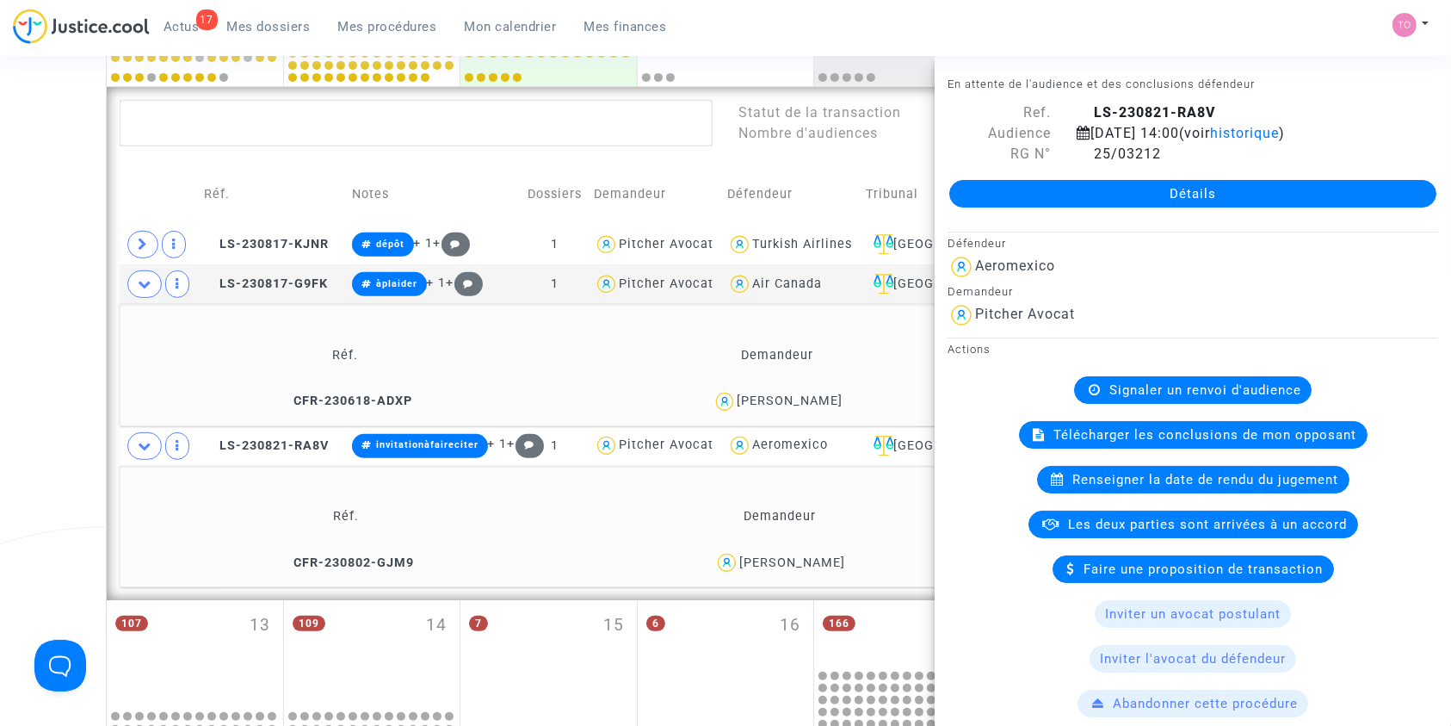
click at [42, 411] on div "Date de clôture d'instruction Date de conciliation Date d'audience Date de juge…" at bounding box center [725, 199] width 1451 height 1605
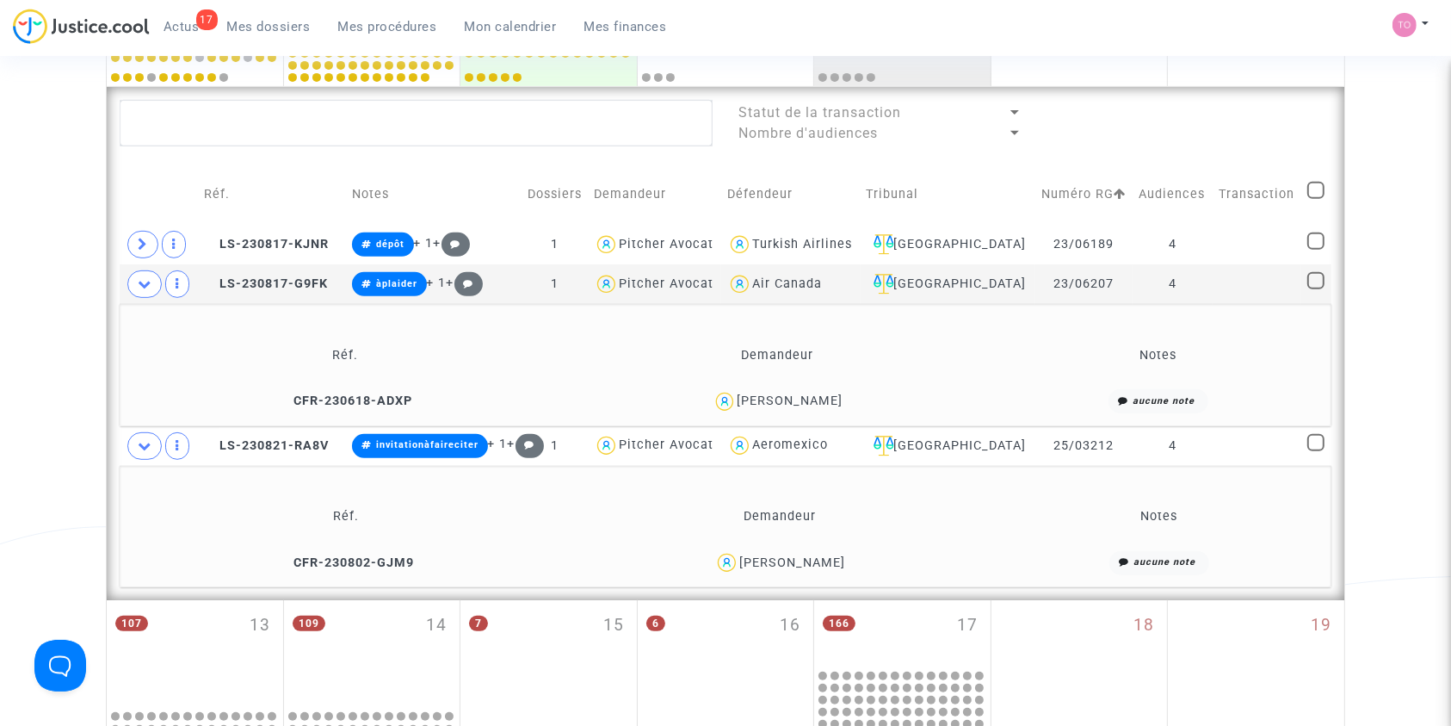
click at [800, 567] on div "Justine COLLETER" at bounding box center [792, 562] width 106 height 15
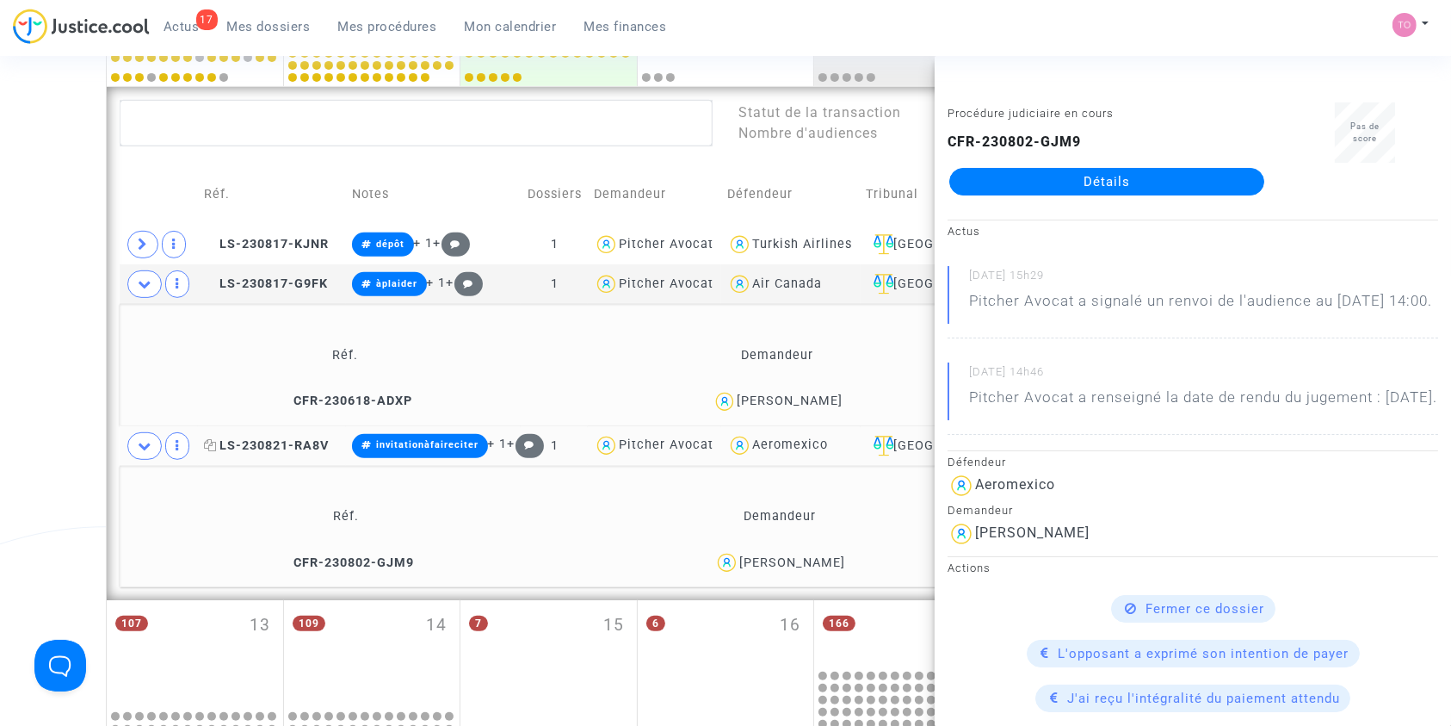
click at [269, 442] on span "LS-230821-RA8V" at bounding box center [266, 445] width 125 height 15
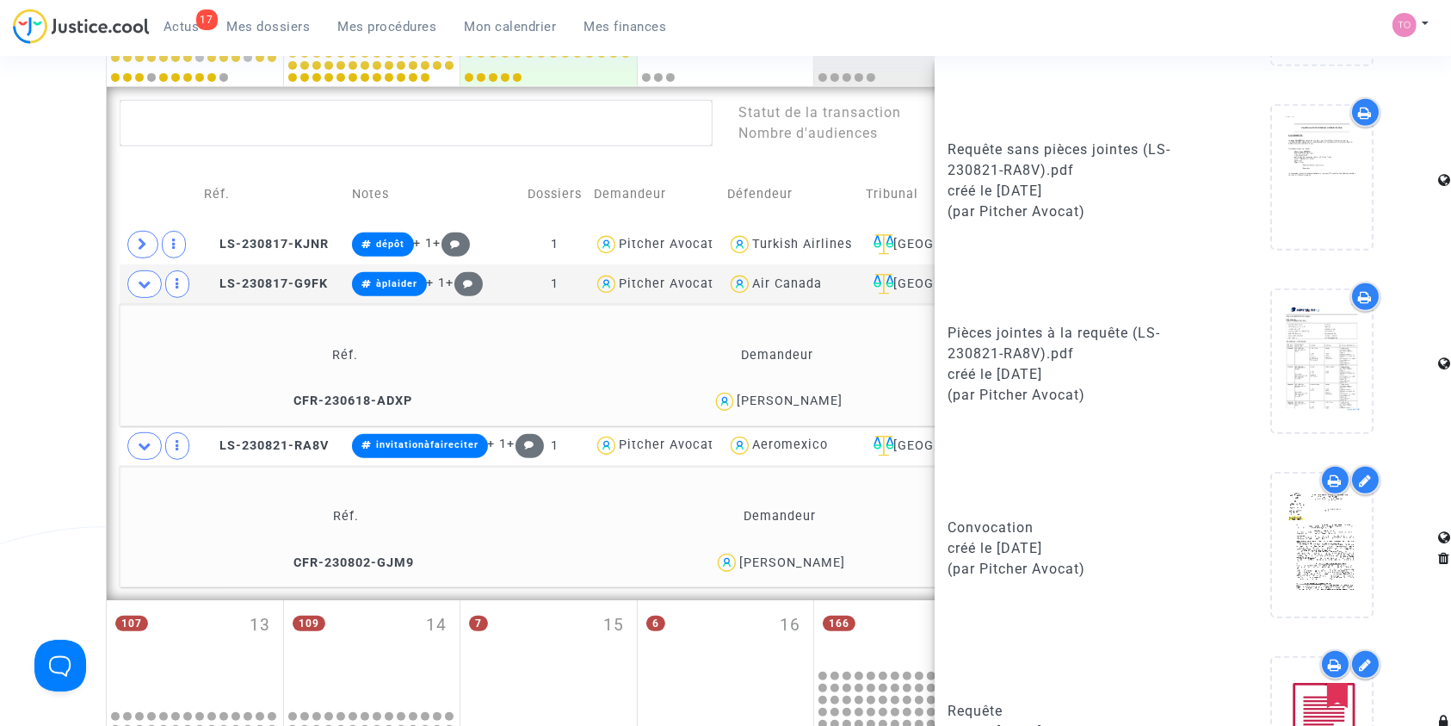
scroll to position [1359, 0]
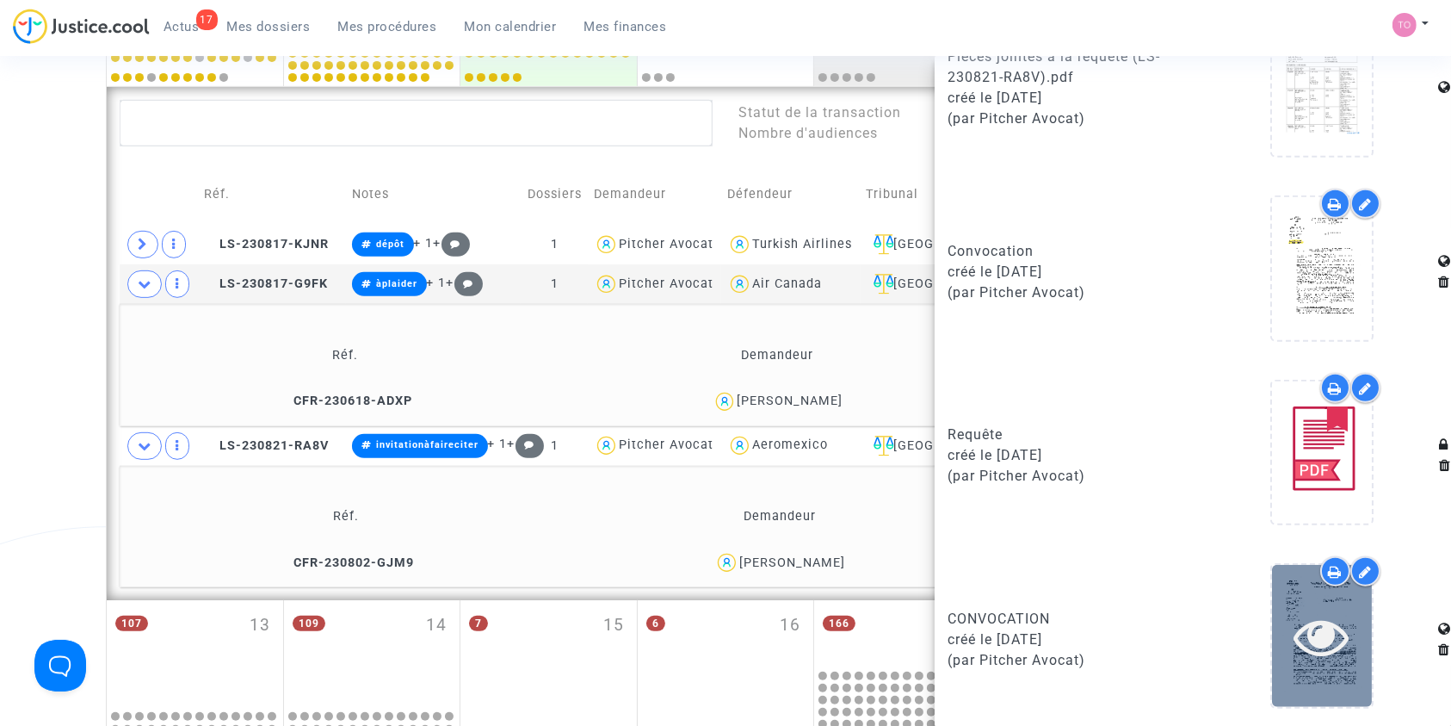
click at [1302, 622] on icon at bounding box center [1322, 636] width 56 height 55
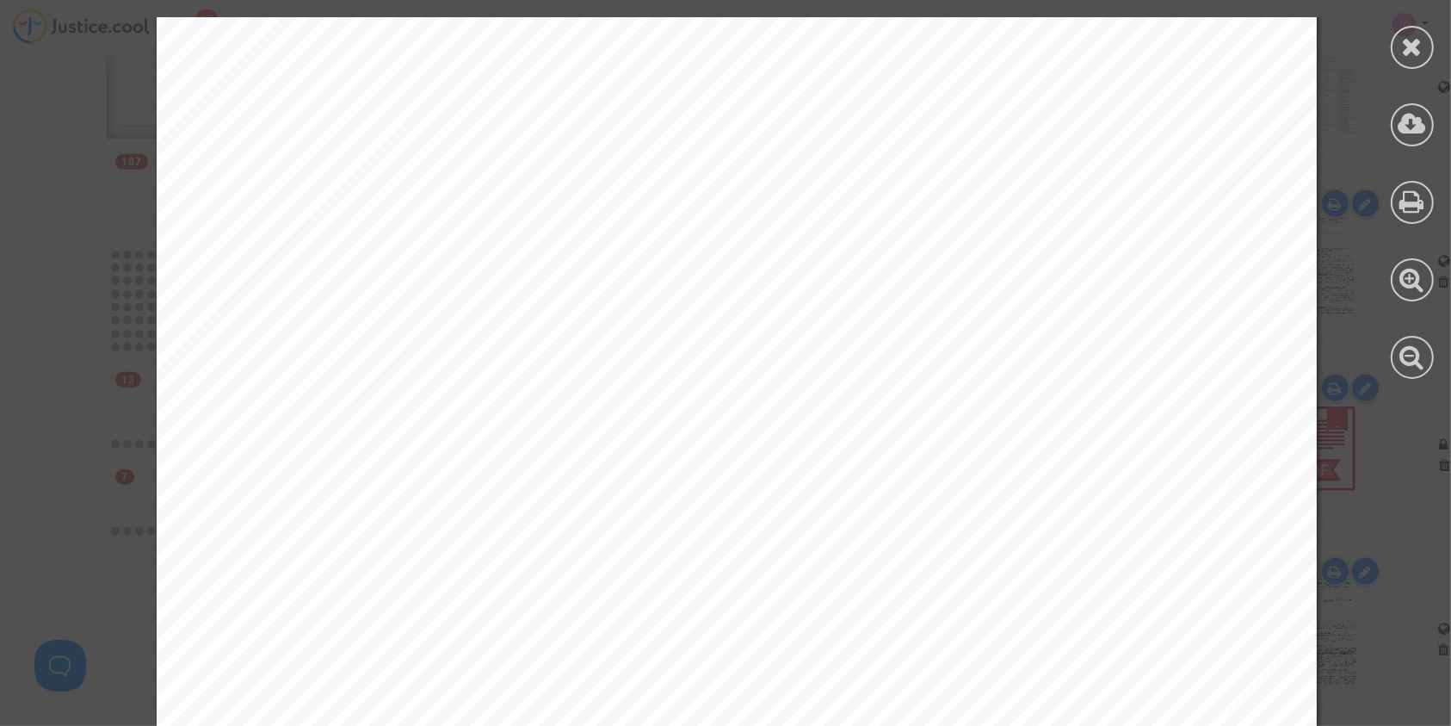
scroll to position [560, 0]
click at [1410, 62] on div at bounding box center [1412, 47] width 43 height 43
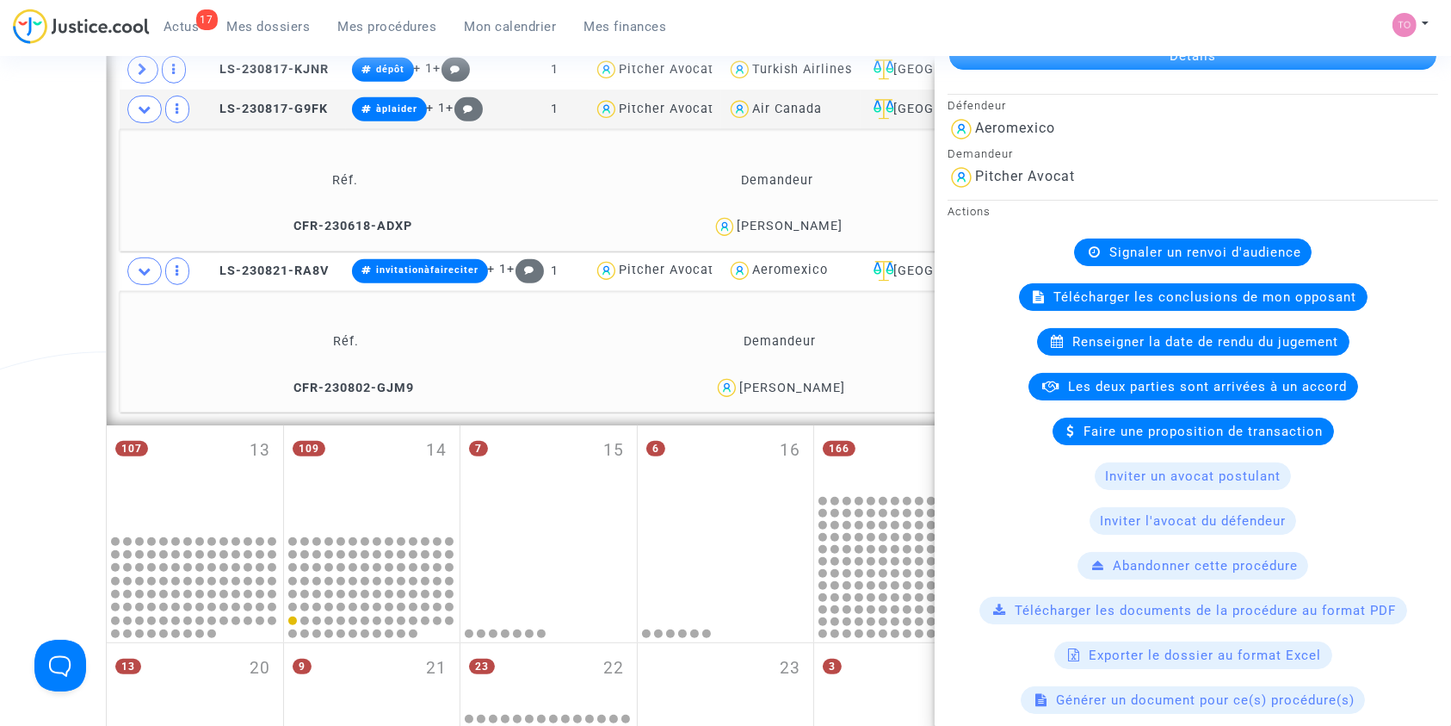
scroll to position [0, 0]
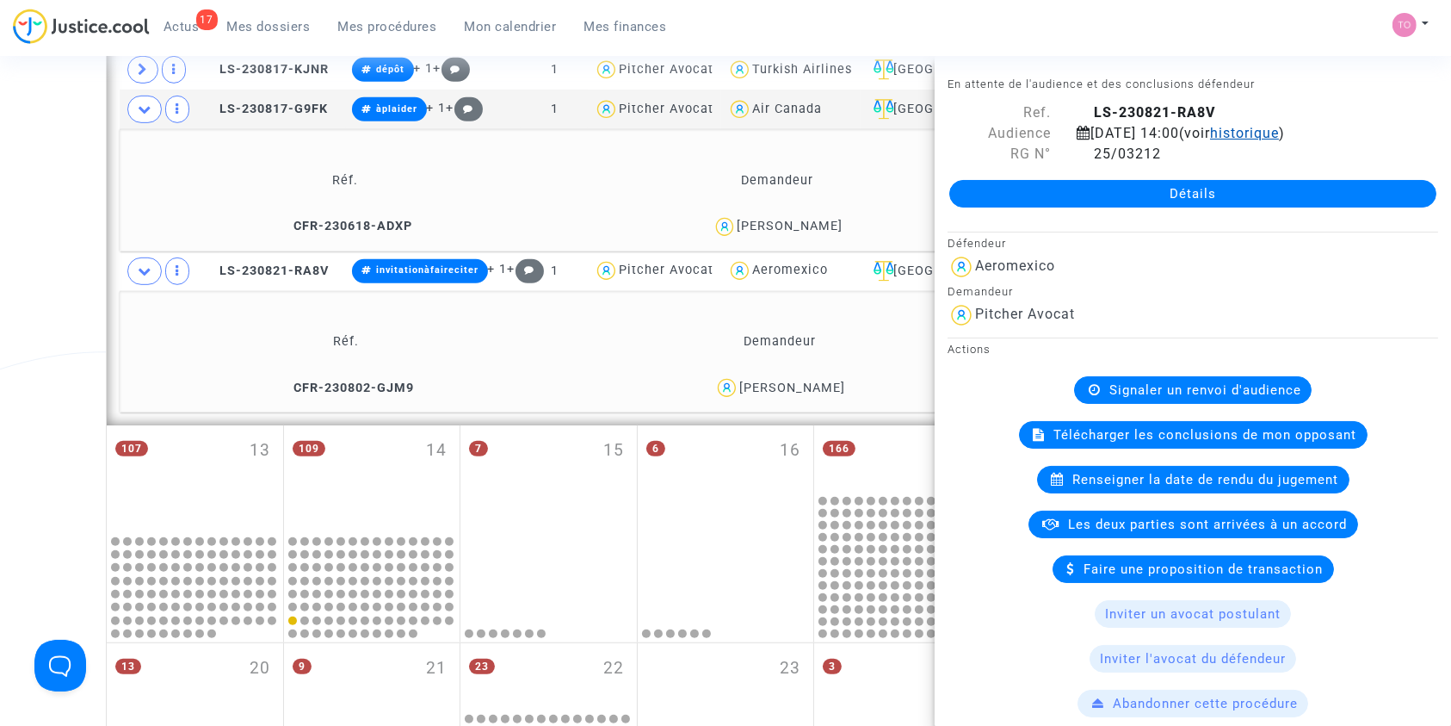
click at [1279, 125] on span "historique" at bounding box center [1244, 133] width 69 height 16
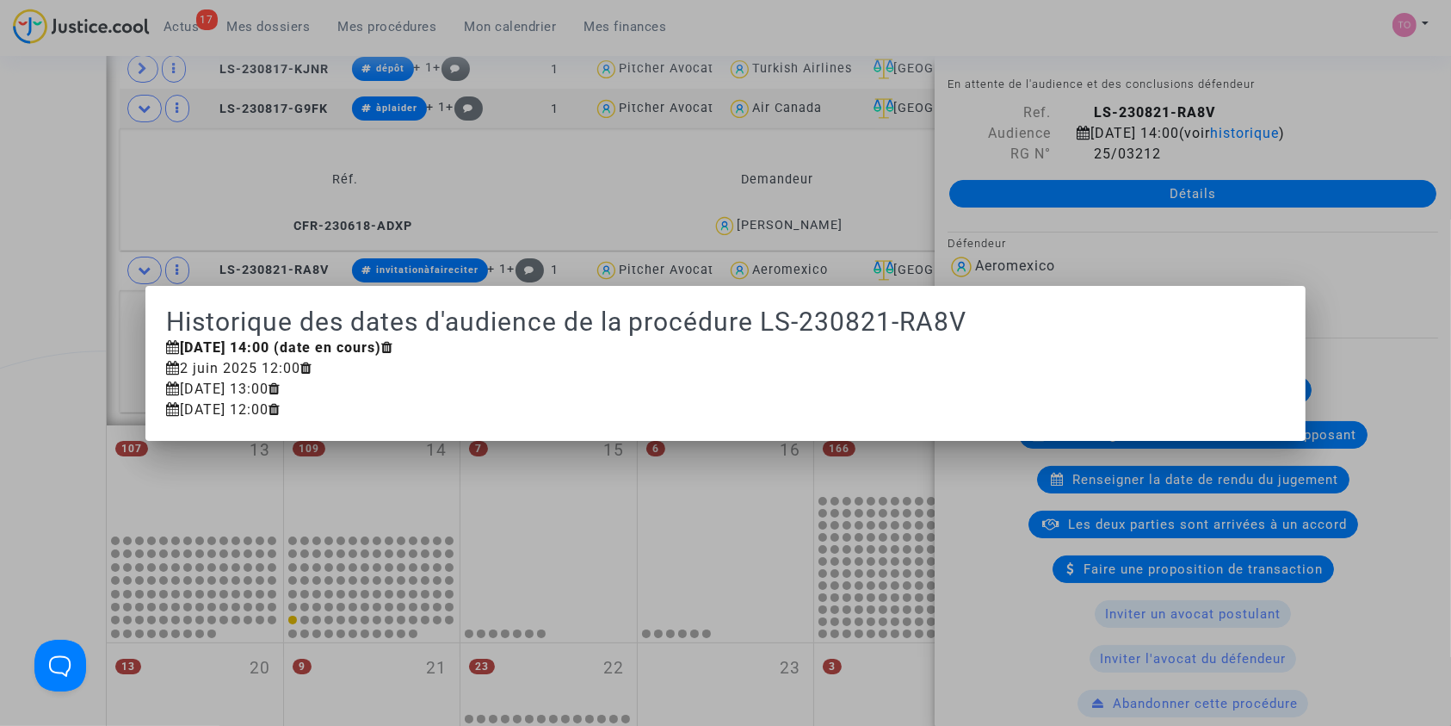
click at [21, 351] on div at bounding box center [725, 363] width 1451 height 726
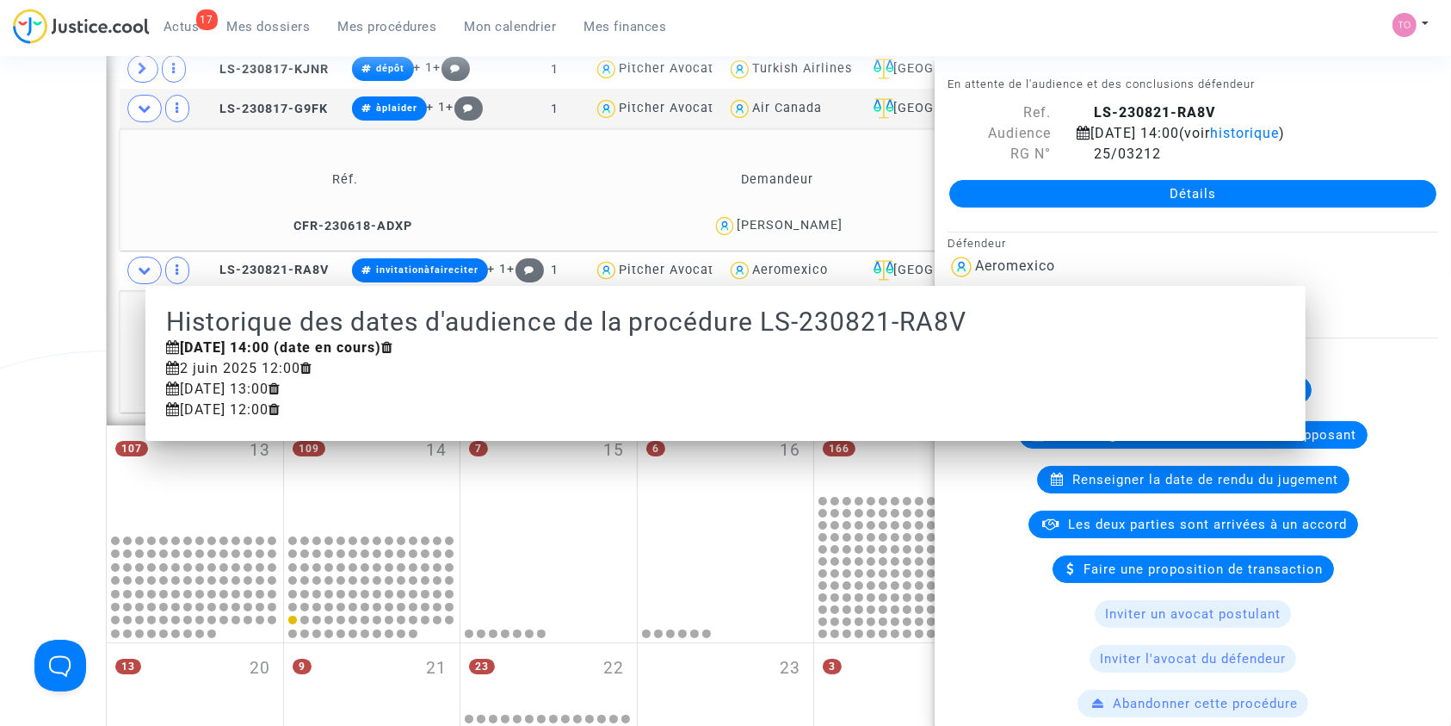
scroll to position [877, 0]
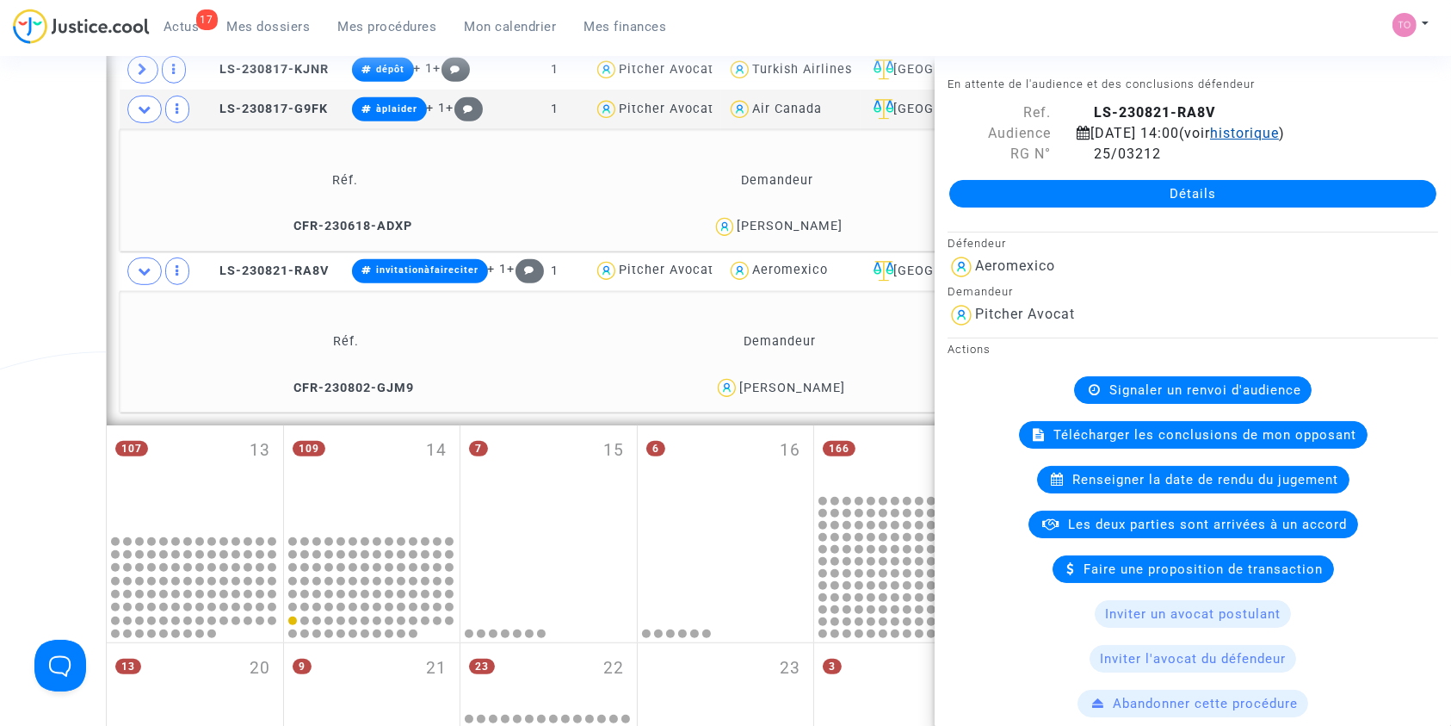
click at [1279, 127] on span "historique" at bounding box center [1244, 133] width 69 height 16
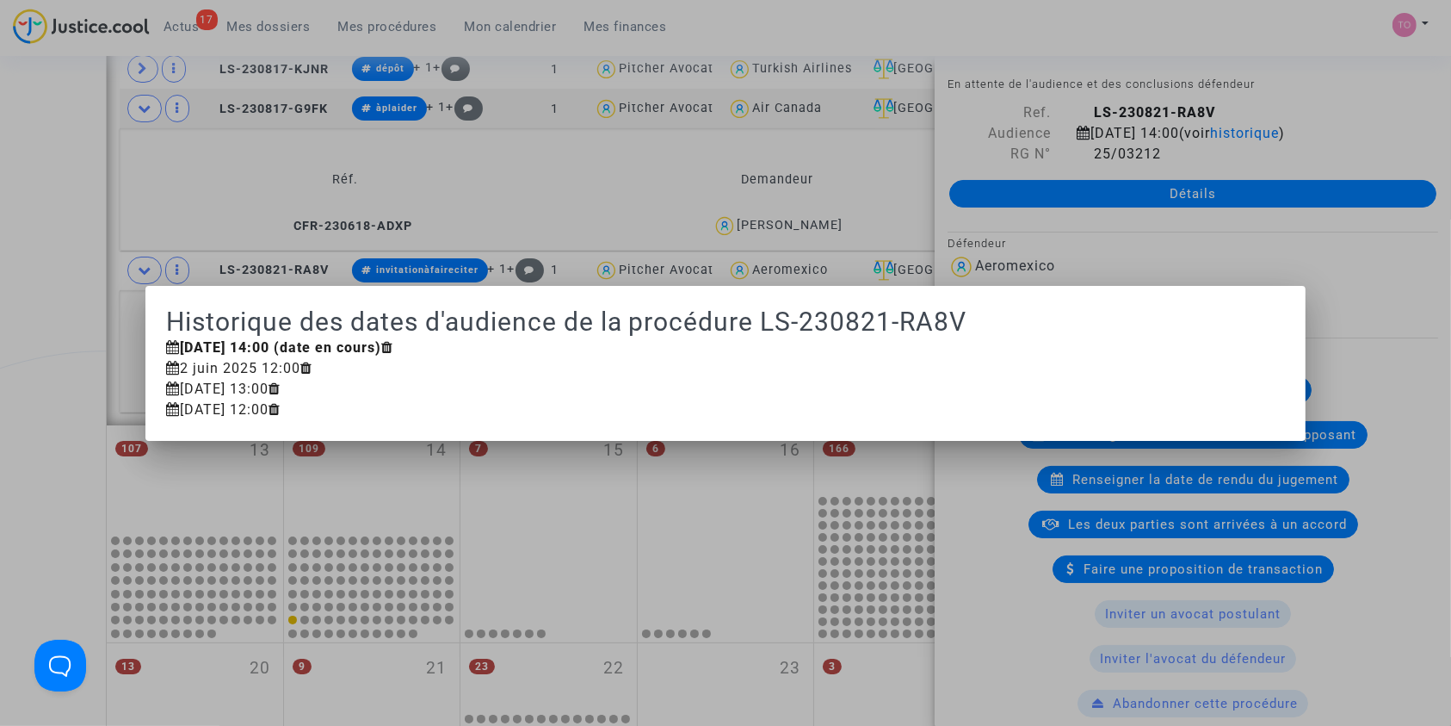
click at [39, 356] on div at bounding box center [725, 363] width 1451 height 726
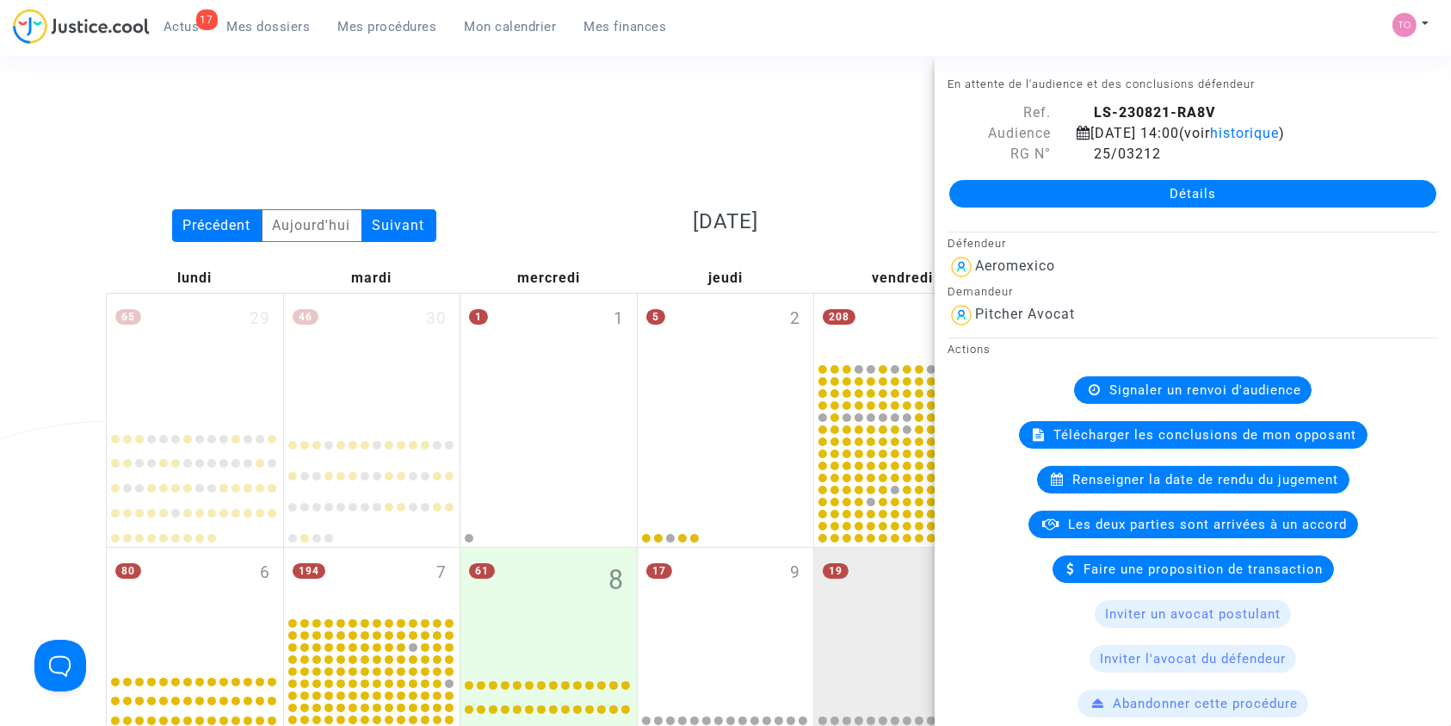
scroll to position [877, 0]
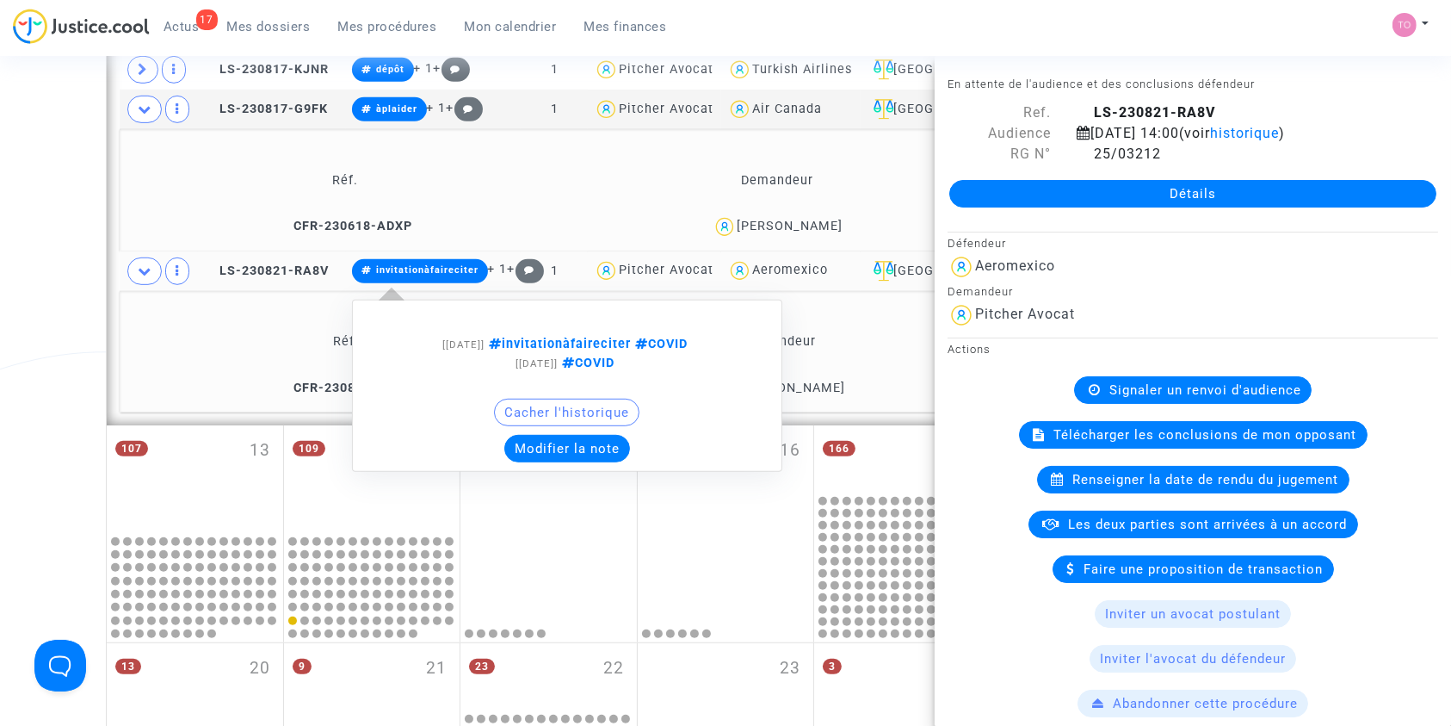
click at [560, 442] on button "Modifier la note" at bounding box center [567, 449] width 126 height 28
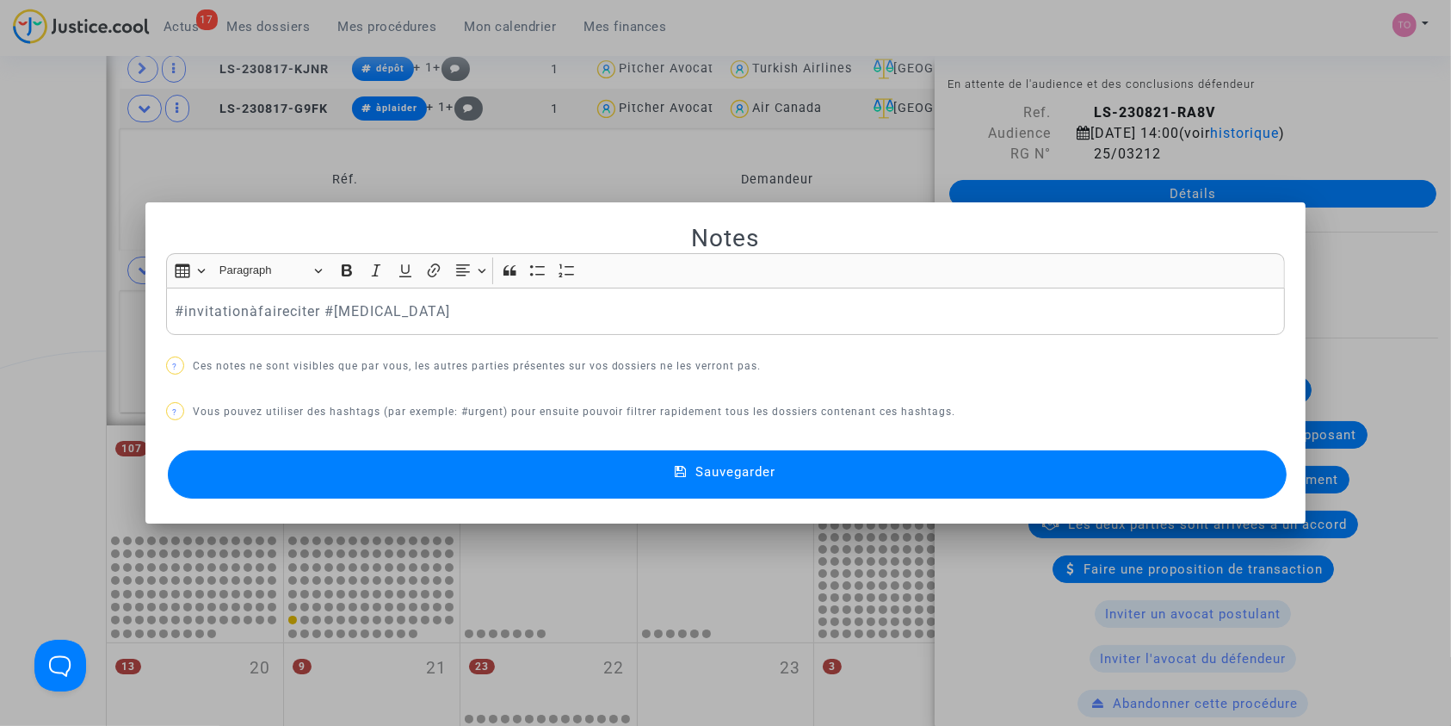
click at [0, 273] on div at bounding box center [725, 363] width 1451 height 726
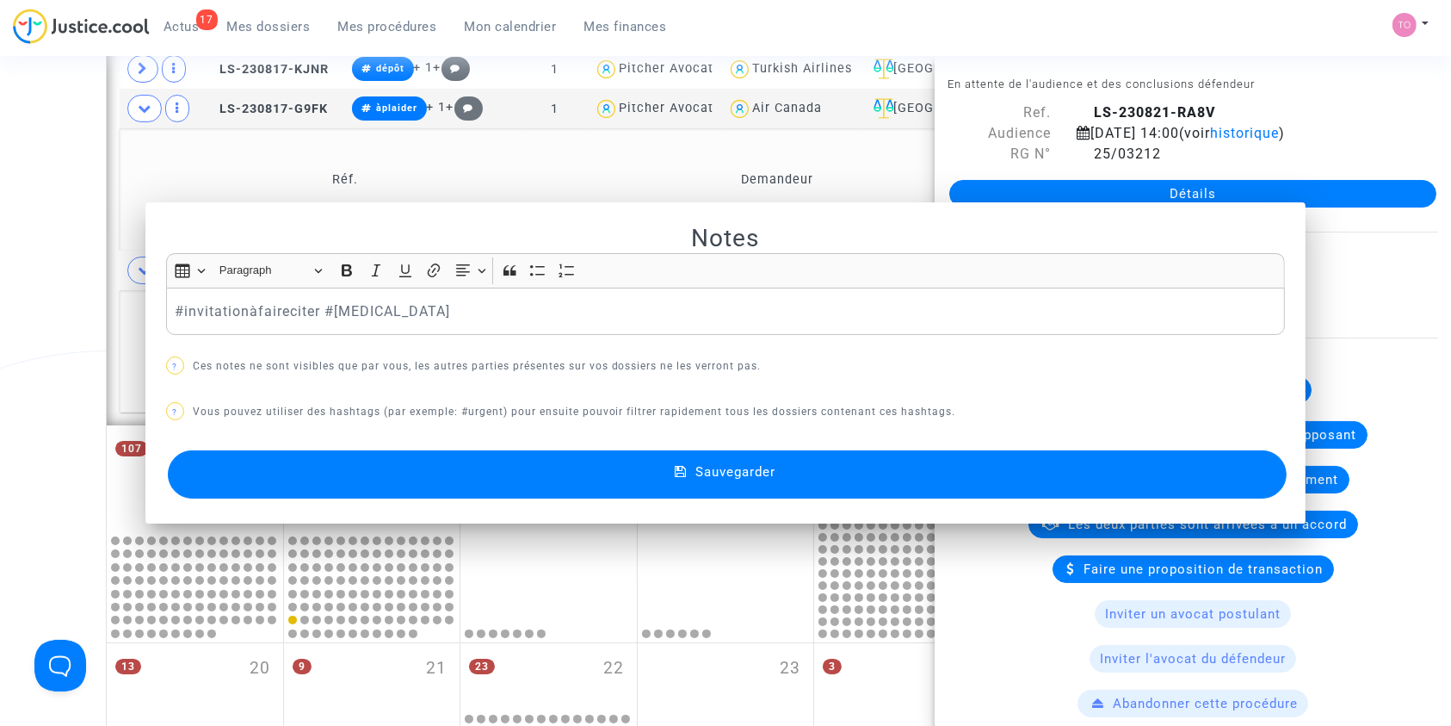
scroll to position [877, 0]
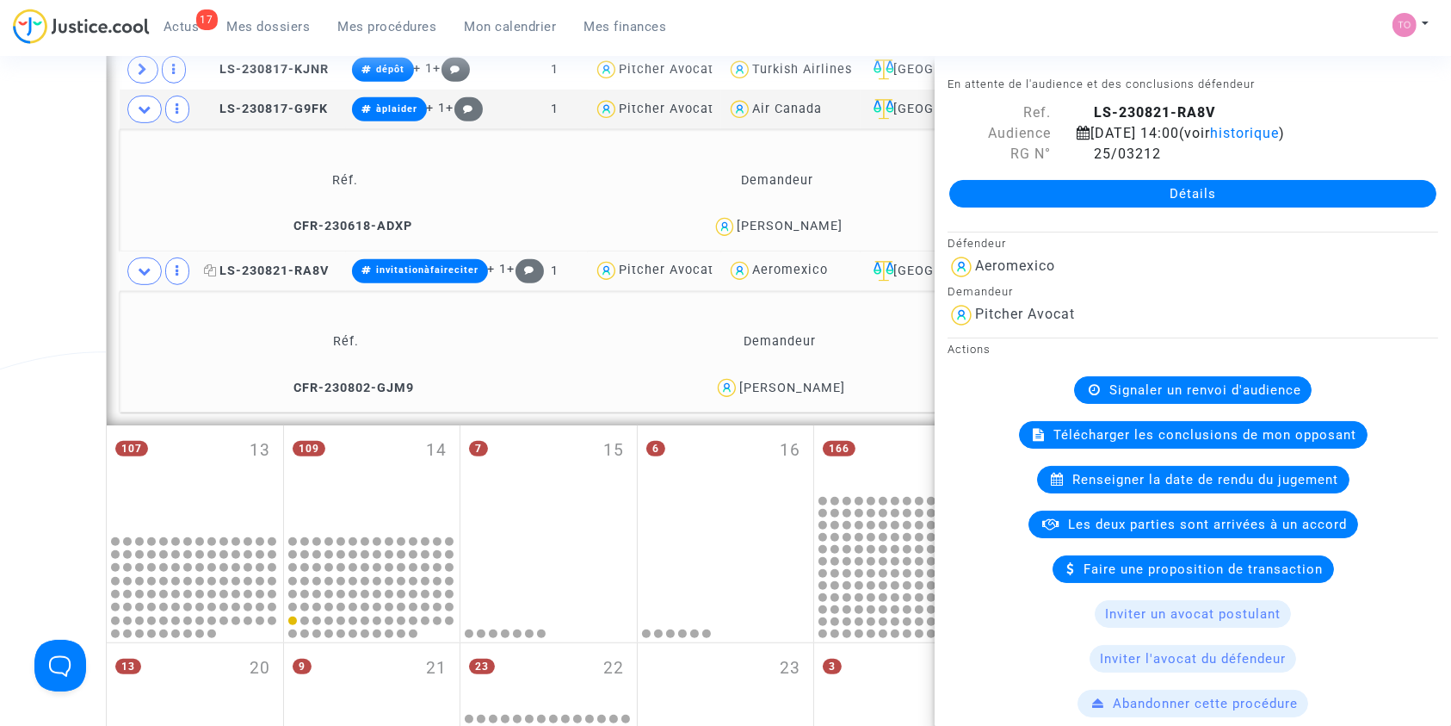
click at [294, 269] on span "LS-230821-RA8V" at bounding box center [266, 270] width 125 height 15
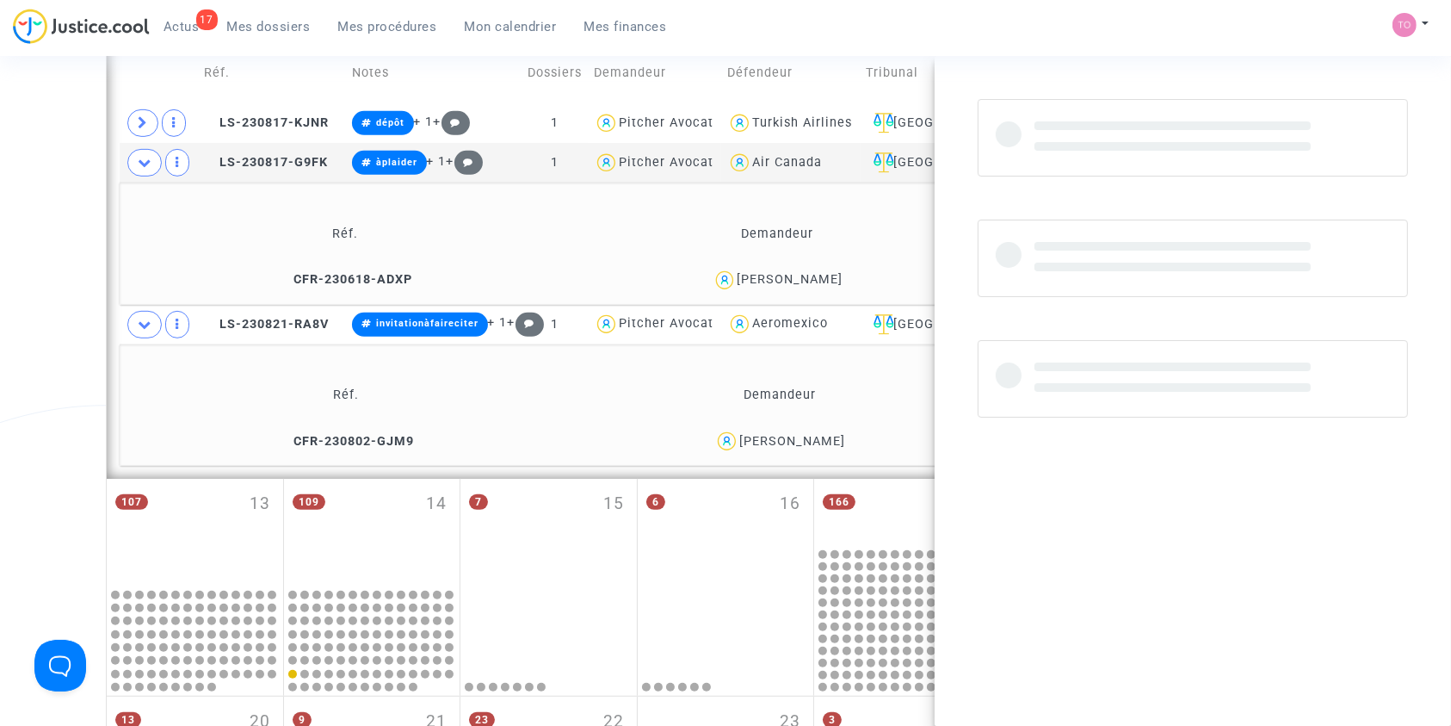
scroll to position [822, 0]
click at [296, 327] on span "LS-230821-RA8V" at bounding box center [266, 325] width 125 height 15
click at [290, 152] on td "LS-230817-G9FK" at bounding box center [272, 165] width 148 height 40
click at [278, 329] on span "LS-230821-RA8V" at bounding box center [266, 325] width 125 height 15
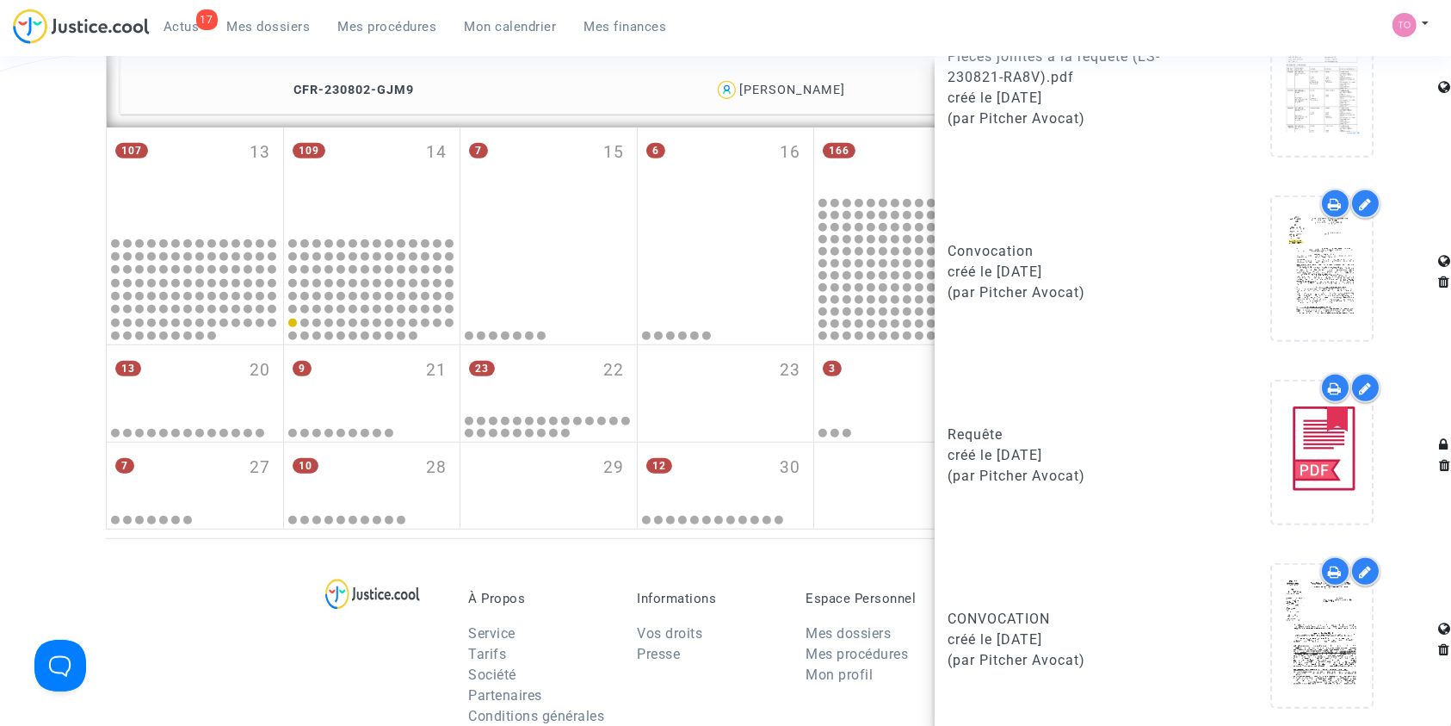
scroll to position [1176, 0]
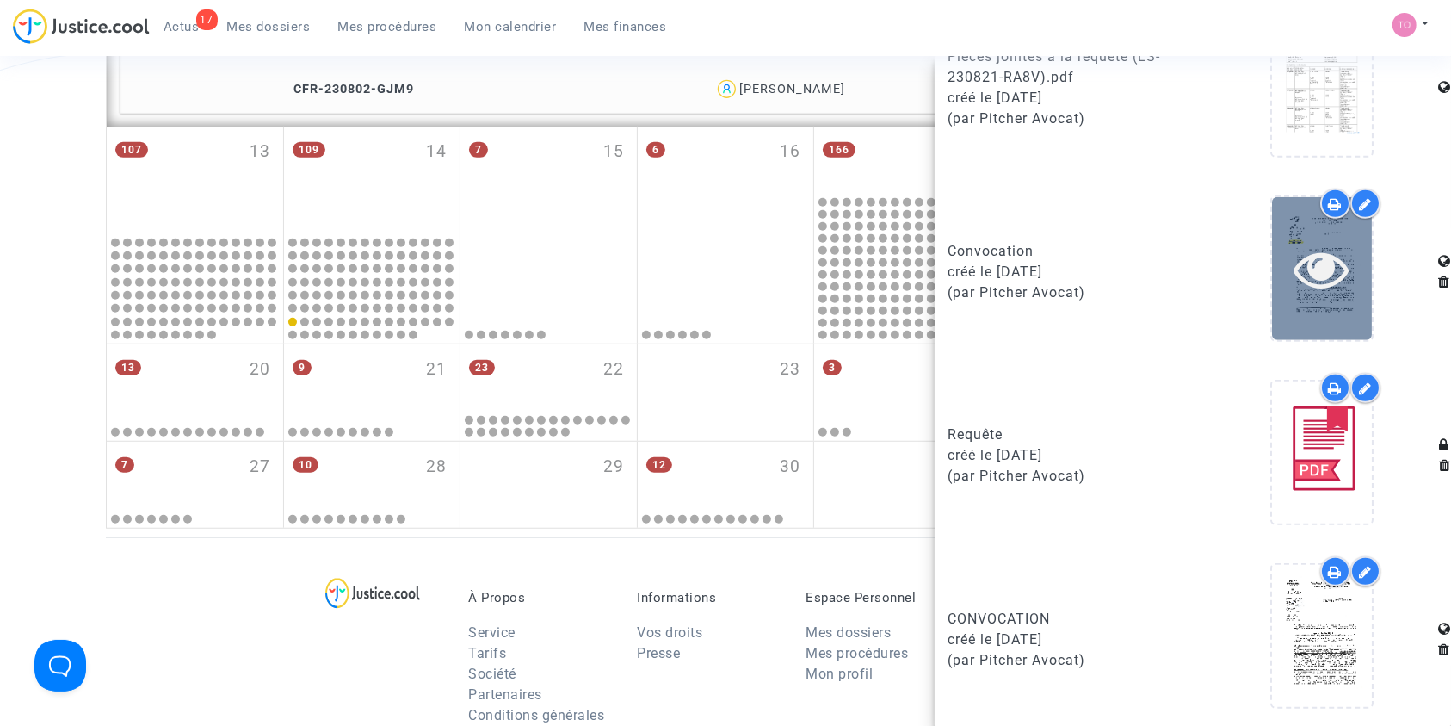
click at [1313, 265] on icon at bounding box center [1322, 268] width 56 height 55
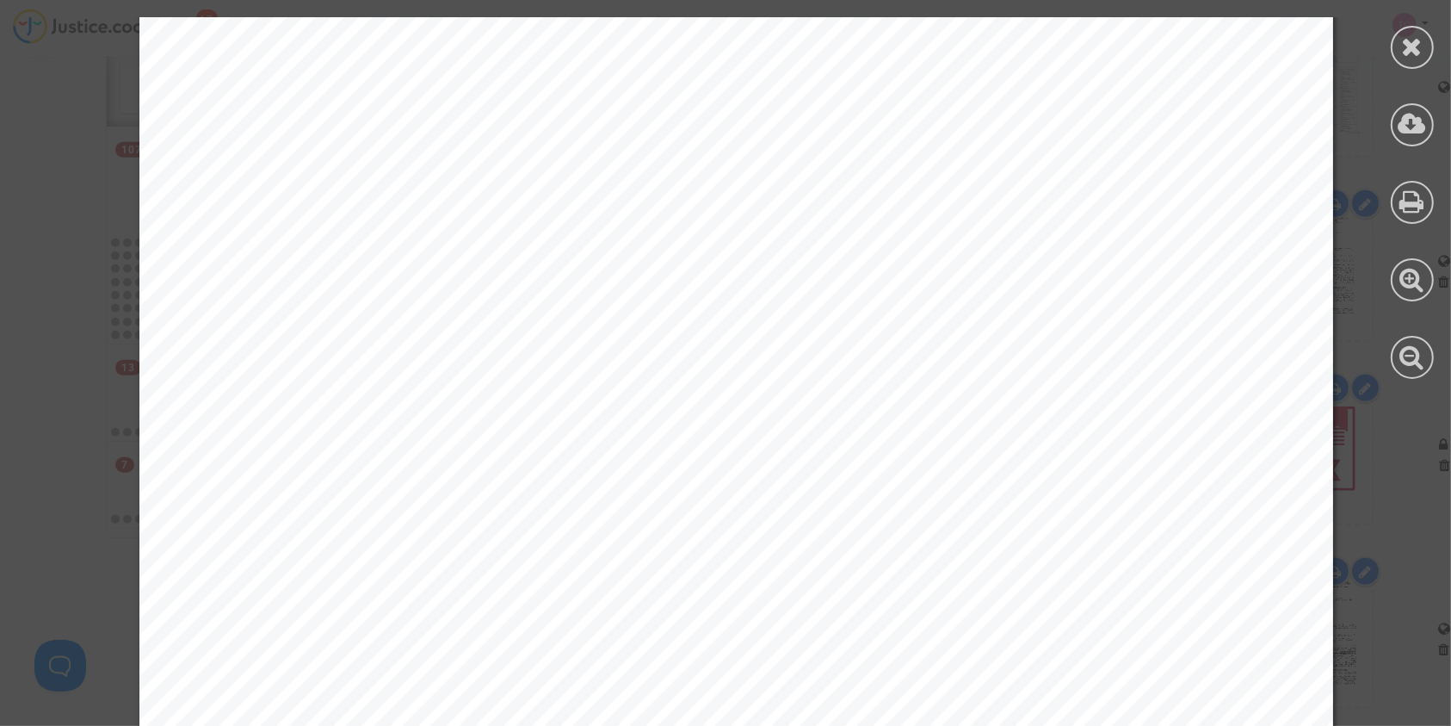
scroll to position [3724, 0]
click at [1420, 32] on div at bounding box center [1412, 47] width 43 height 43
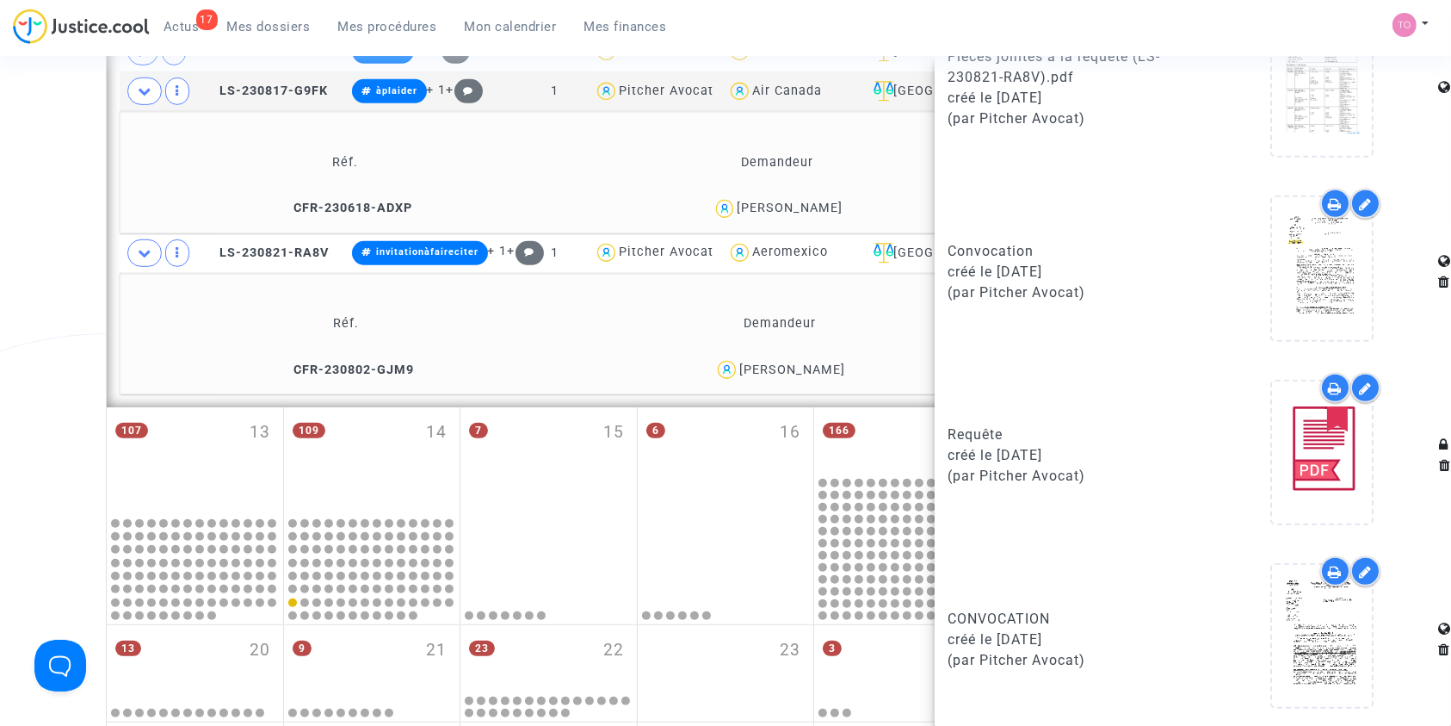
scroll to position [969, 0]
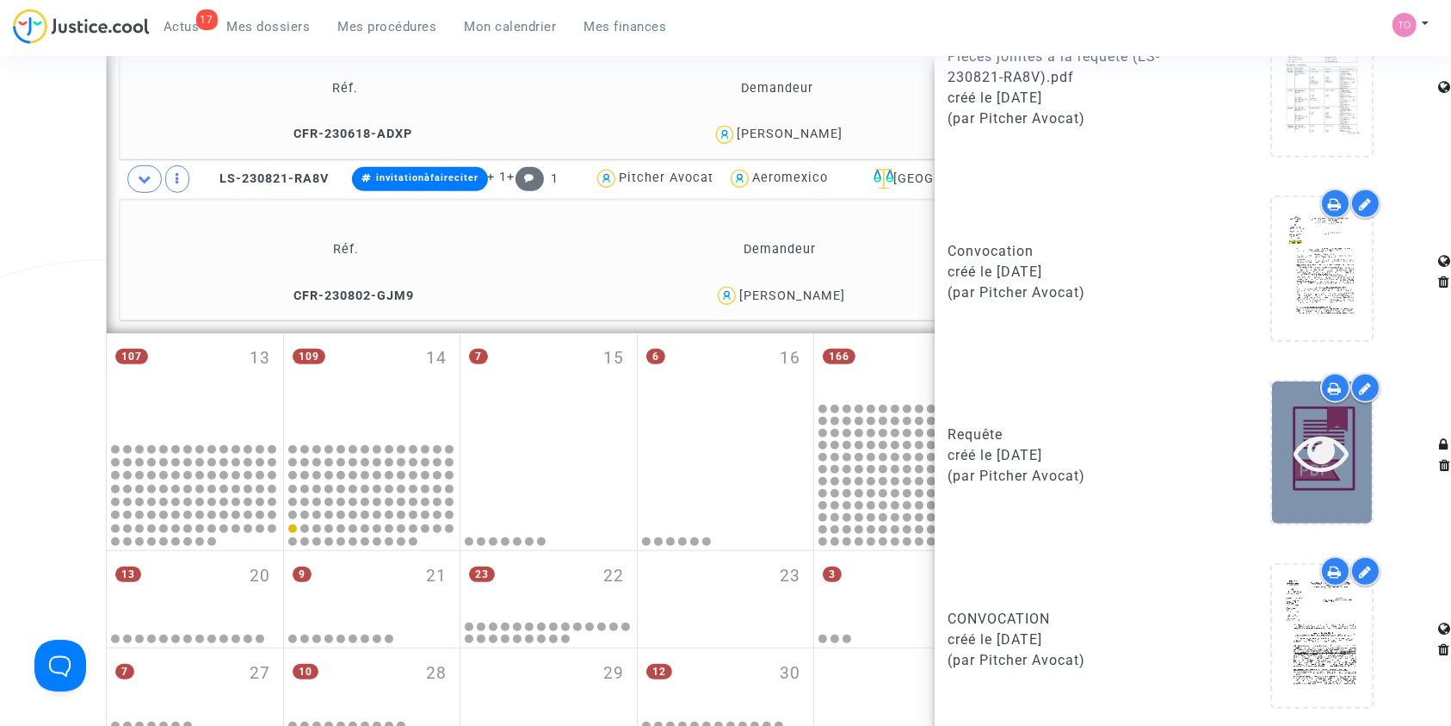
click at [1299, 460] on icon at bounding box center [1322, 451] width 56 height 55
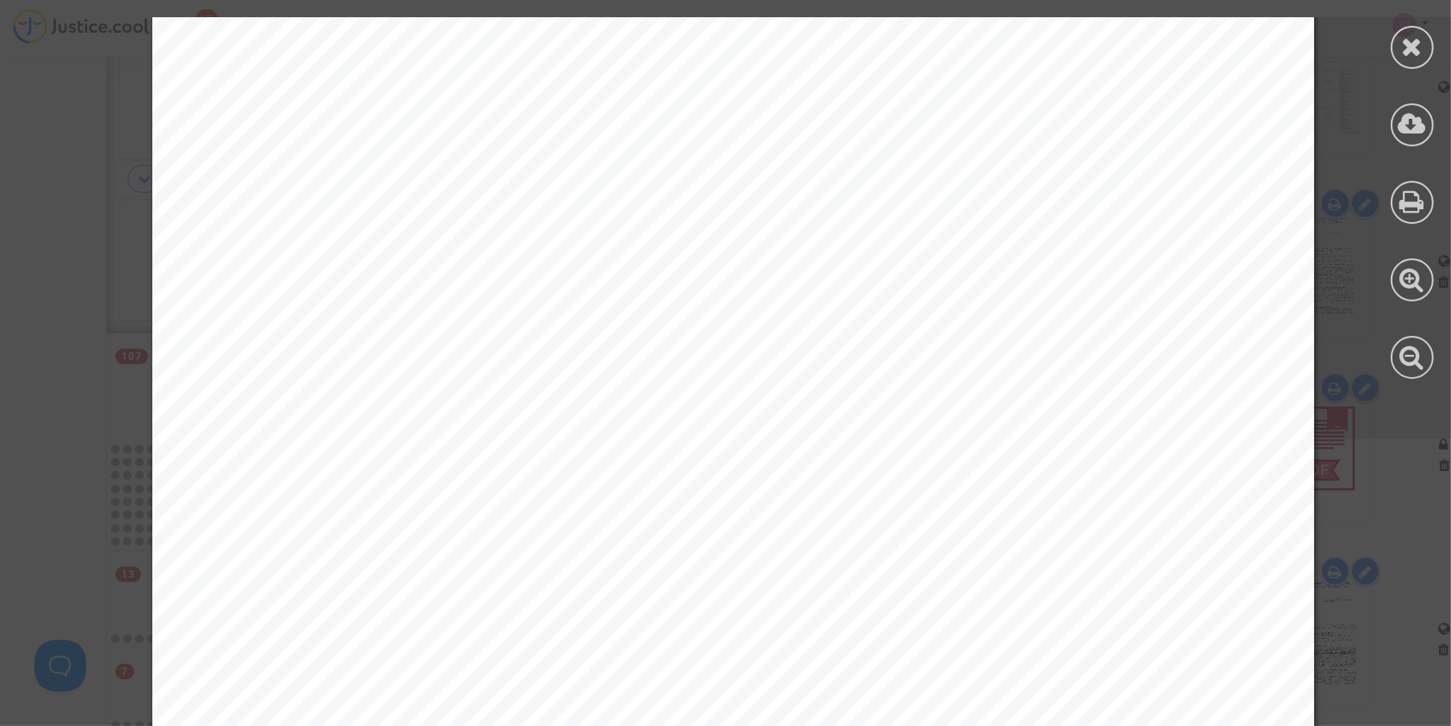
scroll to position [587, 3]
click at [1416, 53] on icon at bounding box center [1413, 47] width 22 height 26
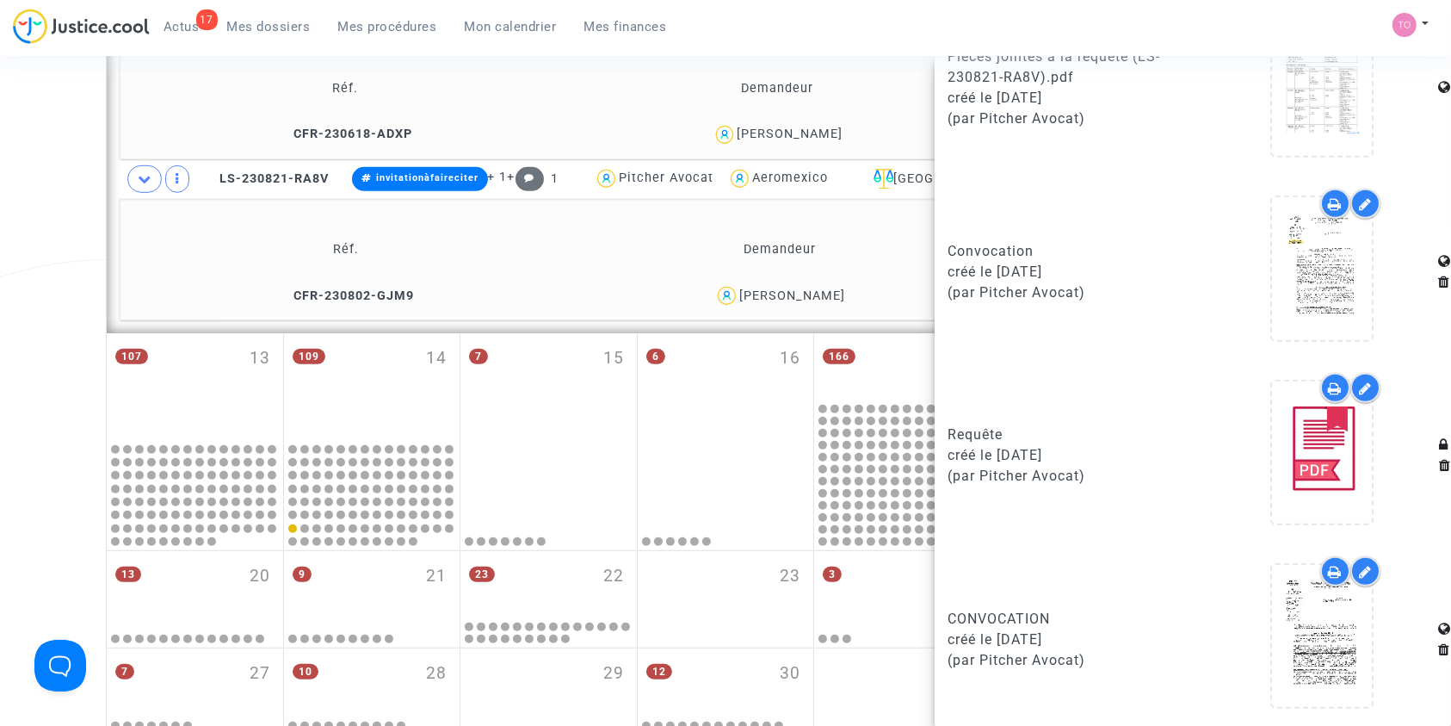
click at [807, 293] on div "Justine COLLETER" at bounding box center [792, 295] width 106 height 15
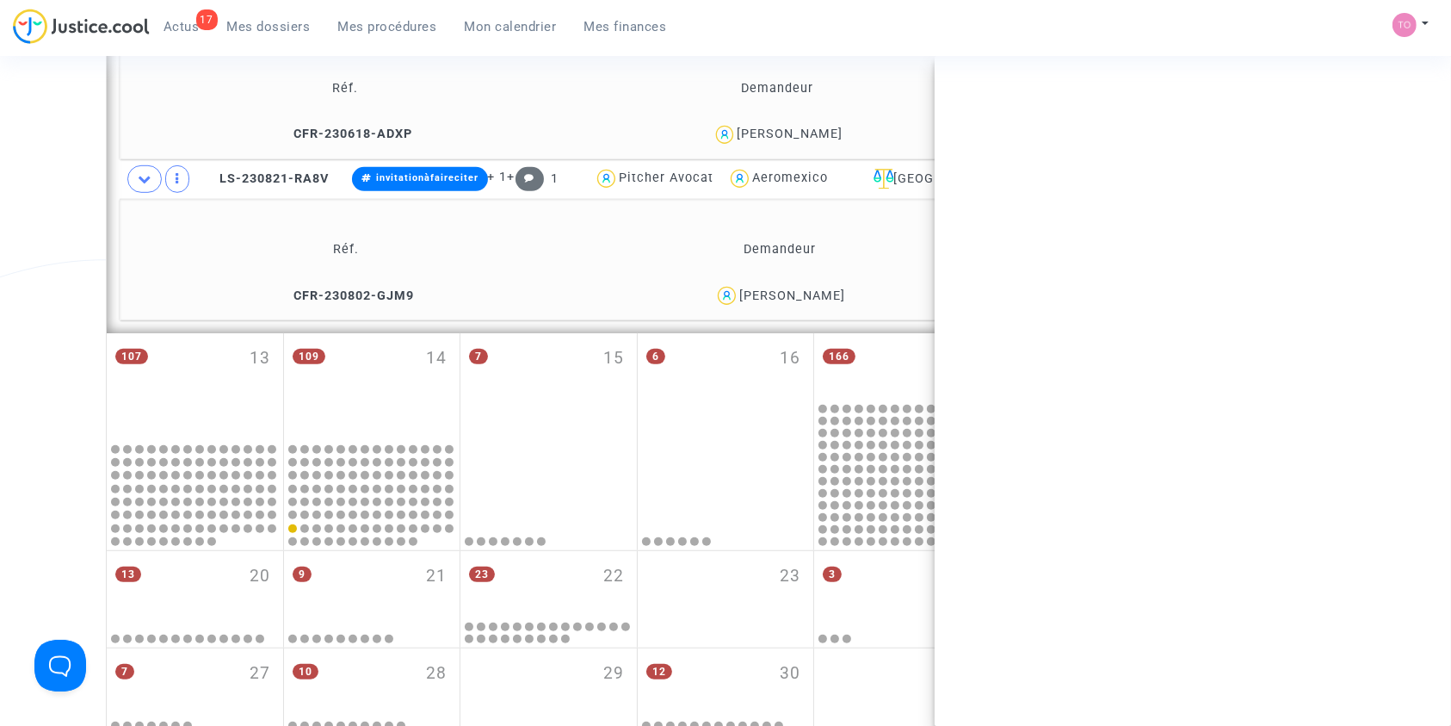
scroll to position [0, 0]
click at [807, 293] on div "Justine COLLETER" at bounding box center [792, 295] width 106 height 15
copy div "COLLETER"
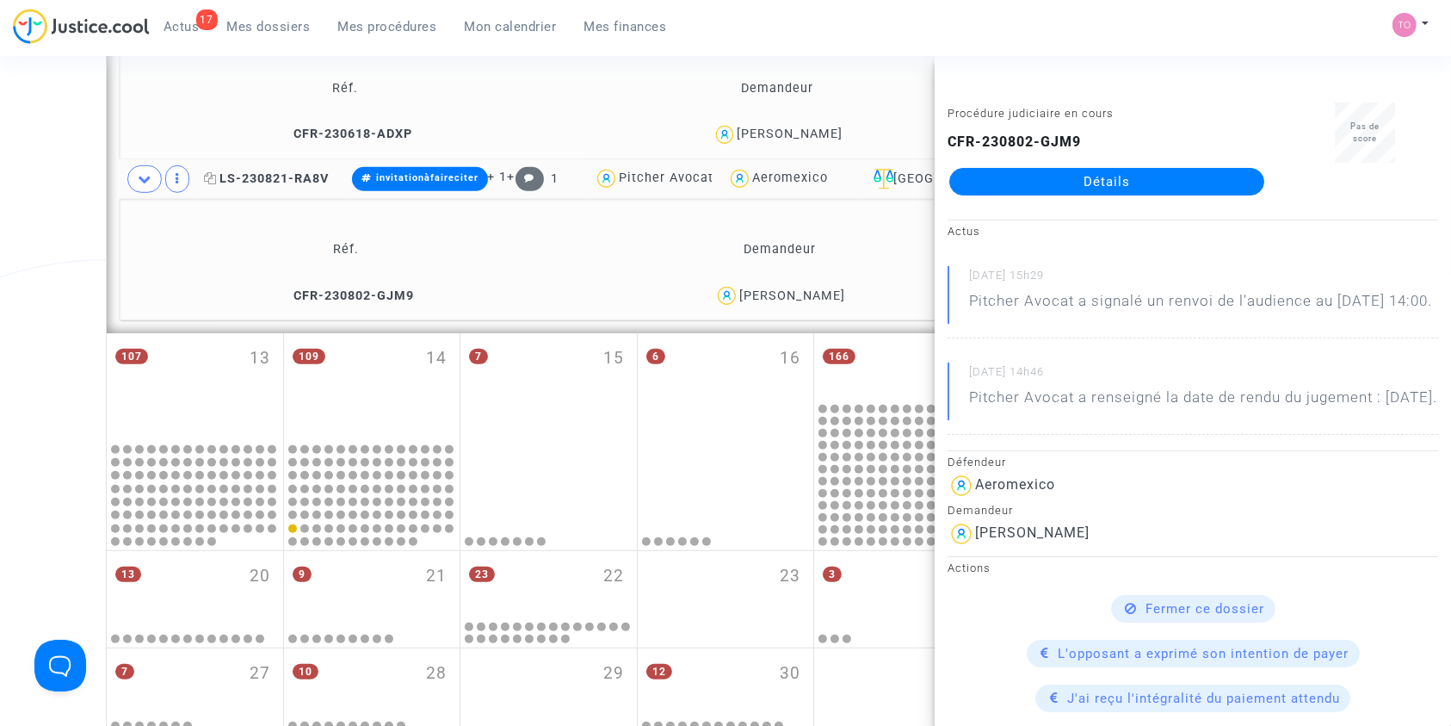
click at [286, 178] on span "LS-230821-RA8V" at bounding box center [266, 178] width 125 height 15
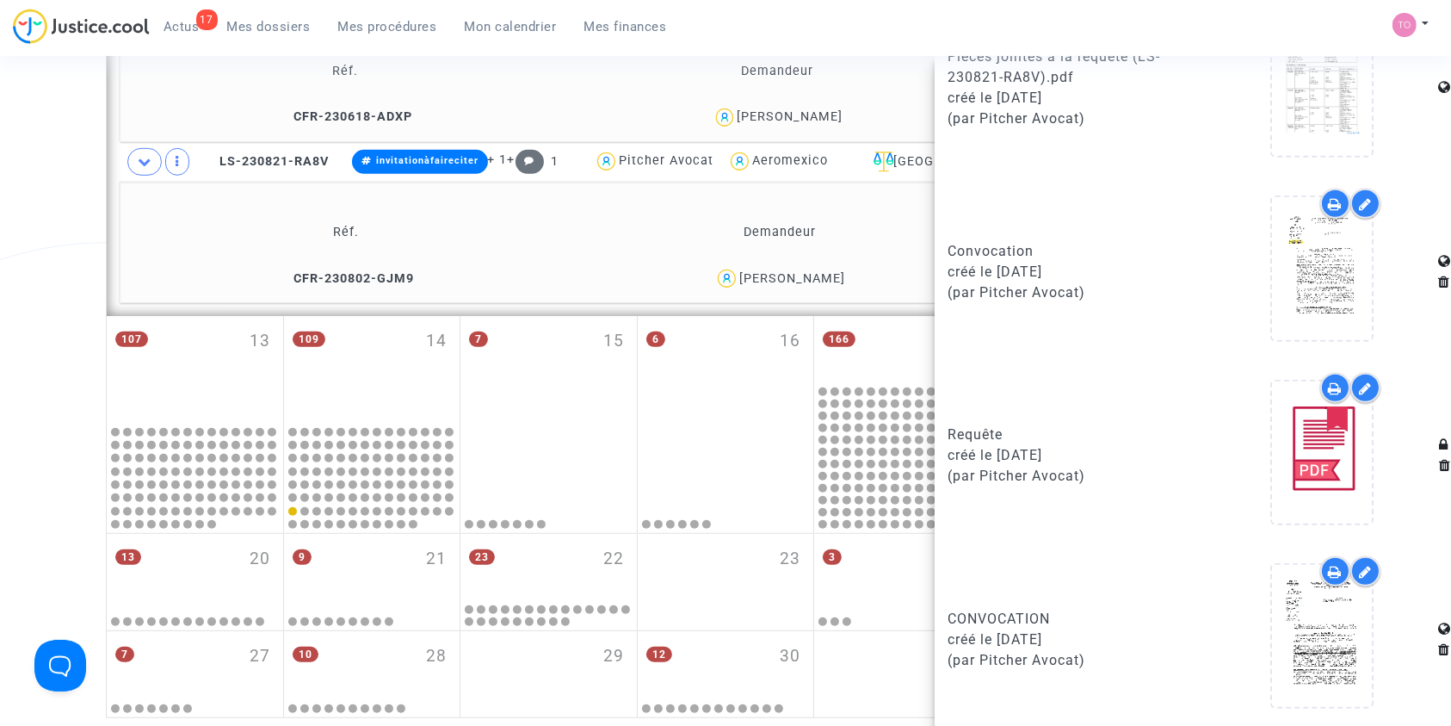
scroll to position [987, 0]
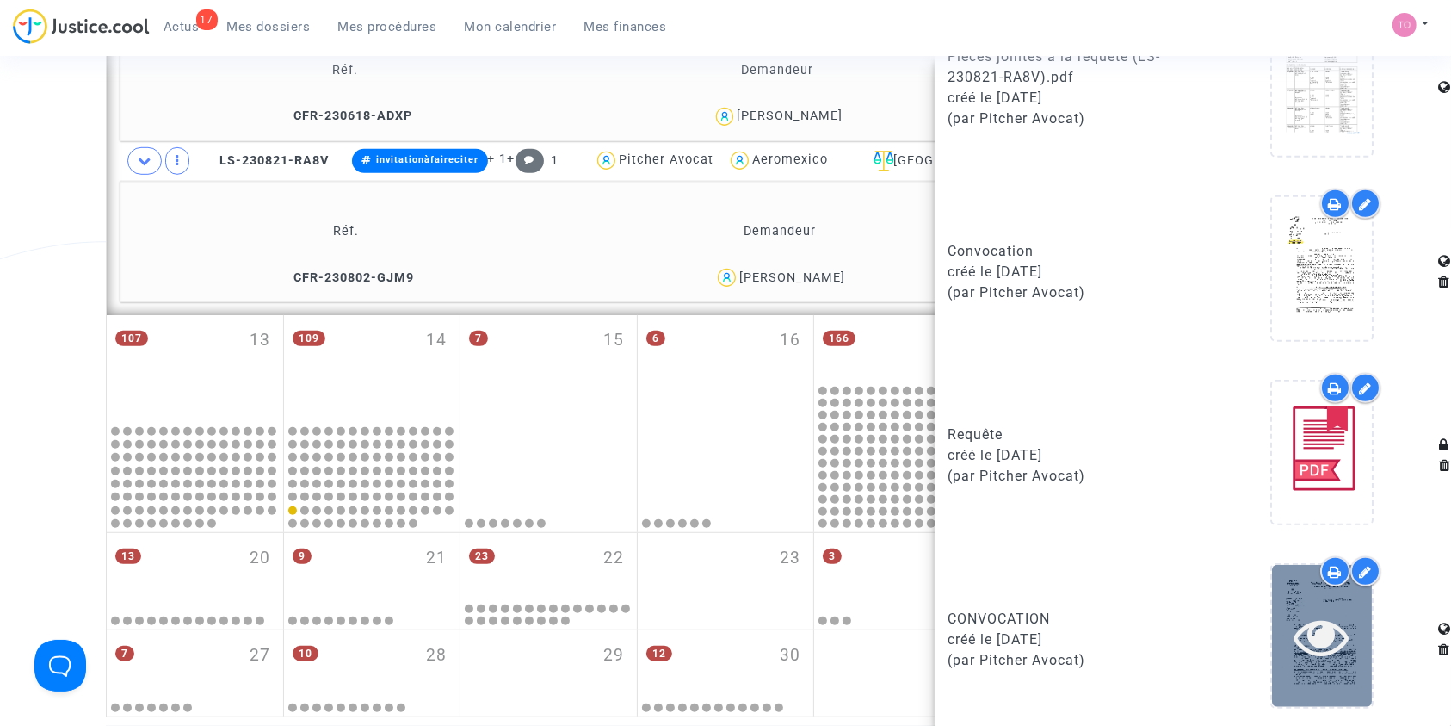
click at [1296, 632] on icon at bounding box center [1322, 636] width 56 height 55
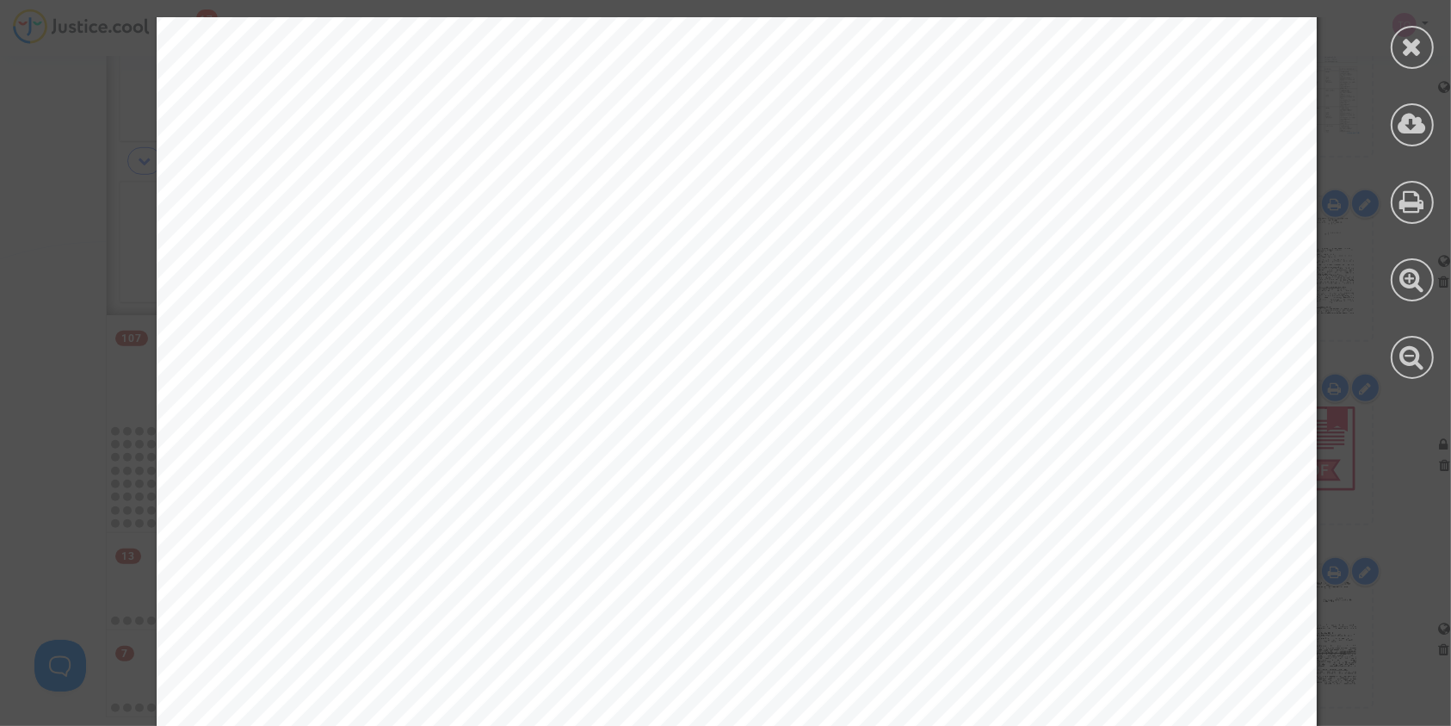
scroll to position [621, 0]
click at [1406, 55] on icon at bounding box center [1413, 47] width 22 height 26
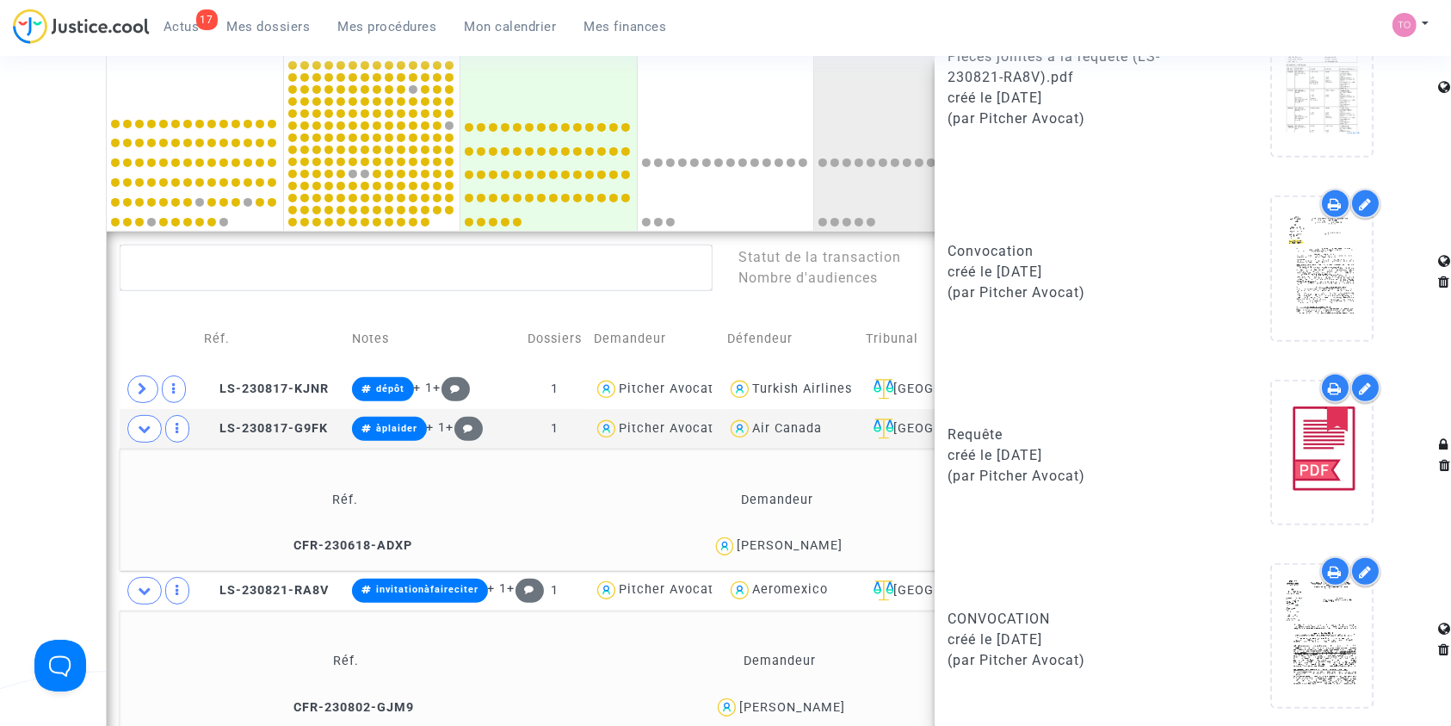
scroll to position [505, 0]
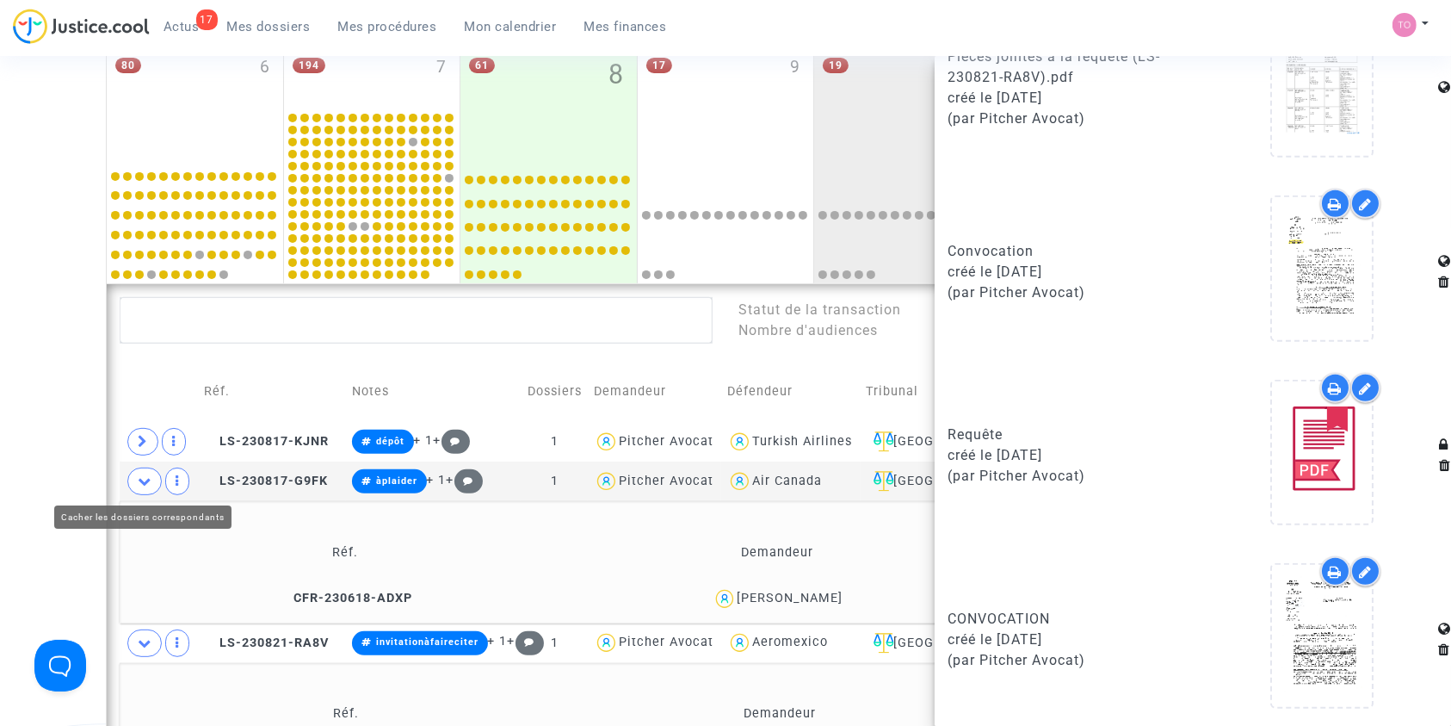
click at [135, 481] on span at bounding box center [144, 481] width 34 height 28
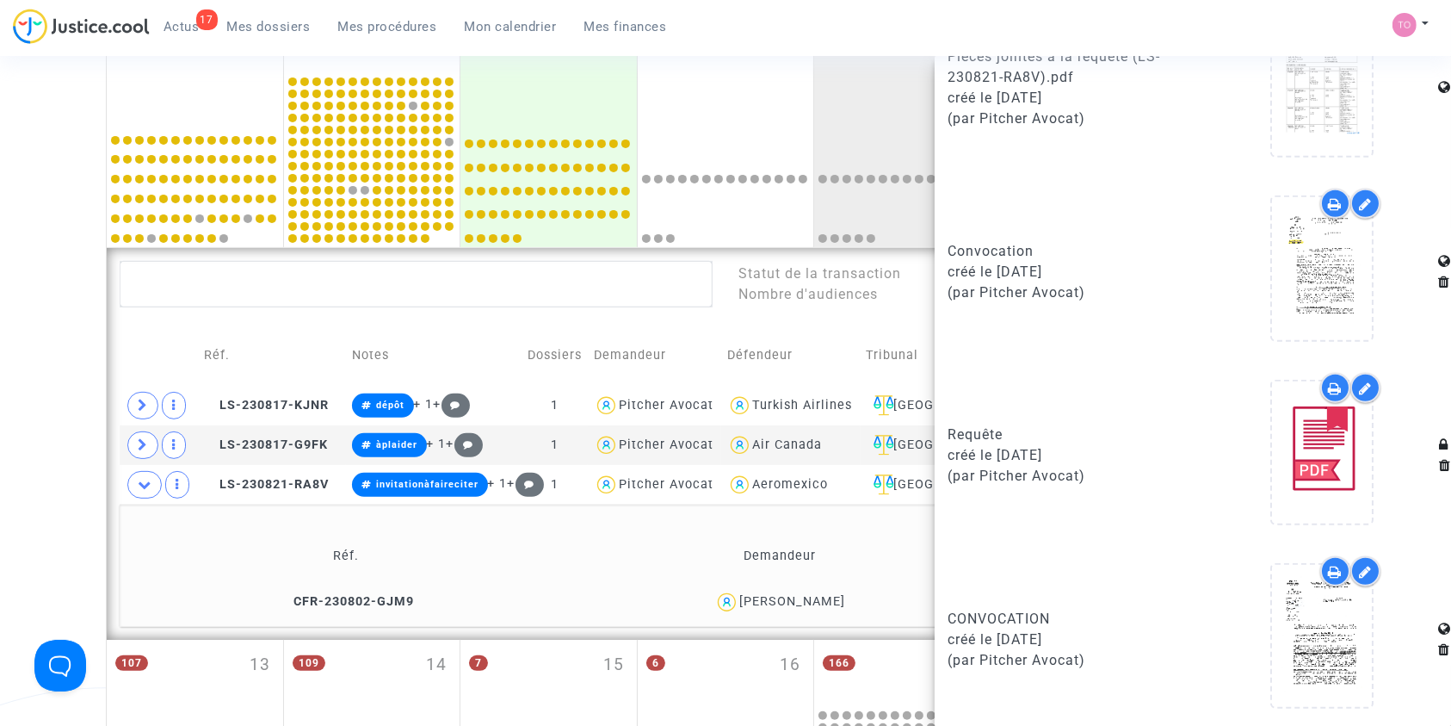
scroll to position [542, 0]
click at [303, 403] on span "LS-230817-KJNR" at bounding box center [266, 404] width 125 height 15
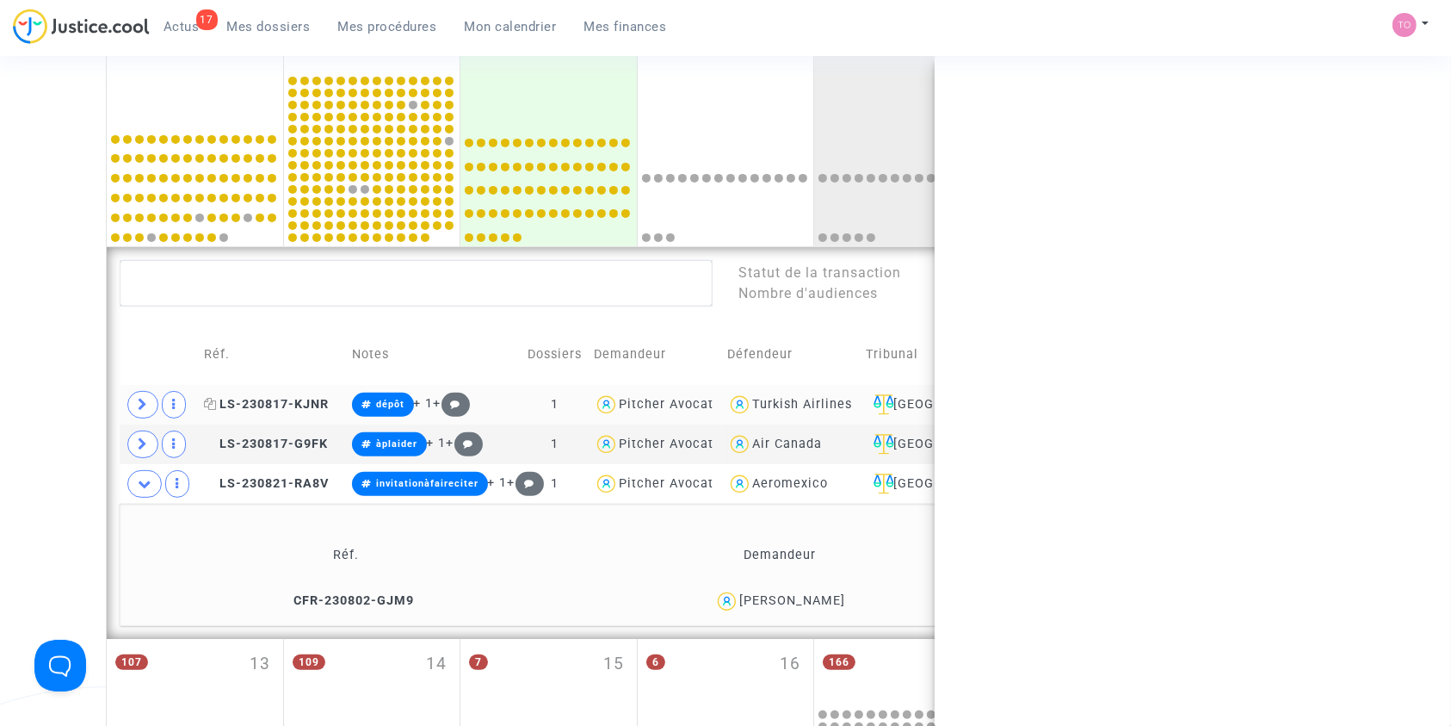
scroll to position [0, 0]
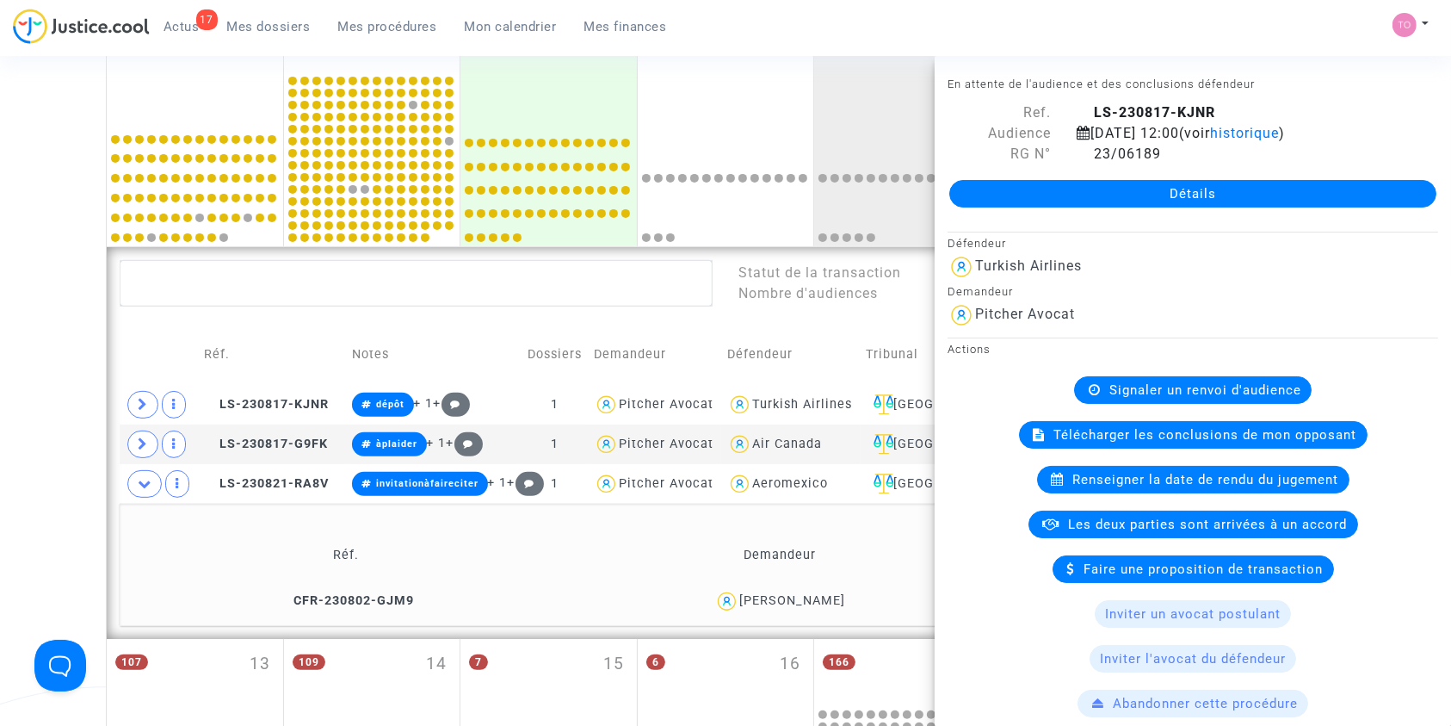
click at [0, 481] on div "Date de clôture d'instruction Date de conciliation Date d'audience Date de juge…" at bounding box center [725, 299] width 1451 height 1484
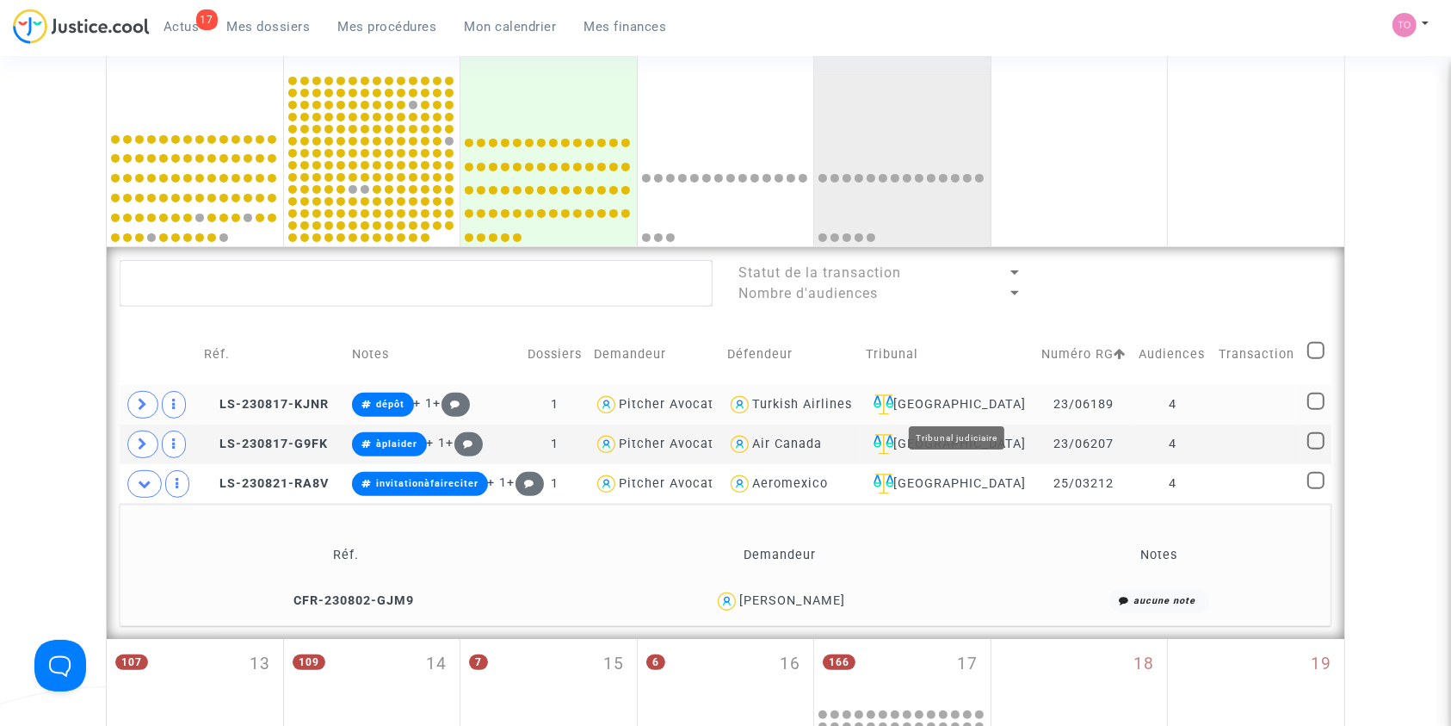
click at [964, 405] on div "Paris" at bounding box center [948, 404] width 163 height 21
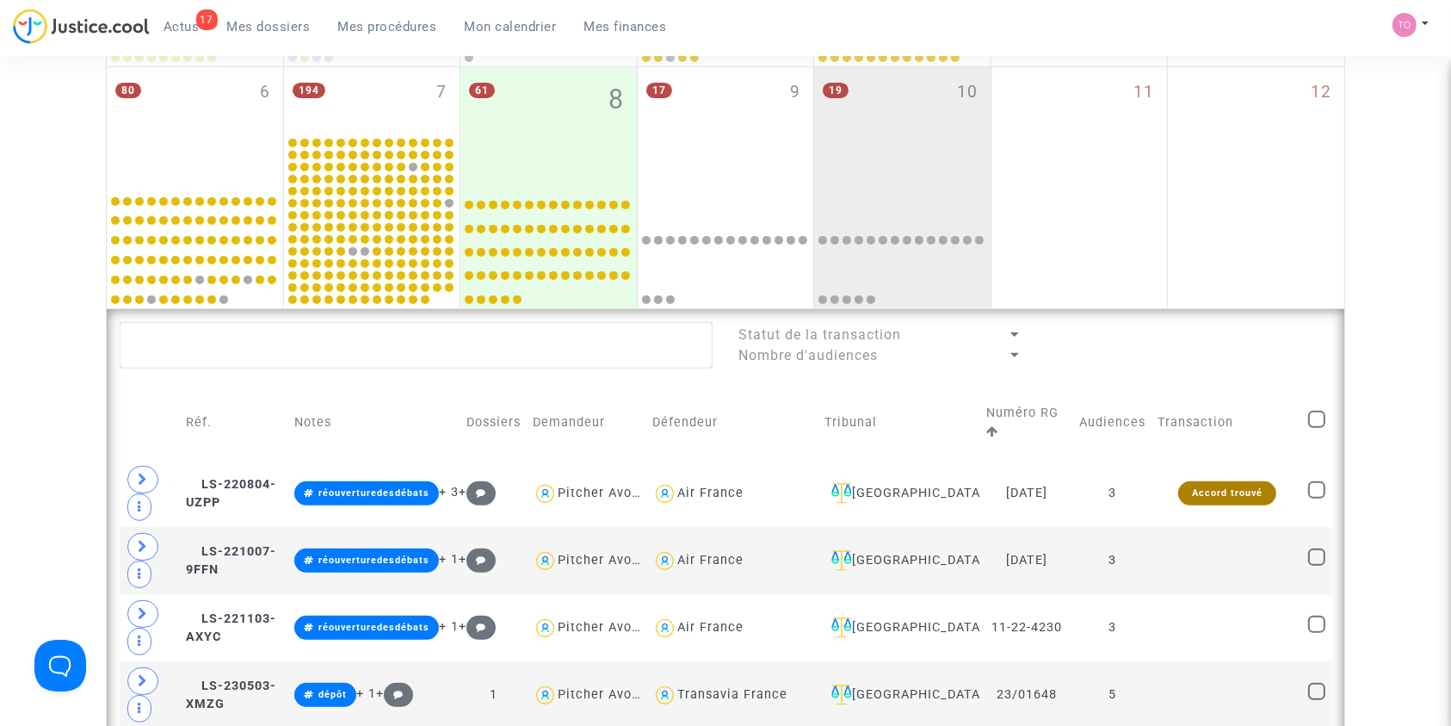
scroll to position [640, 0]
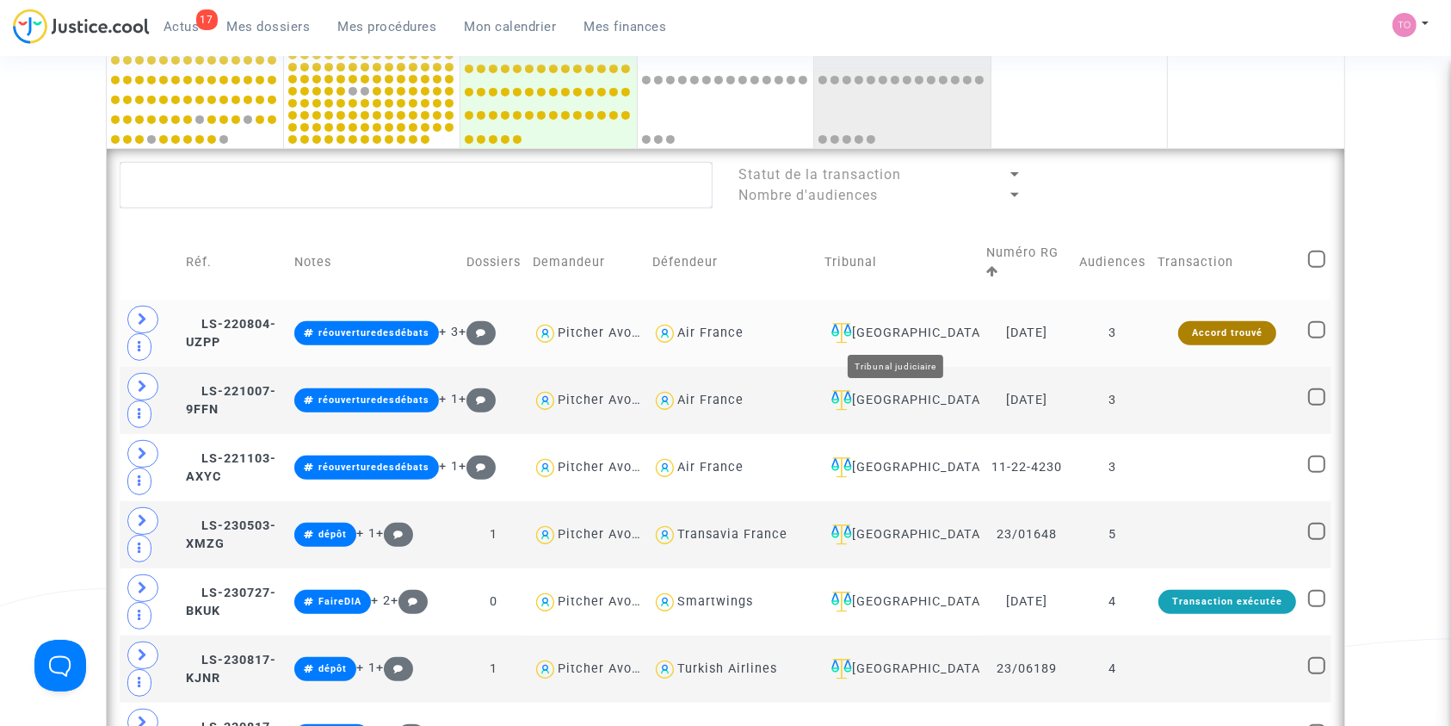
click at [904, 341] on div "[GEOGRAPHIC_DATA]" at bounding box center [900, 333] width 150 height 21
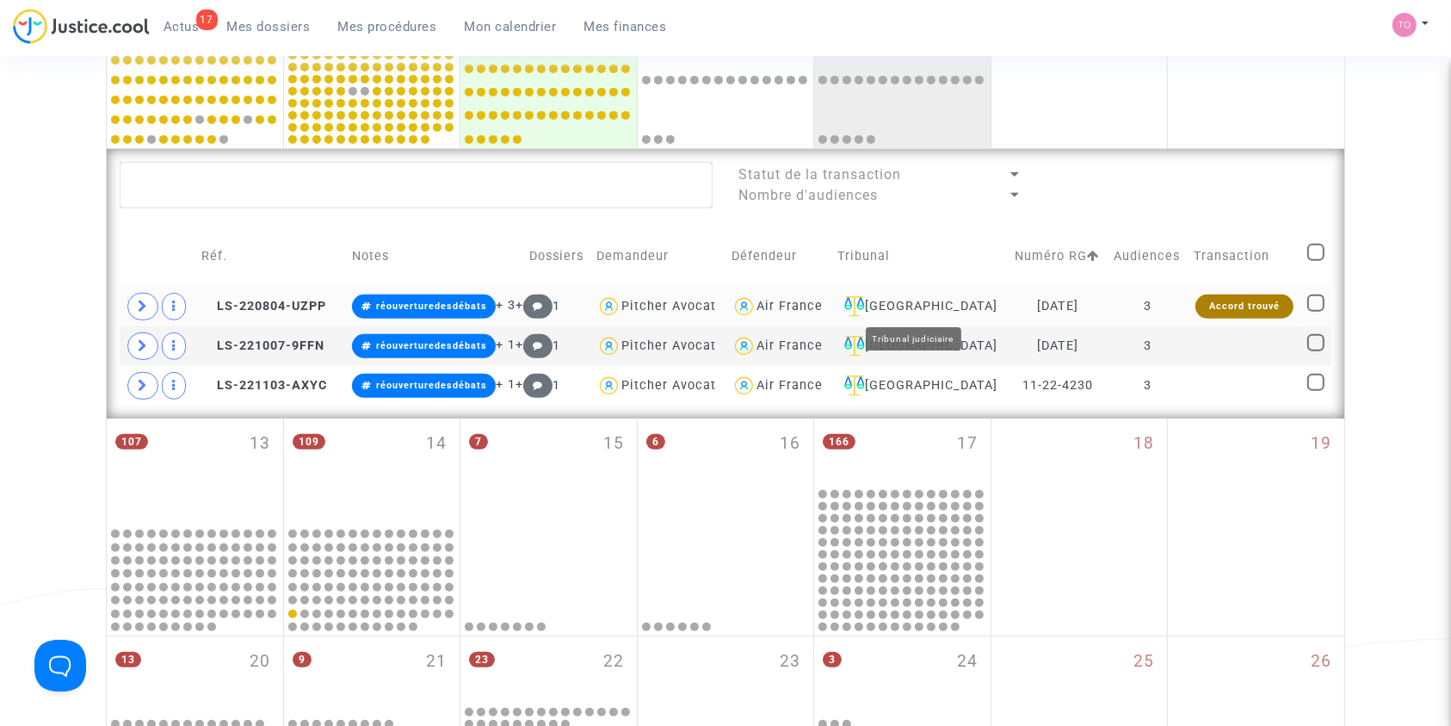
click at [923, 297] on div "[GEOGRAPHIC_DATA]" at bounding box center [919, 306] width 164 height 21
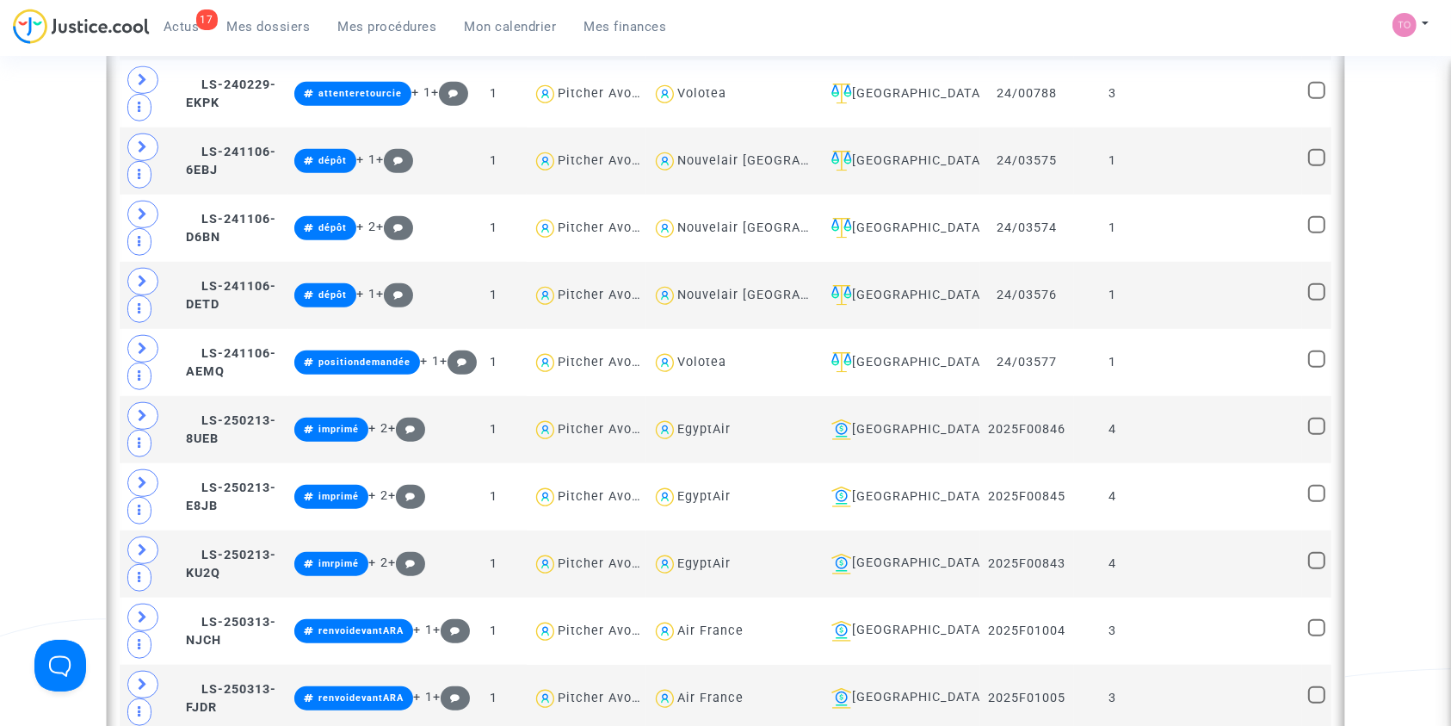
scroll to position [1421, 0]
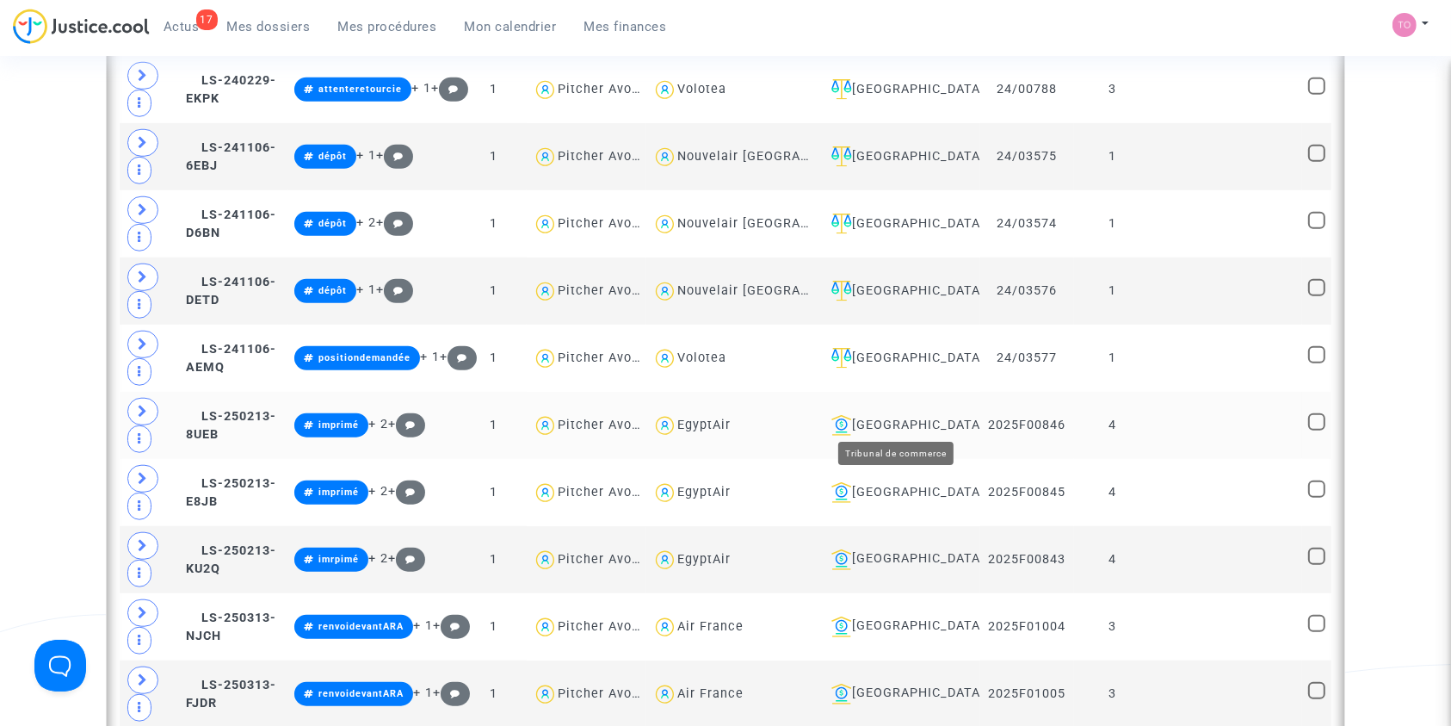
click at [891, 415] on div "Bobigny" at bounding box center [900, 425] width 150 height 21
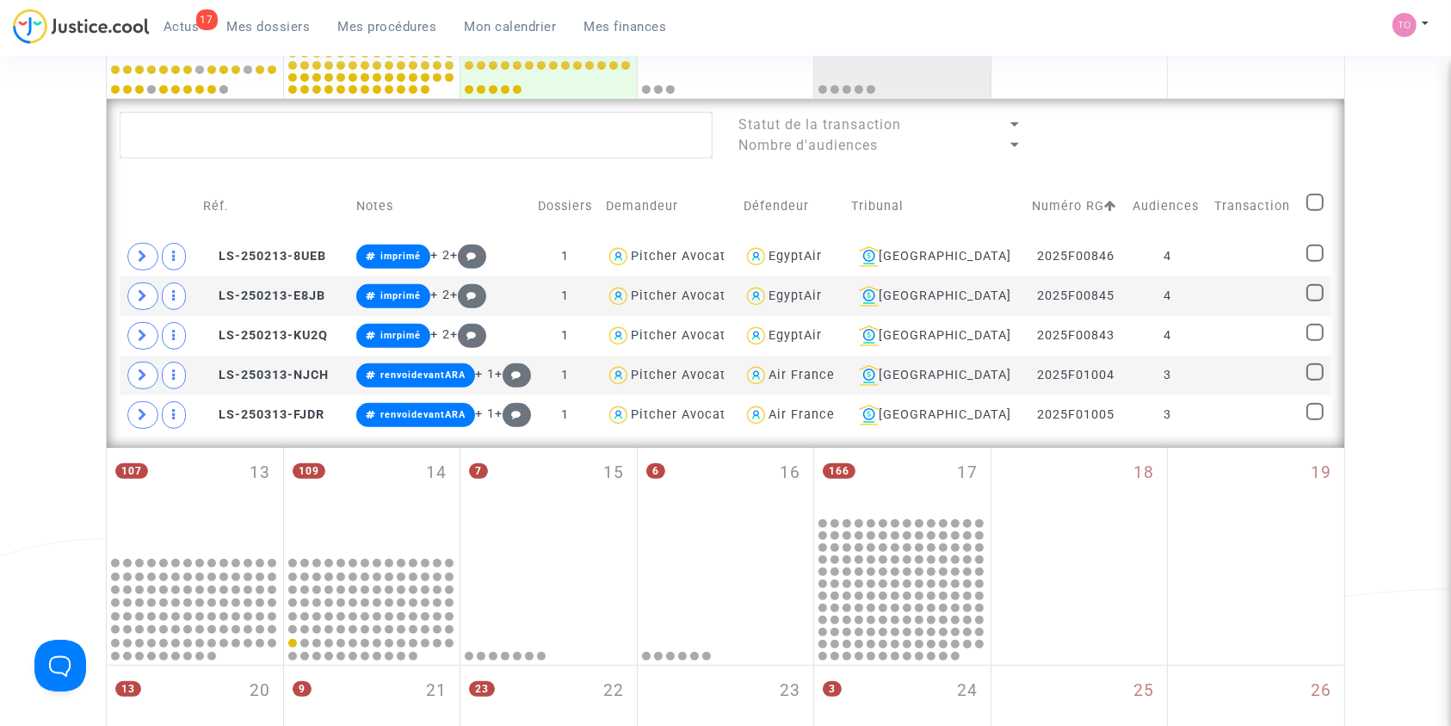
scroll to position [689, 0]
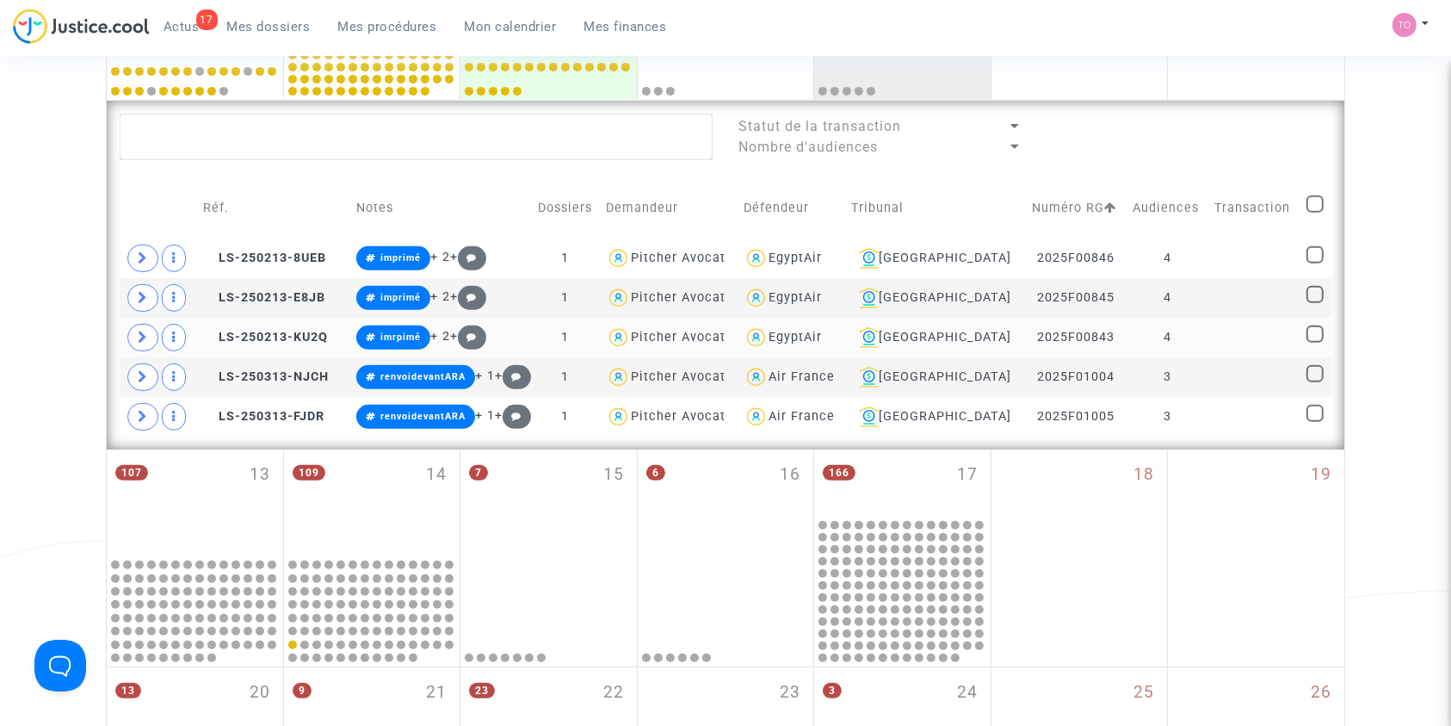
click at [950, 324] on td "Bobigny" at bounding box center [936, 338] width 180 height 40
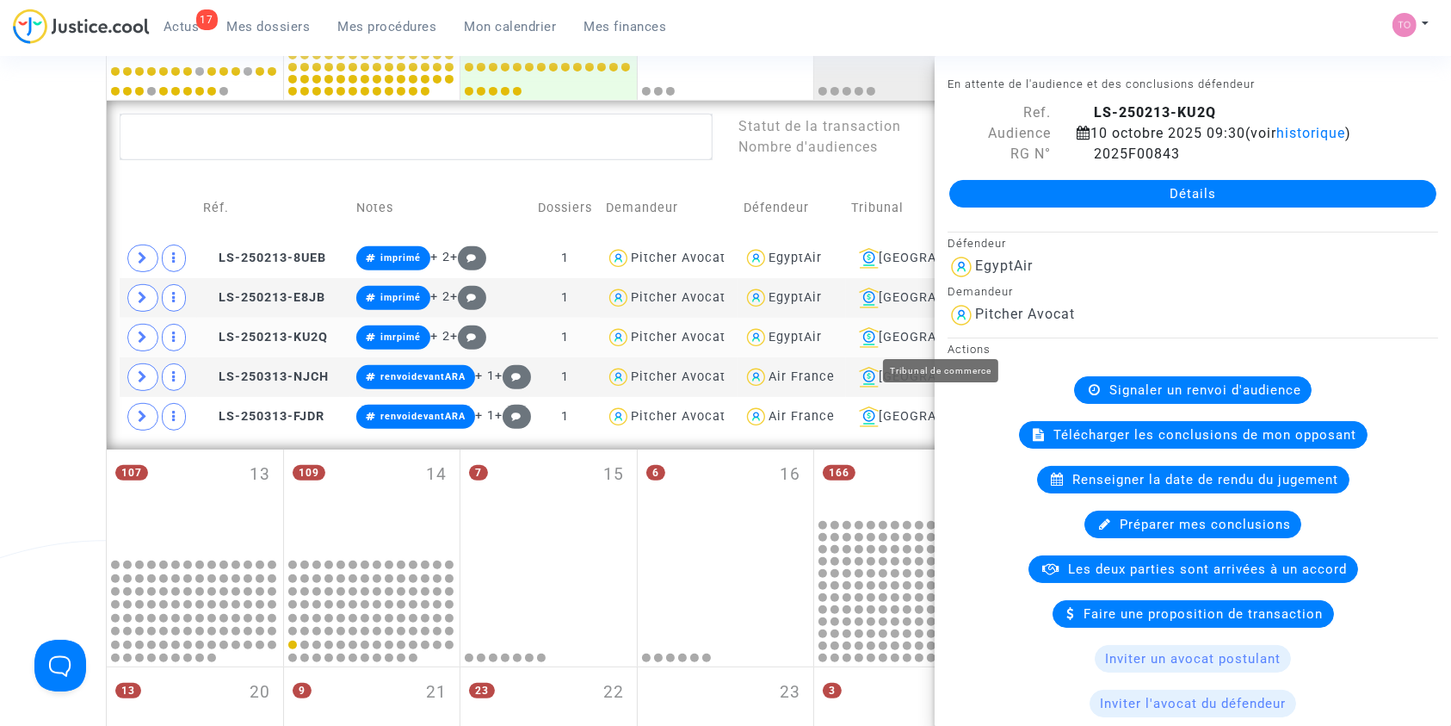
click at [930, 328] on div "Bobigny" at bounding box center [936, 337] width 168 height 21
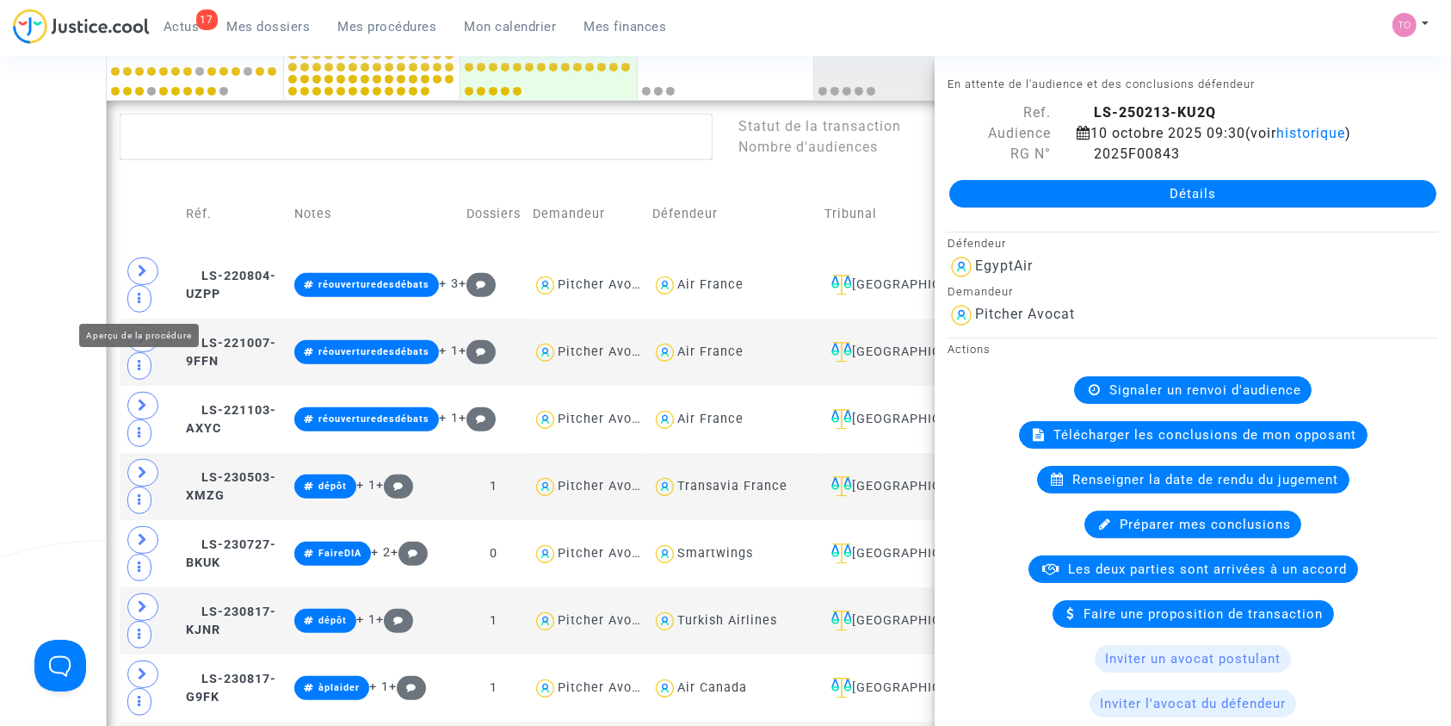
click at [86, 303] on div "Date de clôture d'instruction Date de conciliation Date d'audience Date de juge…" at bounding box center [725, 675] width 1451 height 2531
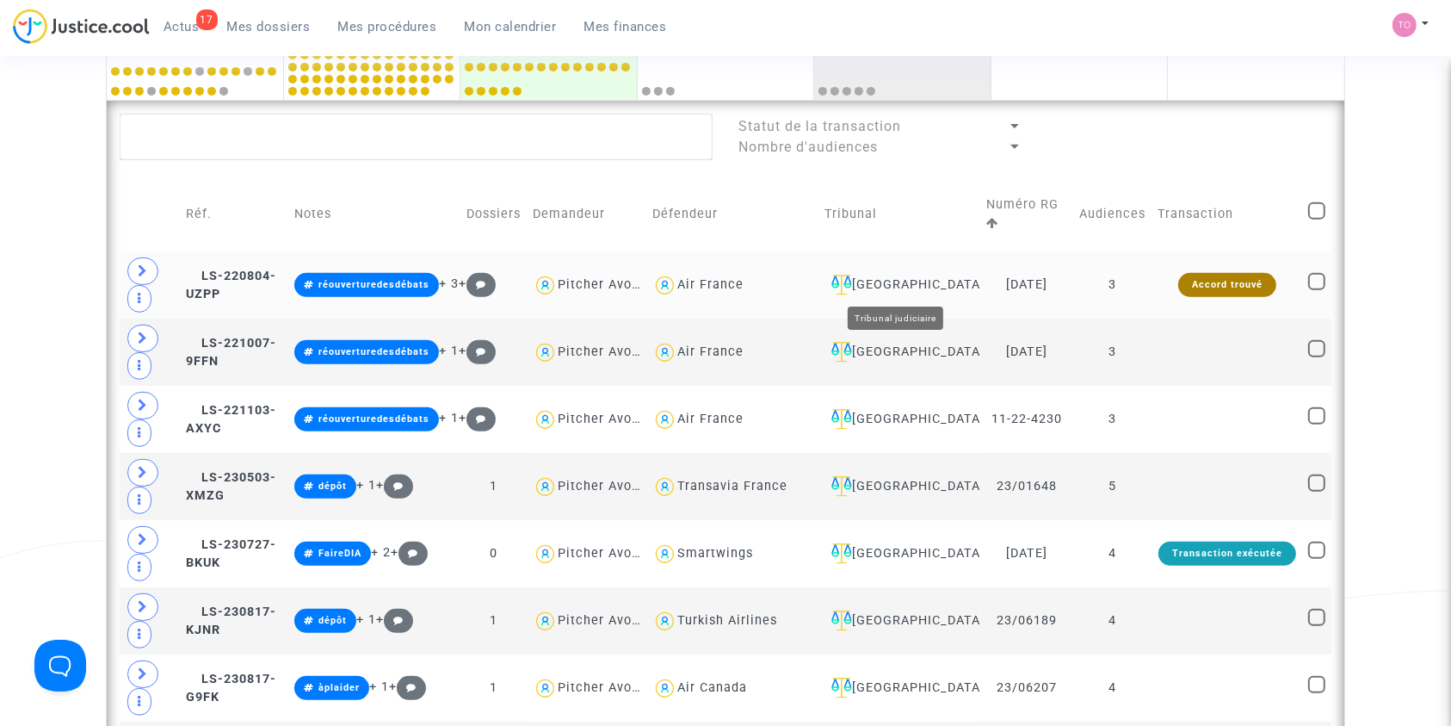
click at [928, 281] on div "[GEOGRAPHIC_DATA]" at bounding box center [900, 285] width 150 height 21
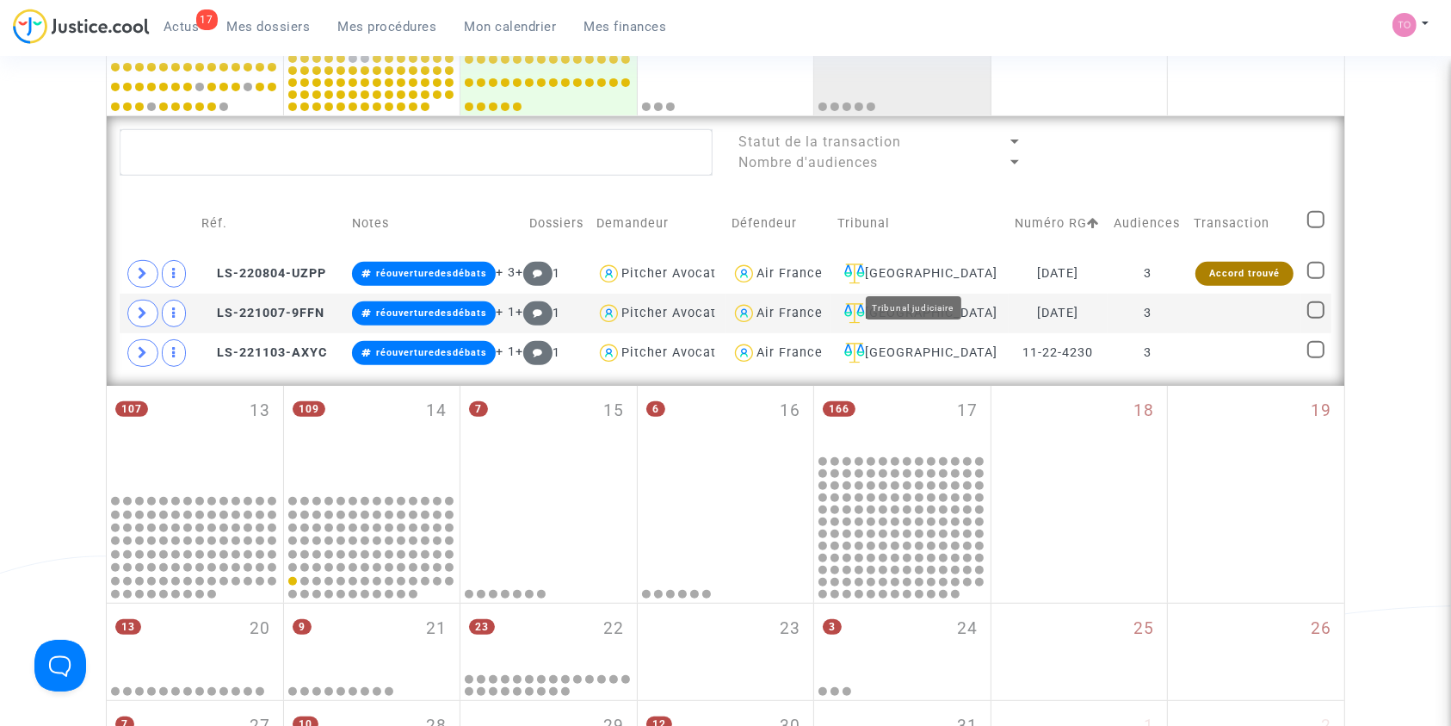
scroll to position [672, 0]
click at [289, 274] on span "LS-220804-UZPP" at bounding box center [263, 274] width 125 height 15
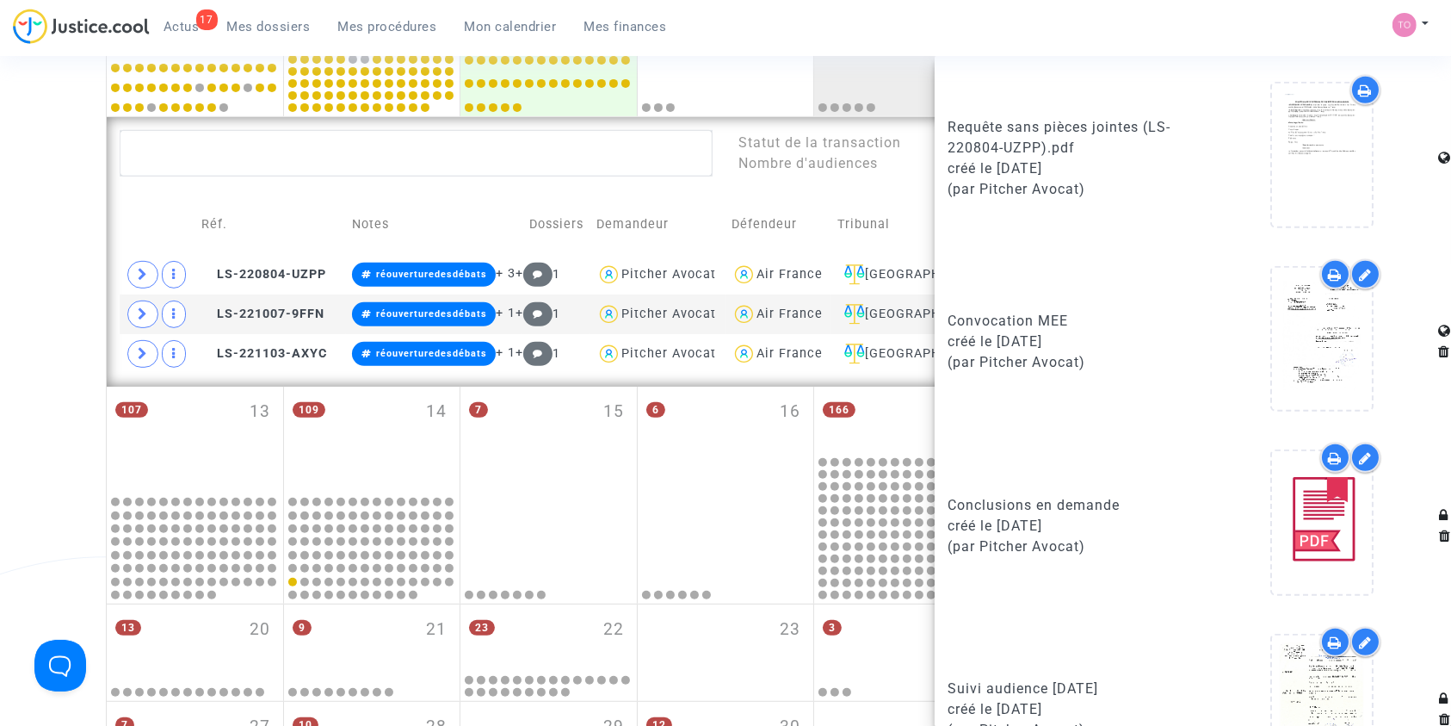
scroll to position [1359, 0]
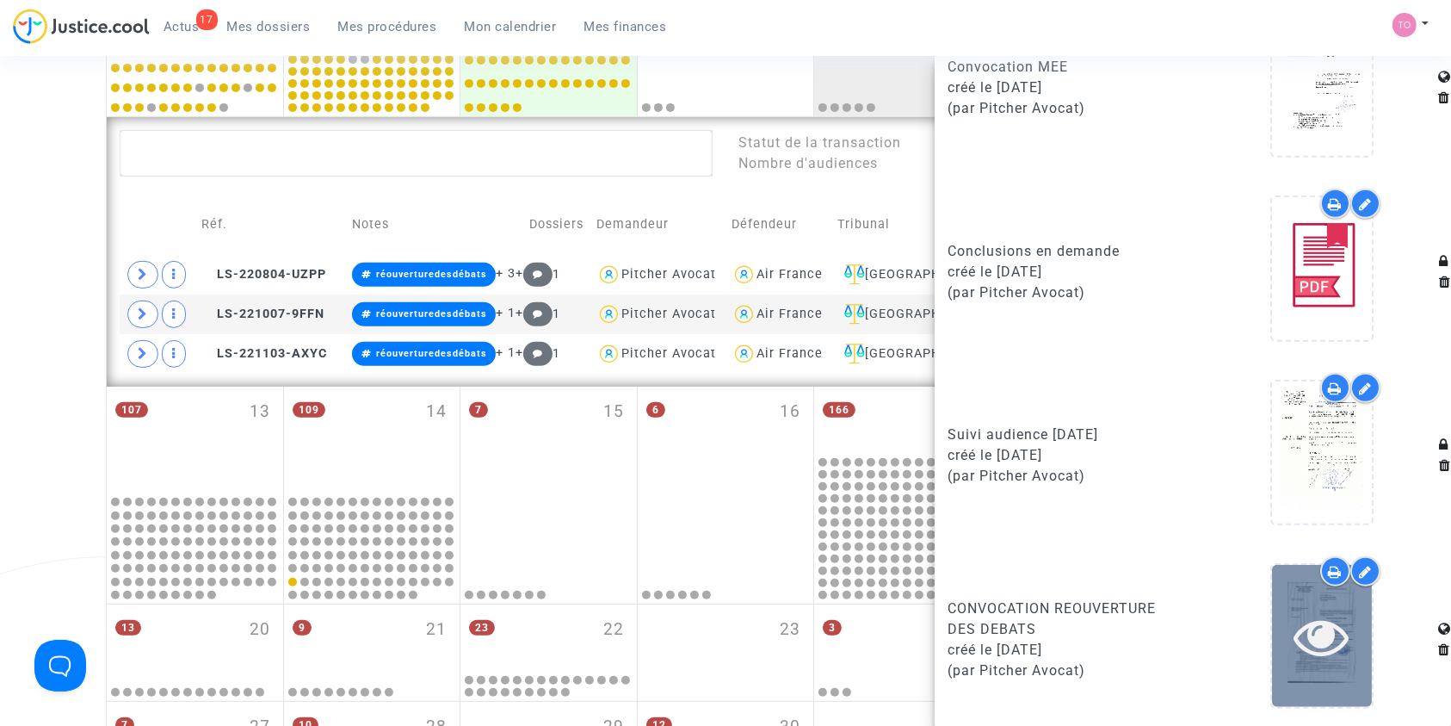
click at [1320, 639] on icon at bounding box center [1322, 636] width 56 height 55
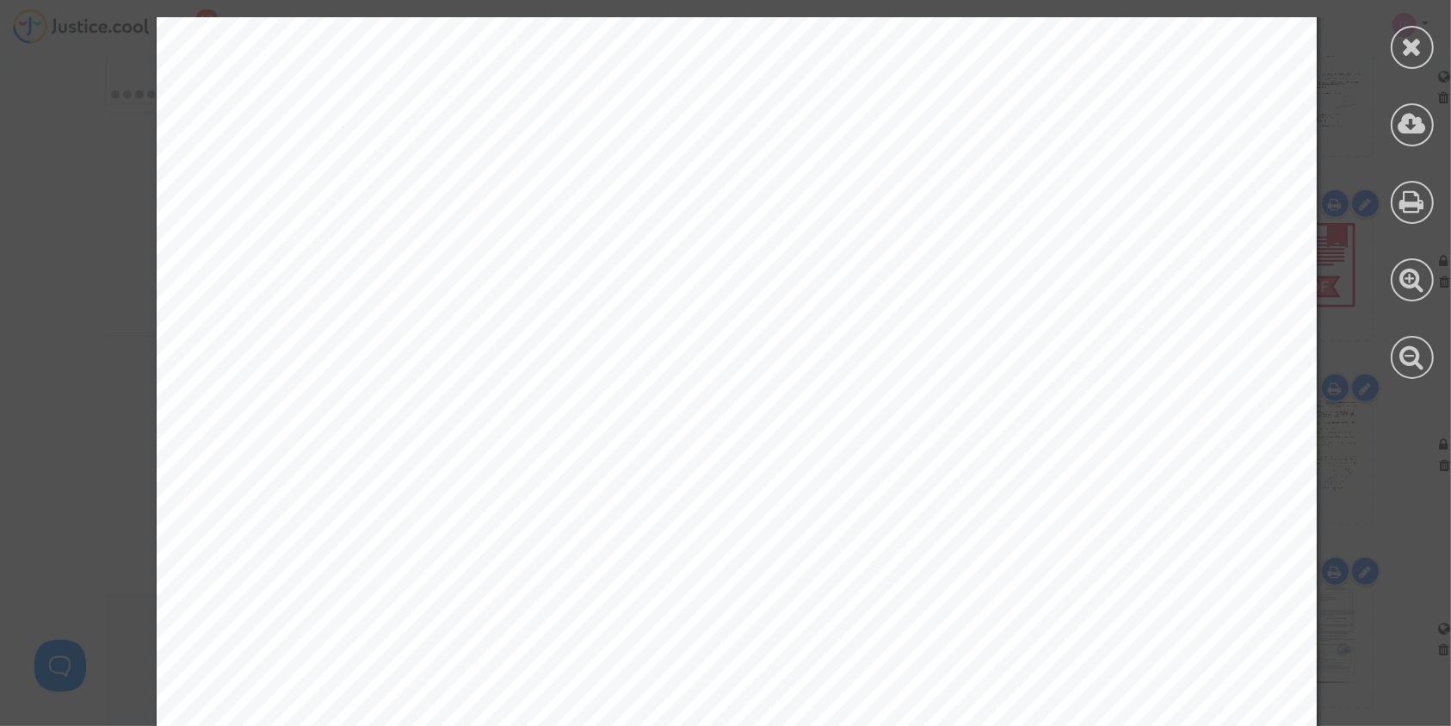
scroll to position [618, 0]
click at [1405, 45] on icon at bounding box center [1413, 47] width 22 height 26
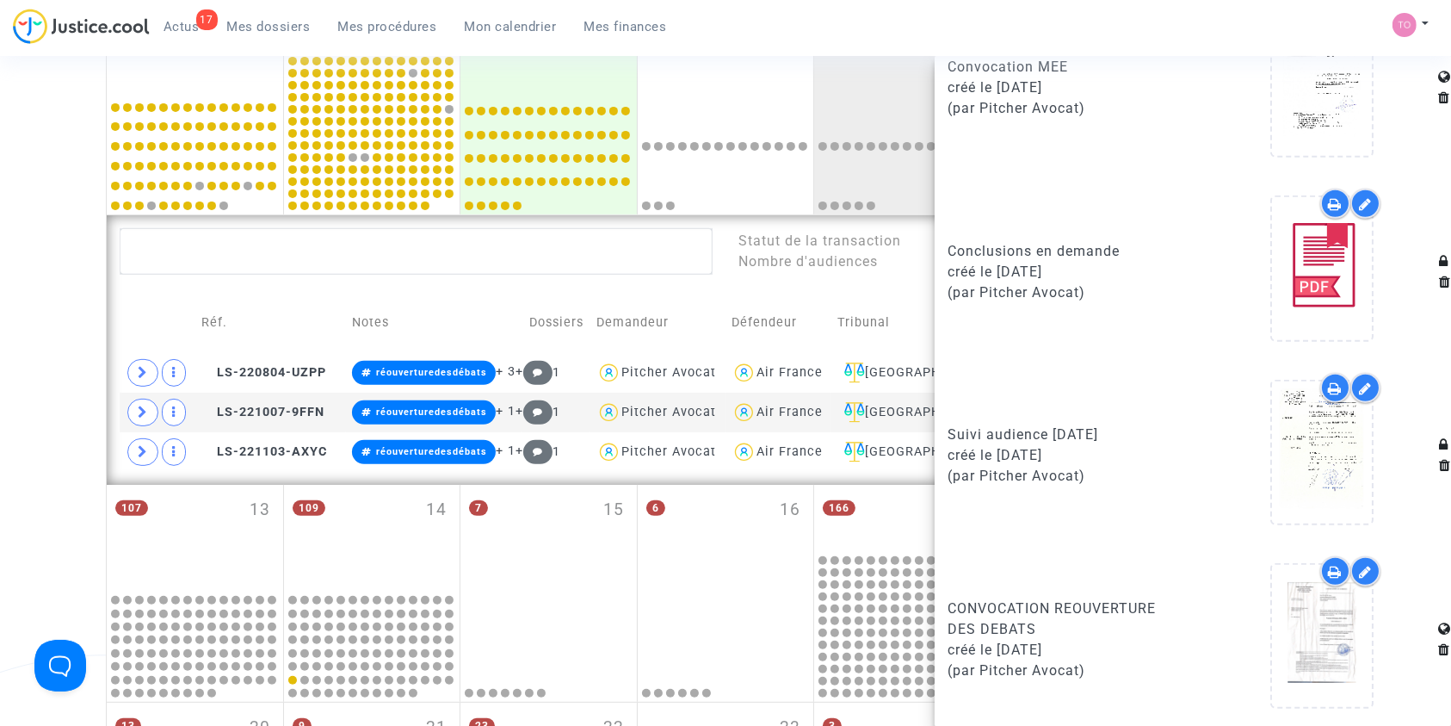
scroll to position [573, 0]
click at [15, 386] on div "Date de clôture d'instruction Date de conciliation Date d'audience Date de juge…" at bounding box center [725, 207] width 1451 height 1362
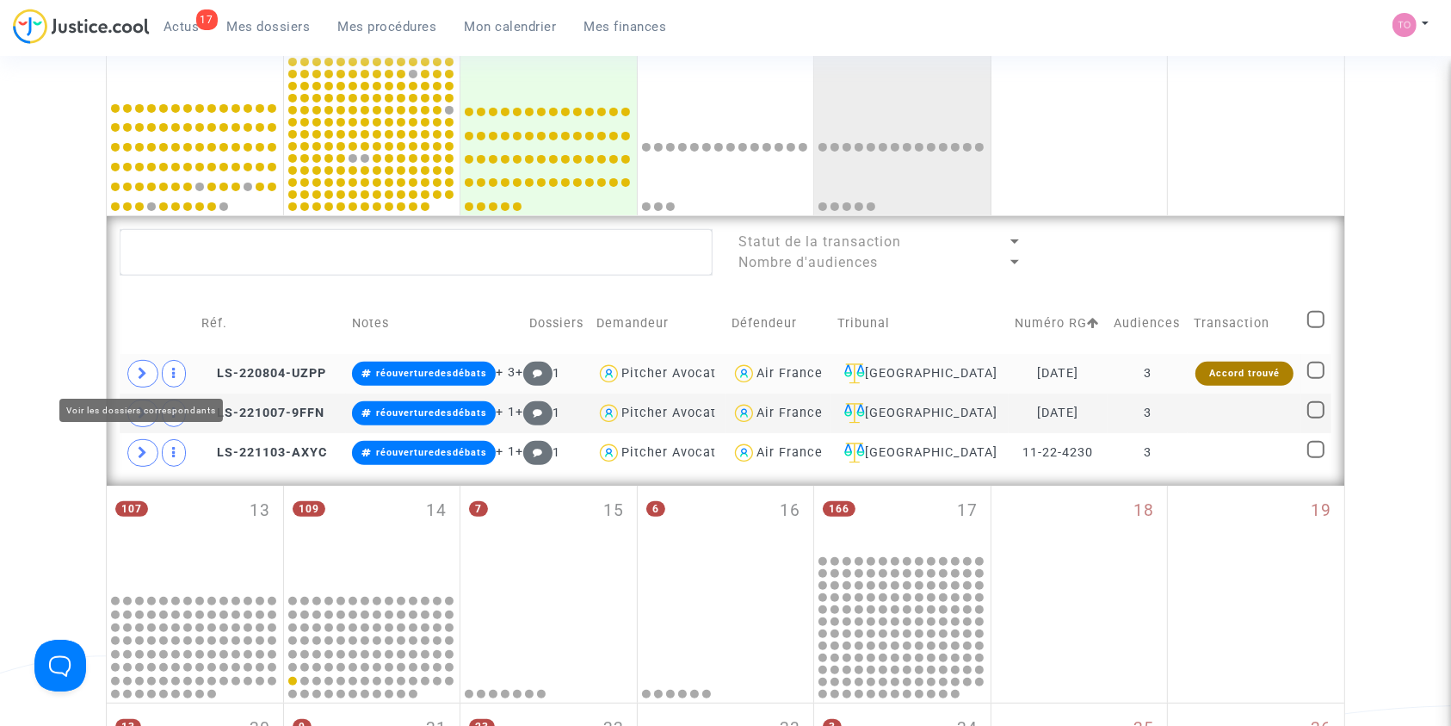
click at [145, 376] on icon at bounding box center [143, 373] width 10 height 13
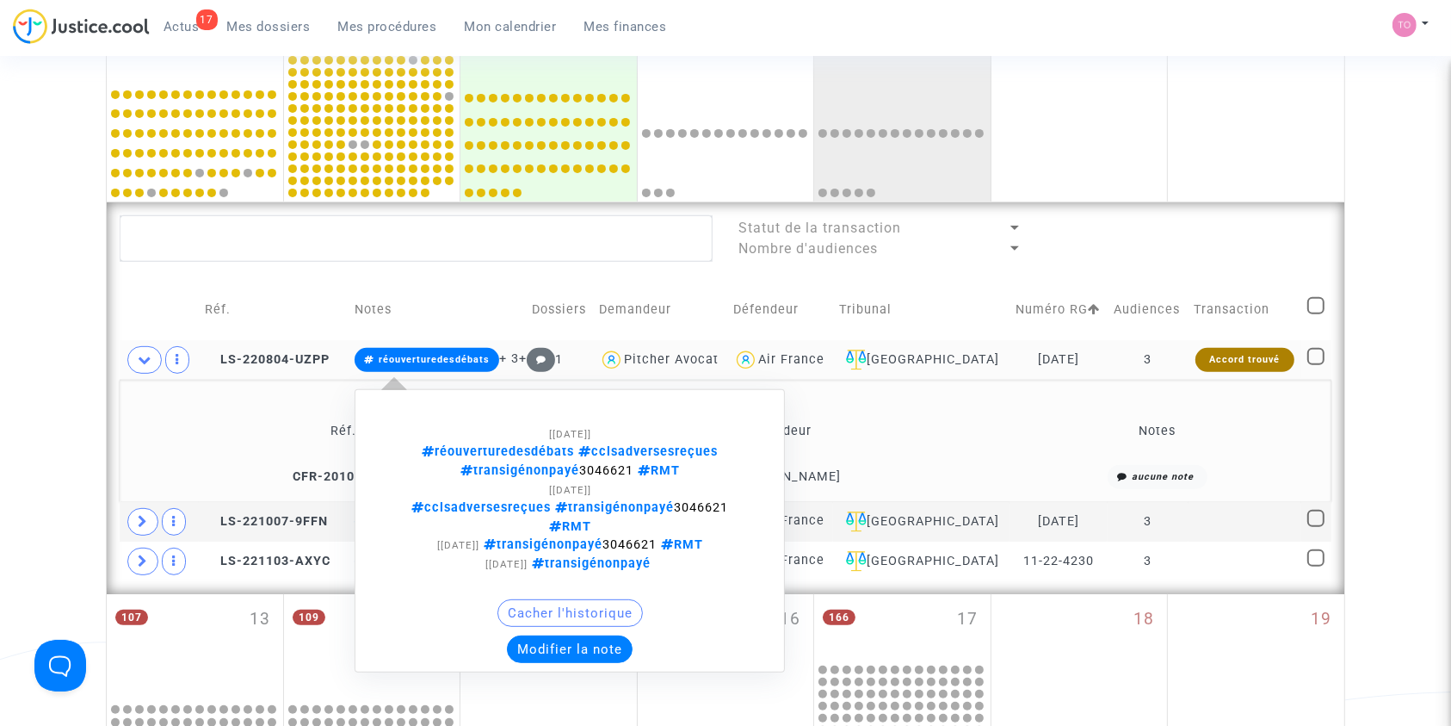
scroll to position [590, 0]
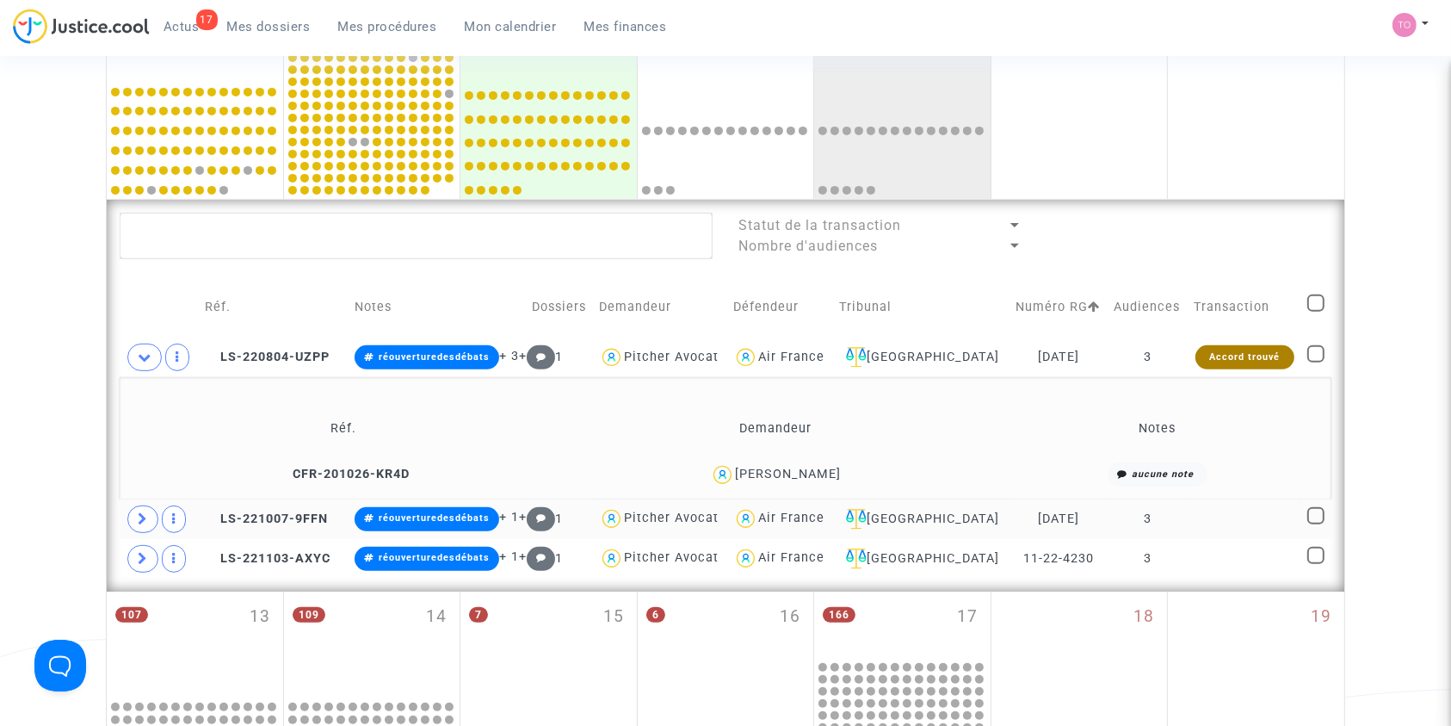
click at [143, 501] on td at bounding box center [159, 519] width 79 height 40
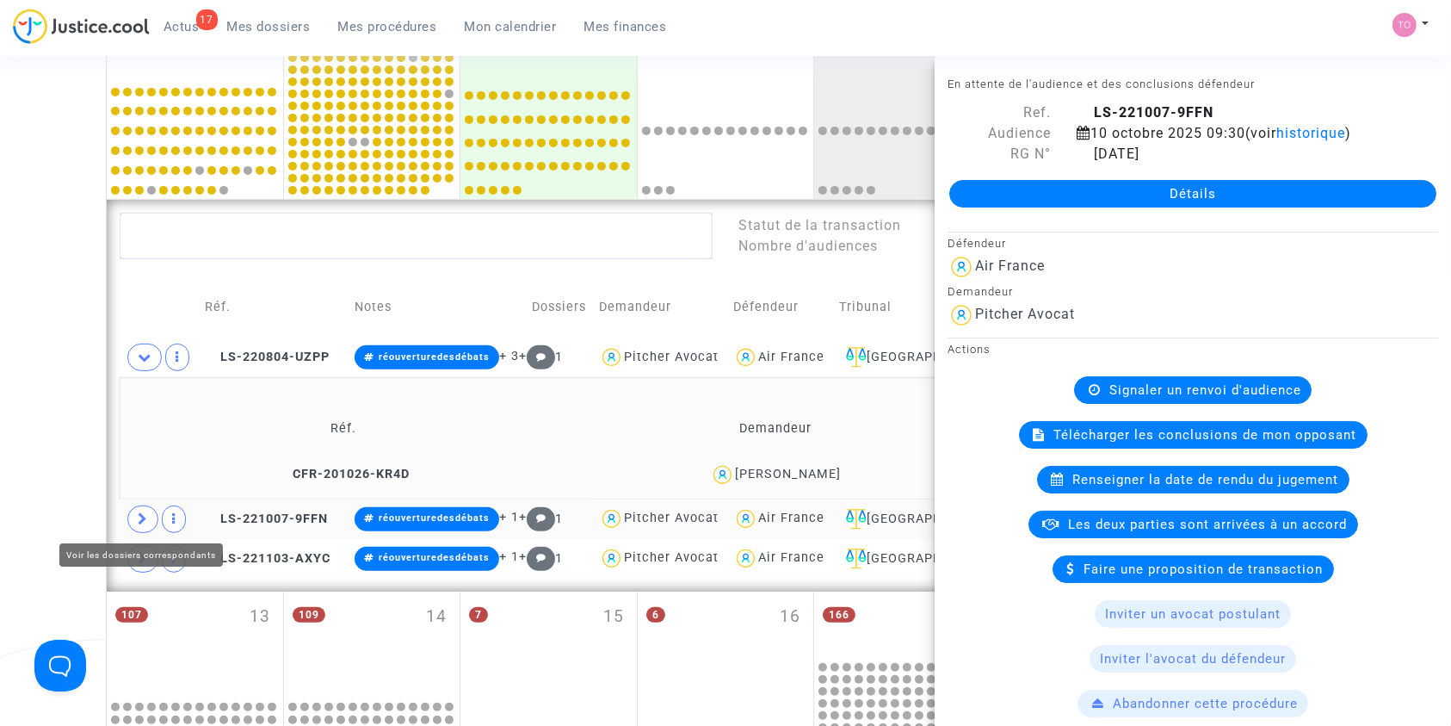
click at [131, 509] on span at bounding box center [142, 519] width 31 height 28
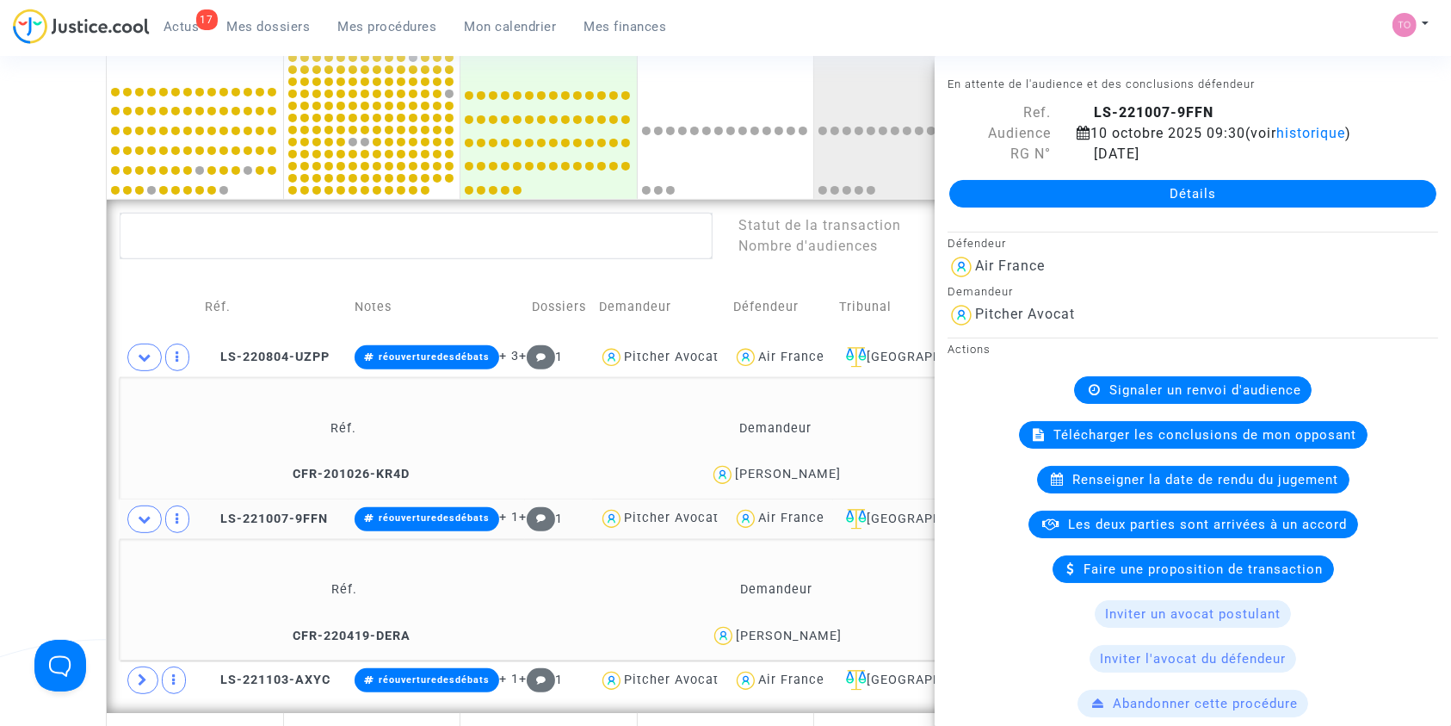
click at [71, 492] on div "Date de clôture d'instruction Date de conciliation Date d'audience Date de juge…" at bounding box center [725, 311] width 1451 height 1605
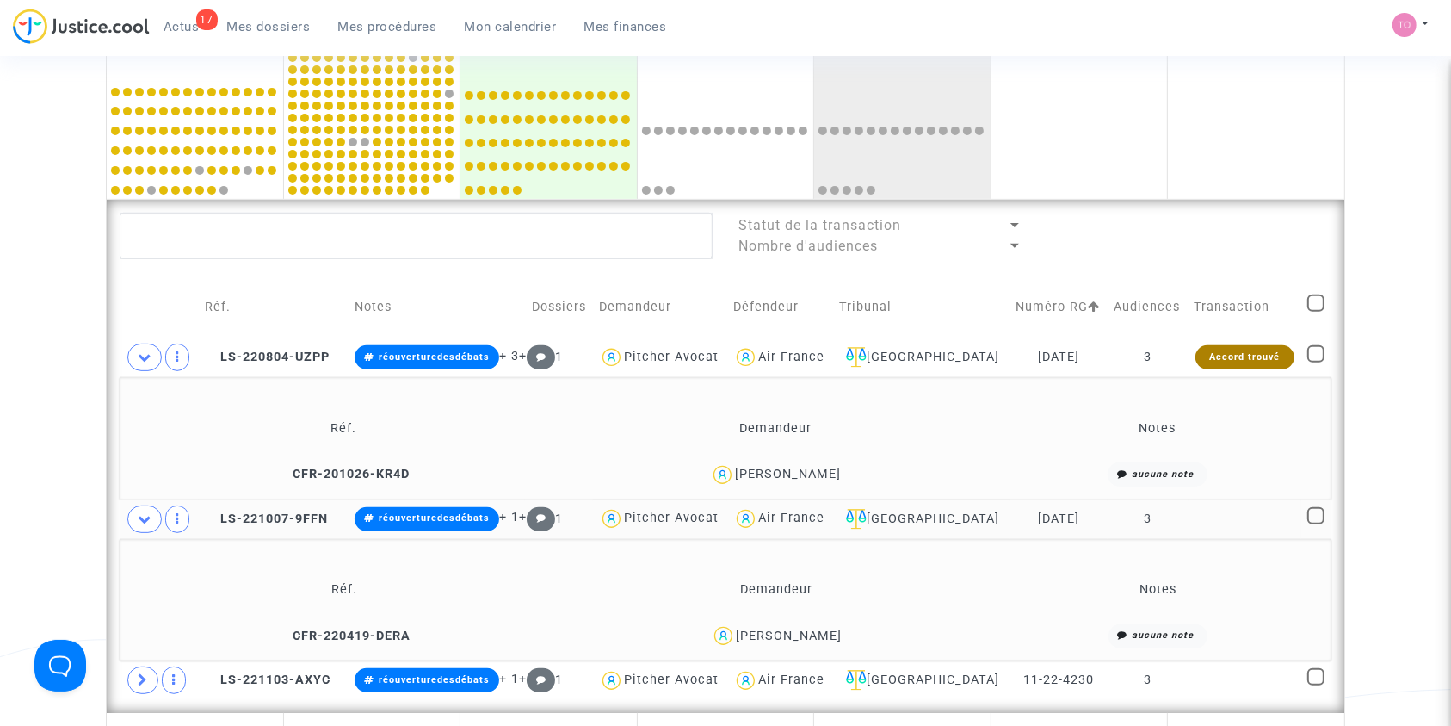
click at [820, 475] on div "MARIE ISABELLE TELEGONE" at bounding box center [788, 473] width 106 height 15
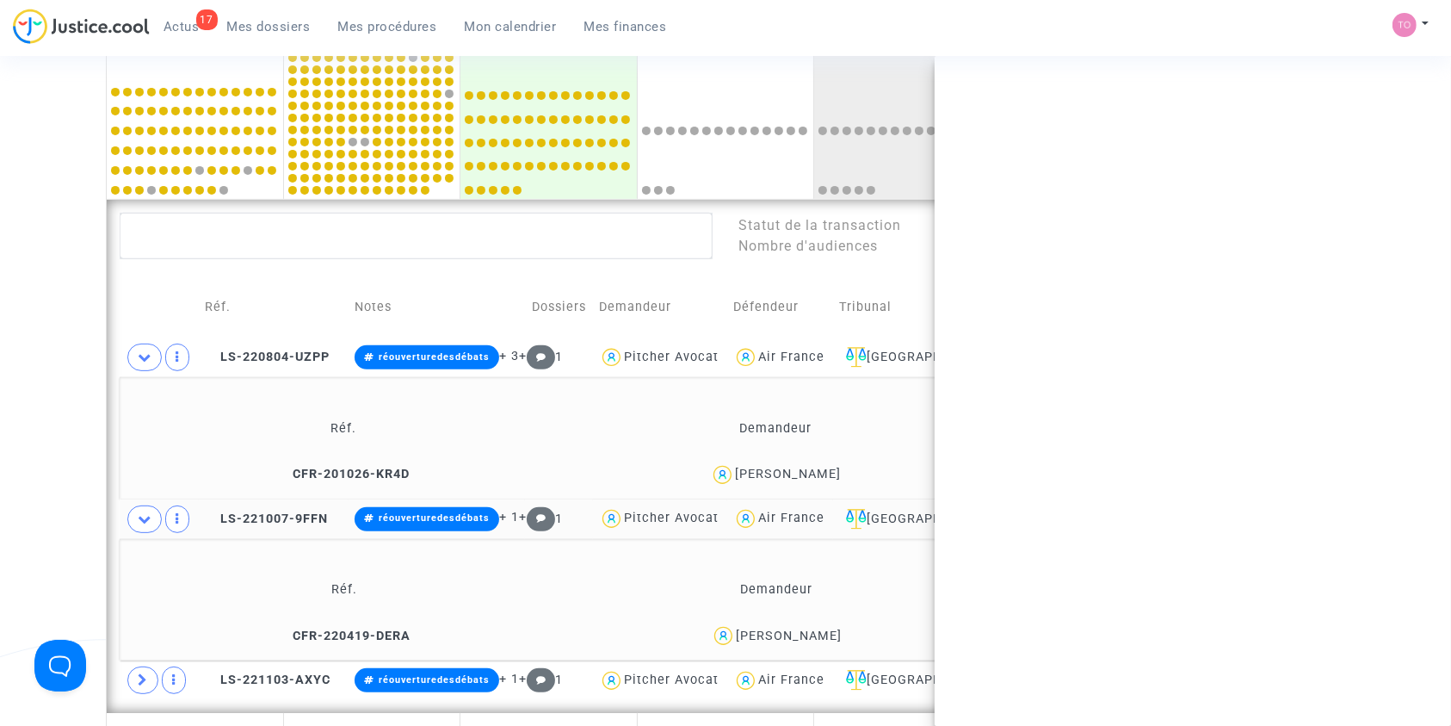
copy div "TELEGONE"
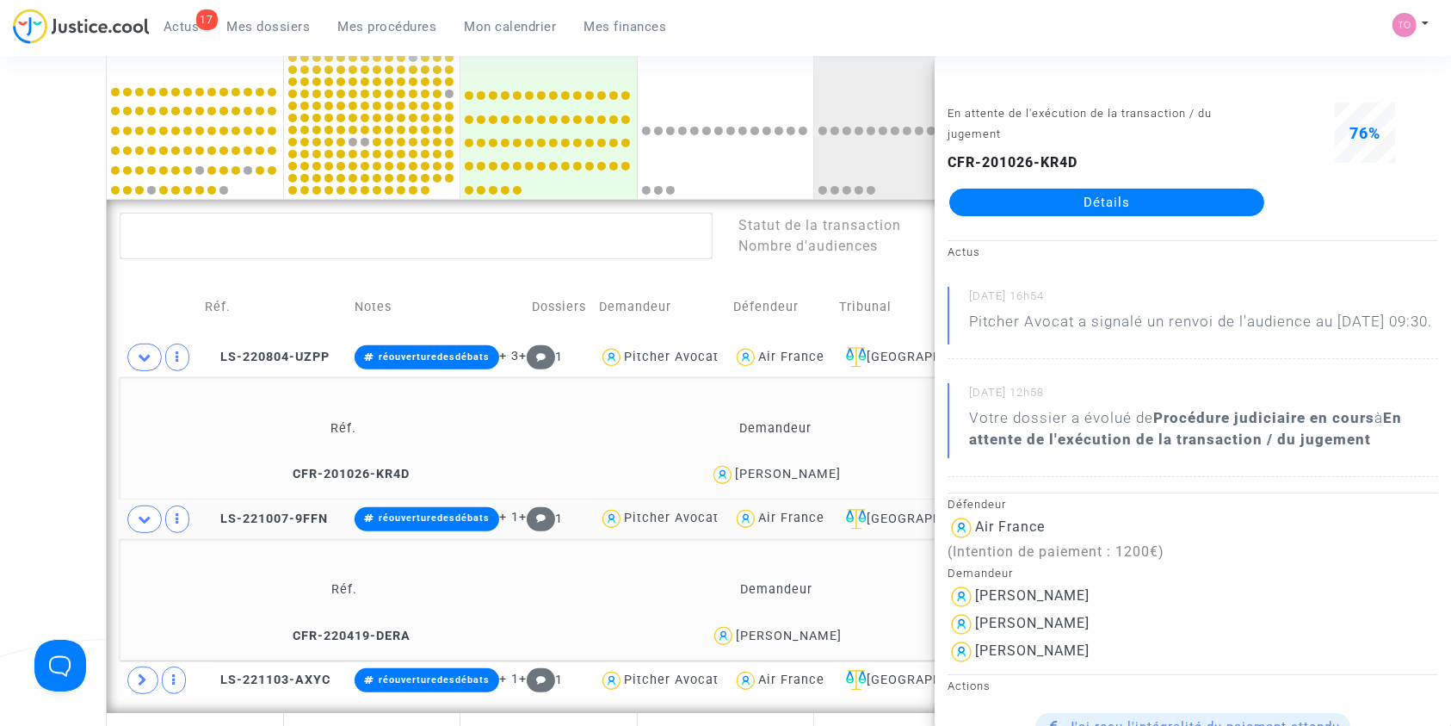
click at [35, 365] on div "Date de clôture d'instruction Date de conciliation Date d'audience Date de juge…" at bounding box center [725, 311] width 1451 height 1605
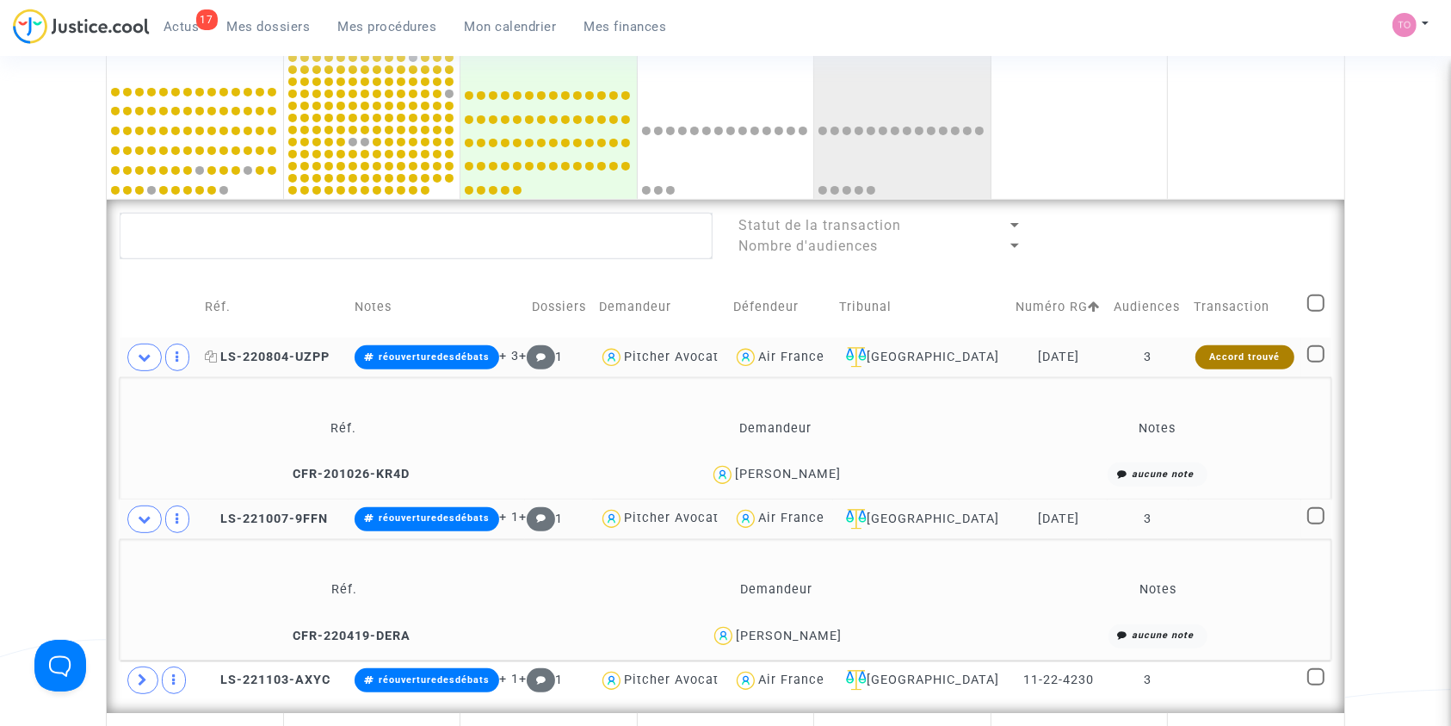
click at [269, 355] on span "LS-220804-UZPP" at bounding box center [267, 356] width 125 height 15
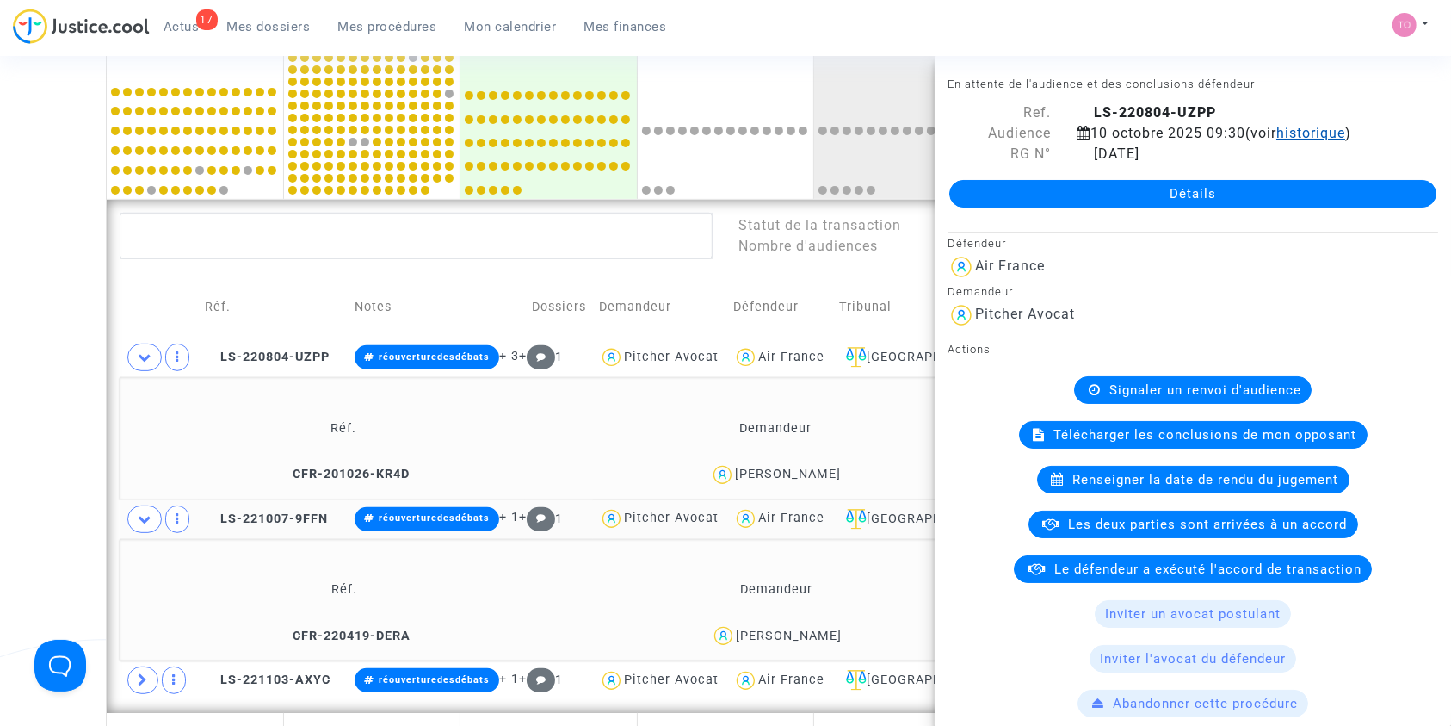
click at [1307, 133] on span "historique" at bounding box center [1310, 133] width 69 height 16
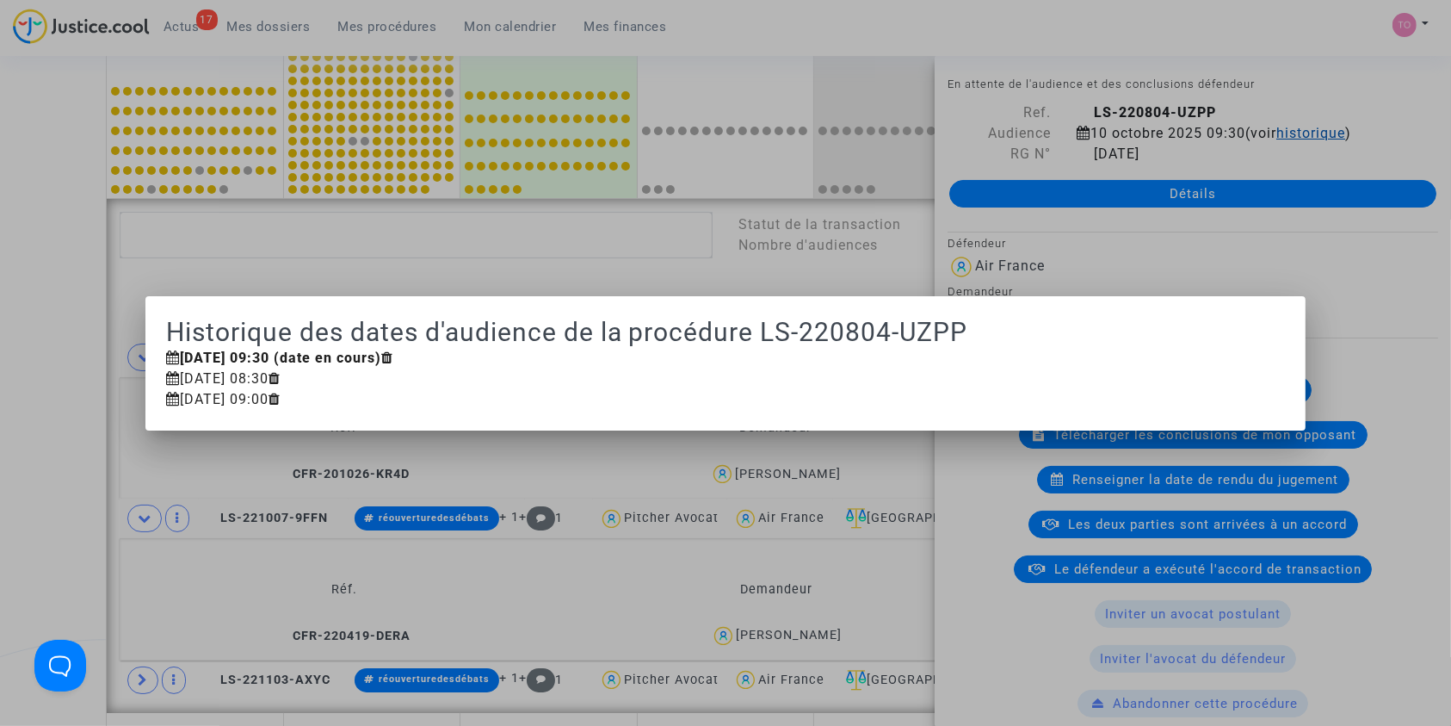
scroll to position [0, 0]
click at [78, 304] on div at bounding box center [725, 363] width 1451 height 726
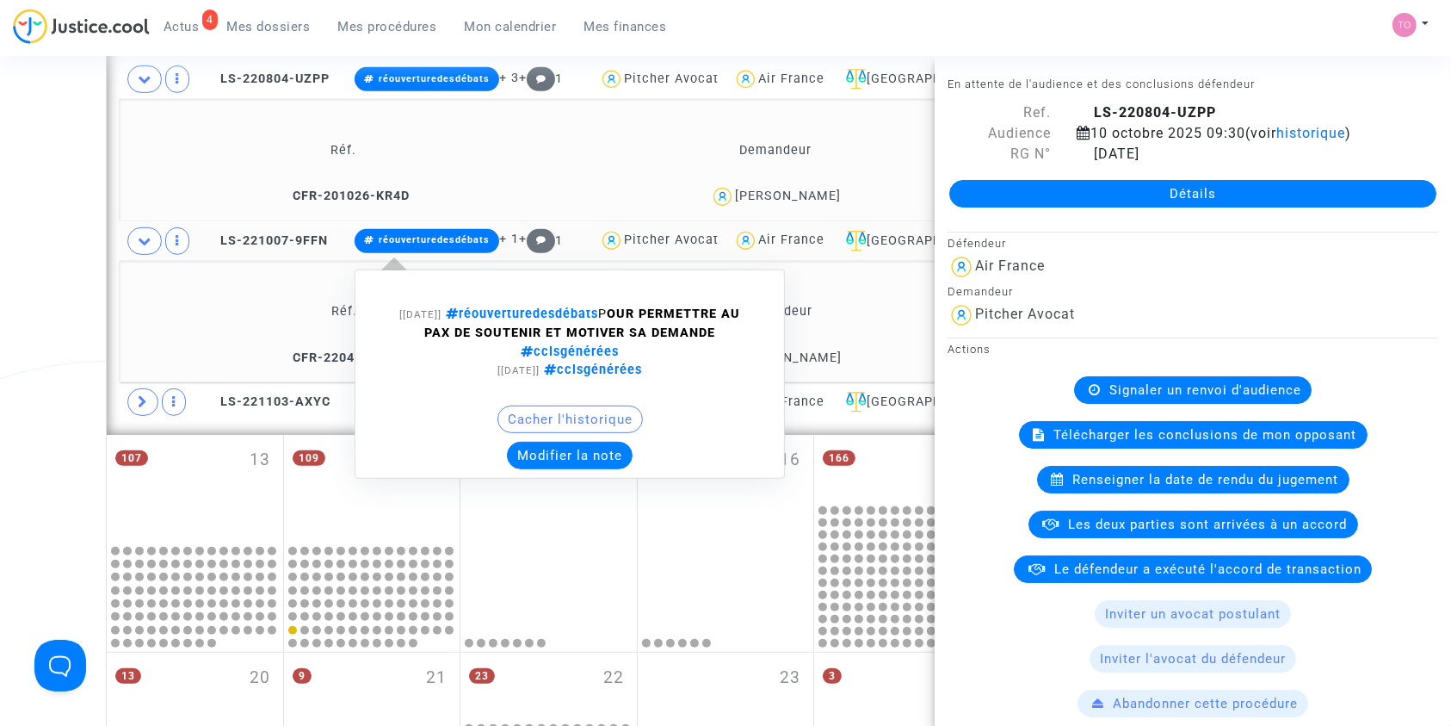
scroll to position [868, 0]
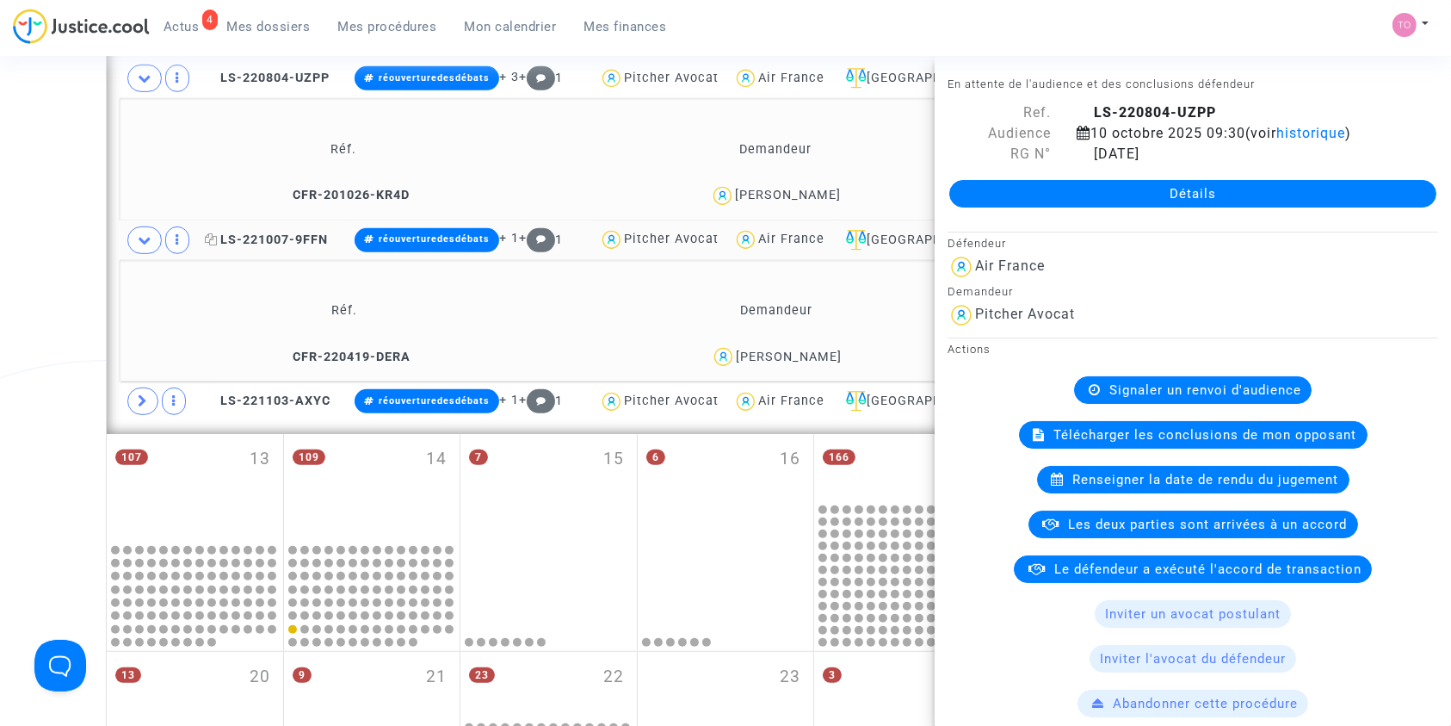
click at [272, 238] on span "LS-221007-9FFN" at bounding box center [266, 239] width 123 height 15
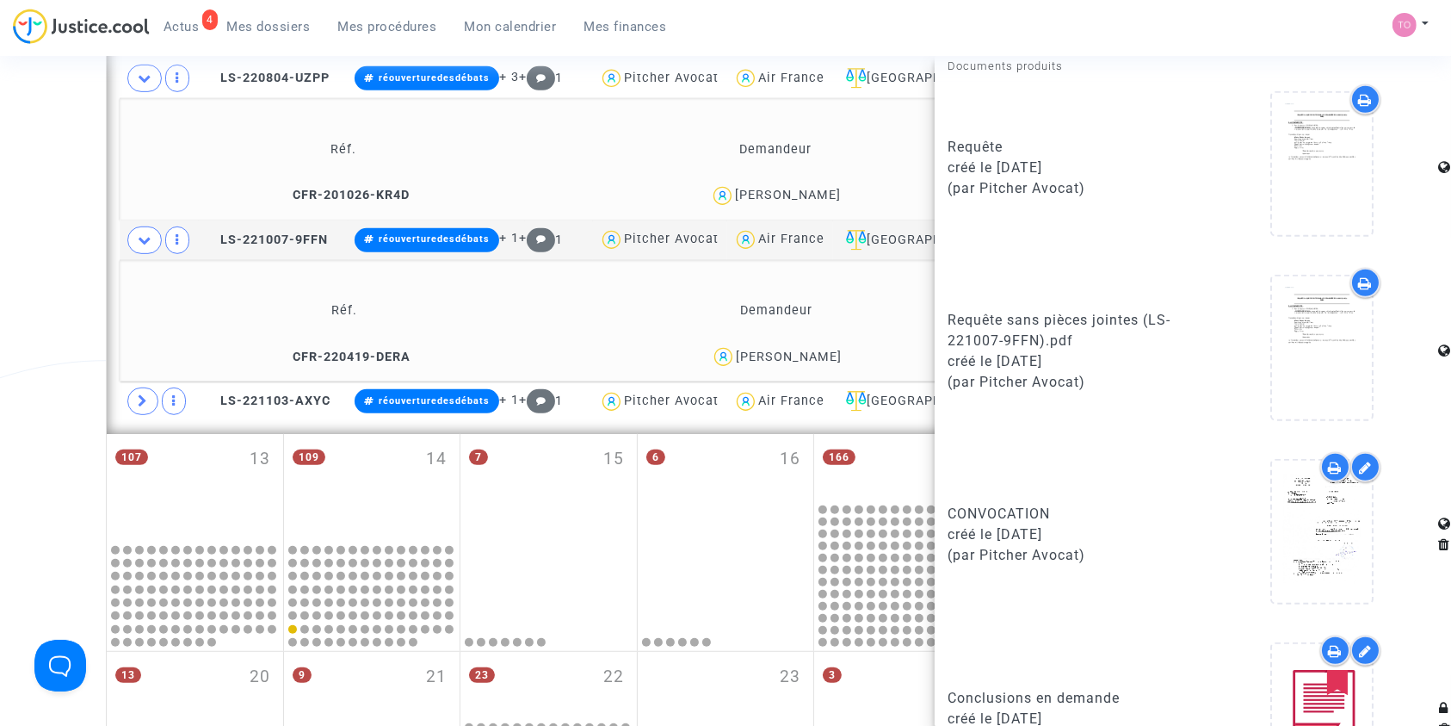
scroll to position [1176, 0]
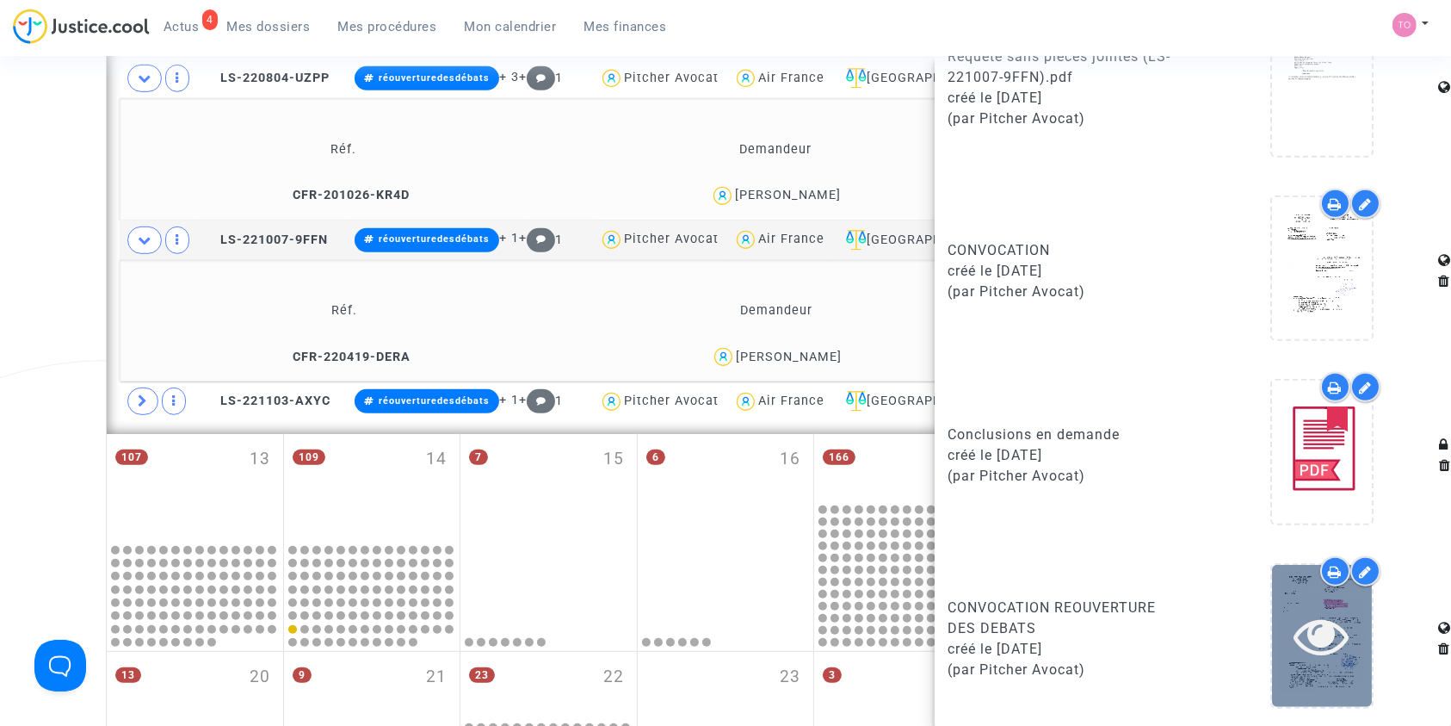
click at [1281, 584] on div at bounding box center [1322, 636] width 100 height 142
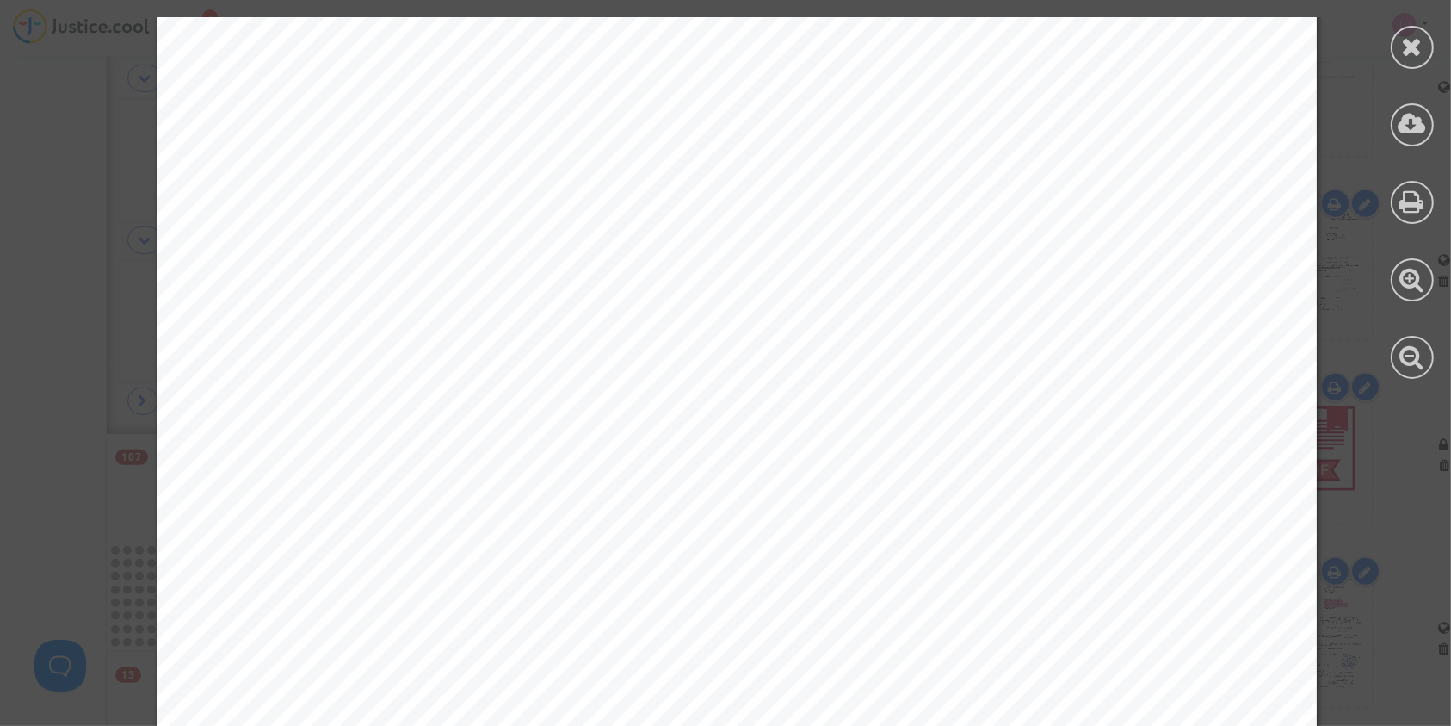
scroll to position [559, 0]
click at [1418, 31] on div at bounding box center [1412, 47] width 43 height 43
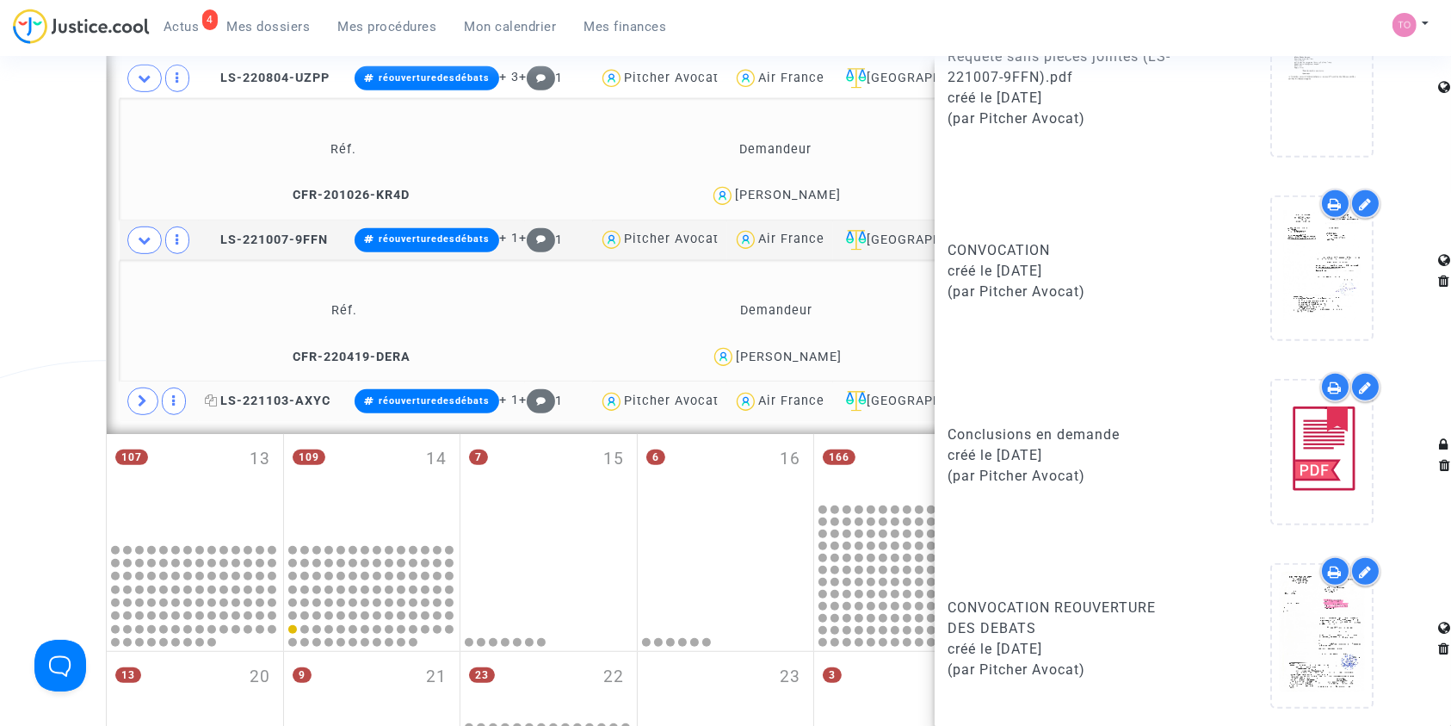
click at [281, 400] on span "LS-221103-AXYC" at bounding box center [268, 400] width 126 height 15
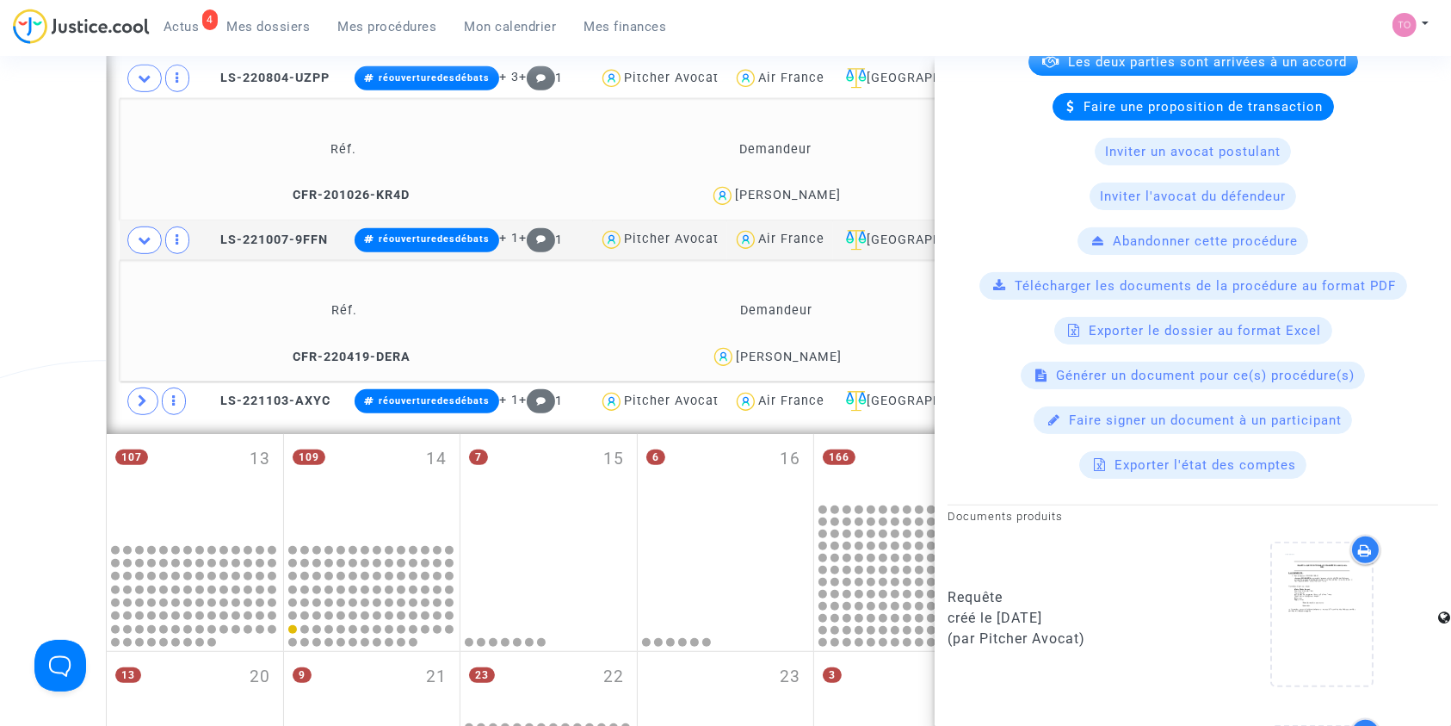
scroll to position [1176, 0]
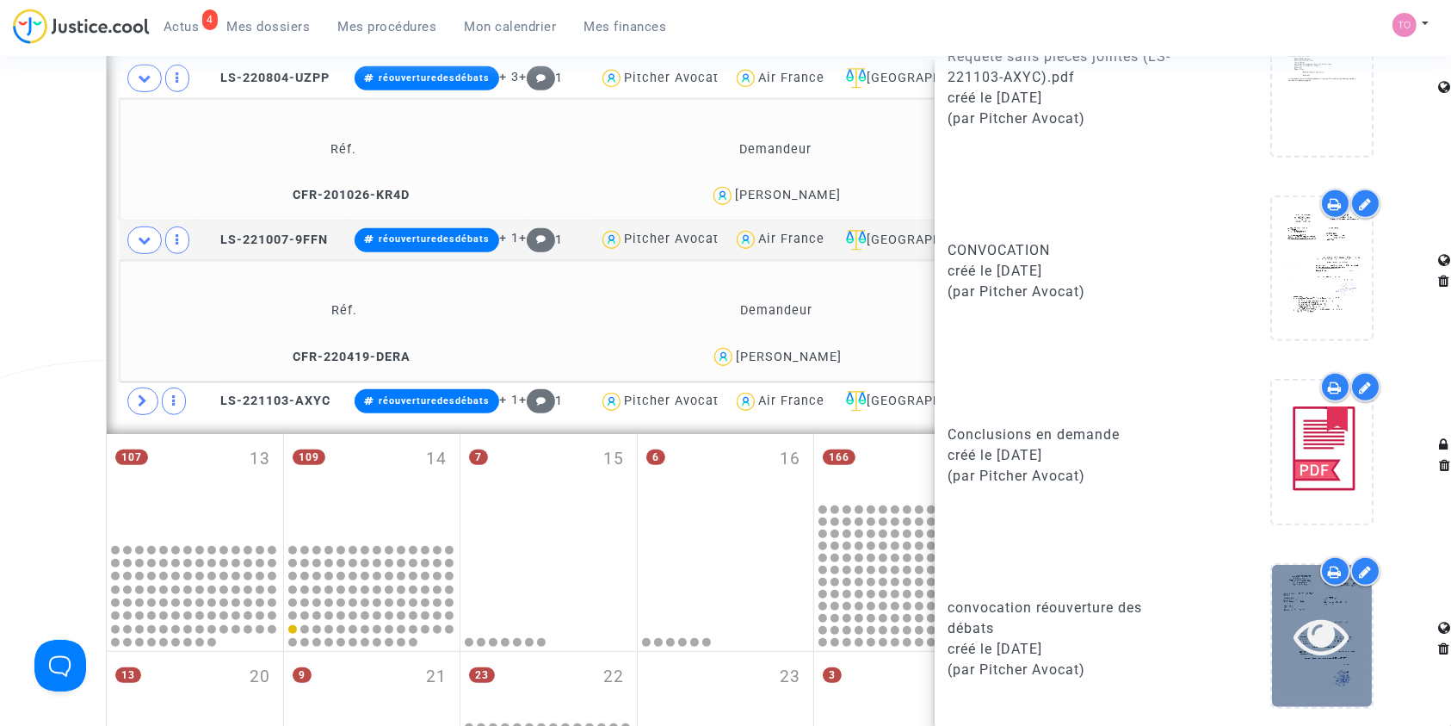
click at [1307, 608] on icon at bounding box center [1322, 635] width 56 height 55
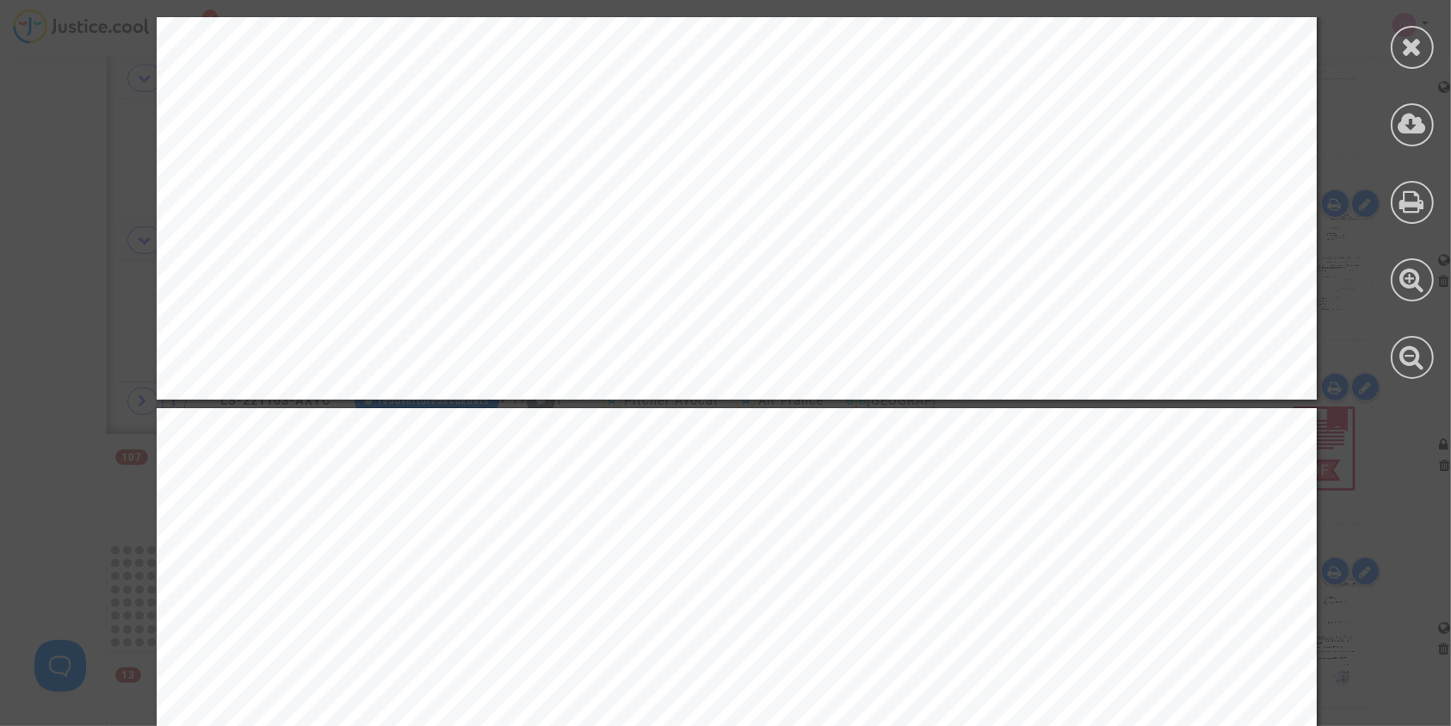
scroll to position [1226, 0]
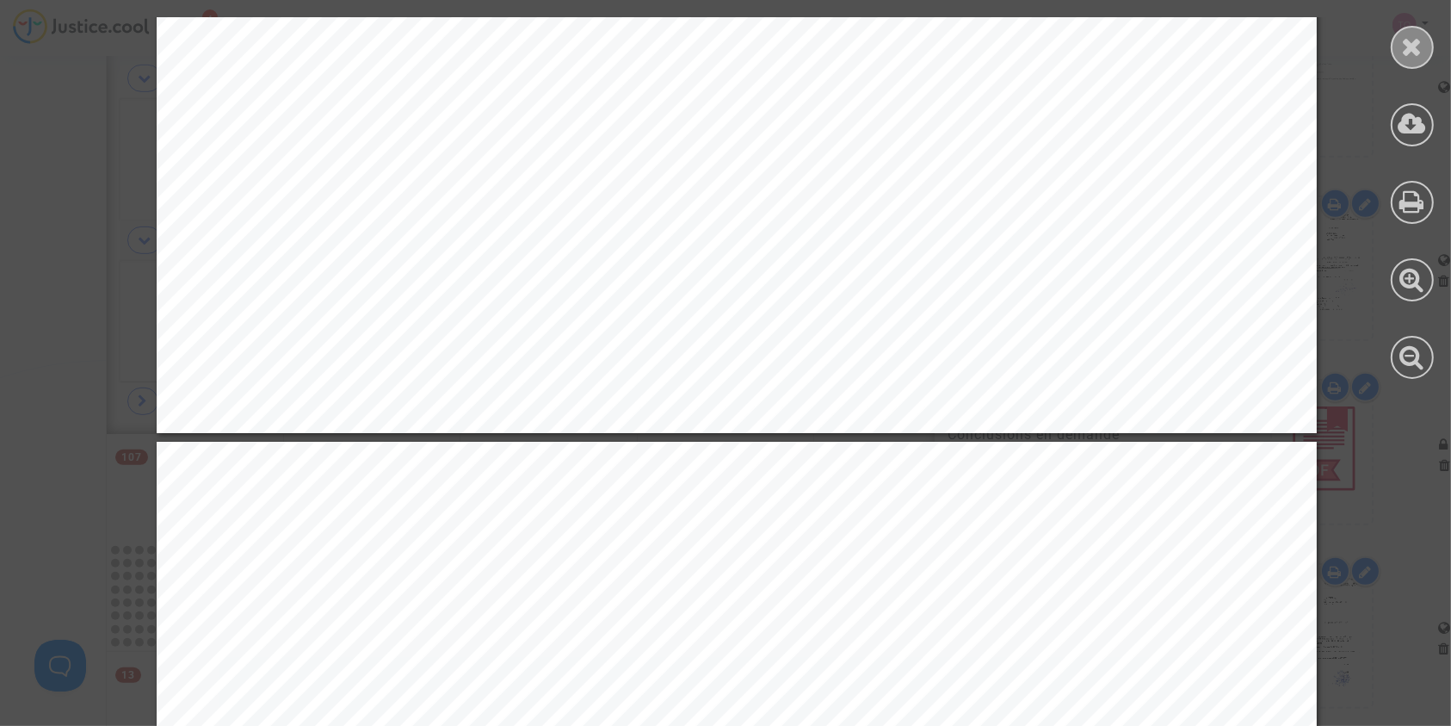
click at [1403, 36] on icon at bounding box center [1413, 47] width 22 height 26
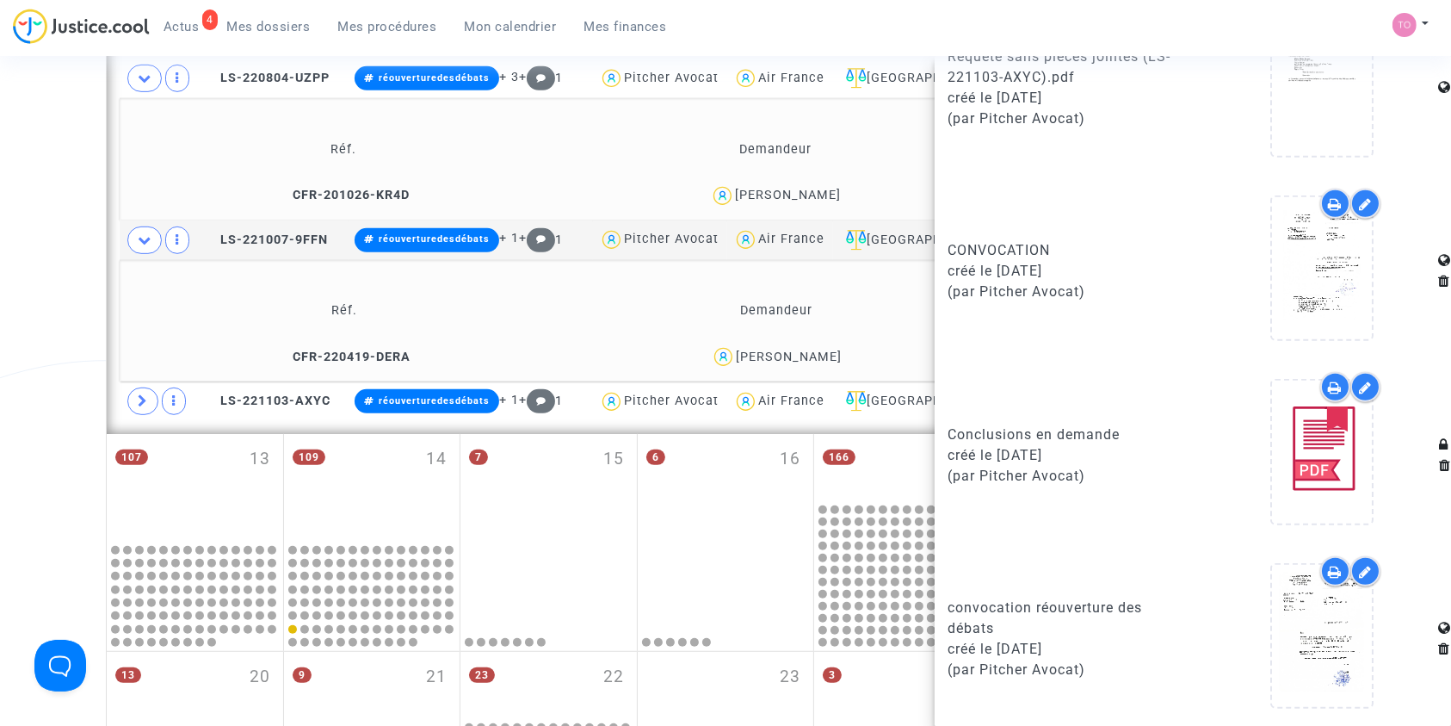
click at [17, 148] on div "Date de clôture d'instruction Date de conciliation Date d'audience Date de juge…" at bounding box center [725, 33] width 1451 height 1605
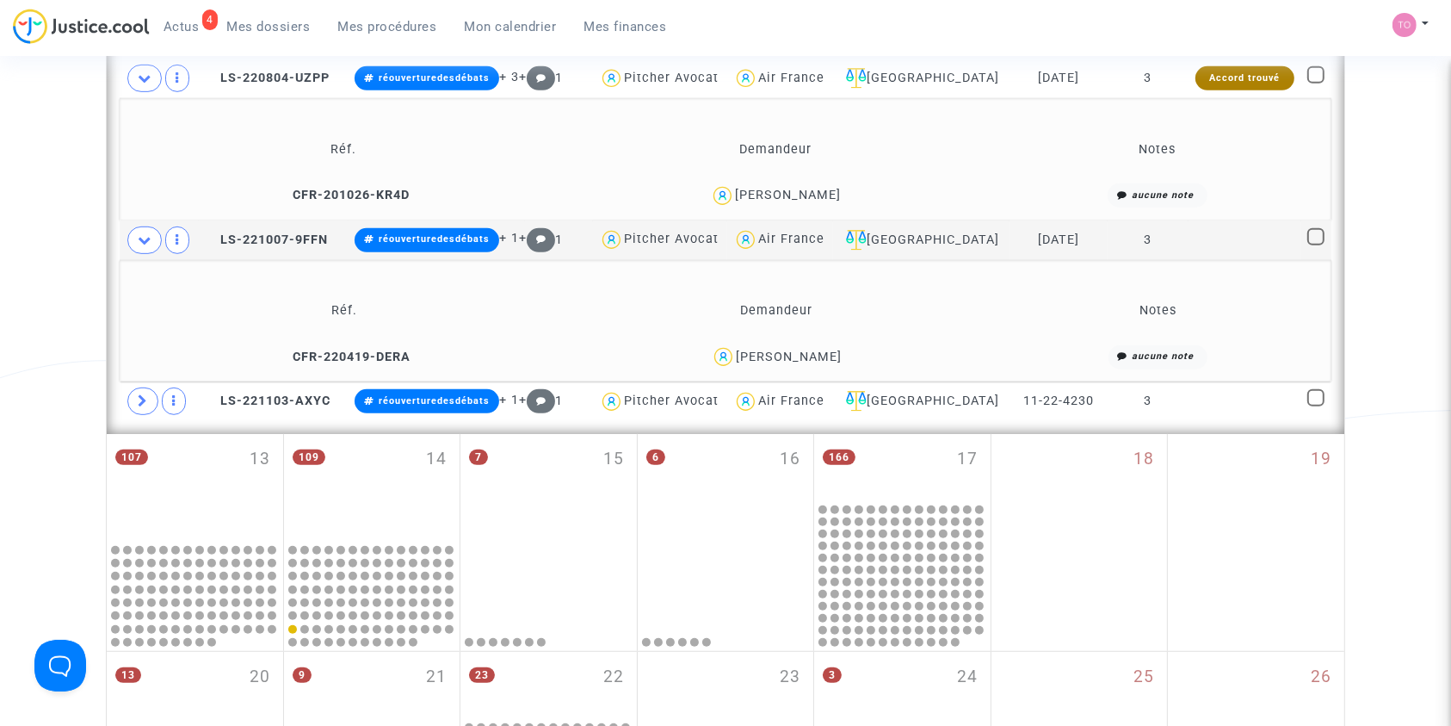
scroll to position [0, 0]
click at [289, 75] on span "LS-220804-UZPP" at bounding box center [267, 78] width 125 height 15
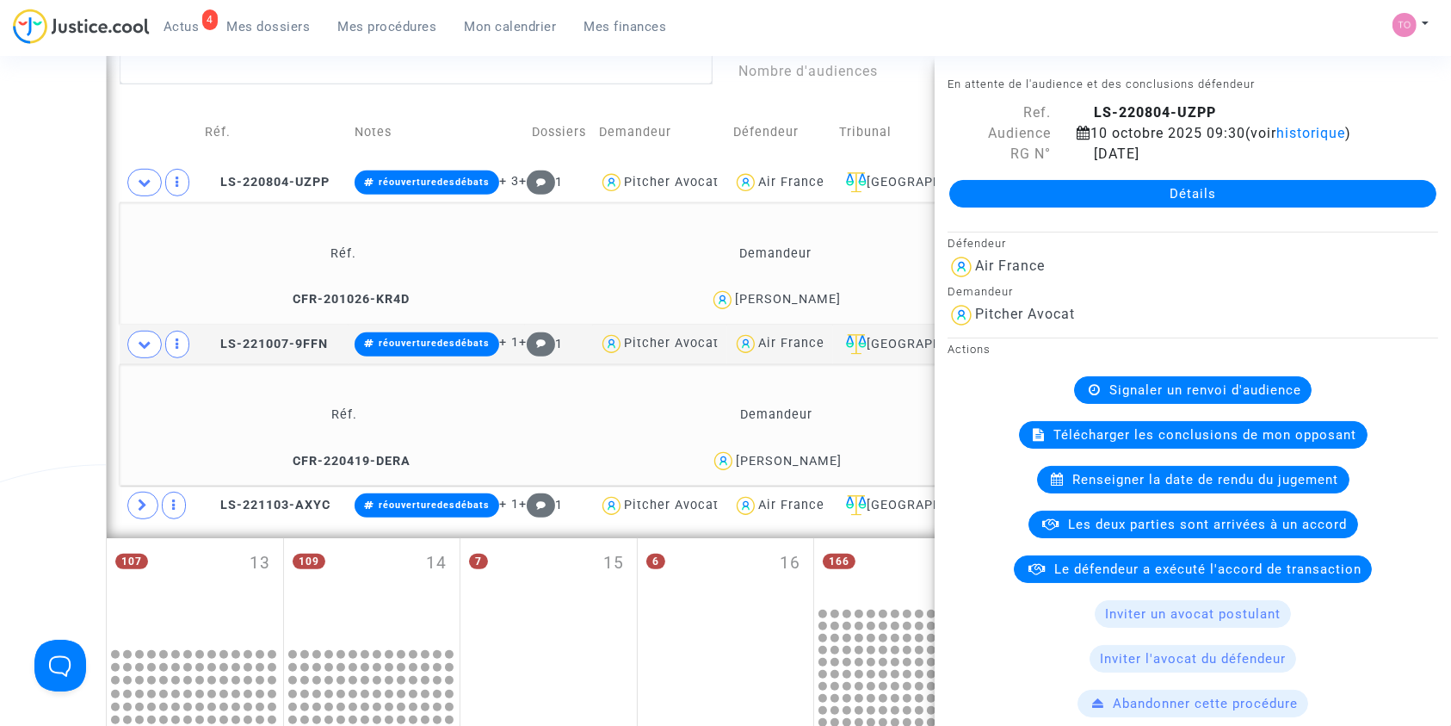
scroll to position [762, 0]
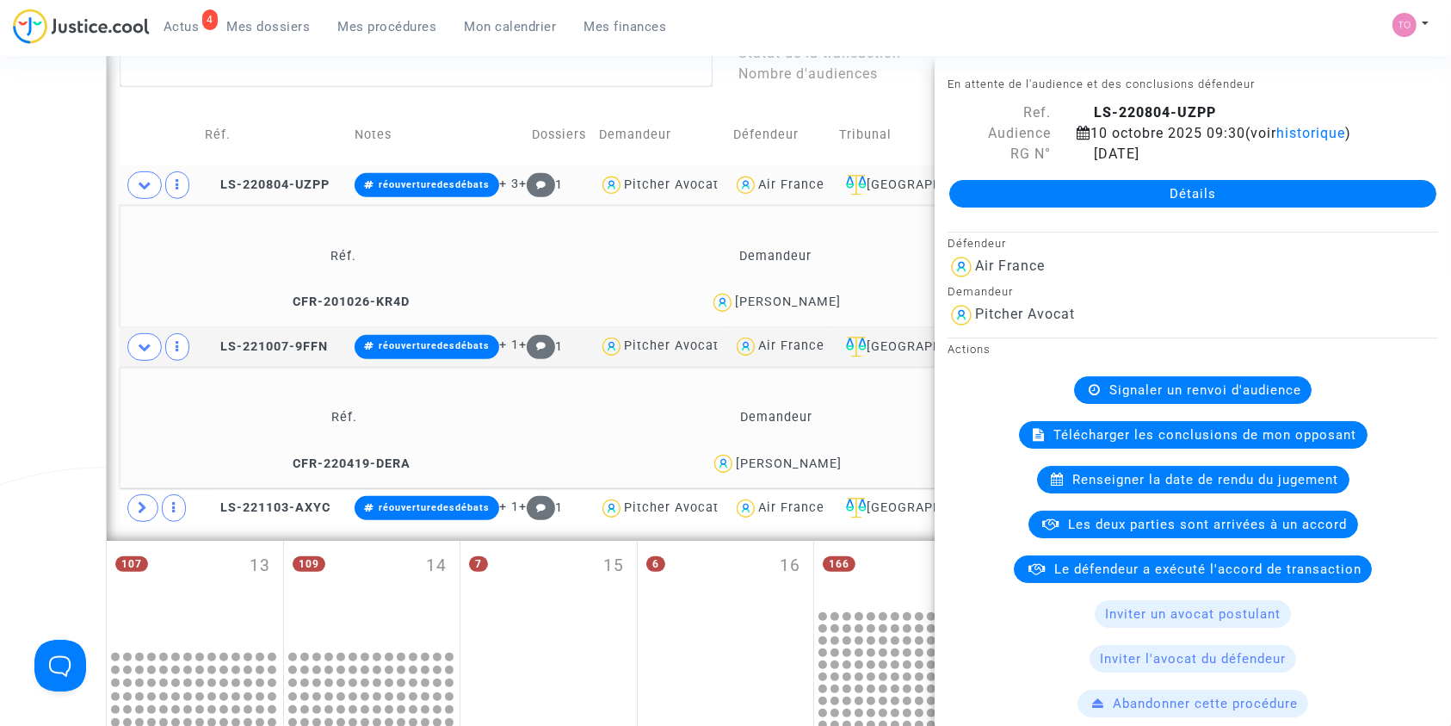
click at [276, 193] on td "LS-220804-UZPP" at bounding box center [274, 185] width 150 height 40
click at [753, 300] on div "MARIE ISABELLE TELEGONE" at bounding box center [788, 301] width 106 height 15
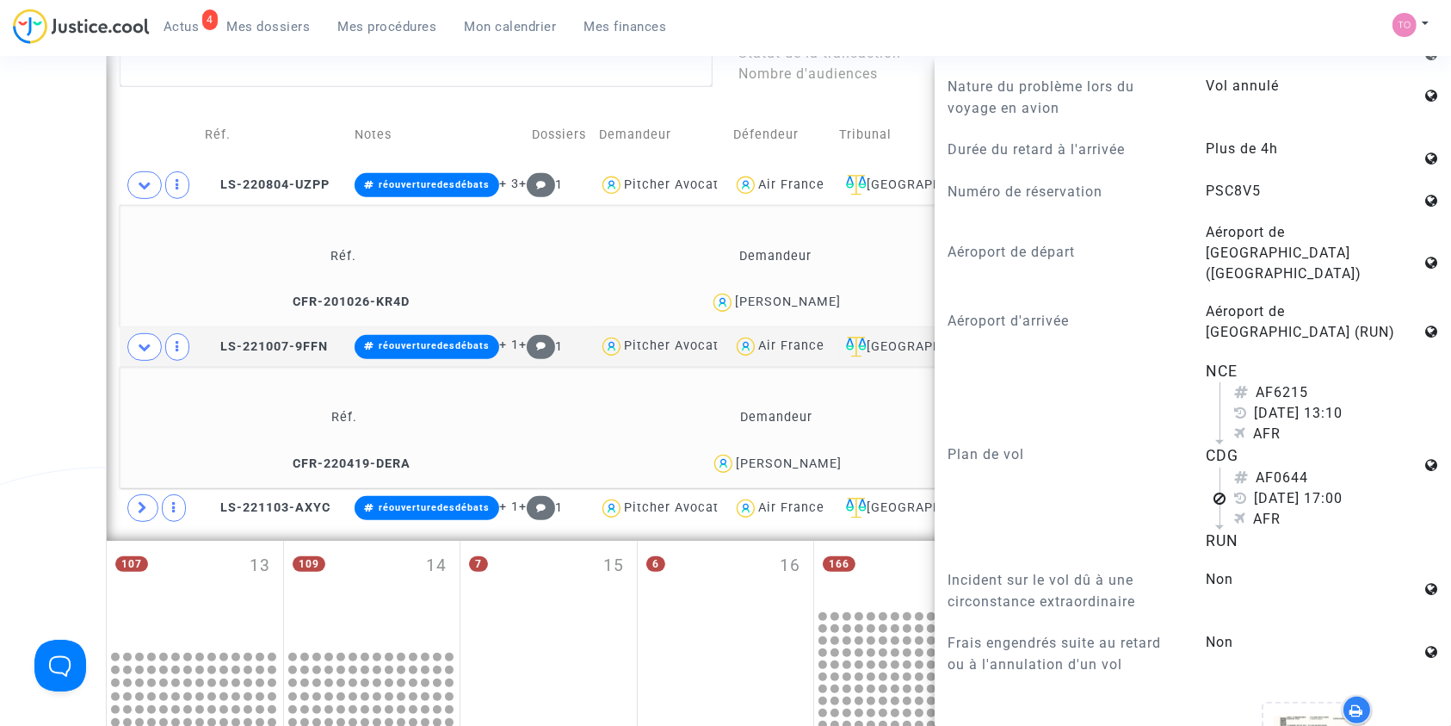
scroll to position [1103, 0]
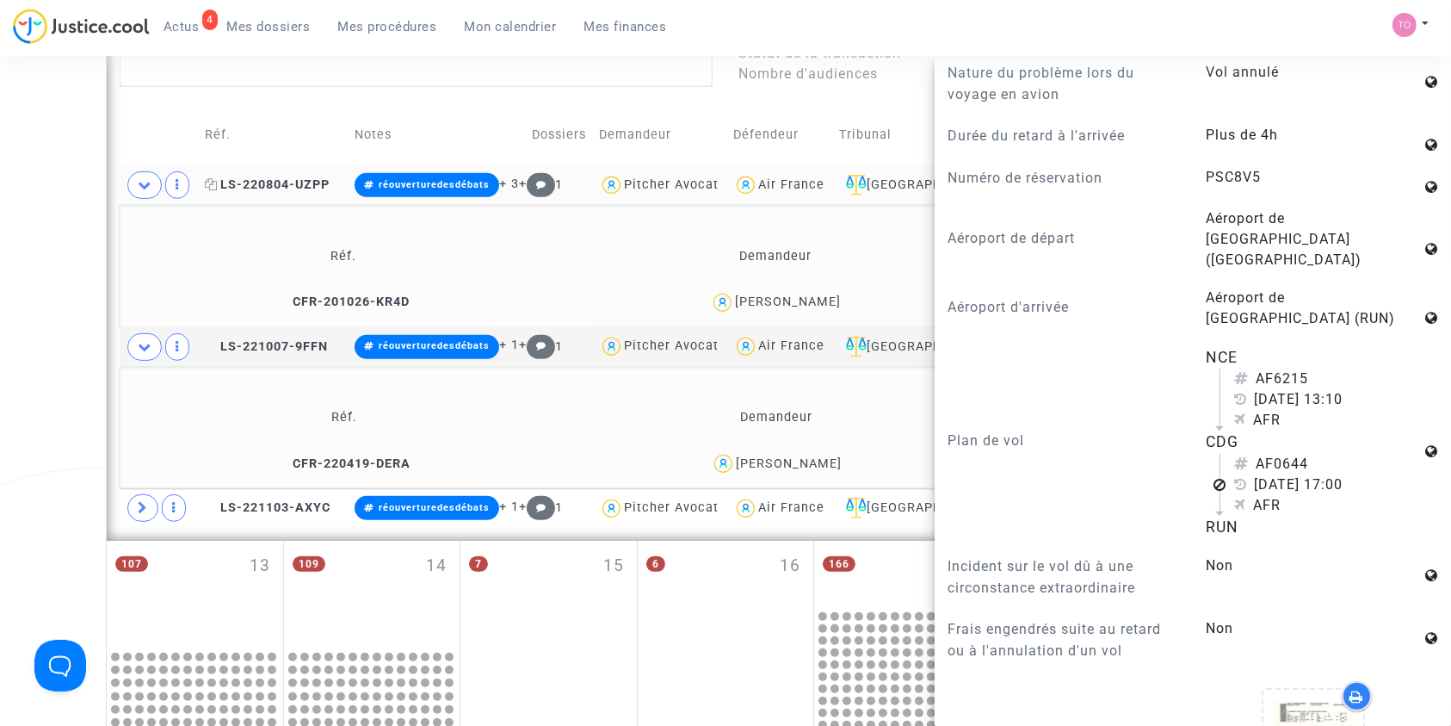
click at [302, 190] on span "LS-220804-UZPP" at bounding box center [267, 184] width 125 height 15
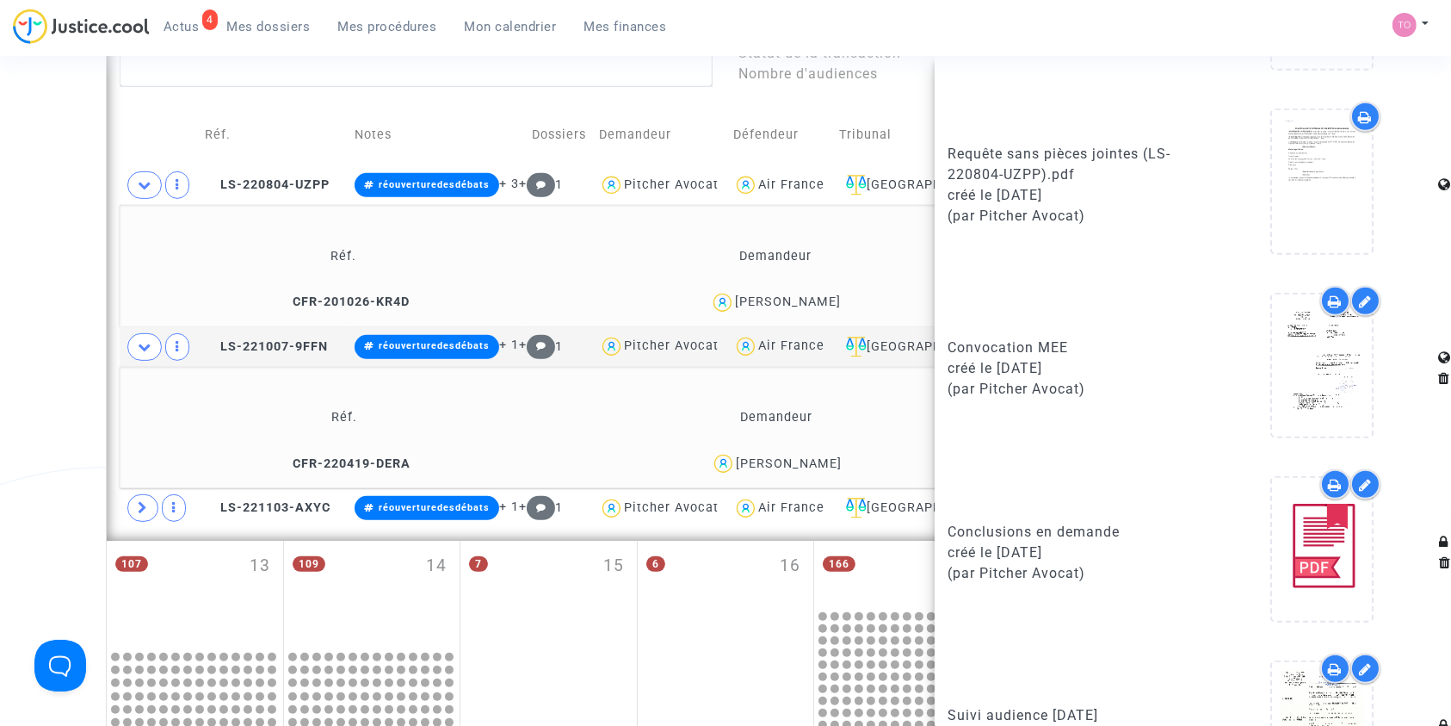
scroll to position [1222, 0]
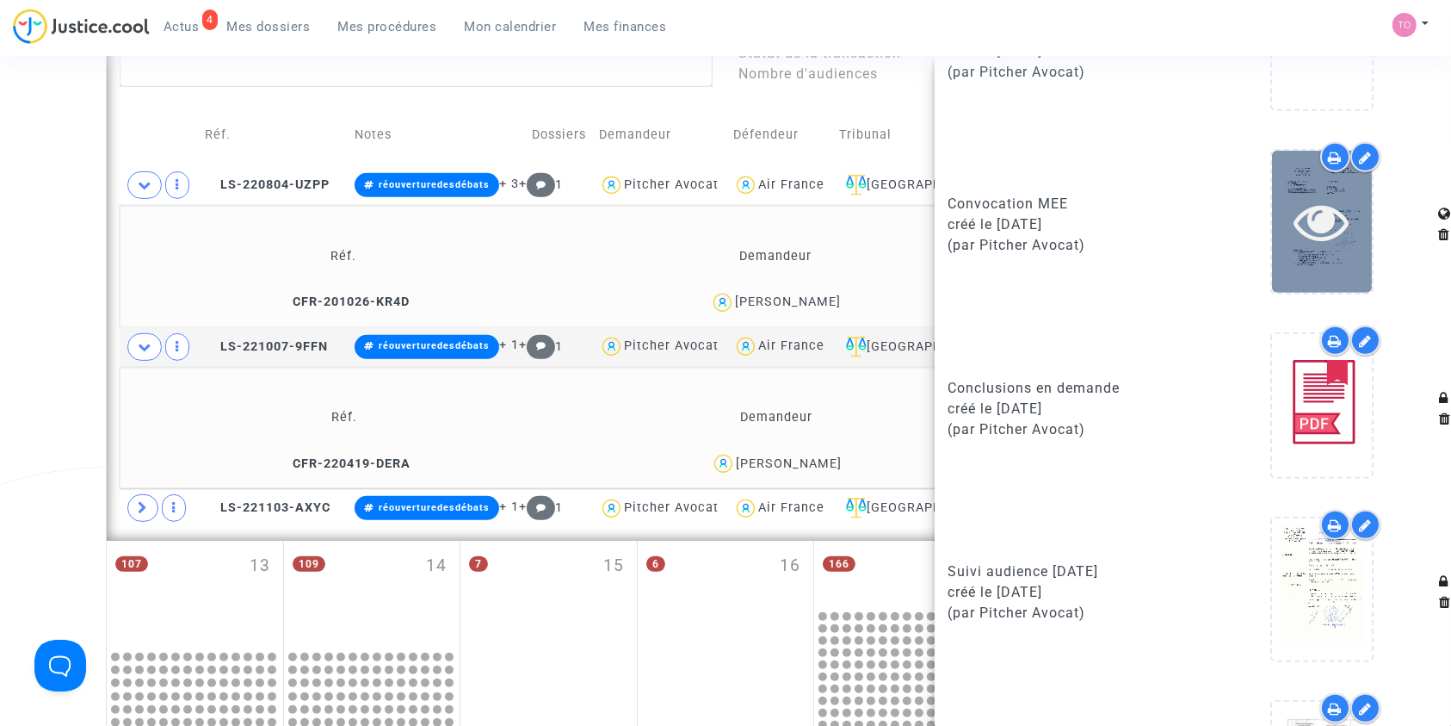
click at [1307, 202] on icon at bounding box center [1322, 221] width 56 height 55
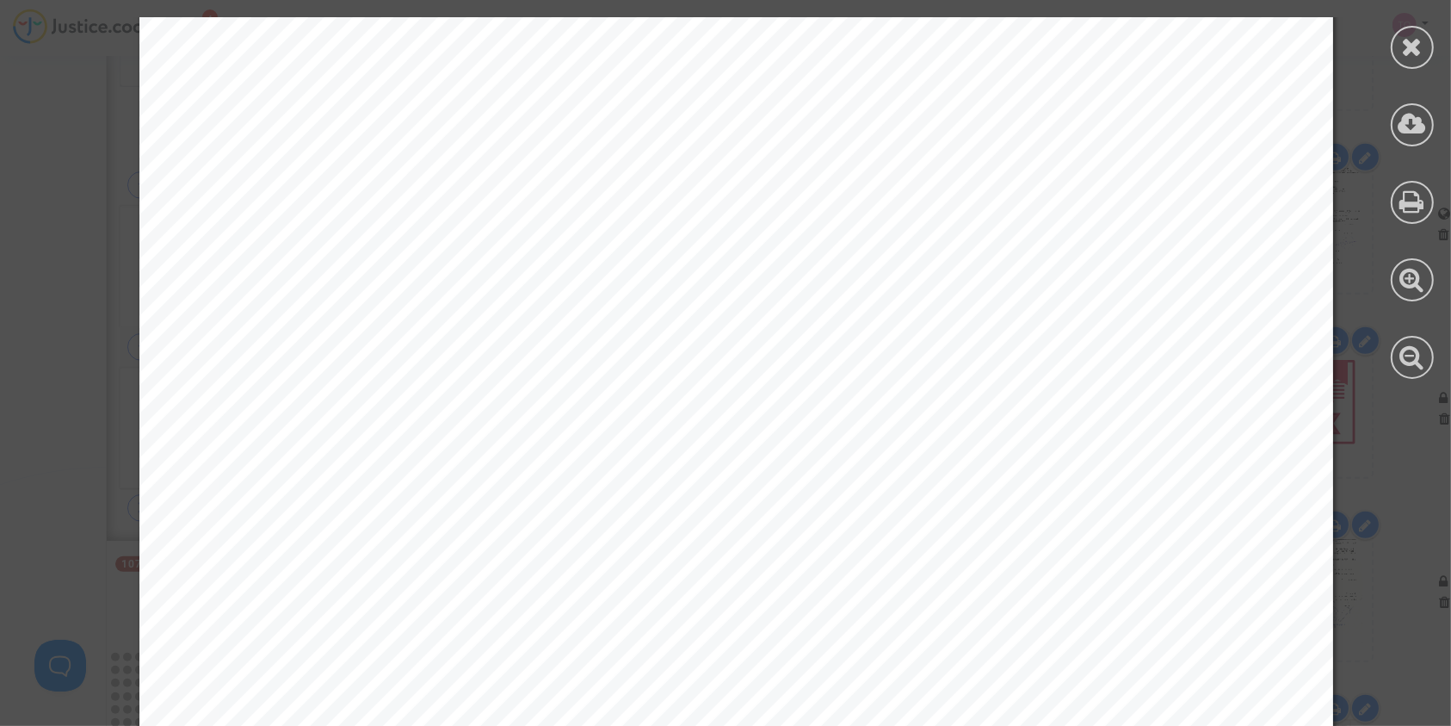
scroll to position [4464, 0]
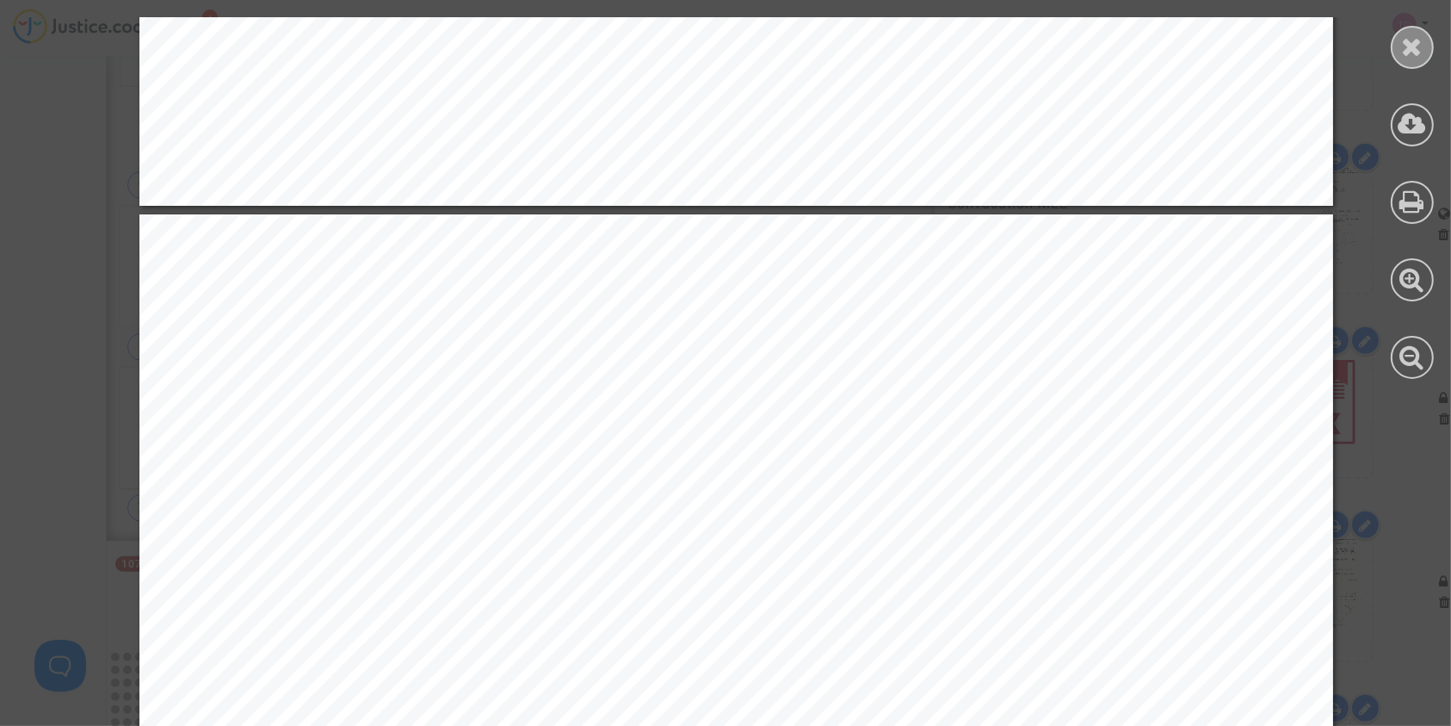
click at [1418, 46] on icon at bounding box center [1413, 47] width 22 height 26
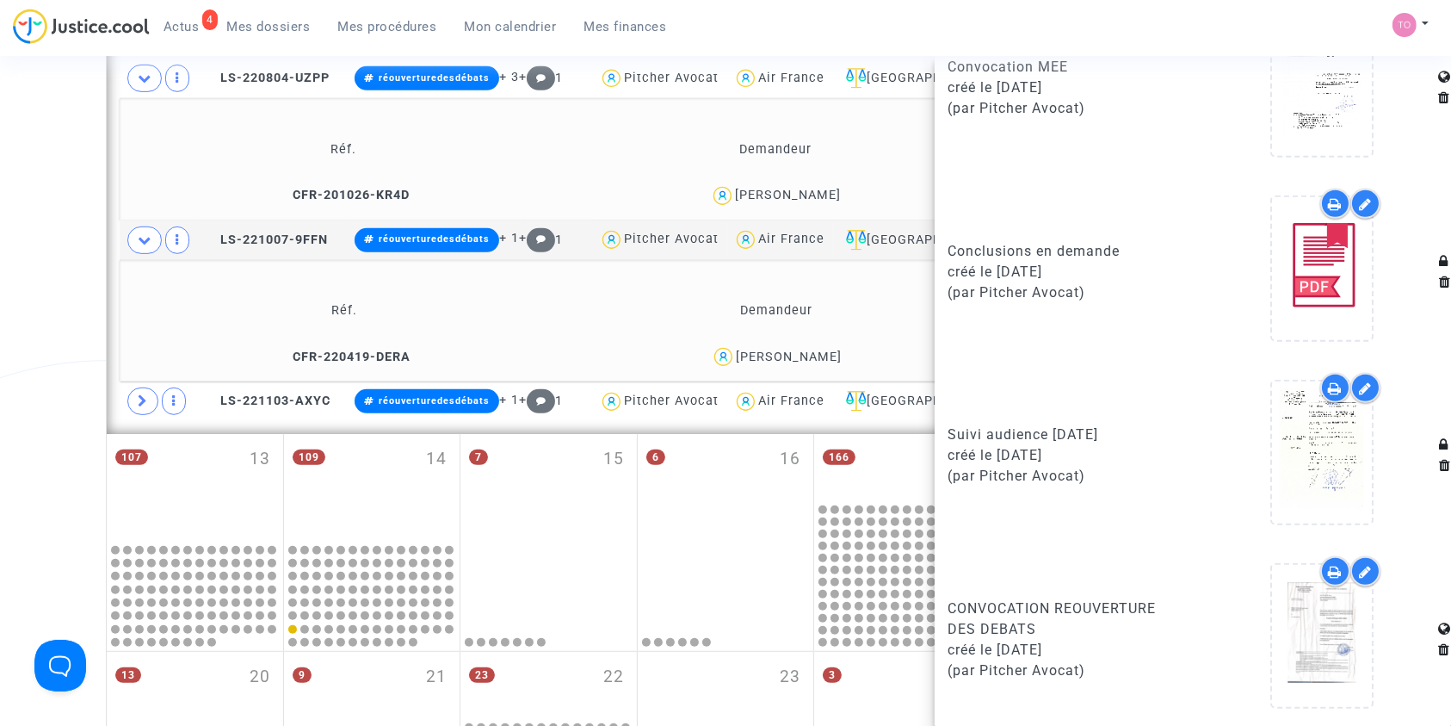
scroll to position [869, 0]
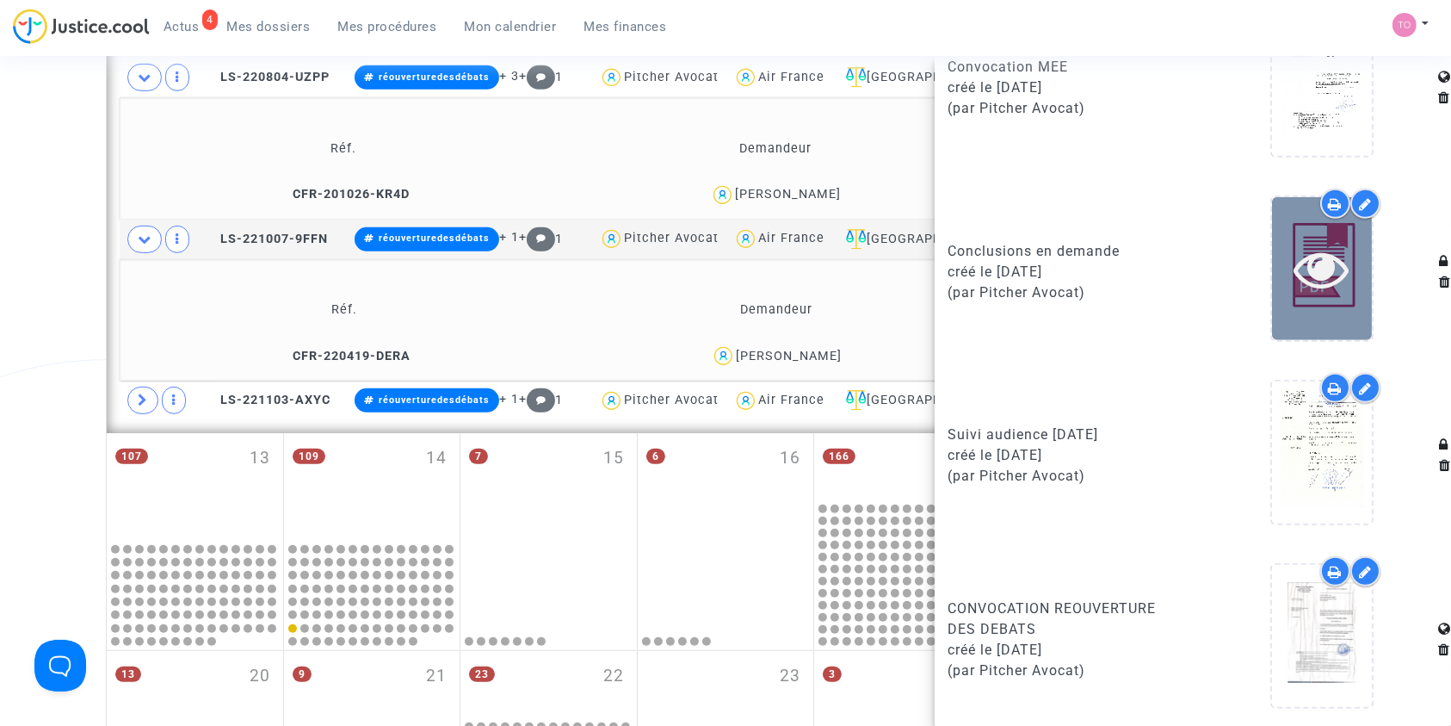
click at [1282, 299] on div at bounding box center [1322, 268] width 100 height 142
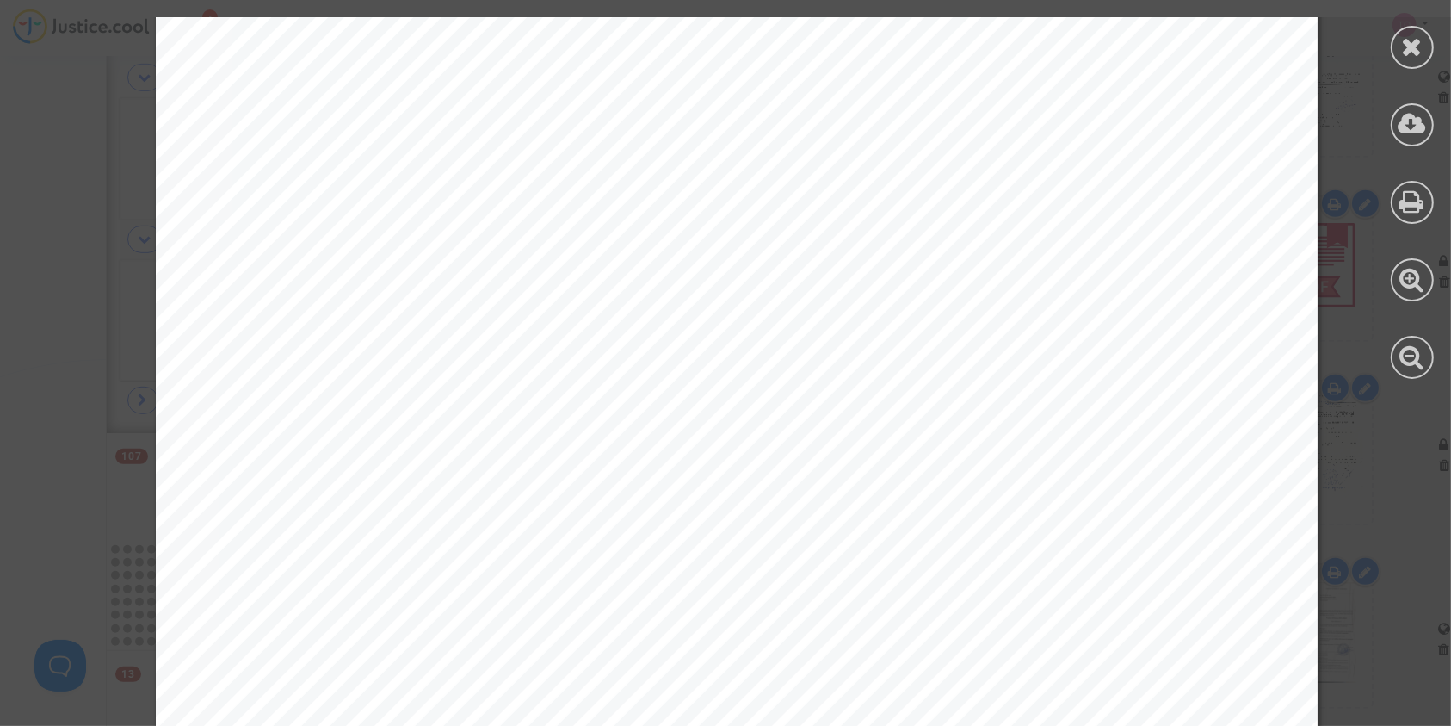
scroll to position [15425, 0]
click at [894, 318] on div "Sur ce qui est de la médiation privée, elle n’est bien entendu pas gratuite non…" at bounding box center [737, 270] width 1162 height 1642
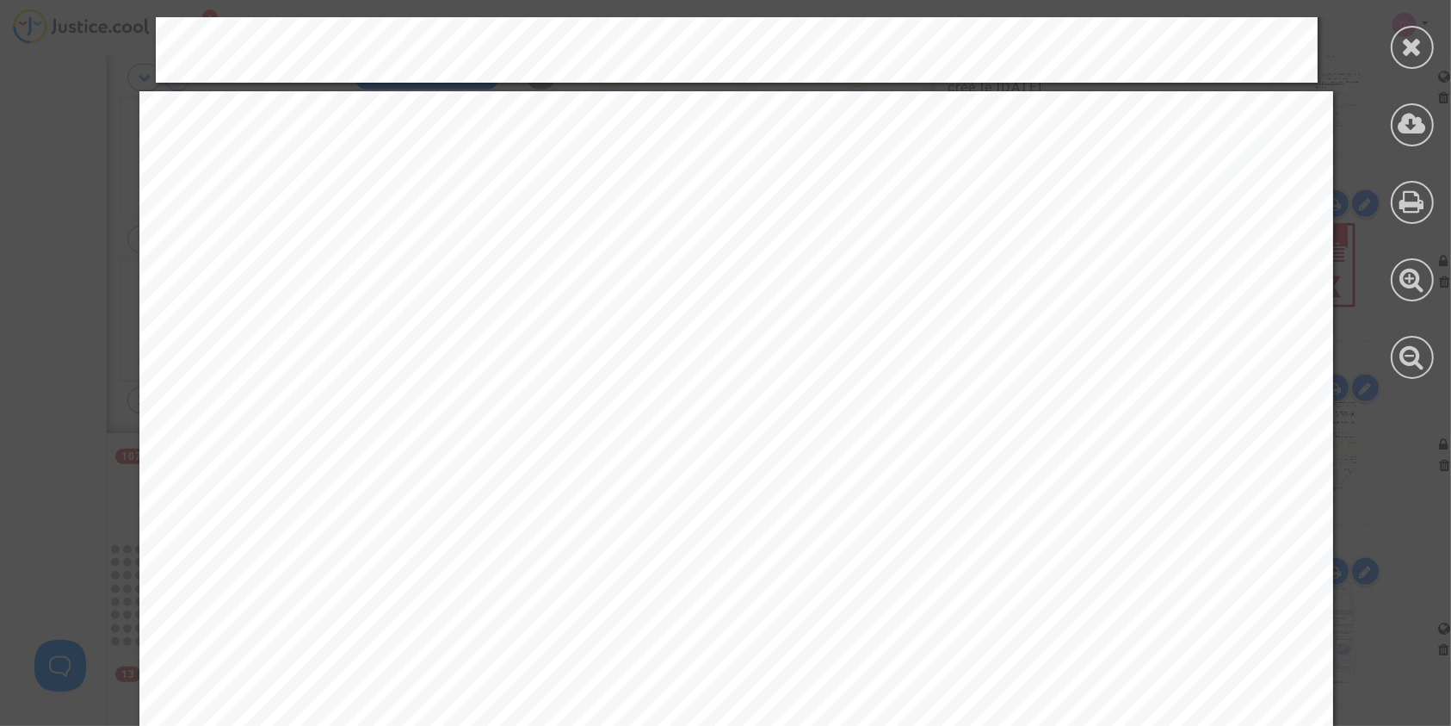
scroll to position [19988, 0]
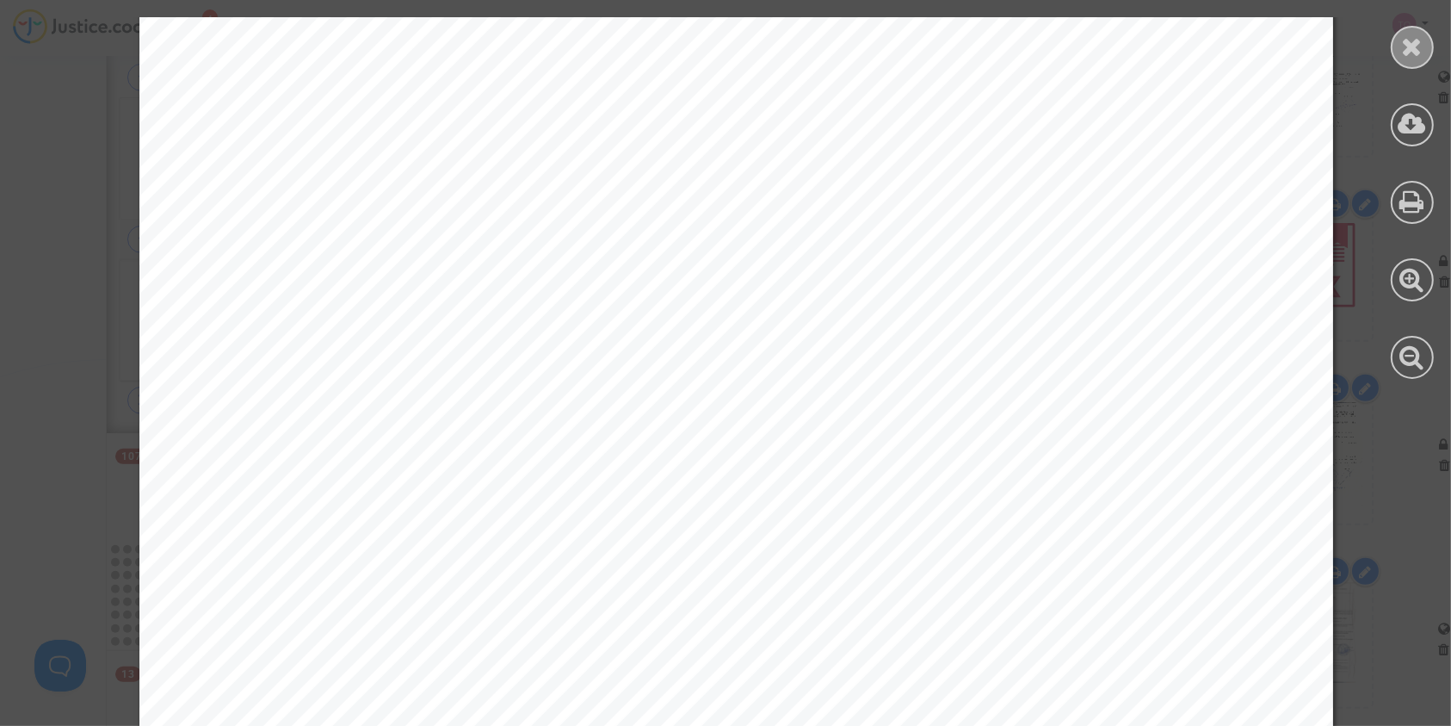
click at [1410, 57] on icon at bounding box center [1413, 47] width 22 height 26
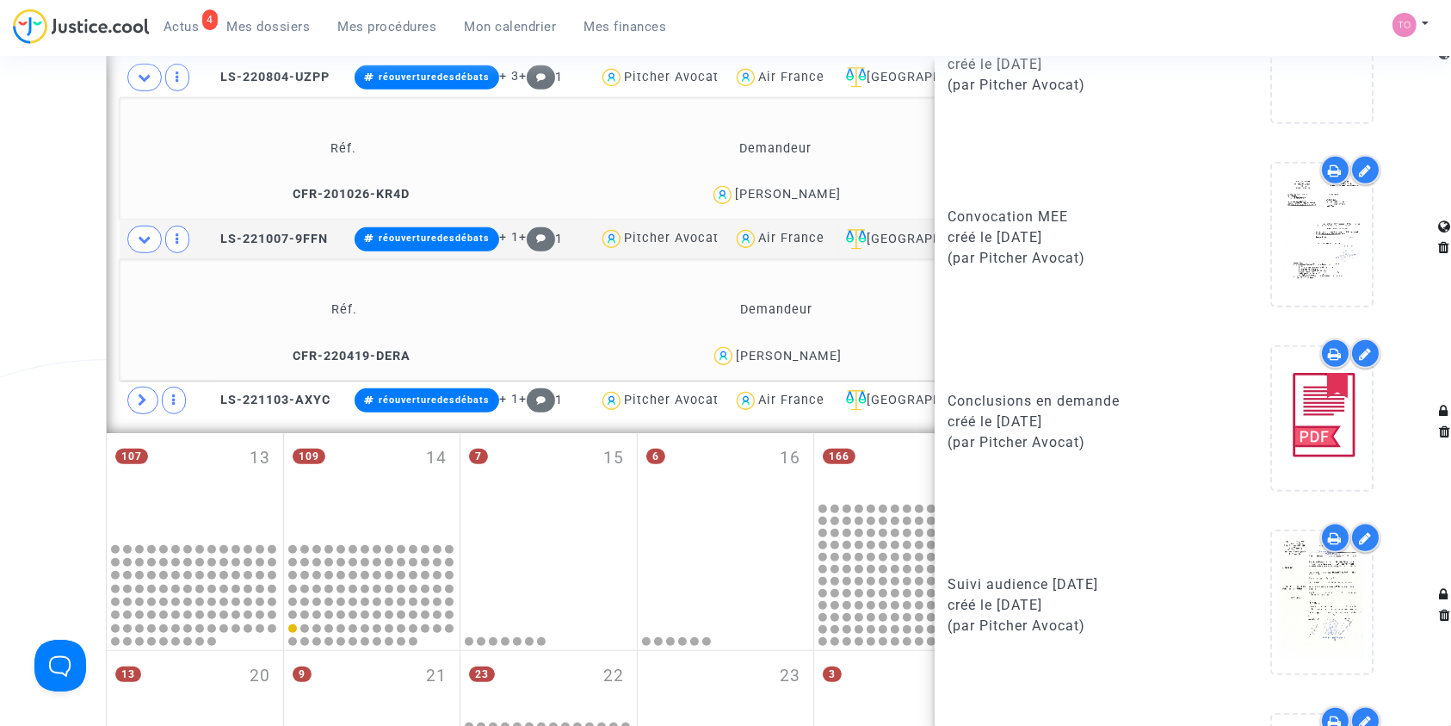
scroll to position [1208, 0]
click at [83, 267] on div "Date de clôture d'instruction Date de conciliation Date d'audience Date de juge…" at bounding box center [725, 32] width 1451 height 1605
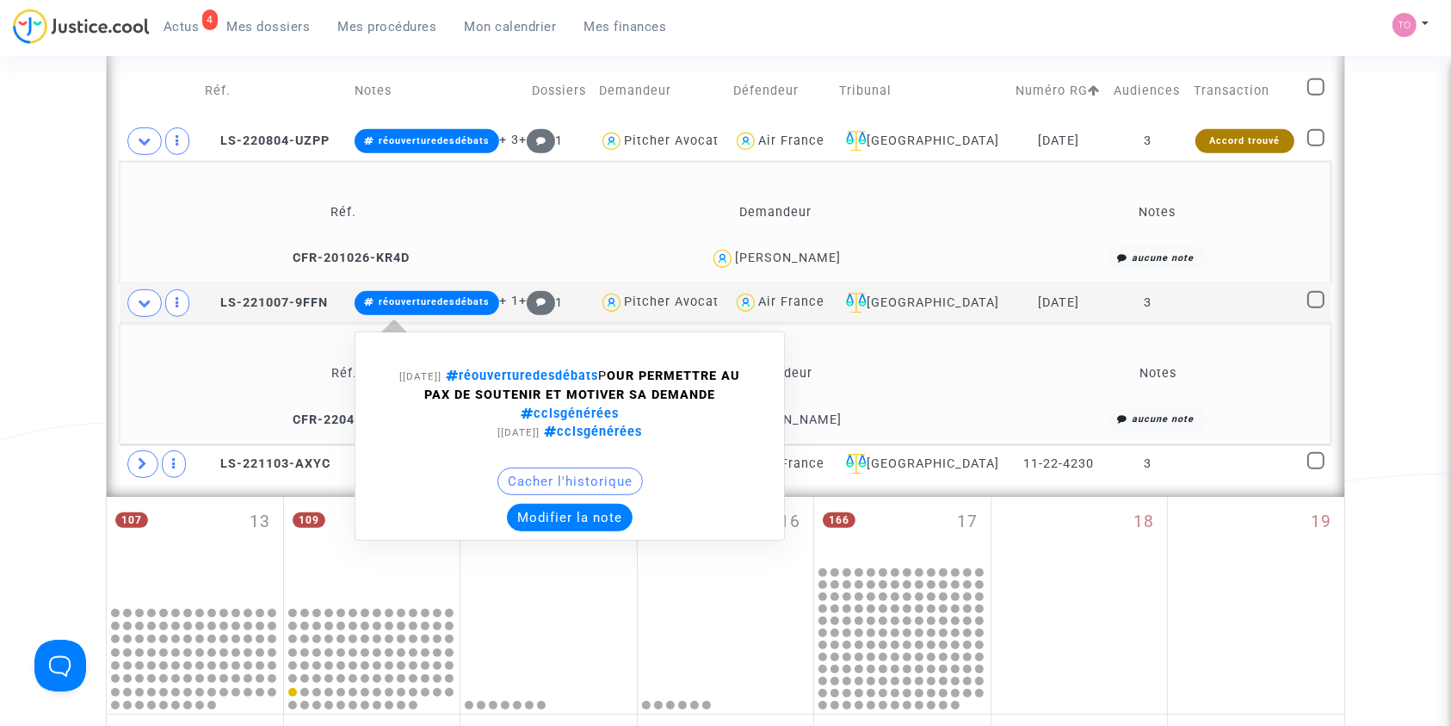
scroll to position [806, 0]
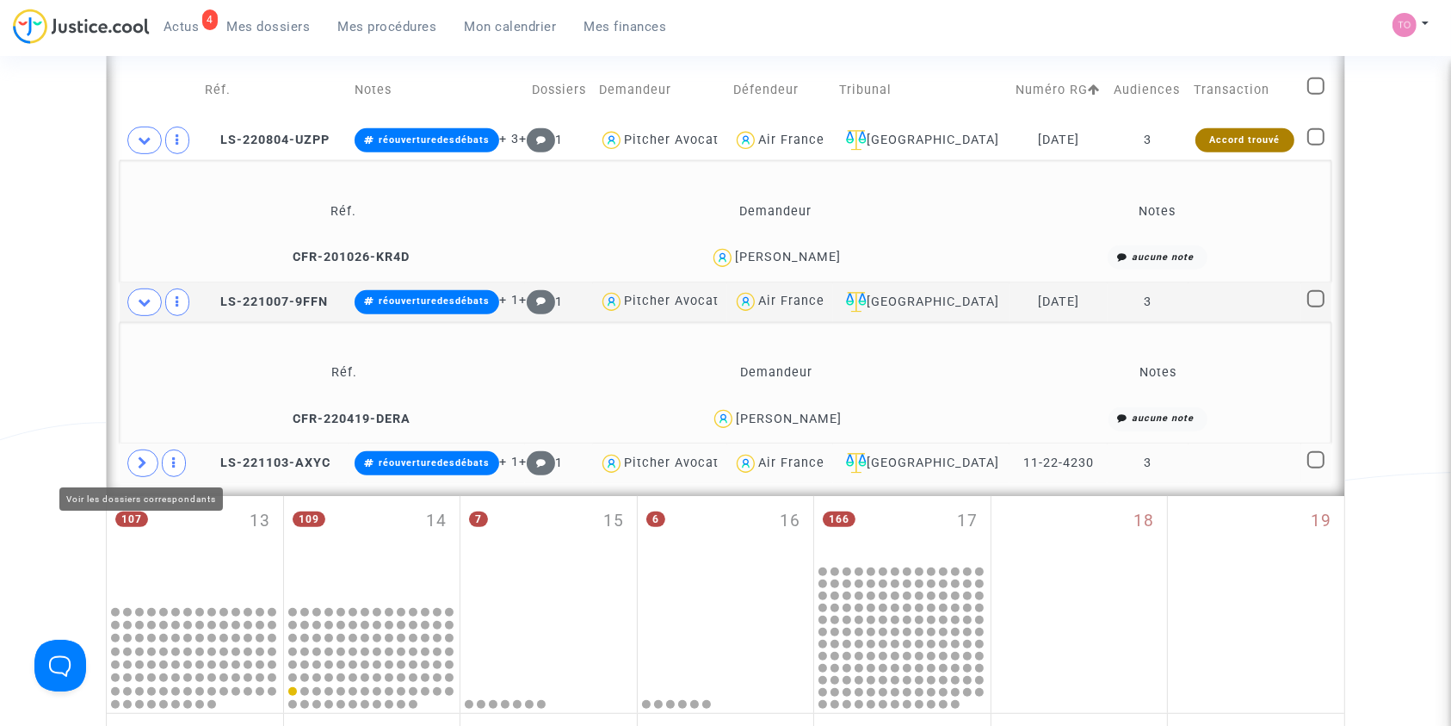
click at [145, 456] on icon at bounding box center [143, 462] width 10 height 13
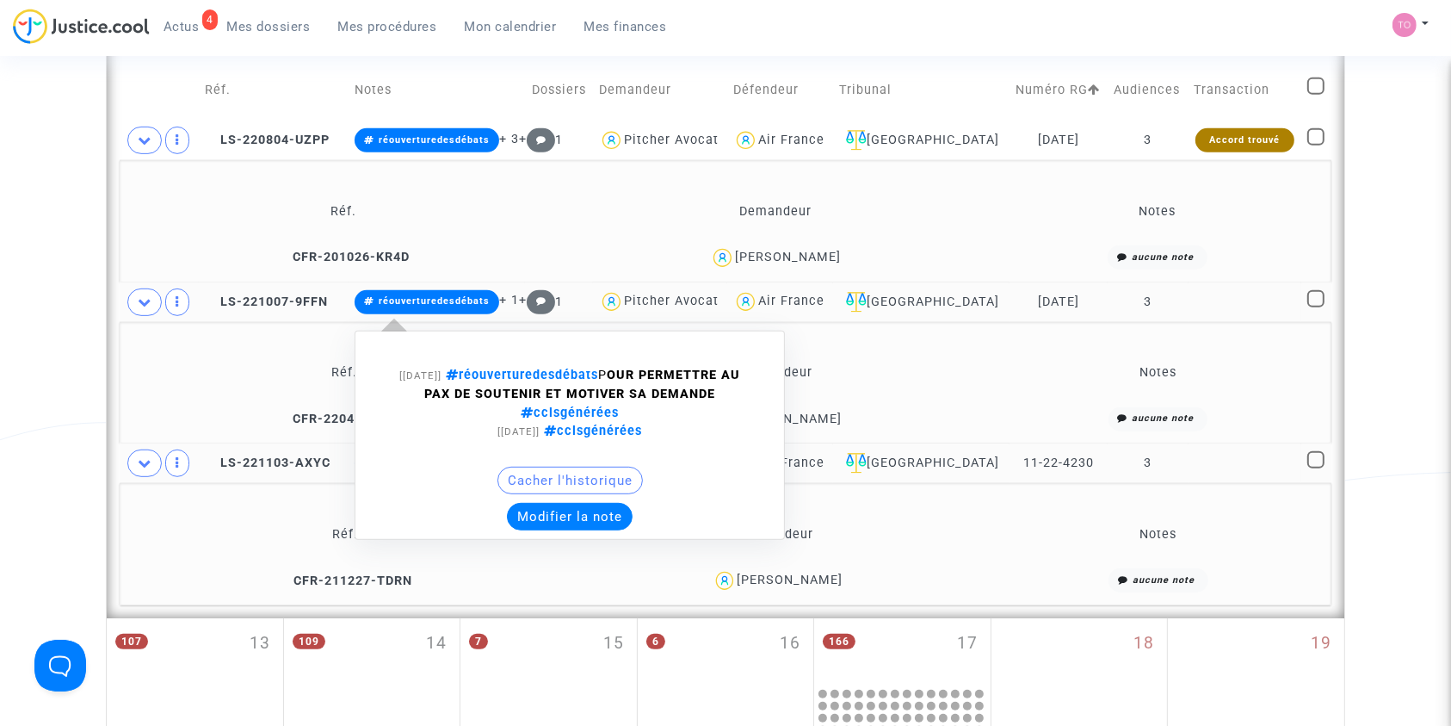
scroll to position [825, 0]
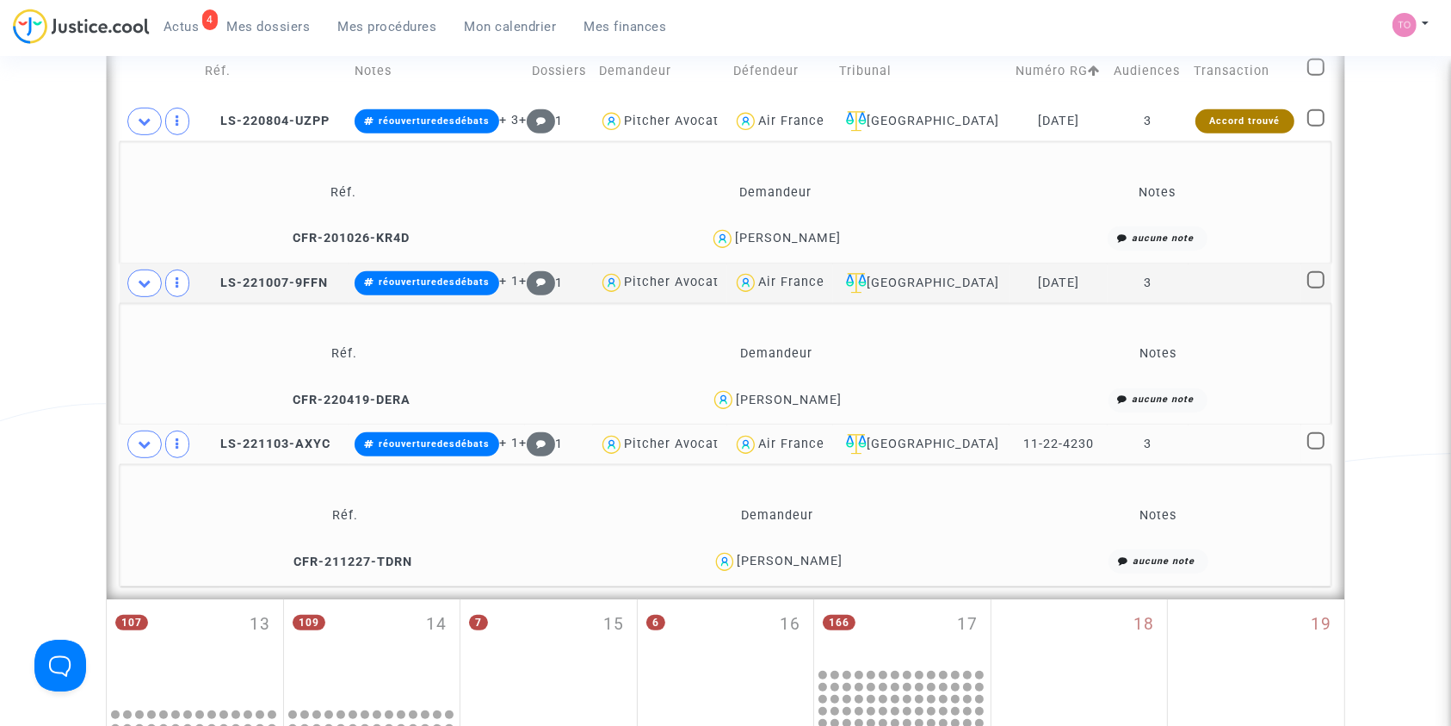
click at [826, 558] on div "[PERSON_NAME]" at bounding box center [790, 560] width 106 height 15
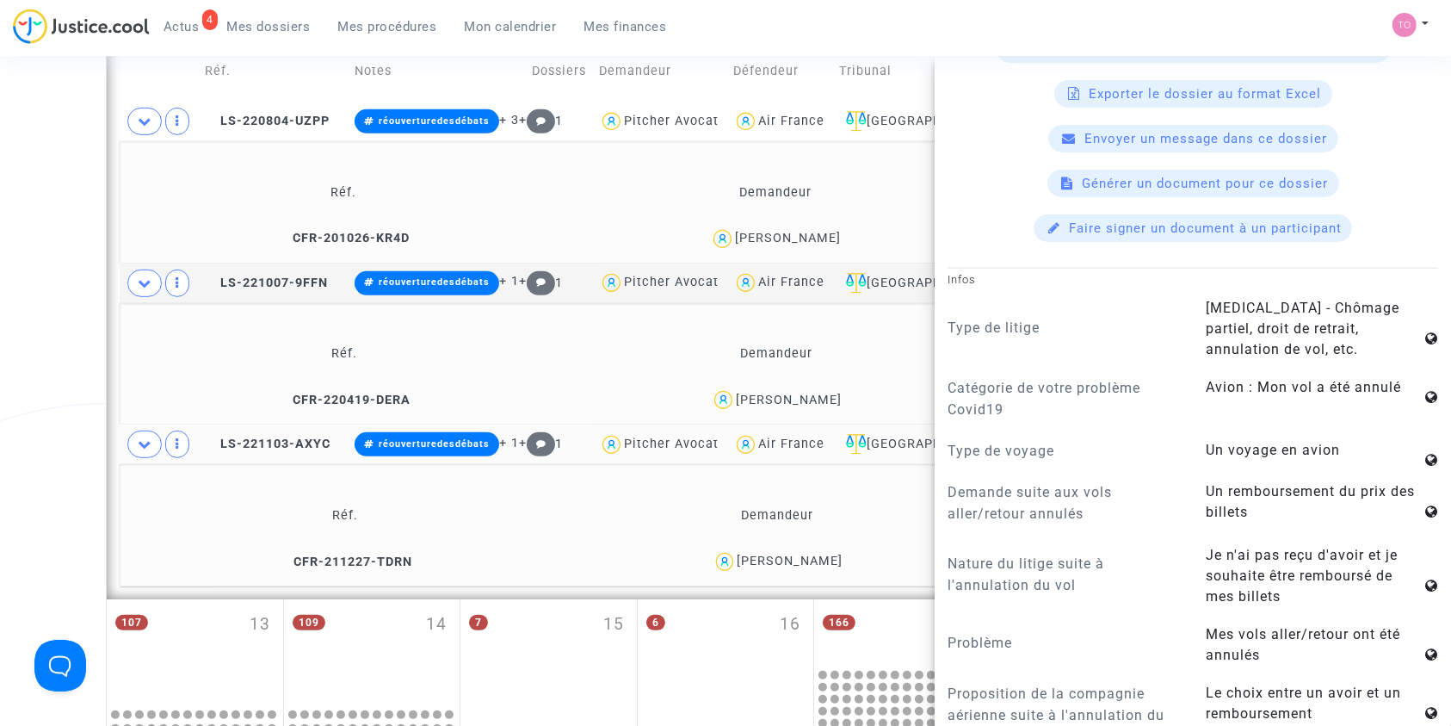
scroll to position [738, 0]
click at [340, 396] on span "CFR-220419-DERA" at bounding box center [343, 399] width 133 height 15
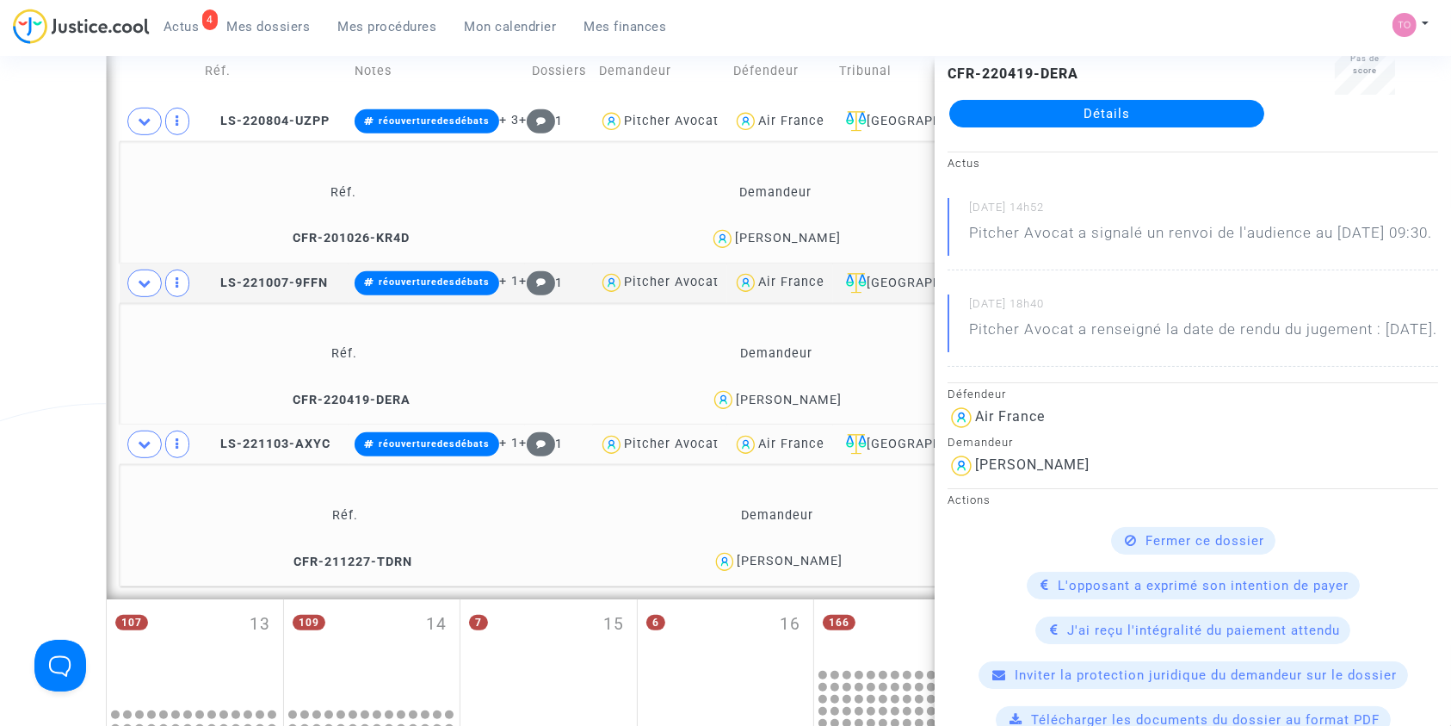
scroll to position [66, 0]
click at [346, 398] on span "CFR-220419-DERA" at bounding box center [343, 399] width 133 height 15
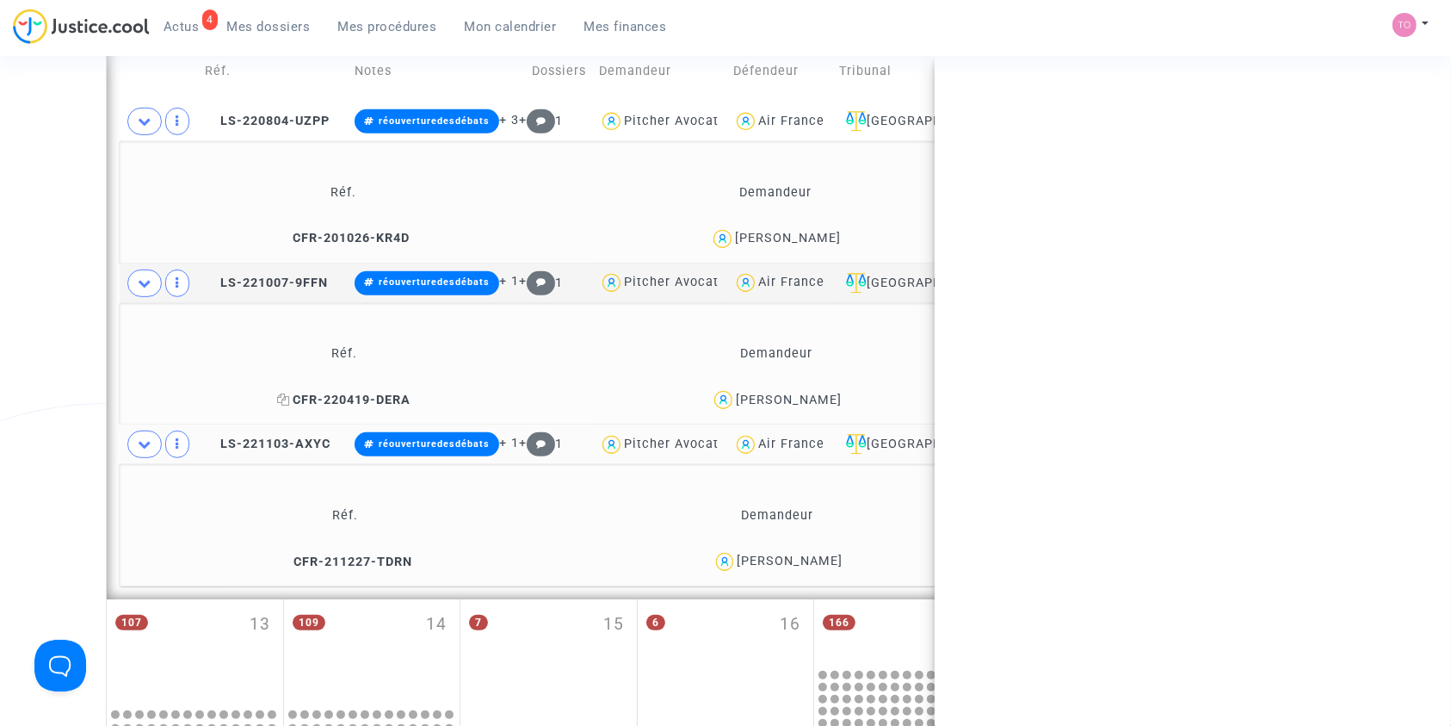
scroll to position [0, 0]
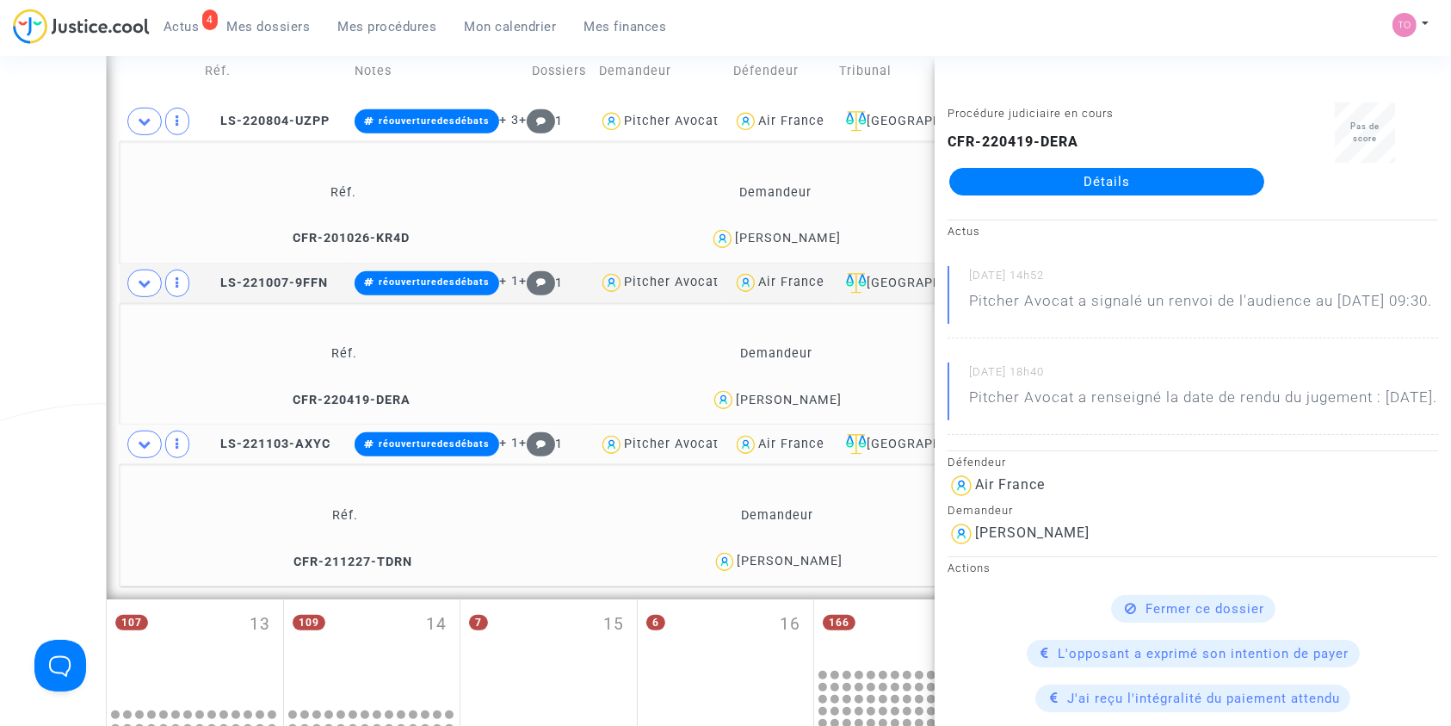
click at [748, 562] on div "[PERSON_NAME]" at bounding box center [790, 560] width 106 height 15
click at [271, 279] on span "LS-221007-9FFN" at bounding box center [266, 282] width 123 height 15
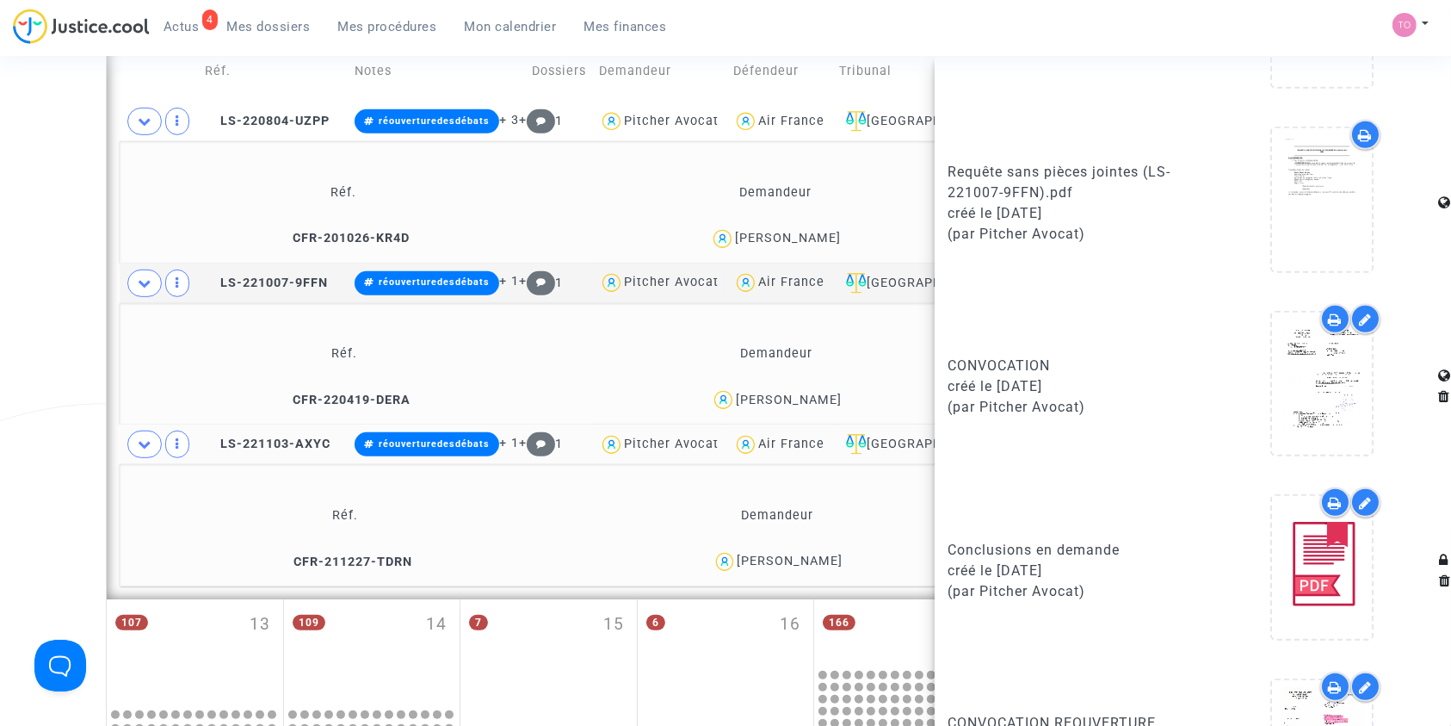
scroll to position [1176, 0]
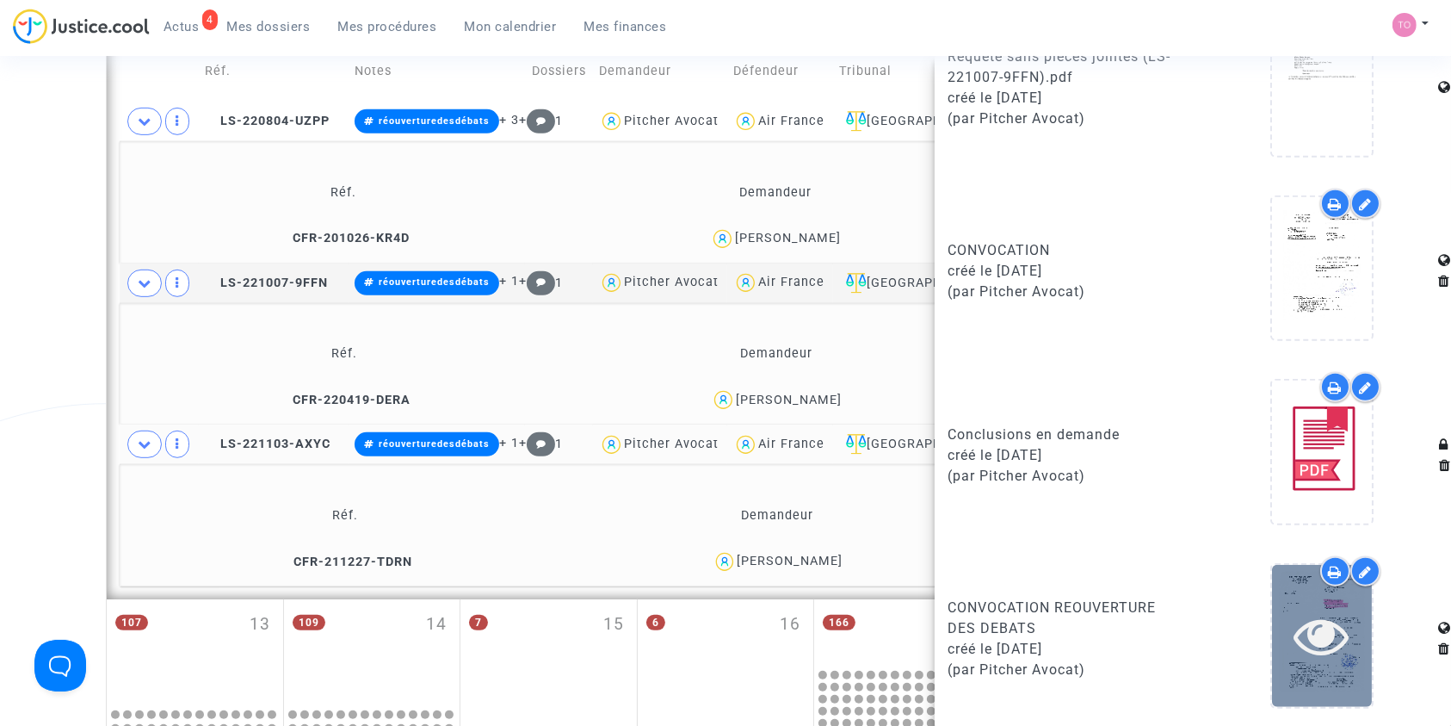
click at [1272, 609] on div at bounding box center [1322, 635] width 100 height 55
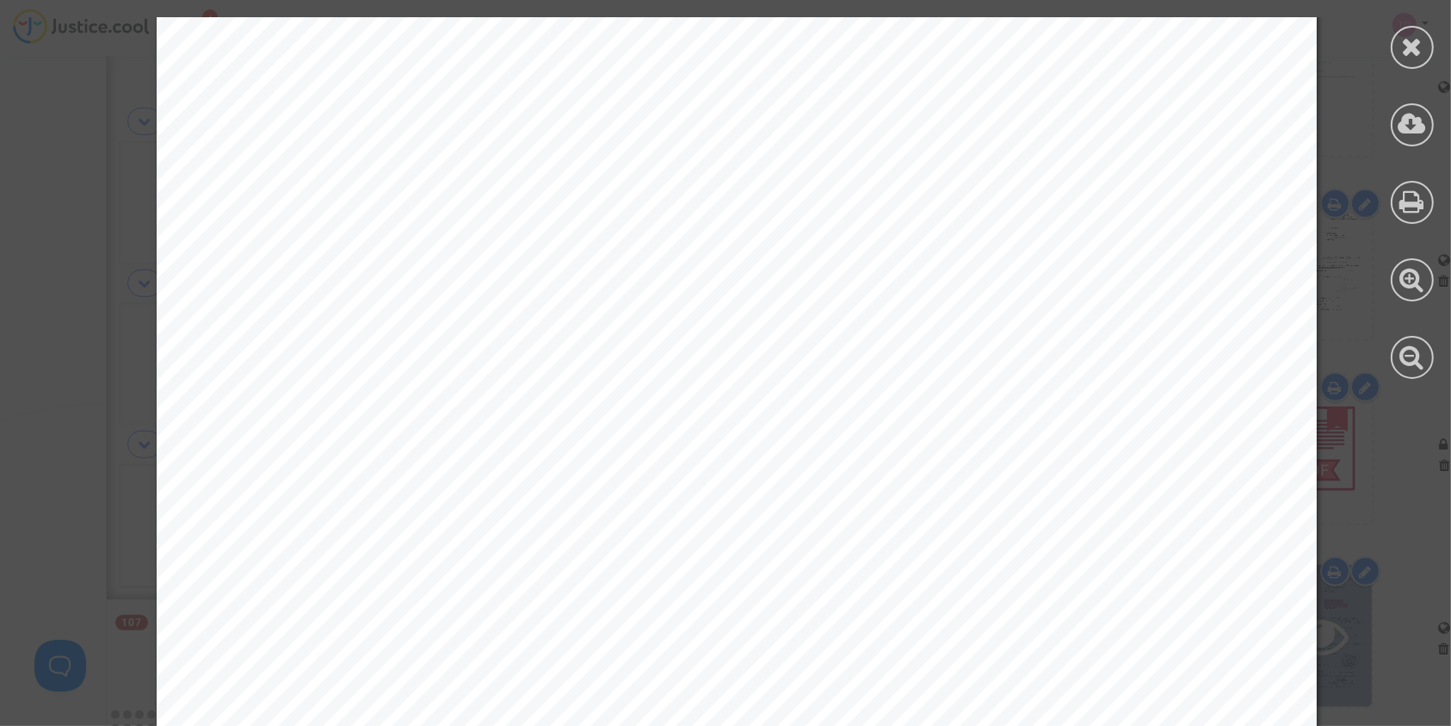
scroll to position [364, 0]
click at [1397, 46] on div at bounding box center [1412, 47] width 43 height 43
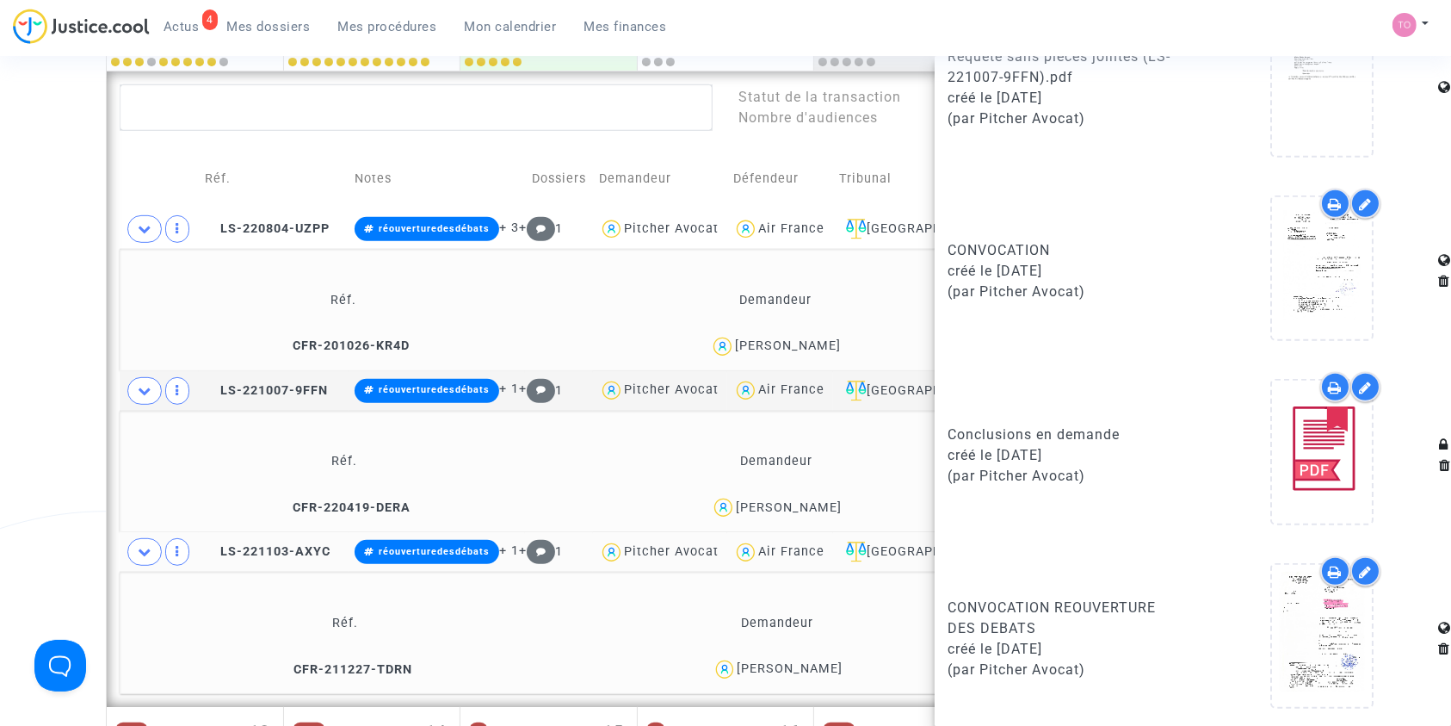
scroll to position [717, 0]
click at [269, 219] on td "LS-220804-UZPP" at bounding box center [274, 230] width 150 height 40
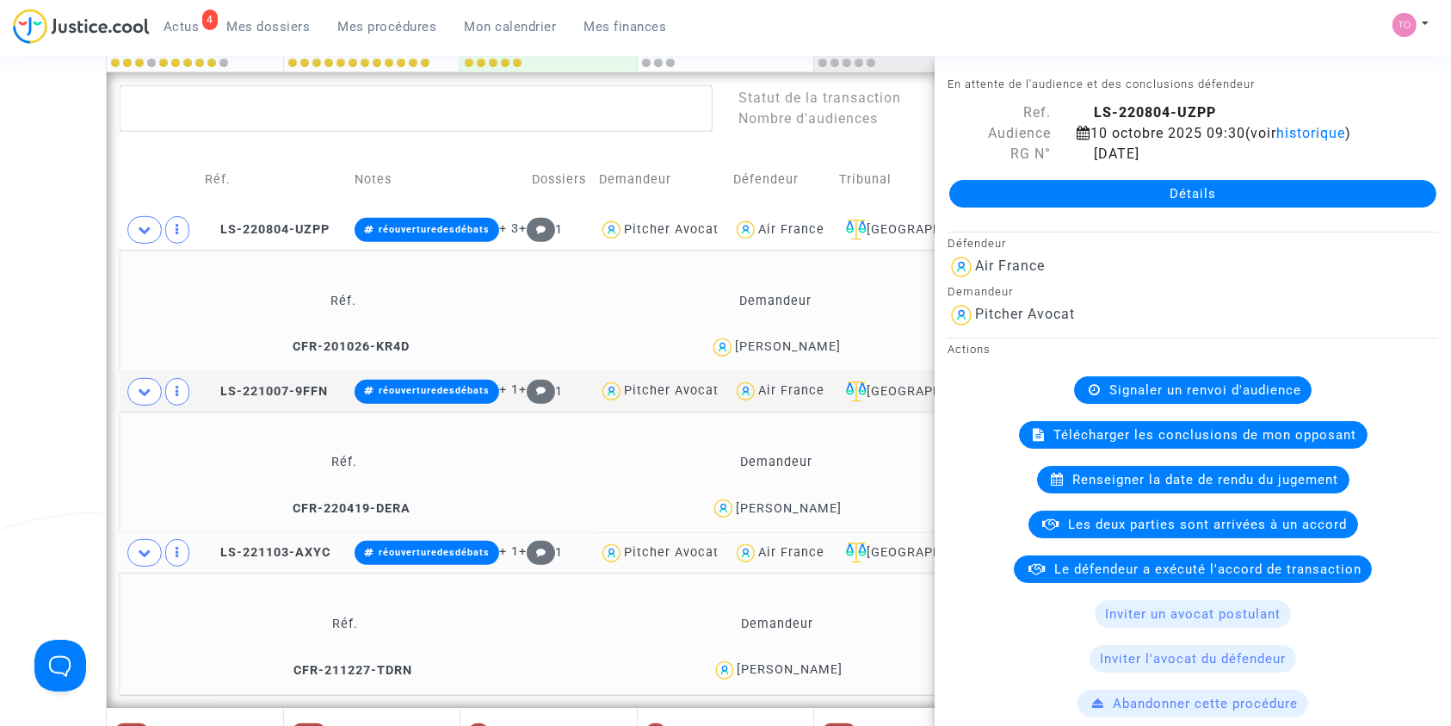
click at [801, 341] on div "MARIE ISABELLE TELEGONE" at bounding box center [788, 346] width 106 height 15
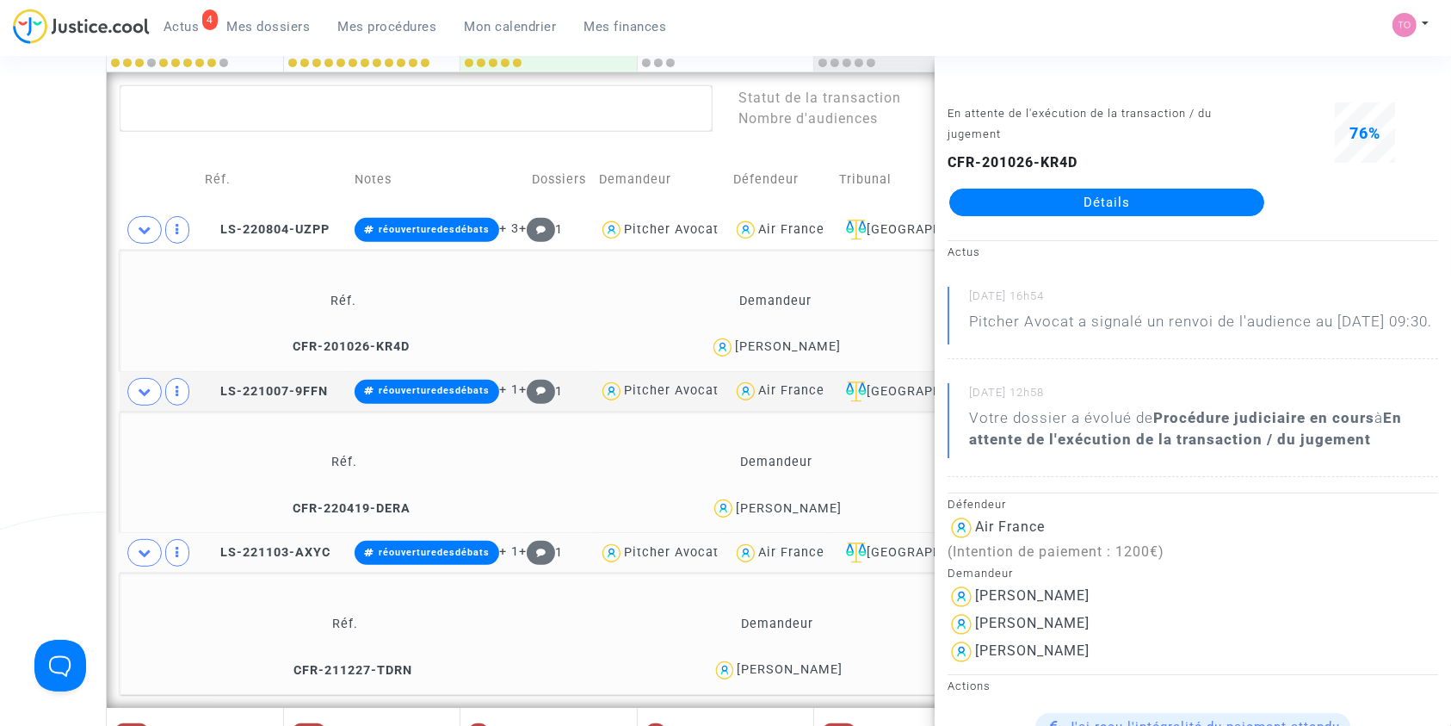
drag, startPoint x: 874, startPoint y: 336, endPoint x: 803, endPoint y: 355, distance: 73.9
click at [803, 355] on div "MARIE ISABELLE TELEGONE" at bounding box center [774, 347] width 417 height 25
copy div "TELEGONE"
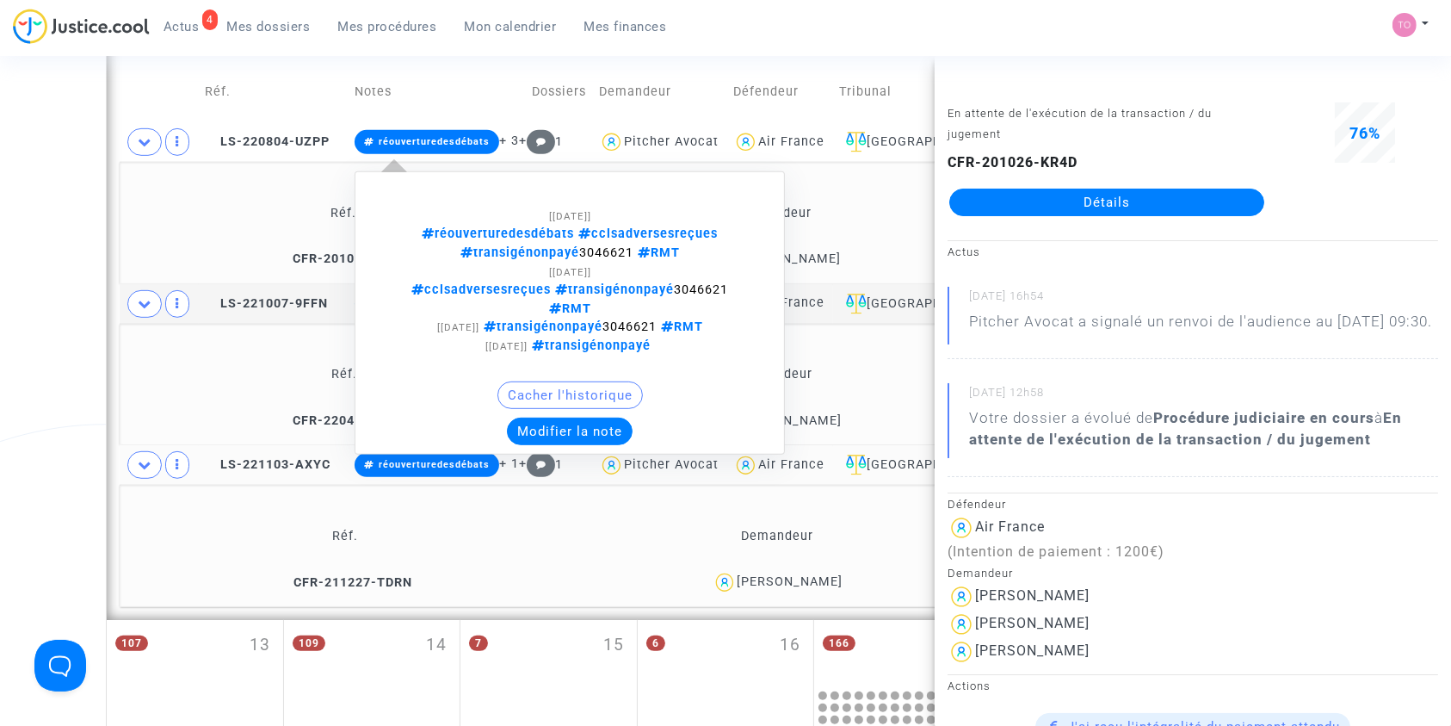
scroll to position [809, 0]
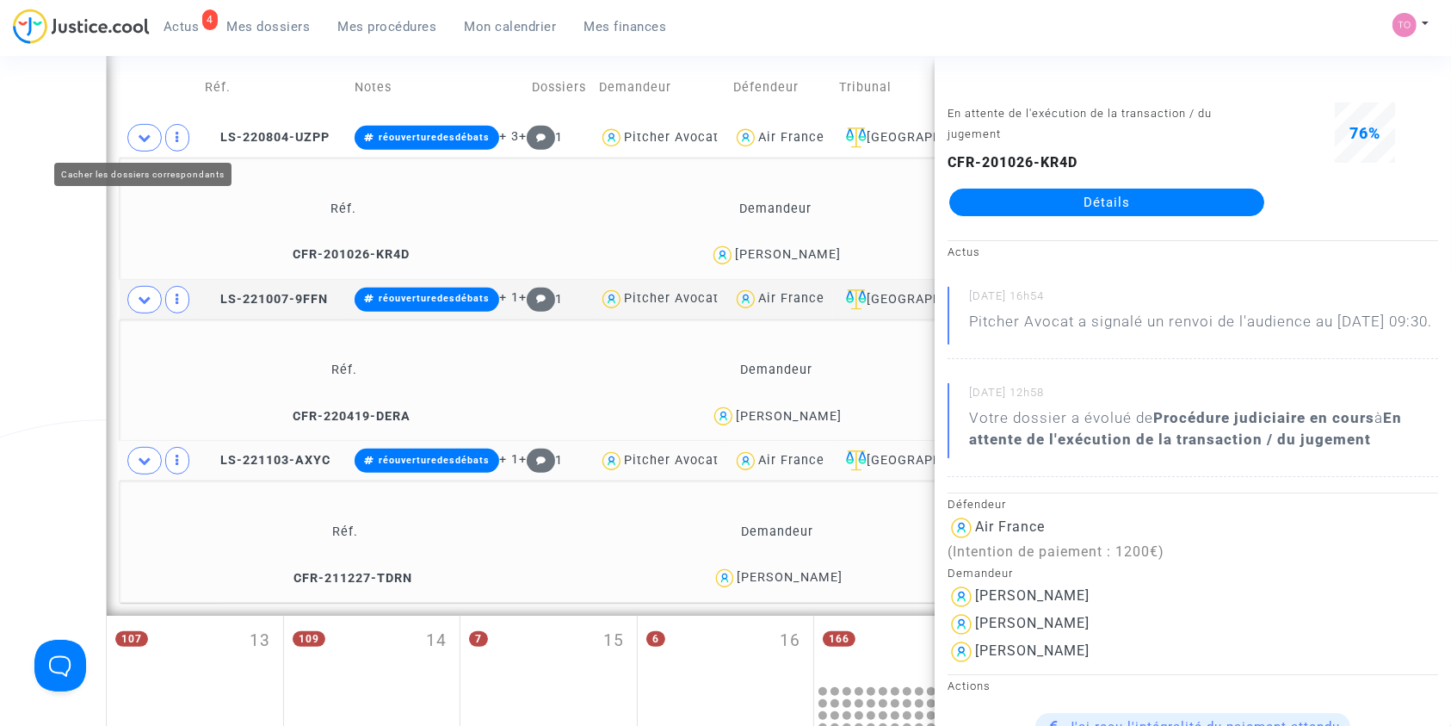
click at [129, 143] on span at bounding box center [144, 138] width 34 height 28
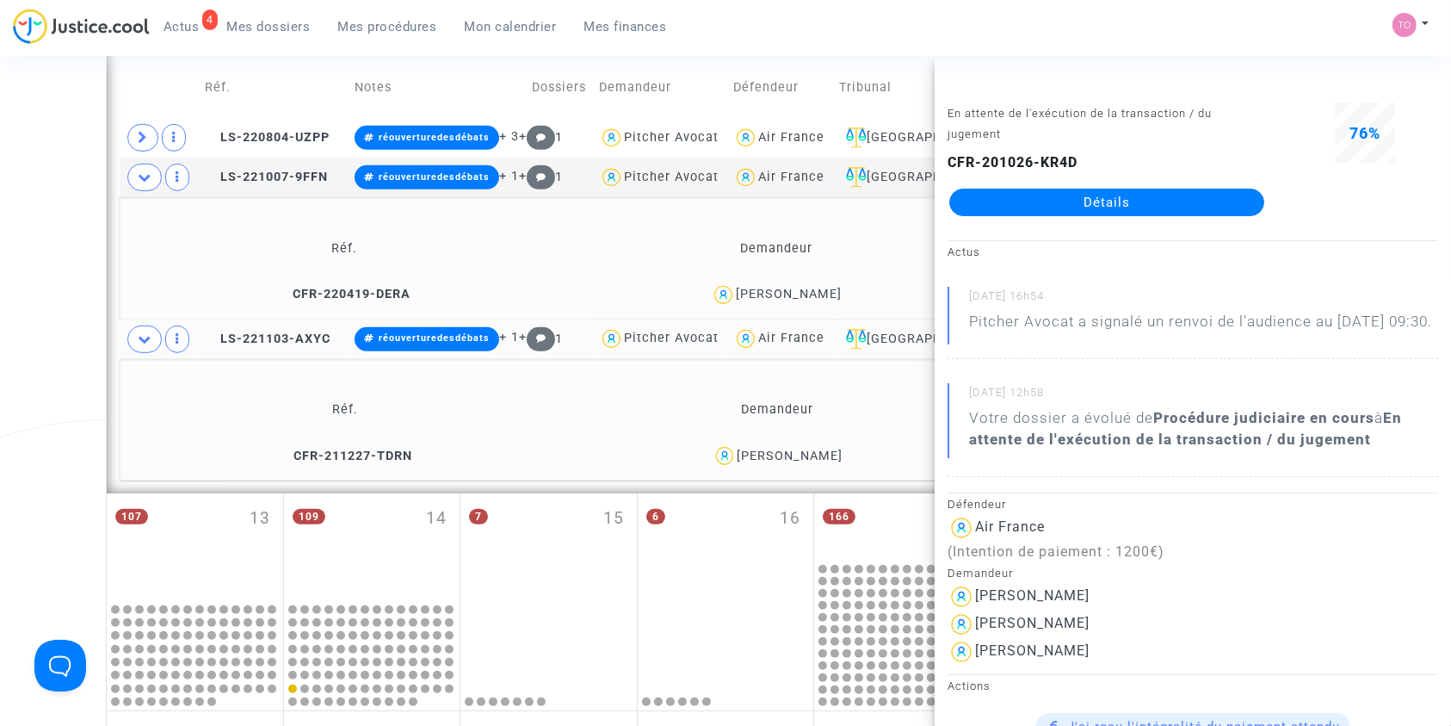
drag, startPoint x: 853, startPoint y: 294, endPoint x: 726, endPoint y: 300, distance: 127.5
click at [726, 300] on div "CHRISTOPHE JEAN" at bounding box center [776, 294] width 417 height 25
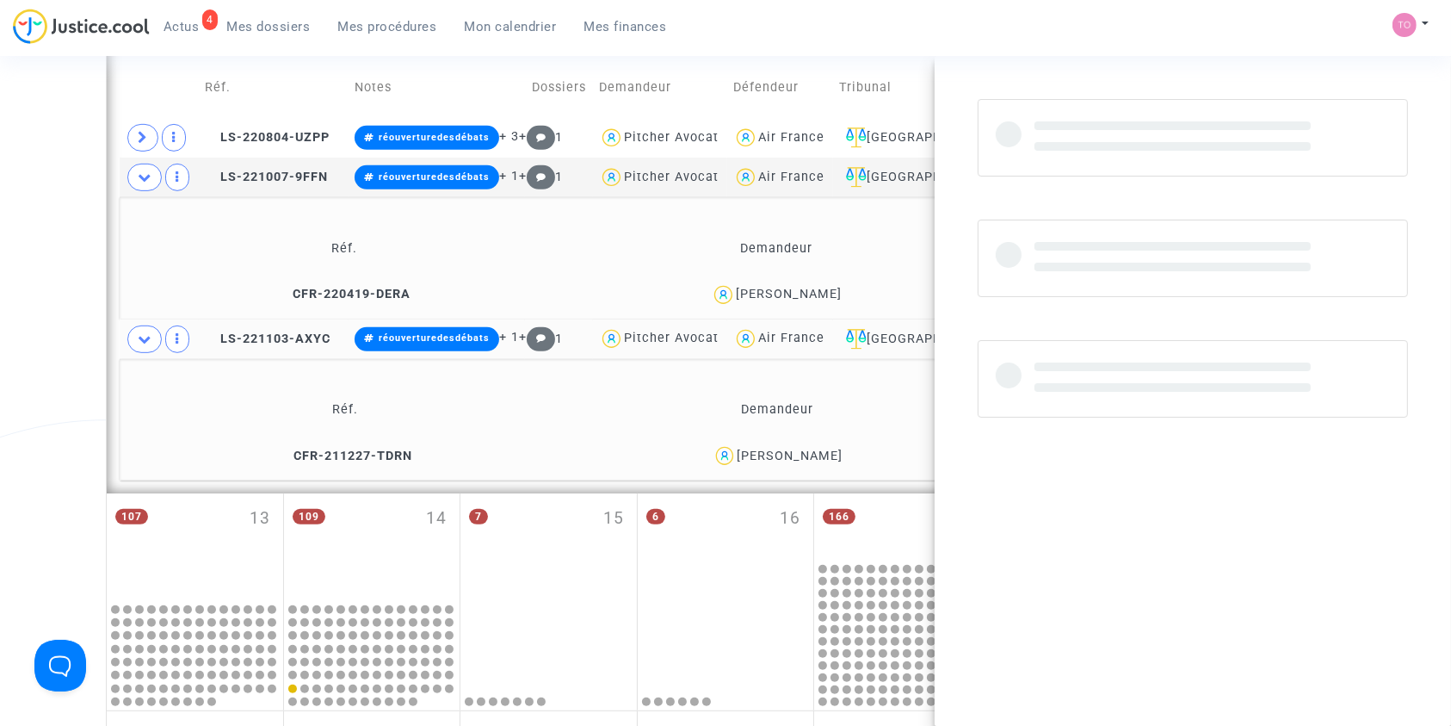
copy div "CHRISTOPHE JEAN"
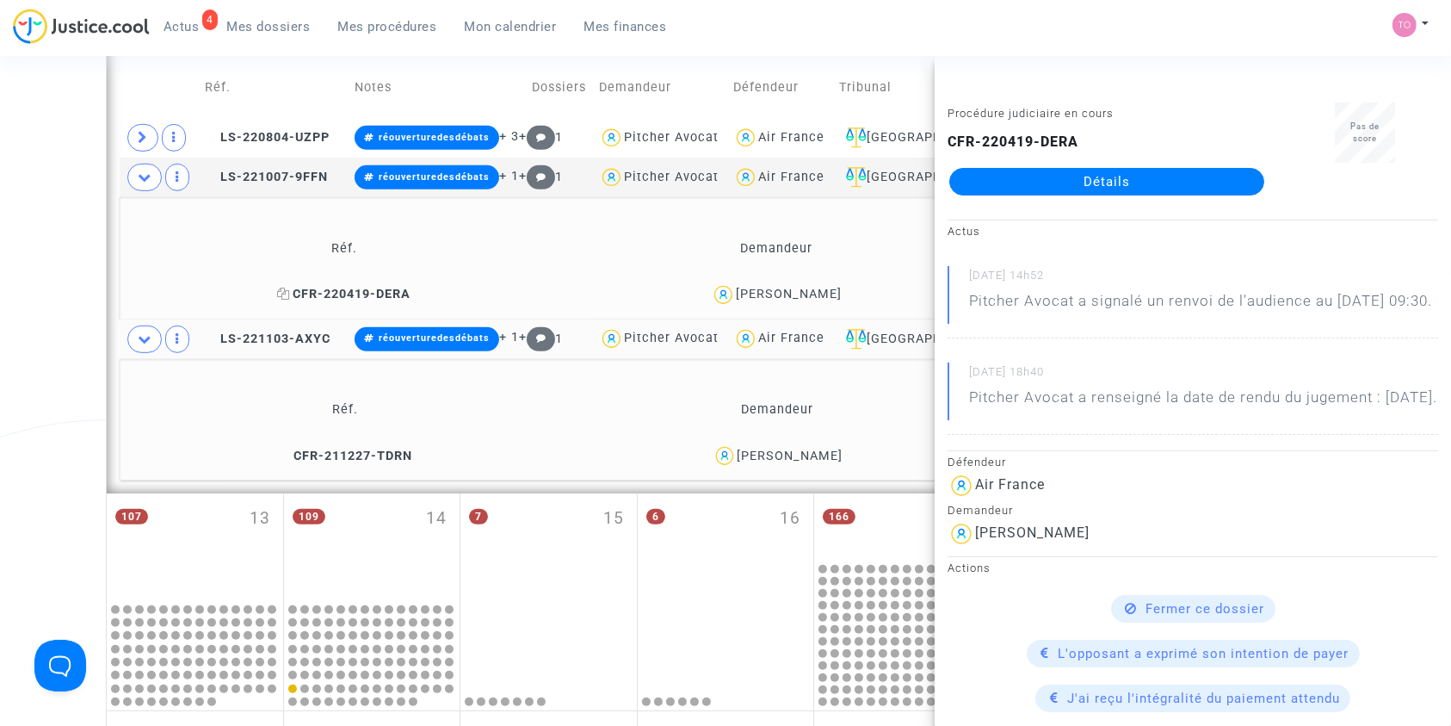
click at [365, 288] on span "CFR-220419-DERA" at bounding box center [343, 294] width 133 height 15
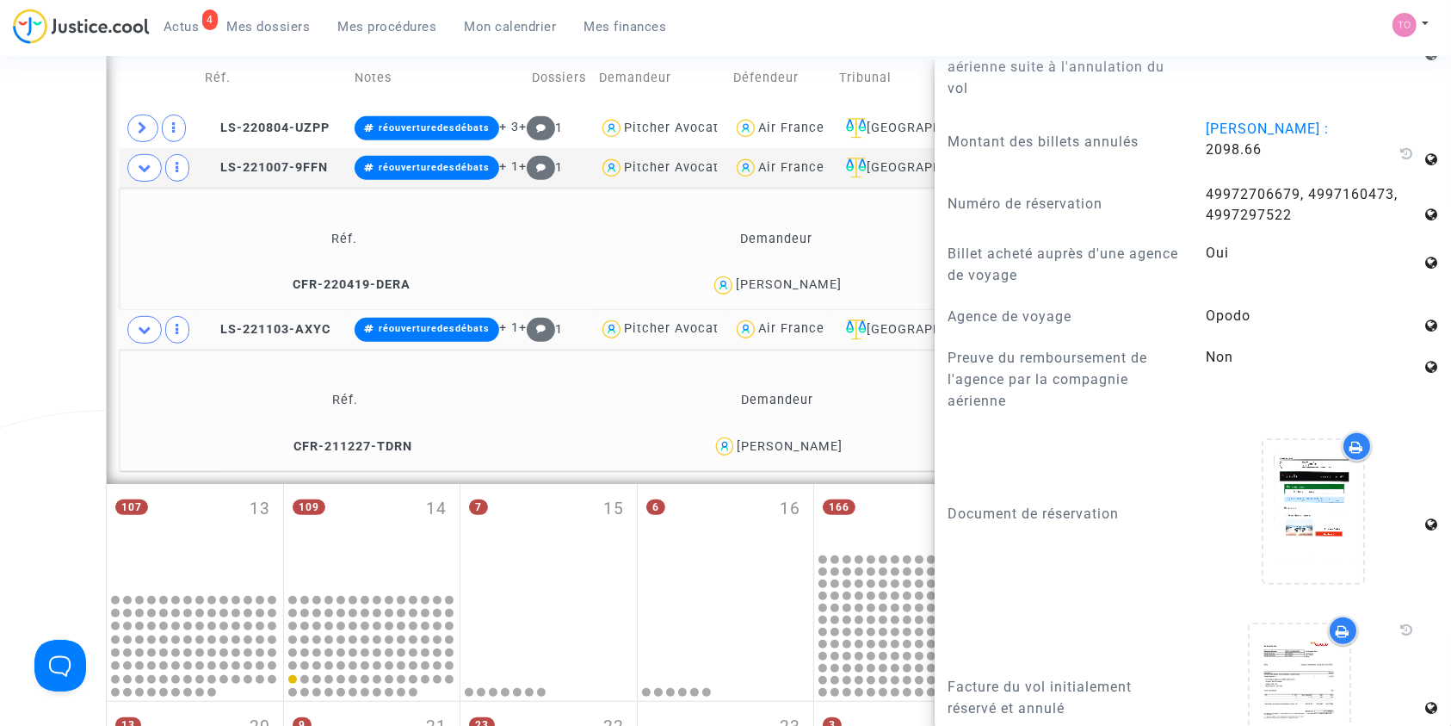
scroll to position [817, 0]
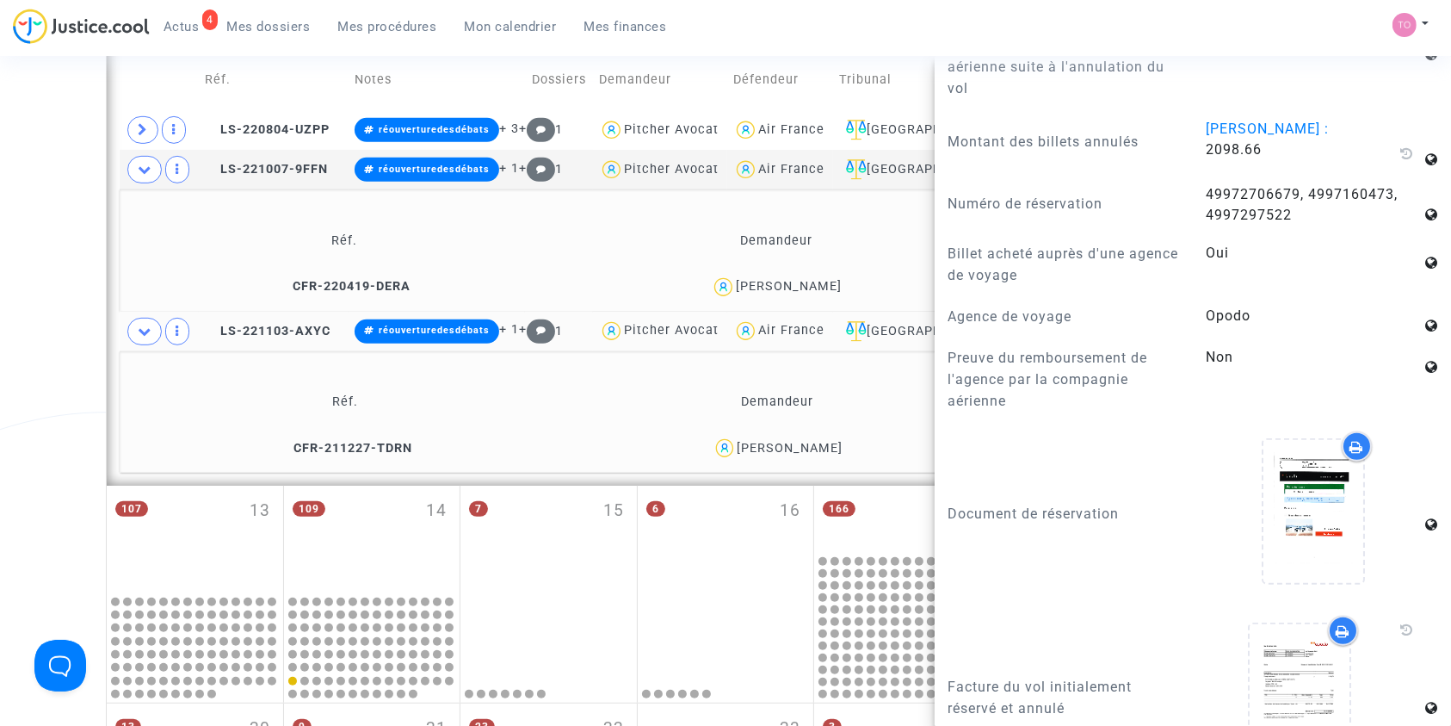
click at [758, 282] on div "CHRISTOPHE JEAN" at bounding box center [789, 286] width 106 height 15
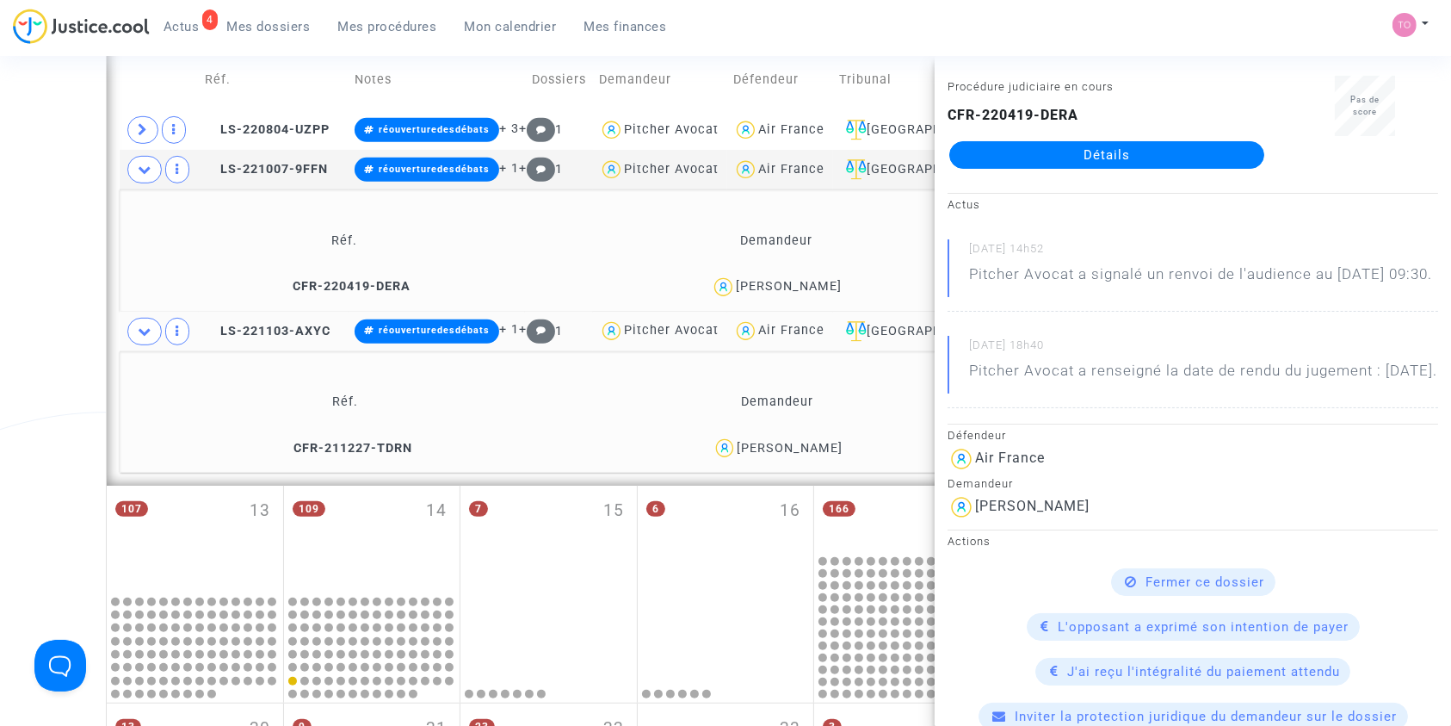
scroll to position [0, 0]
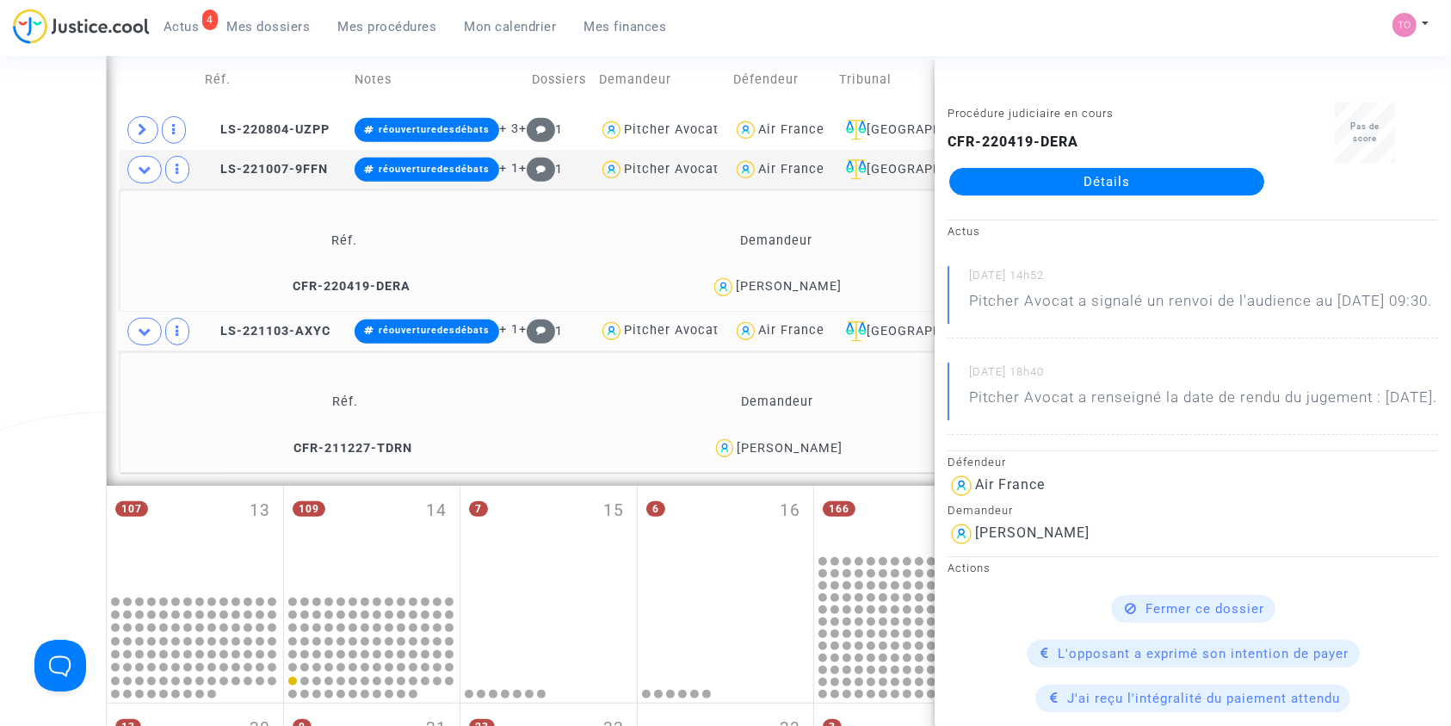
drag, startPoint x: 851, startPoint y: 448, endPoint x: 724, endPoint y: 458, distance: 127.7
click at [724, 458] on div "[PERSON_NAME]" at bounding box center [778, 448] width 416 height 25
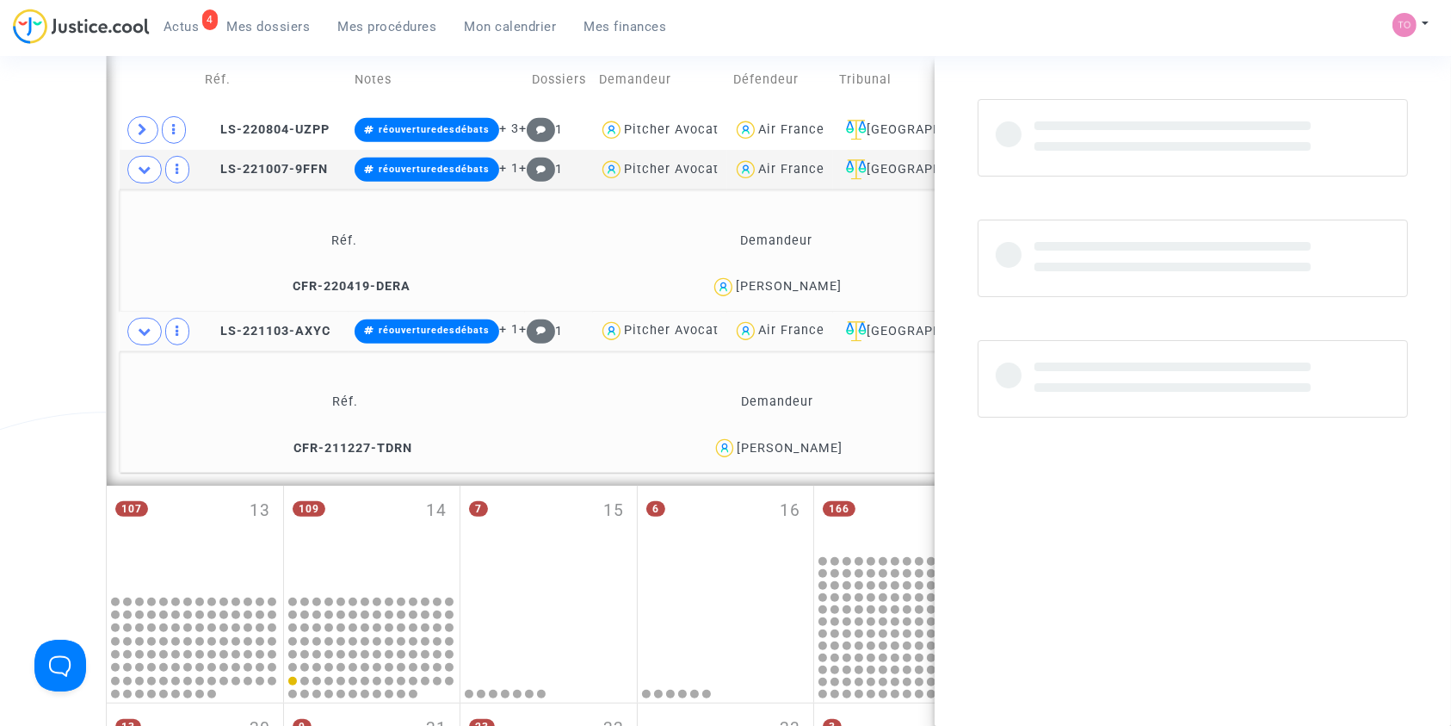
copy div "[PERSON_NAME]"
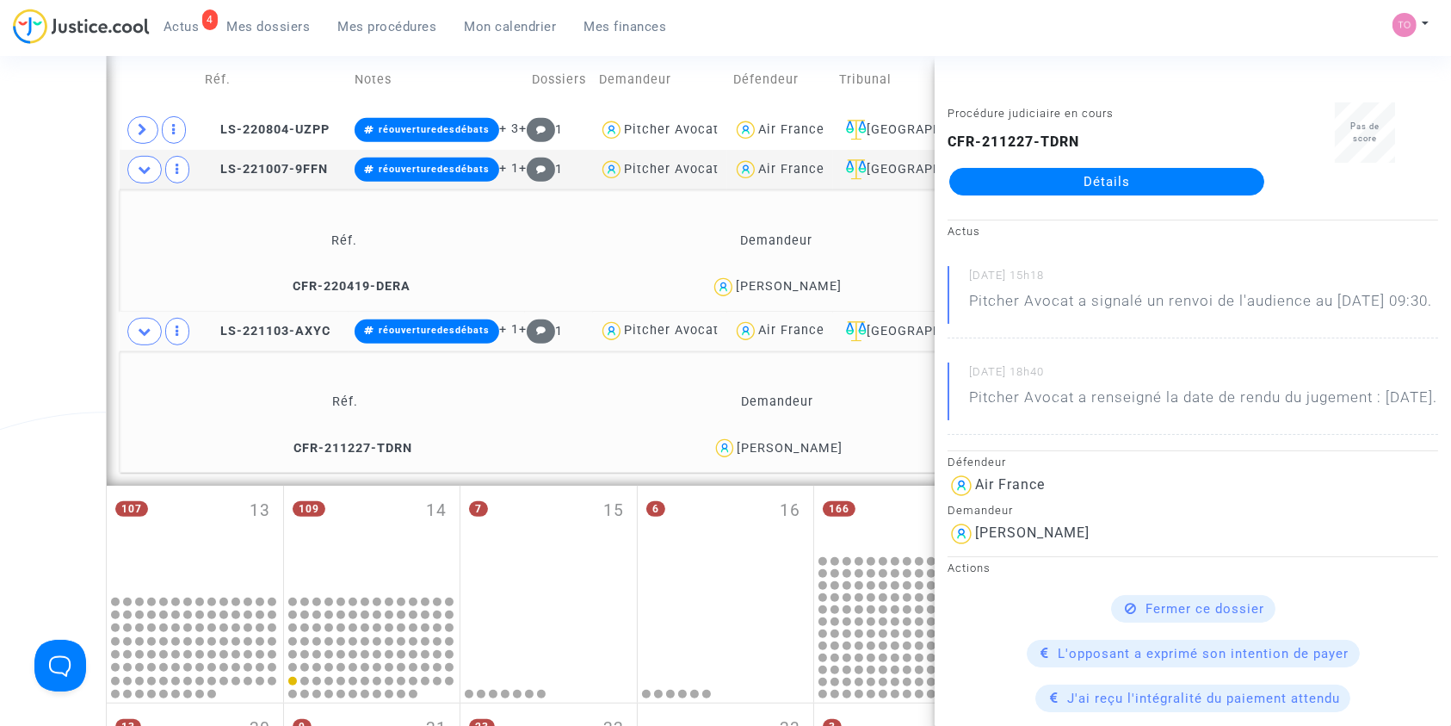
click at [57, 349] on div "Date de clôture d'instruction Date de conciliation Date d'audience Date de juge…" at bounding box center [725, 84] width 1451 height 1605
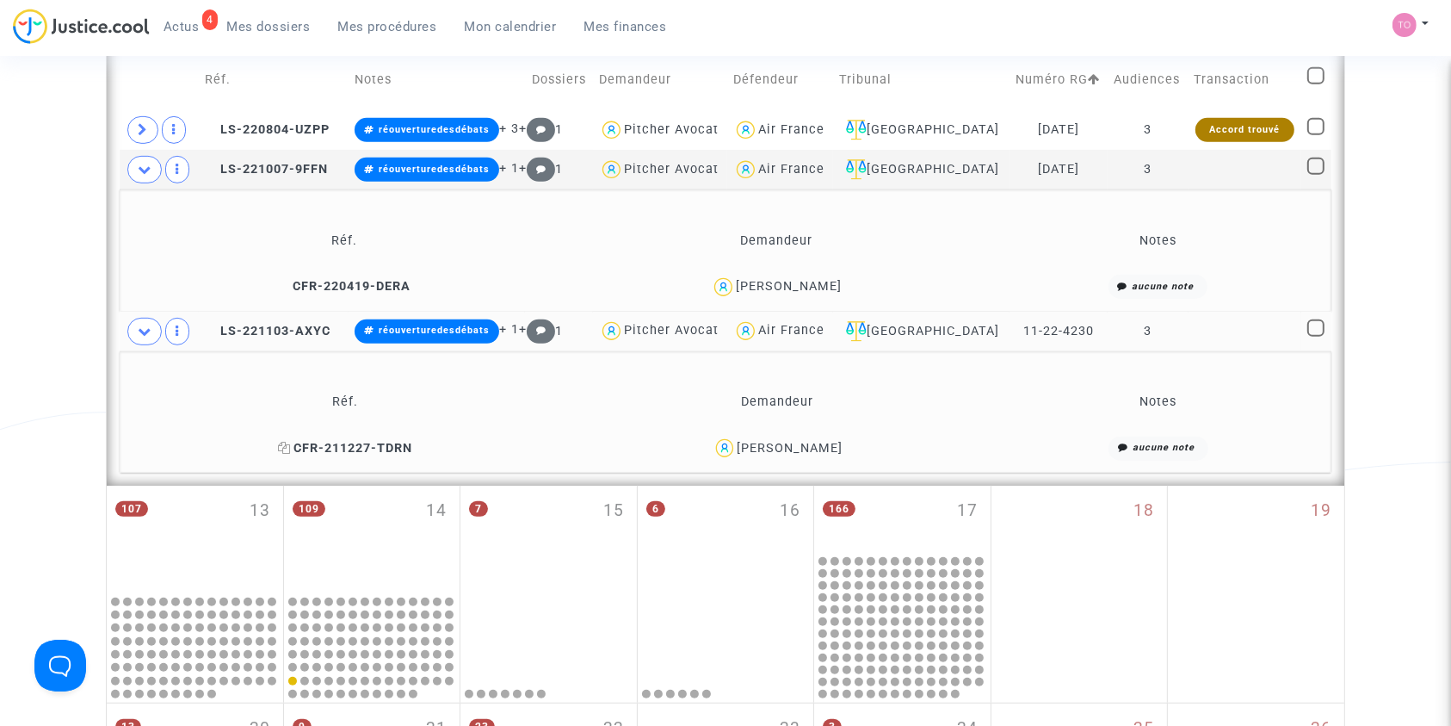
click at [343, 450] on span "CFR-211227-TDRN" at bounding box center [345, 448] width 134 height 15
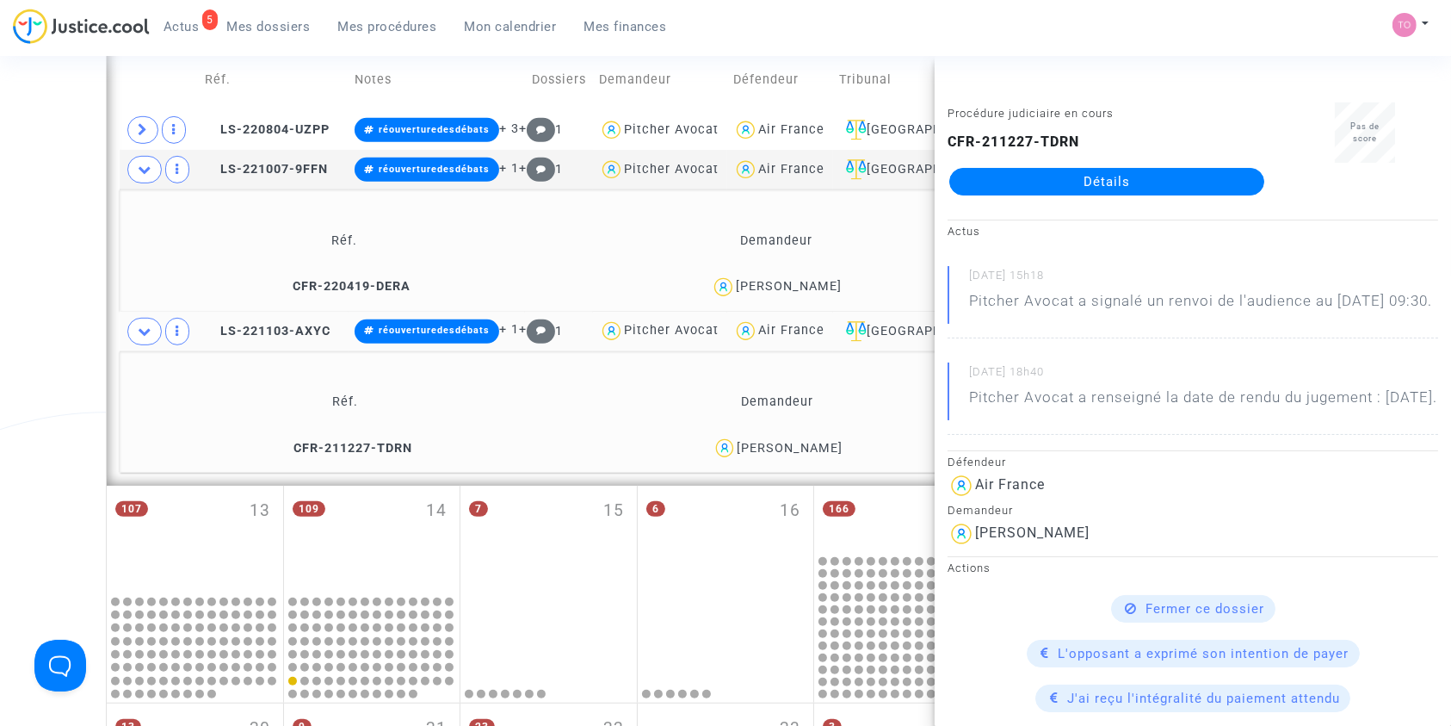
click at [33, 306] on div "Date de clôture d'instruction Date de conciliation Date d'audience Date de juge…" at bounding box center [725, 84] width 1451 height 1605
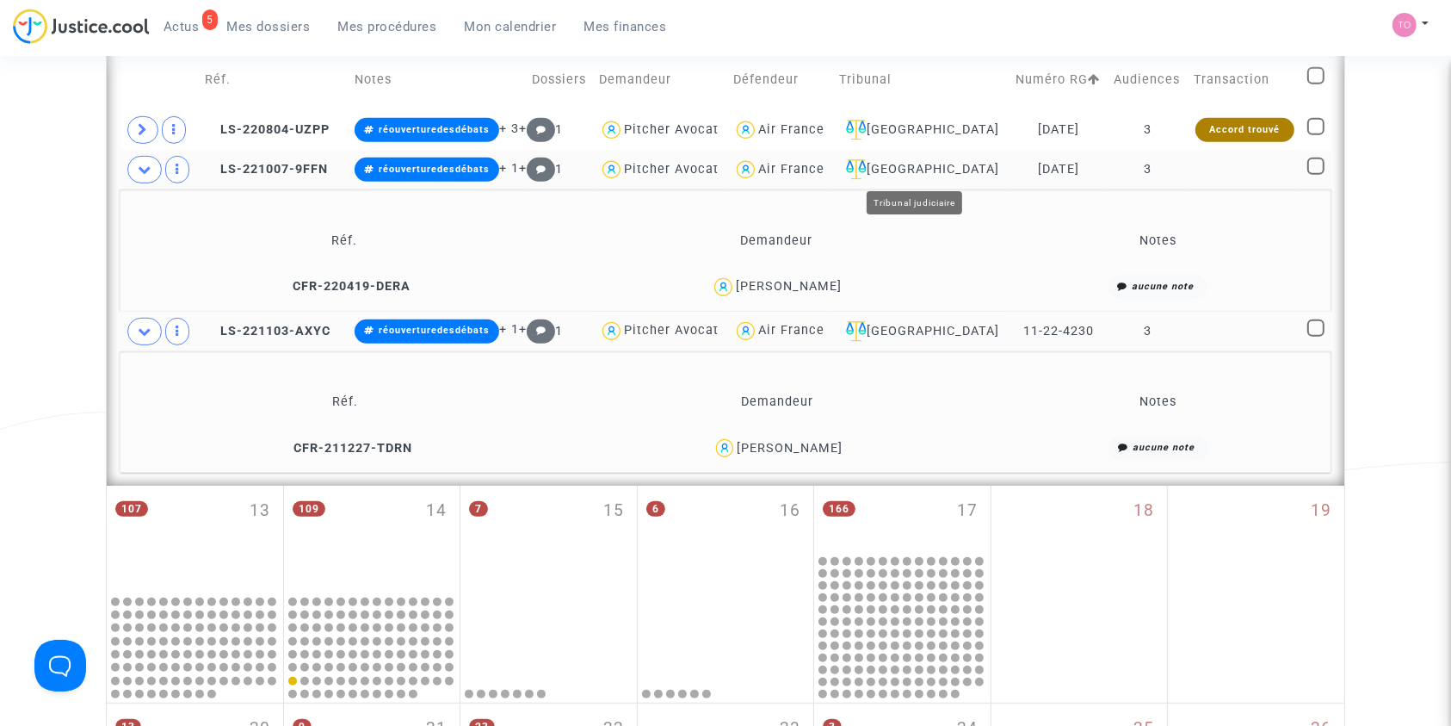
click at [911, 167] on div "[GEOGRAPHIC_DATA]" at bounding box center [921, 169] width 164 height 21
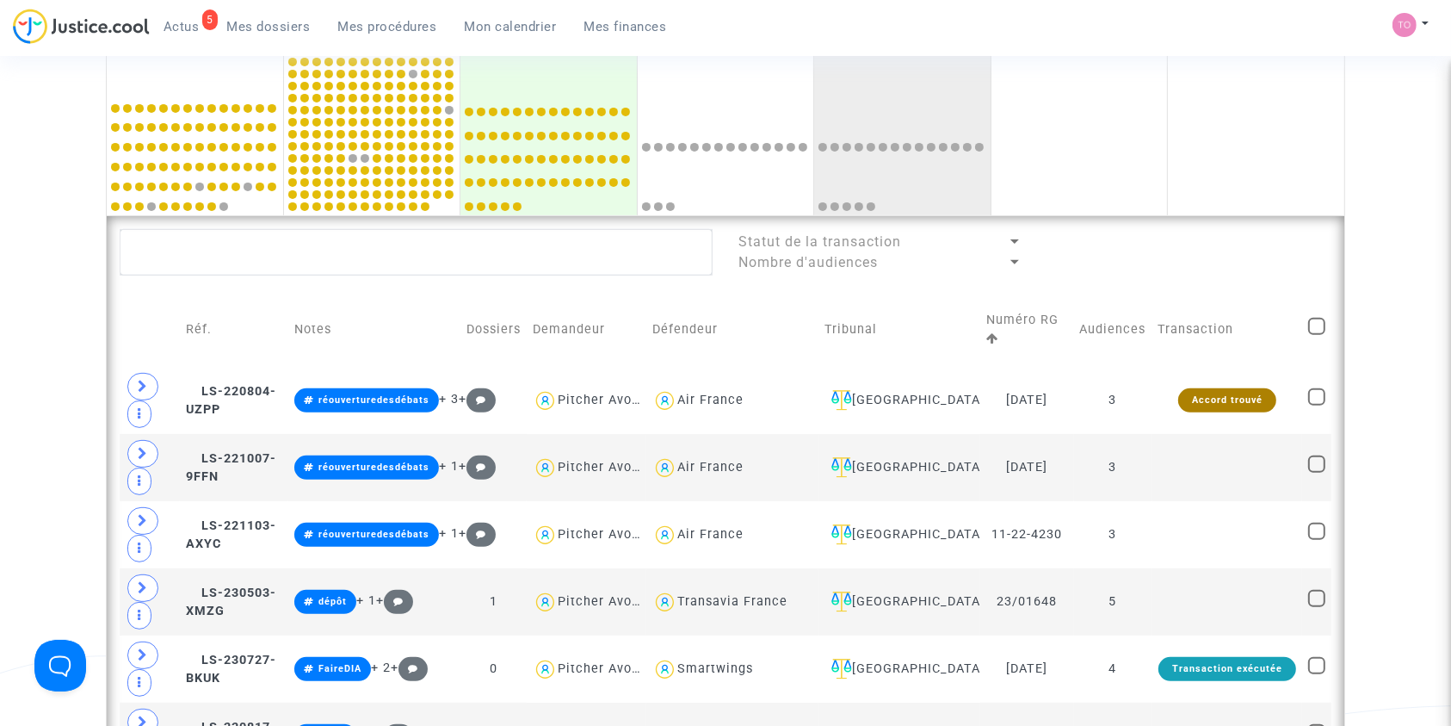
scroll to position [568, 0]
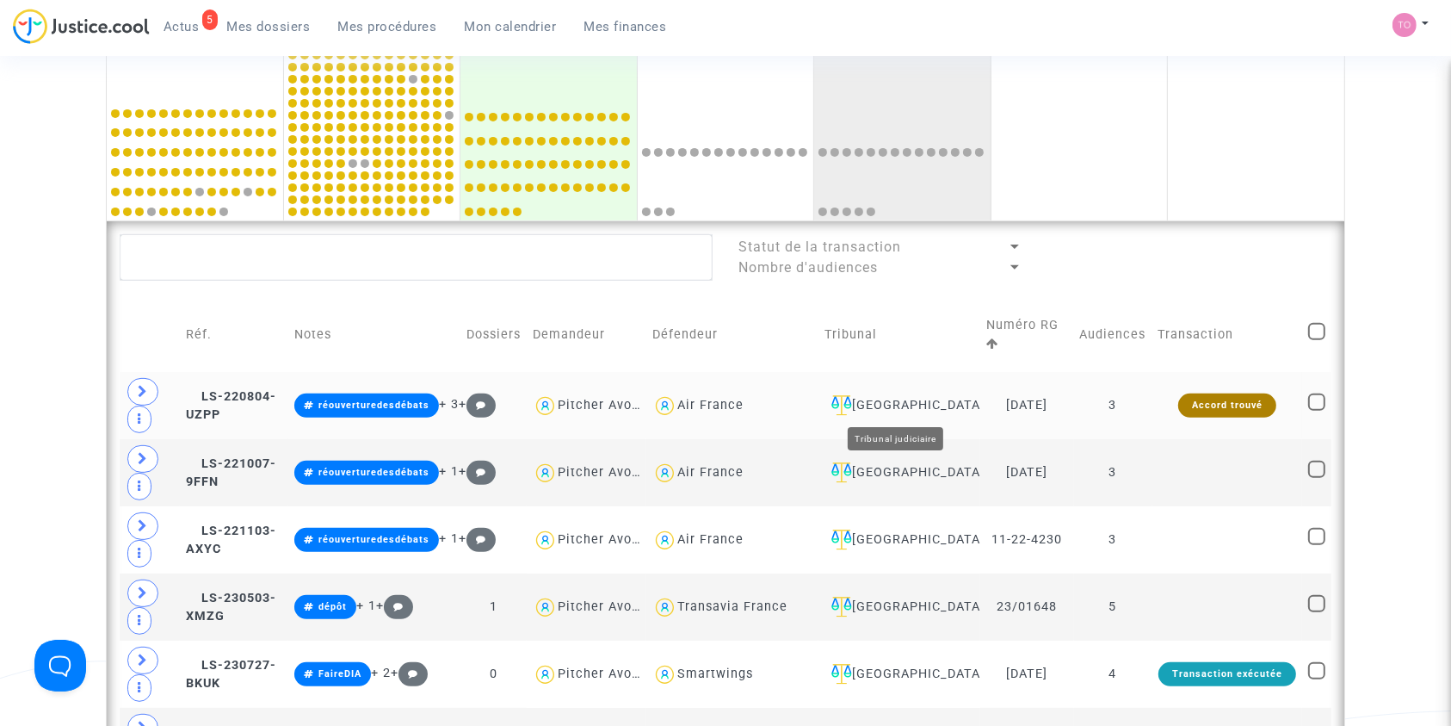
click at [903, 397] on div "[GEOGRAPHIC_DATA]" at bounding box center [900, 405] width 150 height 21
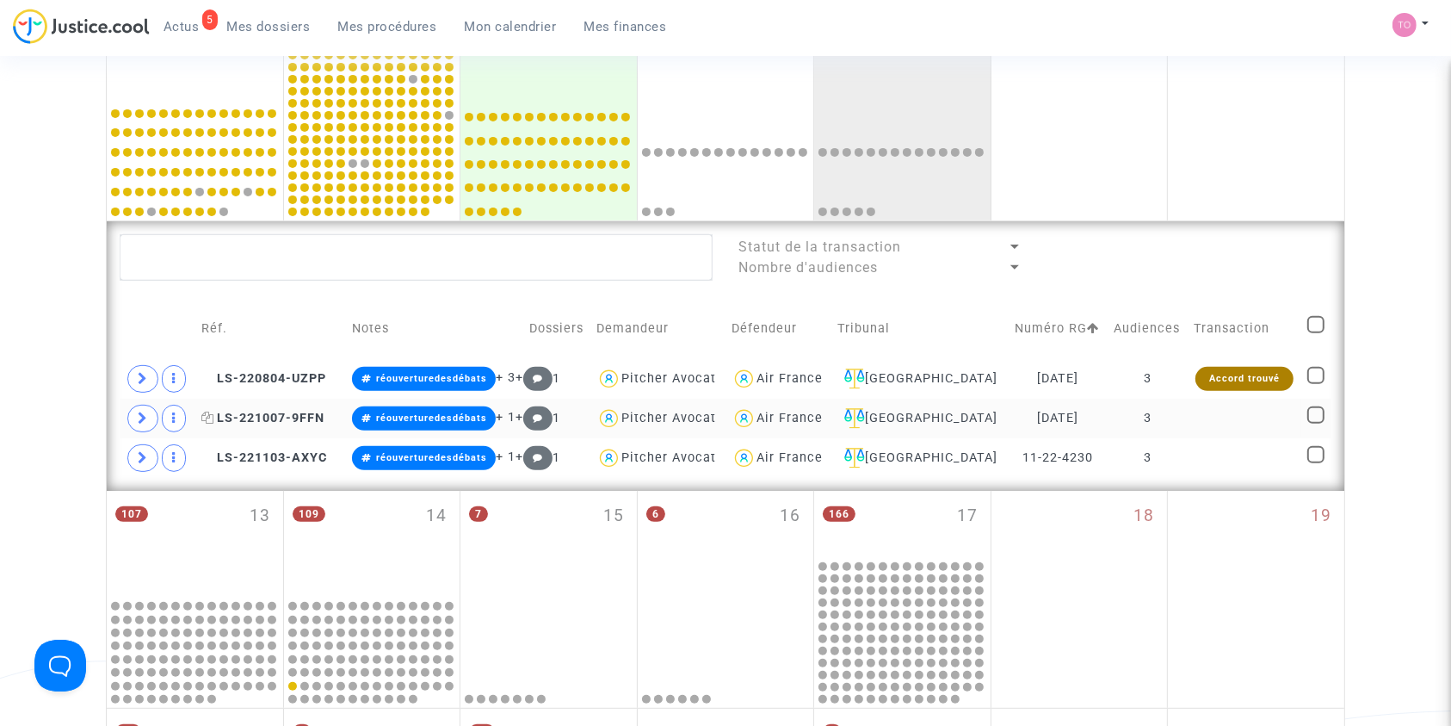
click at [248, 411] on span "LS-221007-9FFN" at bounding box center [262, 418] width 123 height 15
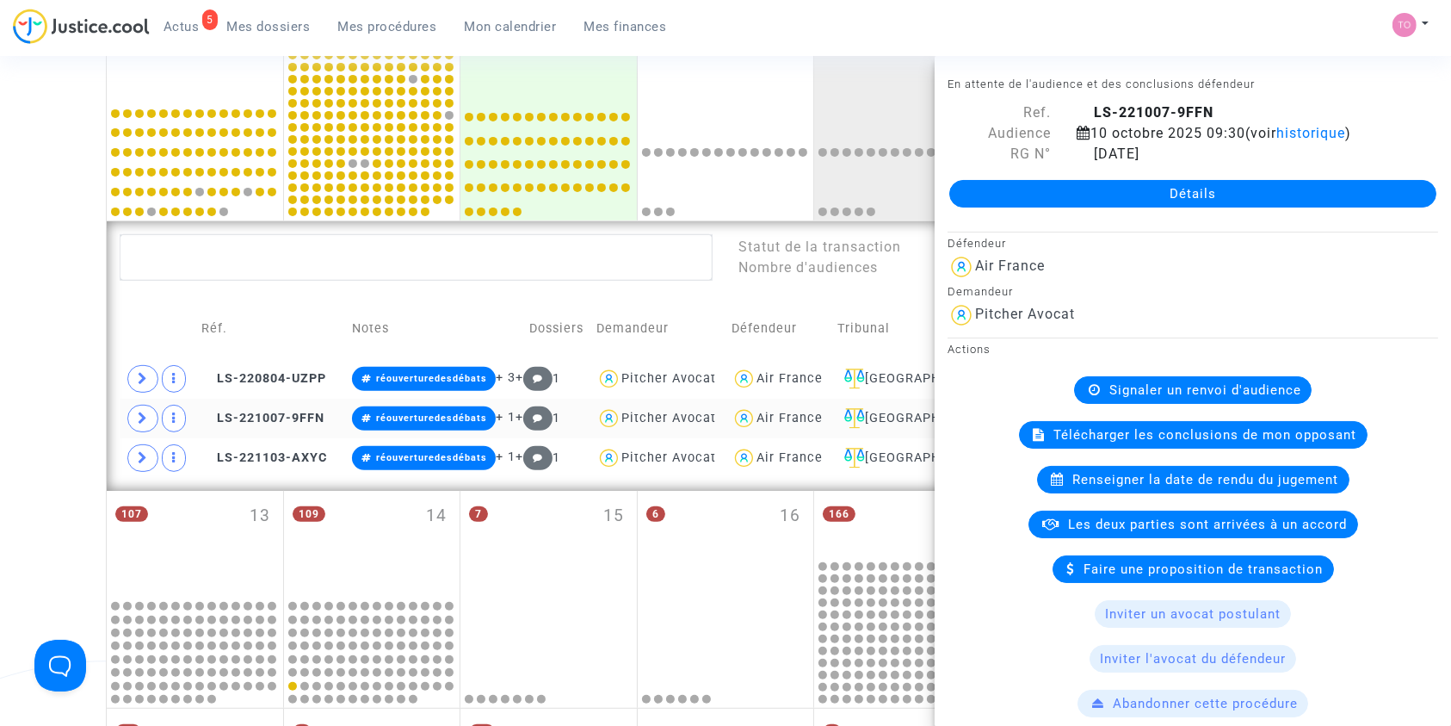
drag, startPoint x: 1070, startPoint y: 199, endPoint x: 132, endPoint y: 421, distance: 964.1
click at [132, 421] on span at bounding box center [142, 419] width 31 height 28
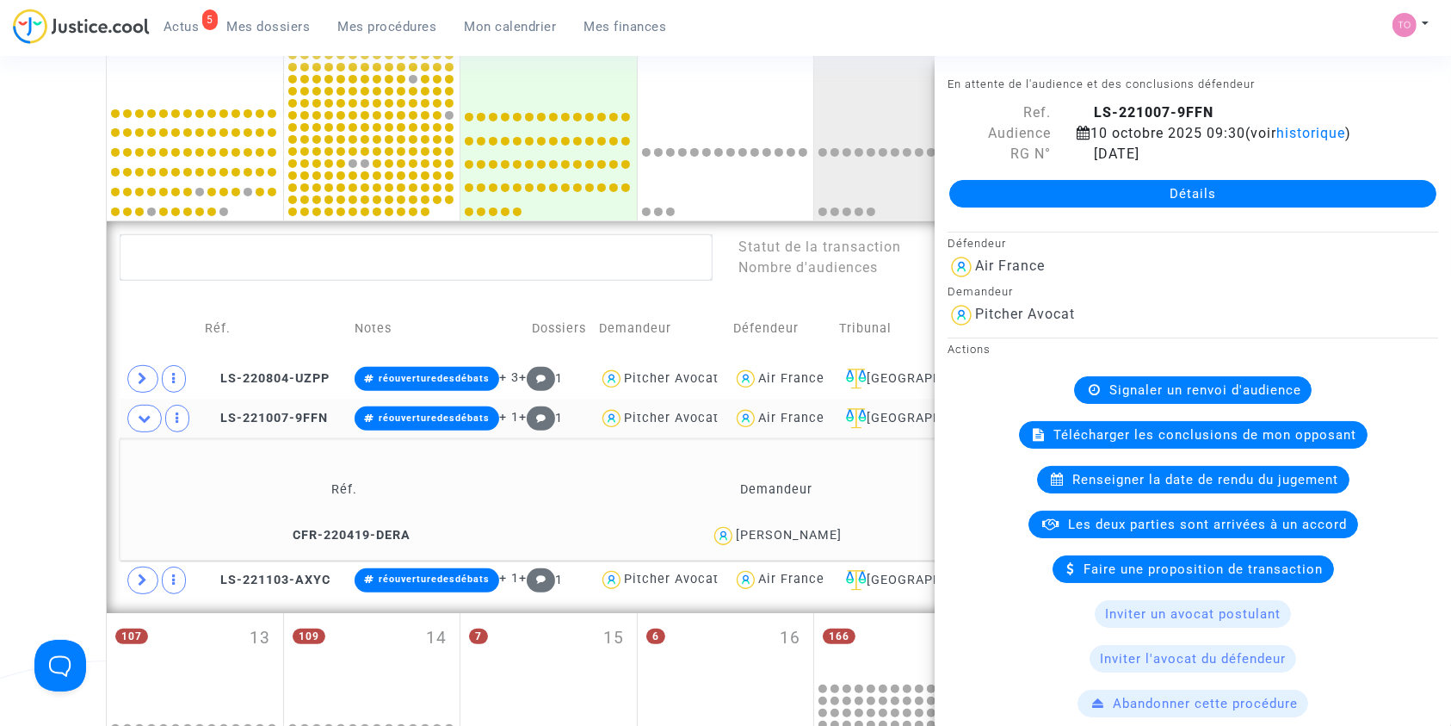
click at [813, 531] on div "CHRISTOPHE JEAN" at bounding box center [789, 535] width 106 height 15
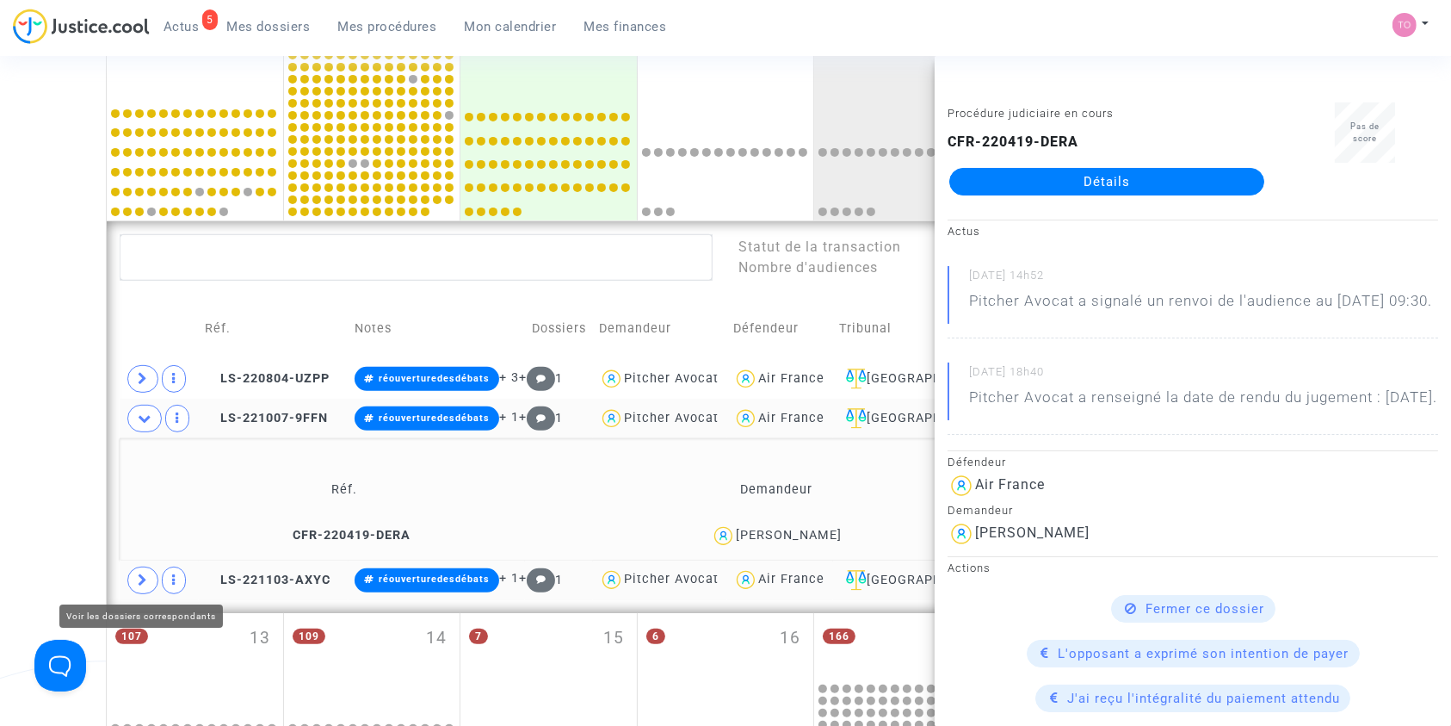
click at [139, 577] on icon at bounding box center [143, 579] width 10 height 13
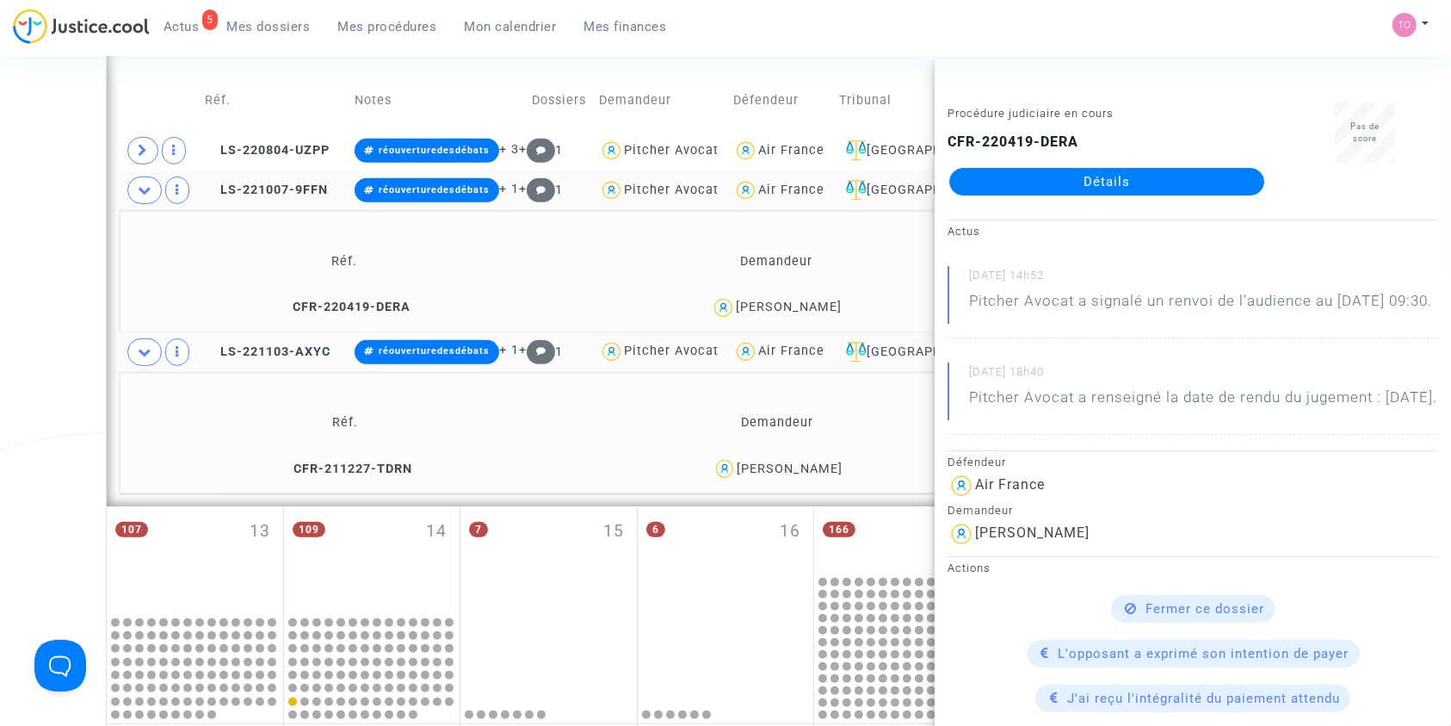
scroll to position [807, 0]
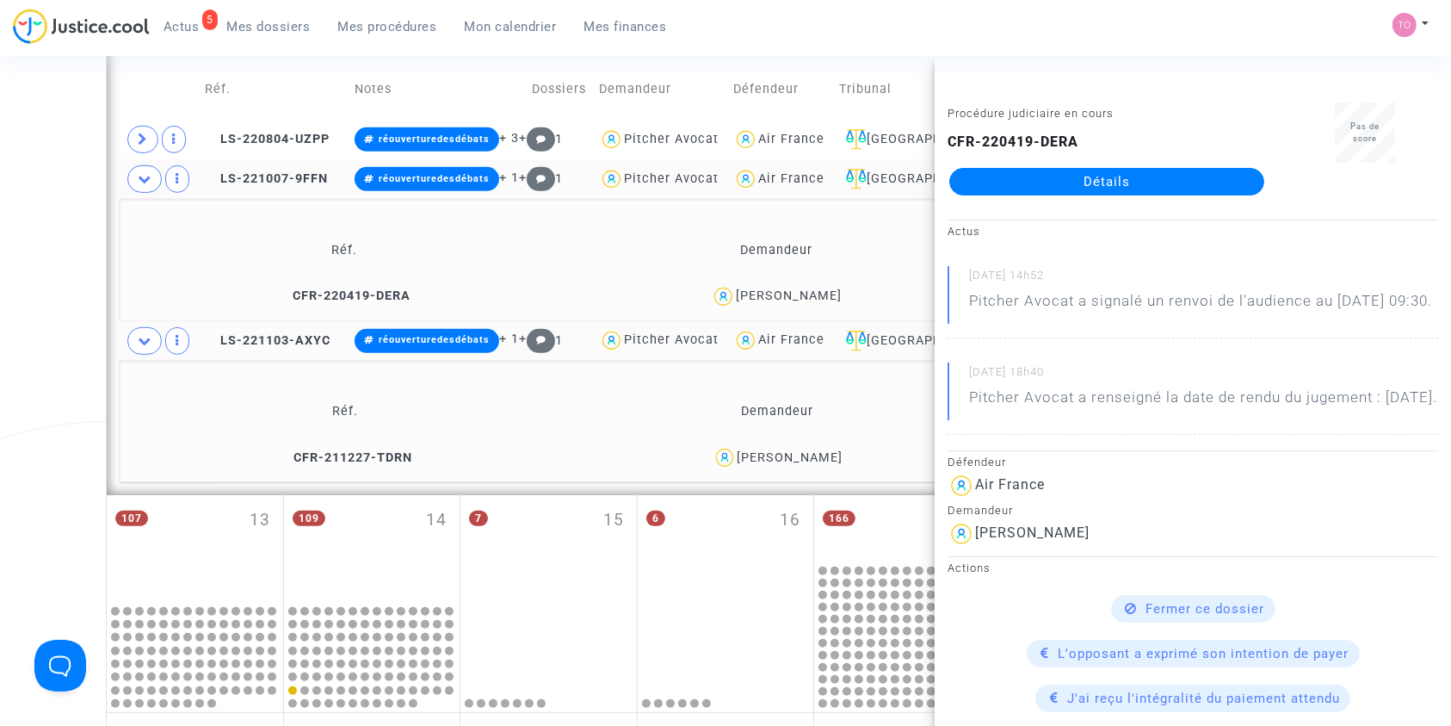
click at [803, 456] on div "[PERSON_NAME]" at bounding box center [790, 457] width 106 height 15
click at [145, 177] on icon at bounding box center [145, 178] width 14 height 13
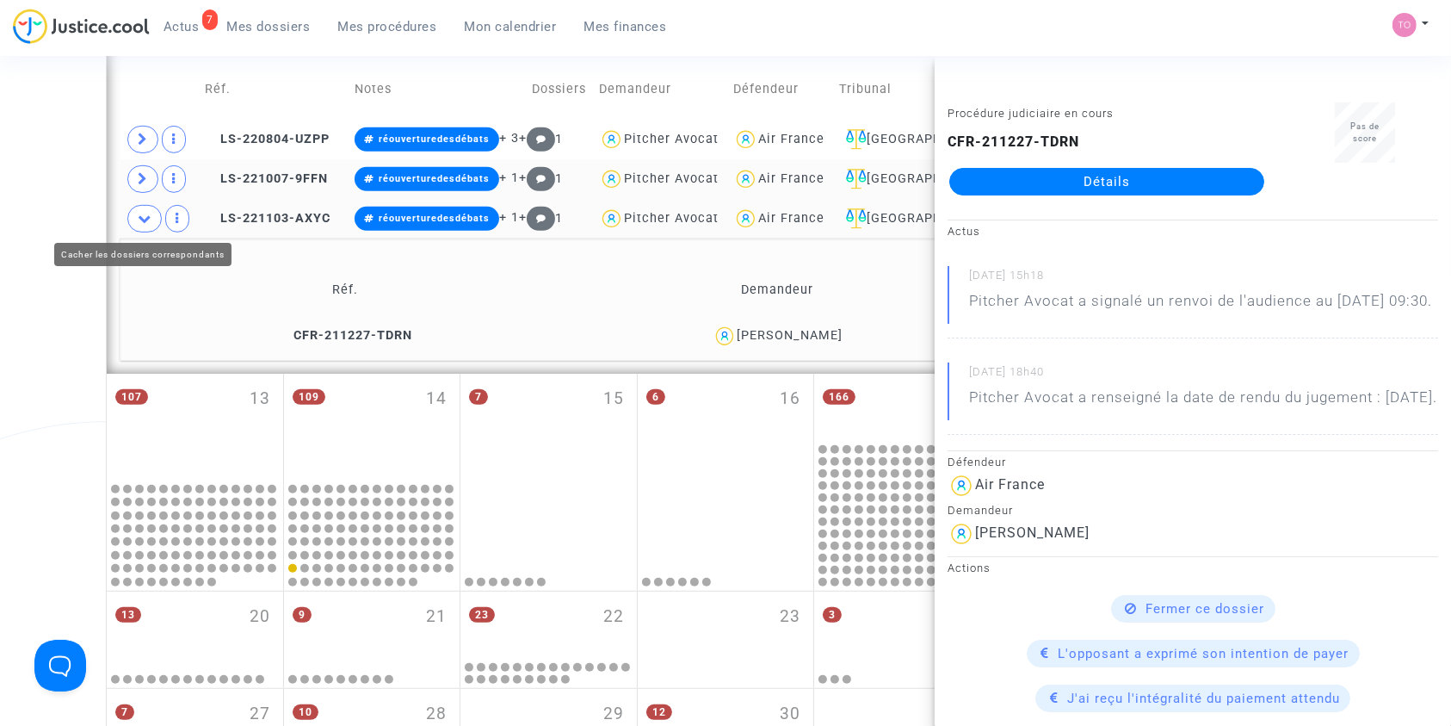
click at [142, 207] on span at bounding box center [144, 219] width 34 height 28
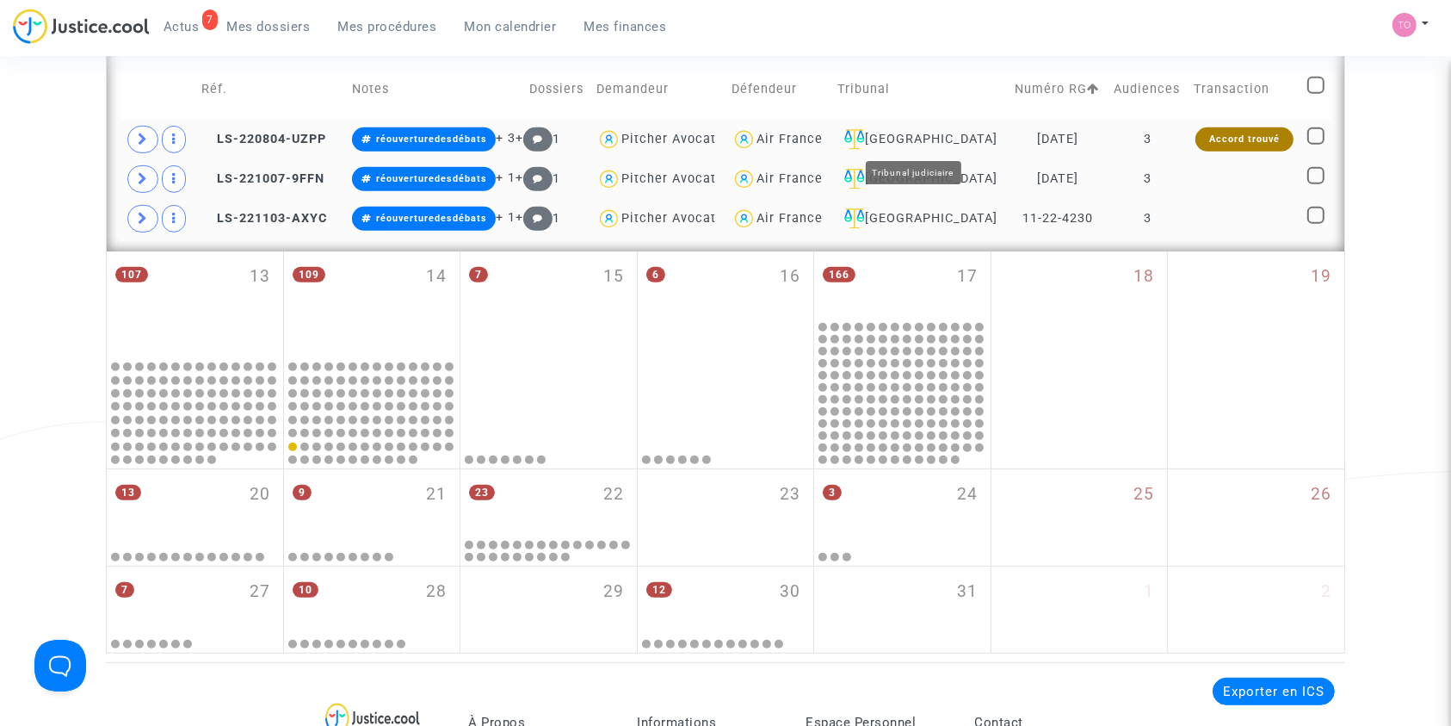
click at [948, 139] on div "[GEOGRAPHIC_DATA]" at bounding box center [919, 139] width 164 height 21
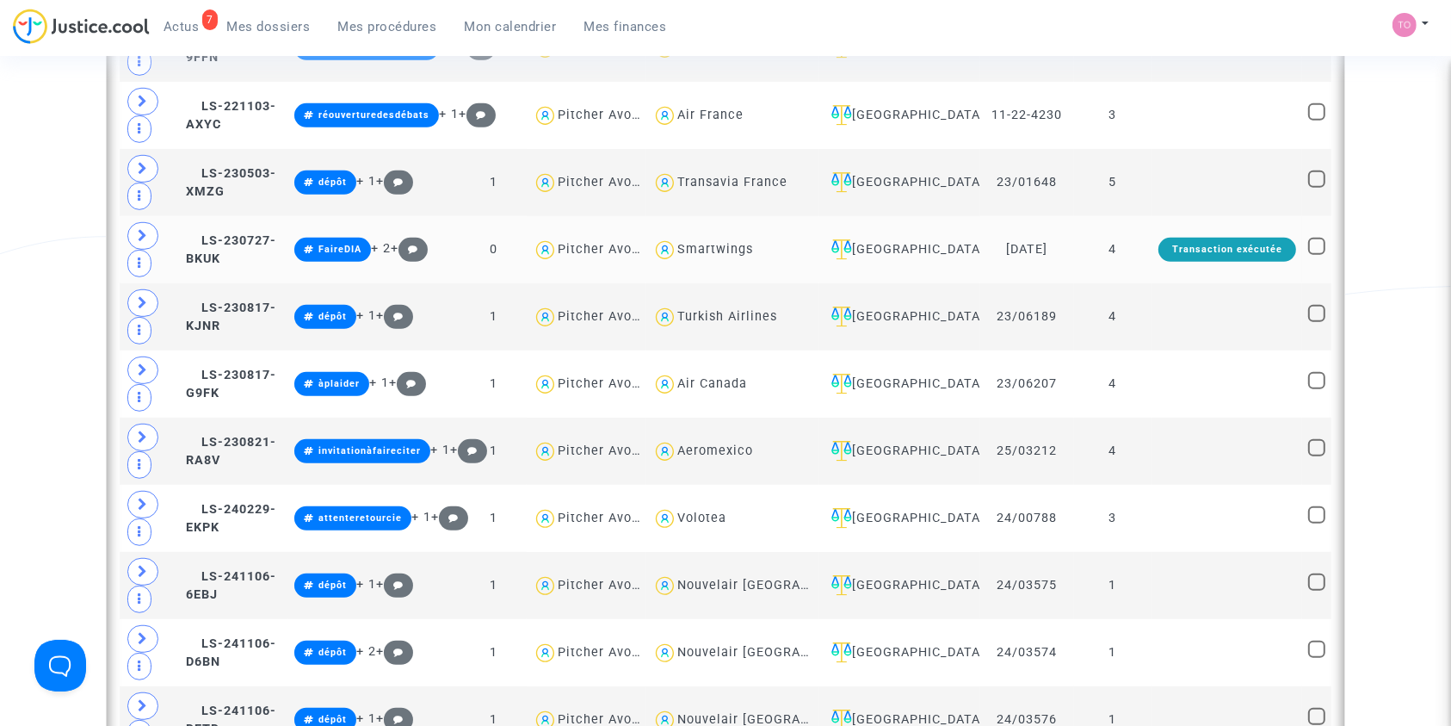
scroll to position [1002, 0]
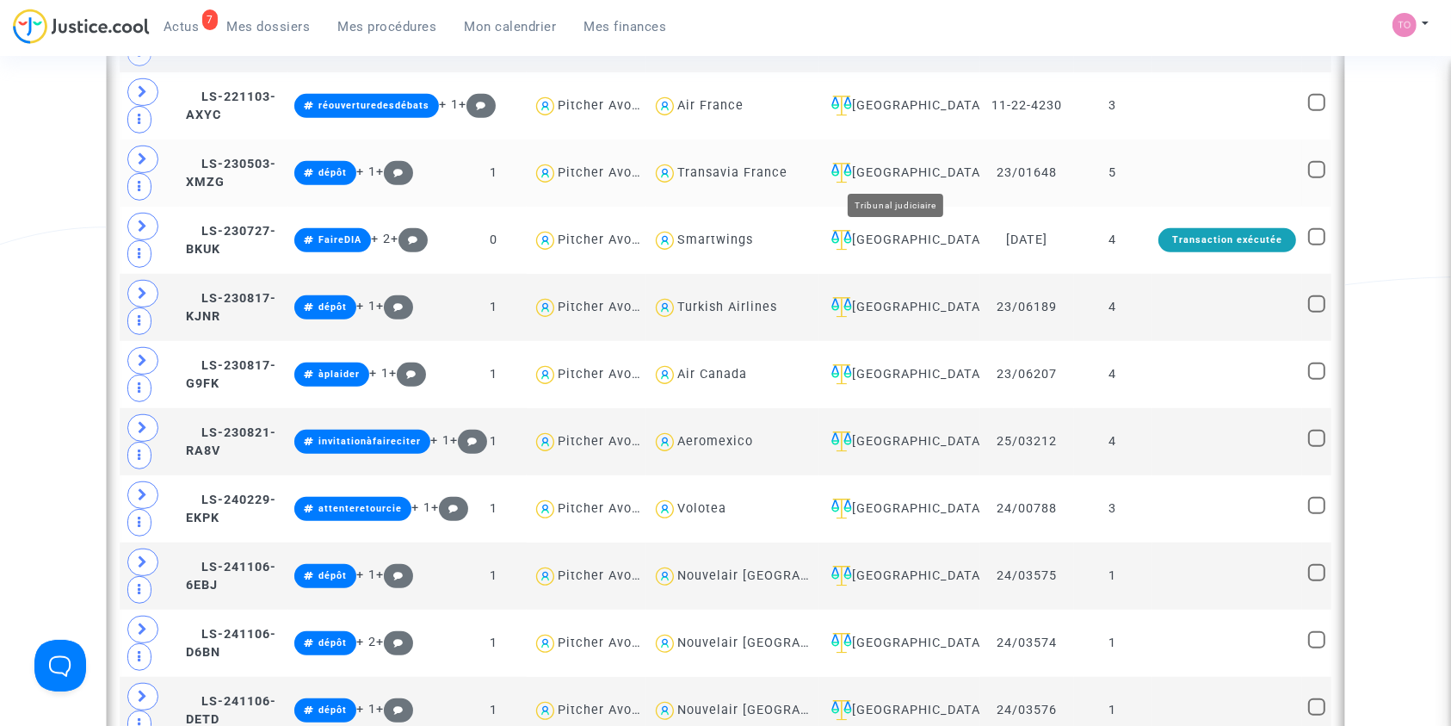
click at [889, 164] on div "Nantes" at bounding box center [900, 173] width 150 height 21
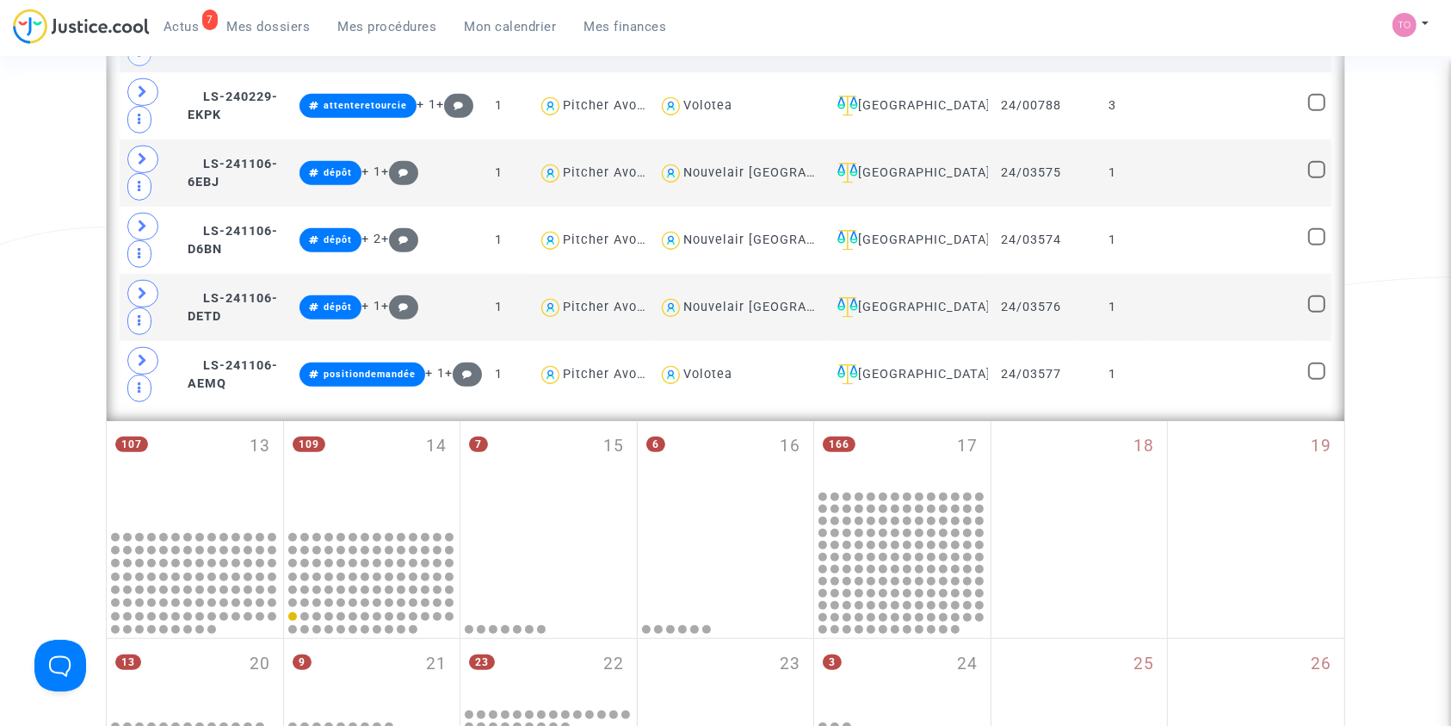
scroll to position [729, 0]
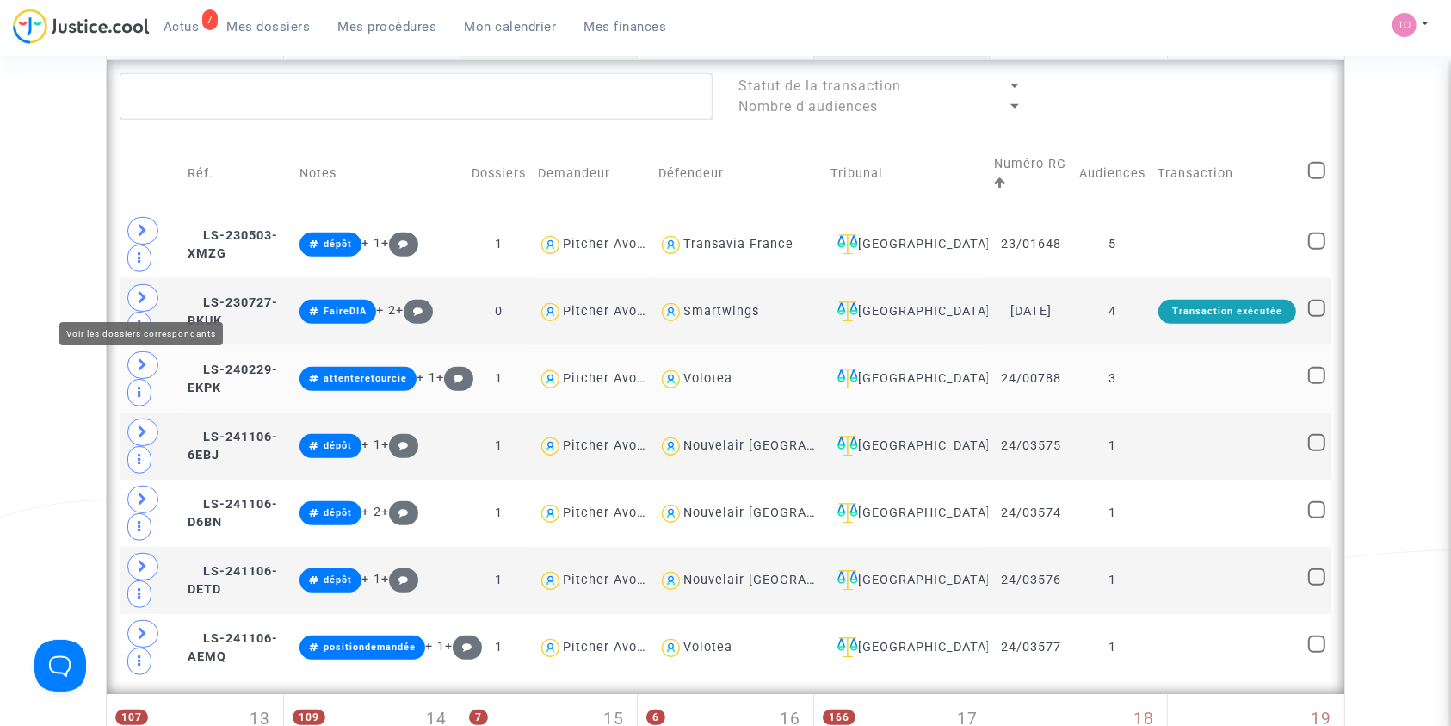
click at [142, 358] on icon at bounding box center [143, 364] width 10 height 13
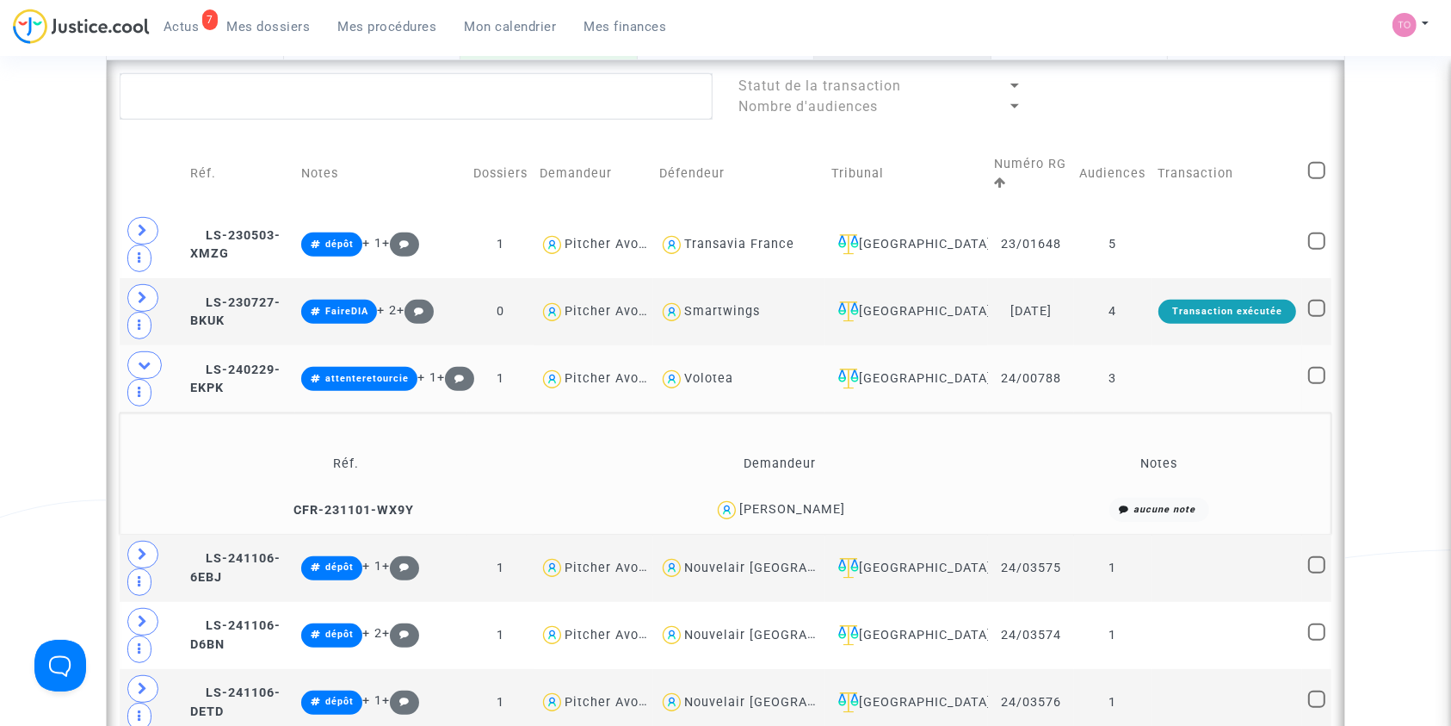
click at [820, 502] on div "Alice Breining" at bounding box center [792, 509] width 106 height 15
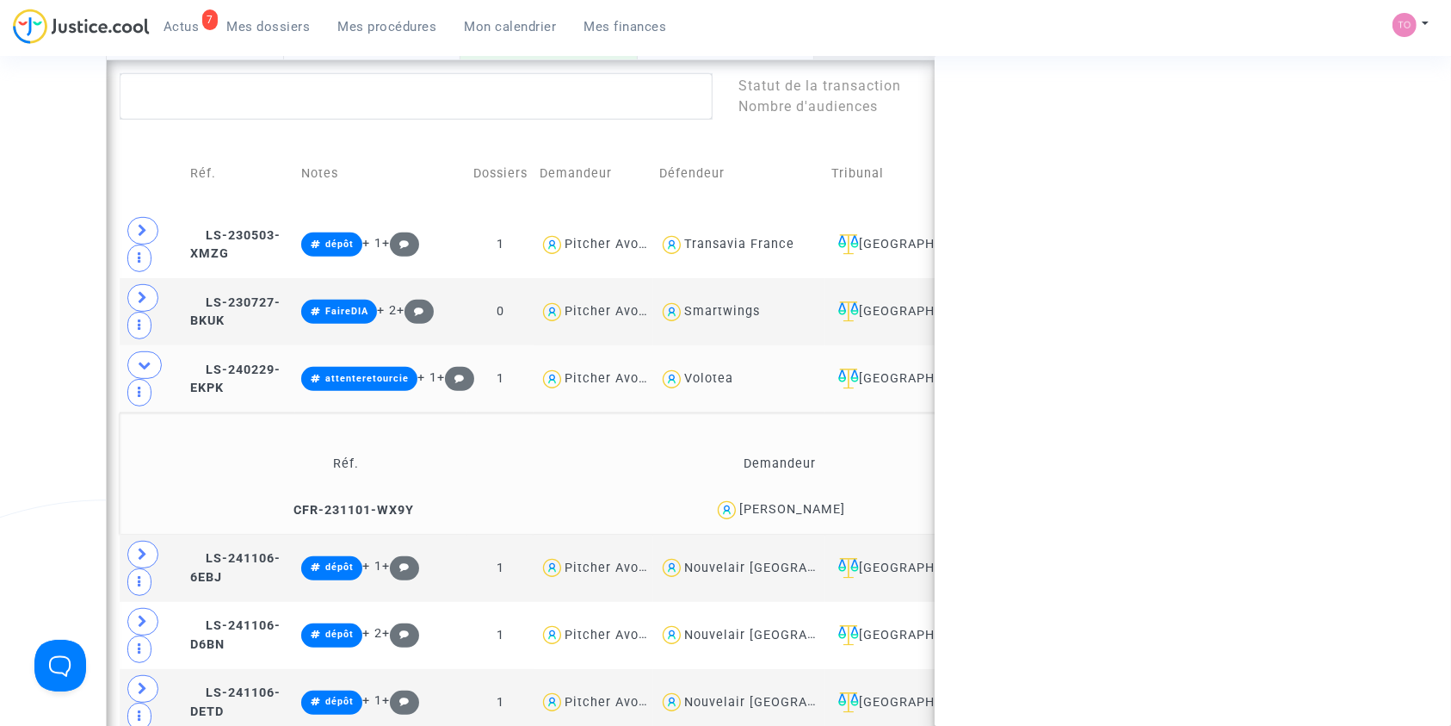
click at [820, 502] on div "Alice Breining" at bounding box center [792, 509] width 106 height 15
copy div "Breining"
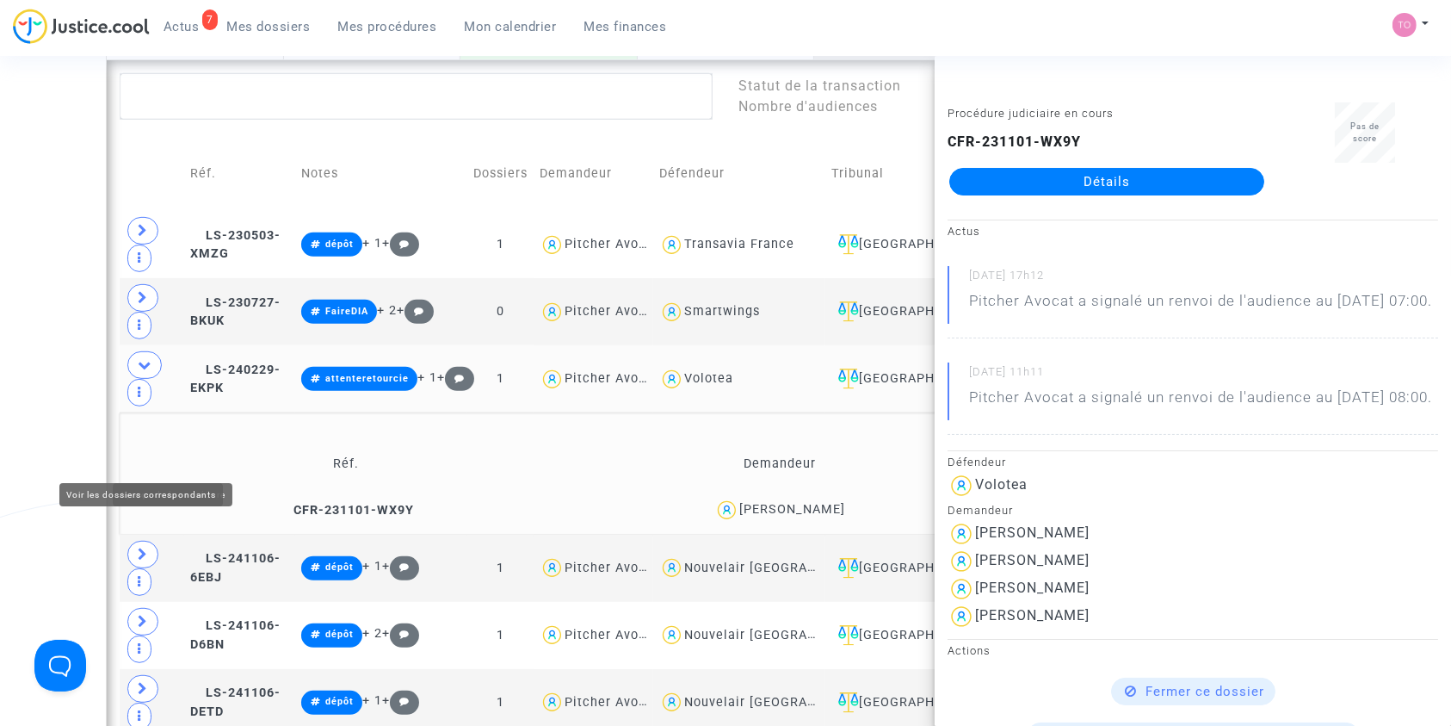
click at [69, 438] on div "Date de clôture d'instruction Date de conciliation Date d'audience Date de juge…" at bounding box center [725, 294] width 1451 height 1848
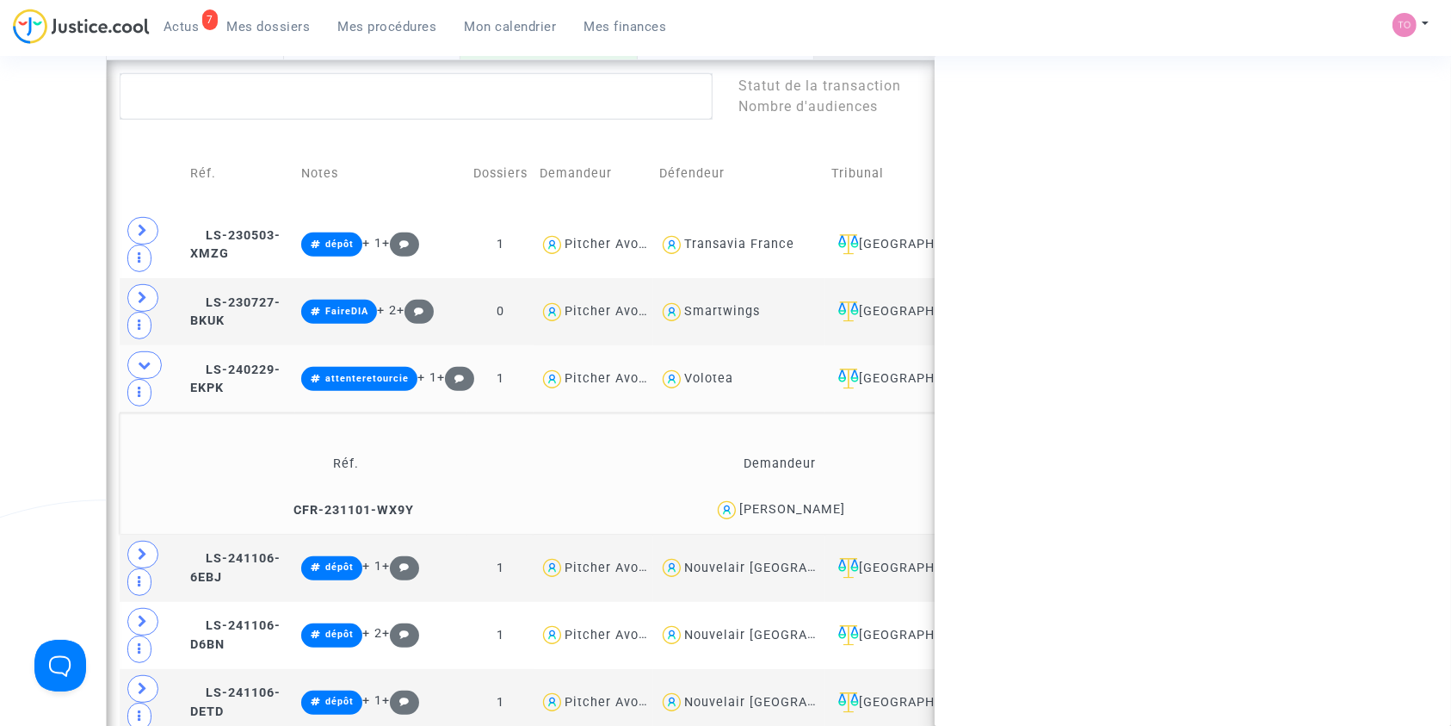
copy div "rappeneau"
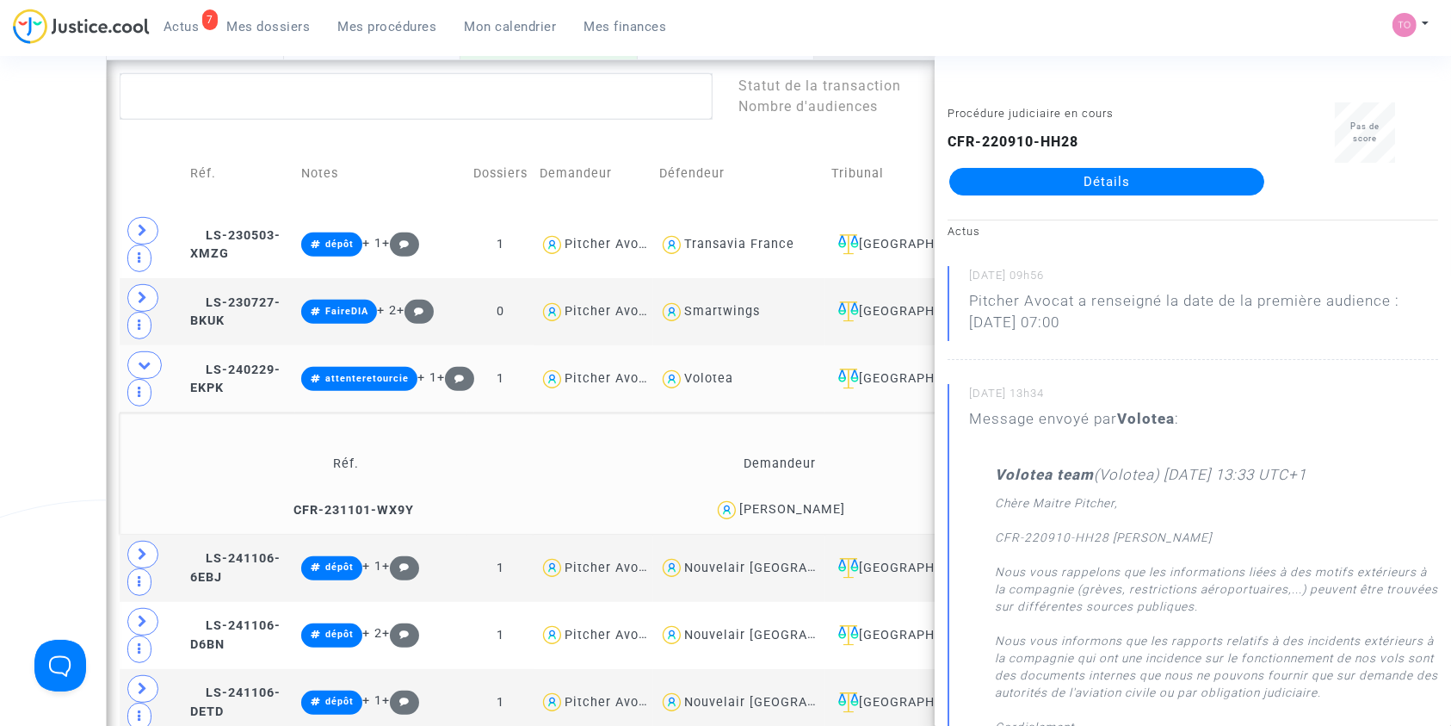
click at [71, 403] on div "Date de clôture d'instruction Date de conciliation Date d'audience Date de juge…" at bounding box center [725, 354] width 1451 height 1969
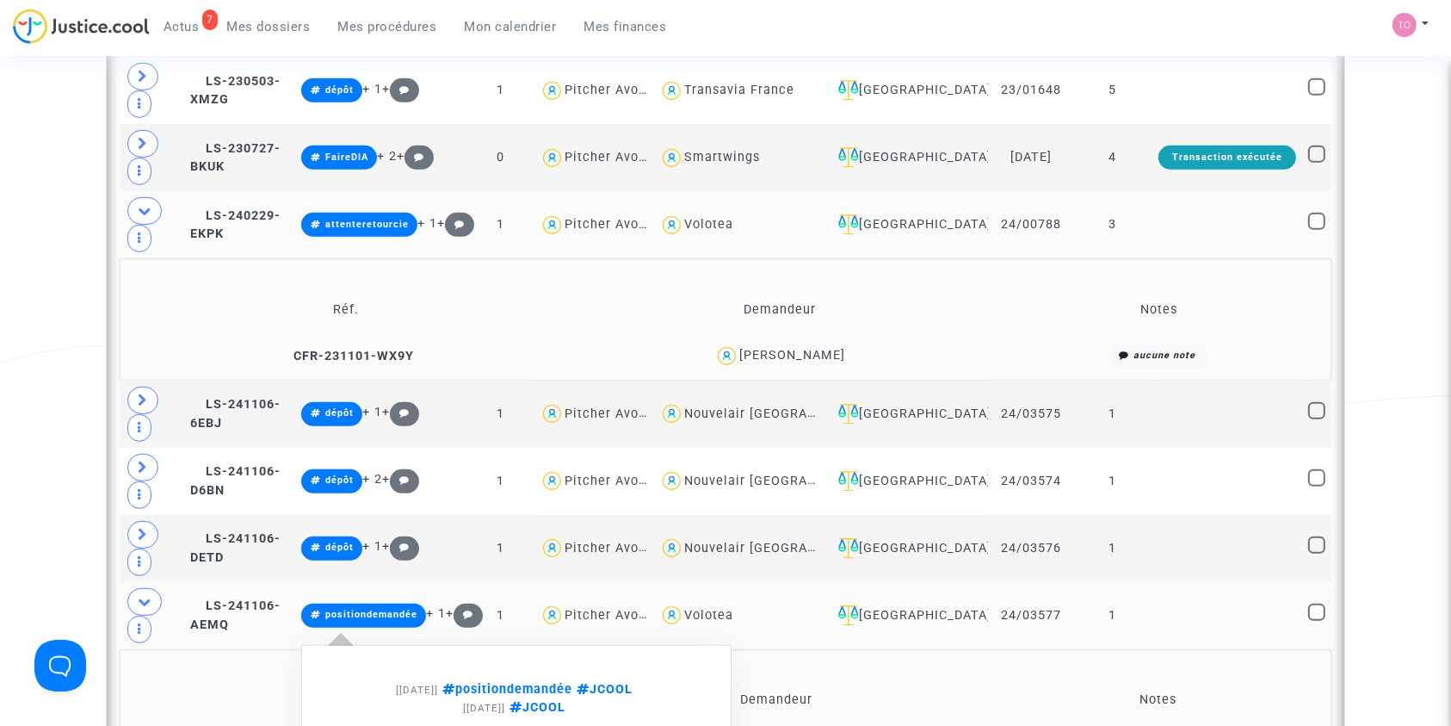
scroll to position [885, 0]
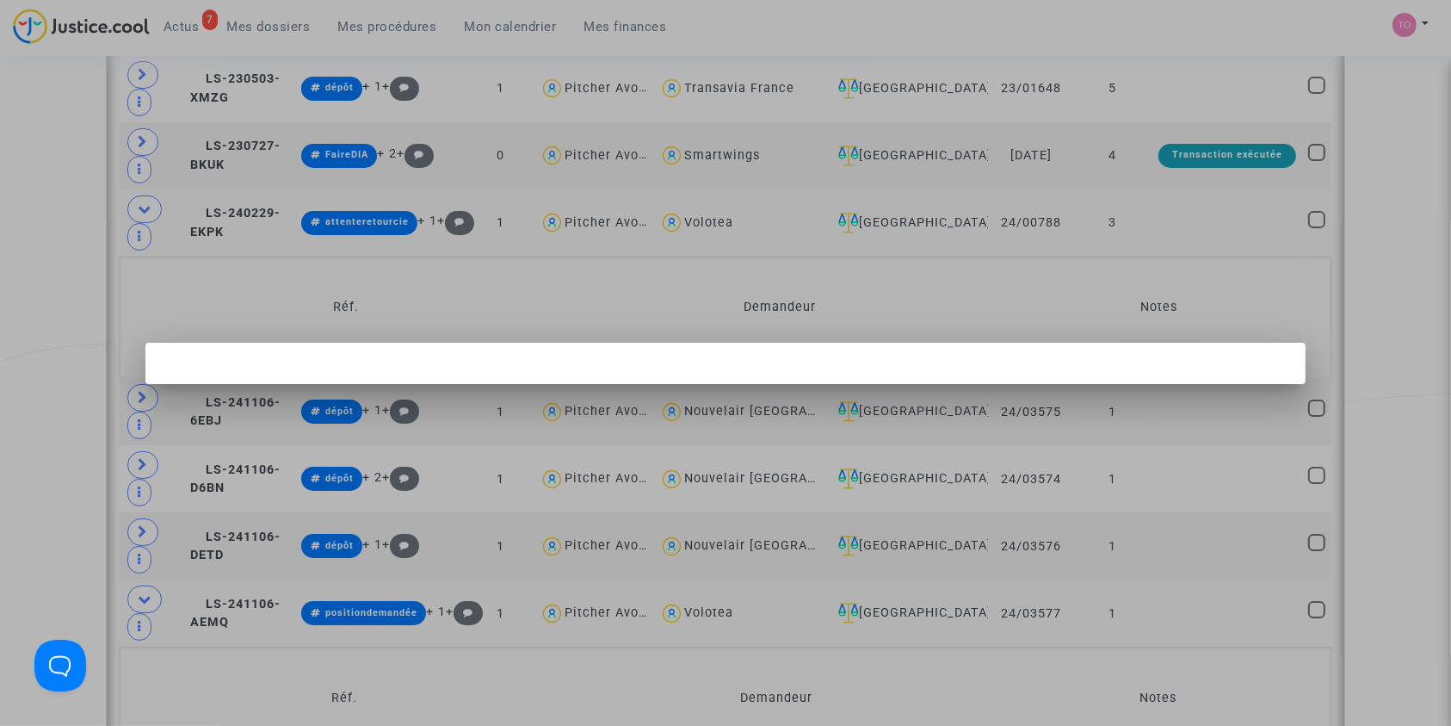
scroll to position [0, 0]
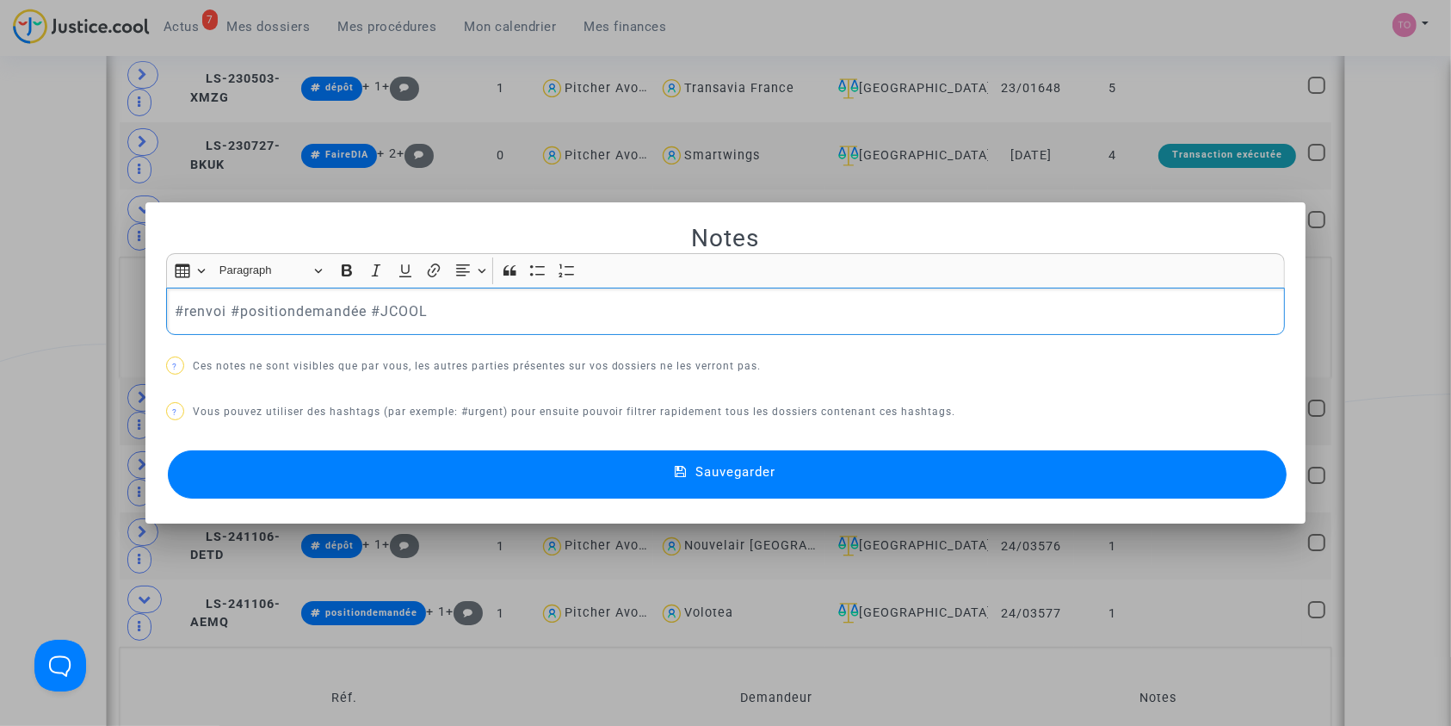
click at [284, 305] on p "#renvoi #positiondemandée #JCOOL" at bounding box center [726, 311] width 1102 height 22
click at [305, 472] on button "Sauvegarder" at bounding box center [728, 474] width 1120 height 48
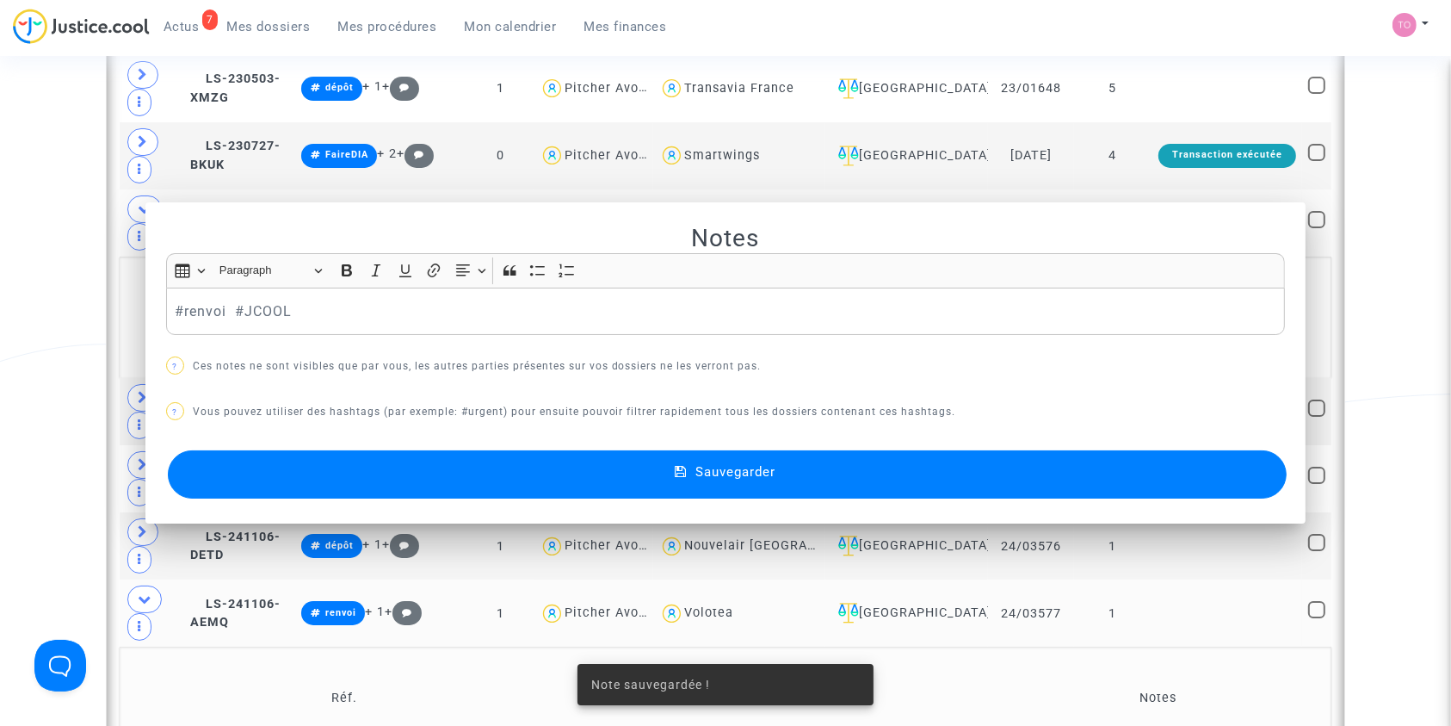
scroll to position [885, 0]
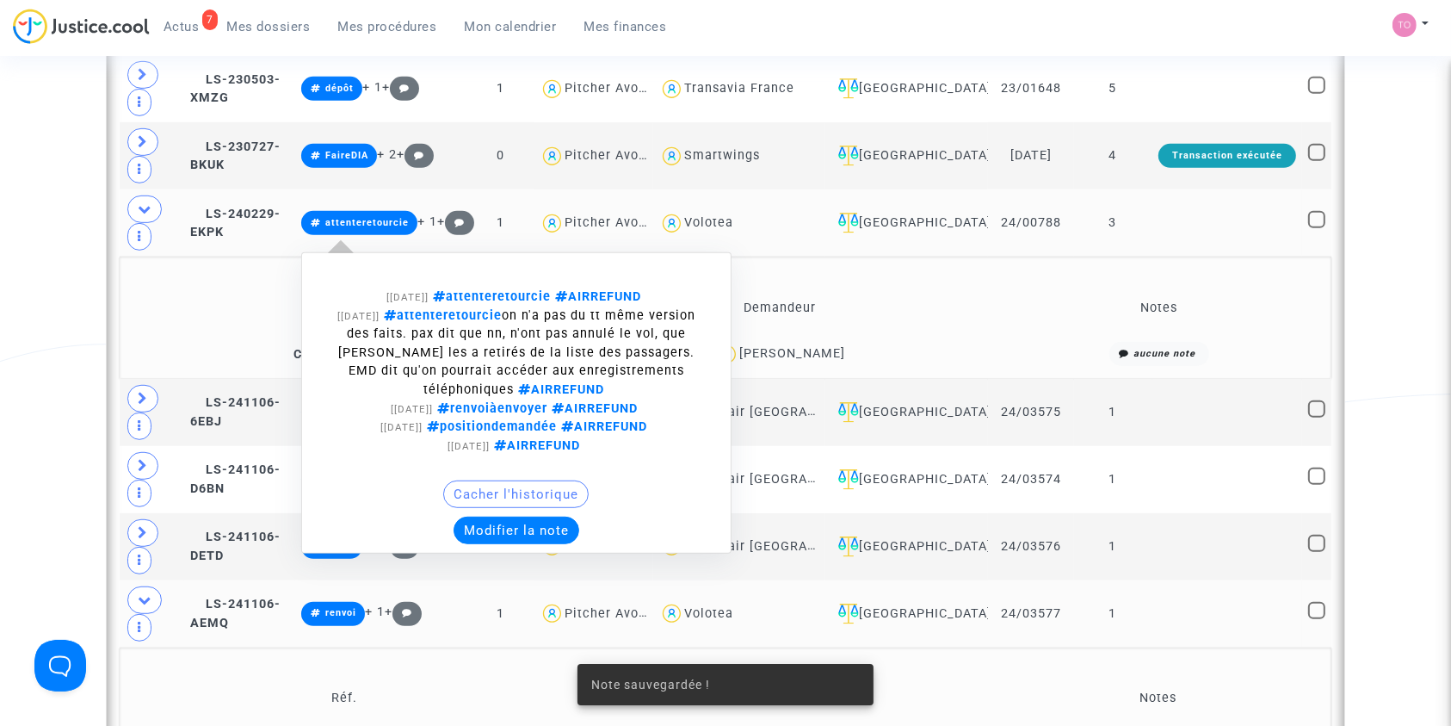
click at [528, 516] on button "Modifier la note" at bounding box center [517, 530] width 126 height 28
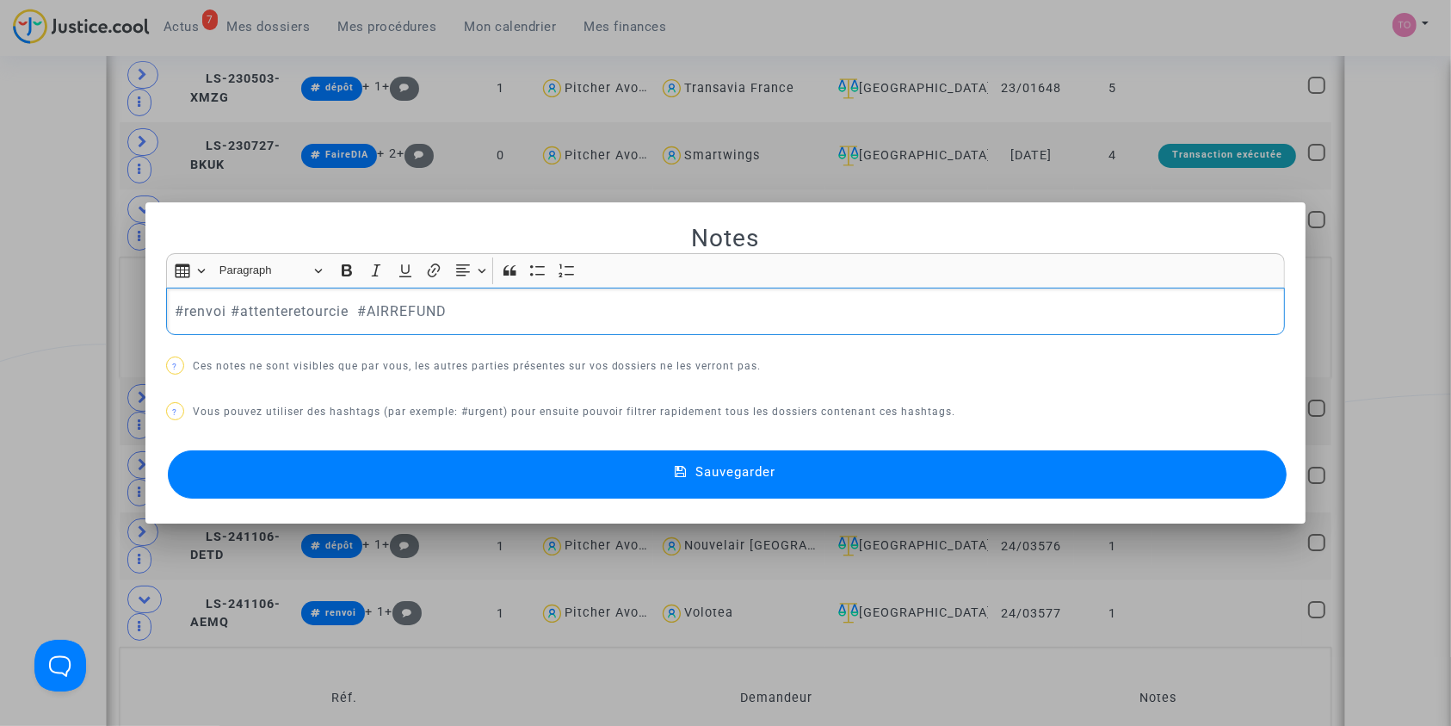
click at [446, 472] on button "Sauvegarder" at bounding box center [728, 474] width 1120 height 48
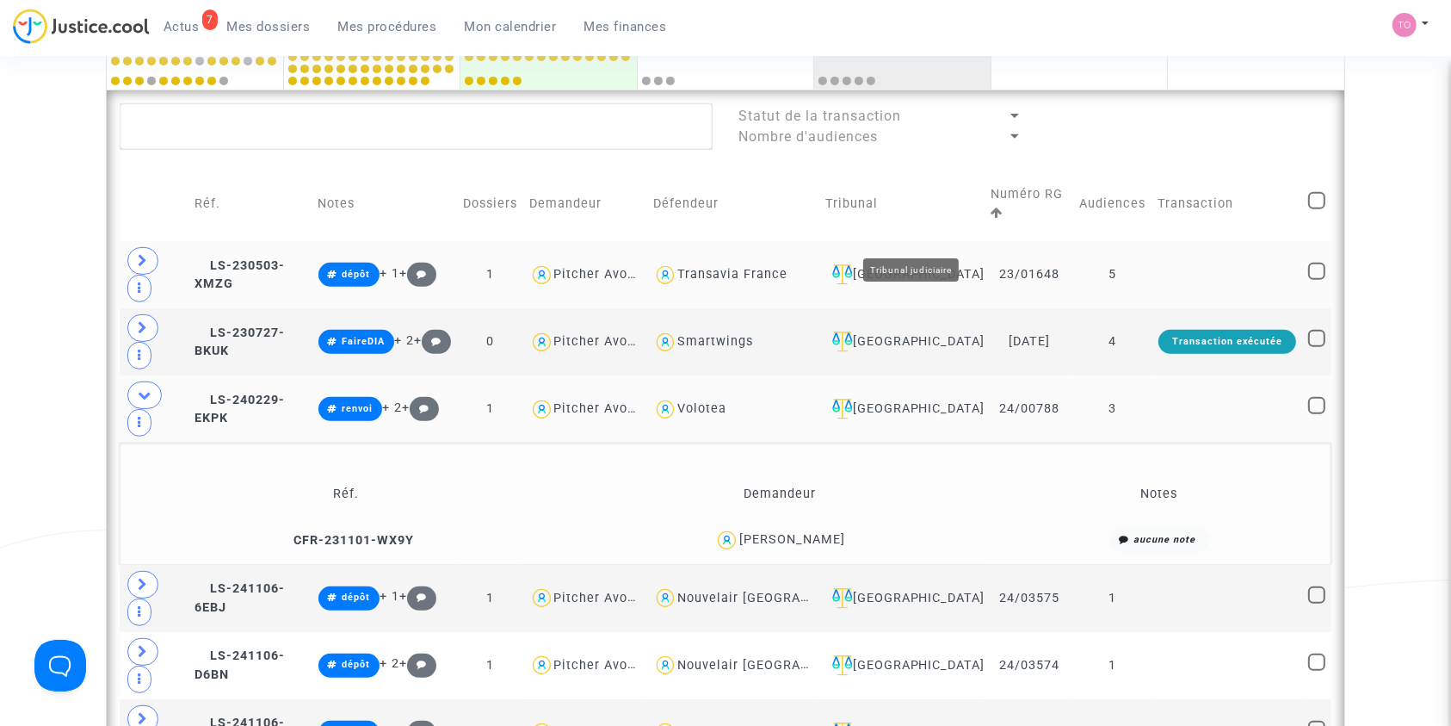
scroll to position [722, 0]
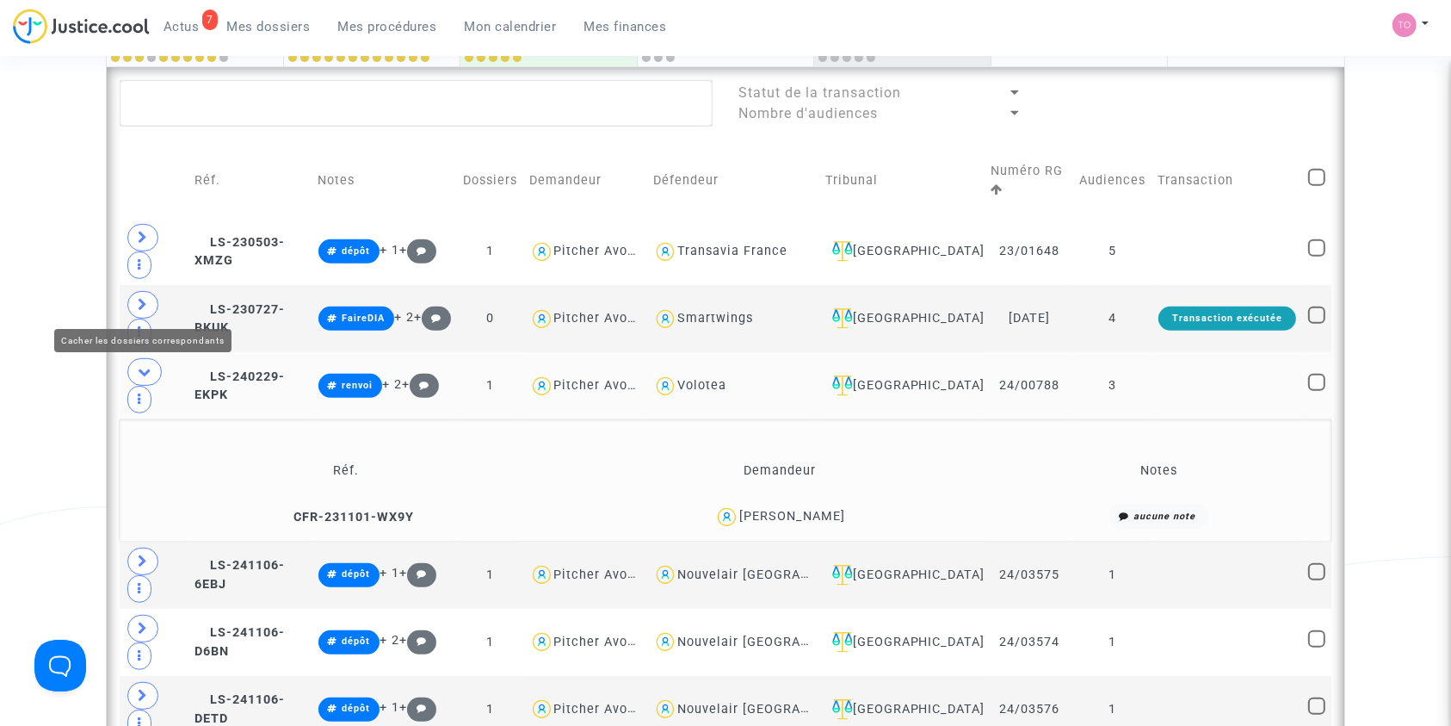
click at [138, 365] on icon at bounding box center [145, 371] width 14 height 13
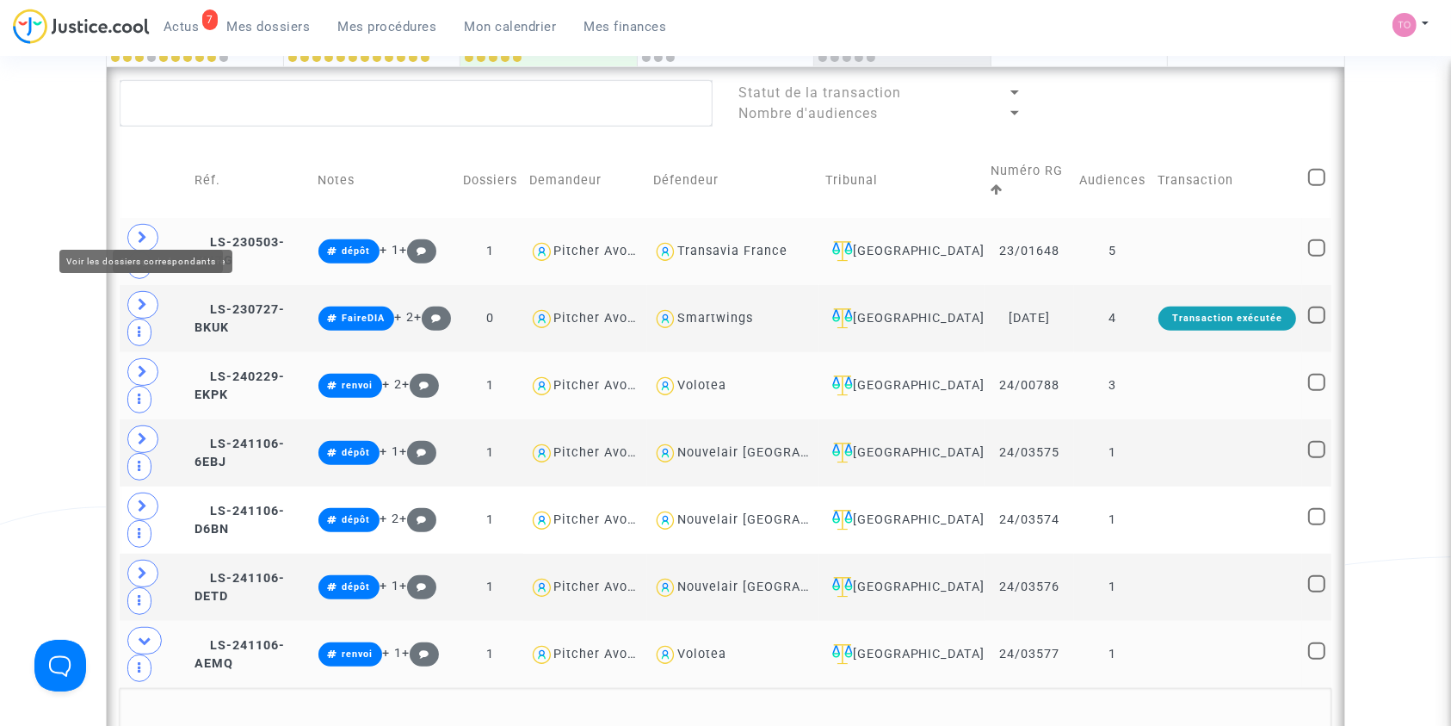
click at [148, 224] on span at bounding box center [142, 238] width 31 height 28
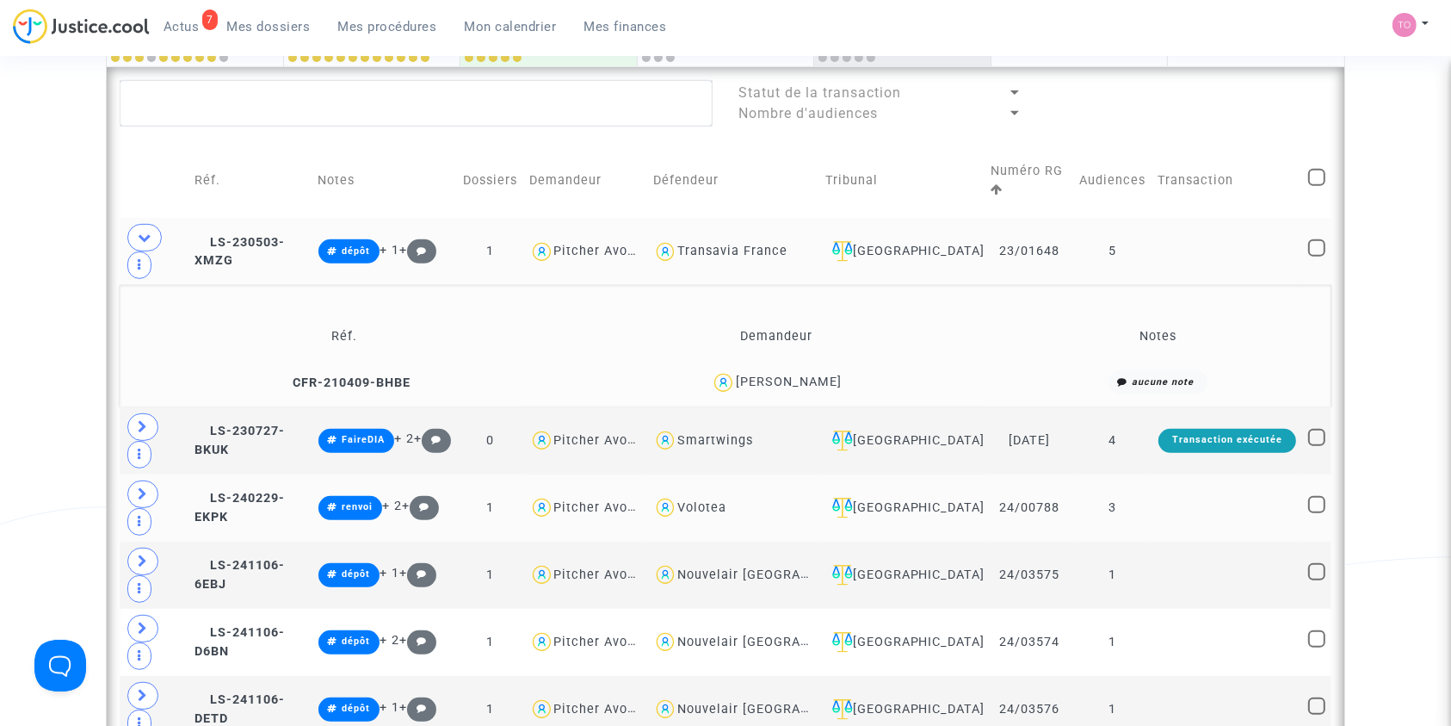
click at [812, 374] on div "Karine Thierry" at bounding box center [789, 381] width 106 height 15
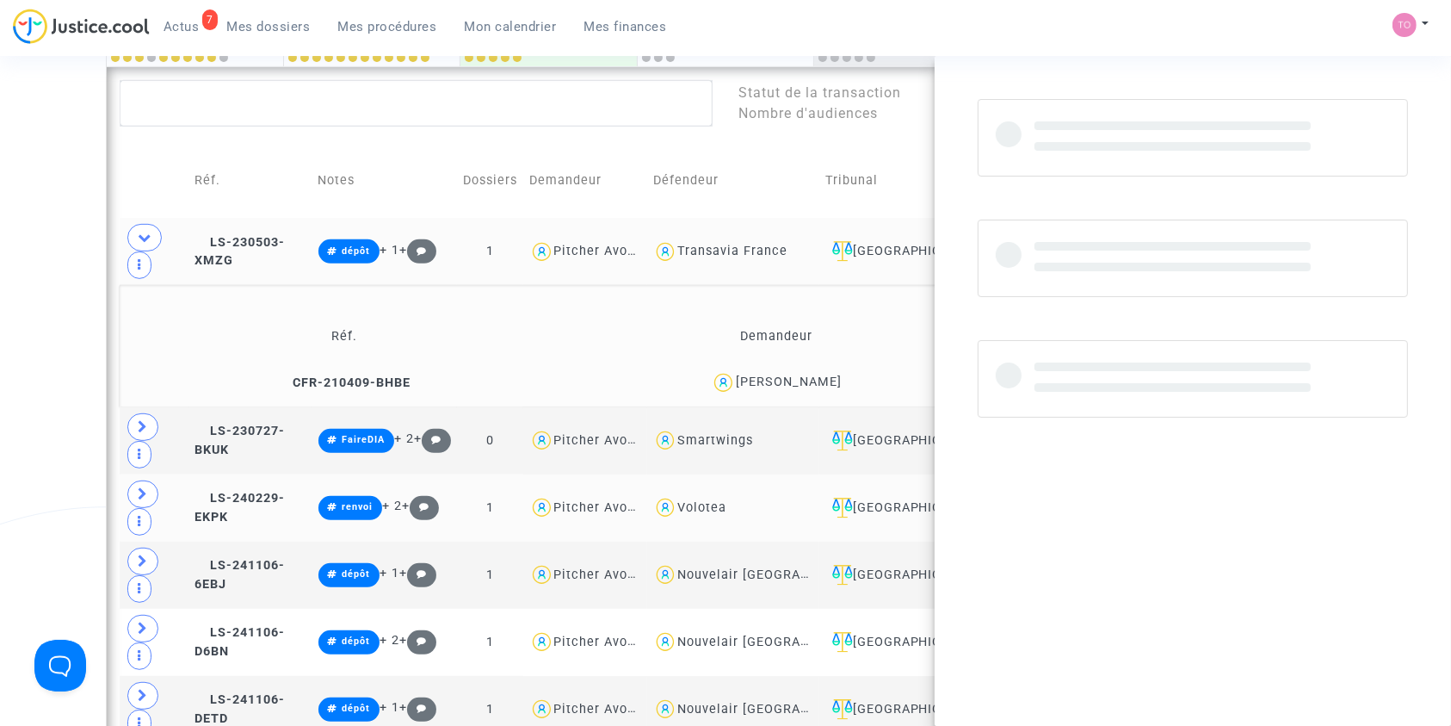
copy div "Thierry"
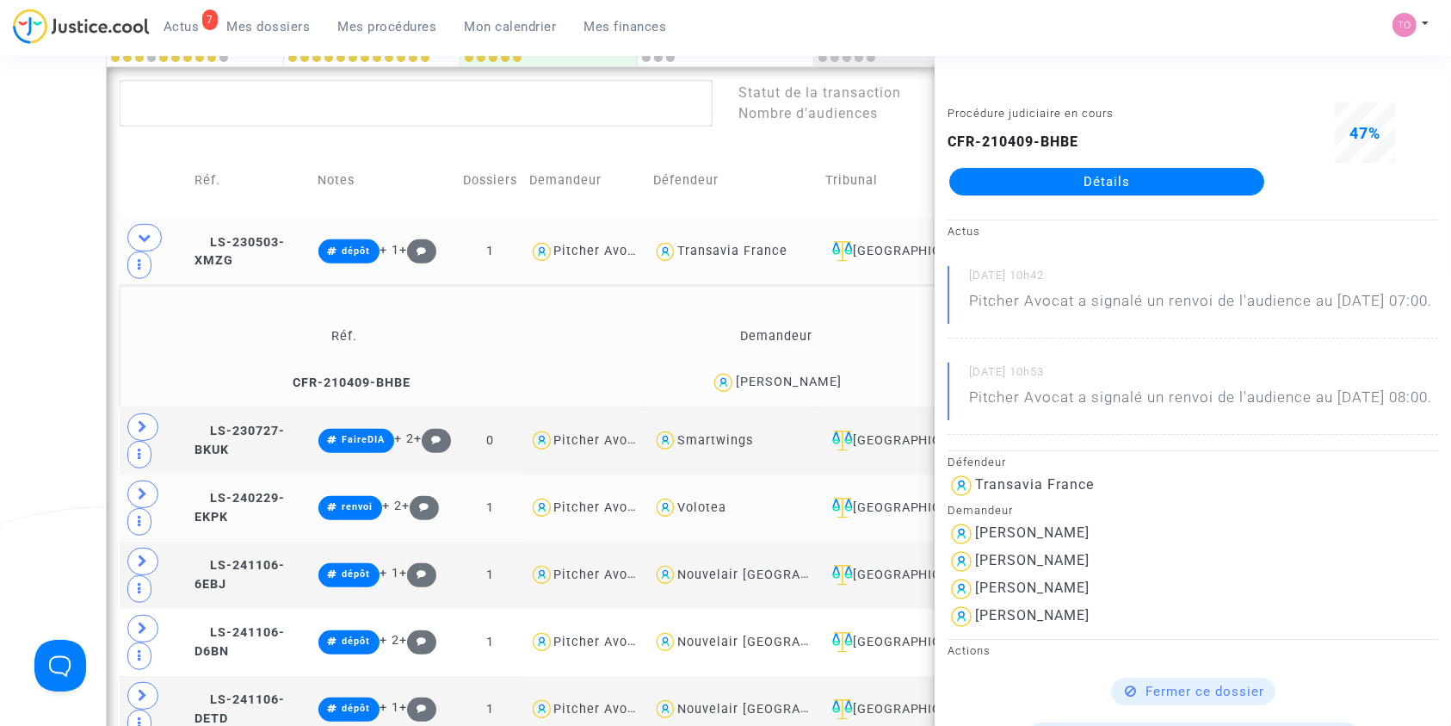
click at [46, 321] on div "Date de clôture d'instruction Date de conciliation Date d'audience Date de juge…" at bounding box center [725, 361] width 1451 height 1969
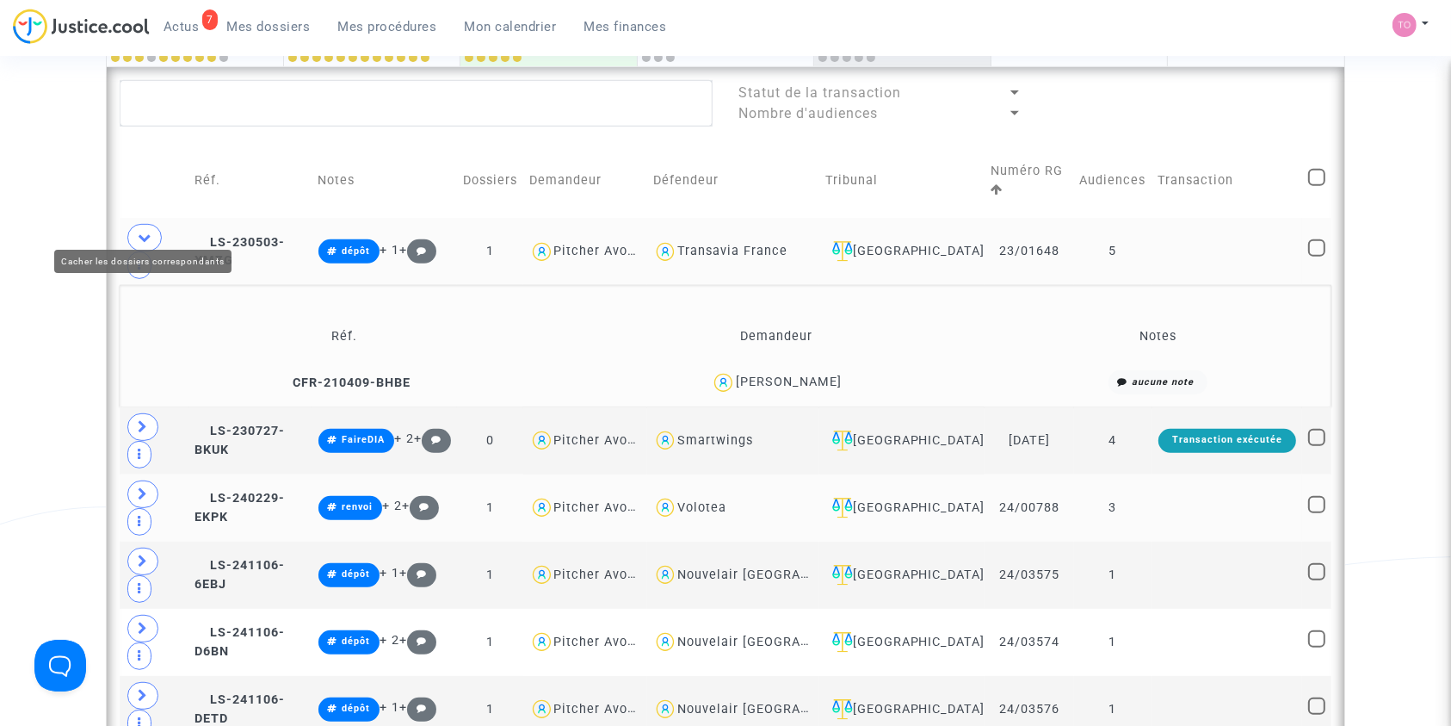
click at [145, 231] on icon at bounding box center [145, 237] width 14 height 13
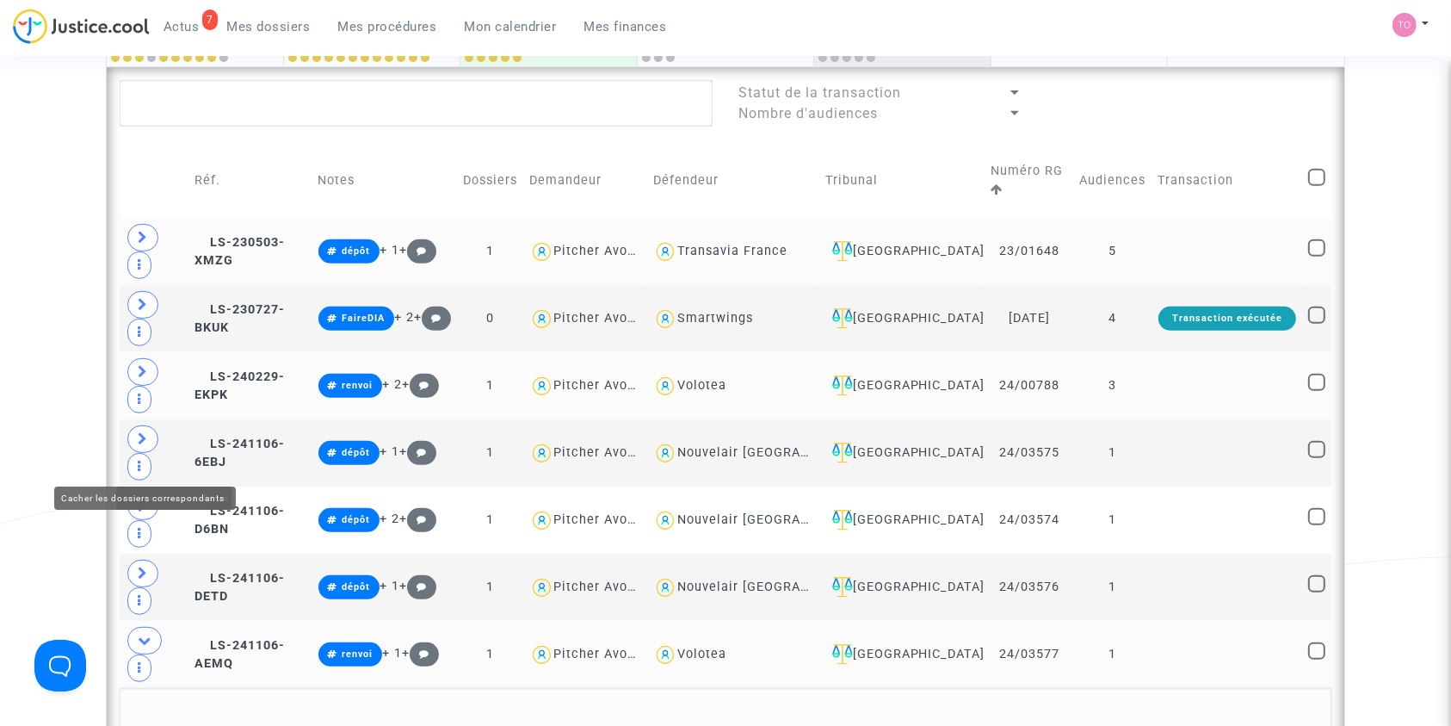
click at [142, 633] on icon at bounding box center [145, 639] width 14 height 13
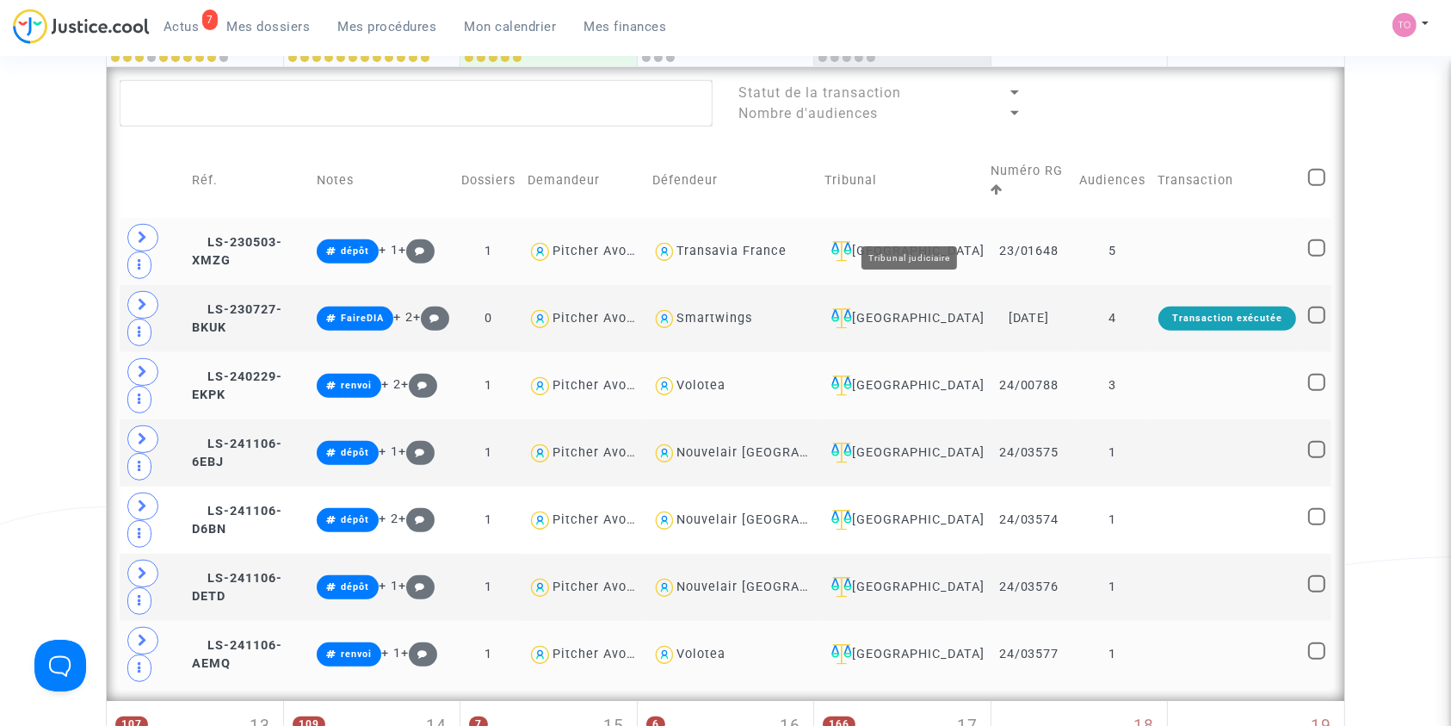
click at [908, 241] on div "Nantes" at bounding box center [902, 251] width 154 height 21
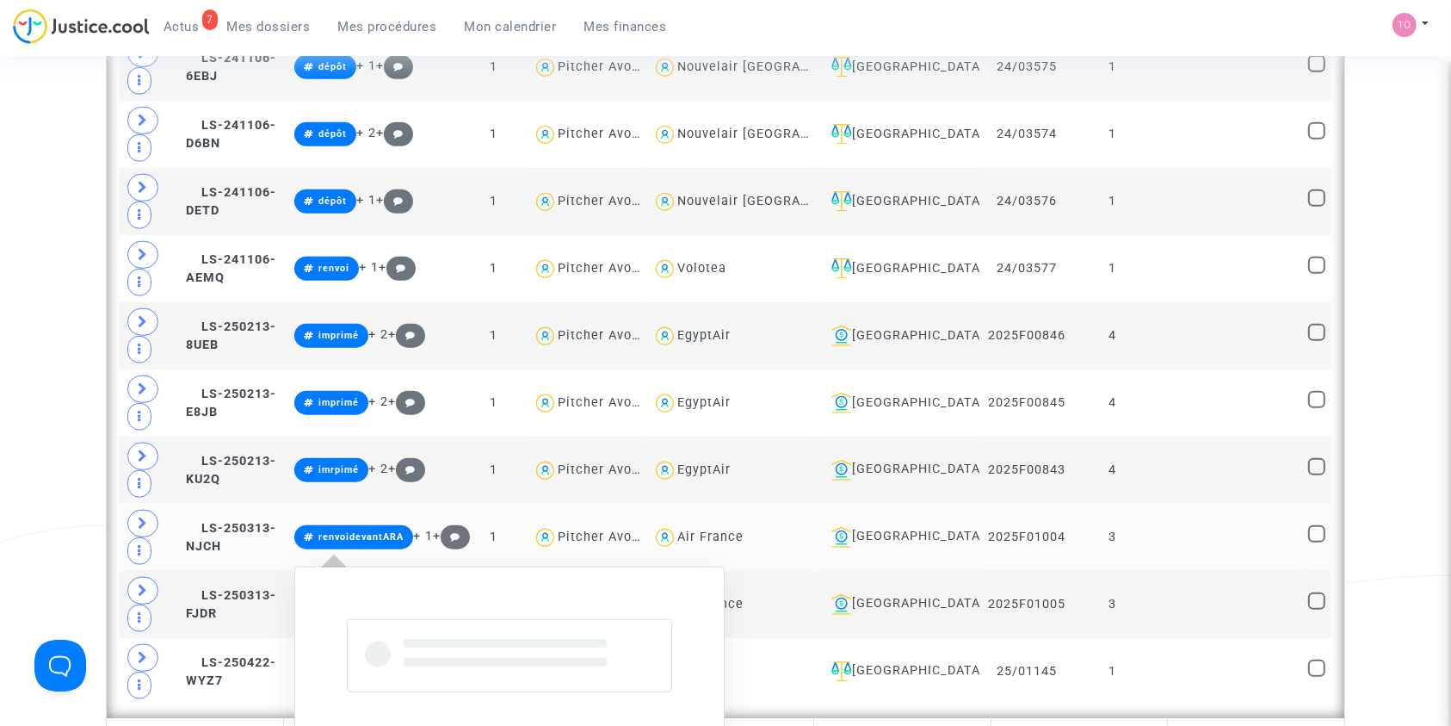
scroll to position [1511, 0]
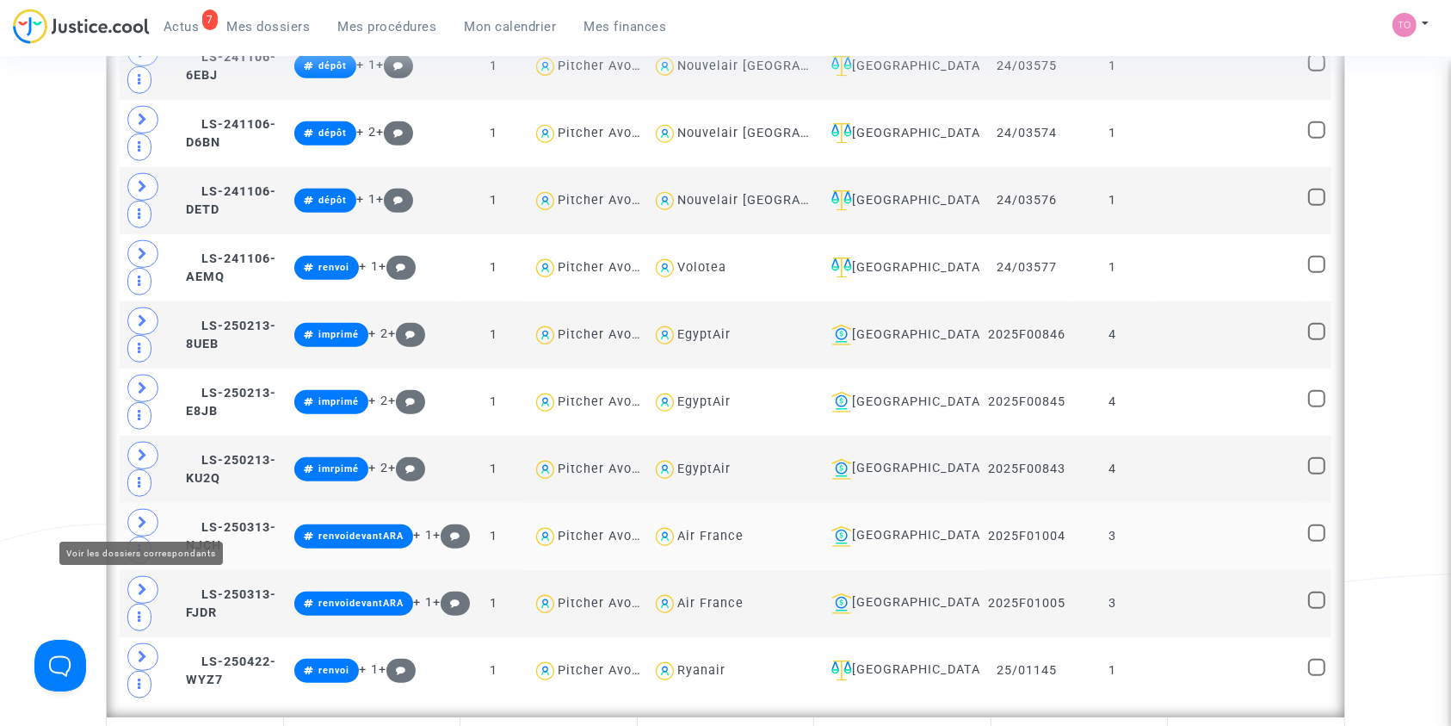
click at [145, 517] on icon at bounding box center [143, 522] width 10 height 13
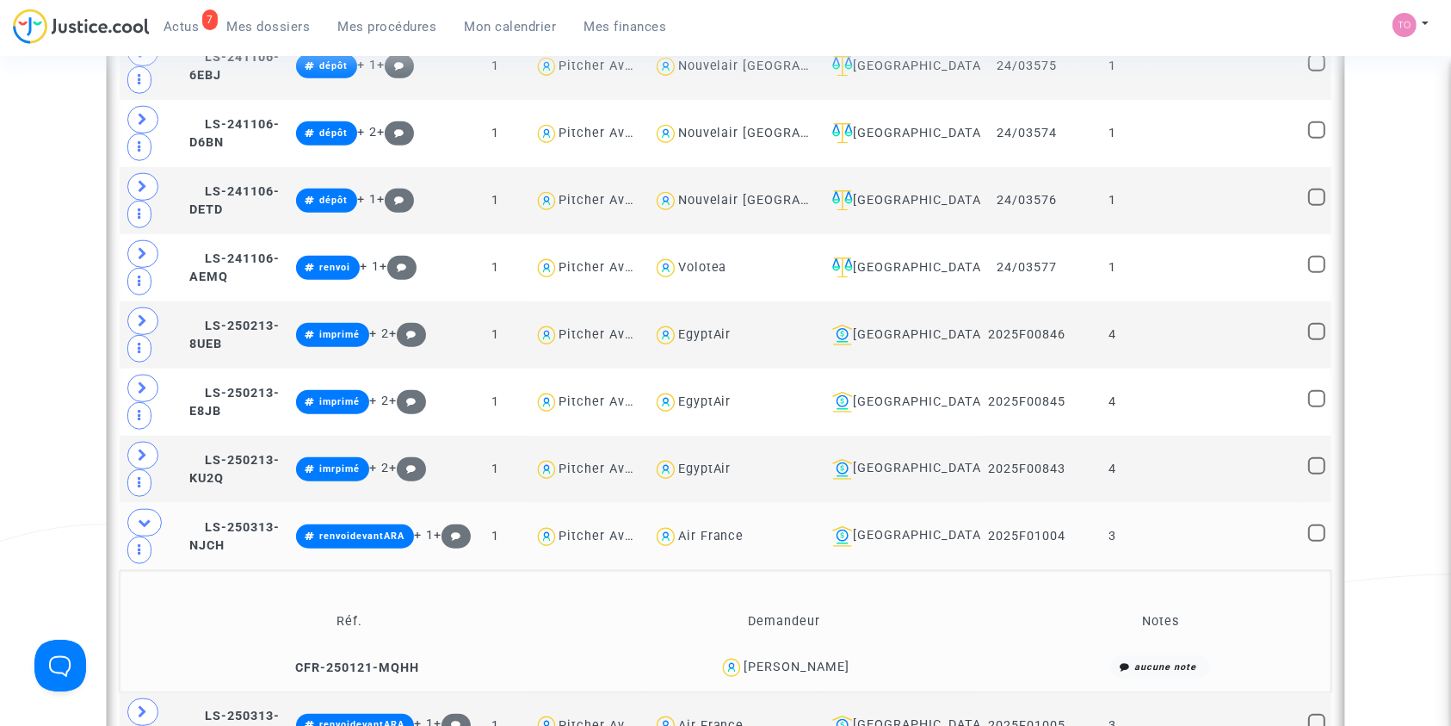
click at [815, 659] on div "Petr Kalousek" at bounding box center [797, 666] width 106 height 15
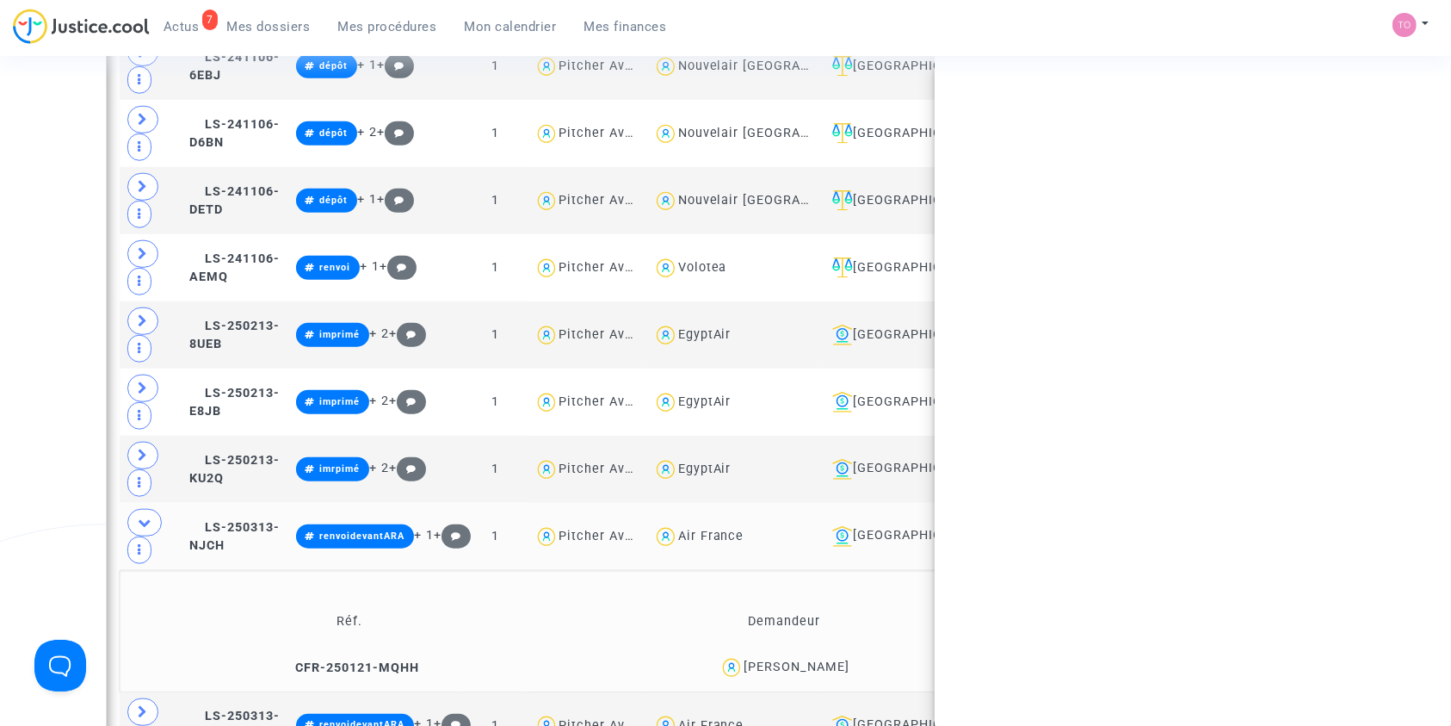
click at [815, 659] on div "Petr Kalousek" at bounding box center [797, 666] width 106 height 15
copy div "Kalousek"
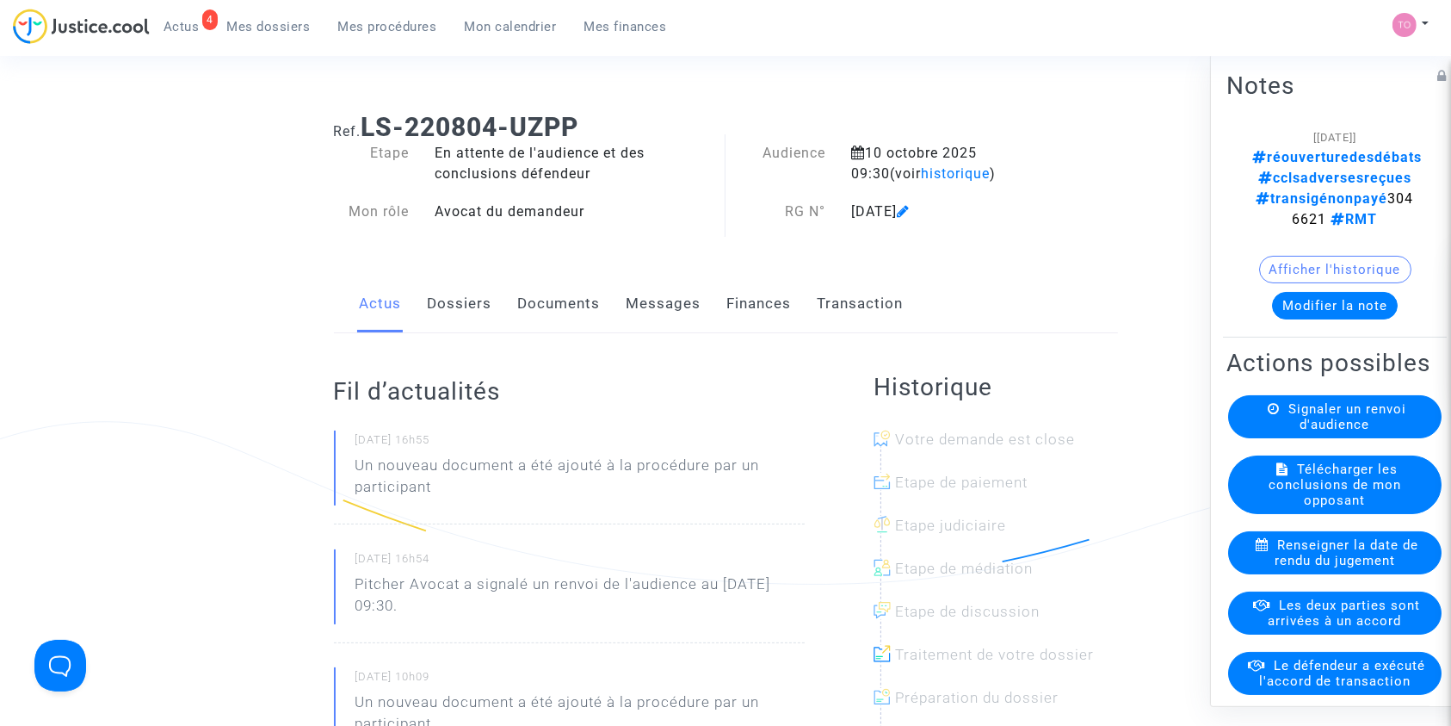
click at [1299, 255] on button "Afficher l'historique" at bounding box center [1335, 269] width 152 height 28
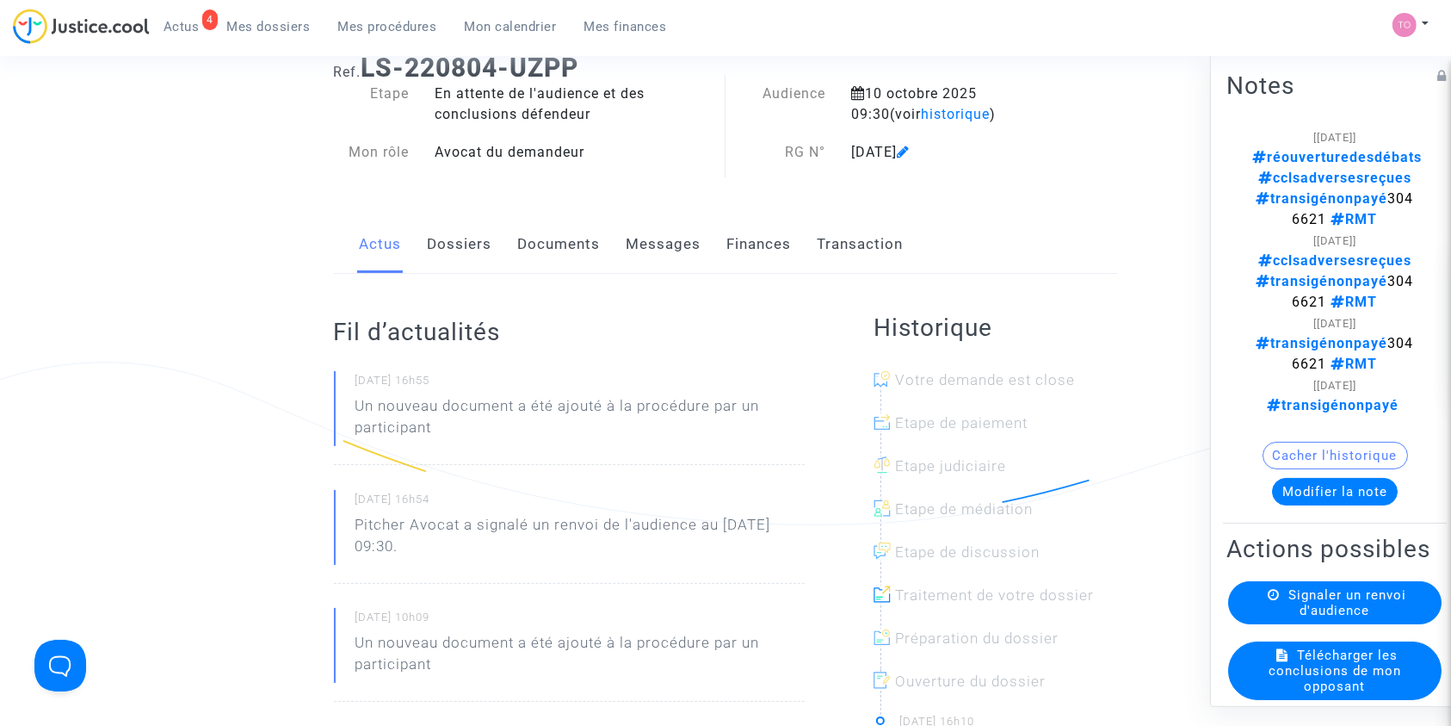
scroll to position [62, 0]
click at [1289, 171] on span "réouverturedesdébats cclsadversesreçues transigénonpayé 3046621 RMT" at bounding box center [1337, 187] width 170 height 78
copy span "3046621"
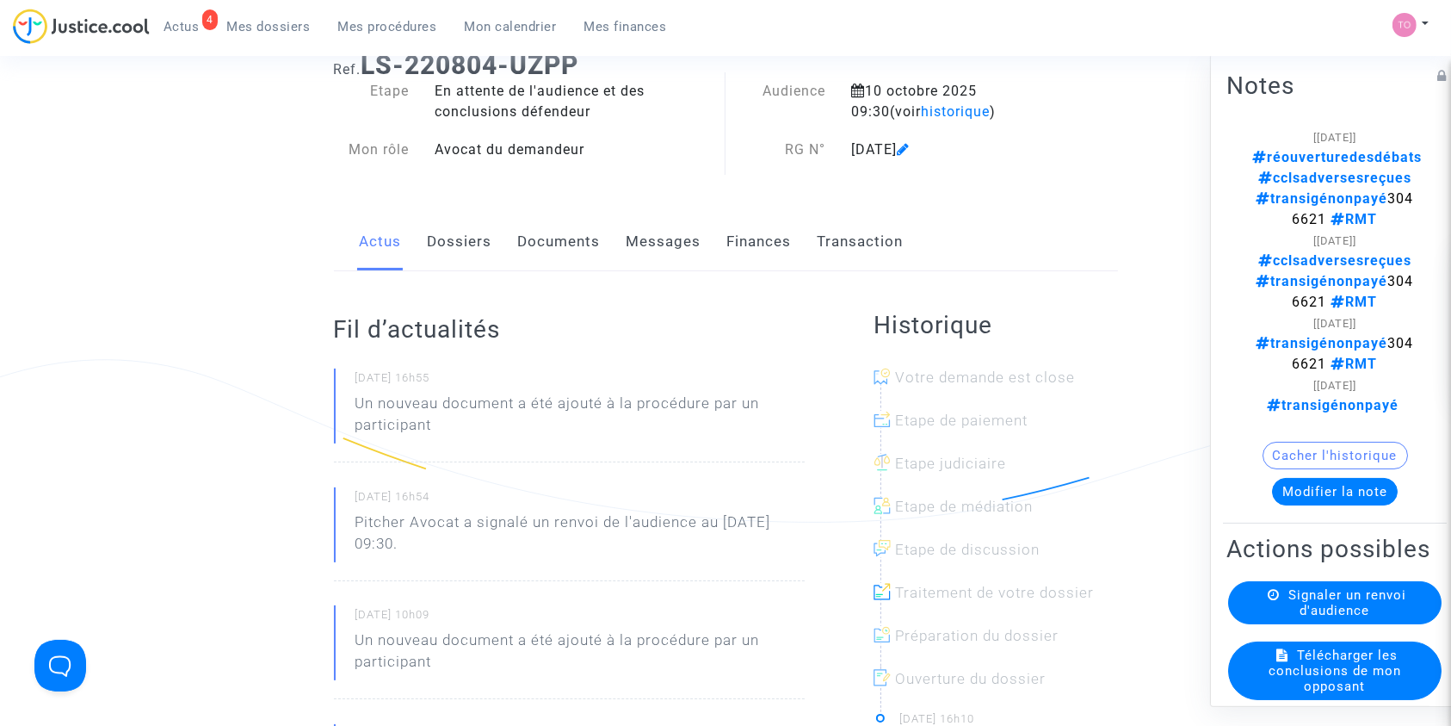
click at [271, 20] on span "Mes dossiers" at bounding box center [268, 26] width 83 height 15
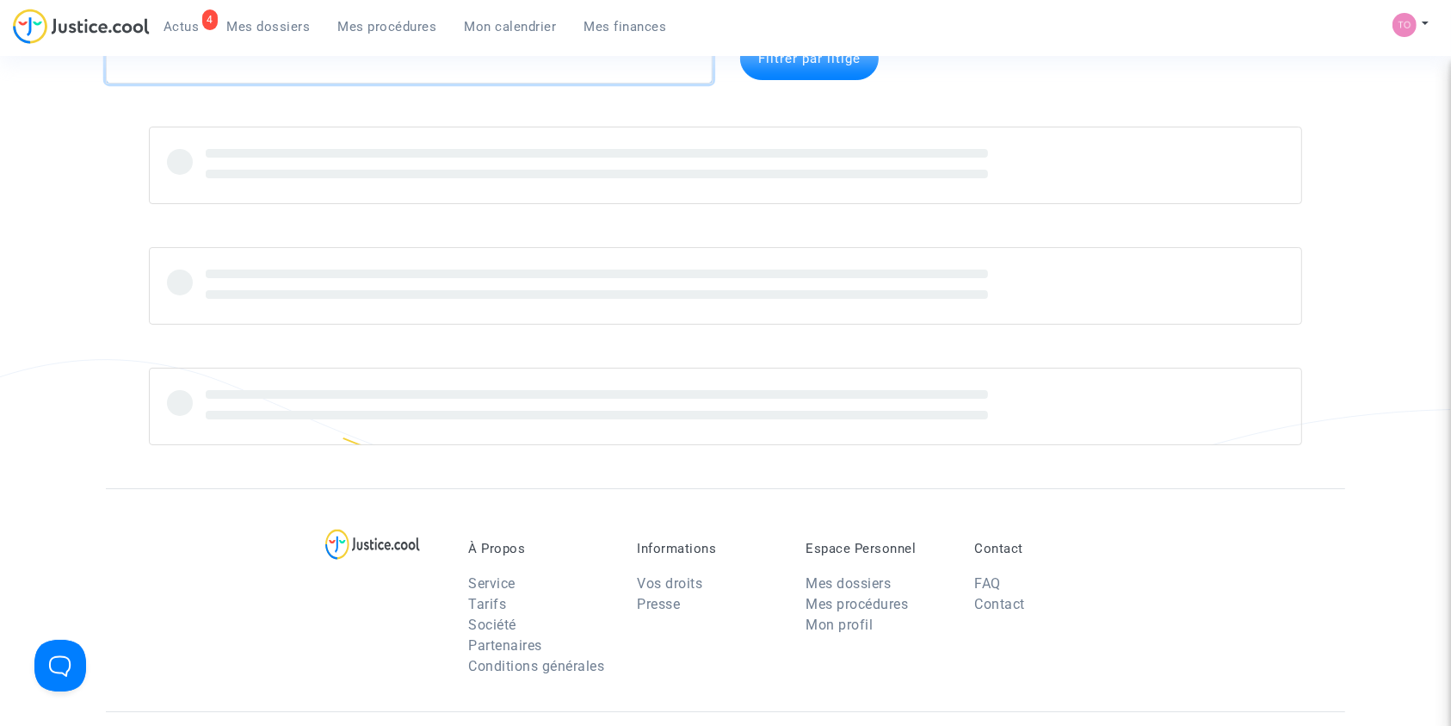
click at [206, 71] on textarea at bounding box center [409, 60] width 607 height 46
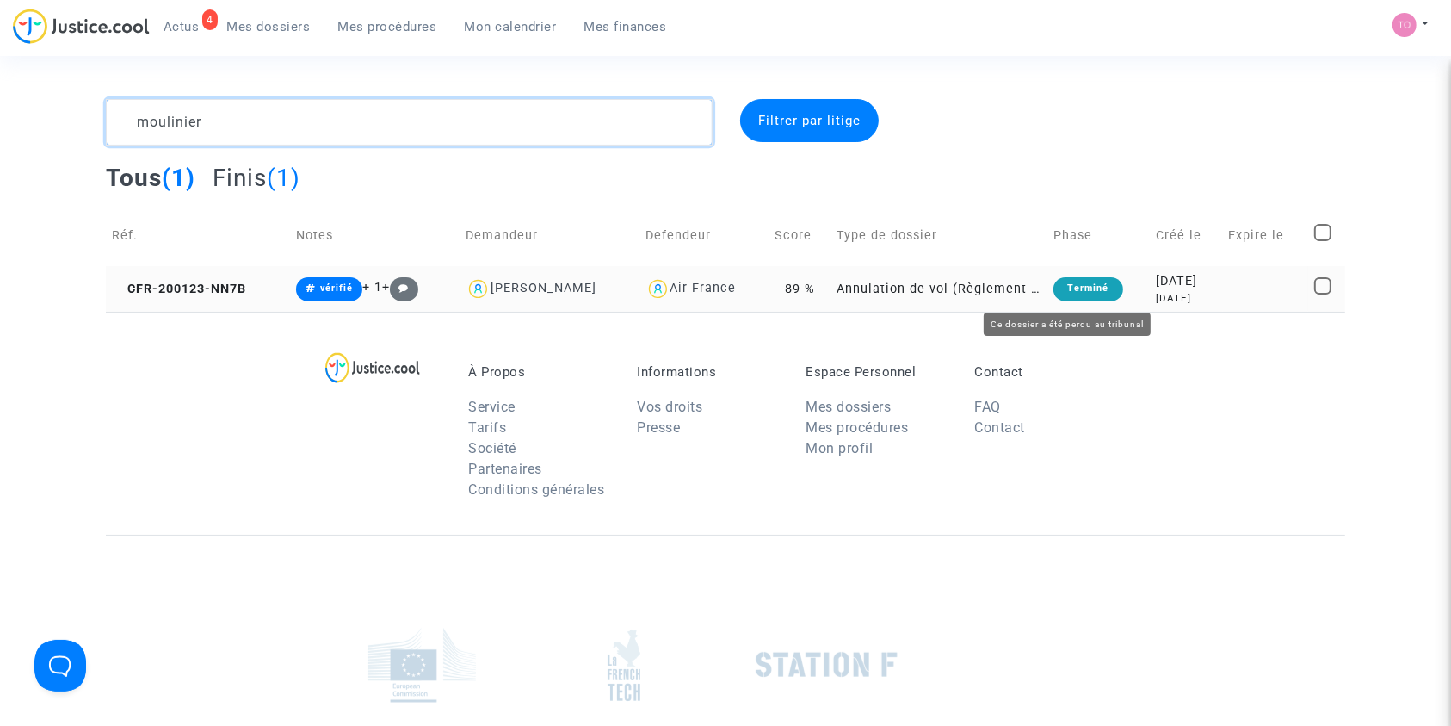
type textarea "moulinier"
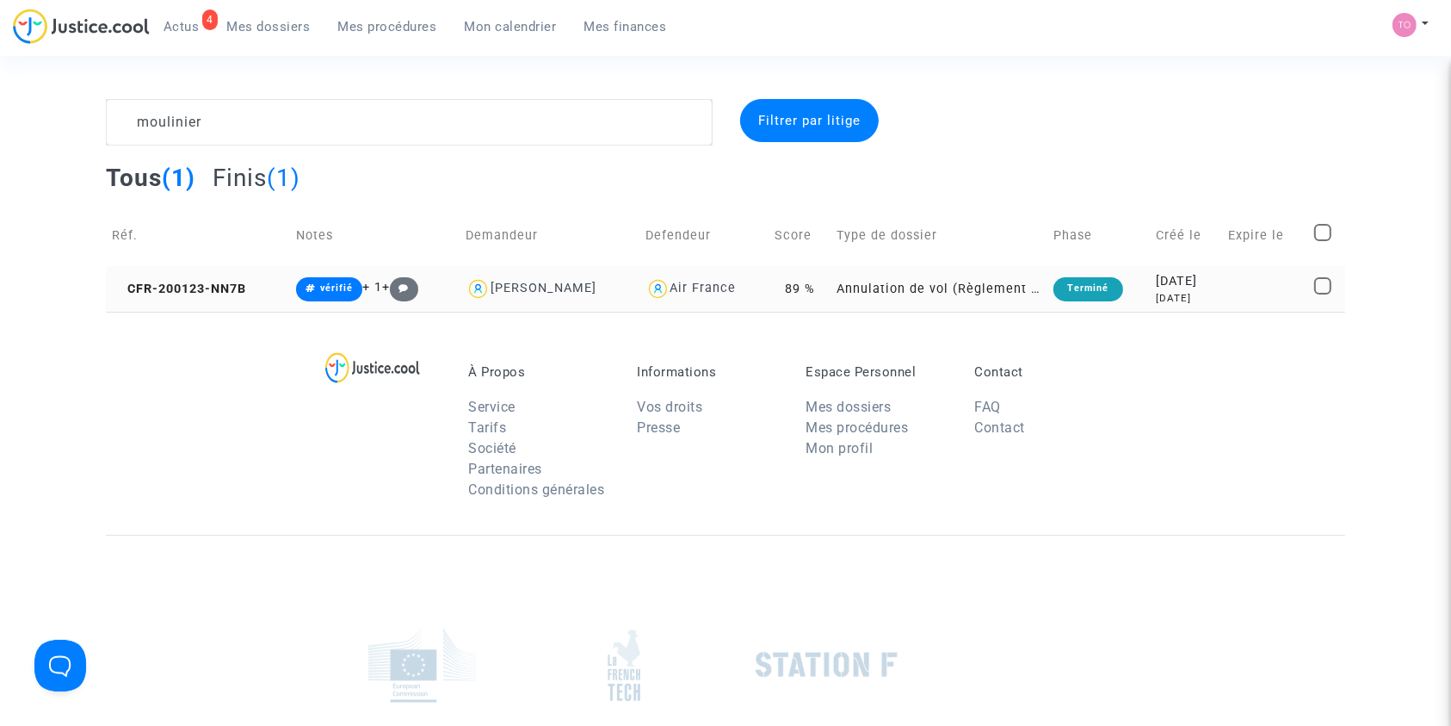
click at [1150, 269] on td "[DATE] [DATE]" at bounding box center [1186, 289] width 72 height 46
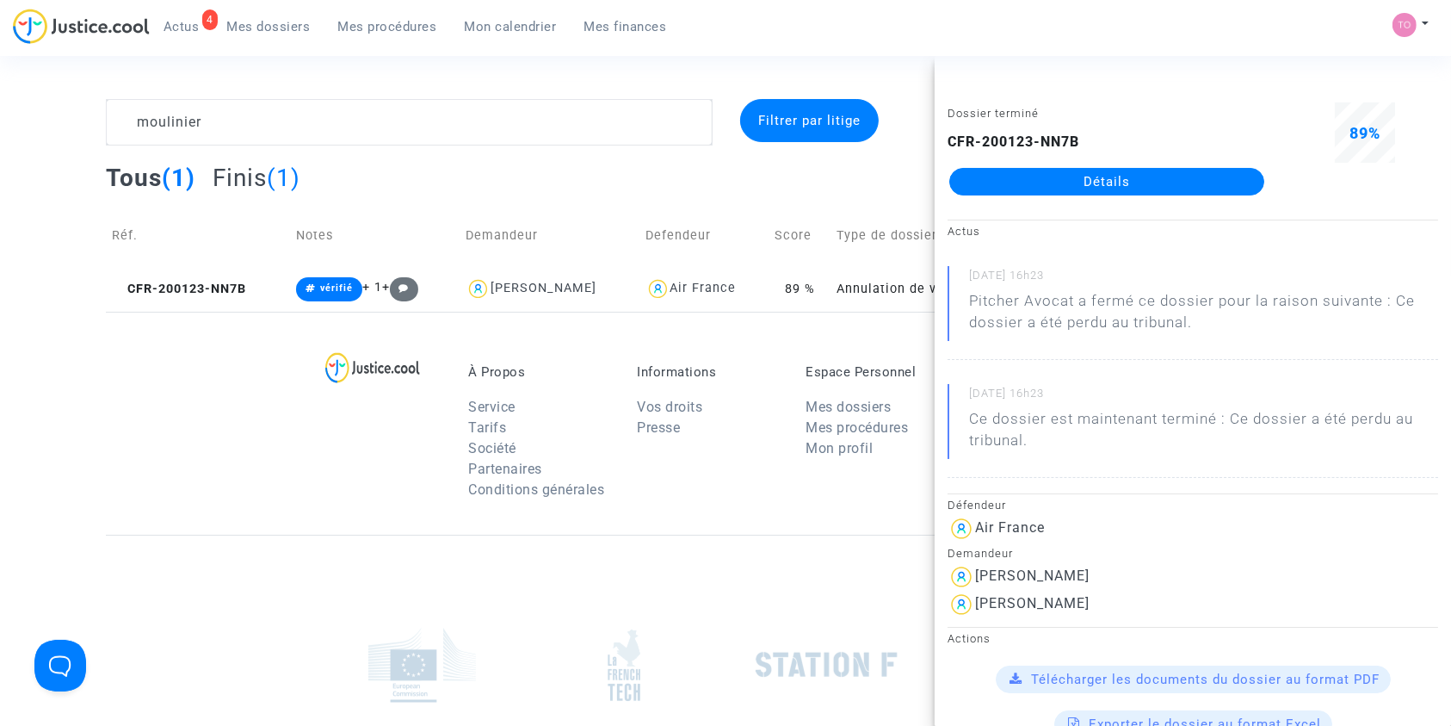
click at [1142, 182] on link "Détails" at bounding box center [1106, 182] width 315 height 28
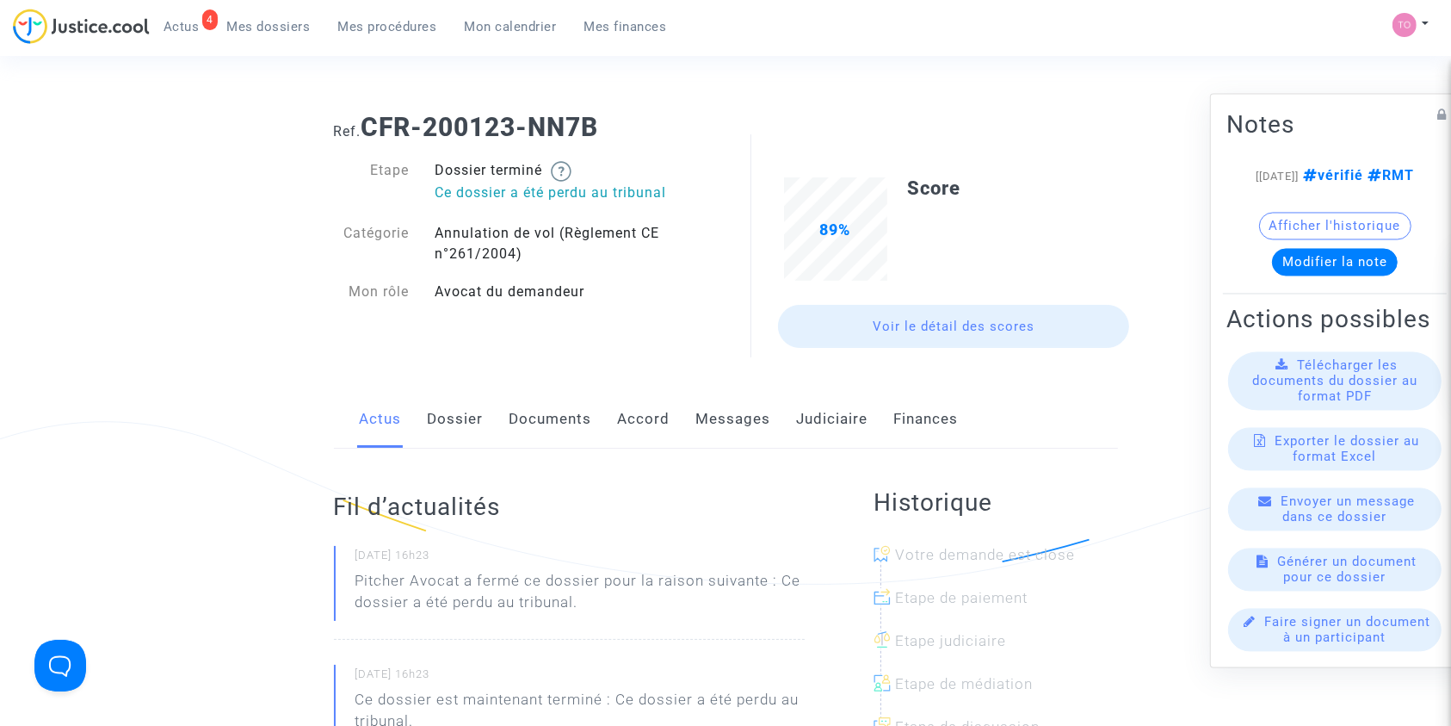
click at [808, 413] on link "Judiciaire" at bounding box center [832, 419] width 71 height 57
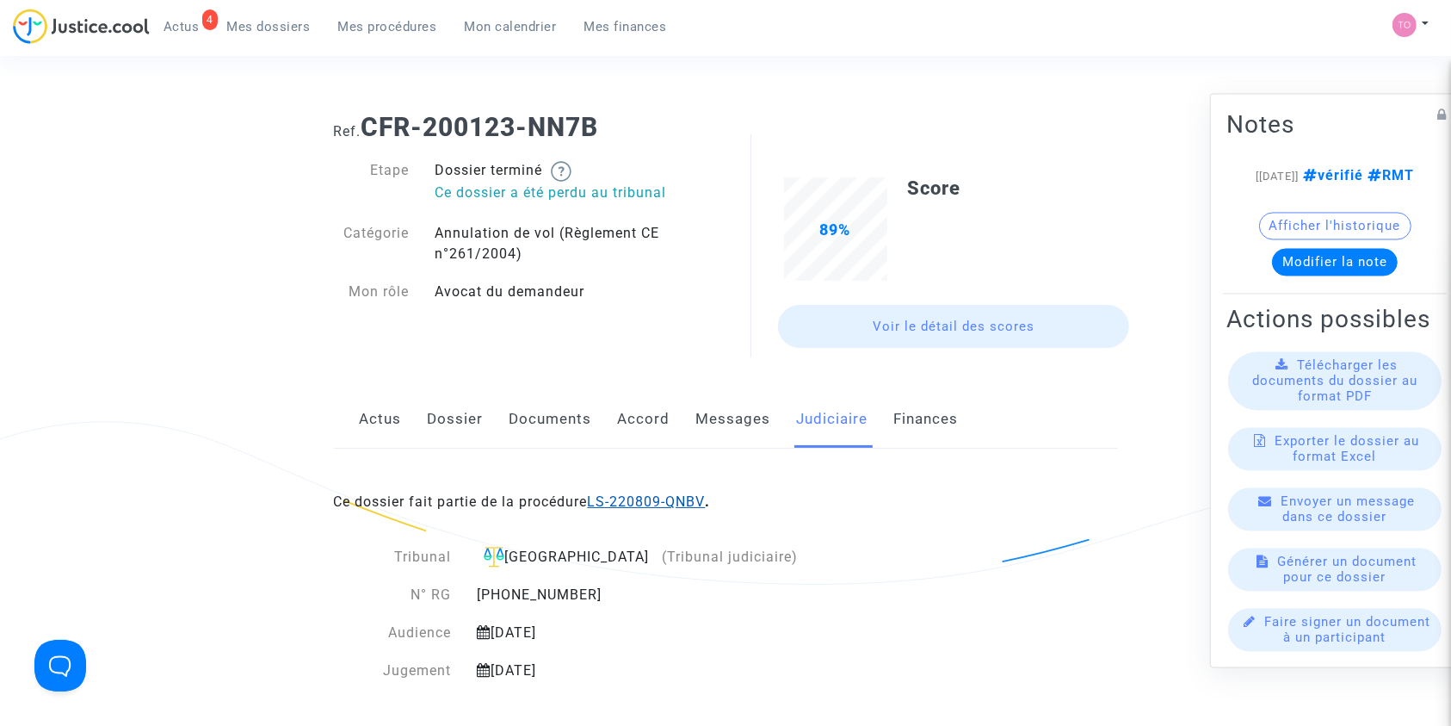
click at [657, 493] on link "LS-220809-QNBV" at bounding box center [647, 501] width 118 height 16
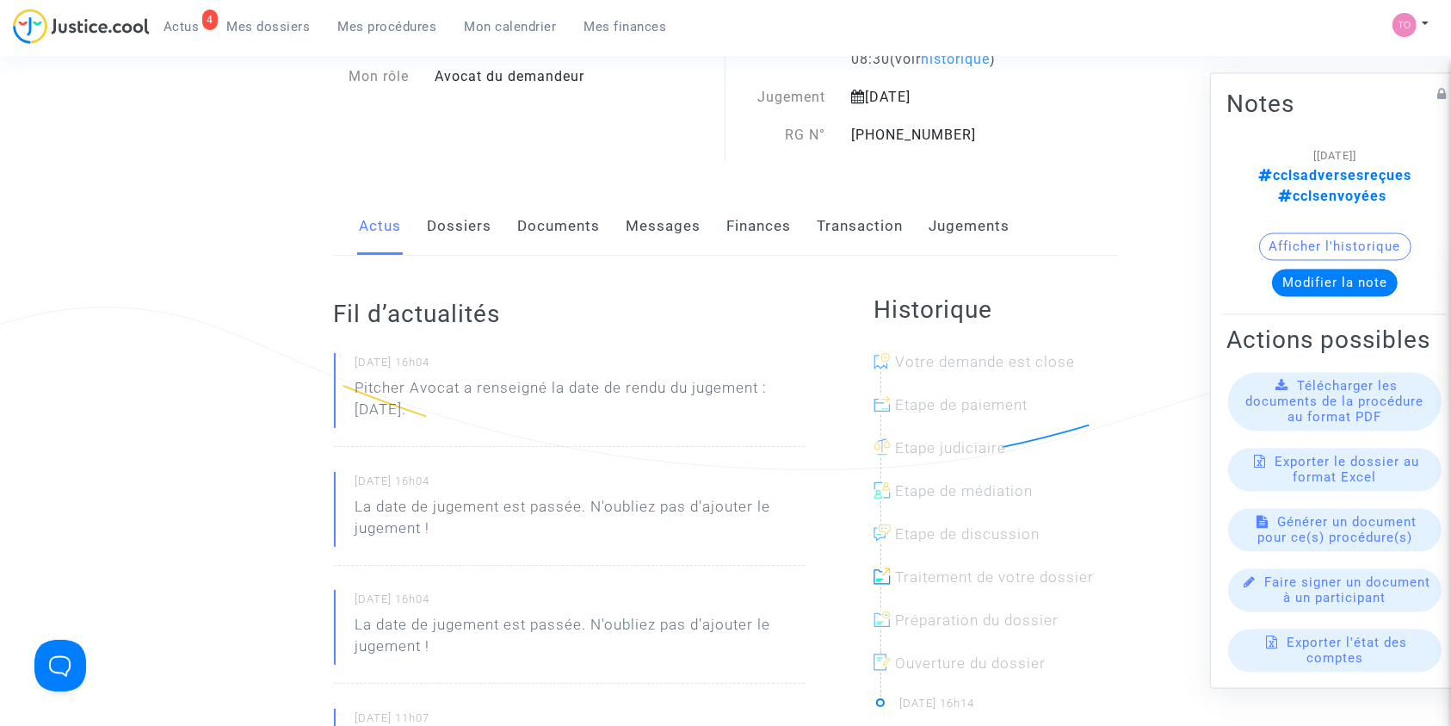
scroll to position [123, 0]
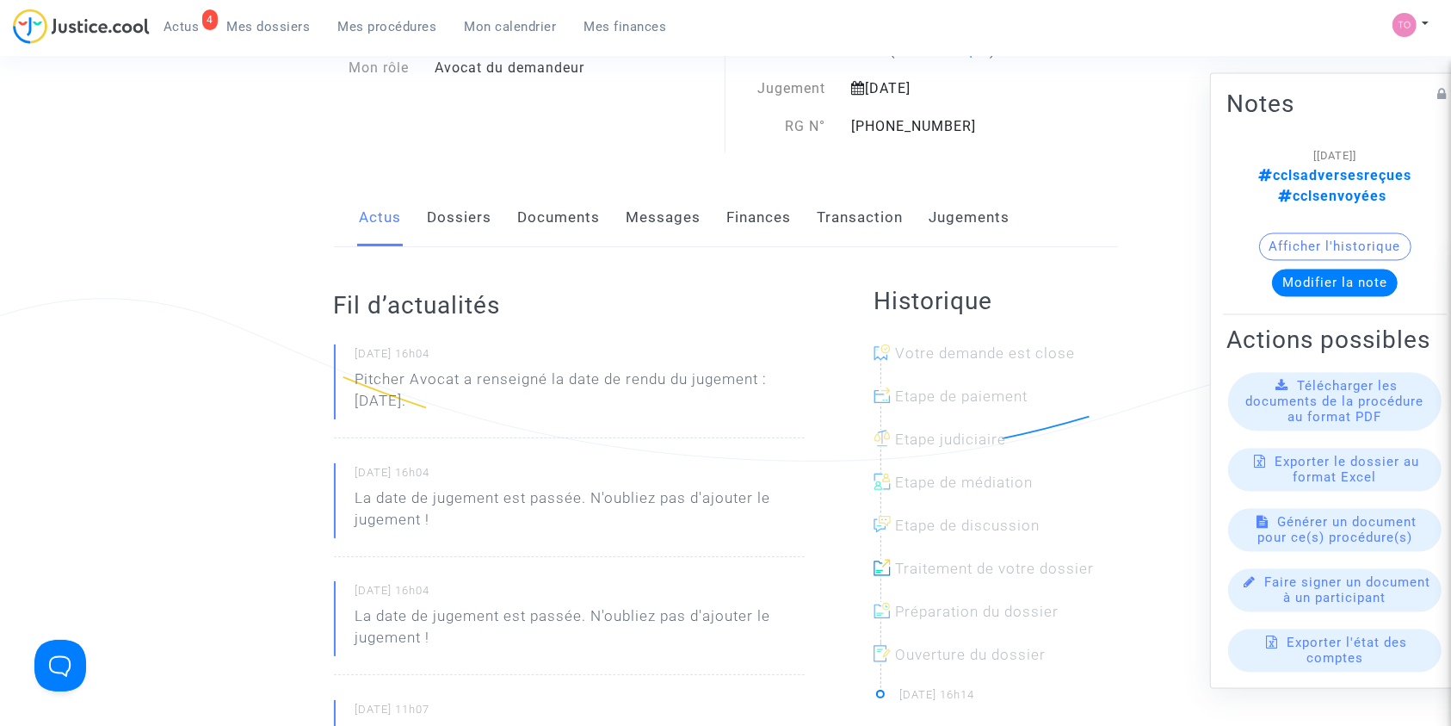
click at [567, 211] on link "Documents" at bounding box center [559, 217] width 83 height 57
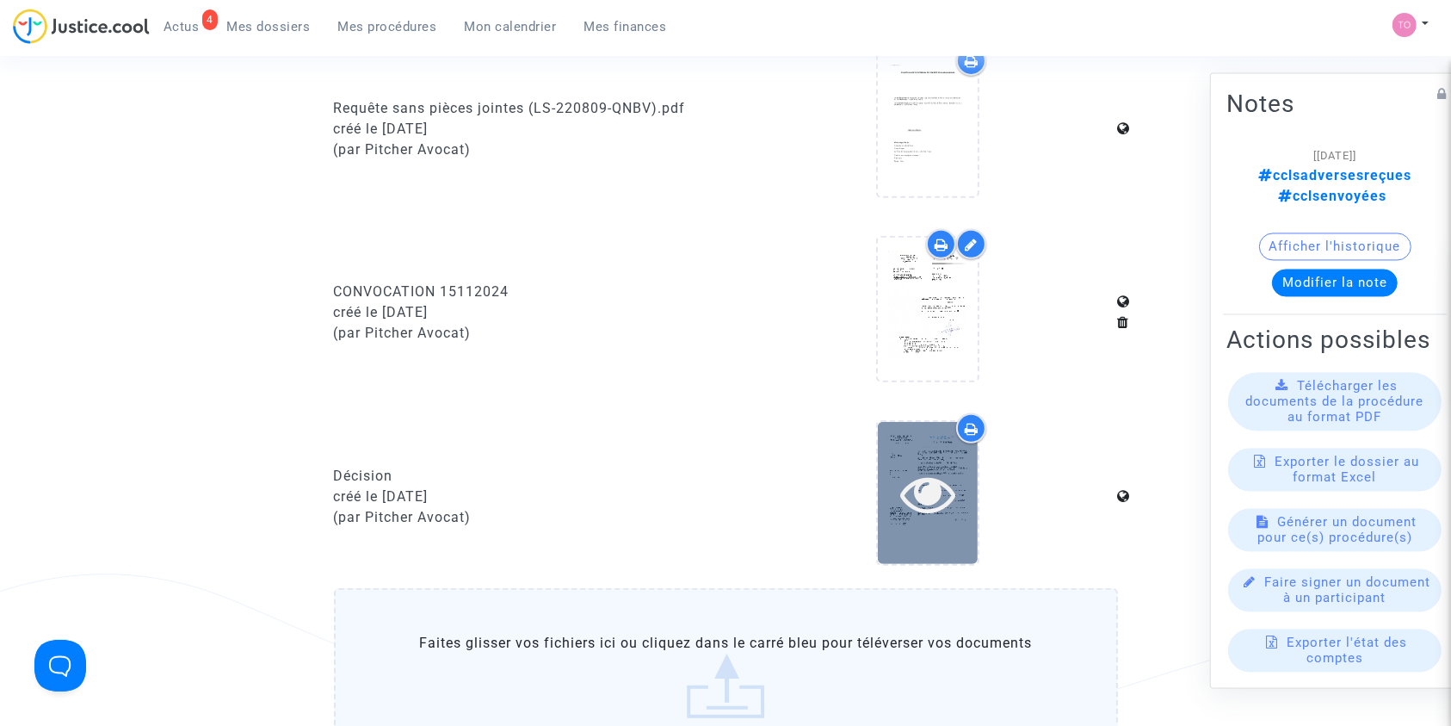
scroll to position [665, 0]
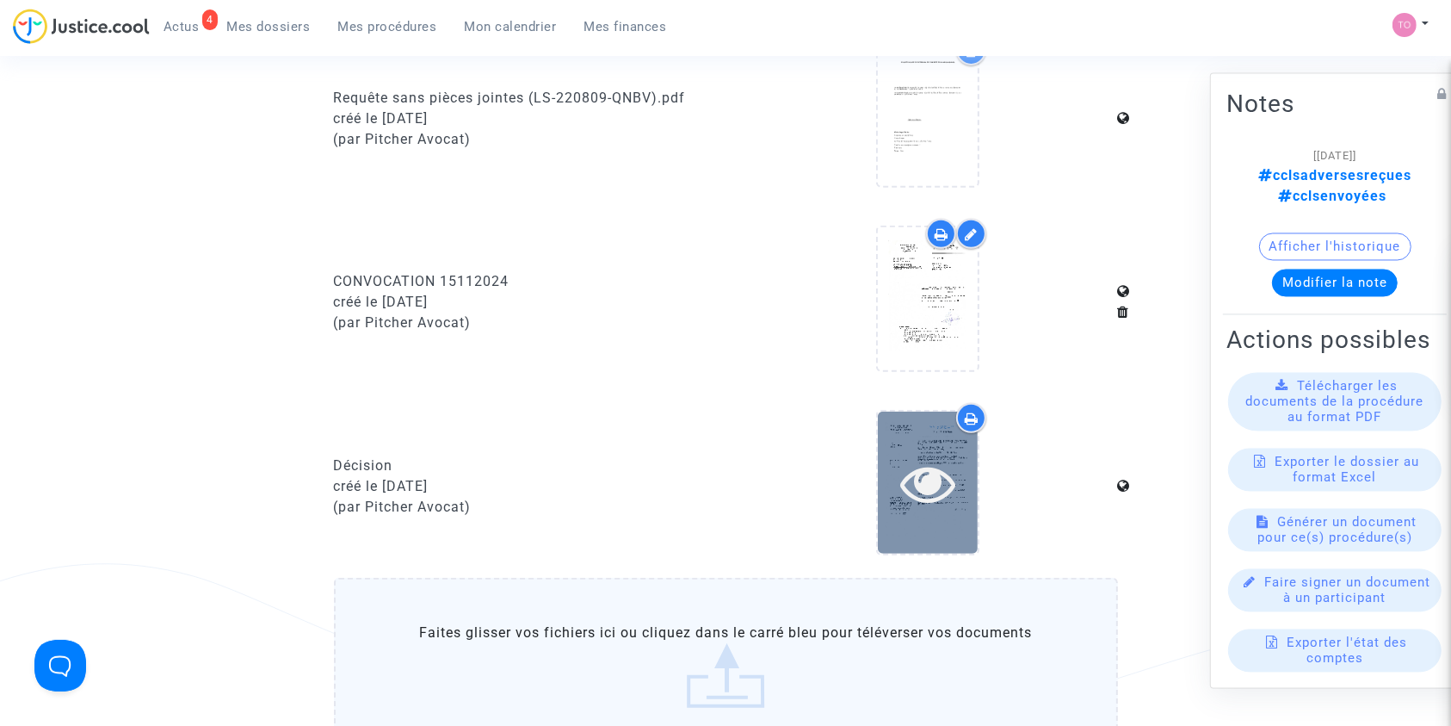
click at [909, 462] on icon at bounding box center [928, 482] width 56 height 55
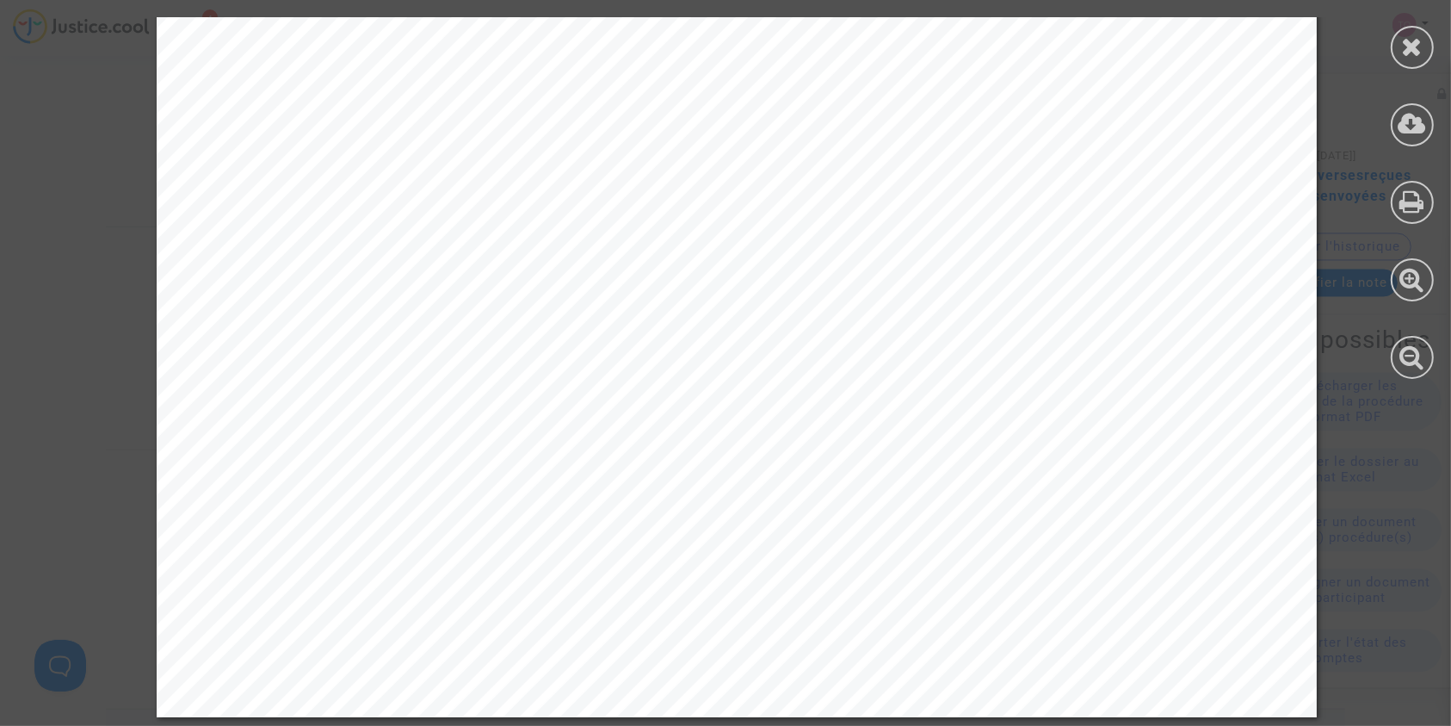
scroll to position [1252, 0]
click at [1412, 54] on icon at bounding box center [1413, 47] width 22 height 26
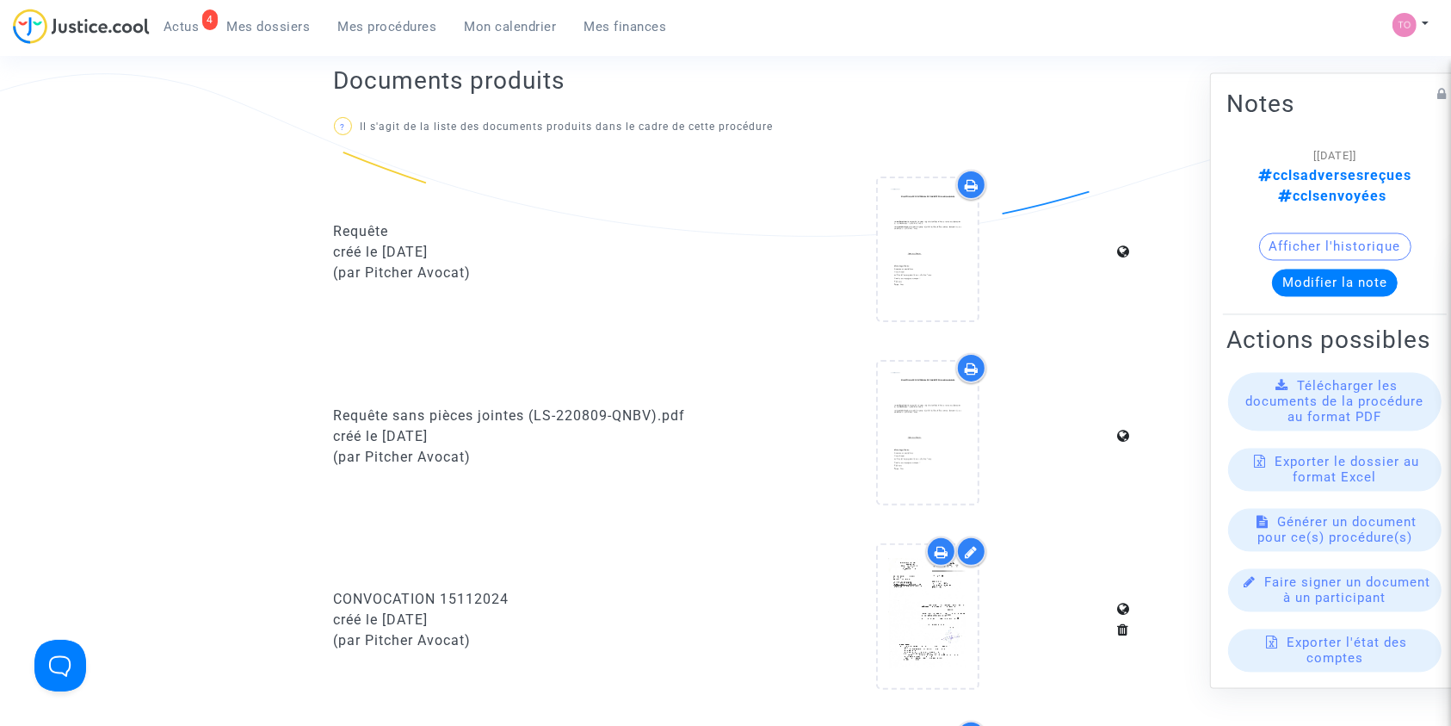
scroll to position [0, 0]
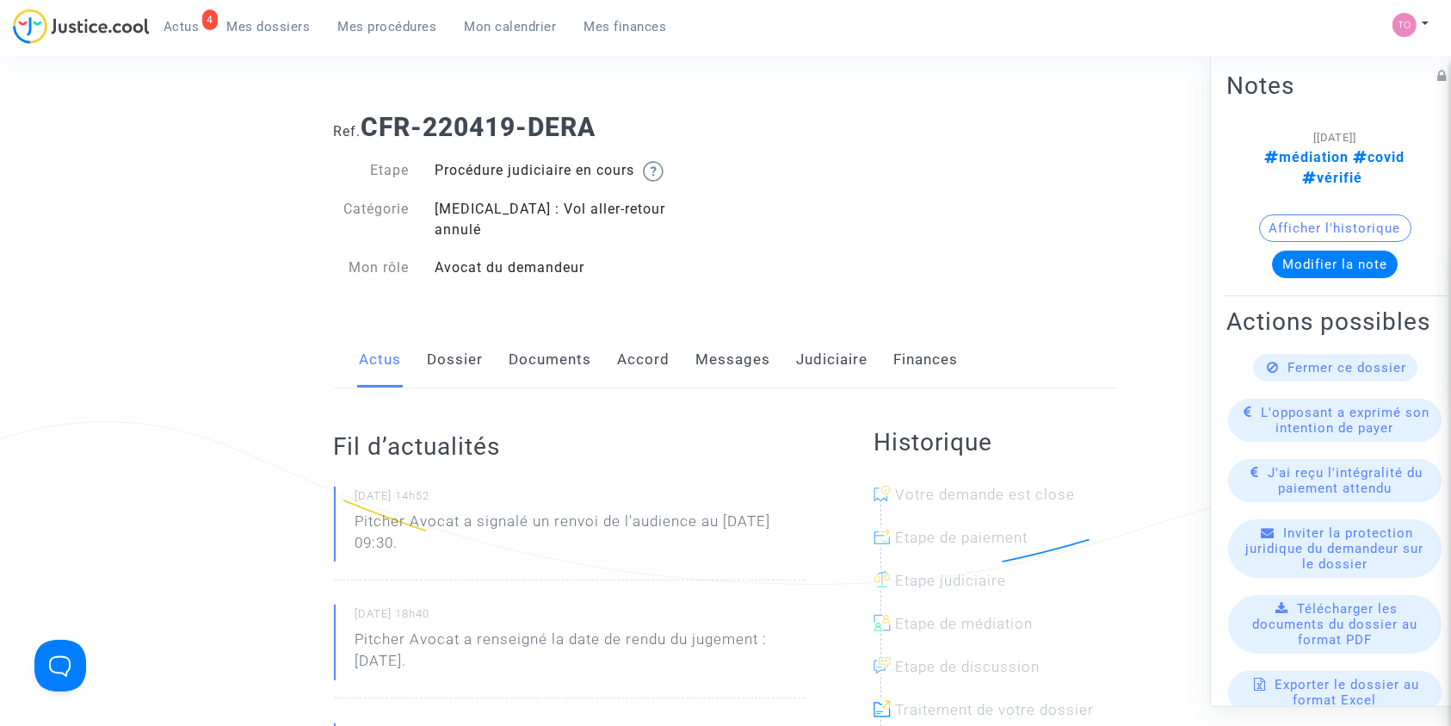
click at [1307, 221] on button "Afficher l'historique" at bounding box center [1335, 227] width 152 height 28
click at [1287, 213] on button "Afficher l'historique" at bounding box center [1335, 227] width 152 height 28
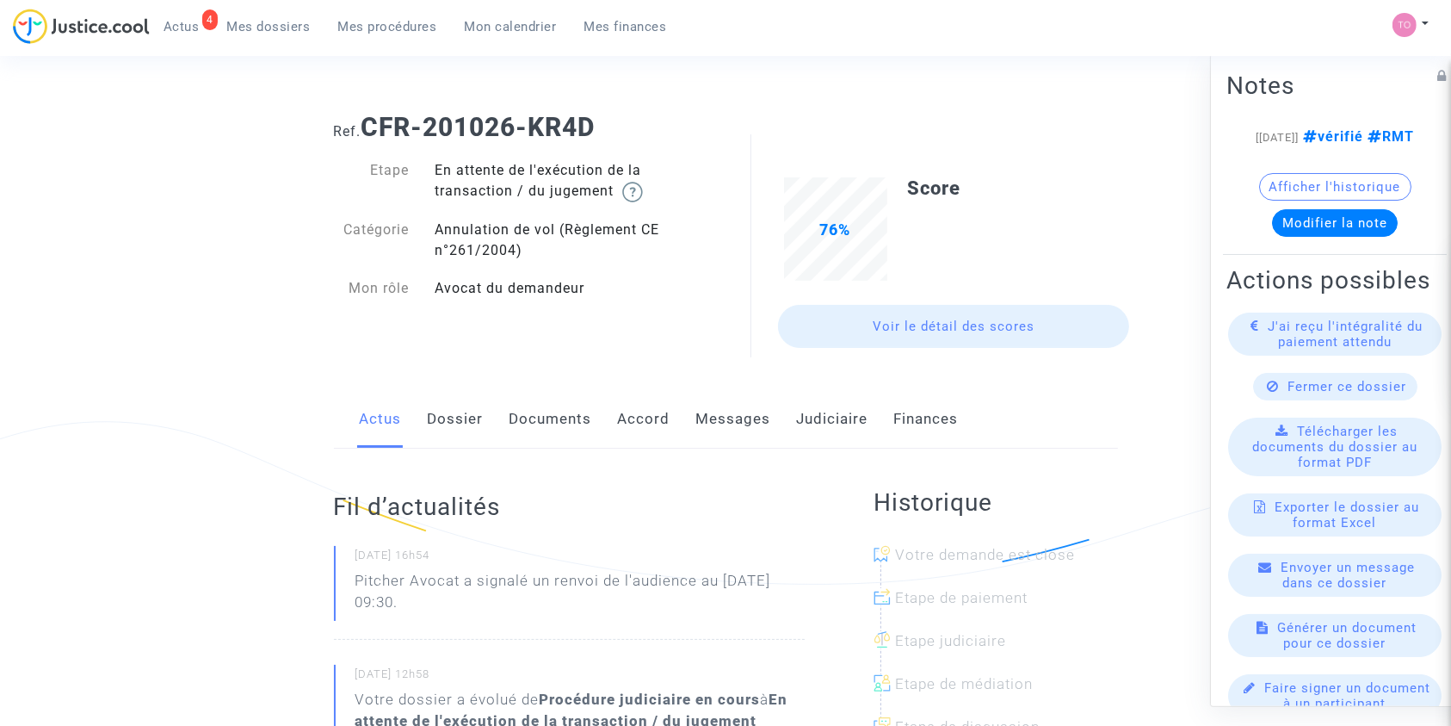
click at [454, 420] on link "Dossier" at bounding box center [456, 419] width 56 height 57
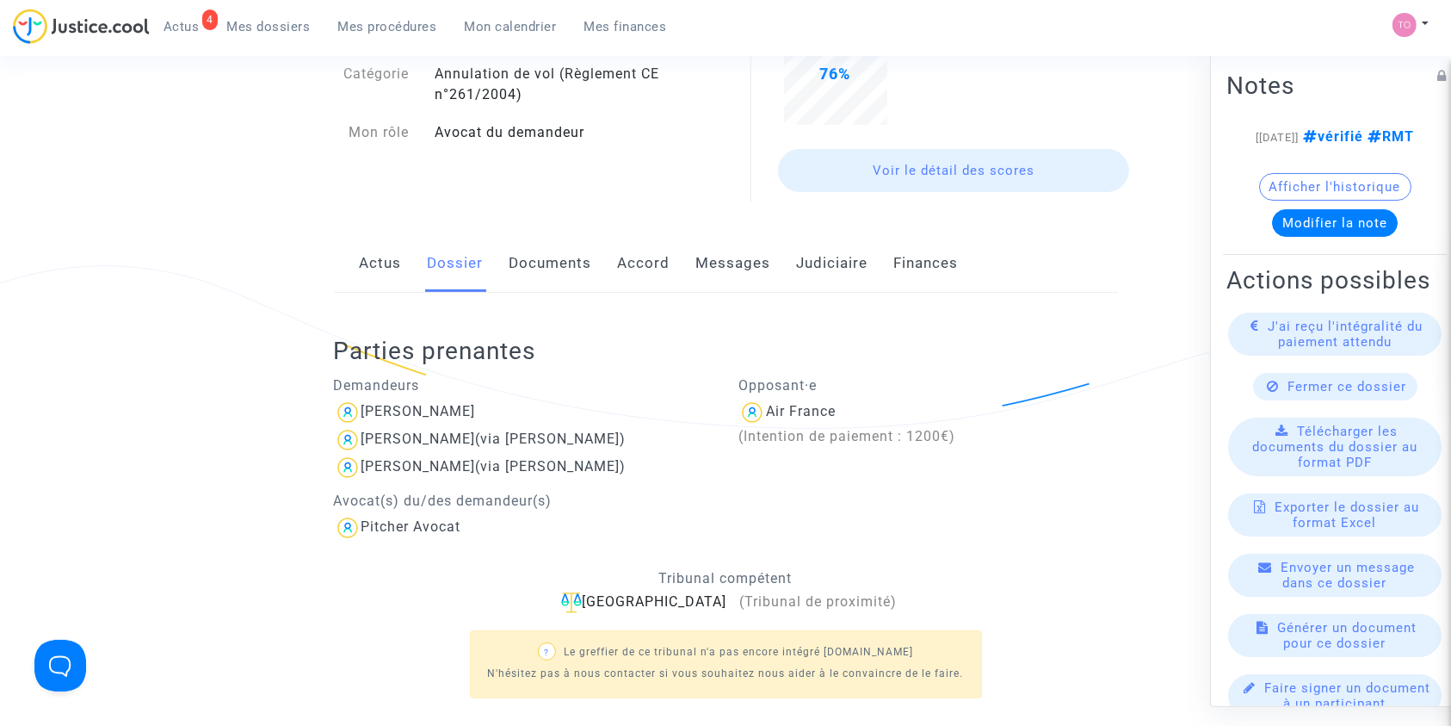
scroll to position [75, 0]
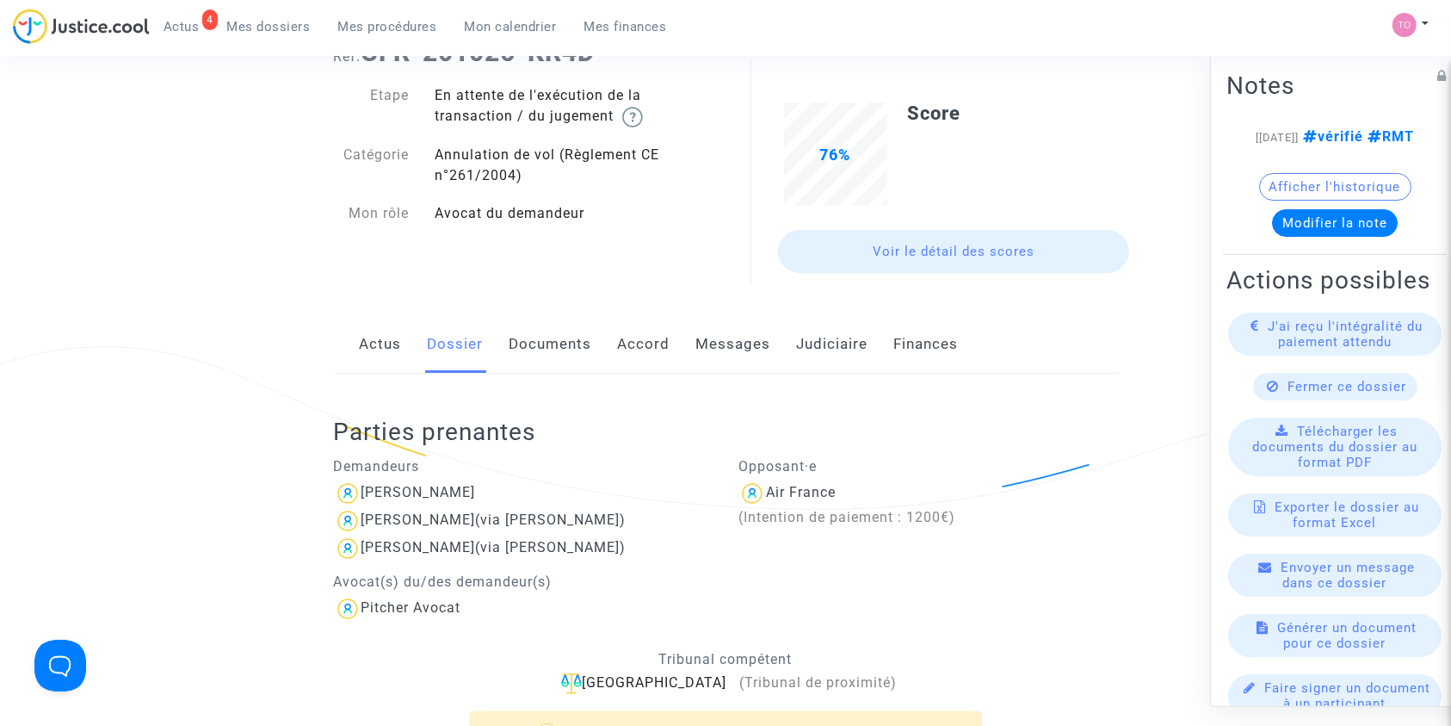
click at [551, 331] on link "Documents" at bounding box center [551, 344] width 83 height 57
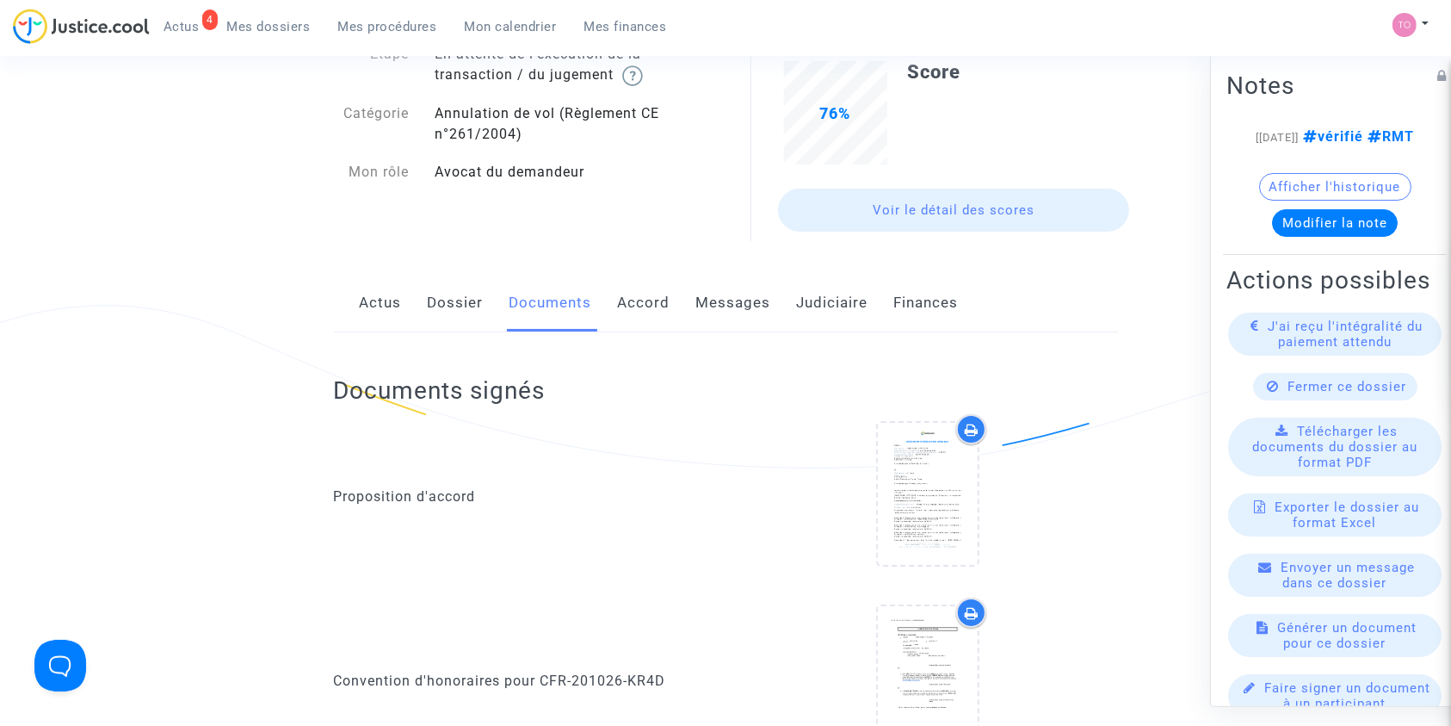
scroll to position [114, 0]
click at [720, 313] on link "Messages" at bounding box center [733, 304] width 75 height 57
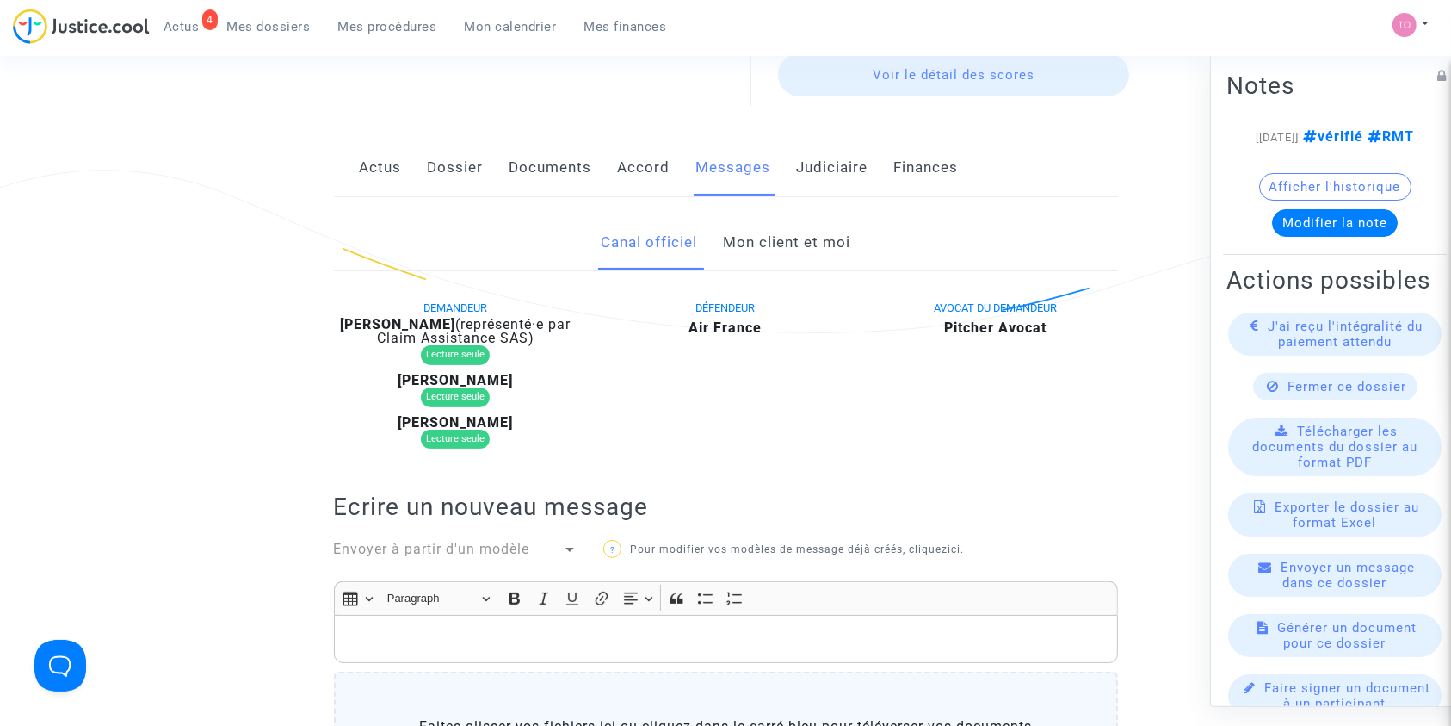
scroll to position [130, 0]
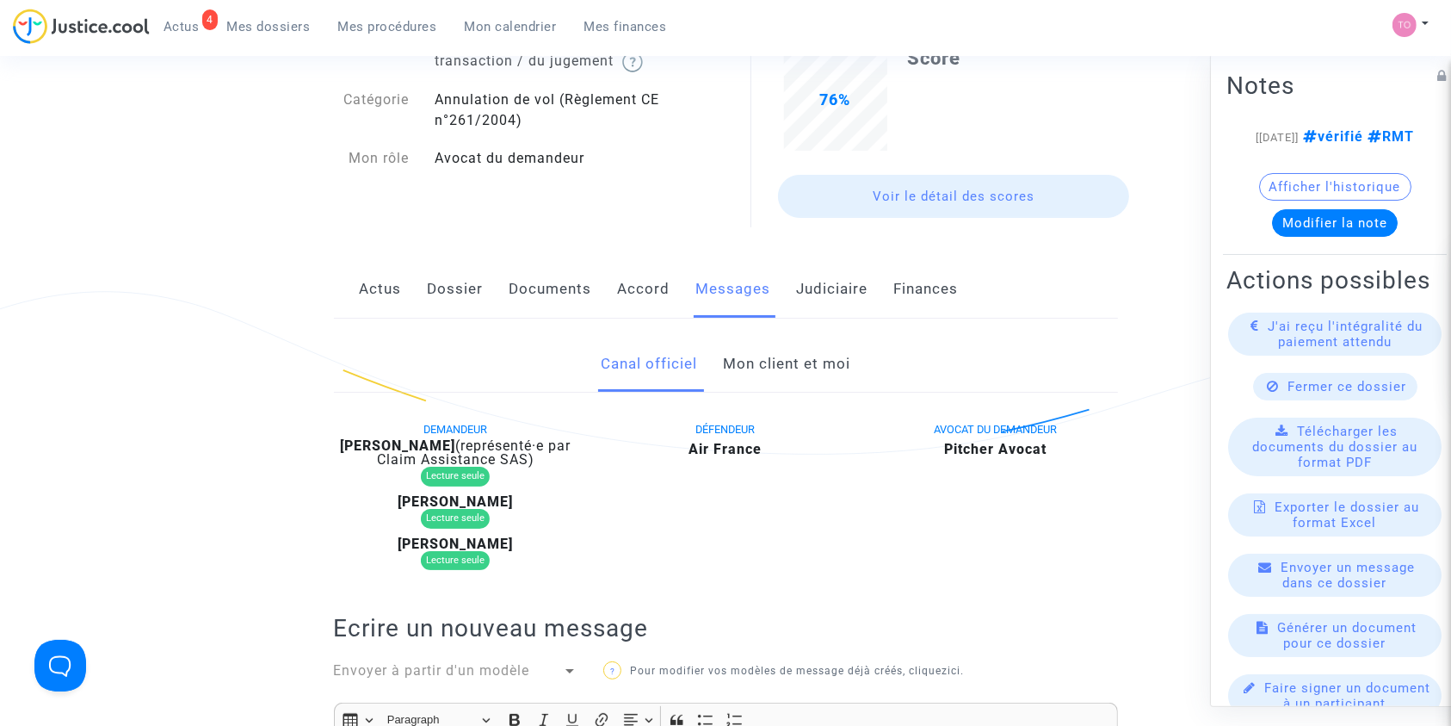
click at [633, 283] on link "Accord" at bounding box center [644, 289] width 53 height 57
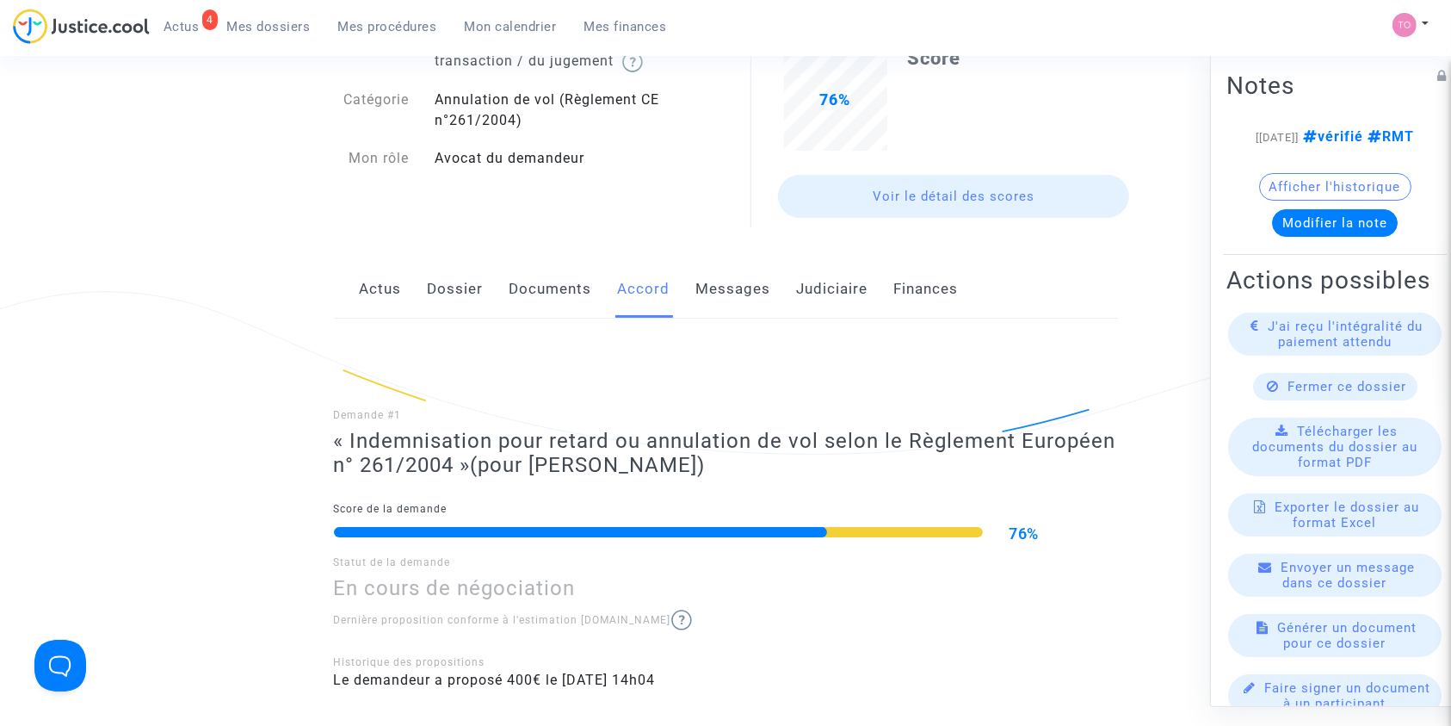
click at [528, 293] on link "Documents" at bounding box center [551, 289] width 83 height 57
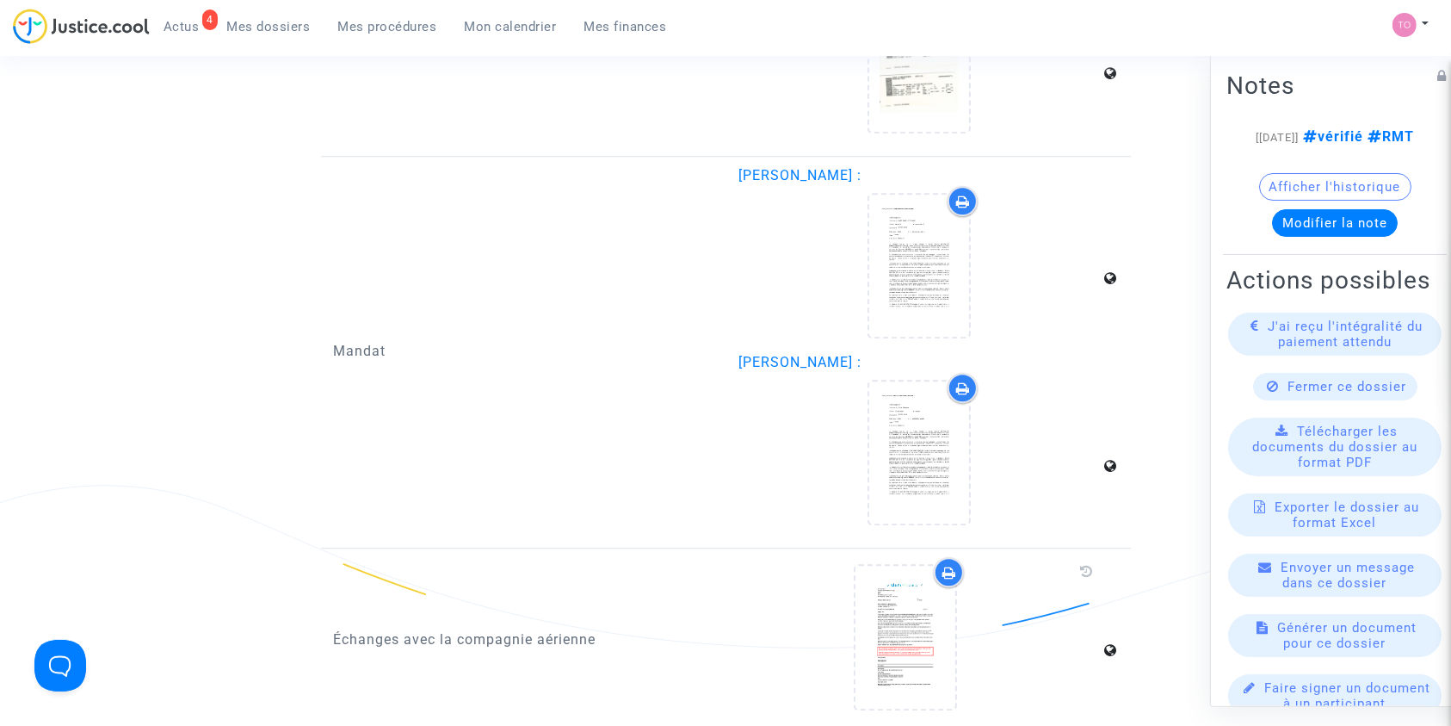
scroll to position [4782, 0]
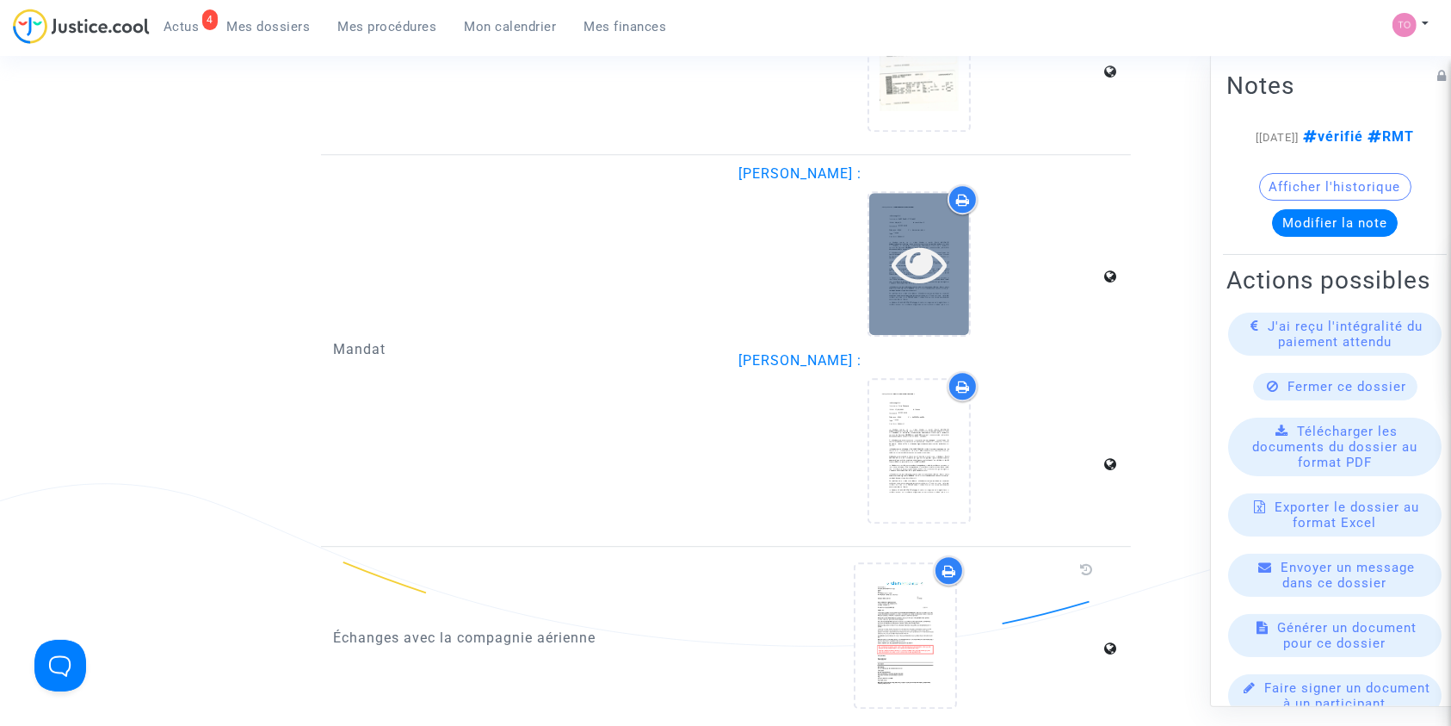
click at [930, 264] on icon at bounding box center [920, 263] width 56 height 55
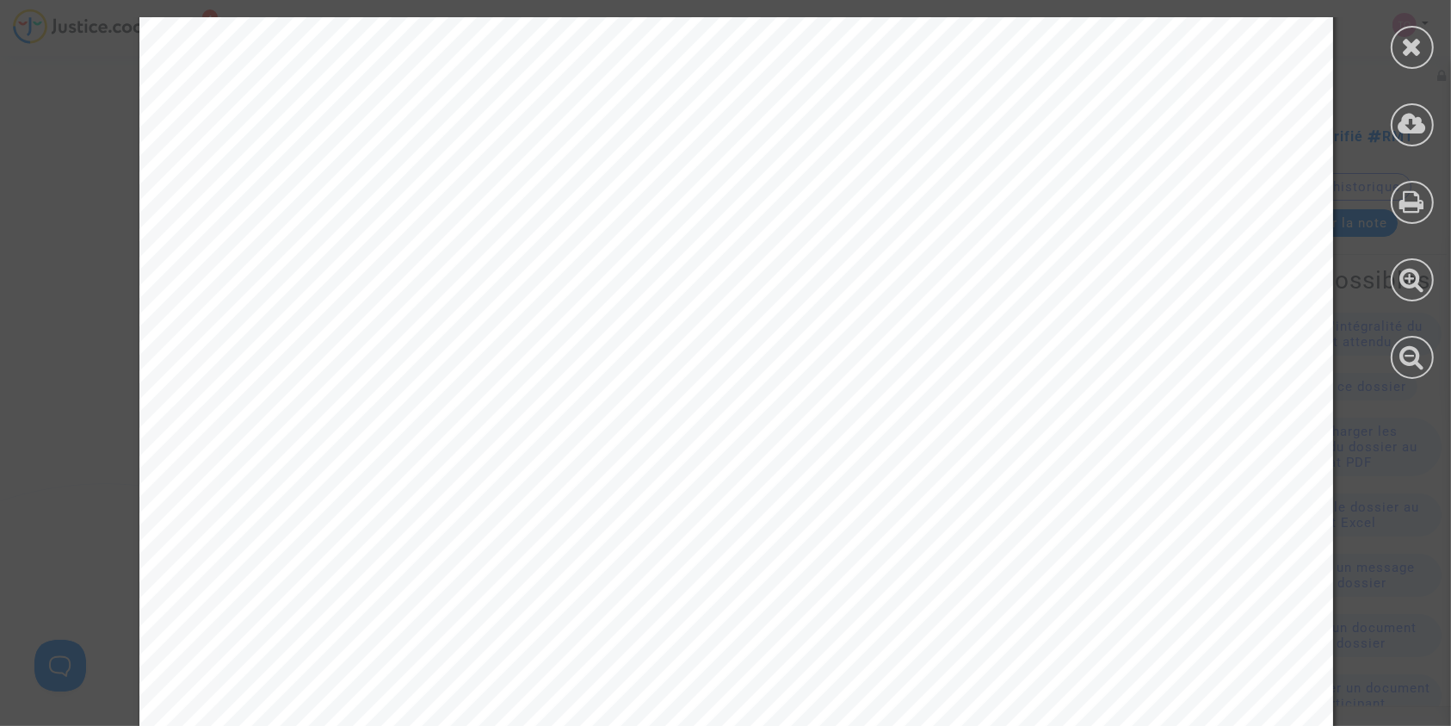
scroll to position [2069, 0]
click at [1411, 55] on icon at bounding box center [1413, 47] width 22 height 26
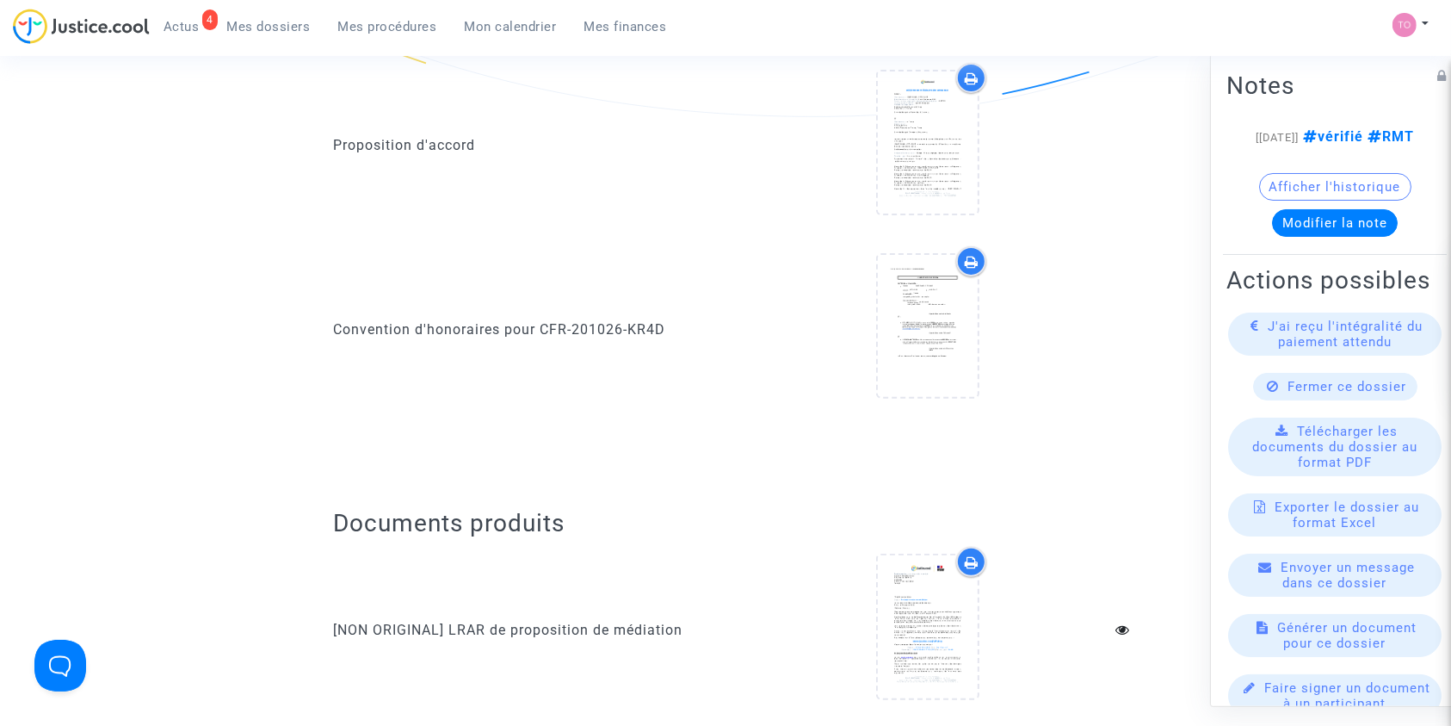
scroll to position [0, 0]
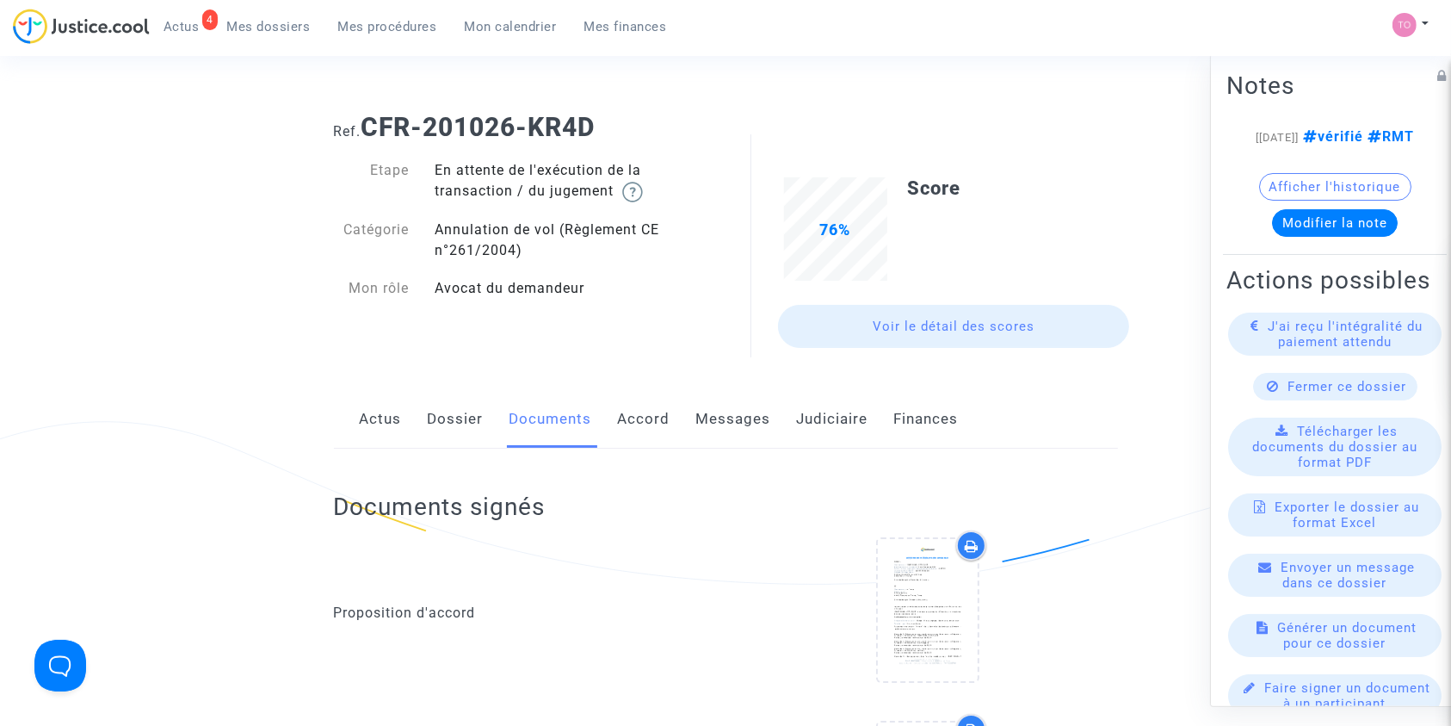
click at [453, 404] on link "Dossier" at bounding box center [456, 419] width 56 height 57
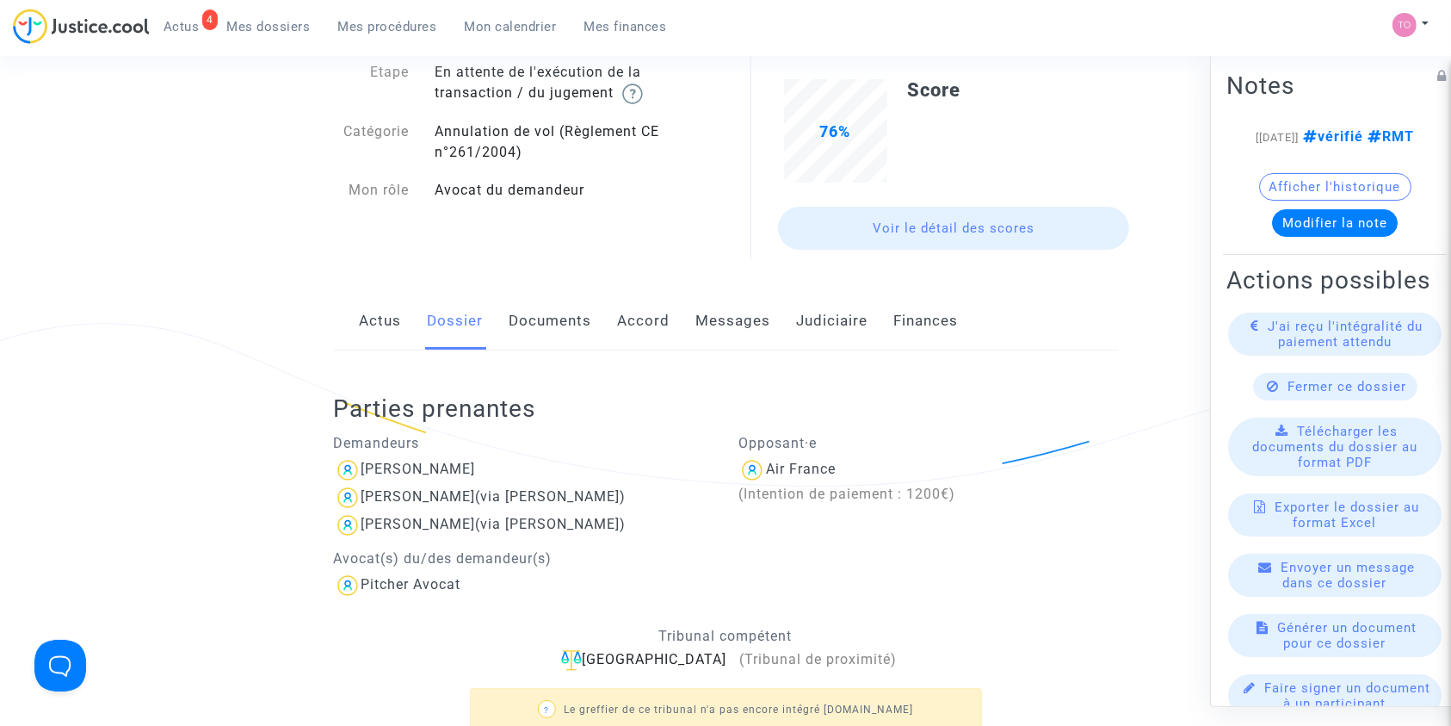
scroll to position [103, 0]
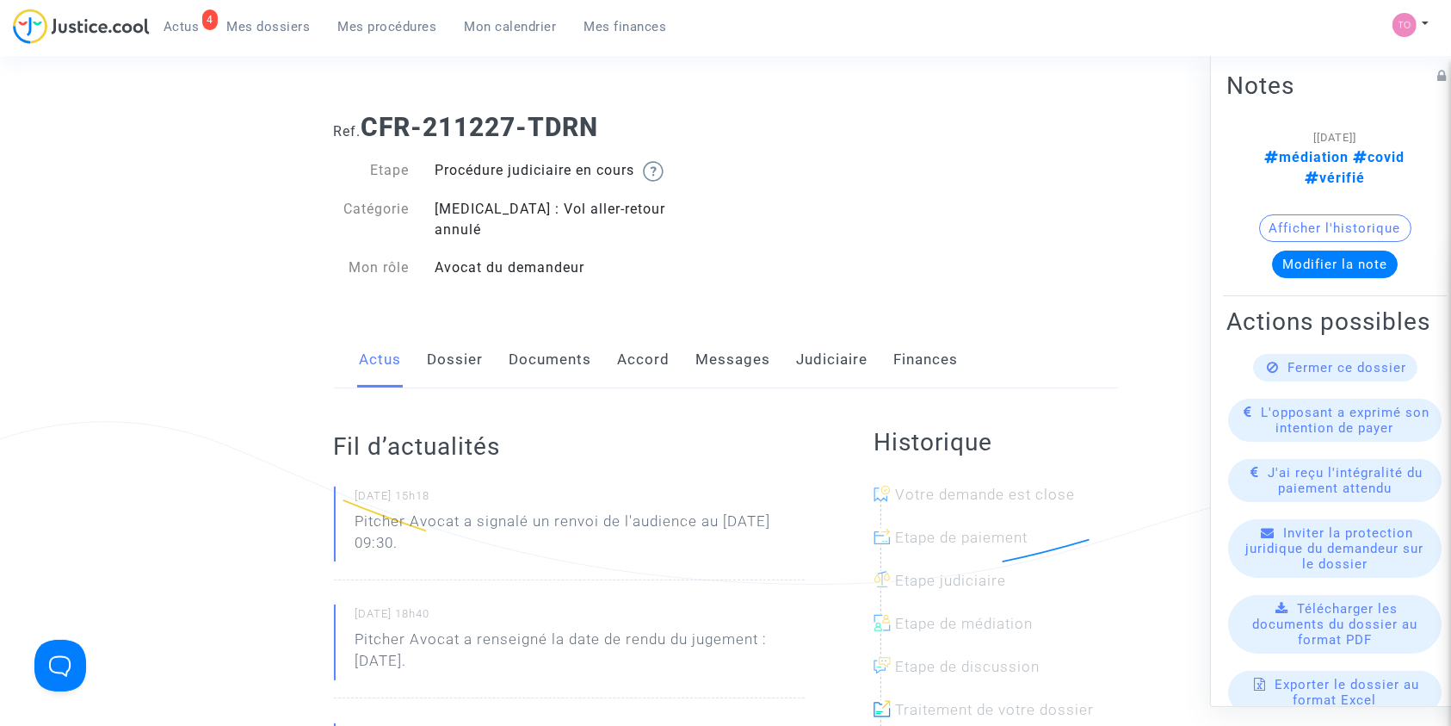
click at [454, 337] on link "Dossier" at bounding box center [456, 359] width 56 height 57
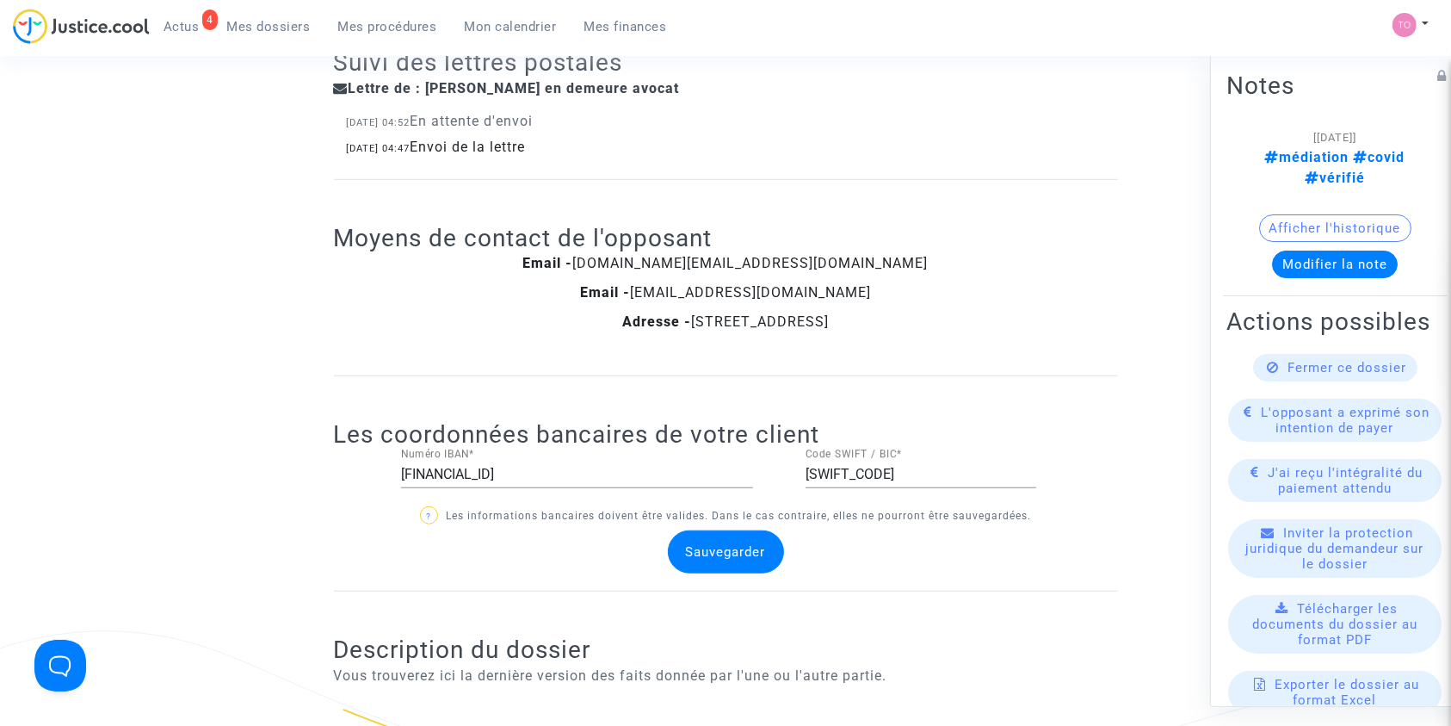
scroll to position [1308, 0]
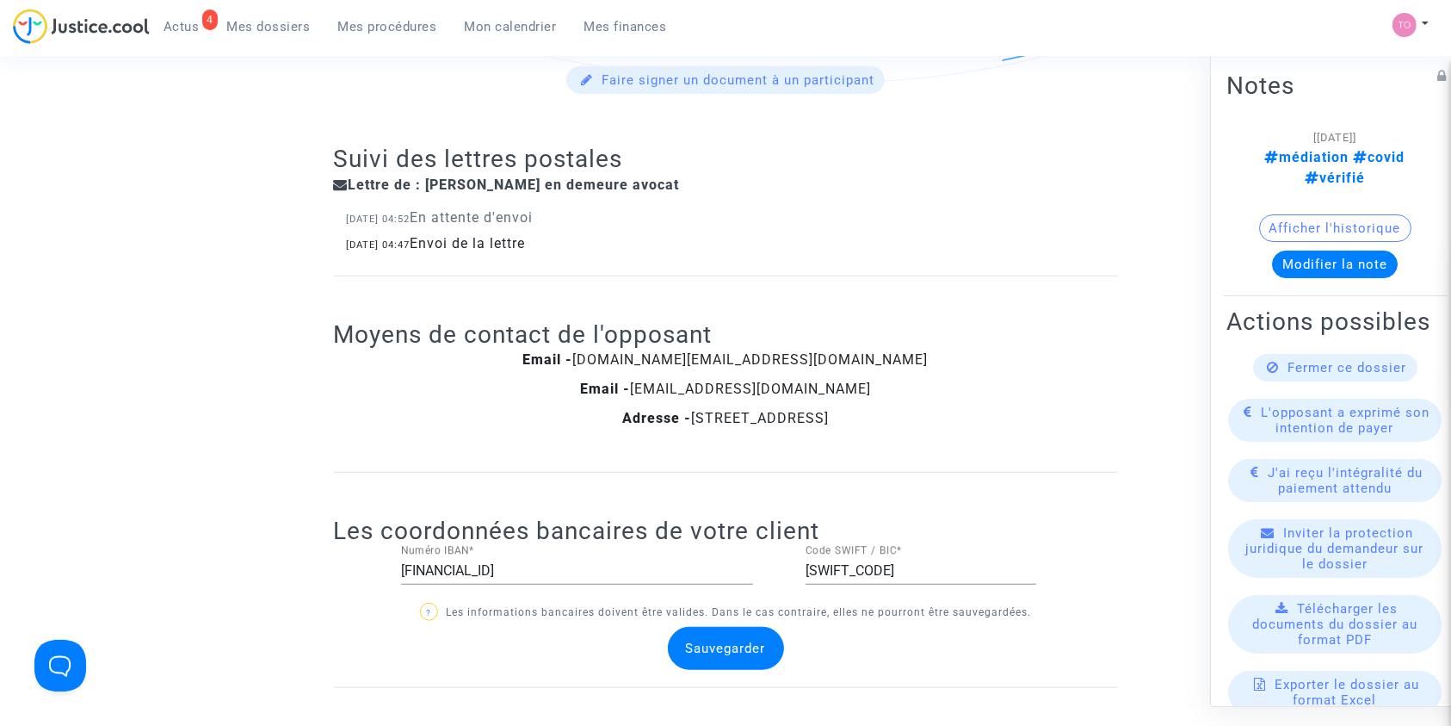
click at [1276, 213] on button "Afficher l'historique" at bounding box center [1335, 227] width 152 height 28
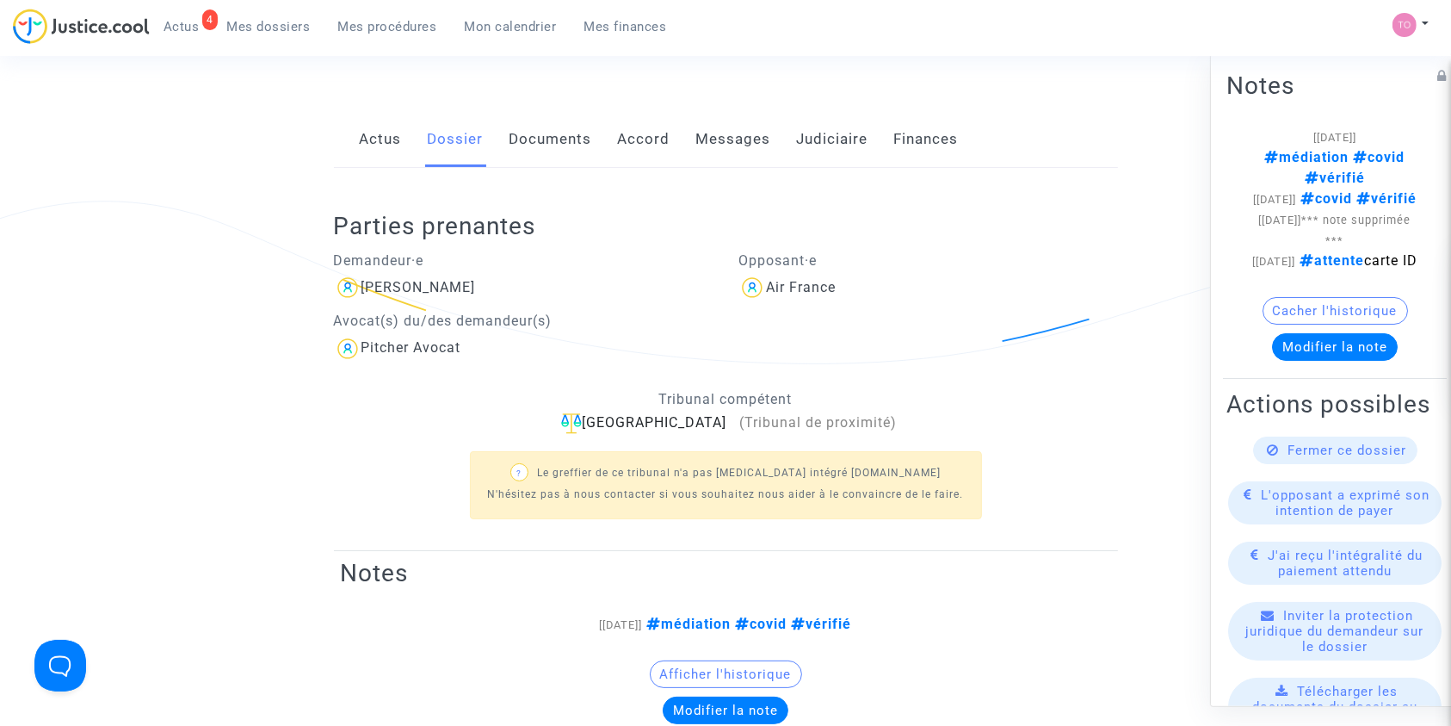
scroll to position [219, 0]
click at [516, 129] on link "Documents" at bounding box center [551, 140] width 83 height 57
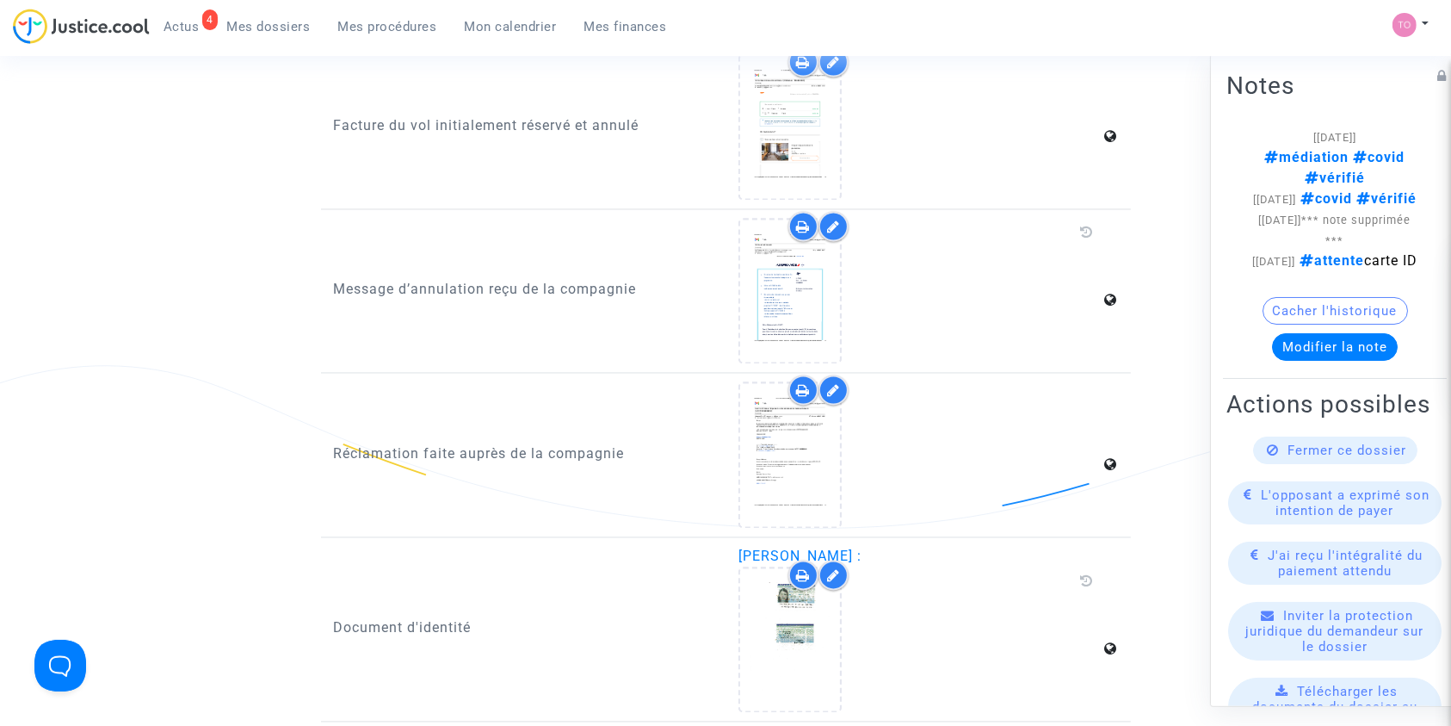
scroll to position [3281, 0]
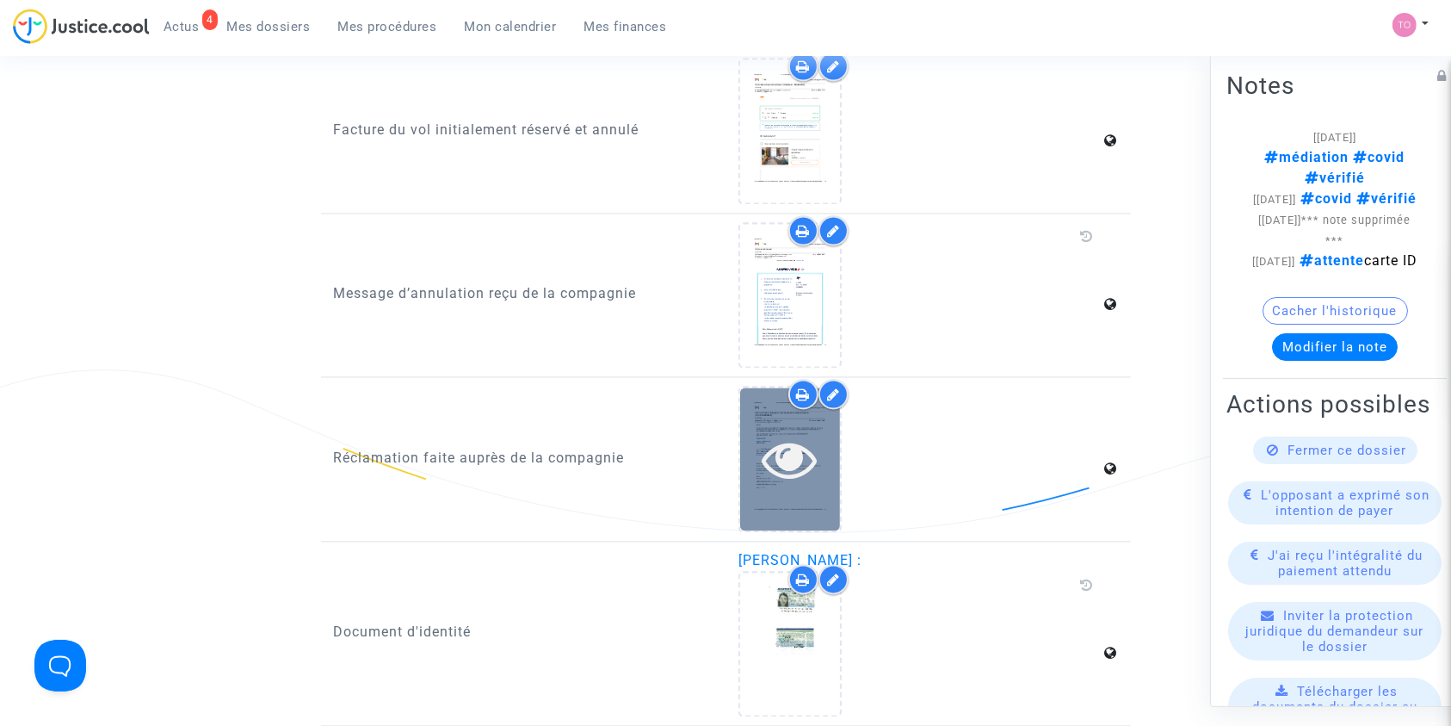
click at [810, 431] on icon at bounding box center [791, 458] width 56 height 55
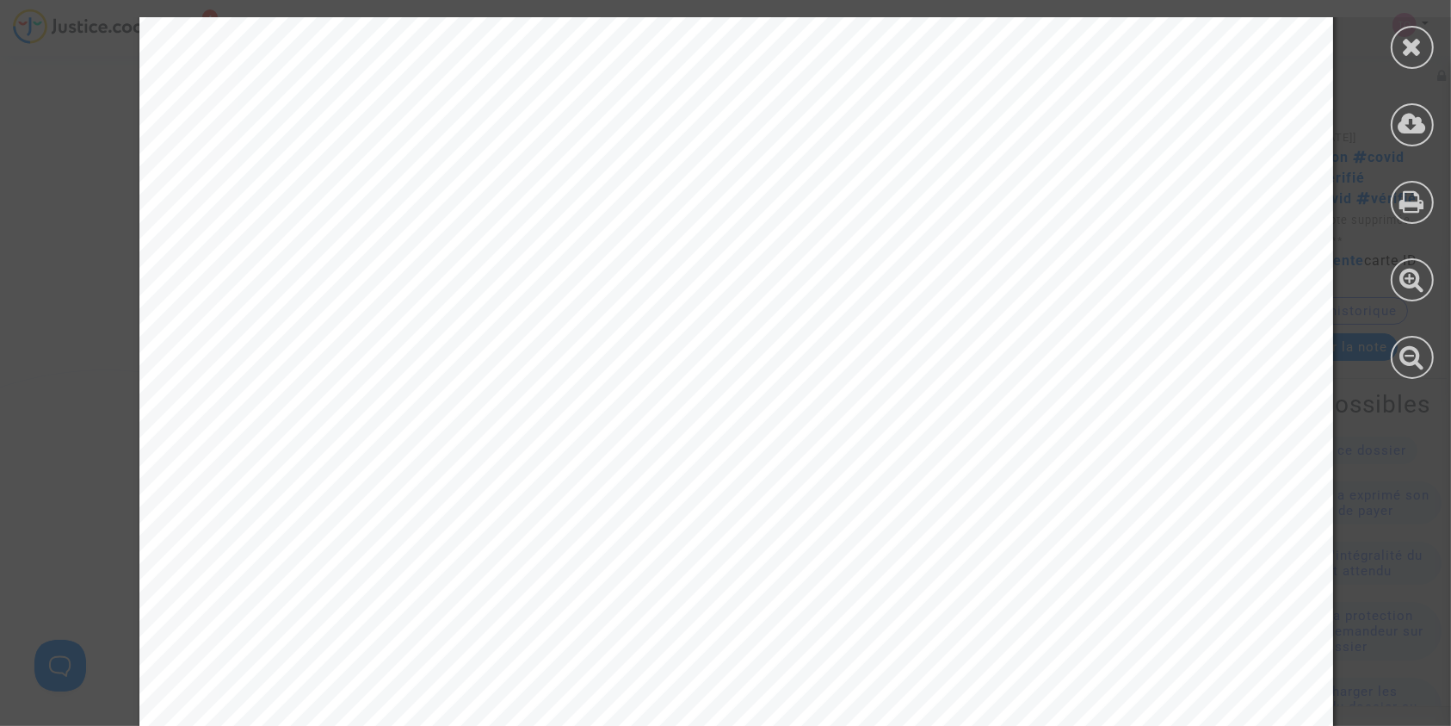
scroll to position [190, 0]
click at [1406, 58] on icon at bounding box center [1413, 47] width 22 height 26
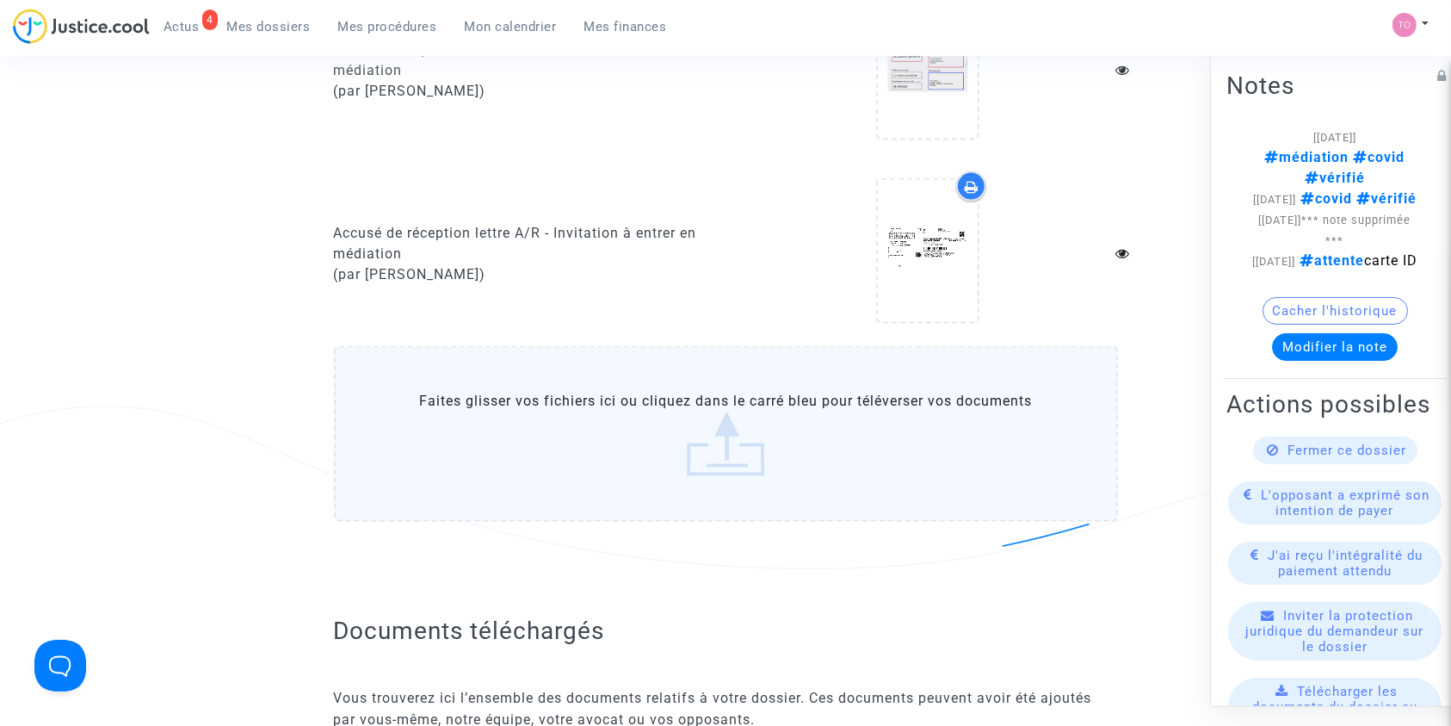
scroll to position [2103, 0]
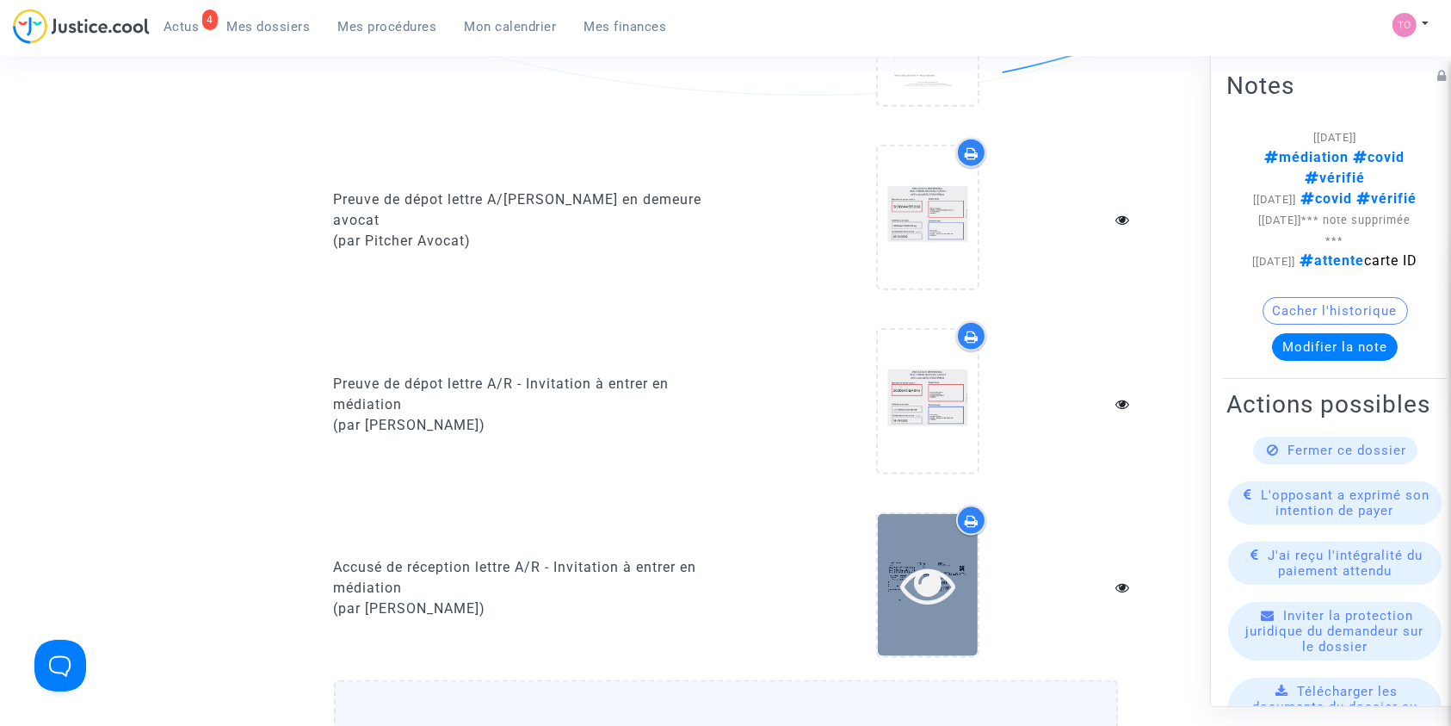
click at [910, 557] on icon at bounding box center [928, 584] width 56 height 55
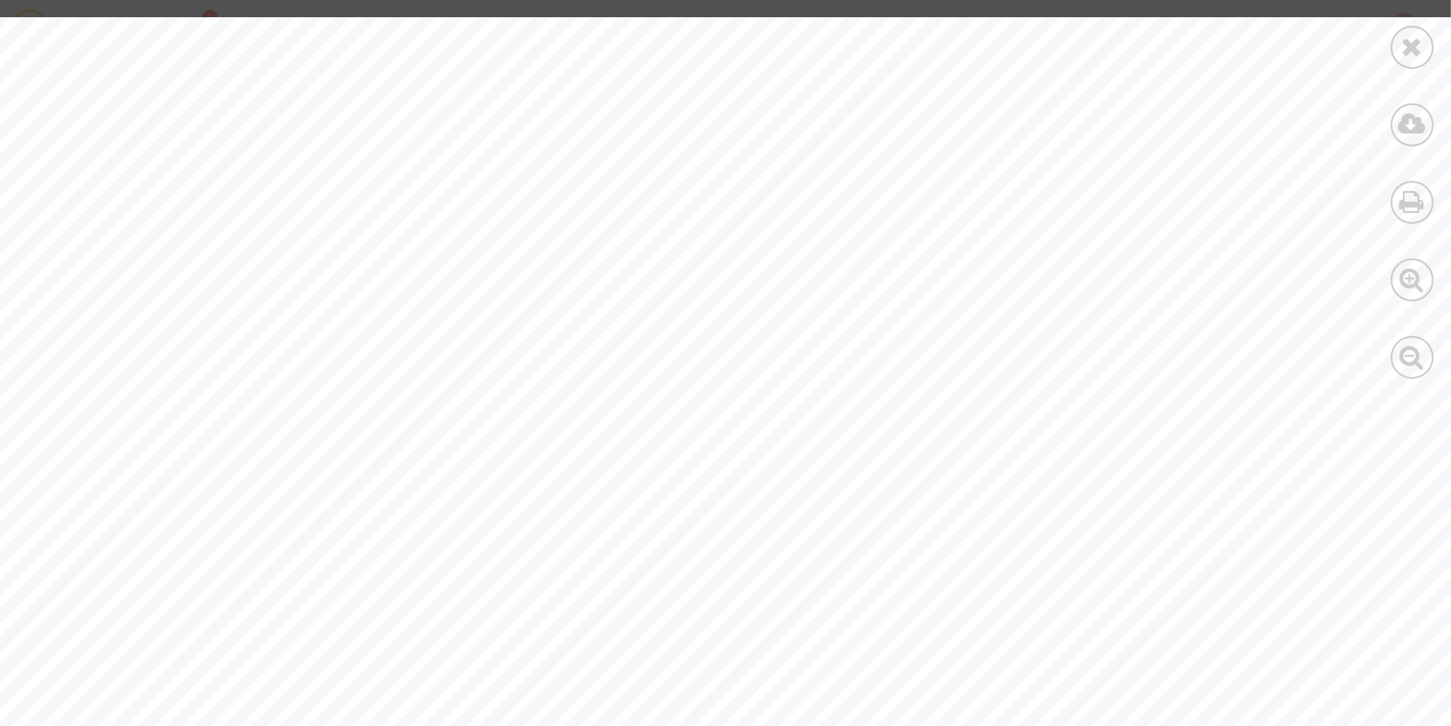
scroll to position [234, 0]
click at [1417, 40] on icon at bounding box center [1413, 47] width 22 height 26
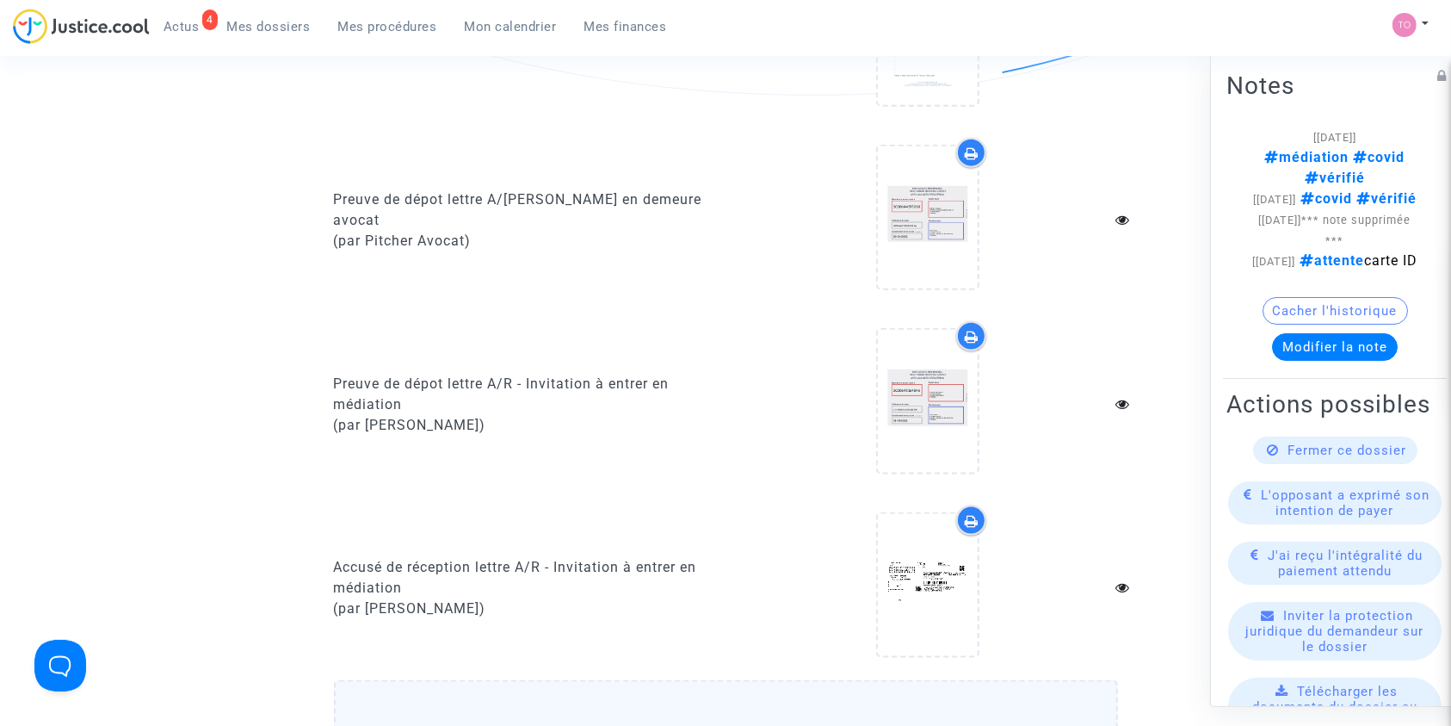
scroll to position [2024, 0]
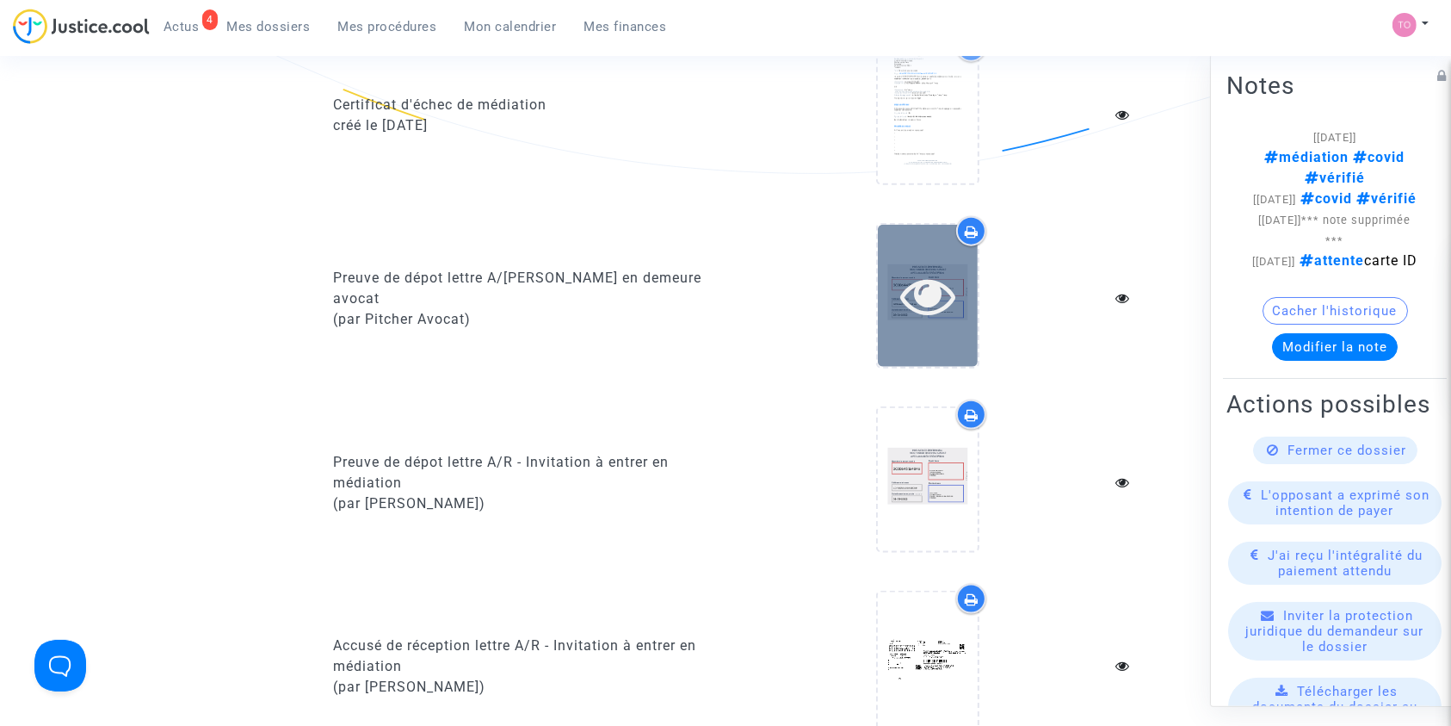
click at [884, 268] on div at bounding box center [928, 295] width 100 height 55
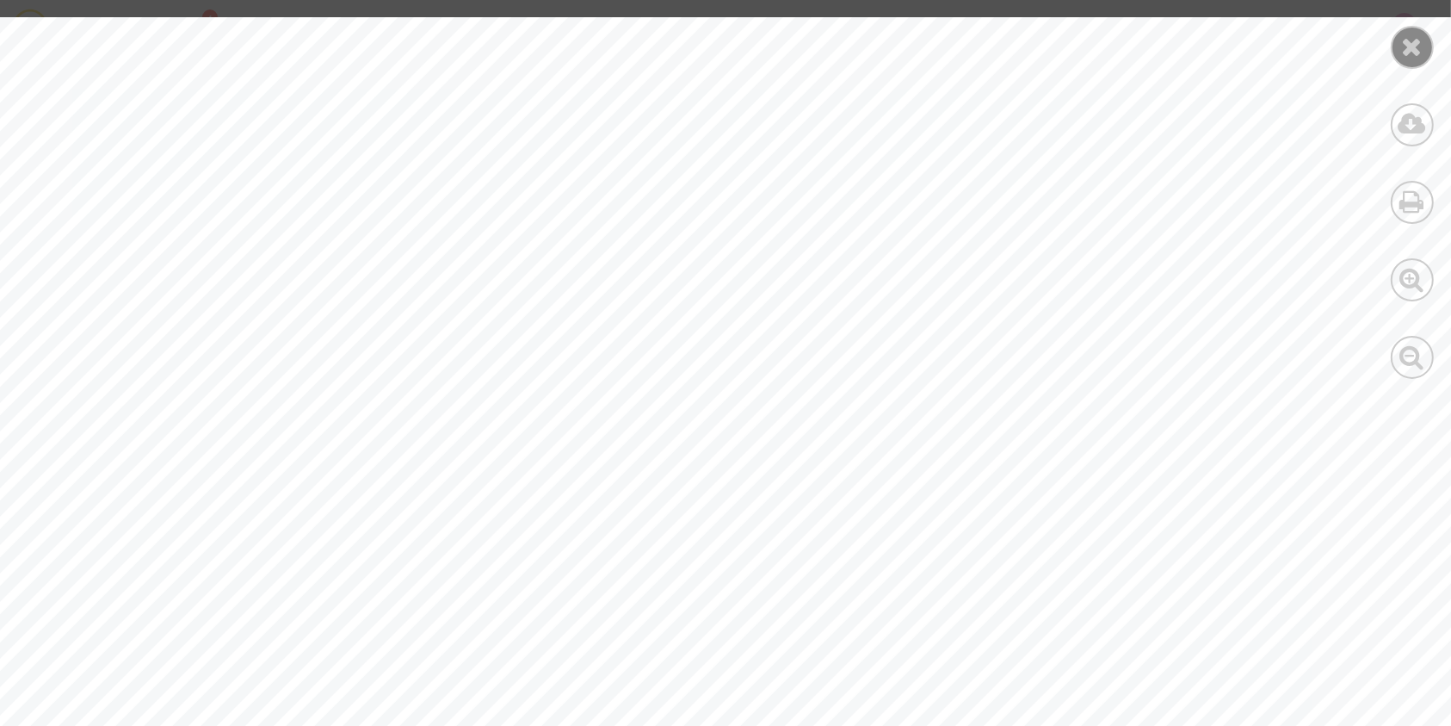
click at [1406, 42] on icon at bounding box center [1413, 47] width 22 height 26
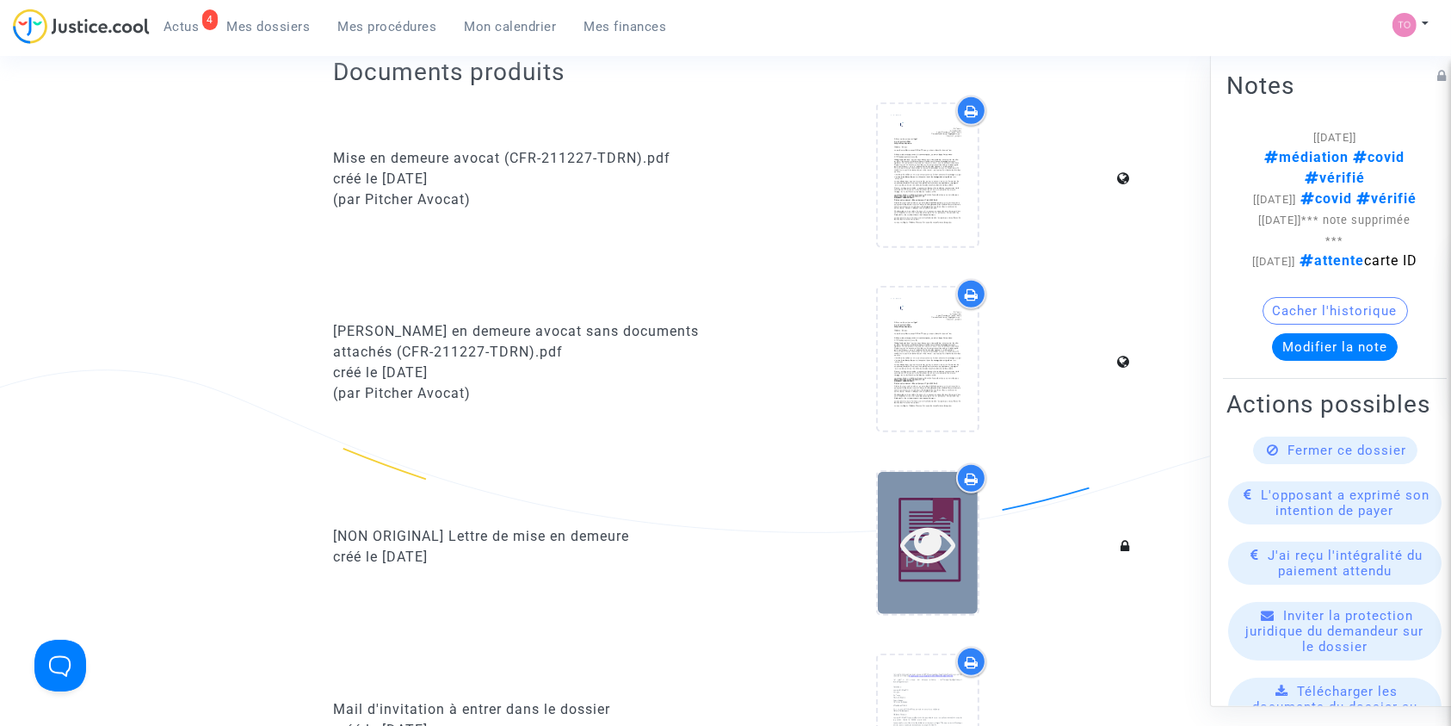
scroll to position [857, 0]
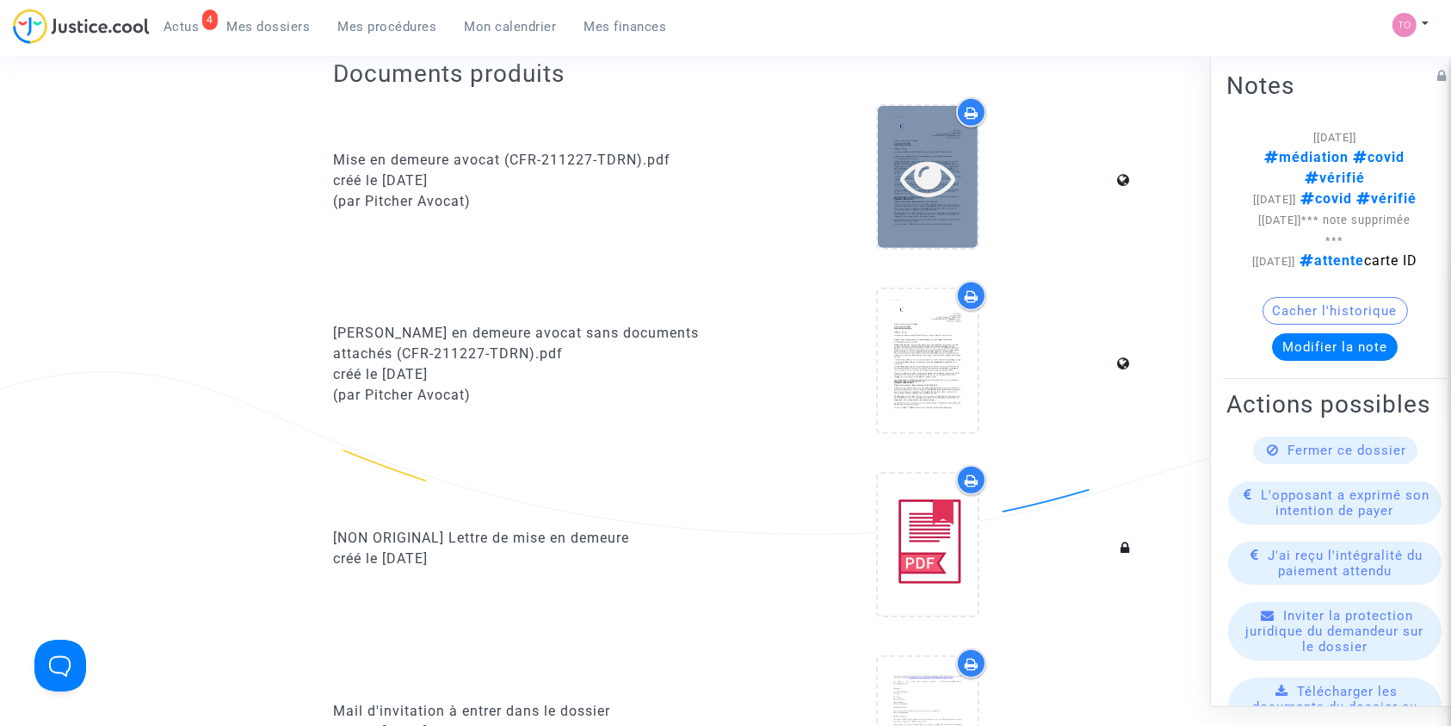
click at [929, 150] on icon at bounding box center [928, 177] width 56 height 55
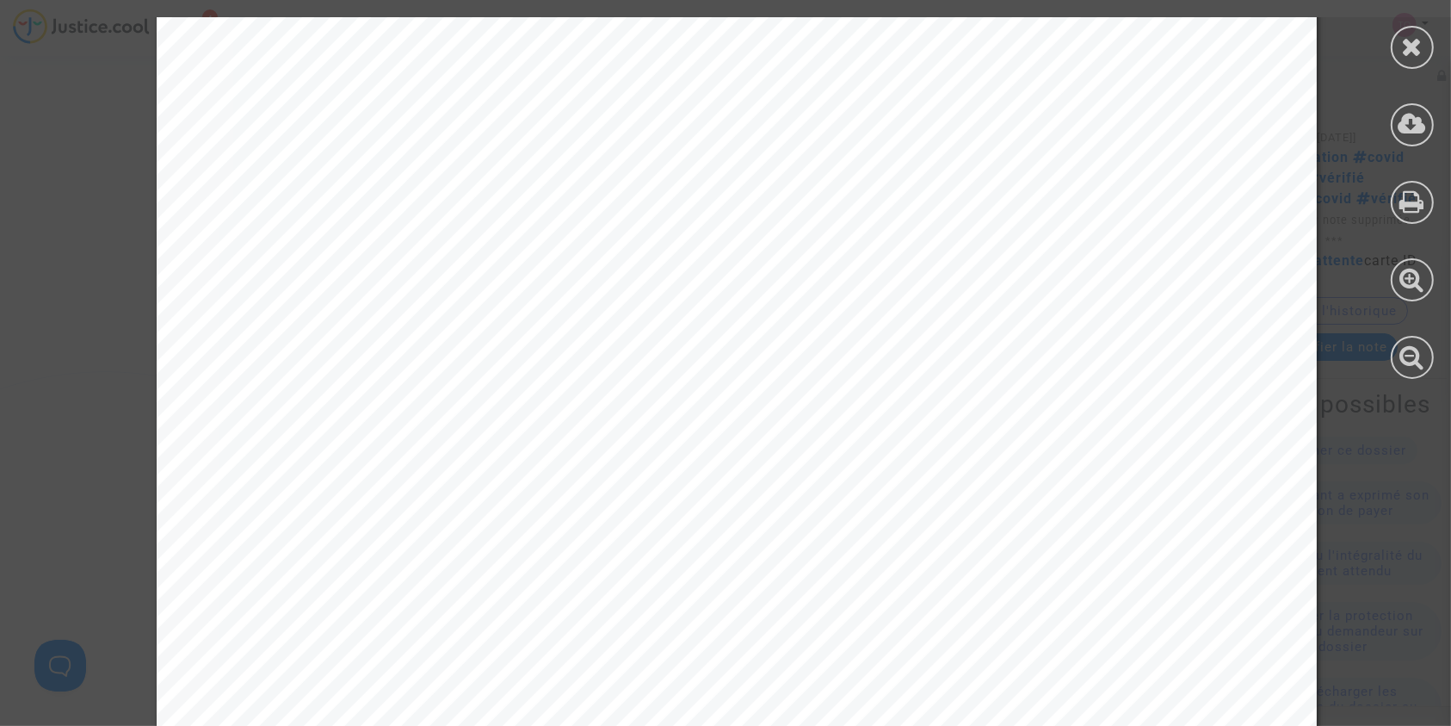
scroll to position [69, 0]
click at [1415, 57] on icon at bounding box center [1413, 47] width 22 height 26
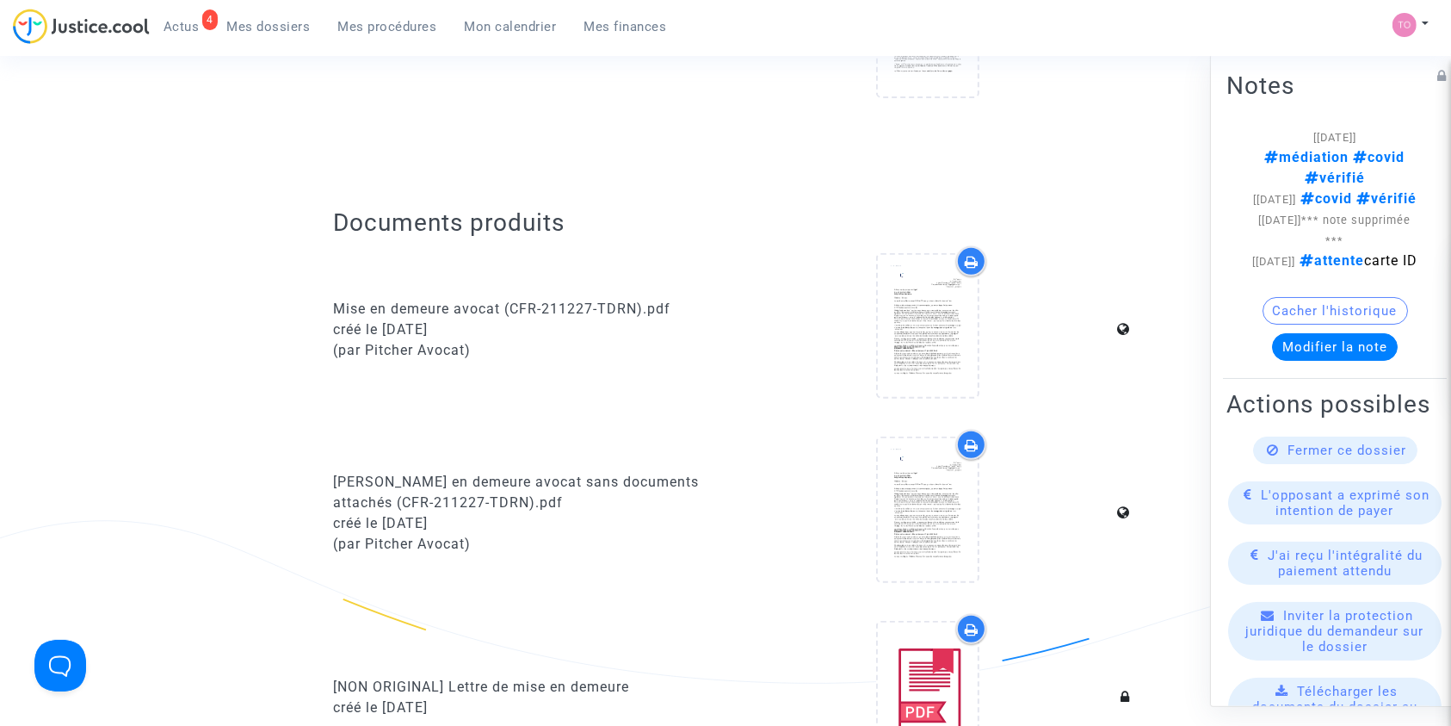
scroll to position [707, 0]
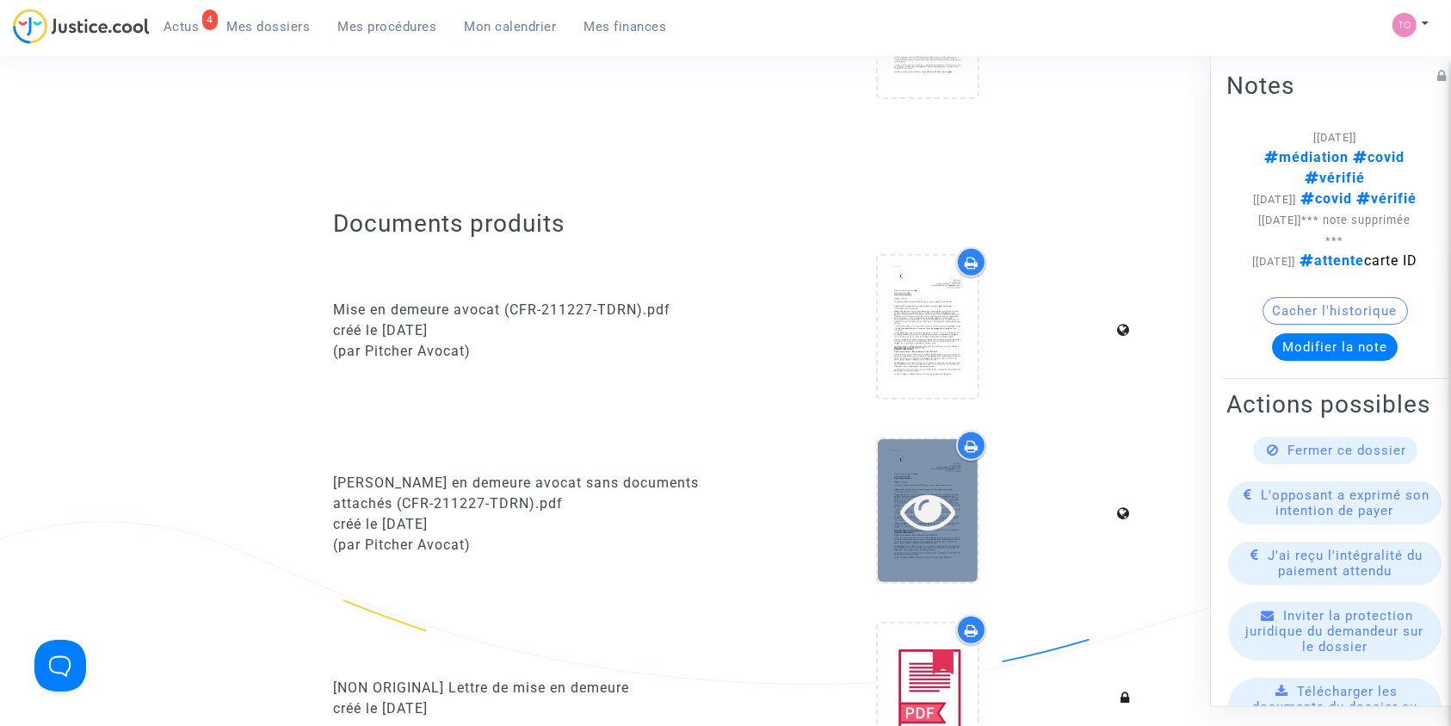
click at [921, 483] on icon at bounding box center [928, 510] width 56 height 55
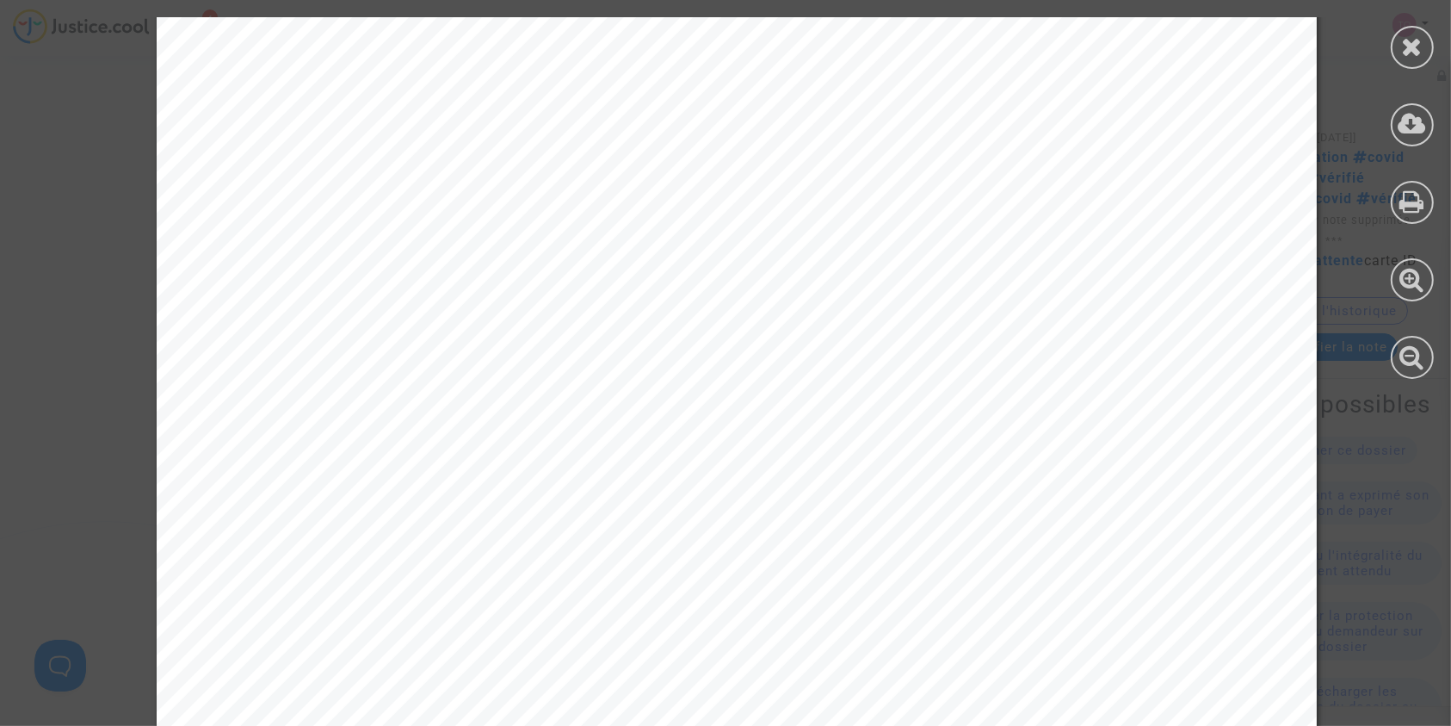
scroll to position [2024, 0]
click at [1386, 52] on div at bounding box center [1412, 198] width 77 height 396
click at [1394, 52] on div at bounding box center [1412, 47] width 43 height 43
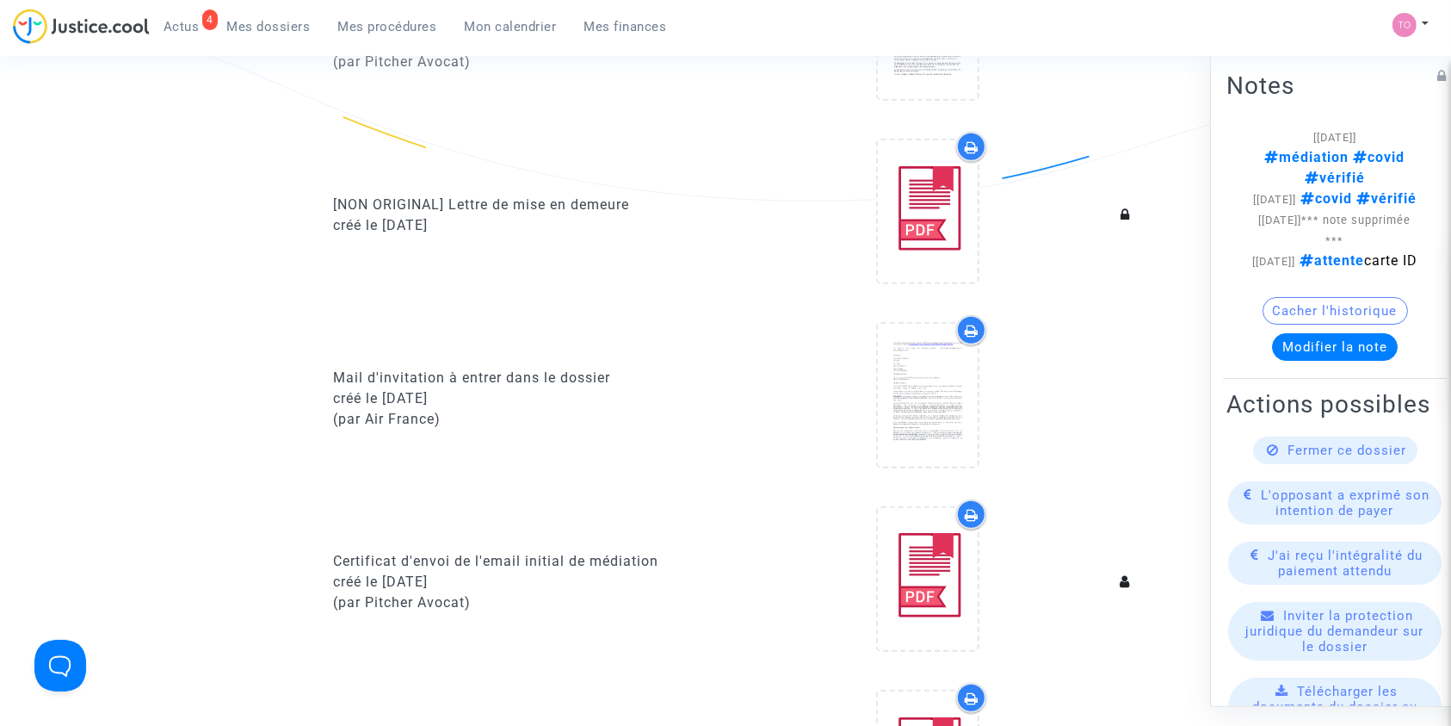
scroll to position [1191, 0]
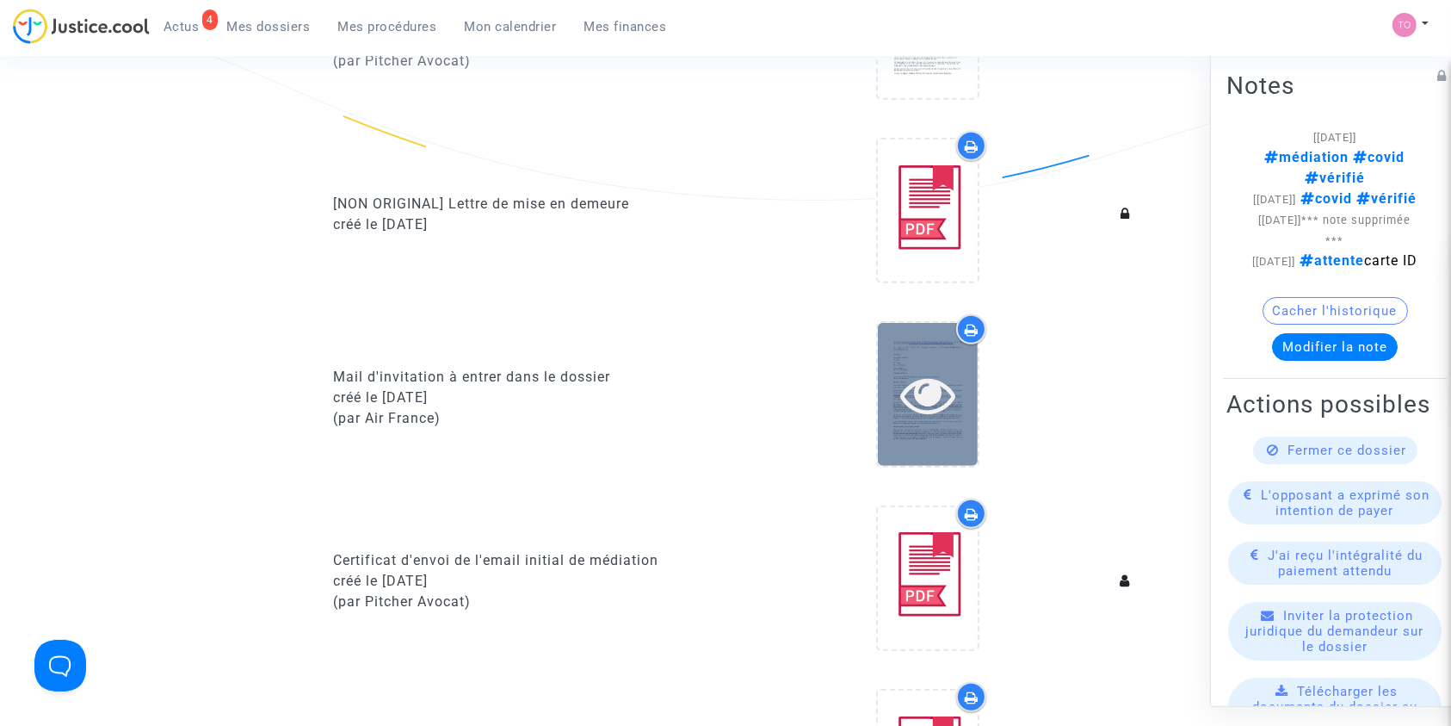
click at [940, 369] on icon at bounding box center [928, 394] width 56 height 55
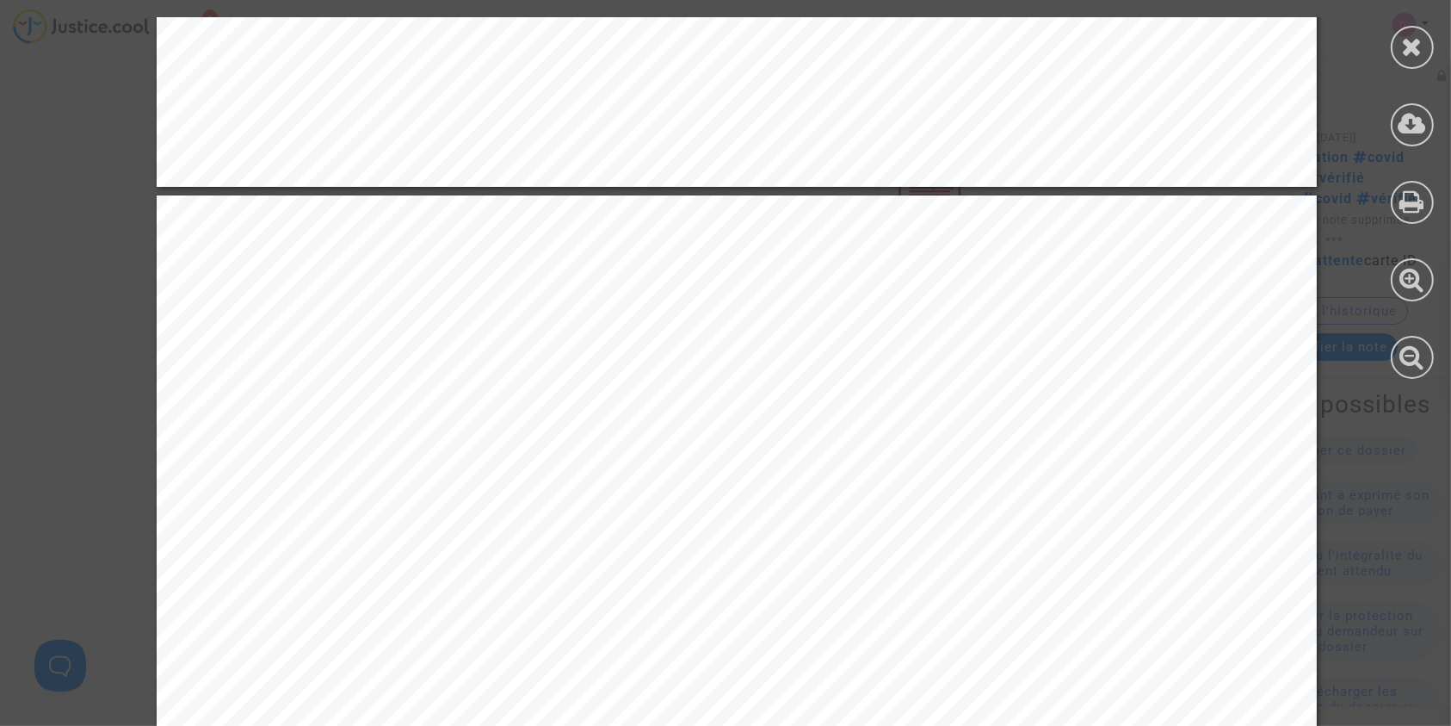
scroll to position [3111, 0]
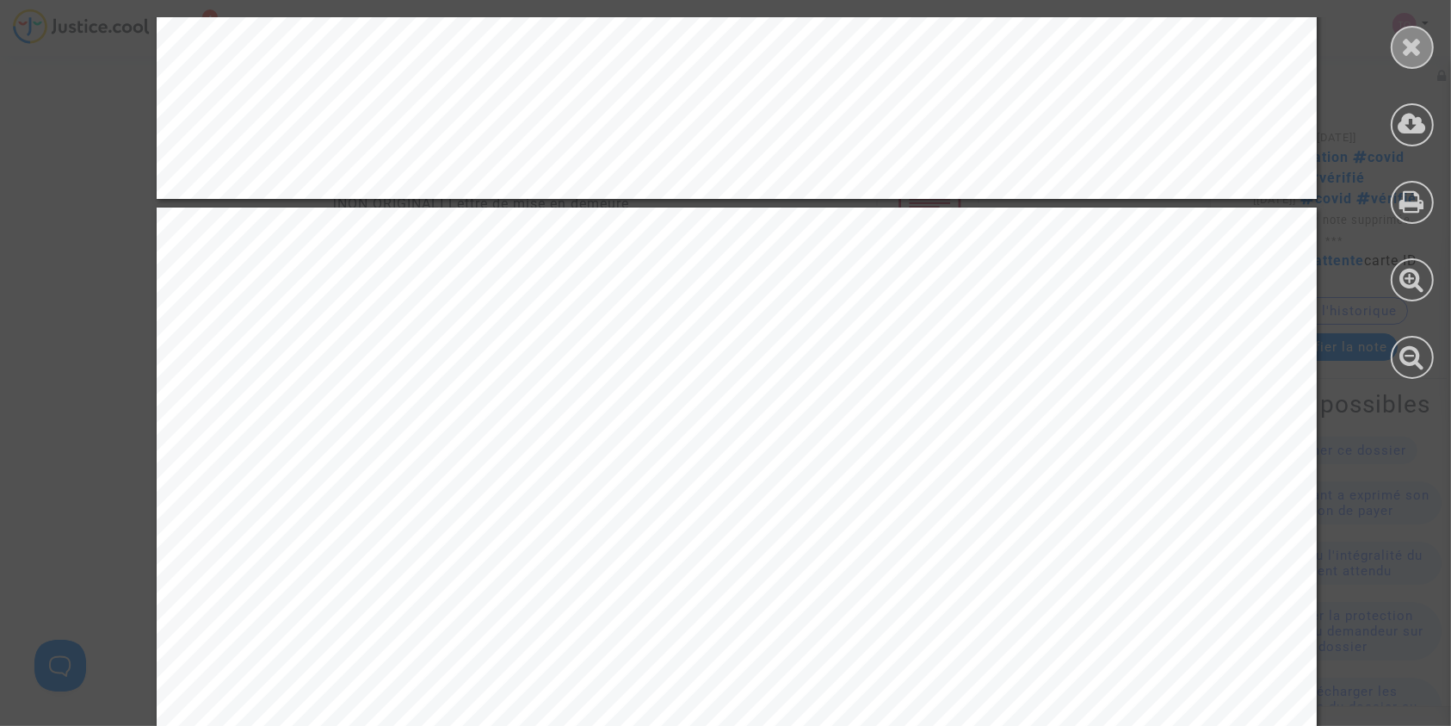
click at [1393, 50] on div at bounding box center [1412, 47] width 43 height 43
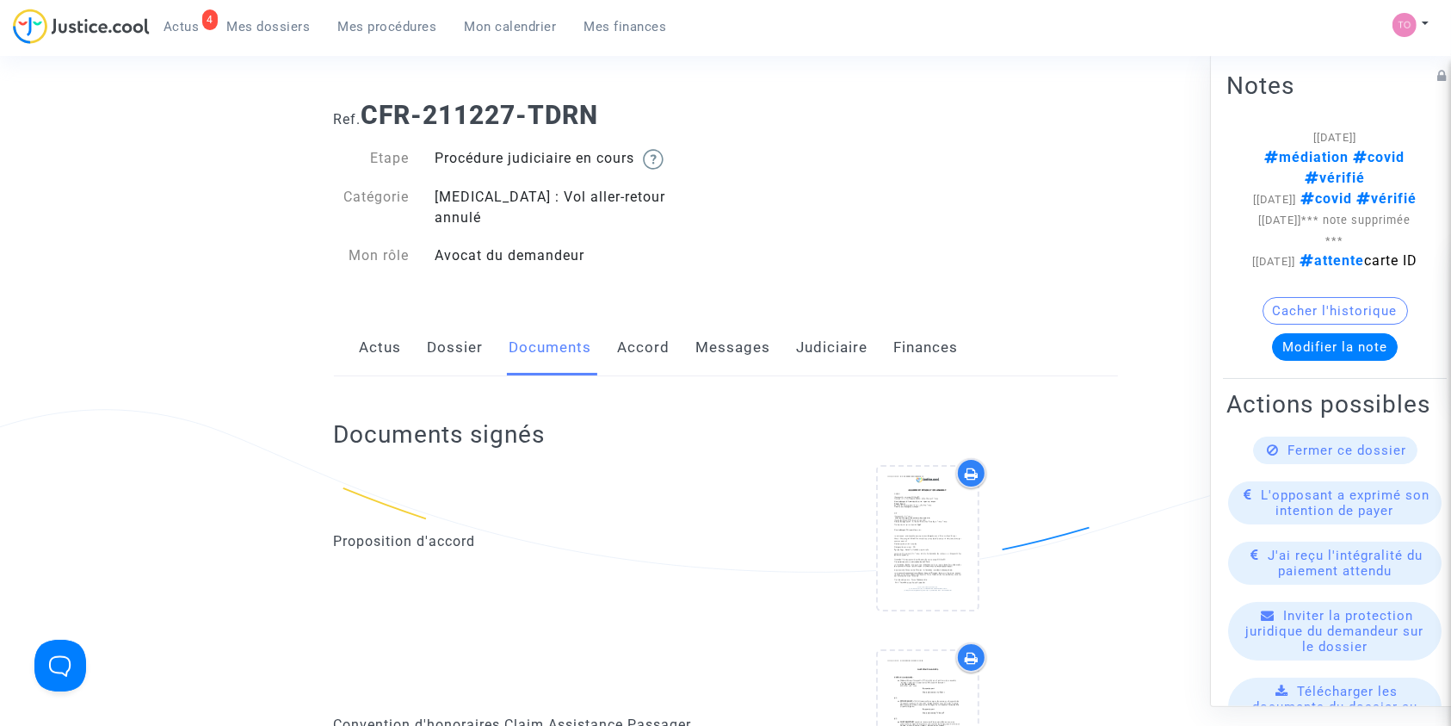
scroll to position [0, 0]
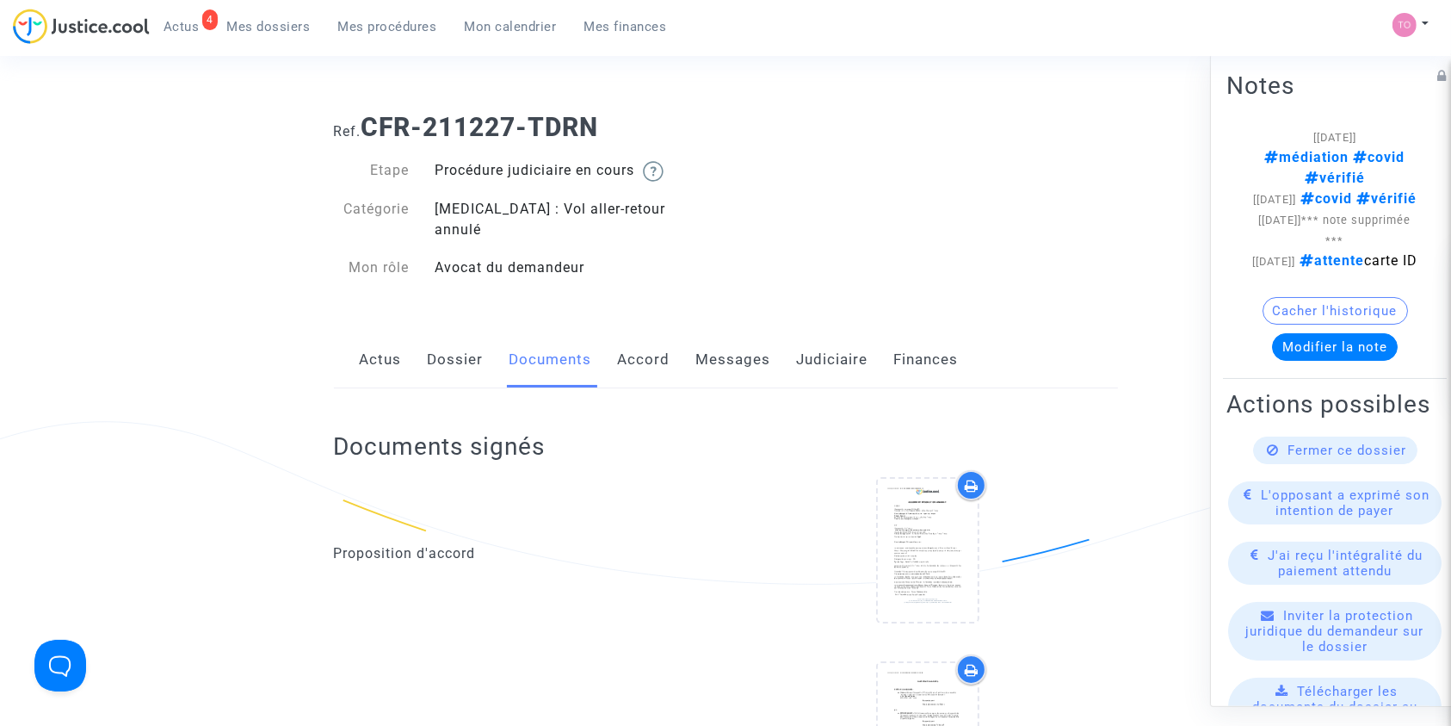
click at [726, 346] on link "Messages" at bounding box center [733, 359] width 75 height 57
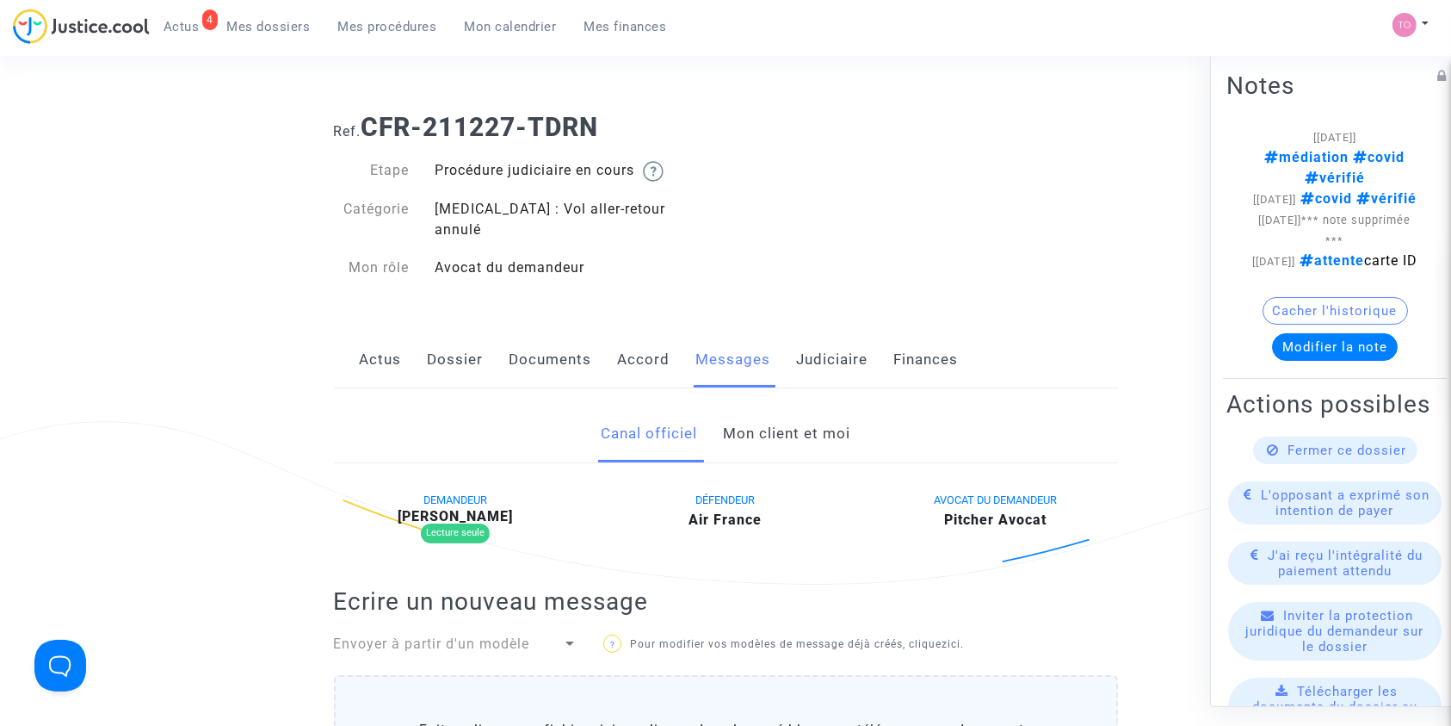
click at [483, 352] on div "Actus Dossier Documents Accord Messages Judiciaire Finances" at bounding box center [726, 360] width 784 height 58
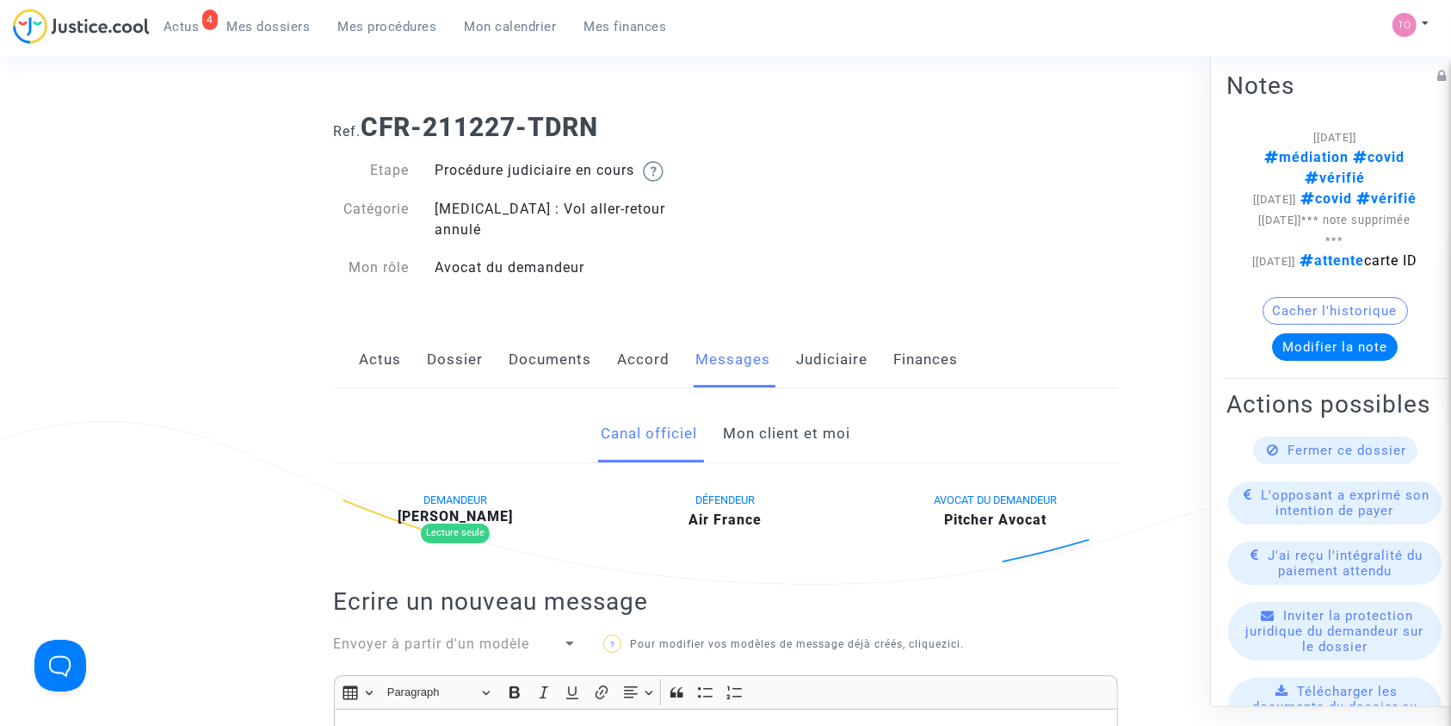
click at [551, 333] on link "Documents" at bounding box center [551, 359] width 83 height 57
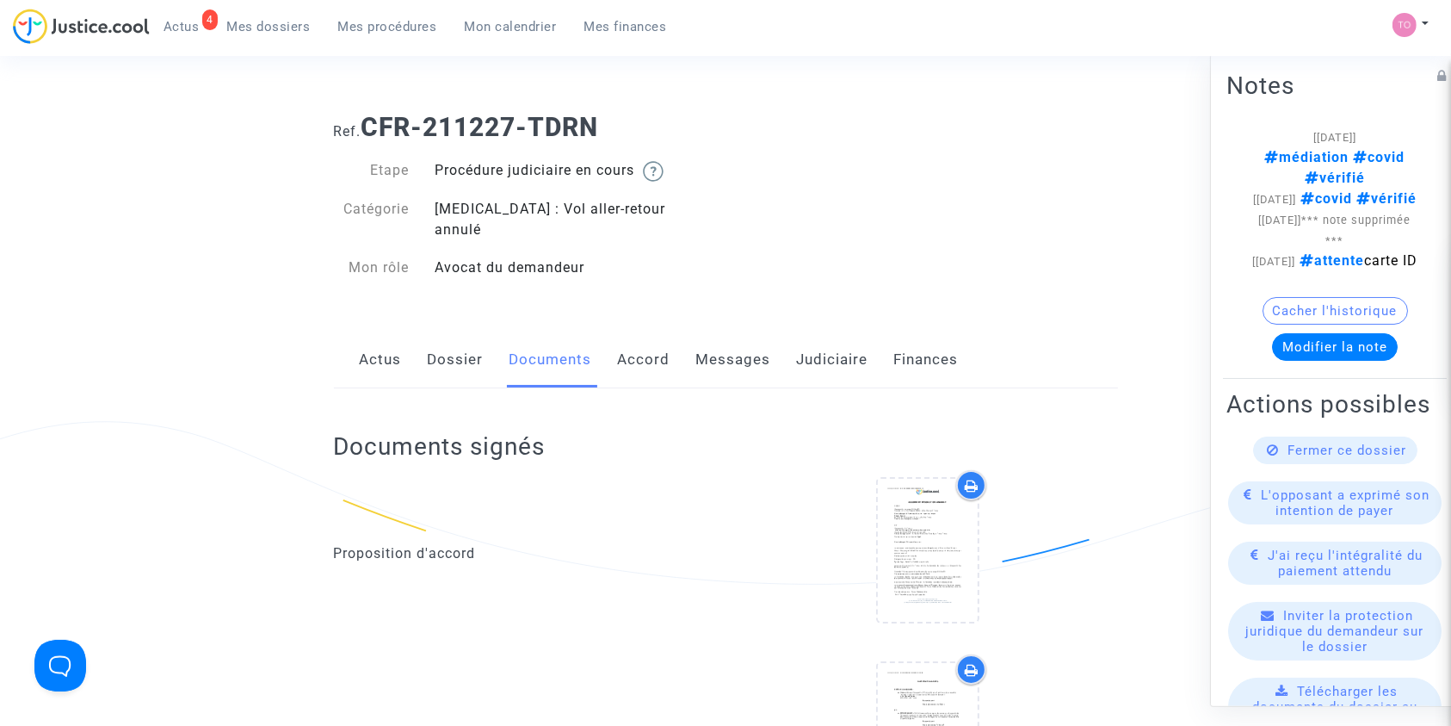
click at [728, 349] on link "Messages" at bounding box center [733, 359] width 75 height 57
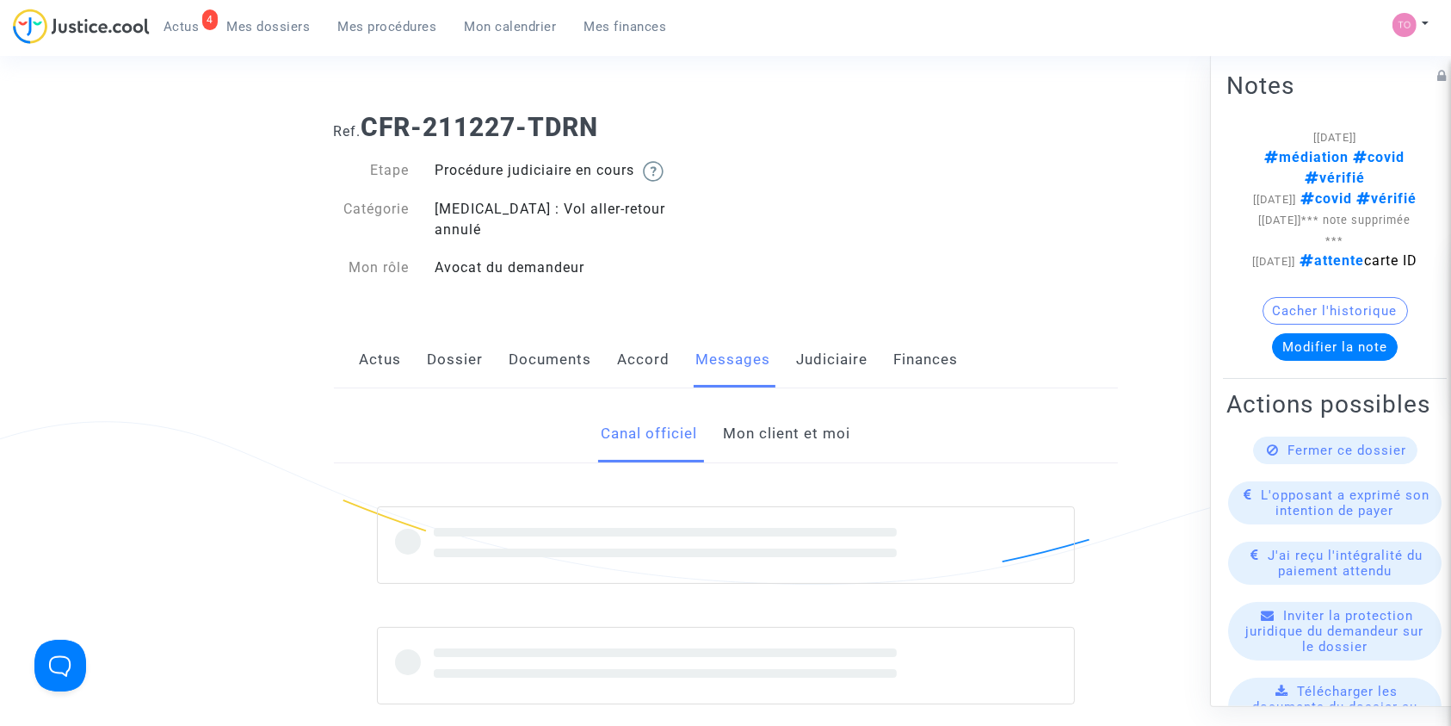
click at [763, 423] on link "Mon client et moi" at bounding box center [786, 433] width 127 height 57
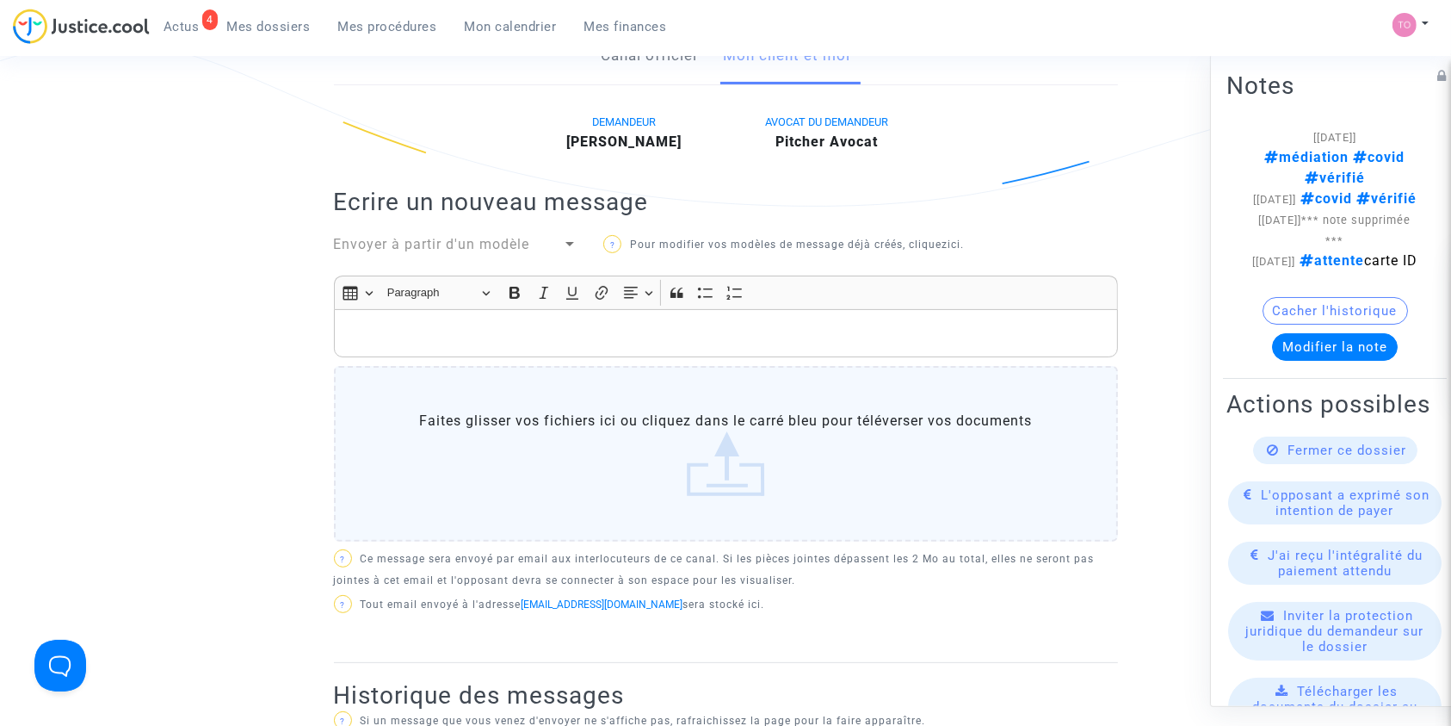
scroll to position [394, 0]
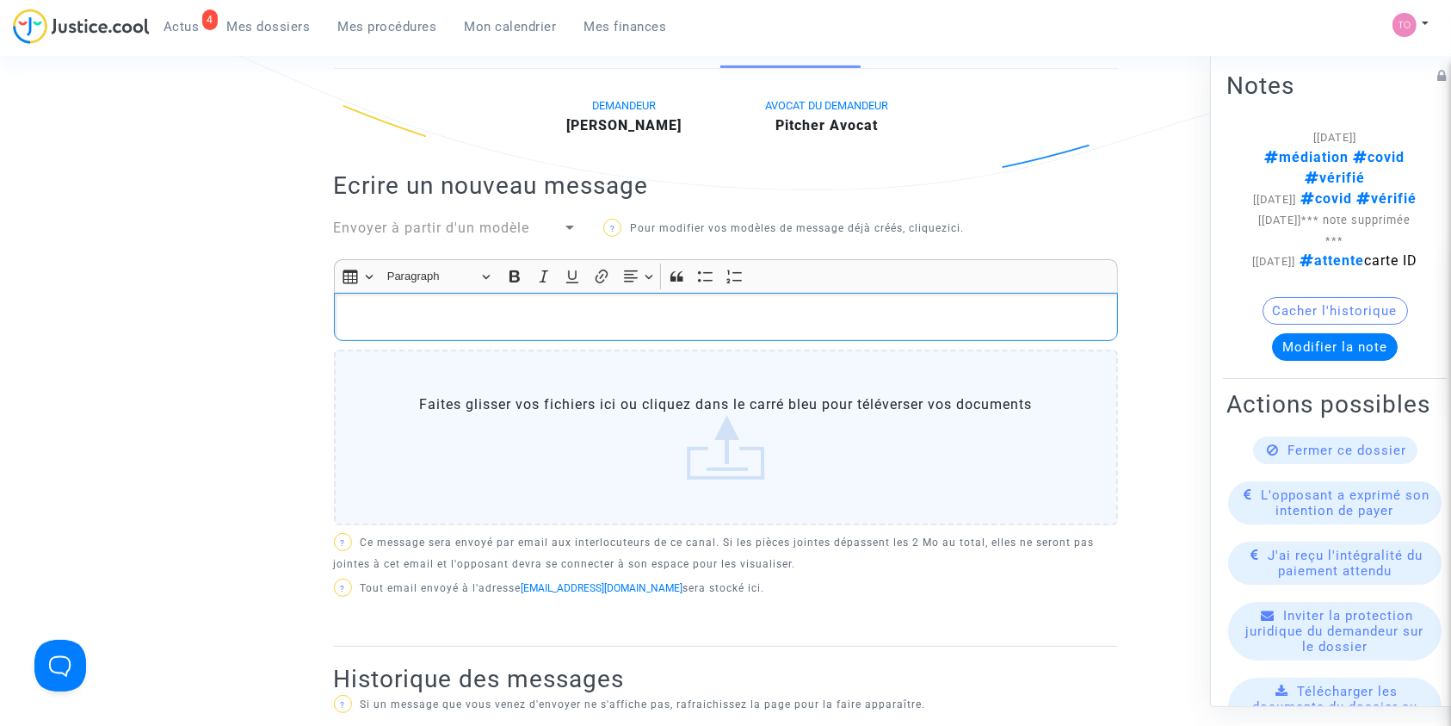
click at [544, 306] on p "Rich Text Editor, main" at bounding box center [726, 317] width 766 height 22
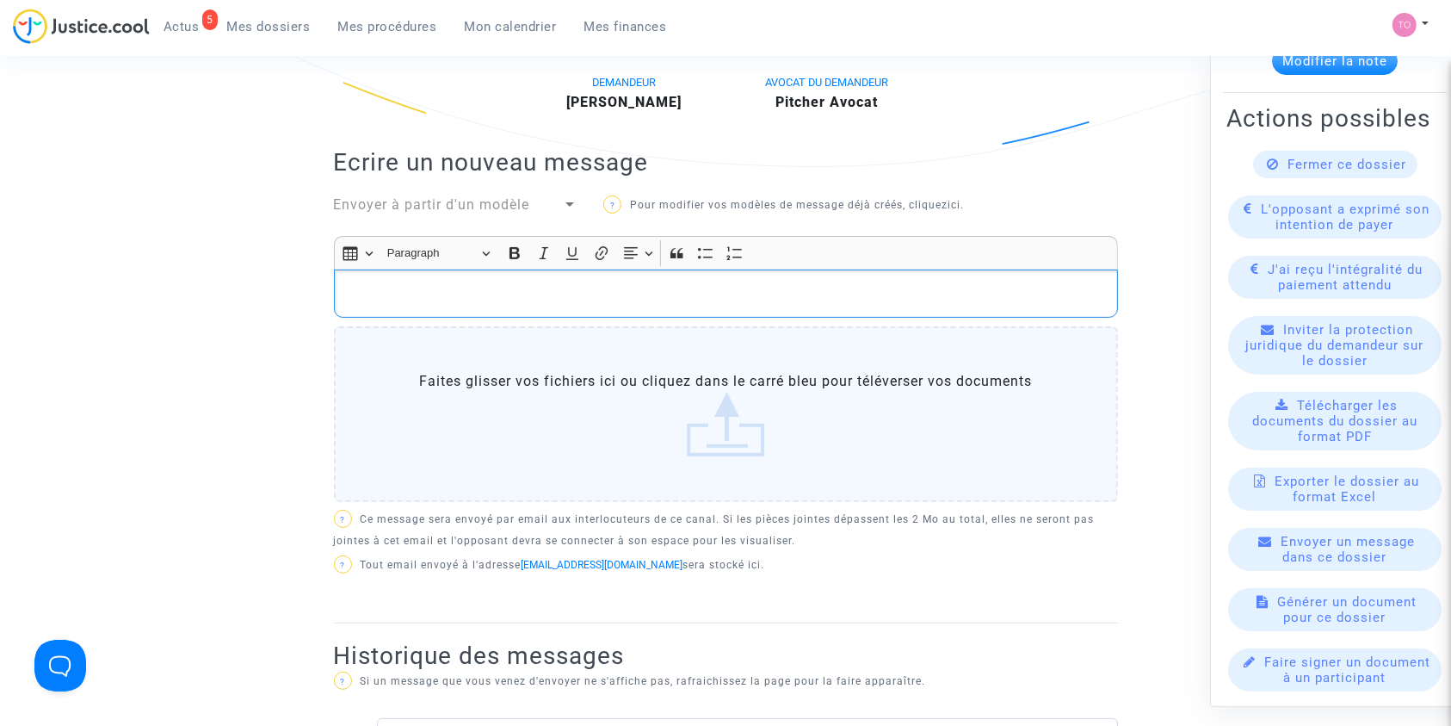
scroll to position [112, 0]
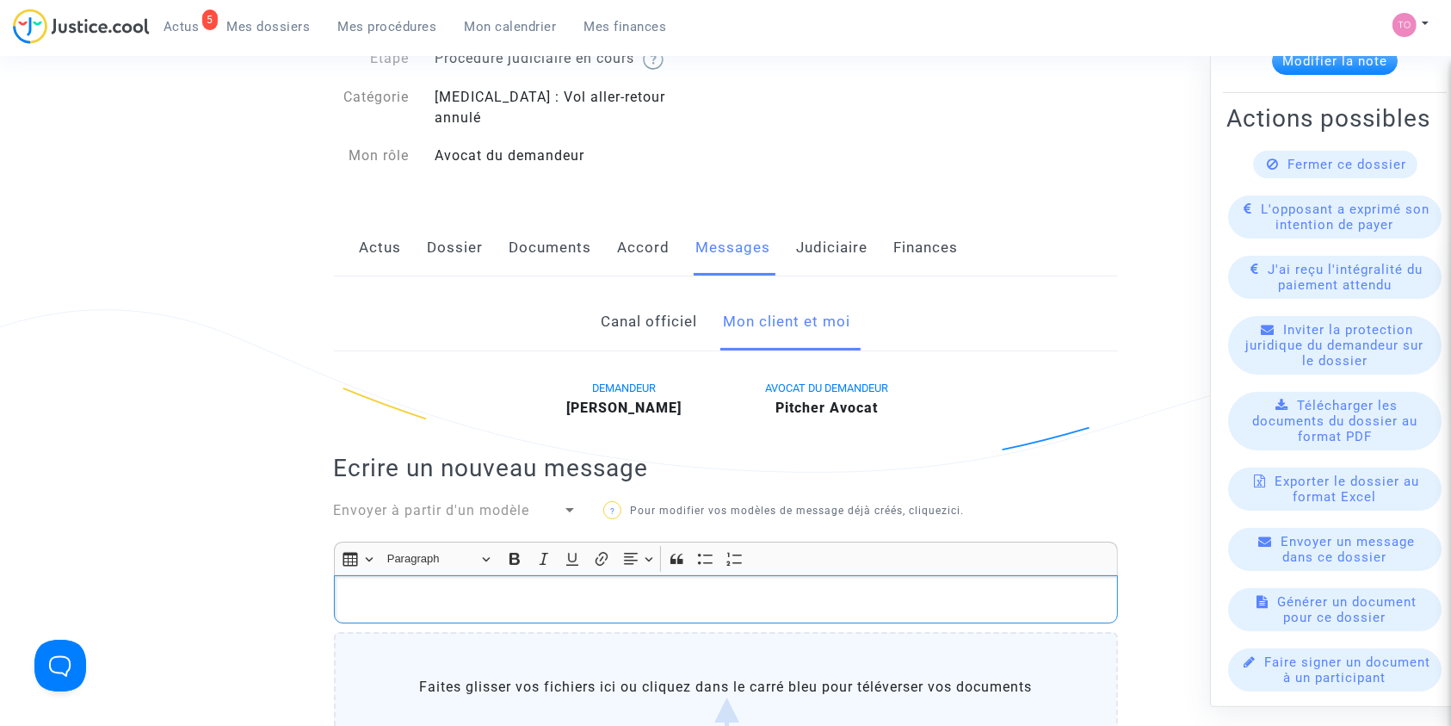
click at [454, 222] on link "Dossier" at bounding box center [456, 247] width 56 height 57
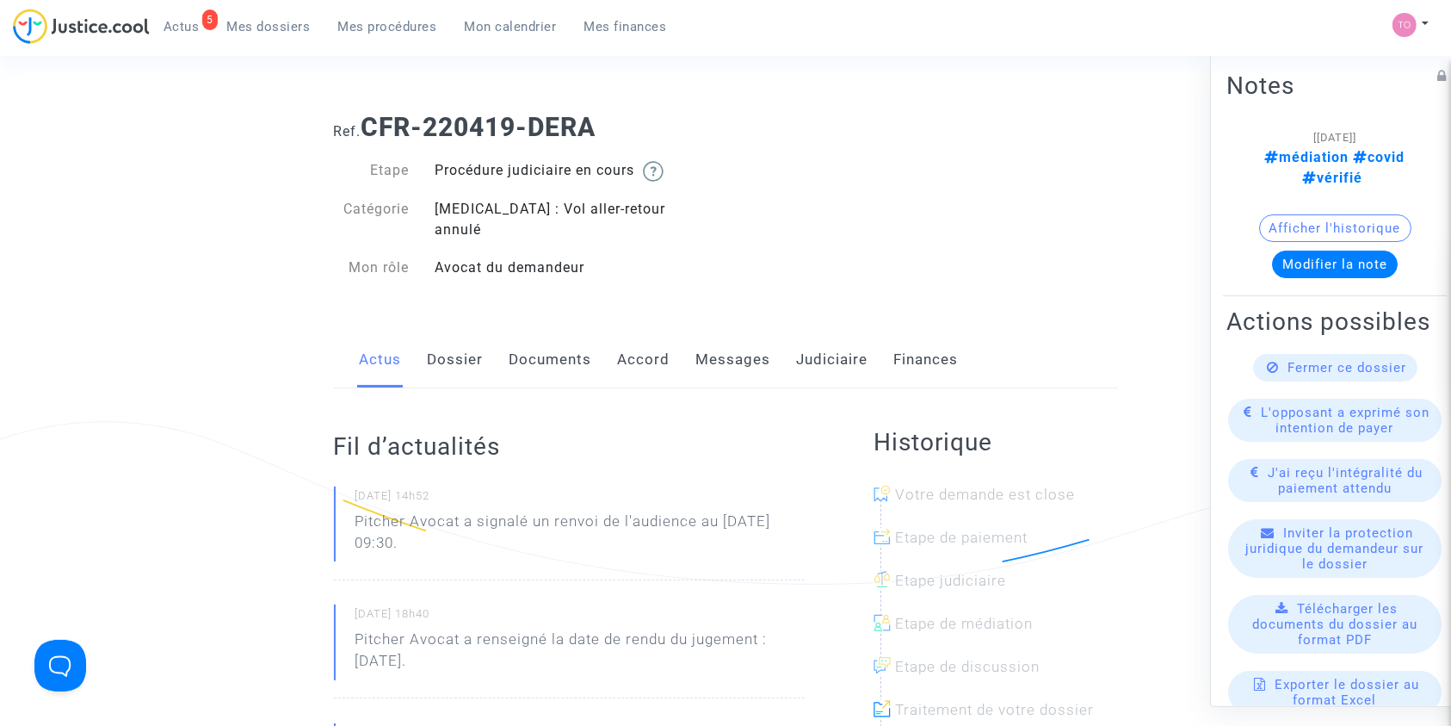
click at [453, 342] on link "Dossier" at bounding box center [456, 359] width 56 height 57
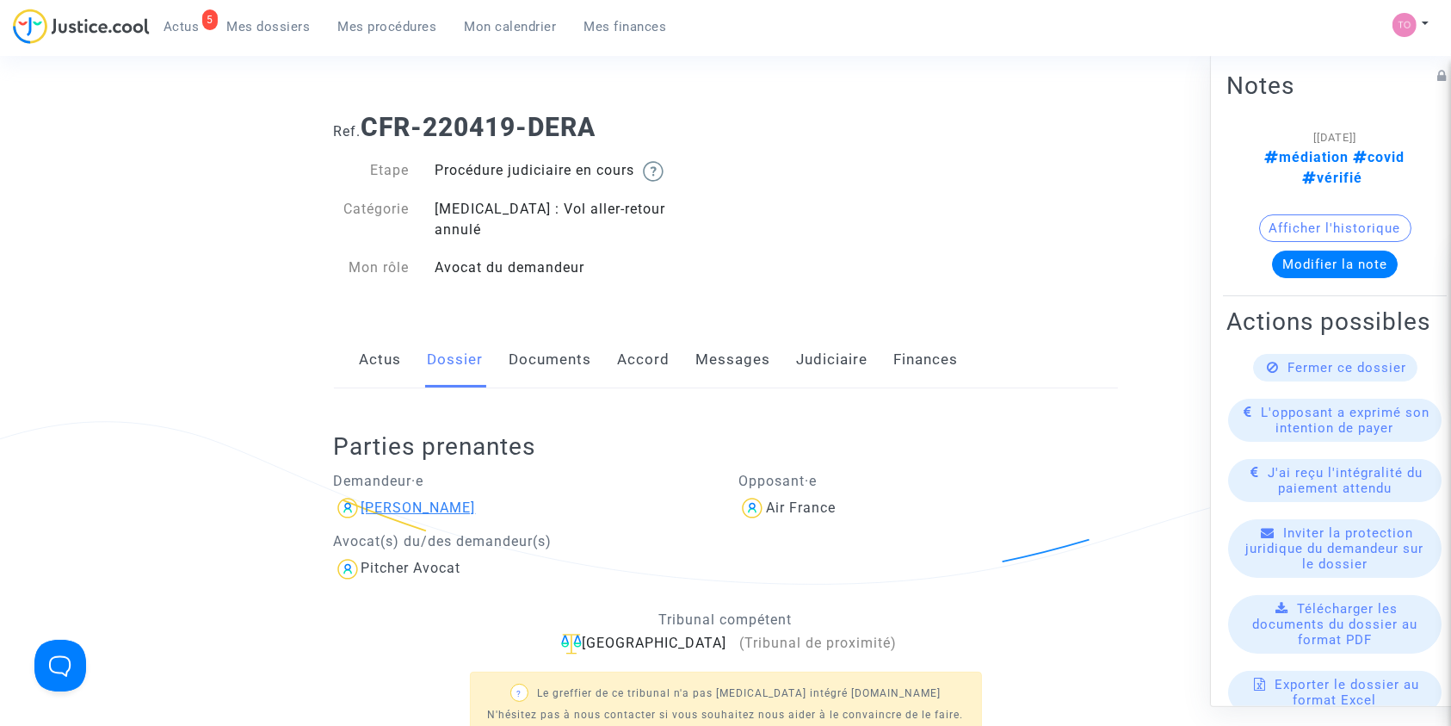
click at [399, 499] on div "[PERSON_NAME]" at bounding box center [418, 507] width 114 height 16
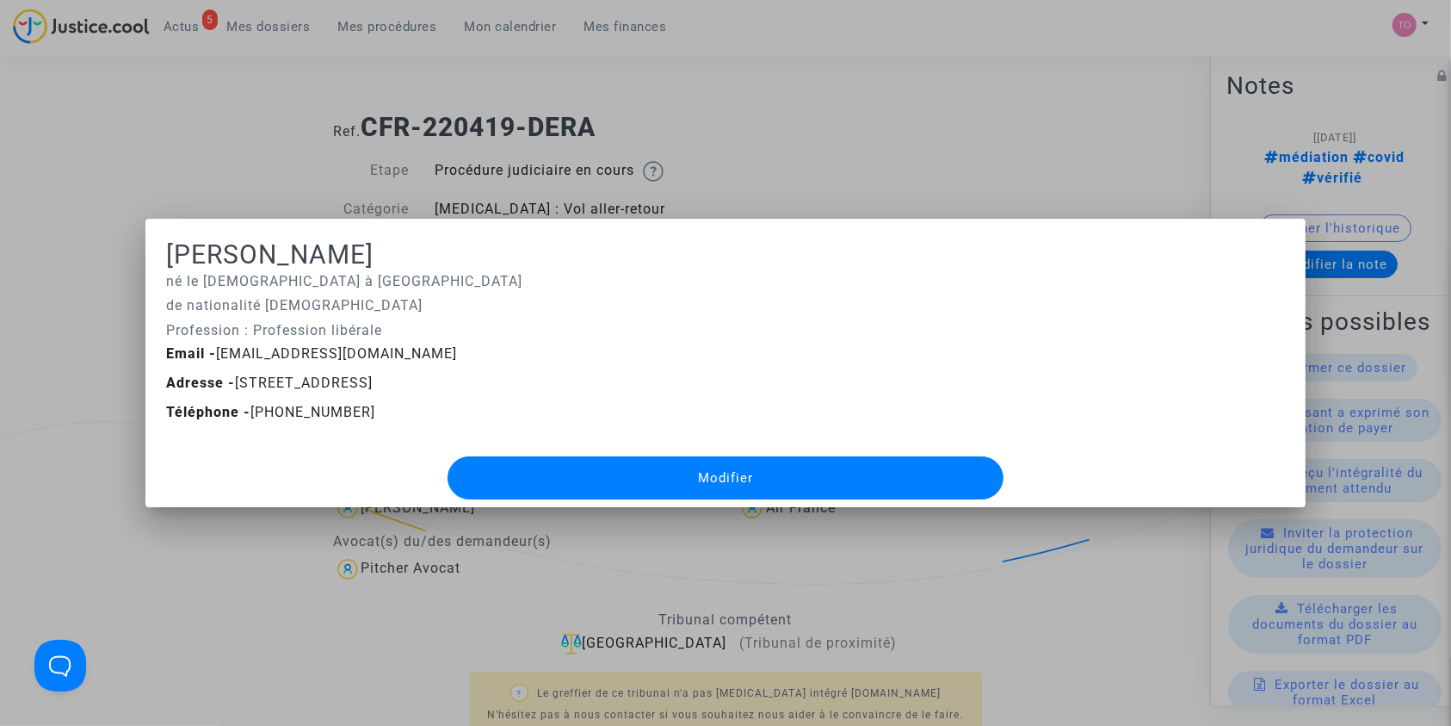
drag, startPoint x: 212, startPoint y: 351, endPoint x: 361, endPoint y: 348, distance: 148.9
click at [361, 348] on div "Email - [EMAIL_ADDRESS][DOMAIN_NAME]" at bounding box center [726, 353] width 1146 height 21
copy span "[EMAIL_ADDRESS][DOMAIN_NAME]"
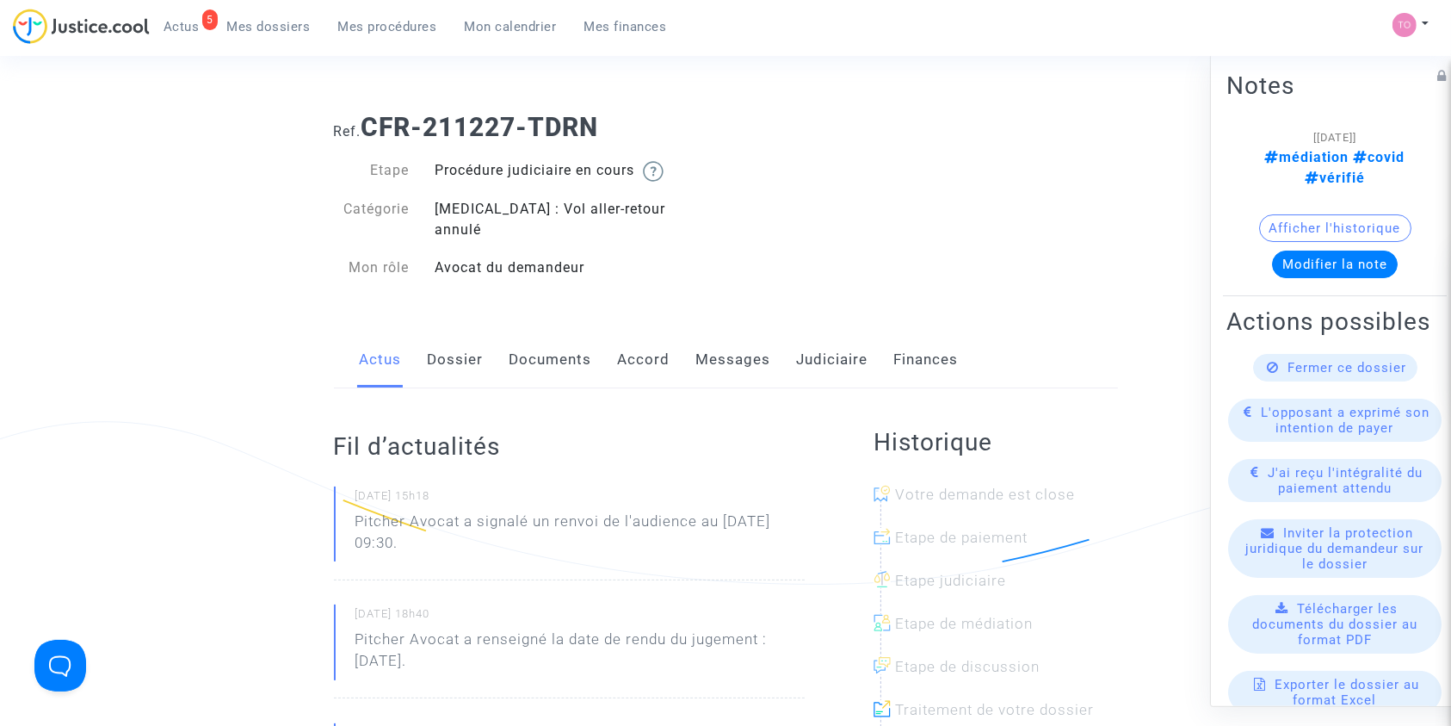
click at [458, 335] on link "Dossier" at bounding box center [456, 359] width 56 height 57
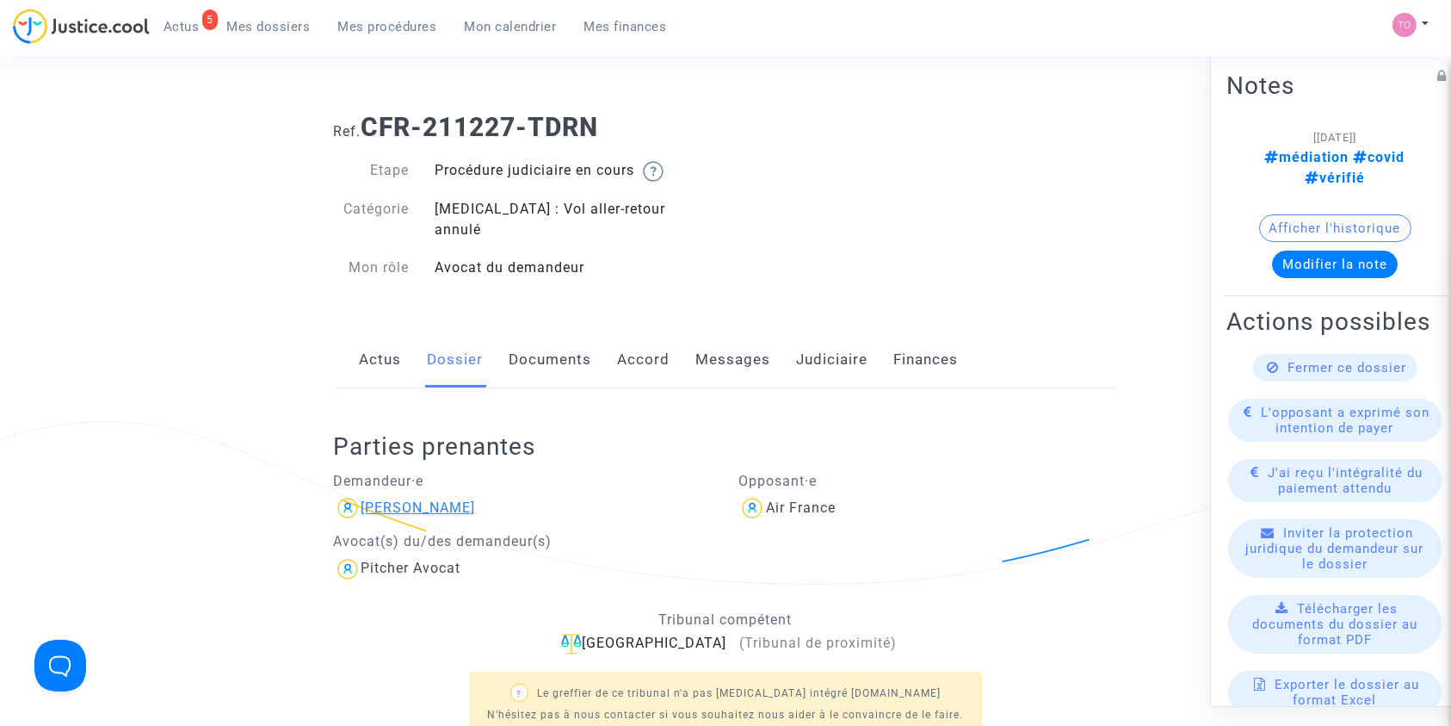
click at [420, 499] on div "[PERSON_NAME]" at bounding box center [418, 507] width 114 height 16
drag, startPoint x: 420, startPoint y: 486, endPoint x: 379, endPoint y: 510, distance: 47.4
click at [363, 499] on div "[PERSON_NAME]" at bounding box center [418, 507] width 114 height 16
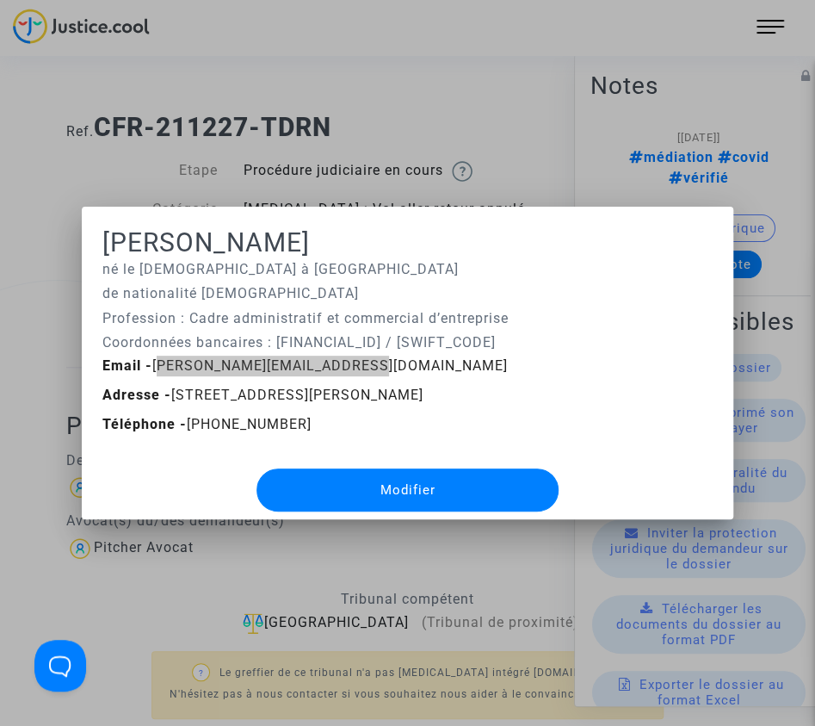
drag, startPoint x: 346, startPoint y: 361, endPoint x: 150, endPoint y: 368, distance: 196.3
click at [150, 368] on div "Email - [PERSON_NAME][EMAIL_ADDRESS][DOMAIN_NAME]" at bounding box center [408, 365] width 637 height 21
click at [385, 104] on div at bounding box center [407, 363] width 815 height 726
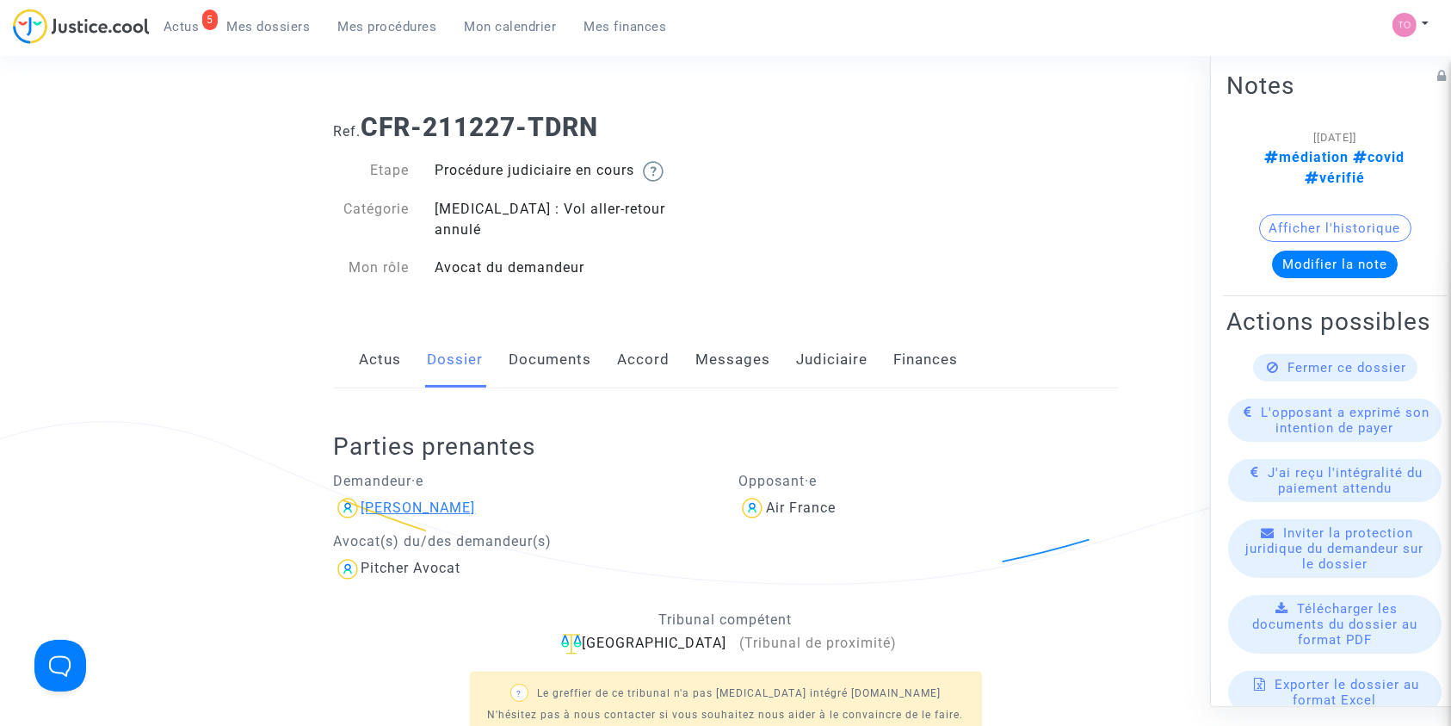
click at [405, 499] on div "[PERSON_NAME]" at bounding box center [418, 507] width 114 height 16
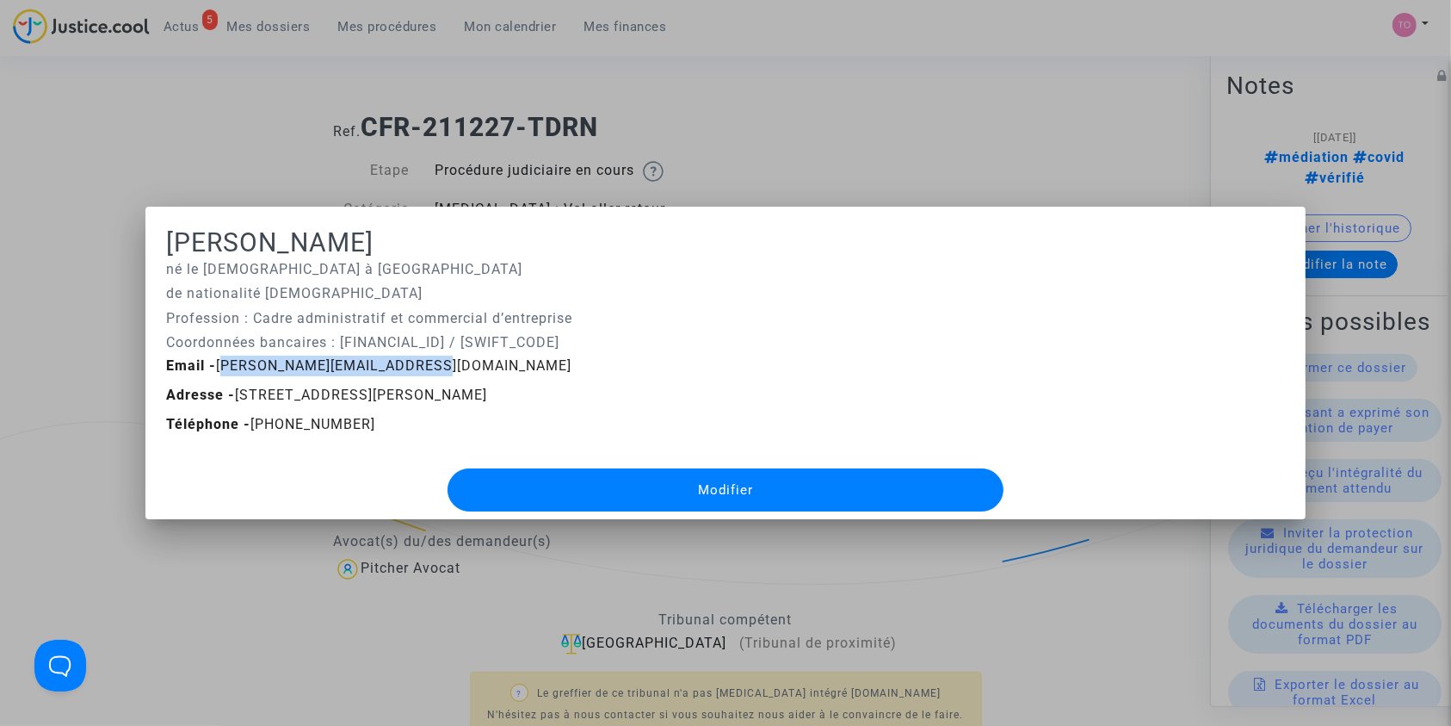
drag, startPoint x: 406, startPoint y: 365, endPoint x: 212, endPoint y: 370, distance: 194.6
click at [212, 370] on span "Email - [PERSON_NAME][EMAIL_ADDRESS][DOMAIN_NAME]" at bounding box center [368, 365] width 405 height 16
copy span "[PERSON_NAME][EMAIL_ADDRESS][DOMAIN_NAME]"
click at [41, 335] on div at bounding box center [725, 363] width 1451 height 726
